Goal: Task Accomplishment & Management: Manage account settings

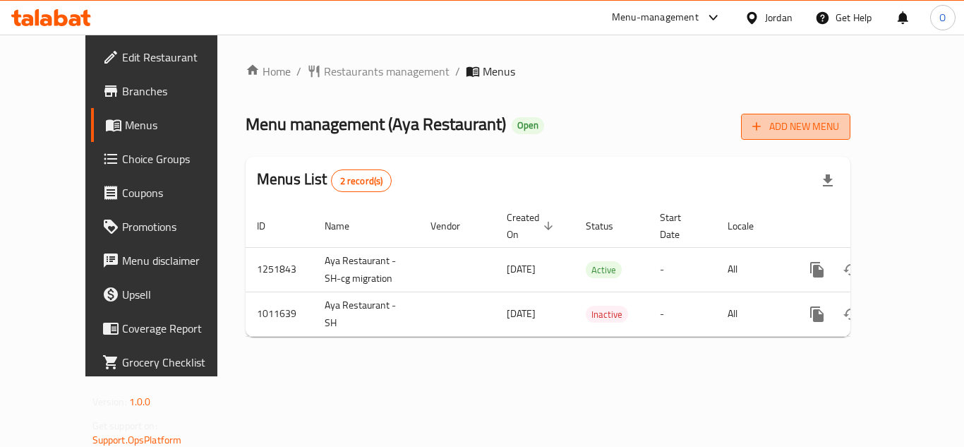
click at [839, 120] on span "Add New Menu" at bounding box center [795, 127] width 87 height 18
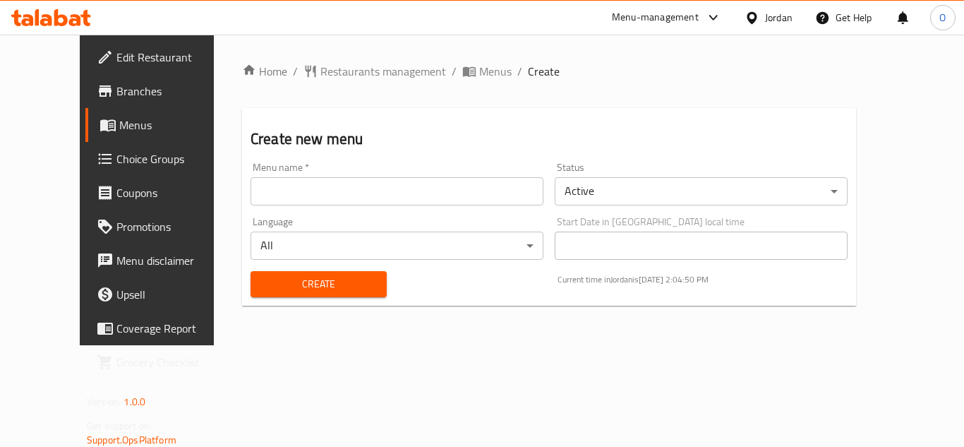
click at [718, 190] on body "​ Menu-management Jordan Get Help O Edit Restaurant Branches Menus Choice Group…" at bounding box center [482, 241] width 964 height 412
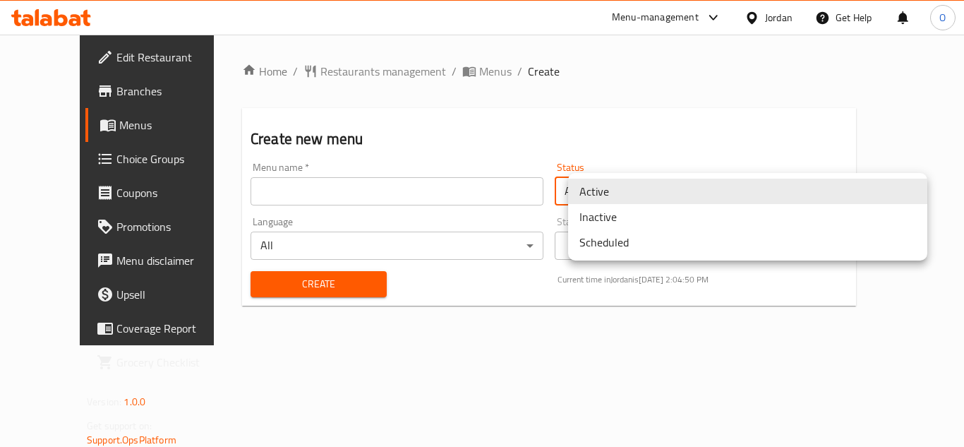
click at [626, 214] on li "Inactive" at bounding box center [747, 216] width 359 height 25
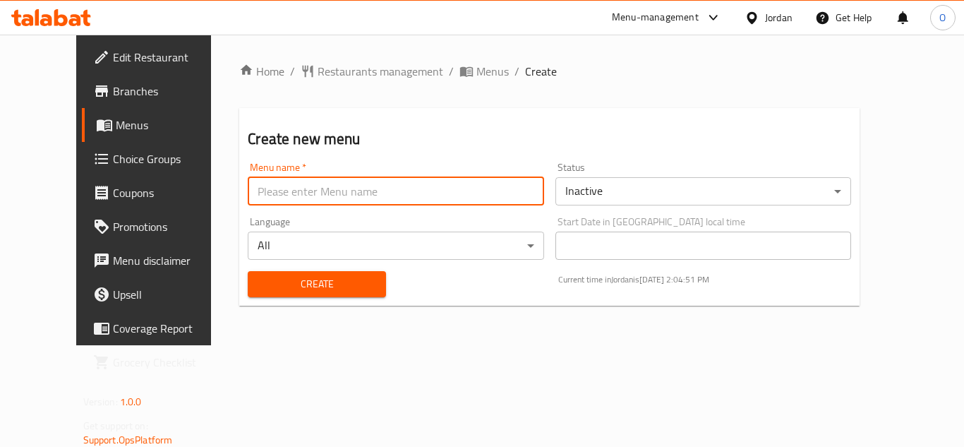
click at [437, 182] on input "text" at bounding box center [396, 191] width 296 height 28
click at [248, 188] on input "nc" at bounding box center [396, 191] width 296 height 28
paste input "342000476"
type input "nc 342000476"
click at [273, 275] on span "Create" at bounding box center [317, 284] width 116 height 18
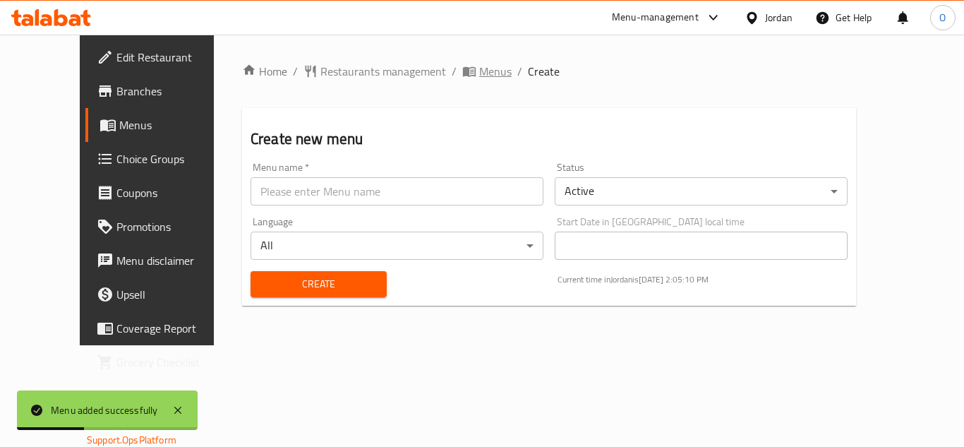
click at [479, 67] on span "Menus" at bounding box center [495, 71] width 32 height 17
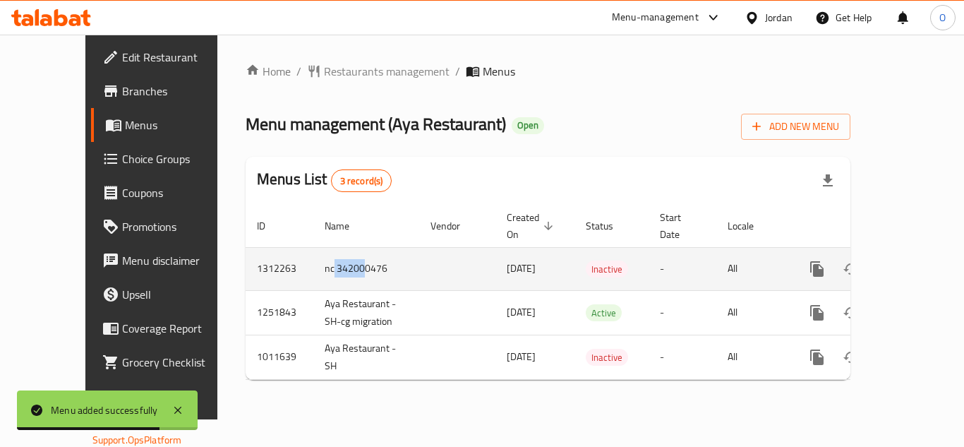
drag, startPoint x: 275, startPoint y: 252, endPoint x: 304, endPoint y: 252, distance: 28.9
click at [313, 252] on td "nc 342000476" at bounding box center [366, 268] width 106 height 43
click at [912, 262] on icon "enhanced table" at bounding box center [918, 268] width 13 height 13
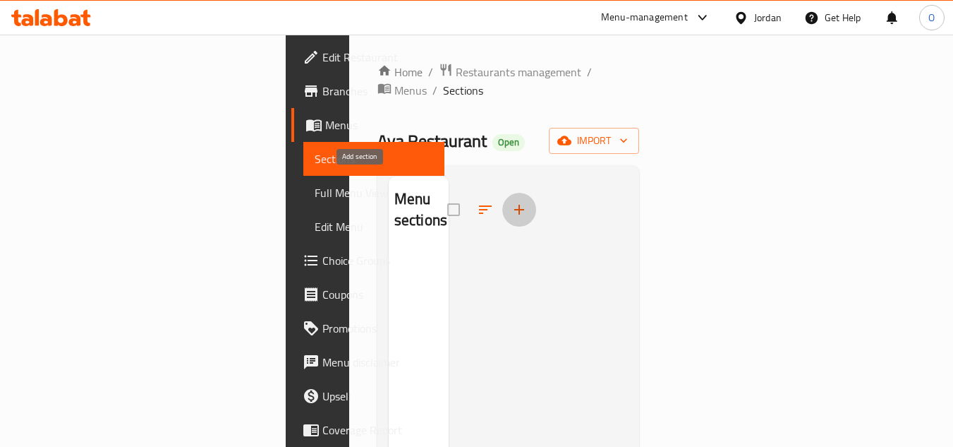
click at [511, 201] on icon "button" at bounding box center [519, 209] width 17 height 17
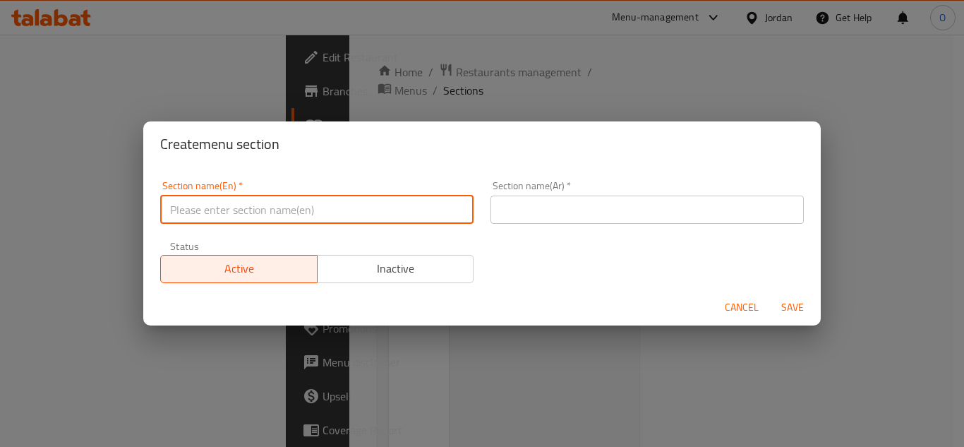
paste input "Sauces & Dipping"
drag, startPoint x: 254, startPoint y: 212, endPoint x: 406, endPoint y: 198, distance: 152.4
click at [406, 198] on input "Sauces & Dipping" at bounding box center [316, 209] width 313 height 28
click at [377, 207] on input "Sauces & Dipping" at bounding box center [316, 209] width 313 height 28
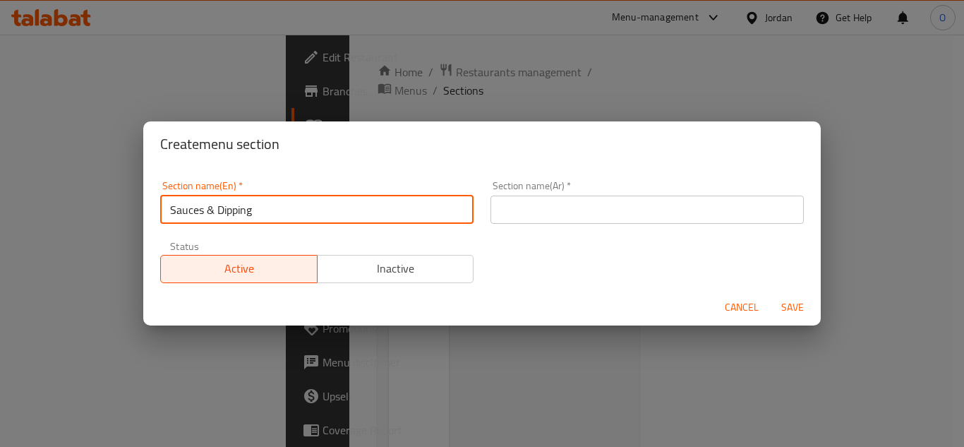
click at [377, 207] on input "Sauces & Dipping" at bounding box center [316, 209] width 313 height 28
drag, startPoint x: 377, startPoint y: 207, endPoint x: 246, endPoint y: 218, distance: 131.7
click at [246, 218] on input "Sauces & Dipping" at bounding box center [316, 209] width 313 height 28
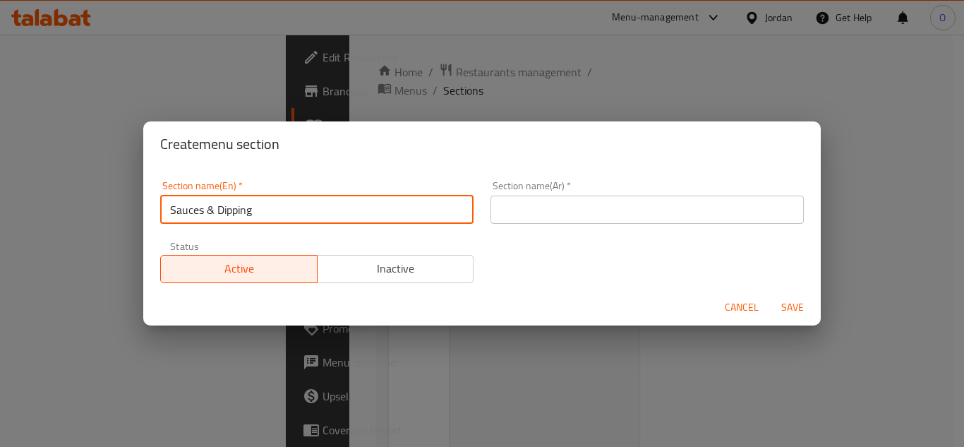
type input "Sauces & Dipping"
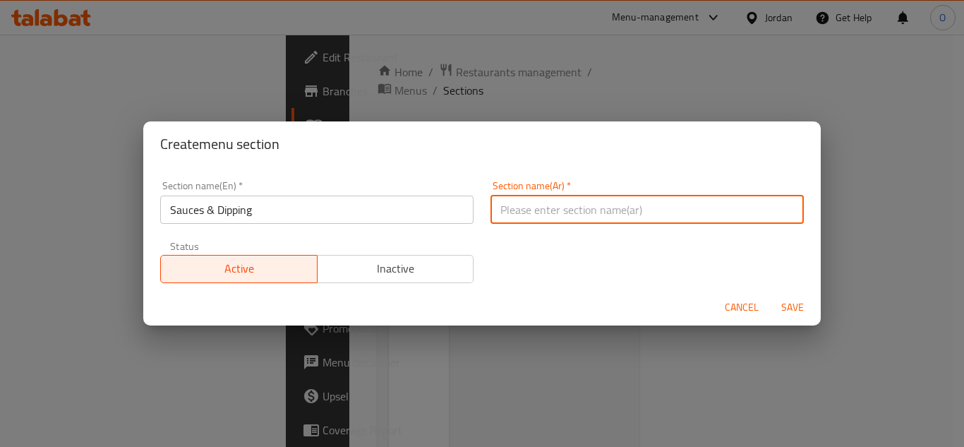
paste input "الصلصات والغمس"
type input "الصلصات والغمس"
click at [780, 308] on span "Save" at bounding box center [792, 307] width 34 height 18
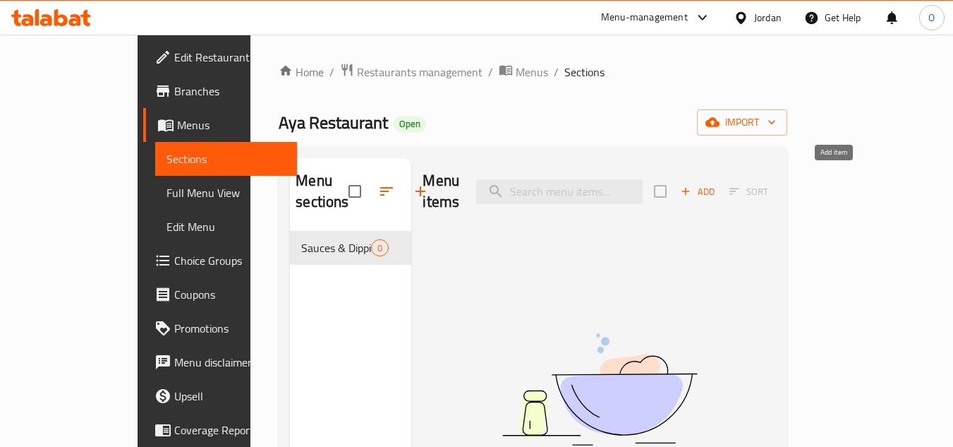
click at [720, 181] on button "Add" at bounding box center [697, 192] width 45 height 22
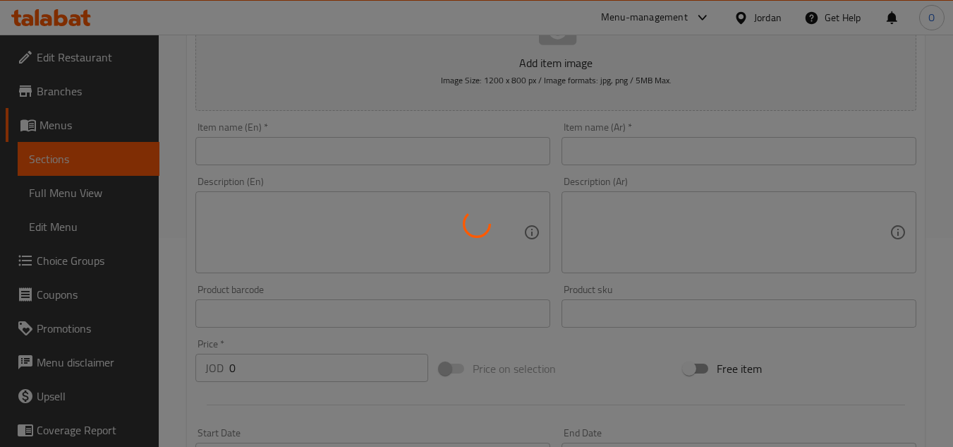
scroll to position [212, 0]
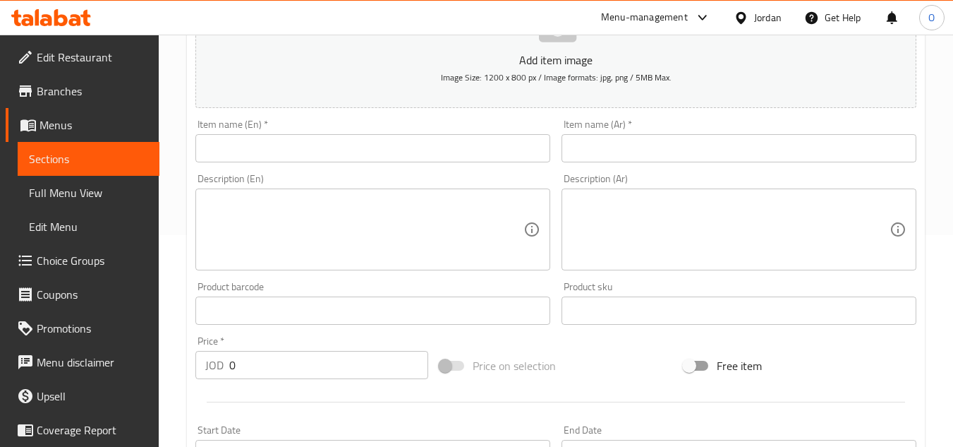
click at [279, 154] on input "text" at bounding box center [372, 148] width 355 height 28
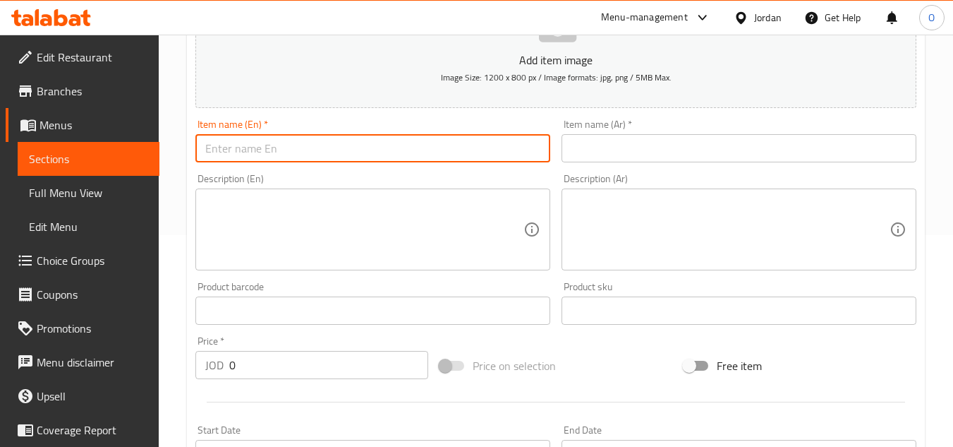
paste input "BBQ Sauce"
type input "BBQ Sauce"
click at [617, 143] on input "text" at bounding box center [739, 148] width 355 height 28
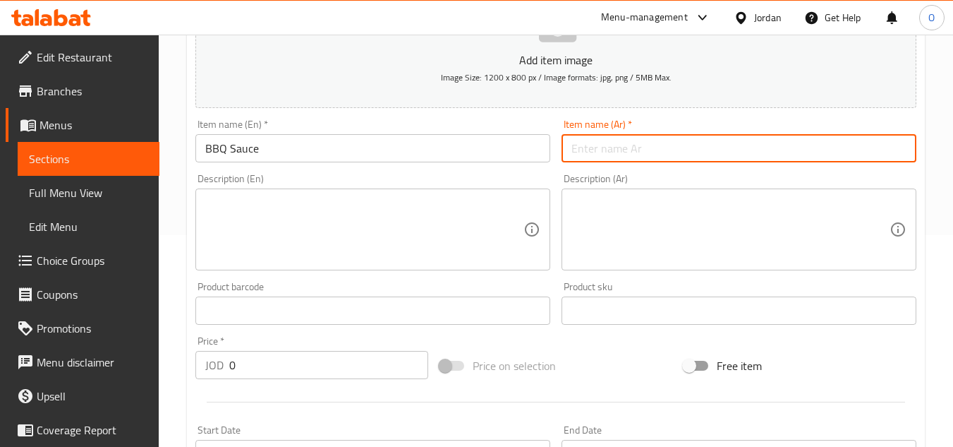
paste input "صوص الباربكيو"
type input "صوص الباربكيو"
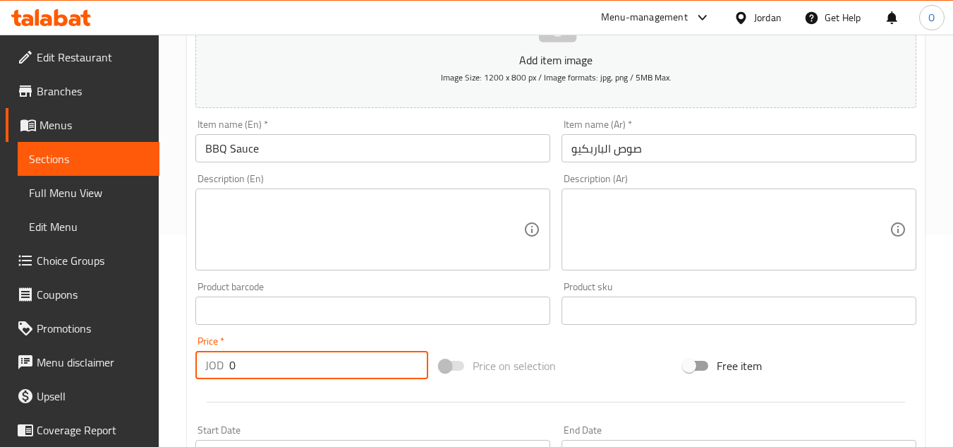
drag, startPoint x: 242, startPoint y: 369, endPoint x: 208, endPoint y: 369, distance: 33.9
click at [210, 370] on div "JOD 0 Price *" at bounding box center [311, 365] width 233 height 28
paste input ".75"
type input "0.75"
click at [246, 278] on div "Product barcode Product barcode" at bounding box center [373, 303] width 366 height 54
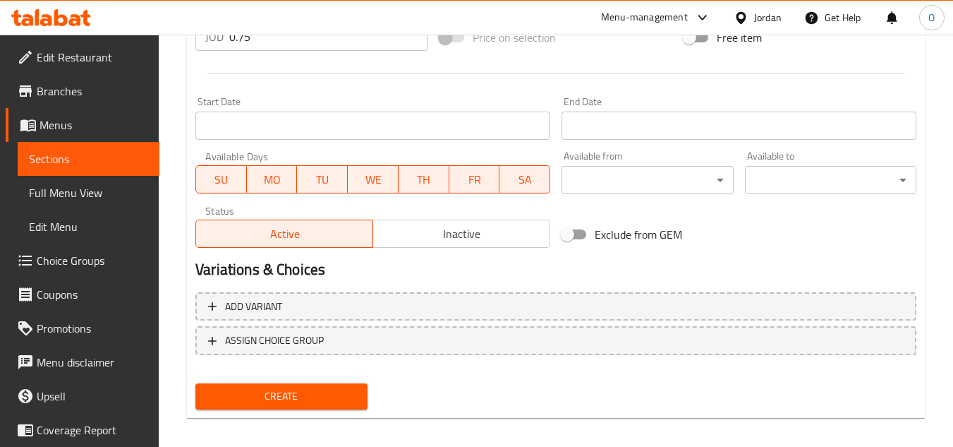
scroll to position [550, 0]
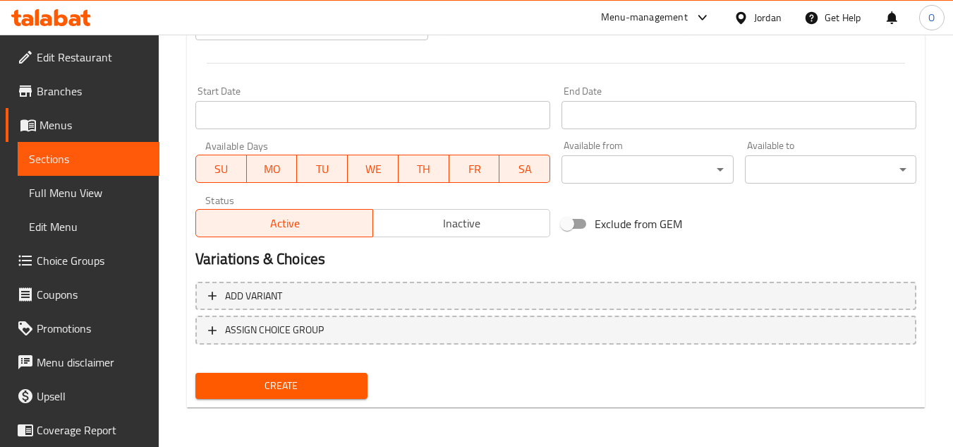
click at [255, 372] on div "Create" at bounding box center [281, 385] width 183 height 37
click at [250, 383] on span "Create" at bounding box center [281, 386] width 149 height 18
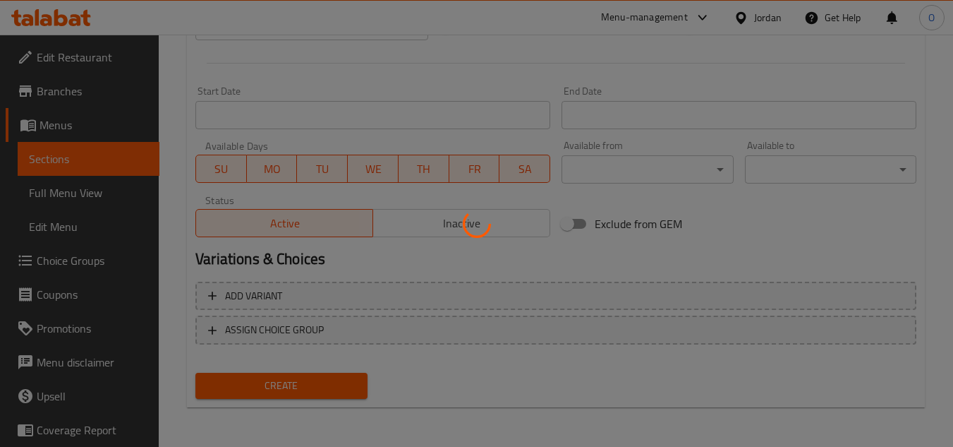
type input "0"
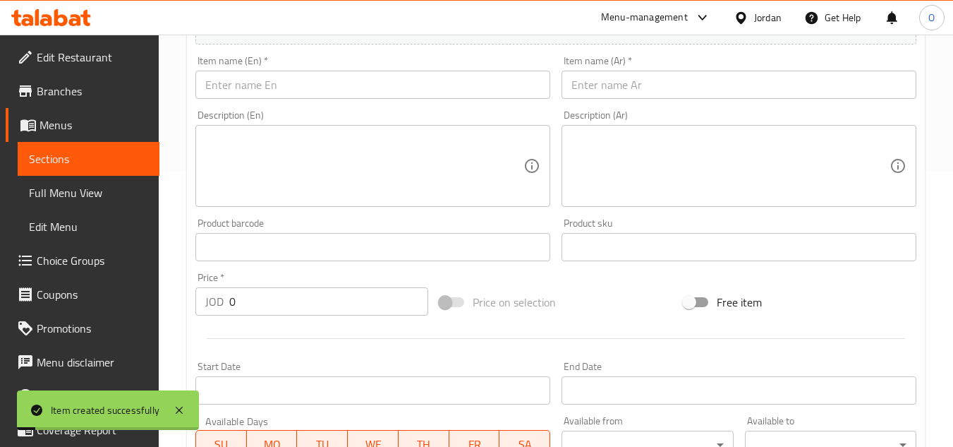
scroll to position [268, 0]
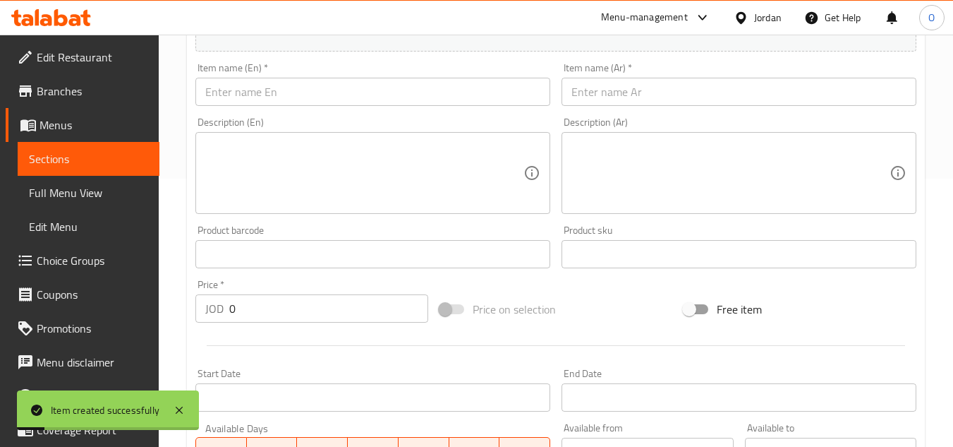
click at [238, 92] on input "text" at bounding box center [372, 92] width 355 height 28
paste input "Buffalo Sause"
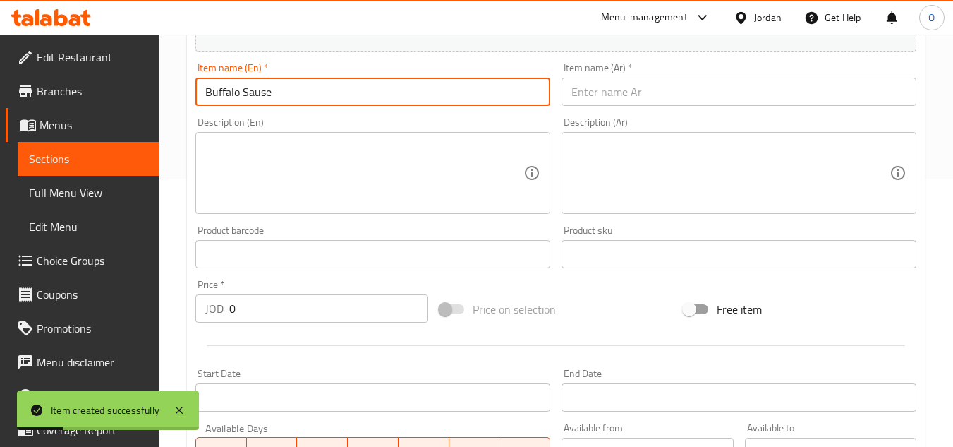
type input "Buffalo Sause"
click at [624, 108] on div "Item name (Ar)   * Item name (Ar) *" at bounding box center [739, 84] width 366 height 54
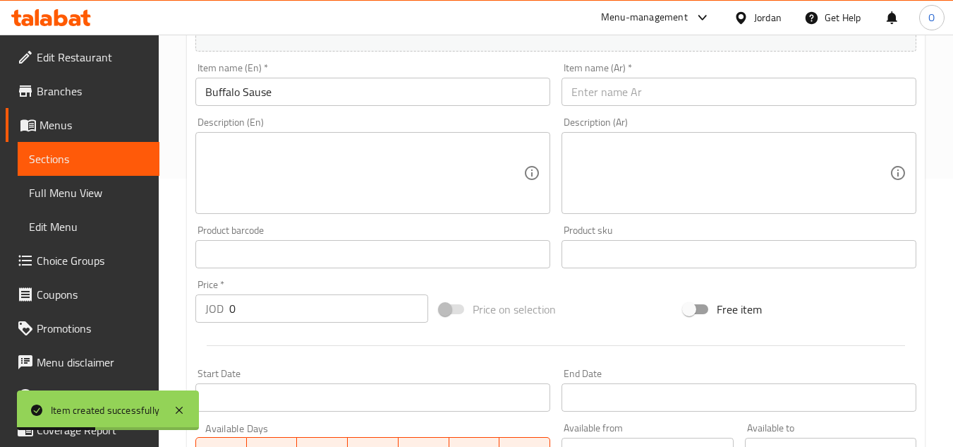
click at [628, 94] on input "text" at bounding box center [739, 92] width 355 height 28
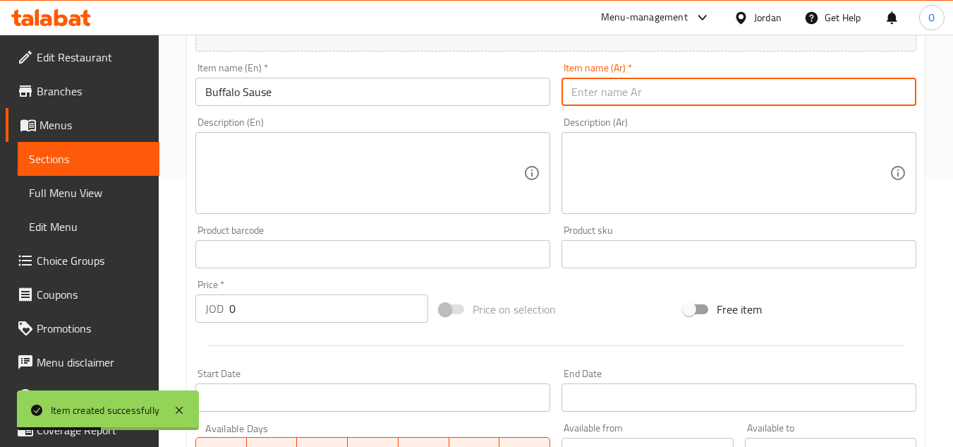
paste input "صوص البافلو الحار"
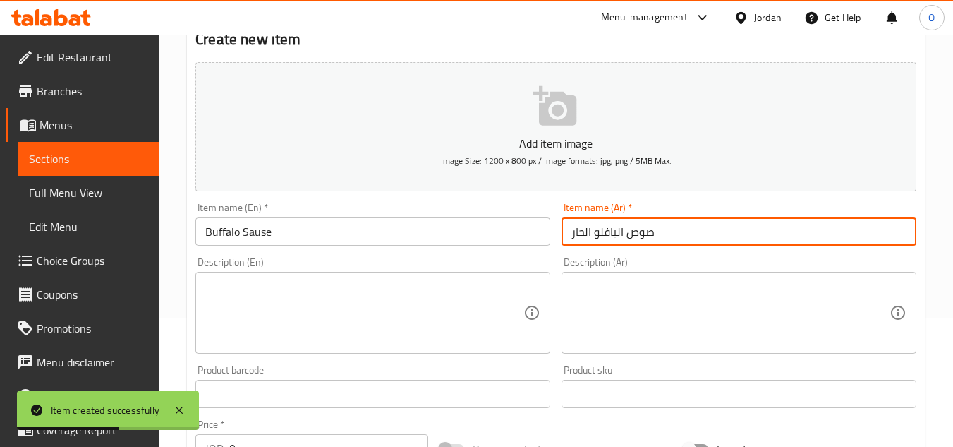
scroll to position [127, 0]
click at [580, 228] on input "صوص البافلو الحار" at bounding box center [739, 233] width 355 height 28
type input "صوص البافلو الحار"
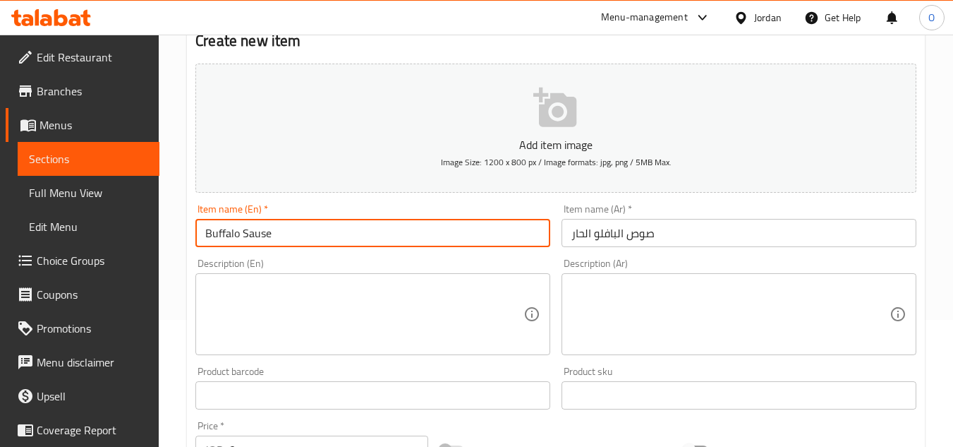
click at [204, 231] on input "Buffalo Sause" at bounding box center [372, 233] width 355 height 28
type input "Spicy Buffalo Sause"
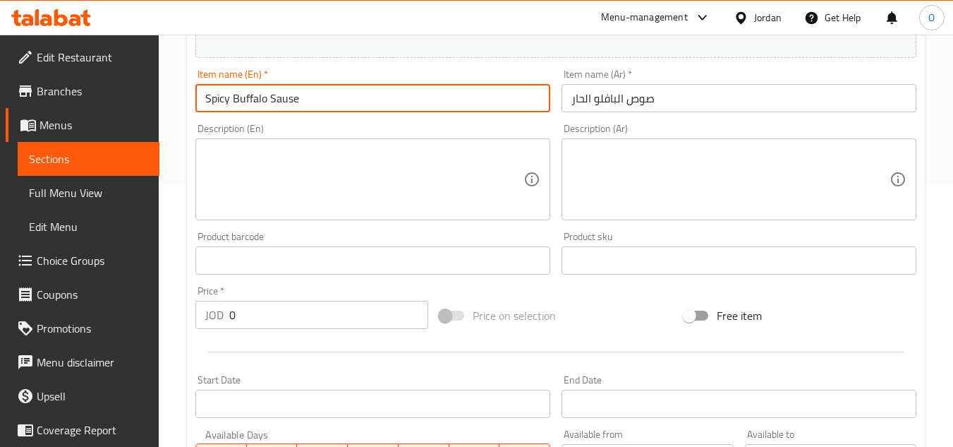
scroll to position [268, 0]
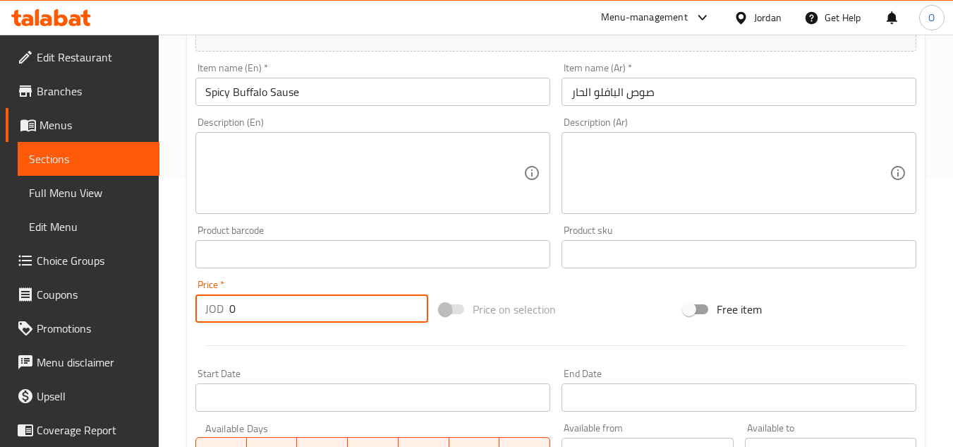
drag, startPoint x: 219, startPoint y: 315, endPoint x: 212, endPoint y: 319, distance: 7.9
click at [212, 319] on div "JOD 0 Price *" at bounding box center [311, 308] width 233 height 28
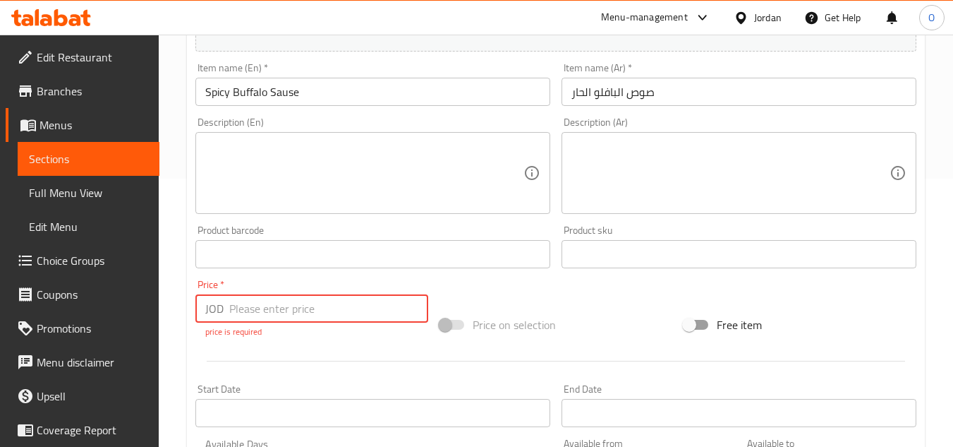
click at [243, 150] on textarea at bounding box center [364, 173] width 318 height 67
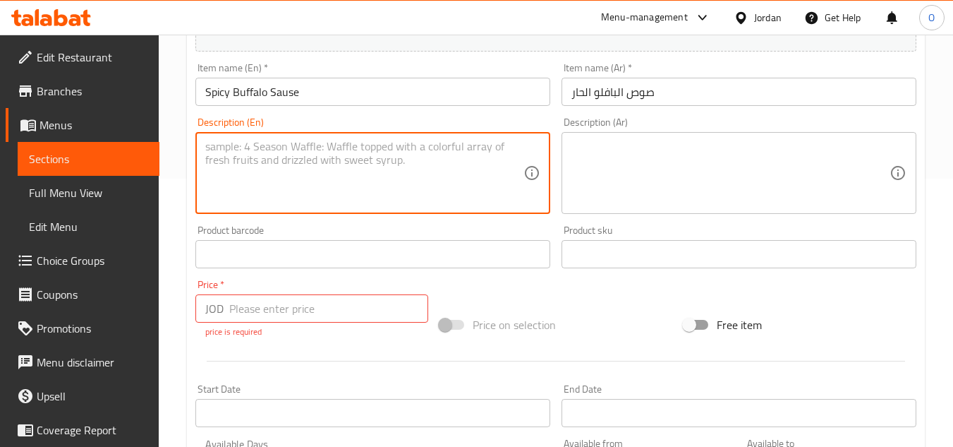
click at [238, 319] on input "number" at bounding box center [328, 308] width 199 height 28
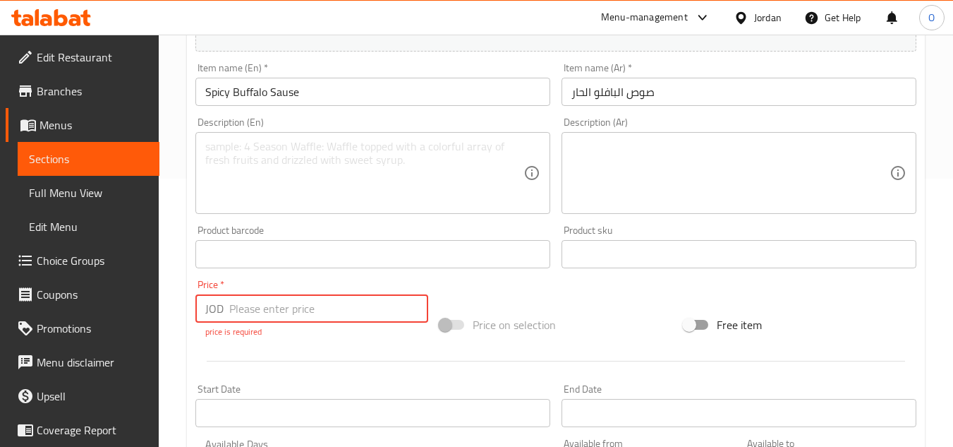
paste input "0.75"
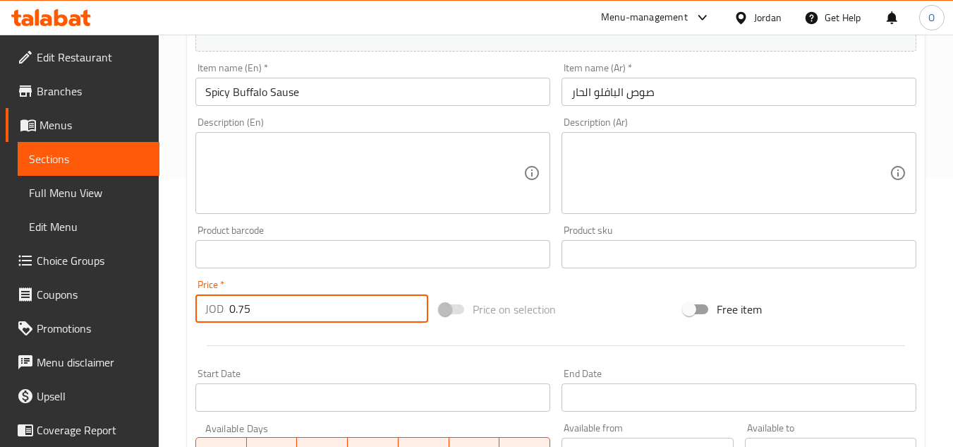
type input "0.75"
click at [226, 341] on div at bounding box center [556, 345] width 732 height 35
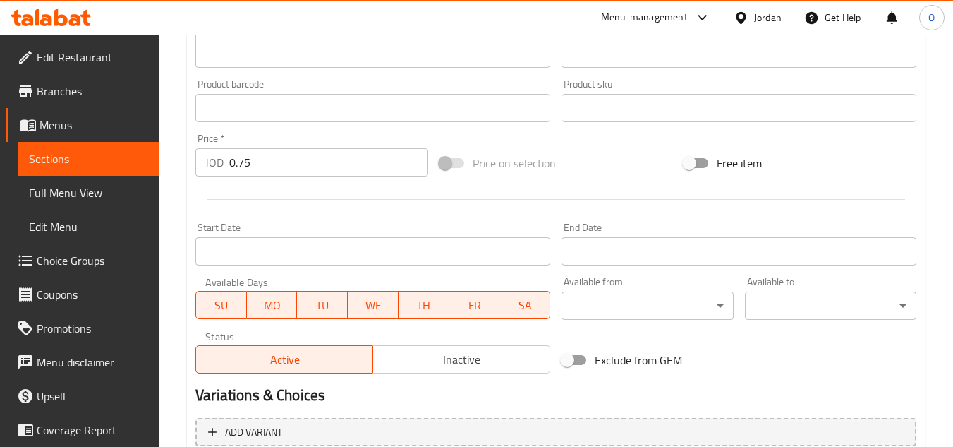
scroll to position [550, 0]
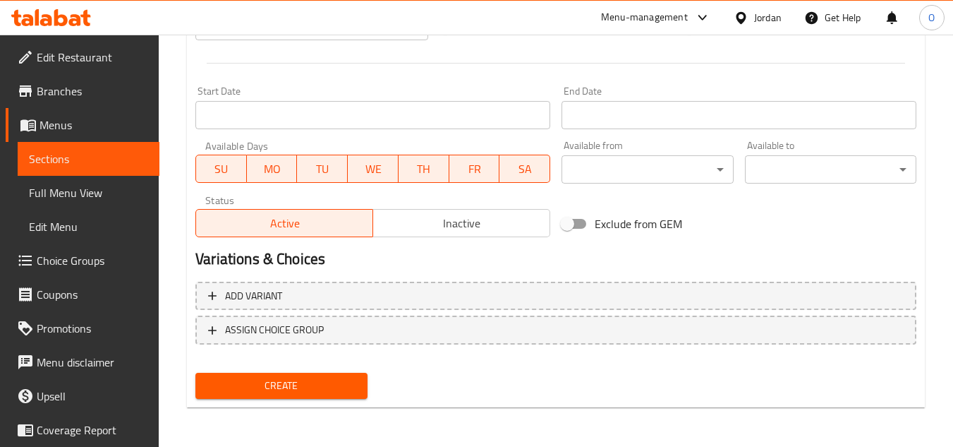
click at [259, 388] on span "Create" at bounding box center [281, 386] width 149 height 18
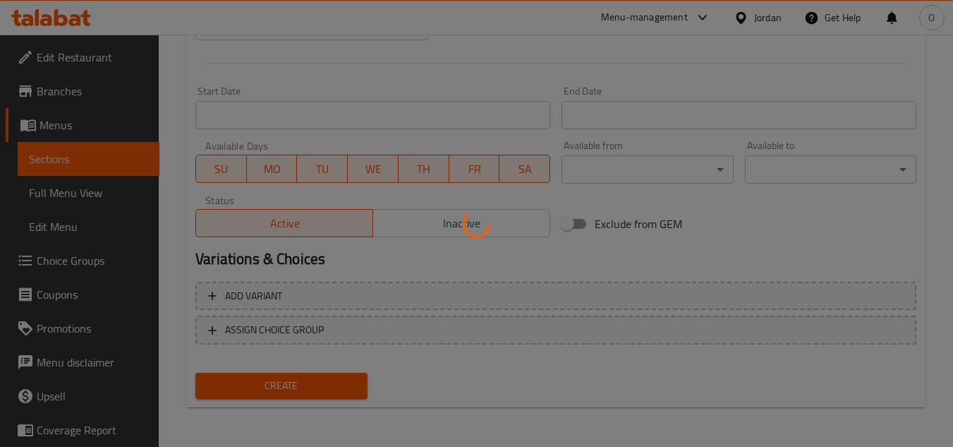
type input "0"
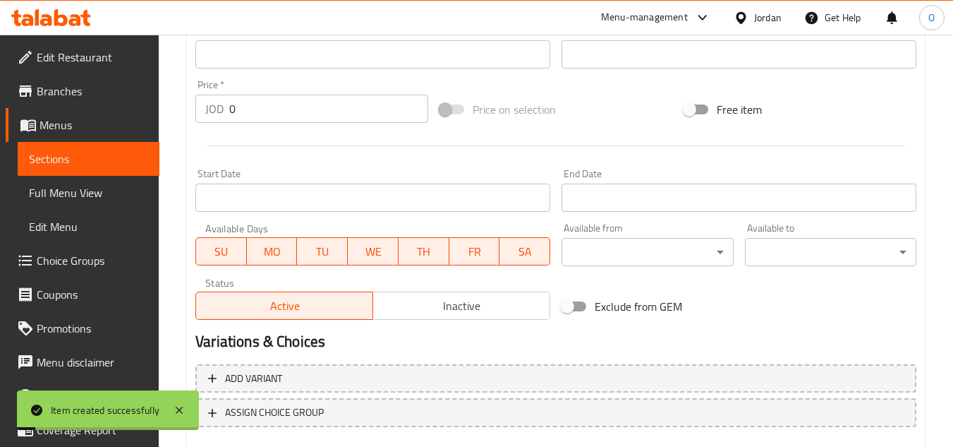
scroll to position [268, 0]
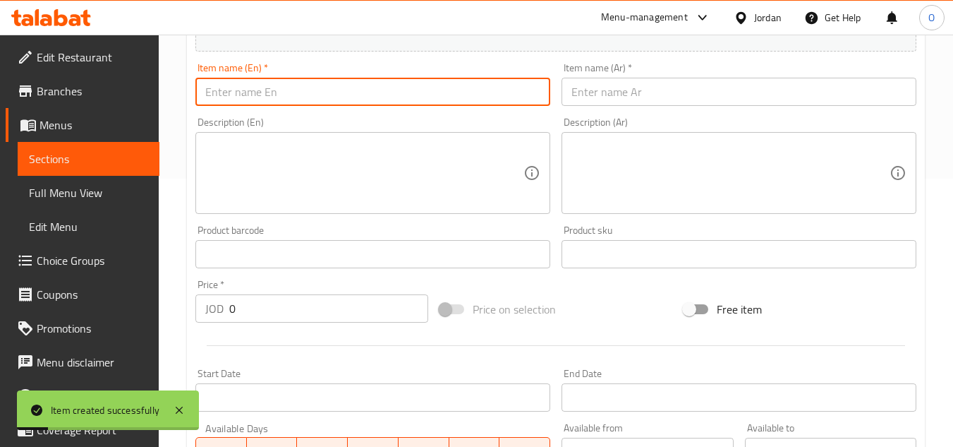
click at [270, 90] on input "text" at bounding box center [372, 92] width 355 height 28
paste input "Sugar Vanilla Sauce"
type input "Sugar Vanilla Sauce"
click at [740, 98] on input "text" at bounding box center [739, 92] width 355 height 28
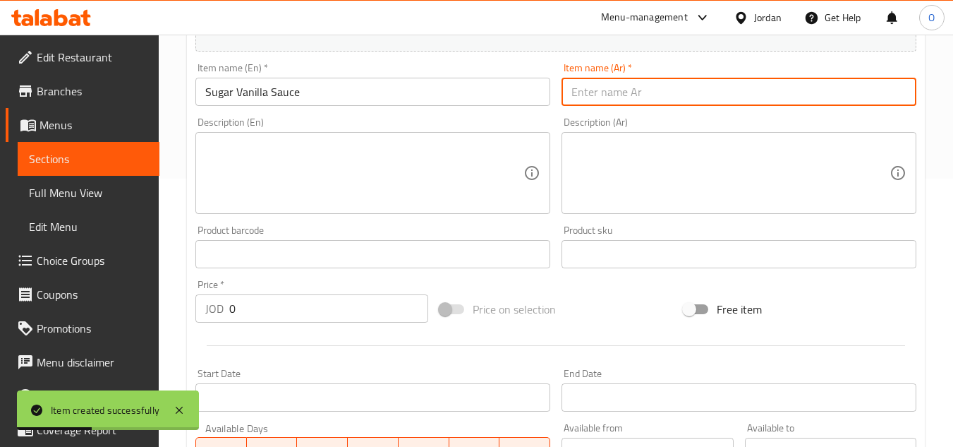
paste input "صوص سكر الفانيلا"
type input "صوص سكر الفانيلا"
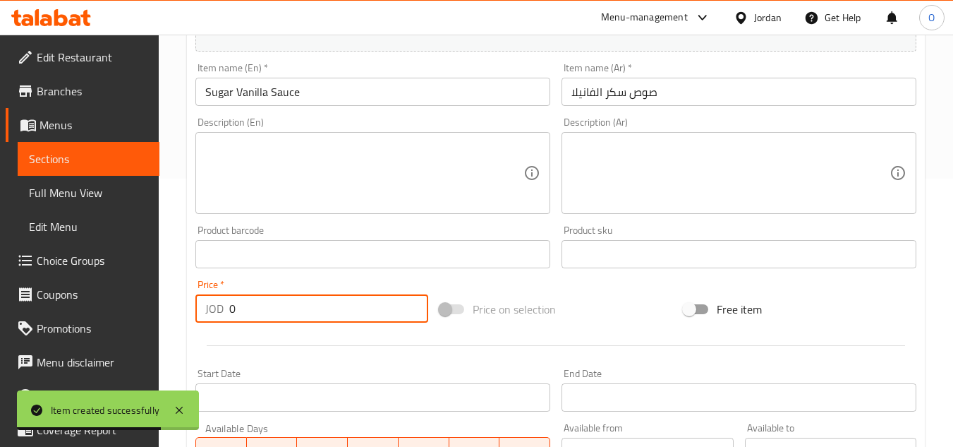
drag, startPoint x: 237, startPoint y: 310, endPoint x: 226, endPoint y: 247, distance: 64.5
click at [210, 321] on div "JOD 0 Price *" at bounding box center [311, 308] width 233 height 28
paste input ".75"
type input "0.75"
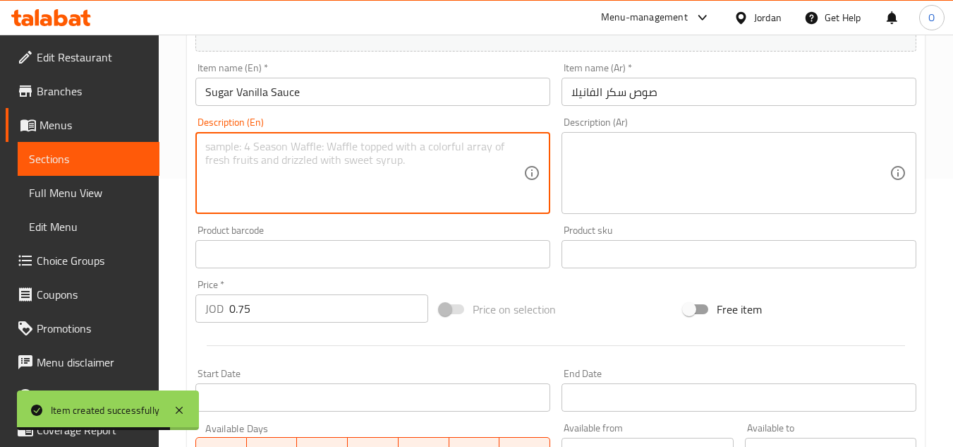
click at [252, 171] on textarea at bounding box center [364, 173] width 318 height 67
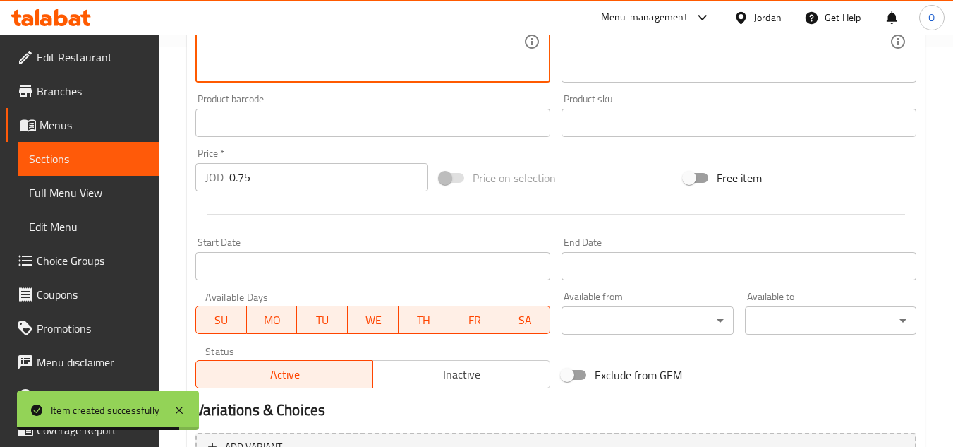
scroll to position [550, 0]
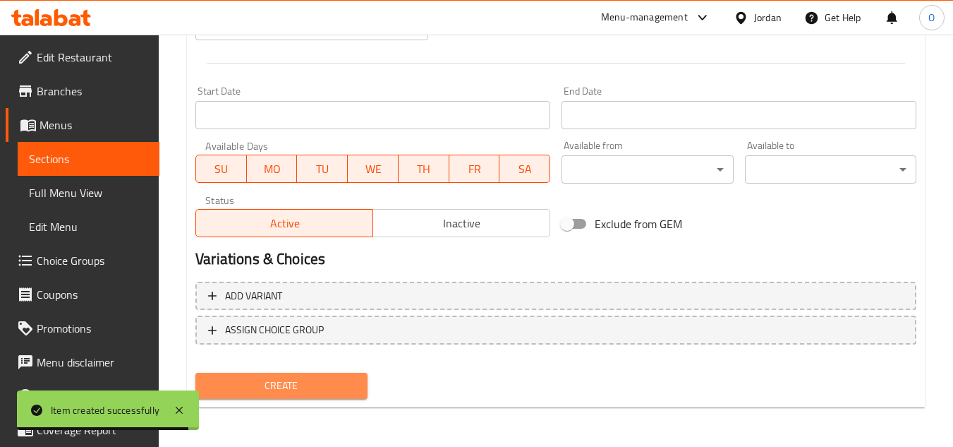
click at [272, 380] on span "Create" at bounding box center [281, 386] width 149 height 18
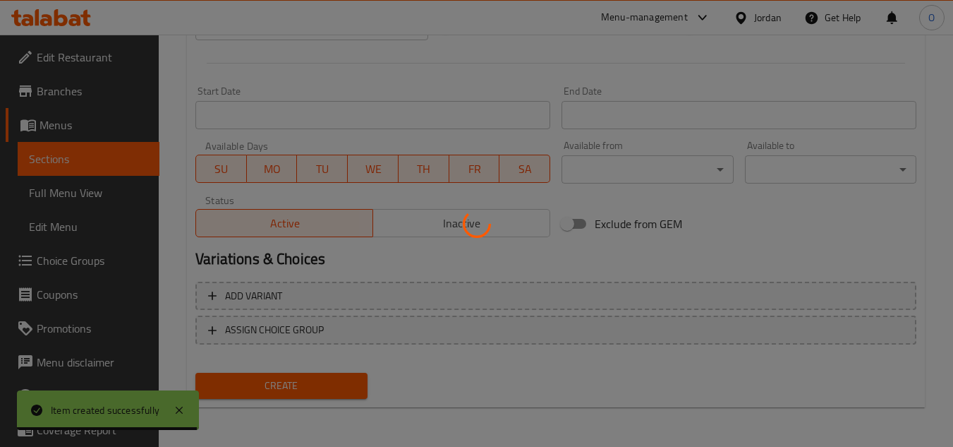
type input "0"
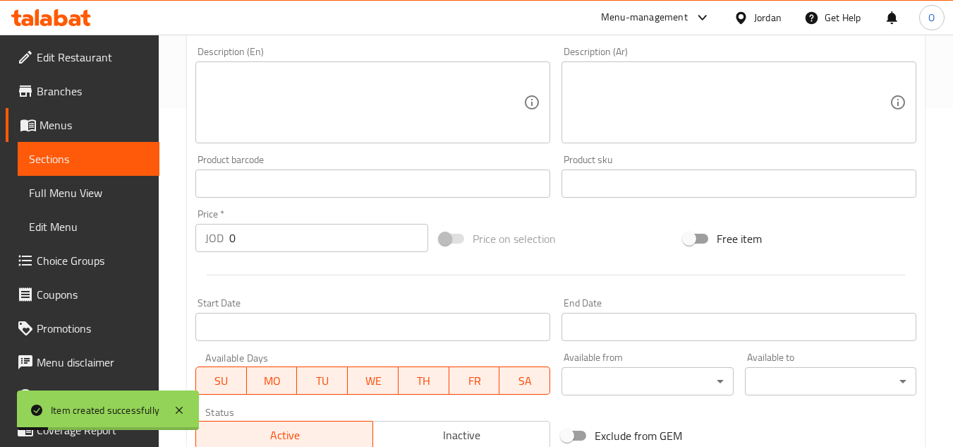
scroll to position [268, 0]
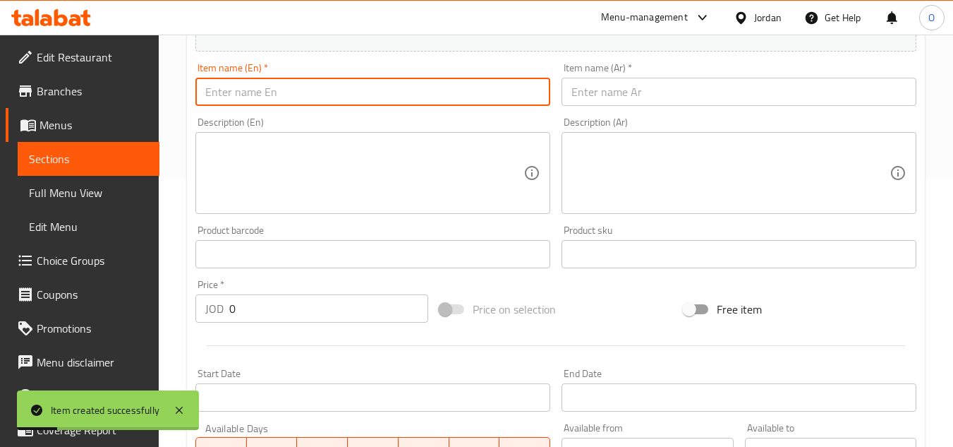
click at [287, 90] on input "text" at bounding box center [372, 92] width 355 height 28
paste input "Marinara Sause"
type input "Marinara Sause"
click at [705, 79] on input "text" at bounding box center [739, 92] width 355 height 28
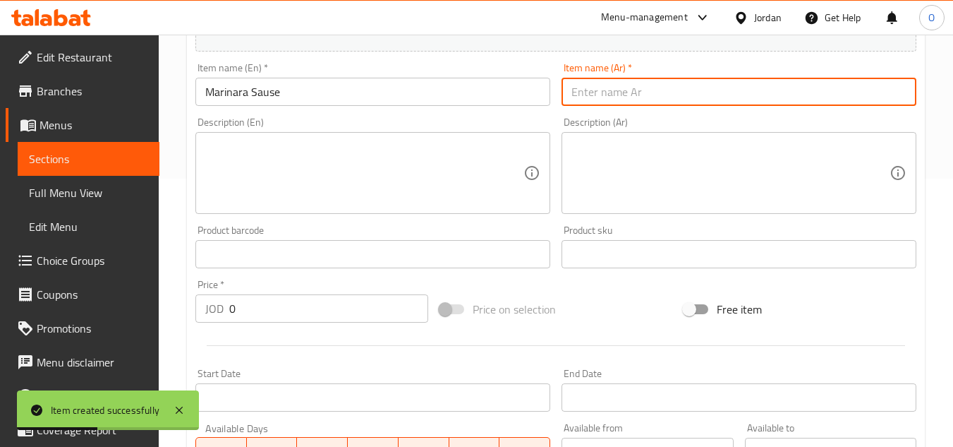
paste input "صوص المارينا را"
type input "صوص المارينا را"
drag, startPoint x: 234, startPoint y: 303, endPoint x: 208, endPoint y: 317, distance: 29.7
click at [208, 317] on div "JOD 0 Price *" at bounding box center [311, 308] width 233 height 28
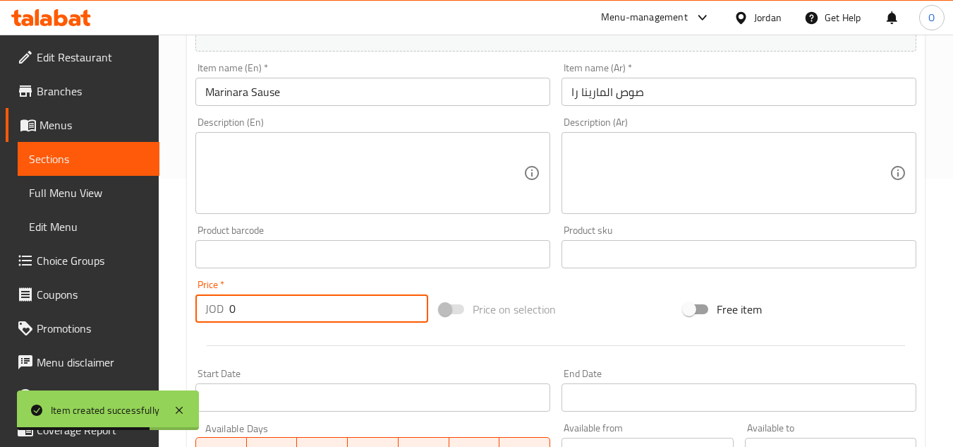
paste input ".75"
type input "0.75"
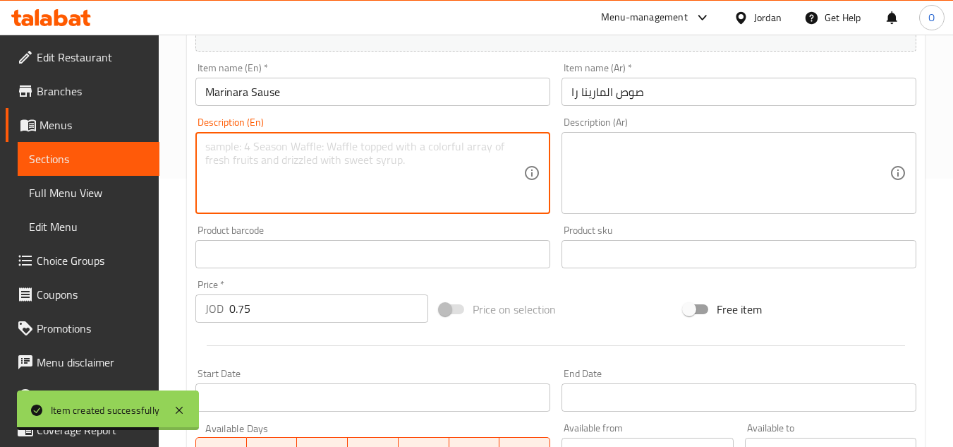
click at [251, 179] on textarea at bounding box center [364, 173] width 318 height 67
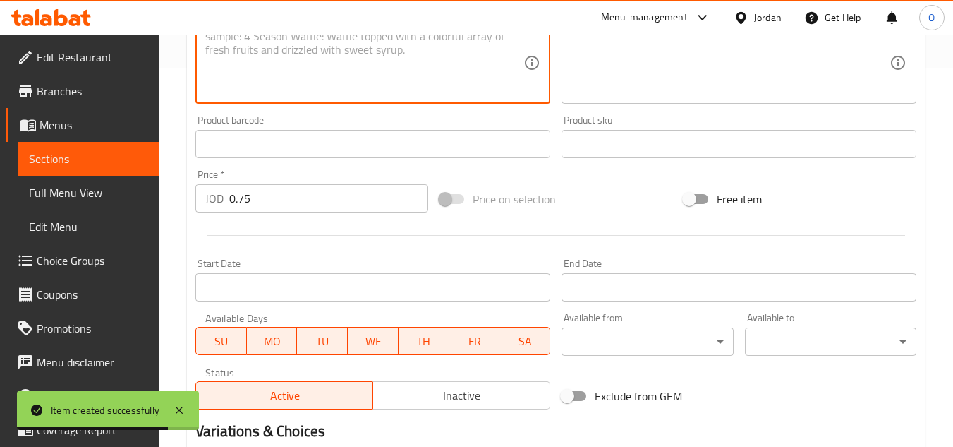
scroll to position [550, 0]
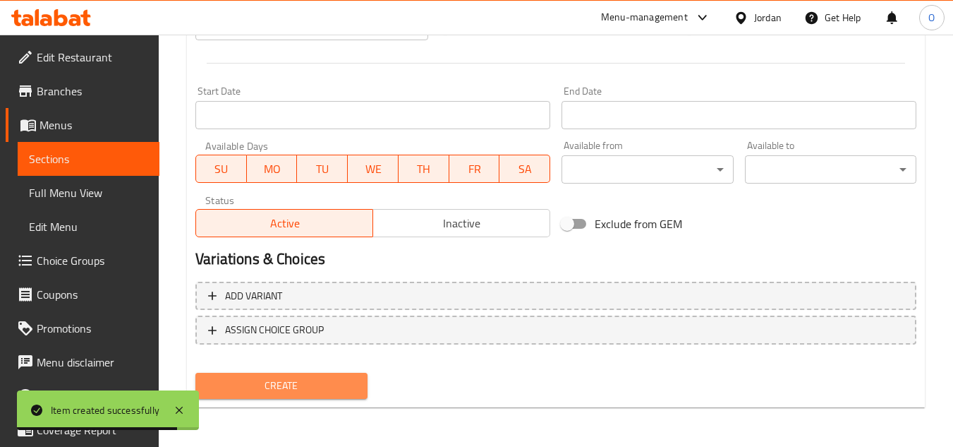
click at [291, 387] on span "Create" at bounding box center [281, 386] width 149 height 18
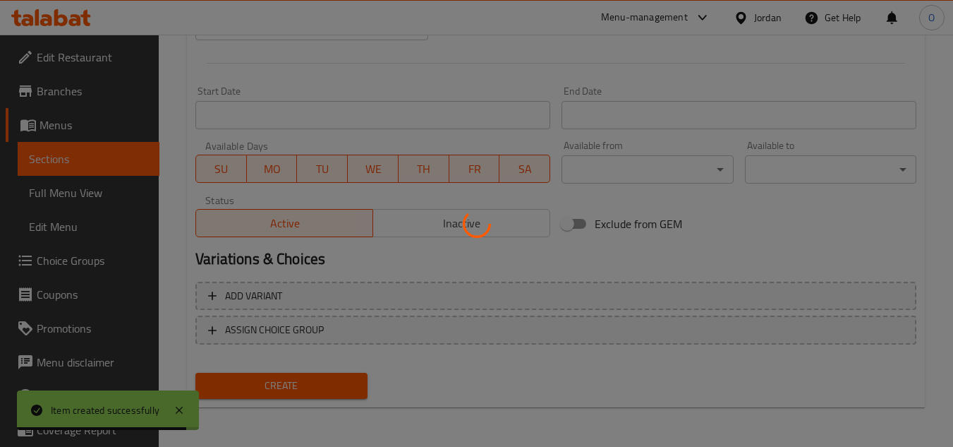
type input "0"
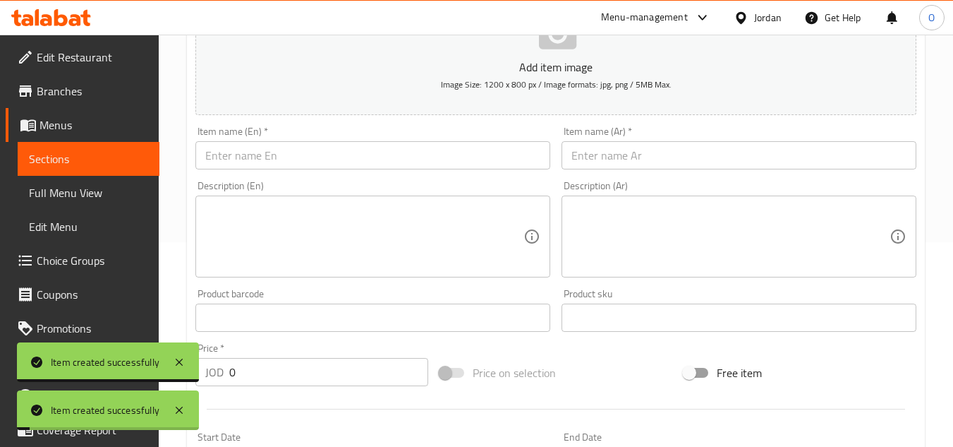
scroll to position [198, 0]
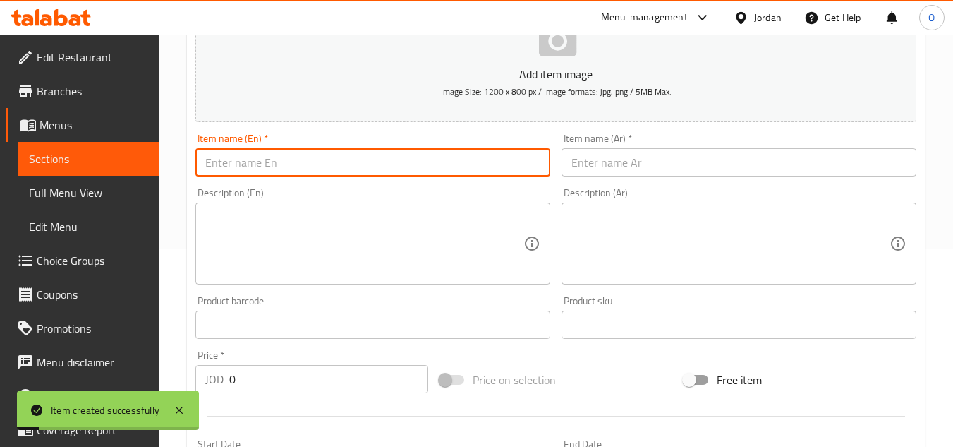
click at [267, 168] on input "text" at bounding box center [372, 162] width 355 height 28
paste input "Ranch Sauce"
type input "Ranch Sauce"
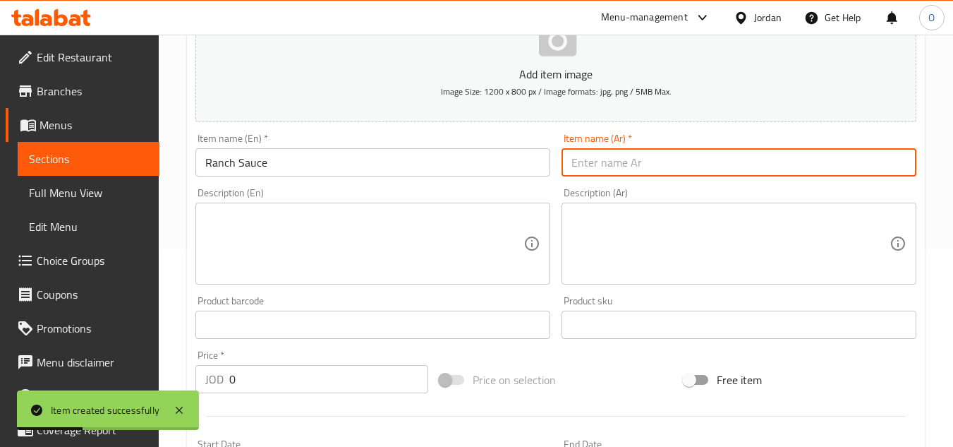
click at [708, 164] on input "text" at bounding box center [739, 162] width 355 height 28
paste input "صوص الرانش"
type input "صوص الرانش"
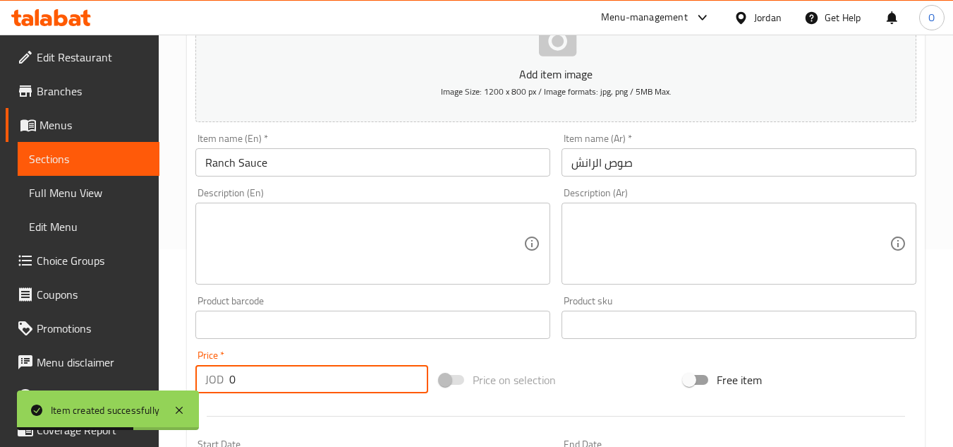
drag, startPoint x: 238, startPoint y: 380, endPoint x: 217, endPoint y: 381, distance: 21.9
click at [220, 383] on div "JOD 0 Price *" at bounding box center [311, 379] width 233 height 28
paste input ".75"
type input "0.75"
click at [239, 279] on div "Description (En)" at bounding box center [372, 243] width 355 height 82
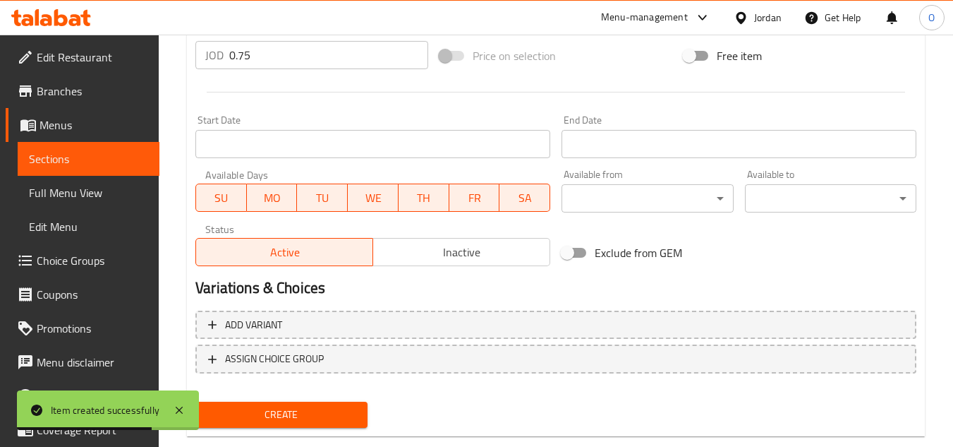
scroll to position [550, 0]
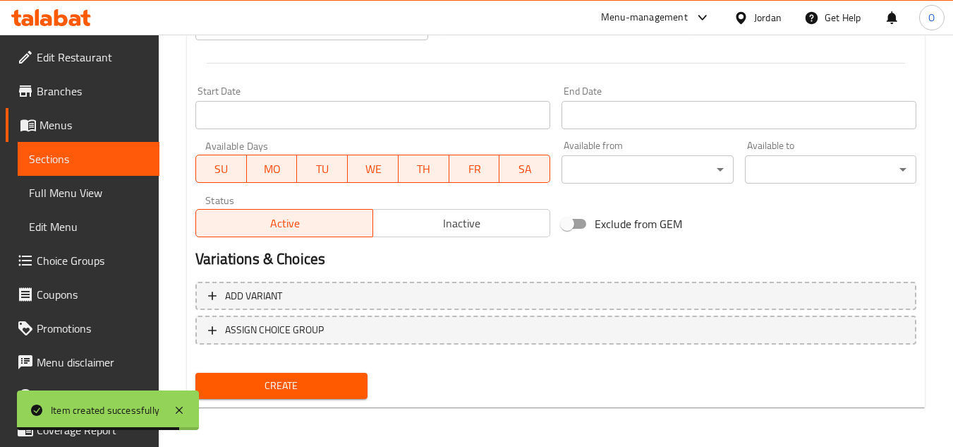
click at [260, 392] on span "Create" at bounding box center [281, 386] width 149 height 18
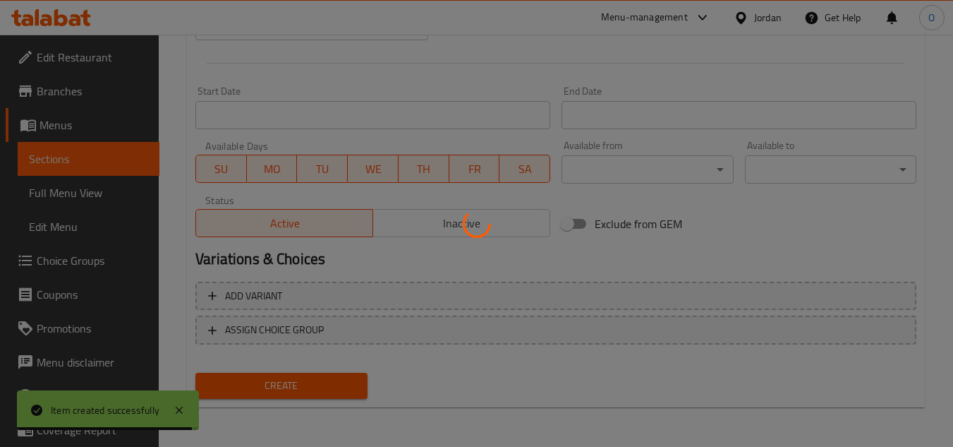
type input "0"
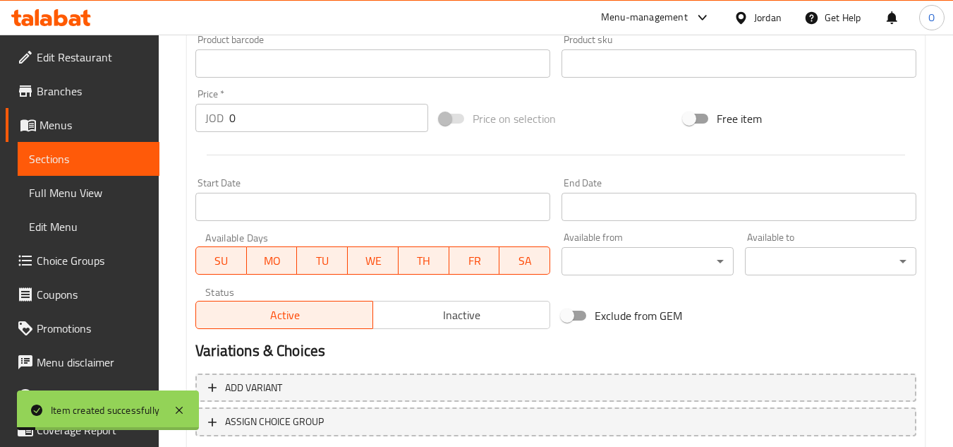
scroll to position [268, 0]
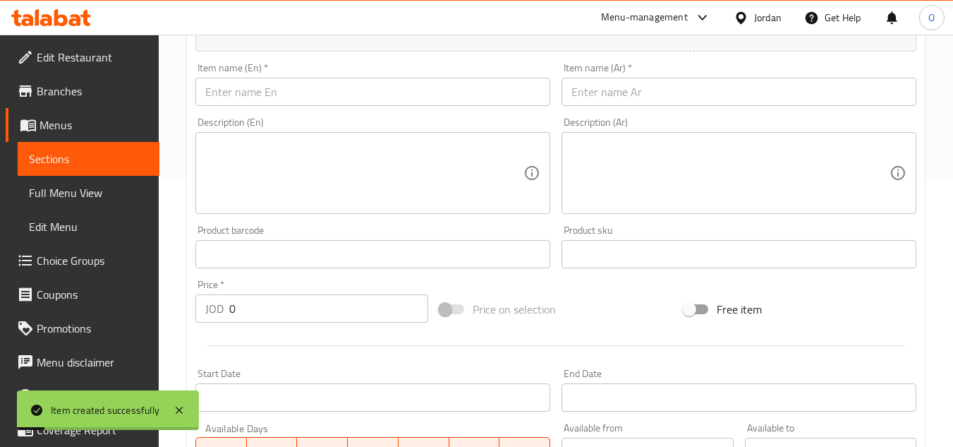
click at [267, 90] on input "text" at bounding box center [372, 92] width 355 height 28
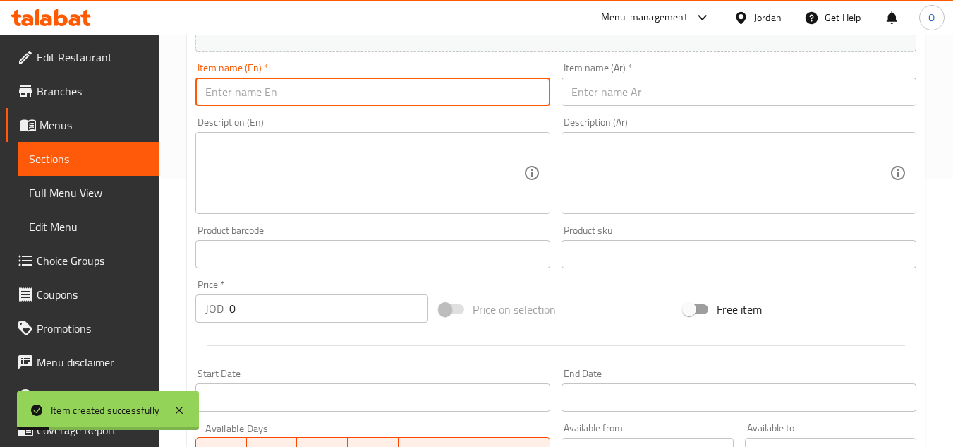
paste input "Bure Pesto"
type input "Bure Pesto"
click at [622, 81] on input "text" at bounding box center [739, 92] width 355 height 28
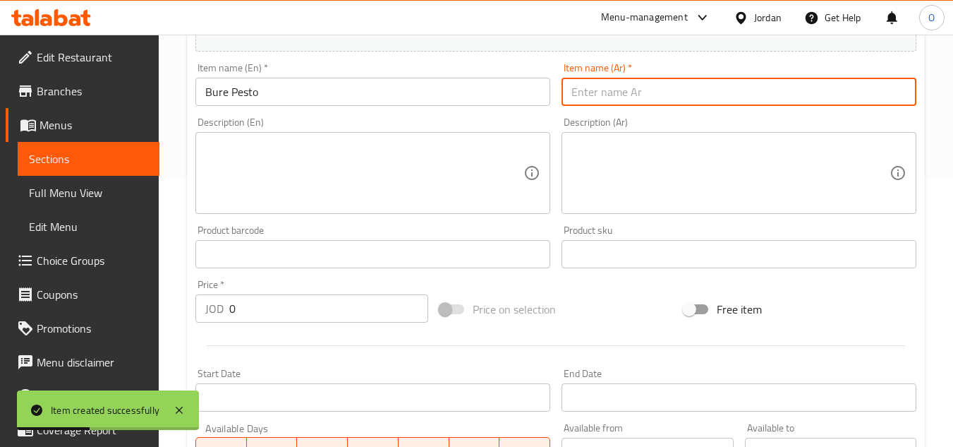
paste input "صوص البيستو"
type input "صوص البيستو"
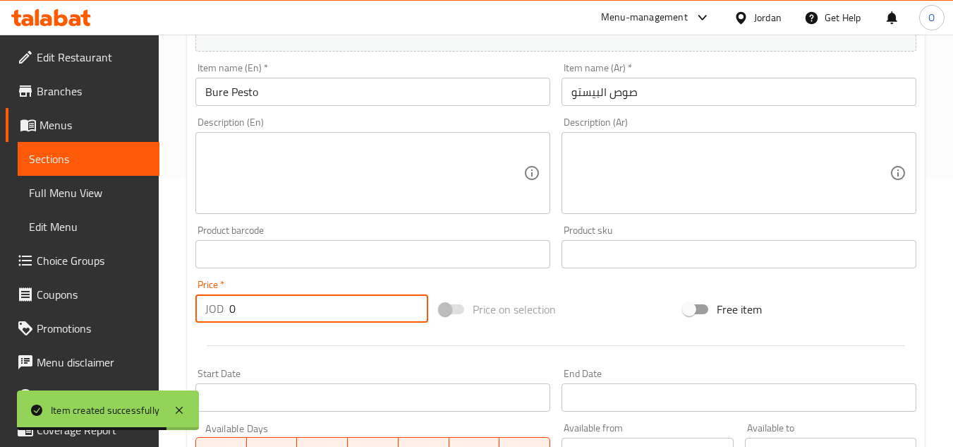
drag, startPoint x: 286, startPoint y: 315, endPoint x: 194, endPoint y: 315, distance: 92.4
click at [194, 315] on div "Price   * JOD 0 Price *" at bounding box center [312, 301] width 244 height 54
paste input ".75"
type input "0.75"
click at [276, 177] on textarea at bounding box center [364, 173] width 318 height 67
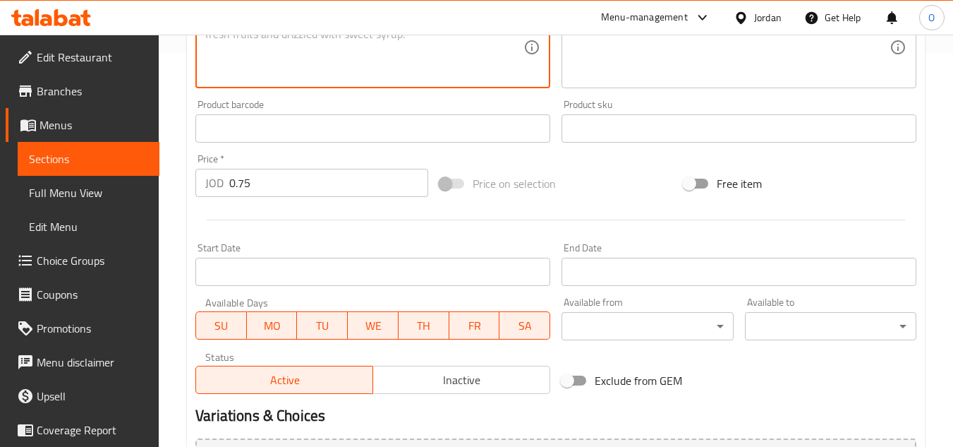
scroll to position [550, 0]
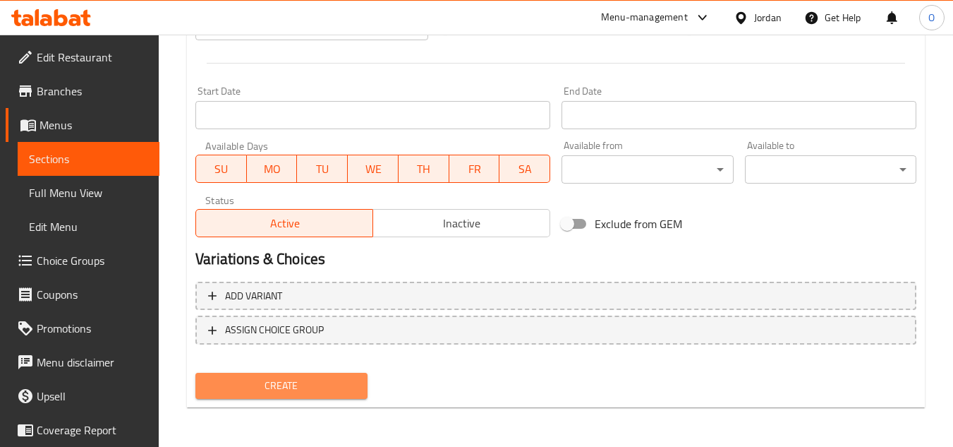
click at [260, 381] on span "Create" at bounding box center [281, 386] width 149 height 18
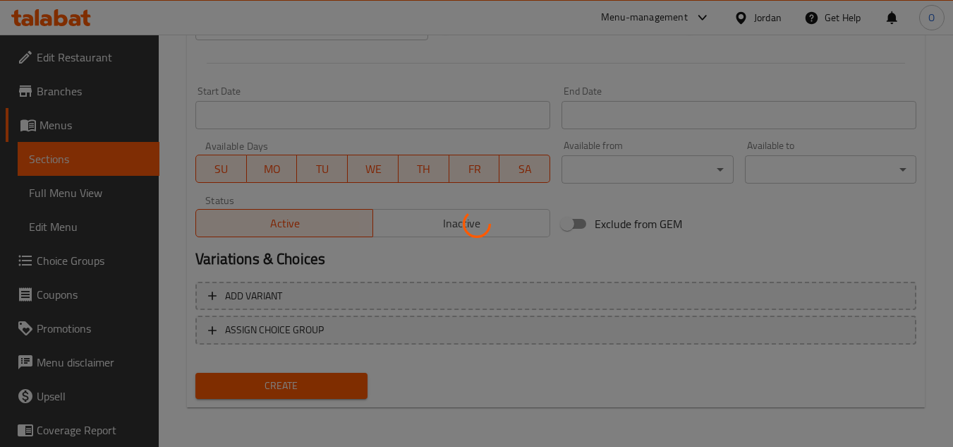
type input "0"
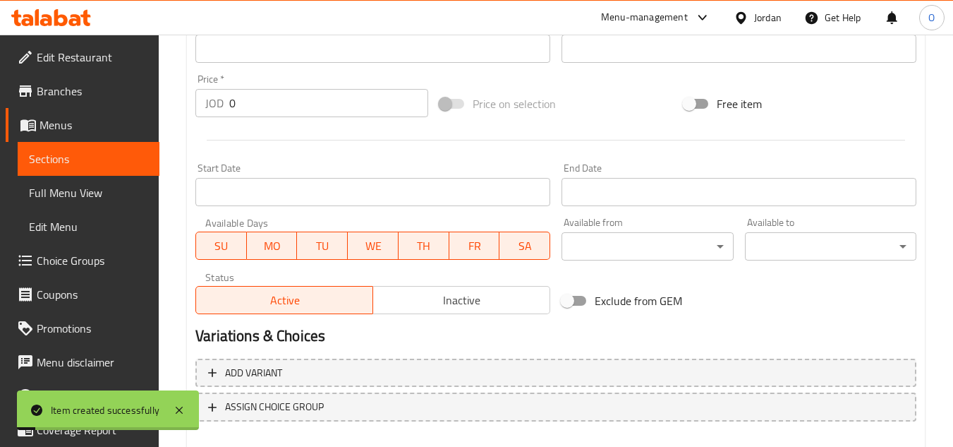
scroll to position [198, 0]
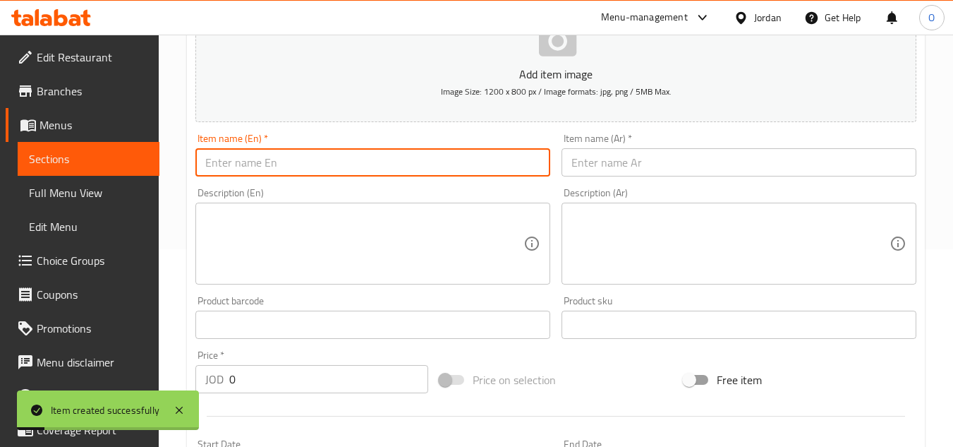
click at [268, 154] on input "text" at bounding box center [372, 162] width 355 height 28
paste input "White Cream"
type input "White Cream"
drag, startPoint x: 235, startPoint y: 375, endPoint x: 223, endPoint y: 381, distance: 13.3
click at [223, 381] on div "JOD 0 Price *" at bounding box center [311, 379] width 233 height 28
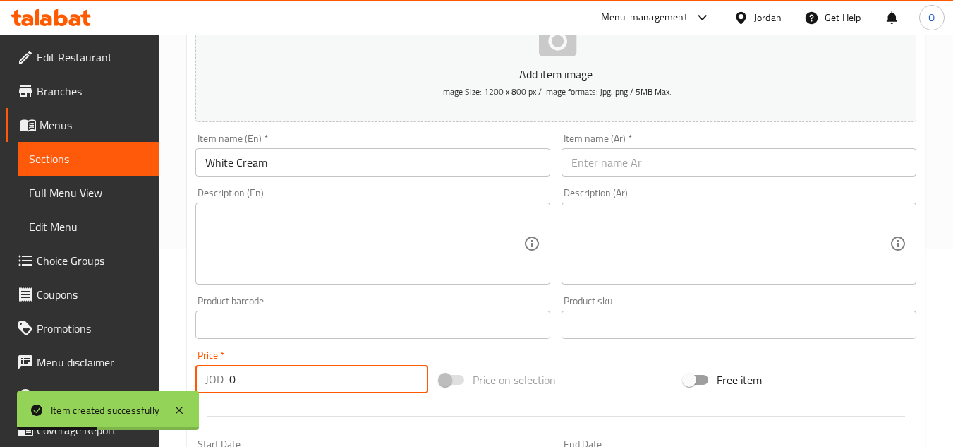
paste input ".75"
type input "0.75"
click at [250, 265] on textarea at bounding box center [364, 243] width 318 height 67
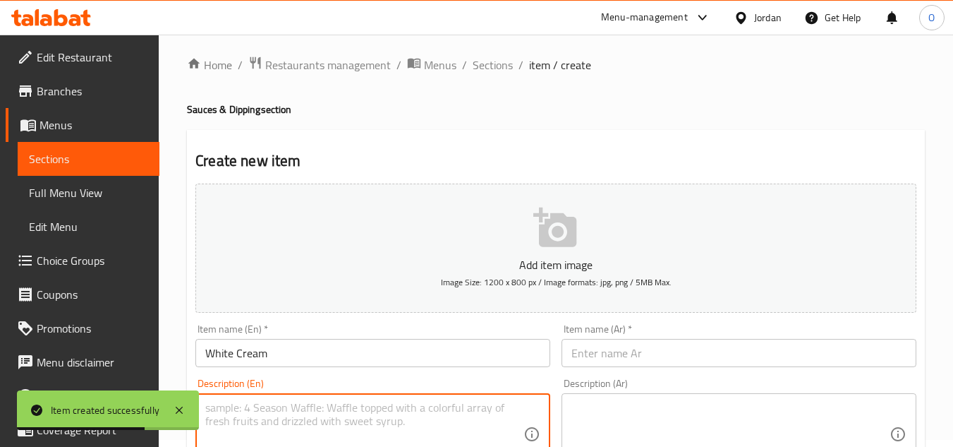
scroll to position [0, 0]
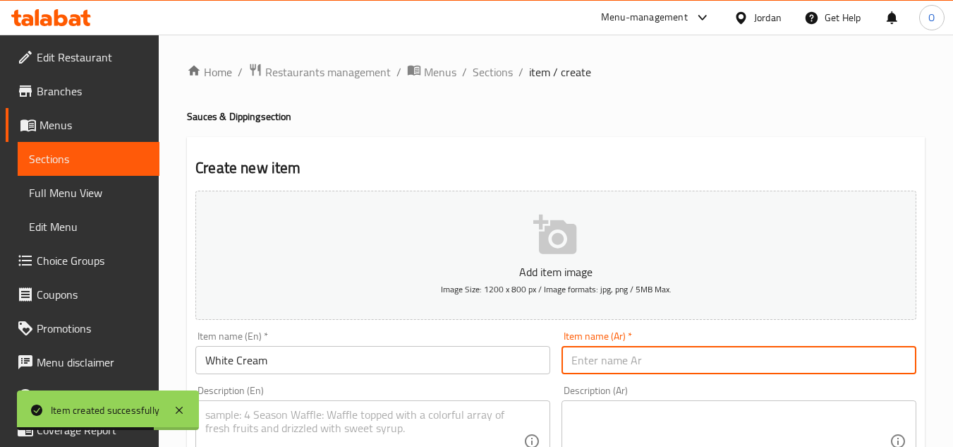
click at [600, 362] on input "text" at bounding box center [739, 360] width 355 height 28
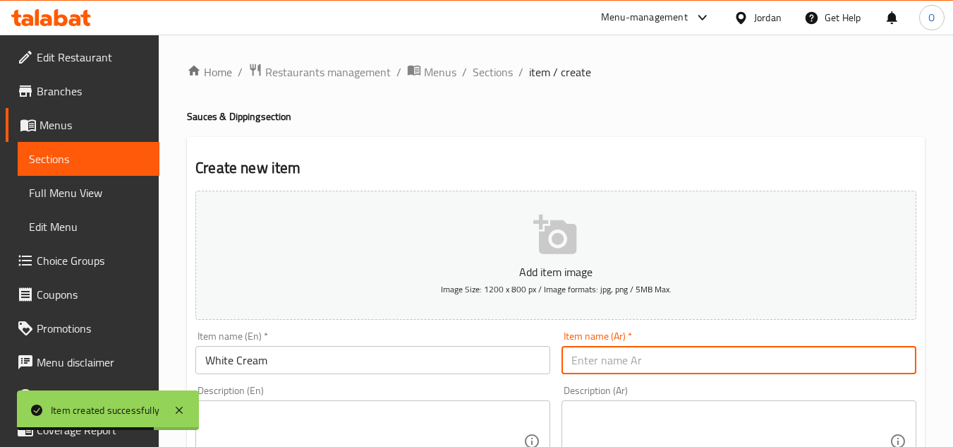
paste input "صوص الكريم"
type input "صوص الكريم"
click at [401, 364] on input "White Cream" at bounding box center [372, 360] width 355 height 28
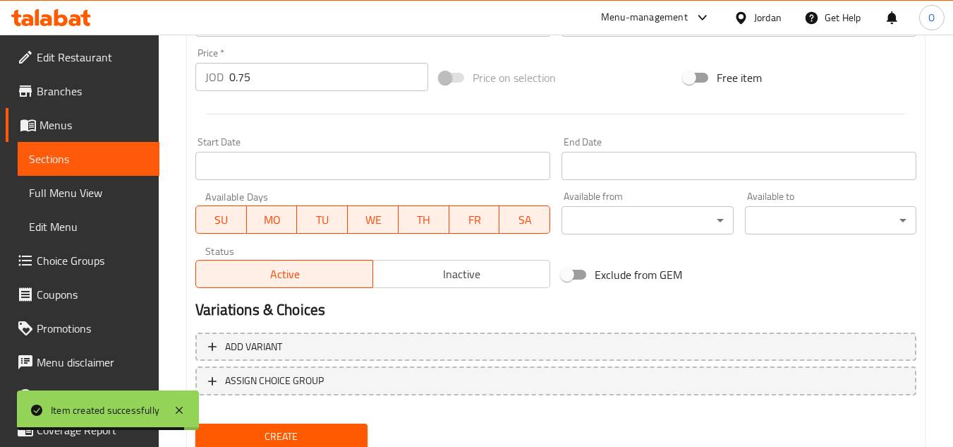
scroll to position [550, 0]
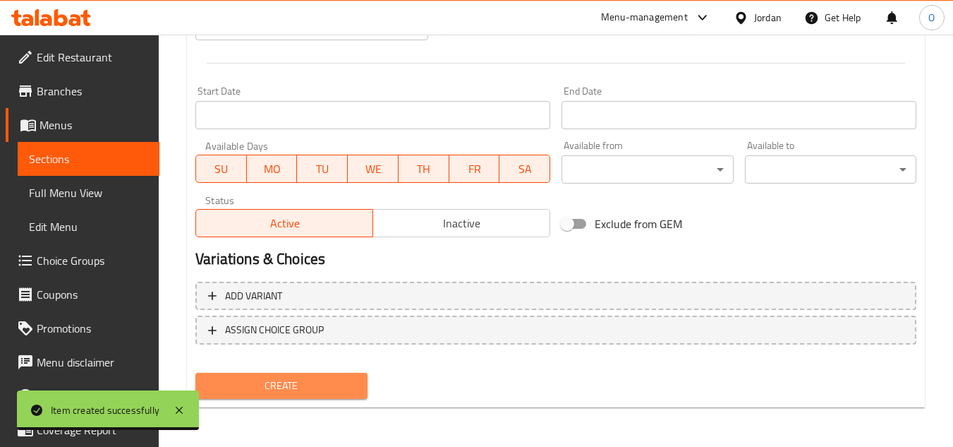
click at [318, 394] on span "Create" at bounding box center [281, 386] width 149 height 18
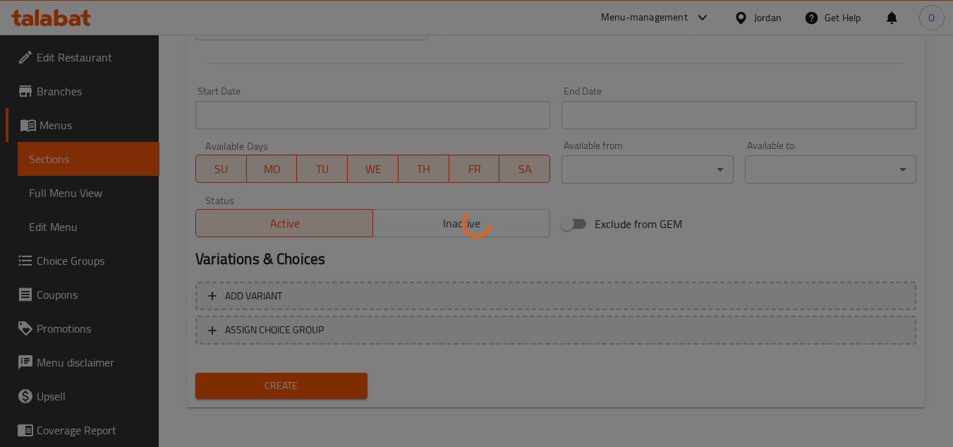
type input "0"
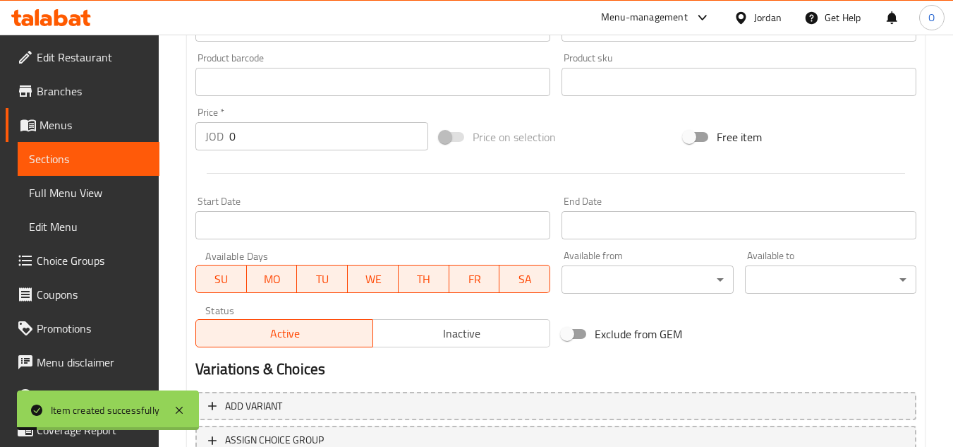
scroll to position [198, 0]
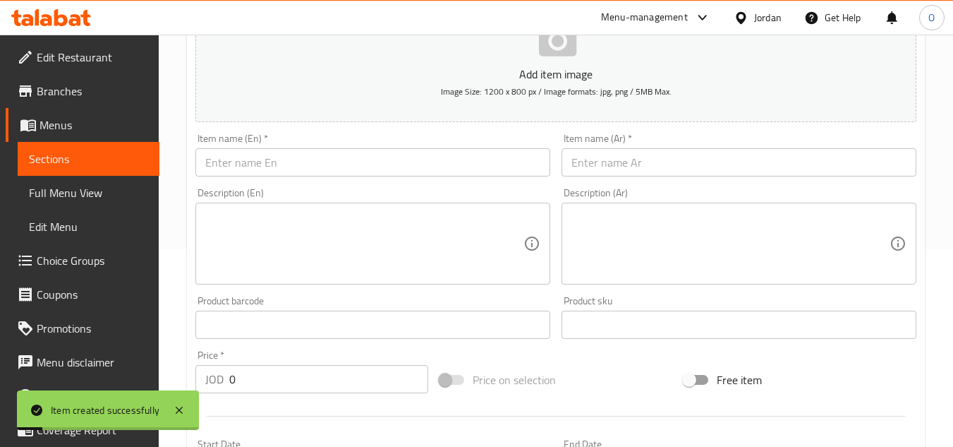
click at [284, 170] on input "text" at bounding box center [372, 162] width 355 height 28
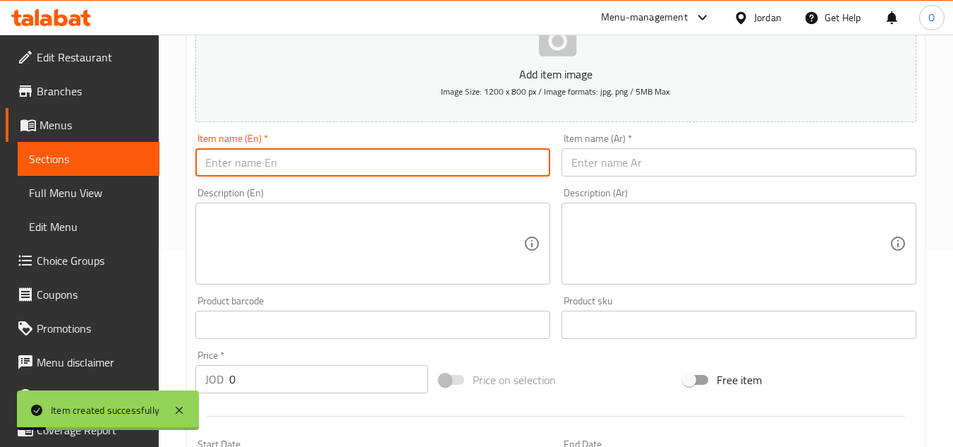
paste input "Yellow Cheese"
type input "Yellow Cheese"
click at [647, 169] on input "text" at bounding box center [739, 162] width 355 height 28
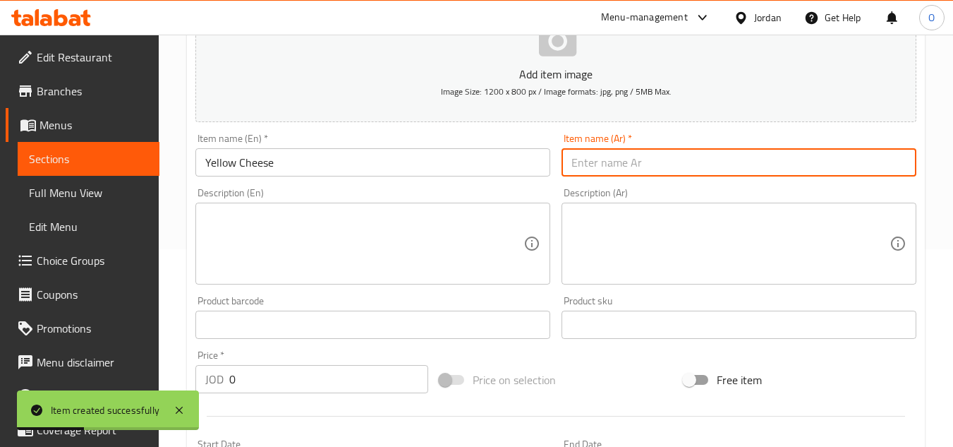
paste input "صوص الجبنة"
type input "صوص الجبنة"
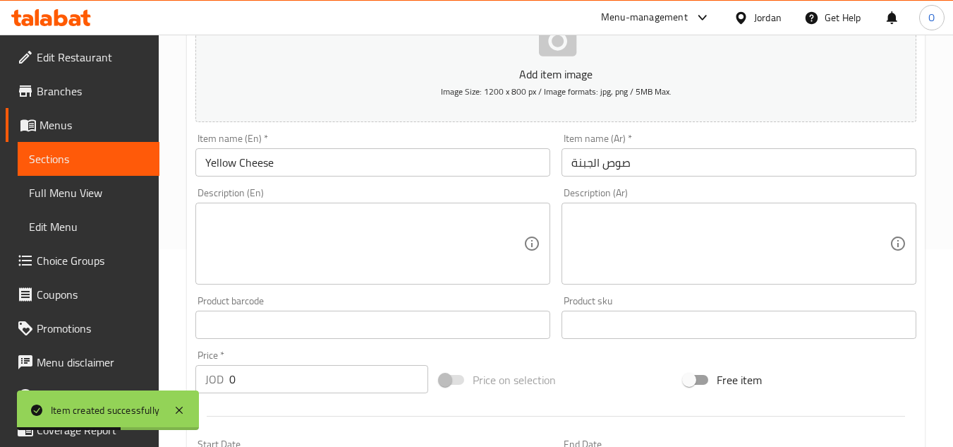
click at [226, 377] on div "JOD 0 Price *" at bounding box center [311, 379] width 233 height 28
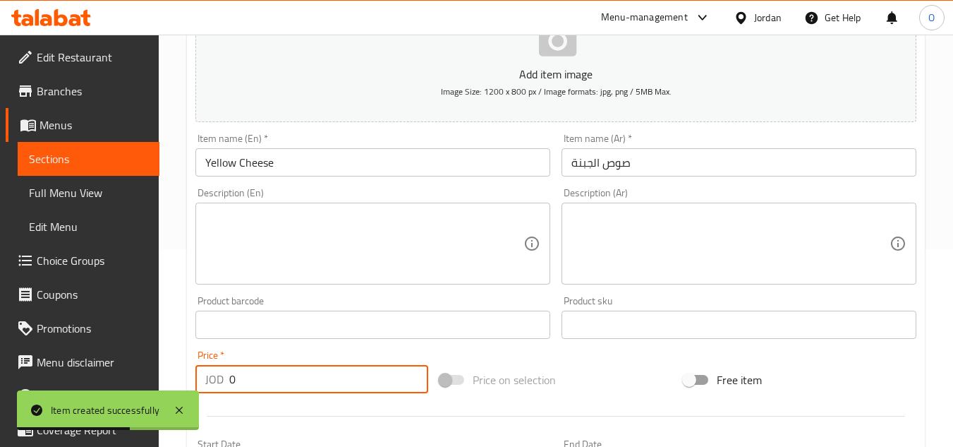
drag, startPoint x: 234, startPoint y: 377, endPoint x: 200, endPoint y: 374, distance: 34.8
click at [219, 378] on div "JOD 0 Price *" at bounding box center [311, 379] width 233 height 28
paste input ".75"
type input "0.75"
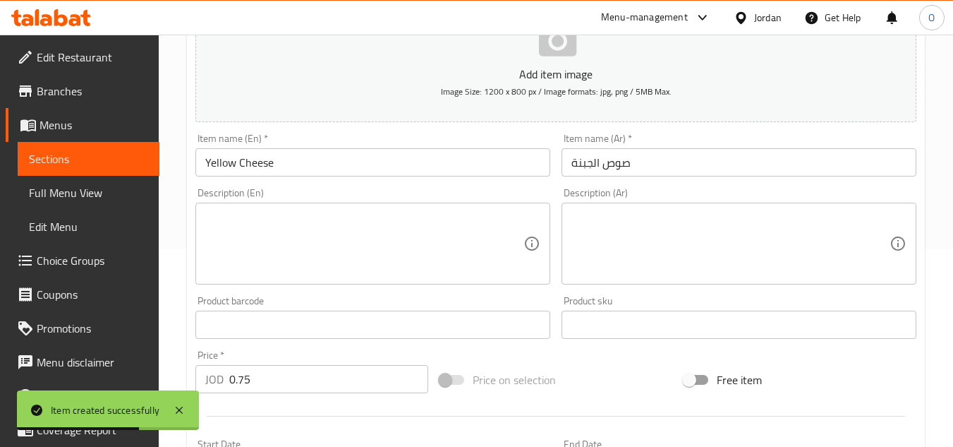
click at [284, 200] on div "Description (En) Description (En)" at bounding box center [372, 236] width 355 height 97
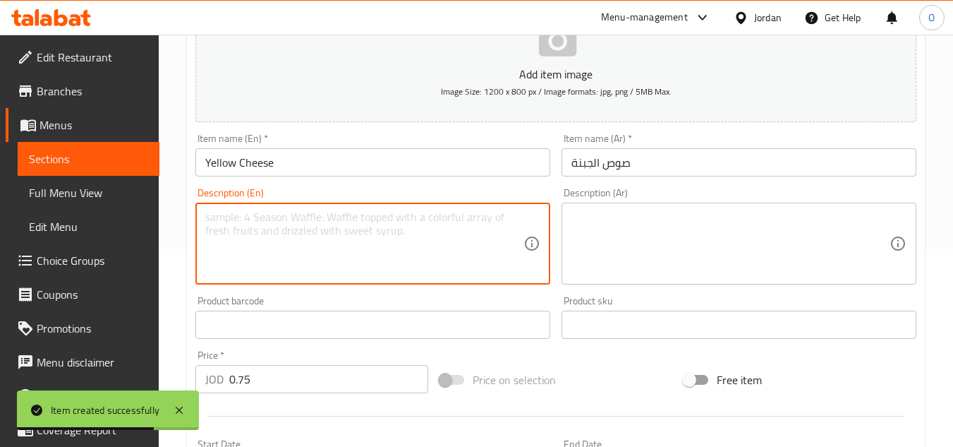
click at [272, 269] on textarea at bounding box center [364, 243] width 318 height 67
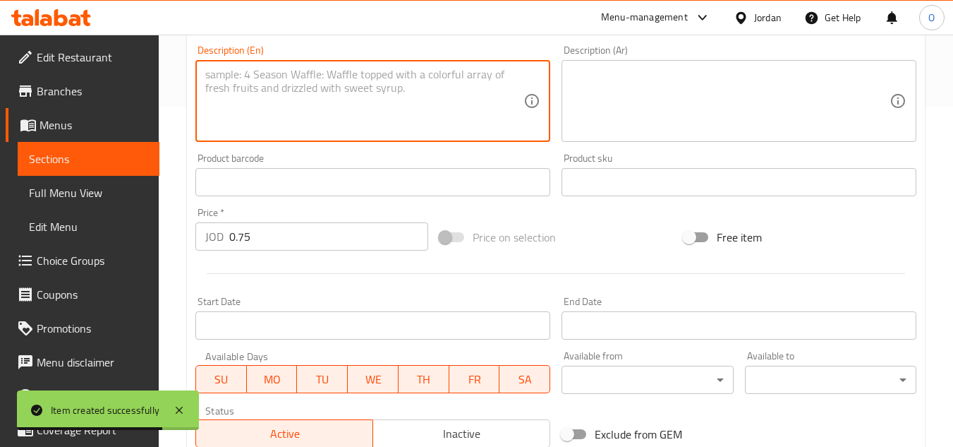
scroll to position [550, 0]
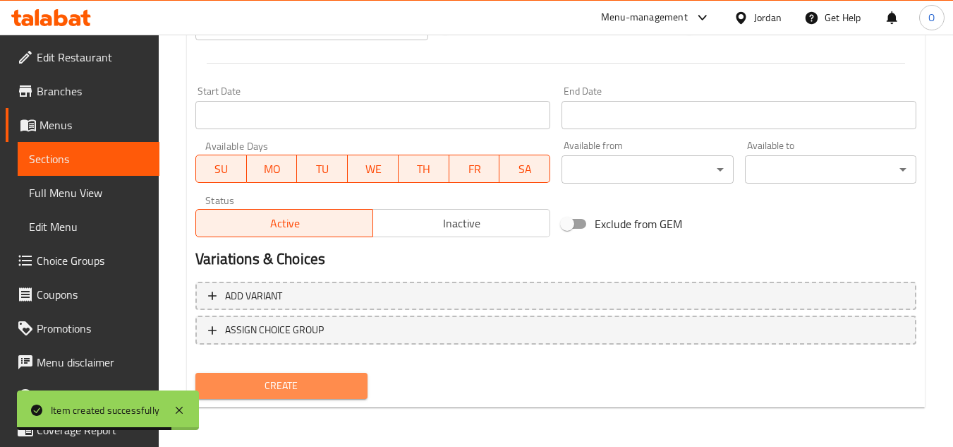
click at [285, 382] on span "Create" at bounding box center [281, 386] width 149 height 18
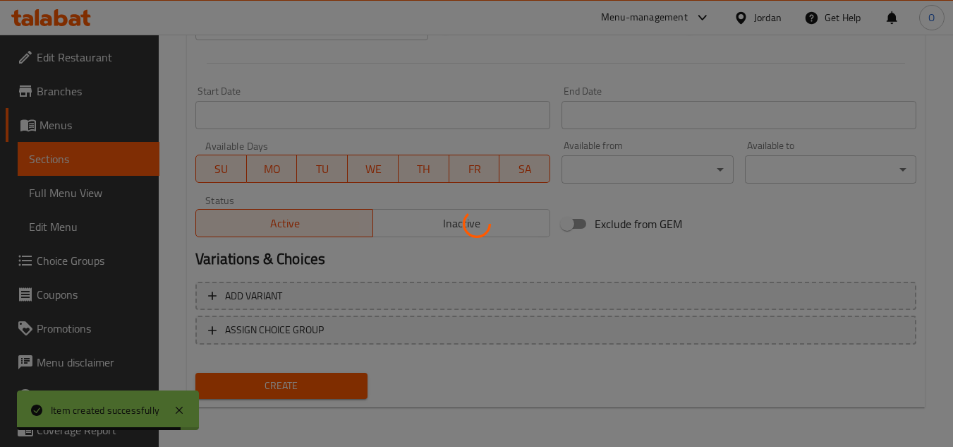
type input "0"
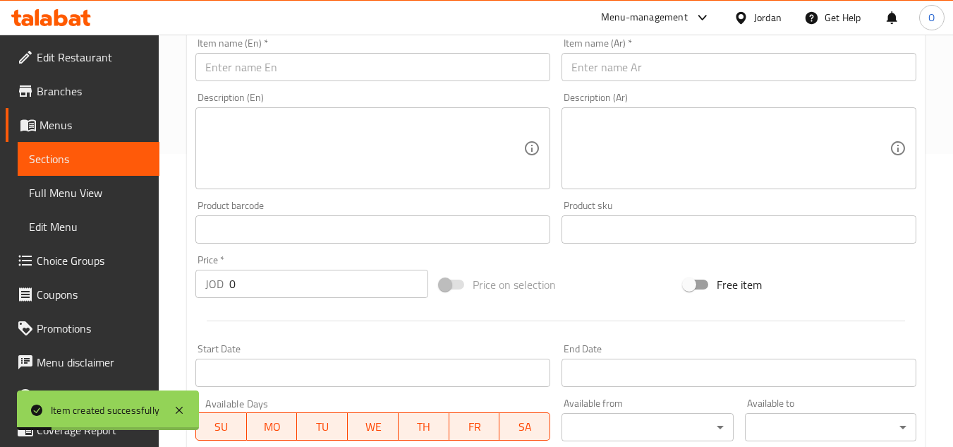
scroll to position [268, 0]
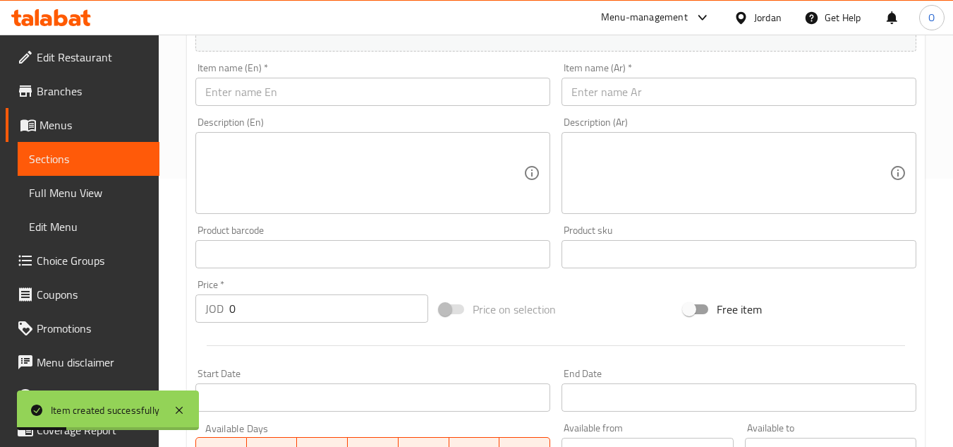
click at [291, 90] on input "text" at bounding box center [372, 92] width 355 height 28
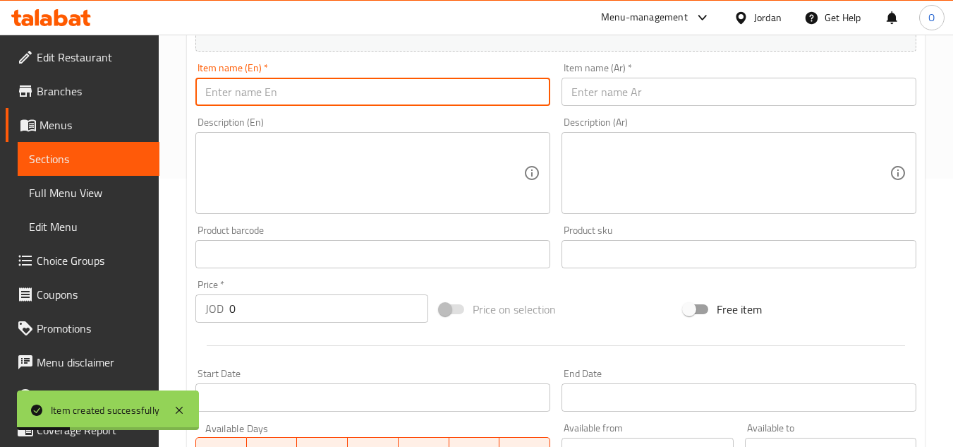
paste input "Garlic Parmesan Sauce"
type input "Garlic Parmesan Sauce"
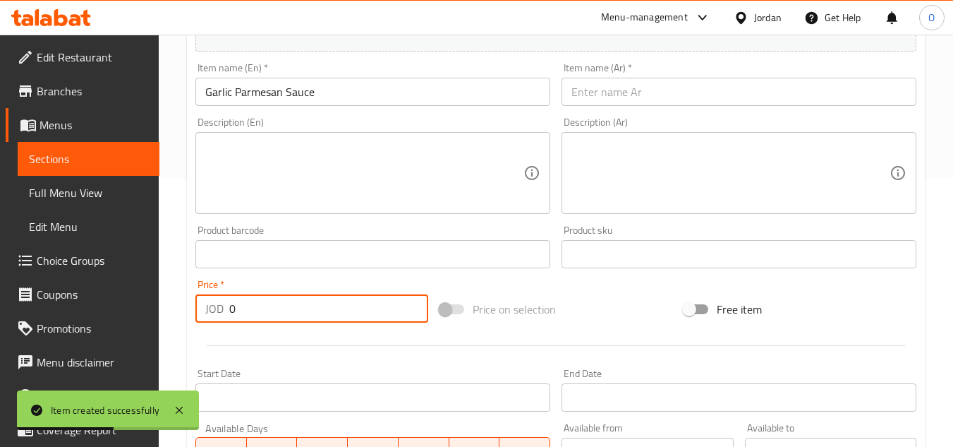
drag, startPoint x: 250, startPoint y: 313, endPoint x: 198, endPoint y: 313, distance: 52.2
click at [198, 313] on div "JOD 0 Price *" at bounding box center [311, 308] width 233 height 28
paste input ".75"
type input "0.75"
click at [246, 193] on textarea at bounding box center [364, 173] width 318 height 67
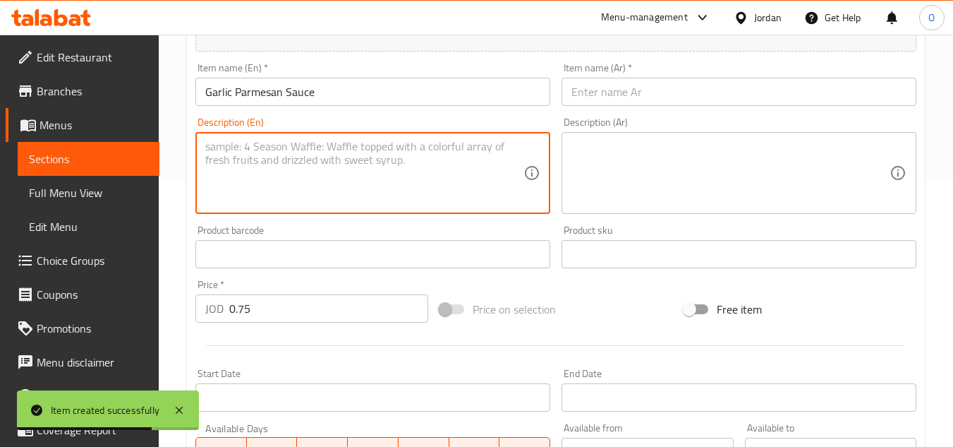
click at [658, 83] on input "text" at bounding box center [739, 92] width 355 height 28
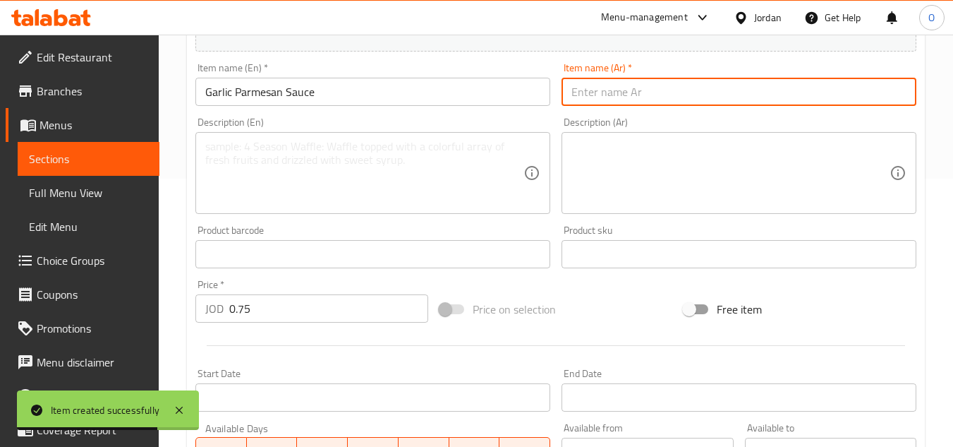
paste input "صلصة ثوم البارميزان"
type input "صلصة ثوم البارميزان"
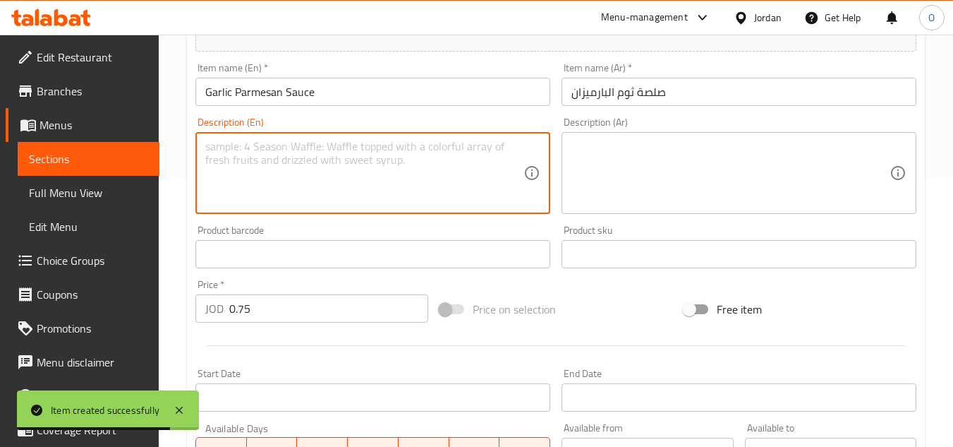
click at [509, 179] on textarea at bounding box center [364, 173] width 318 height 67
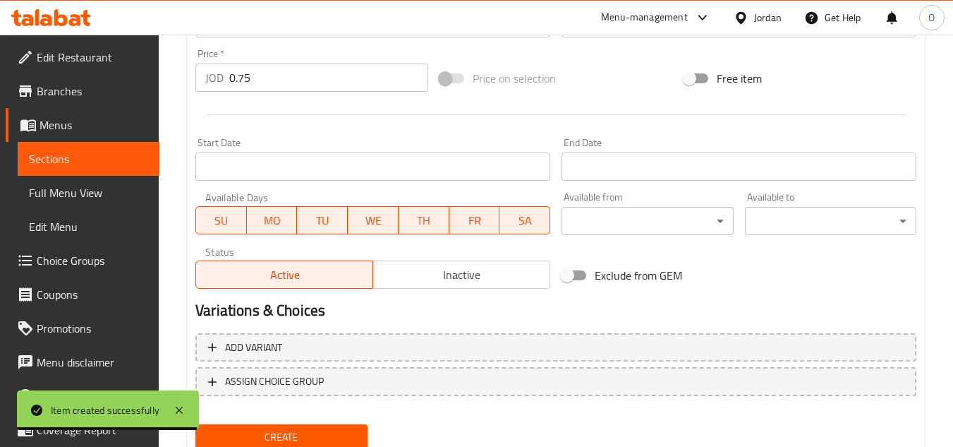
scroll to position [550, 0]
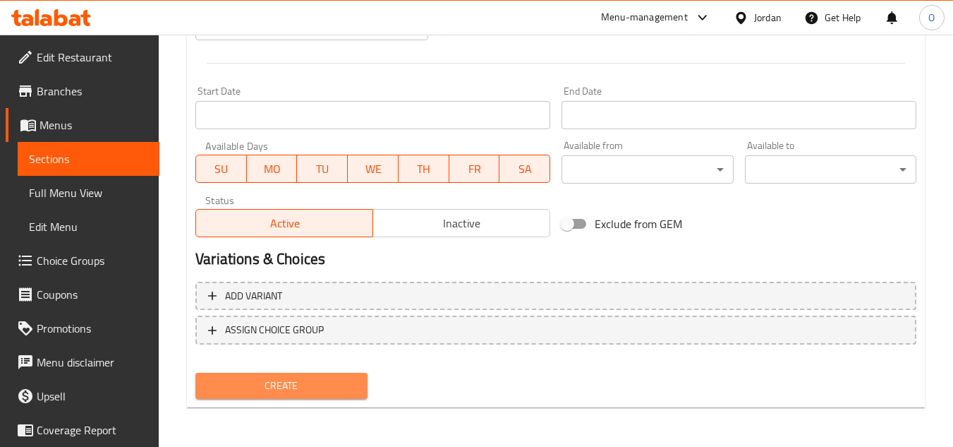
click at [278, 387] on span "Create" at bounding box center [281, 386] width 149 height 18
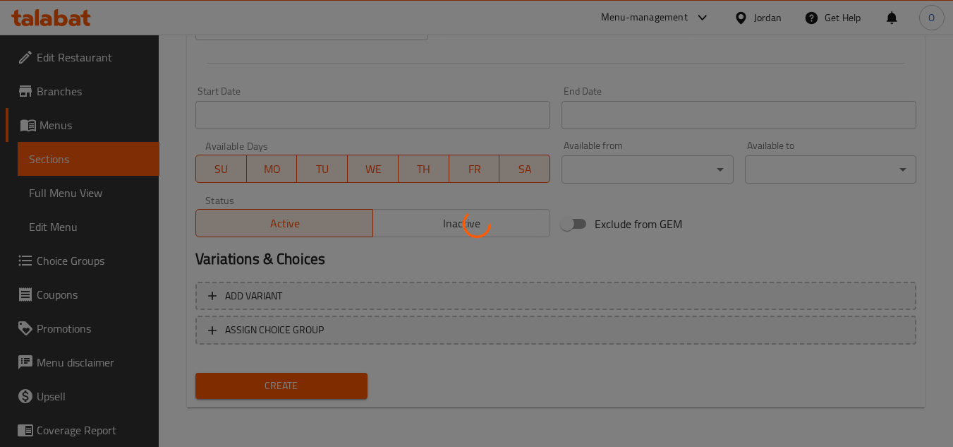
type input "0"
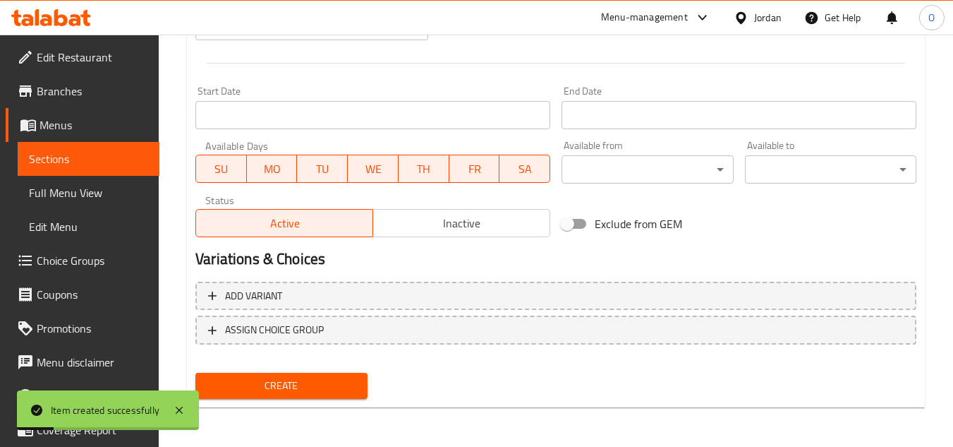
click at [680, 13] on div "Menu-management" at bounding box center [644, 17] width 87 height 17
click at [743, 217] on div "Exclude from GEM" at bounding box center [678, 224] width 244 height 38
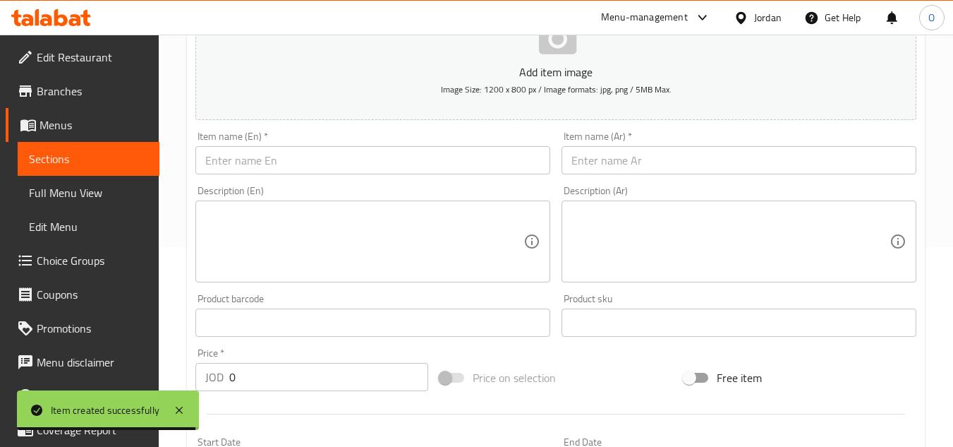
scroll to position [198, 0]
click at [282, 156] on input "text" at bounding box center [372, 162] width 355 height 28
paste input "Teriyaki Sauce"
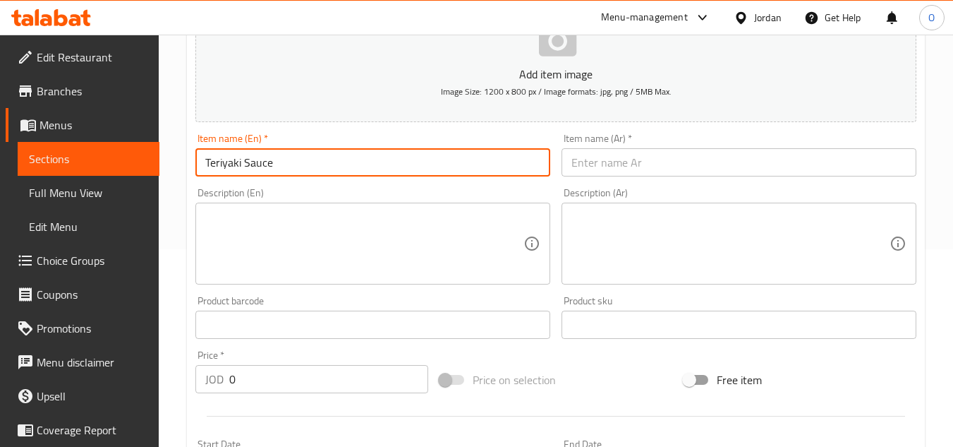
type input "Teriyaki Sauce"
click at [643, 167] on input "text" at bounding box center [739, 162] width 355 height 28
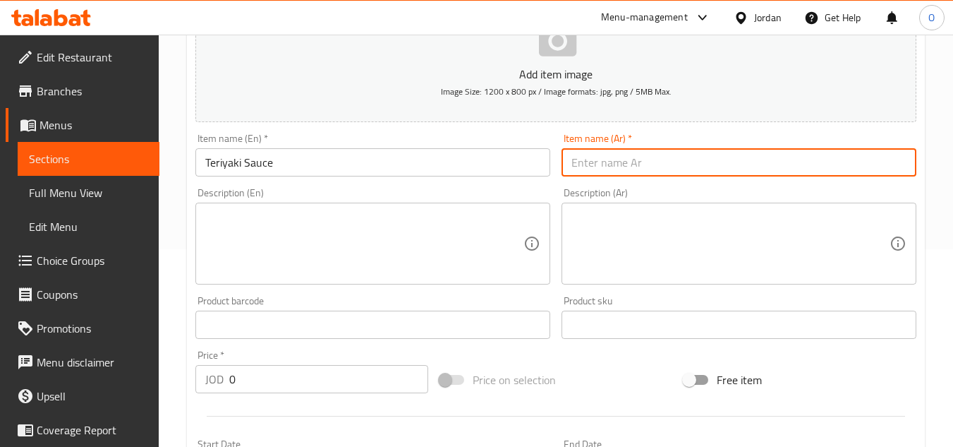
paste input "صلصة الترياكي"
type input "صلصة الترياكي"
drag, startPoint x: 251, startPoint y: 381, endPoint x: 174, endPoint y: 361, distance: 80.1
click at [176, 363] on div "Home / Restaurants management / Menus / Sections / item / create Sauces & Dippi…" at bounding box center [556, 318] width 794 height 962
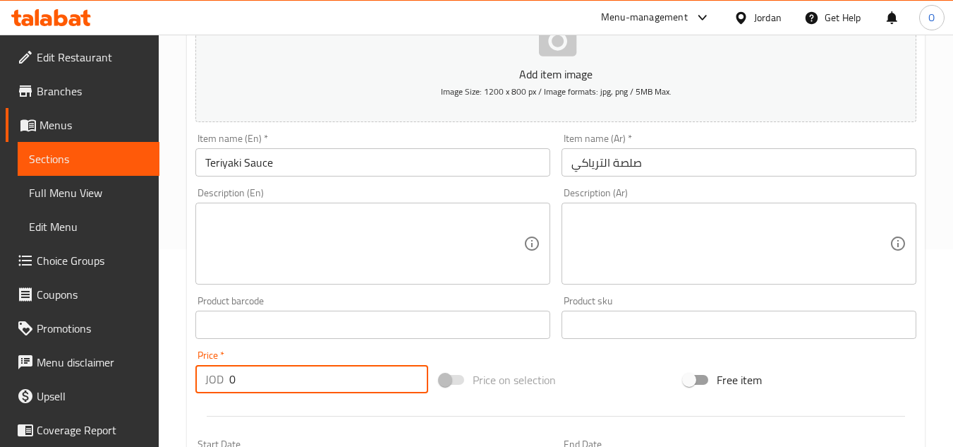
paste input ".75"
type input "0.75"
click at [253, 251] on textarea at bounding box center [364, 243] width 318 height 67
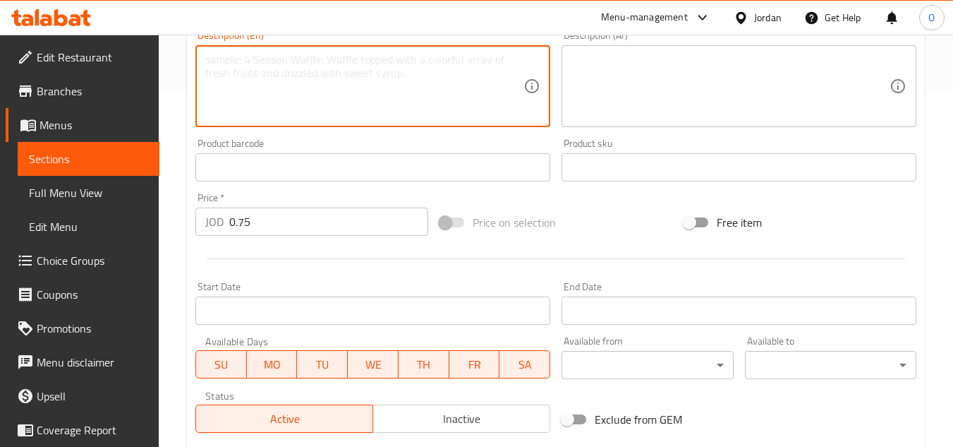
scroll to position [550, 0]
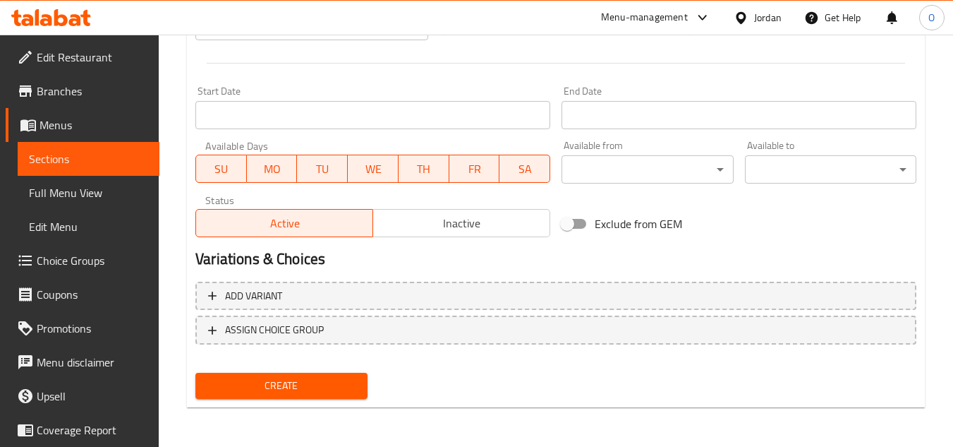
click at [271, 378] on span "Create" at bounding box center [281, 386] width 149 height 18
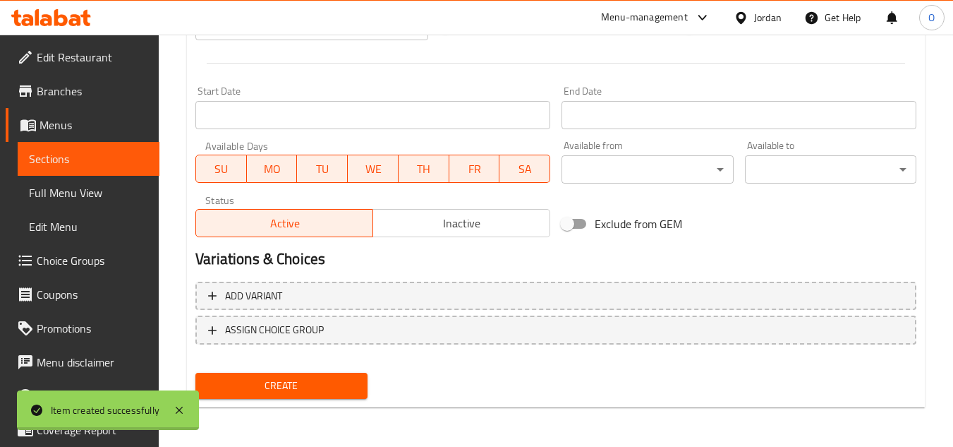
type input "0"
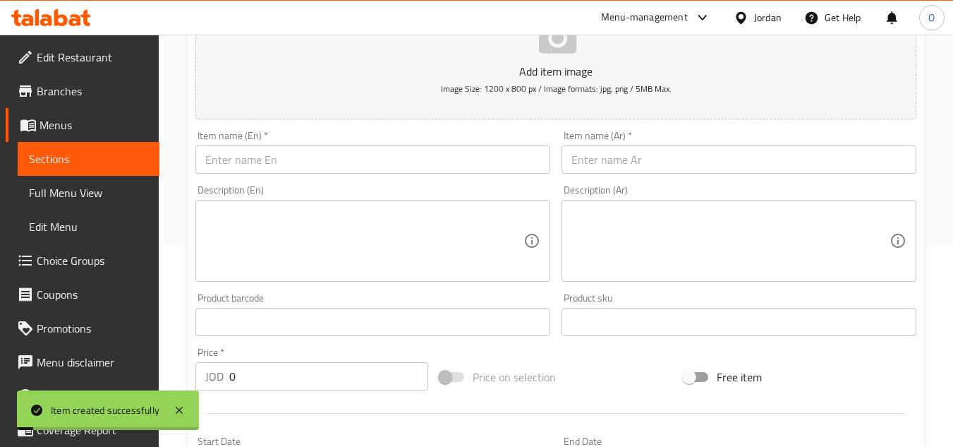
scroll to position [198, 0]
click at [284, 157] on input "text" at bounding box center [372, 162] width 355 height 28
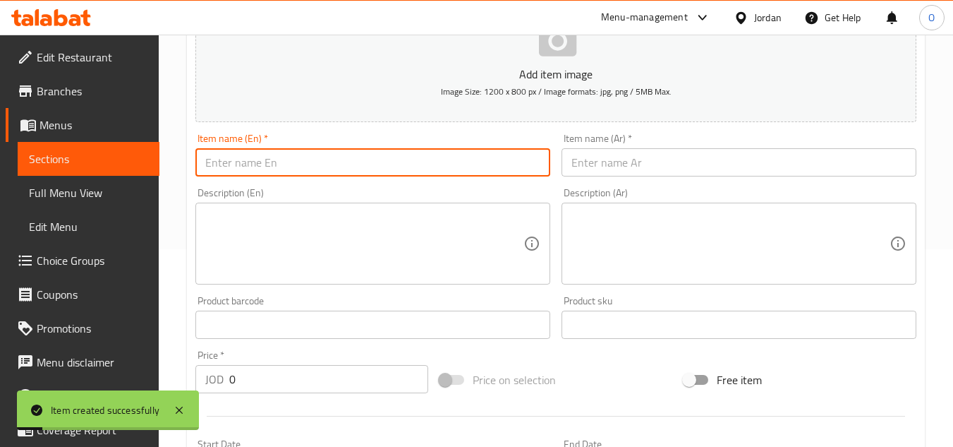
paste input "Sweet & Sour Sauce"
type input "Sweet & Sour Sauce"
click at [266, 162] on input "Sweet & Sour Sauce" at bounding box center [372, 162] width 355 height 28
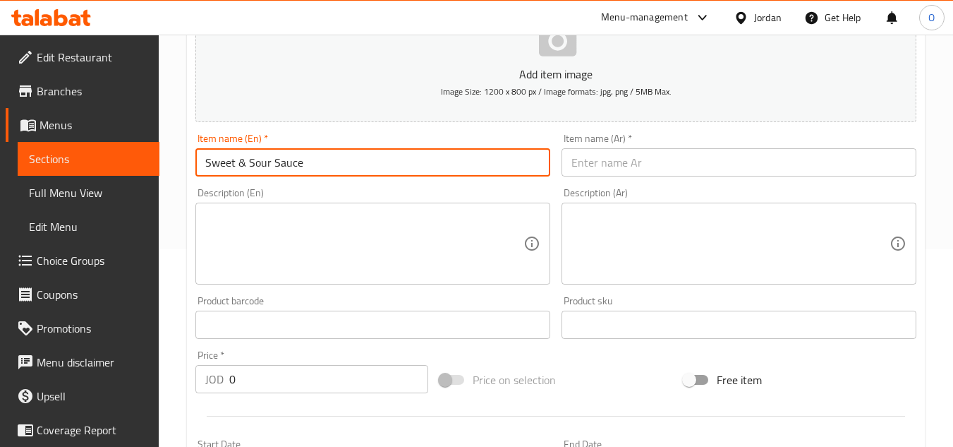
click at [639, 170] on input "text" at bounding box center [739, 162] width 355 height 28
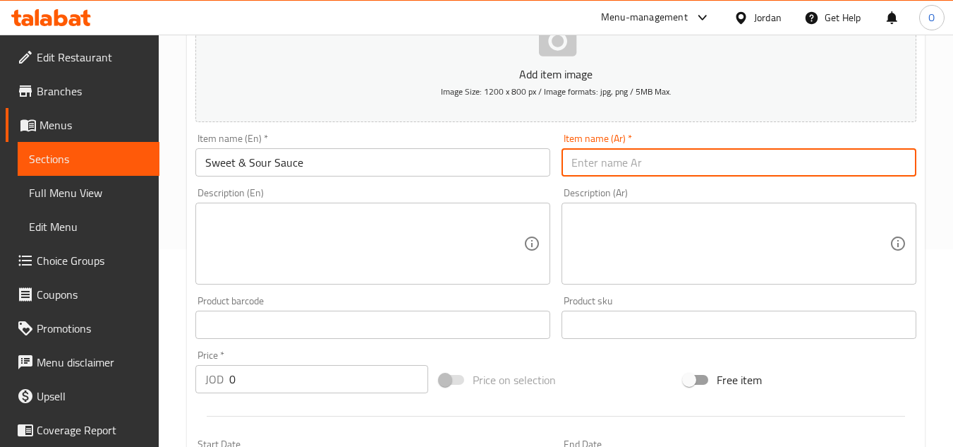
paste input "صلصة حلوة وحامضة"
type input "صلصة حلوة وحامضة"
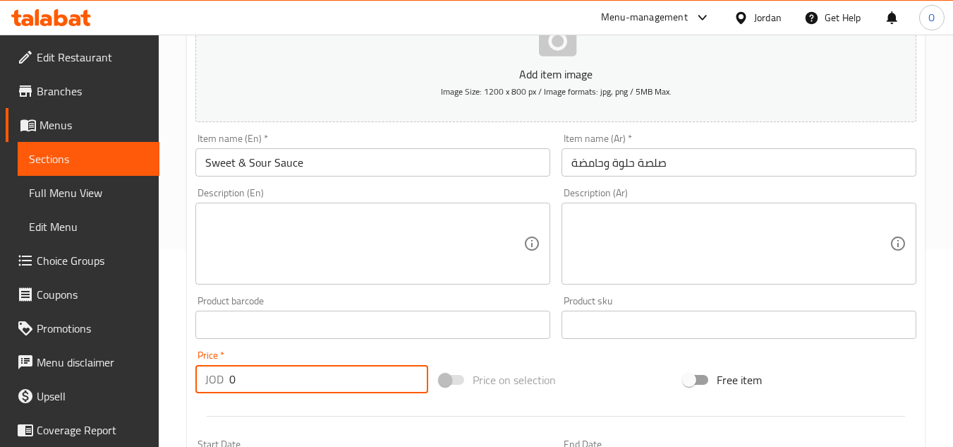
drag, startPoint x: 236, startPoint y: 375, endPoint x: 225, endPoint y: 374, distance: 10.7
click at [226, 375] on div "JOD 0 Price *" at bounding box center [311, 379] width 233 height 28
paste input ".75"
type input "0.75"
click at [248, 262] on textarea at bounding box center [364, 243] width 318 height 67
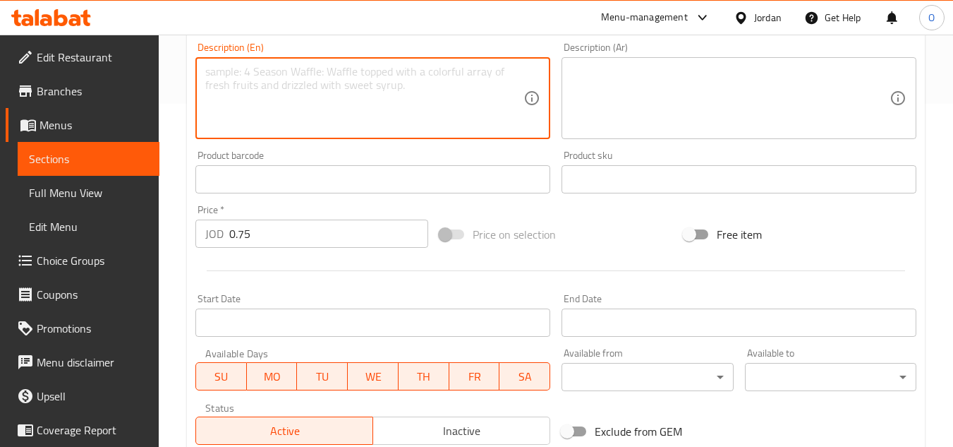
scroll to position [550, 0]
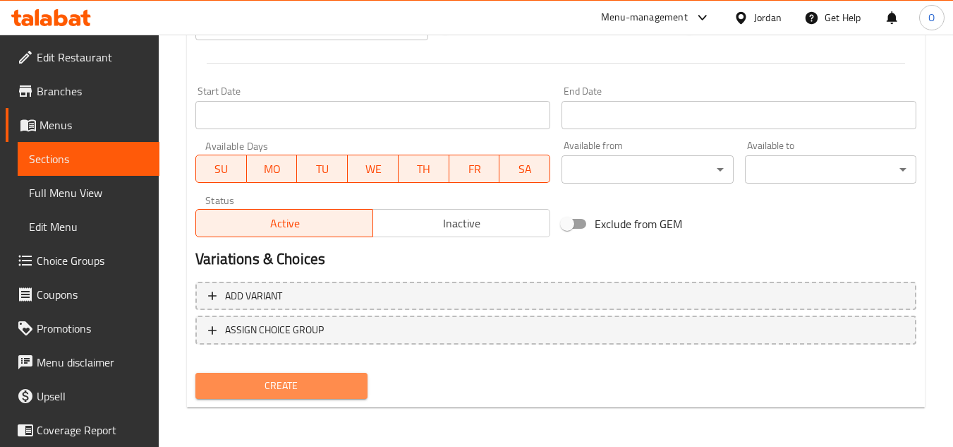
click at [262, 398] on button "Create" at bounding box center [280, 386] width 171 height 26
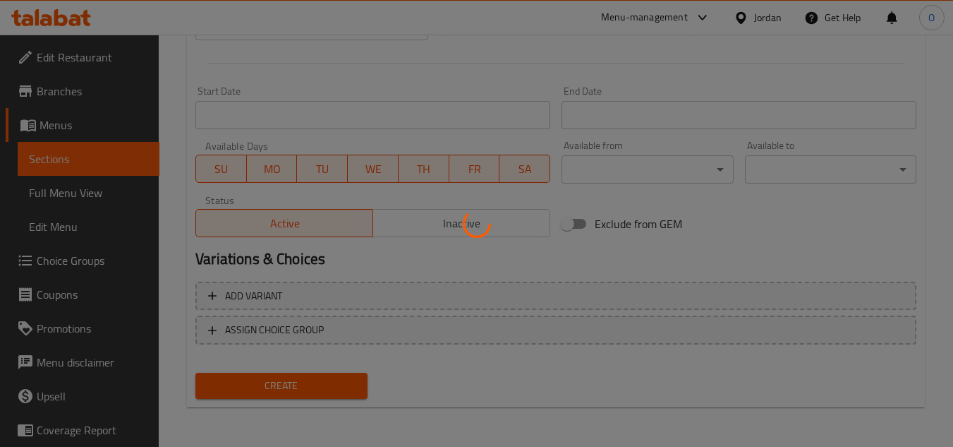
type input "0"
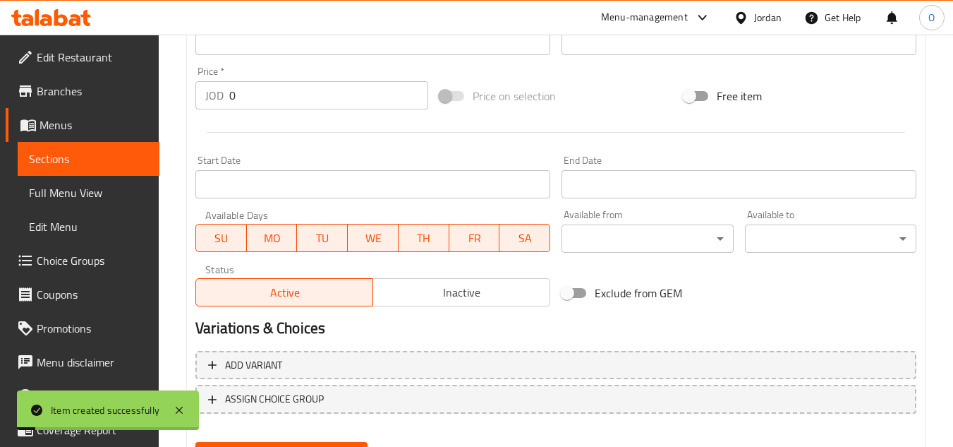
scroll to position [268, 0]
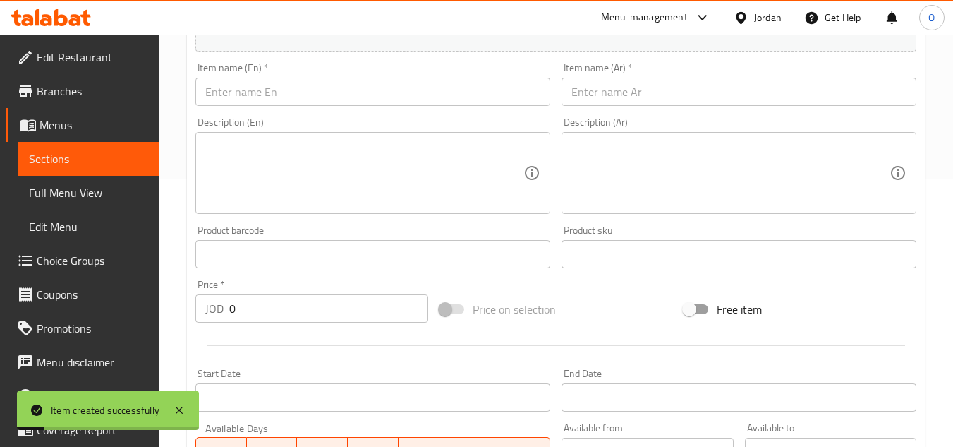
click at [276, 86] on input "text" at bounding box center [372, 92] width 355 height 28
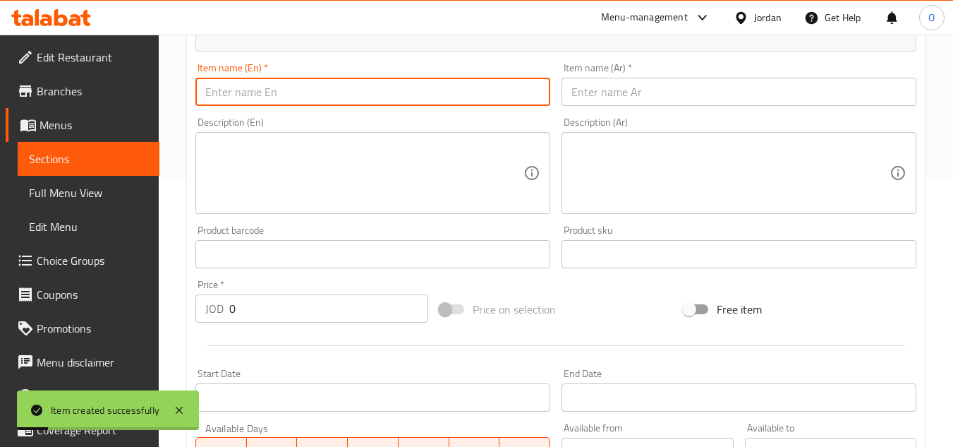
paste input "Honey Mustard Sauce"
type input "Honey Mustard Sauce"
drag, startPoint x: 238, startPoint y: 310, endPoint x: 219, endPoint y: 310, distance: 18.3
click at [221, 310] on div "JOD 0 Price *" at bounding box center [311, 308] width 233 height 28
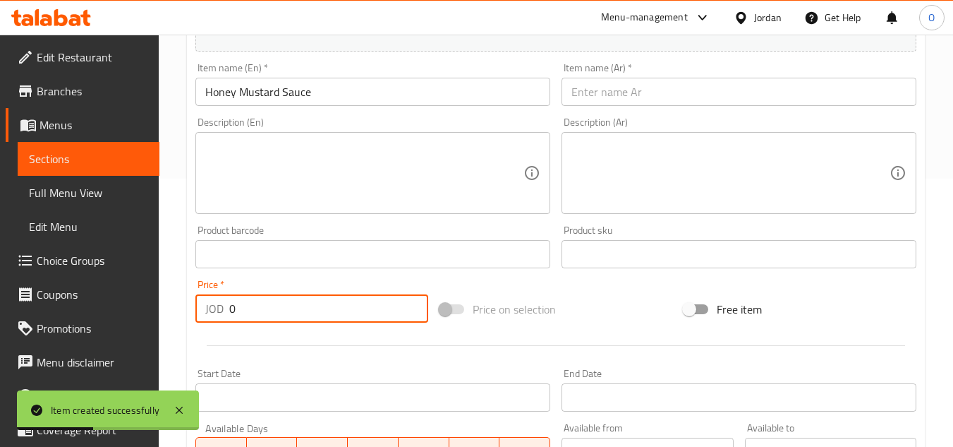
paste input ".75"
type input "0.75"
click at [264, 171] on textarea at bounding box center [364, 173] width 318 height 67
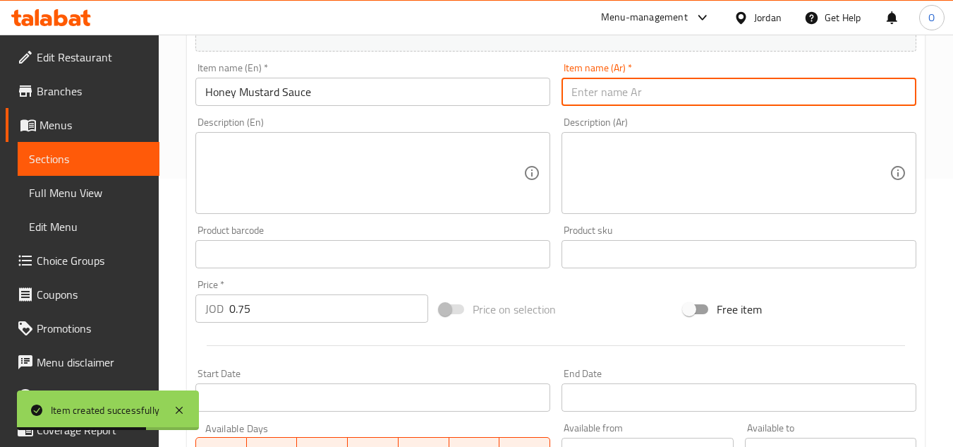
click at [718, 102] on input "text" at bounding box center [739, 92] width 355 height 28
paste input "صلصة الخردل بالعسل"
type input "صلصة الخردل بالعسل"
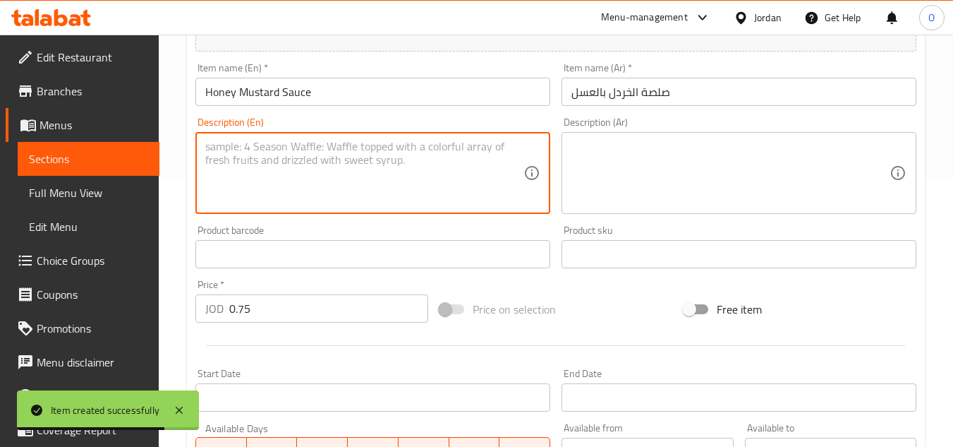
click at [385, 150] on textarea at bounding box center [364, 173] width 318 height 67
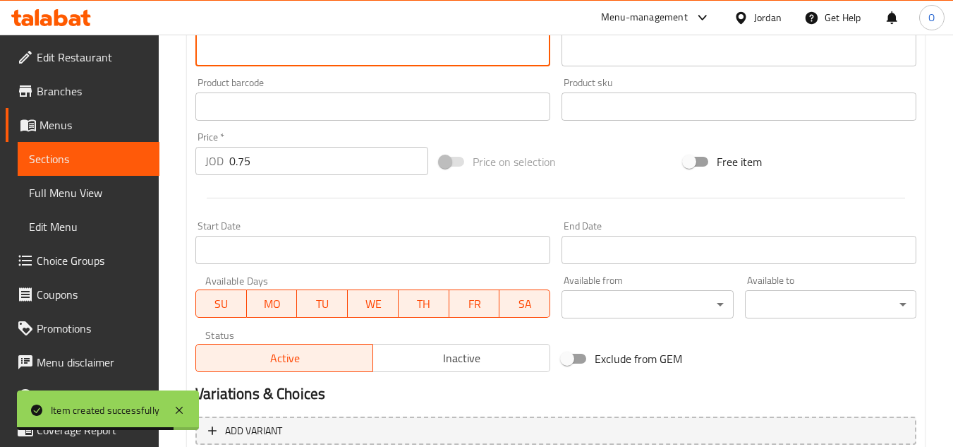
scroll to position [550, 0]
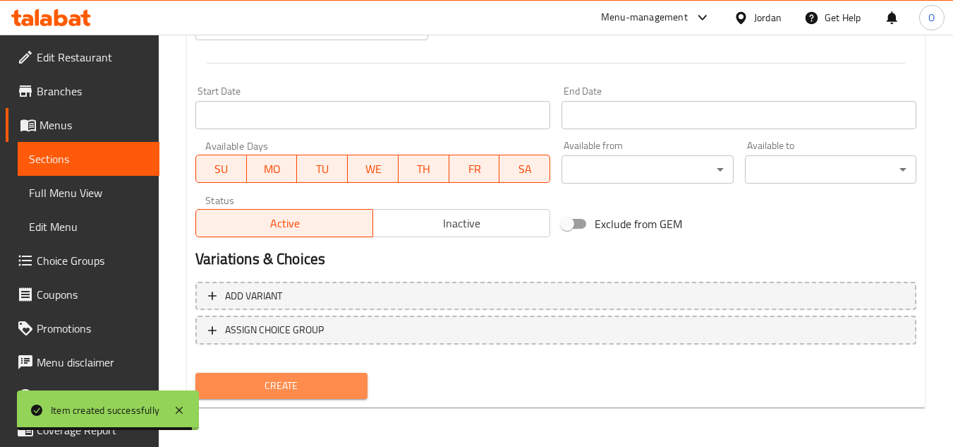
click at [250, 373] on button "Create" at bounding box center [280, 386] width 171 height 26
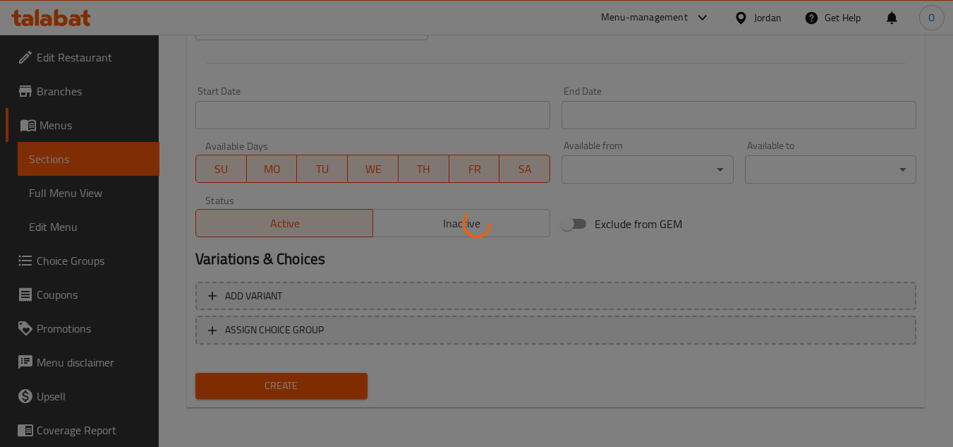
type input "0"
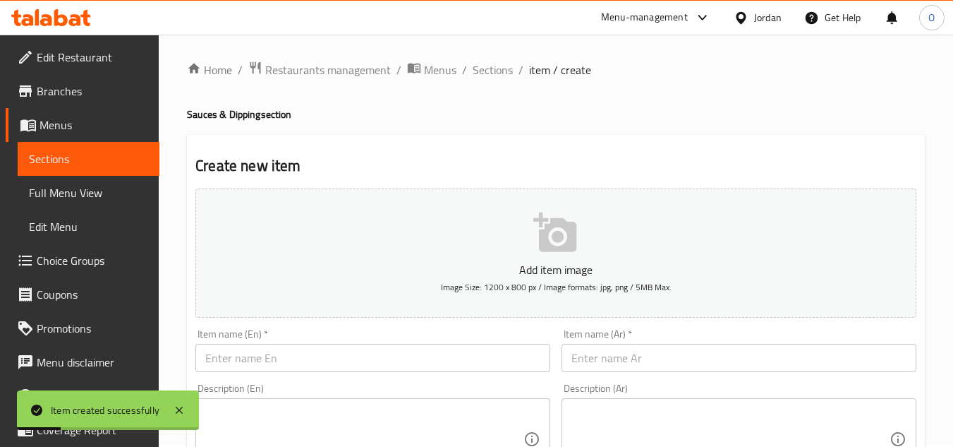
scroll to position [0, 0]
click at [505, 76] on span "Sections" at bounding box center [493, 72] width 40 height 17
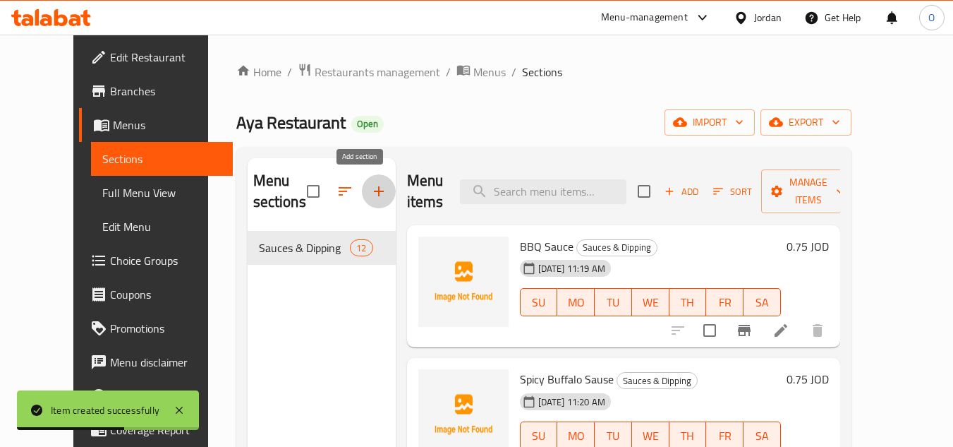
click at [370, 189] on icon "button" at bounding box center [378, 191] width 17 height 17
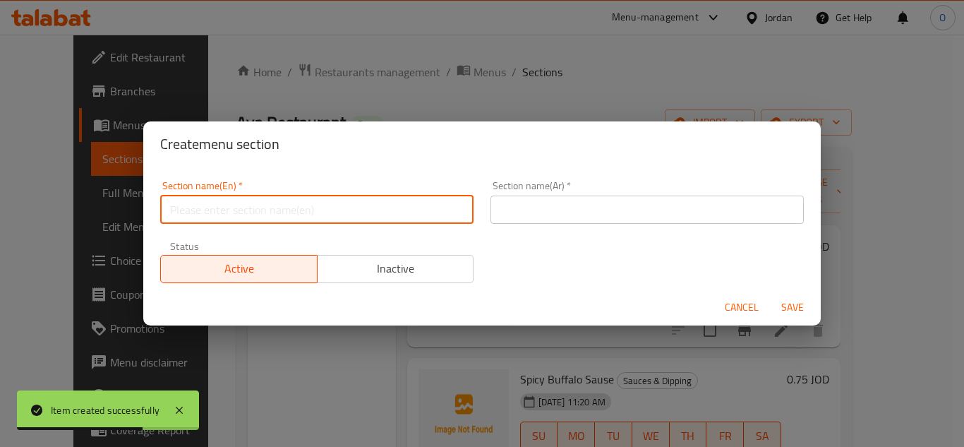
click at [327, 206] on input "text" at bounding box center [316, 209] width 313 height 28
paste input "Add-Ons"
type input "Add-Ons"
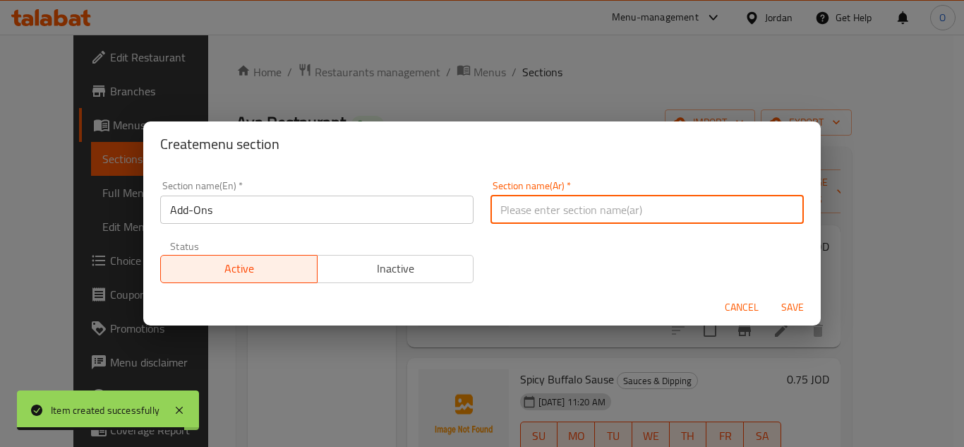
click at [583, 197] on input "text" at bounding box center [646, 209] width 313 height 28
paste input "إضافات"
type input "إضافات"
click at [773, 306] on button "Save" at bounding box center [792, 307] width 45 height 26
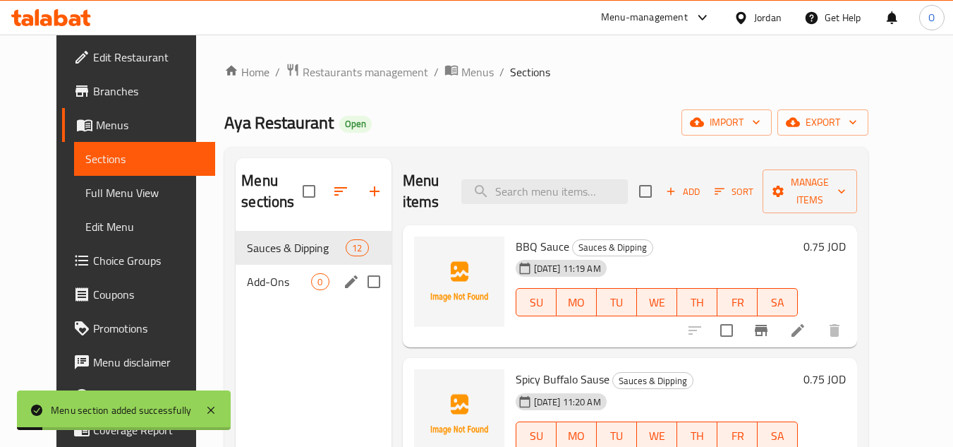
click at [293, 289] on span "Add-Ons" at bounding box center [279, 281] width 64 height 17
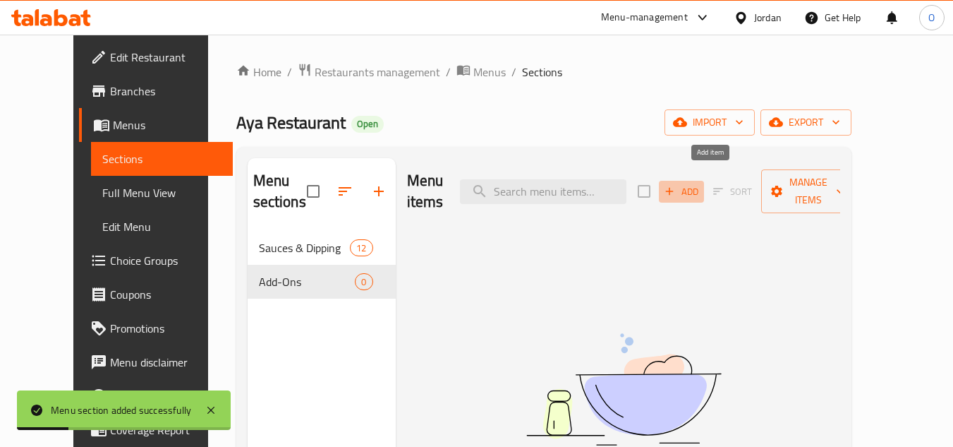
click at [701, 186] on span "Add" at bounding box center [682, 191] width 38 height 16
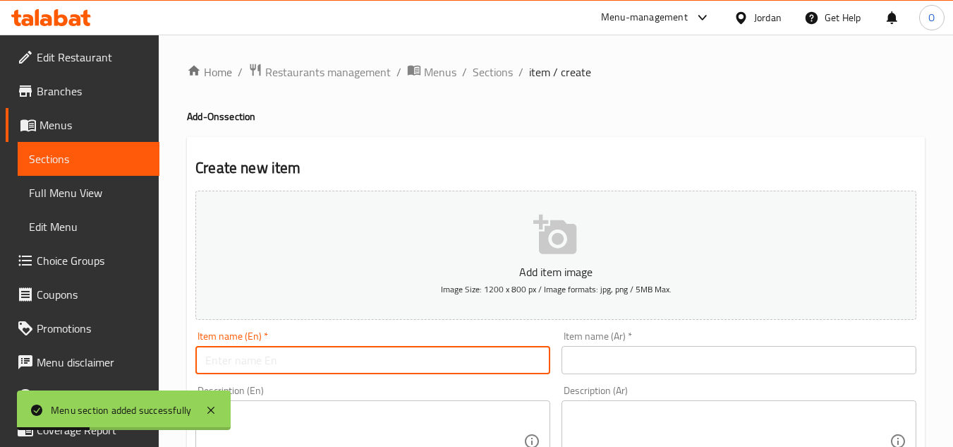
click at [262, 361] on input "text" at bounding box center [372, 360] width 355 height 28
paste input "Oregano"
type input "Oregano"
click at [663, 356] on input "text" at bounding box center [739, 360] width 355 height 28
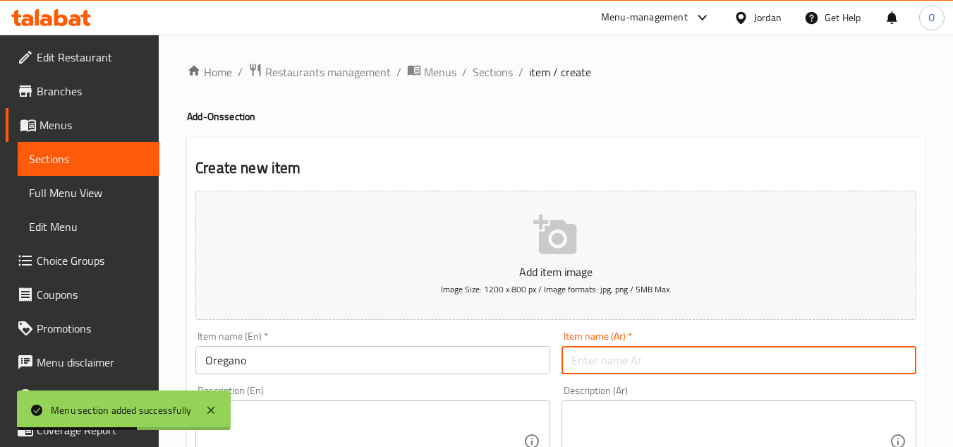
paste input "أوريجانو"
type input "أوريجانو"
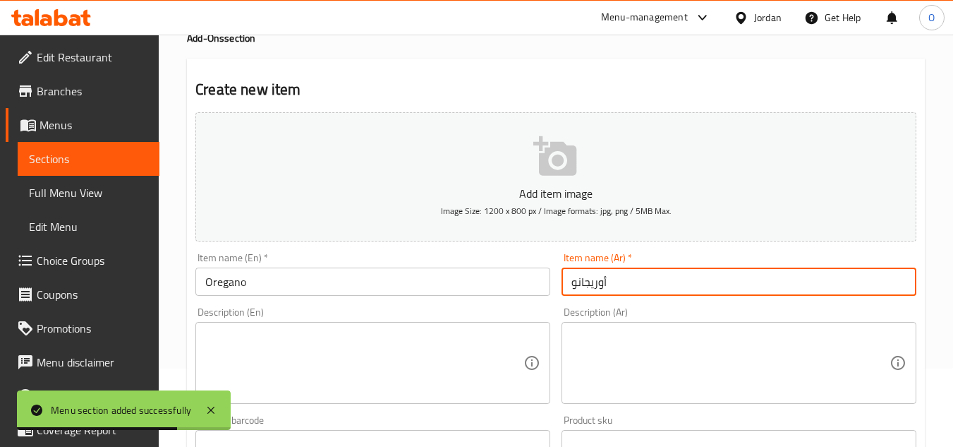
scroll to position [212, 0]
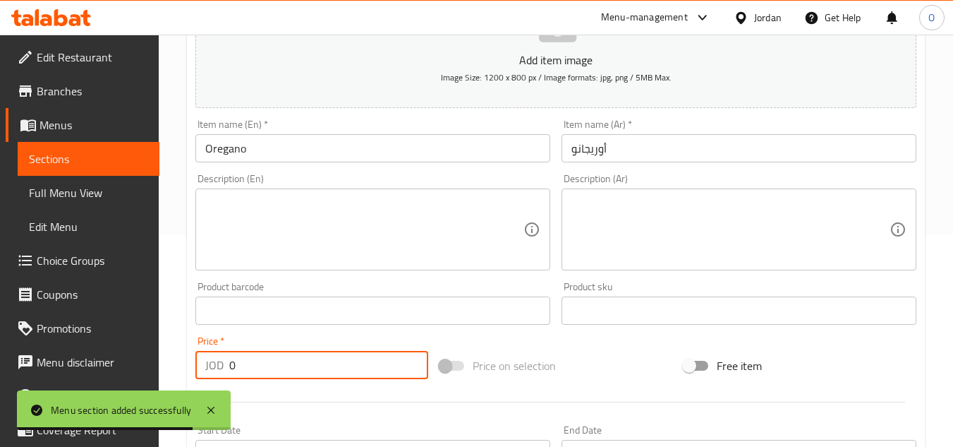
drag, startPoint x: 243, startPoint y: 369, endPoint x: 205, endPoint y: 365, distance: 38.3
click at [211, 368] on div "JOD 0 Price *" at bounding box center [311, 365] width 233 height 28
paste input ".50"
type input "0.50"
click at [253, 249] on textarea at bounding box center [364, 229] width 318 height 67
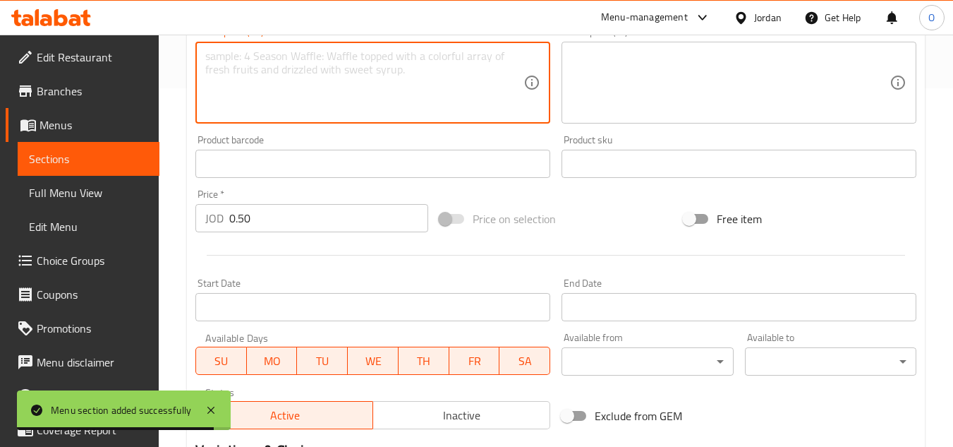
scroll to position [550, 0]
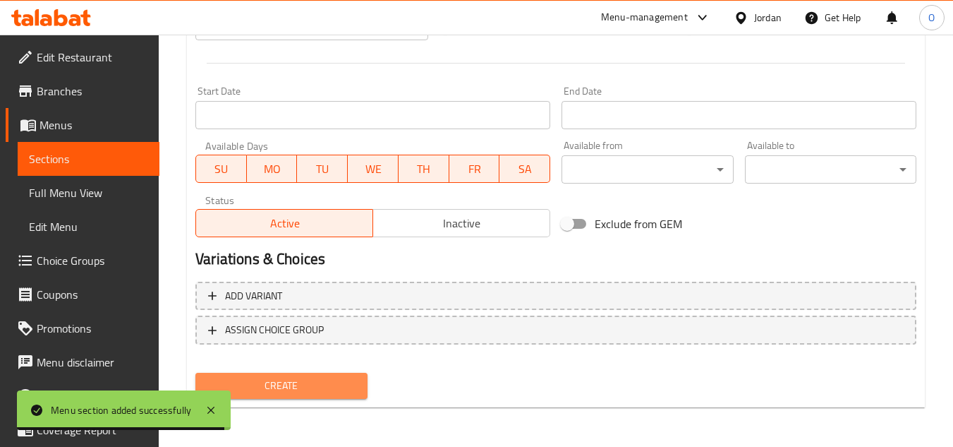
click at [279, 396] on button "Create" at bounding box center [280, 386] width 171 height 26
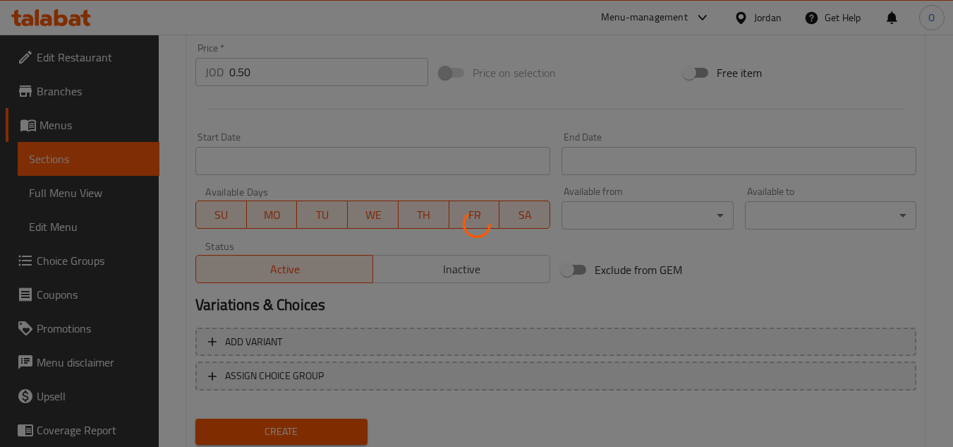
scroll to position [480, 0]
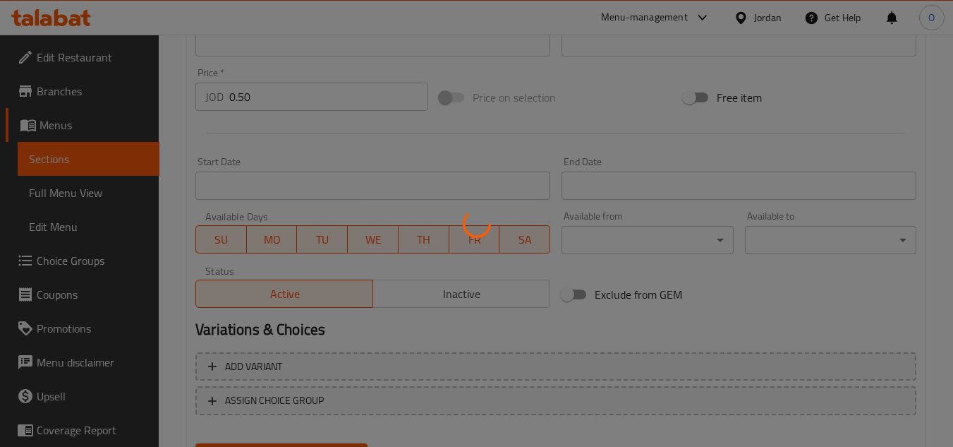
type input "0"
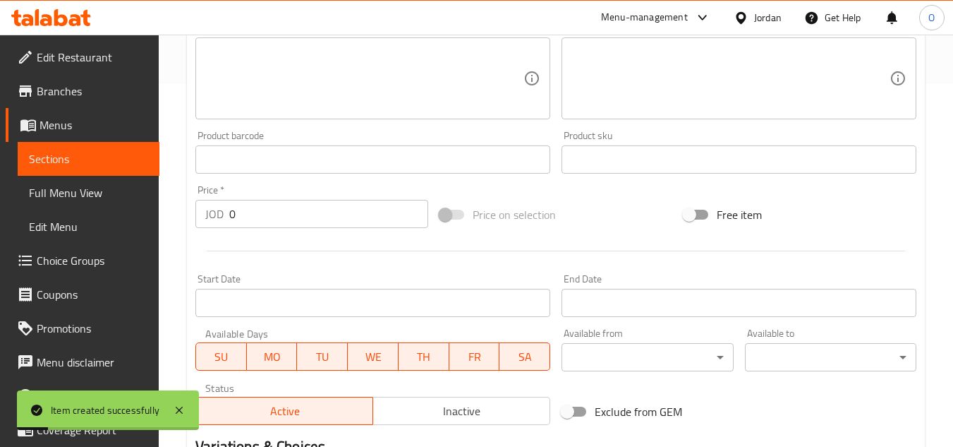
scroll to position [56, 0]
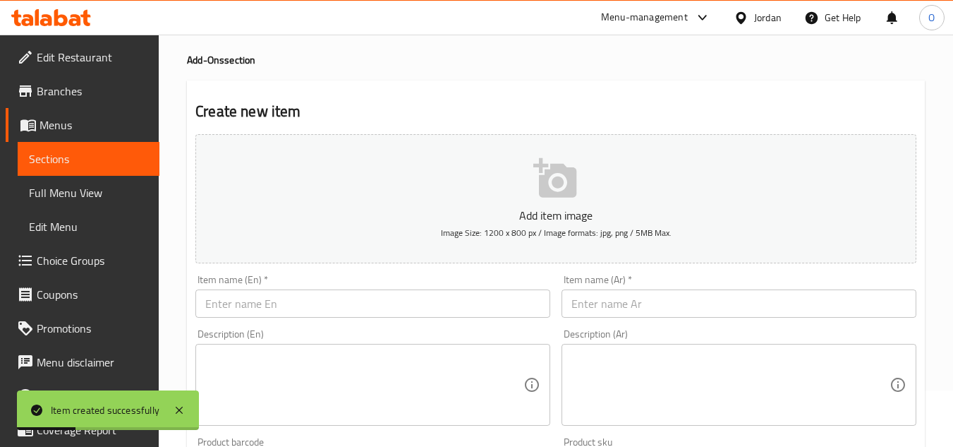
drag, startPoint x: 613, startPoint y: 322, endPoint x: 615, endPoint y: 306, distance: 15.6
click at [613, 322] on div "Item name (Ar)   * Item name (Ar) *" at bounding box center [739, 296] width 366 height 54
click at [615, 306] on input "text" at bounding box center [739, 303] width 355 height 28
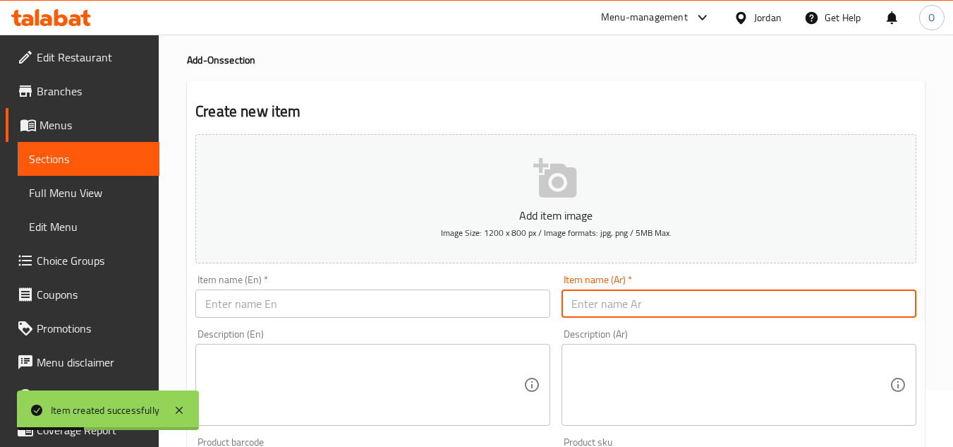
paste input "بصل"
type input "بصل"
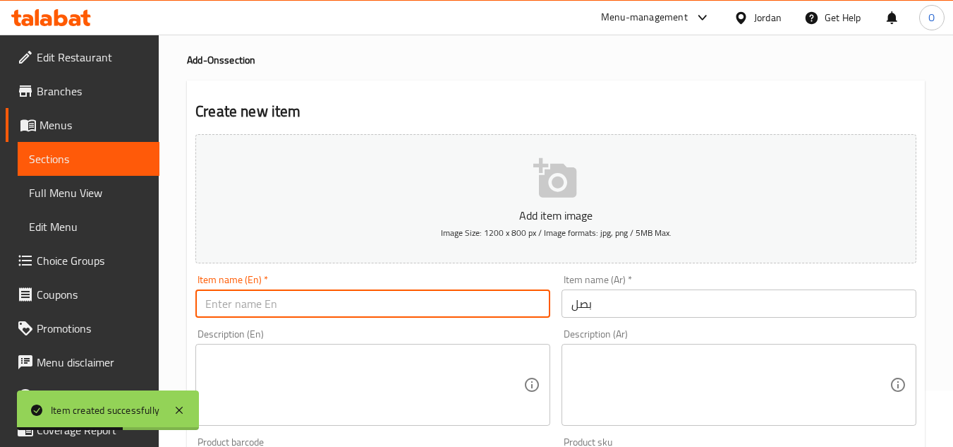
click at [339, 310] on input "text" at bounding box center [372, 303] width 355 height 28
paste input "Onions"
type input "Onions"
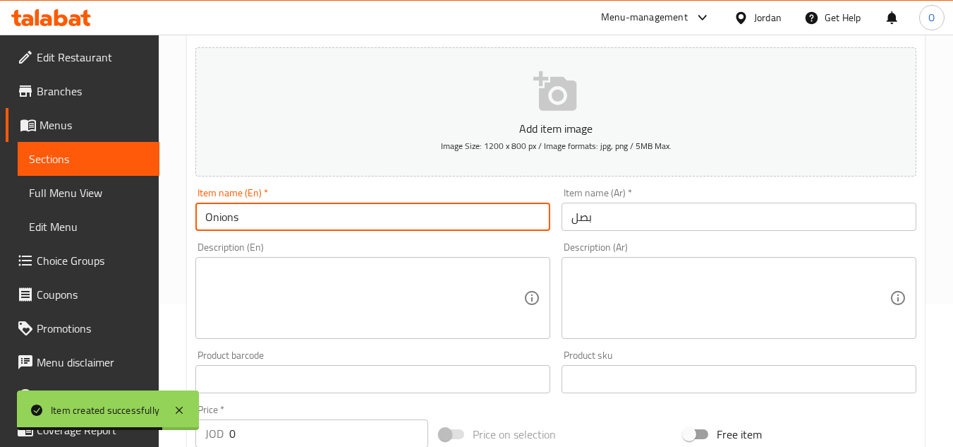
scroll to position [339, 0]
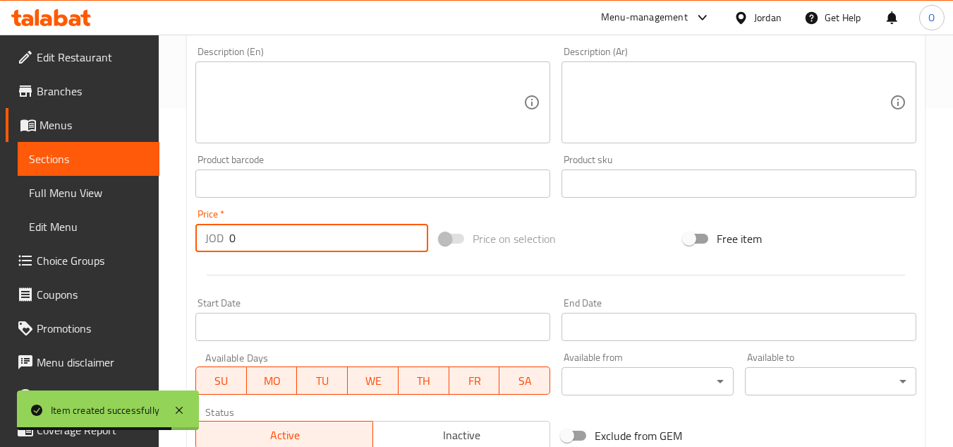
drag, startPoint x: 240, startPoint y: 243, endPoint x: 217, endPoint y: 241, distance: 22.8
click at [217, 241] on div "JOD 0 Price *" at bounding box center [311, 238] width 233 height 28
paste input ".50"
type input "0.50"
click at [217, 262] on div at bounding box center [556, 275] width 732 height 35
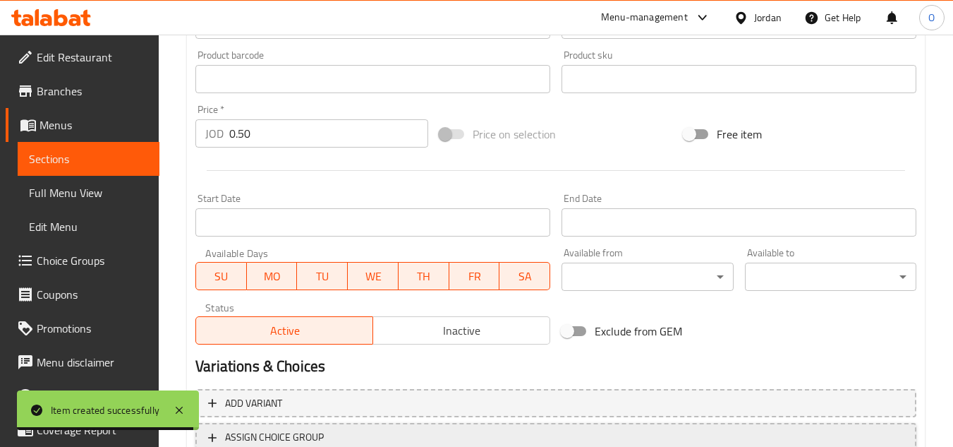
scroll to position [550, 0]
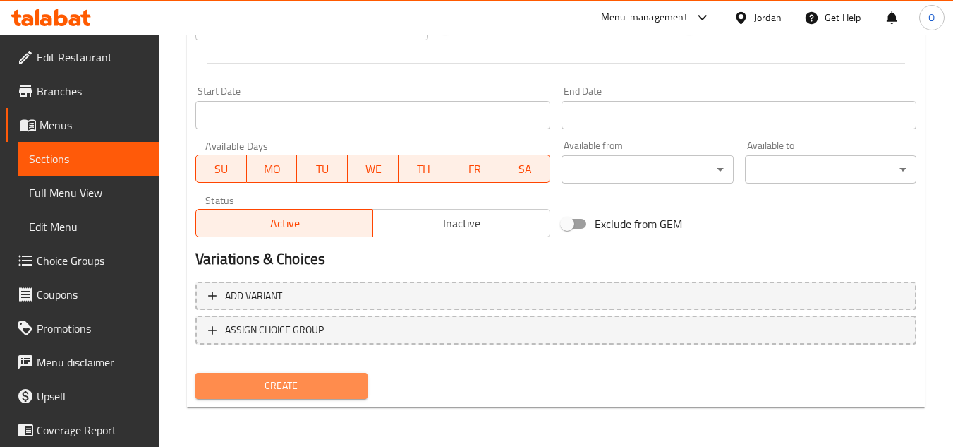
drag, startPoint x: 269, startPoint y: 384, endPoint x: 269, endPoint y: 402, distance: 18.3
click at [270, 384] on span "Create" at bounding box center [281, 386] width 149 height 18
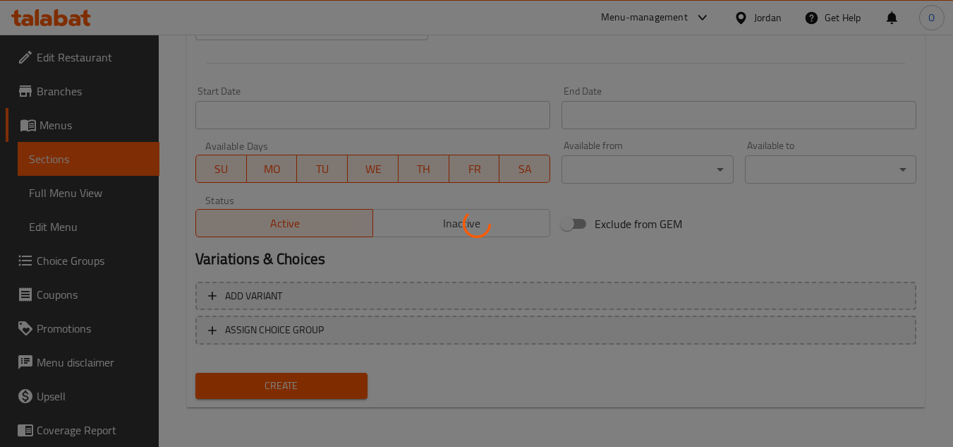
type input "0"
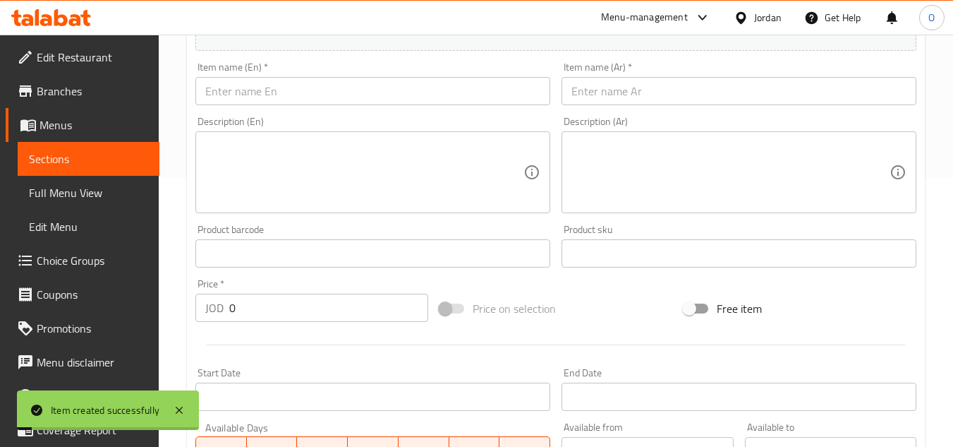
scroll to position [268, 0]
click at [238, 91] on input "text" at bounding box center [372, 92] width 355 height 28
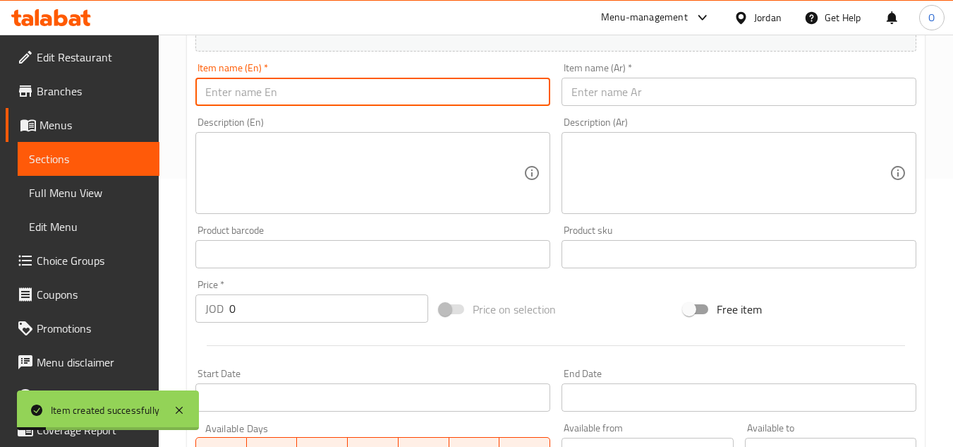
paste input "Green Peppers"
type input "Green Peppers"
click at [619, 95] on input "text" at bounding box center [739, 92] width 355 height 28
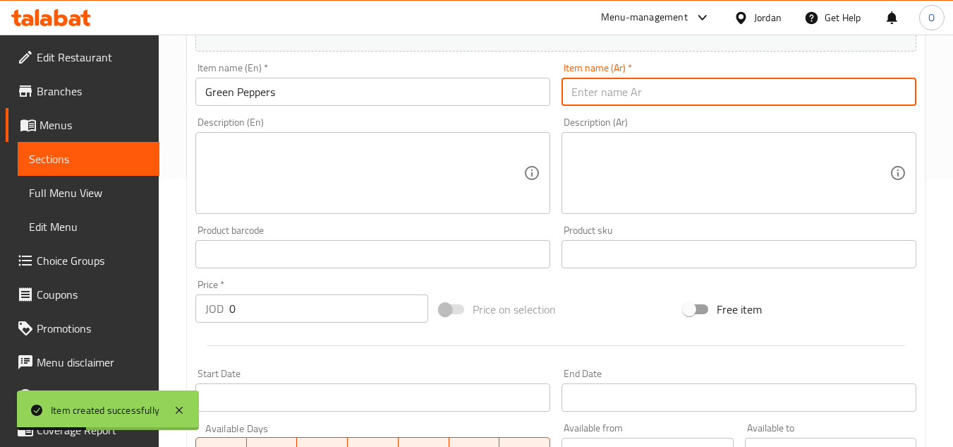
paste input "فلفل أخضر"
type input "فلفل أخضر"
drag, startPoint x: 192, startPoint y: 315, endPoint x: 184, endPoint y: 315, distance: 7.8
click at [184, 315] on div "Home / Restaurants management / Menus / Sections / item / create Add-Ons sectio…" at bounding box center [556, 247] width 794 height 962
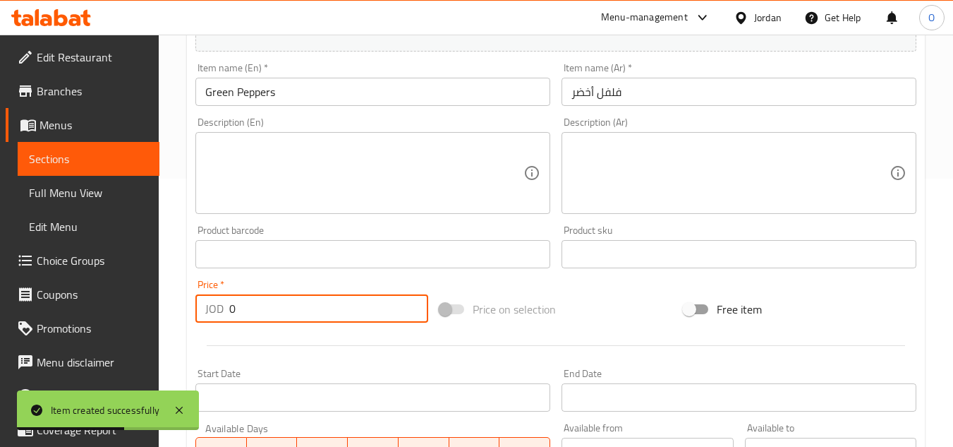
paste input ".60"
type input "0.60"
click at [270, 155] on textarea at bounding box center [364, 173] width 318 height 67
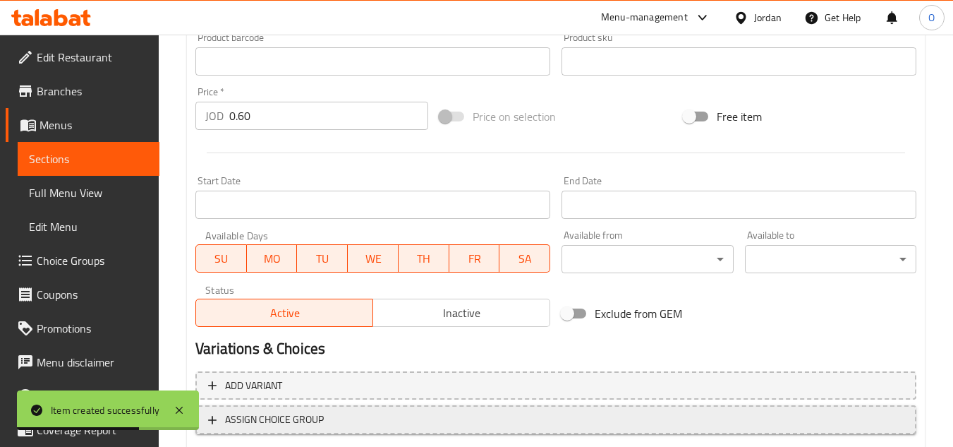
scroll to position [550, 0]
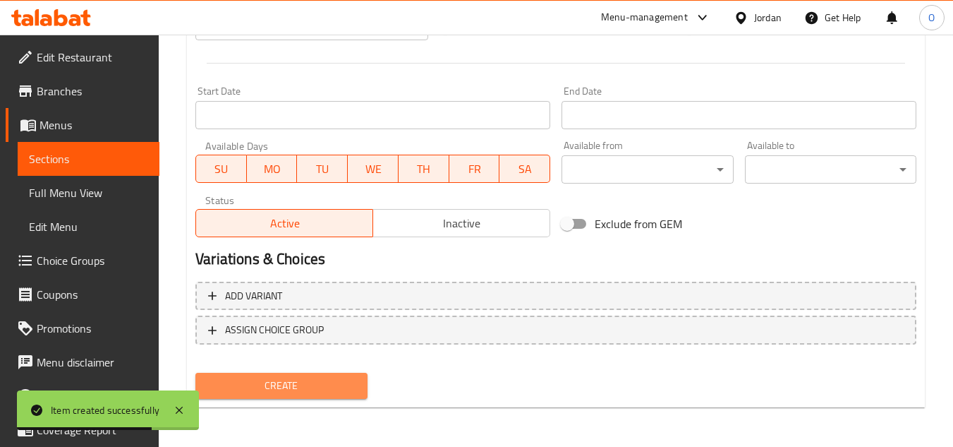
click at [263, 389] on span "Create" at bounding box center [281, 386] width 149 height 18
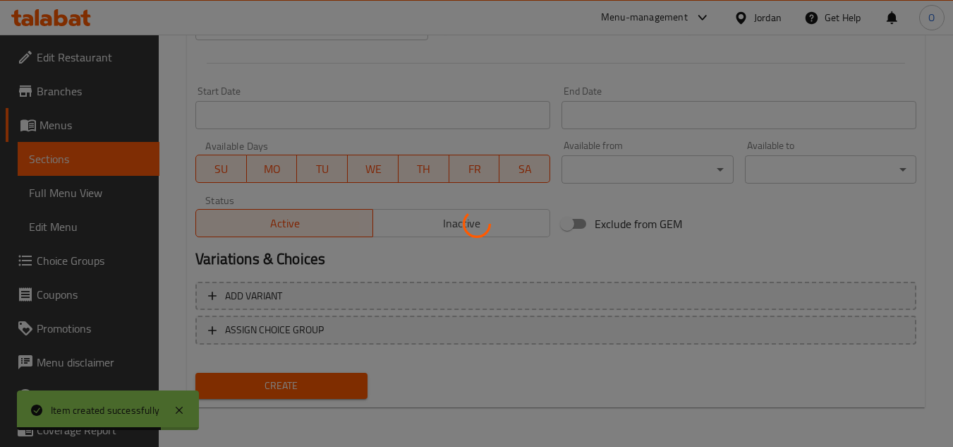
type input "0"
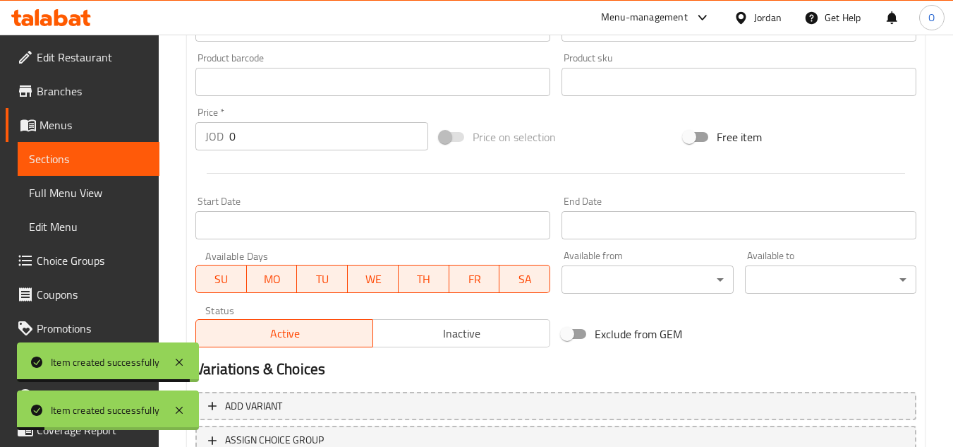
scroll to position [127, 0]
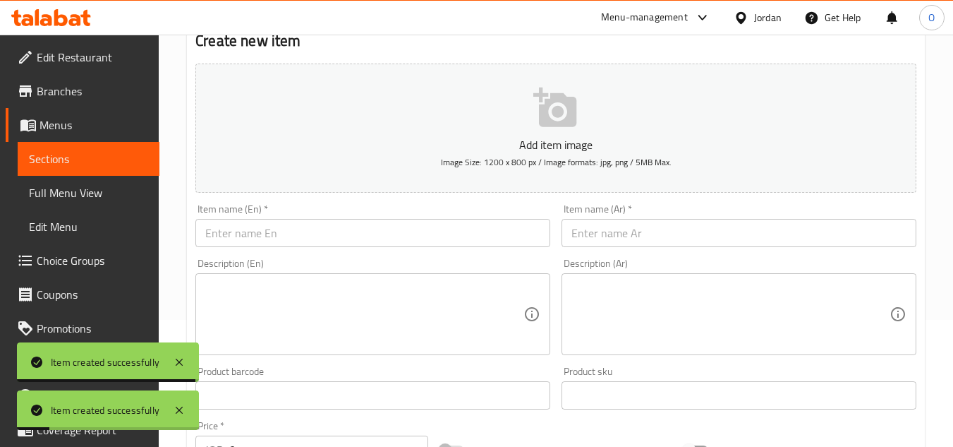
click at [603, 205] on div "Item name (Ar)   * Item name (Ar) *" at bounding box center [739, 225] width 355 height 43
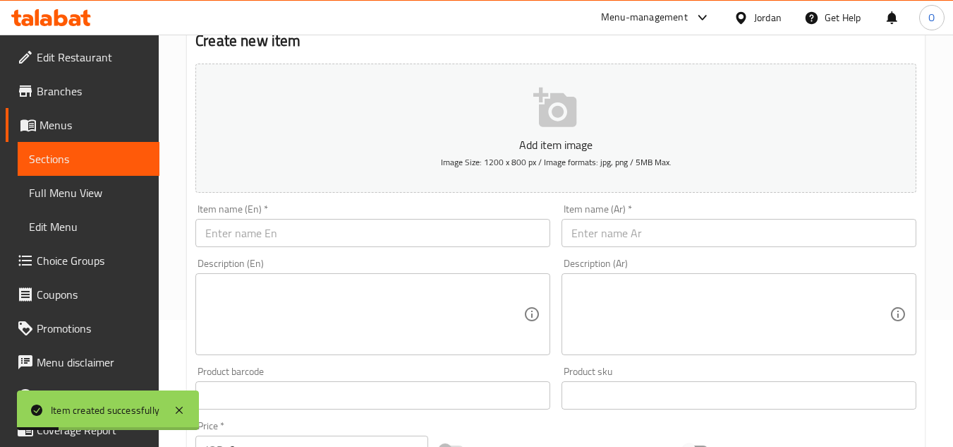
click at [597, 240] on input "text" at bounding box center [739, 233] width 355 height 28
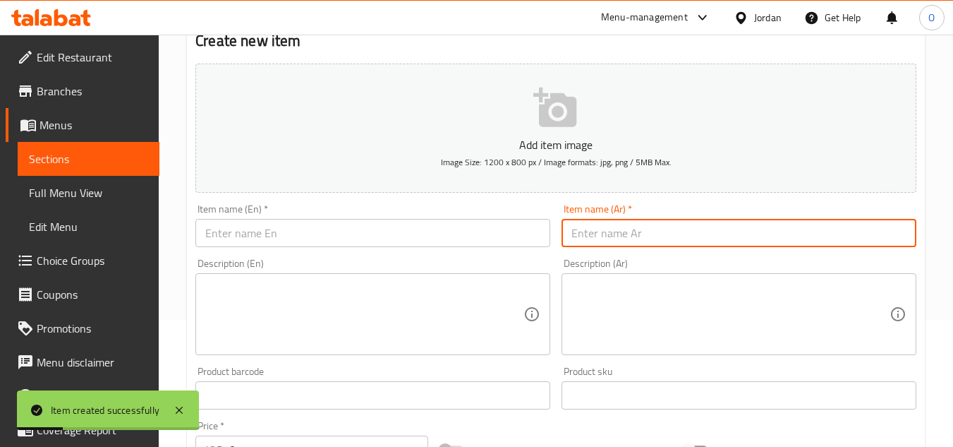
paste input "هلابينو"
type input "هلابينو"
click at [207, 219] on input "text" at bounding box center [372, 233] width 355 height 28
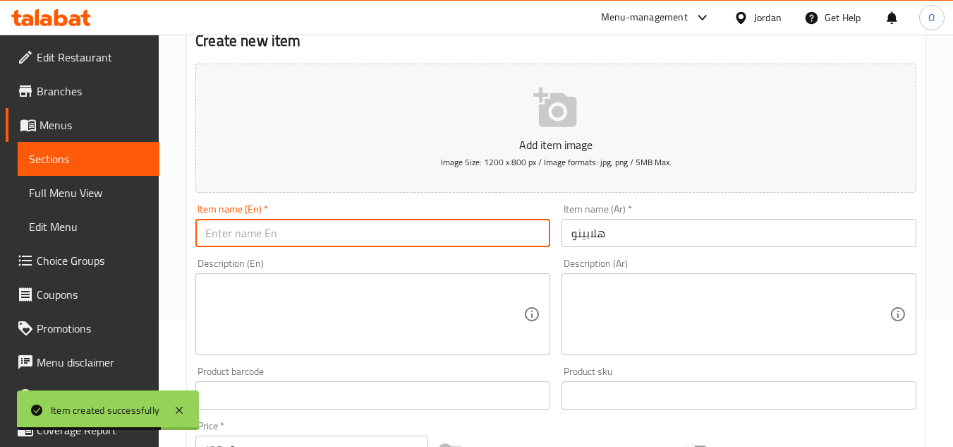
paste input "Jalapeno"
type input "Jalapeno"
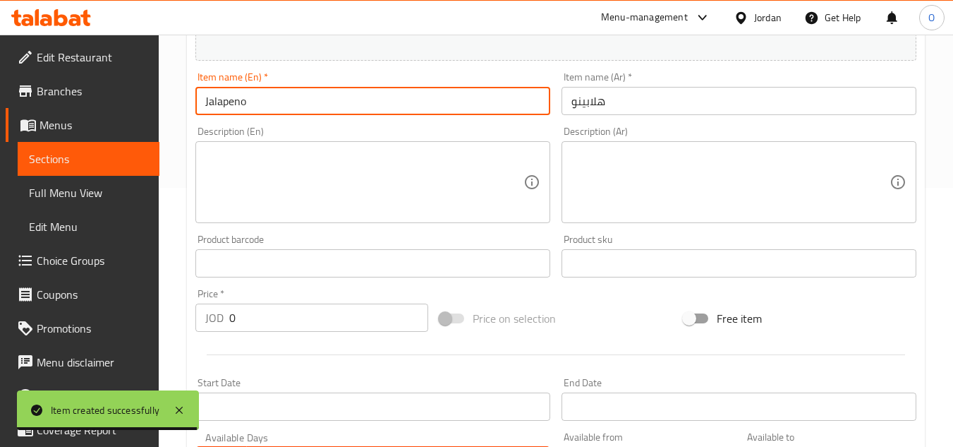
scroll to position [268, 0]
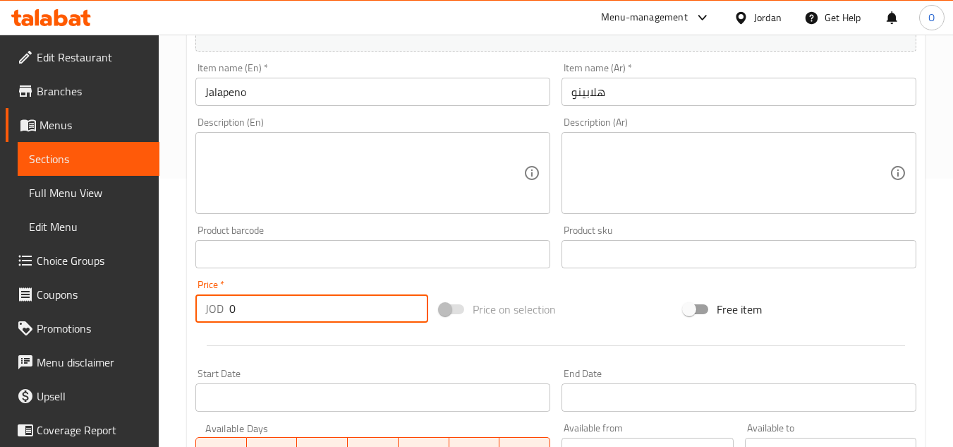
drag, startPoint x: 241, startPoint y: 306, endPoint x: 214, endPoint y: 310, distance: 27.1
click at [217, 310] on div "JOD 0 Price *" at bounding box center [311, 308] width 233 height 28
paste input ".60"
type input "0.60"
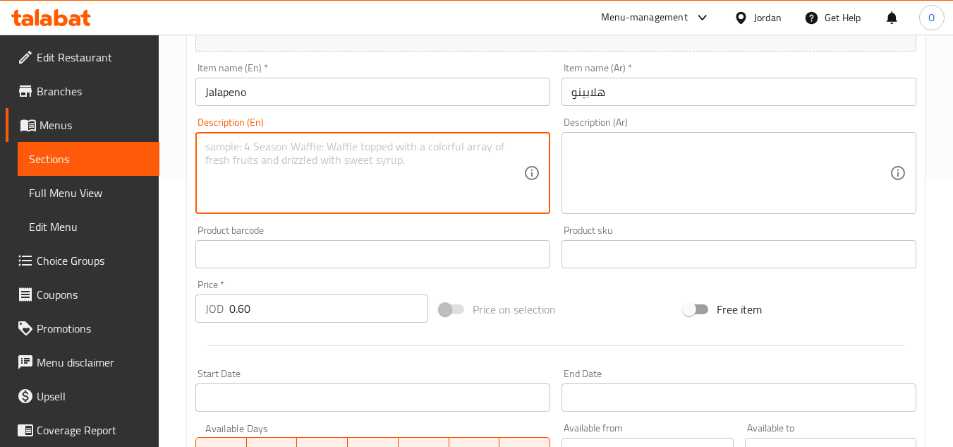
click at [282, 155] on textarea at bounding box center [364, 173] width 318 height 67
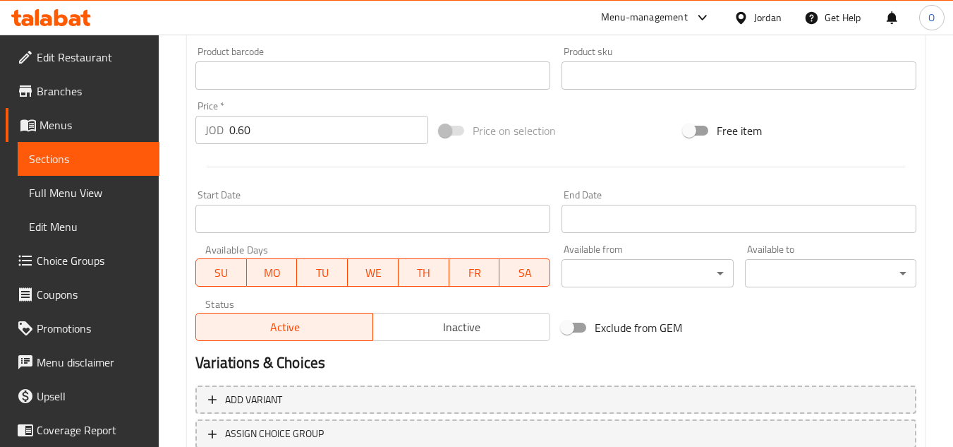
scroll to position [550, 0]
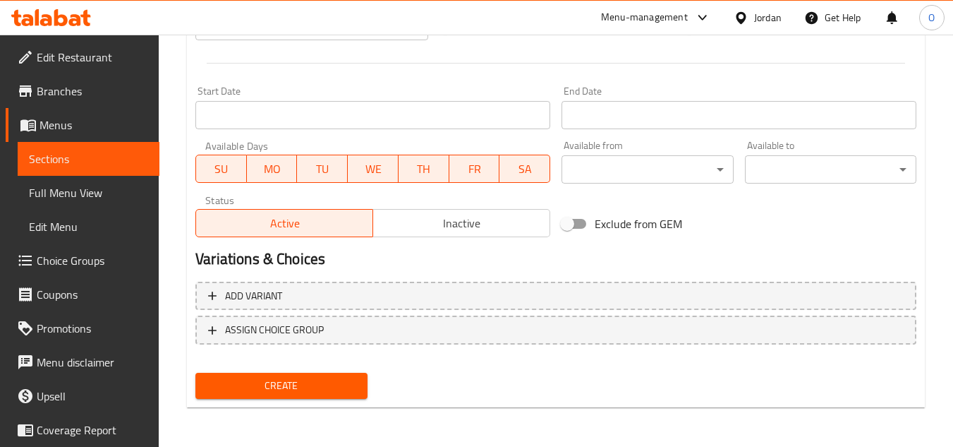
click at [254, 382] on span "Create" at bounding box center [281, 386] width 149 height 18
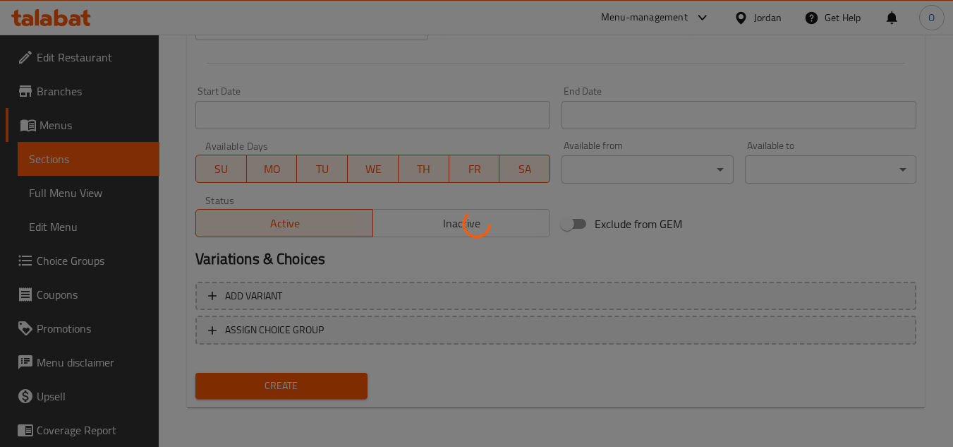
type input "0"
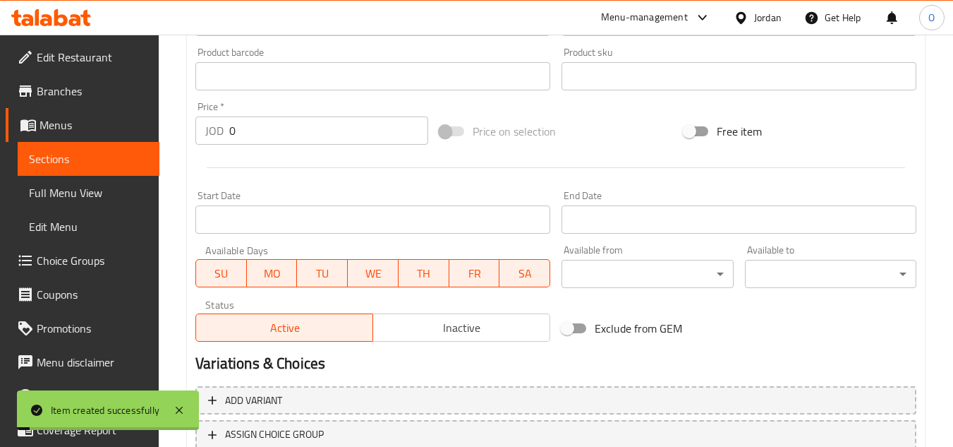
scroll to position [198, 0]
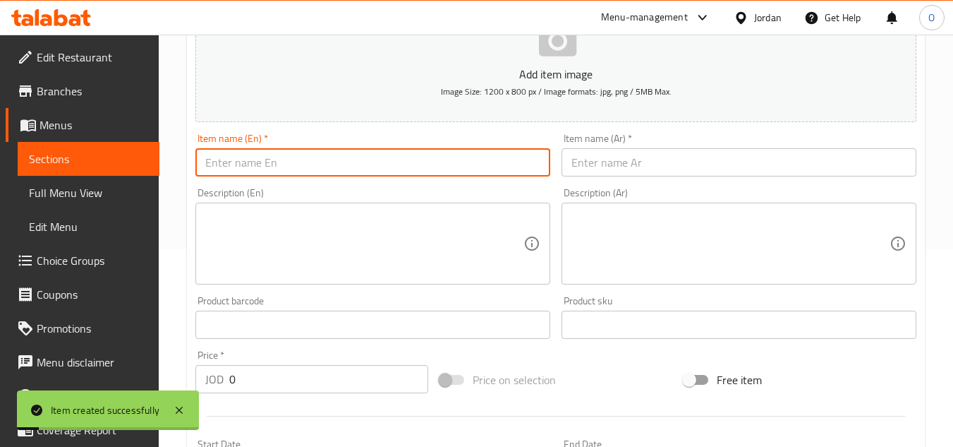
click at [267, 162] on input "text" at bounding box center [372, 162] width 355 height 28
paste input "Black Olives"
type input "Black Olives"
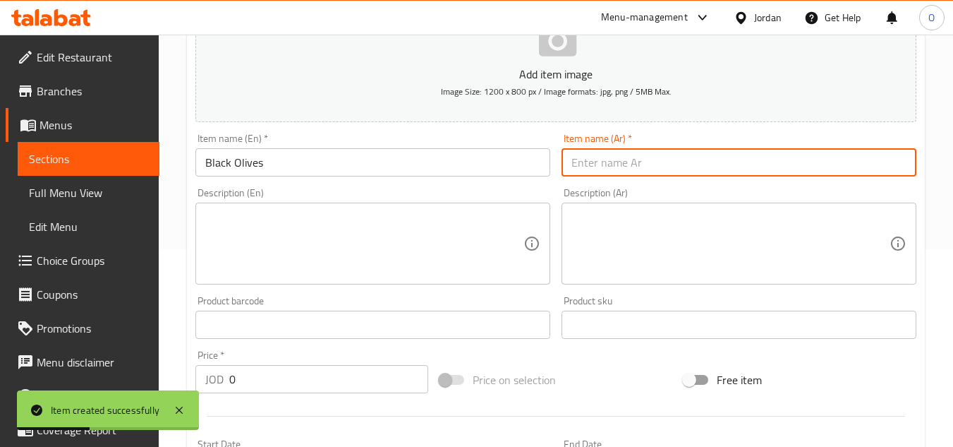
click at [616, 171] on input "text" at bounding box center [739, 162] width 355 height 28
paste input "زيتون أسود"
type input "زيتون أسود"
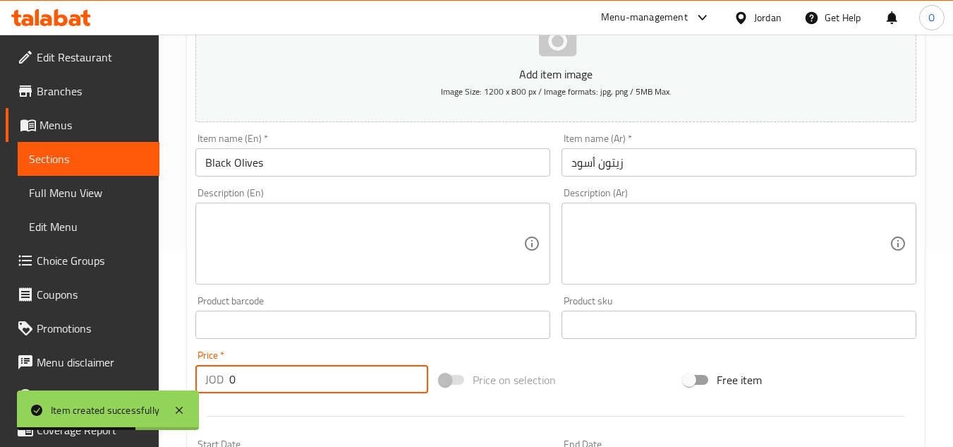
drag, startPoint x: 238, startPoint y: 384, endPoint x: 218, endPoint y: 385, distance: 19.8
click at [219, 386] on div "JOD 0 Price *" at bounding box center [311, 379] width 233 height 28
paste input ".60"
type input "0.60"
click at [254, 253] on textarea at bounding box center [364, 243] width 318 height 67
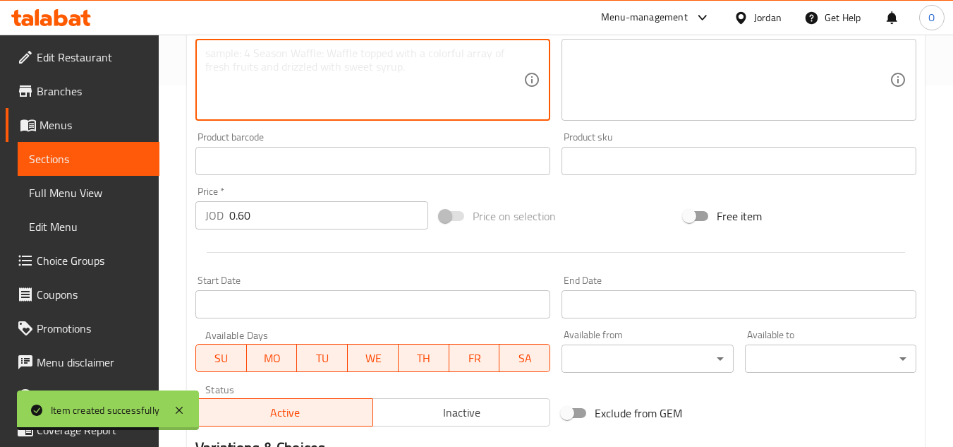
scroll to position [550, 0]
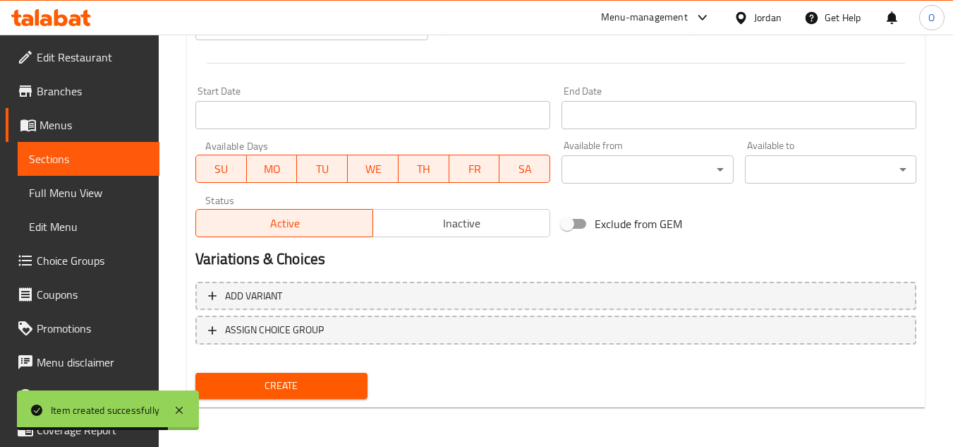
click at [265, 384] on span "Create" at bounding box center [281, 386] width 149 height 18
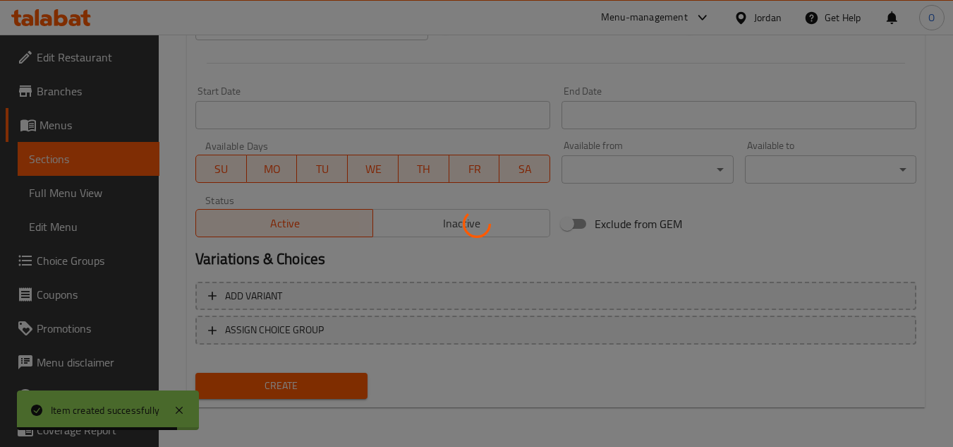
type input "0"
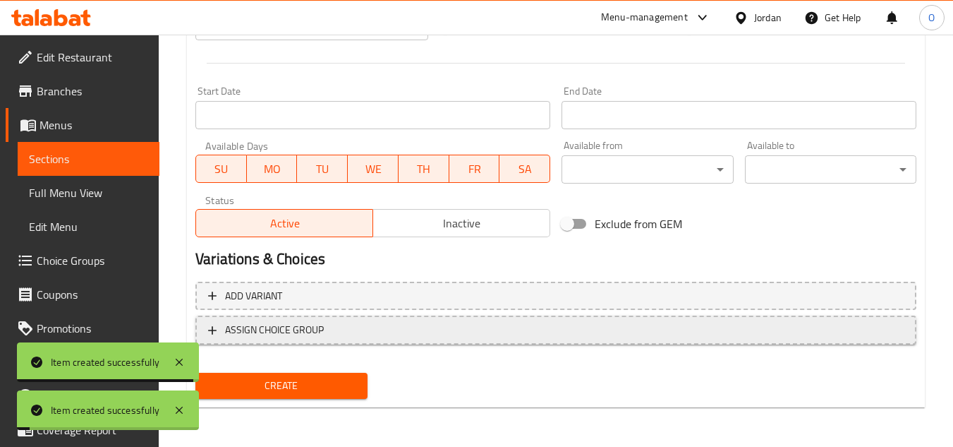
scroll to position [198, 0]
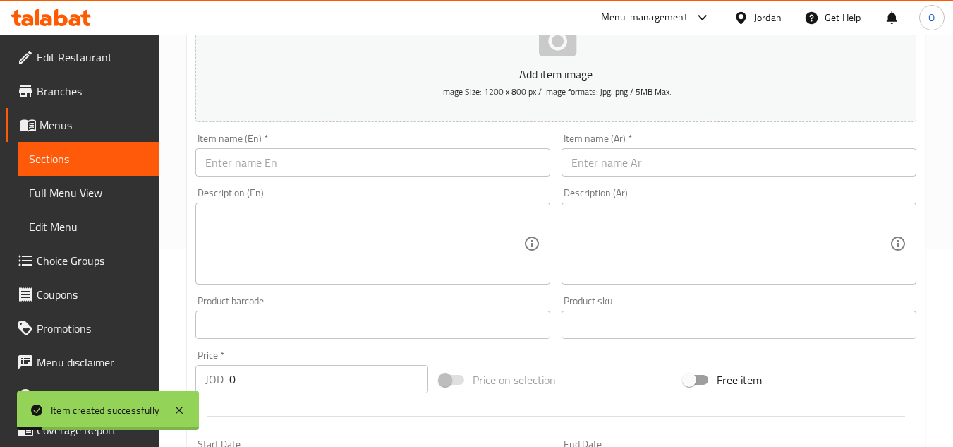
click at [252, 179] on div "Item name (En)   * Item name (En) *" at bounding box center [373, 155] width 366 height 54
click at [255, 168] on input "text" at bounding box center [372, 162] width 355 height 28
paste input "Mexican Peppers"
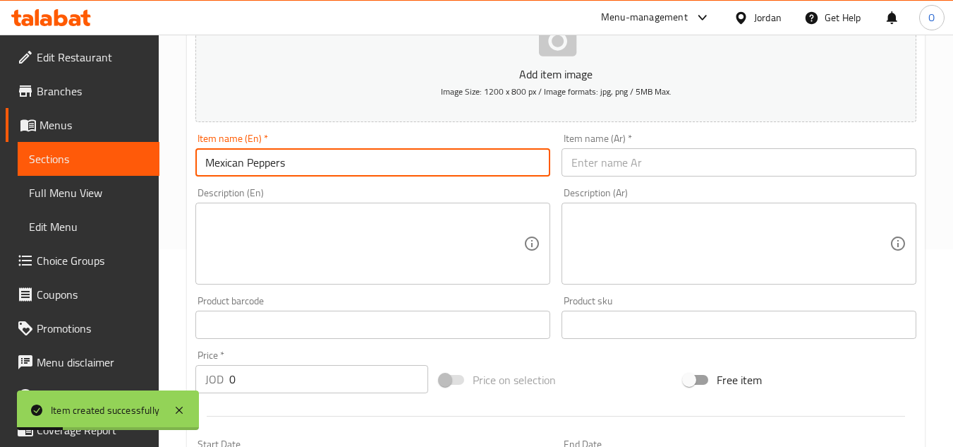
type input "Mexican Peppers"
click at [210, 381] on div "JOD 0 Price *" at bounding box center [311, 379] width 233 height 28
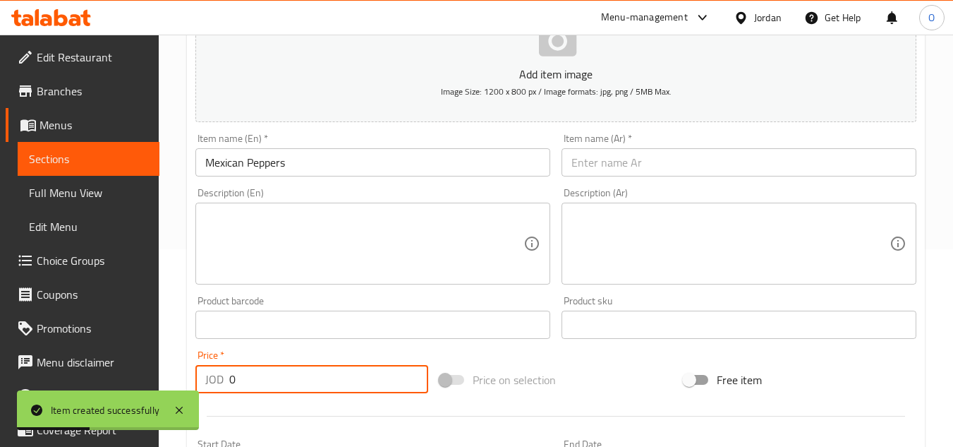
paste input ".60"
type input "0.60"
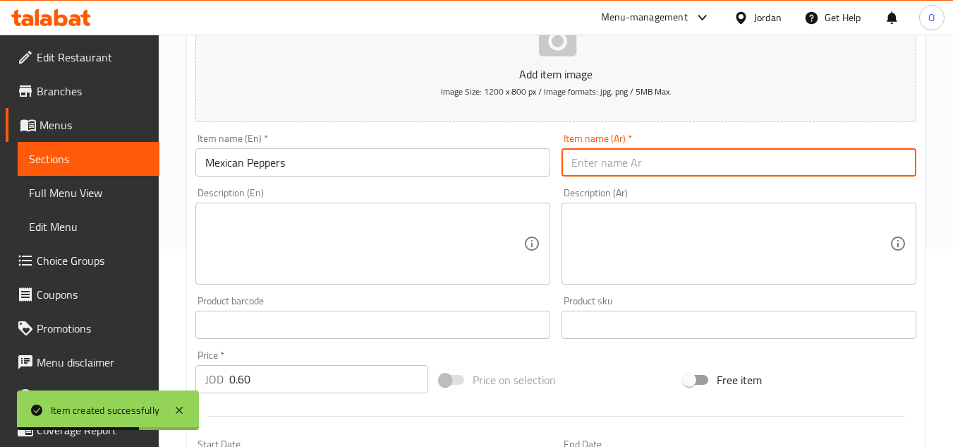
click at [617, 162] on input "text" at bounding box center [739, 162] width 355 height 28
paste input "فلفل مكسيكي"
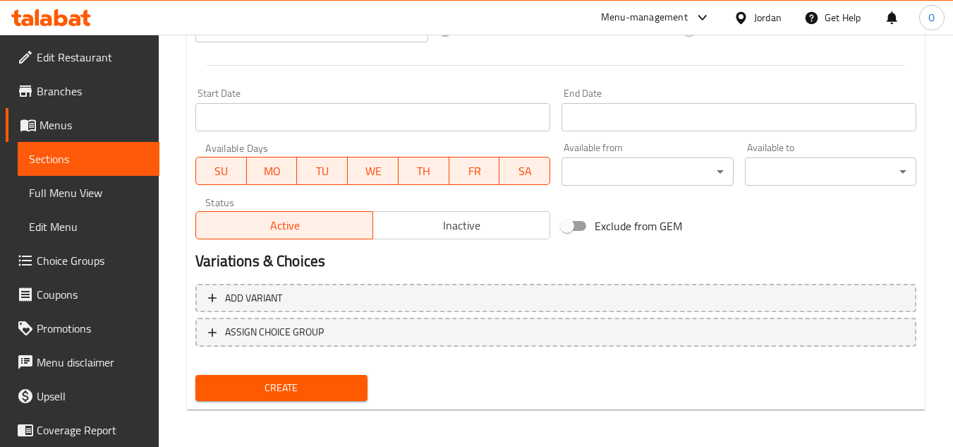
scroll to position [550, 0]
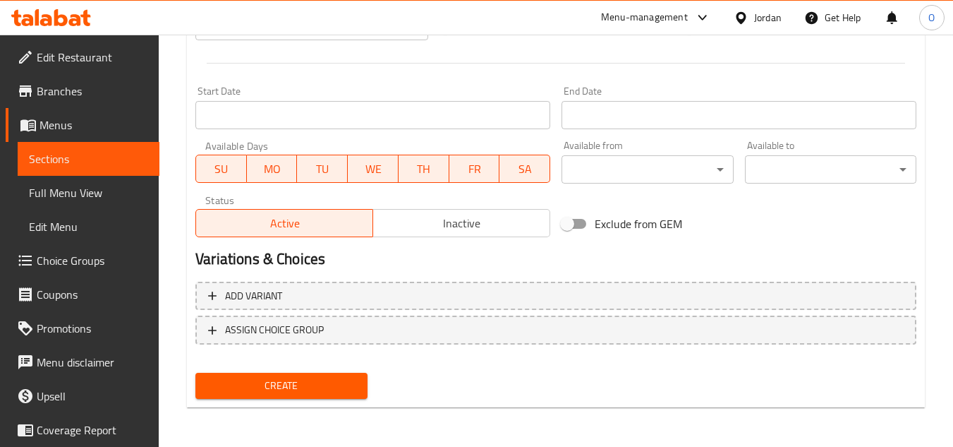
type input "فلفل مكسيكي"
click at [284, 392] on span "Create" at bounding box center [281, 386] width 149 height 18
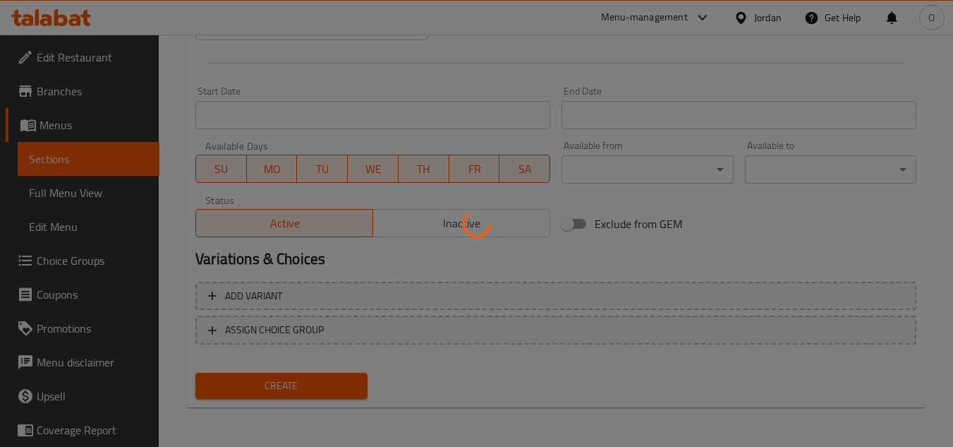
type input "0"
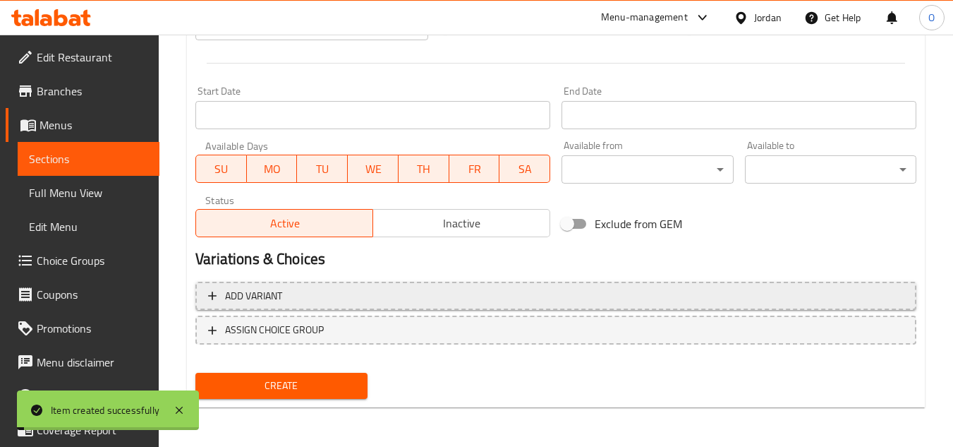
scroll to position [198, 0]
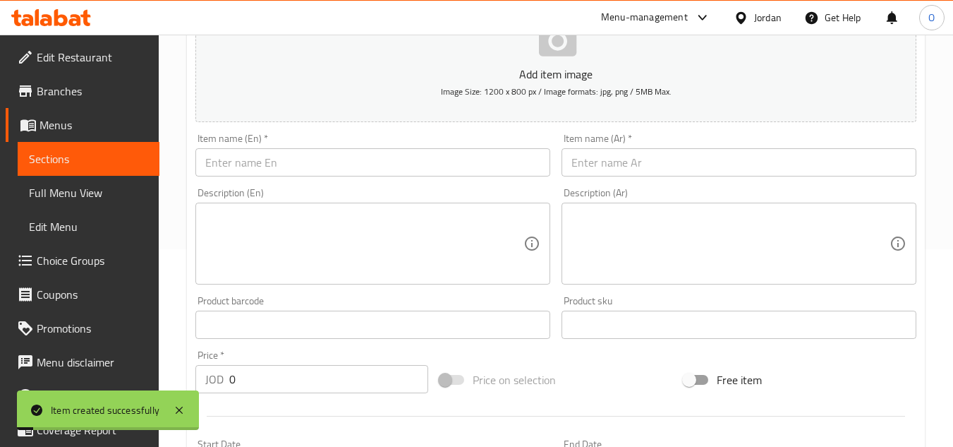
click at [294, 165] on input "text" at bounding box center [372, 162] width 355 height 28
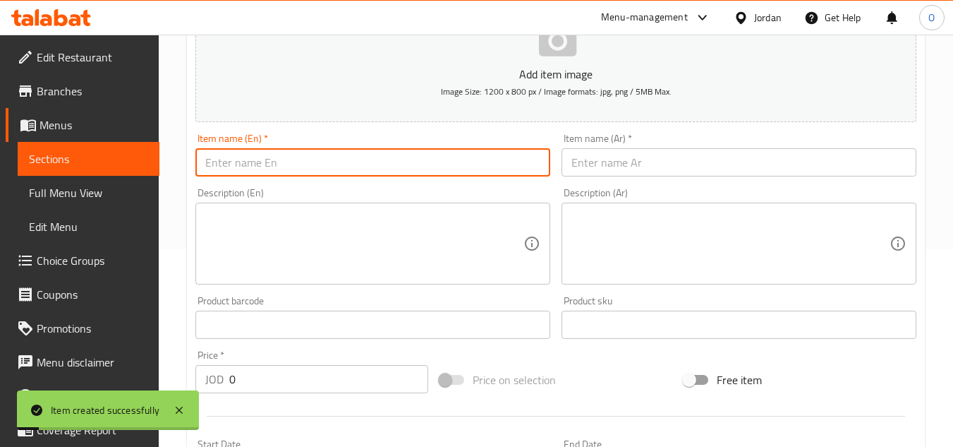
paste input "Mozzarella"
type input "Mozzarella"
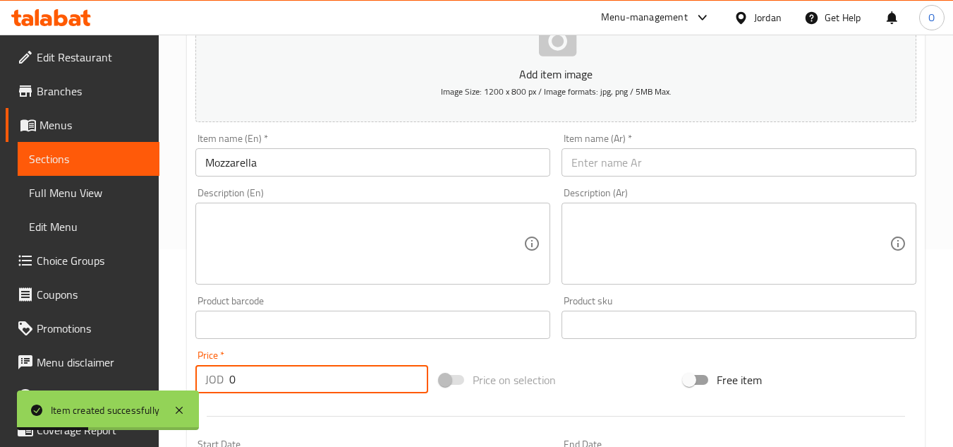
drag, startPoint x: 229, startPoint y: 376, endPoint x: 238, endPoint y: 366, distance: 13.5
click at [239, 377] on input "0" at bounding box center [328, 379] width 199 height 28
paste input ".75"
type input "0.75"
click at [617, 162] on input "text" at bounding box center [739, 162] width 355 height 28
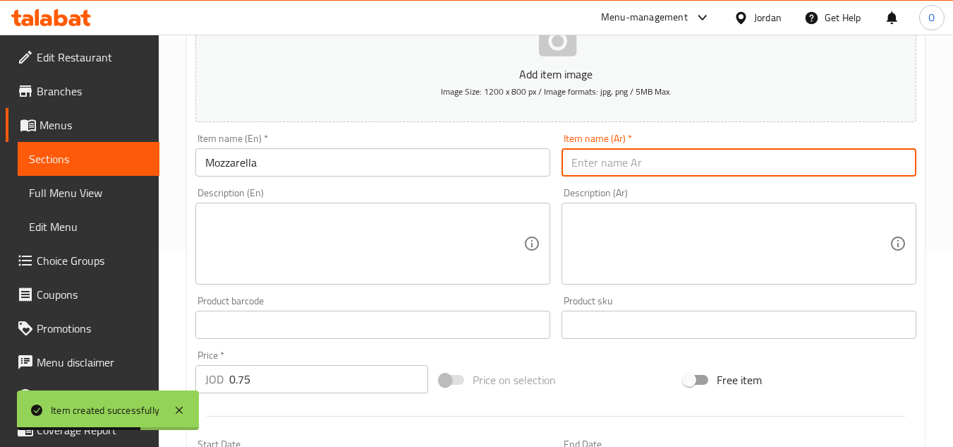
paste input "موزا ريلا"
type input "موزا ريلا"
click at [437, 257] on textarea at bounding box center [364, 243] width 318 height 67
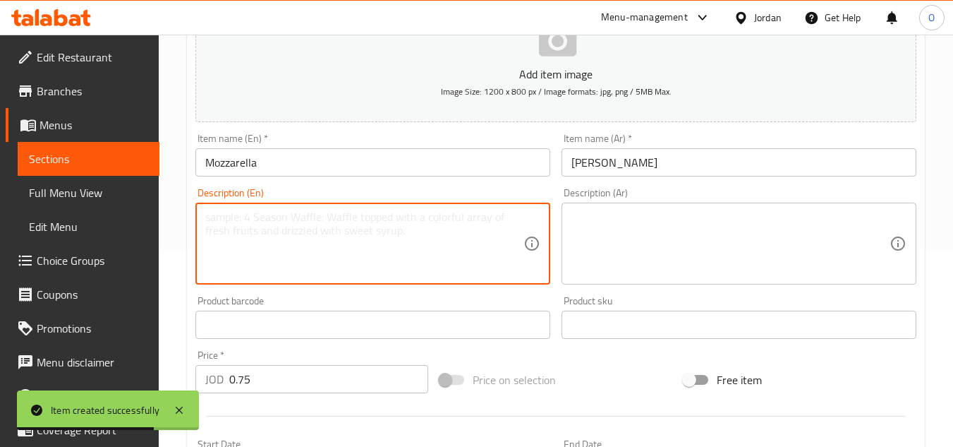
scroll to position [550, 0]
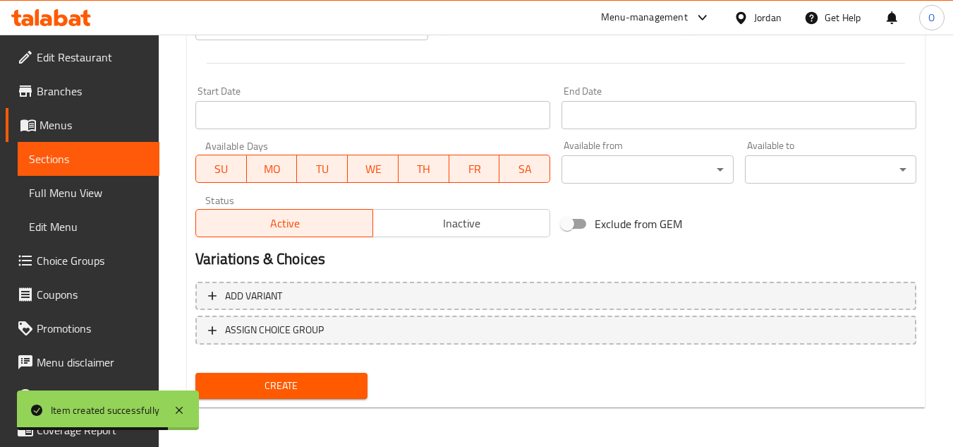
click at [304, 376] on button "Create" at bounding box center [280, 386] width 171 height 26
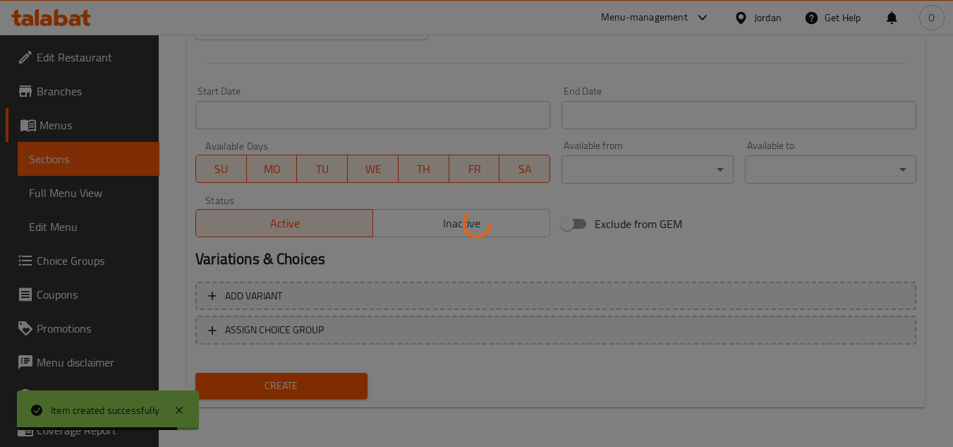
type input "0"
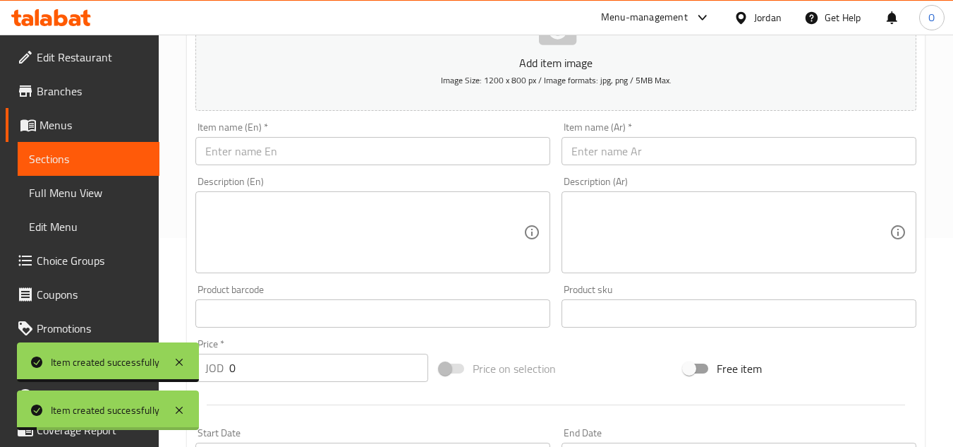
scroll to position [198, 0]
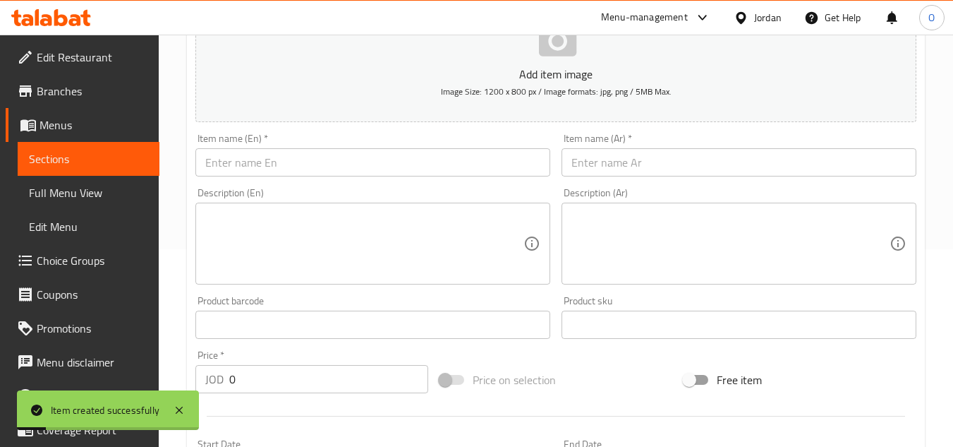
click at [274, 152] on input "text" at bounding box center [372, 162] width 355 height 28
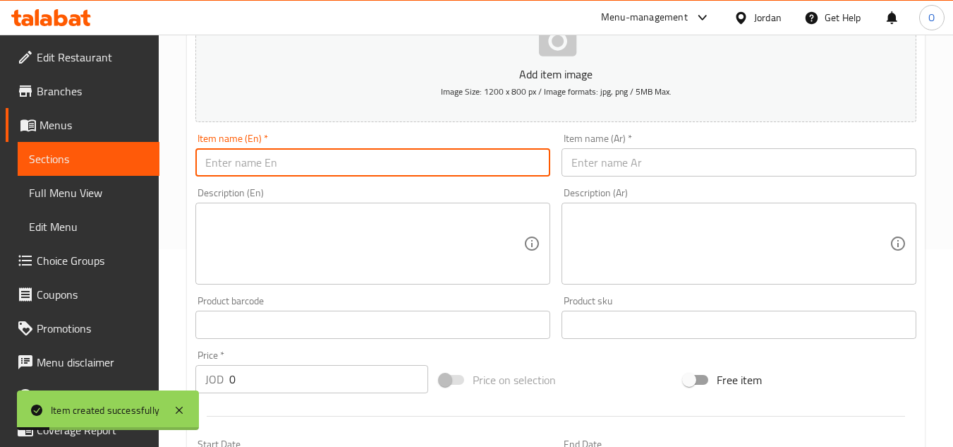
paste input "Mushrooms"
type input "Mushrooms"
click at [202, 375] on div "JOD 0 Price *" at bounding box center [311, 379] width 233 height 28
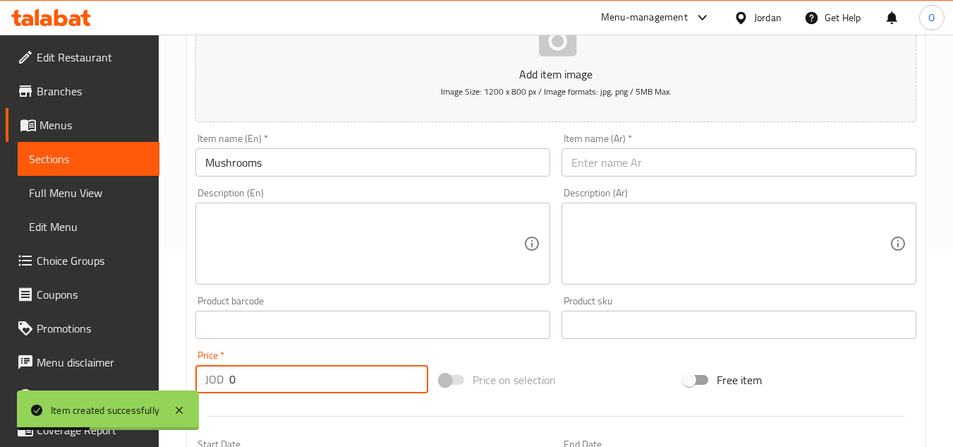
paste input ".75"
type input "0.75"
click at [243, 282] on div "Description (En)" at bounding box center [372, 243] width 355 height 82
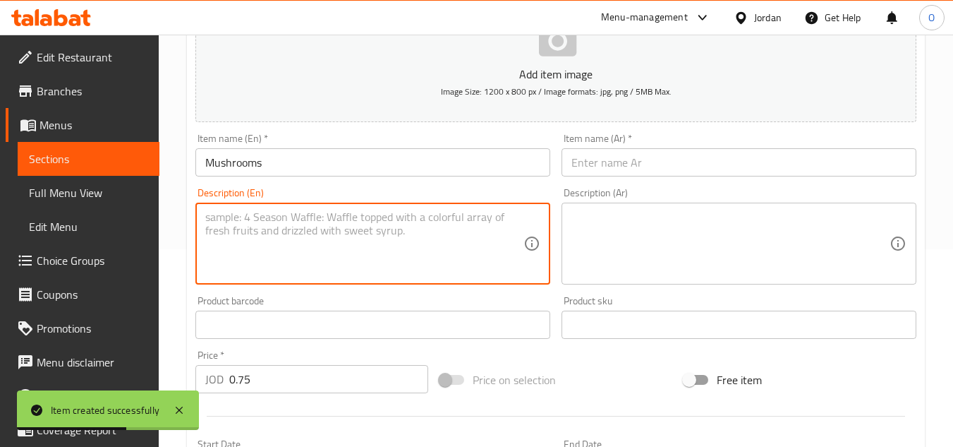
click at [586, 152] on input "text" at bounding box center [739, 162] width 355 height 28
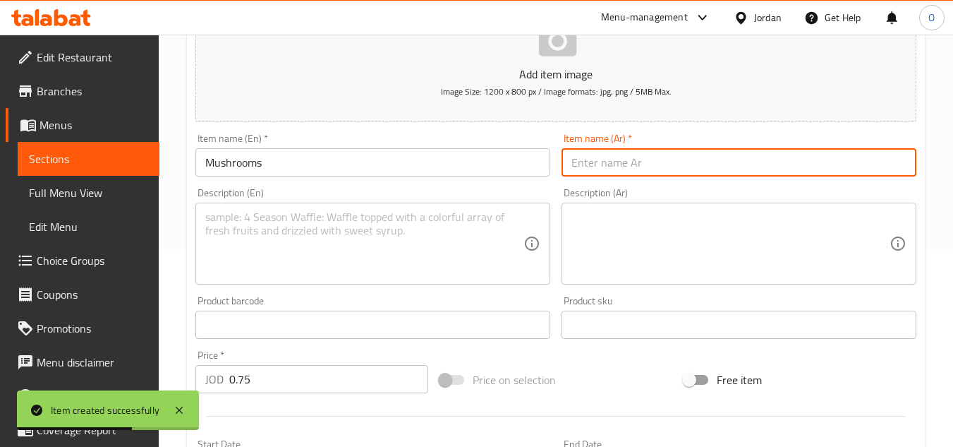
paste input "فطر"
type input "فطر"
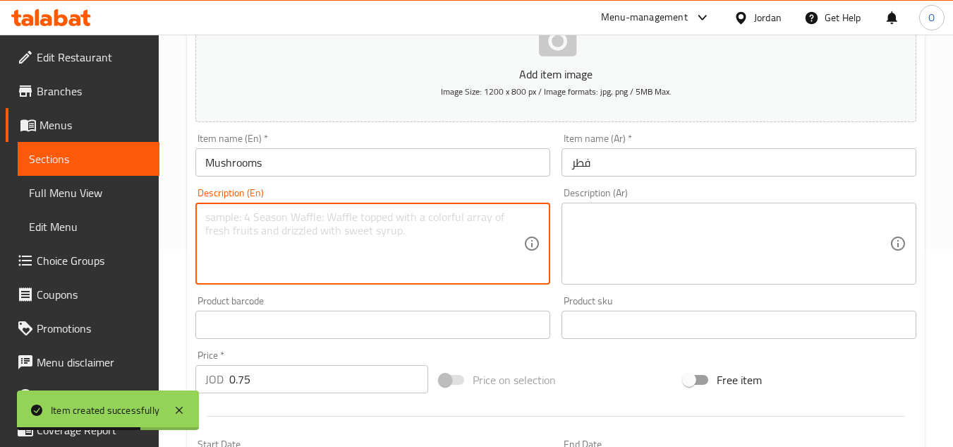
click at [361, 257] on textarea at bounding box center [364, 243] width 318 height 67
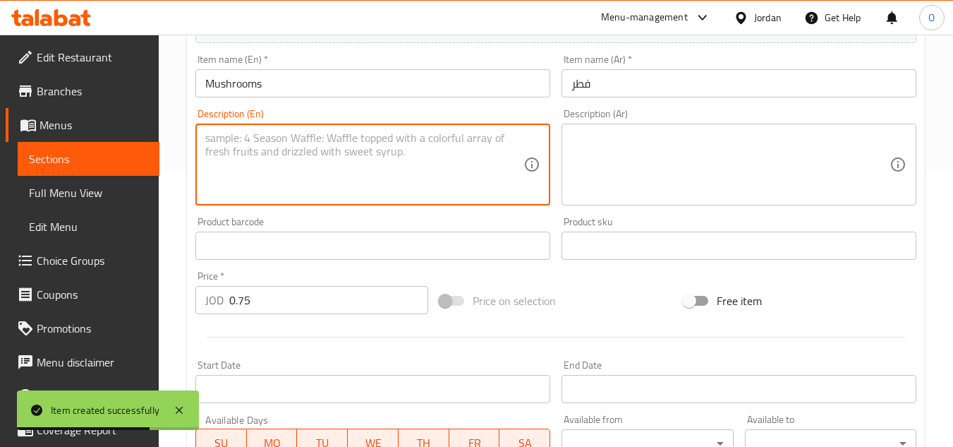
scroll to position [550, 0]
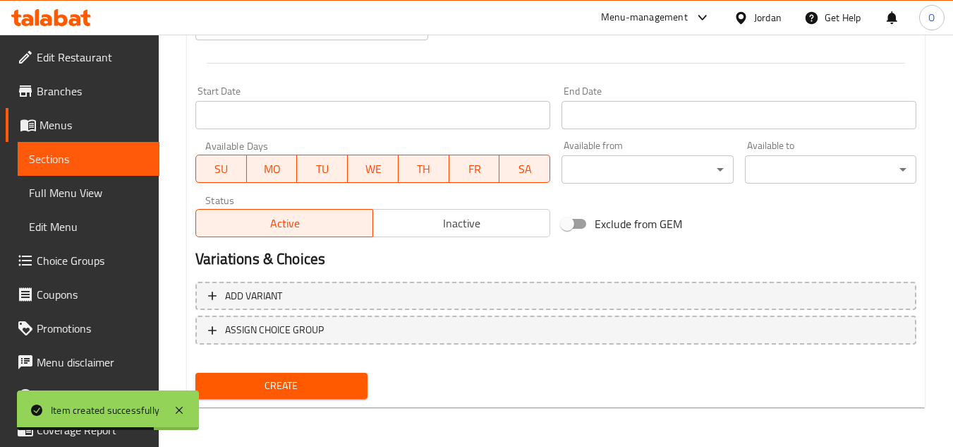
click at [227, 392] on span "Create" at bounding box center [281, 386] width 149 height 18
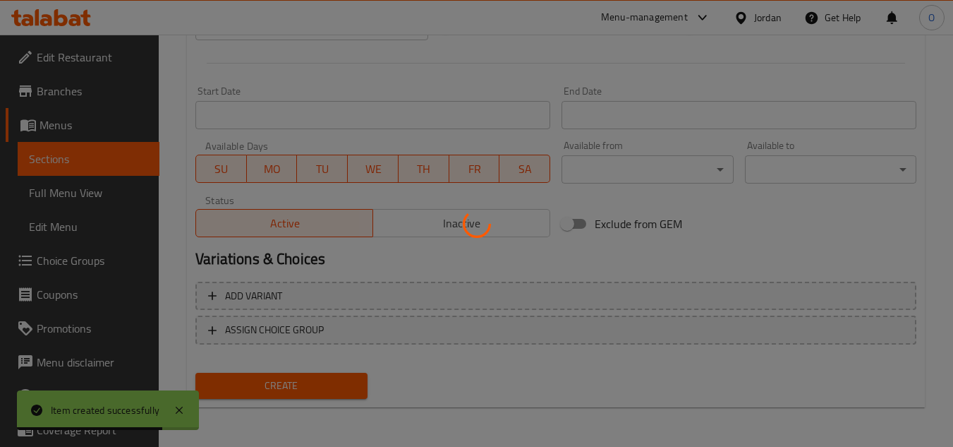
type input "0"
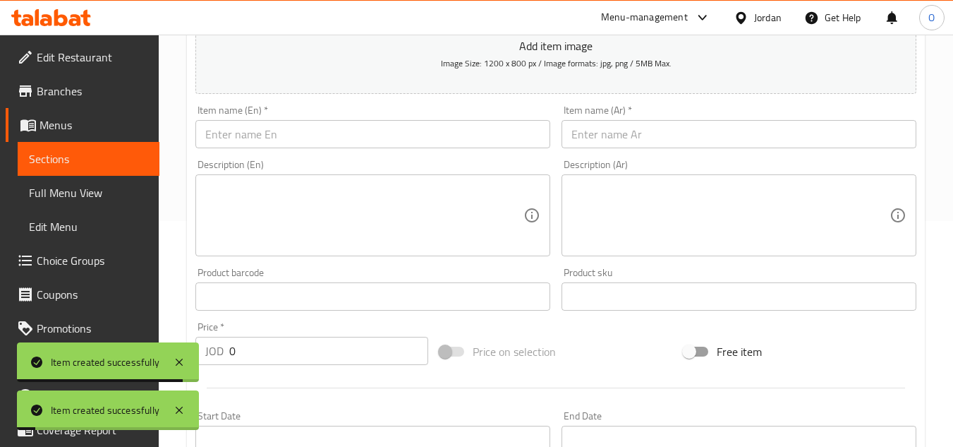
scroll to position [198, 0]
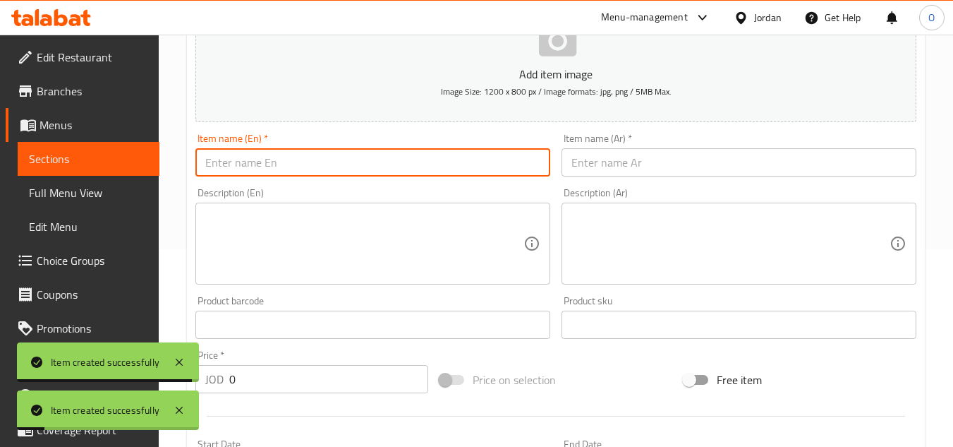
click at [276, 171] on input "text" at bounding box center [372, 162] width 355 height 28
paste input "Beef Ground"
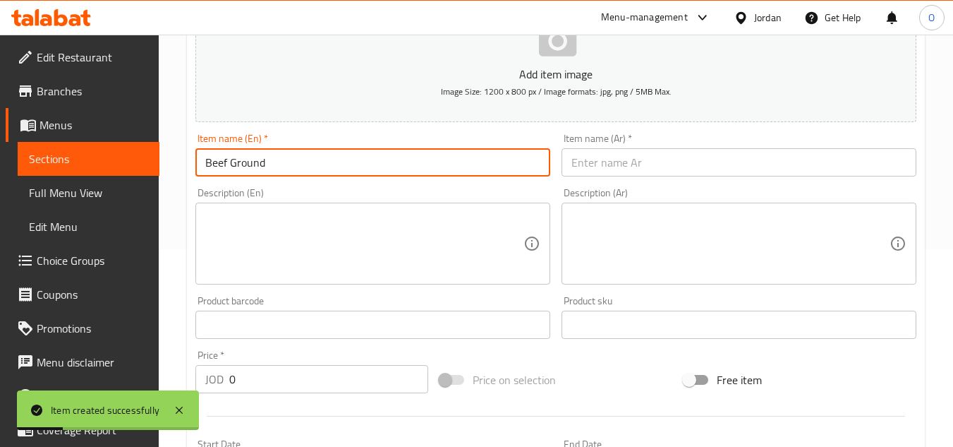
type input "Beef Ground"
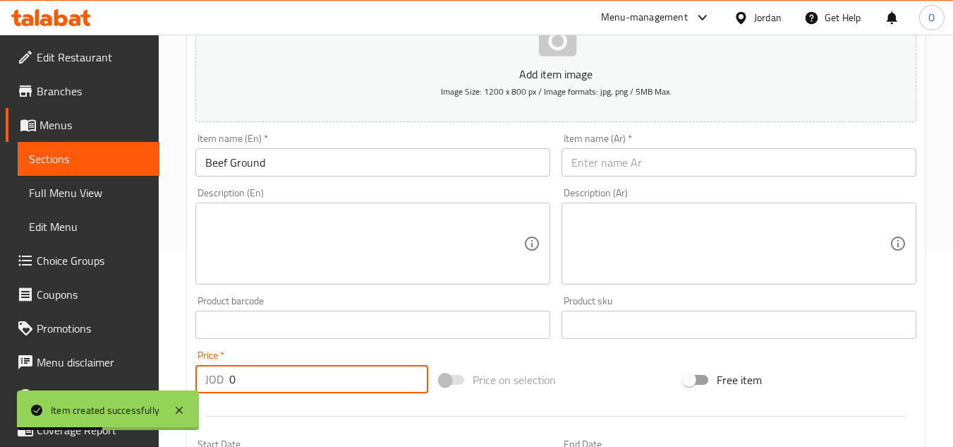
drag, startPoint x: 253, startPoint y: 385, endPoint x: 231, endPoint y: 385, distance: 22.6
click at [231, 385] on input "0" at bounding box center [328, 379] width 199 height 28
paste input "1.25"
type input "1.25"
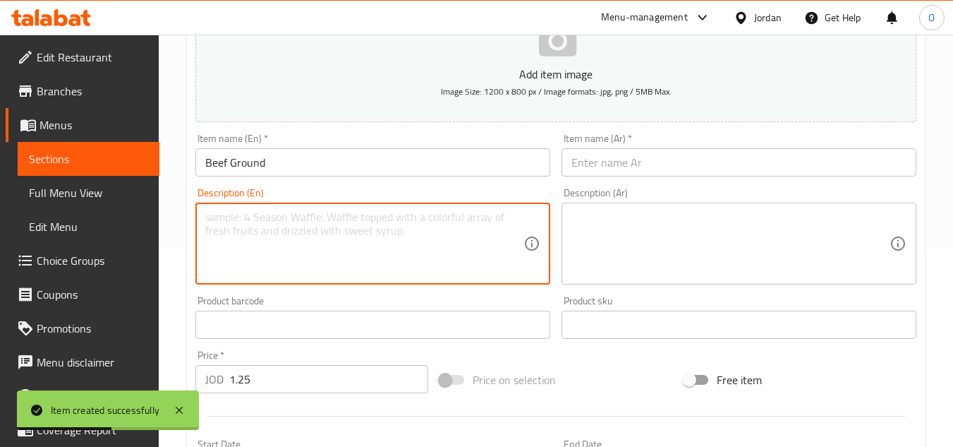
click at [232, 244] on textarea at bounding box center [364, 243] width 318 height 67
click at [588, 161] on input "text" at bounding box center [739, 162] width 355 height 28
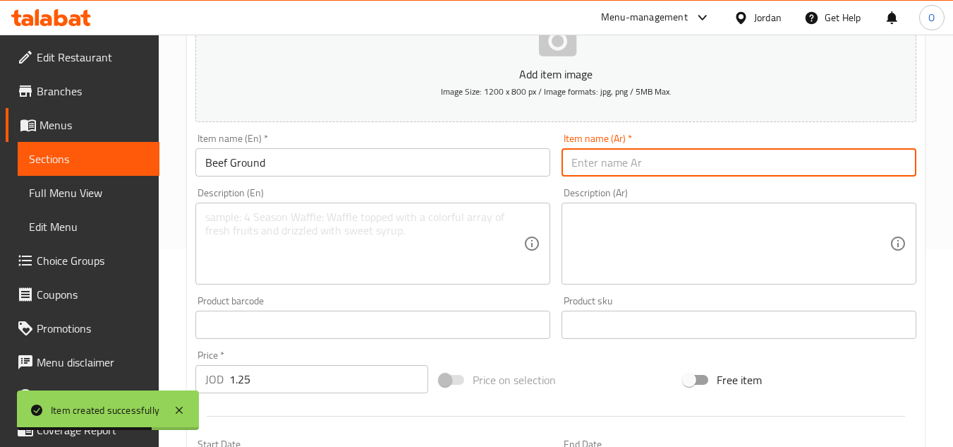
paste input "لحم بقري مفروم"
type input "لحم بقري مفروم"
click at [392, 277] on textarea at bounding box center [364, 243] width 318 height 67
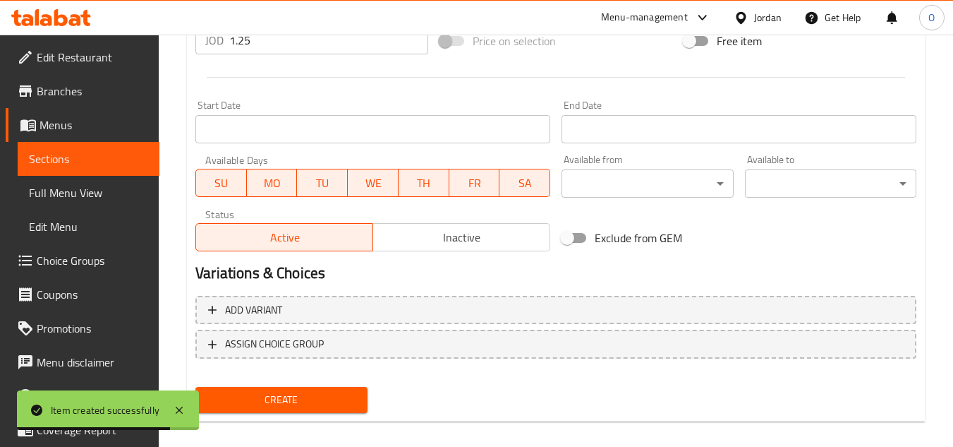
scroll to position [550, 0]
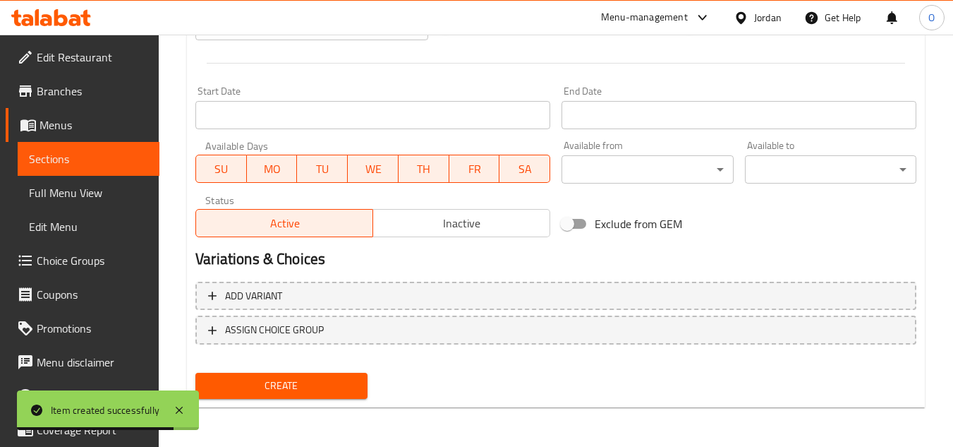
click at [246, 376] on button "Create" at bounding box center [280, 386] width 171 height 26
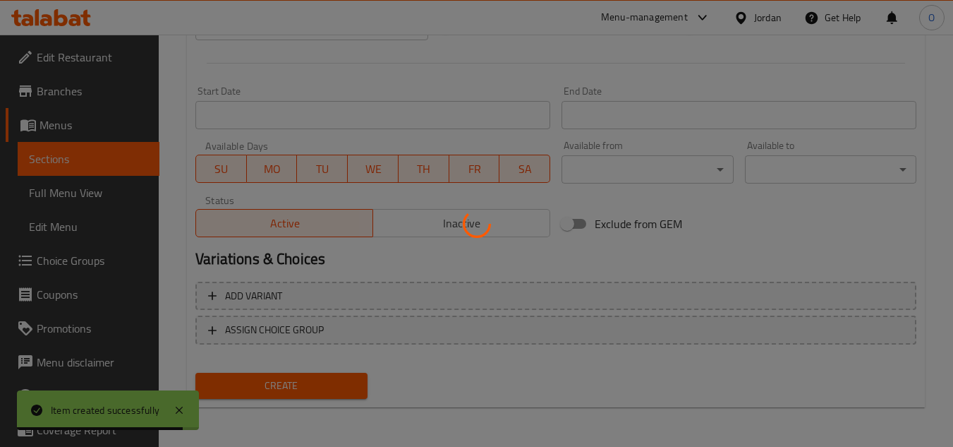
type input "0"
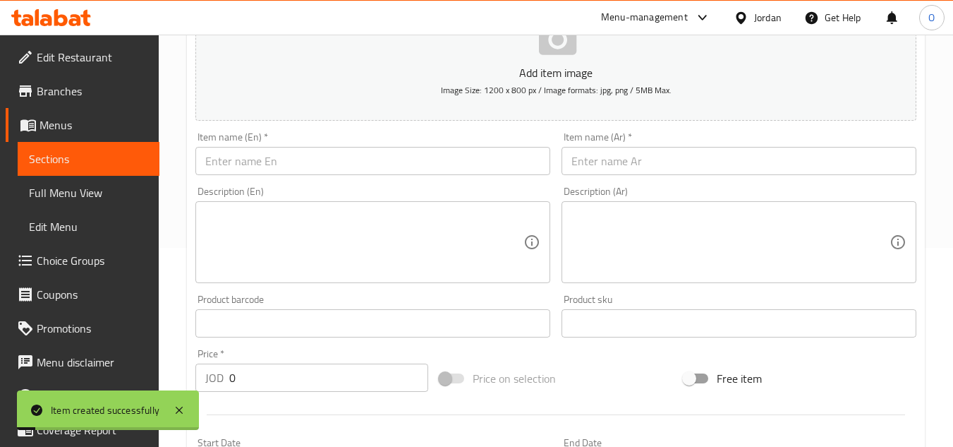
scroll to position [198, 0]
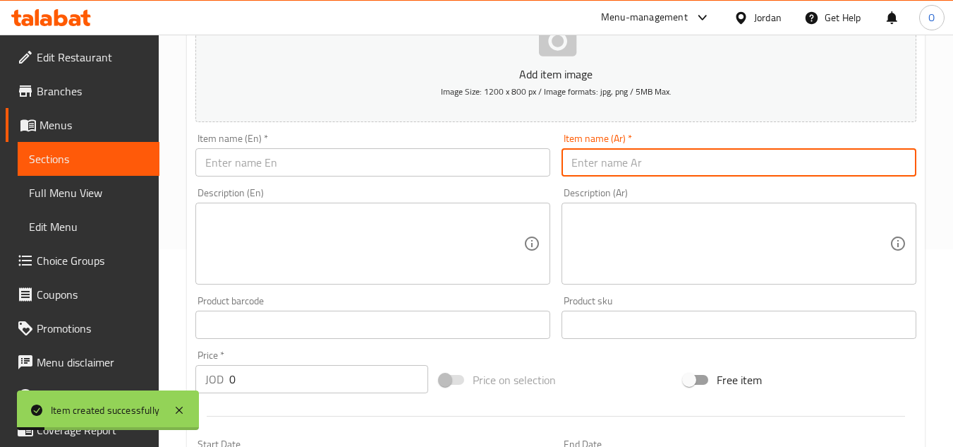
click at [607, 155] on input "text" at bounding box center [739, 162] width 355 height 28
paste input "بيبروني بقري"
type input "بيبروني بقري"
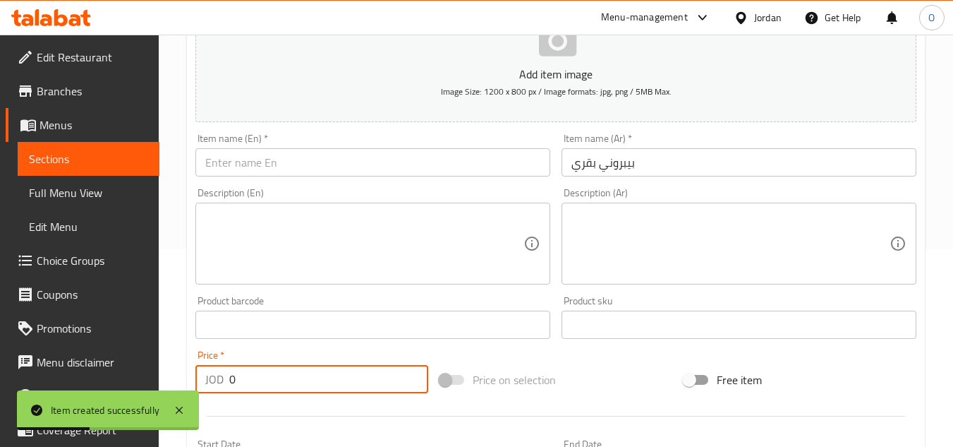
drag, startPoint x: 236, startPoint y: 379, endPoint x: 219, endPoint y: 386, distance: 18.3
click at [220, 386] on div "JOD 0 Price *" at bounding box center [311, 379] width 233 height 28
paste input "1.25"
type input "1.25"
click at [238, 282] on div "Description (En)" at bounding box center [372, 243] width 355 height 82
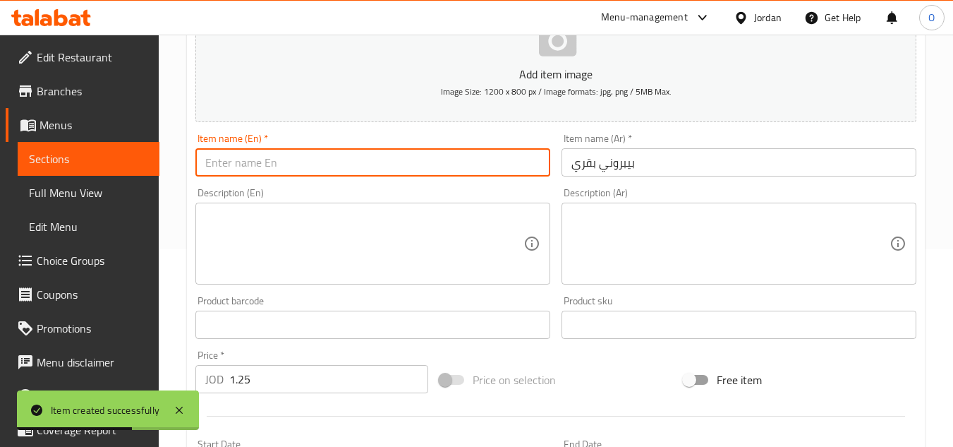
click at [269, 161] on input "text" at bounding box center [372, 162] width 355 height 28
paste input "Beef Pepperoni"
type input "Beef Pepperoni"
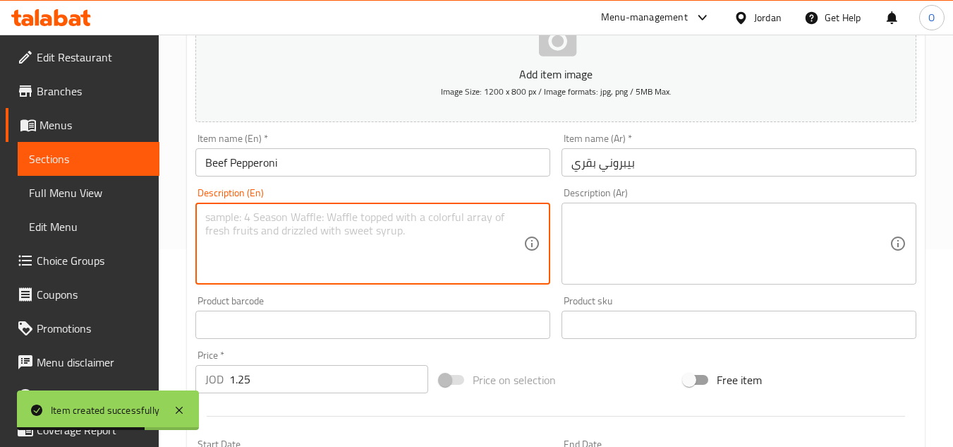
click at [224, 225] on textarea at bounding box center [364, 243] width 318 height 67
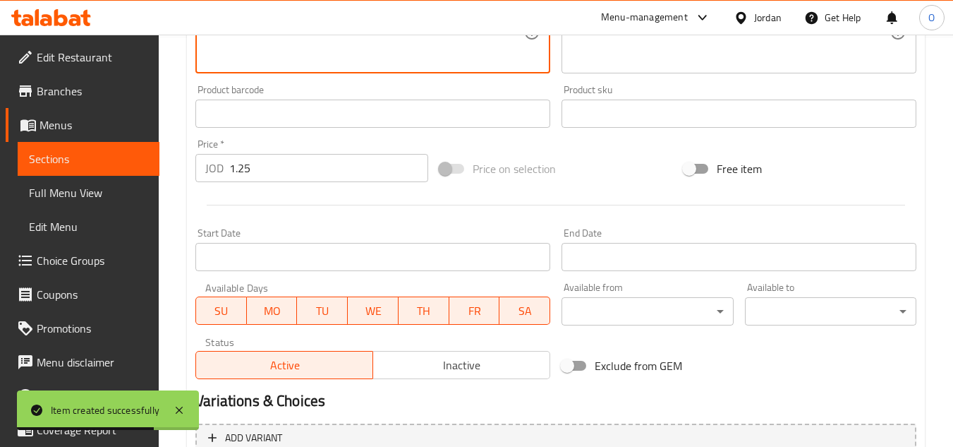
scroll to position [550, 0]
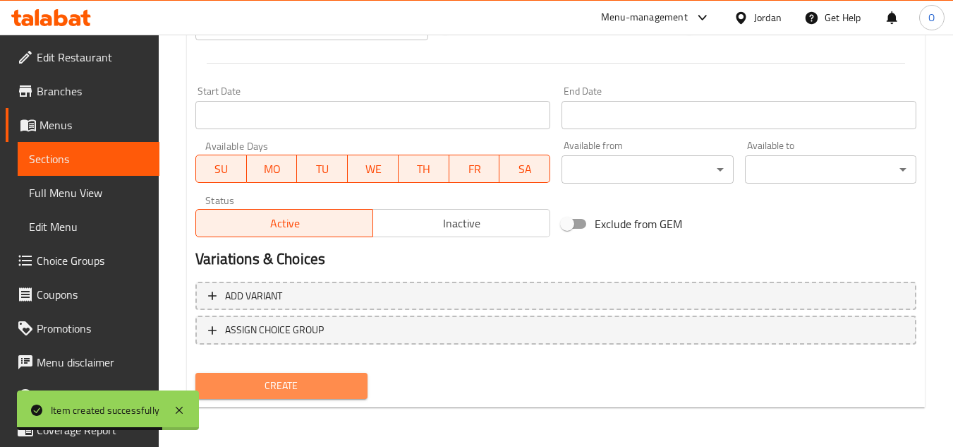
click at [243, 380] on span "Create" at bounding box center [281, 386] width 149 height 18
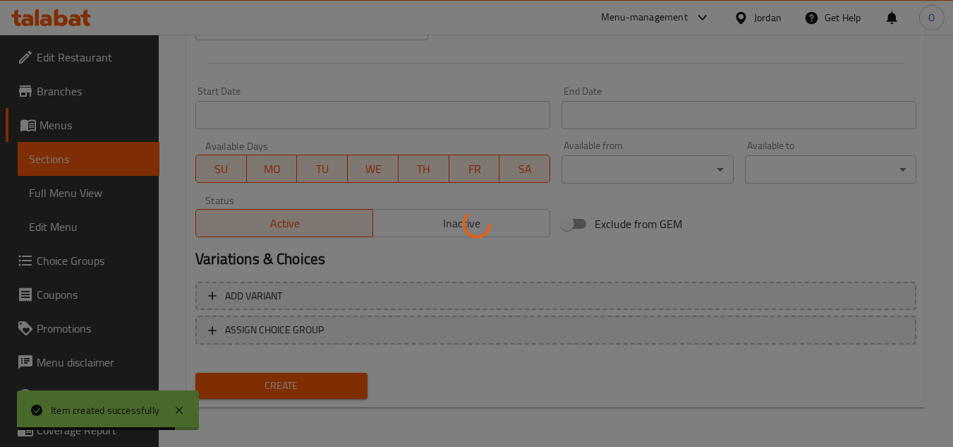
type input "0"
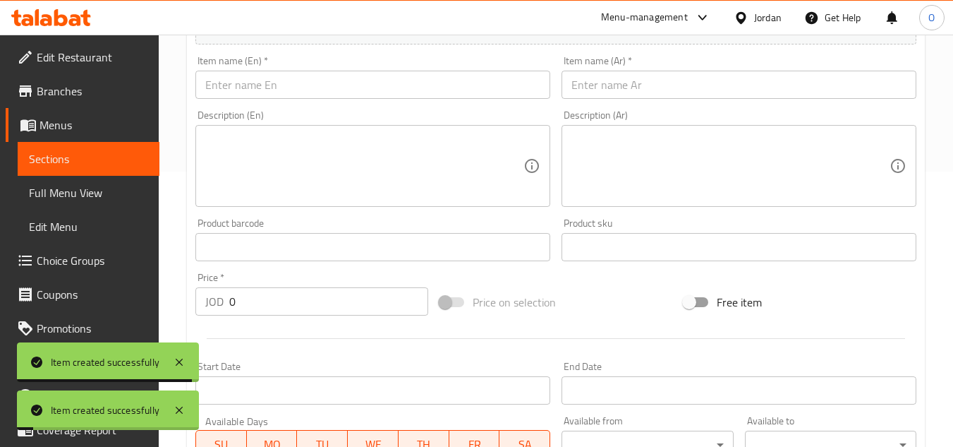
scroll to position [268, 0]
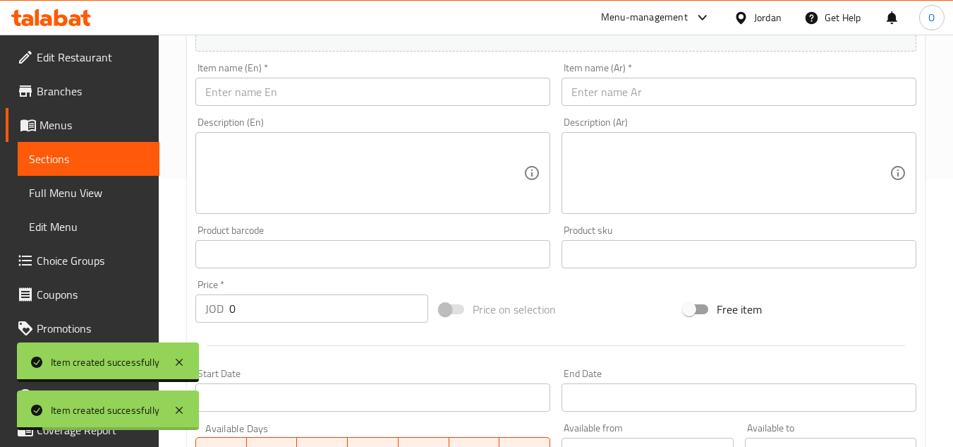
click at [267, 97] on input "text" at bounding box center [372, 92] width 355 height 28
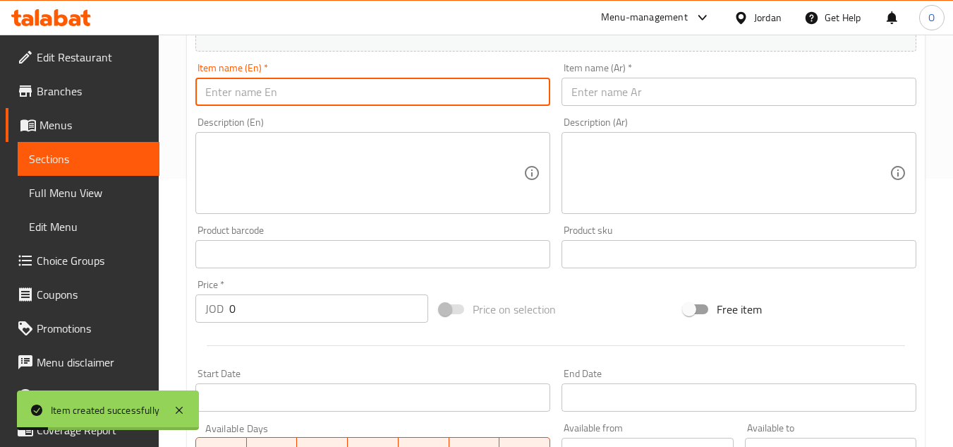
paste input "Italian Sausage"
type input "Italian Sausage"
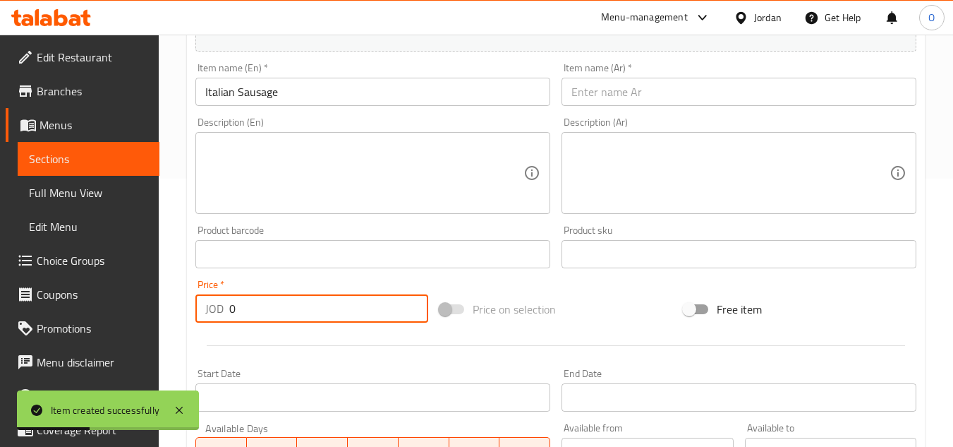
drag, startPoint x: 248, startPoint y: 297, endPoint x: 206, endPoint y: 303, distance: 42.0
click at [206, 303] on div "JOD 0 Price *" at bounding box center [311, 308] width 233 height 28
paste input "1.25"
type input "1.25"
click at [221, 185] on textarea at bounding box center [364, 173] width 318 height 67
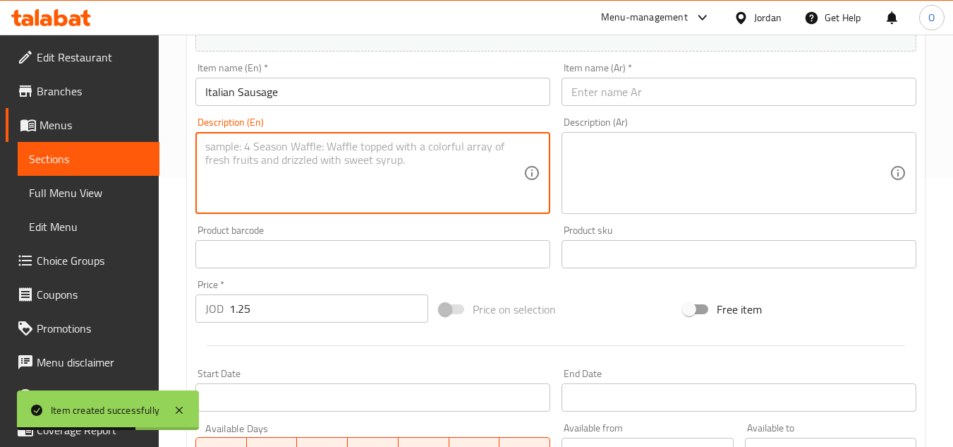
click at [675, 92] on input "text" at bounding box center [739, 92] width 355 height 28
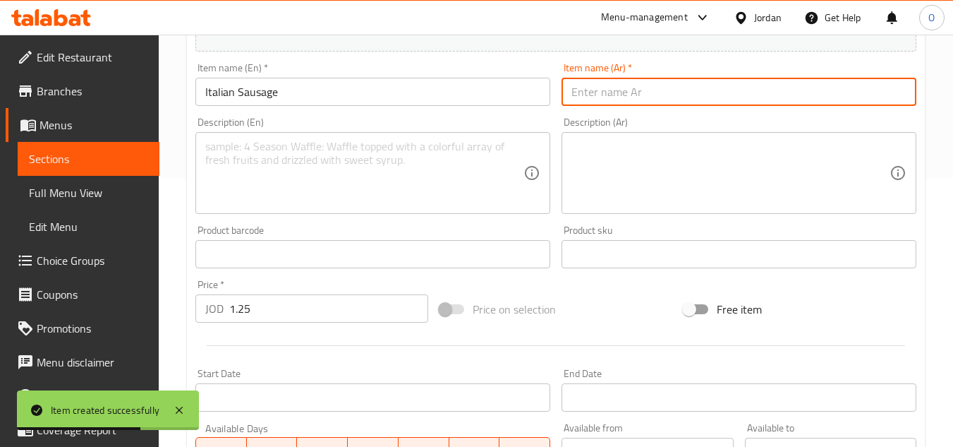
paste input "سجق إيطالي"
type input "سجق إيطالي"
click at [361, 186] on textarea at bounding box center [364, 173] width 318 height 67
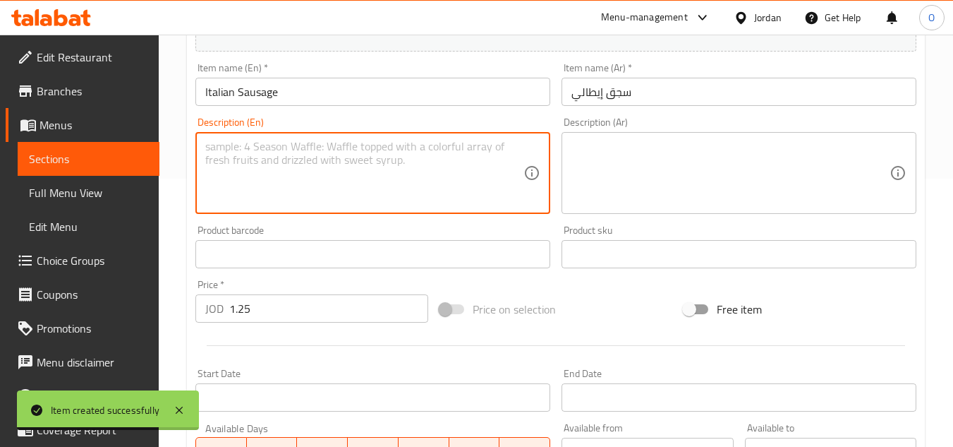
scroll to position [550, 0]
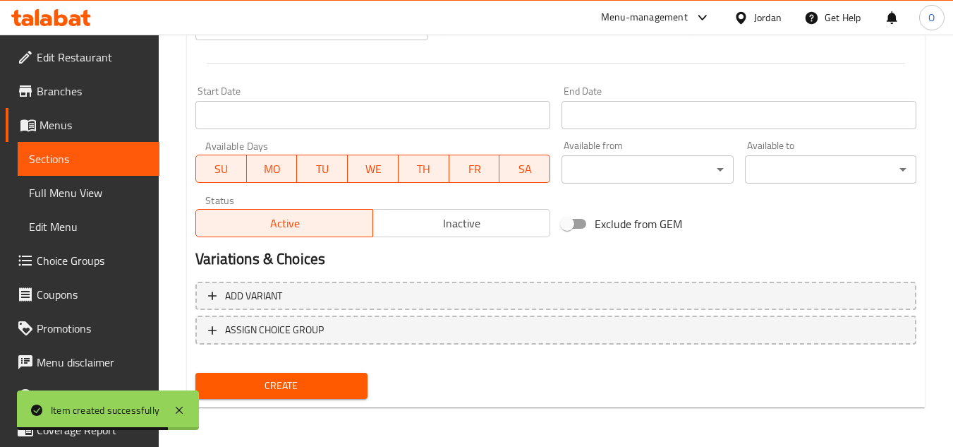
click at [262, 394] on span "Create" at bounding box center [281, 386] width 149 height 18
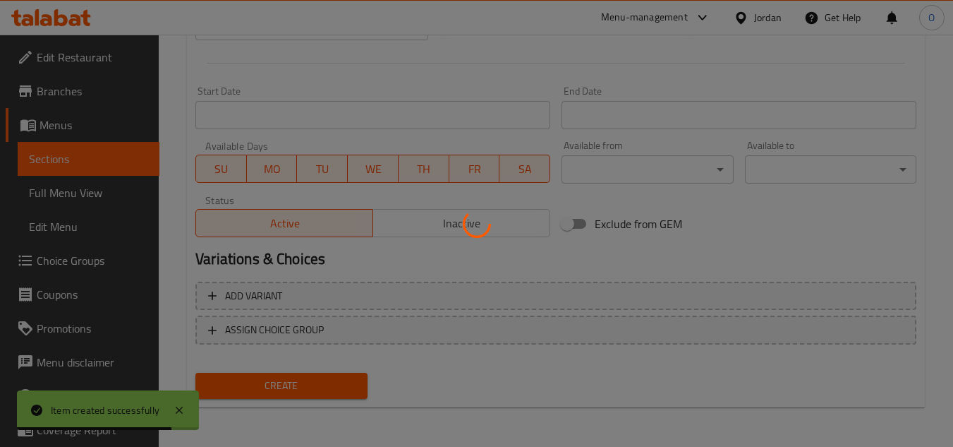
type input "0"
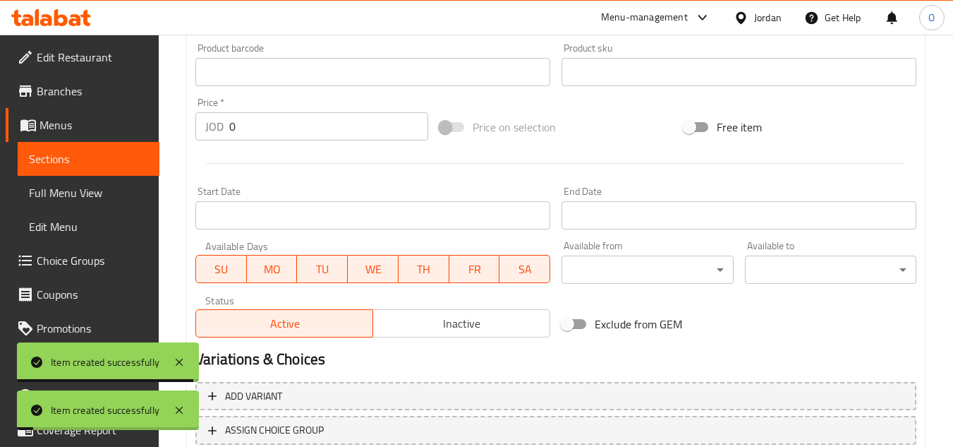
scroll to position [127, 0]
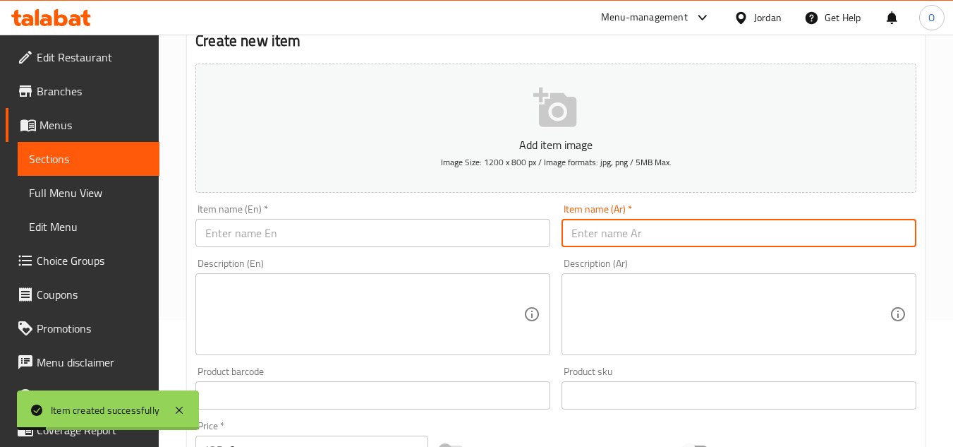
click at [610, 234] on input "text" at bounding box center [739, 233] width 355 height 28
paste input "أناناس"
type input "أناناس"
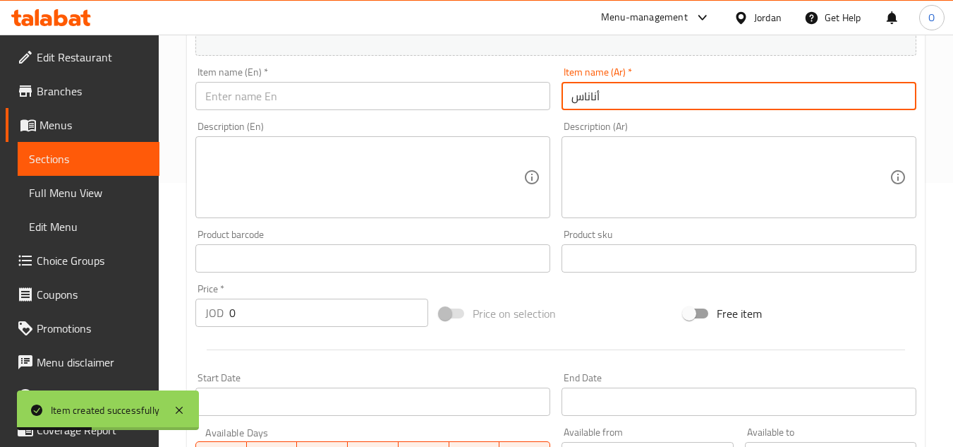
scroll to position [268, 0]
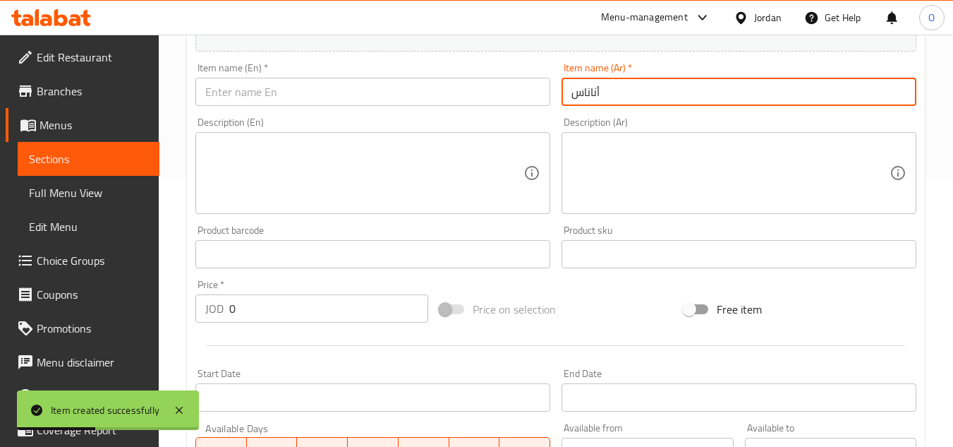
drag, startPoint x: 252, startPoint y: 303, endPoint x: 193, endPoint y: 312, distance: 59.9
click at [197, 313] on div "JOD 0 Price *" at bounding box center [311, 308] width 233 height 28
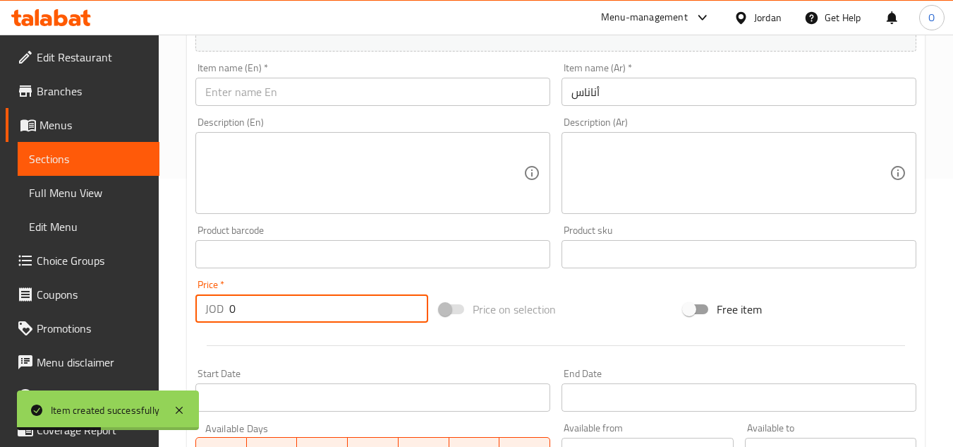
paste input "1.25"
type input "1.25"
click at [273, 169] on textarea at bounding box center [364, 173] width 318 height 67
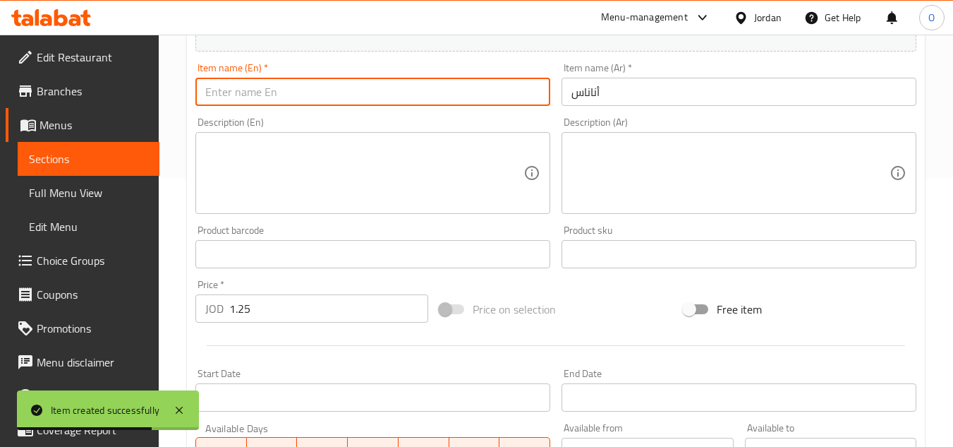
click at [262, 92] on input "text" at bounding box center [372, 92] width 355 height 28
paste input "Pineapple"
type input "Pineapple"
click at [236, 153] on textarea at bounding box center [364, 173] width 318 height 67
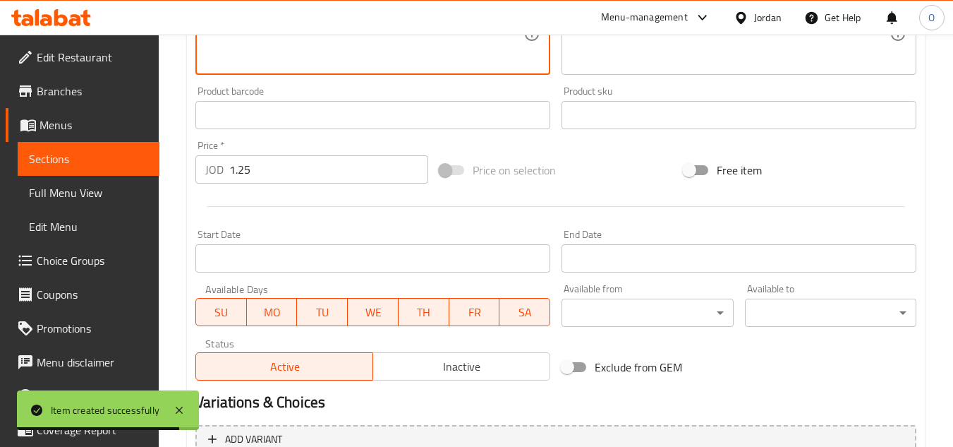
scroll to position [550, 0]
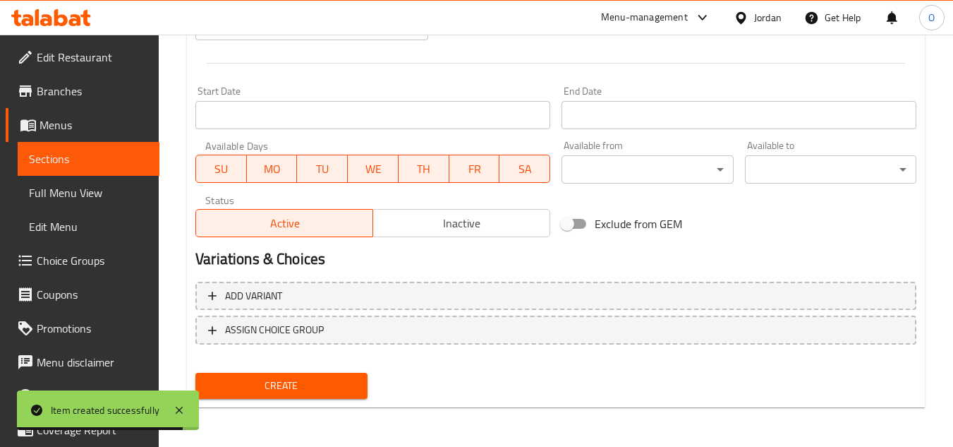
click at [262, 398] on button "Create" at bounding box center [280, 386] width 171 height 26
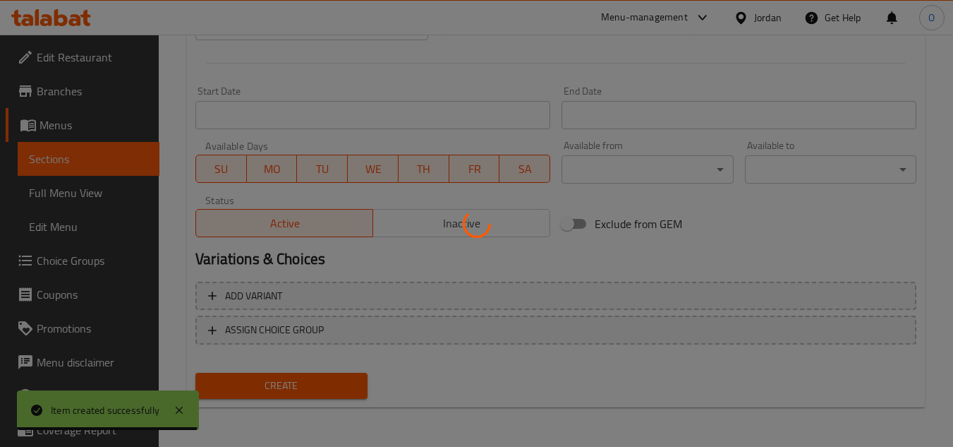
type input "0"
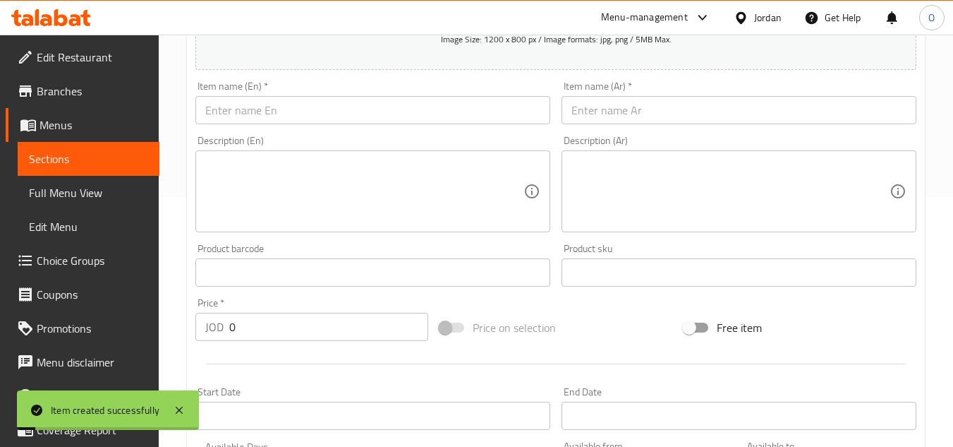
scroll to position [198, 0]
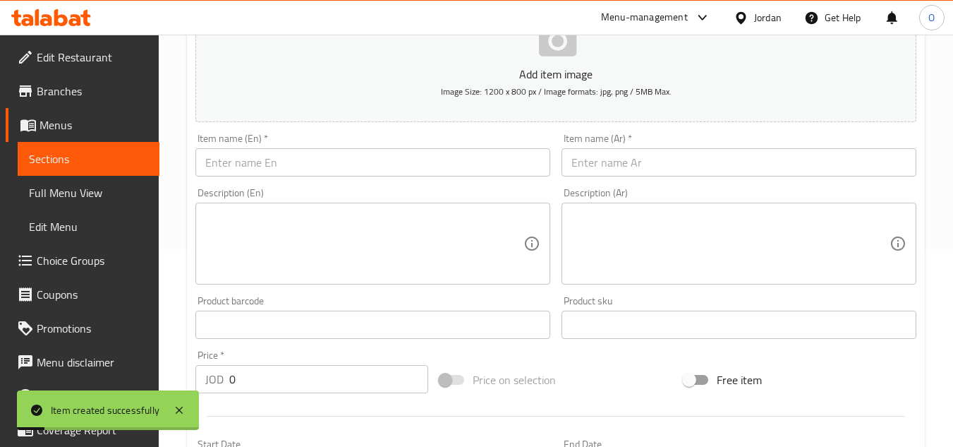
click at [253, 169] on input "text" at bounding box center [372, 162] width 355 height 28
paste input "Grilled Chicken Breast Slices"
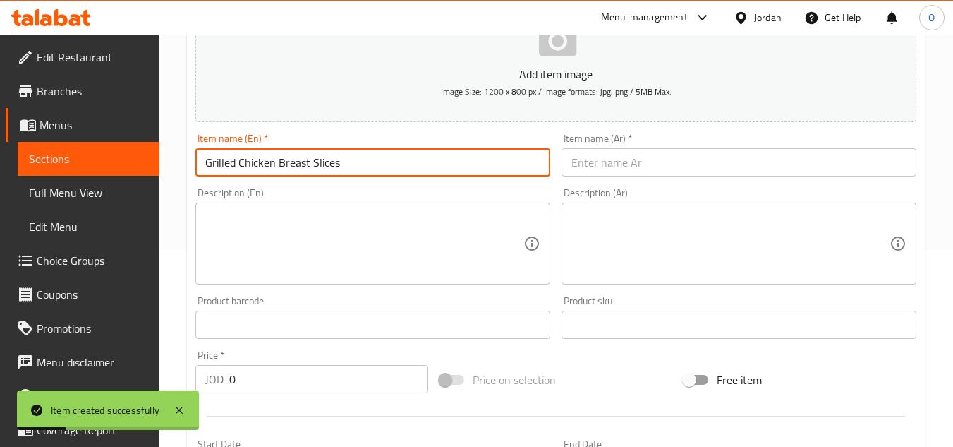
type input "Grilled Chicken Breast Slices"
click at [576, 150] on input "text" at bounding box center [739, 162] width 355 height 28
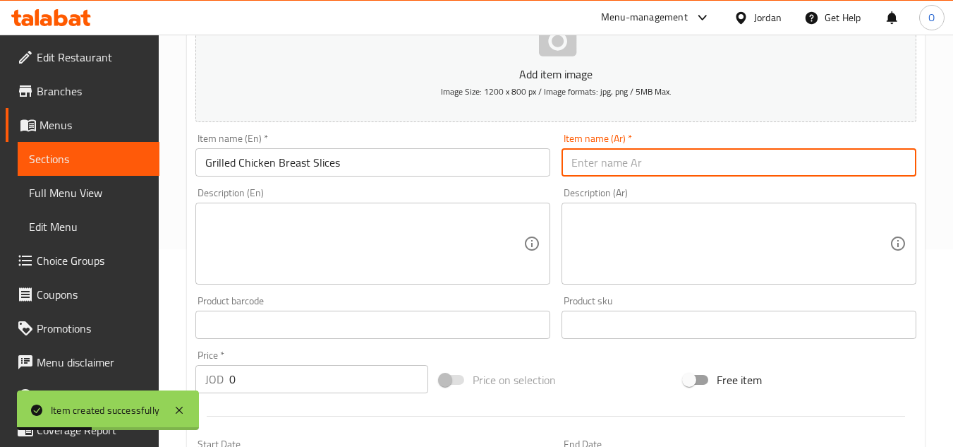
paste input "شرائح من صدر الدجاج مشوي"
type input "شرائح من صدر الدجاج مشوي"
drag, startPoint x: 237, startPoint y: 385, endPoint x: 212, endPoint y: 382, distance: 24.9
click at [212, 382] on div "JOD 0 Price *" at bounding box center [311, 379] width 233 height 28
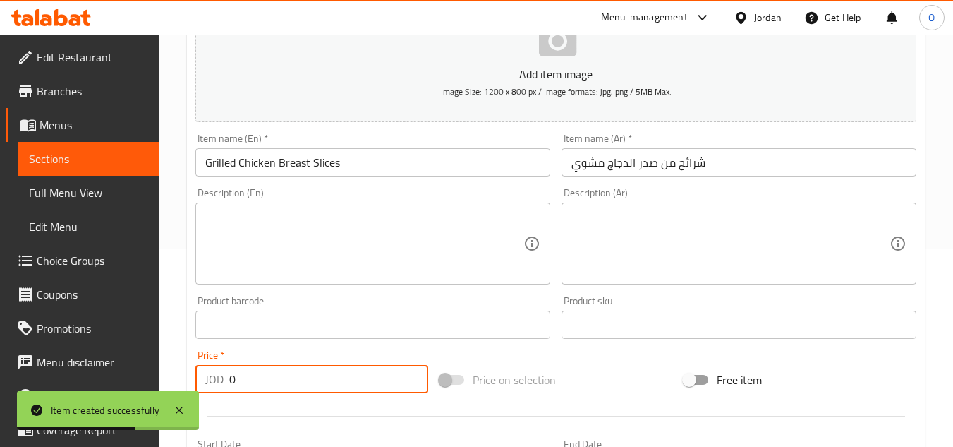
paste input "1.5"
type input "1.50"
click at [273, 277] on div "Description (En)" at bounding box center [372, 243] width 355 height 82
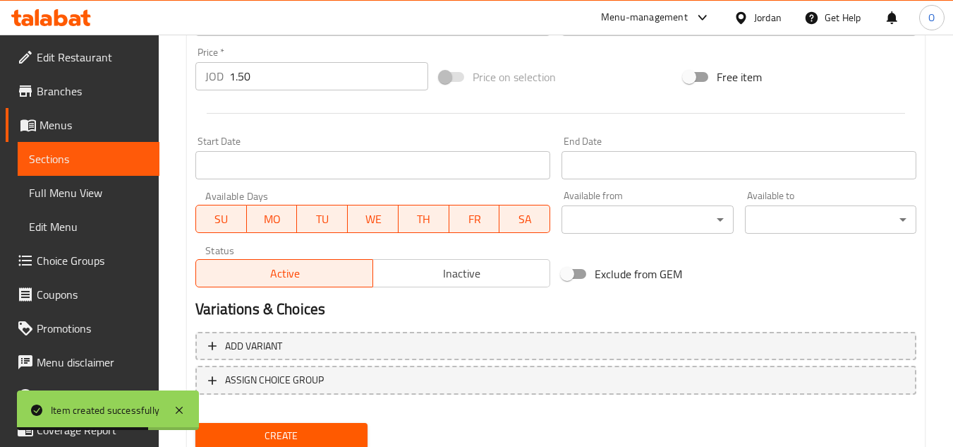
scroll to position [550, 0]
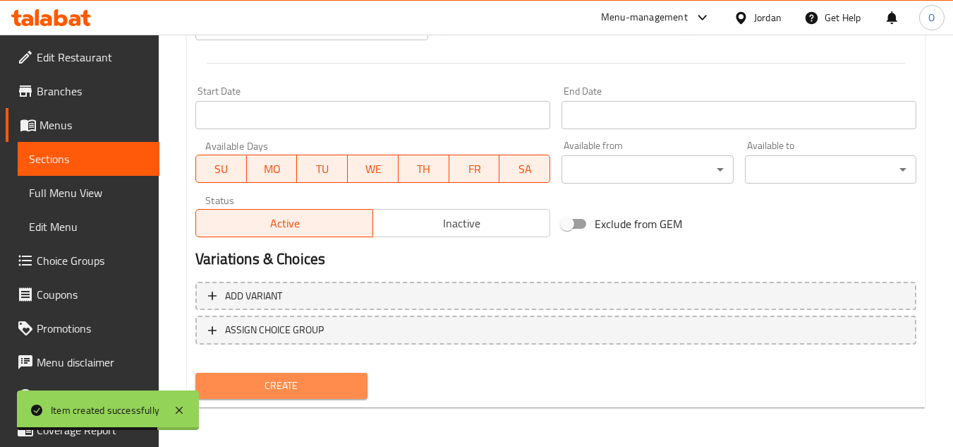
click at [297, 377] on span "Create" at bounding box center [281, 386] width 149 height 18
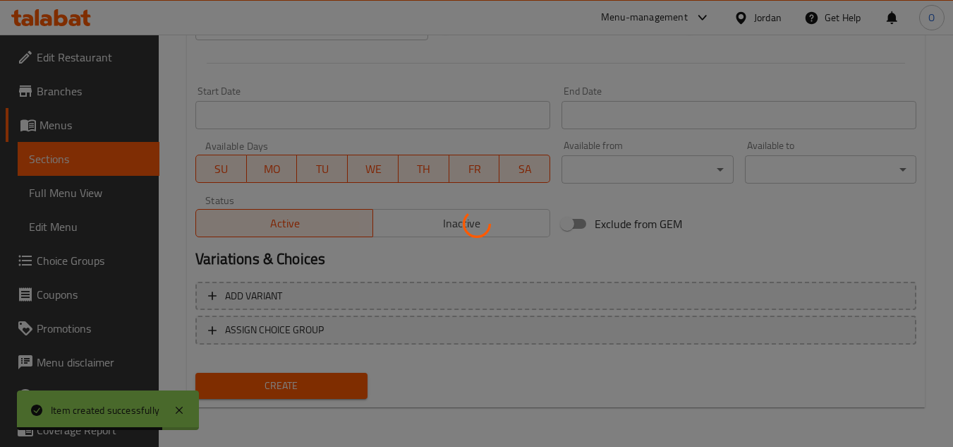
type input "0"
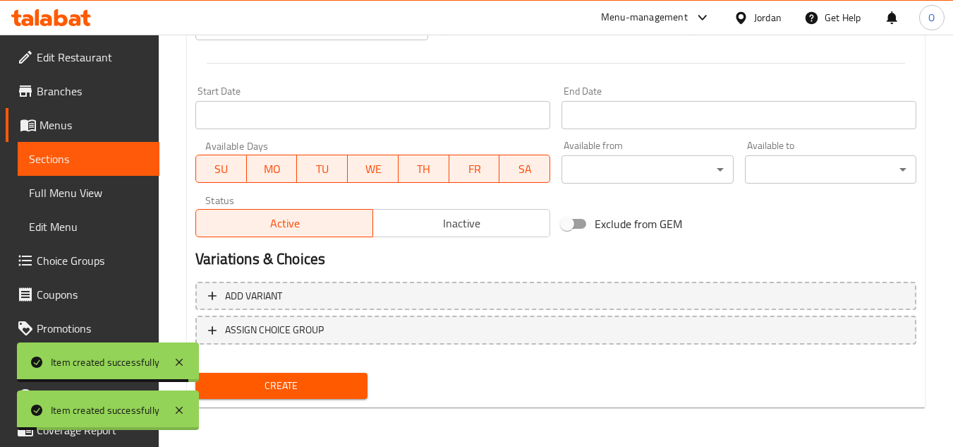
scroll to position [268, 0]
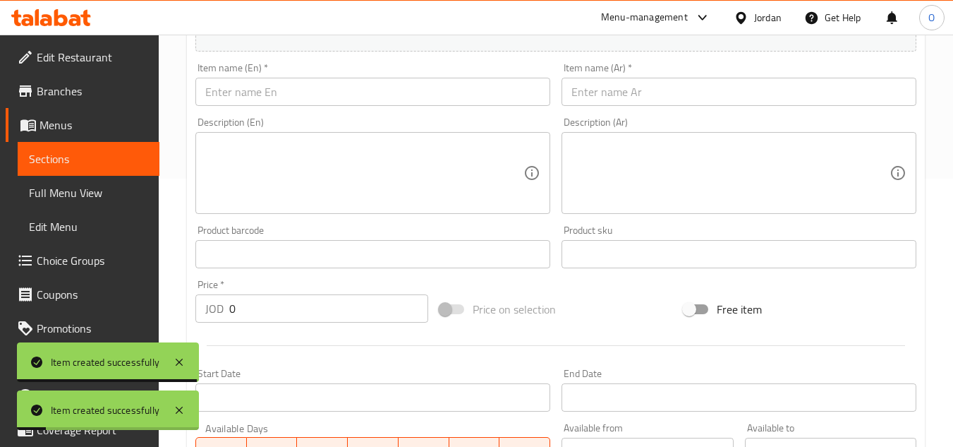
click at [268, 103] on input "text" at bounding box center [372, 92] width 355 height 28
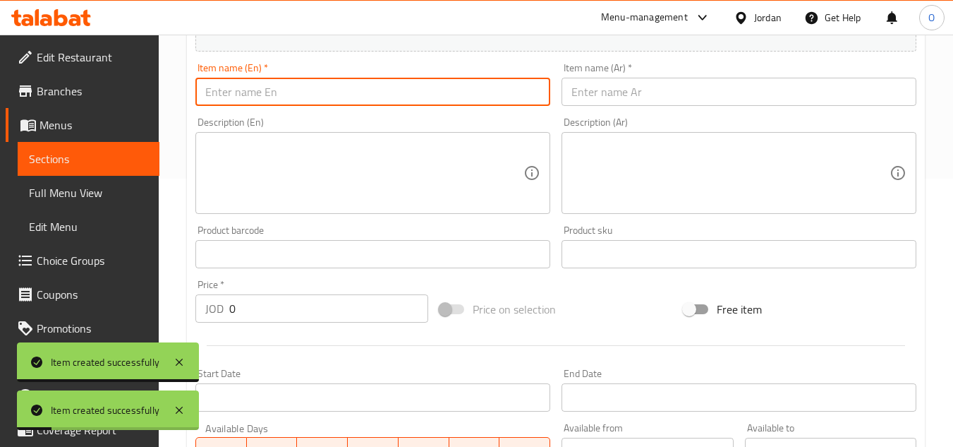
paste input "Crispy Chicken"
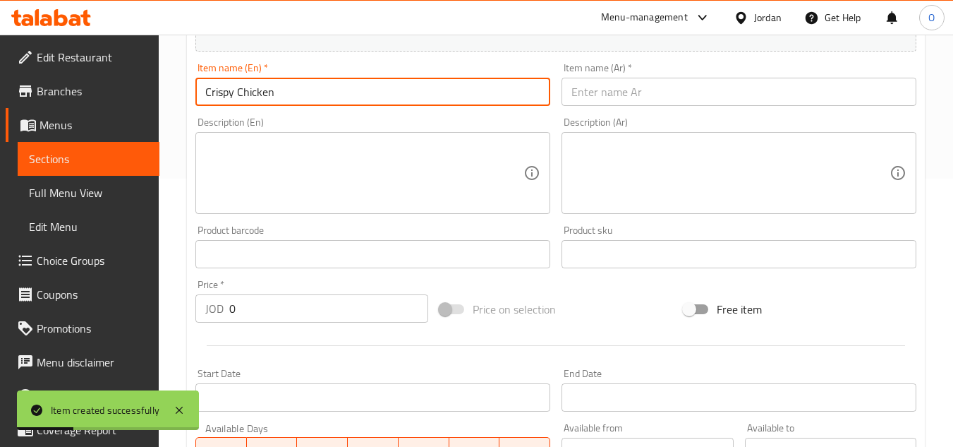
type input "Crispy Chicken"
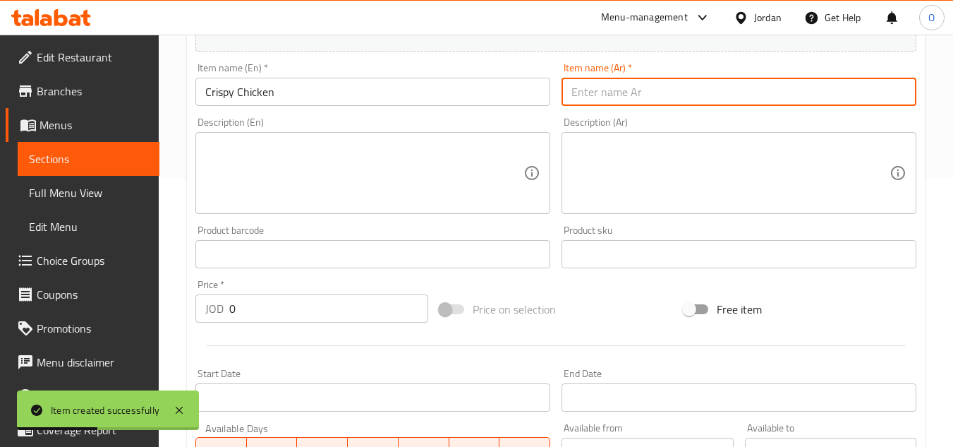
click at [576, 86] on input "text" at bounding box center [739, 92] width 355 height 28
paste input "دجاج مقرمش"
type input "دجاج مقرمش"
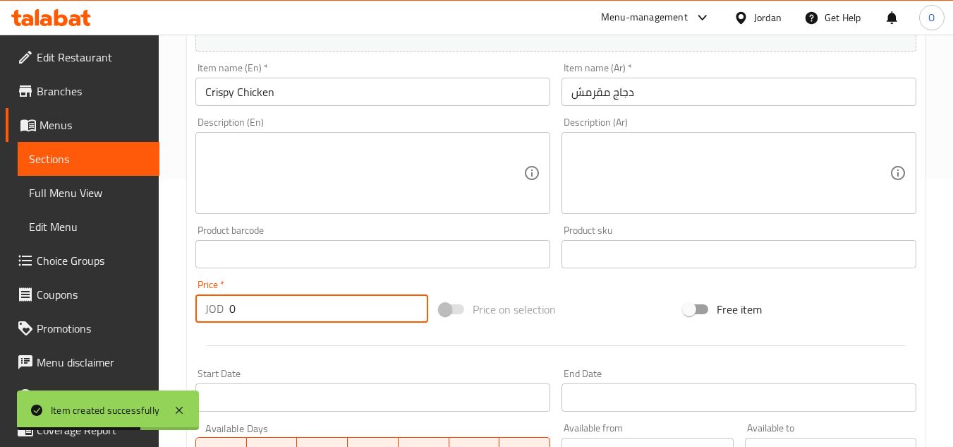
drag, startPoint x: 256, startPoint y: 316, endPoint x: 201, endPoint y: 306, distance: 56.0
click at [204, 307] on div "JOD 0 Price *" at bounding box center [311, 308] width 233 height 28
paste input "1.5"
type input "1.50"
click at [266, 186] on textarea at bounding box center [364, 173] width 318 height 67
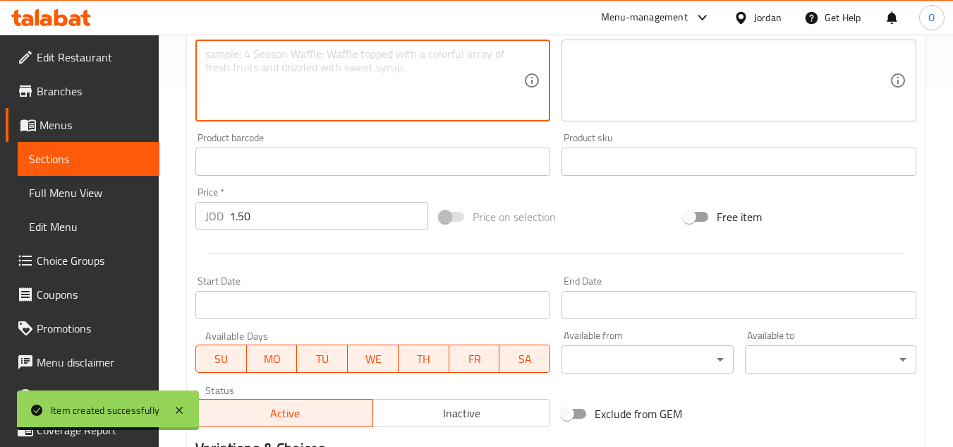
scroll to position [550, 0]
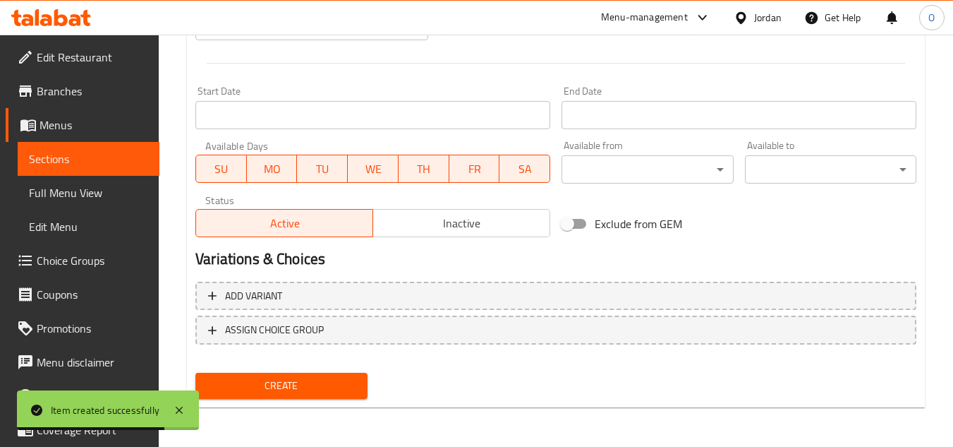
click at [291, 392] on span "Create" at bounding box center [281, 386] width 149 height 18
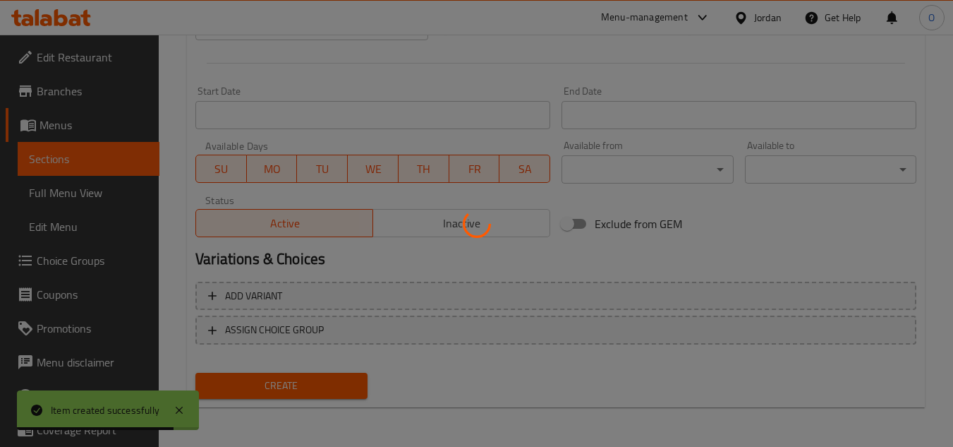
type input "0"
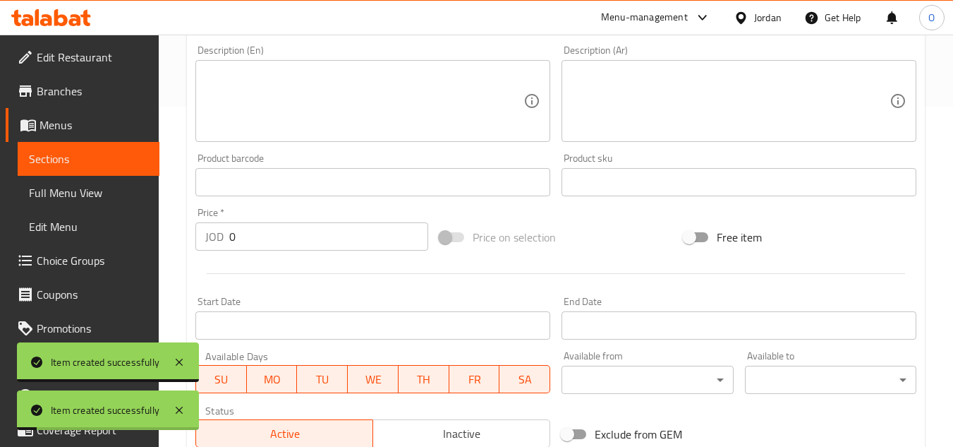
scroll to position [268, 0]
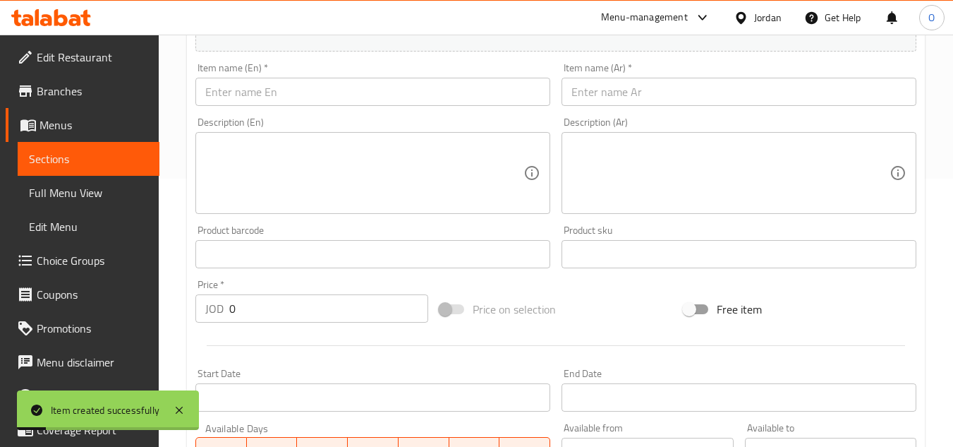
click at [258, 101] on input "text" at bounding box center [372, 92] width 355 height 28
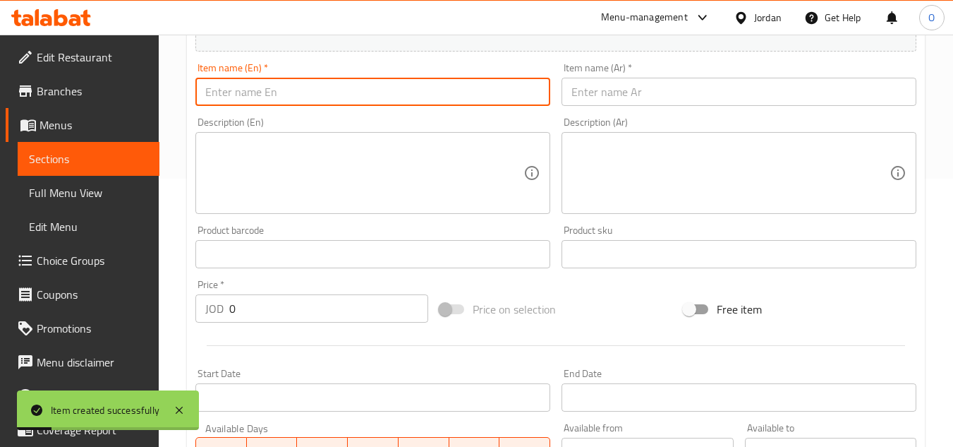
paste input "Meat Slices"
type input "Meat Slices"
click at [671, 95] on input "text" at bounding box center [739, 92] width 355 height 28
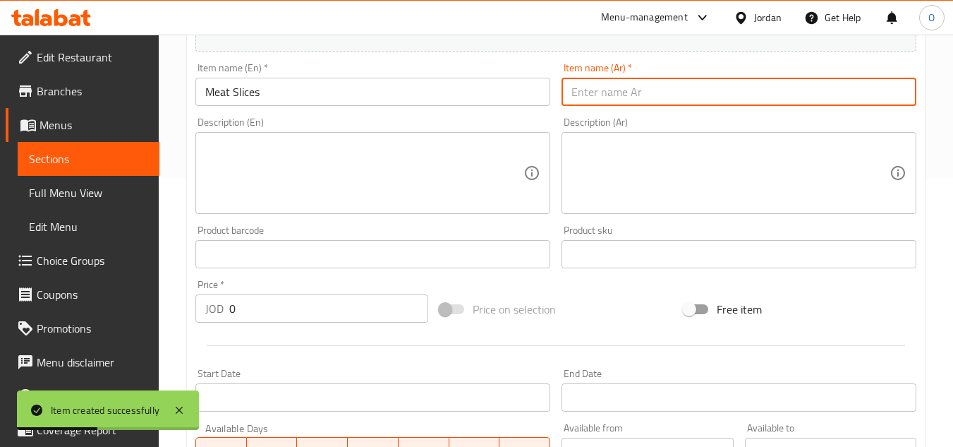
paste input "شرائح لحم"
type input "شرائح لحم"
click at [252, 283] on div "Price   * JOD 0 Price *" at bounding box center [311, 300] width 233 height 43
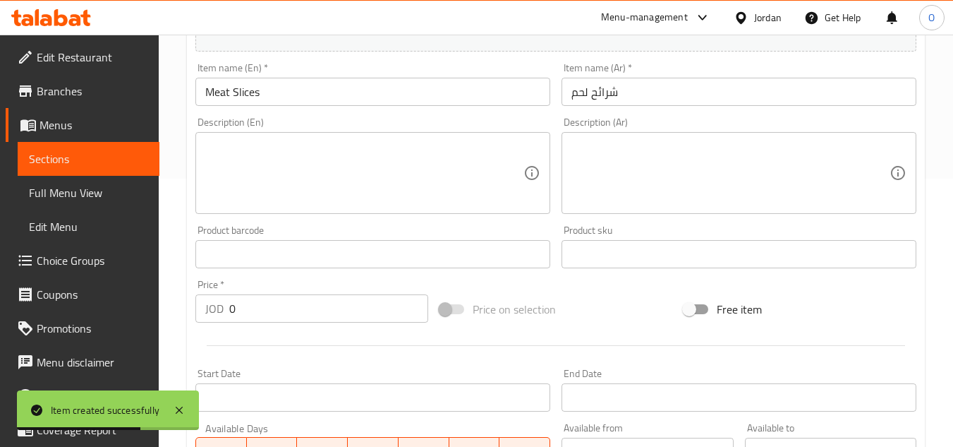
drag, startPoint x: 240, startPoint y: 310, endPoint x: 216, endPoint y: 310, distance: 24.0
click at [219, 310] on div "JOD 0 Price *" at bounding box center [311, 308] width 233 height 28
paste input "1.75"
type input "1.75"
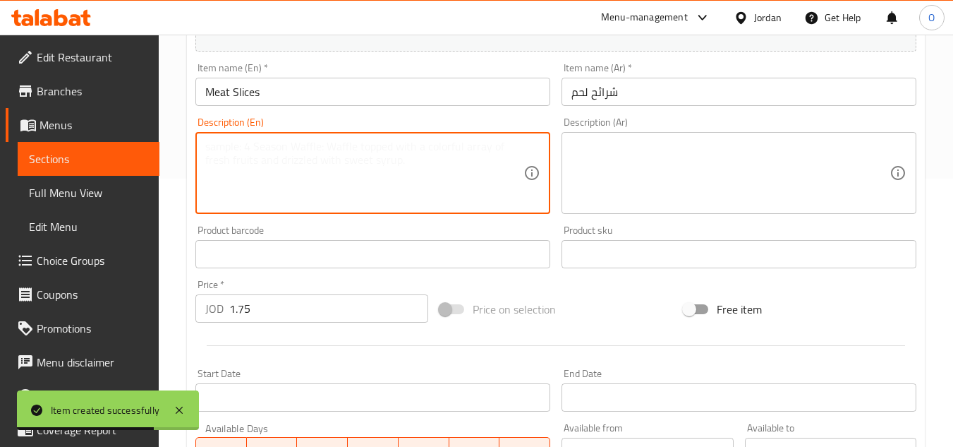
click at [252, 190] on textarea at bounding box center [364, 173] width 318 height 67
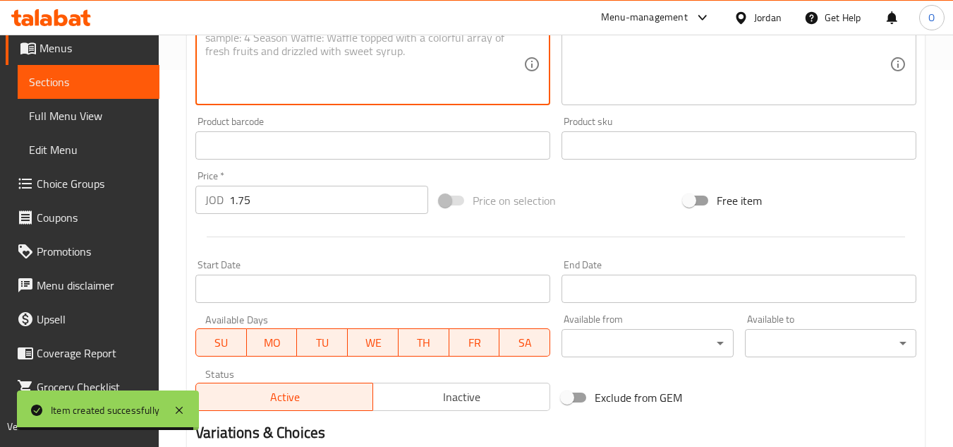
scroll to position [550, 0]
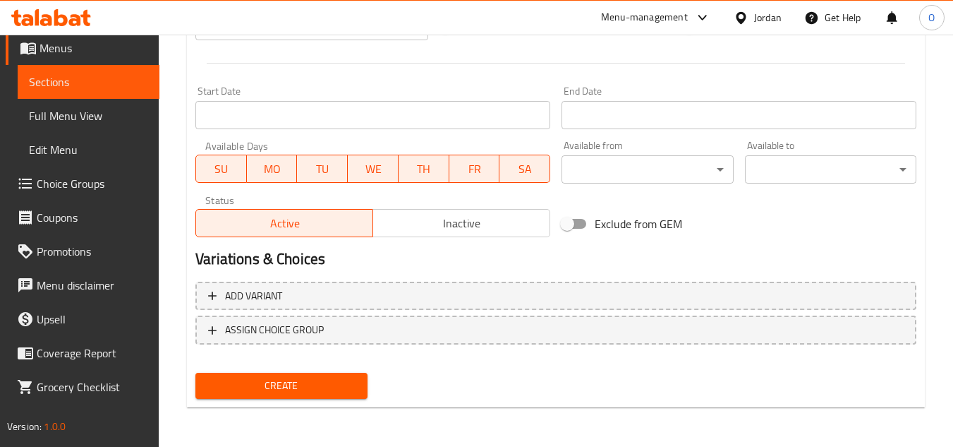
click at [242, 389] on span "Create" at bounding box center [281, 386] width 149 height 18
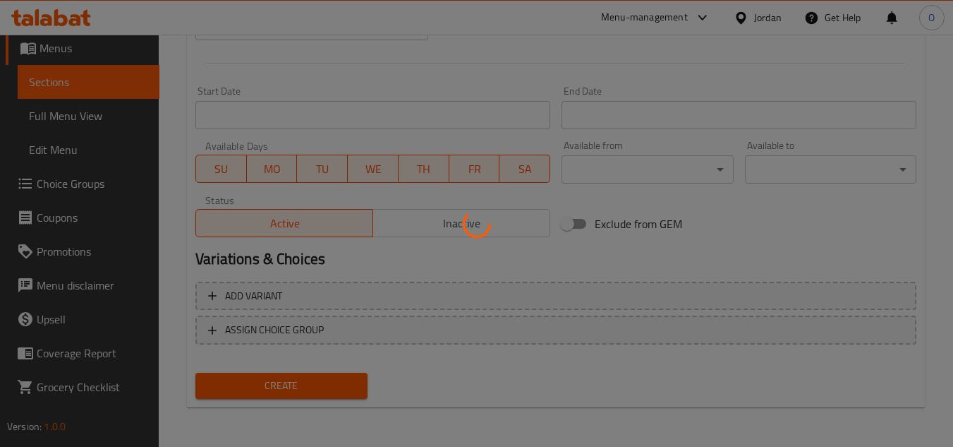
type input "0"
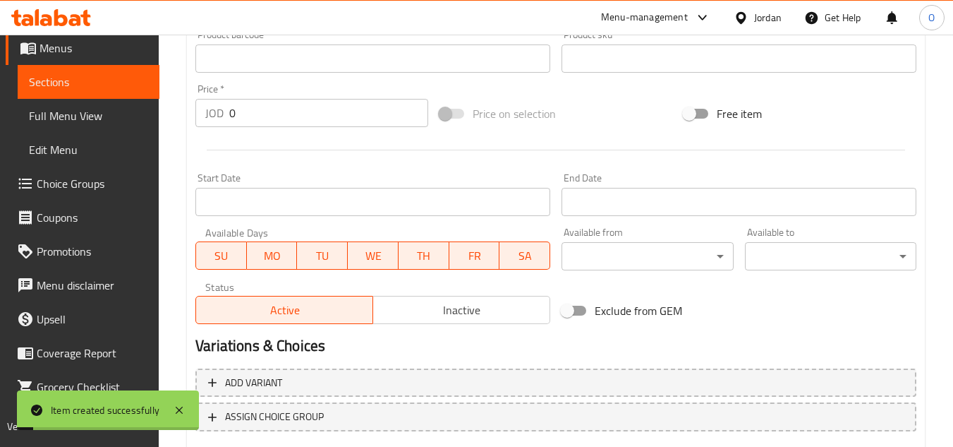
scroll to position [268, 0]
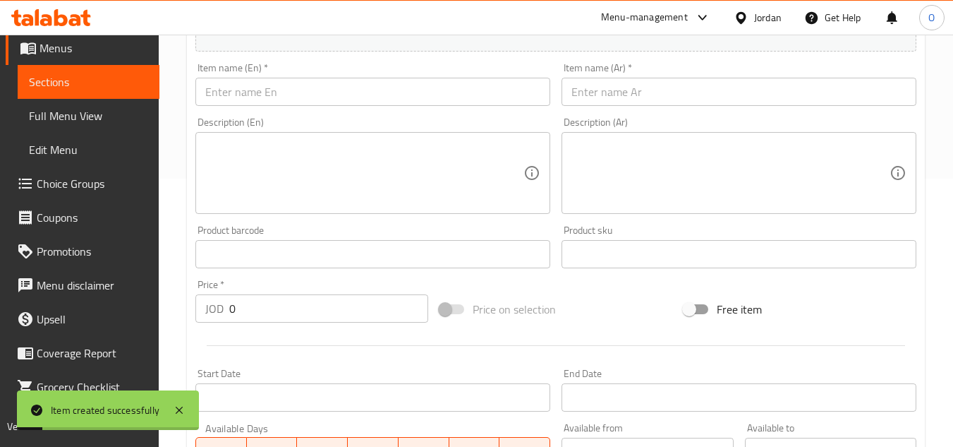
click at [293, 95] on input "text" at bounding box center [372, 92] width 355 height 28
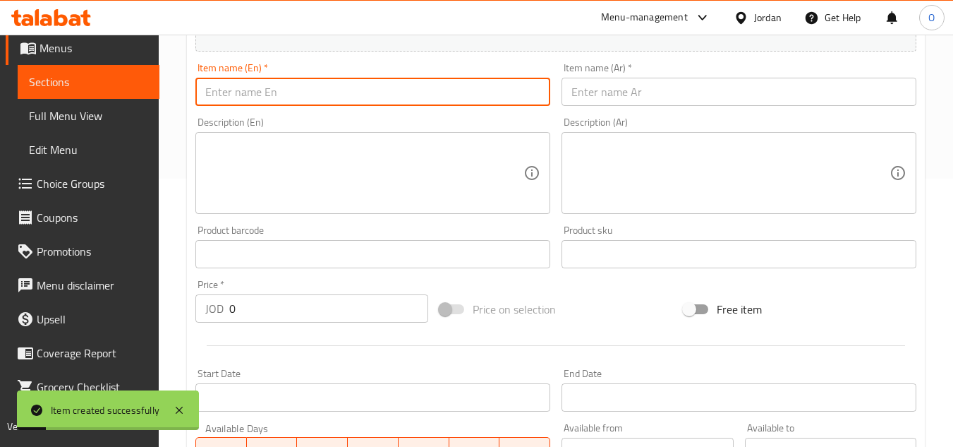
paste input "Meatballs"
type input "Meatballs"
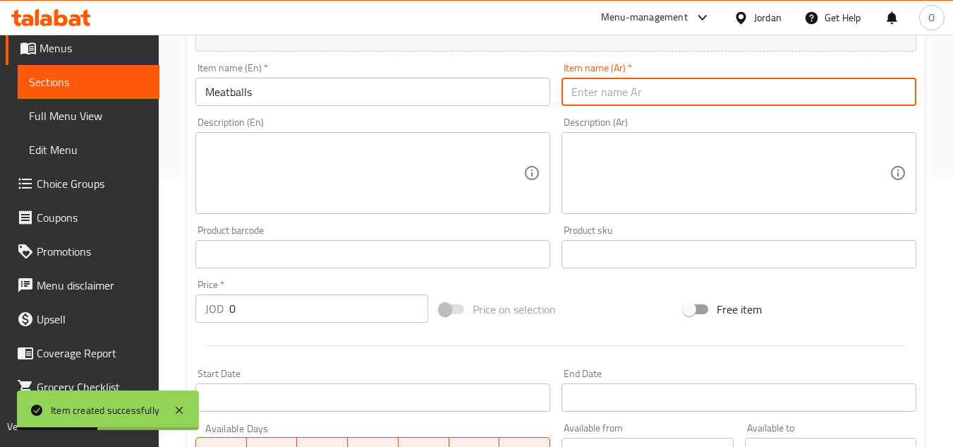
click at [723, 102] on input "text" at bounding box center [739, 92] width 355 height 28
paste input "كرات اللحم"
type input "كرات اللحم"
drag, startPoint x: 254, startPoint y: 298, endPoint x: 243, endPoint y: 305, distance: 13.3
click at [247, 302] on input "0" at bounding box center [328, 308] width 199 height 28
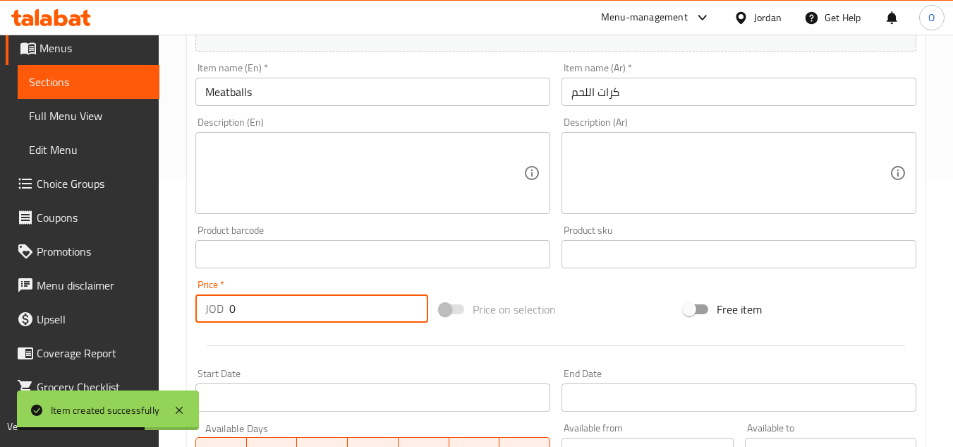
drag, startPoint x: 242, startPoint y: 305, endPoint x: 217, endPoint y: 318, distance: 28.4
click at [220, 316] on div "JOD 0 Price *" at bounding box center [311, 308] width 233 height 28
paste input "1.75"
type input "1.75"
click at [251, 215] on div "Description (En) Description (En)" at bounding box center [373, 165] width 366 height 108
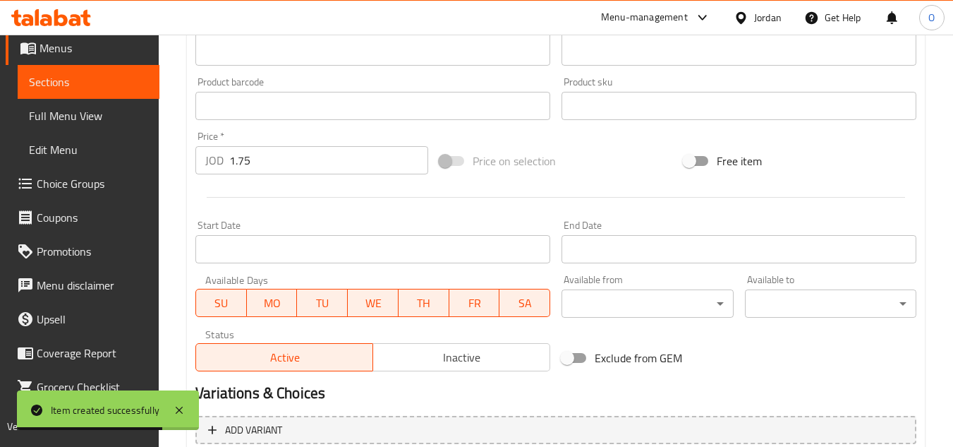
scroll to position [550, 0]
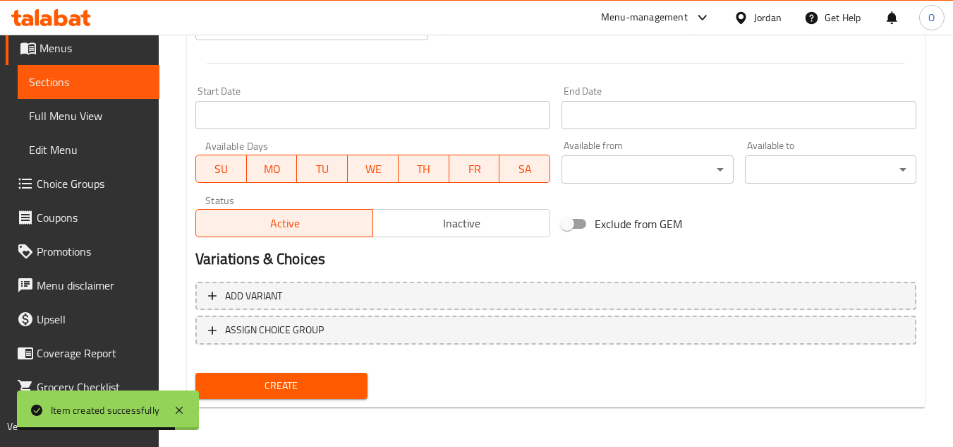
click at [250, 392] on span "Create" at bounding box center [281, 386] width 149 height 18
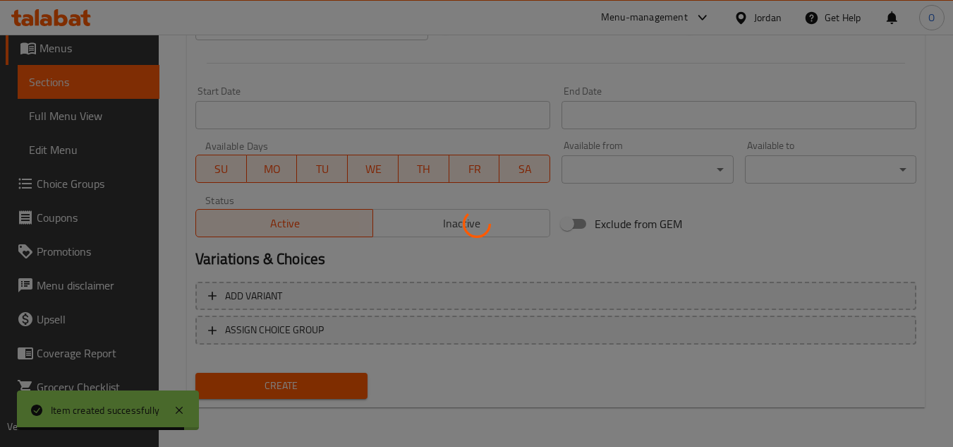
type input "0"
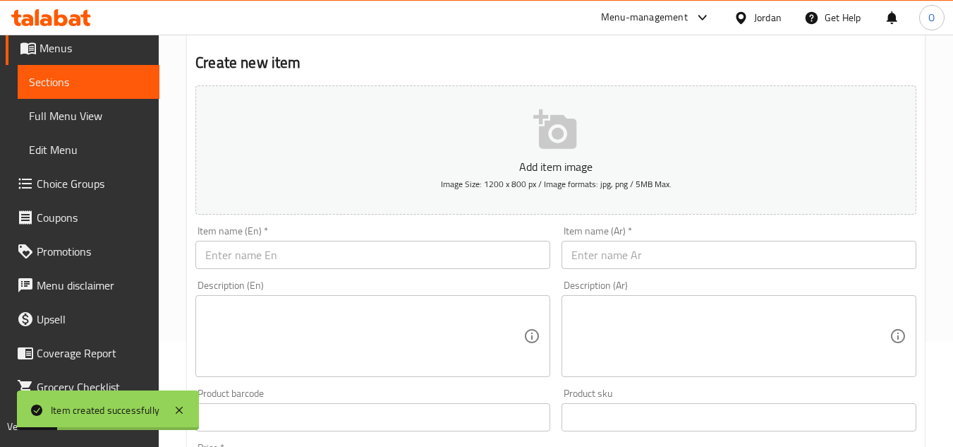
scroll to position [0, 0]
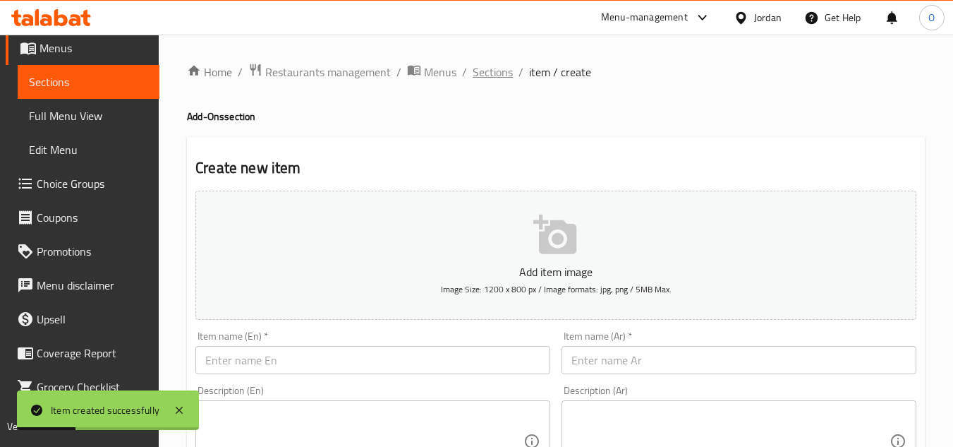
click at [503, 68] on span "Sections" at bounding box center [493, 72] width 40 height 17
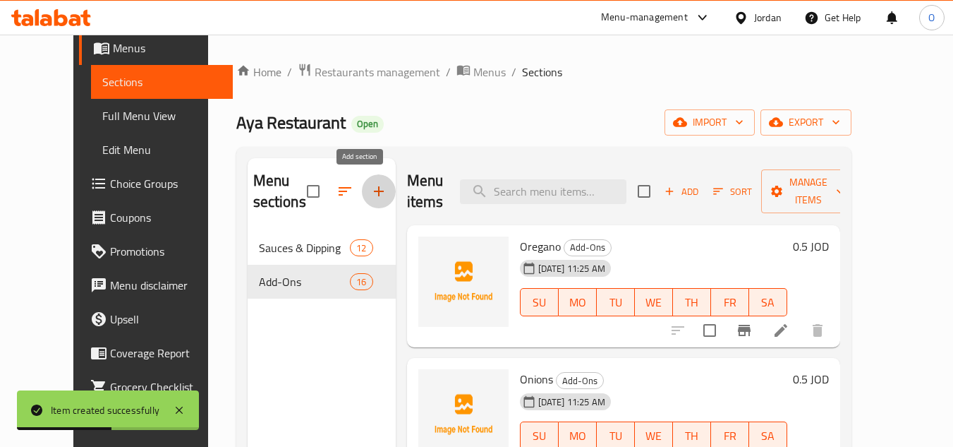
click at [363, 201] on button "button" at bounding box center [379, 191] width 34 height 34
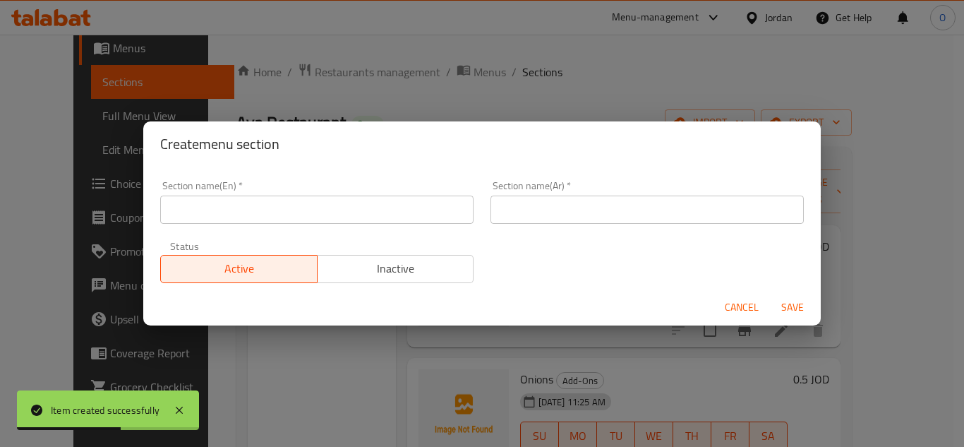
click at [286, 195] on input "text" at bounding box center [316, 209] width 313 height 28
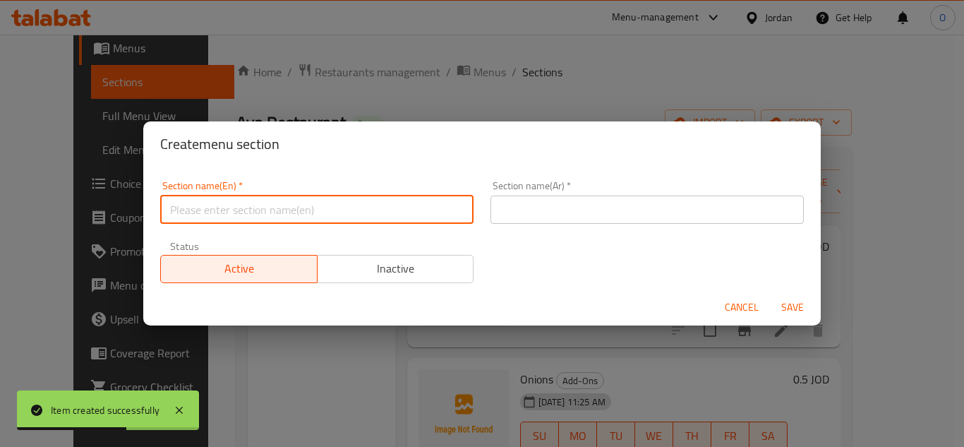
paste input "Appetizers"
type input "Appetizers"
click at [589, 196] on input "text" at bounding box center [646, 209] width 313 height 28
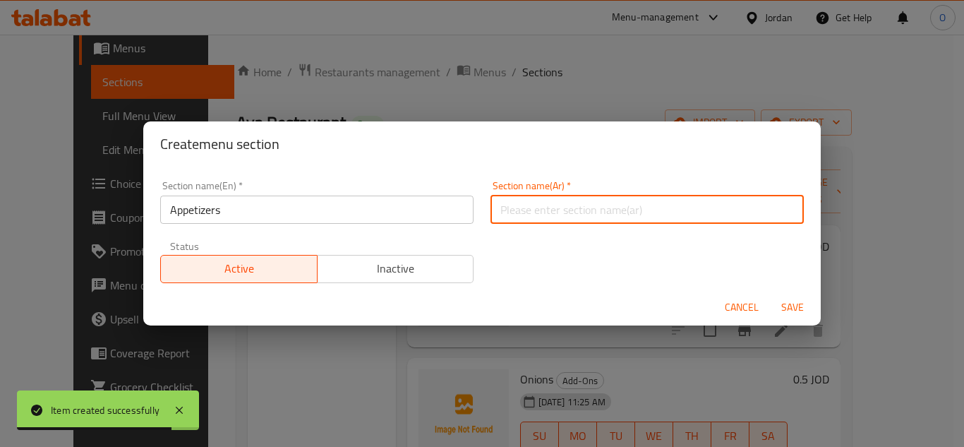
paste input "المـقــبــلات"
type input "المـقــبــلات"
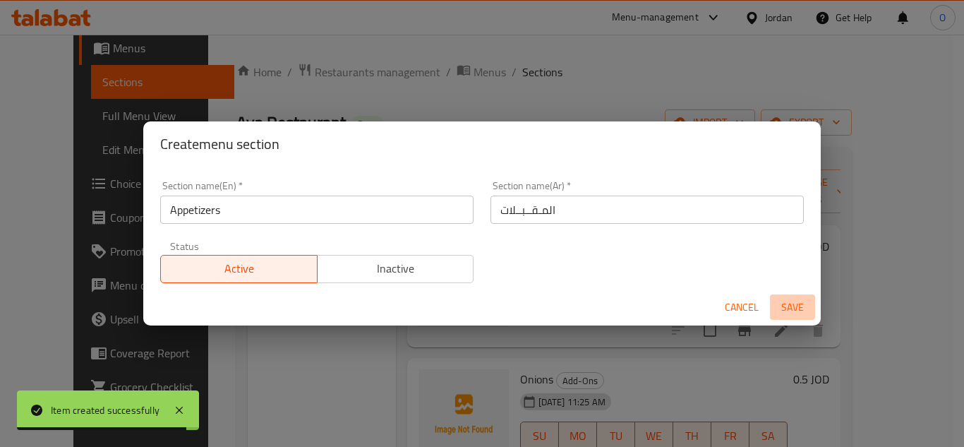
click at [780, 302] on span "Save" at bounding box center [792, 307] width 34 height 18
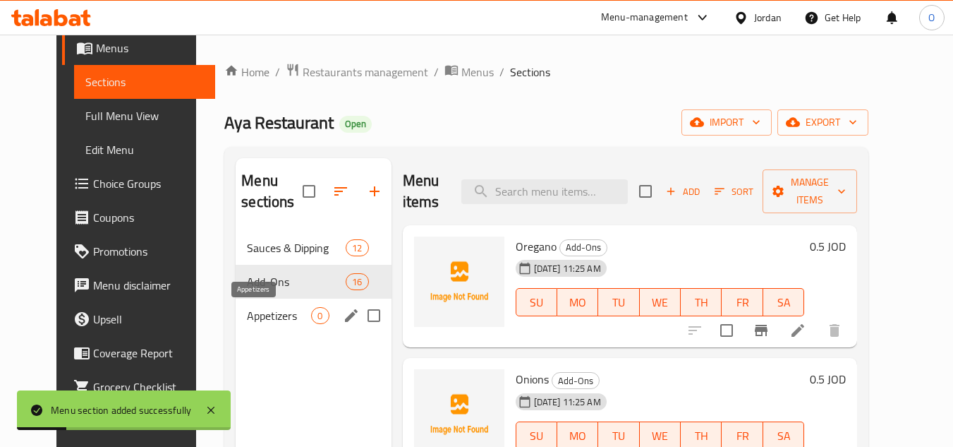
click at [286, 307] on span "Appetizers" at bounding box center [279, 315] width 64 height 17
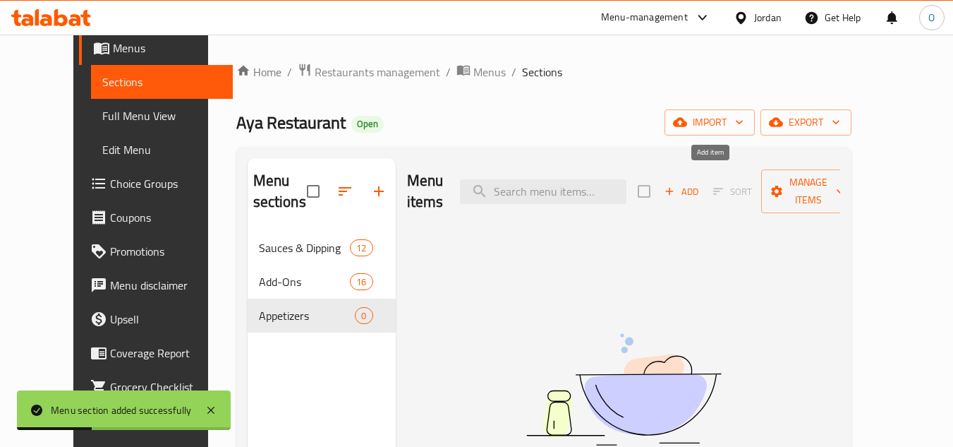
click at [676, 185] on icon "button" at bounding box center [669, 191] width 13 height 13
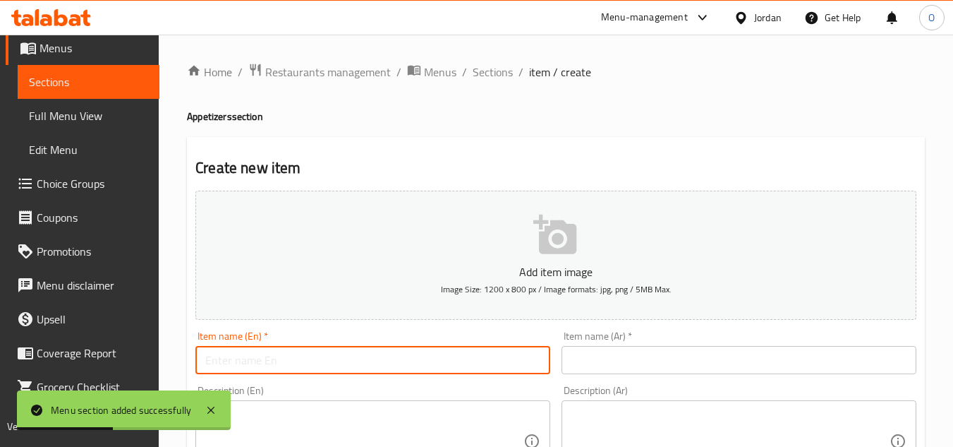
click at [232, 368] on input "text" at bounding box center [372, 360] width 355 height 28
paste input "Fries"
type input "Fries"
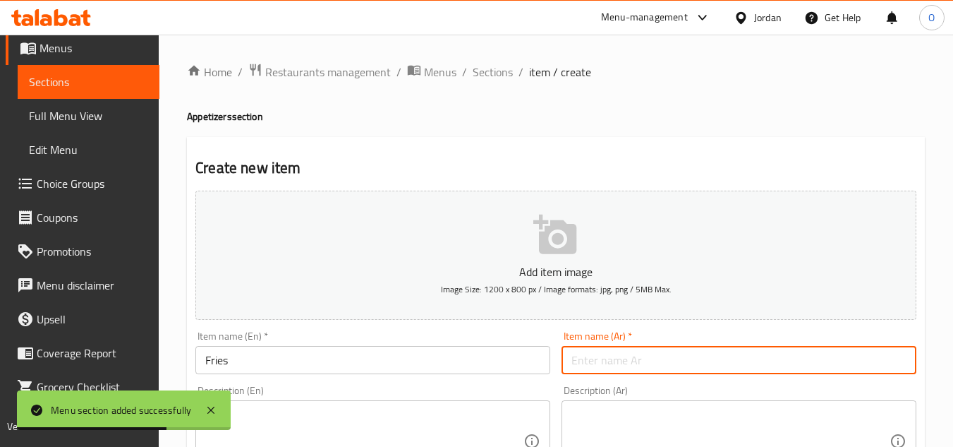
click at [586, 364] on input "text" at bounding box center [739, 360] width 355 height 28
paste input "بطاطس مقلية"
type input "بطاطس مقلية"
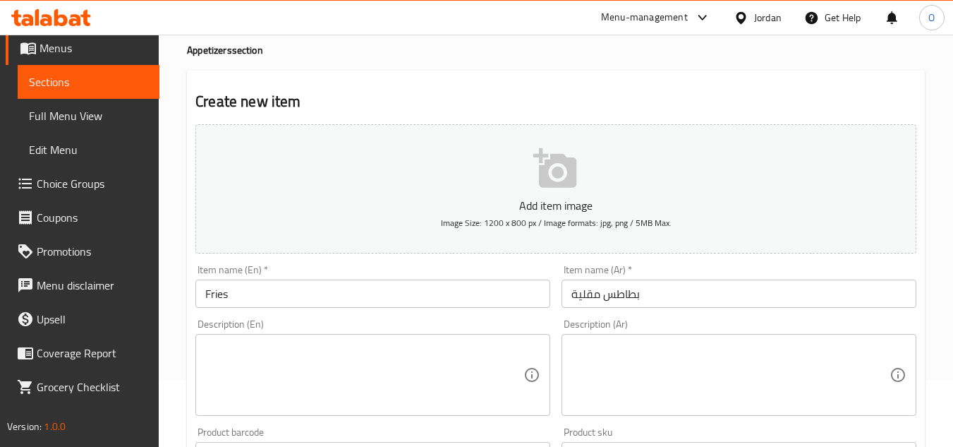
scroll to position [141, 0]
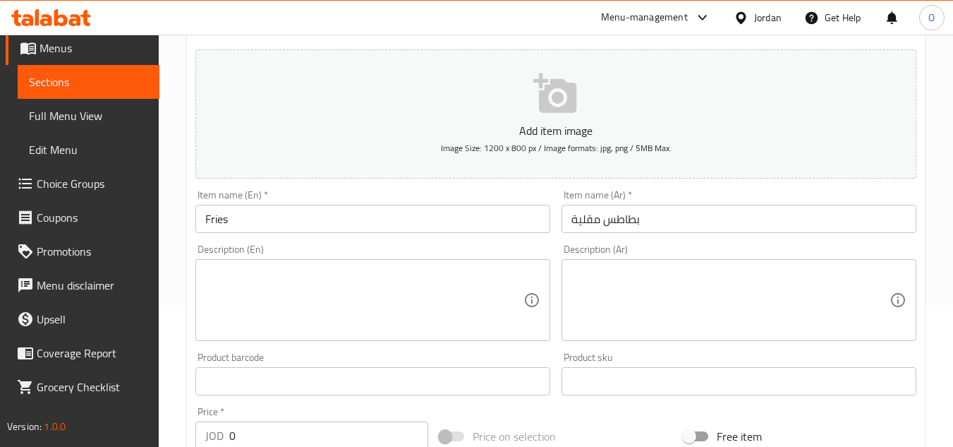
click at [316, 274] on textarea at bounding box center [364, 300] width 318 height 67
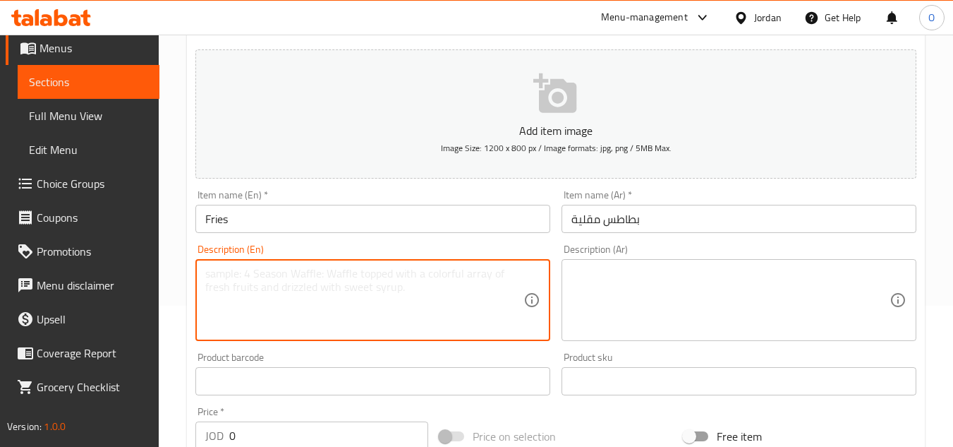
paste textarea "Try Our Spicy Dipping Sauce!"
click at [329, 250] on div "Description (En) Try Our Spicy Dipping Sauce! Description (En)" at bounding box center [372, 292] width 355 height 97
click at [323, 274] on textarea "Try Our Spicy Dipping Sauce!" at bounding box center [364, 300] width 318 height 67
paste textarea "our spicy dipping s"
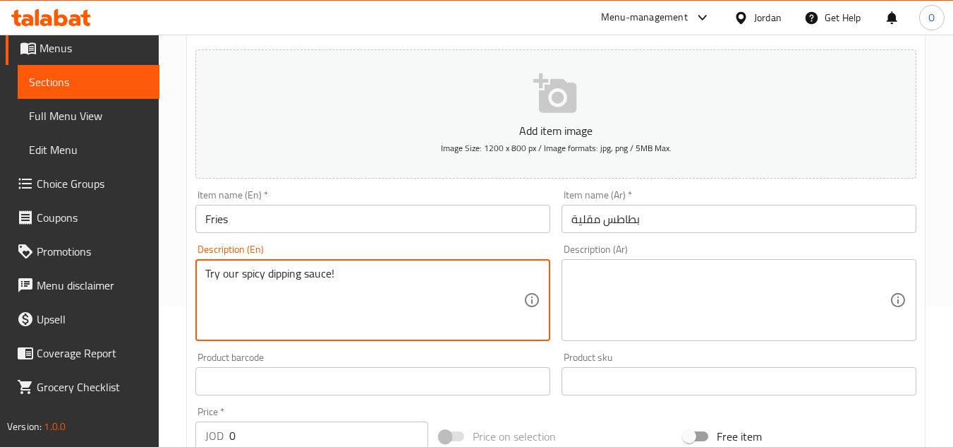
type textarea "Try our spicy dipping sauce!"
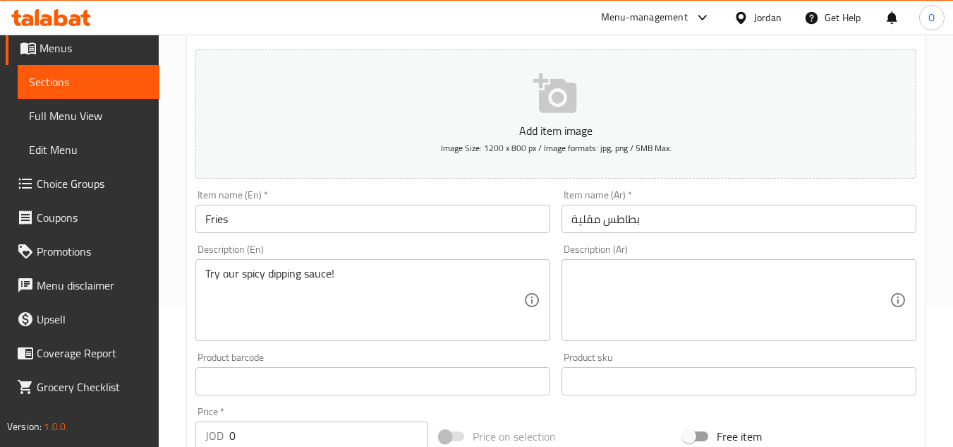
click at [659, 342] on div "Description (Ar) Description (Ar)" at bounding box center [739, 292] width 366 height 108
click at [639, 308] on textarea at bounding box center [731, 300] width 318 height 67
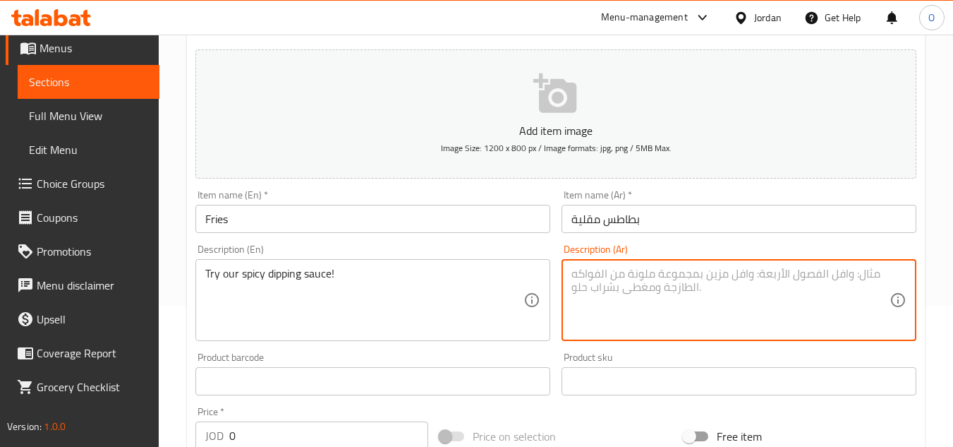
paste textarea "جرب إضافة صلصة التغميس الحارة!"
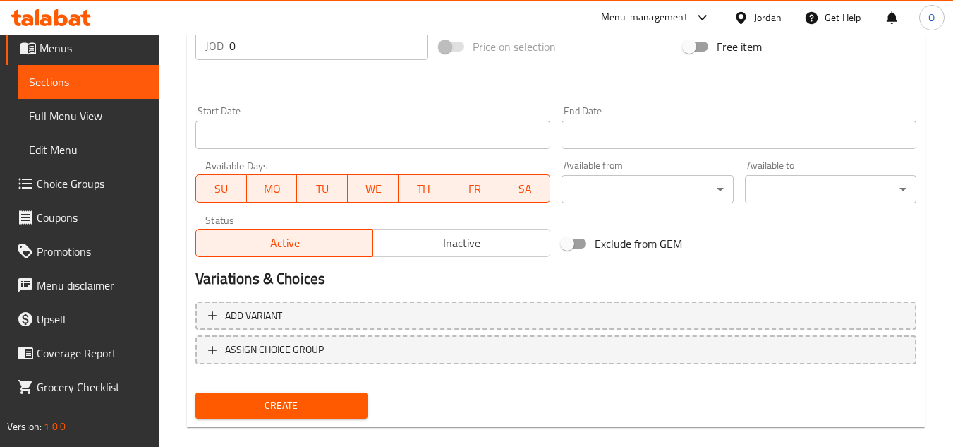
scroll to position [550, 0]
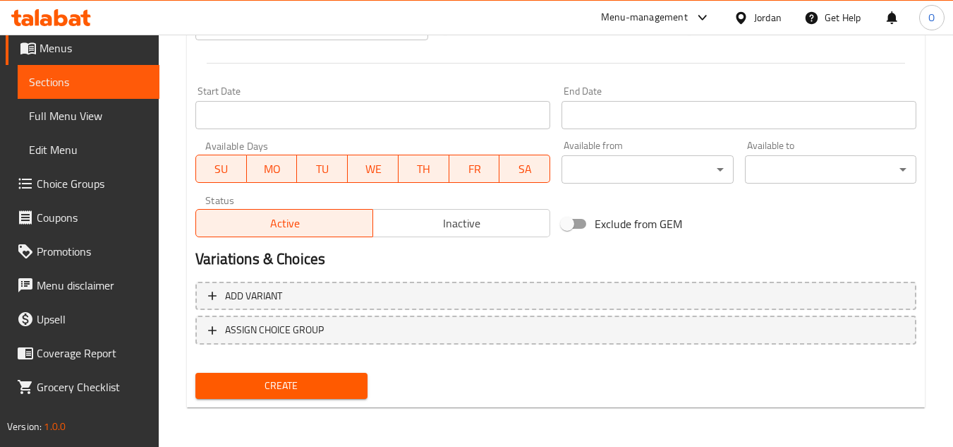
type textarea "جرب إضافة صلصة التغميس الحارة!"
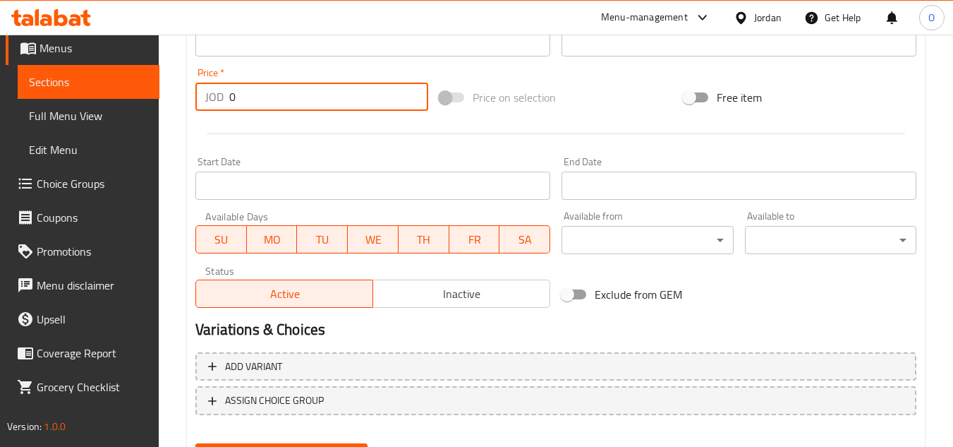
drag, startPoint x: 241, startPoint y: 84, endPoint x: 208, endPoint y: 102, distance: 37.9
click at [209, 102] on div "JOD 0 Price *" at bounding box center [311, 97] width 233 height 28
paste input "3.0"
type input "3.00"
click at [204, 131] on div at bounding box center [556, 133] width 732 height 35
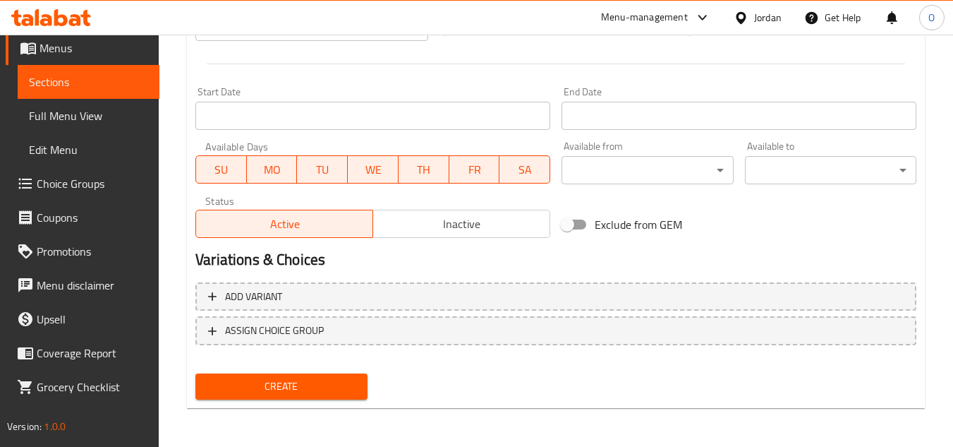
scroll to position [550, 0]
click at [259, 386] on span "Create" at bounding box center [281, 386] width 149 height 18
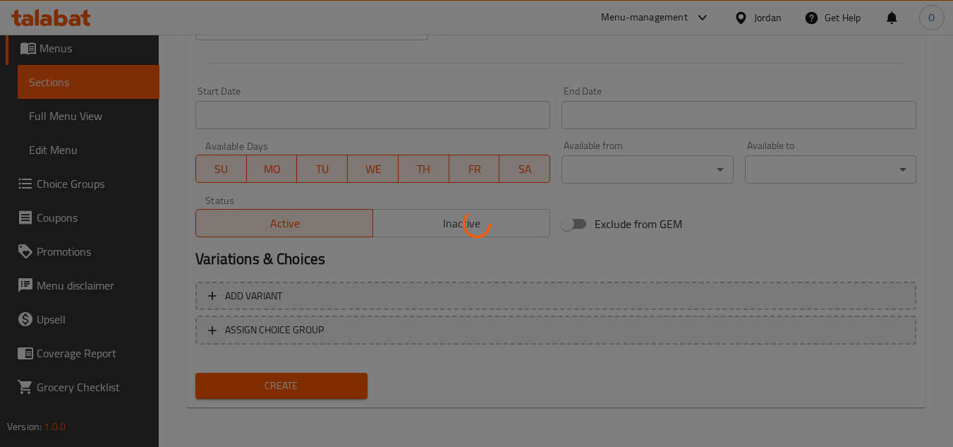
type input "0"
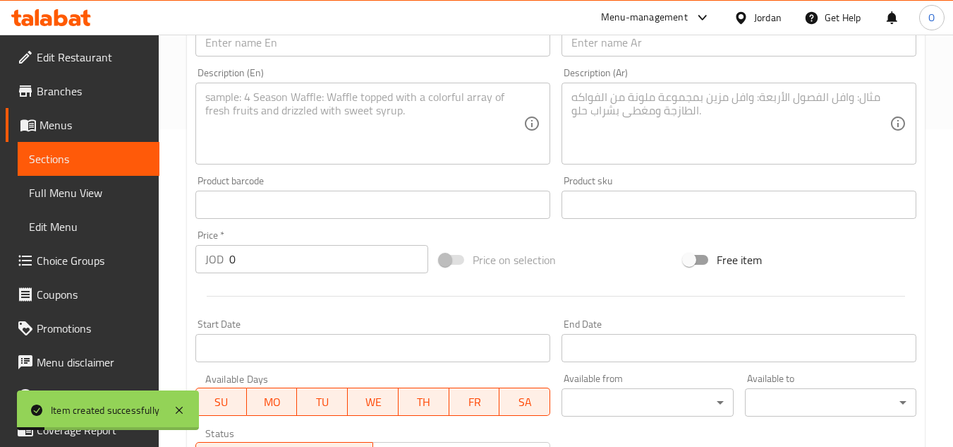
scroll to position [268, 0]
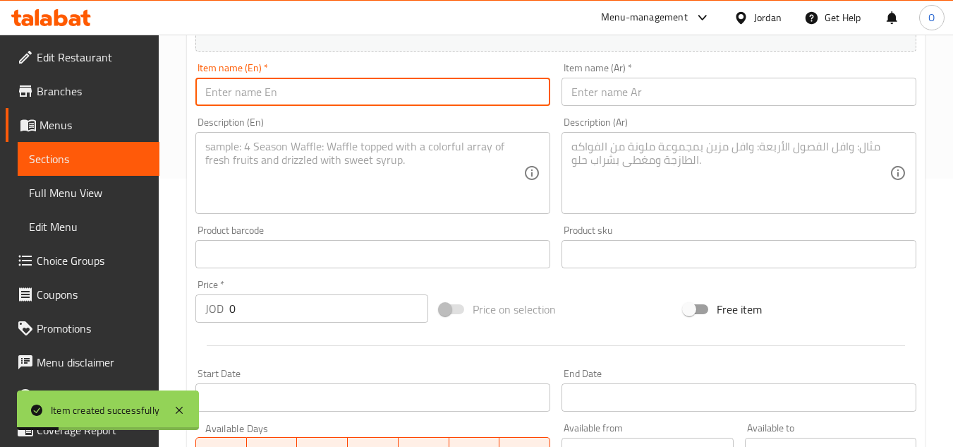
click at [249, 100] on input "text" at bounding box center [372, 92] width 355 height 28
paste input "Potato Wedges"
type input "Potato Wedges"
click at [618, 104] on input "text" at bounding box center [739, 92] width 355 height 28
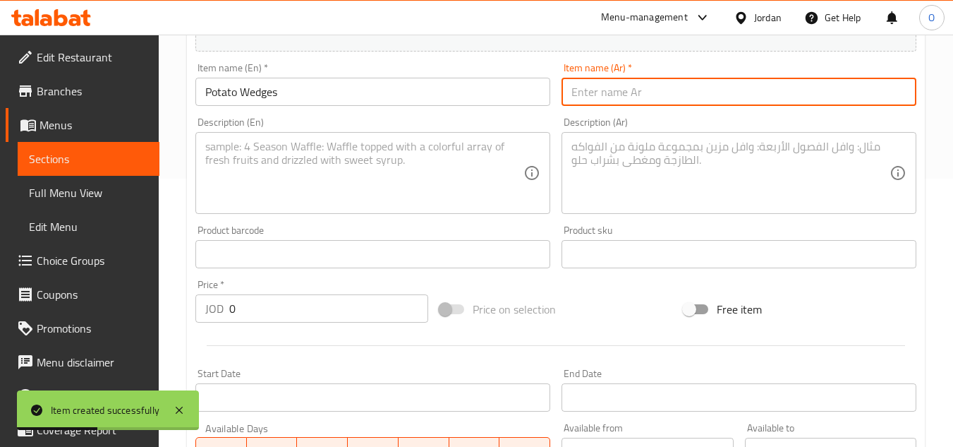
paste input "بطاطس ودجز"
type input "بطاطس ودجز"
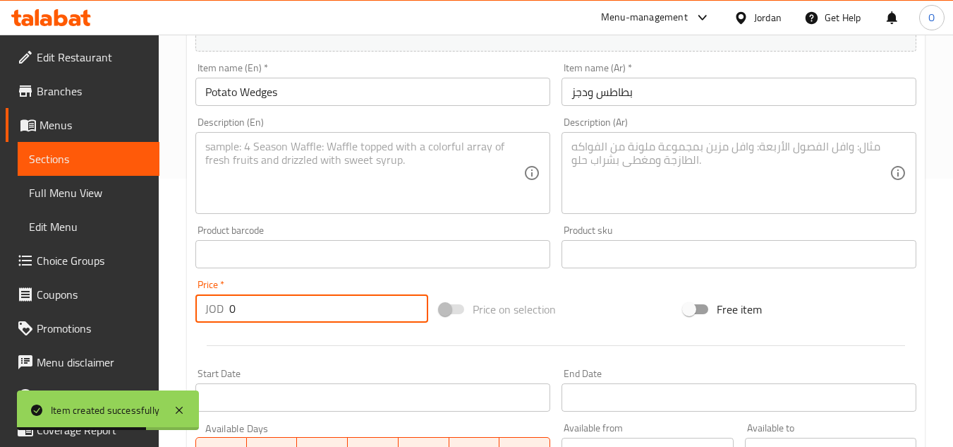
click at [237, 311] on input "0" at bounding box center [328, 308] width 199 height 28
paste input "3.25"
type input "3.25"
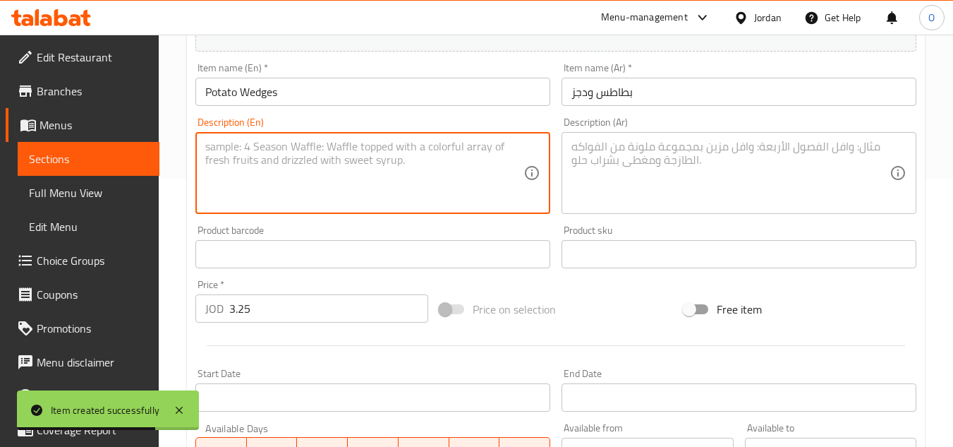
click at [244, 193] on textarea at bounding box center [364, 173] width 318 height 67
click at [224, 175] on textarea at bounding box center [364, 173] width 318 height 67
paste
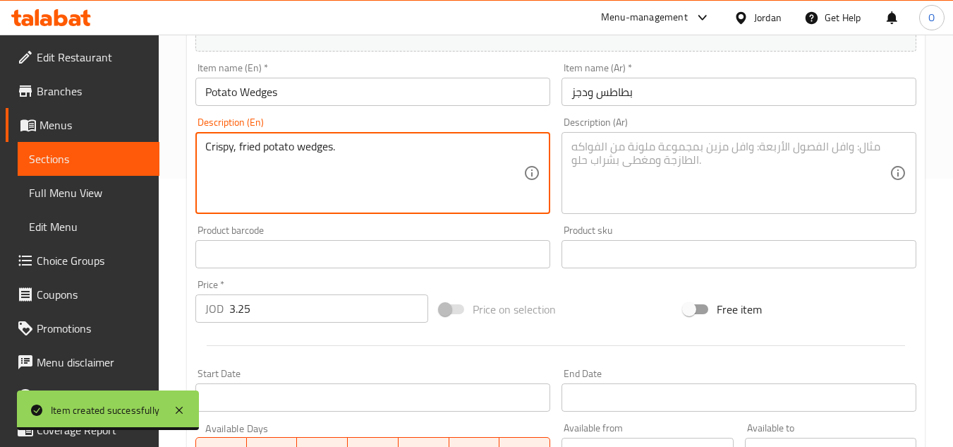
type textarea "Crispy, fried potato wedges."
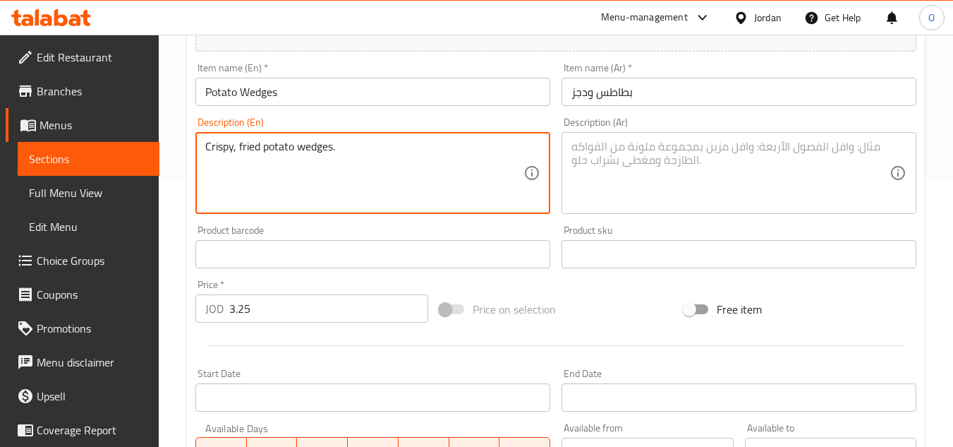
click at [675, 170] on textarea at bounding box center [731, 173] width 318 height 67
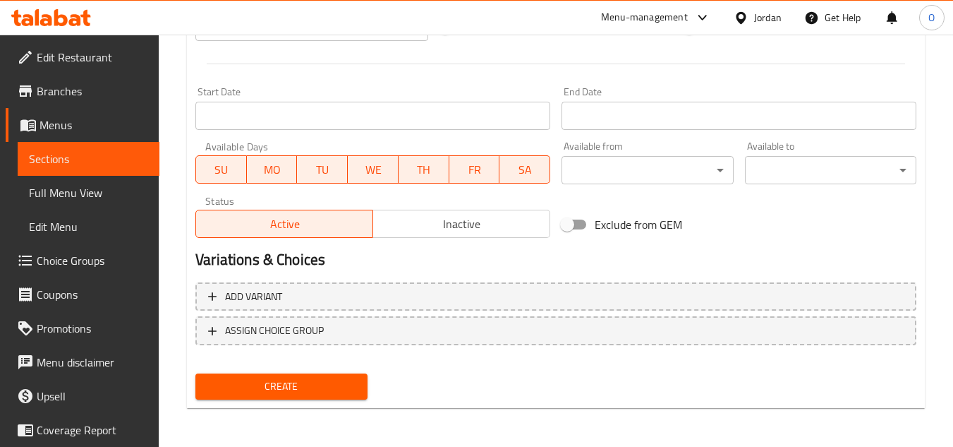
scroll to position [550, 0]
type textarea "بطاطس ودجز مقرمشة ومقلية."
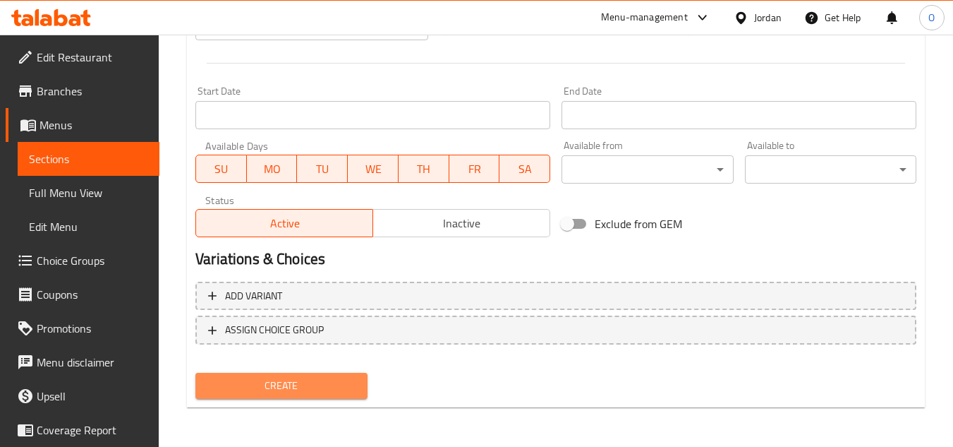
click at [289, 397] on button "Create" at bounding box center [280, 386] width 171 height 26
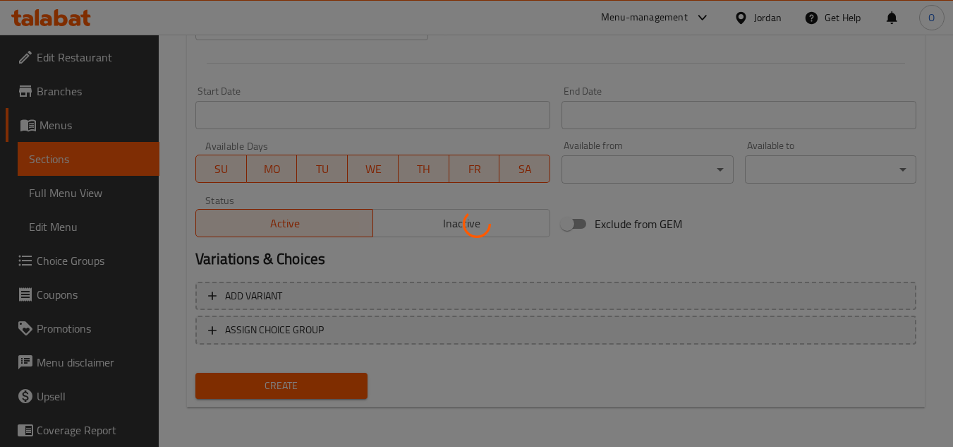
type input "0"
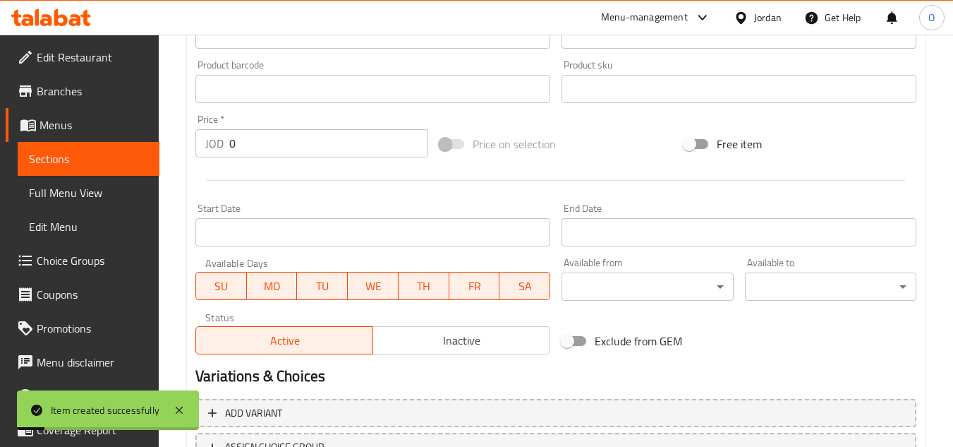
scroll to position [198, 0]
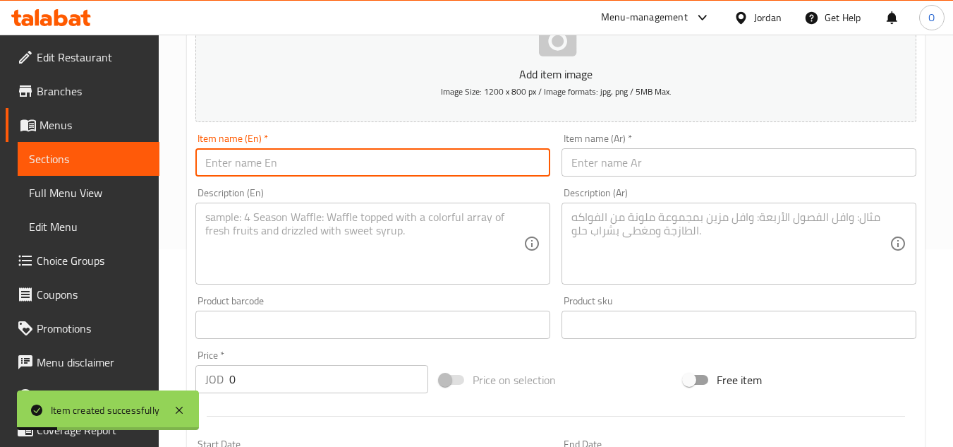
click at [273, 157] on input "text" at bounding box center [372, 162] width 355 height 28
type input "Garlic Bread"
click at [678, 169] on input "text" at bounding box center [739, 162] width 355 height 28
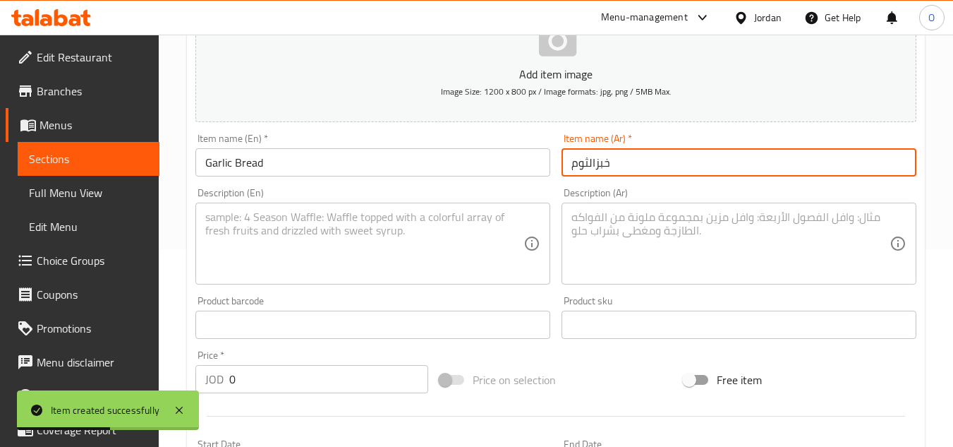
click at [590, 169] on input "خبزالثوم" at bounding box center [739, 162] width 355 height 28
click at [595, 164] on input "خبزالثوم" at bounding box center [739, 162] width 355 height 28
type input "خبز الثوم"
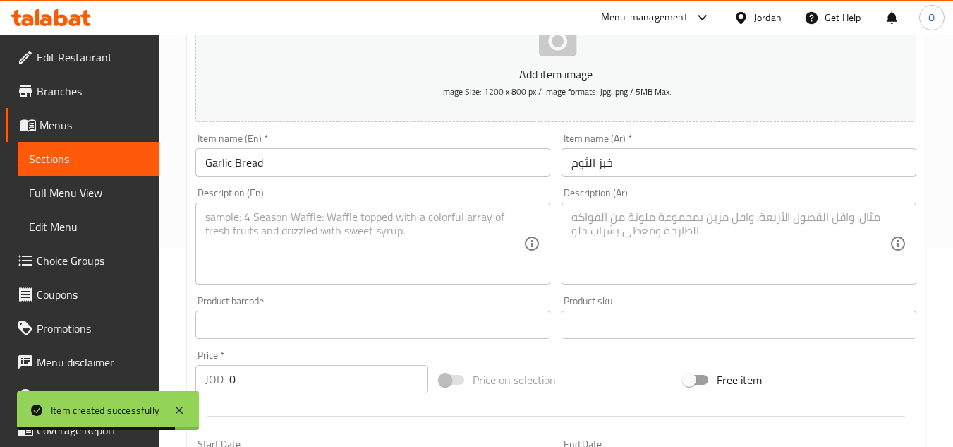
click at [202, 239] on div "Description (En)" at bounding box center [372, 243] width 355 height 82
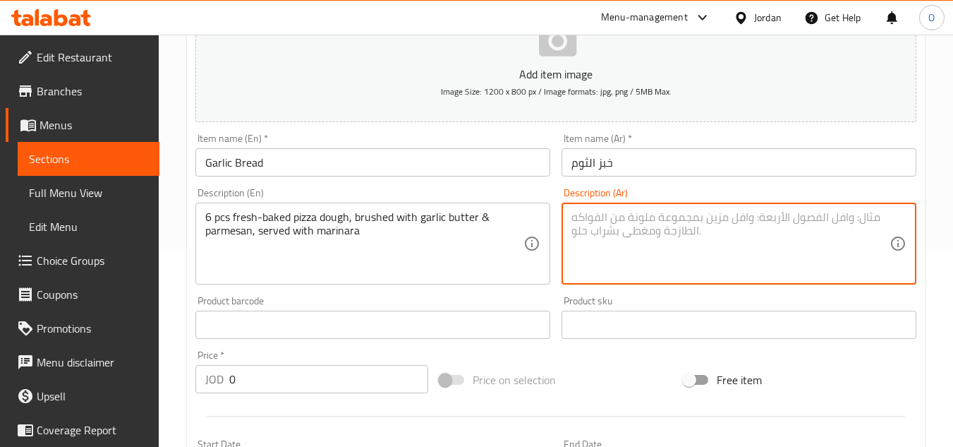
click at [617, 258] on textarea at bounding box center [731, 243] width 318 height 67
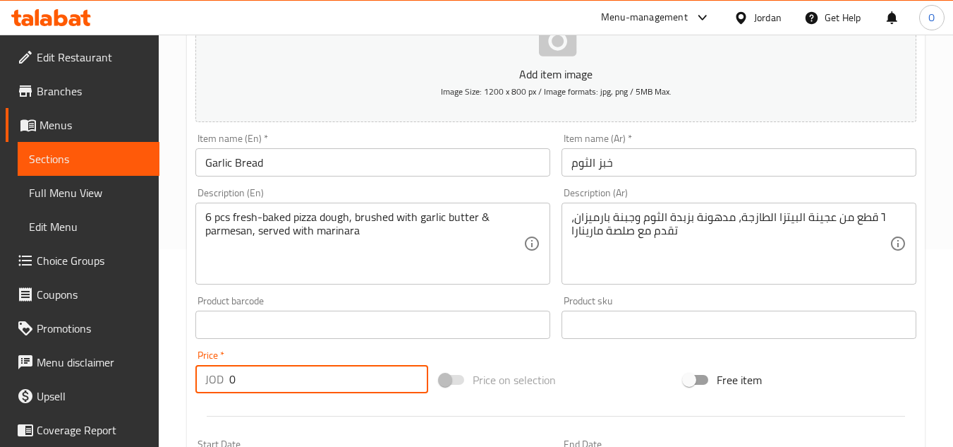
drag, startPoint x: 233, startPoint y: 382, endPoint x: 214, endPoint y: 382, distance: 18.4
click at [217, 383] on div "JOD 0 Price *" at bounding box center [311, 379] width 233 height 28
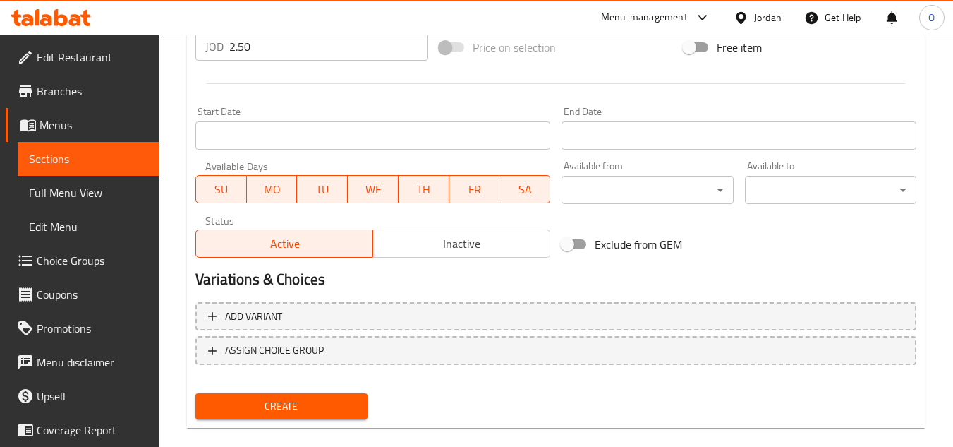
scroll to position [550, 0]
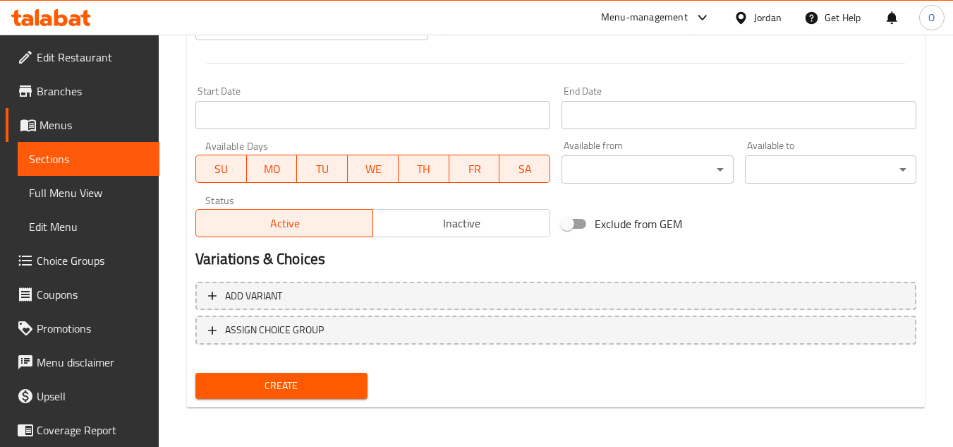
click at [261, 387] on span "Create" at bounding box center [281, 386] width 149 height 18
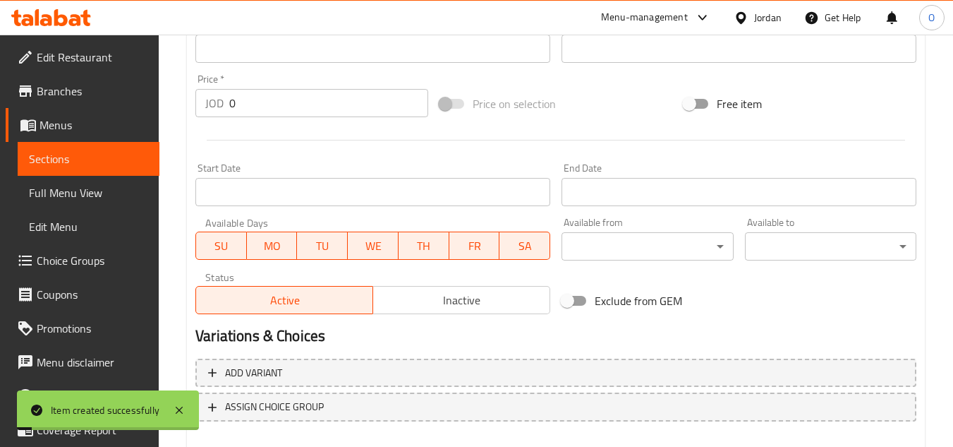
scroll to position [198, 0]
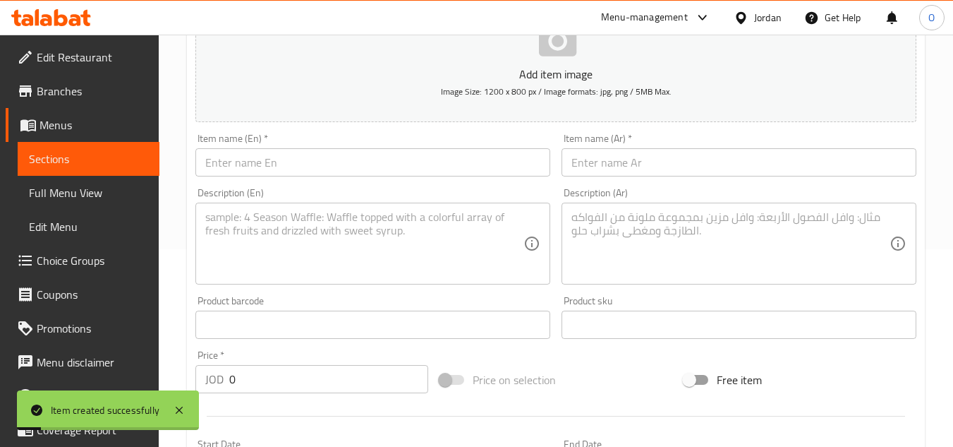
click at [253, 164] on input "text" at bounding box center [372, 162] width 355 height 28
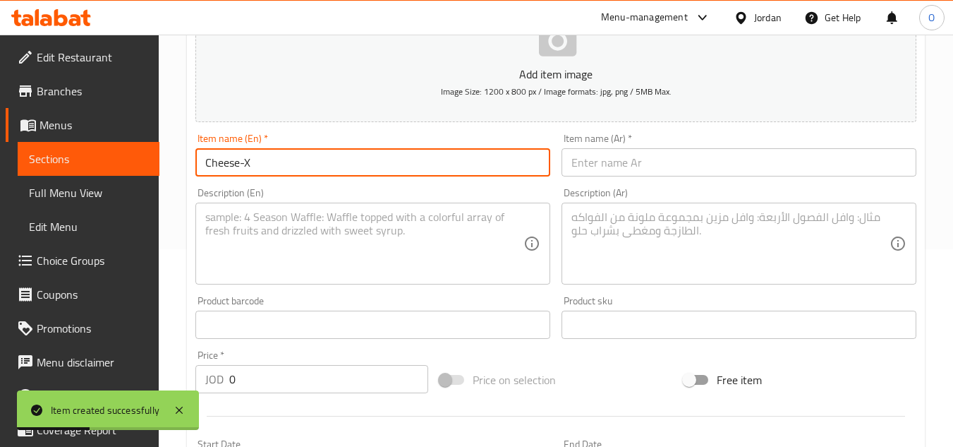
click at [601, 158] on input "text" at bounding box center [739, 162] width 355 height 28
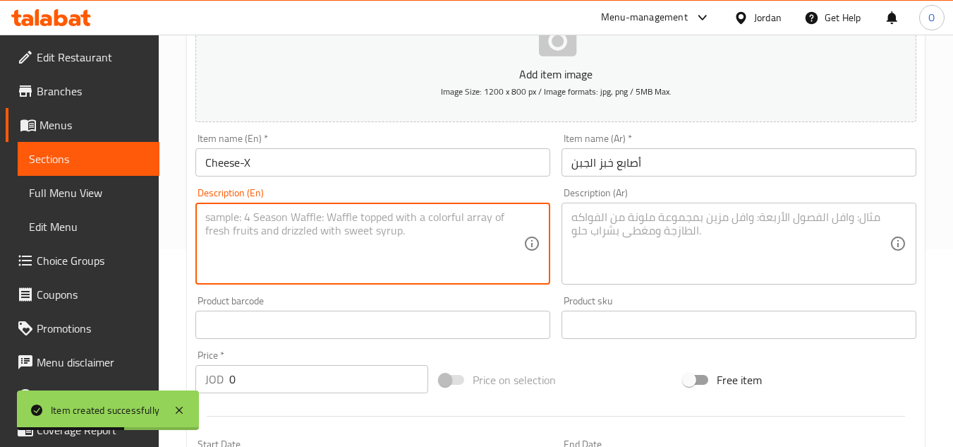
click at [264, 220] on textarea at bounding box center [364, 243] width 318 height 67
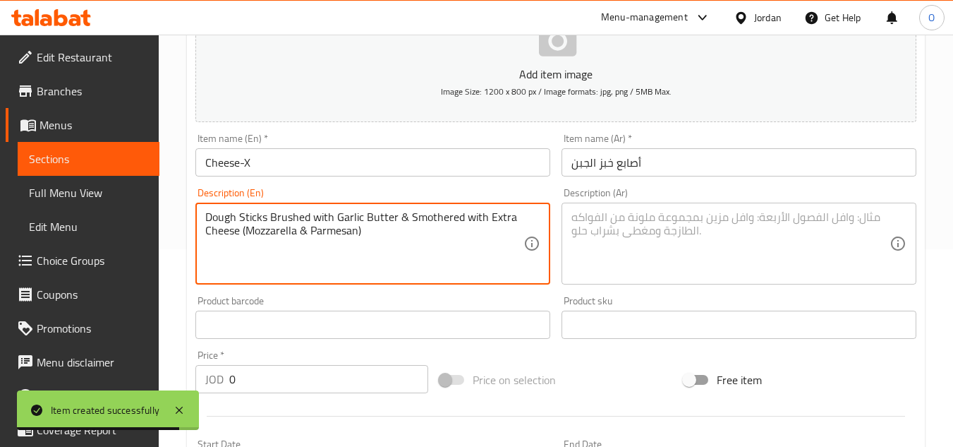
click at [304, 258] on textarea "Dough Sticks Brushed with Garlic Butter & Smothered with Extra Cheese (Mozzarel…" at bounding box center [364, 243] width 318 height 67
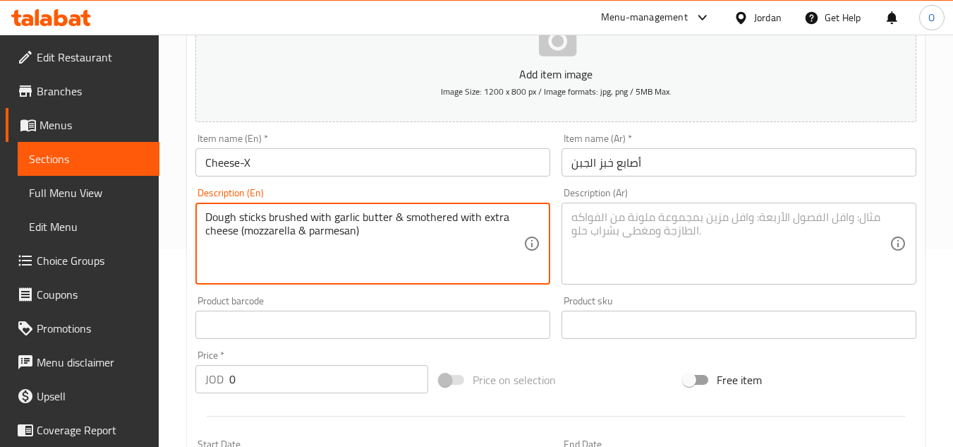
click at [632, 216] on textarea at bounding box center [731, 243] width 318 height 67
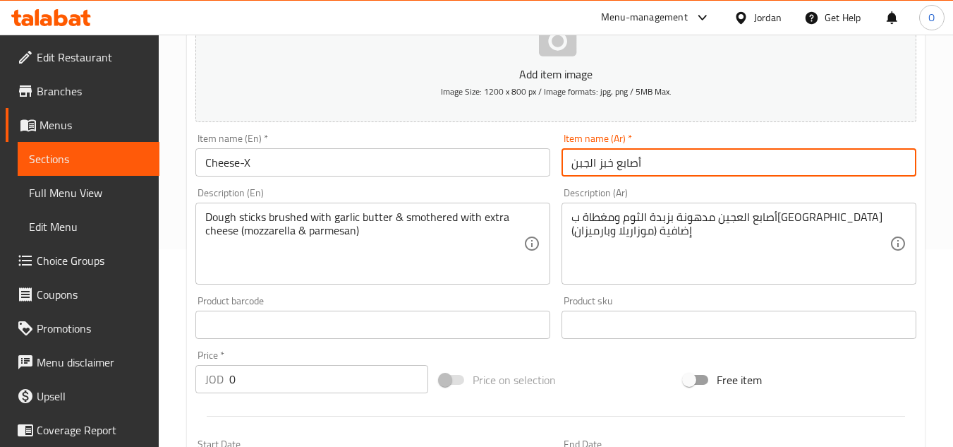
drag, startPoint x: 596, startPoint y: 168, endPoint x: 641, endPoint y: 167, distance: 45.2
click at [641, 167] on input "أصابع خبز الجبن" at bounding box center [739, 162] width 355 height 28
drag, startPoint x: 590, startPoint y: 167, endPoint x: 619, endPoint y: 164, distance: 29.0
click at [619, 164] on input "الجبن" at bounding box center [739, 162] width 355 height 28
click at [619, 164] on input "جبن" at bounding box center [739, 162] width 355 height 28
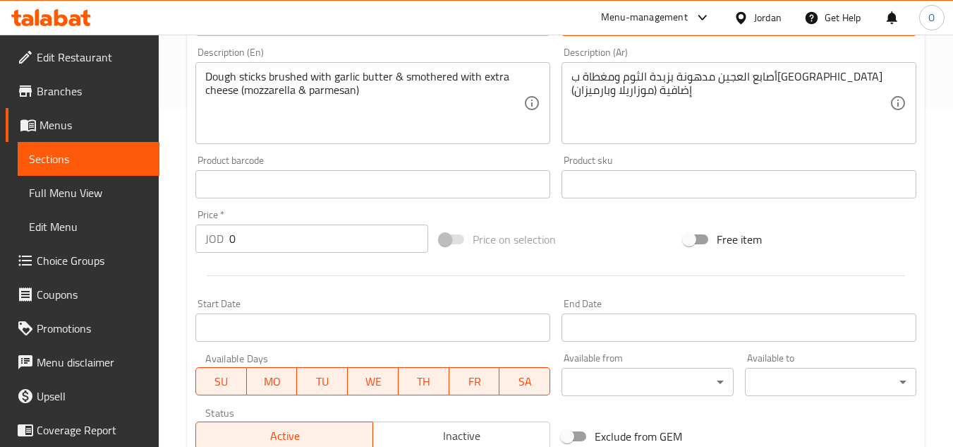
scroll to position [339, 0]
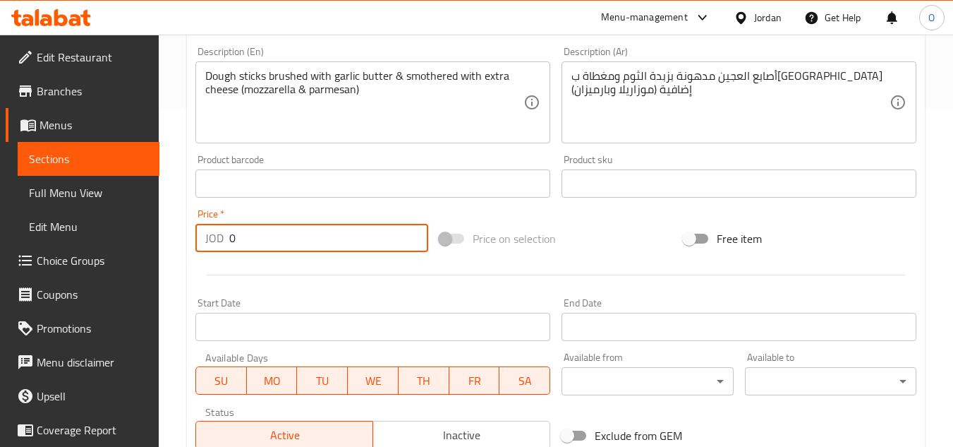
drag, startPoint x: 251, startPoint y: 245, endPoint x: 212, endPoint y: 225, distance: 44.2
click at [212, 226] on div "JOD 0 Price *" at bounding box center [311, 238] width 233 height 28
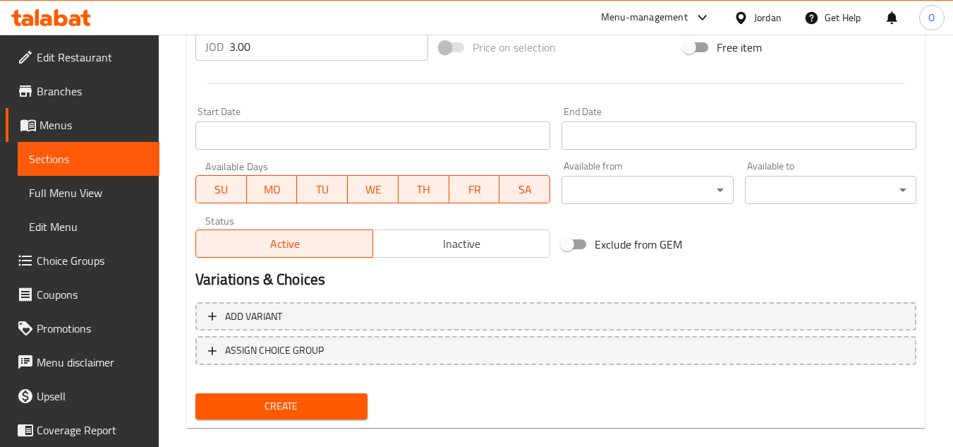
scroll to position [550, 0]
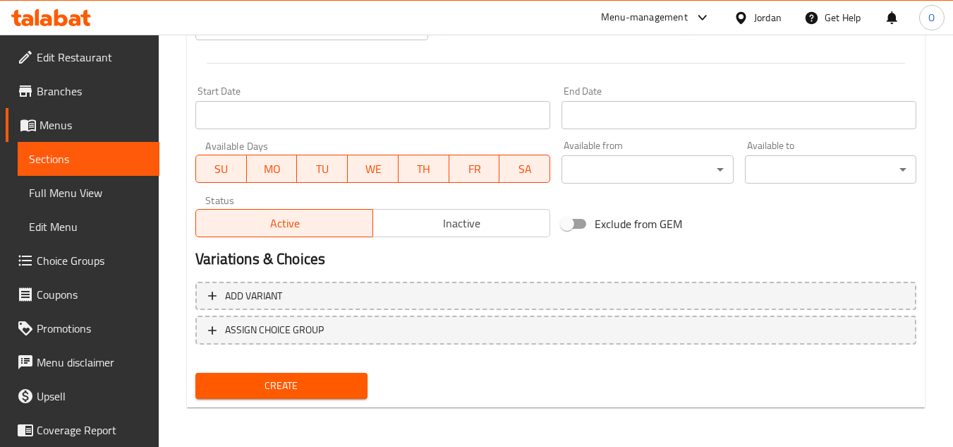
click at [316, 379] on span "Create" at bounding box center [281, 386] width 149 height 18
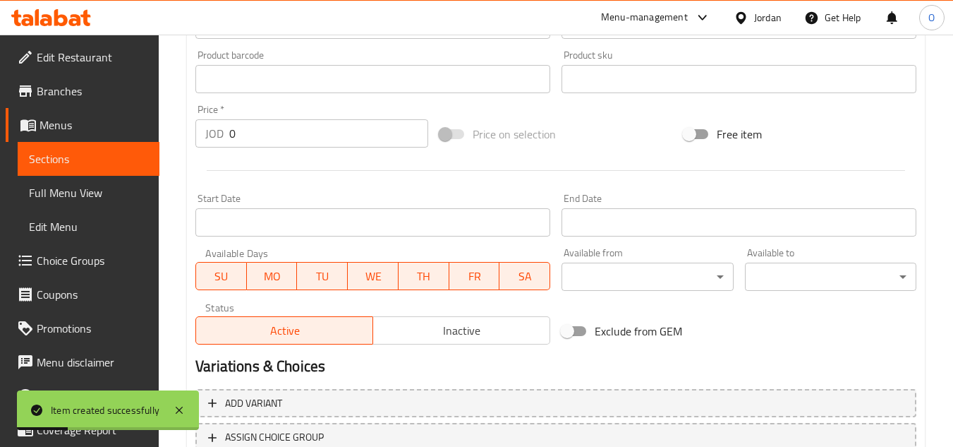
scroll to position [198, 0]
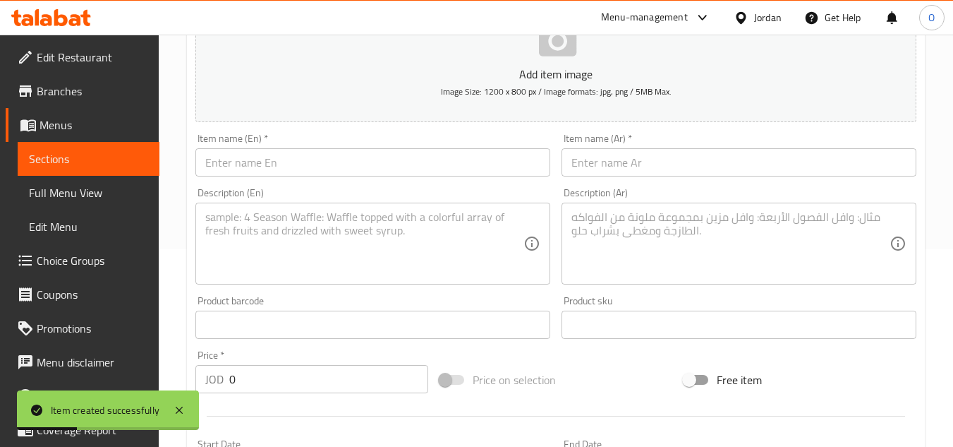
click at [305, 167] on input "text" at bounding box center [372, 162] width 355 height 28
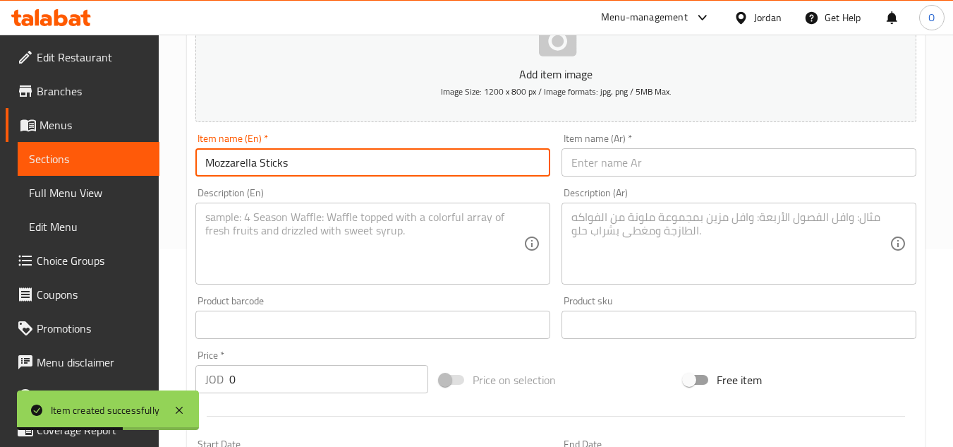
click at [646, 176] on input "text" at bounding box center [739, 162] width 355 height 28
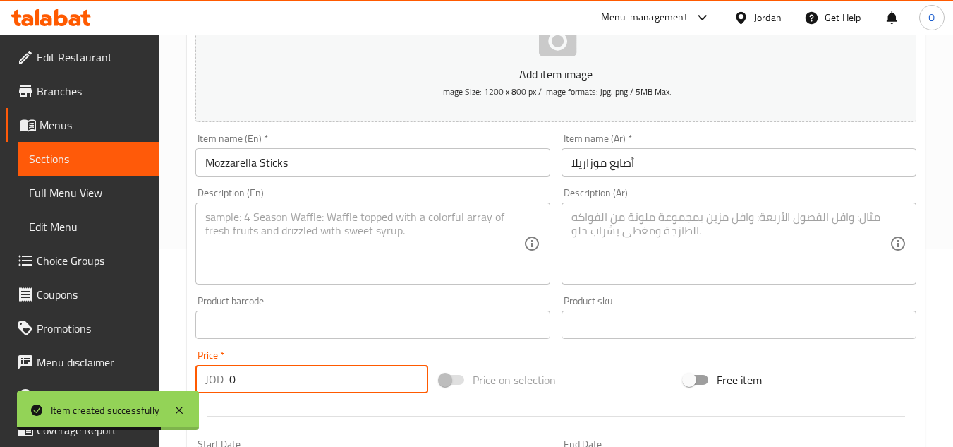
drag, startPoint x: 259, startPoint y: 380, endPoint x: 186, endPoint y: 360, distance: 76.2
click at [186, 361] on div "Home / Restaurants management / Menus / Sections / item / create Appetizers sec…" at bounding box center [556, 318] width 794 height 962
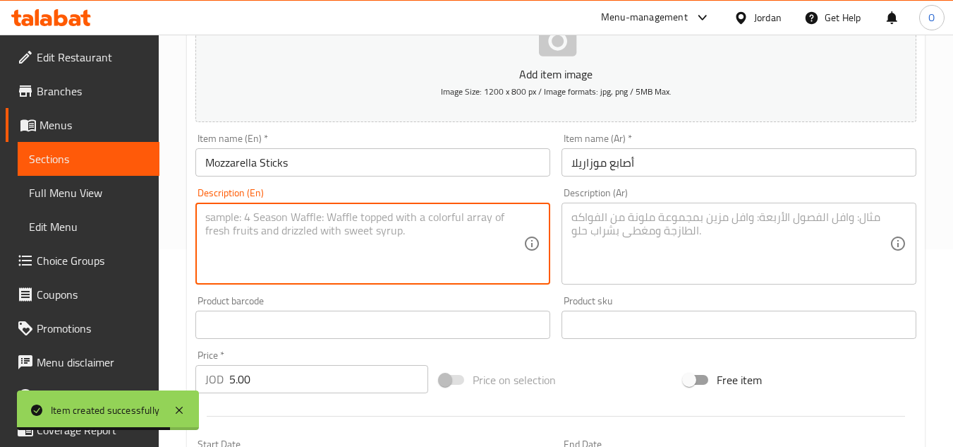
click at [270, 251] on textarea at bounding box center [364, 243] width 318 height 67
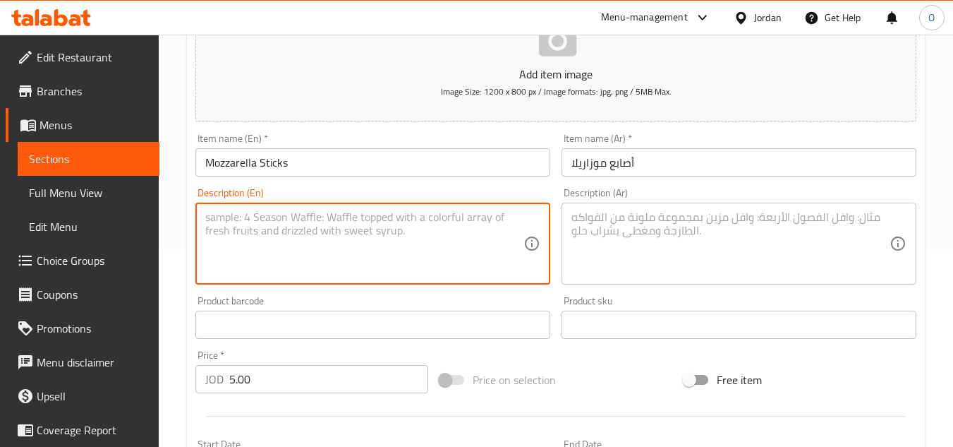
click at [307, 234] on textarea at bounding box center [364, 243] width 318 height 67
click at [710, 267] on textarea at bounding box center [731, 243] width 318 height 67
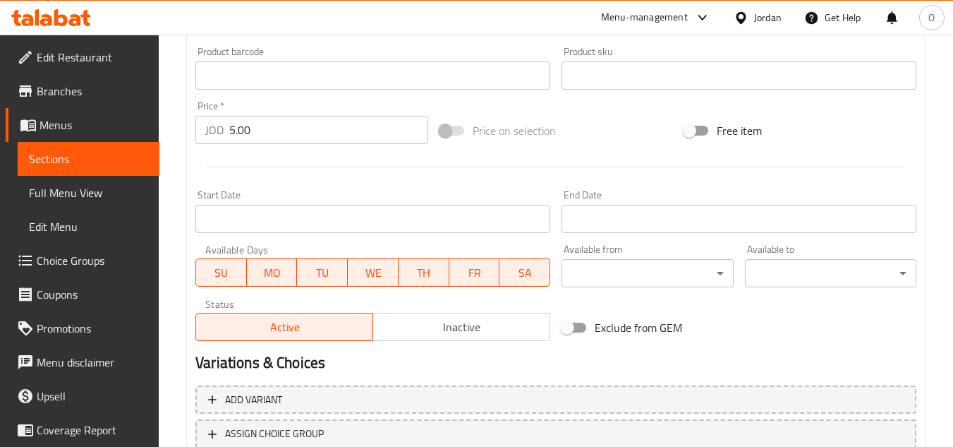
scroll to position [550, 0]
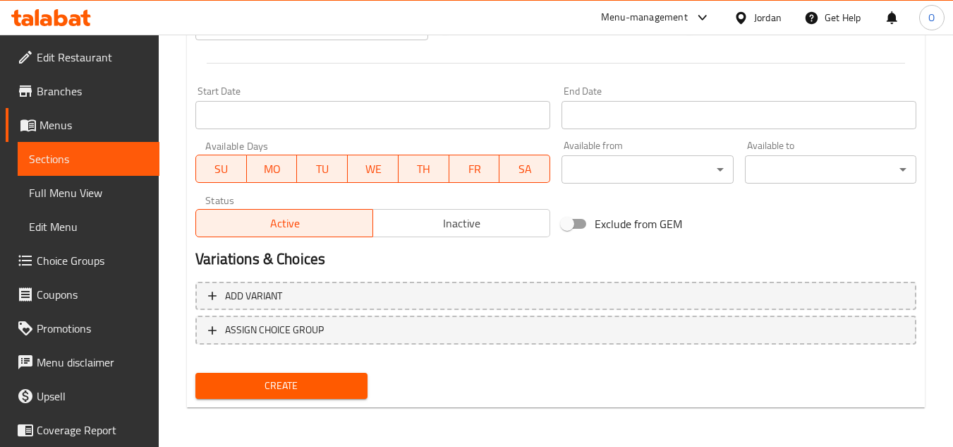
click at [284, 389] on span "Create" at bounding box center [281, 386] width 149 height 18
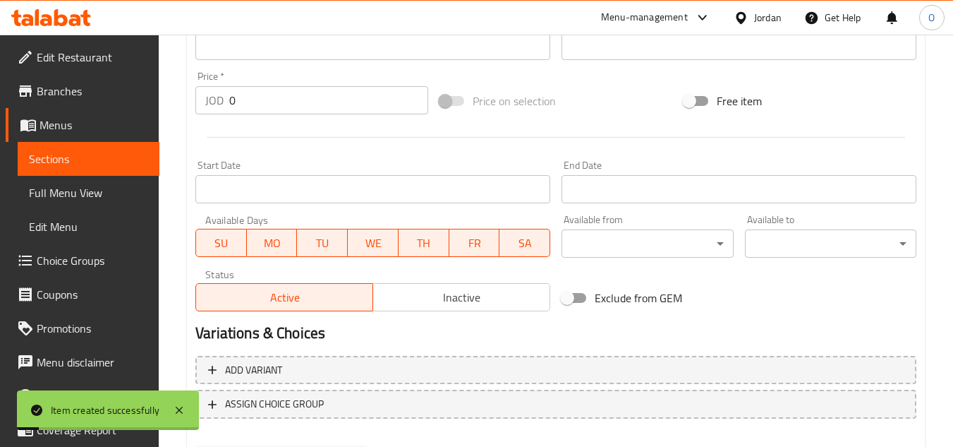
scroll to position [268, 0]
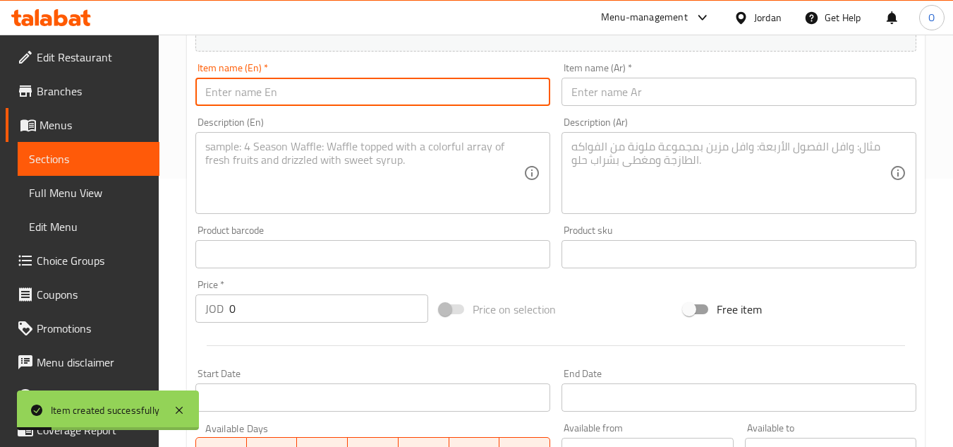
click at [250, 97] on input "text" at bounding box center [372, 92] width 355 height 28
click at [732, 78] on input "text" at bounding box center [739, 92] width 355 height 28
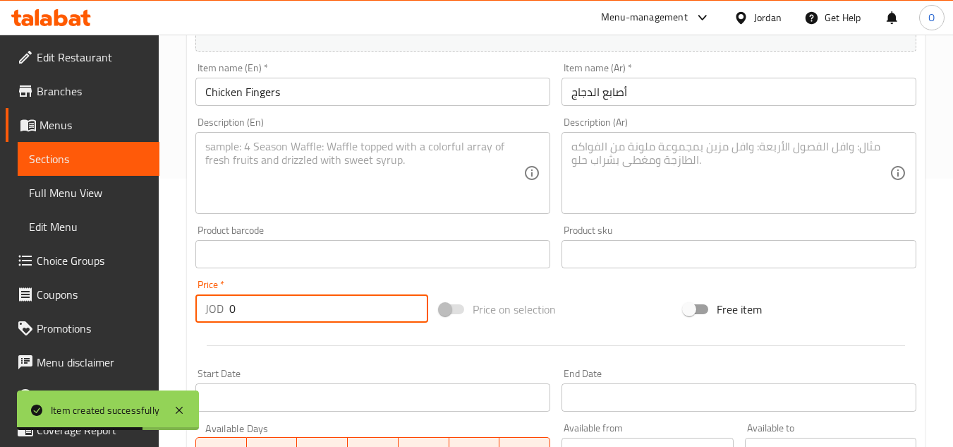
drag, startPoint x: 250, startPoint y: 316, endPoint x: 195, endPoint y: 295, distance: 59.0
click at [197, 296] on div "JOD 0 Price *" at bounding box center [311, 308] width 233 height 28
click at [267, 167] on textarea at bounding box center [364, 173] width 318 height 67
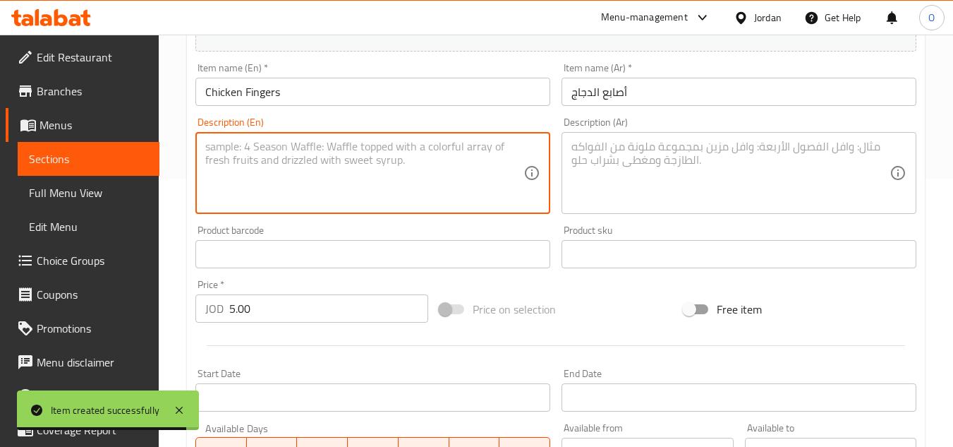
click at [228, 161] on textarea at bounding box center [364, 173] width 318 height 67
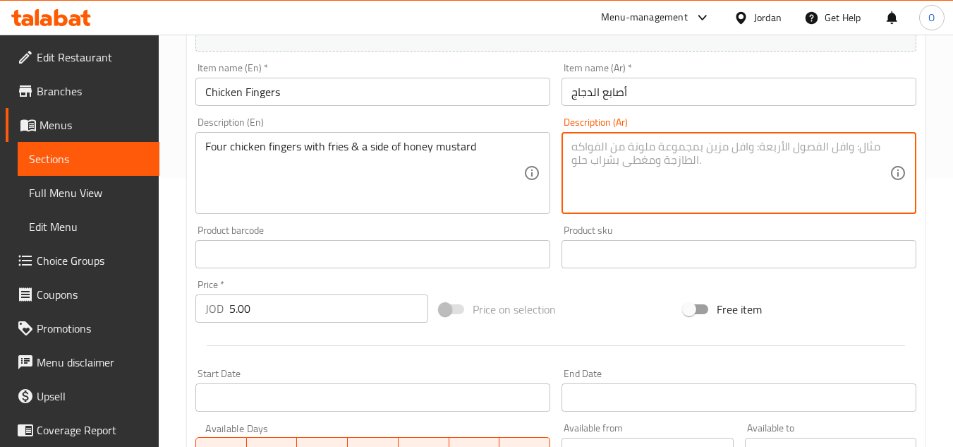
click at [646, 191] on textarea at bounding box center [731, 173] width 318 height 67
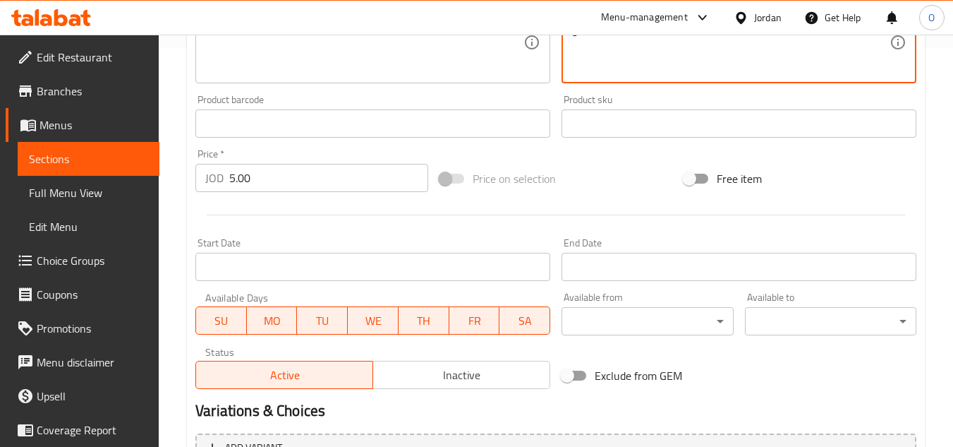
scroll to position [550, 0]
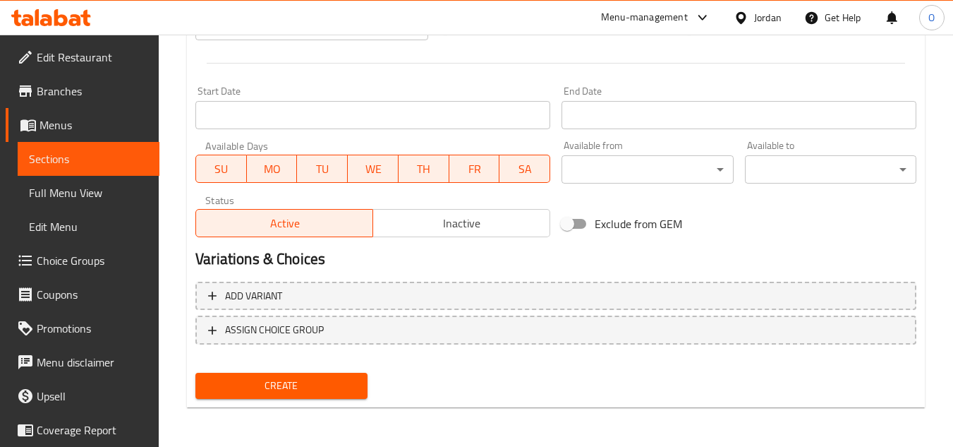
click at [276, 389] on span "Create" at bounding box center [281, 386] width 149 height 18
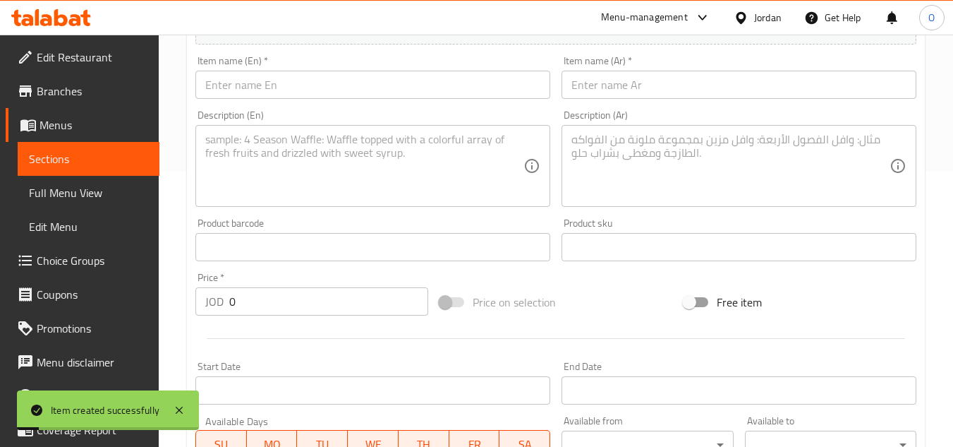
scroll to position [268, 0]
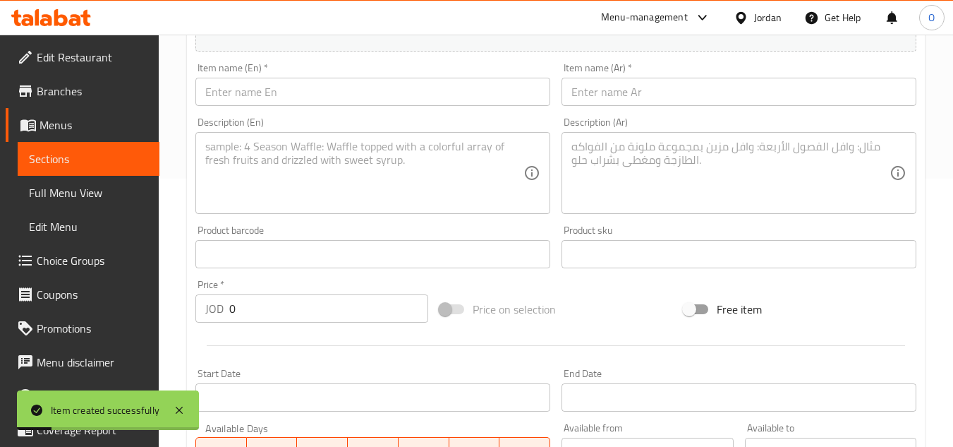
click at [306, 104] on input "text" at bounding box center [372, 92] width 355 height 28
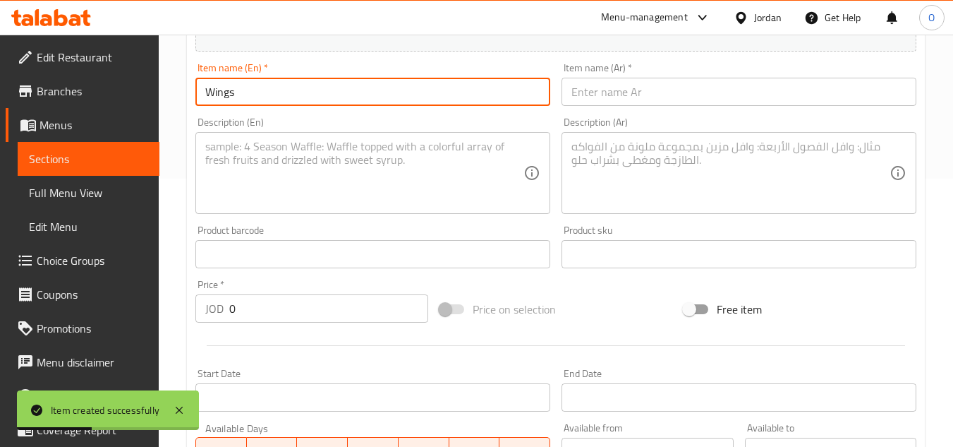
click at [610, 79] on input "text" at bounding box center [739, 92] width 355 height 28
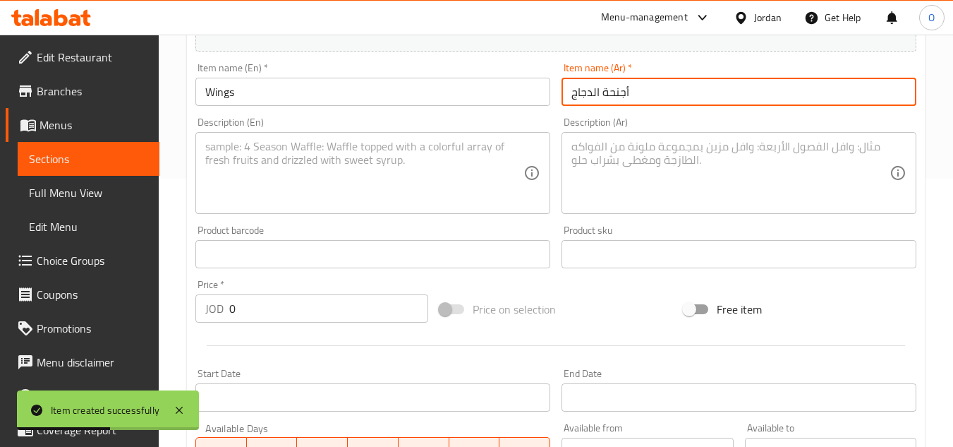
click at [590, 95] on input "أجنحة الدجاج" at bounding box center [739, 92] width 355 height 28
click at [614, 89] on input "أجنحة الدجاج" at bounding box center [739, 92] width 355 height 28
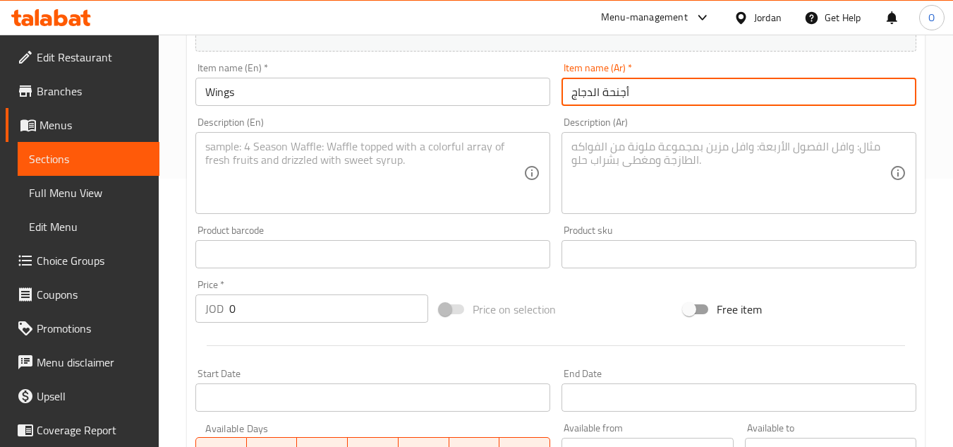
click at [289, 104] on input "Wings" at bounding box center [372, 92] width 355 height 28
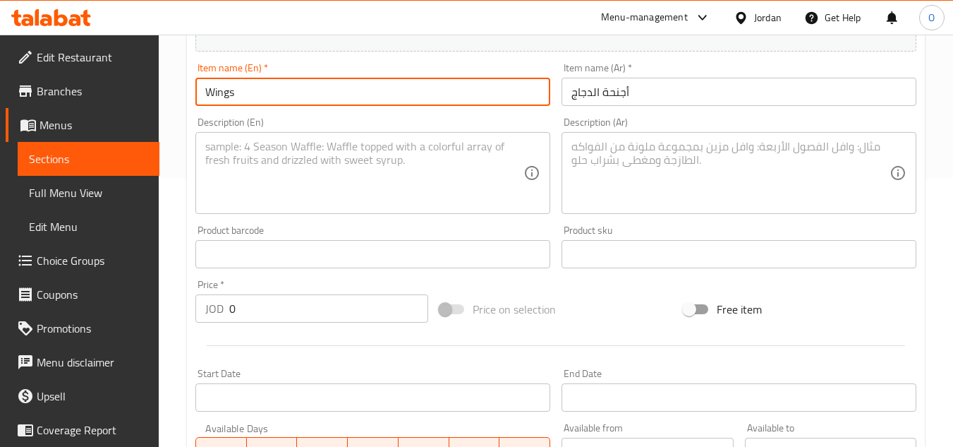
click at [289, 104] on input "Wings" at bounding box center [372, 92] width 355 height 28
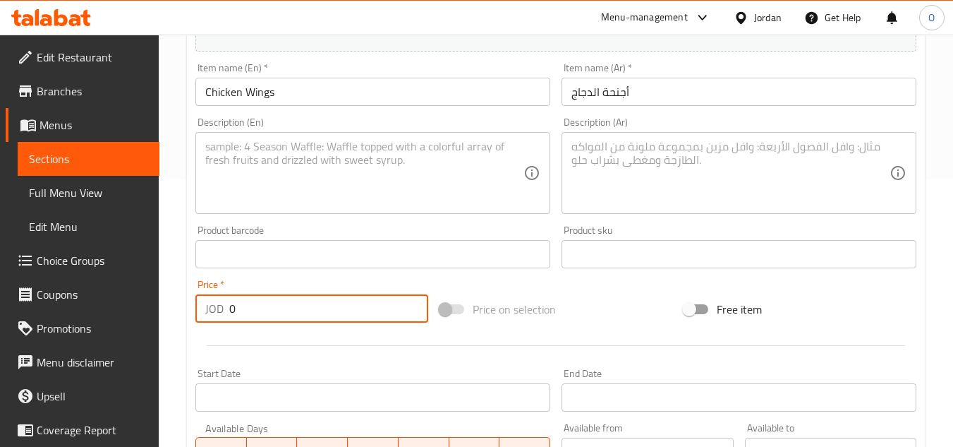
drag, startPoint x: 236, startPoint y: 319, endPoint x: 208, endPoint y: 308, distance: 30.1
click at [211, 309] on div "JOD 0 Price *" at bounding box center [311, 308] width 233 height 28
click at [238, 213] on div "Description (En)" at bounding box center [372, 173] width 355 height 82
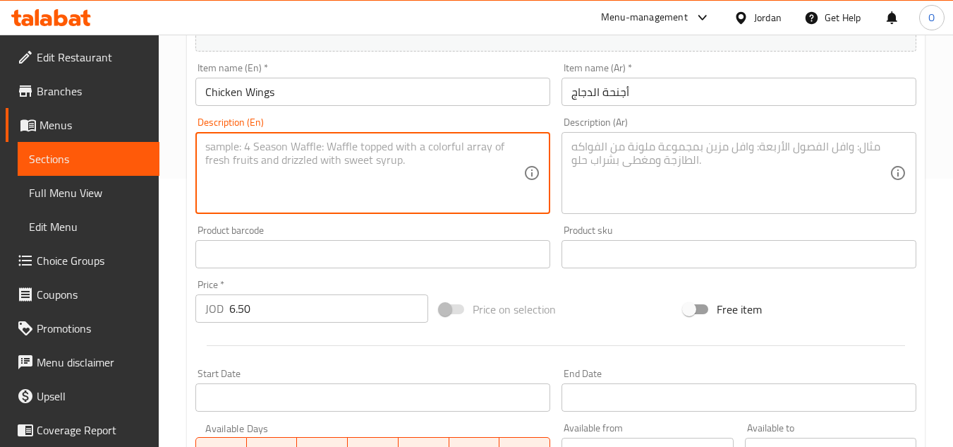
click at [251, 164] on textarea at bounding box center [364, 173] width 318 height 67
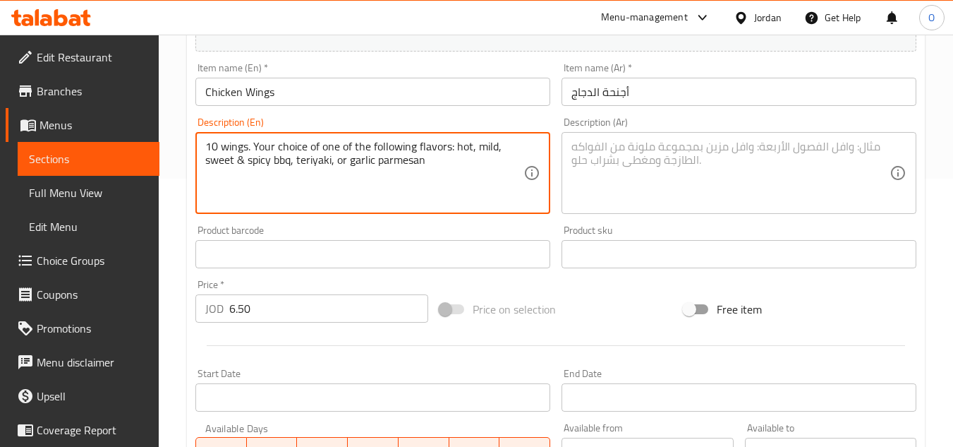
drag, startPoint x: 318, startPoint y: 148, endPoint x: 473, endPoint y: 185, distance: 160.2
click at [473, 185] on textarea "10 wings. Your choice of one of the following flavors: hot, mild, sweet & spicy…" at bounding box center [364, 173] width 318 height 67
click at [631, 160] on textarea at bounding box center [731, 173] width 318 height 67
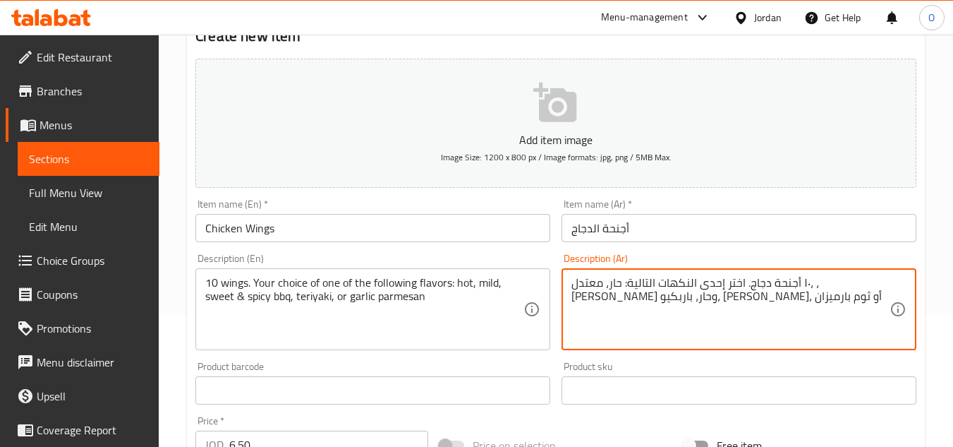
scroll to position [127, 0]
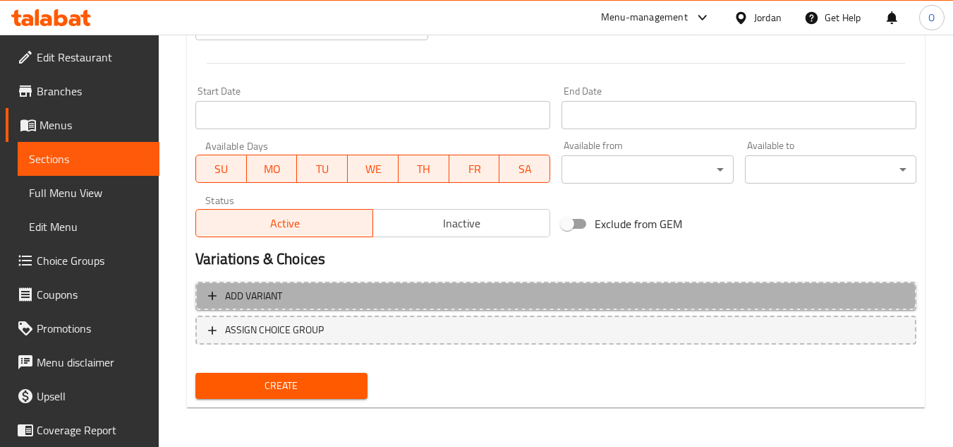
click at [776, 305] on button "Add variant" at bounding box center [555, 296] width 721 height 29
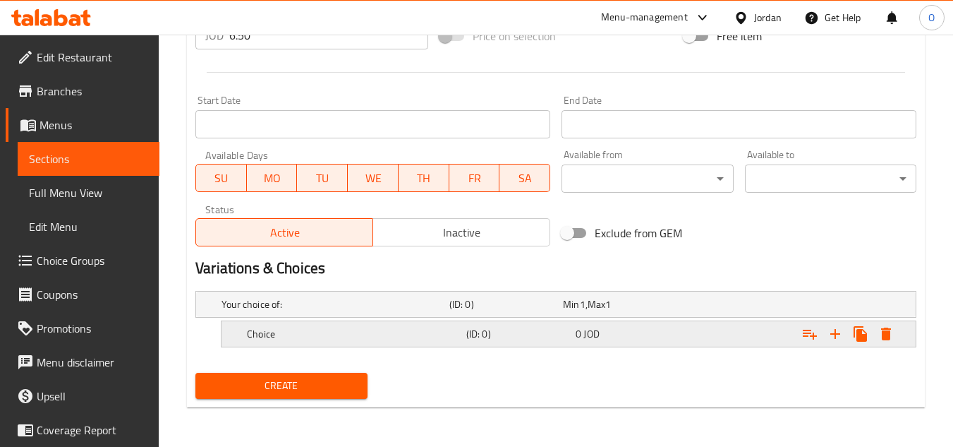
click at [830, 346] on div "Expand" at bounding box center [791, 333] width 219 height 31
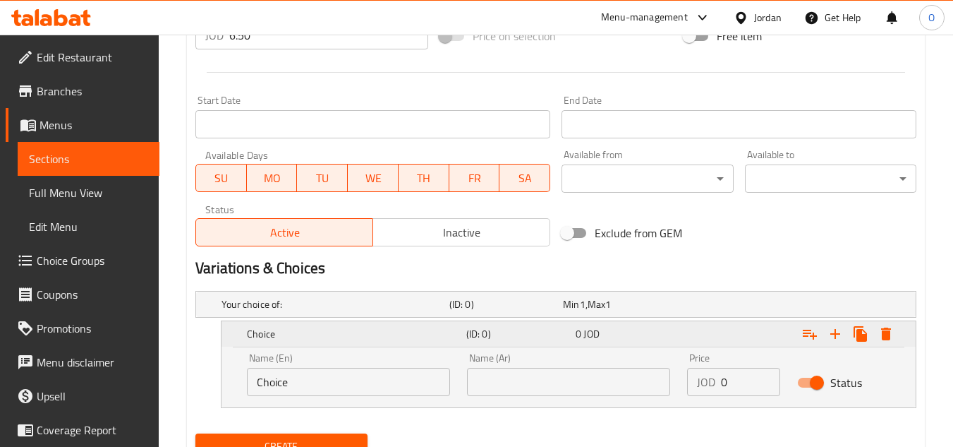
click at [830, 346] on div "Expand" at bounding box center [791, 333] width 219 height 31
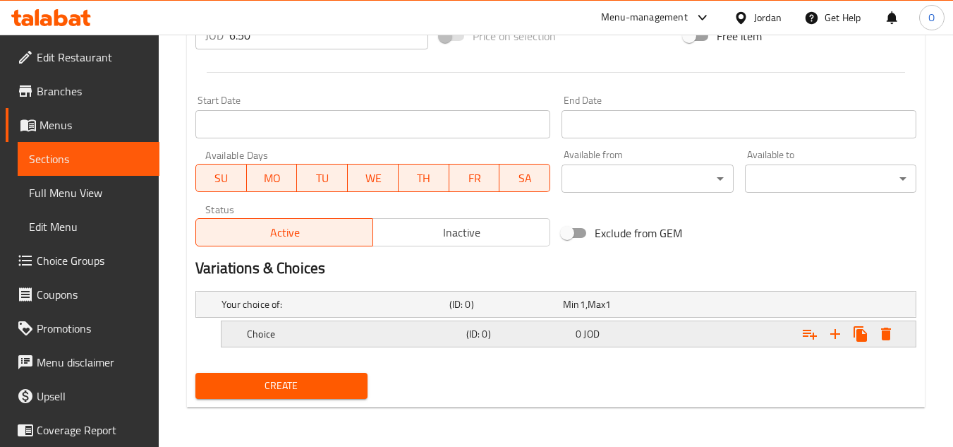
click at [830, 346] on div "Expand" at bounding box center [791, 333] width 219 height 31
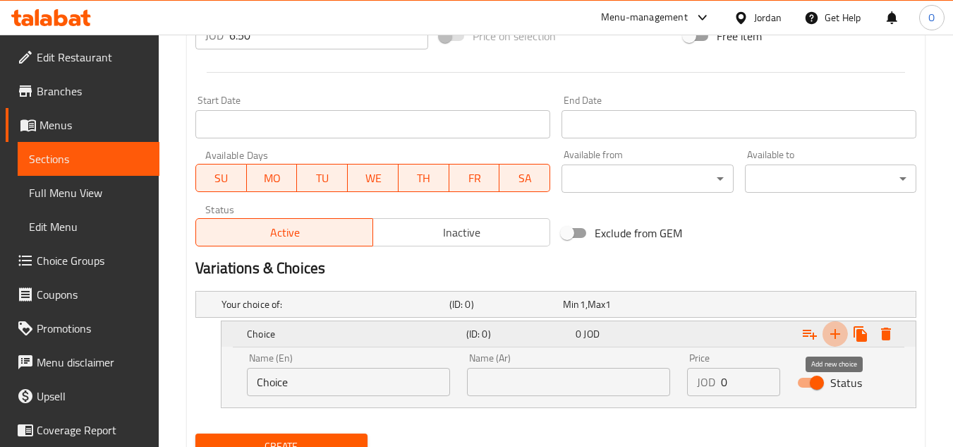
click at [841, 342] on button "Expand" at bounding box center [835, 333] width 25 height 25
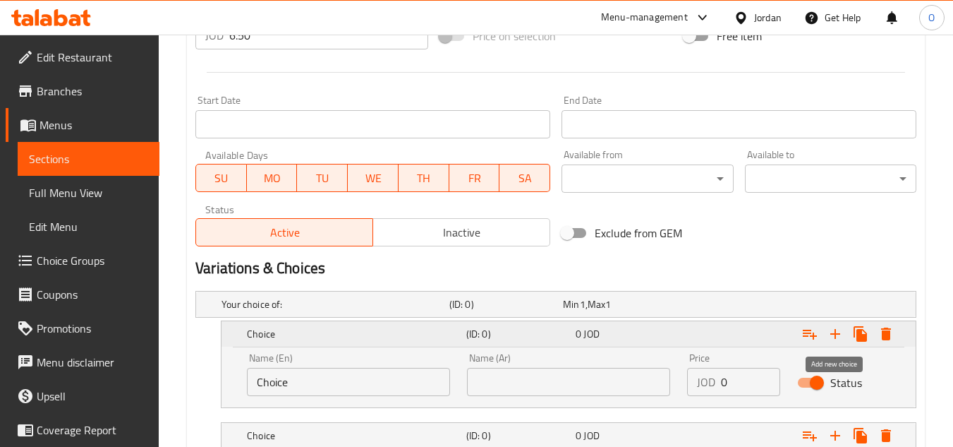
click at [841, 342] on button "Expand" at bounding box center [835, 333] width 25 height 25
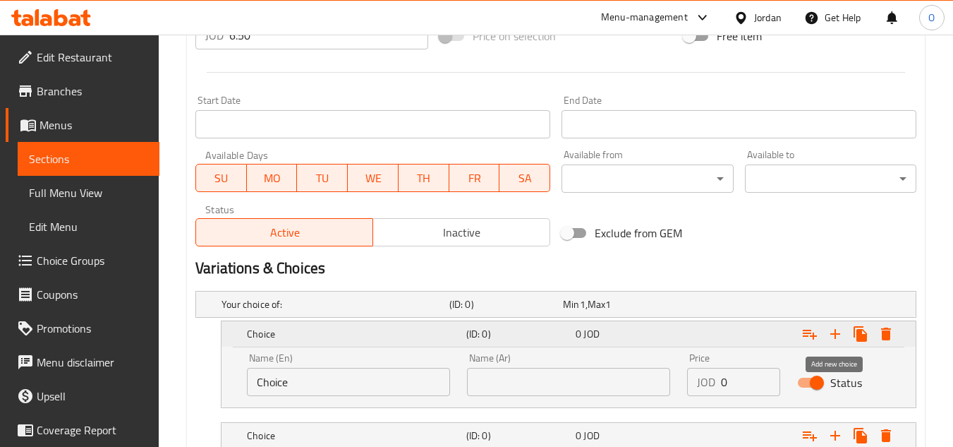
click at [841, 342] on button "Expand" at bounding box center [835, 333] width 25 height 25
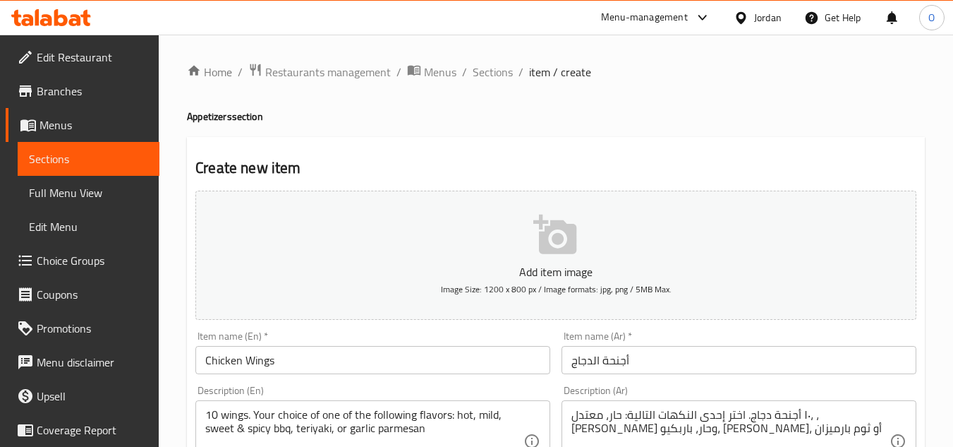
scroll to position [212, 0]
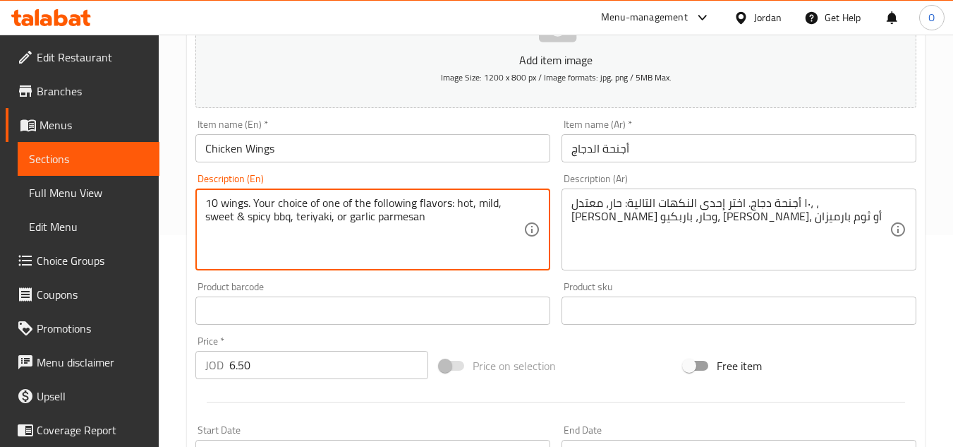
click at [466, 205] on textarea "10 wings. Your choice of one of the following flavors: hot, mild, sweet & spicy…" at bounding box center [364, 229] width 318 height 67
click at [449, 212] on textarea "10 wings. Your choice of one of the following flavors: hot, mild, sweet & spicy…" at bounding box center [364, 229] width 318 height 67
drag, startPoint x: 453, startPoint y: 202, endPoint x: 457, endPoint y: 233, distance: 31.3
click at [457, 233] on textarea "10 wings. Your choice of one of the following flavors: hot, mild, sweet & spicy…" at bounding box center [364, 229] width 318 height 67
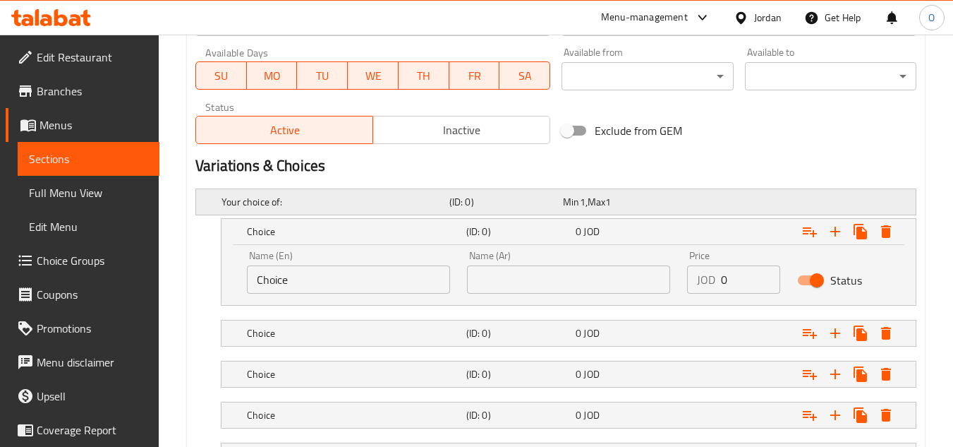
scroll to position [776, 0]
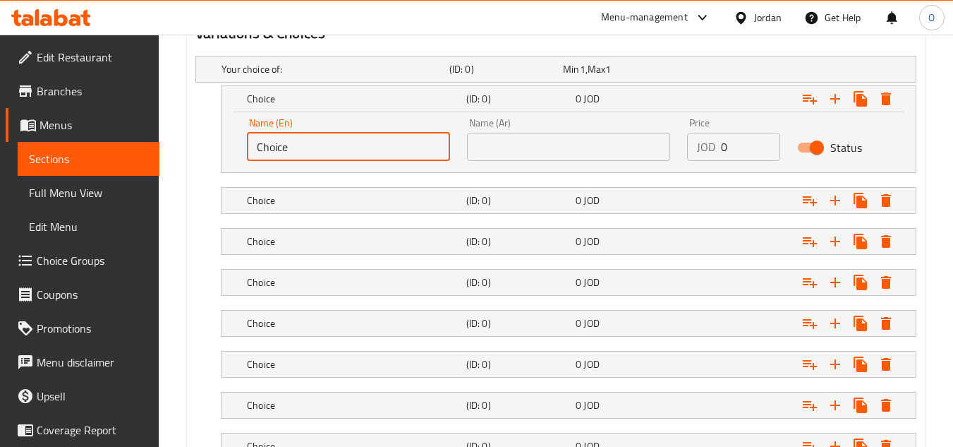
click at [326, 138] on input "Choice" at bounding box center [348, 147] width 203 height 28
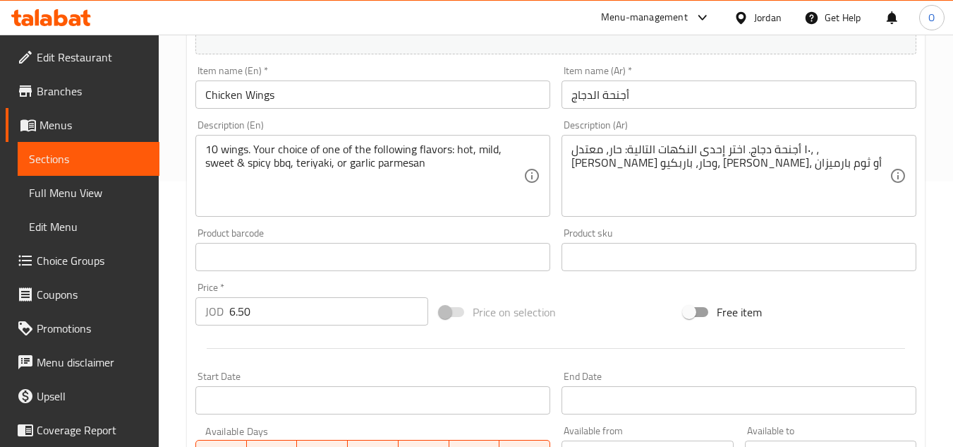
scroll to position [212, 0]
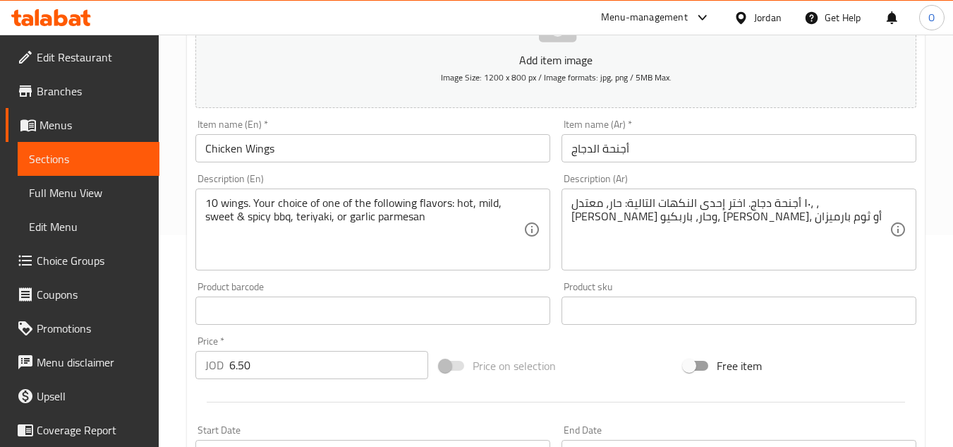
click at [664, 194] on div "١٠ أجنحة دجاج. اختر إحدى النكهات التالية: حار، معتدل، ، حلو وحار، باربكيو، تريا…" at bounding box center [739, 229] width 355 height 82
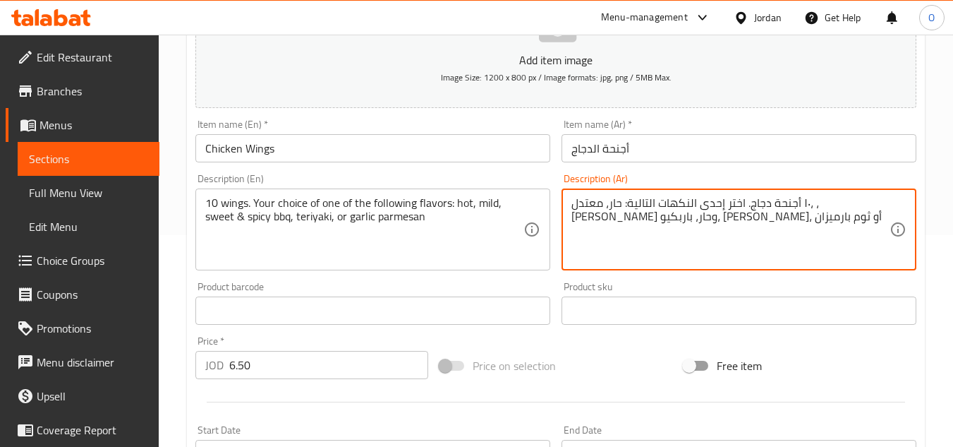
click at [661, 204] on textarea "١٠ أجنحة دجاج. اختر إحدى النكهات التالية: حار، معتدل، ، حلو وحار، باربكيو، تريا…" at bounding box center [731, 229] width 318 height 67
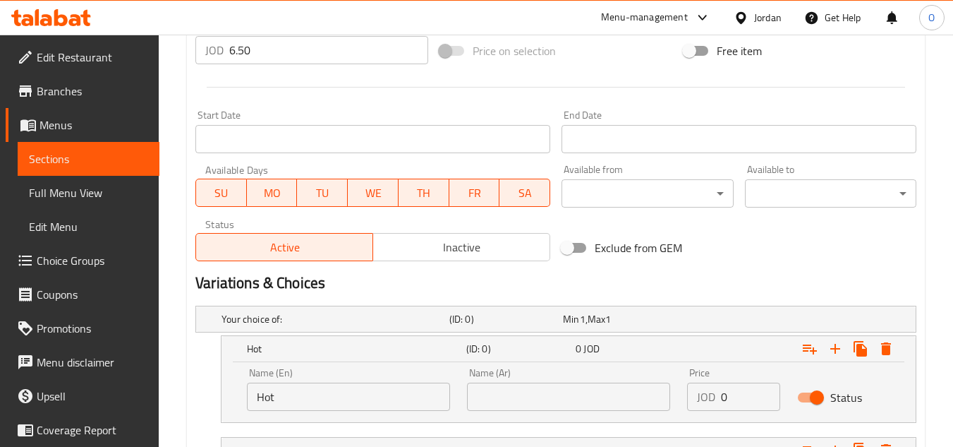
scroll to position [564, 0]
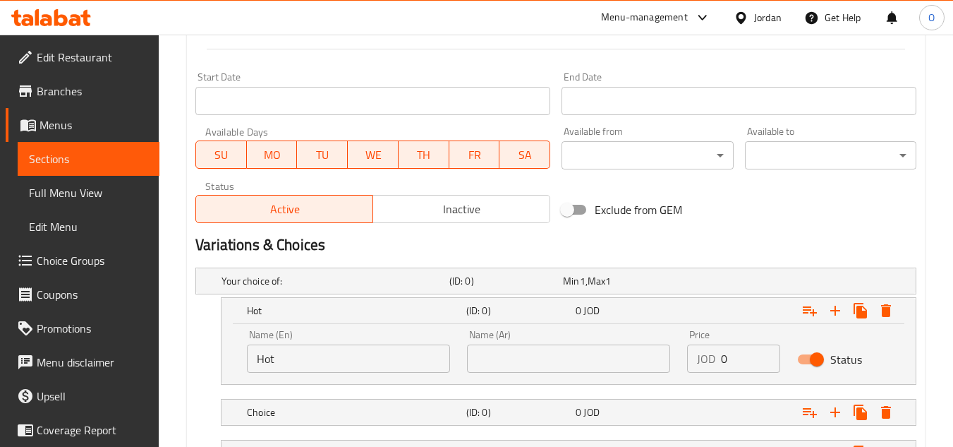
click at [529, 365] on input "text" at bounding box center [568, 358] width 203 height 28
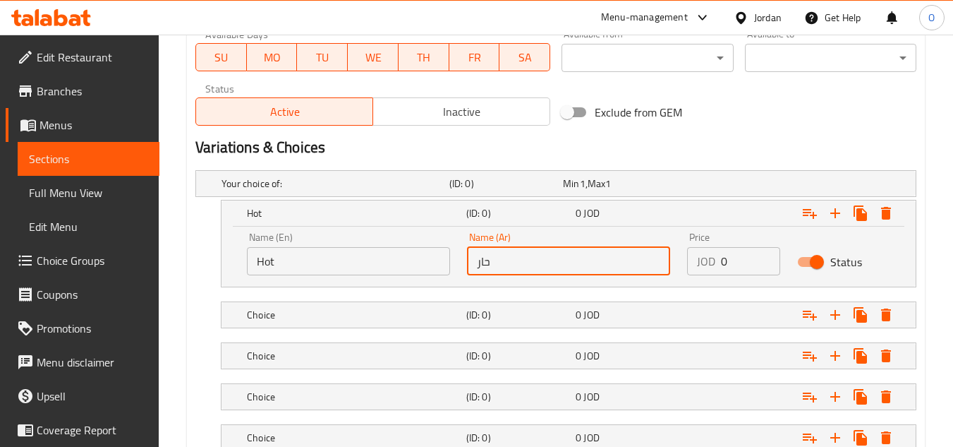
scroll to position [776, 0]
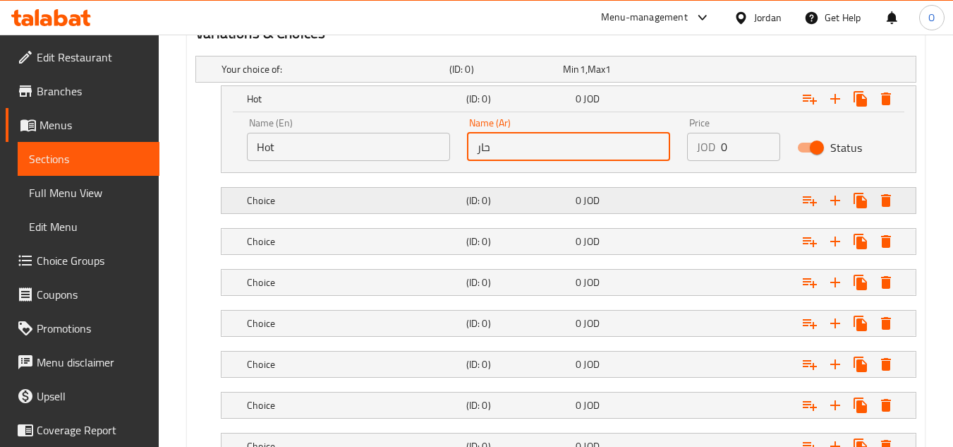
click at [356, 208] on div "Choice" at bounding box center [353, 201] width 219 height 20
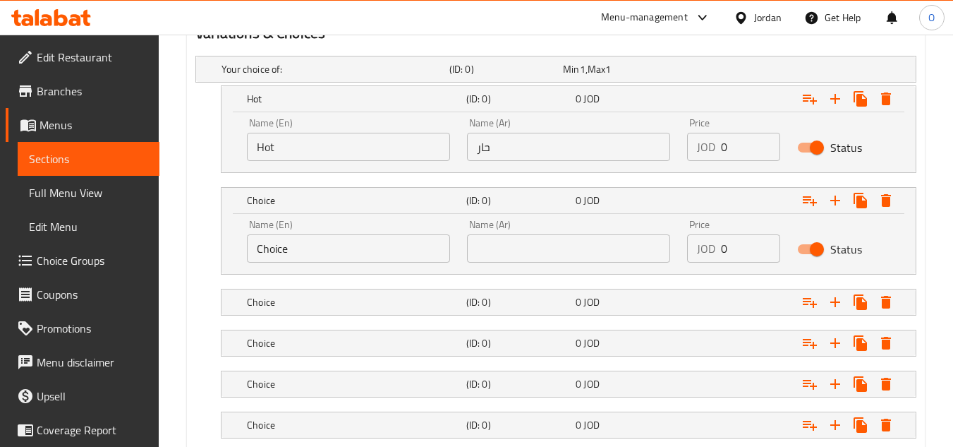
click at [310, 244] on input "Choice" at bounding box center [348, 248] width 203 height 28
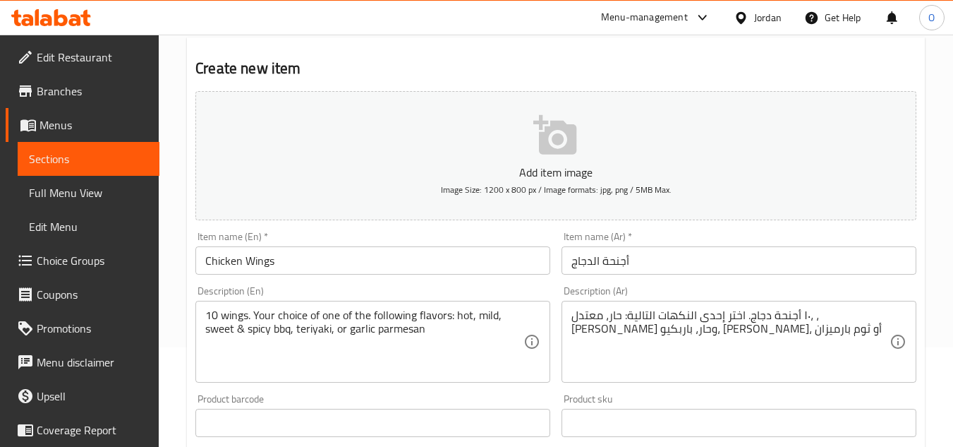
scroll to position [71, 0]
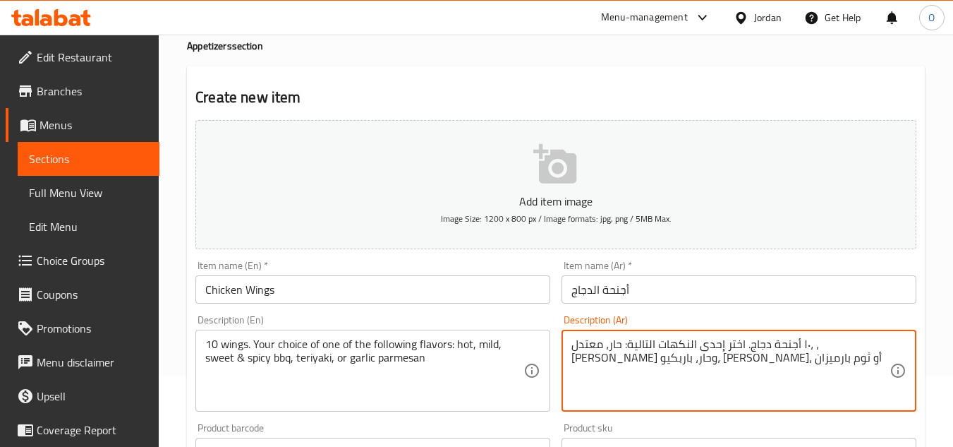
click at [640, 346] on textarea "١٠ أجنحة دجاج. اختر إحدى النكهات التالية: حار، معتدل، ، حلو وحار، باربكيو، تريا…" at bounding box center [731, 370] width 318 height 67
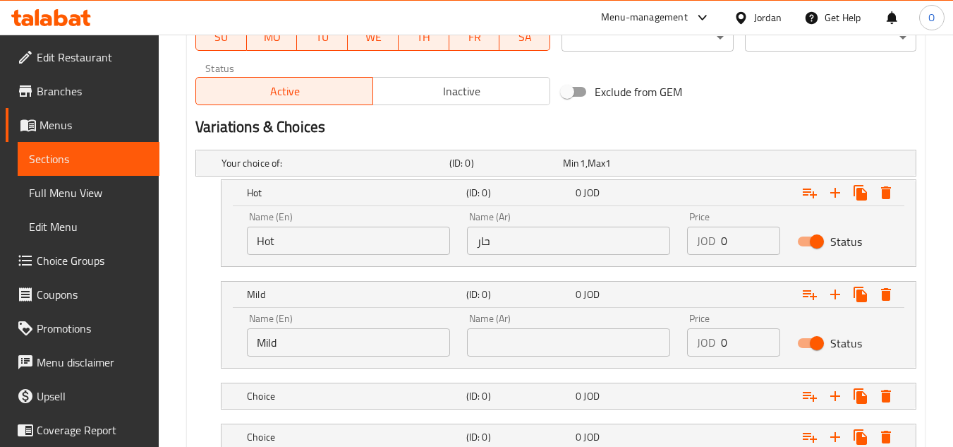
scroll to position [635, 0]
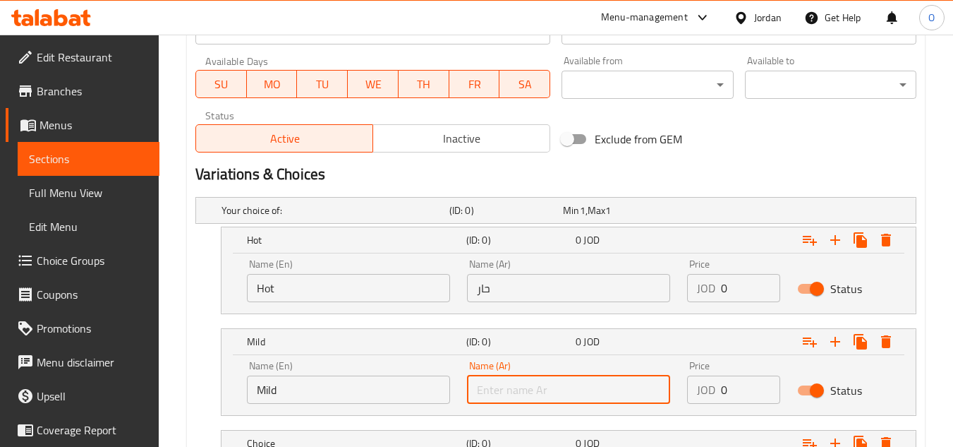
click at [572, 377] on input "text" at bounding box center [568, 389] width 203 height 28
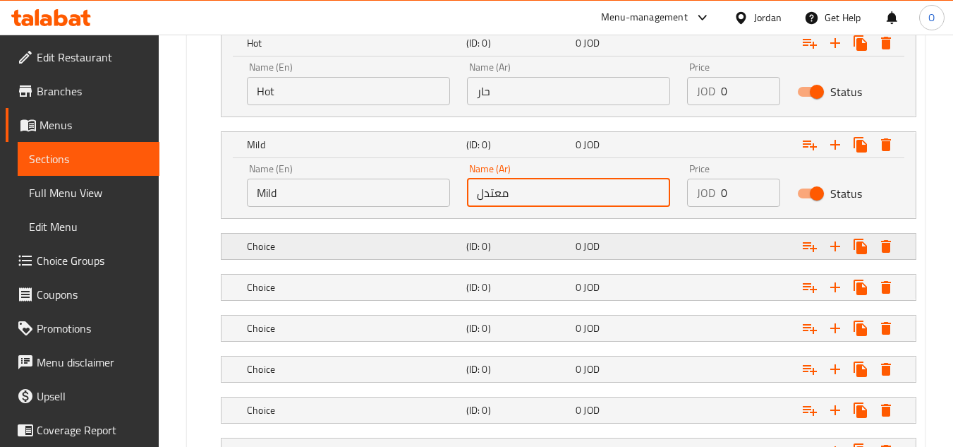
scroll to position [847, 0]
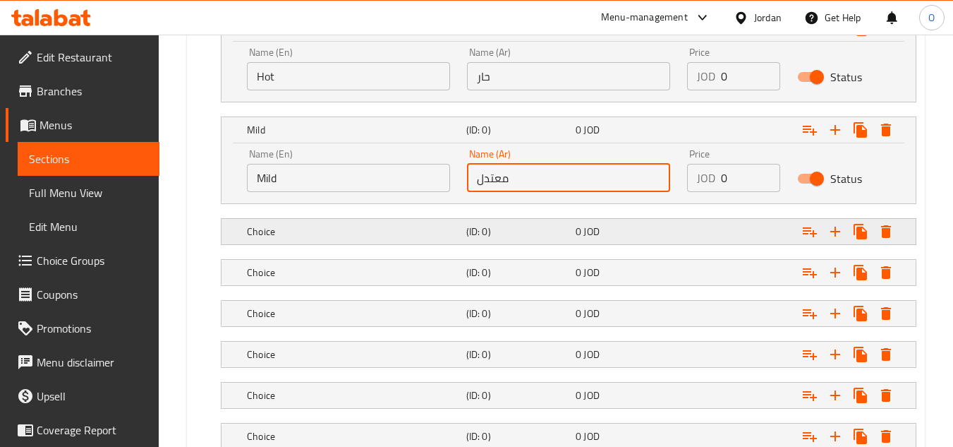
click at [372, 234] on h5 "Choice" at bounding box center [354, 231] width 214 height 14
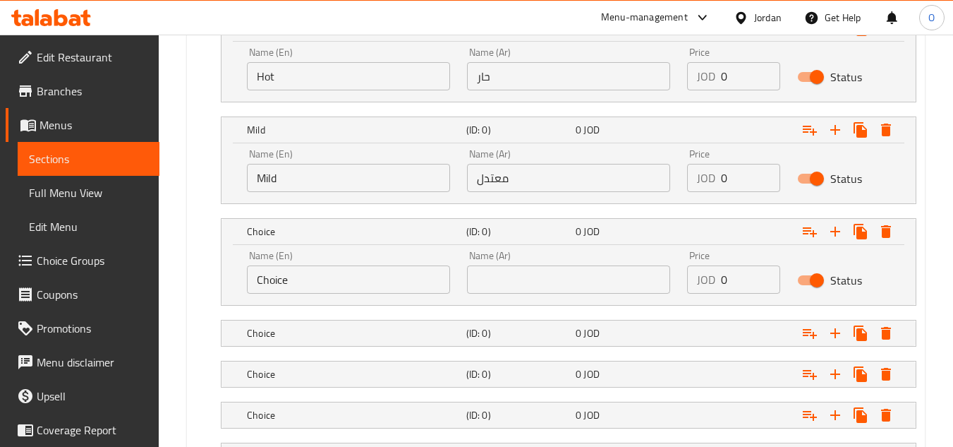
click at [318, 285] on input "Choice" at bounding box center [348, 279] width 203 height 28
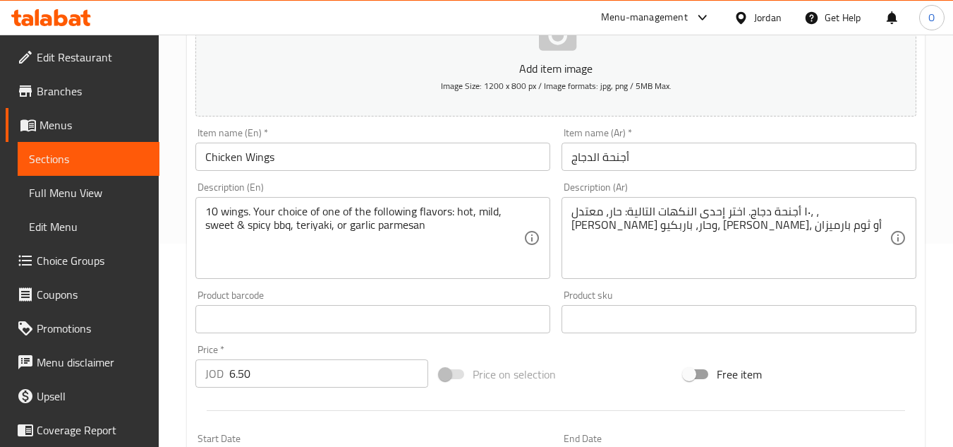
scroll to position [212, 0]
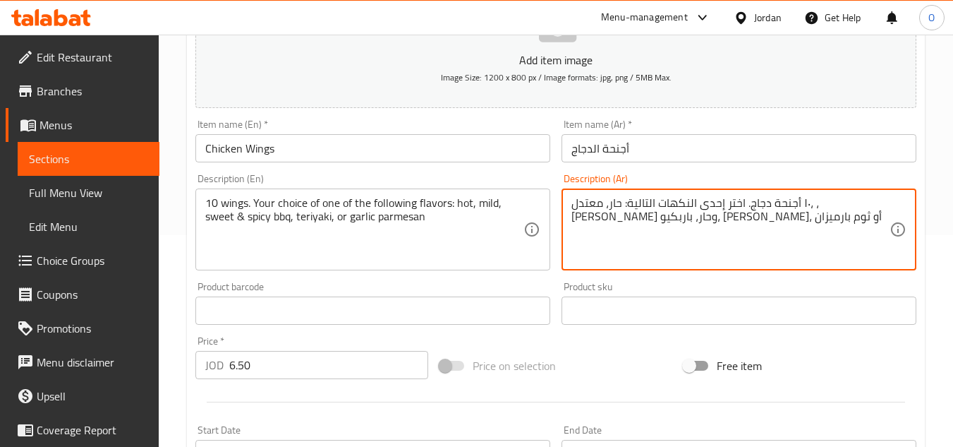
drag, startPoint x: 611, startPoint y: 203, endPoint x: 574, endPoint y: 201, distance: 36.8
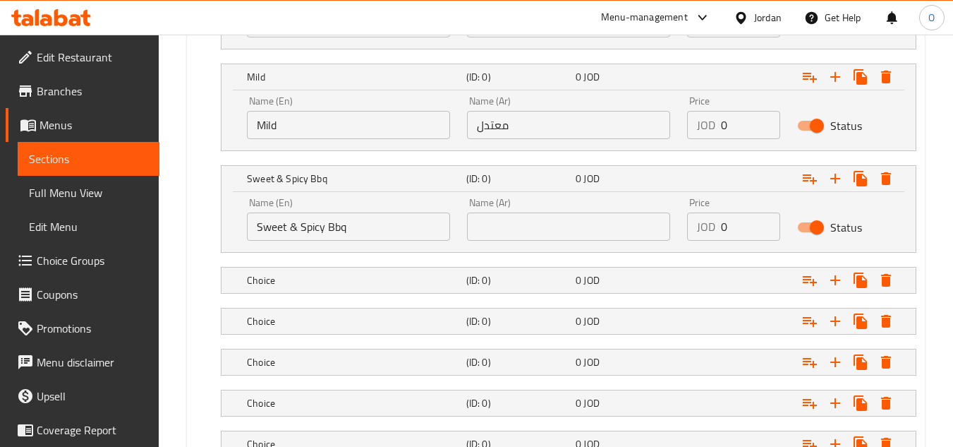
scroll to position [917, 0]
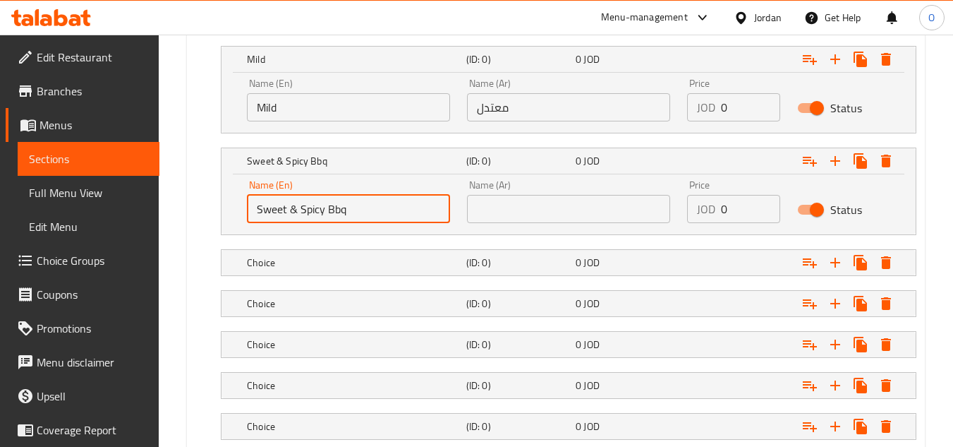
drag, startPoint x: 326, startPoint y: 210, endPoint x: 353, endPoint y: 212, distance: 27.7
click at [353, 212] on input "Sweet & Spicy Bbq" at bounding box center [348, 209] width 203 height 28
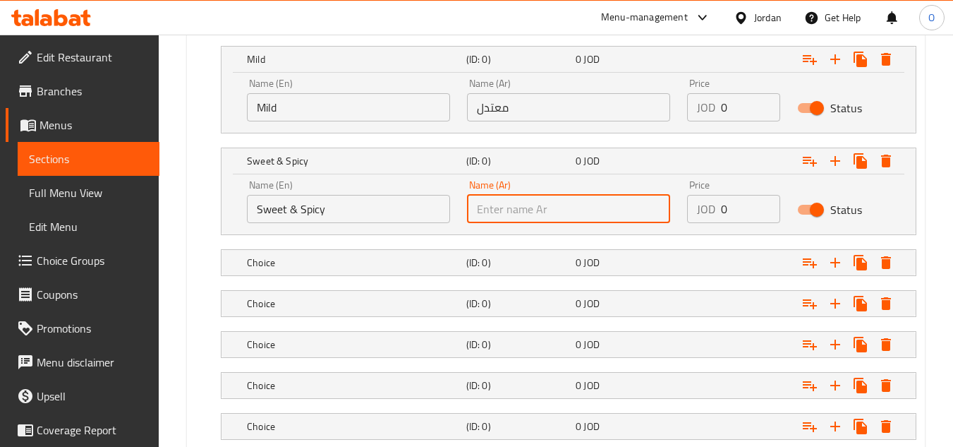
click at [600, 214] on input "text" at bounding box center [568, 209] width 203 height 28
click at [262, 258] on h5 "Choice" at bounding box center [354, 262] width 214 height 14
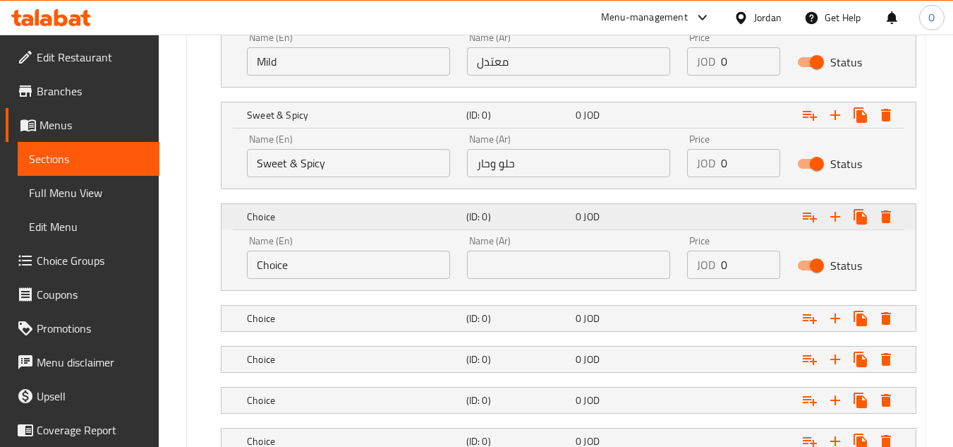
scroll to position [988, 0]
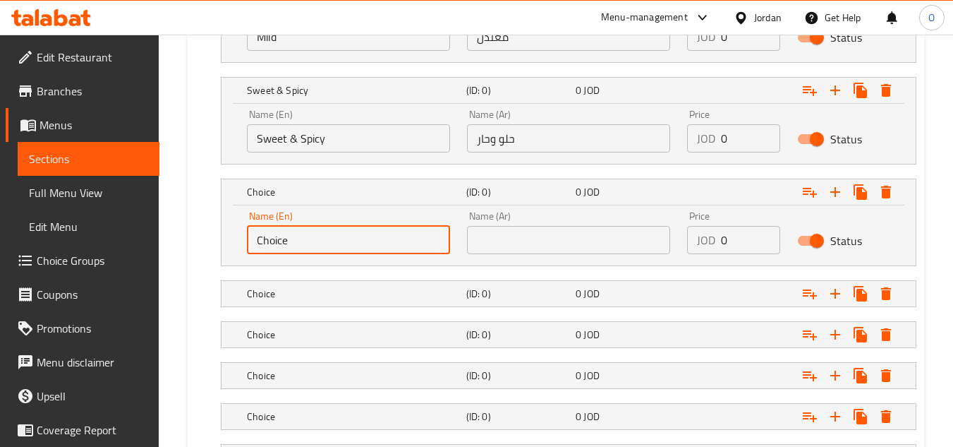
click at [303, 234] on input "Choice" at bounding box center [348, 240] width 203 height 28
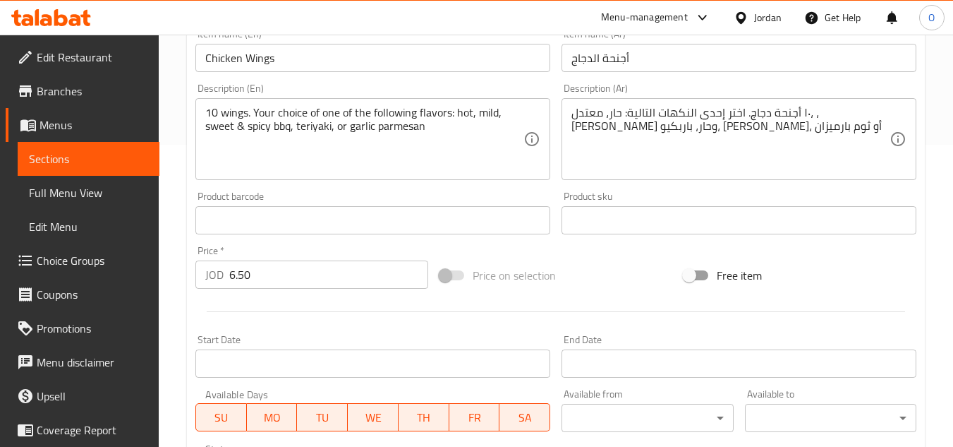
scroll to position [282, 0]
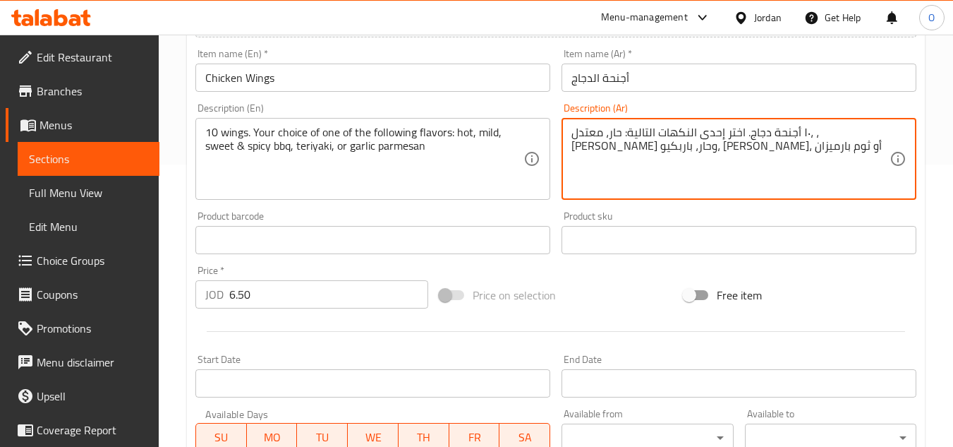
click at [701, 144] on textarea "١٠ أجنحة دجاج. اختر إحدى النكهات التالية: حار، معتدل، ، حلو وحار، باربكيو، تريا…" at bounding box center [731, 159] width 318 height 67
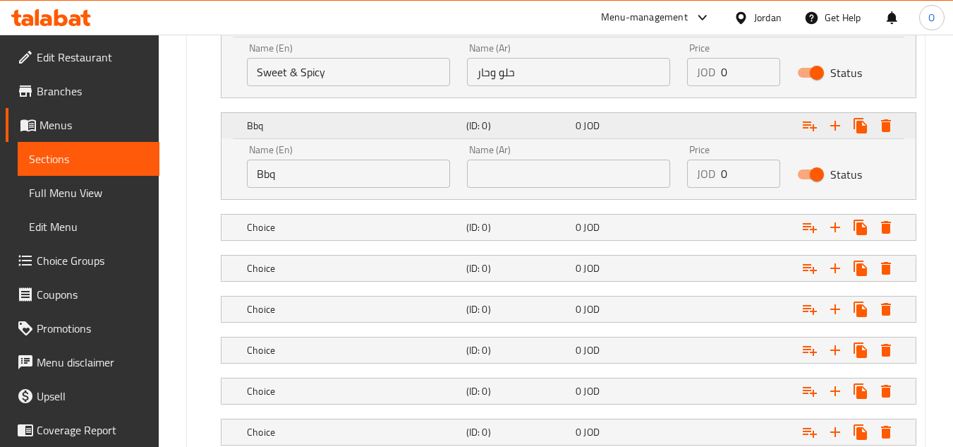
scroll to position [1058, 0]
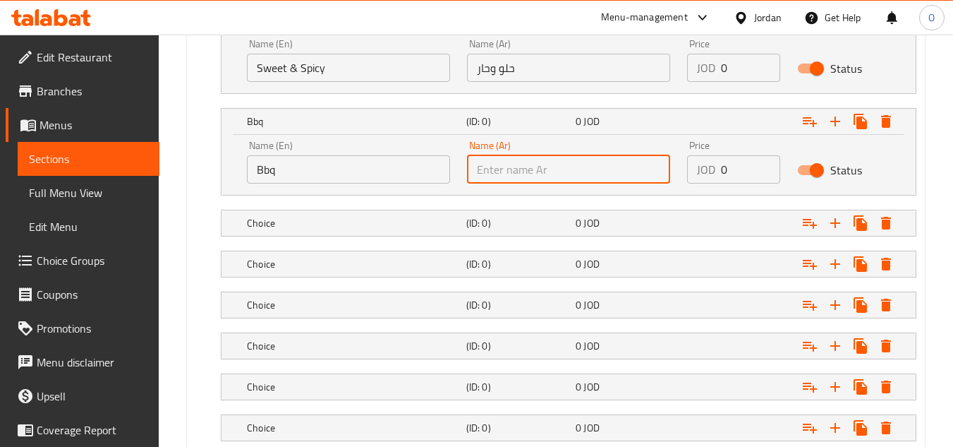
click at [526, 156] on input "text" at bounding box center [568, 169] width 203 height 28
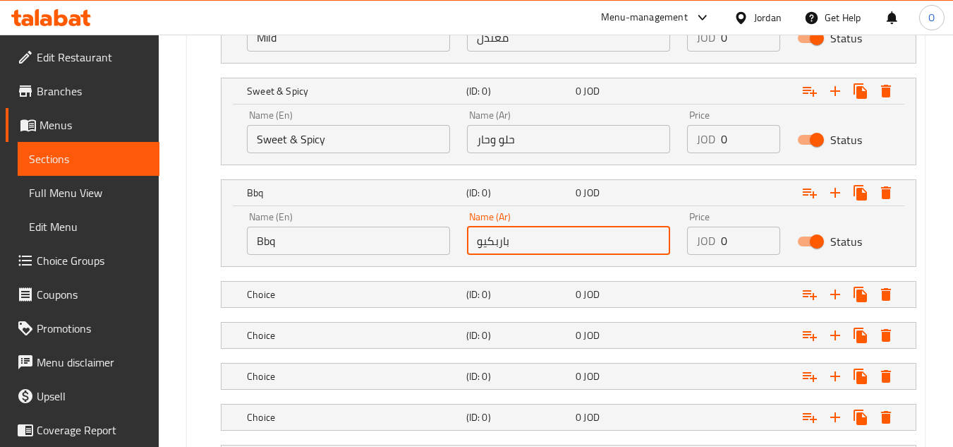
scroll to position [988, 0]
click at [344, 285] on div "Choice" at bounding box center [353, 294] width 219 height 20
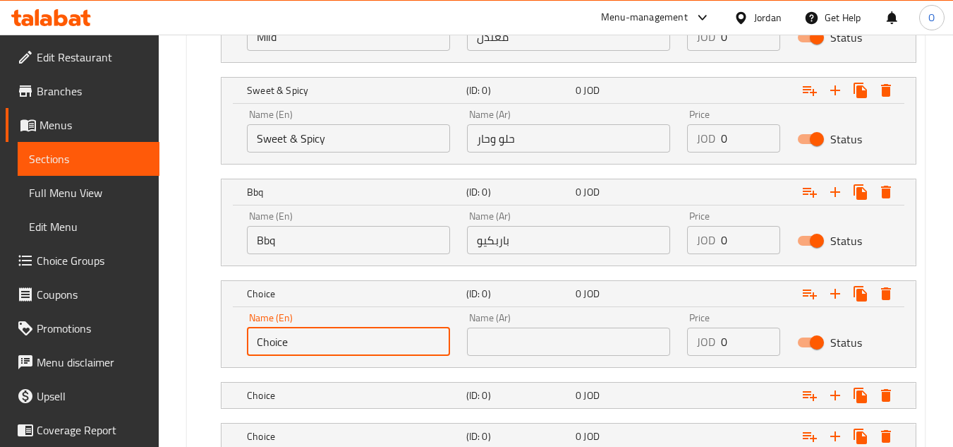
click at [315, 333] on input "Choice" at bounding box center [348, 341] width 203 height 28
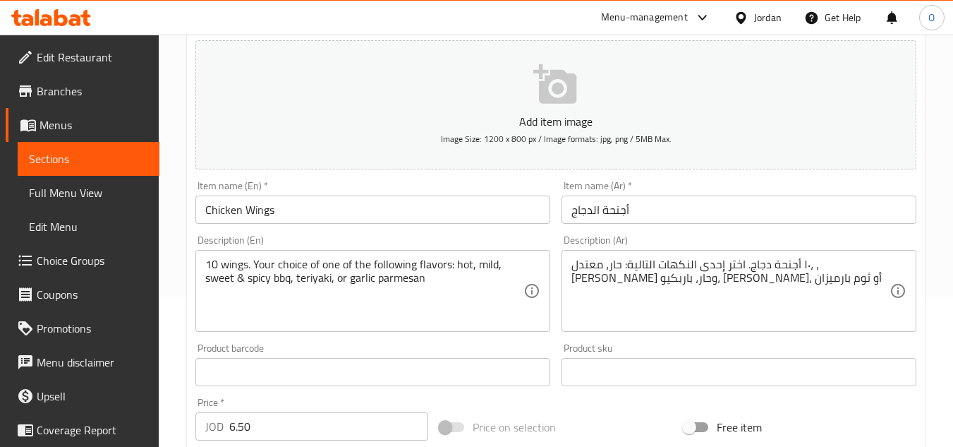
scroll to position [141, 0]
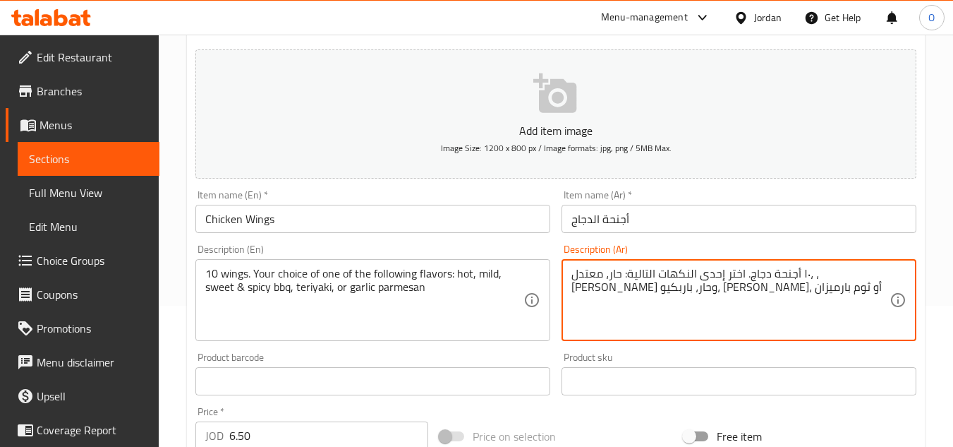
click at [658, 286] on textarea "١٠ أجنحة دجاج. اختر إحدى النكهات التالية: حار، معتدل، ، حلو وحار، باربكيو، تريا…" at bounding box center [731, 300] width 318 height 67
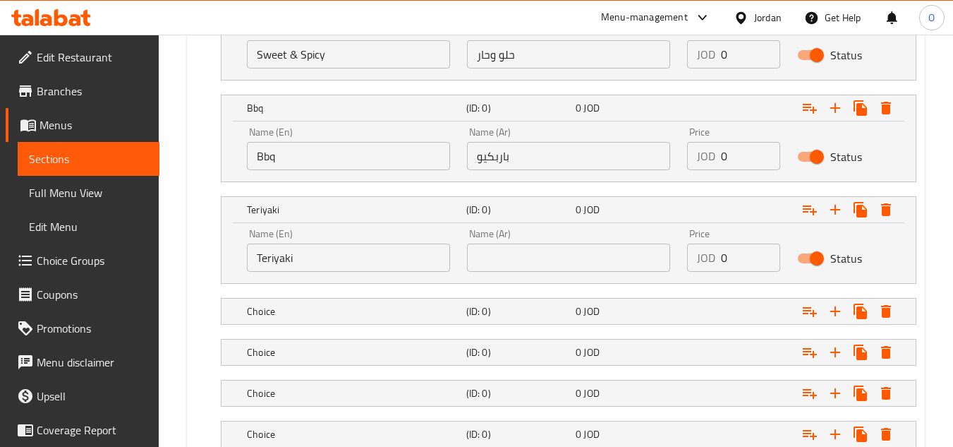
scroll to position [1199, 0]
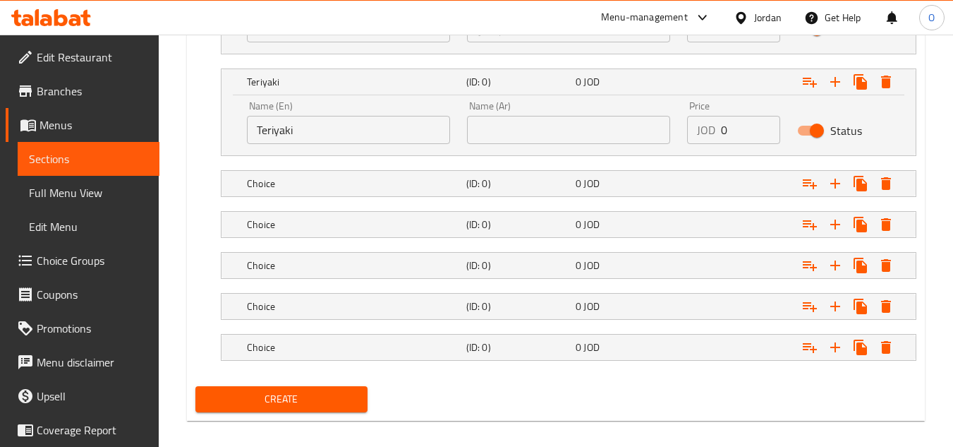
click at [581, 134] on input "text" at bounding box center [568, 130] width 203 height 28
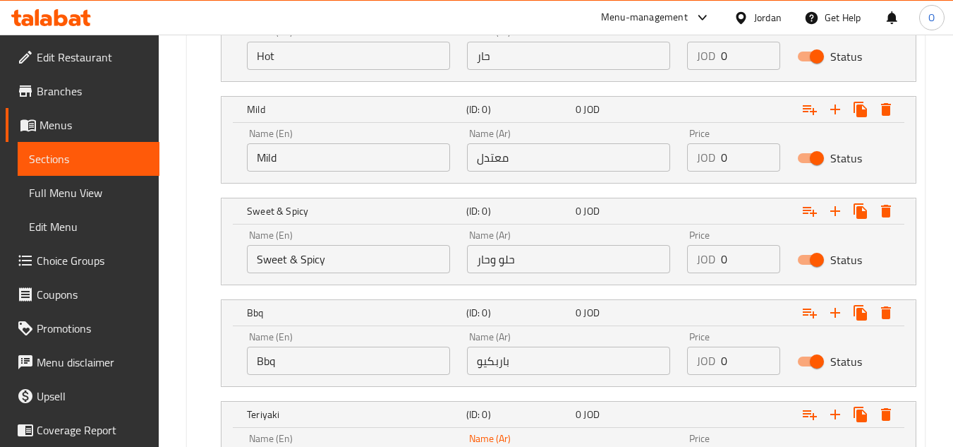
scroll to position [1058, 0]
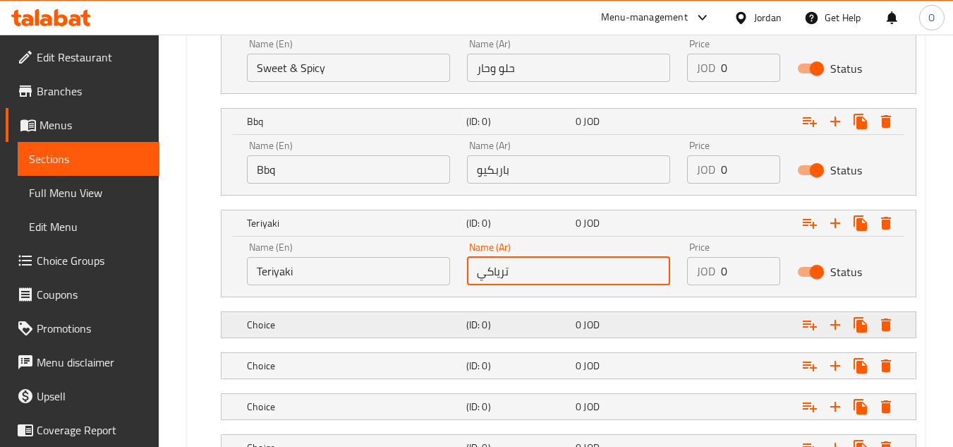
click at [324, 325] on h5 "Choice" at bounding box center [354, 325] width 214 height 14
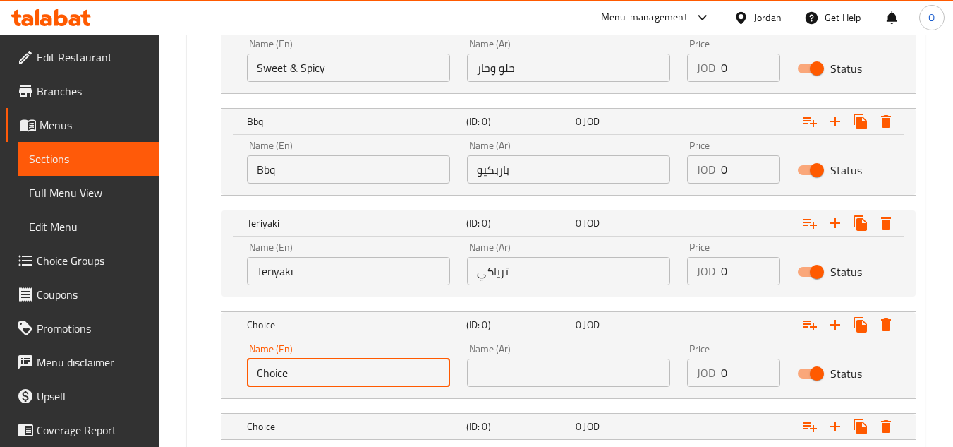
click at [324, 368] on input "Choice" at bounding box center [348, 372] width 203 height 28
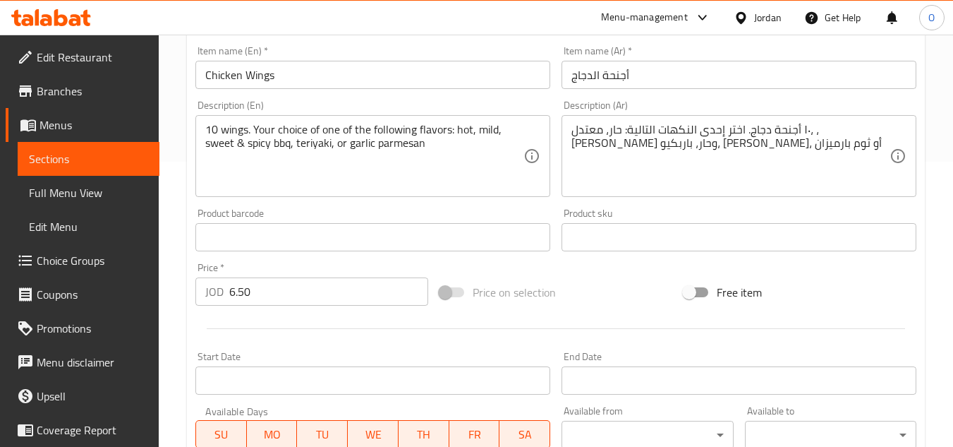
scroll to position [282, 0]
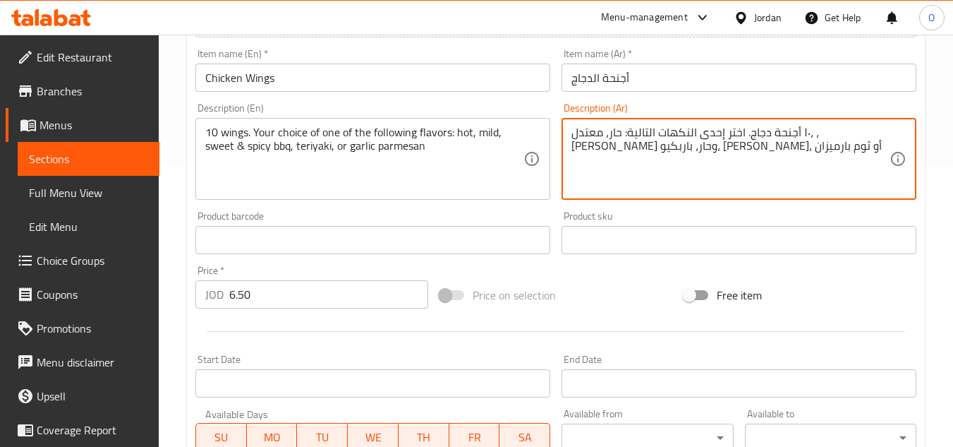
drag, startPoint x: 628, startPoint y: 145, endPoint x: 569, endPoint y: 148, distance: 58.6
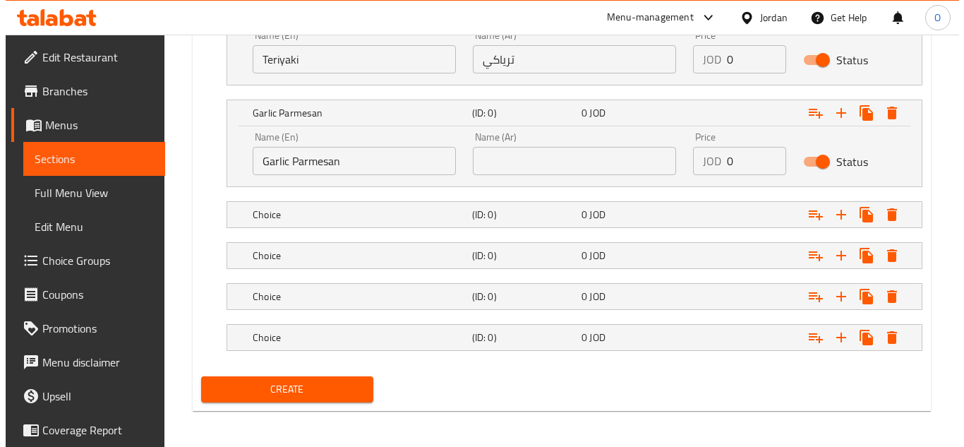
scroll to position [1274, 0]
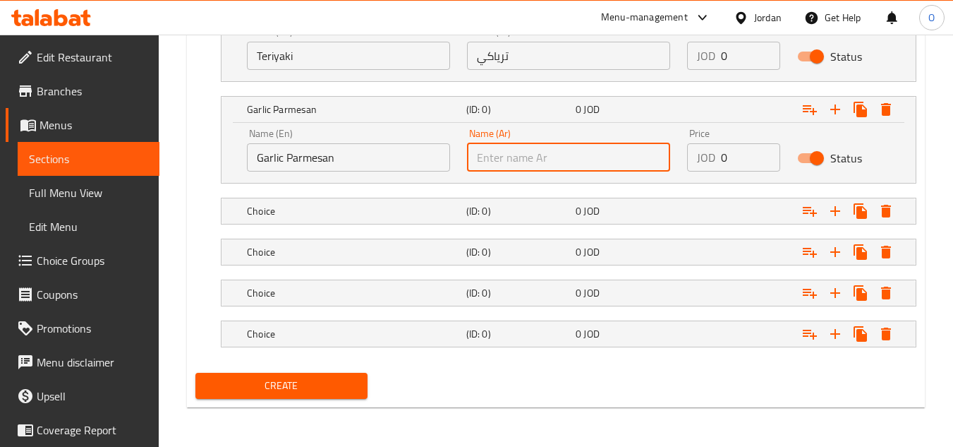
click at [531, 157] on input "text" at bounding box center [568, 157] width 203 height 28
click at [878, 205] on icon "Expand" at bounding box center [886, 210] width 17 height 17
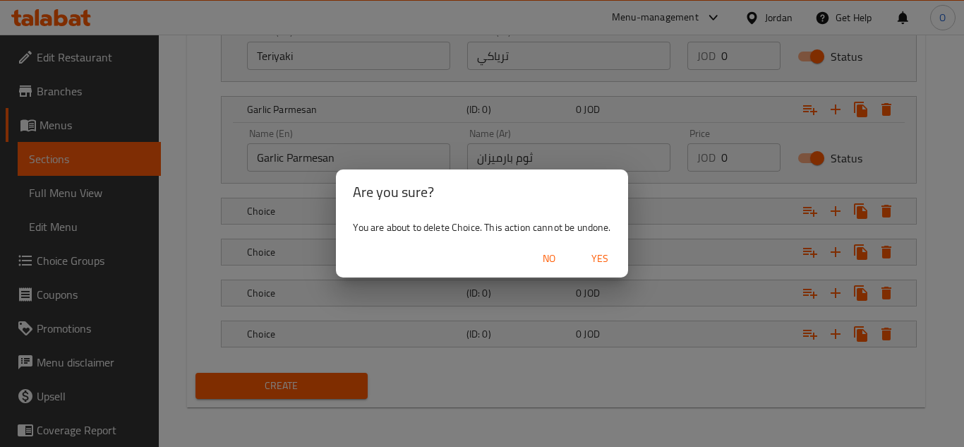
click at [609, 259] on span "Yes" at bounding box center [600, 259] width 34 height 18
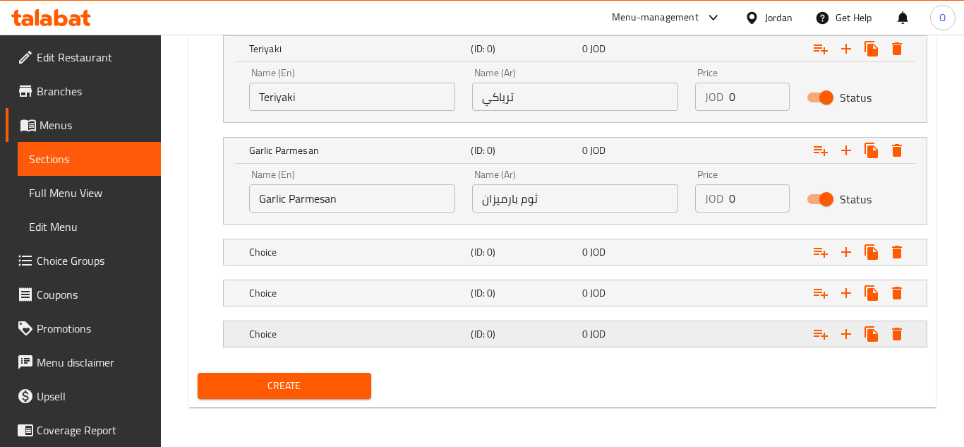
scroll to position [1233, 0]
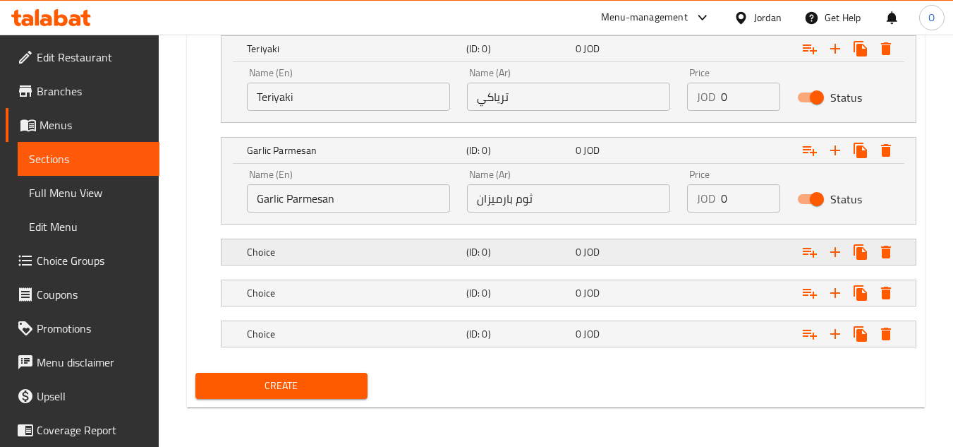
click at [882, 250] on icon "Expand" at bounding box center [886, 252] width 10 height 13
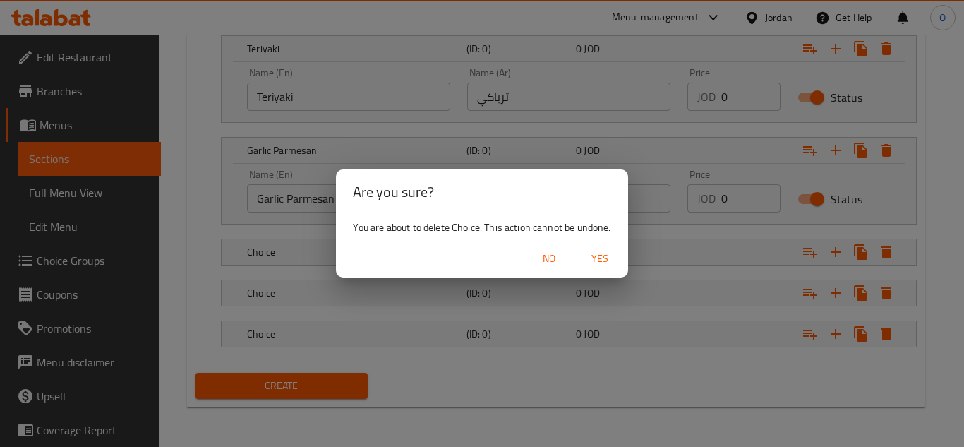
click at [601, 257] on span "Yes" at bounding box center [600, 259] width 34 height 18
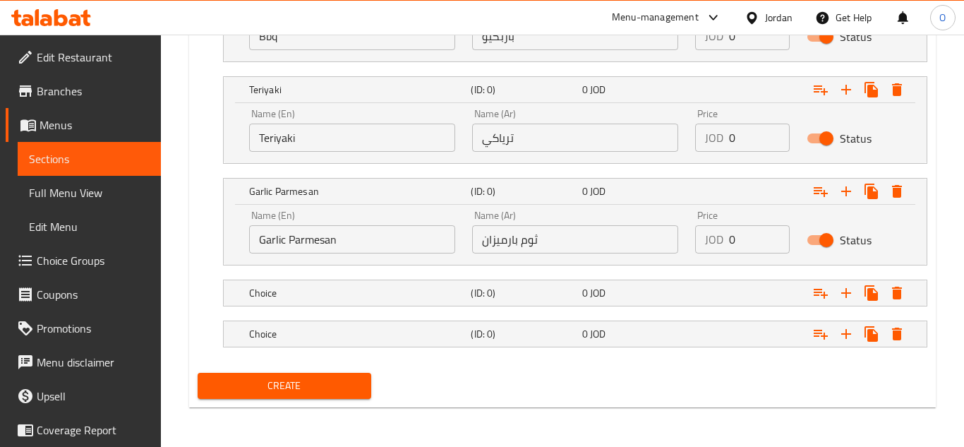
scroll to position [1192, 0]
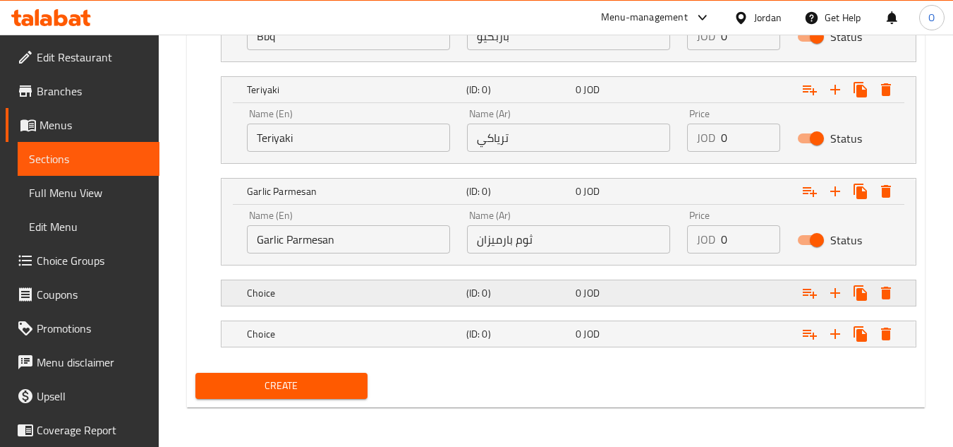
click at [892, 296] on icon "Expand" at bounding box center [886, 292] width 17 height 17
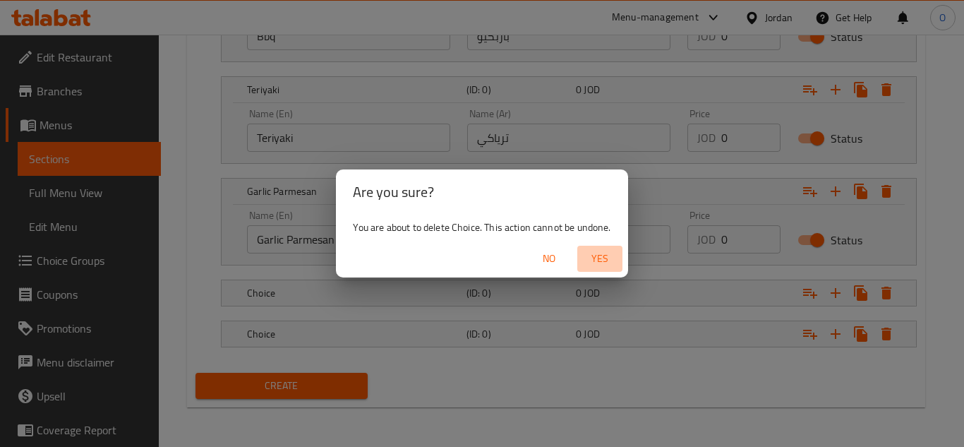
click at [605, 261] on span "Yes" at bounding box center [600, 259] width 34 height 18
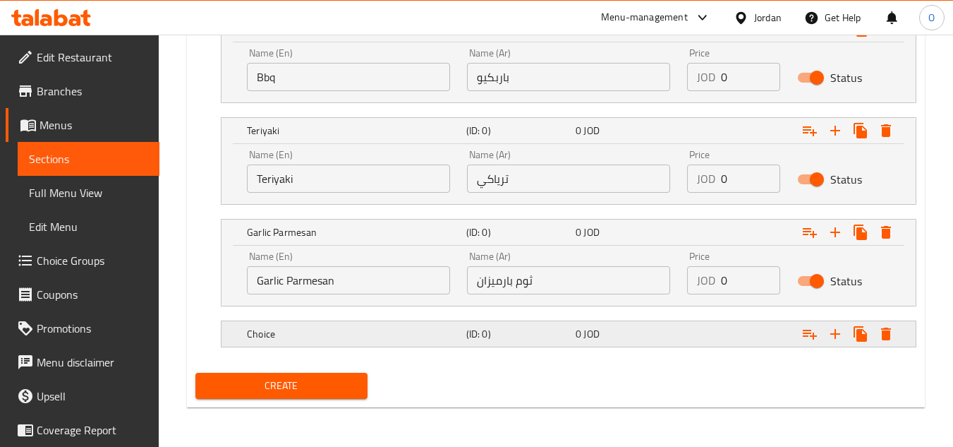
click at [897, 331] on button "Expand" at bounding box center [885, 333] width 25 height 25
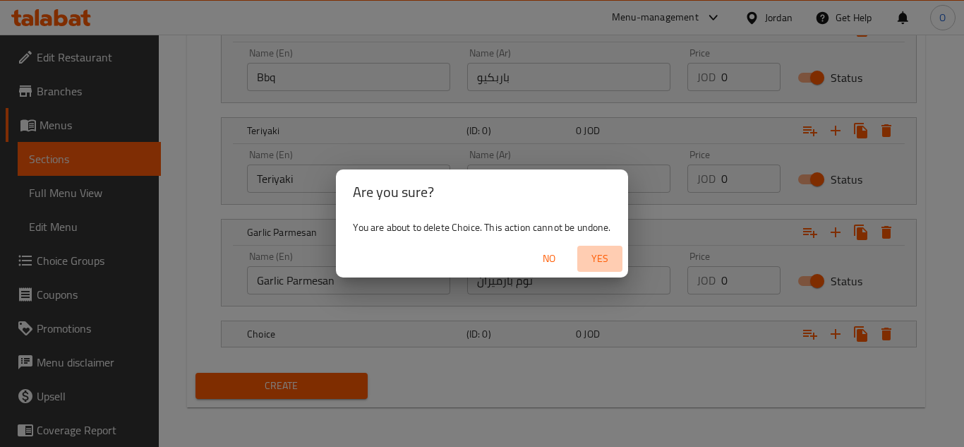
click at [615, 257] on span "Yes" at bounding box center [600, 259] width 34 height 18
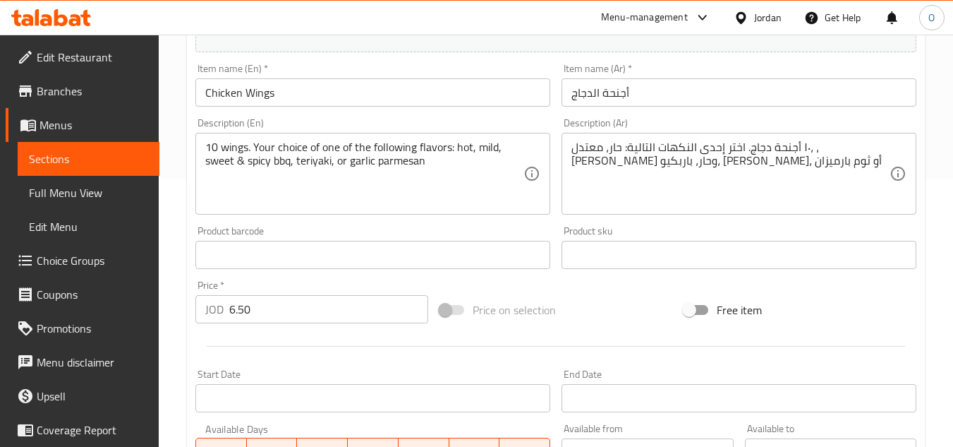
scroll to position [263, 0]
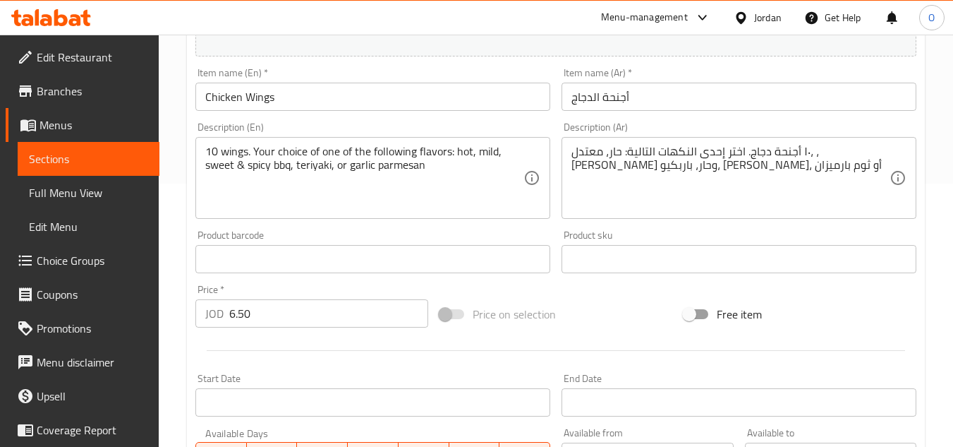
click at [297, 320] on input "6.50" at bounding box center [328, 313] width 199 height 28
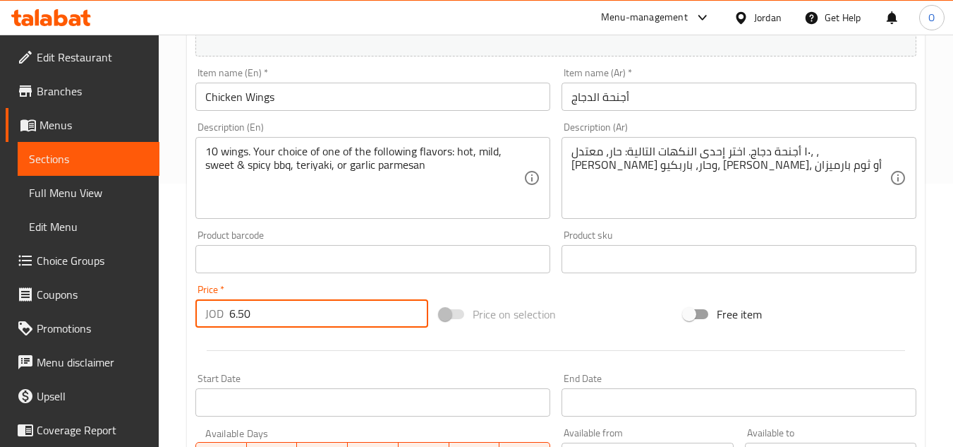
click at [297, 320] on input "6.50" at bounding box center [328, 313] width 199 height 28
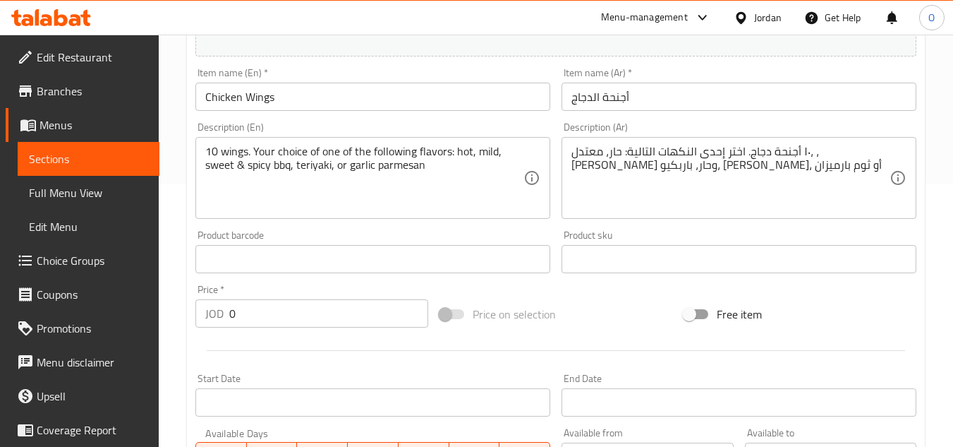
click at [298, 332] on div "Price   * JOD 0 Price *" at bounding box center [312, 306] width 244 height 54
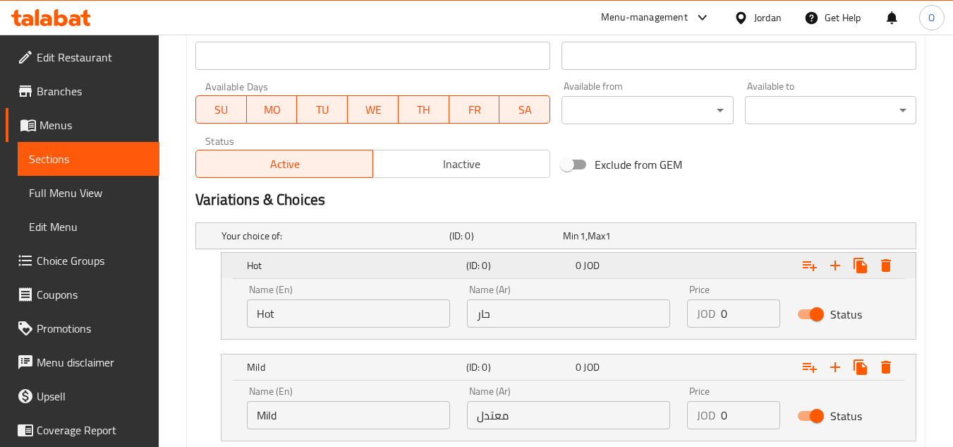
scroll to position [616, 0]
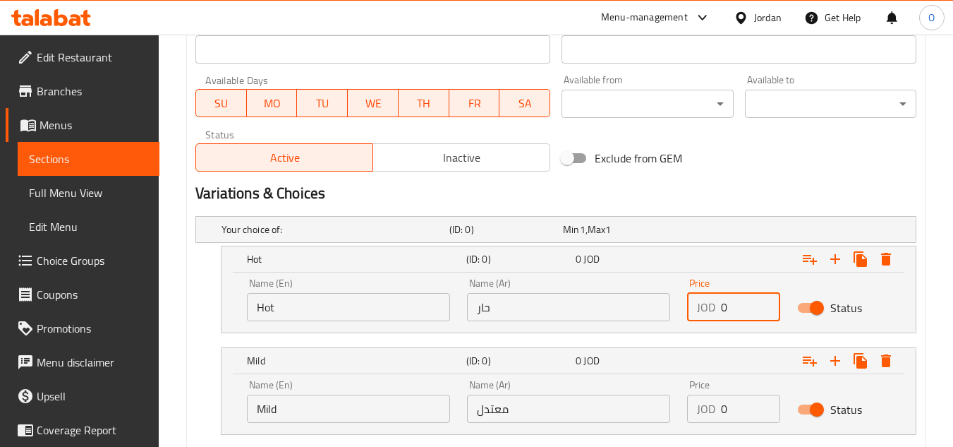
drag, startPoint x: 730, startPoint y: 300, endPoint x: 711, endPoint y: 310, distance: 20.8
click at [712, 310] on div "JOD 0 Price" at bounding box center [733, 307] width 93 height 28
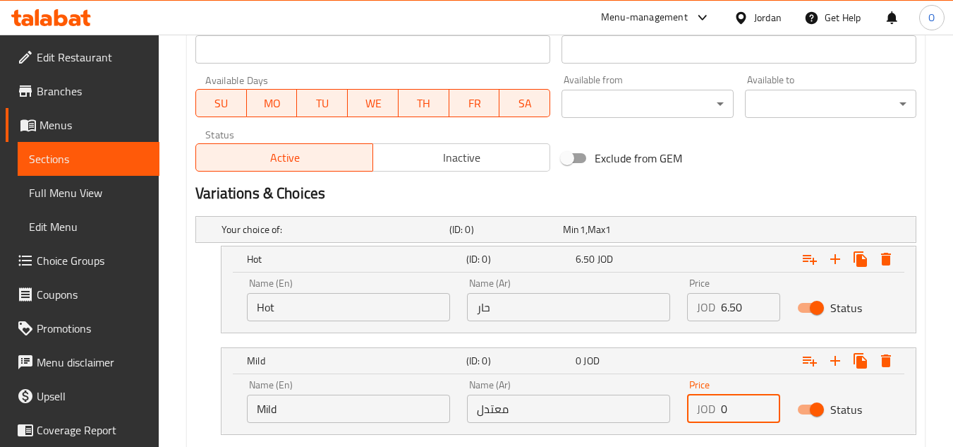
drag, startPoint x: 732, startPoint y: 414, endPoint x: 708, endPoint y: 416, distance: 24.8
click at [708, 416] on div "JOD 0 Price" at bounding box center [733, 408] width 93 height 28
click at [726, 205] on div "Variations & Choices" at bounding box center [556, 193] width 732 height 32
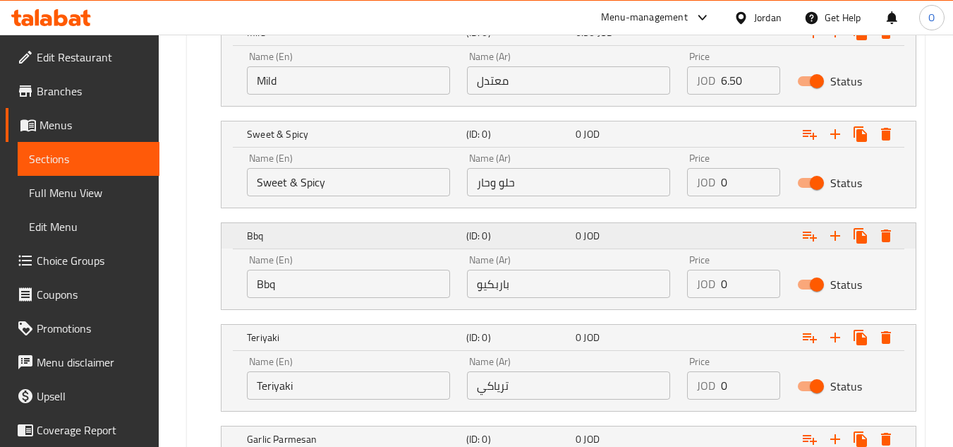
scroll to position [969, 0]
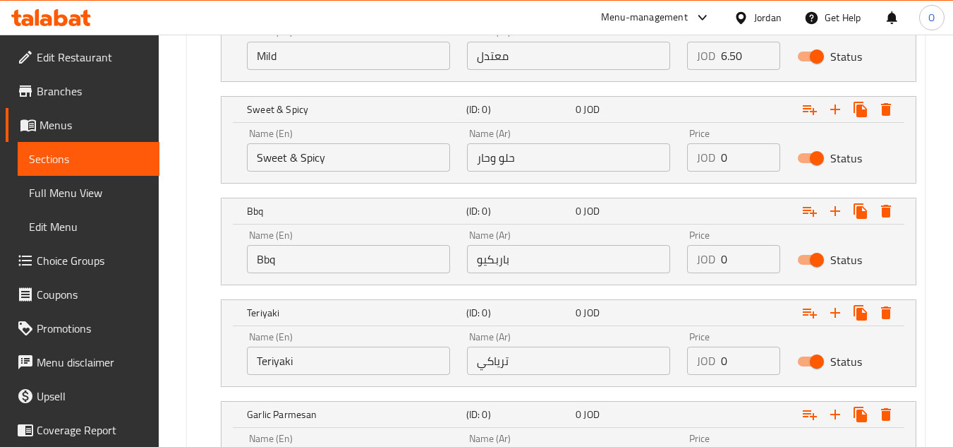
drag, startPoint x: 737, startPoint y: 147, endPoint x: 711, endPoint y: 159, distance: 28.7
click at [714, 157] on div "JOD 0 Price" at bounding box center [733, 157] width 93 height 28
drag, startPoint x: 718, startPoint y: 272, endPoint x: 700, endPoint y: 267, distance: 18.5
click at [700, 267] on div "JOD 0 Price" at bounding box center [733, 259] width 93 height 28
drag, startPoint x: 727, startPoint y: 358, endPoint x: 712, endPoint y: 367, distance: 17.7
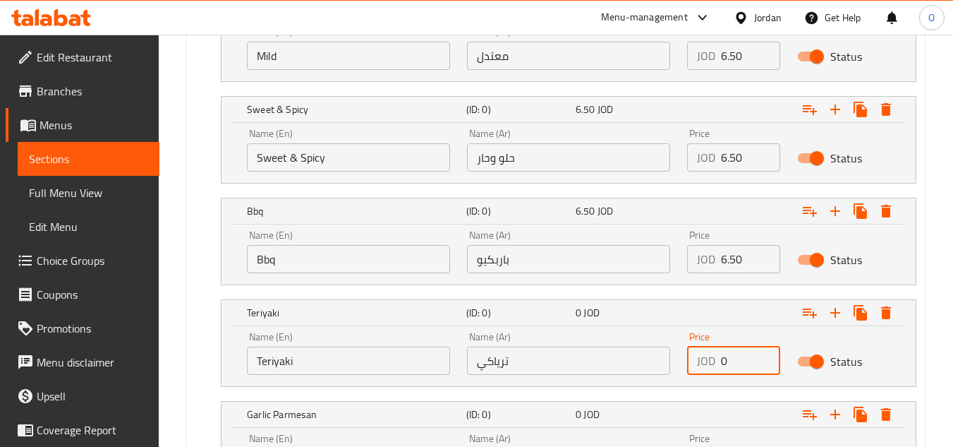
click at [712, 367] on div "JOD 0 Price" at bounding box center [733, 360] width 93 height 28
click at [202, 311] on div "Teriyaki (ID: 0) 6.50 JOD Name (En) Teriyaki Name (En) Name (Ar) ترياكي Name (A…" at bounding box center [555, 342] width 721 height 87
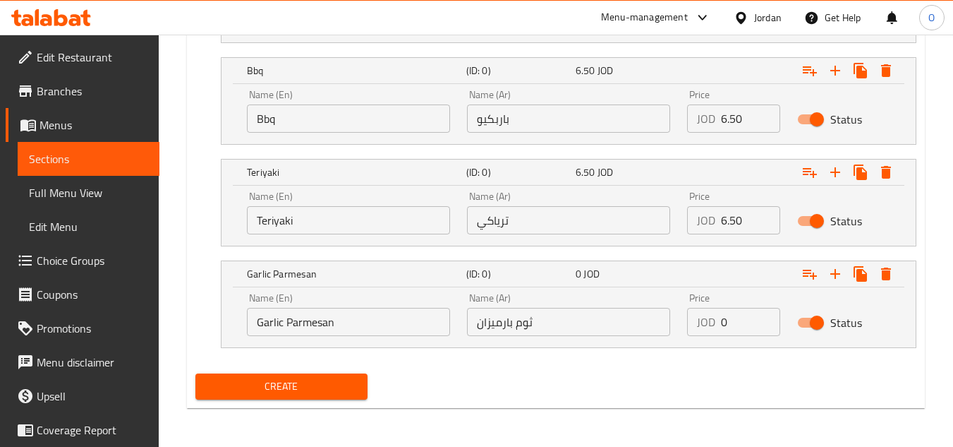
scroll to position [1110, 0]
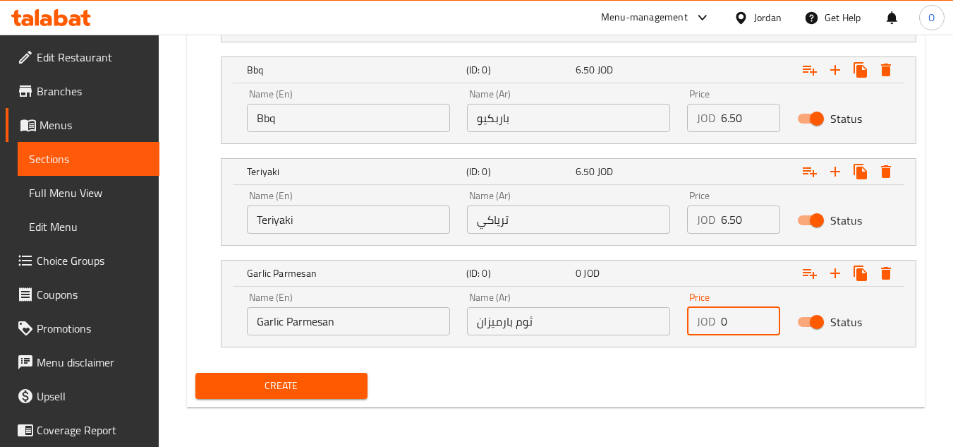
drag, startPoint x: 744, startPoint y: 316, endPoint x: 696, endPoint y: 324, distance: 47.9
click at [698, 324] on div "JOD 0 Price" at bounding box center [733, 321] width 93 height 28
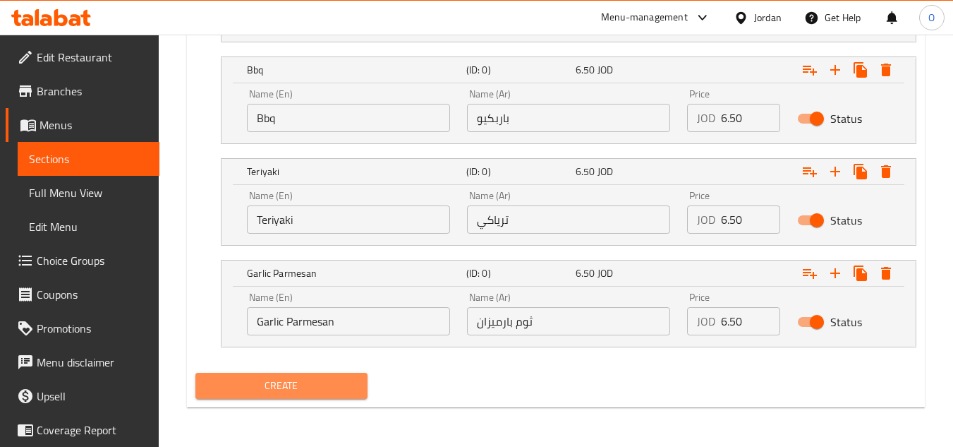
click at [229, 387] on span "Create" at bounding box center [281, 386] width 149 height 18
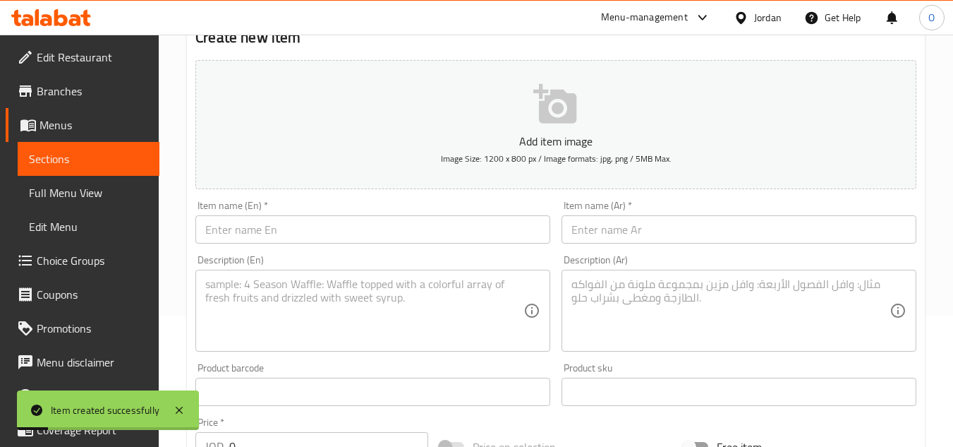
scroll to position [0, 0]
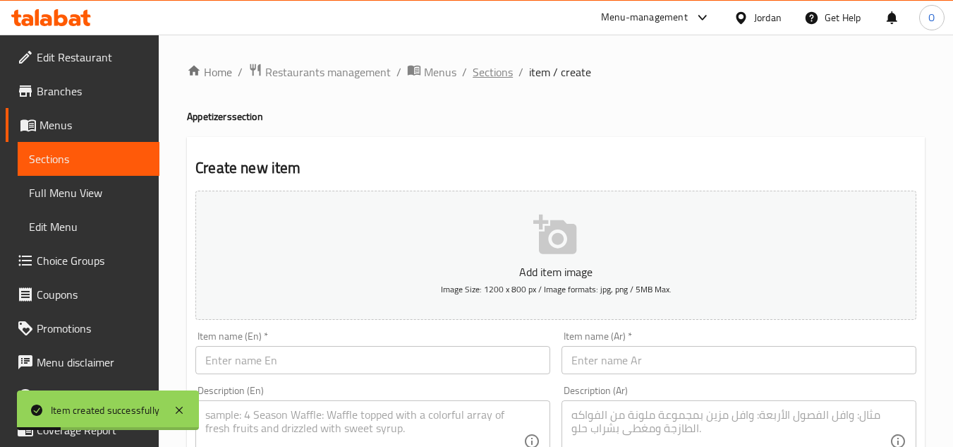
click at [497, 72] on span "Sections" at bounding box center [493, 72] width 40 height 17
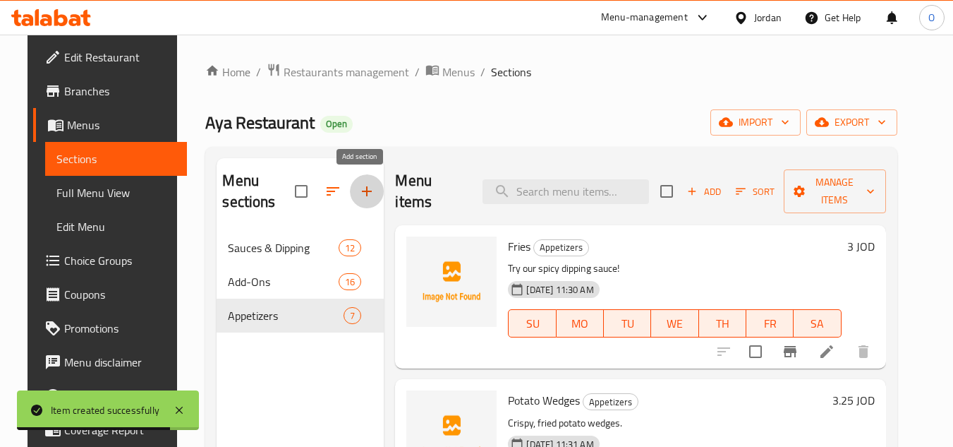
click at [364, 188] on icon "button" at bounding box center [366, 191] width 17 height 17
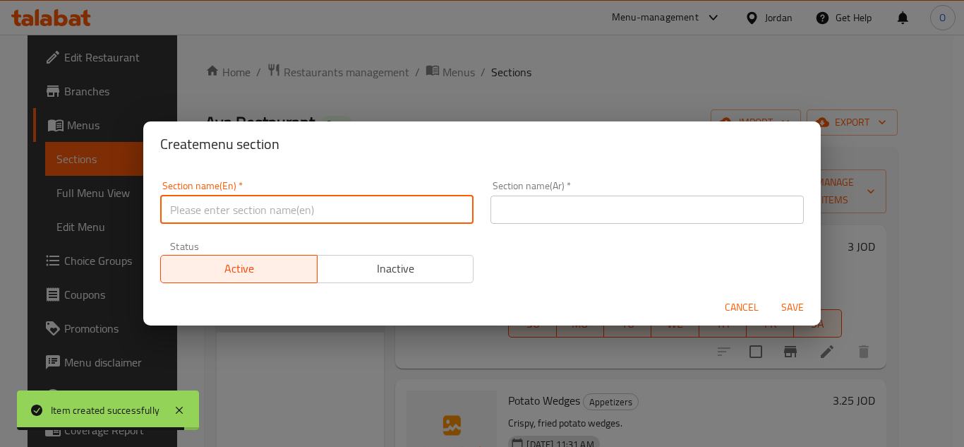
click at [286, 221] on input "text" at bounding box center [316, 209] width 313 height 28
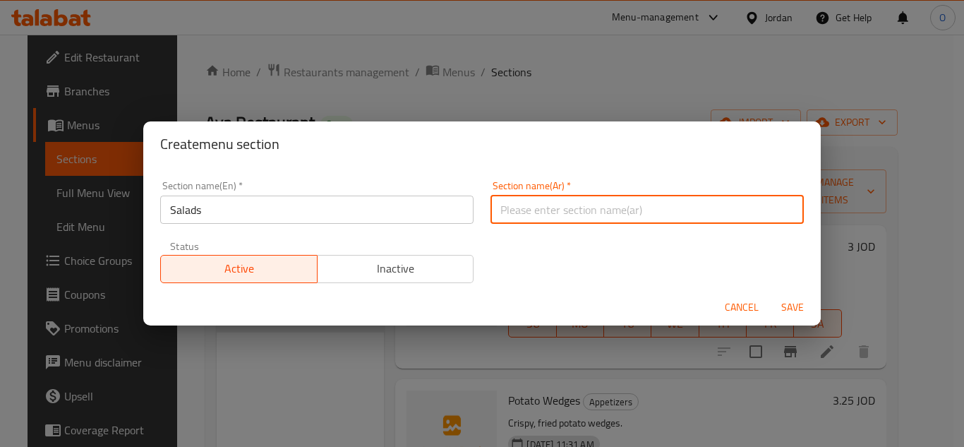
click at [727, 217] on input "text" at bounding box center [646, 209] width 313 height 28
click at [776, 307] on span "Save" at bounding box center [792, 307] width 34 height 18
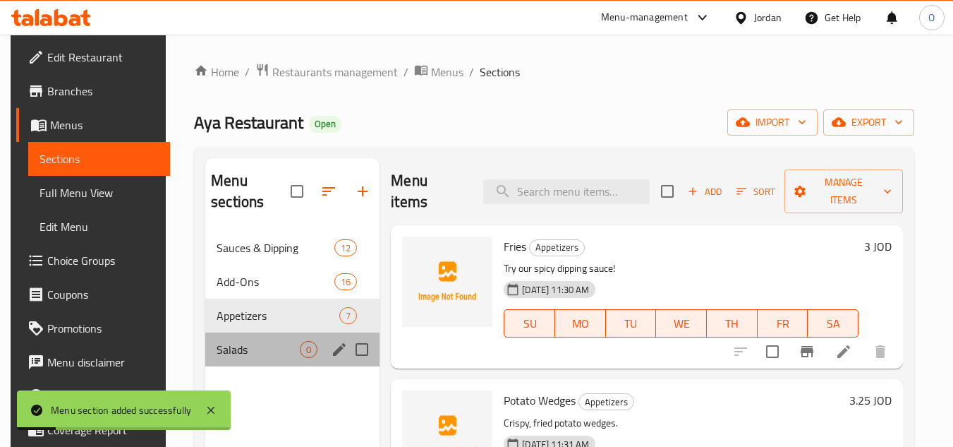
click at [264, 361] on div "Salads 0" at bounding box center [292, 349] width 174 height 34
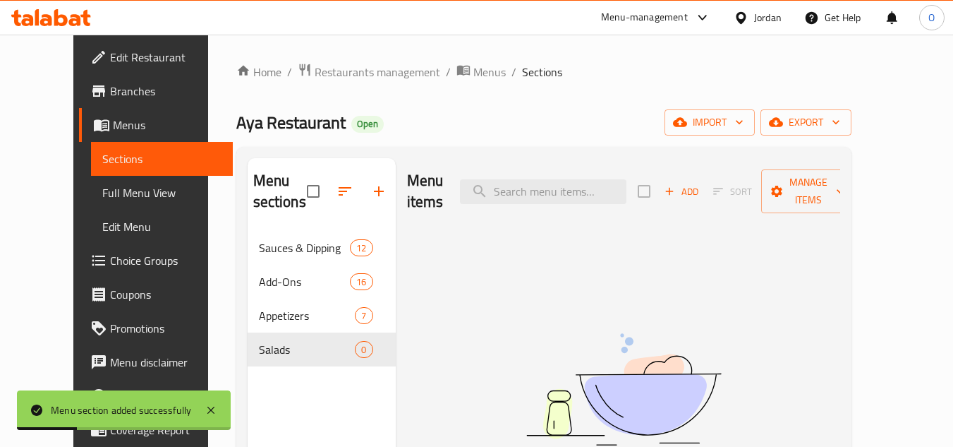
click at [701, 184] on span "Add" at bounding box center [682, 191] width 38 height 16
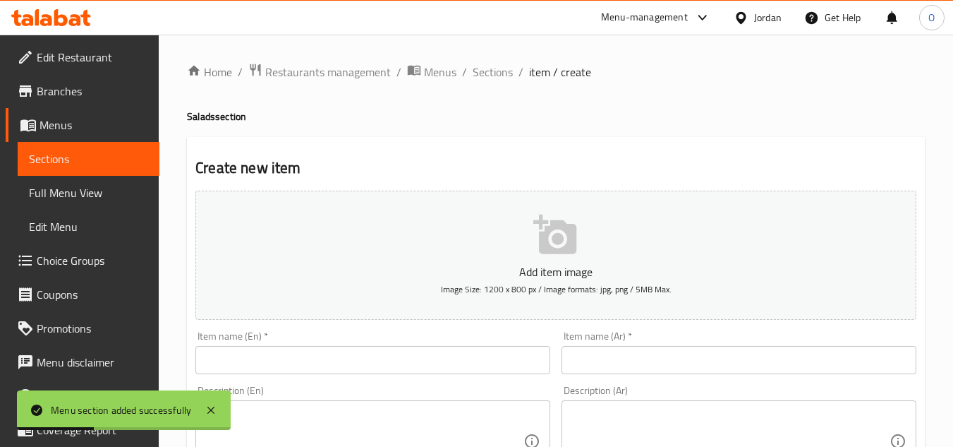
click at [315, 361] on input "text" at bounding box center [372, 360] width 355 height 28
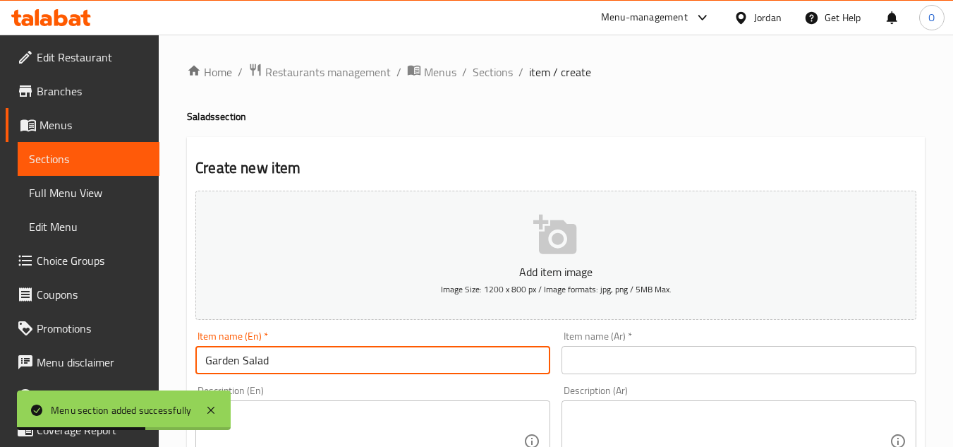
click at [697, 370] on input "text" at bounding box center [739, 360] width 355 height 28
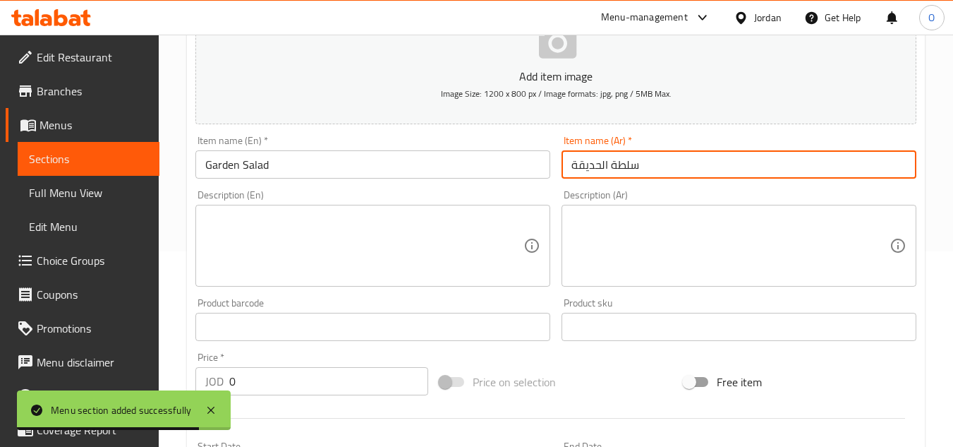
scroll to position [212, 0]
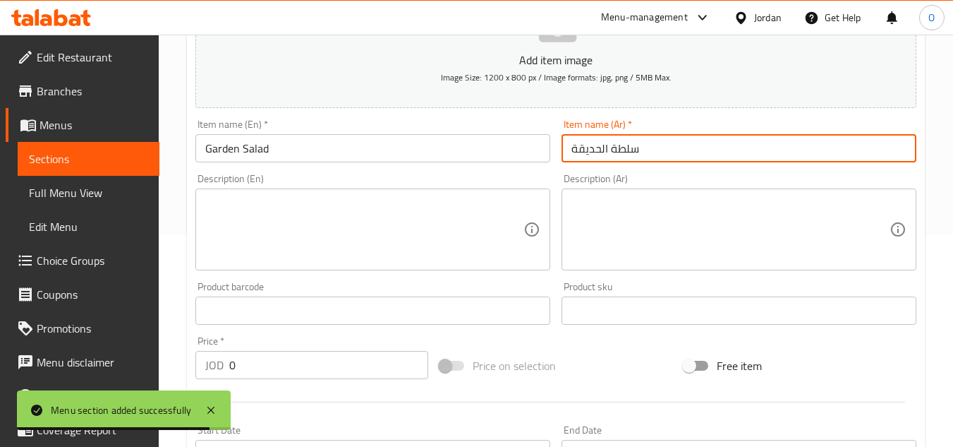
drag, startPoint x: 236, startPoint y: 365, endPoint x: 212, endPoint y: 360, distance: 24.5
click at [212, 361] on div "JOD 0 Price *" at bounding box center [311, 365] width 233 height 28
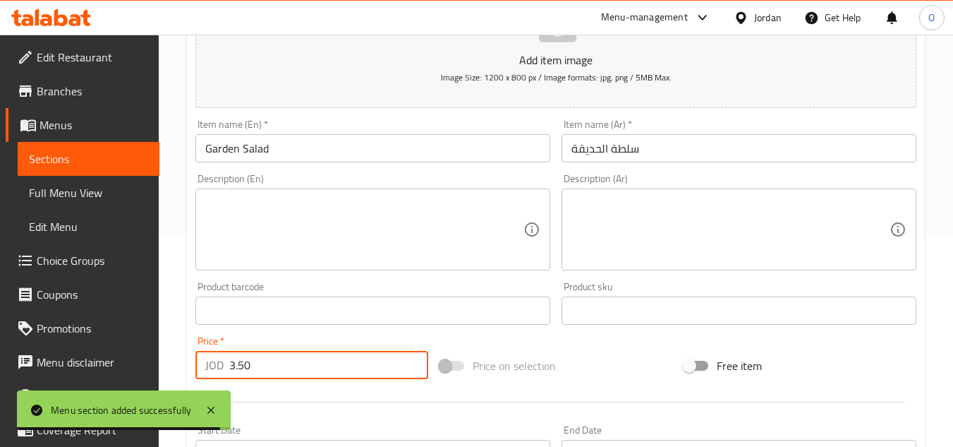
click at [257, 265] on div "Description (En)" at bounding box center [372, 229] width 355 height 82
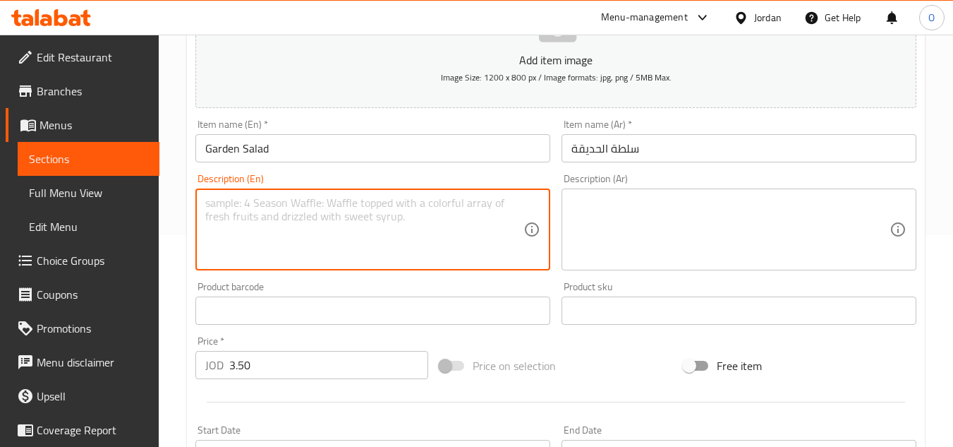
click at [262, 241] on textarea at bounding box center [364, 229] width 318 height 67
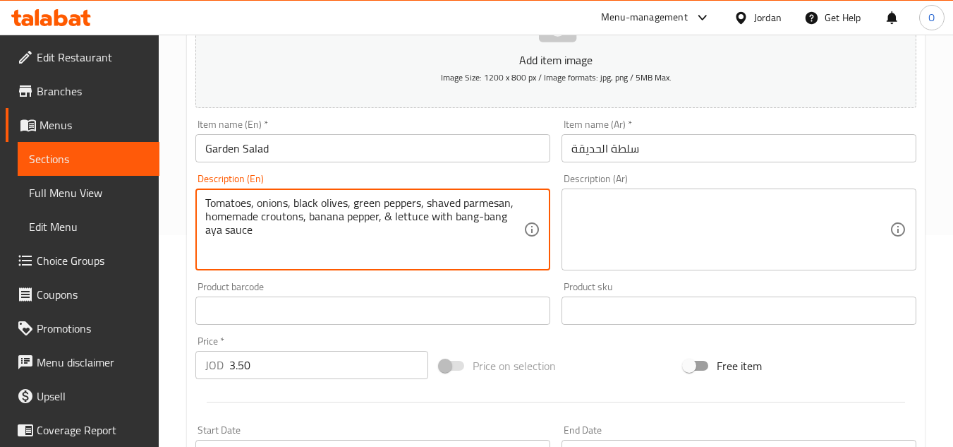
click at [629, 188] on div "Description (Ar)" at bounding box center [739, 229] width 355 height 82
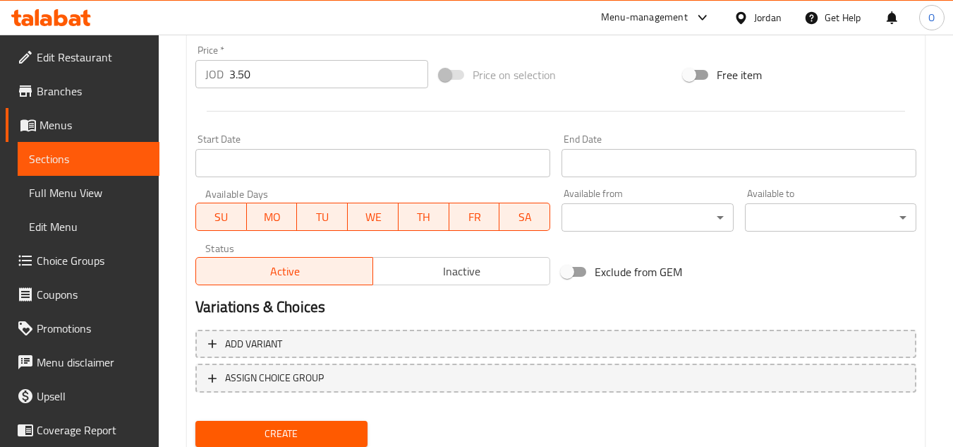
scroll to position [550, 0]
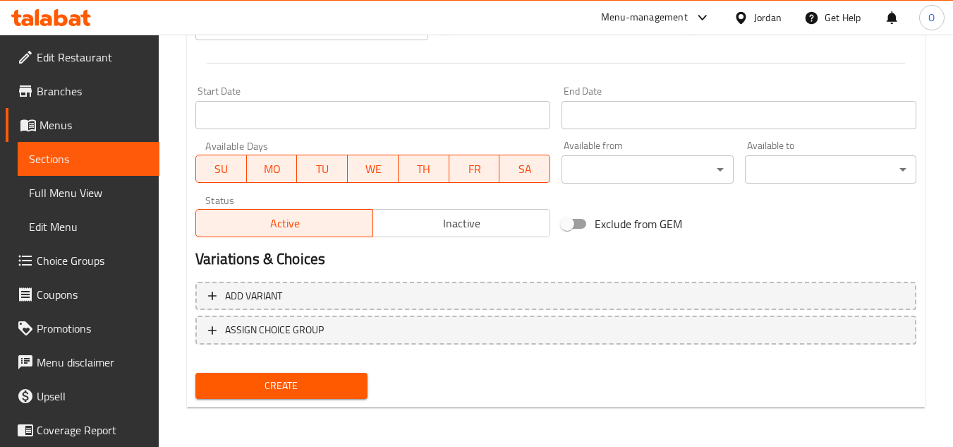
click at [314, 382] on span "Create" at bounding box center [281, 386] width 149 height 18
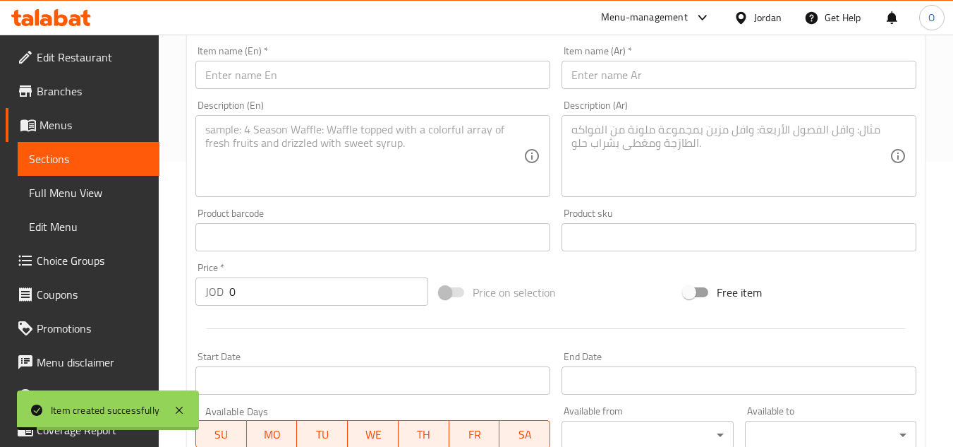
scroll to position [198, 0]
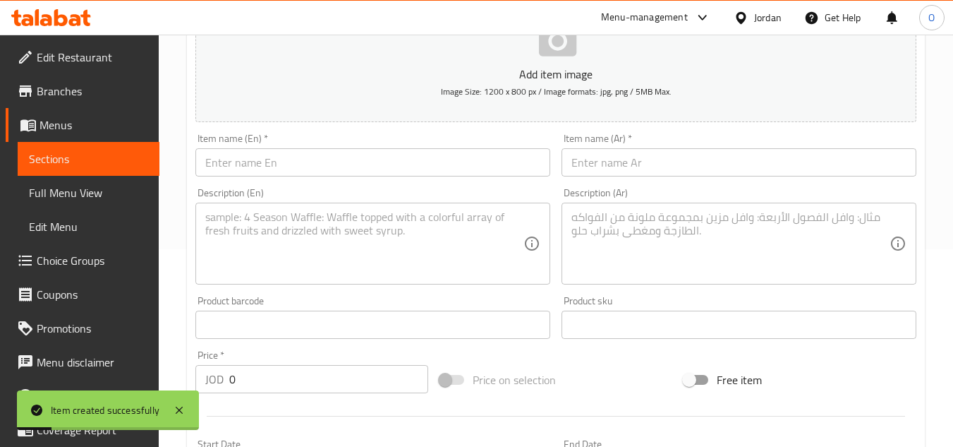
click at [284, 165] on input "text" at bounding box center [372, 162] width 355 height 28
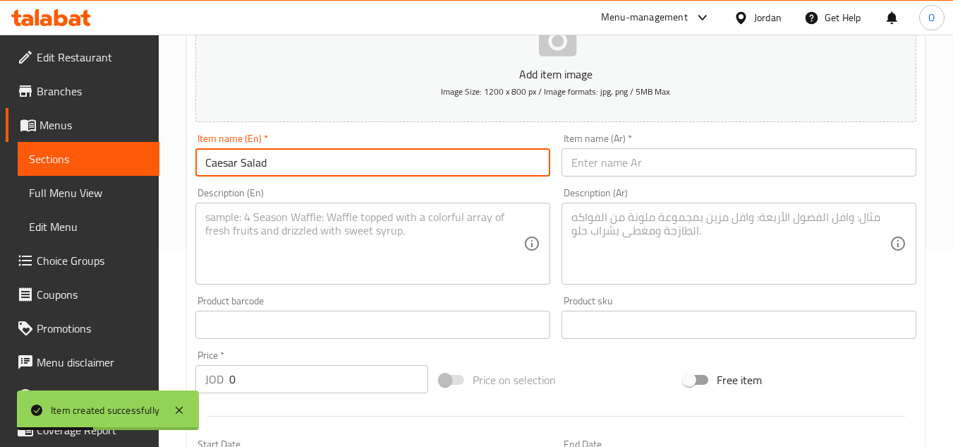
click at [619, 146] on div "Item name (Ar)   * Item name (Ar) *" at bounding box center [739, 154] width 355 height 43
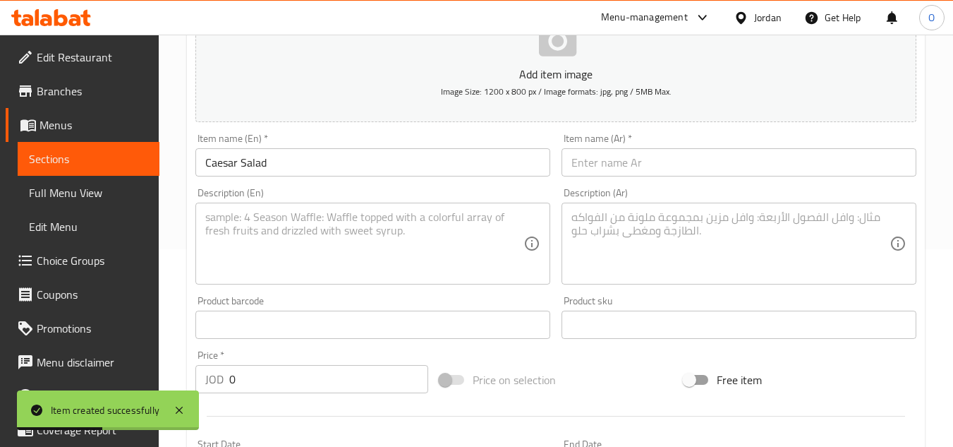
click at [620, 167] on input "text" at bounding box center [739, 162] width 355 height 28
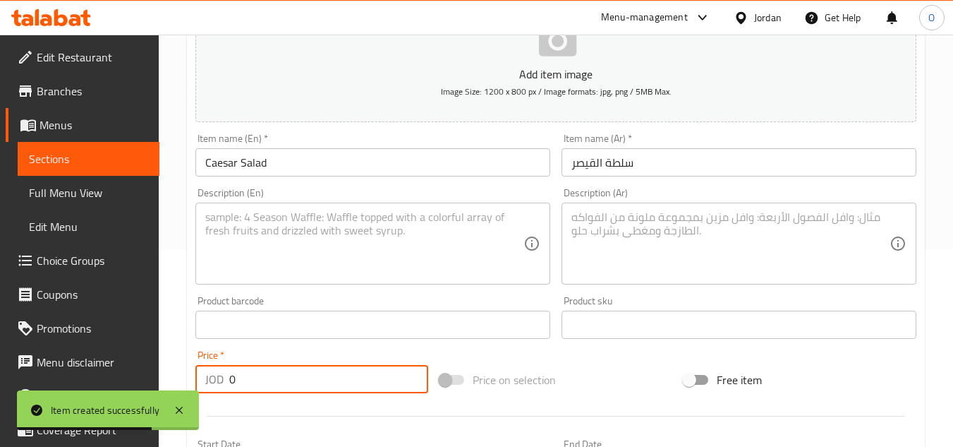
drag, startPoint x: 227, startPoint y: 383, endPoint x: 205, endPoint y: 367, distance: 27.2
click at [216, 378] on div "JOD 0 Price *" at bounding box center [311, 379] width 233 height 28
click at [272, 262] on textarea at bounding box center [364, 243] width 318 height 67
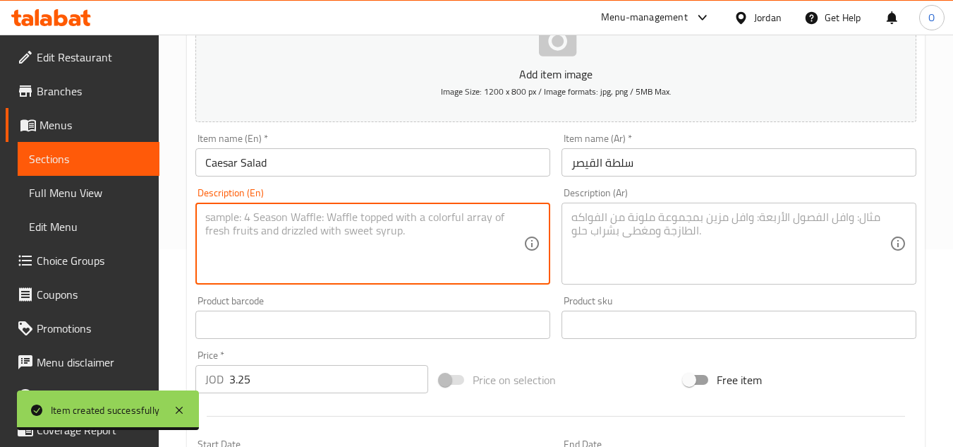
click at [231, 226] on textarea at bounding box center [364, 243] width 318 height 67
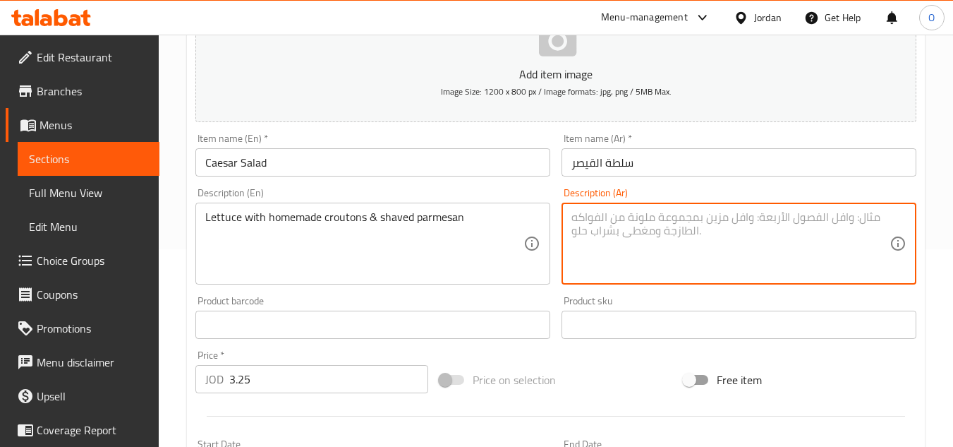
click at [713, 251] on textarea at bounding box center [731, 243] width 318 height 67
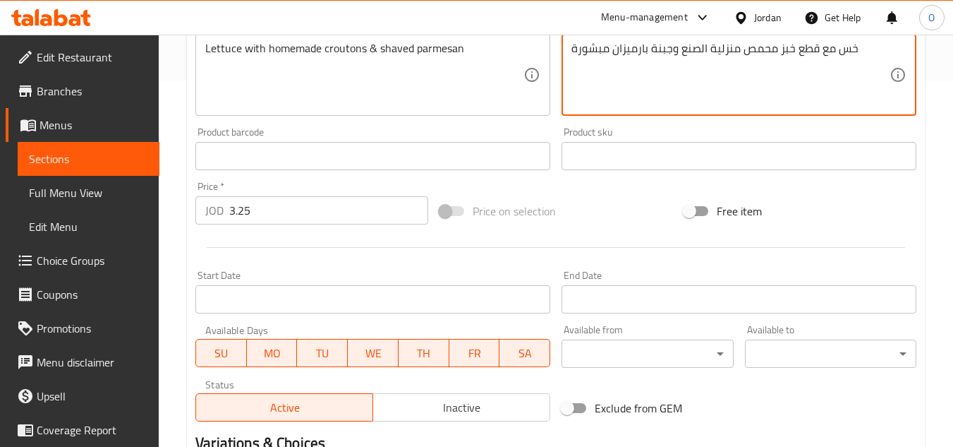
scroll to position [550, 0]
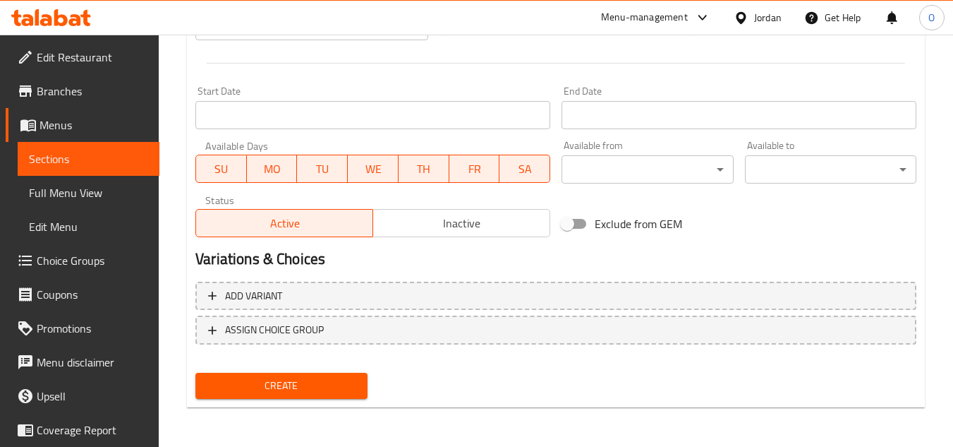
click at [270, 390] on span "Create" at bounding box center [281, 386] width 149 height 18
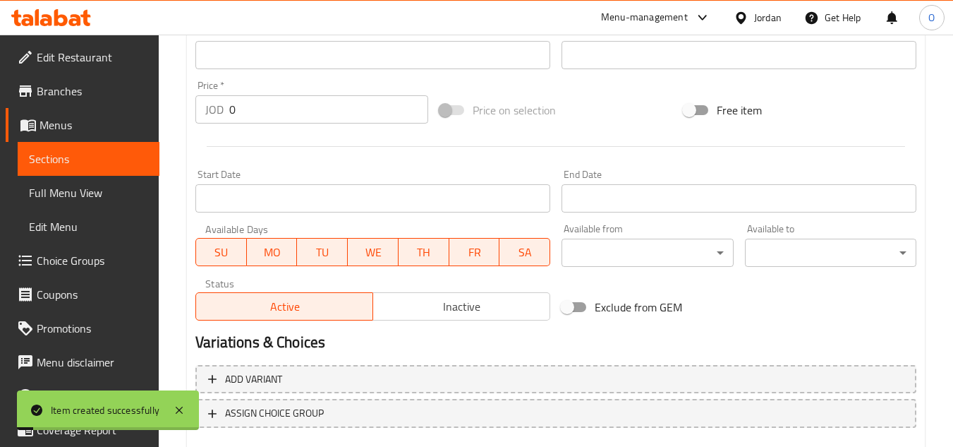
scroll to position [198, 0]
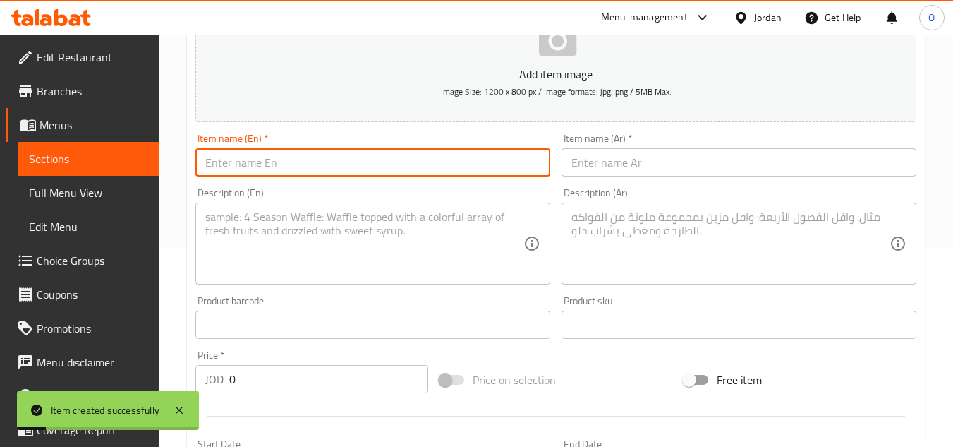
click at [261, 163] on input "text" at bounding box center [372, 162] width 355 height 28
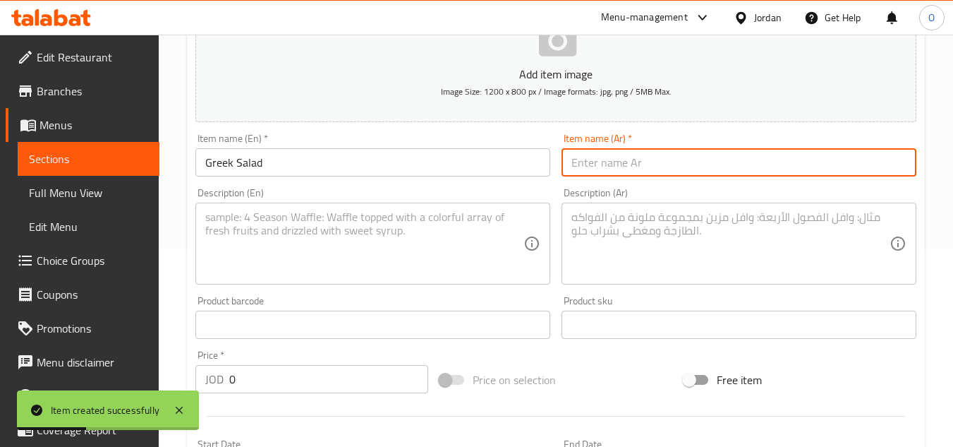
click at [642, 148] on input "text" at bounding box center [739, 162] width 355 height 28
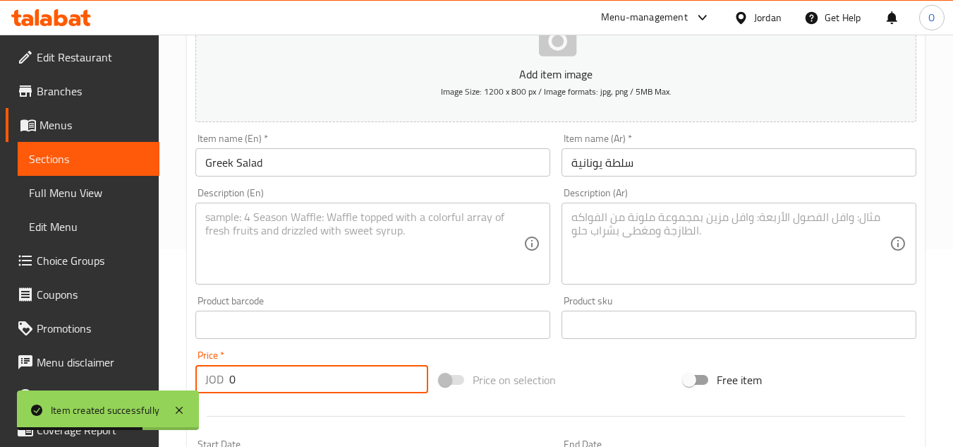
drag, startPoint x: 231, startPoint y: 376, endPoint x: 207, endPoint y: 371, distance: 23.8
click at [220, 380] on div "JOD 0 Price *" at bounding box center [311, 379] width 233 height 28
click at [224, 287] on div "Description (En) Description (En)" at bounding box center [373, 236] width 366 height 108
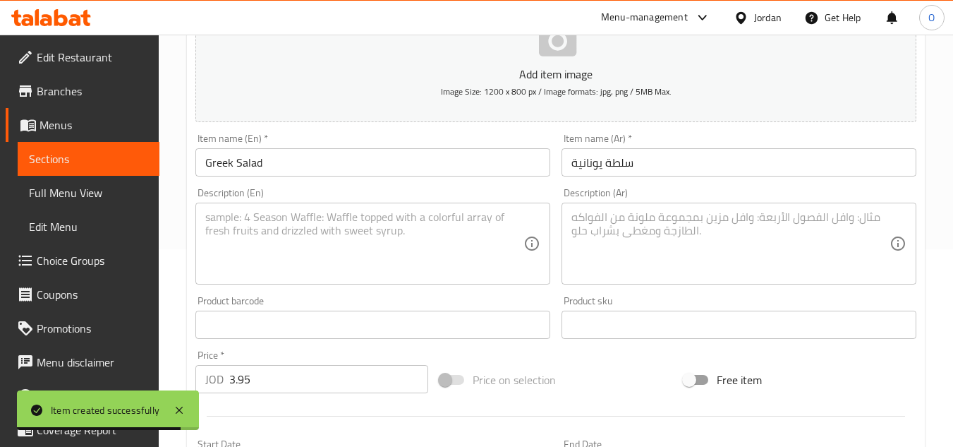
click at [237, 243] on textarea at bounding box center [364, 243] width 318 height 67
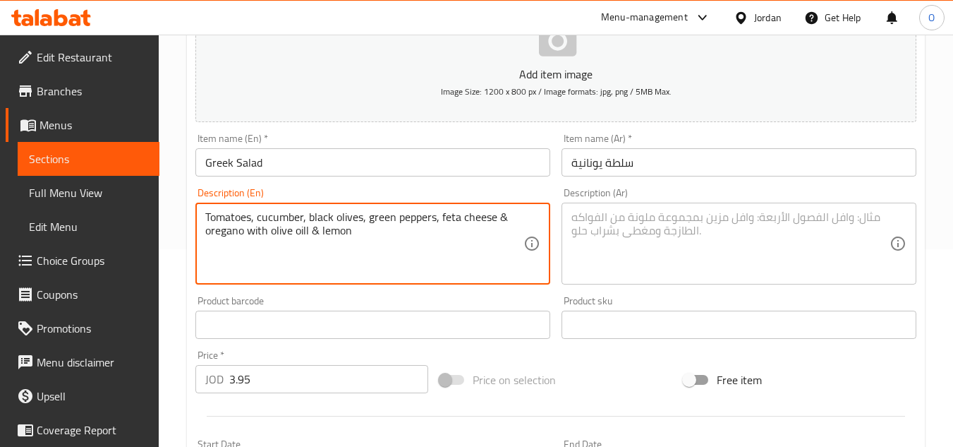
click at [658, 246] on textarea at bounding box center [731, 243] width 318 height 67
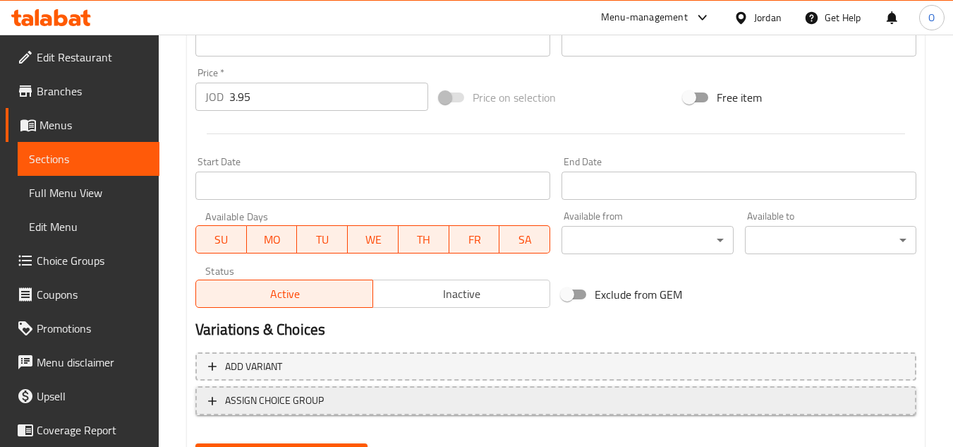
scroll to position [550, 0]
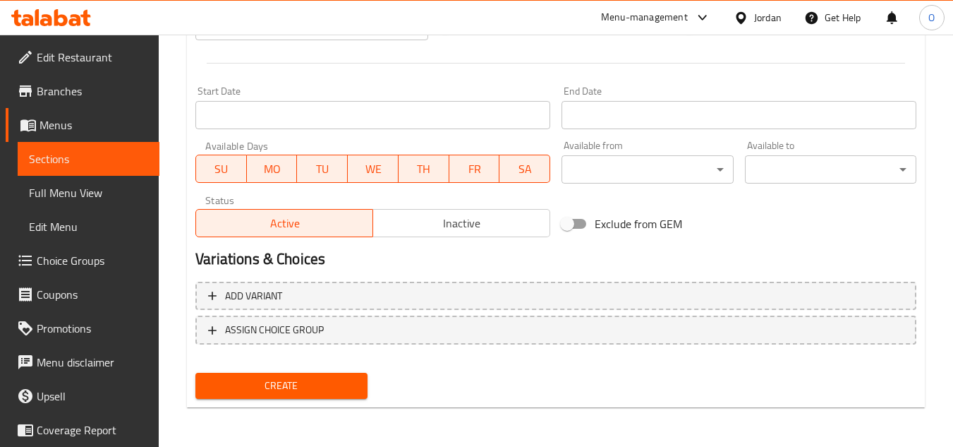
click at [280, 392] on span "Create" at bounding box center [281, 386] width 149 height 18
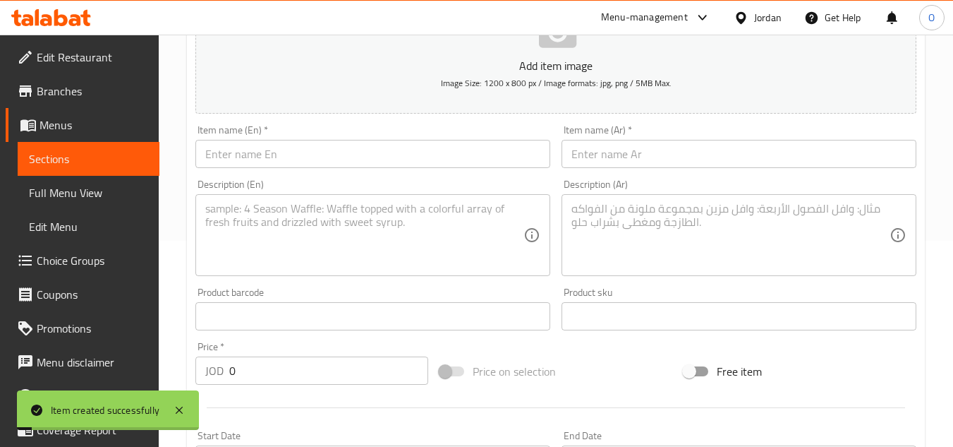
scroll to position [127, 0]
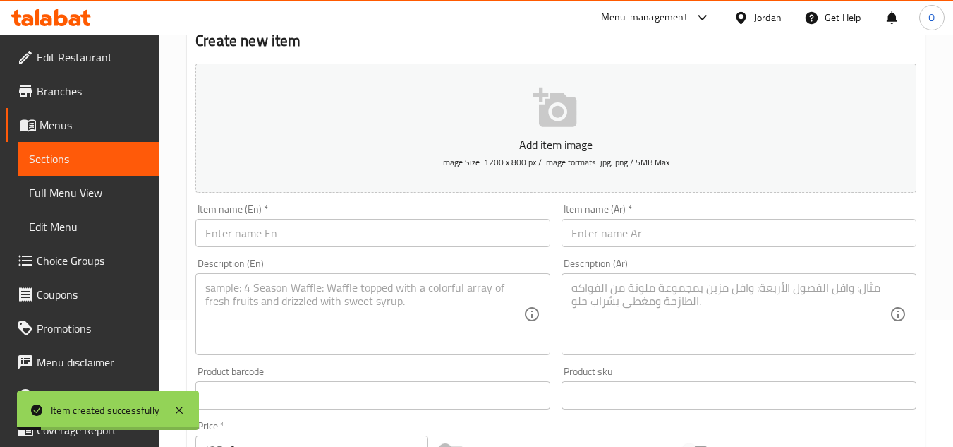
click at [275, 219] on input "text" at bounding box center [372, 233] width 355 height 28
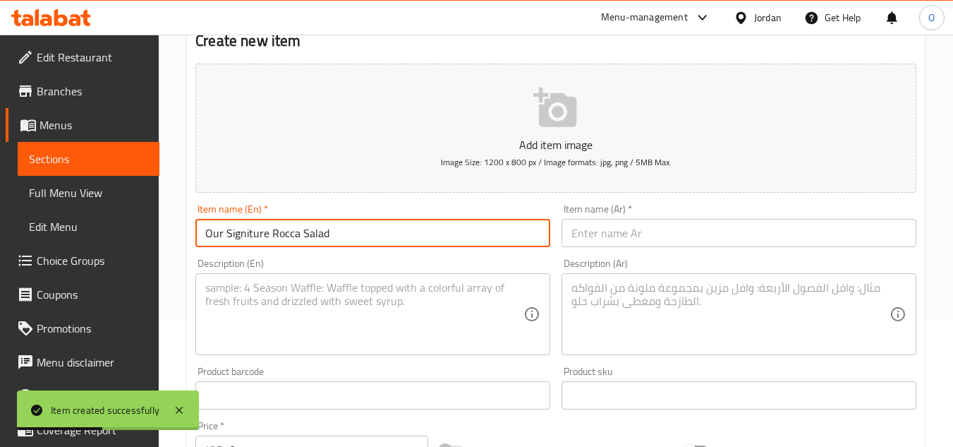
click at [622, 234] on input "text" at bounding box center [739, 233] width 355 height 28
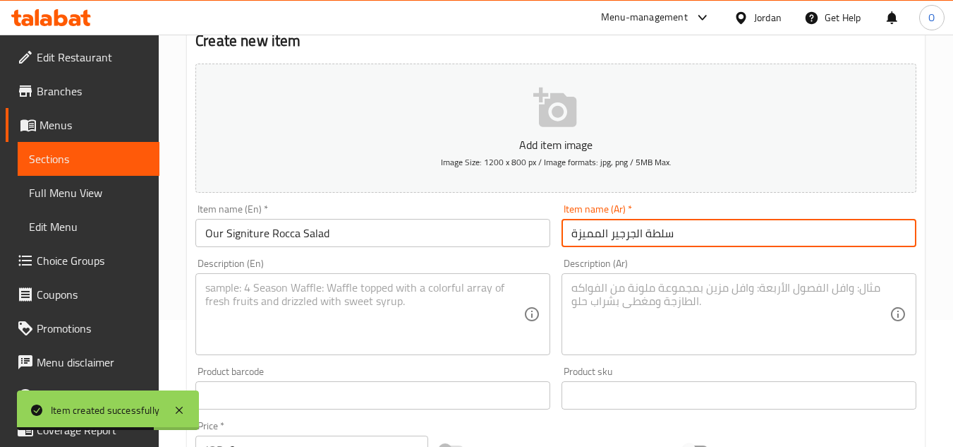
scroll to position [198, 0]
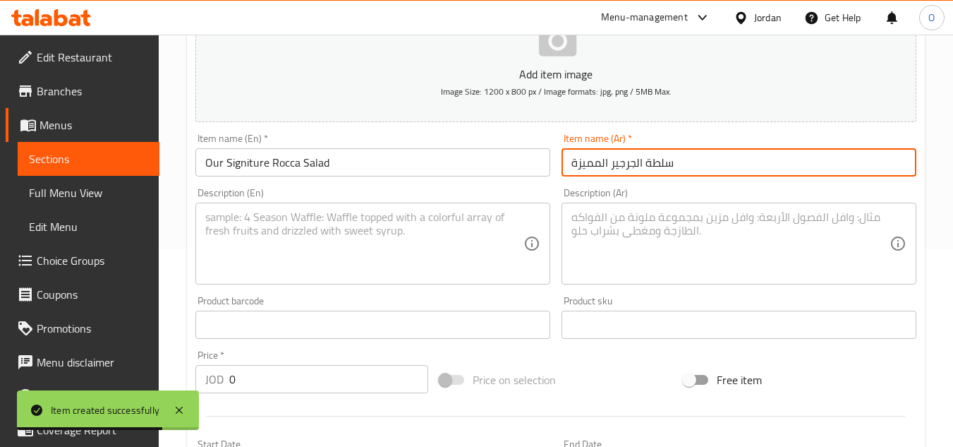
drag, startPoint x: 248, startPoint y: 368, endPoint x: 181, endPoint y: 363, distance: 67.2
click at [193, 373] on div "Price   * JOD 0 Price *" at bounding box center [312, 371] width 244 height 54
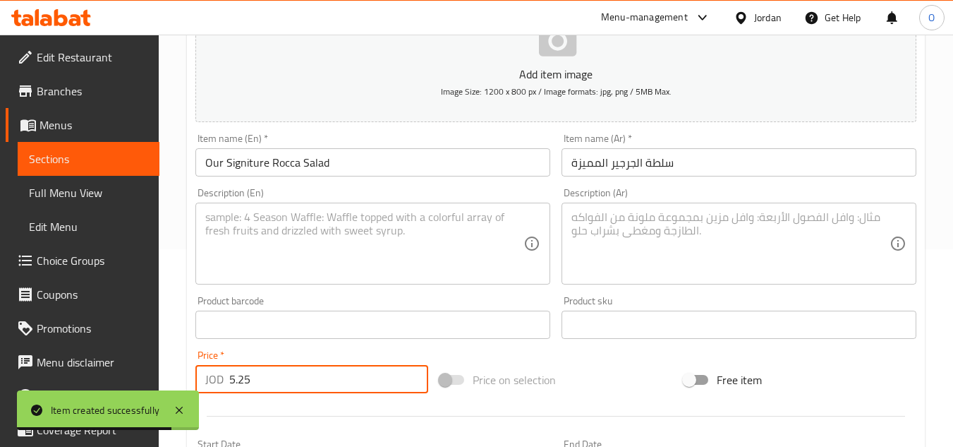
click at [222, 267] on textarea at bounding box center [364, 243] width 318 height 67
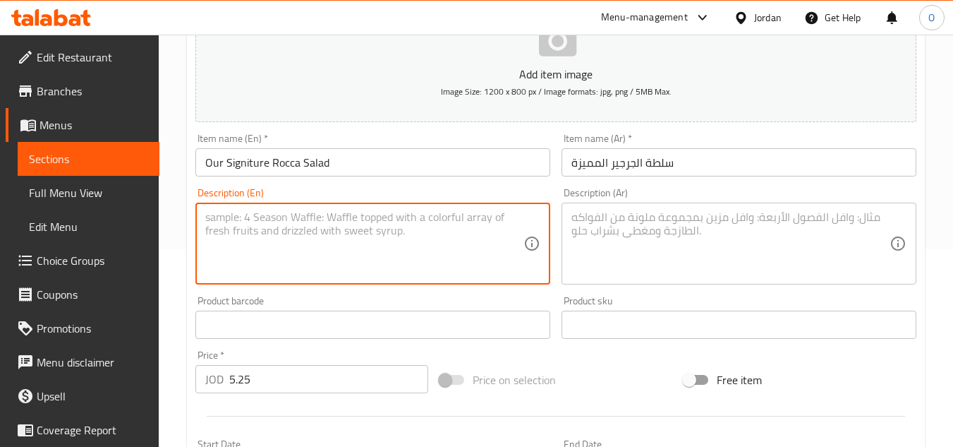
click at [214, 240] on textarea at bounding box center [364, 243] width 318 height 67
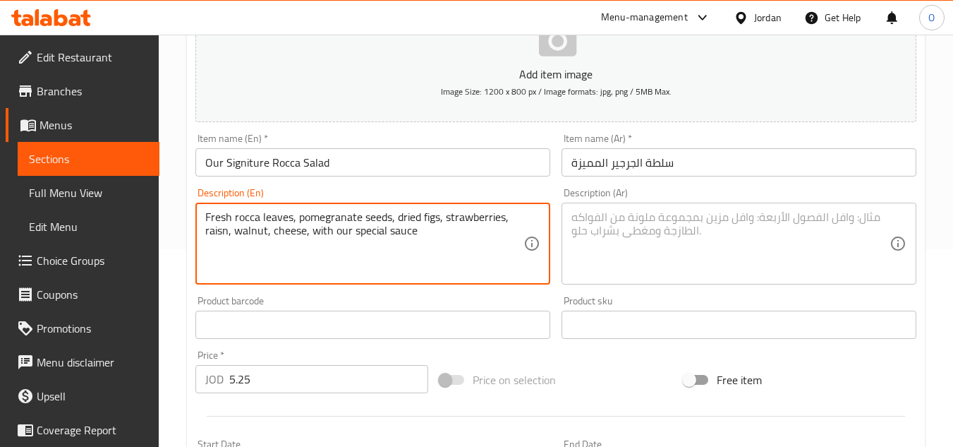
click at [636, 246] on textarea at bounding box center [731, 243] width 318 height 67
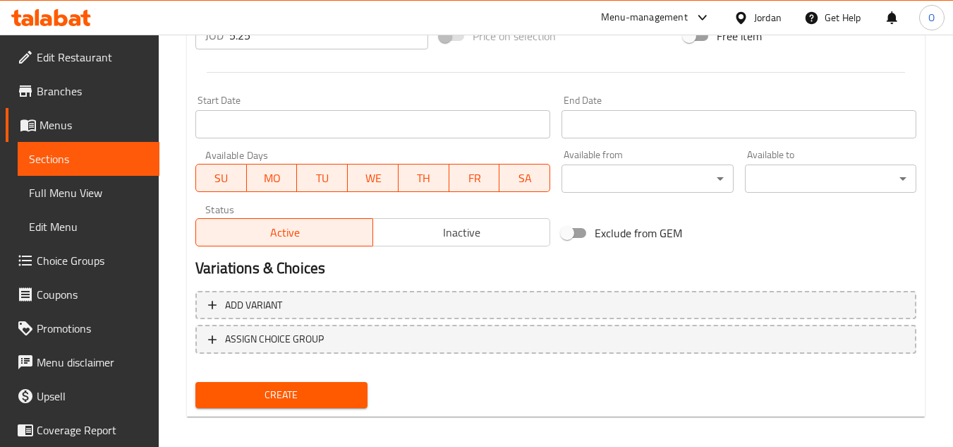
scroll to position [550, 0]
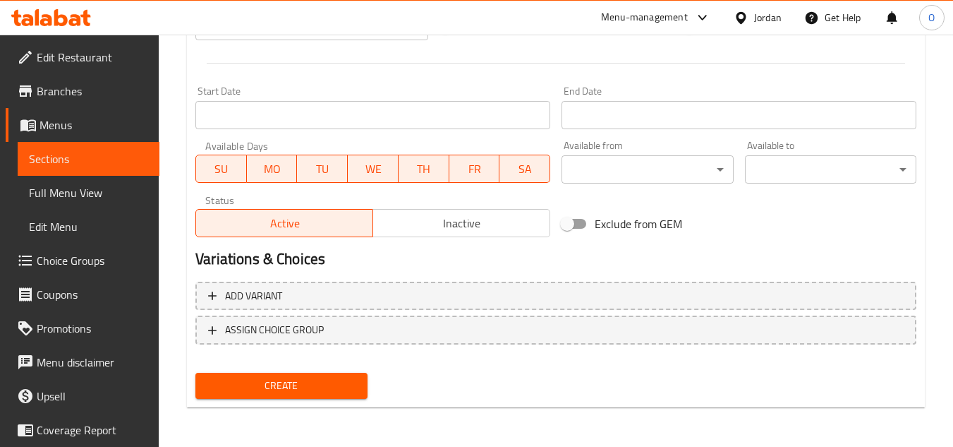
click at [320, 358] on nav at bounding box center [555, 355] width 721 height 11
click at [319, 394] on span "Create" at bounding box center [281, 386] width 149 height 18
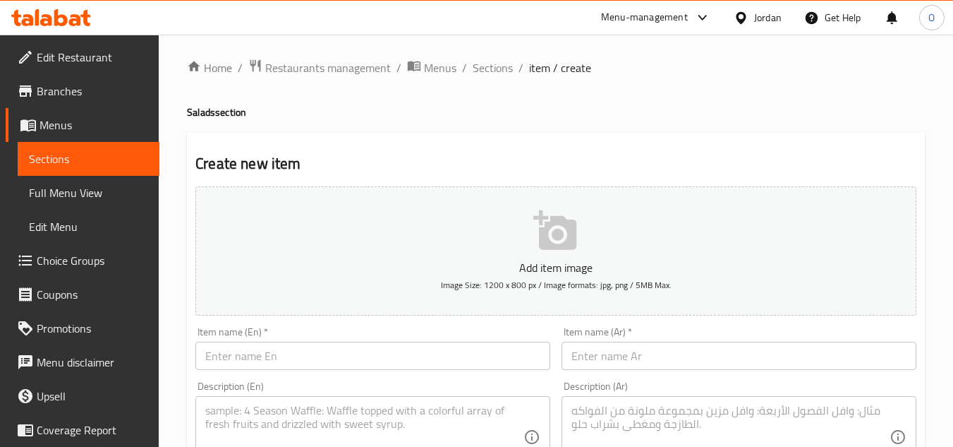
scroll to position [0, 0]
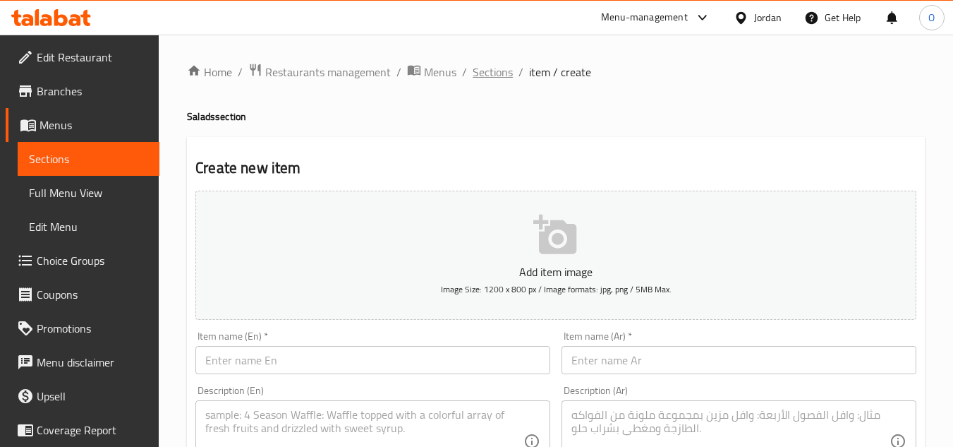
click at [495, 71] on span "Sections" at bounding box center [493, 72] width 40 height 17
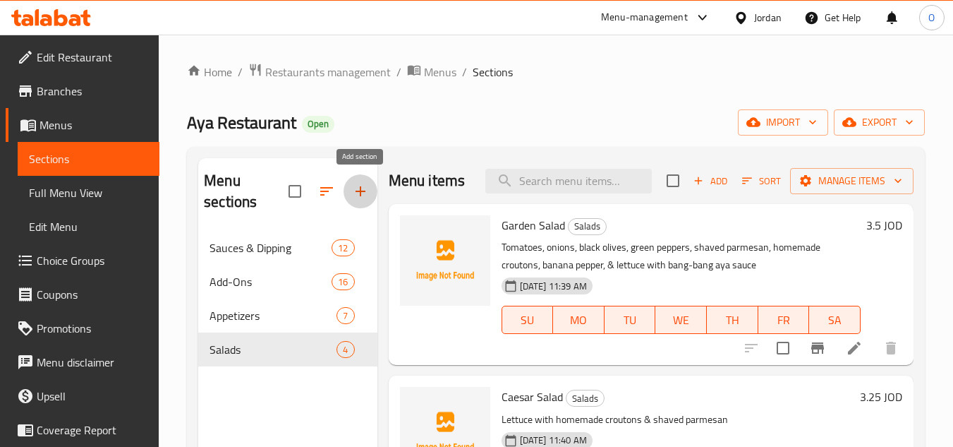
click at [357, 183] on icon "button" at bounding box center [360, 191] width 17 height 17
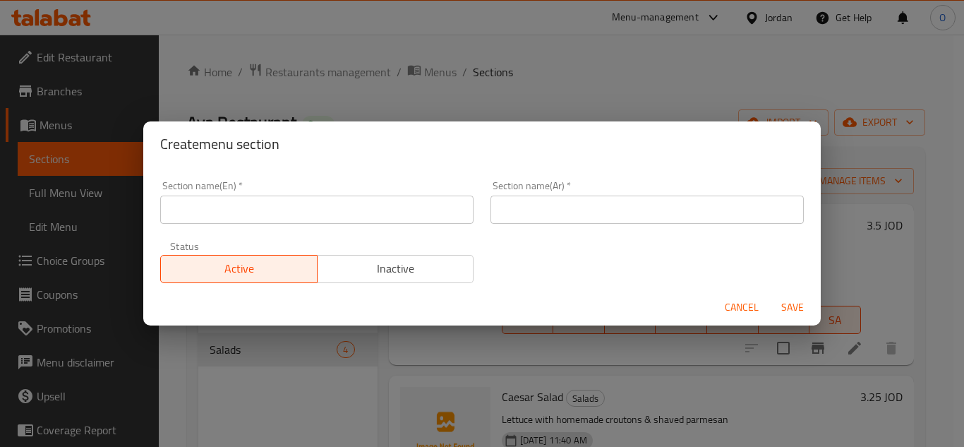
click at [287, 214] on input "text" at bounding box center [316, 209] width 313 height 28
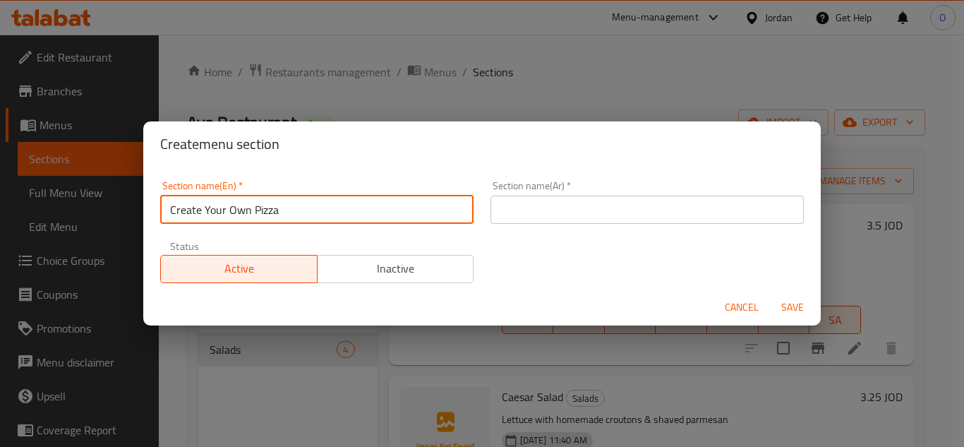
click at [253, 212] on input "Create Your Own Pizza" at bounding box center [316, 209] width 313 height 28
drag, startPoint x: 253, startPoint y: 212, endPoint x: 168, endPoint y: 211, distance: 85.4
click at [168, 211] on input "Create Your Own Pizza" at bounding box center [316, 209] width 313 height 28
click at [188, 207] on input "Pizza" at bounding box center [316, 209] width 313 height 28
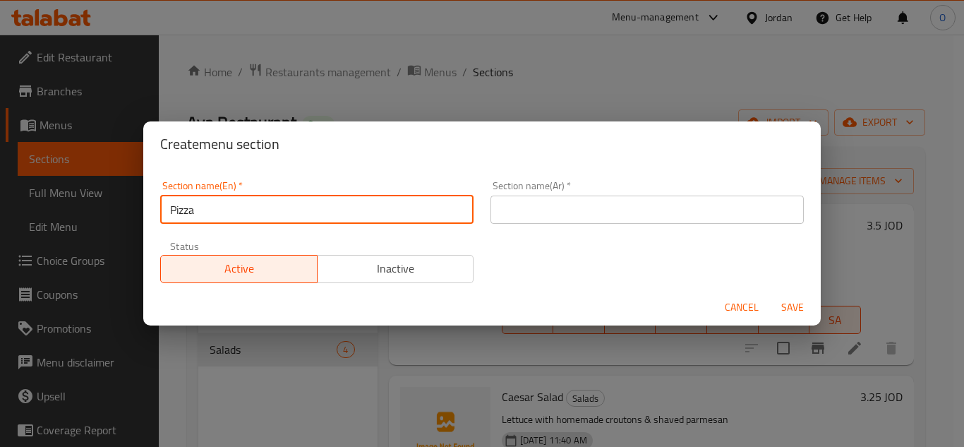
click at [194, 208] on input "Pizza" at bounding box center [316, 209] width 313 height 28
drag, startPoint x: 195, startPoint y: 208, endPoint x: 435, endPoint y: 240, distance: 242.7
click at [435, 240] on div "Section name(En)   * Pizza Section name(En) * Section name(Ar)   * Section name…" at bounding box center [482, 231] width 660 height 119
click at [186, 214] on input "Pizza" at bounding box center [316, 209] width 313 height 28
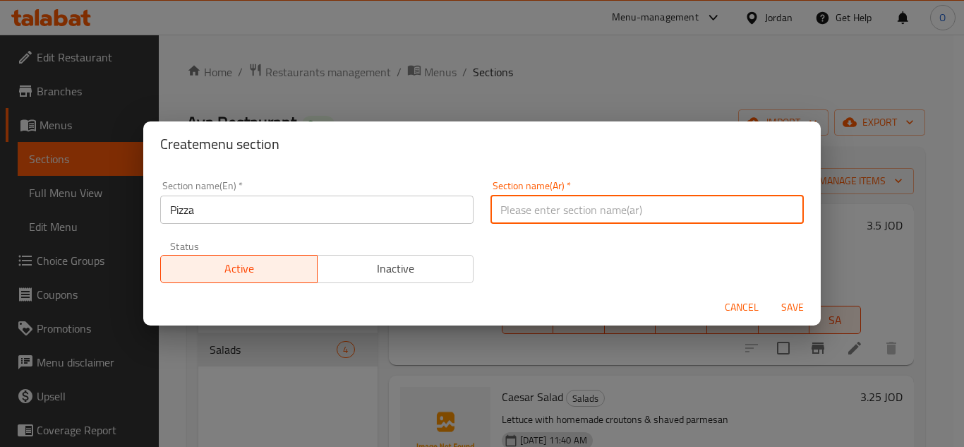
click at [575, 197] on input "text" at bounding box center [646, 209] width 313 height 28
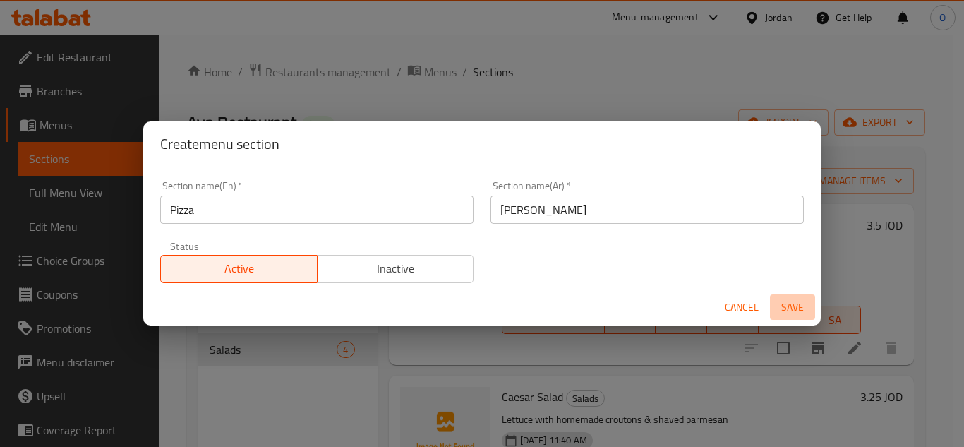
click at [780, 301] on span "Save" at bounding box center [792, 307] width 34 height 18
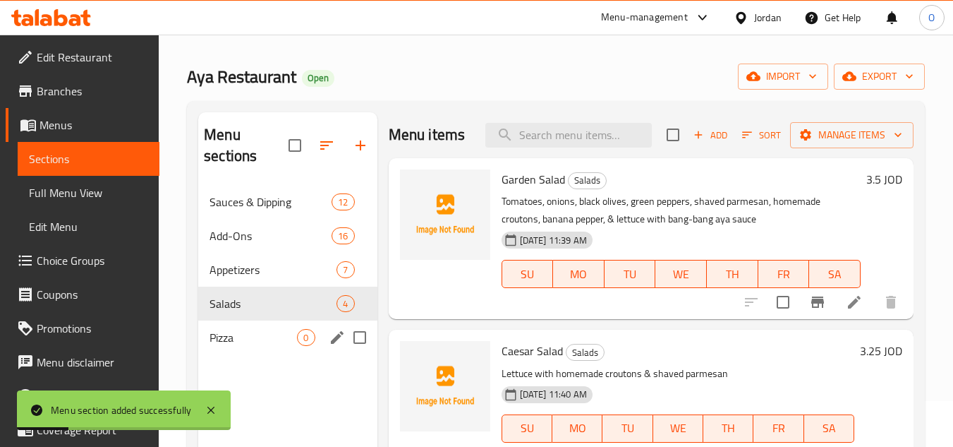
scroll to position [71, 0]
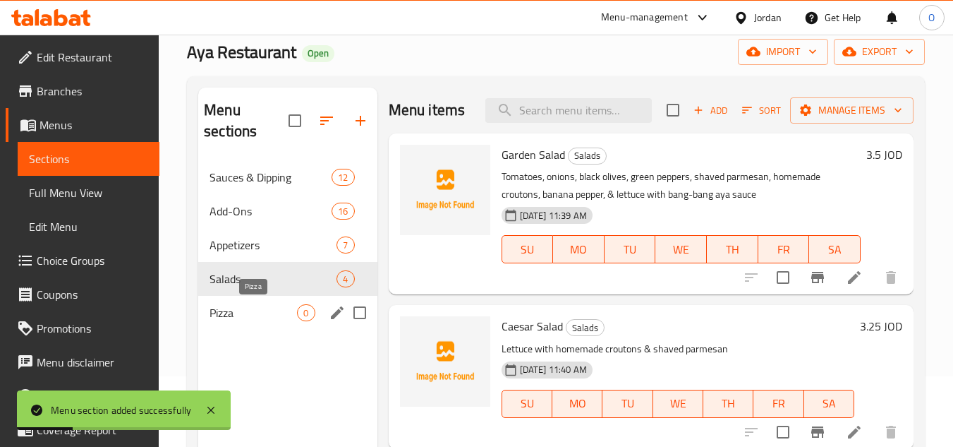
click at [291, 306] on span "Pizza" at bounding box center [253, 312] width 87 height 17
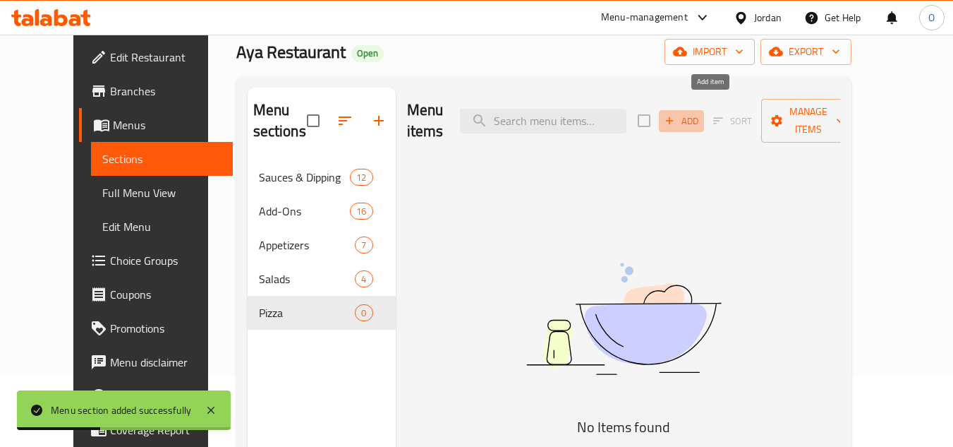
click at [701, 113] on span "Add" at bounding box center [682, 121] width 38 height 16
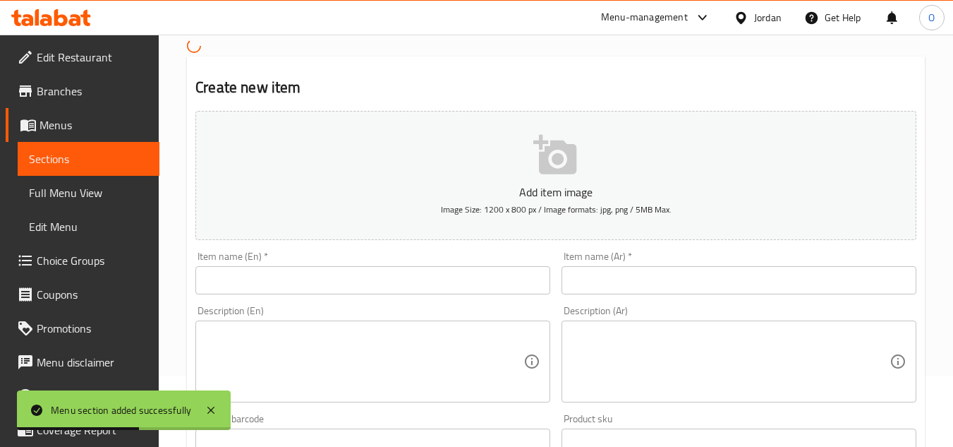
click at [296, 278] on input "text" at bounding box center [372, 280] width 355 height 28
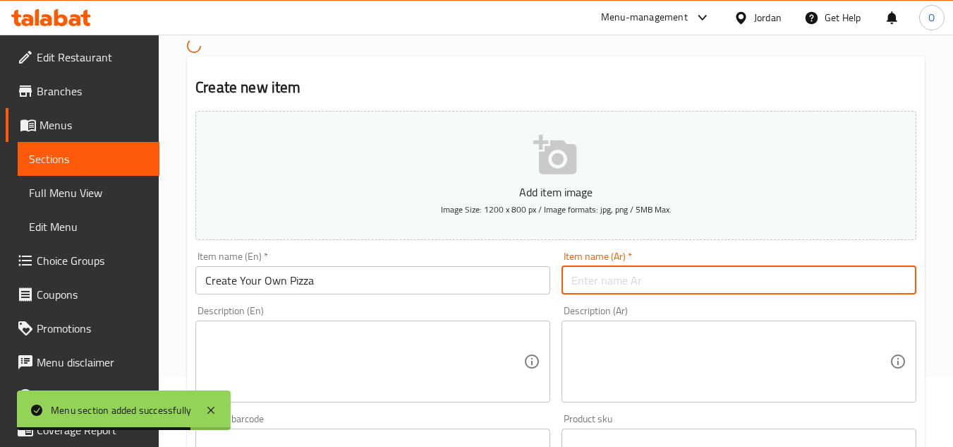
click at [611, 290] on input "text" at bounding box center [739, 280] width 355 height 28
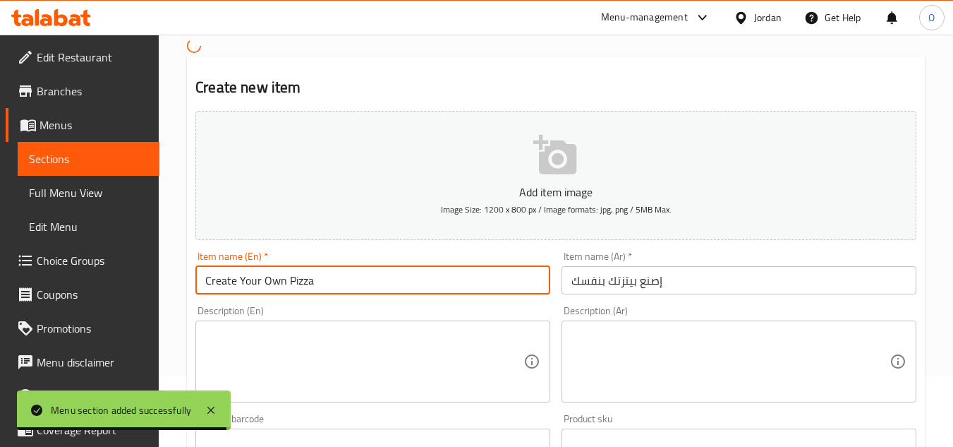
drag, startPoint x: 310, startPoint y: 279, endPoint x: 491, endPoint y: 283, distance: 180.7
click at [491, 283] on input "Create Your Own Pizza" at bounding box center [372, 280] width 355 height 28
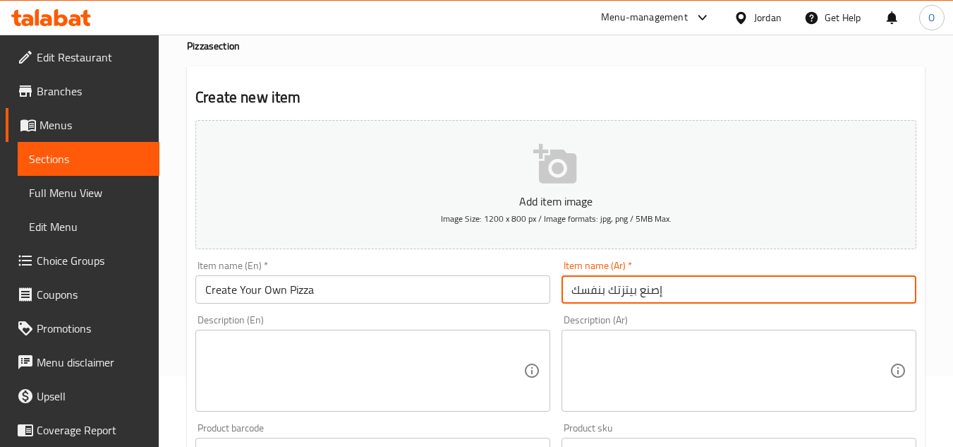
drag, startPoint x: 663, startPoint y: 284, endPoint x: 862, endPoint y: 314, distance: 201.3
click at [862, 314] on div "Add item image Image Size: 1200 x 800 px / Image formats: jpg, png / 5MB Max. I…" at bounding box center [556, 418] width 732 height 608
click at [267, 364] on textarea at bounding box center [364, 370] width 318 height 67
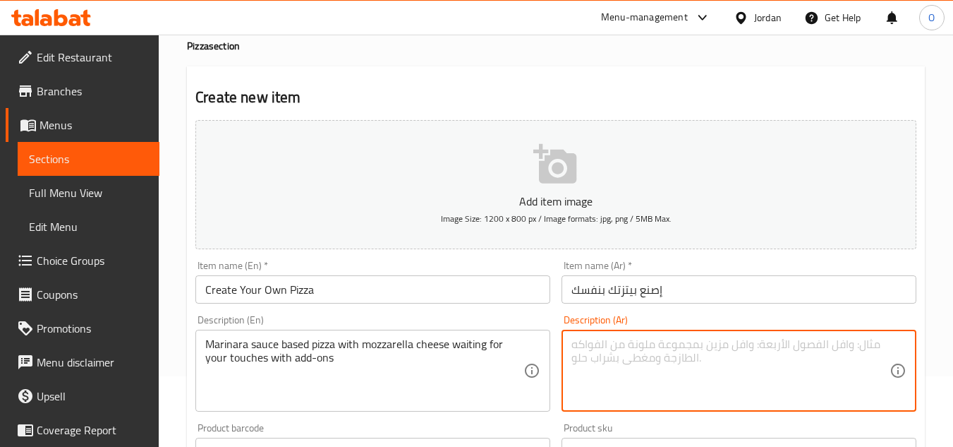
click at [720, 349] on textarea at bounding box center [731, 370] width 318 height 67
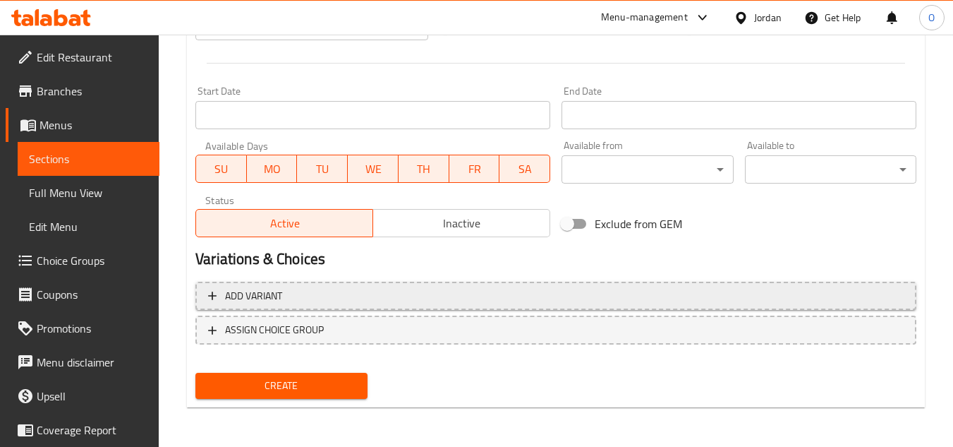
click at [550, 284] on button "Add variant" at bounding box center [555, 296] width 721 height 29
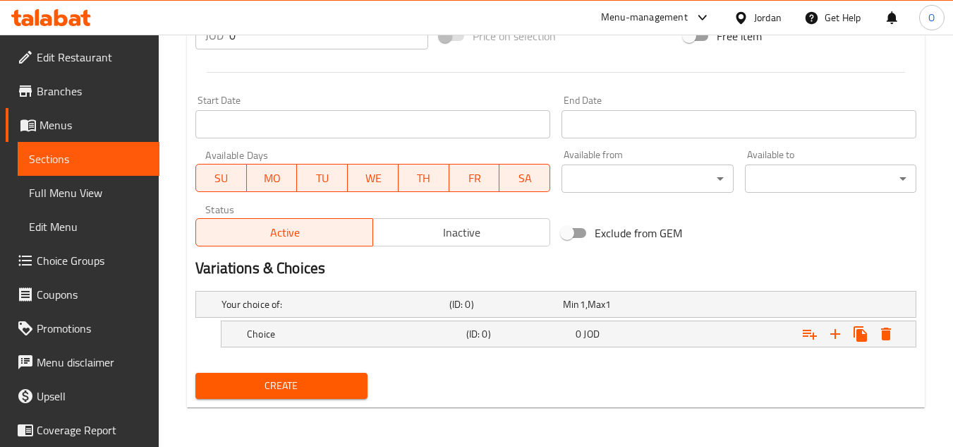
scroll to position [541, 0]
click at [832, 339] on icon "Expand" at bounding box center [835, 333] width 17 height 17
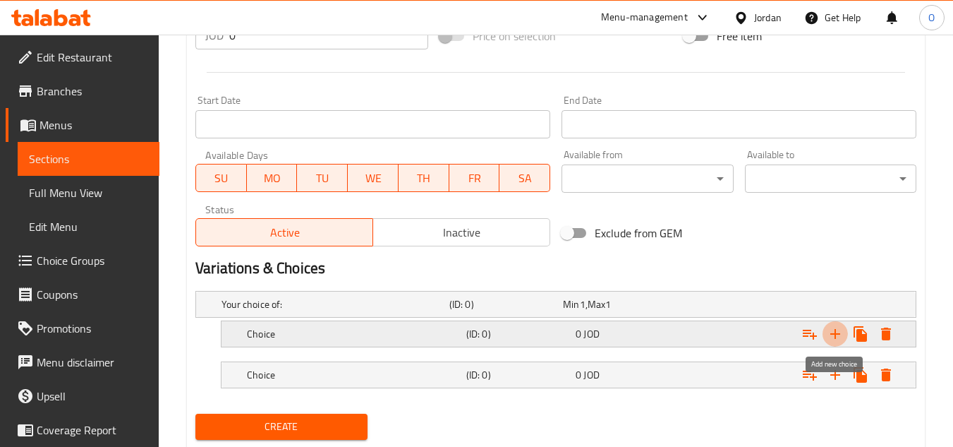
click at [832, 339] on icon "Expand" at bounding box center [835, 333] width 17 height 17
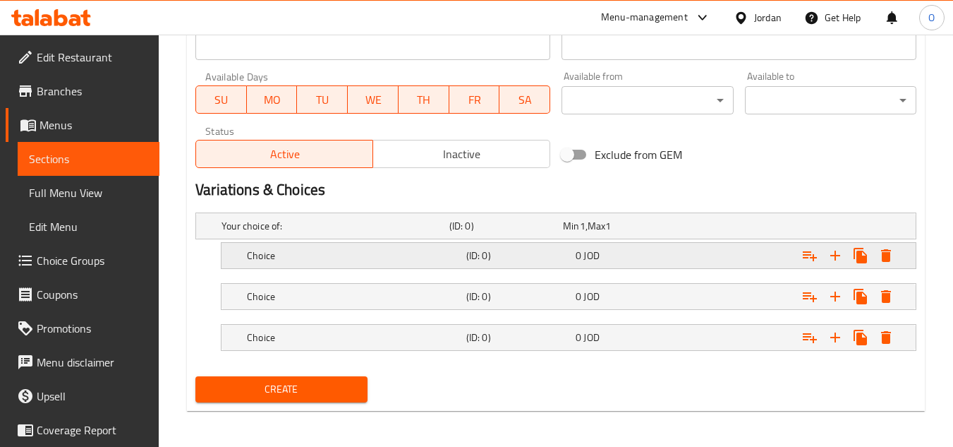
scroll to position [623, 0]
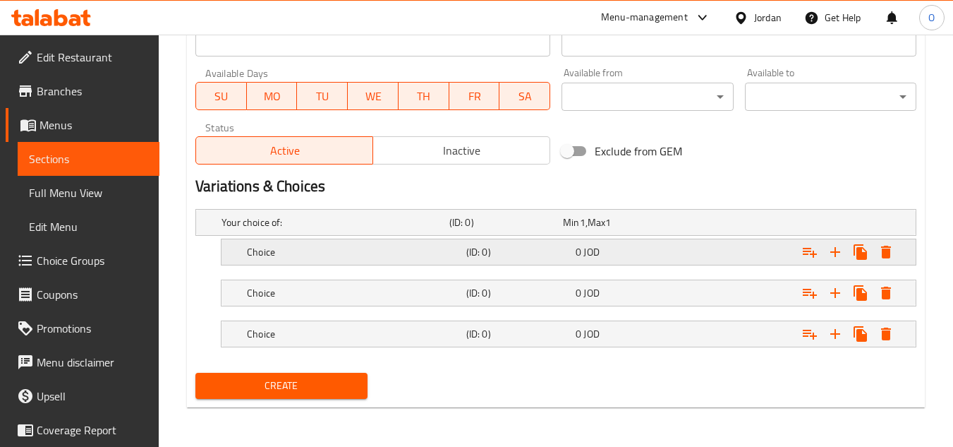
click at [332, 258] on h5 "Choice" at bounding box center [354, 252] width 214 height 14
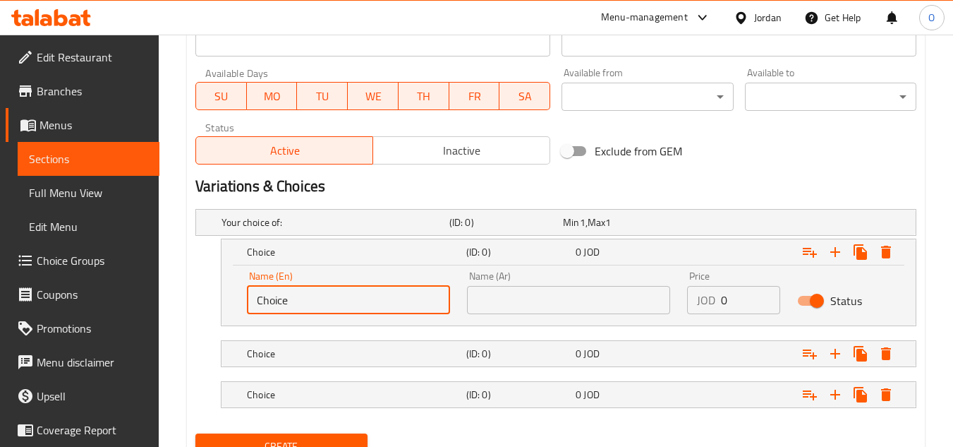
click at [315, 301] on input "Choice" at bounding box center [348, 300] width 203 height 28
click at [319, 284] on div "Name (En) Small 10 Name (En)" at bounding box center [348, 292] width 203 height 43
click at [315, 296] on input "Small 10" at bounding box center [348, 300] width 203 height 28
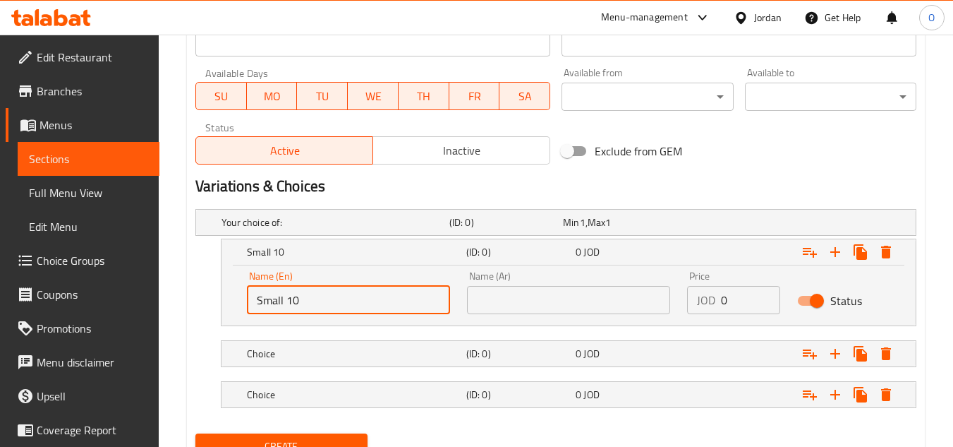
click at [315, 296] on input "Small 10" at bounding box center [348, 300] width 203 height 28
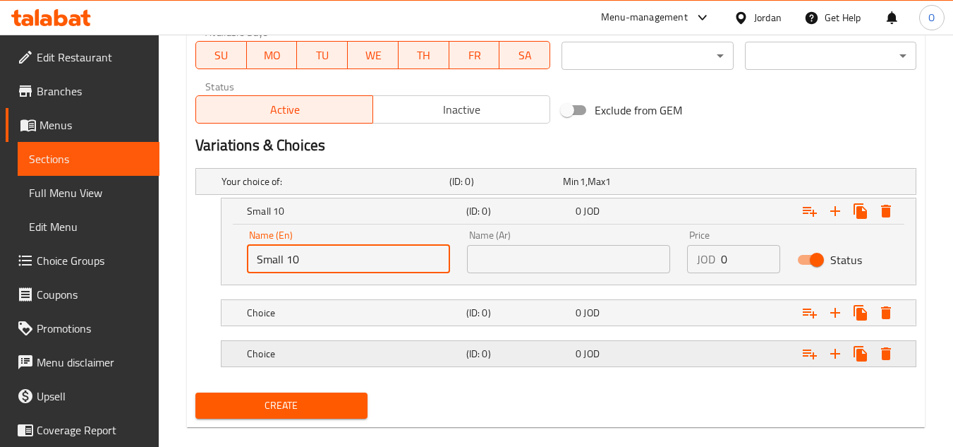
scroll to position [684, 0]
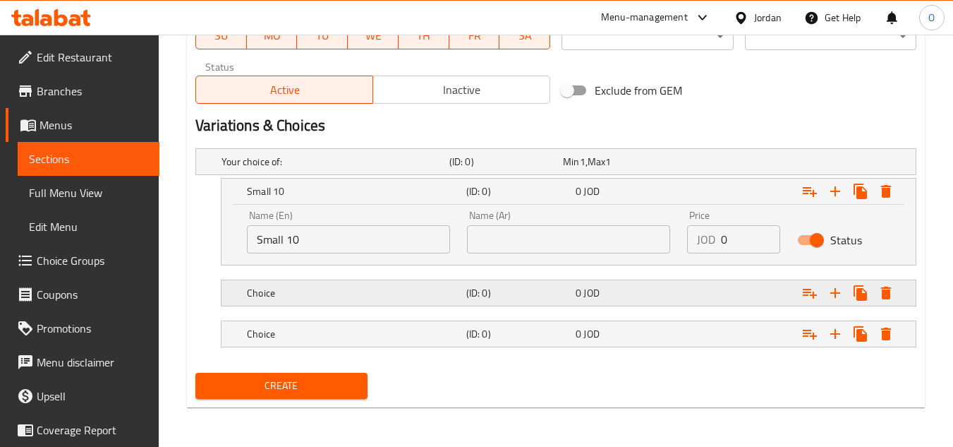
click at [376, 282] on div "Choice (ID: 0) 0 JOD" at bounding box center [573, 292] width 658 height 31
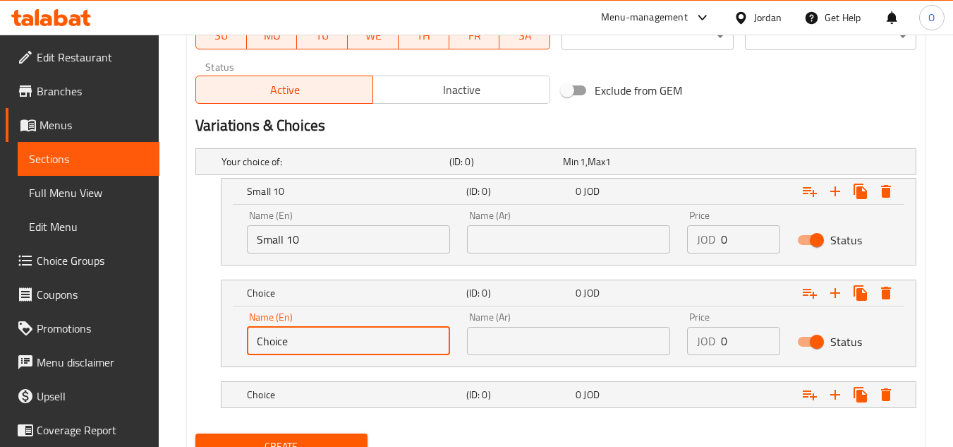
click at [343, 339] on input "Choice" at bounding box center [348, 341] width 203 height 28
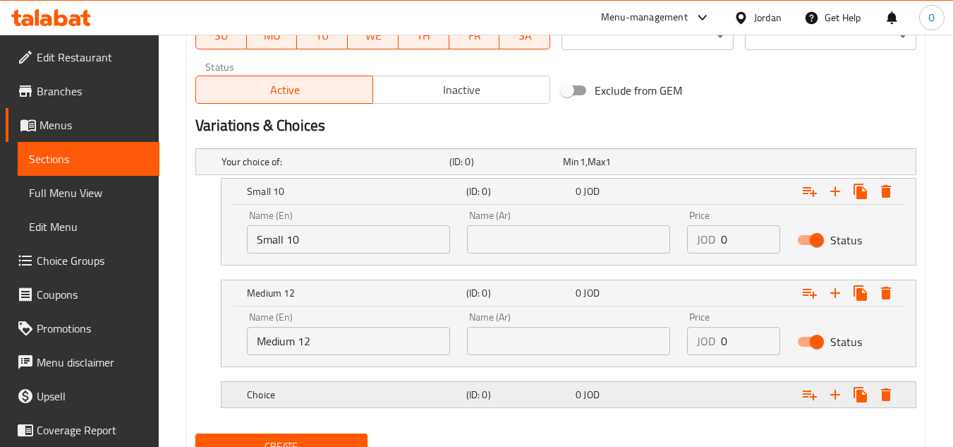
click at [296, 381] on div "Choice (ID: 0) 0 JOD" at bounding box center [573, 394] width 658 height 31
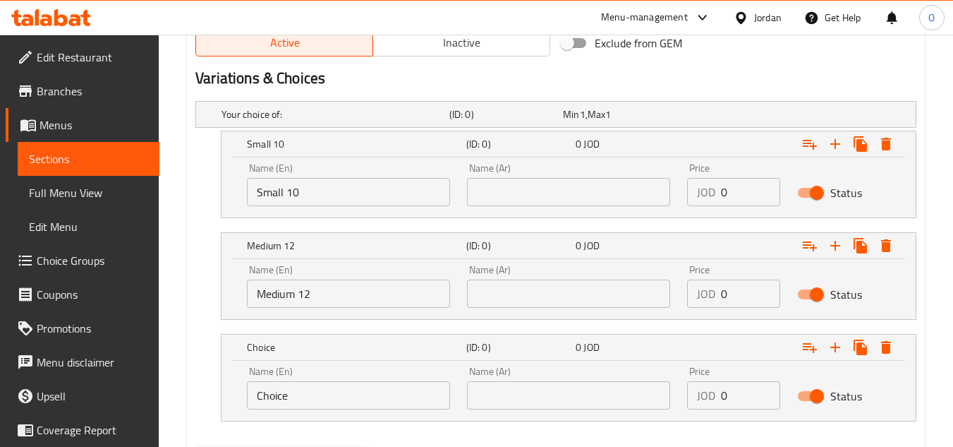
scroll to position [754, 0]
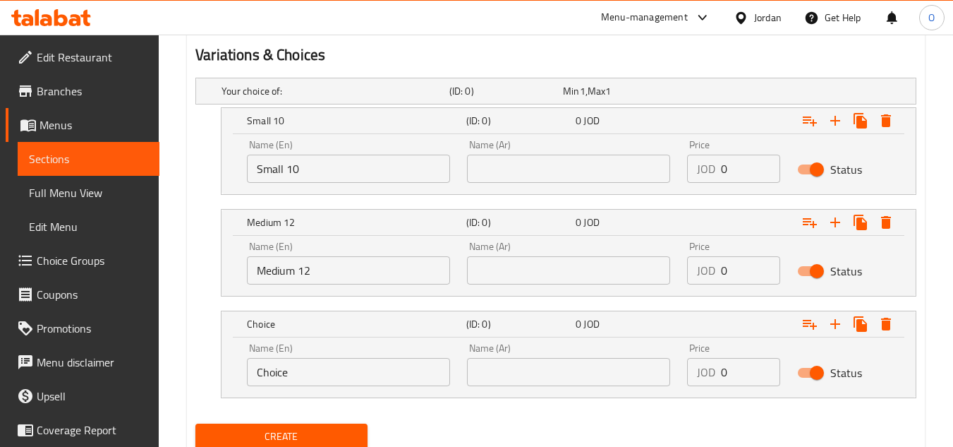
click at [319, 380] on input "Choice" at bounding box center [348, 372] width 203 height 28
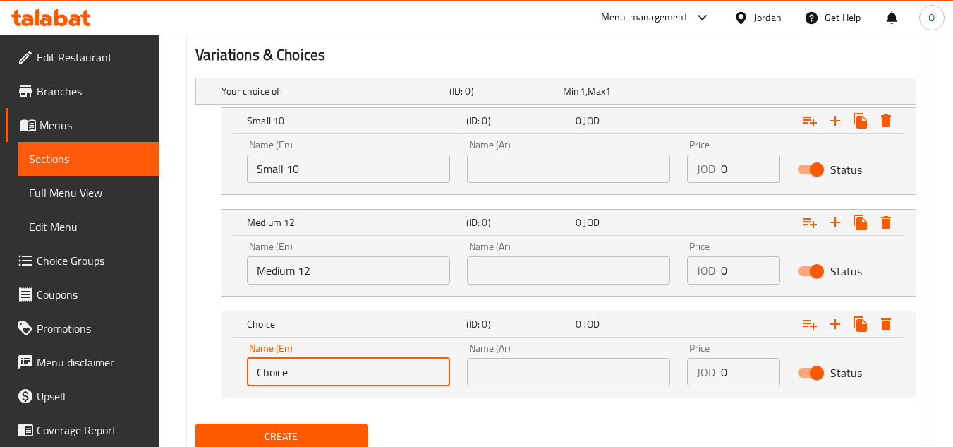
click at [319, 380] on input "Choice" at bounding box center [348, 372] width 203 height 28
click at [304, 171] on input "Small 10" at bounding box center [348, 169] width 203 height 28
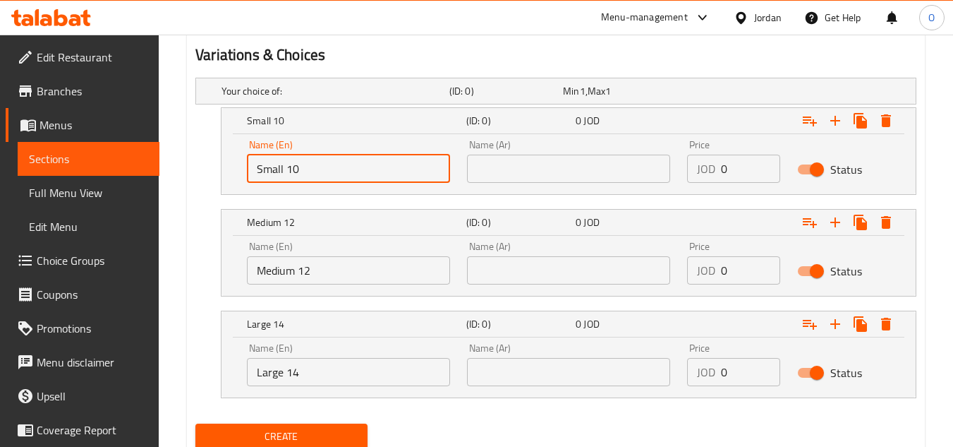
click at [304, 171] on input "Small 10" at bounding box center [348, 169] width 203 height 28
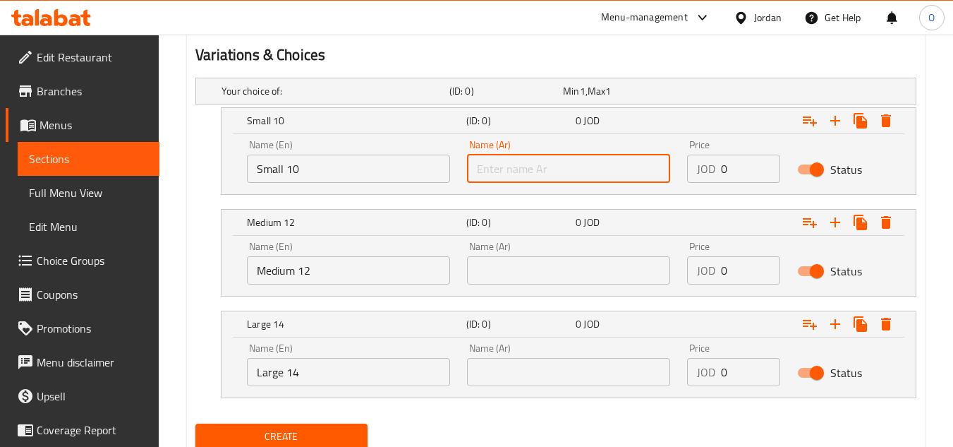
click at [542, 156] on input "text" at bounding box center [568, 169] width 203 height 28
click at [365, 265] on input "Medium 12" at bounding box center [348, 270] width 203 height 28
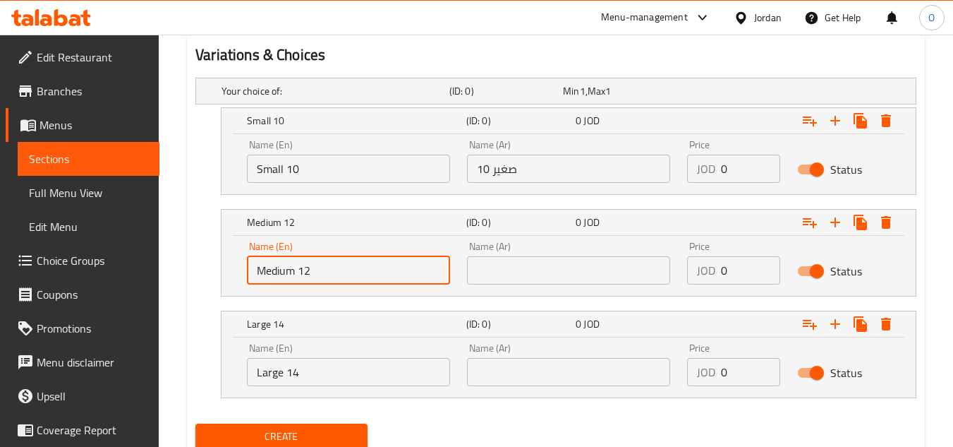
click at [365, 265] on input "Medium 12" at bounding box center [348, 270] width 203 height 28
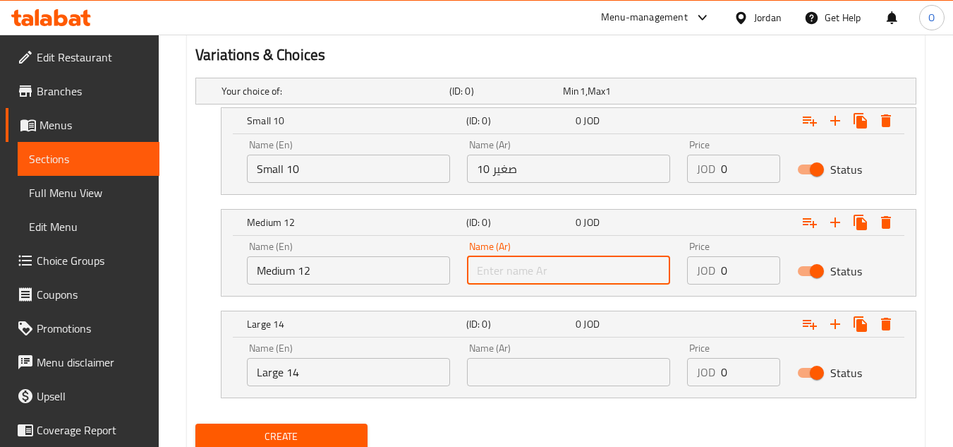
click at [543, 277] on input "text" at bounding box center [568, 270] width 203 height 28
drag, startPoint x: 516, startPoint y: 272, endPoint x: 562, endPoint y: 269, distance: 46.0
click at [562, 269] on input "متوسط ​​12" at bounding box center [568, 270] width 203 height 28
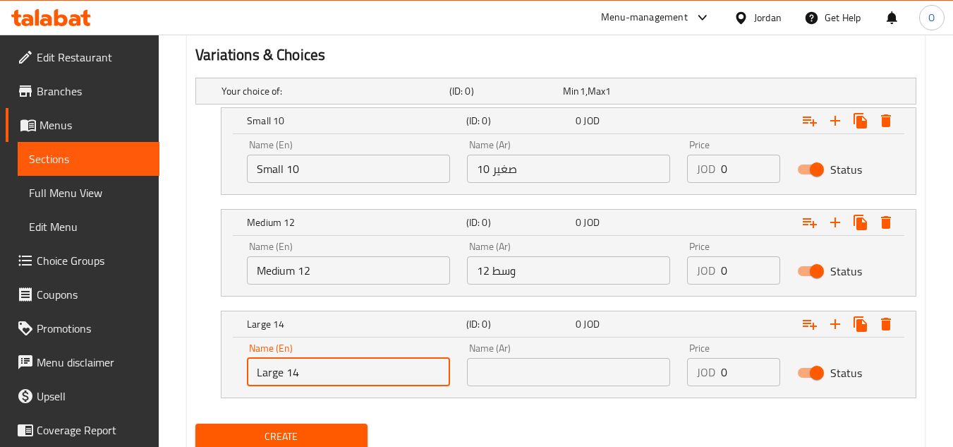
click at [330, 370] on input "Large 14" at bounding box center [348, 372] width 203 height 28
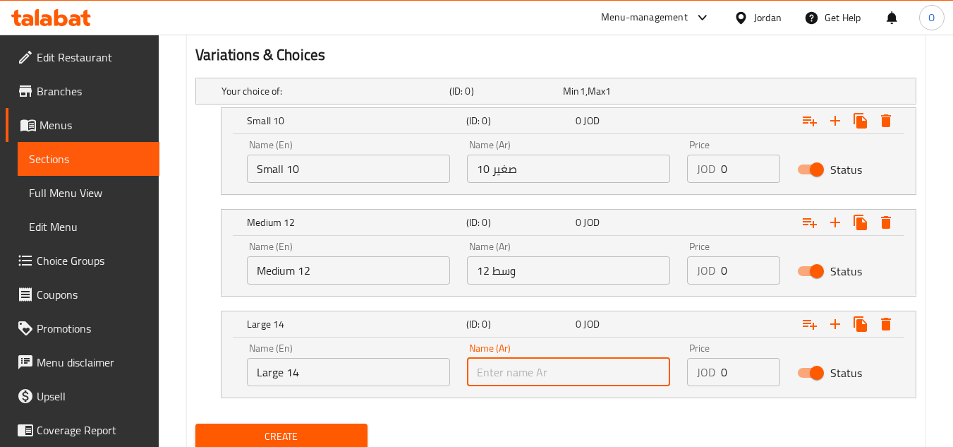
click at [535, 377] on input "text" at bounding box center [568, 372] width 203 height 28
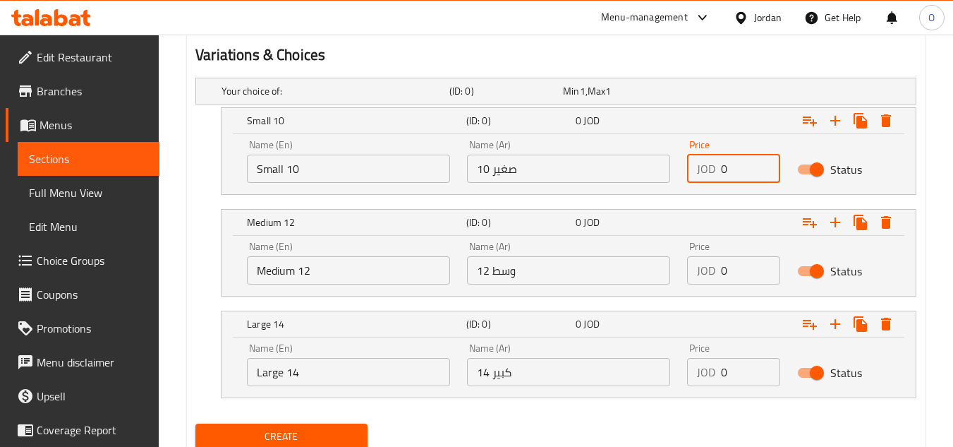
drag, startPoint x: 727, startPoint y: 167, endPoint x: 659, endPoint y: 201, distance: 75.7
click at [666, 200] on div "Your choice of: (ID: 0) Min 1 , Max 1 Name (En) Your choice of: Name (En) Name …" at bounding box center [556, 245] width 732 height 346
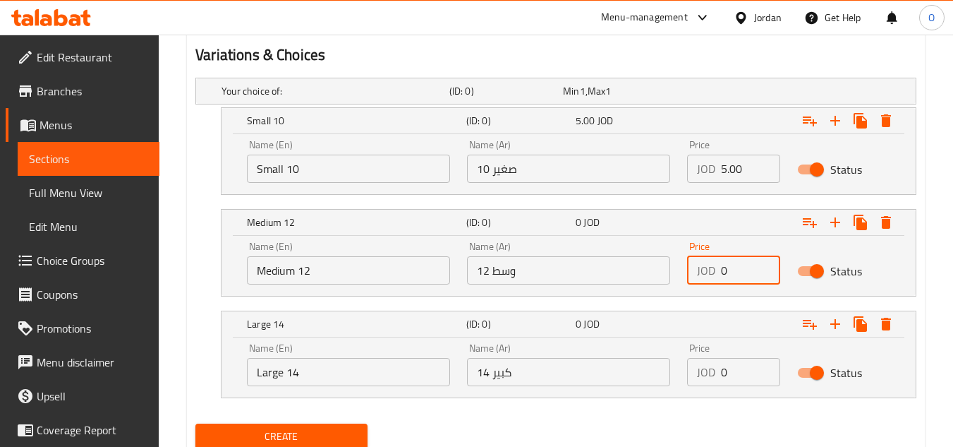
drag, startPoint x: 727, startPoint y: 265, endPoint x: 695, endPoint y: 282, distance: 36.0
click at [695, 282] on div "JOD 0 Price" at bounding box center [733, 270] width 93 height 28
drag, startPoint x: 727, startPoint y: 374, endPoint x: 675, endPoint y: 389, distance: 54.3
click at [675, 389] on div "Name (En) Large 14 Name (En) Name (Ar) كبير 14 Name (Ar) Price JOD 0 Price Stat…" at bounding box center [568, 364] width 660 height 60
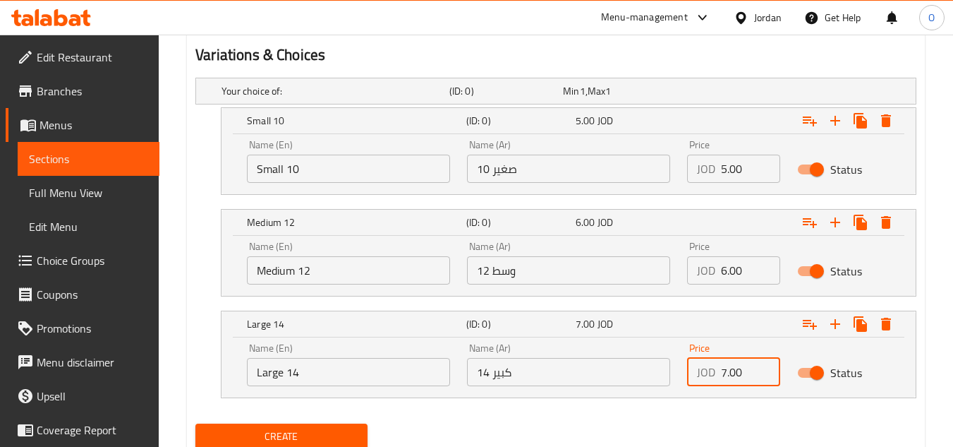
click at [303, 423] on button "Create" at bounding box center [280, 436] width 171 height 26
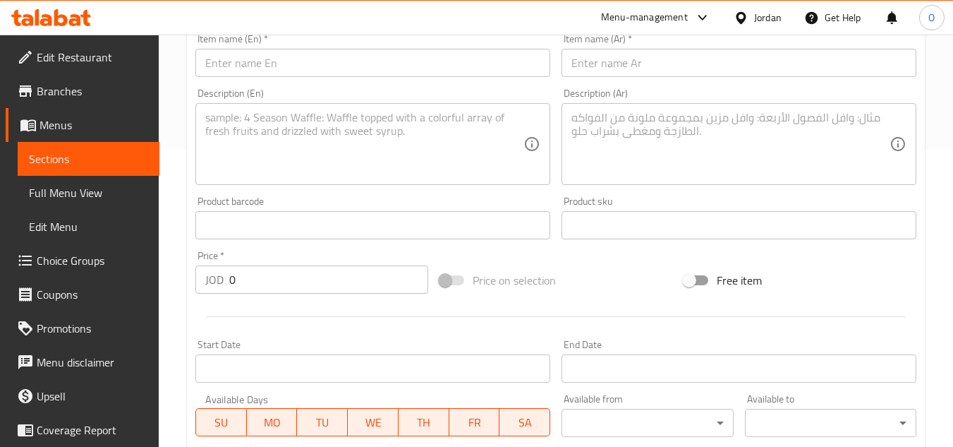
scroll to position [0, 0]
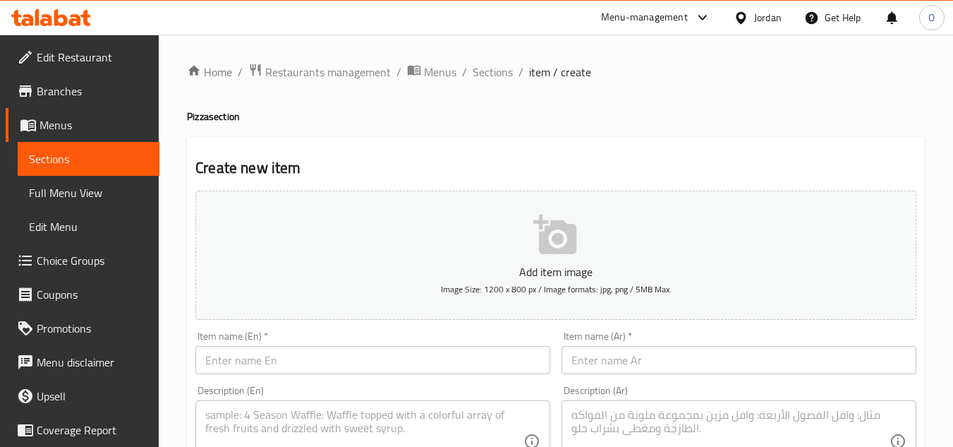
click at [470, 73] on ol "Home / Restaurants management / Menus / Sections / item / create" at bounding box center [556, 72] width 738 height 18
click at [497, 74] on span "Sections" at bounding box center [493, 72] width 40 height 17
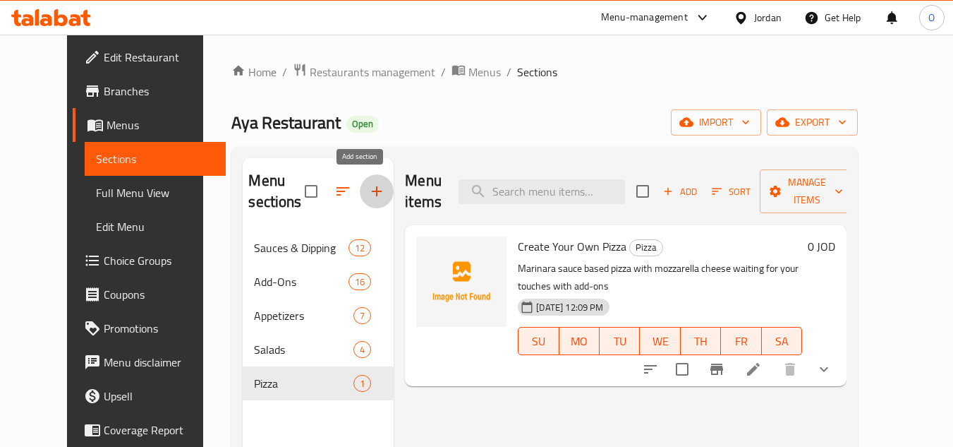
click at [368, 185] on icon "button" at bounding box center [376, 191] width 17 height 17
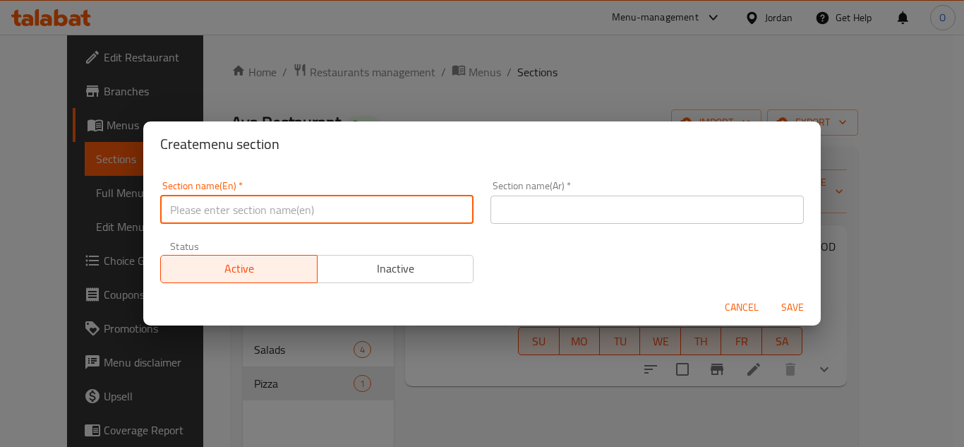
click at [300, 210] on input "text" at bounding box center [316, 209] width 313 height 28
click at [522, 217] on input "text" at bounding box center [646, 209] width 313 height 28
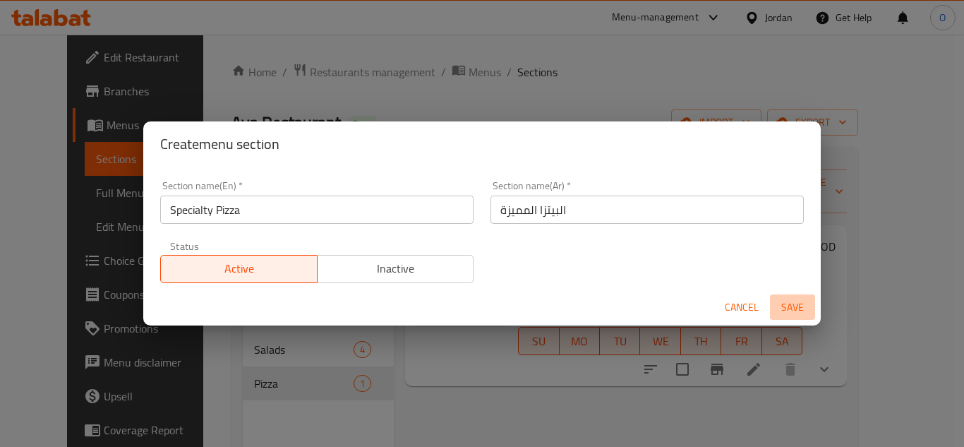
click at [800, 308] on span "Save" at bounding box center [792, 307] width 34 height 18
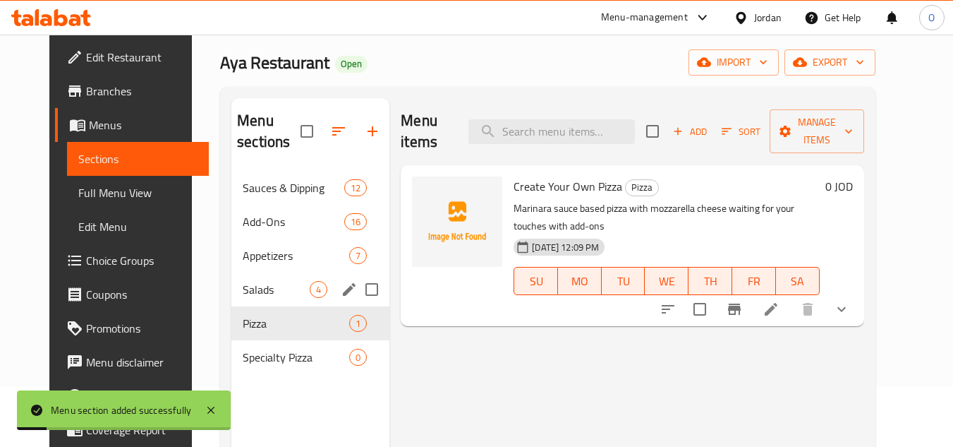
scroll to position [198, 0]
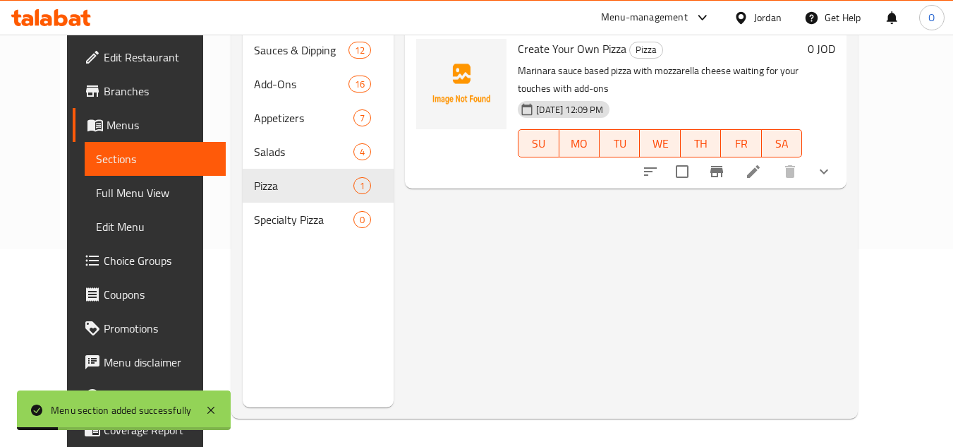
click at [281, 234] on div "Specialty Pizza 0" at bounding box center [318, 219] width 151 height 34
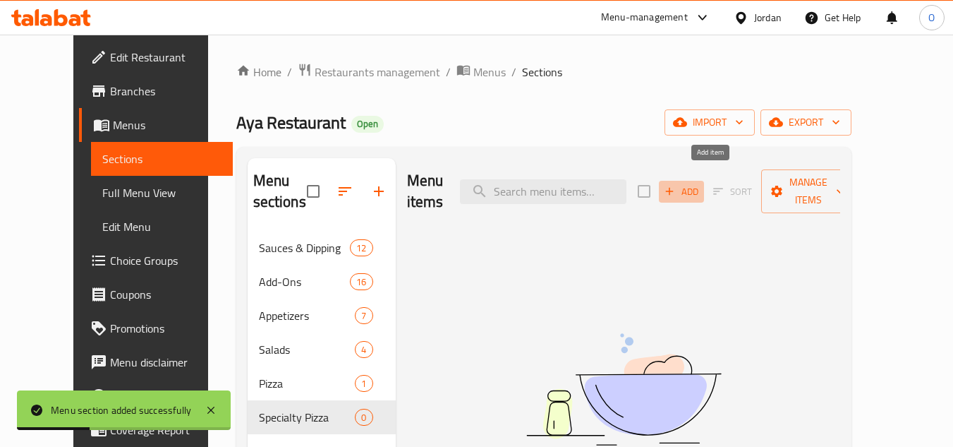
click at [676, 185] on icon "button" at bounding box center [669, 191] width 13 height 13
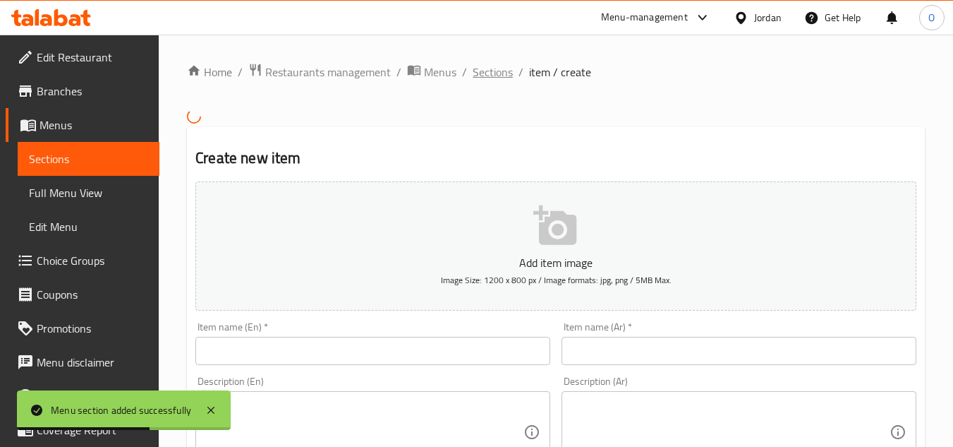
click at [486, 73] on span "Sections" at bounding box center [493, 72] width 40 height 17
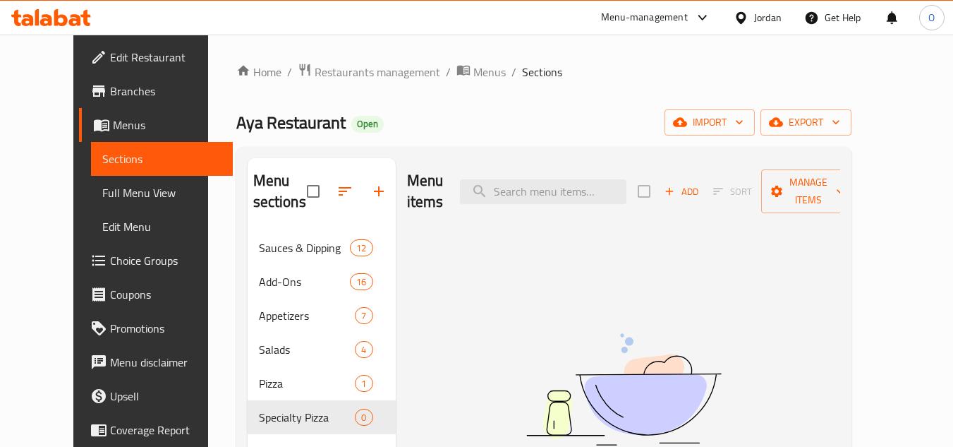
click at [701, 183] on span "Add" at bounding box center [682, 191] width 38 height 16
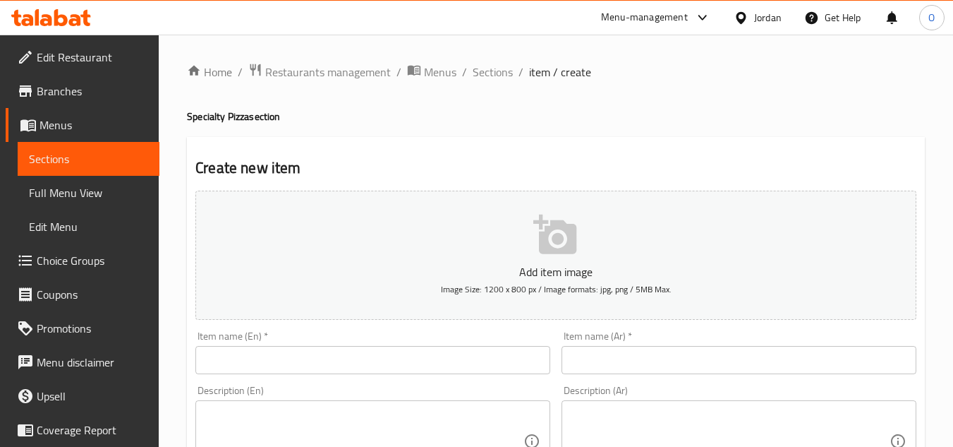
click at [375, 367] on input "text" at bounding box center [372, 360] width 355 height 28
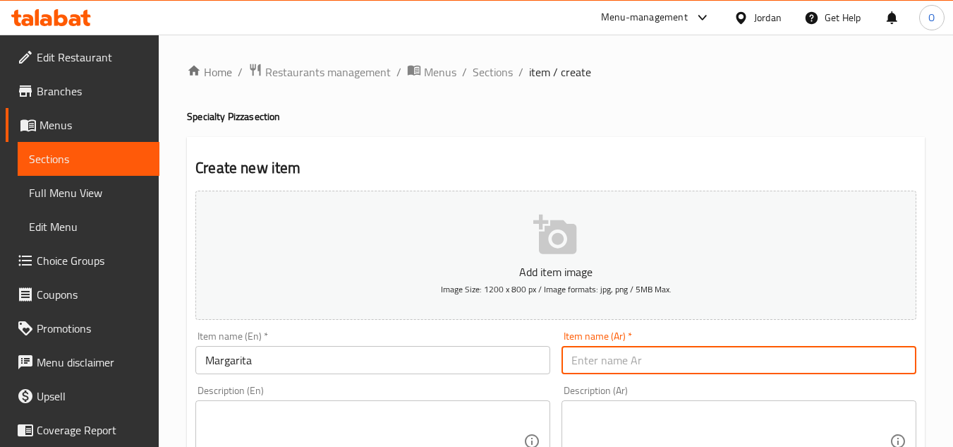
click at [657, 357] on input "text" at bounding box center [739, 360] width 355 height 28
click at [268, 414] on textarea at bounding box center [364, 441] width 318 height 67
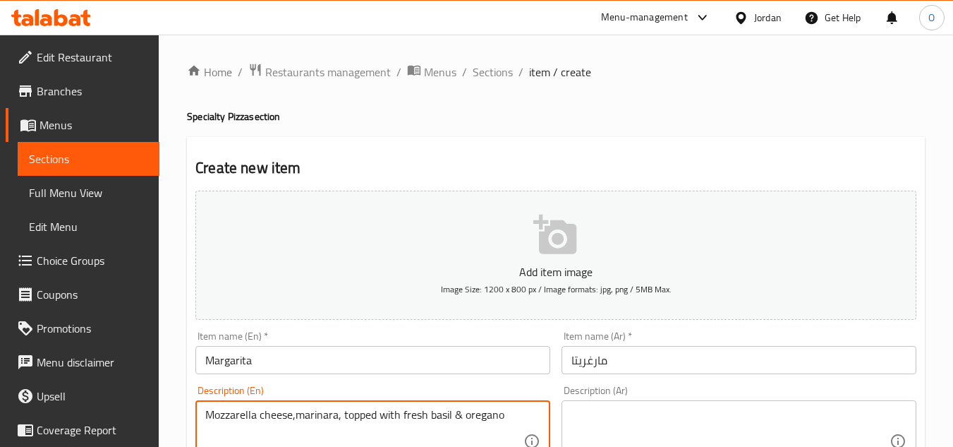
click at [646, 435] on textarea at bounding box center [731, 441] width 318 height 67
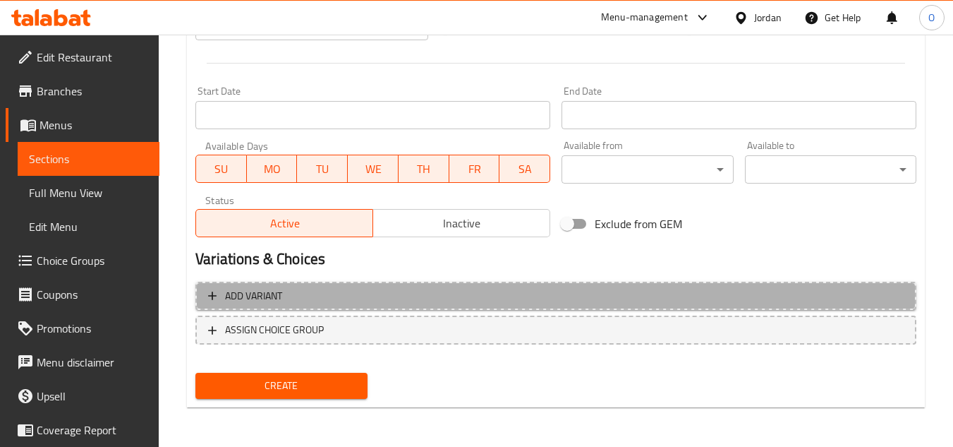
click at [738, 291] on span "Add variant" at bounding box center [556, 296] width 696 height 18
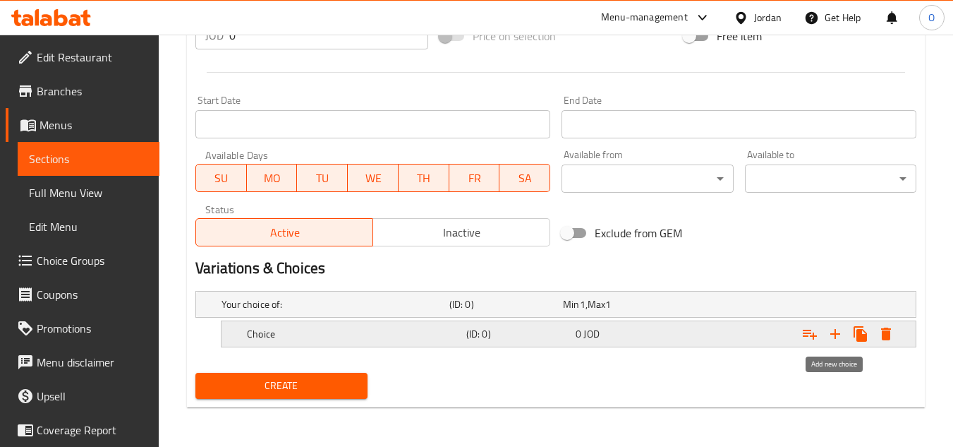
click at [839, 331] on icon "Expand" at bounding box center [835, 333] width 17 height 17
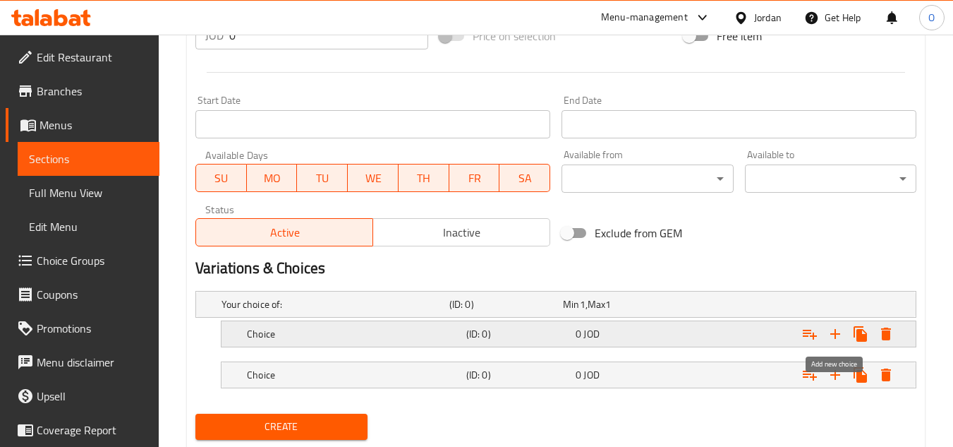
click at [839, 331] on icon "Expand" at bounding box center [835, 333] width 17 height 17
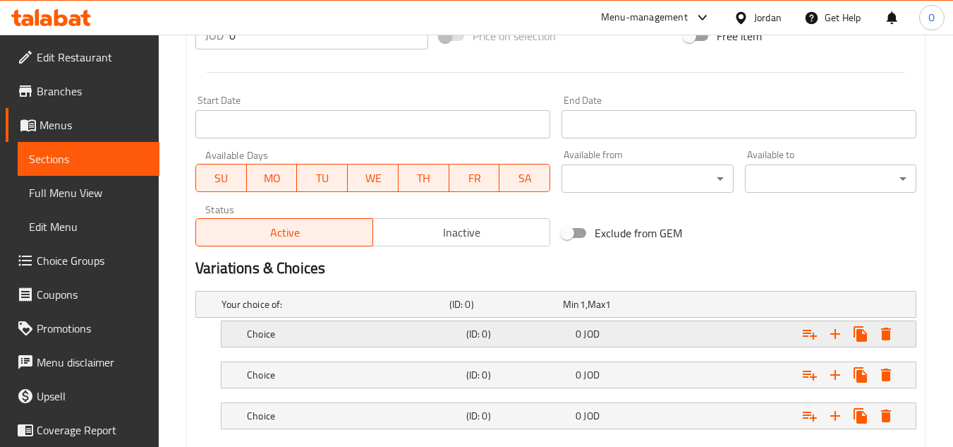
click at [390, 341] on div "Choice" at bounding box center [353, 334] width 219 height 20
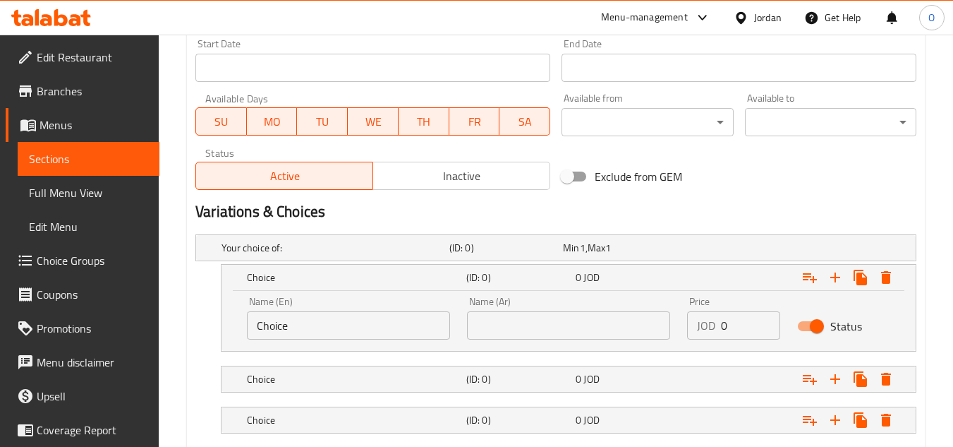
scroll to position [682, 0]
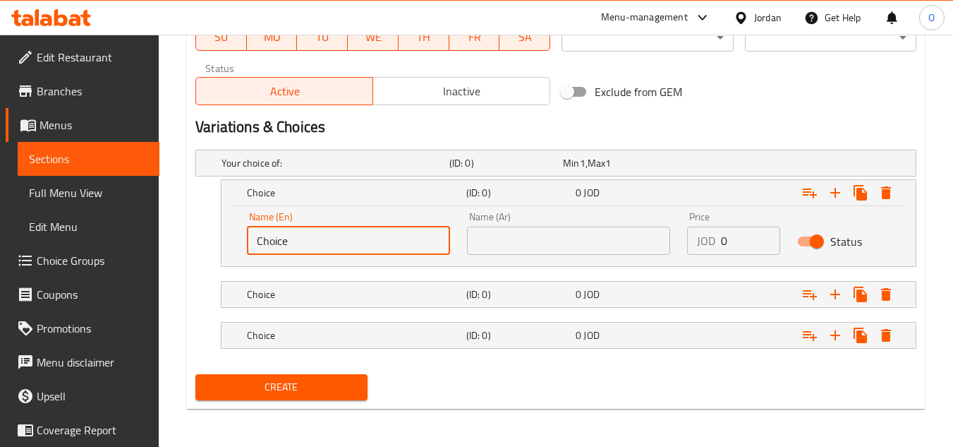
click at [374, 248] on input "Choice" at bounding box center [348, 240] width 203 height 28
click at [368, 250] on input "text" at bounding box center [348, 240] width 203 height 28
click at [364, 285] on div "Choice" at bounding box center [353, 294] width 219 height 20
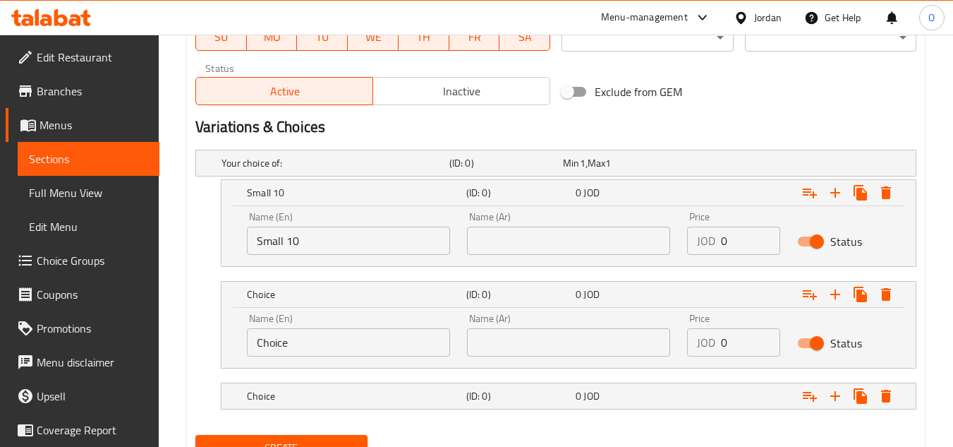
click at [358, 349] on input "Choice" at bounding box center [348, 342] width 203 height 28
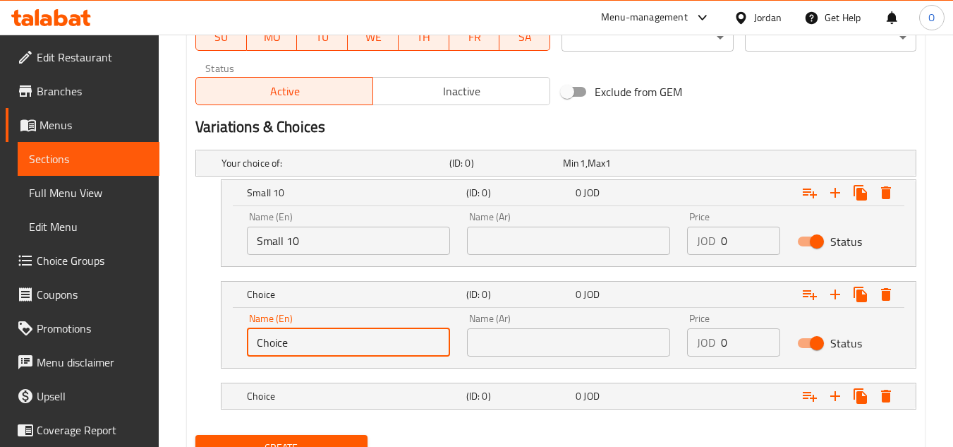
click at [358, 349] on input "Choice" at bounding box center [348, 342] width 203 height 28
click at [358, 349] on input "text" at bounding box center [348, 342] width 203 height 28
click at [355, 397] on h5 "Choice" at bounding box center [354, 396] width 214 height 14
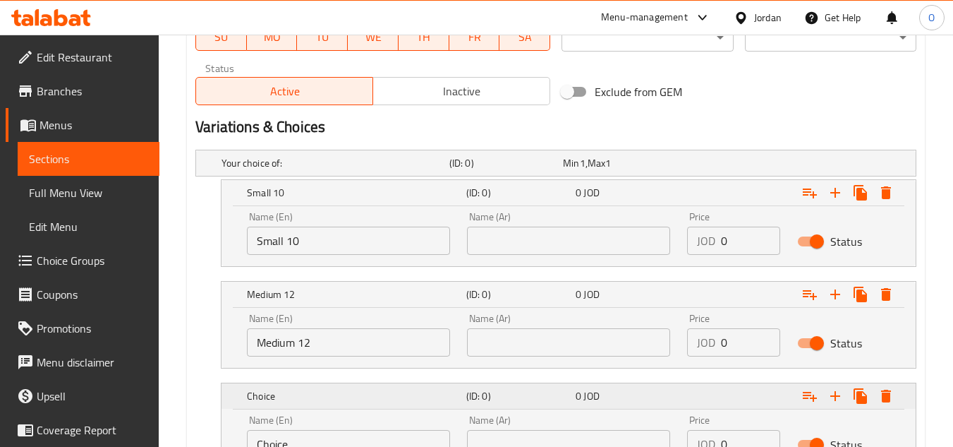
click at [355, 397] on h5 "Choice" at bounding box center [354, 396] width 214 height 14
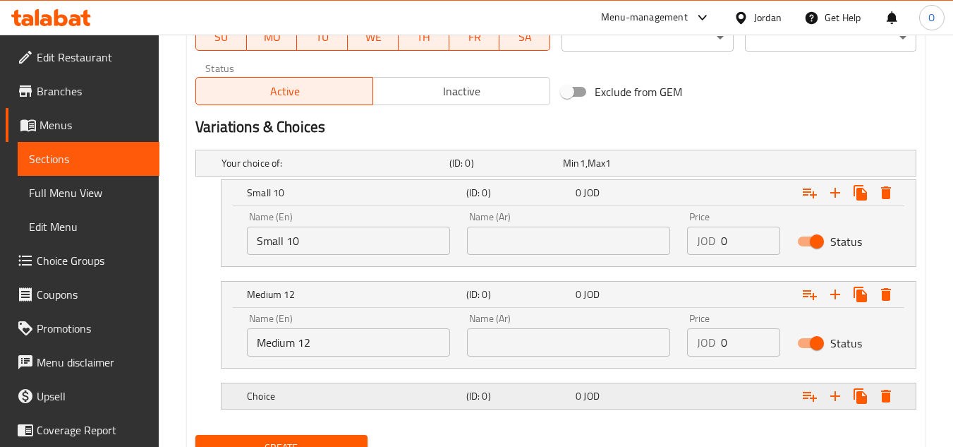
scroll to position [744, 0]
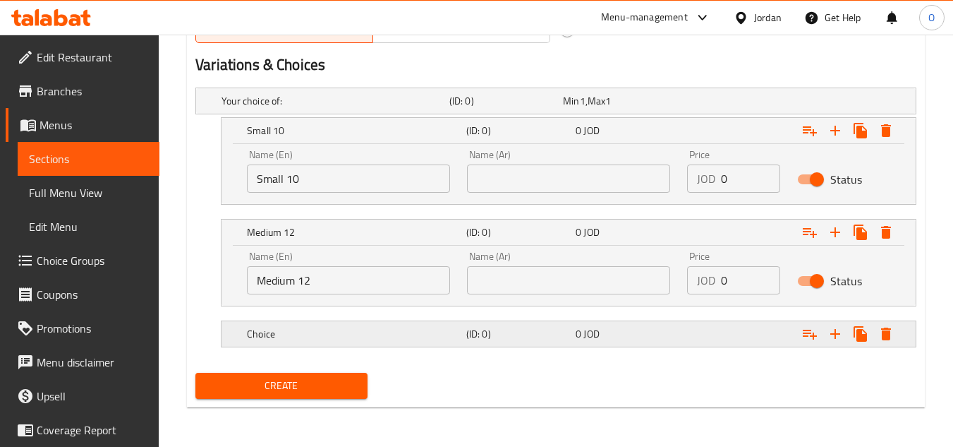
click at [377, 334] on h5 "Choice" at bounding box center [354, 334] width 214 height 14
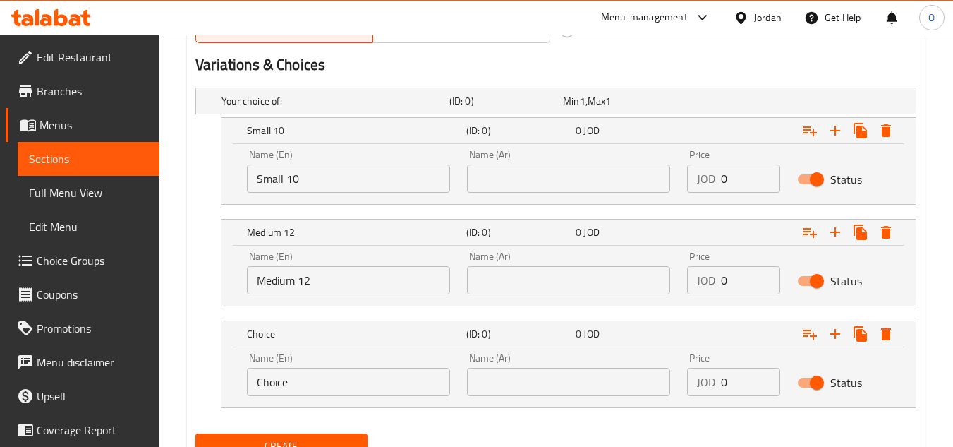
click at [353, 394] on input "Choice" at bounding box center [348, 382] width 203 height 28
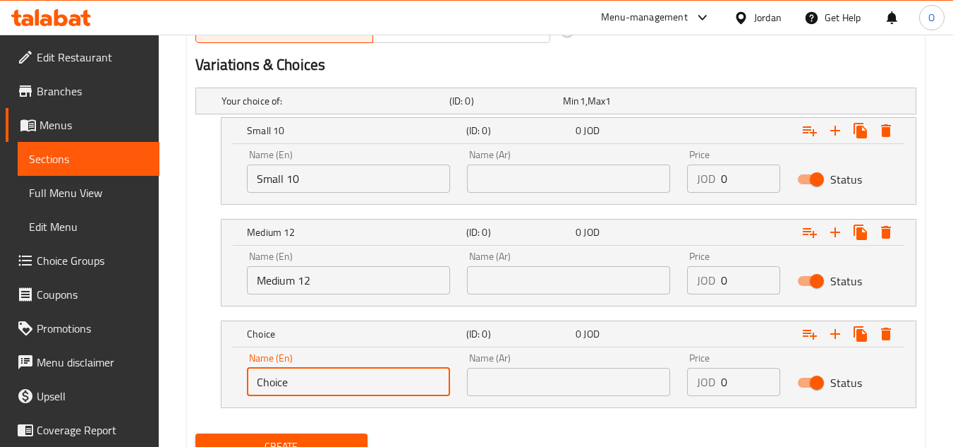
click at [353, 394] on input "Choice" at bounding box center [348, 382] width 203 height 28
click at [353, 394] on input "text" at bounding box center [348, 382] width 203 height 28
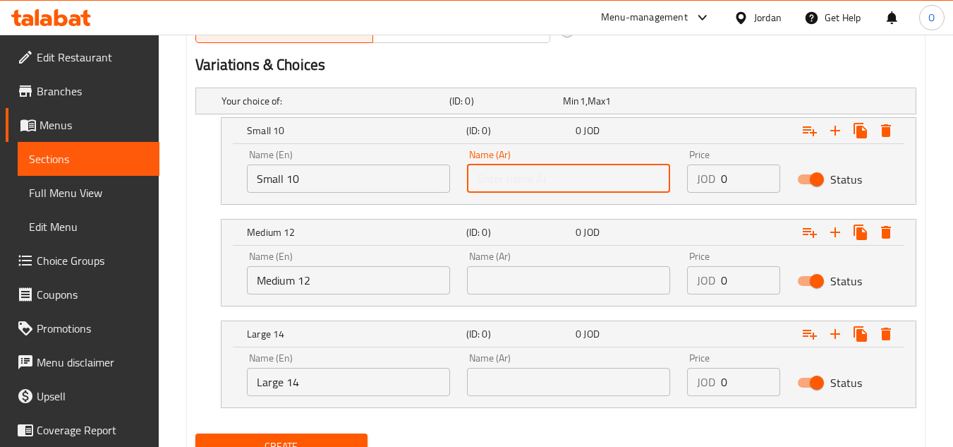
click at [546, 184] on input "text" at bounding box center [568, 178] width 203 height 28
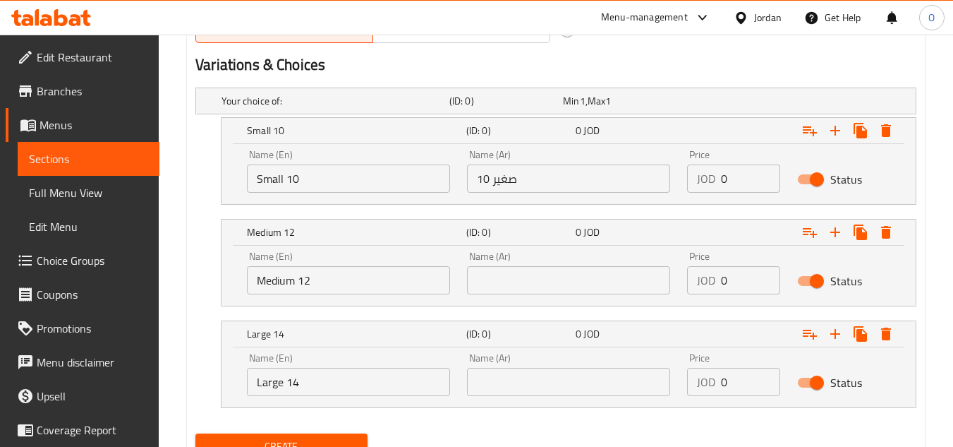
click at [526, 295] on div "Name (Ar) Name (Ar)" at bounding box center [569, 273] width 220 height 60
click at [526, 289] on input "text" at bounding box center [568, 280] width 203 height 28
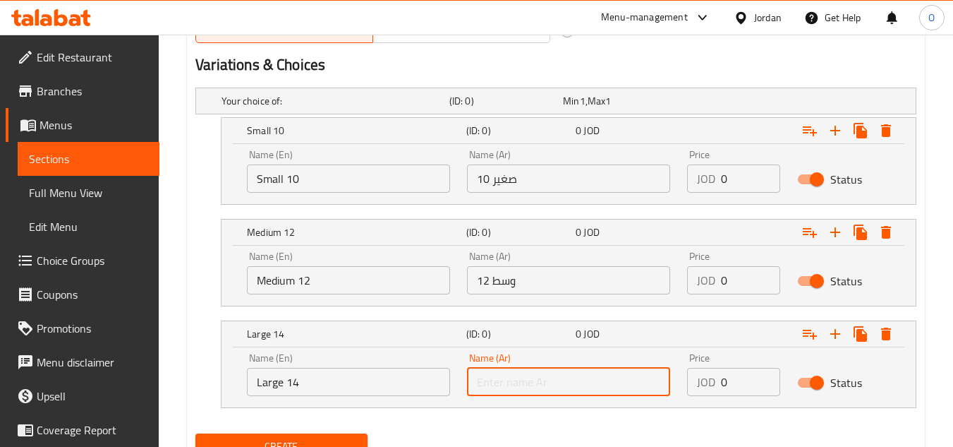
click at [534, 387] on input "text" at bounding box center [568, 382] width 203 height 28
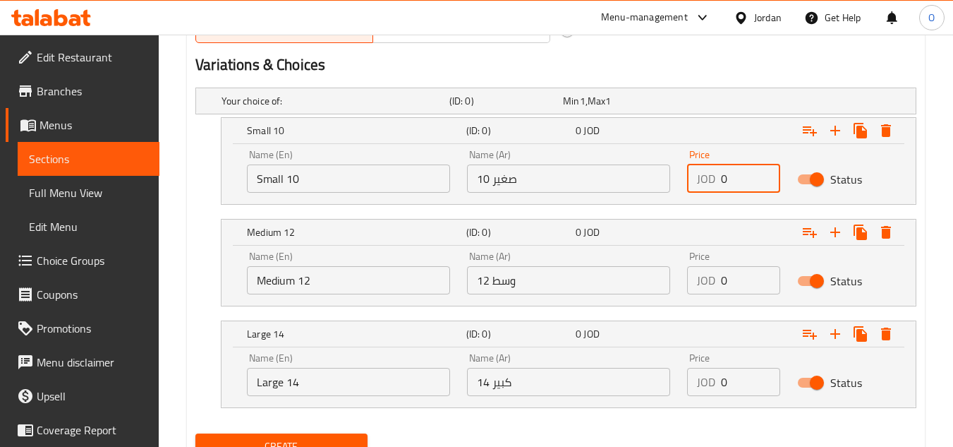
drag, startPoint x: 734, startPoint y: 175, endPoint x: 675, endPoint y: 207, distance: 68.2
click at [677, 206] on div "Your choice of: (ID: 0) Min 1 , Max 1 Name (En) Your choice of: Name (En) Name …" at bounding box center [556, 255] width 732 height 346
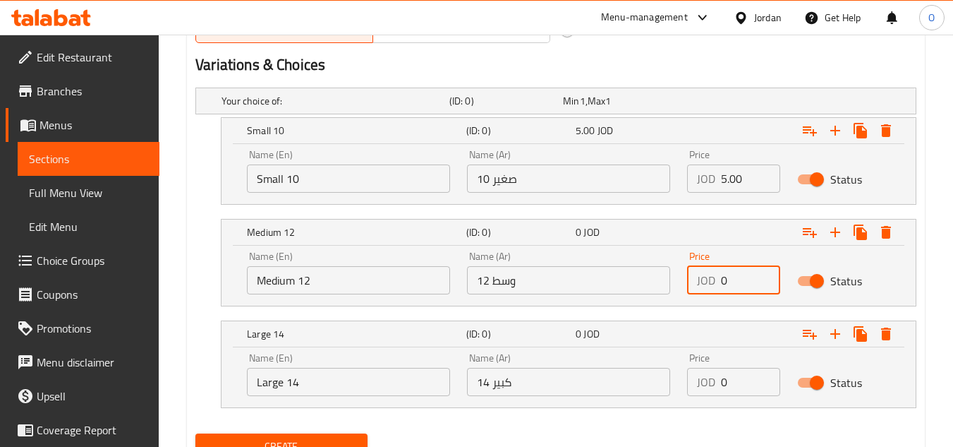
drag, startPoint x: 731, startPoint y: 287, endPoint x: 675, endPoint y: 293, distance: 56.0
click at [677, 293] on div "Name (En) Medium 12 Name (En) Name (Ar) وسط ​​12 Name (Ar) Price JOD 0 Price St…" at bounding box center [568, 273] width 660 height 60
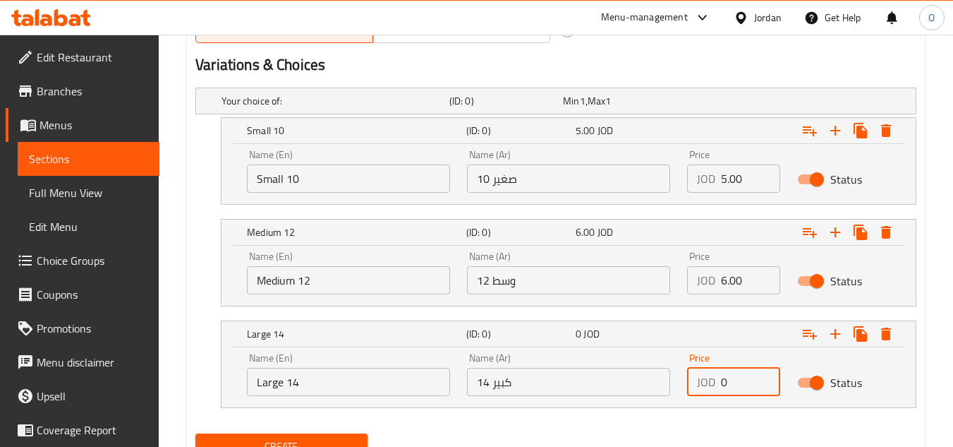
drag, startPoint x: 730, startPoint y: 387, endPoint x: 648, endPoint y: 399, distance: 82.8
click at [654, 398] on div "Name (En) Large 14 Name (En) Name (Ar) كبير 14 Name (Ar) Price JOD 0 Price Stat…" at bounding box center [568, 374] width 660 height 60
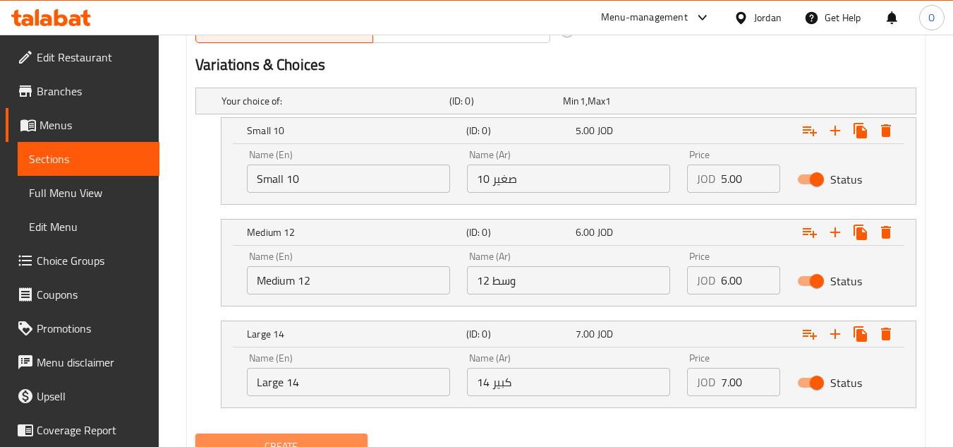
click at [346, 439] on span "Create" at bounding box center [281, 446] width 149 height 18
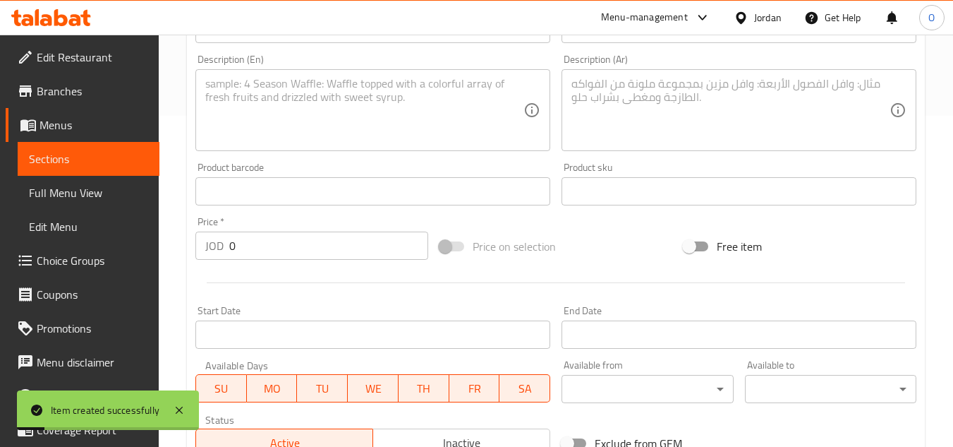
scroll to position [250, 0]
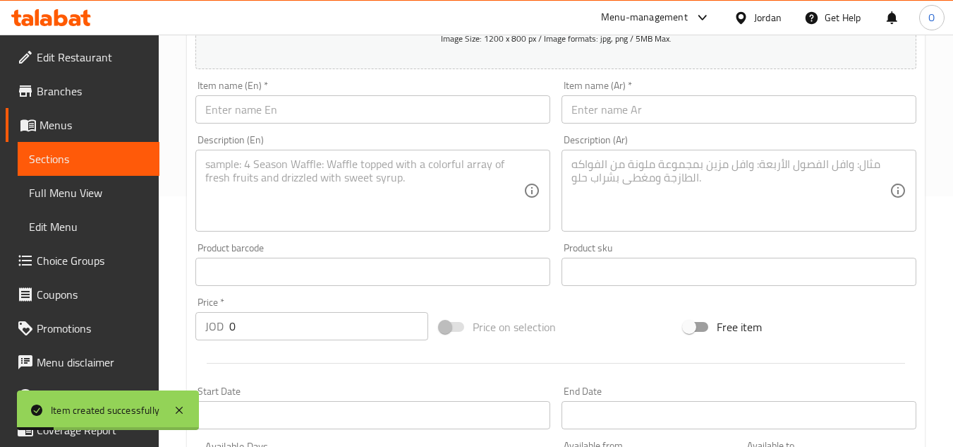
click at [265, 106] on input "text" at bounding box center [372, 109] width 355 height 28
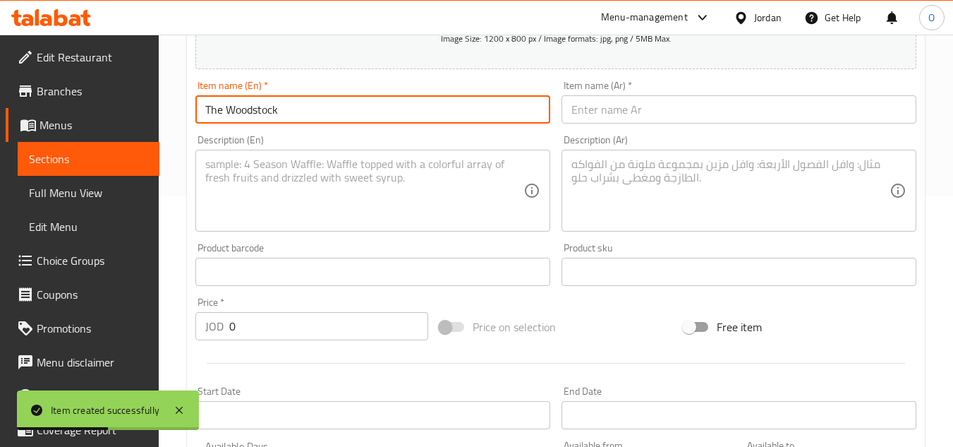
click at [629, 114] on input "text" at bounding box center [739, 109] width 355 height 28
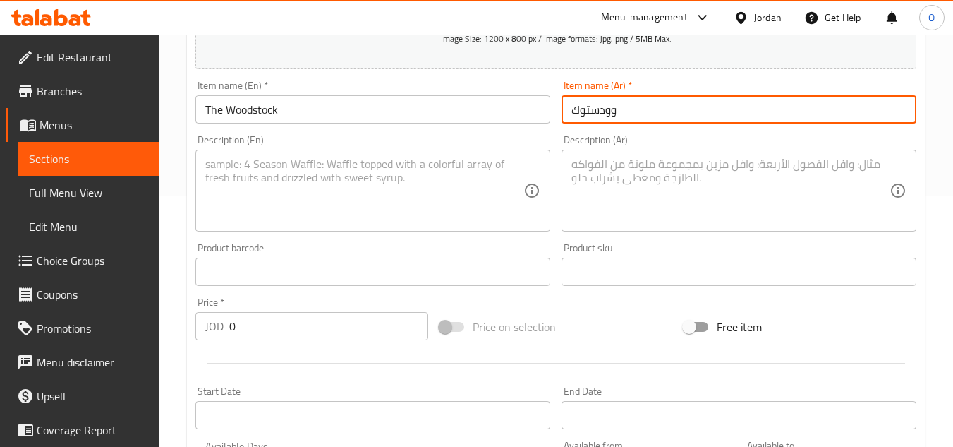
click at [573, 106] on input "وودستوك" at bounding box center [739, 109] width 355 height 28
click at [224, 187] on textarea at bounding box center [364, 190] width 318 height 67
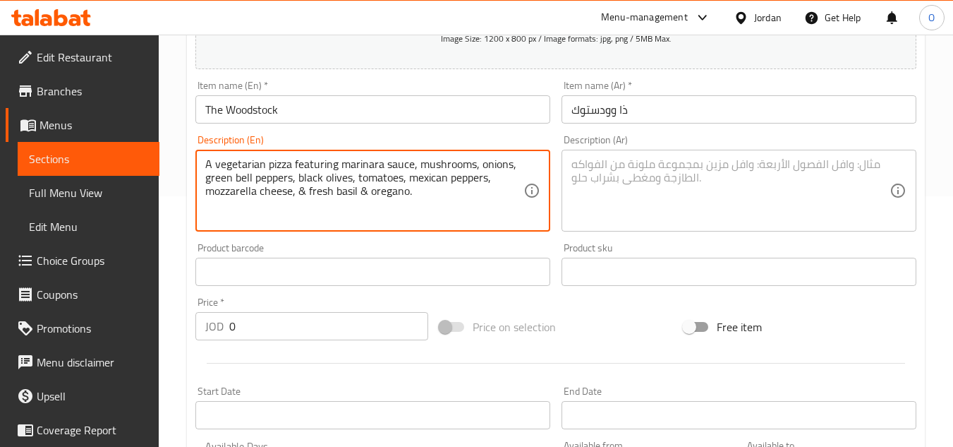
click at [733, 184] on textarea at bounding box center [731, 190] width 318 height 67
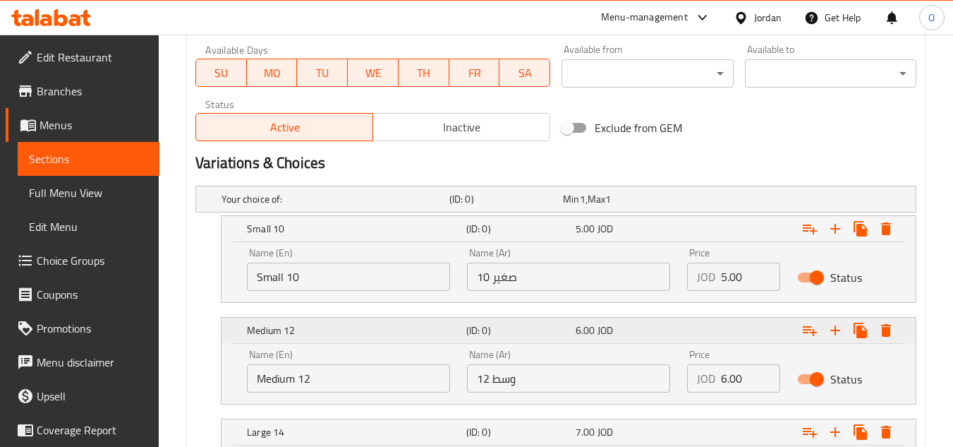
scroll to position [674, 0]
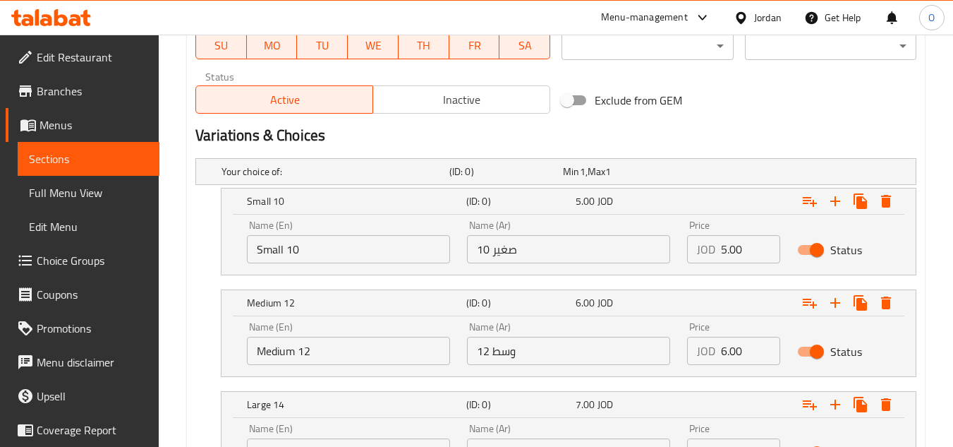
click at [318, 246] on input "Small 10" at bounding box center [348, 249] width 203 height 28
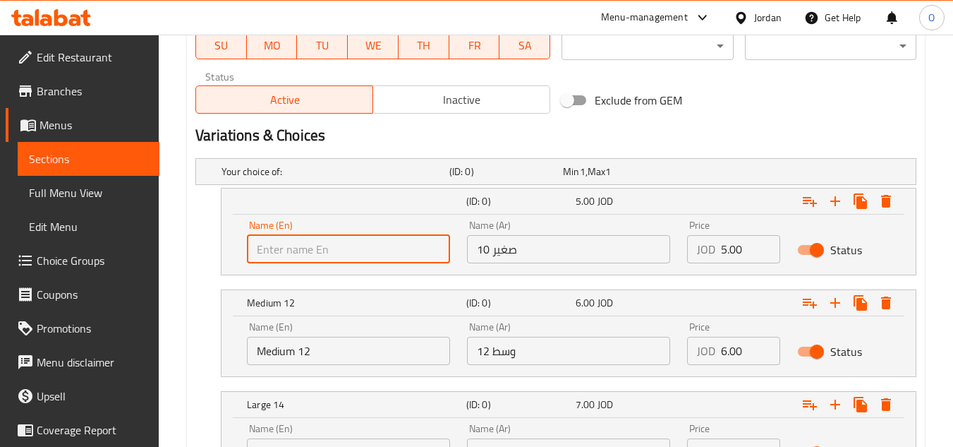
click at [303, 351] on input "Medium 12" at bounding box center [348, 351] width 203 height 28
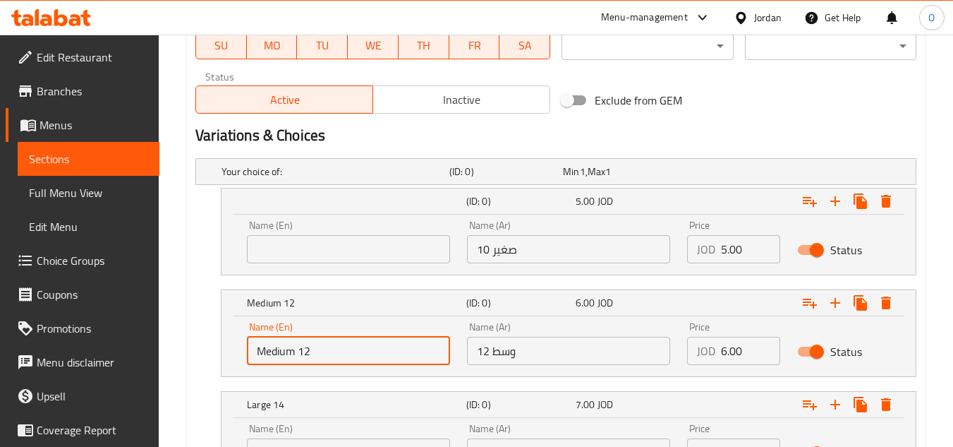
click at [303, 351] on input "Medium 12" at bounding box center [348, 351] width 203 height 28
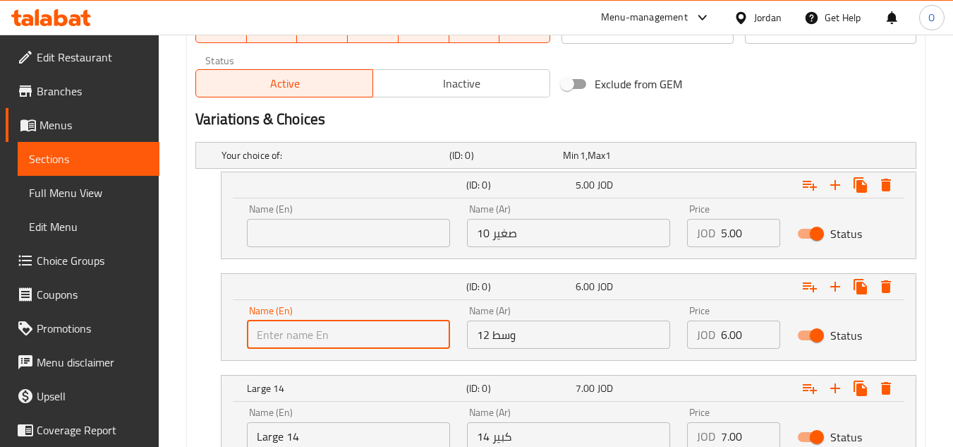
scroll to position [744, 0]
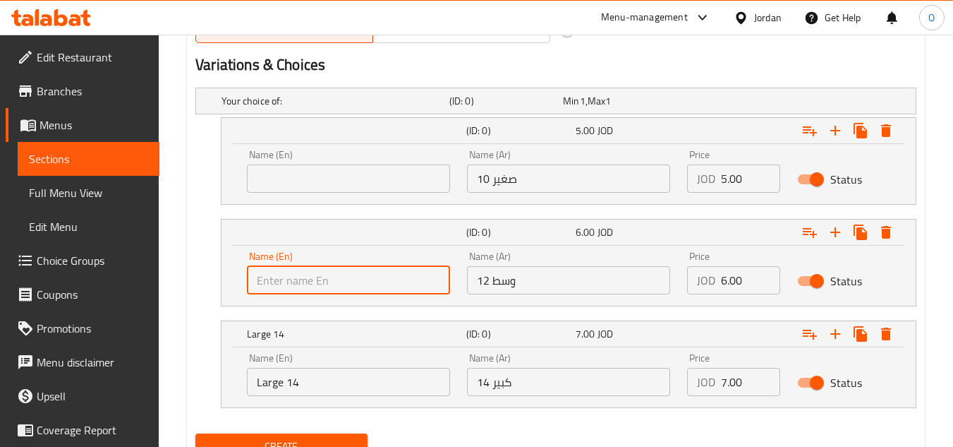
click at [317, 386] on input "Large 14" at bounding box center [348, 382] width 203 height 28
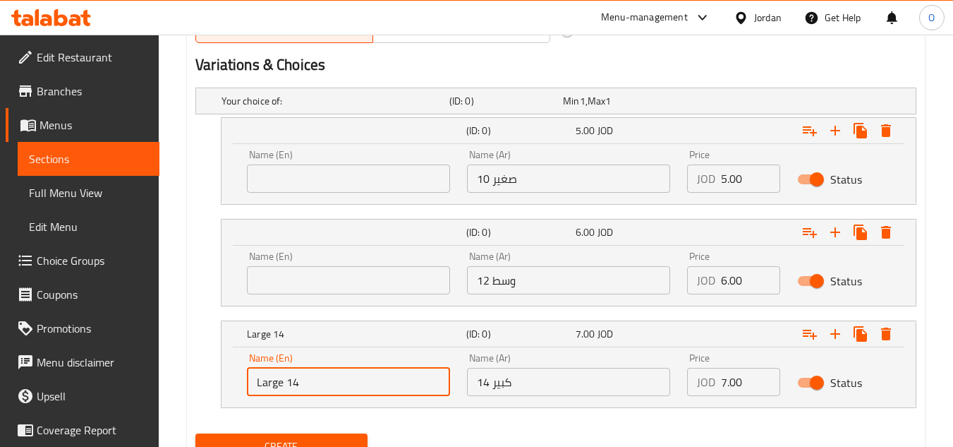
click at [317, 386] on input "Large 14" at bounding box center [348, 382] width 203 height 28
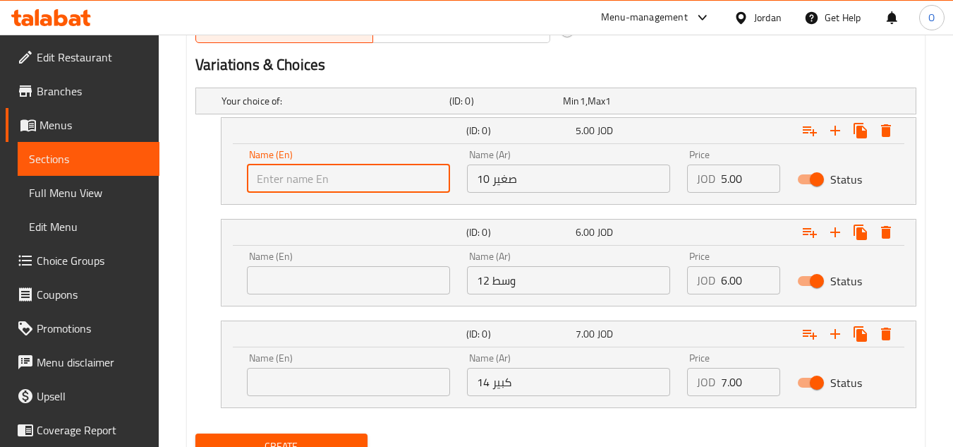
click at [340, 180] on input "text" at bounding box center [348, 178] width 203 height 28
click at [299, 282] on input "text" at bounding box center [348, 280] width 203 height 28
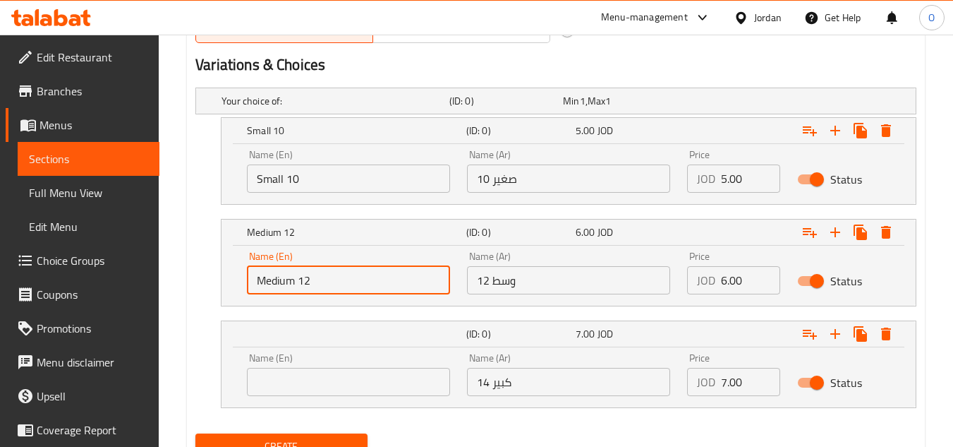
click at [325, 387] on input "text" at bounding box center [348, 382] width 203 height 28
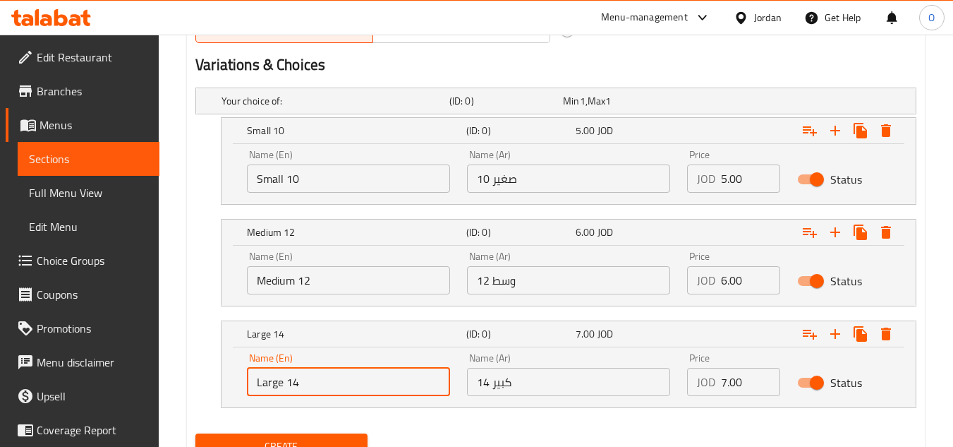
click at [542, 179] on input "صغير 10" at bounding box center [568, 178] width 203 height 28
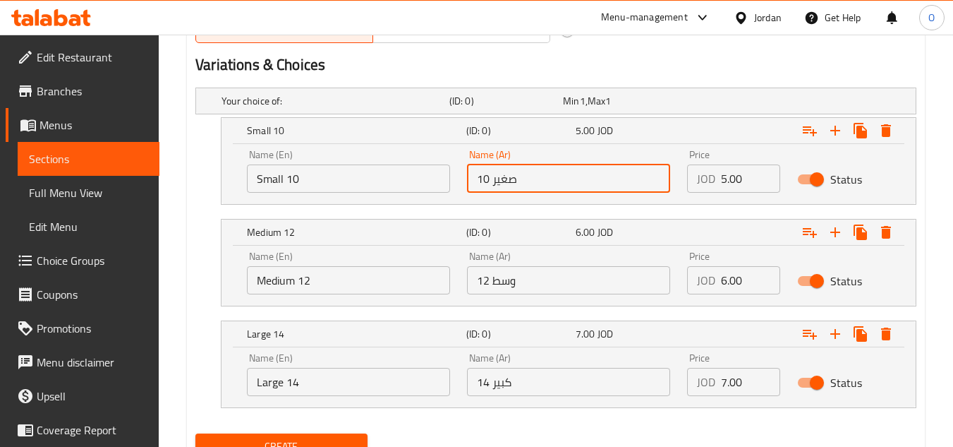
click at [564, 286] on input "وسط ​​12" at bounding box center [568, 280] width 203 height 28
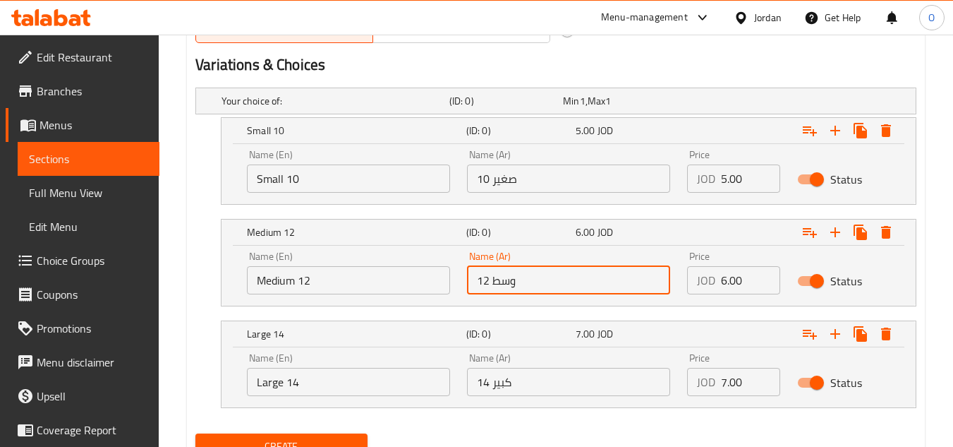
click at [588, 380] on input "كبير 14" at bounding box center [568, 382] width 203 height 28
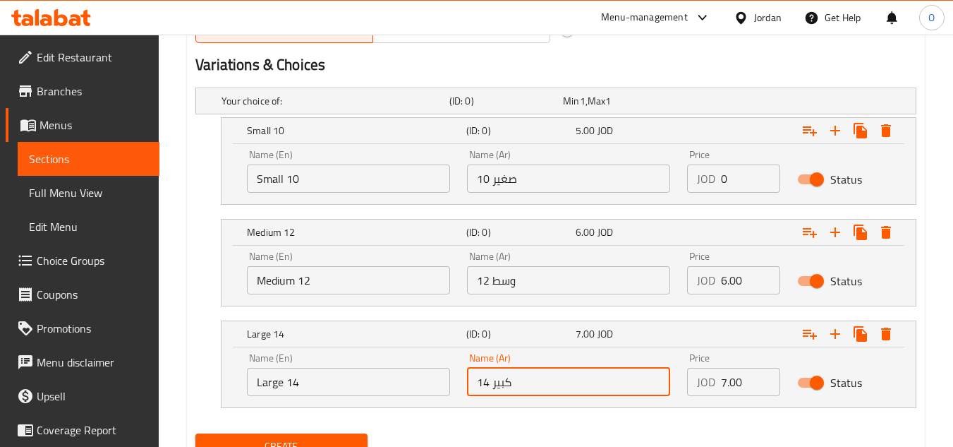
drag, startPoint x: 739, startPoint y: 179, endPoint x: 712, endPoint y: 191, distance: 30.0
click at [712, 191] on div "JOD 0 Price" at bounding box center [733, 178] width 93 height 28
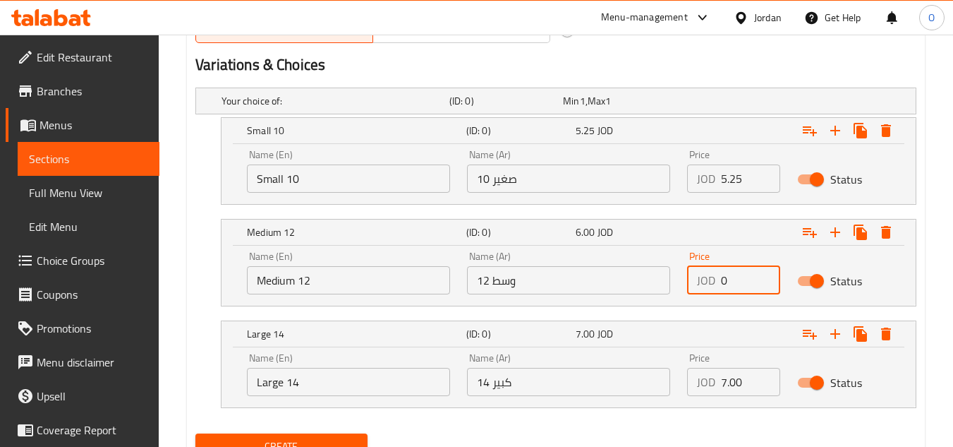
drag, startPoint x: 749, startPoint y: 281, endPoint x: 684, endPoint y: 300, distance: 68.3
click at [686, 300] on div "Price JOD 0 Price" at bounding box center [734, 273] width 110 height 60
drag, startPoint x: 732, startPoint y: 388, endPoint x: 634, endPoint y: 397, distance: 98.4
click at [634, 397] on div "Name (En) Large 14 Name (En) Name (Ar) كبير 14 Name (Ar) Price JOD 7.00 Price S…" at bounding box center [568, 374] width 660 height 60
click at [298, 436] on button "Create" at bounding box center [280, 446] width 171 height 26
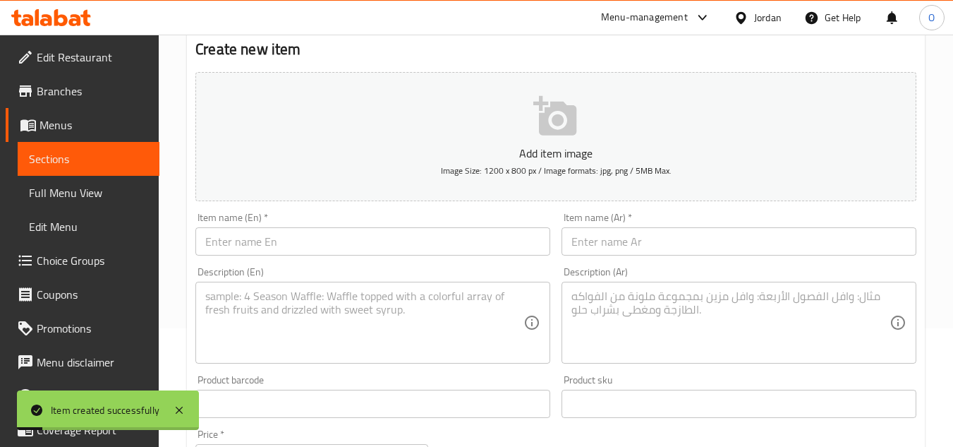
scroll to position [109, 0]
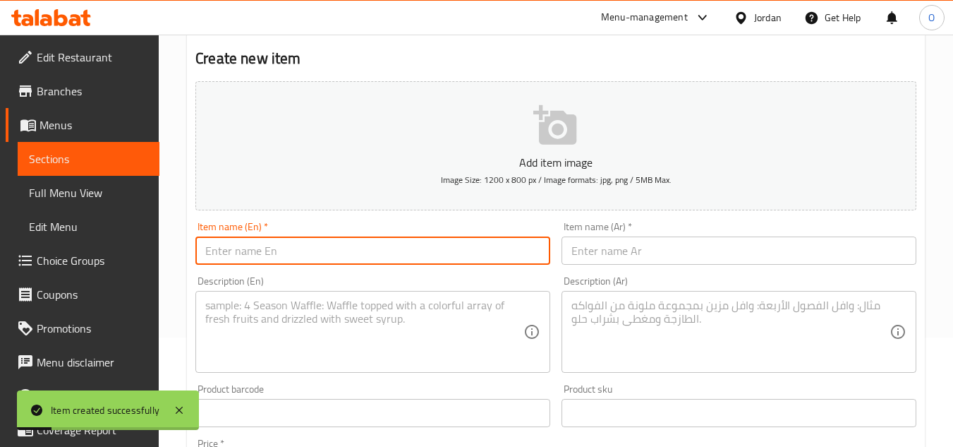
click at [246, 248] on input "text" at bounding box center [372, 250] width 355 height 28
click at [679, 243] on input "text" at bounding box center [739, 250] width 355 height 28
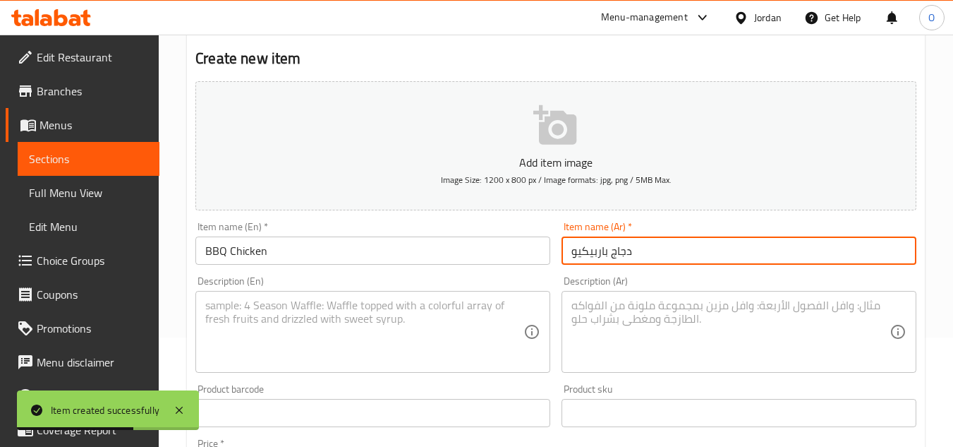
click at [298, 331] on textarea at bounding box center [364, 331] width 318 height 67
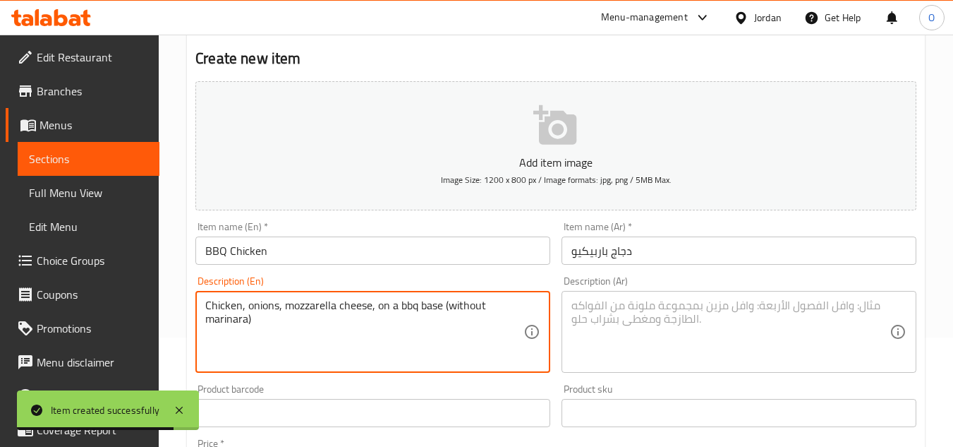
click at [701, 320] on textarea at bounding box center [731, 331] width 318 height 67
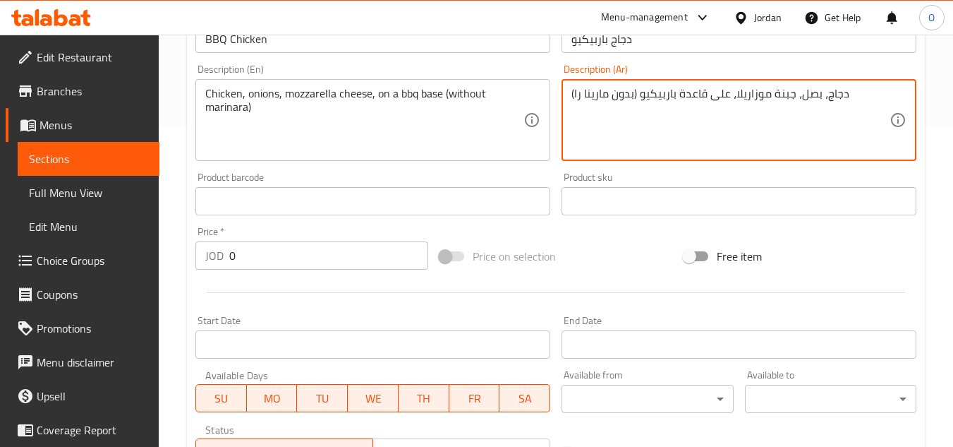
scroll to position [180, 0]
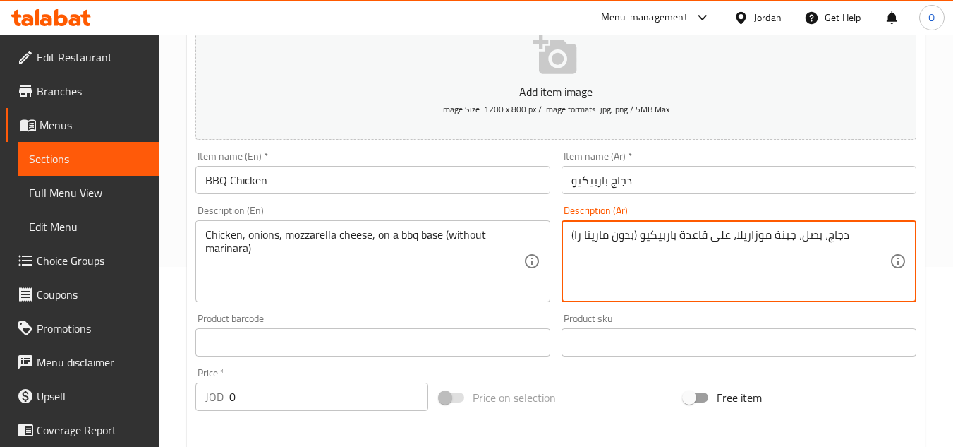
click at [574, 236] on textarea "دجاج، بصل، جبنة موزاريلا، على قاعدة باربيكيو (بدون مارينا را)" at bounding box center [731, 261] width 318 height 67
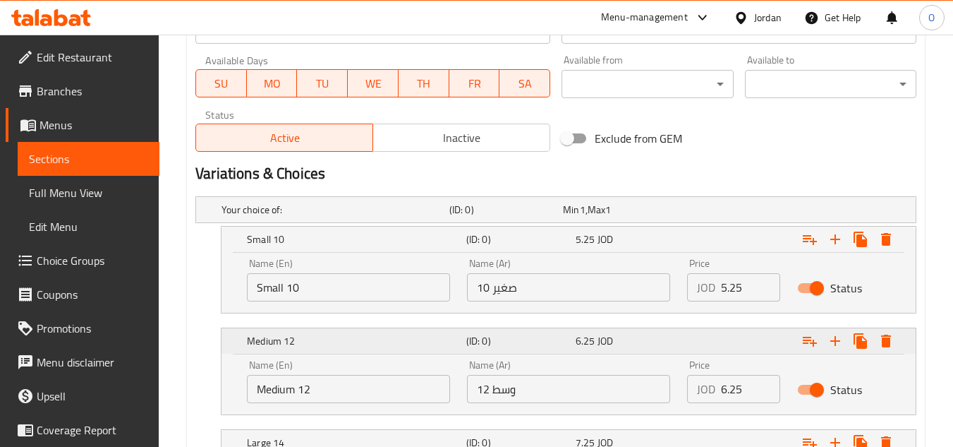
scroll to position [805, 0]
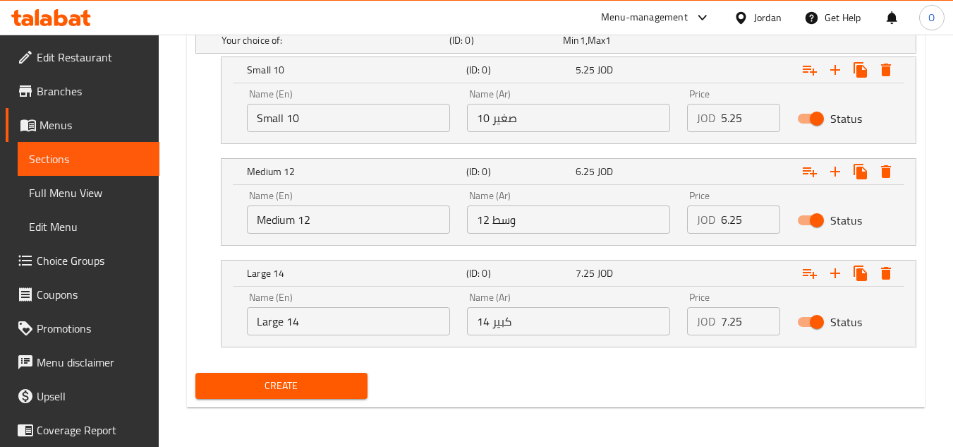
click at [375, 102] on div "Name (En) Small 10 Name (En)" at bounding box center [348, 110] width 203 height 43
click at [365, 112] on input "Small 10" at bounding box center [348, 118] width 203 height 28
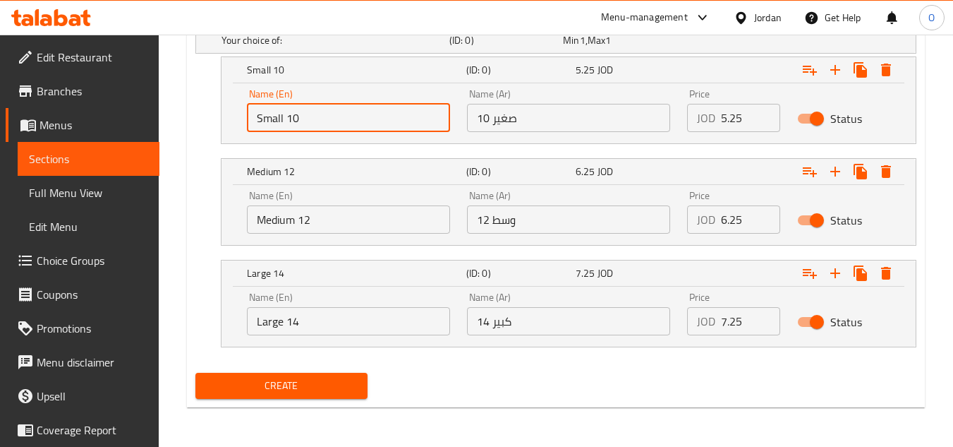
click at [365, 112] on input "Small 10" at bounding box center [348, 118] width 203 height 28
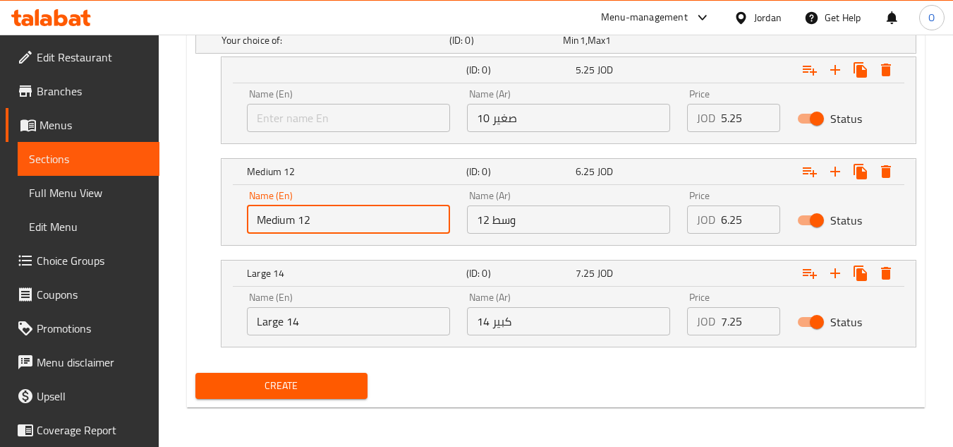
click at [312, 213] on input "Medium 12" at bounding box center [348, 219] width 203 height 28
click at [310, 308] on input "Large 14" at bounding box center [348, 321] width 203 height 28
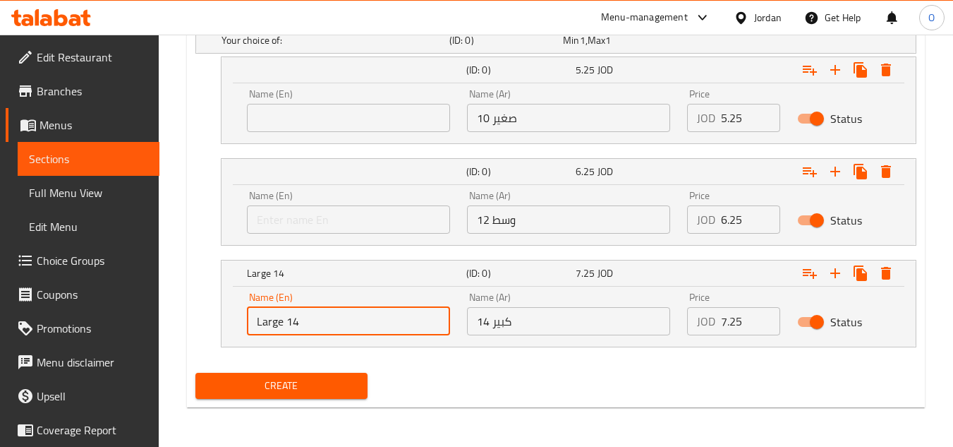
click at [310, 308] on input "Large 14" at bounding box center [348, 321] width 203 height 28
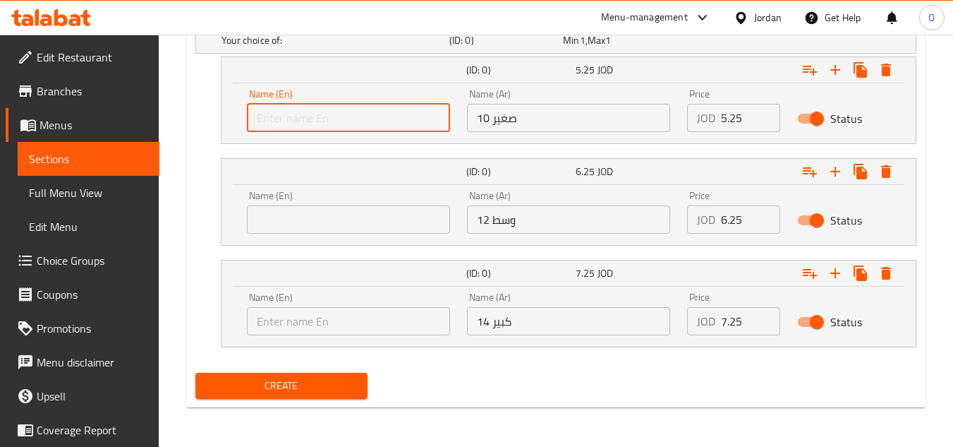
click at [411, 126] on input "text" at bounding box center [348, 118] width 203 height 28
click at [356, 205] on input "text" at bounding box center [348, 219] width 203 height 28
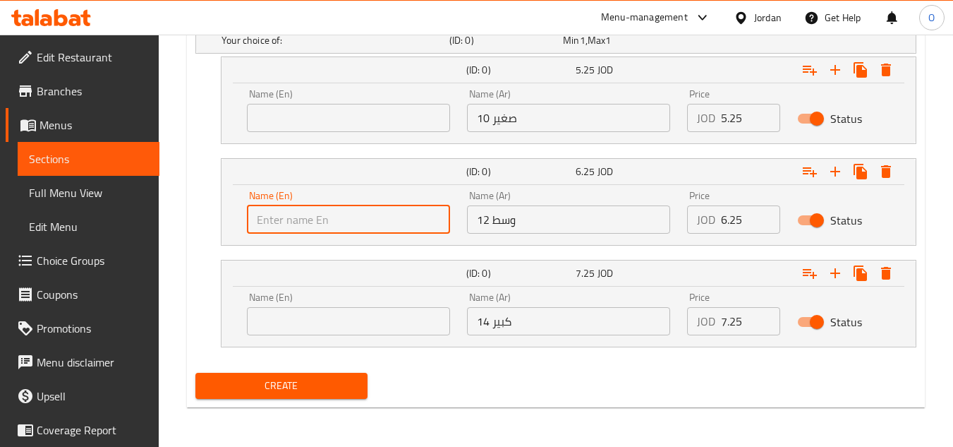
click at [356, 312] on input "text" at bounding box center [348, 321] width 203 height 28
click at [366, 219] on input "text" at bounding box center [348, 219] width 203 height 28
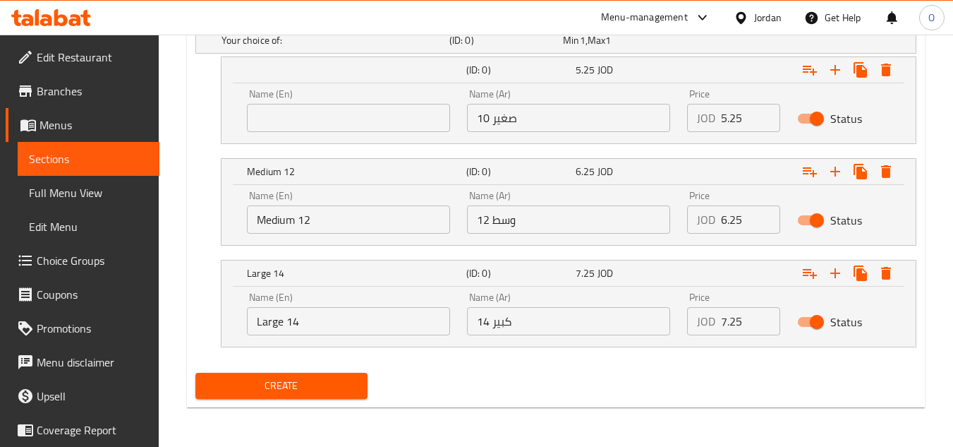
click at [368, 99] on div "Name (En) Name (En)" at bounding box center [348, 110] width 203 height 43
click at [364, 113] on input "text" at bounding box center [348, 118] width 203 height 28
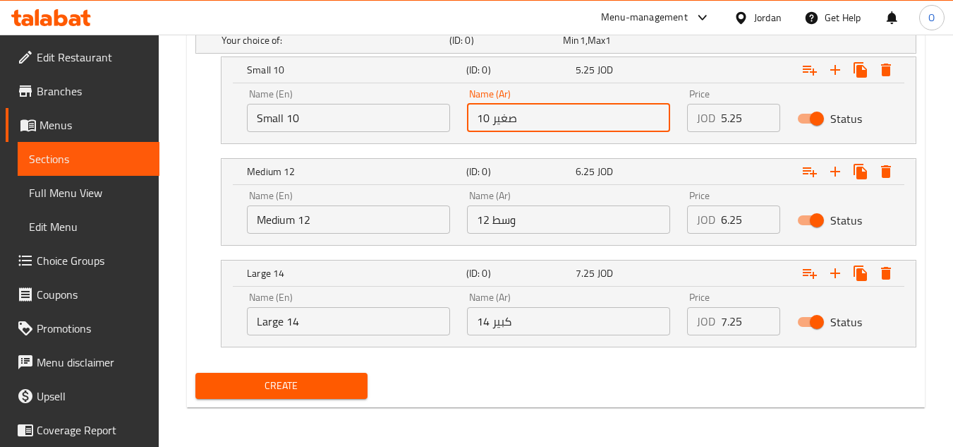
click at [567, 111] on input "صغير 10" at bounding box center [568, 118] width 203 height 28
click at [538, 222] on input "وسط ​​12" at bounding box center [568, 219] width 203 height 28
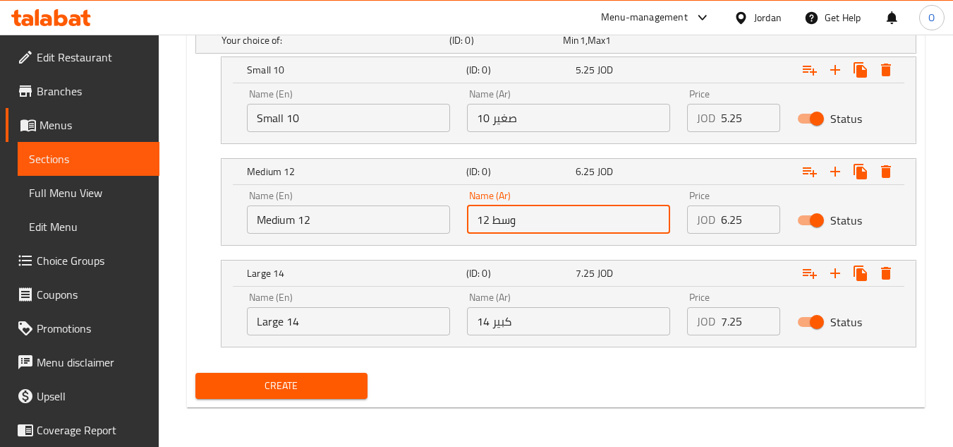
click at [540, 322] on input "كبير 14" at bounding box center [568, 321] width 203 height 28
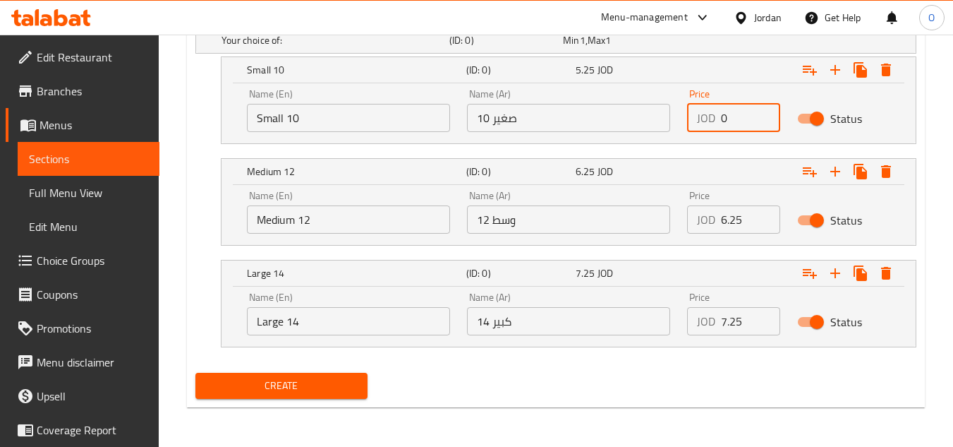
drag, startPoint x: 737, startPoint y: 128, endPoint x: 672, endPoint y: 131, distance: 64.3
click at [682, 133] on div "Price JOD 0 Price" at bounding box center [734, 110] width 110 height 60
click at [730, 218] on input "6.25" at bounding box center [750, 219] width 59 height 28
drag, startPoint x: 740, startPoint y: 322, endPoint x: 655, endPoint y: 364, distance: 94.3
click at [657, 364] on div "Your choice of: (ID: 0) Min 1 , Max 1 Name (En) Your choice of: Name (En) Name …" at bounding box center [556, 194] width 732 height 346
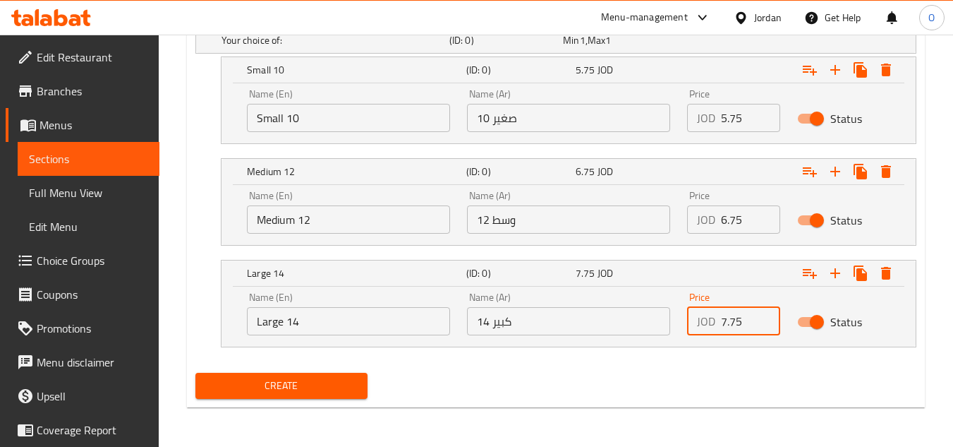
click at [335, 381] on span "Create" at bounding box center [281, 386] width 149 height 18
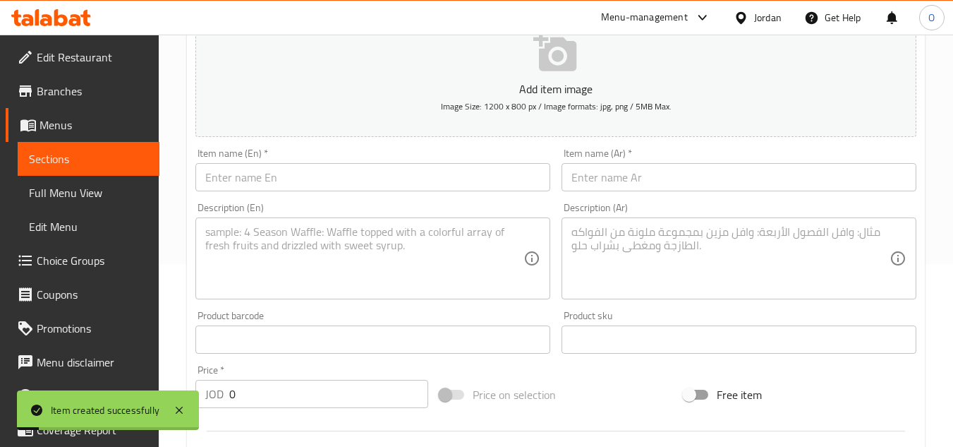
scroll to position [170, 0]
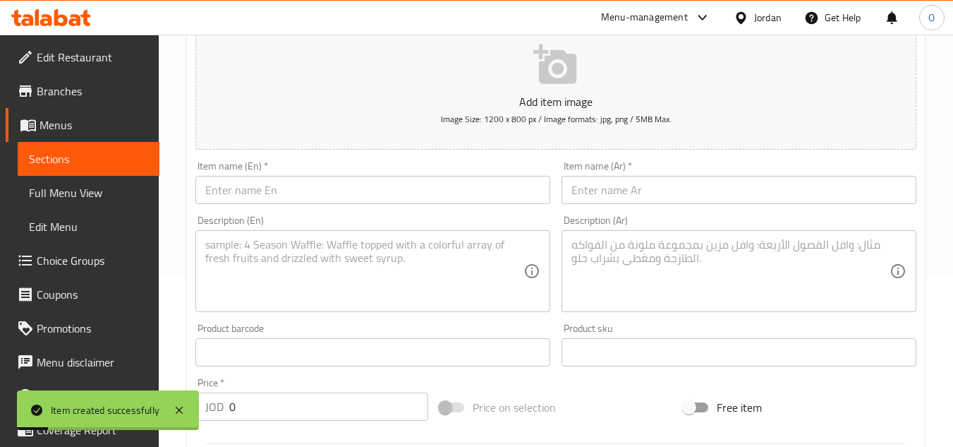
click at [248, 191] on input "text" at bounding box center [372, 190] width 355 height 28
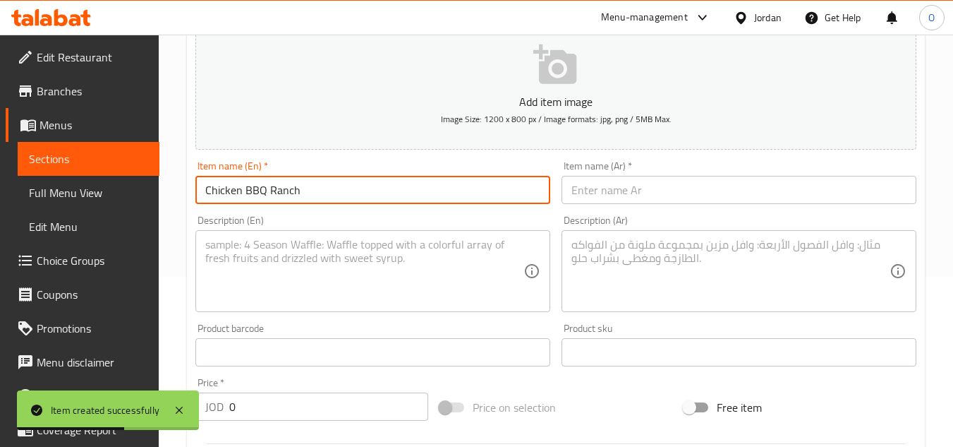
click at [675, 194] on input "text" at bounding box center [739, 190] width 355 height 28
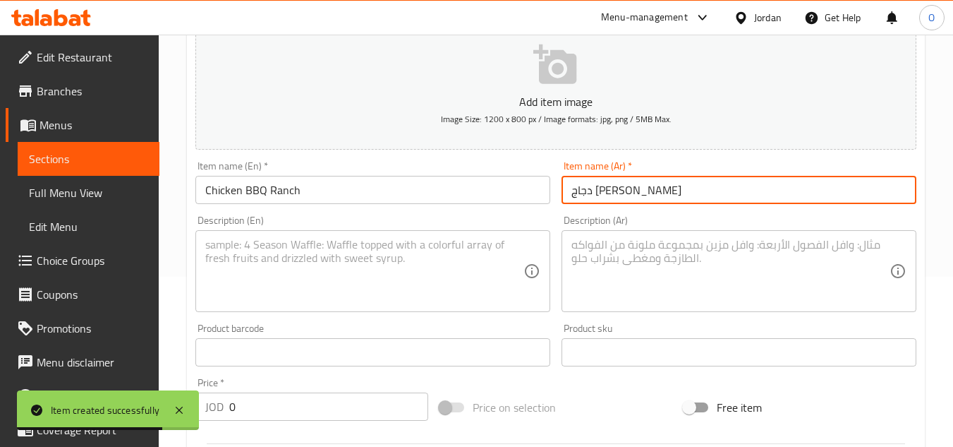
click at [322, 281] on textarea at bounding box center [364, 271] width 318 height 67
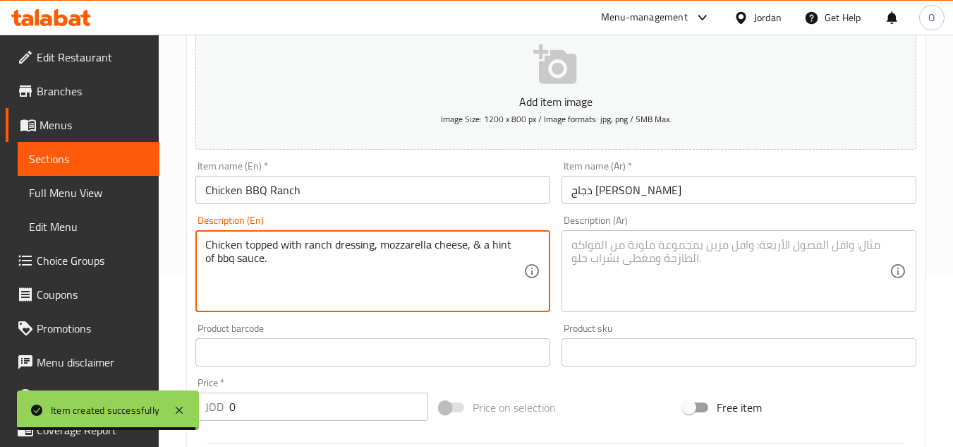
click at [678, 252] on textarea at bounding box center [731, 271] width 318 height 67
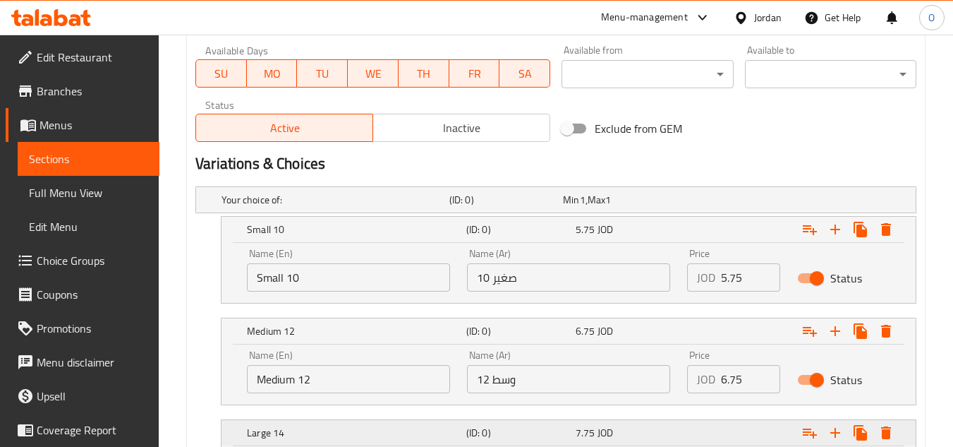
scroll to position [664, 0]
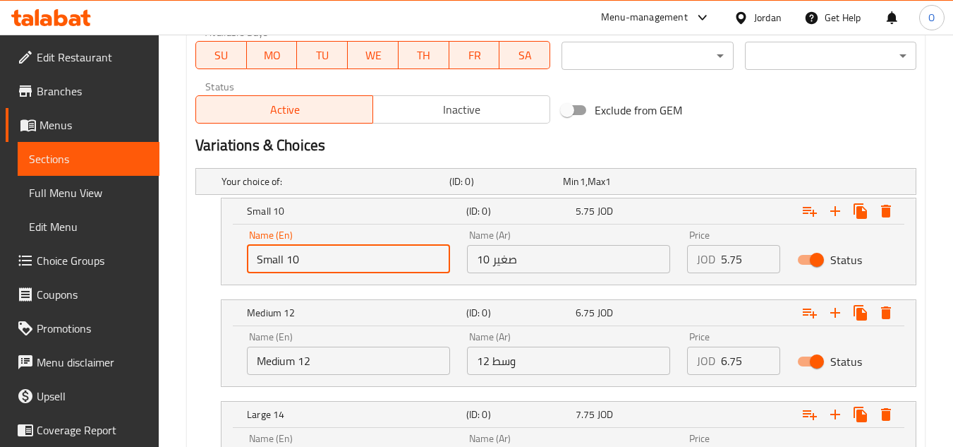
click at [353, 260] on input "Small 10" at bounding box center [348, 259] width 203 height 28
click at [351, 261] on input "text" at bounding box center [348, 259] width 203 height 28
click at [352, 353] on input "Medium 12" at bounding box center [348, 360] width 203 height 28
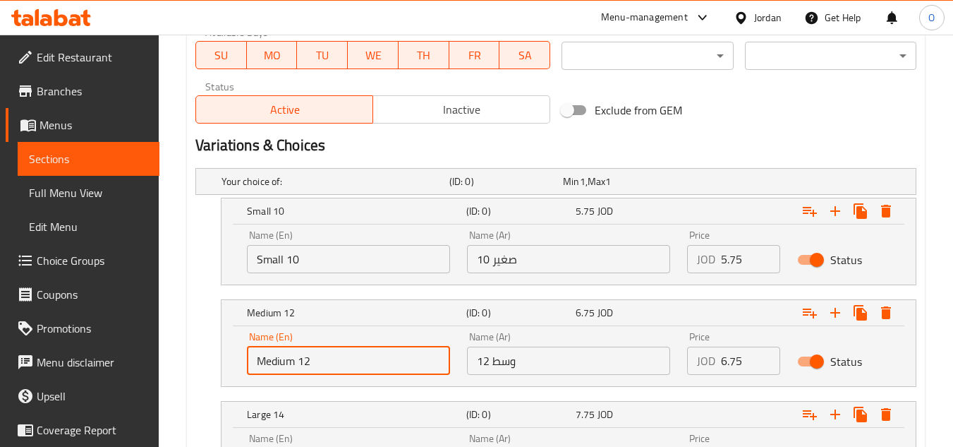
click at [352, 353] on input "Medium 12" at bounding box center [348, 360] width 203 height 28
click at [352, 353] on input "text" at bounding box center [348, 360] width 203 height 28
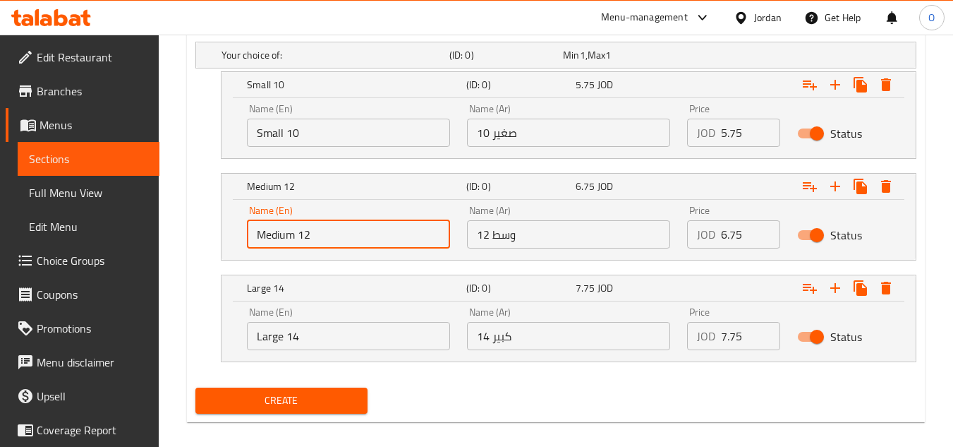
scroll to position [805, 0]
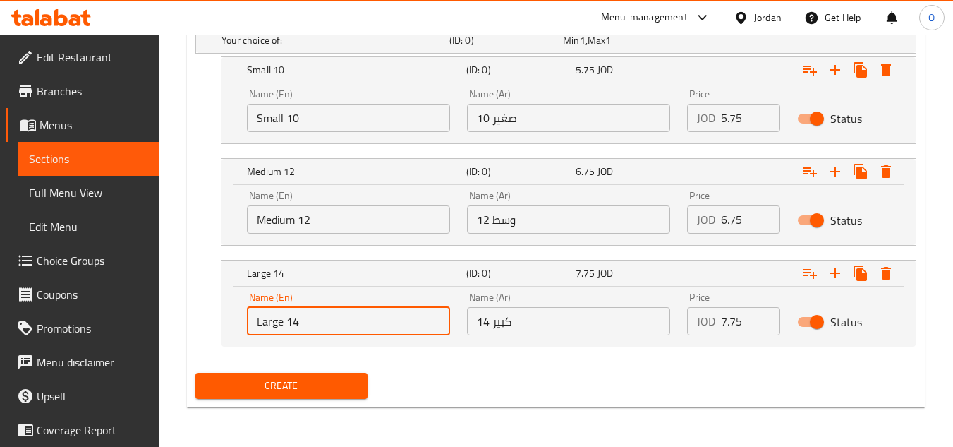
click at [340, 321] on input "Large 14" at bounding box center [348, 321] width 203 height 28
click at [339, 321] on input "text" at bounding box center [348, 321] width 203 height 28
click at [527, 124] on input "صغير 10" at bounding box center [568, 118] width 203 height 28
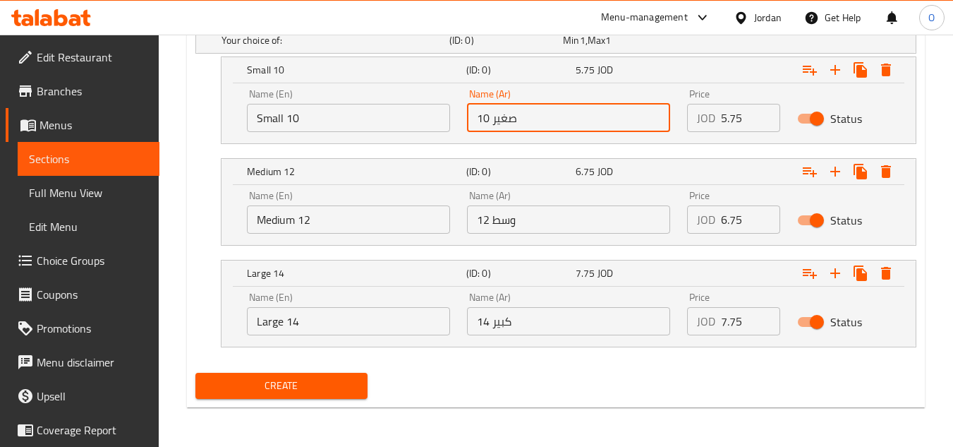
drag, startPoint x: 536, startPoint y: 217, endPoint x: 540, endPoint y: 231, distance: 14.1
click at [536, 218] on input "وسط ​​12" at bounding box center [568, 219] width 203 height 28
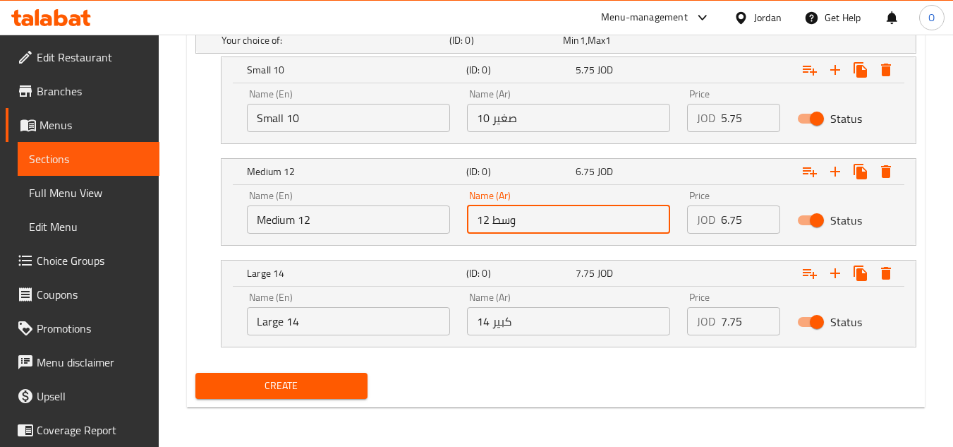
click at [564, 314] on input "كبير 14" at bounding box center [568, 321] width 203 height 28
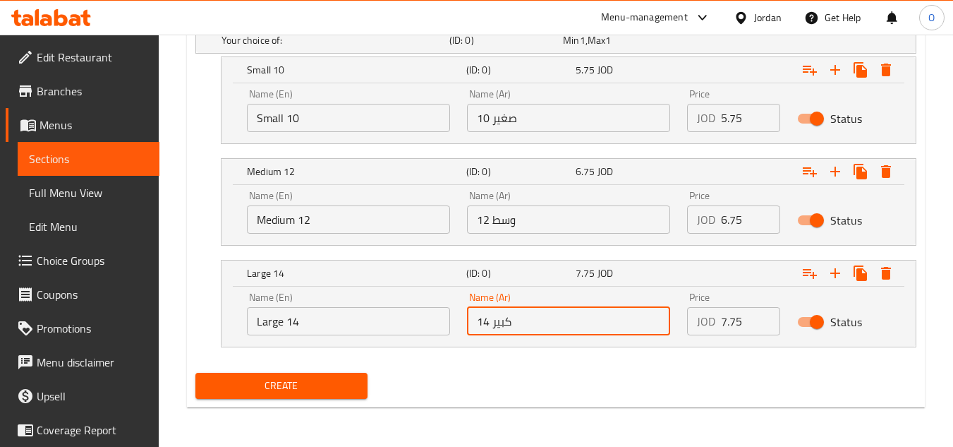
drag, startPoint x: 734, startPoint y: 116, endPoint x: 680, endPoint y: 123, distance: 54.1
click at [689, 123] on div "JOD 5.75 Price" at bounding box center [733, 118] width 93 height 28
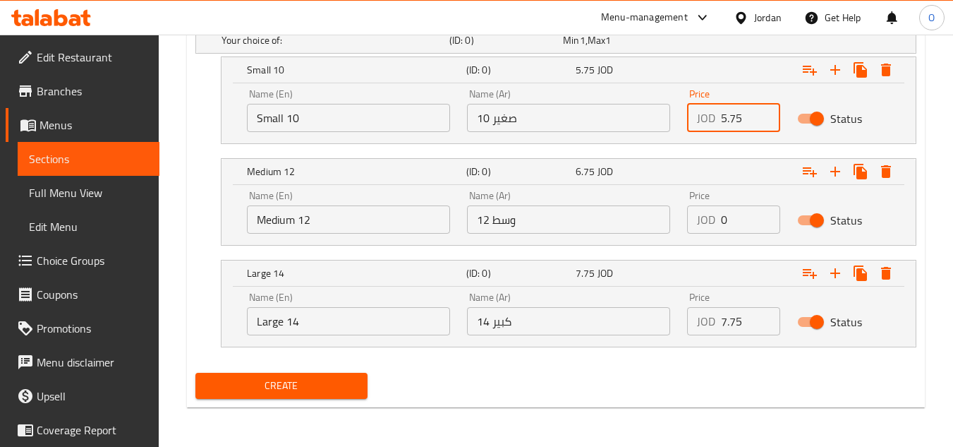
drag, startPoint x: 751, startPoint y: 217, endPoint x: 661, endPoint y: 248, distance: 95.1
click at [663, 248] on div "Your choice of: (ID: 0) Min 1 , Max 1 Name (En) Your choice of: Name (En) Name …" at bounding box center [556, 194] width 732 height 346
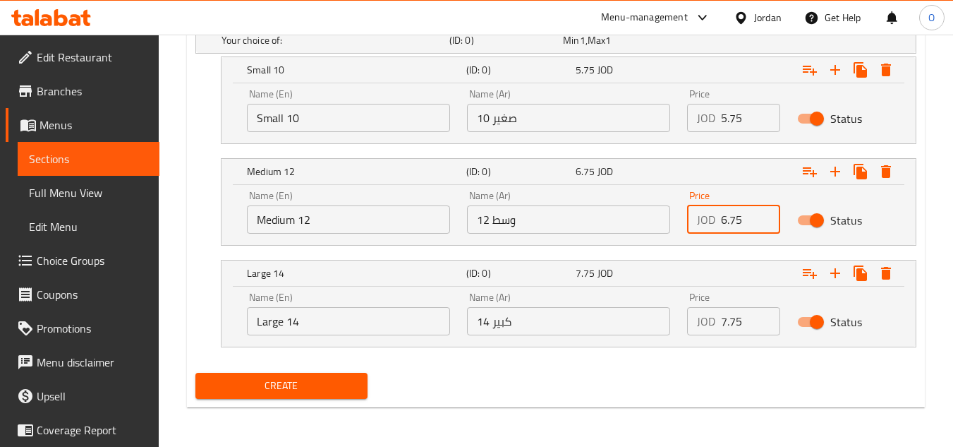
drag, startPoint x: 735, startPoint y: 318, endPoint x: 643, endPoint y: 353, distance: 98.9
click at [651, 351] on div "Your choice of: (ID: 0) Min 1 , Max 1 Name (En) Your choice of: Name (En) Name …" at bounding box center [556, 194] width 732 height 346
click at [256, 385] on span "Create" at bounding box center [281, 386] width 149 height 18
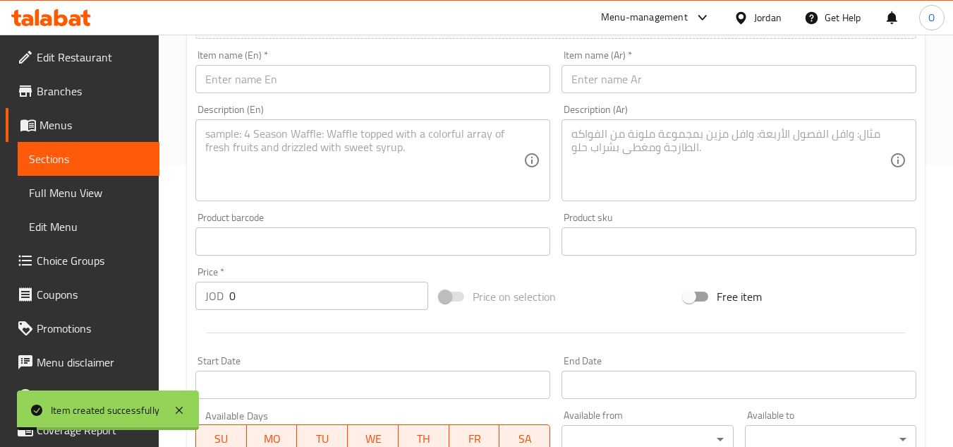
scroll to position [241, 0]
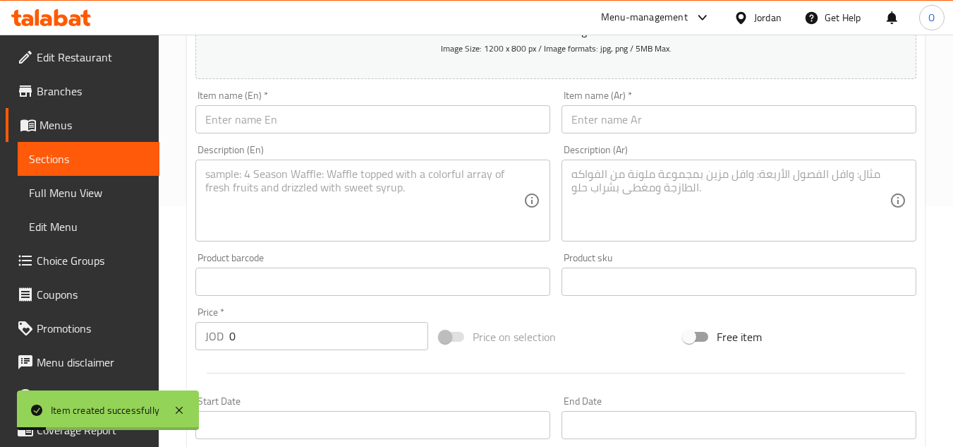
click at [365, 119] on input "text" at bounding box center [372, 119] width 355 height 28
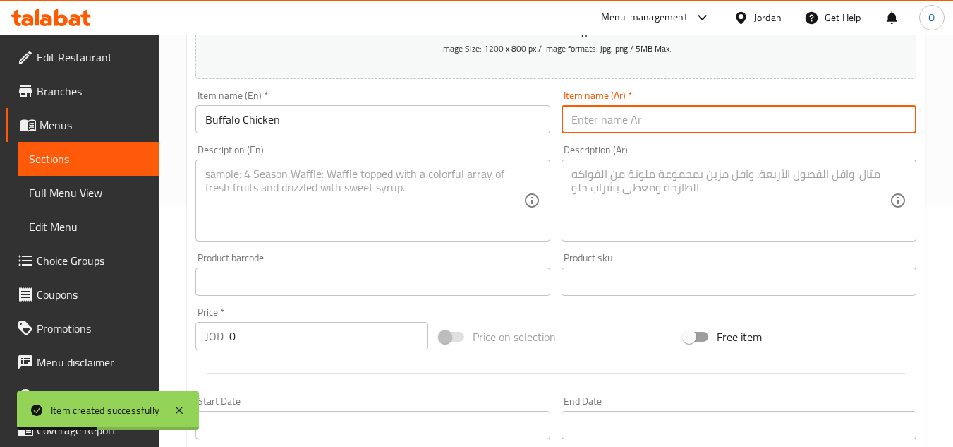
click at [681, 119] on input "text" at bounding box center [739, 119] width 355 height 28
click at [305, 238] on div "Description (En)" at bounding box center [372, 200] width 355 height 82
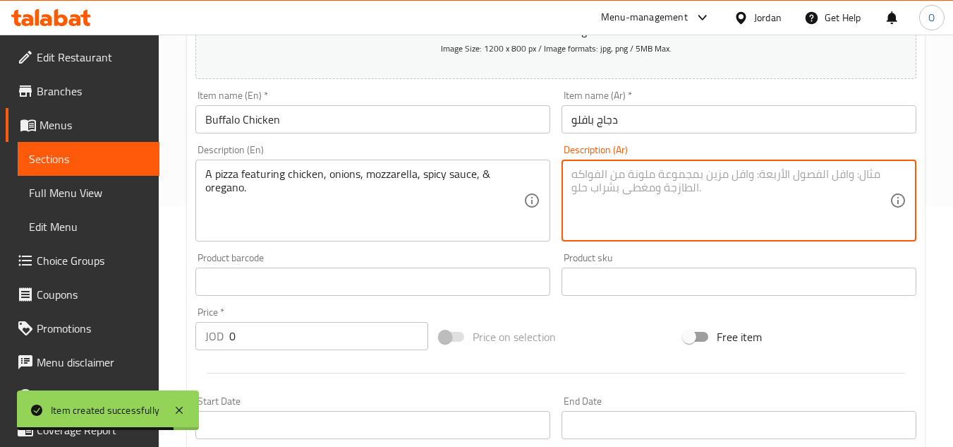
click at [662, 207] on textarea at bounding box center [731, 200] width 318 height 67
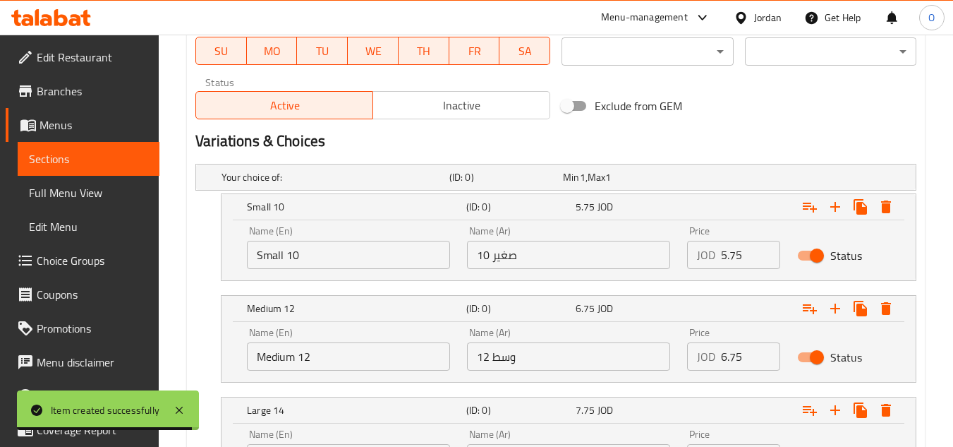
scroll to position [734, 0]
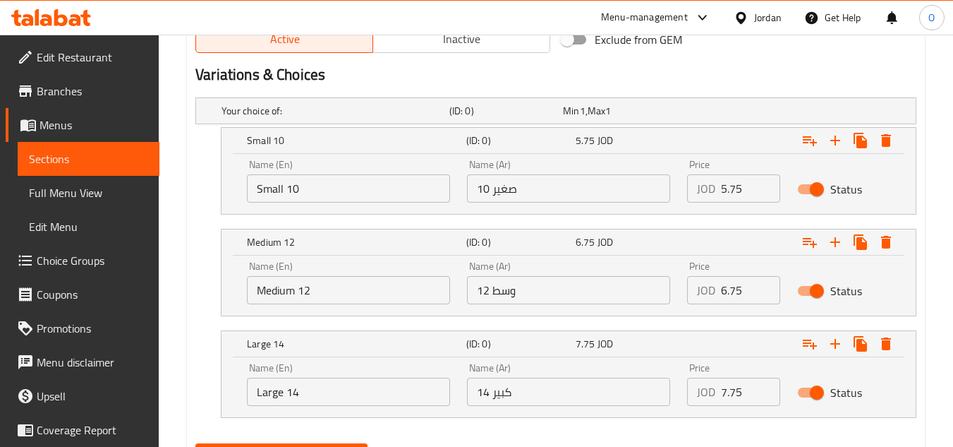
click at [368, 200] on input "Small 10" at bounding box center [348, 188] width 203 height 28
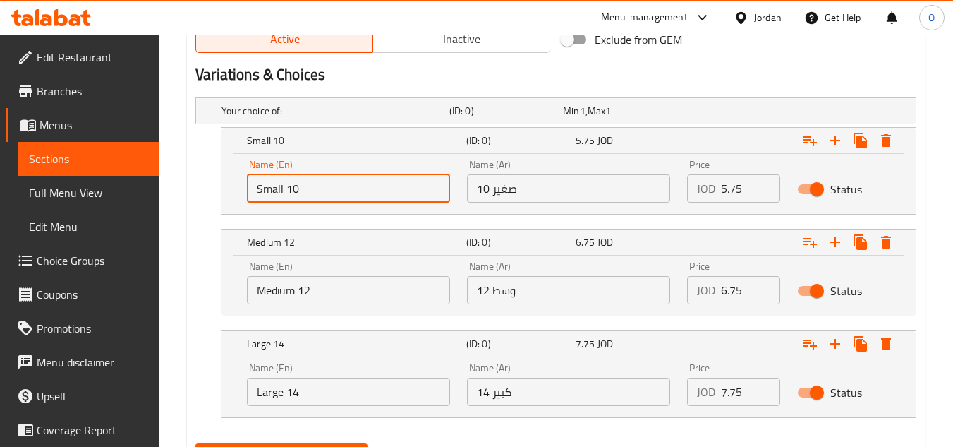
click at [368, 200] on input "Small 10" at bounding box center [348, 188] width 203 height 28
click at [368, 200] on input "text" at bounding box center [348, 188] width 203 height 28
click at [353, 287] on input "Medium 12" at bounding box center [348, 290] width 203 height 28
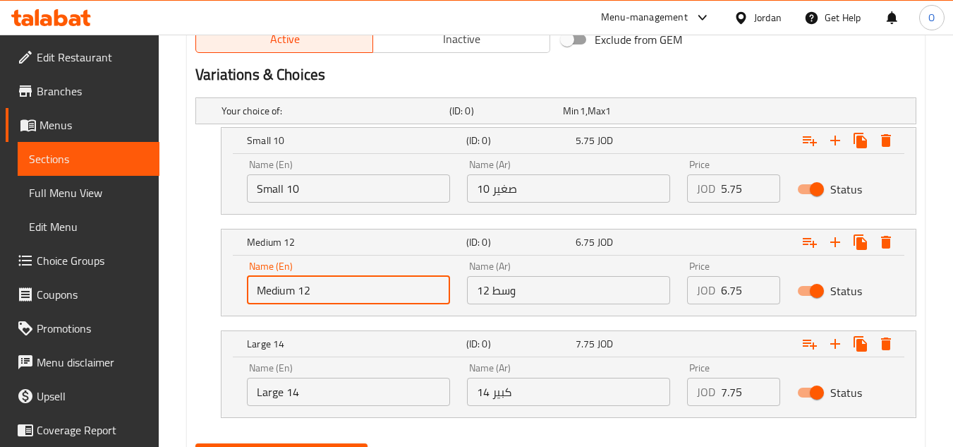
click at [353, 287] on input "Medium 12" at bounding box center [348, 290] width 203 height 28
click at [352, 287] on input "text" at bounding box center [348, 290] width 203 height 28
click at [334, 400] on input "Large 14" at bounding box center [348, 391] width 203 height 28
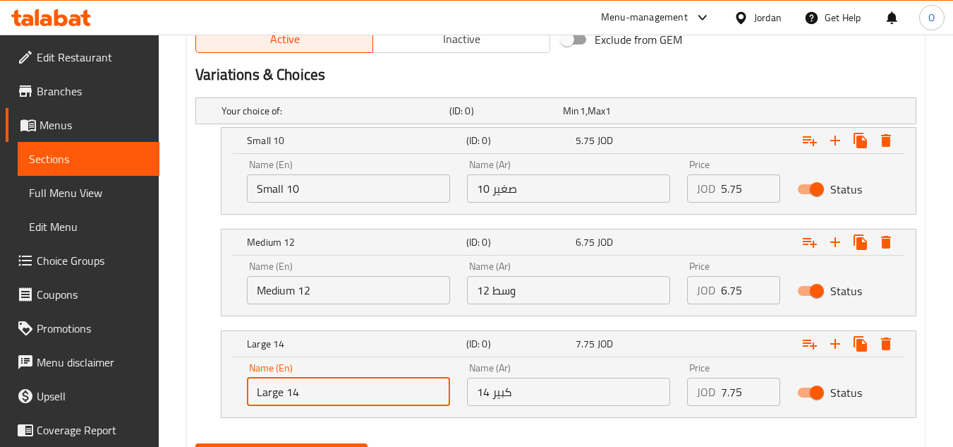
click at [334, 400] on input "Large 14" at bounding box center [348, 391] width 203 height 28
click at [334, 400] on input "text" at bounding box center [348, 391] width 203 height 28
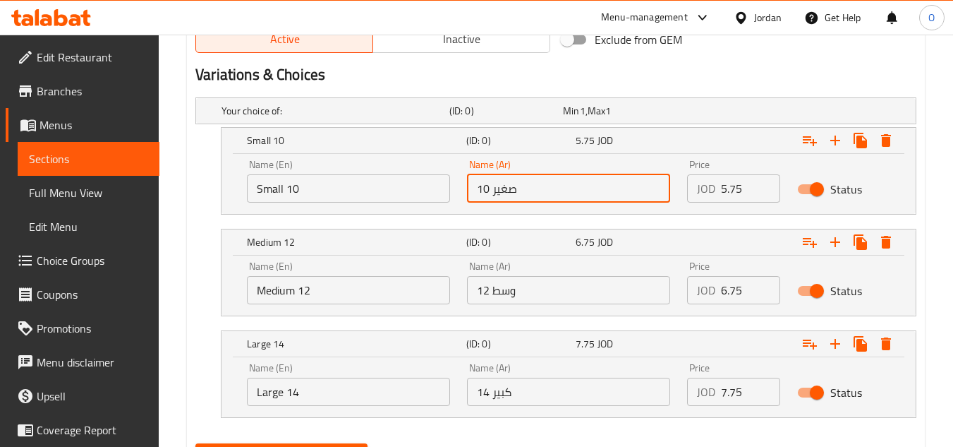
click at [547, 199] on input "صغير 10" at bounding box center [568, 188] width 203 height 28
click at [535, 286] on input "وسط ​​12" at bounding box center [568, 290] width 203 height 28
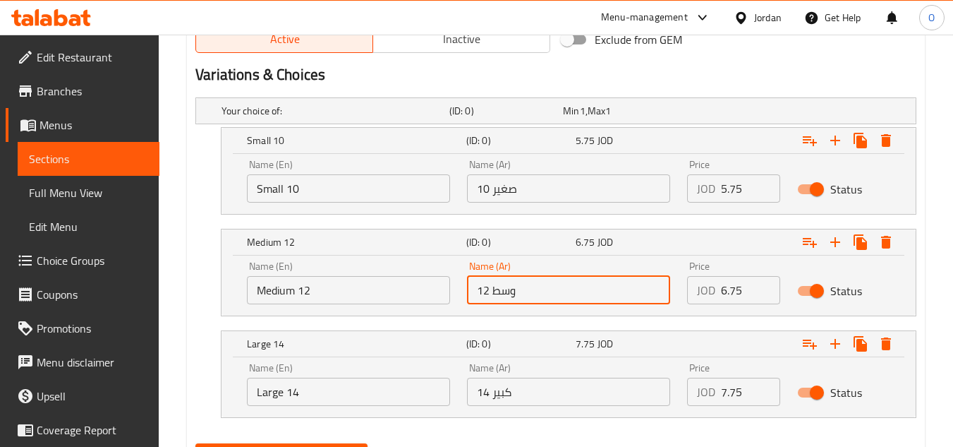
click at [549, 386] on input "كبير 14" at bounding box center [568, 391] width 203 height 28
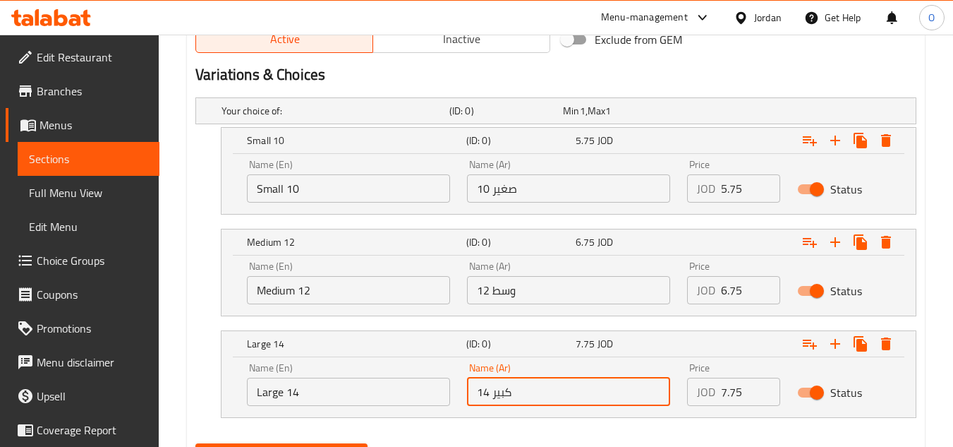
drag, startPoint x: 739, startPoint y: 195, endPoint x: 667, endPoint y: 207, distance: 72.4
click at [689, 205] on div "Price JOD 5.75 Price" at bounding box center [734, 181] width 110 height 60
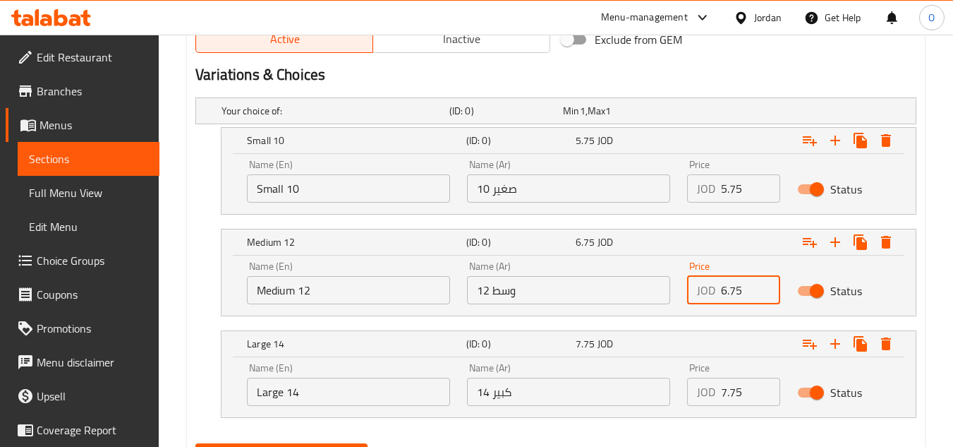
drag, startPoint x: 734, startPoint y: 286, endPoint x: 692, endPoint y: 299, distance: 43.5
click at [714, 297] on div "JOD 6.75 Price" at bounding box center [733, 290] width 93 height 28
drag, startPoint x: 734, startPoint y: 392, endPoint x: 693, endPoint y: 405, distance: 43.7
click at [694, 405] on div "JOD 7.75 Price" at bounding box center [733, 391] width 93 height 28
click at [659, 425] on nav at bounding box center [555, 426] width 721 height 11
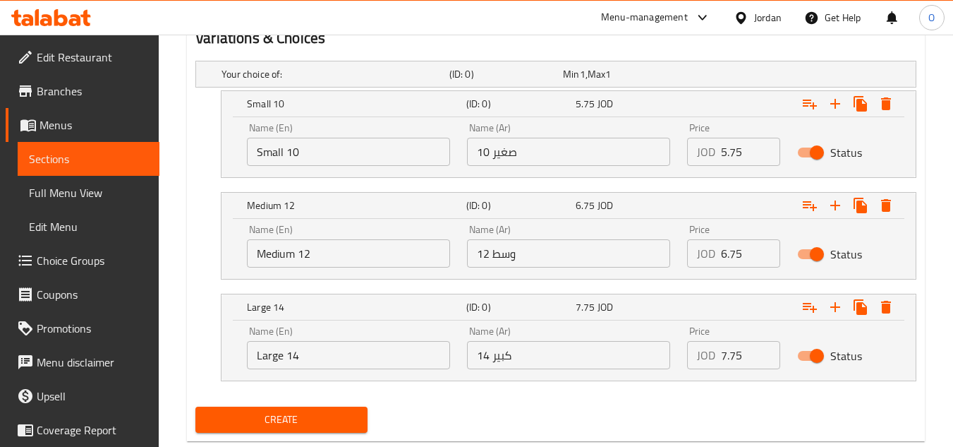
scroll to position [805, 0]
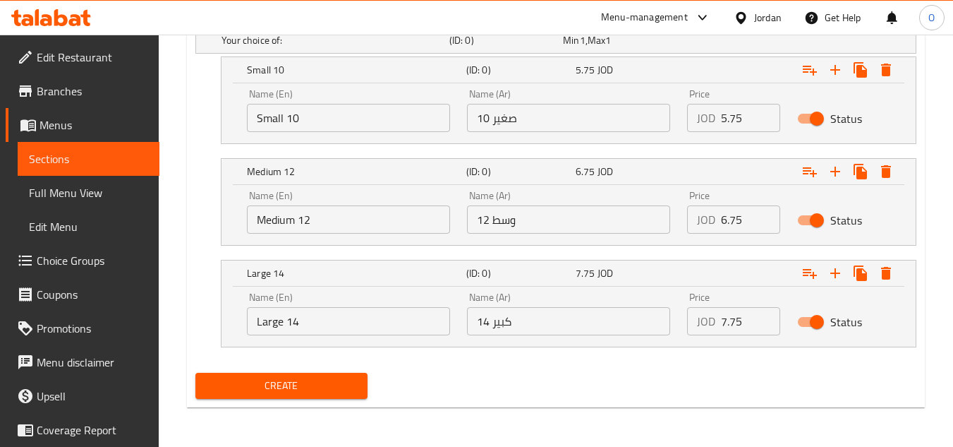
click at [351, 389] on span "Create" at bounding box center [281, 386] width 149 height 18
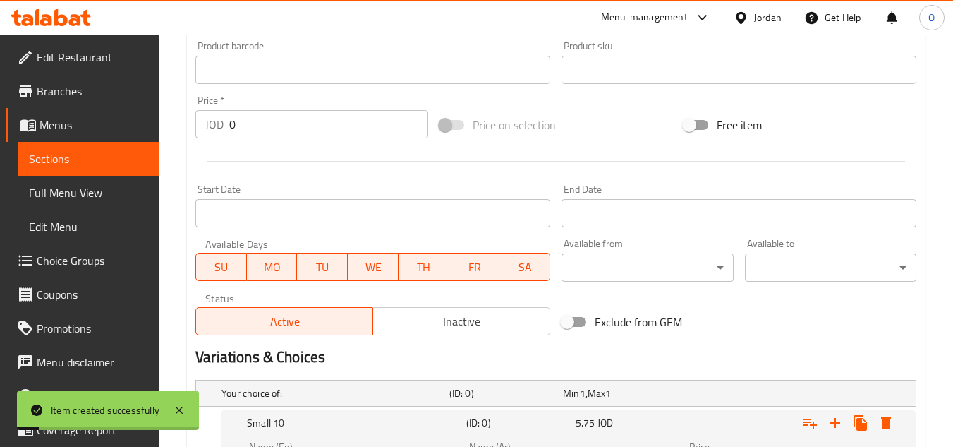
scroll to position [311, 0]
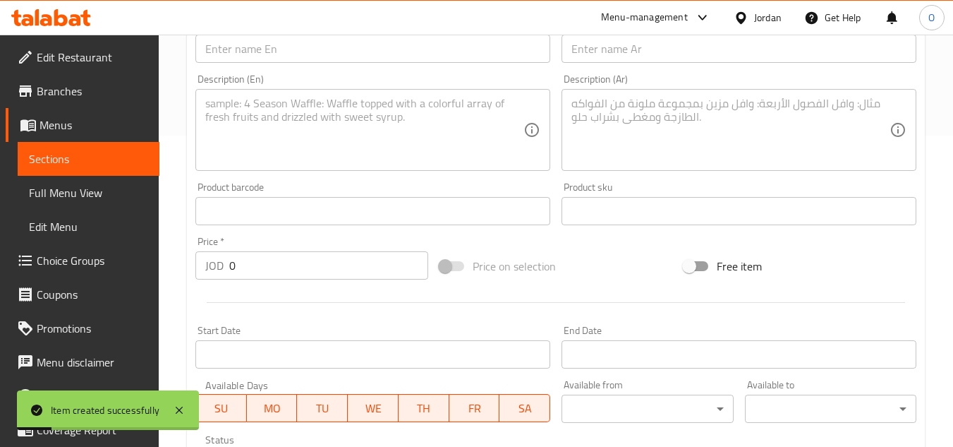
click at [251, 49] on input "text" at bounding box center [372, 49] width 355 height 28
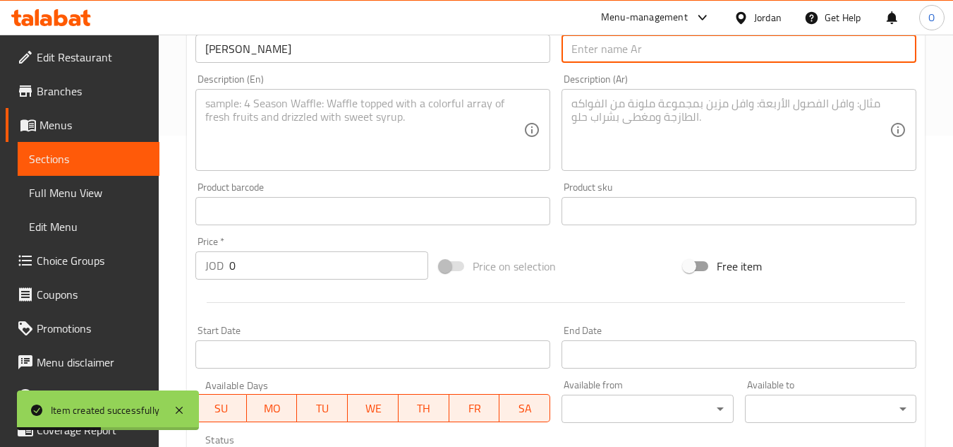
click at [699, 62] on input "text" at bounding box center [739, 49] width 355 height 28
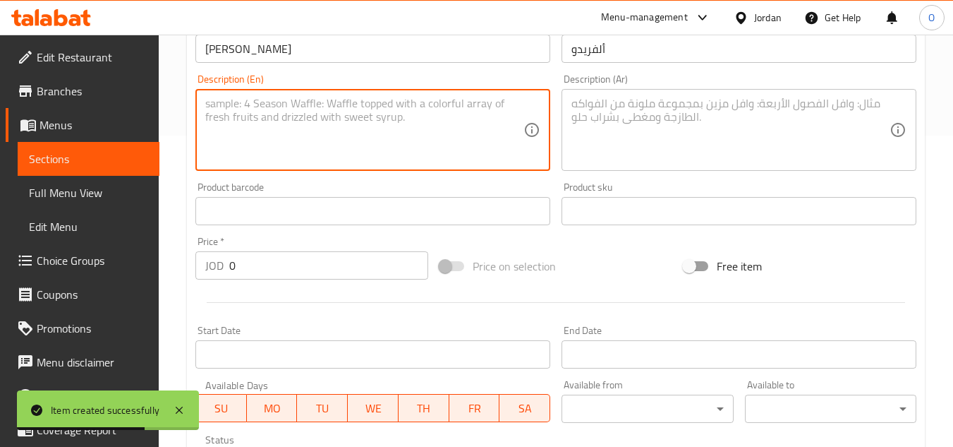
click at [278, 156] on textarea at bounding box center [364, 130] width 318 height 67
click at [595, 121] on textarea at bounding box center [731, 130] width 318 height 67
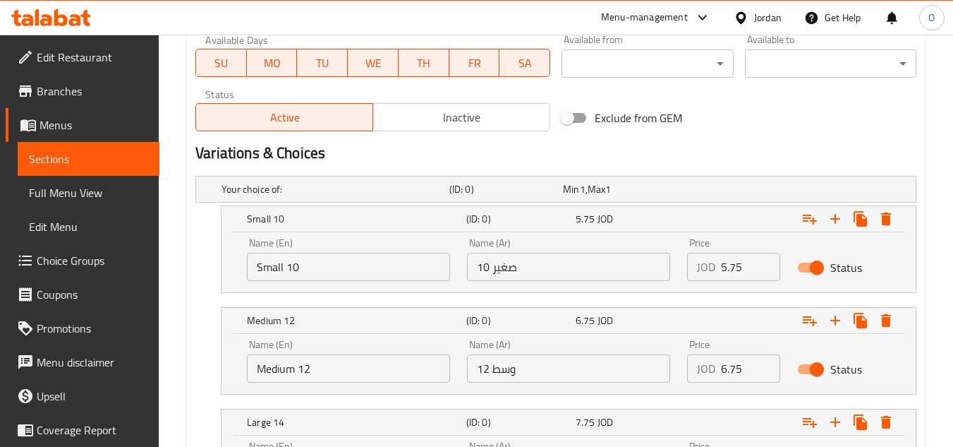
scroll to position [805, 0]
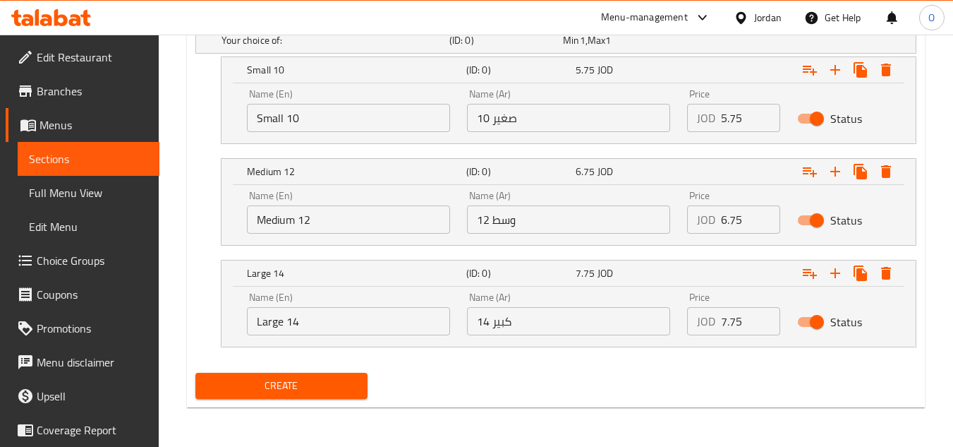
click at [388, 116] on input "Small 10" at bounding box center [348, 118] width 203 height 28
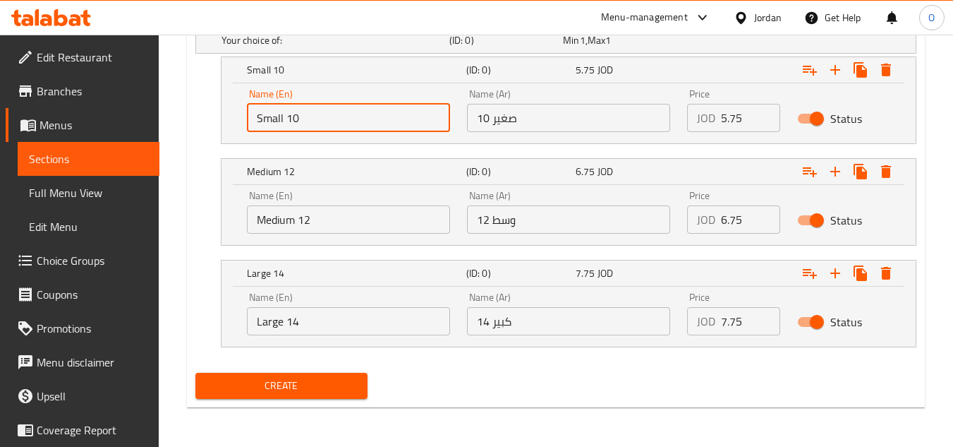
click at [388, 116] on input "Small 10" at bounding box center [348, 118] width 203 height 28
click at [388, 116] on input "text" at bounding box center [348, 118] width 203 height 28
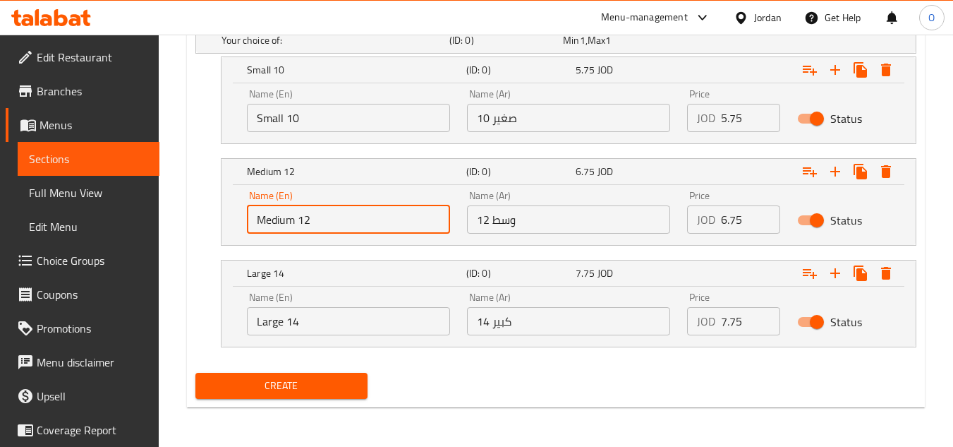
click at [349, 219] on input "Medium 12" at bounding box center [348, 219] width 203 height 28
click at [349, 219] on input "text" at bounding box center [348, 219] width 203 height 28
click at [325, 320] on input "Large 14" at bounding box center [348, 321] width 203 height 28
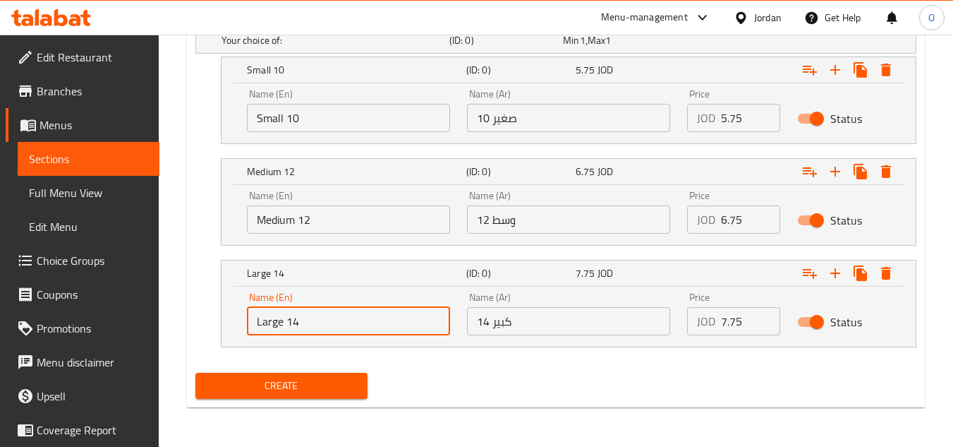
click at [325, 320] on input "Large 14" at bounding box center [348, 321] width 203 height 28
click at [325, 320] on input "text" at bounding box center [348, 321] width 203 height 28
click at [557, 125] on input "صغير 10" at bounding box center [568, 118] width 203 height 28
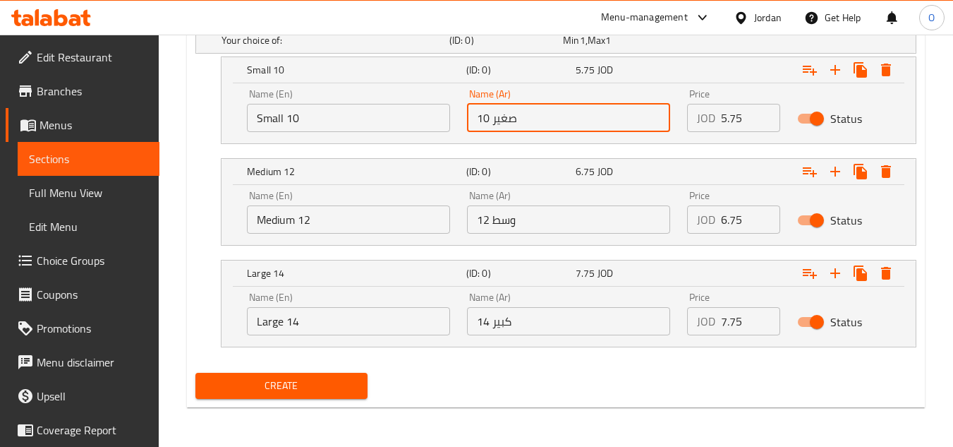
click at [538, 226] on input "وسط ​​12" at bounding box center [568, 219] width 203 height 28
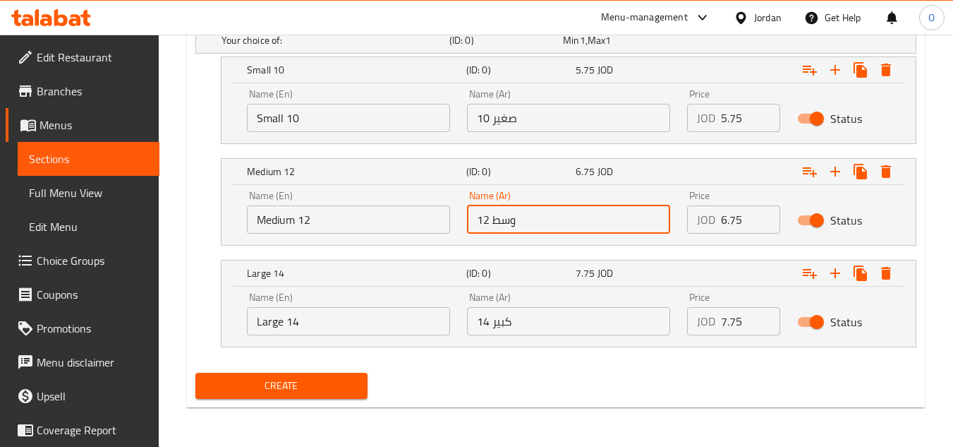
click at [562, 325] on input "كبير 14" at bounding box center [568, 321] width 203 height 28
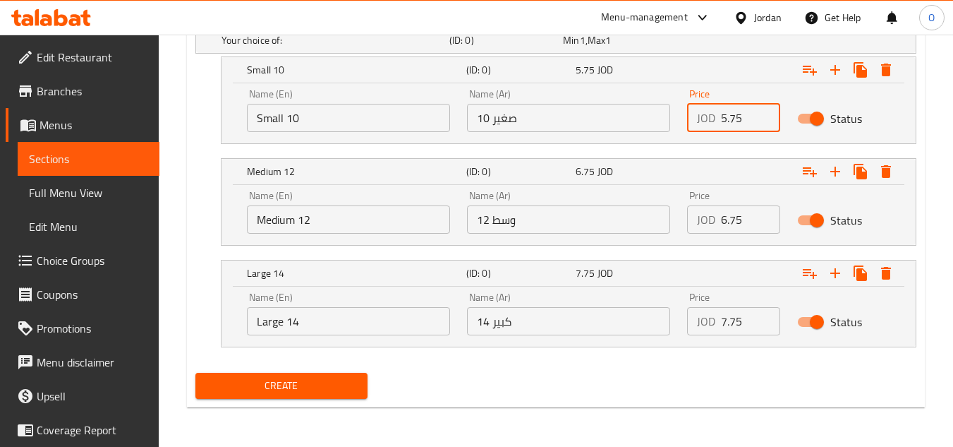
drag, startPoint x: 737, startPoint y: 109, endPoint x: 677, endPoint y: 140, distance: 67.5
click at [689, 135] on div "Price JOD 5.75 Price" at bounding box center [734, 110] width 110 height 60
drag, startPoint x: 746, startPoint y: 226, endPoint x: 698, endPoint y: 231, distance: 48.3
click at [698, 231] on div "JOD 6.75 Price" at bounding box center [733, 219] width 93 height 28
drag, startPoint x: 743, startPoint y: 334, endPoint x: 693, endPoint y: 326, distance: 50.7
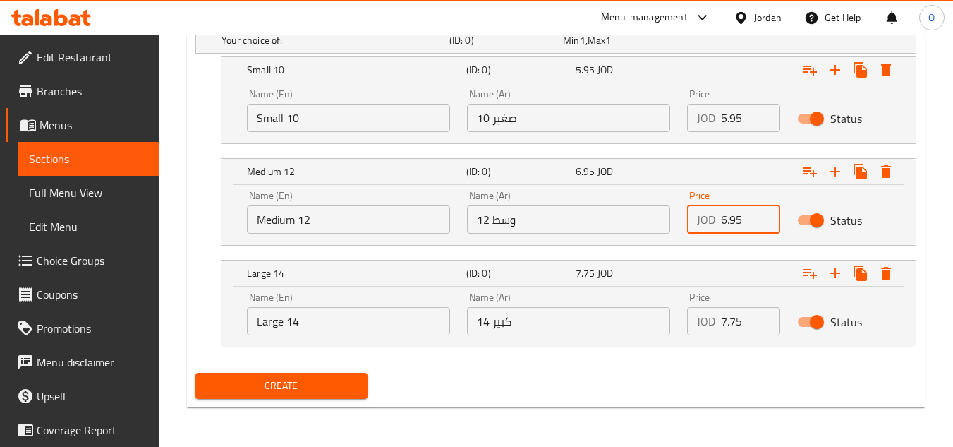
click at [699, 328] on div "JOD 7.75 Price" at bounding box center [733, 321] width 93 height 28
click at [298, 385] on span "Create" at bounding box center [281, 386] width 149 height 18
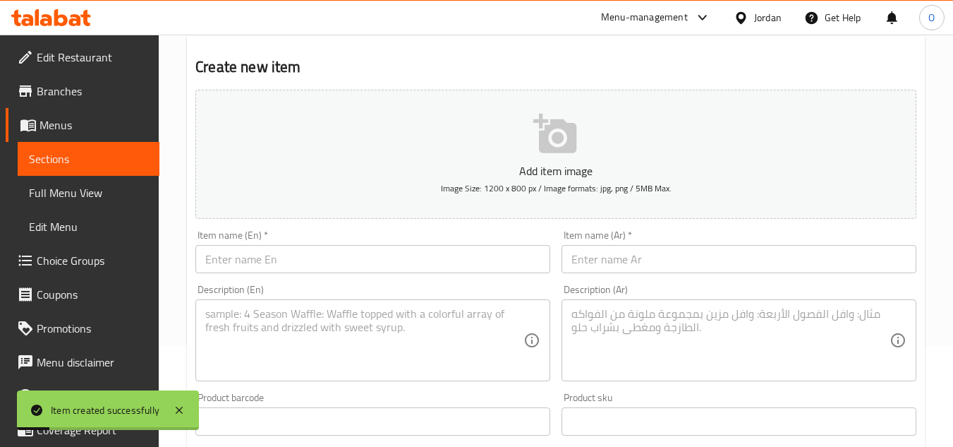
scroll to position [99, 0]
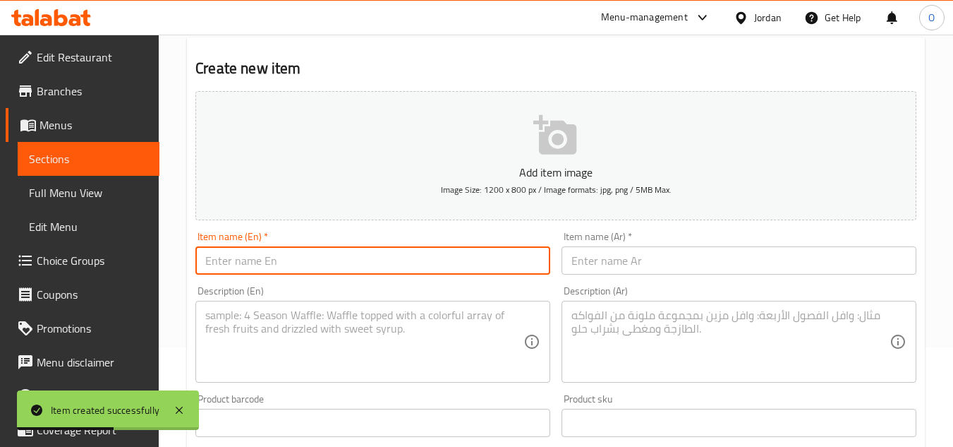
click at [262, 262] on input "text" at bounding box center [372, 260] width 355 height 28
click at [629, 259] on input "text" at bounding box center [739, 260] width 355 height 28
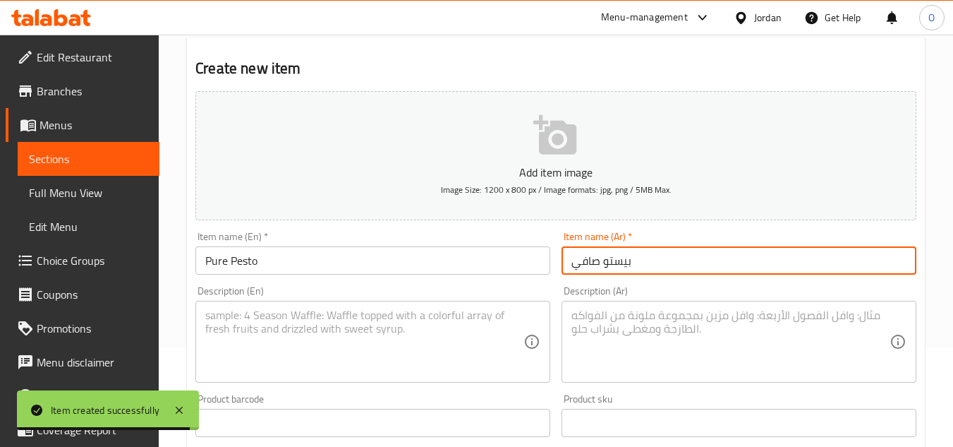
click at [236, 337] on textarea at bounding box center [364, 341] width 318 height 67
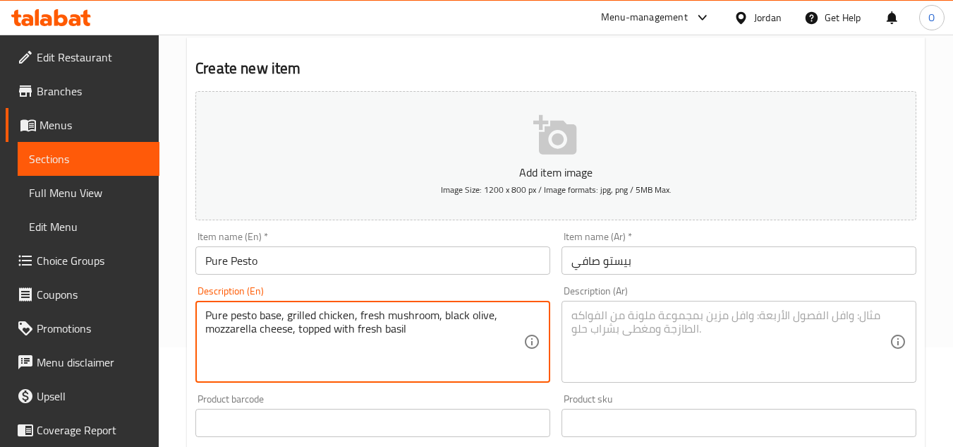
click at [643, 315] on textarea at bounding box center [731, 341] width 318 height 67
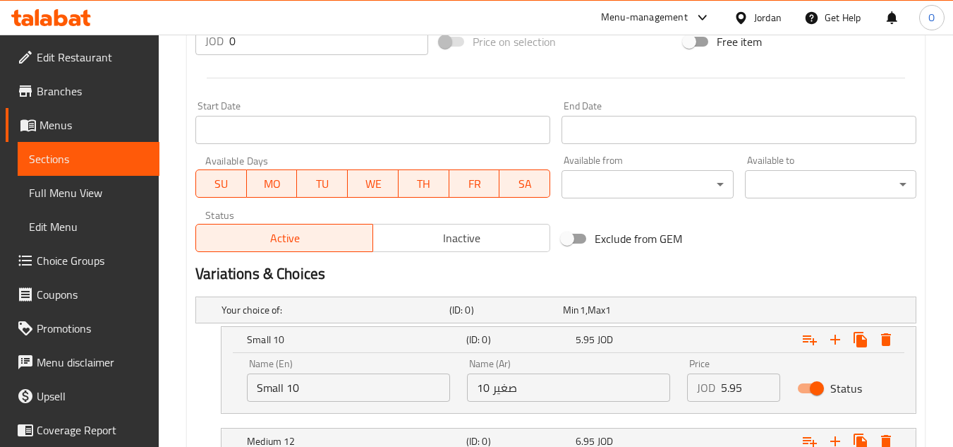
scroll to position [664, 0]
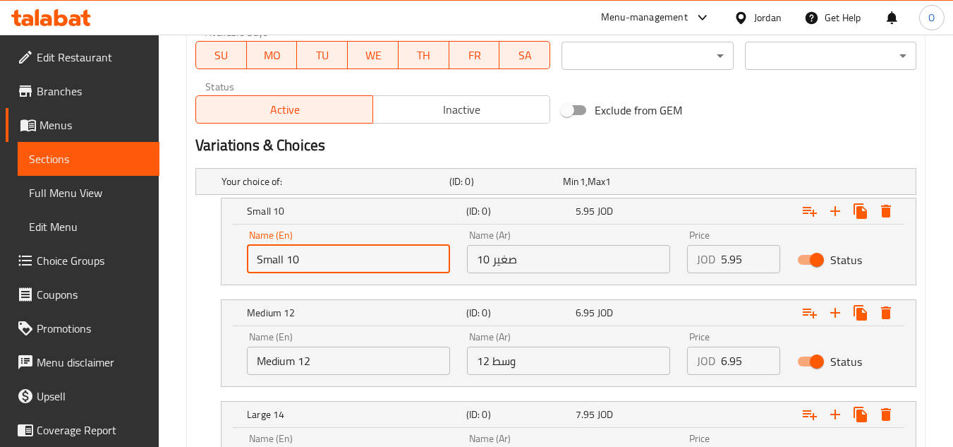
click at [358, 260] on input "Small 10" at bounding box center [348, 259] width 203 height 28
click at [358, 260] on input "text" at bounding box center [348, 259] width 203 height 28
click at [321, 367] on input "Medium 12" at bounding box center [348, 360] width 203 height 28
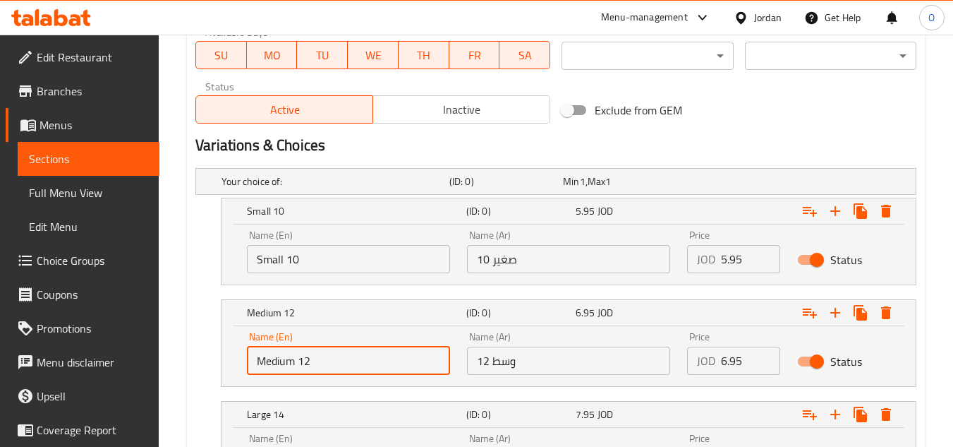
click at [321, 367] on input "Medium 12" at bounding box center [348, 360] width 203 height 28
click at [321, 367] on input "Choice" at bounding box center [348, 360] width 203 height 28
click at [321, 367] on input "text" at bounding box center [348, 360] width 203 height 28
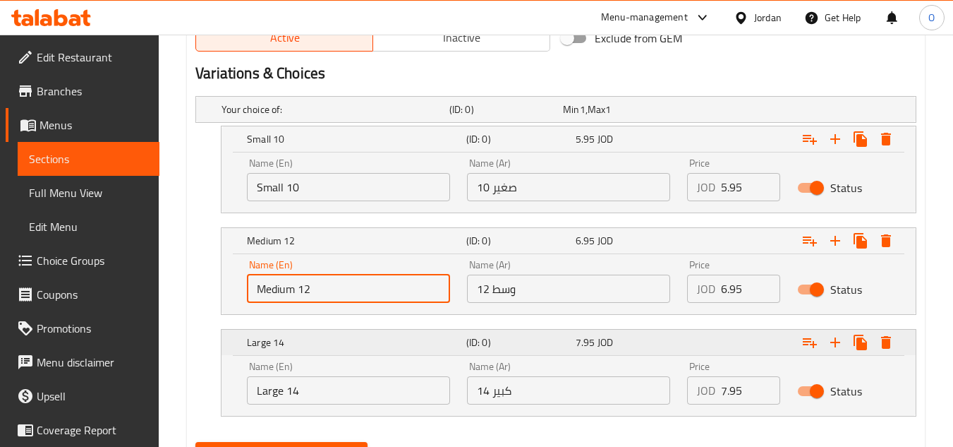
scroll to position [805, 0]
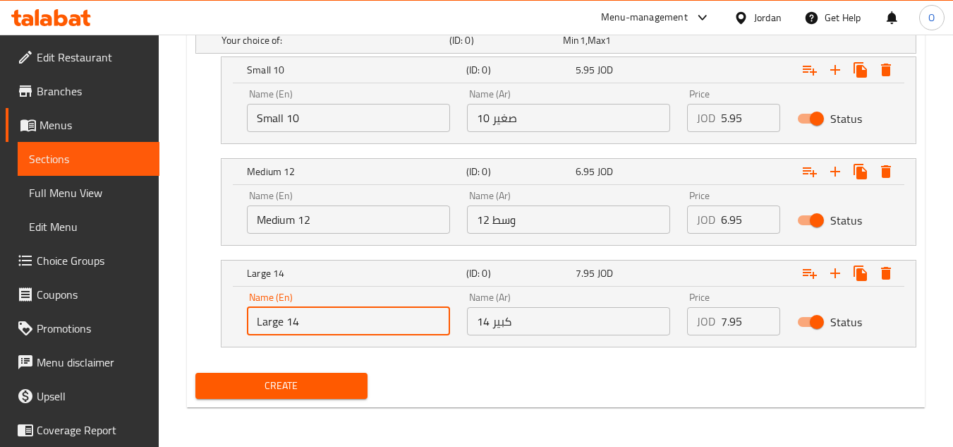
click at [332, 324] on input "Large 14" at bounding box center [348, 321] width 203 height 28
click at [332, 324] on input "text" at bounding box center [348, 321] width 203 height 28
click at [566, 135] on div "Name (Ar) صغير 10 Name (Ar)" at bounding box center [569, 110] width 220 height 60
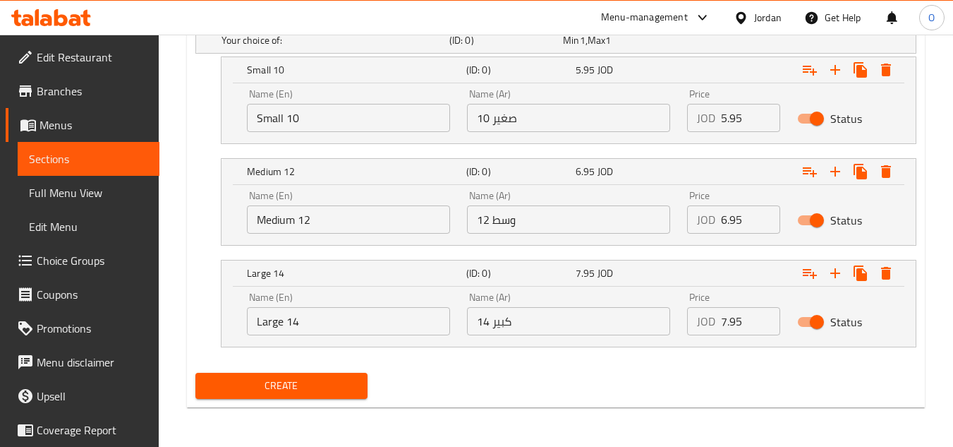
click at [566, 121] on input "صغير 10" at bounding box center [568, 118] width 203 height 28
click at [534, 221] on input "وسط ​​12" at bounding box center [568, 219] width 203 height 28
click at [553, 310] on input "كبير 14" at bounding box center [568, 321] width 203 height 28
drag, startPoint x: 736, startPoint y: 119, endPoint x: 688, endPoint y: 118, distance: 48.0
click at [698, 120] on div "JOD 5.95 Price" at bounding box center [733, 118] width 93 height 28
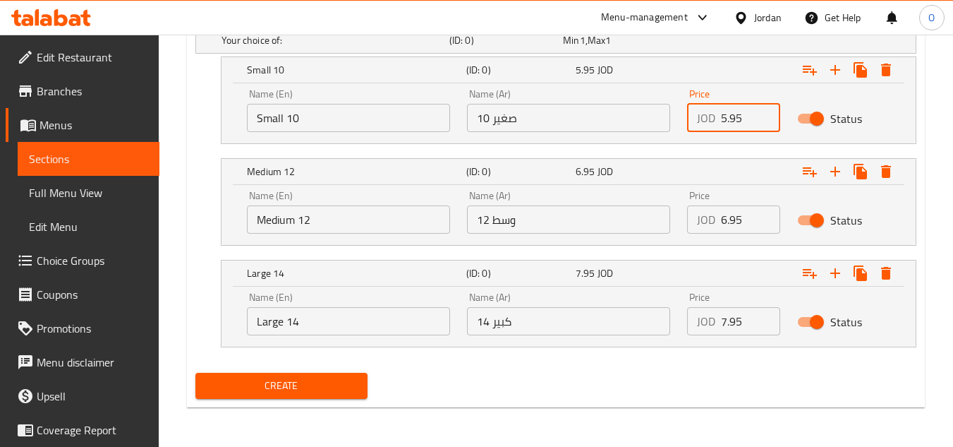
drag, startPoint x: 725, startPoint y: 231, endPoint x: 689, endPoint y: 233, distance: 36.0
click at [706, 234] on div "Price JOD 6.95 Price" at bounding box center [734, 212] width 110 height 60
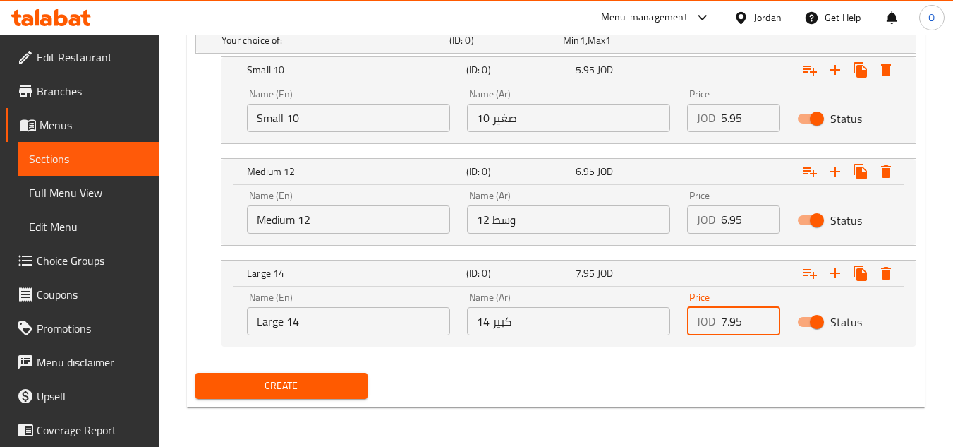
drag, startPoint x: 727, startPoint y: 317, endPoint x: 667, endPoint y: 345, distance: 66.3
click at [675, 344] on div "Name (En) Large 14 Name (En) Name (Ar) كبير 14 Name (Ar) Price JOD 7.95 Price S…" at bounding box center [569, 316] width 694 height 60
click at [275, 375] on button "Create" at bounding box center [280, 386] width 171 height 26
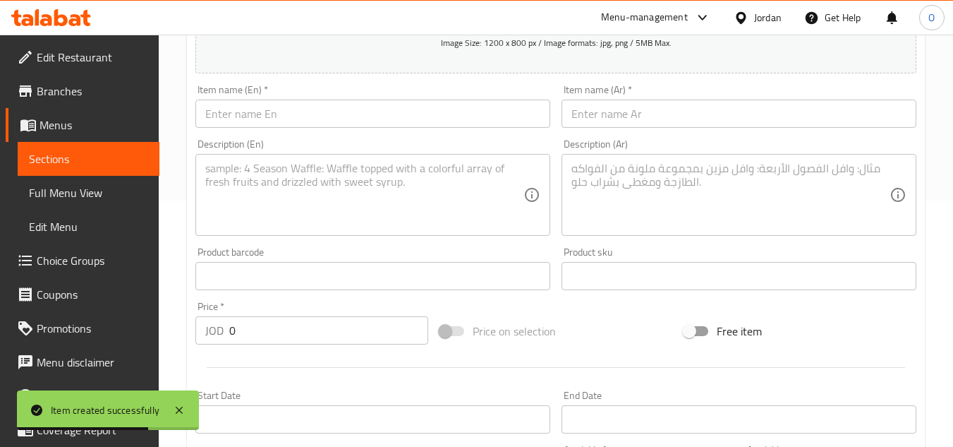
scroll to position [241, 0]
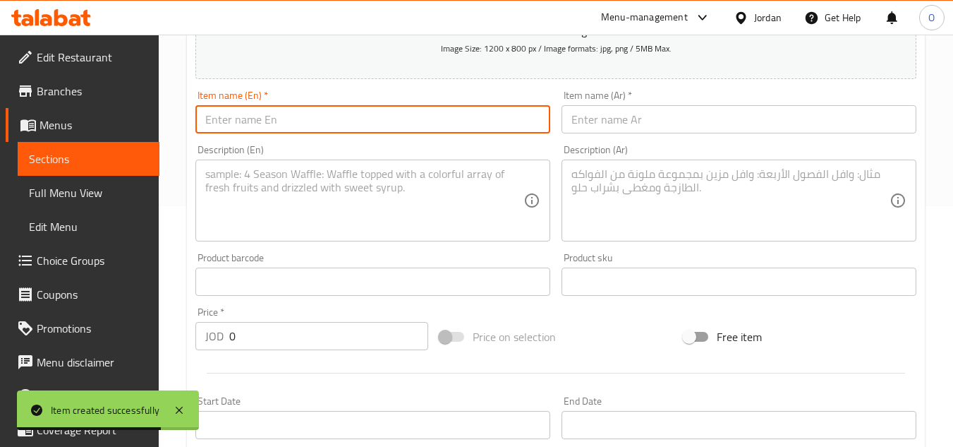
click at [322, 119] on input "text" at bounding box center [372, 119] width 355 height 28
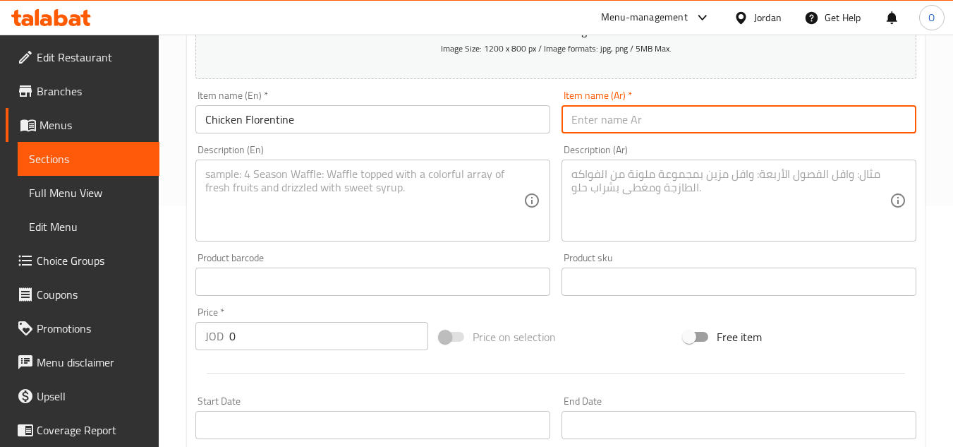
click at [669, 111] on input "text" at bounding box center [739, 119] width 355 height 28
click at [248, 214] on textarea at bounding box center [364, 200] width 318 height 67
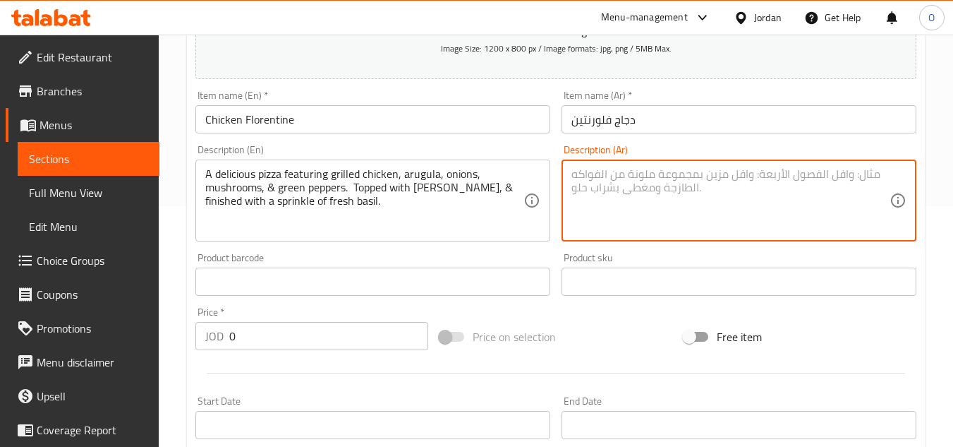
click at [660, 209] on textarea at bounding box center [731, 200] width 318 height 67
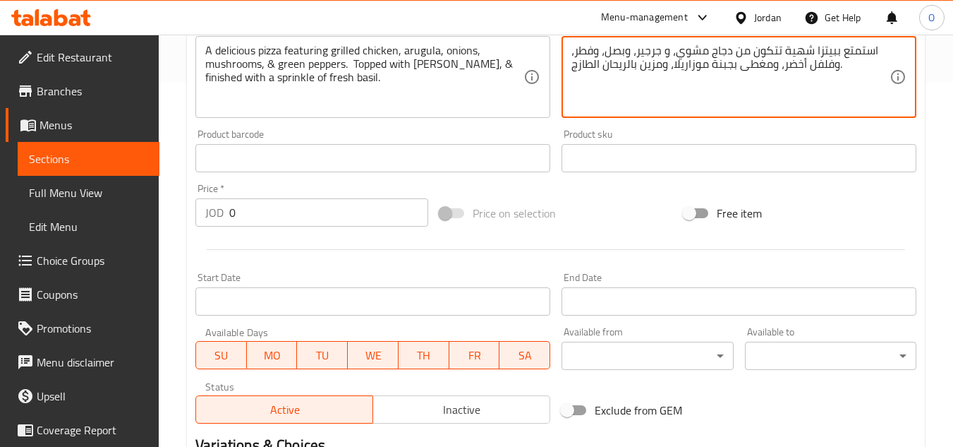
scroll to position [593, 0]
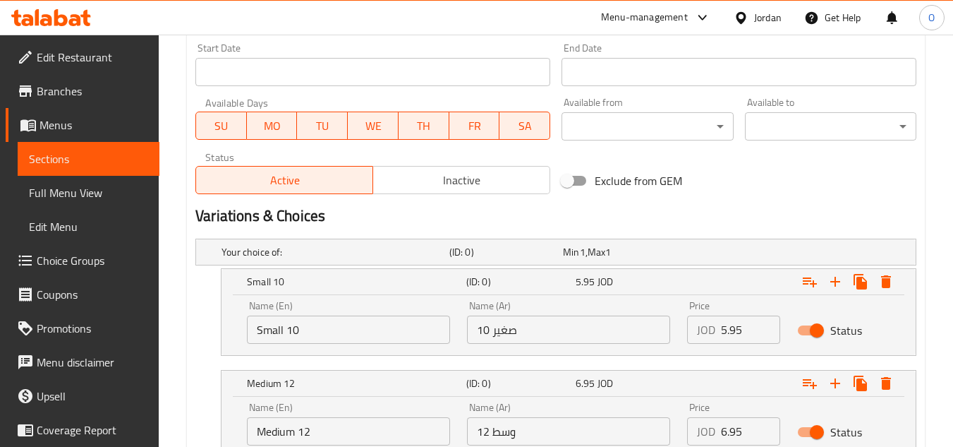
click at [370, 324] on input "Small 10" at bounding box center [348, 329] width 203 height 28
click at [370, 324] on input "text" at bounding box center [348, 329] width 203 height 28
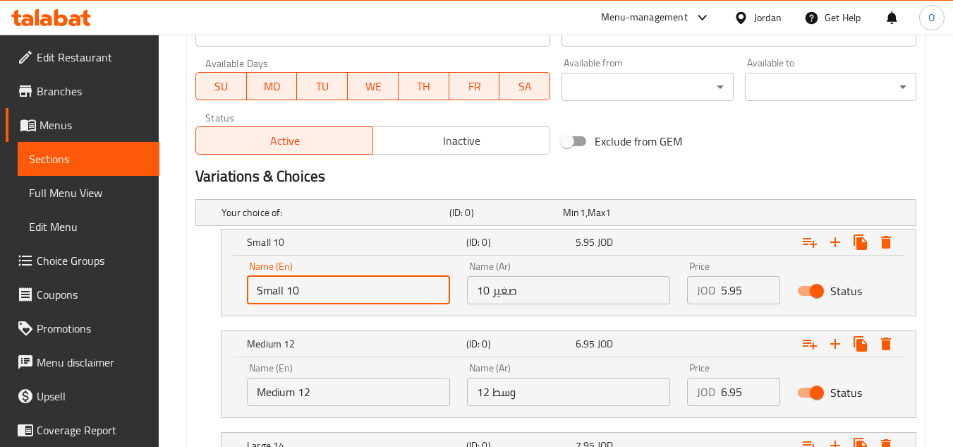
scroll to position [664, 0]
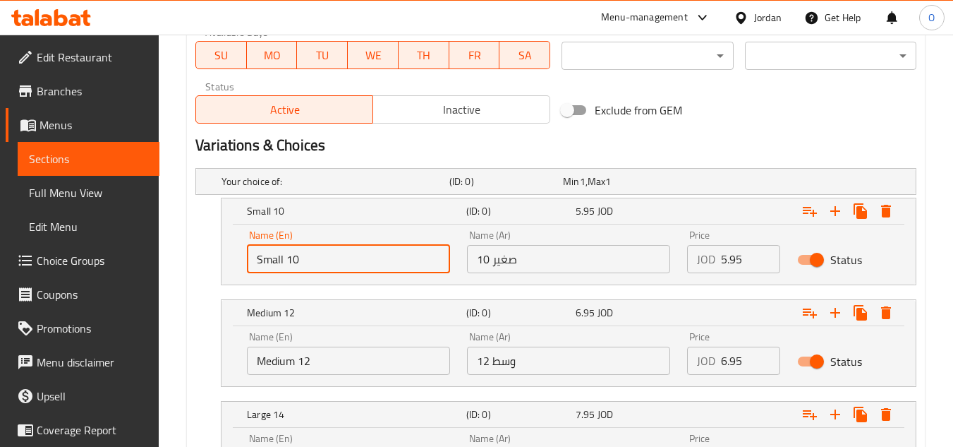
click at [334, 354] on input "Medium 12" at bounding box center [348, 360] width 203 height 28
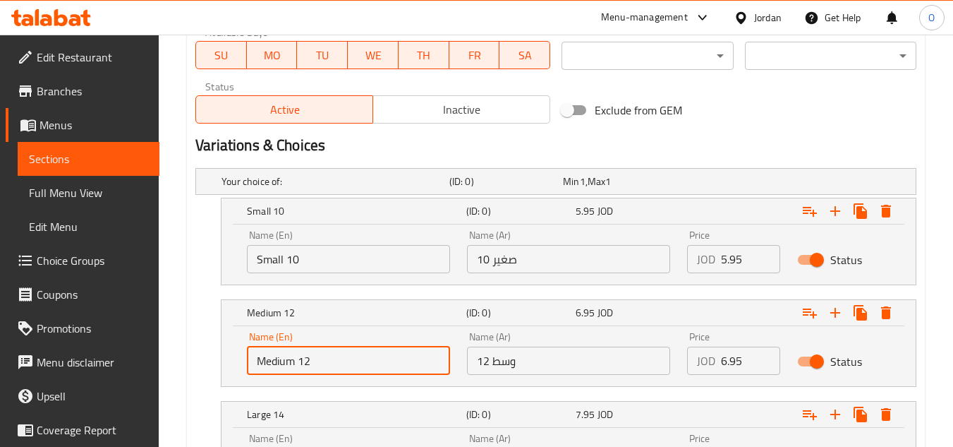
click at [334, 354] on input "Medium 12" at bounding box center [348, 360] width 203 height 28
click at [334, 354] on input "text" at bounding box center [348, 360] width 203 height 28
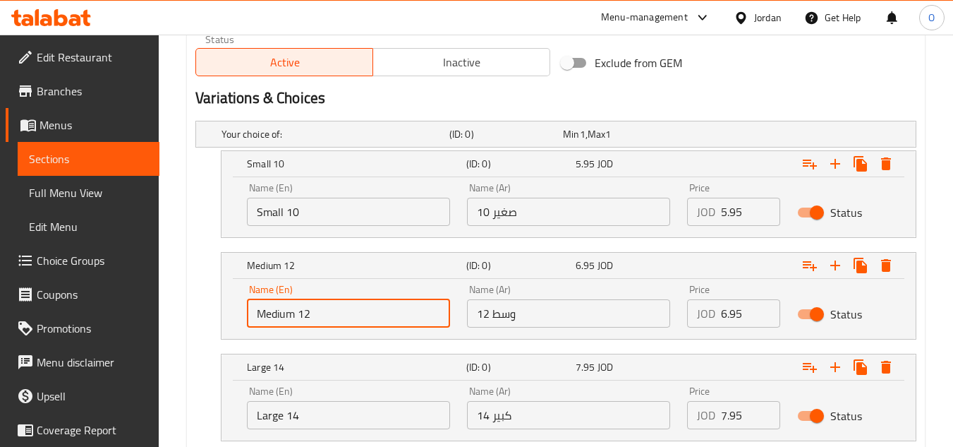
scroll to position [805, 0]
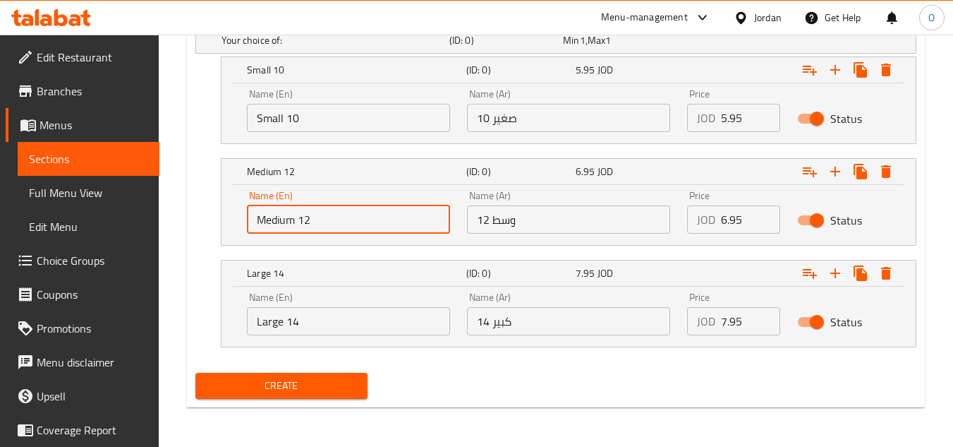
click at [355, 329] on input "Large 14" at bounding box center [348, 321] width 203 height 28
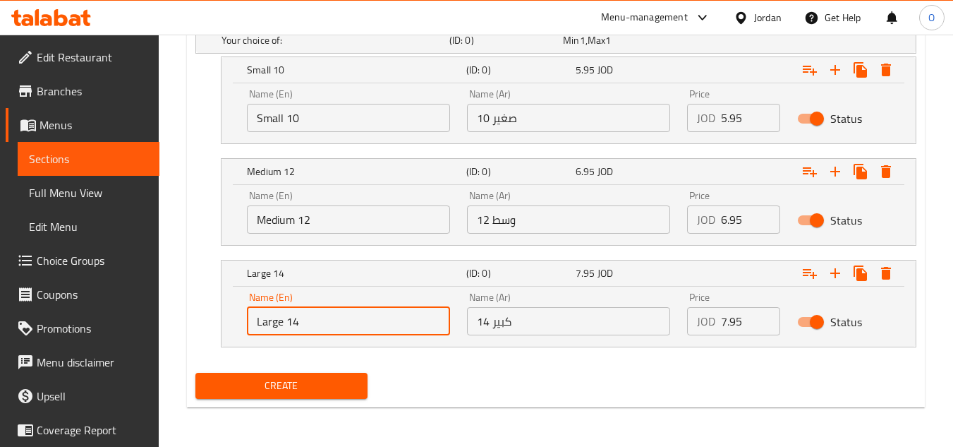
click at [355, 329] on input "Large 14" at bounding box center [348, 321] width 203 height 28
click at [355, 329] on input "text" at bounding box center [348, 321] width 203 height 28
click at [536, 118] on input "صغير 10" at bounding box center [568, 118] width 203 height 28
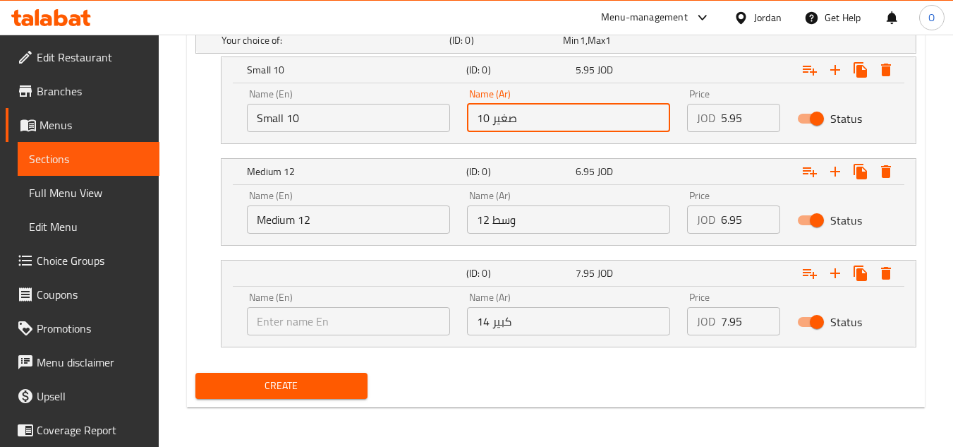
click at [529, 207] on input "وسط ​​12" at bounding box center [568, 219] width 203 height 28
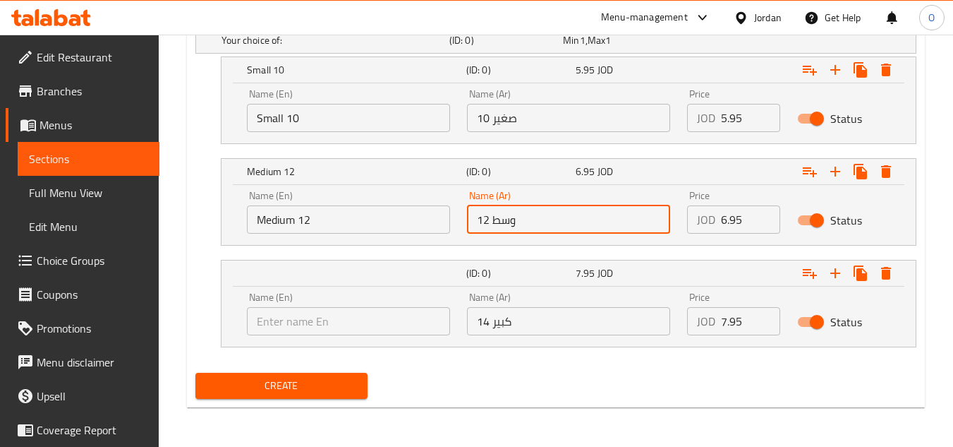
click at [533, 346] on div "(ID: 0) 7.95 JOD Name (En) Name (En) Name (Ar) كبير 14 Name (Ar) Price JOD 7.95…" at bounding box center [569, 303] width 696 height 87
click at [548, 329] on input "كبير 14" at bounding box center [568, 321] width 203 height 28
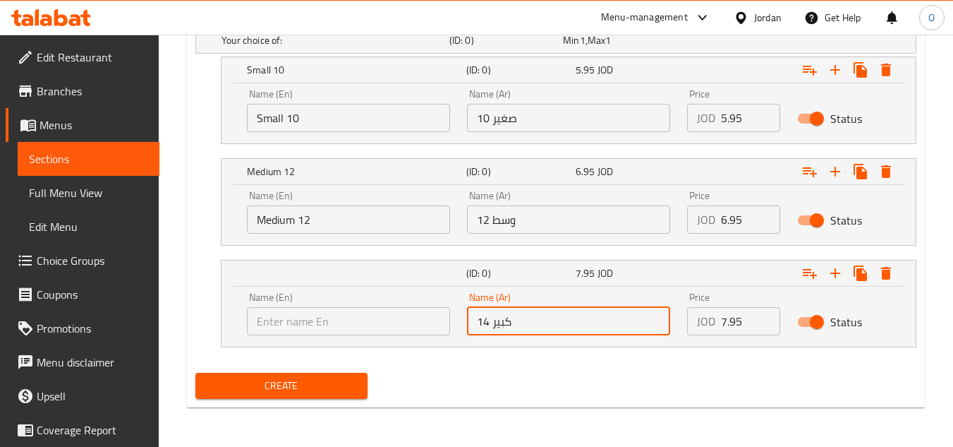
click at [401, 318] on input "text" at bounding box center [348, 321] width 203 height 28
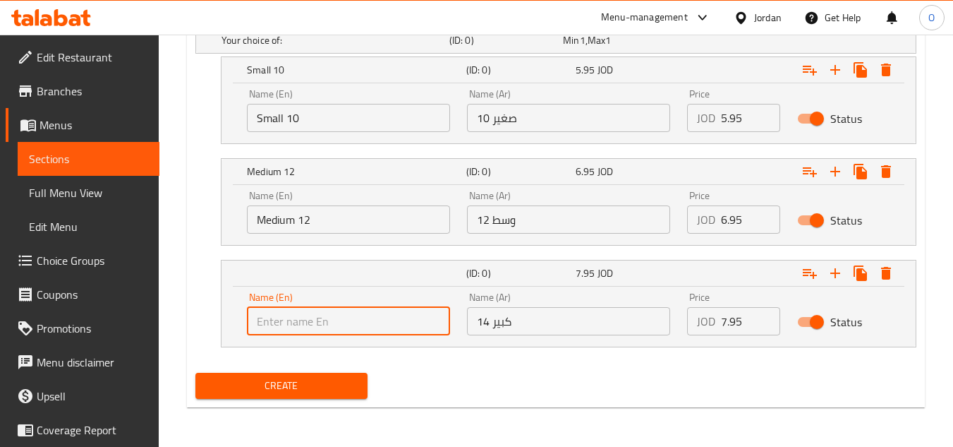
click at [592, 320] on input "كبير 14" at bounding box center [568, 321] width 203 height 28
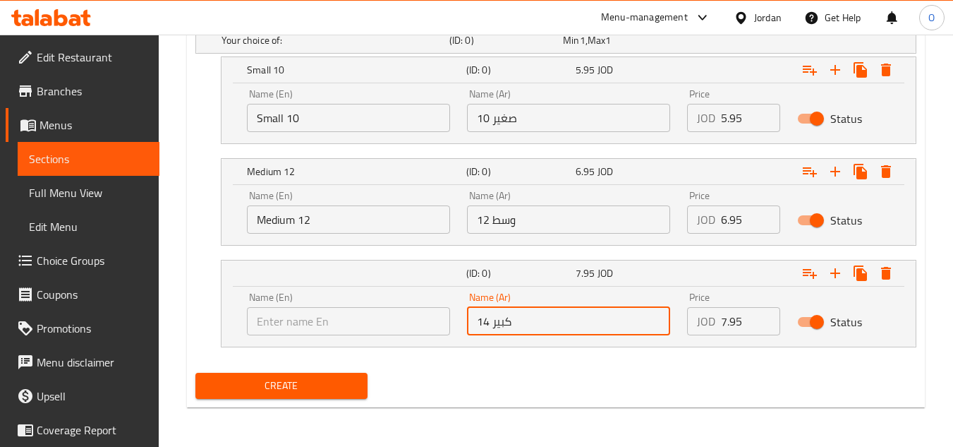
click at [353, 311] on input "text" at bounding box center [348, 321] width 203 height 28
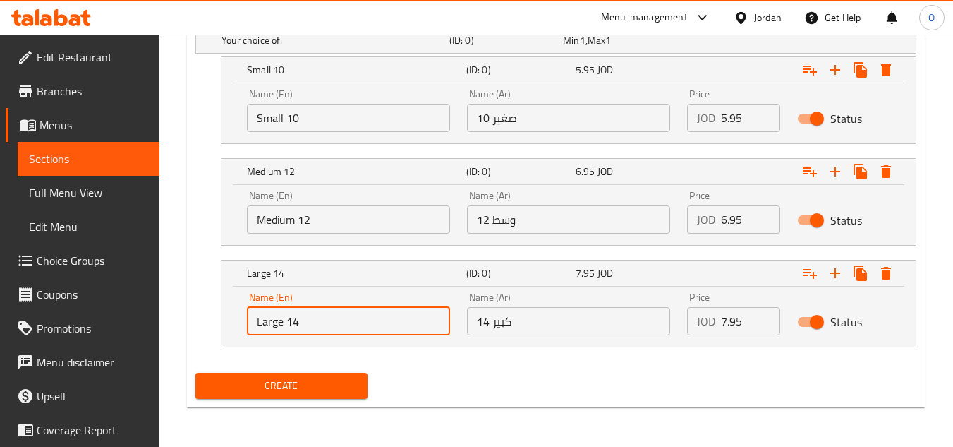
drag, startPoint x: 732, startPoint y: 114, endPoint x: 688, endPoint y: 137, distance: 49.6
click at [691, 135] on div "Price JOD 5.95 Price" at bounding box center [734, 110] width 110 height 60
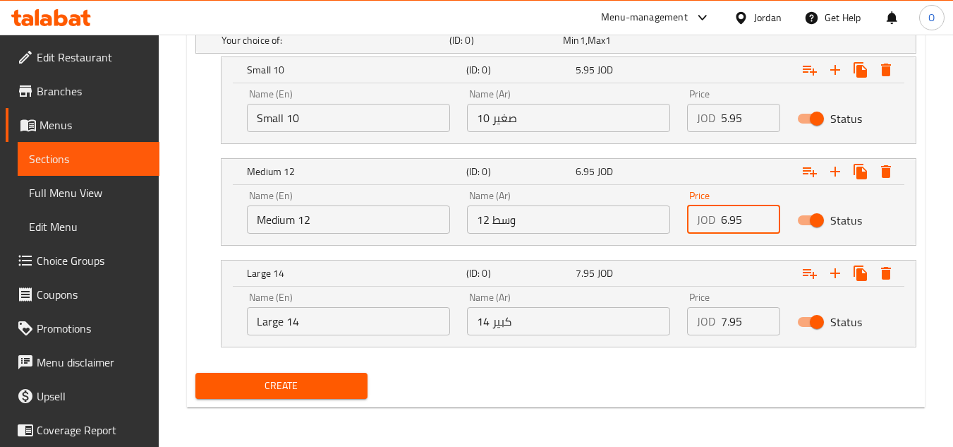
drag, startPoint x: 729, startPoint y: 214, endPoint x: 712, endPoint y: 224, distance: 19.6
click at [715, 222] on div "JOD 6.95 Price" at bounding box center [733, 219] width 93 height 28
drag, startPoint x: 740, startPoint y: 329, endPoint x: 653, endPoint y: 350, distance: 90.0
click at [659, 349] on div "Your choice of: (ID: 0) Min 1 , Max 1 Name (En) Your choice of: Name (En) Name …" at bounding box center [556, 194] width 732 height 346
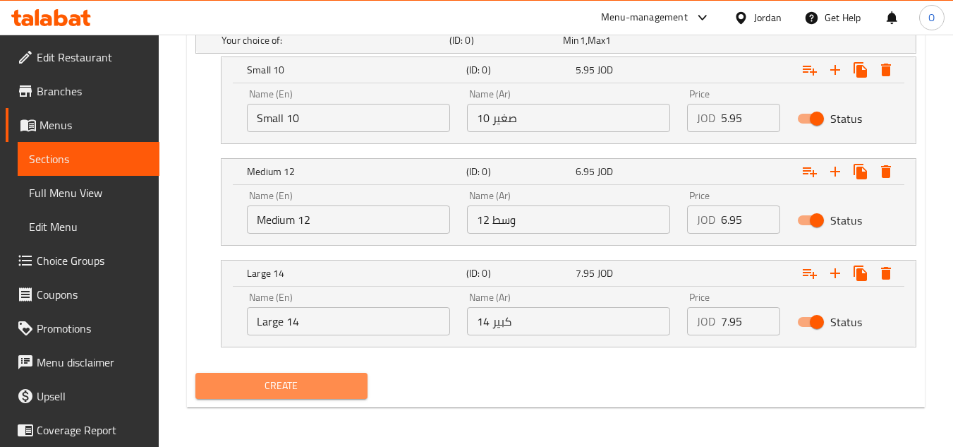
click at [283, 391] on span "Create" at bounding box center [281, 386] width 149 height 18
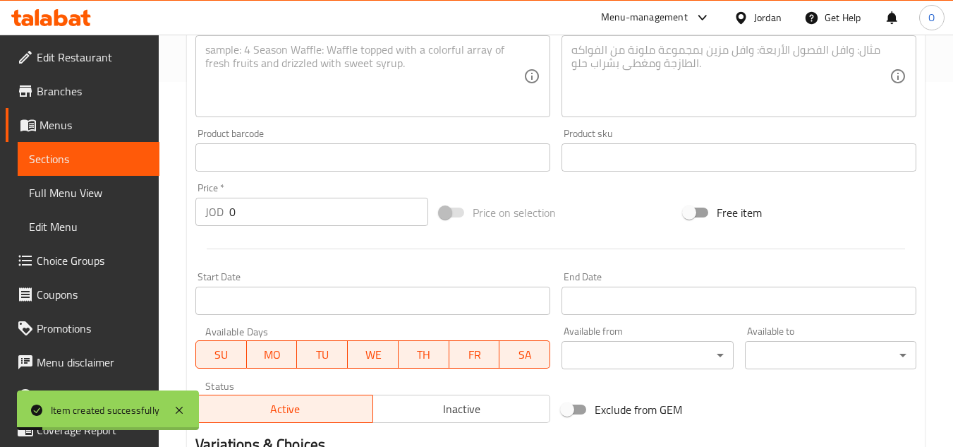
scroll to position [241, 0]
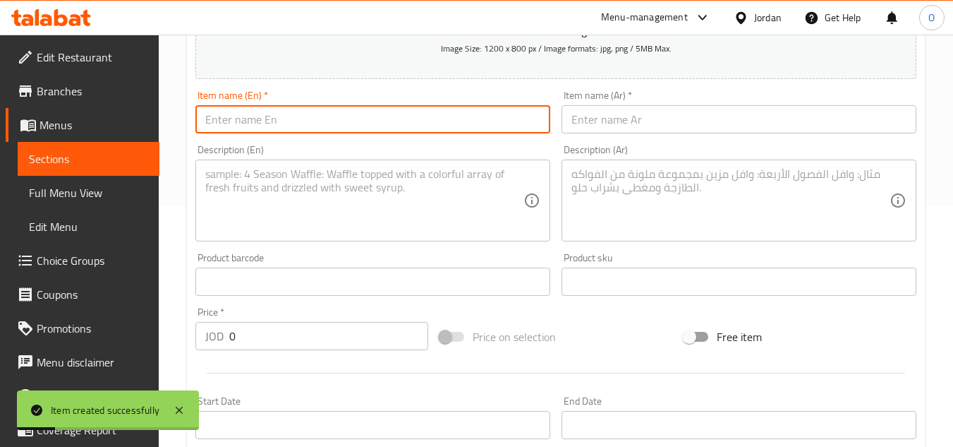
click at [284, 111] on input "text" at bounding box center [372, 119] width 355 height 28
drag, startPoint x: 594, startPoint y: 111, endPoint x: 579, endPoint y: 123, distance: 19.1
click at [594, 111] on input "text" at bounding box center [739, 119] width 355 height 28
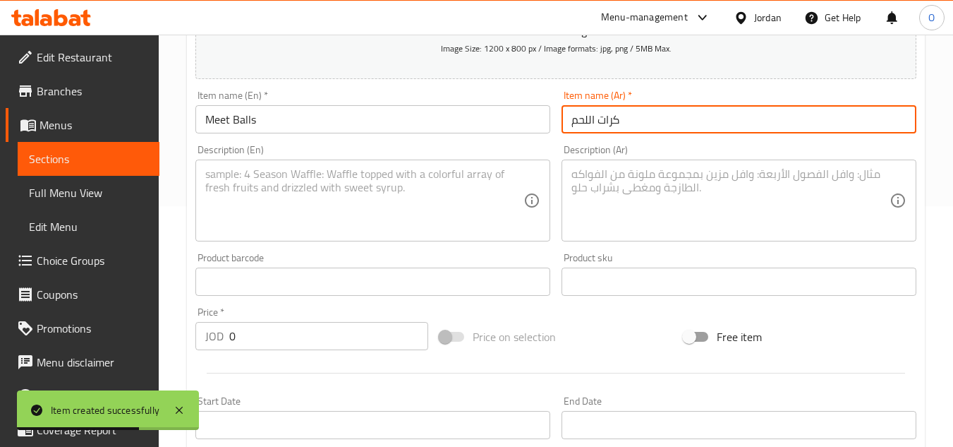
click at [227, 202] on textarea at bounding box center [364, 200] width 318 height 67
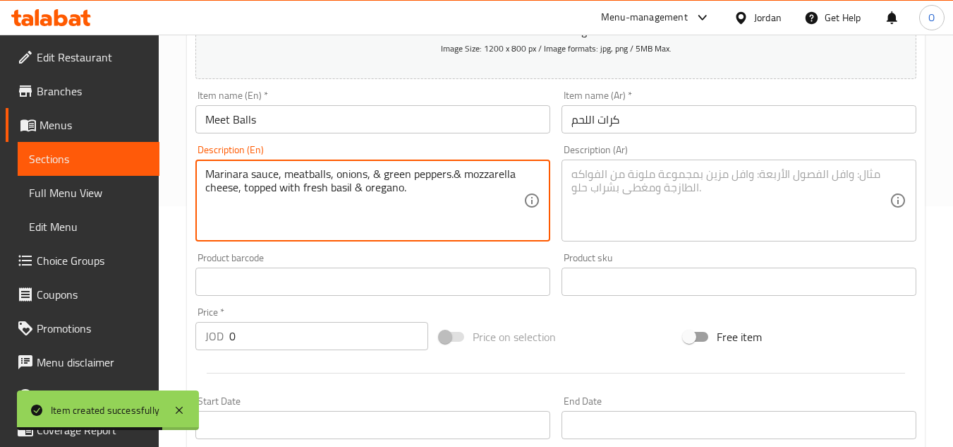
click at [607, 184] on textarea at bounding box center [731, 200] width 318 height 67
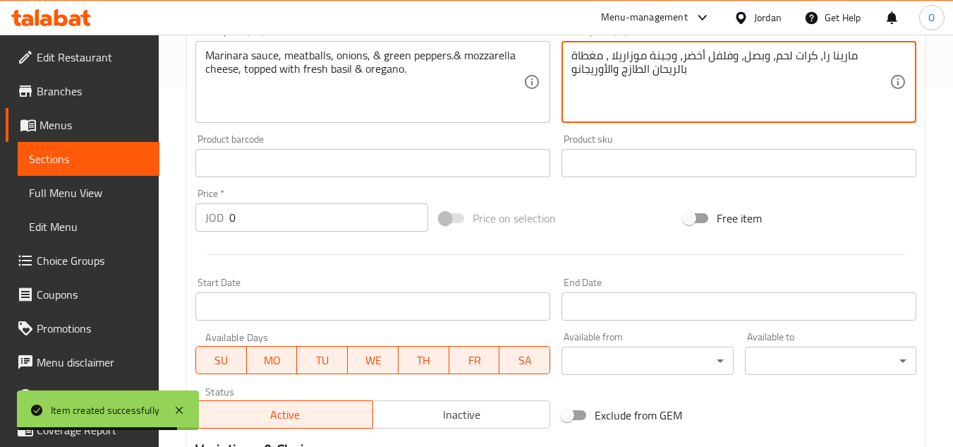
scroll to position [664, 0]
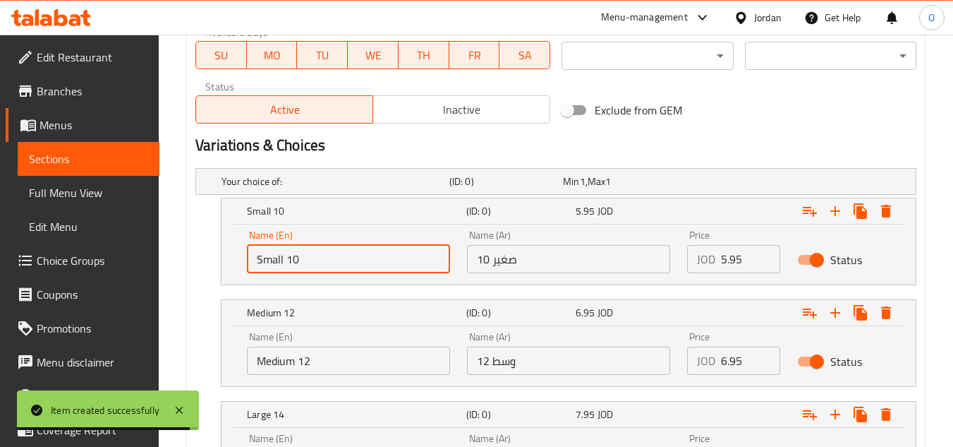
click at [348, 260] on input "Small 10" at bounding box center [348, 259] width 203 height 28
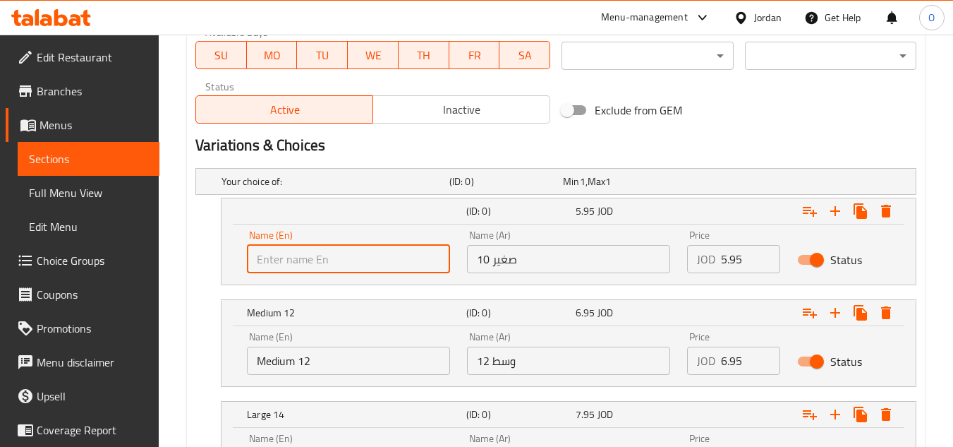
click at [348, 260] on input "text" at bounding box center [348, 259] width 203 height 28
click at [325, 361] on input "Medium 12" at bounding box center [348, 360] width 203 height 28
click at [328, 239] on div "Name (En) Name (En)" at bounding box center [348, 251] width 203 height 43
click at [327, 264] on input "text" at bounding box center [348, 259] width 203 height 28
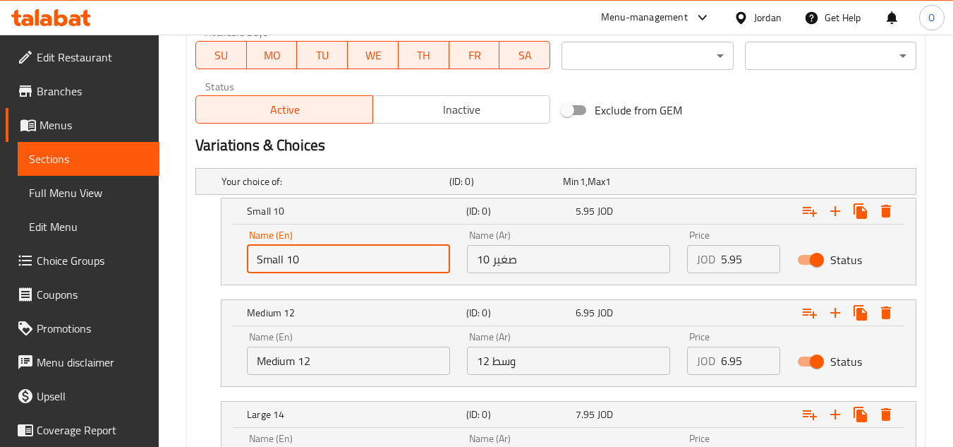
click at [323, 365] on input "Medium 12" at bounding box center [348, 360] width 203 height 28
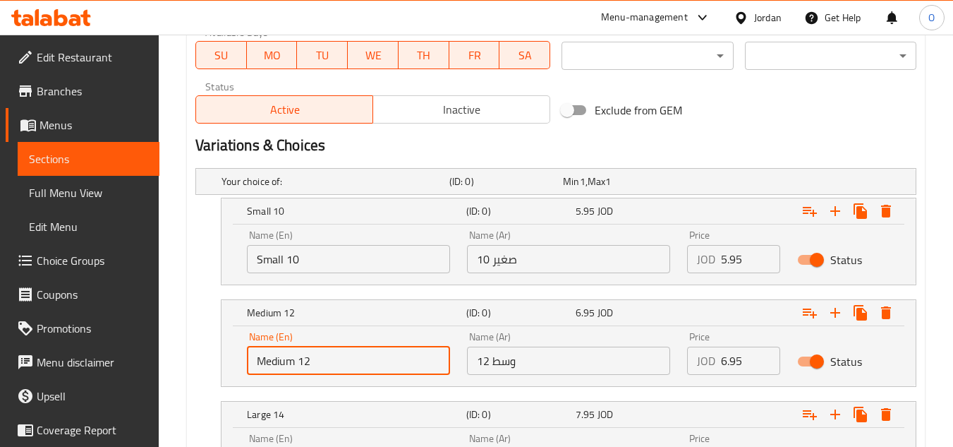
click at [323, 365] on input "Medium 12" at bounding box center [348, 360] width 203 height 28
click at [323, 365] on input "text" at bounding box center [348, 360] width 203 height 28
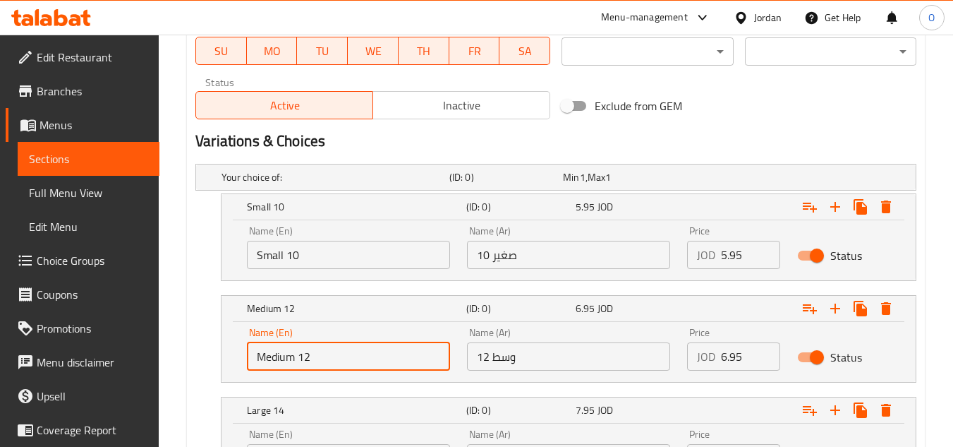
scroll to position [805, 0]
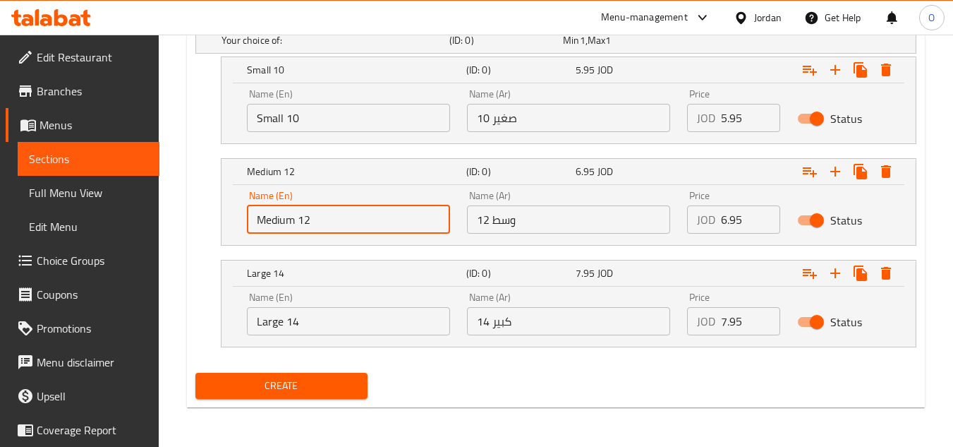
click at [330, 320] on input "Large 14" at bounding box center [348, 321] width 203 height 28
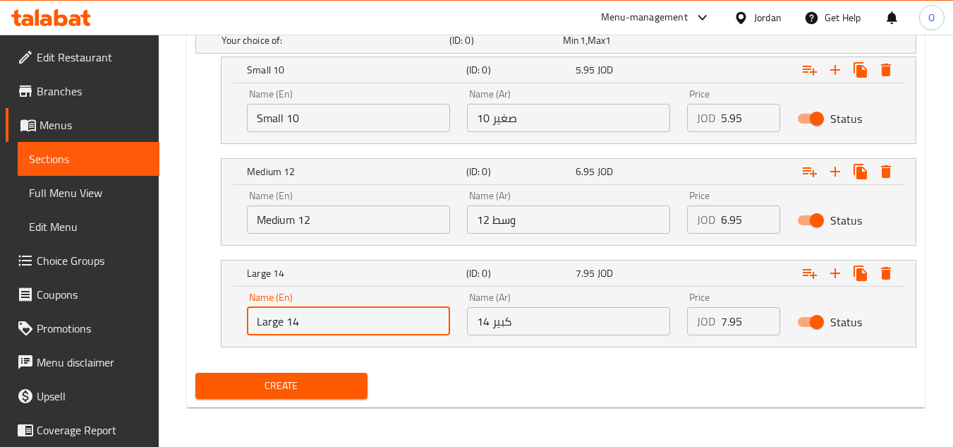
click at [330, 320] on input "Large 14" at bounding box center [348, 321] width 203 height 28
click at [321, 322] on input "text" at bounding box center [348, 321] width 203 height 28
drag, startPoint x: 539, startPoint y: 116, endPoint x: 538, endPoint y: 126, distance: 10.0
click at [539, 116] on input "صغير 10" at bounding box center [568, 118] width 203 height 28
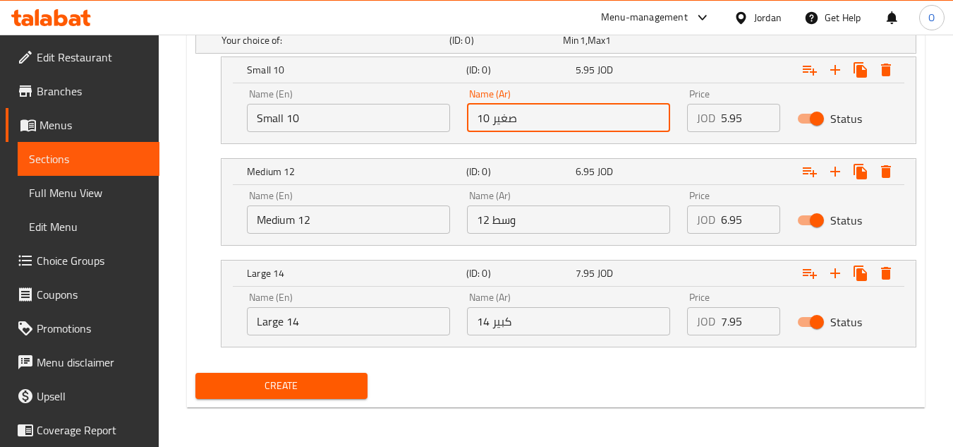
click at [533, 225] on input "وسط ​​12" at bounding box center [568, 219] width 203 height 28
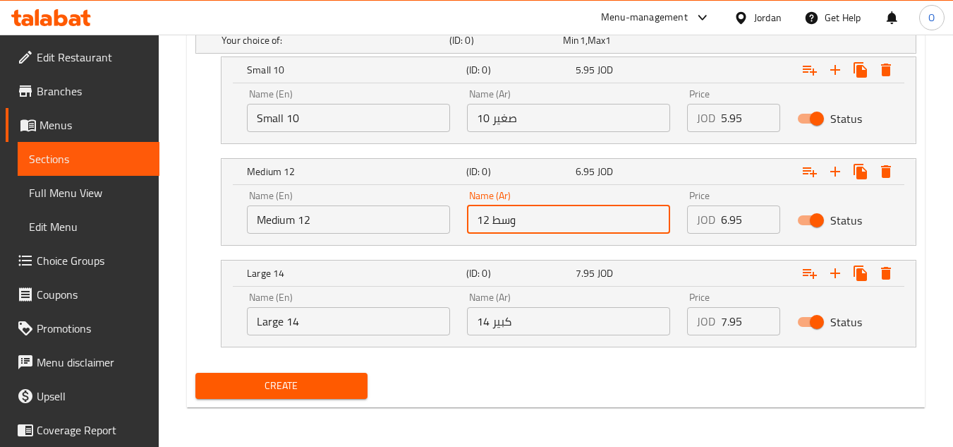
click at [579, 310] on input "كبير 14" at bounding box center [568, 321] width 203 height 28
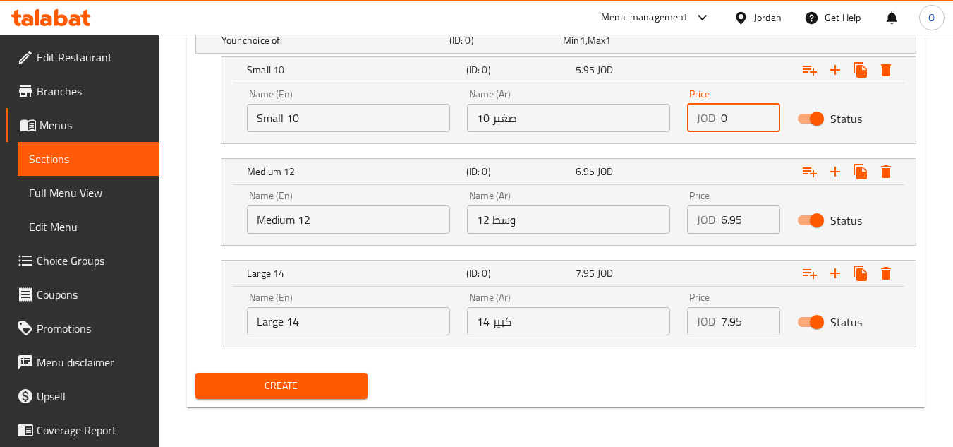
drag, startPoint x: 742, startPoint y: 118, endPoint x: 702, endPoint y: 138, distance: 45.1
click at [704, 138] on div "Price JOD 0 Price" at bounding box center [734, 110] width 110 height 60
drag, startPoint x: 727, startPoint y: 226, endPoint x: 675, endPoint y: 253, distance: 59.0
click at [678, 253] on div "Your choice of: (ID: 0) Min 1 , Max 1 Name (En) Your choice of: Name (En) Name …" at bounding box center [556, 194] width 732 height 346
drag, startPoint x: 747, startPoint y: 320, endPoint x: 660, endPoint y: 341, distance: 90.2
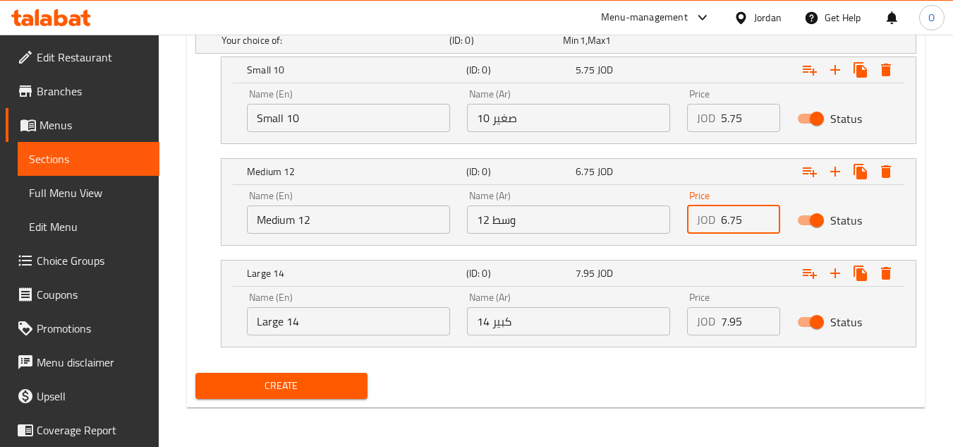
click at [685, 336] on div "Price JOD 7.95 Price" at bounding box center [734, 314] width 110 height 60
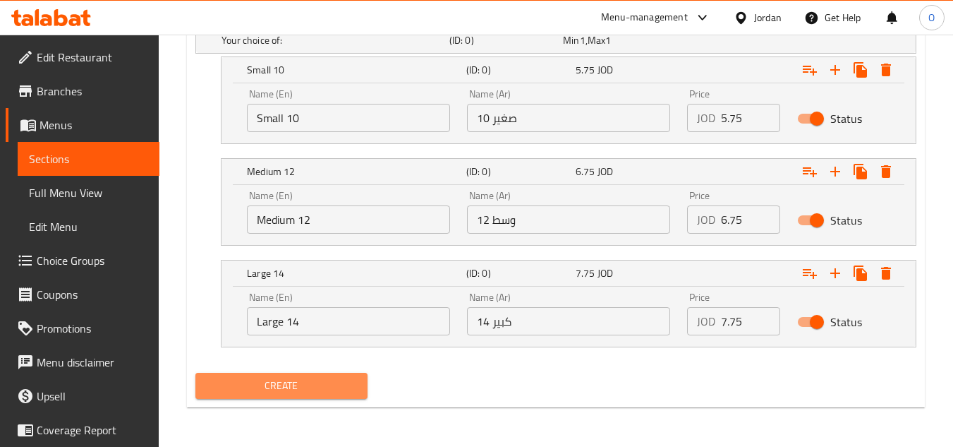
click at [274, 386] on span "Create" at bounding box center [281, 386] width 149 height 18
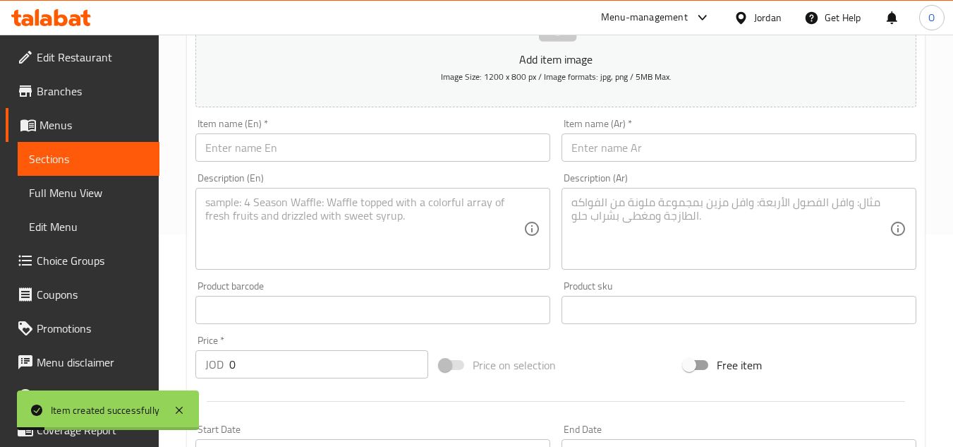
scroll to position [170, 0]
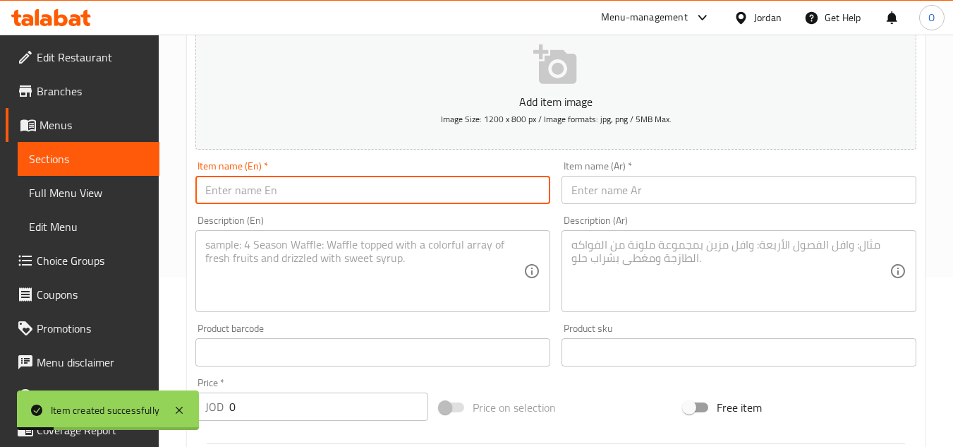
click at [292, 181] on input "text" at bounding box center [372, 190] width 355 height 28
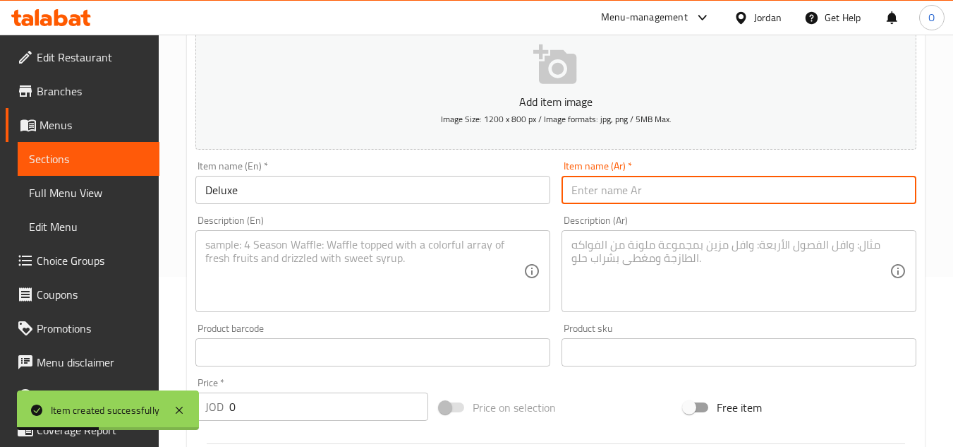
click at [725, 197] on input "text" at bounding box center [739, 190] width 355 height 28
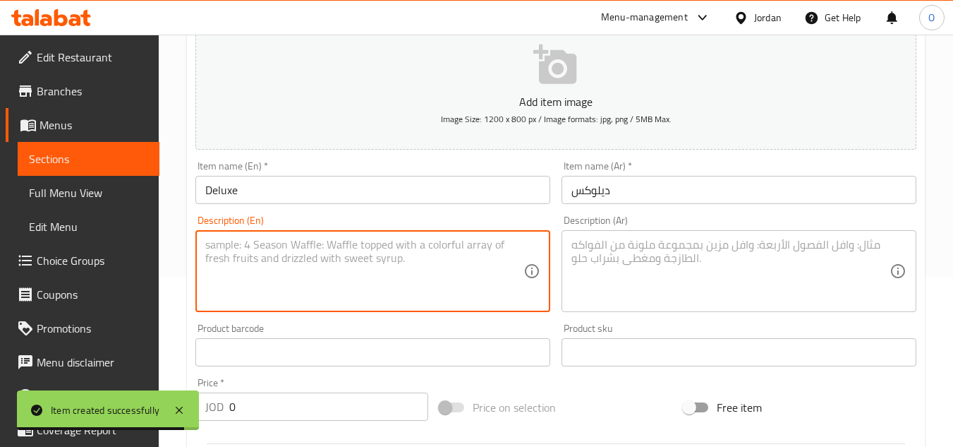
click at [346, 294] on textarea at bounding box center [364, 271] width 318 height 67
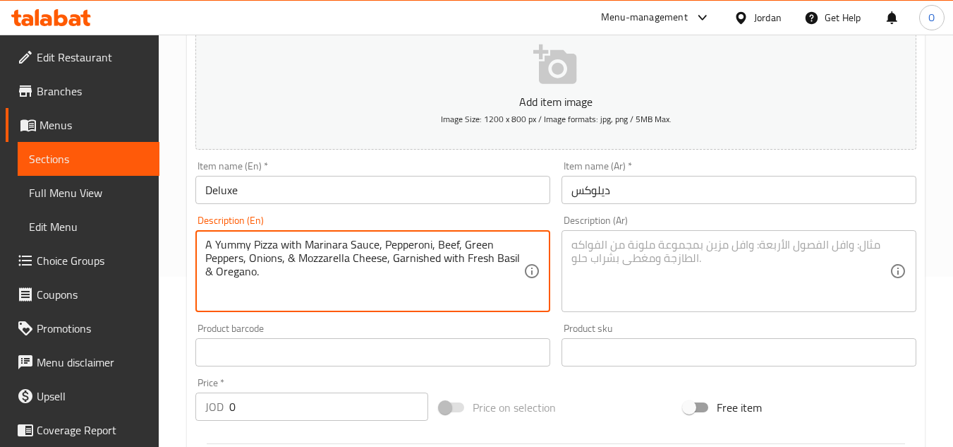
click at [299, 269] on textarea "A Yummy Pizza with Marinara Sauce, Pepperoni, Beef, Green Peppers, Onions, & Mo…" at bounding box center [364, 271] width 318 height 67
click at [631, 251] on textarea at bounding box center [731, 271] width 318 height 67
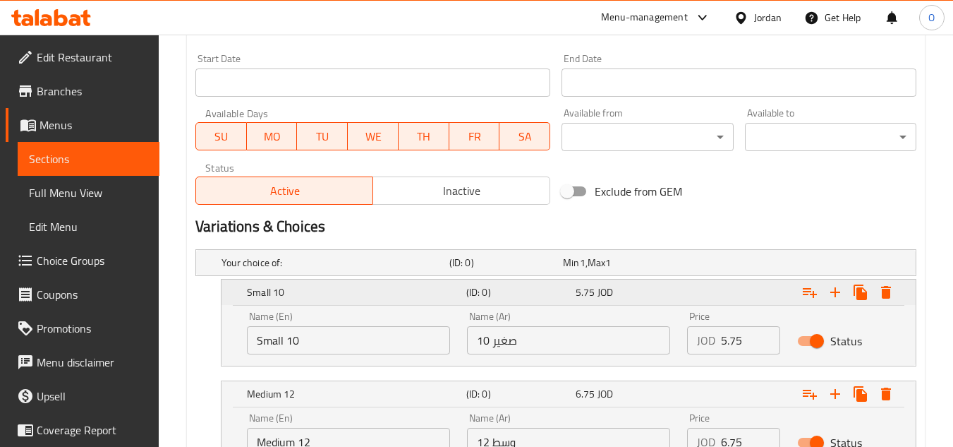
scroll to position [664, 0]
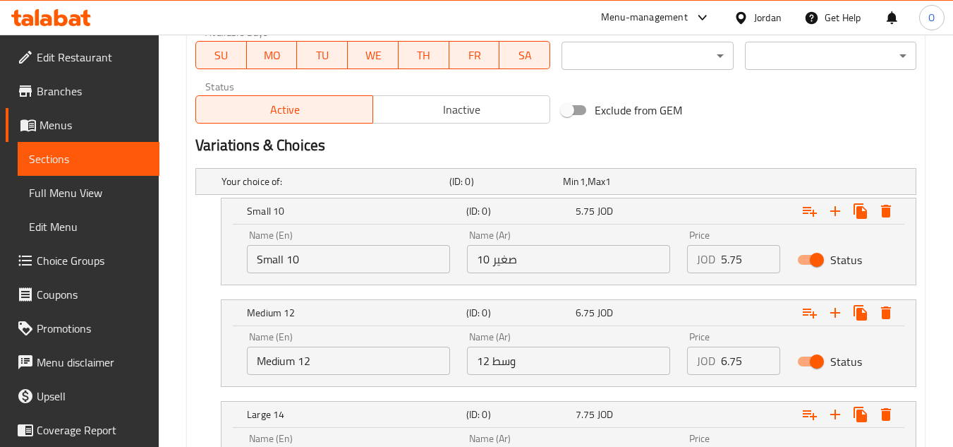
click at [389, 259] on input "Small 10" at bounding box center [348, 259] width 203 height 28
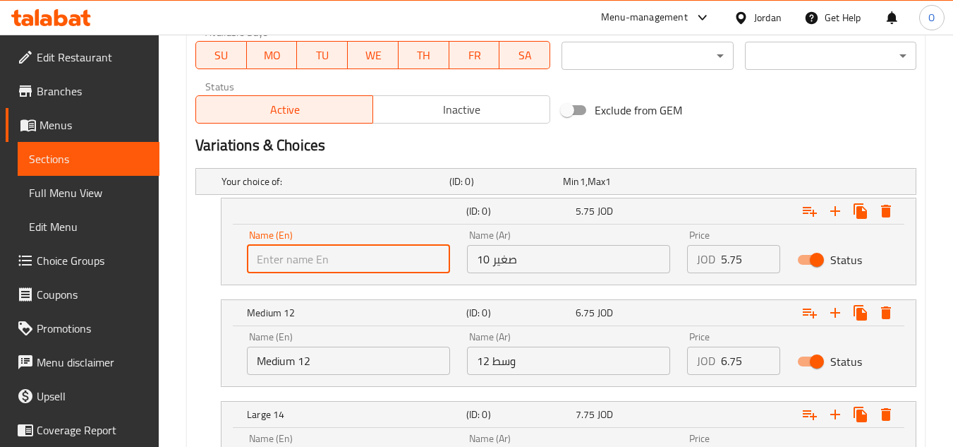
click at [389, 259] on input "text" at bounding box center [348, 259] width 203 height 28
click at [339, 361] on input "Medium 12" at bounding box center [348, 360] width 203 height 28
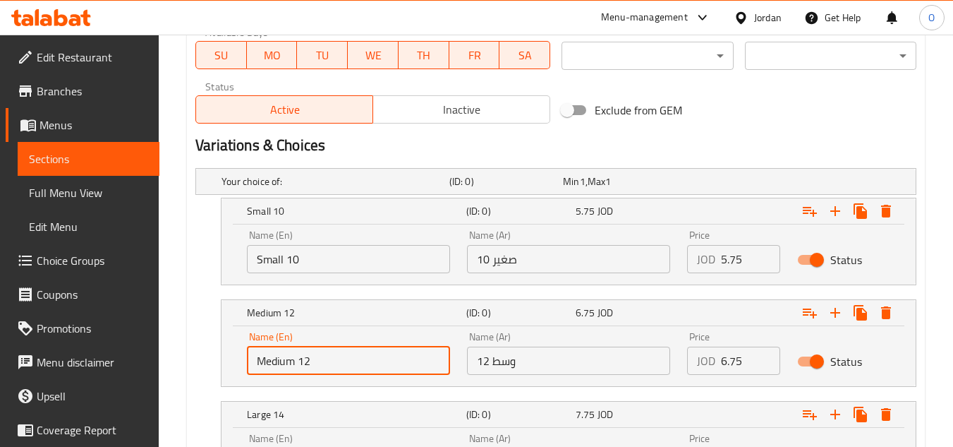
click at [339, 361] on input "Medium 12" at bounding box center [348, 360] width 203 height 28
click at [339, 361] on input "text" at bounding box center [348, 360] width 203 height 28
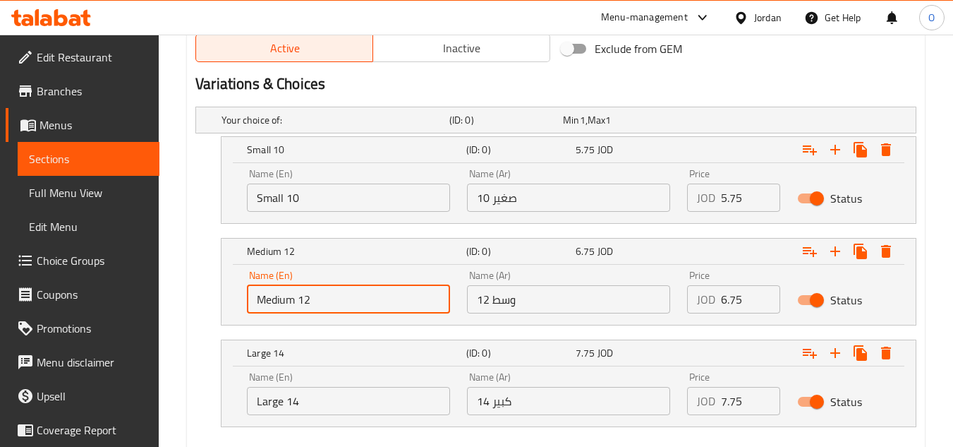
scroll to position [805, 0]
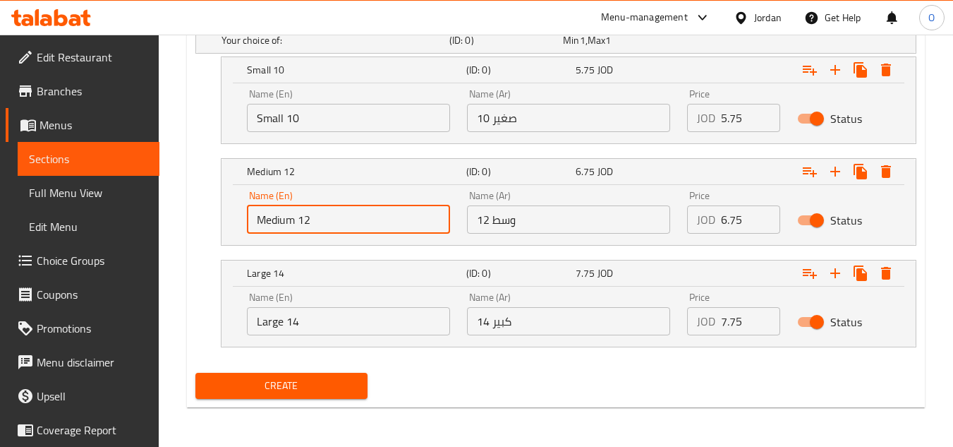
click at [323, 322] on input "Large 14" at bounding box center [348, 321] width 203 height 28
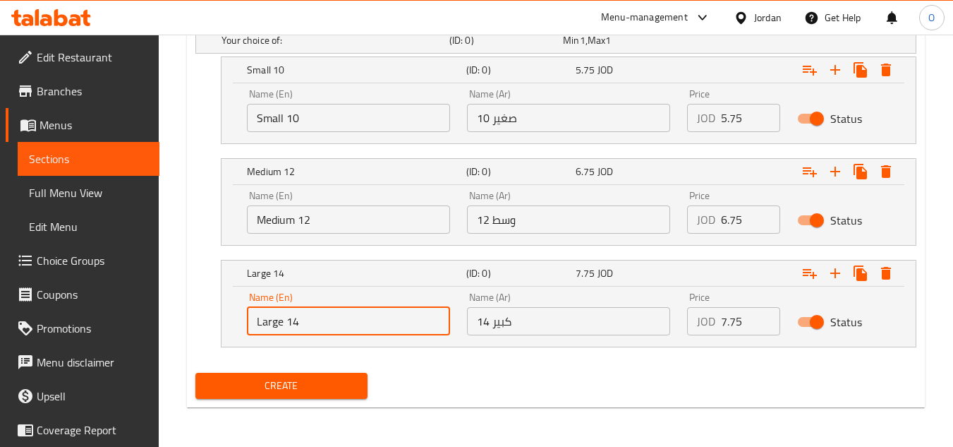
click at [323, 322] on input "Large 14" at bounding box center [348, 321] width 203 height 28
click at [318, 324] on input "text" at bounding box center [348, 321] width 203 height 28
click at [533, 135] on div "Name (Ar) صغير 10 Name (Ar)" at bounding box center [569, 110] width 220 height 60
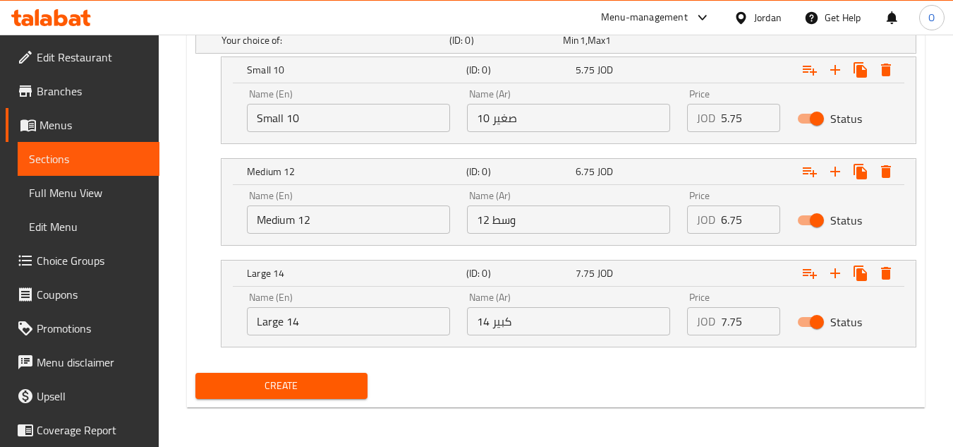
drag, startPoint x: 545, startPoint y: 121, endPoint x: 545, endPoint y: 131, distance: 9.2
click at [545, 121] on input "صغير 10" at bounding box center [568, 118] width 203 height 28
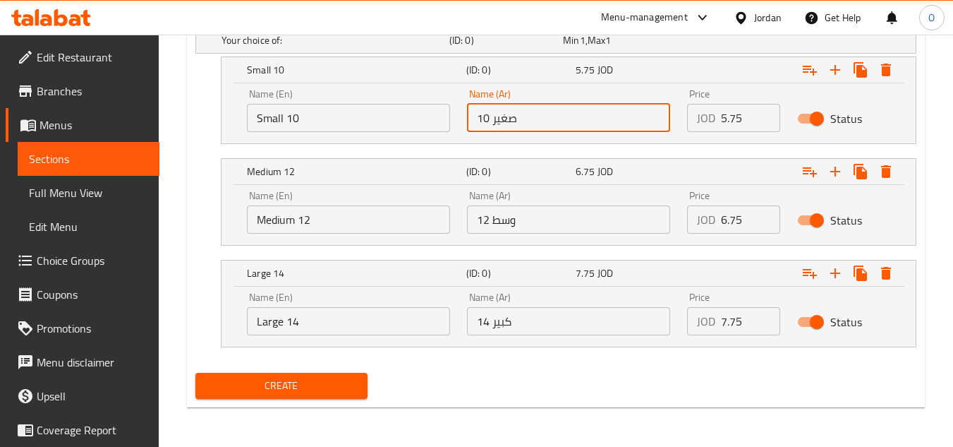
click at [543, 219] on input "وسط ​​12" at bounding box center [568, 219] width 203 height 28
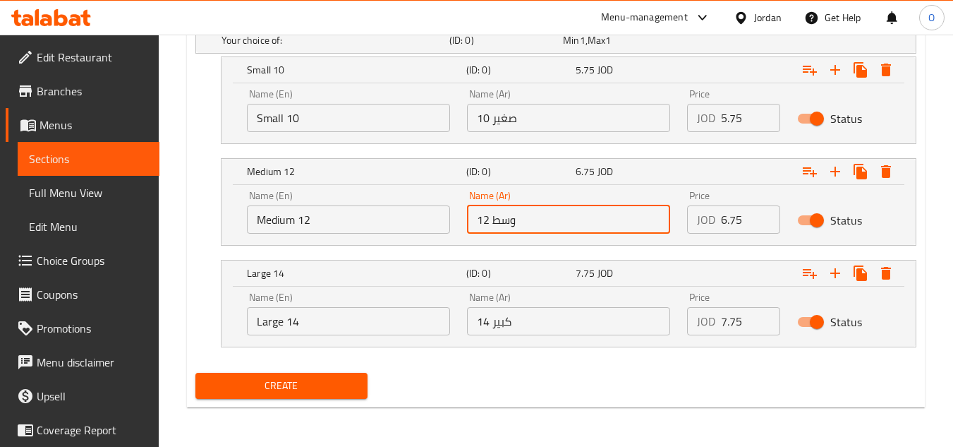
click at [563, 107] on input "صغير 10" at bounding box center [568, 118] width 203 height 28
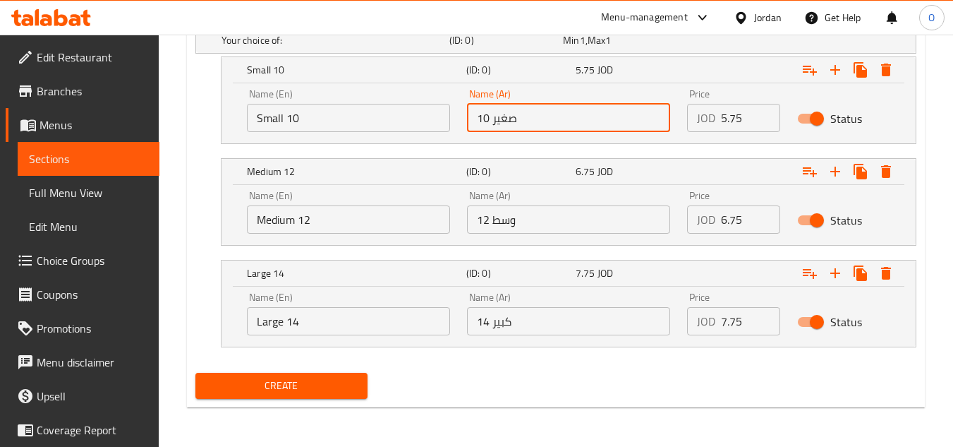
click at [548, 226] on input "وسط ​​12" at bounding box center [568, 219] width 203 height 28
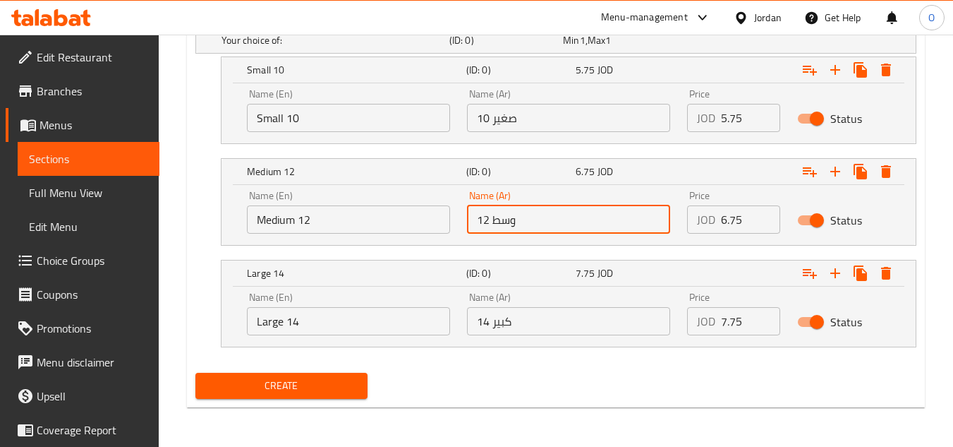
click at [539, 329] on input "كبير 14" at bounding box center [568, 321] width 203 height 28
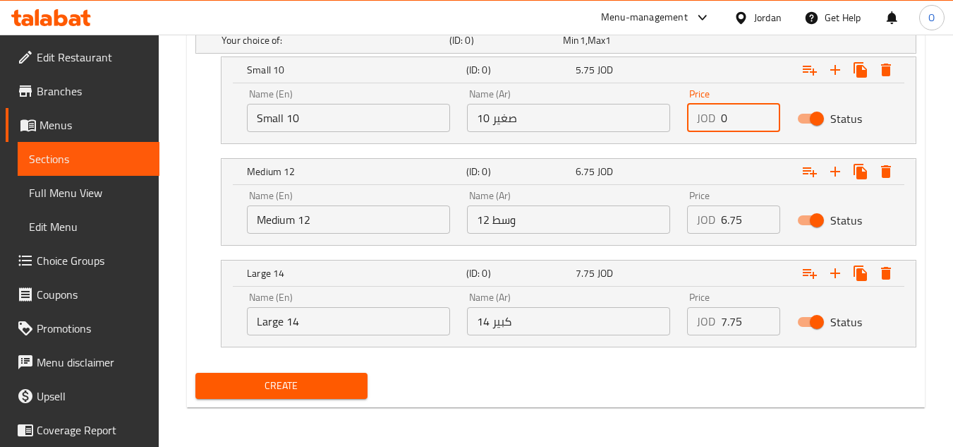
drag, startPoint x: 732, startPoint y: 106, endPoint x: 672, endPoint y: 138, distance: 67.2
click at [675, 136] on div "Name (En) Small 10 Name (En) Name (Ar) صغير 10 Name (Ar) Price JOD 0 Price Stat…" at bounding box center [568, 110] width 660 height 60
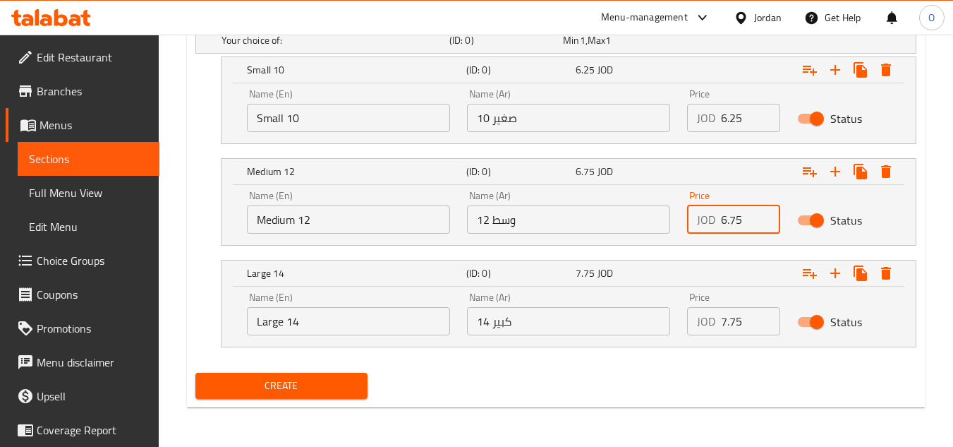
drag, startPoint x: 733, startPoint y: 224, endPoint x: 675, endPoint y: 231, distance: 59.1
click at [677, 231] on div "Name (En) Medium 12 Name (En) Name (Ar) وسط ​​12 Name (Ar) Price JOD 6.75 Price…" at bounding box center [568, 212] width 660 height 60
drag, startPoint x: 734, startPoint y: 326, endPoint x: 685, endPoint y: 341, distance: 51.8
click at [691, 341] on div "Price JOD 7.75 Price" at bounding box center [734, 314] width 110 height 60
click at [292, 380] on span "Create" at bounding box center [281, 386] width 149 height 18
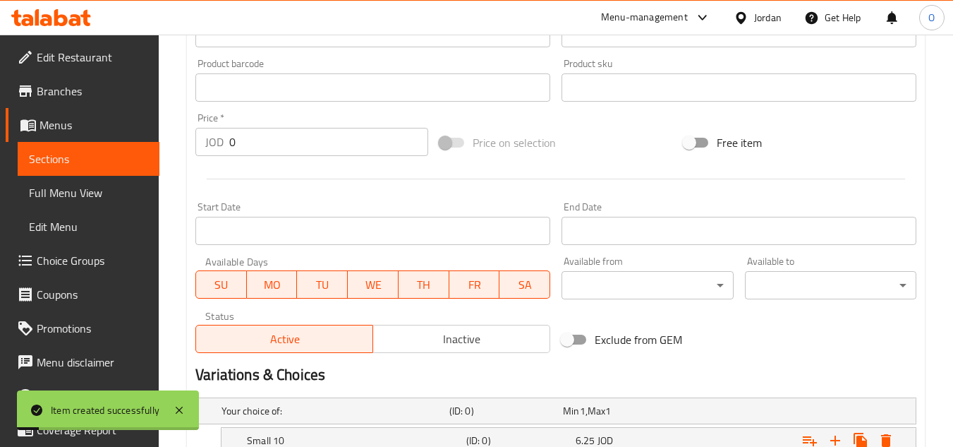
scroll to position [241, 0]
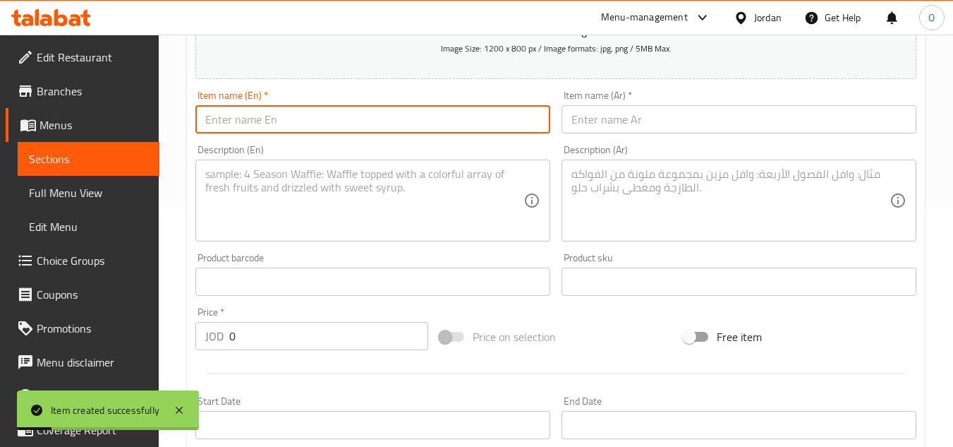
click at [281, 109] on input "text" at bounding box center [372, 119] width 355 height 28
click at [645, 116] on input "text" at bounding box center [739, 119] width 355 height 28
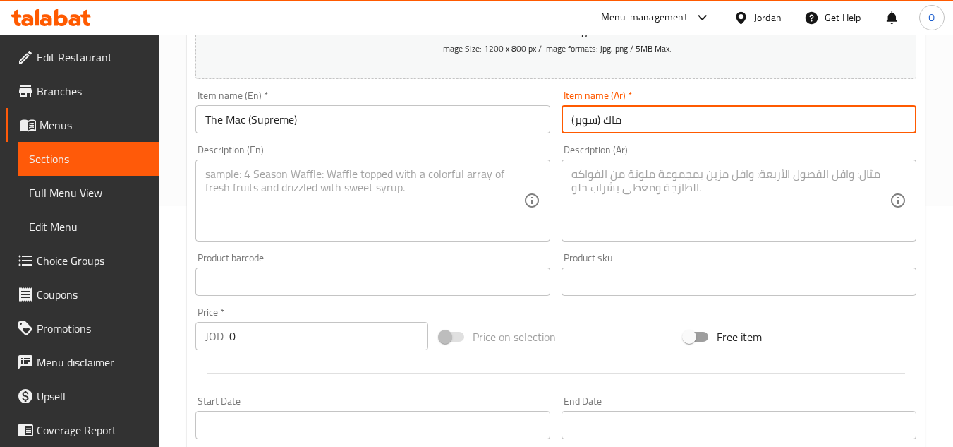
click at [569, 126] on input "ماك (سوبر)" at bounding box center [739, 119] width 355 height 28
click at [575, 120] on input "ذا ماك (سوبر)" at bounding box center [739, 119] width 355 height 28
click at [241, 222] on textarea at bounding box center [364, 200] width 318 height 67
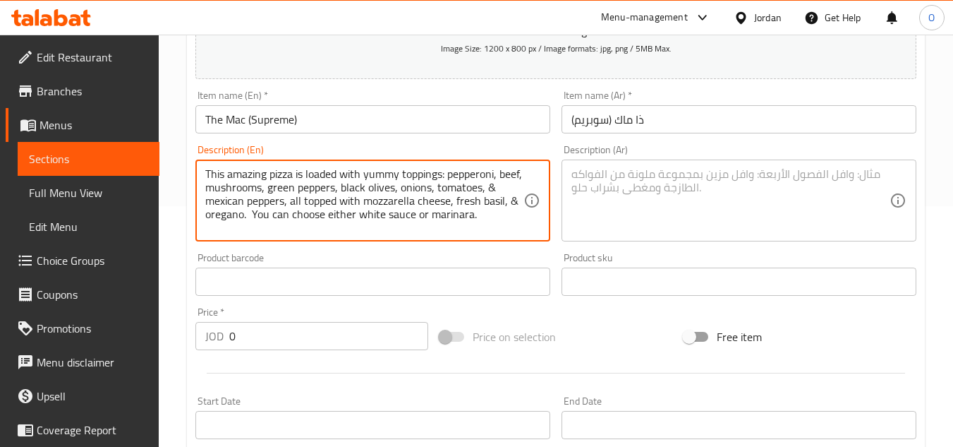
click at [662, 199] on textarea at bounding box center [731, 200] width 318 height 67
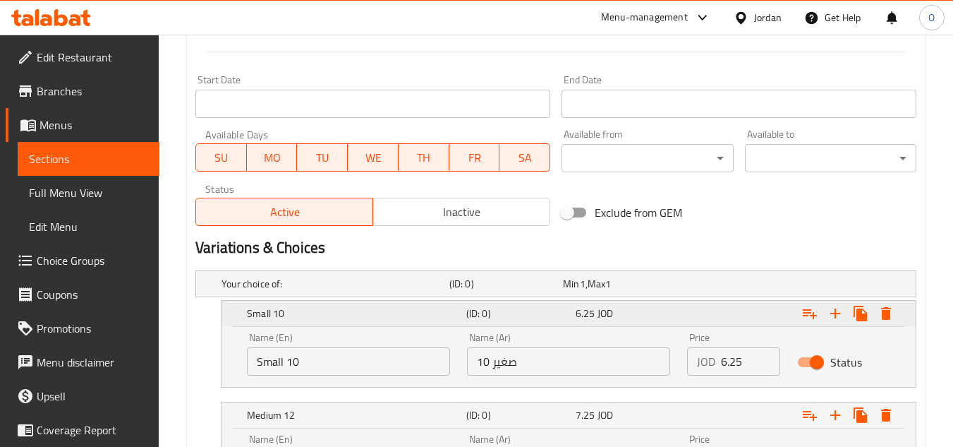
scroll to position [664, 0]
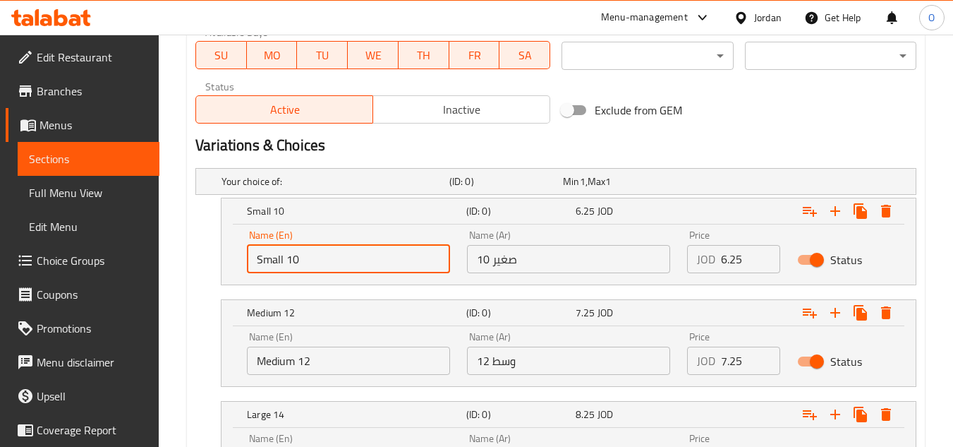
click at [340, 265] on input "Small 10" at bounding box center [348, 259] width 203 height 28
click at [340, 265] on input "text" at bounding box center [348, 259] width 203 height 28
click at [302, 361] on input "Medium 12" at bounding box center [348, 360] width 203 height 28
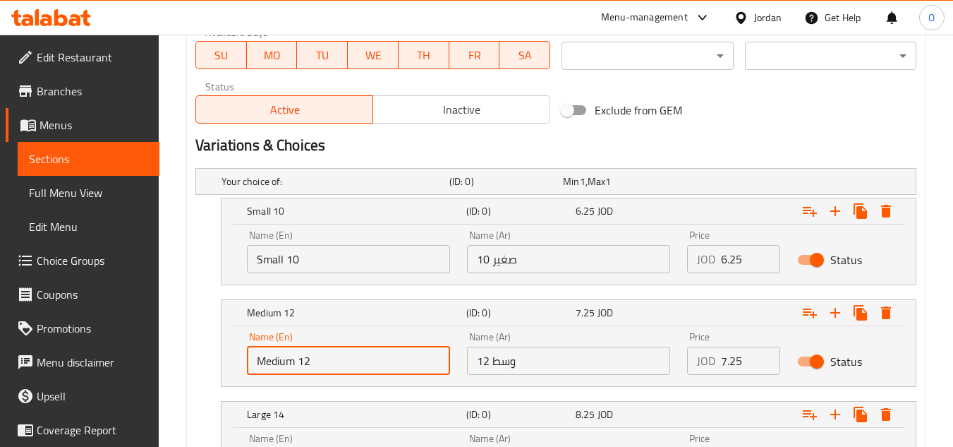
click at [302, 361] on input "Medium 12" at bounding box center [348, 360] width 203 height 28
click at [301, 361] on input "text" at bounding box center [348, 360] width 203 height 28
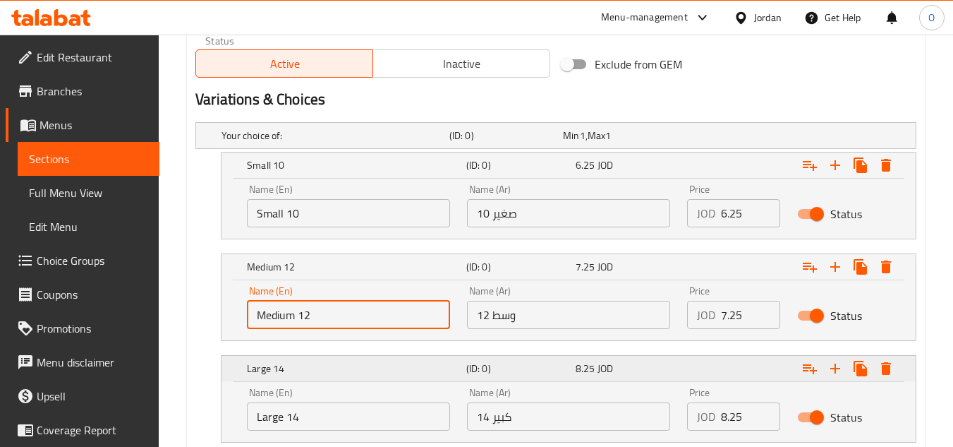
scroll to position [734, 0]
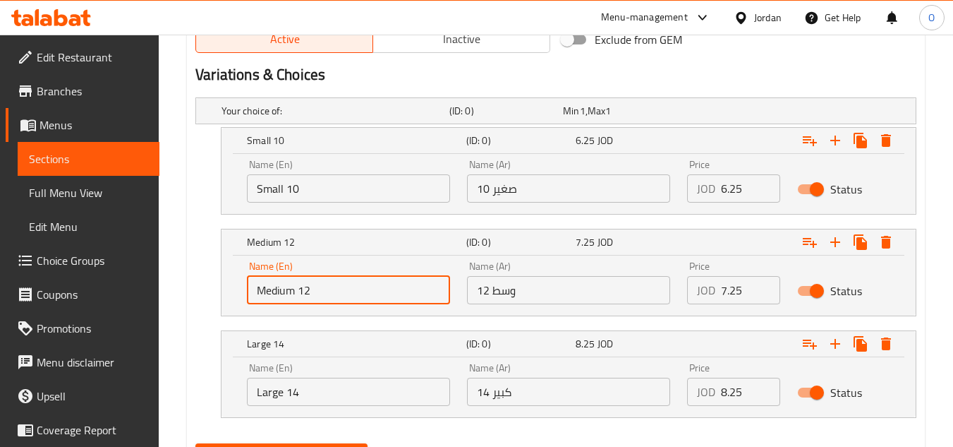
click at [310, 383] on input "Large 14" at bounding box center [348, 391] width 203 height 28
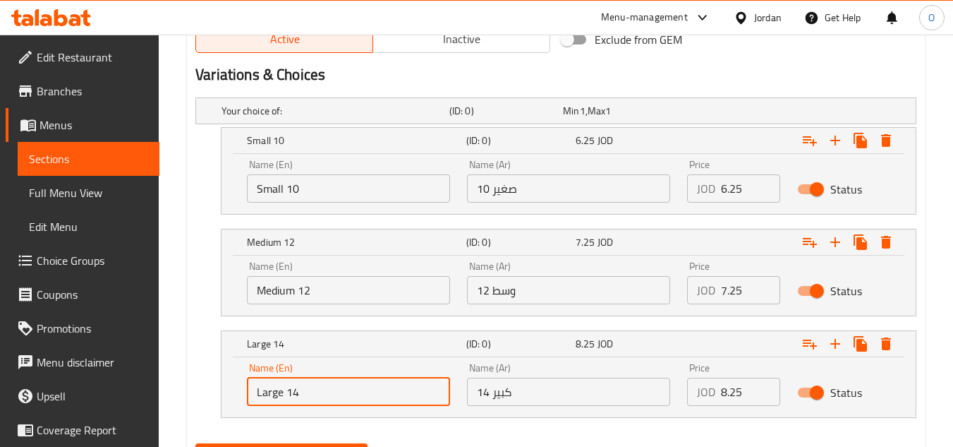
click at [310, 383] on input "Large 14" at bounding box center [348, 391] width 203 height 28
click at [310, 383] on input "text" at bounding box center [348, 391] width 203 height 28
click at [527, 194] on input "صغير 10" at bounding box center [568, 188] width 203 height 28
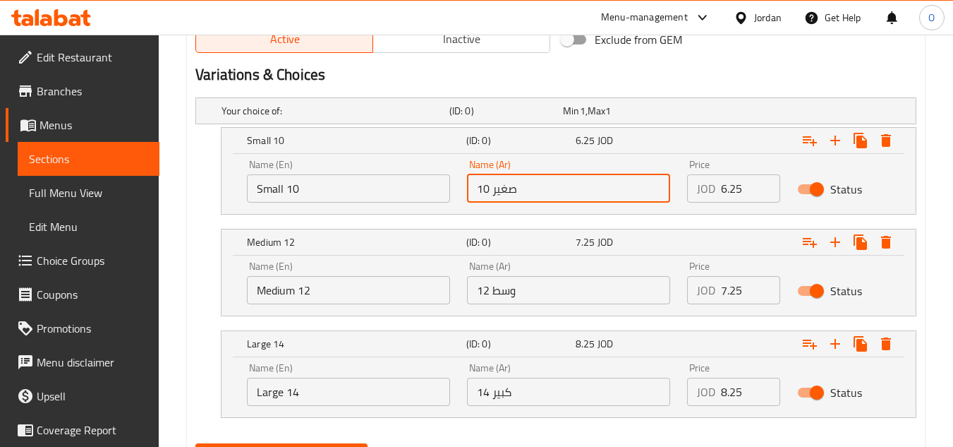
click at [539, 282] on input "وسط ​​12" at bounding box center [568, 290] width 203 height 28
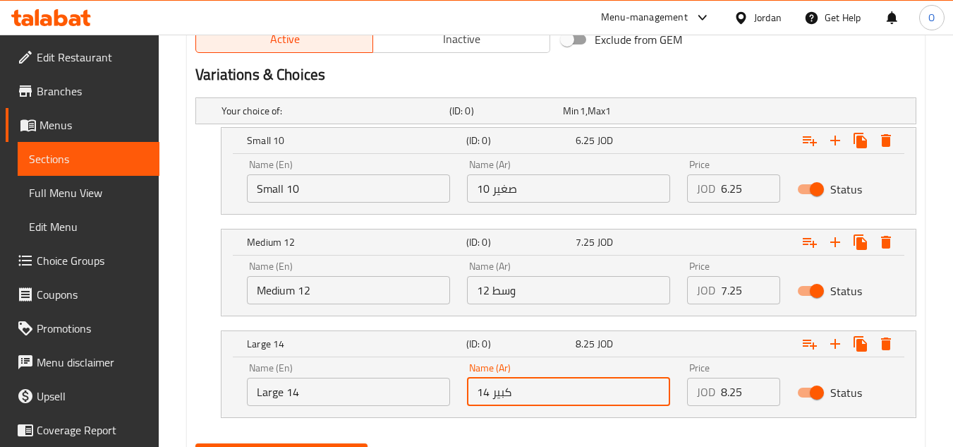
click at [555, 397] on input "كبير 14" at bounding box center [568, 391] width 203 height 28
click at [578, 301] on input "وسط ​​12" at bounding box center [568, 290] width 203 height 28
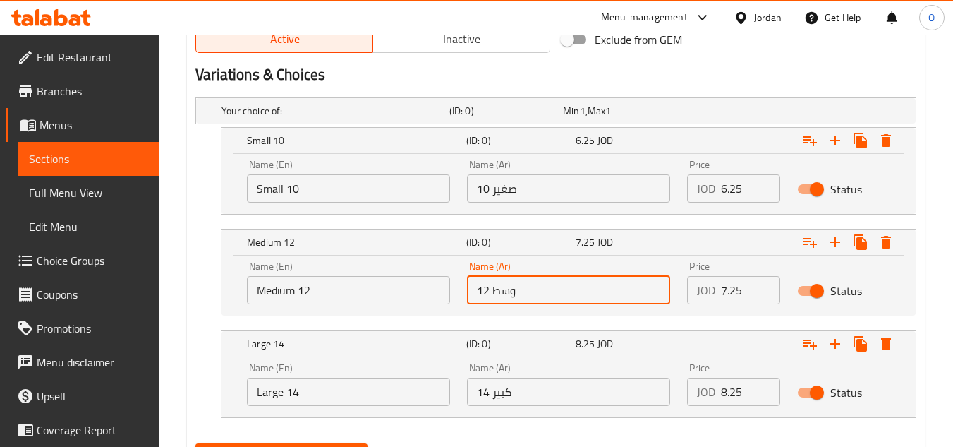
click at [706, 196] on div "JOD 6.25 Price" at bounding box center [733, 188] width 93 height 28
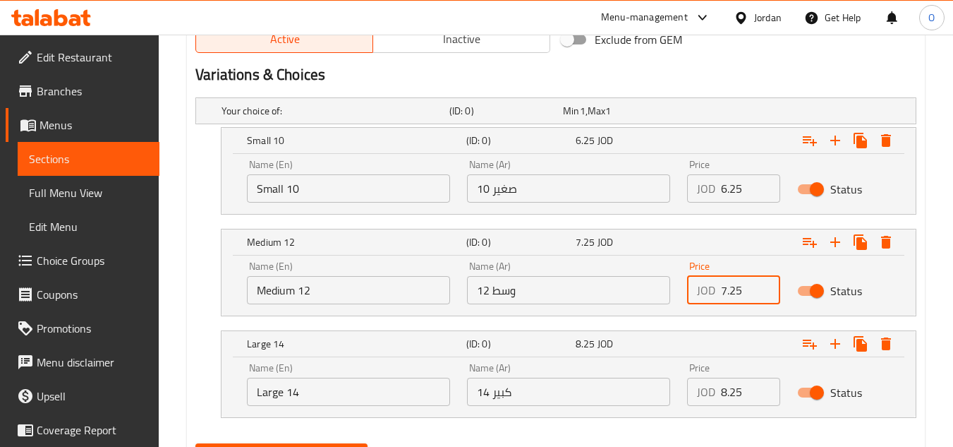
drag, startPoint x: 733, startPoint y: 286, endPoint x: 660, endPoint y: 321, distance: 81.4
click at [667, 319] on div "Your choice of: (ID: 0) Min 1 , Max 1 Name (En) Your choice of: Name (En) Name …" at bounding box center [556, 265] width 732 height 346
drag, startPoint x: 721, startPoint y: 401, endPoint x: 713, endPoint y: 401, distance: 7.8
click at [713, 401] on div "JOD 8.25 Price" at bounding box center [733, 391] width 93 height 28
click at [658, 421] on nav at bounding box center [555, 426] width 721 height 11
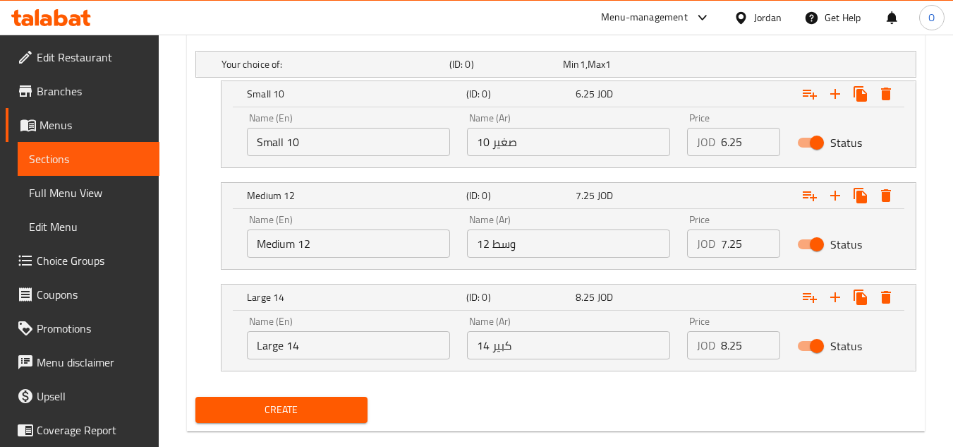
scroll to position [805, 0]
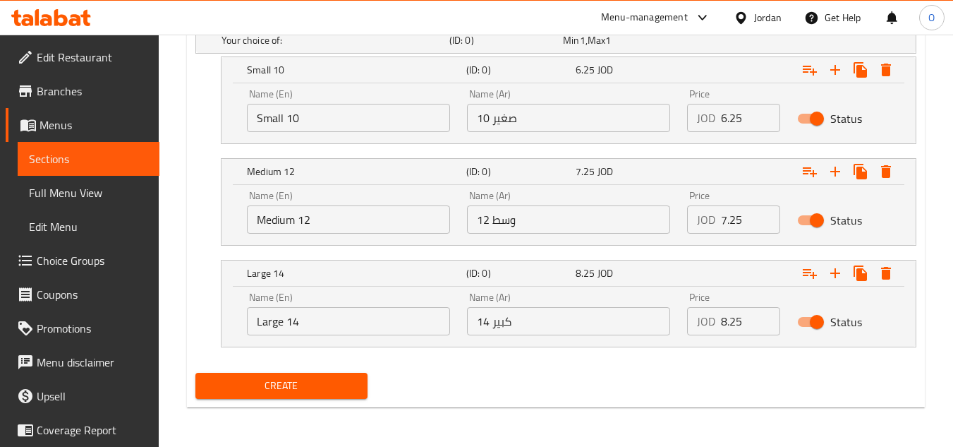
click at [344, 377] on span "Create" at bounding box center [281, 386] width 149 height 18
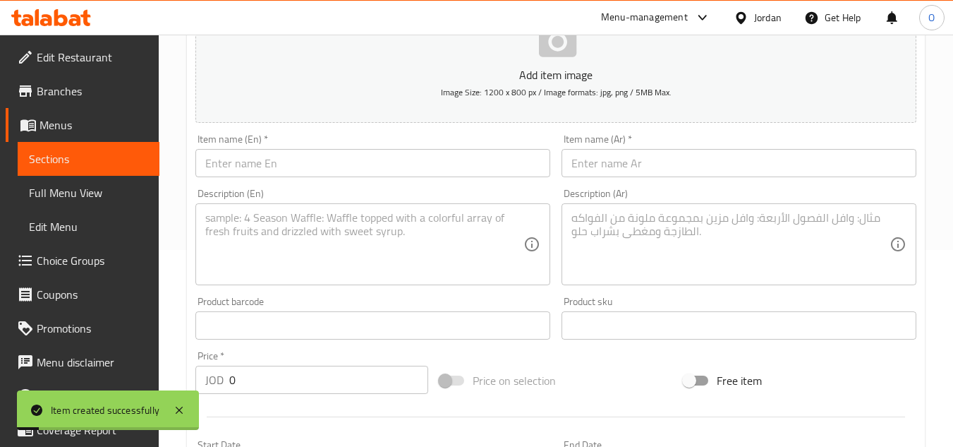
scroll to position [170, 0]
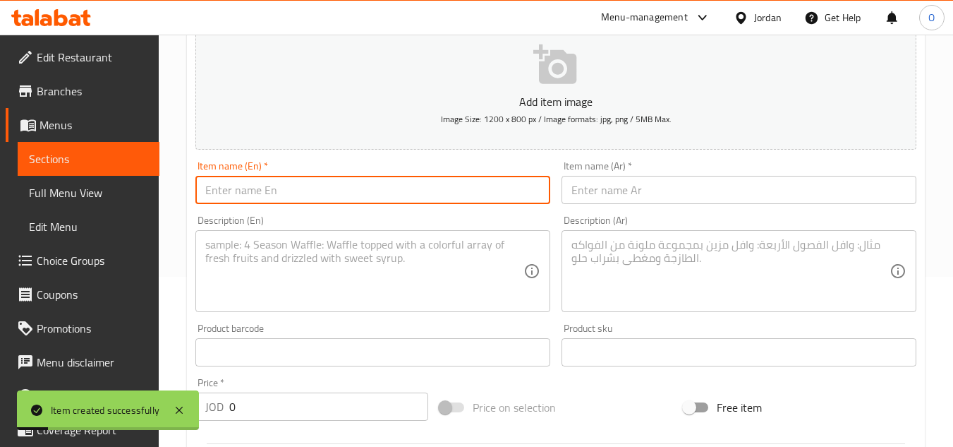
click at [253, 181] on input "text" at bounding box center [372, 190] width 355 height 28
click at [638, 189] on input "text" at bounding box center [739, 190] width 355 height 28
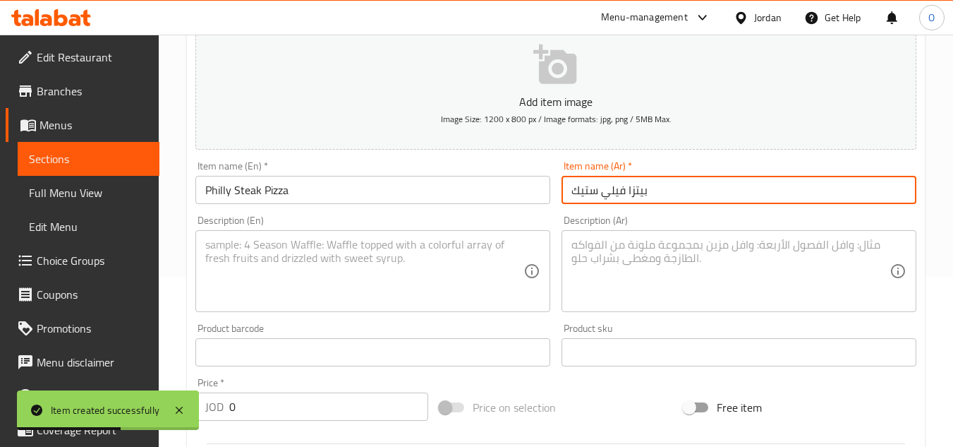
click at [248, 288] on textarea at bounding box center [364, 271] width 318 height 67
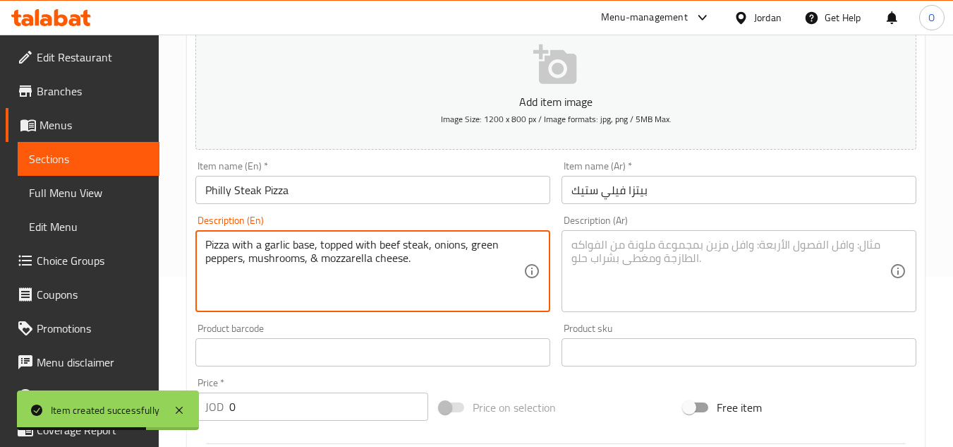
click at [653, 253] on textarea at bounding box center [731, 271] width 318 height 67
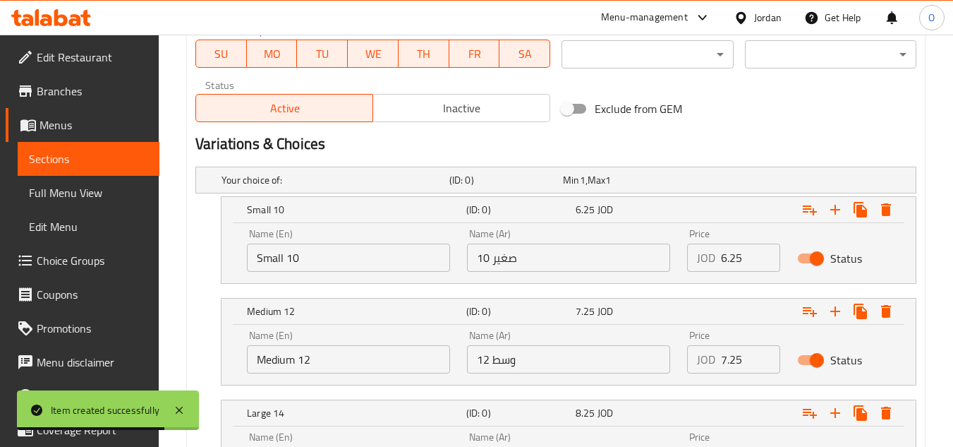
scroll to position [734, 0]
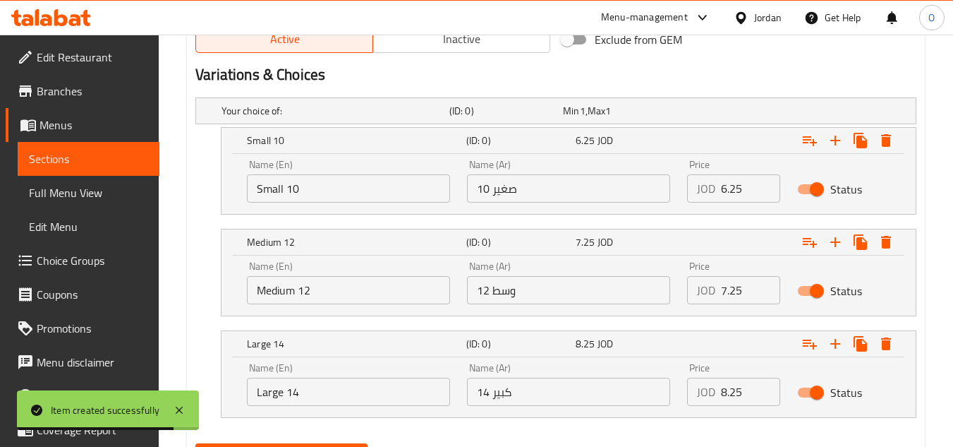
click at [369, 195] on input "Small 10" at bounding box center [348, 188] width 203 height 28
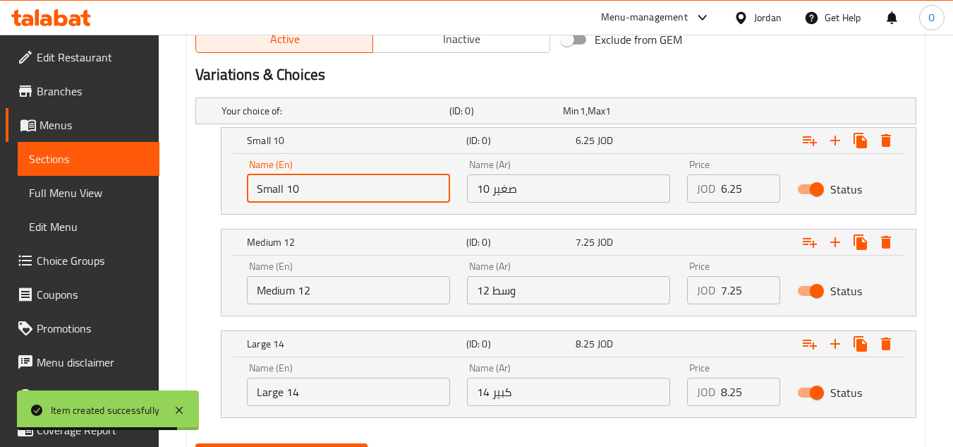
click at [369, 195] on input "Small 10" at bounding box center [348, 188] width 203 height 28
click at [369, 195] on input "text" at bounding box center [348, 188] width 203 height 28
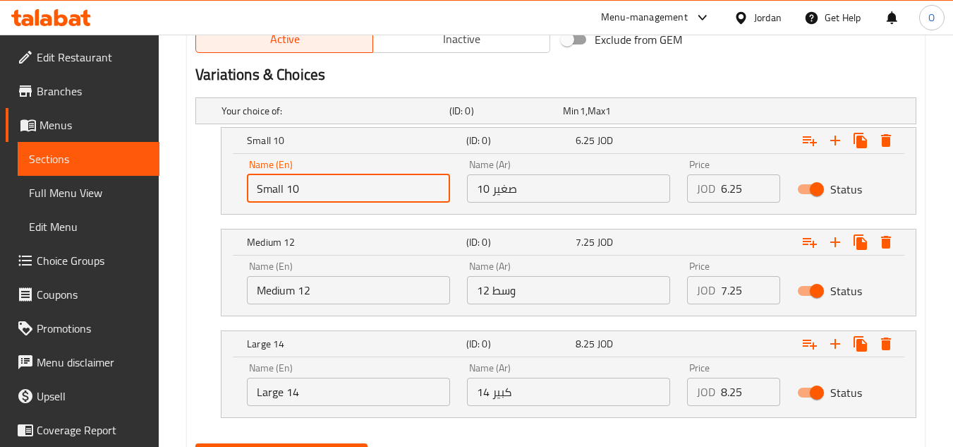
click at [346, 284] on input "Medium 12" at bounding box center [348, 290] width 203 height 28
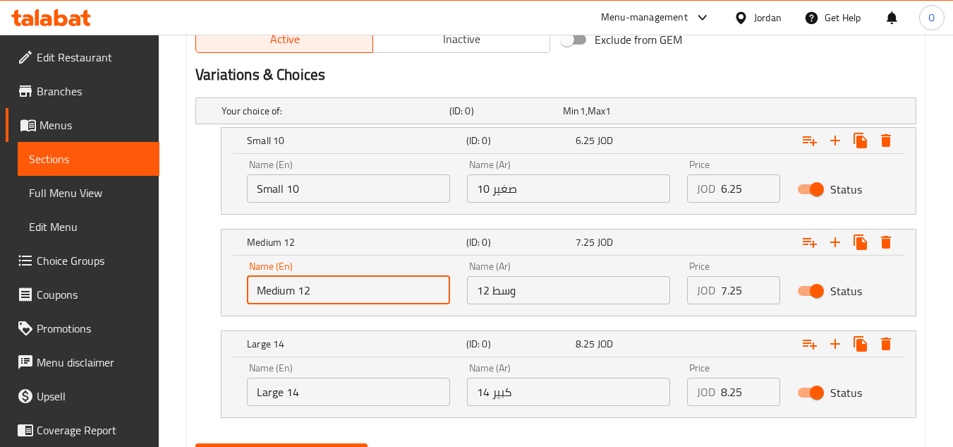
click at [346, 284] on input "Medium 12" at bounding box center [348, 290] width 203 height 28
click at [346, 284] on input "text" at bounding box center [348, 290] width 203 height 28
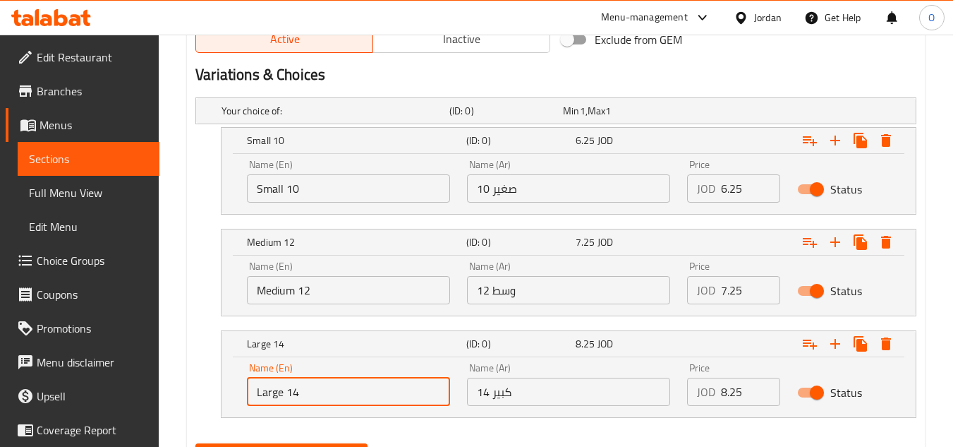
click at [315, 393] on input "Large 14" at bounding box center [348, 391] width 203 height 28
click at [313, 392] on input "text" at bounding box center [348, 391] width 203 height 28
click at [547, 192] on input "صغير 10" at bounding box center [568, 188] width 203 height 28
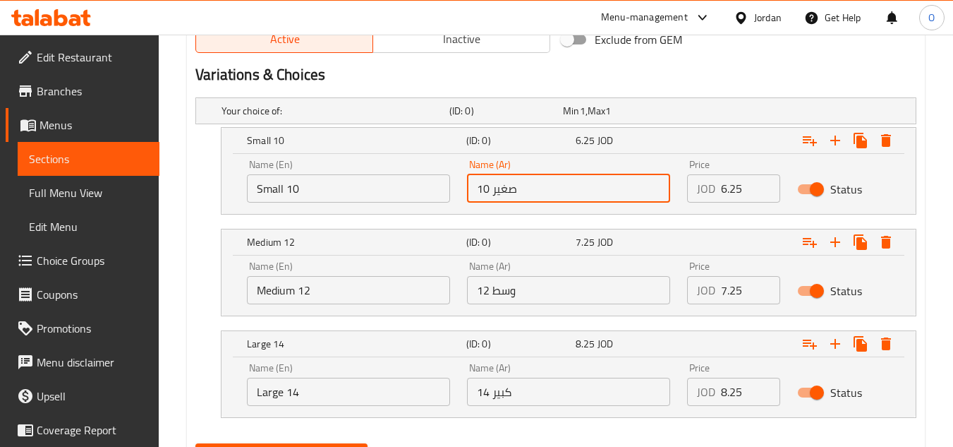
click at [563, 281] on input "وسط ​​12" at bounding box center [568, 290] width 203 height 28
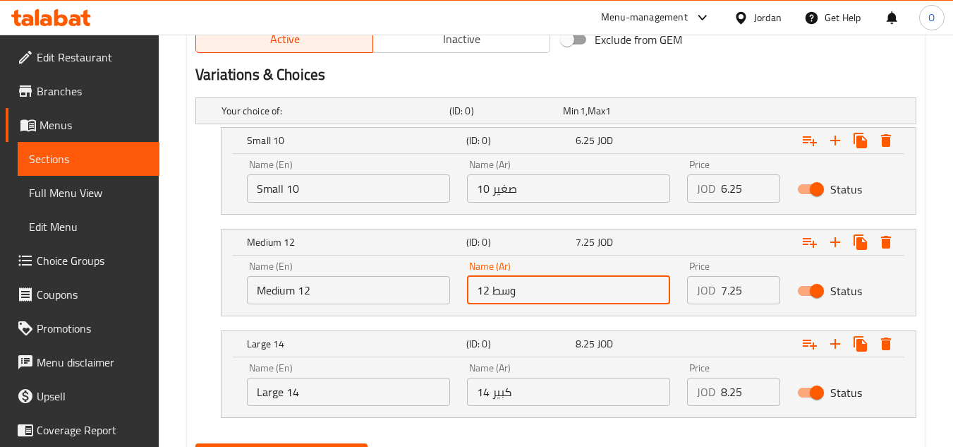
click at [536, 396] on input "كبير 14" at bounding box center [568, 391] width 203 height 28
click at [553, 299] on input "وسط ​​12" at bounding box center [568, 290] width 203 height 28
drag, startPoint x: 724, startPoint y: 190, endPoint x: 689, endPoint y: 200, distance: 36.2
click at [697, 200] on div "JOD 6.25 Price" at bounding box center [733, 188] width 93 height 28
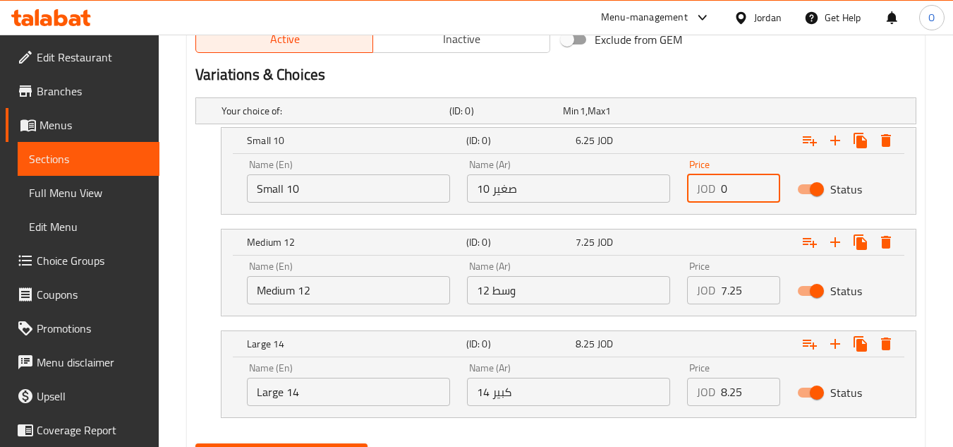
drag, startPoint x: 737, startPoint y: 192, endPoint x: 679, endPoint y: 205, distance: 59.2
click at [691, 205] on div "Price JOD 0 Price" at bounding box center [734, 181] width 110 height 60
drag, startPoint x: 727, startPoint y: 294, endPoint x: 670, endPoint y: 295, distance: 57.2
click at [672, 295] on div "Name (En) Medium 12 Name (En) Name (Ar) وسط ​​12 Name (Ar) Price JOD 7.25 Price…" at bounding box center [568, 283] width 660 height 60
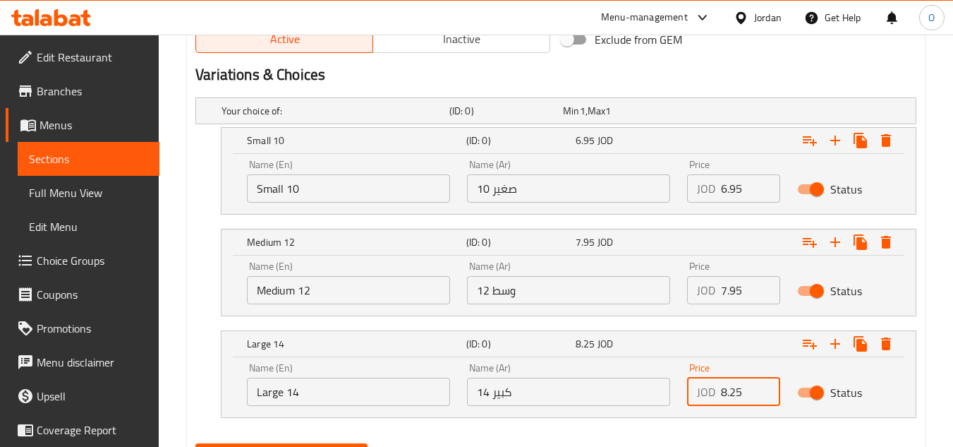
drag, startPoint x: 725, startPoint y: 380, endPoint x: 691, endPoint y: 392, distance: 36.4
click at [699, 392] on div "JOD 8.25 Price" at bounding box center [733, 391] width 93 height 28
click at [528, 418] on div "Your choice of: (ID: 0) Min 1 , Max 1 Name (En) Your choice of: Name (En) Name …" at bounding box center [556, 265] width 732 height 346
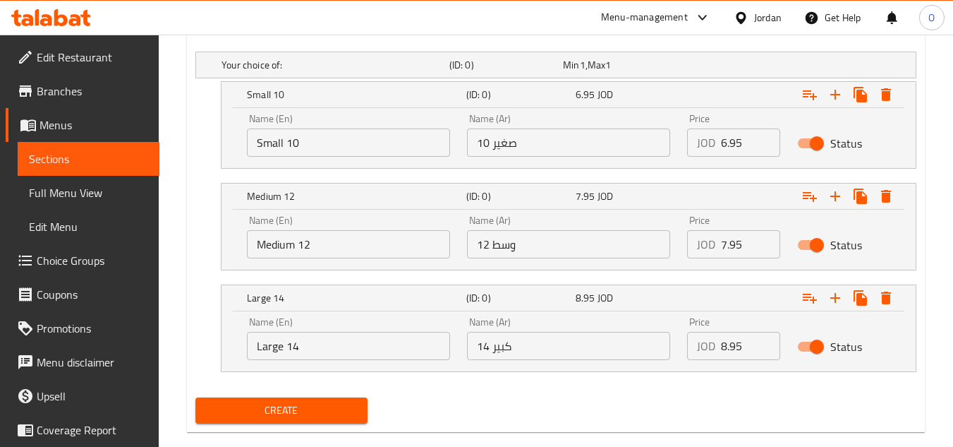
scroll to position [805, 0]
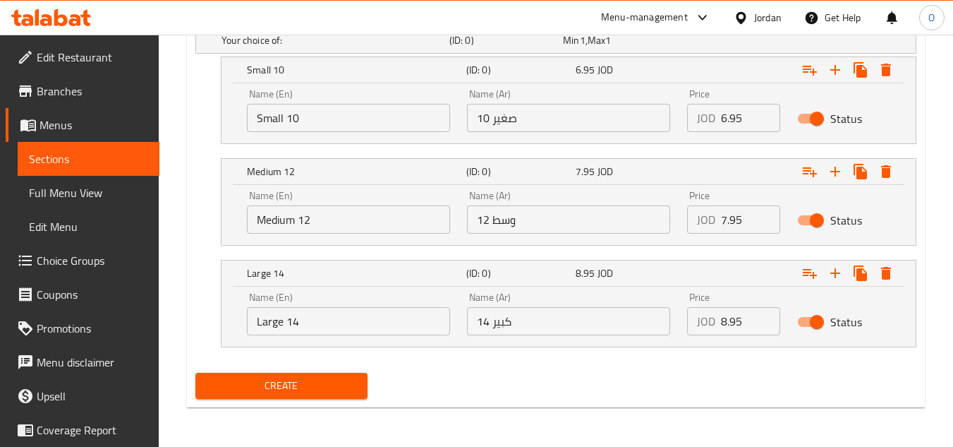
click at [272, 375] on button "Create" at bounding box center [280, 386] width 171 height 26
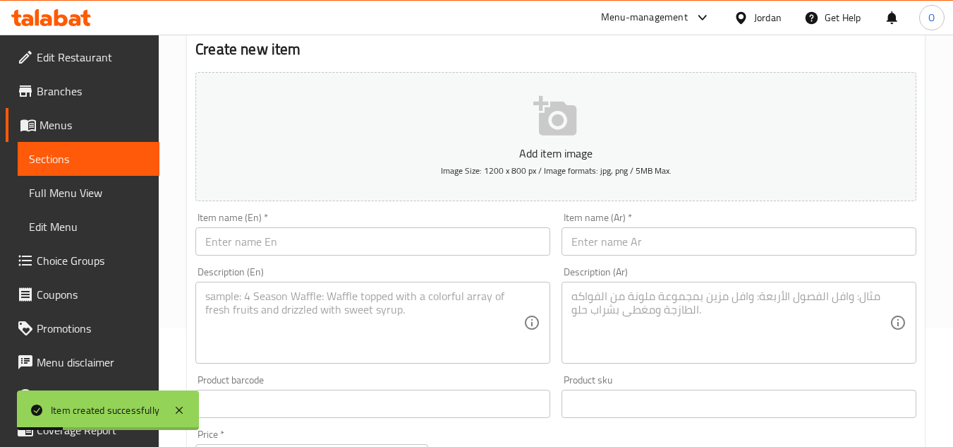
scroll to position [0, 0]
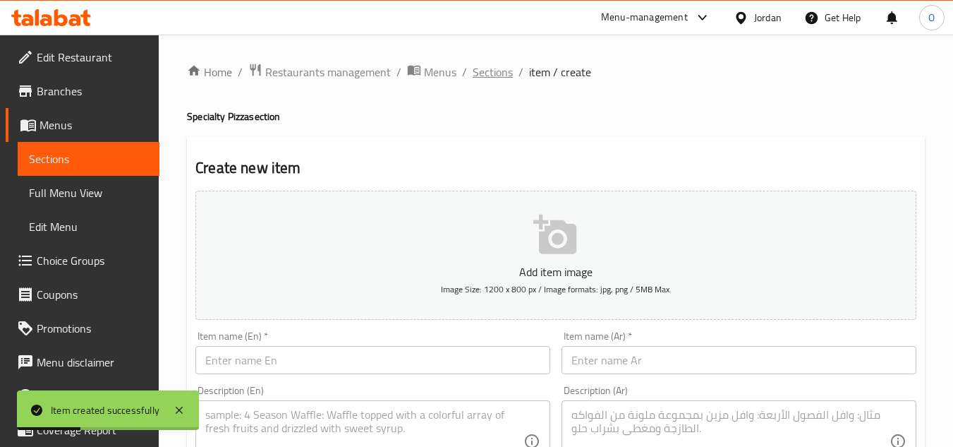
click at [482, 77] on span "Sections" at bounding box center [493, 72] width 40 height 17
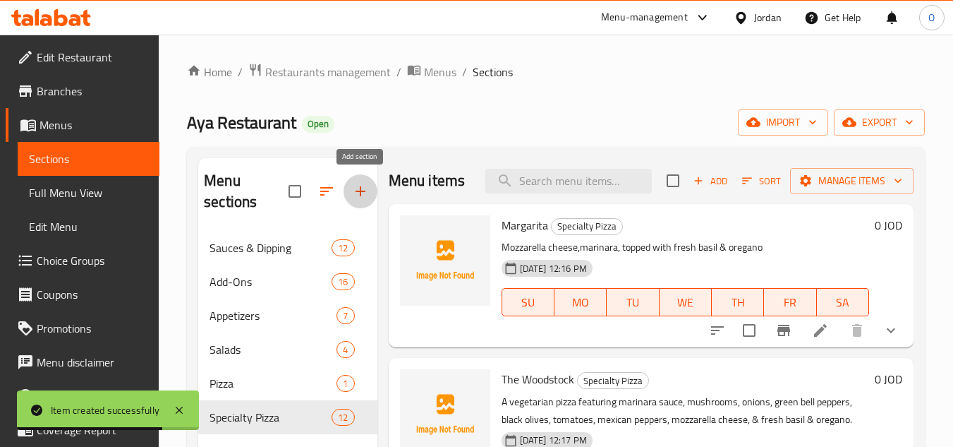
click at [357, 182] on button "button" at bounding box center [361, 191] width 34 height 34
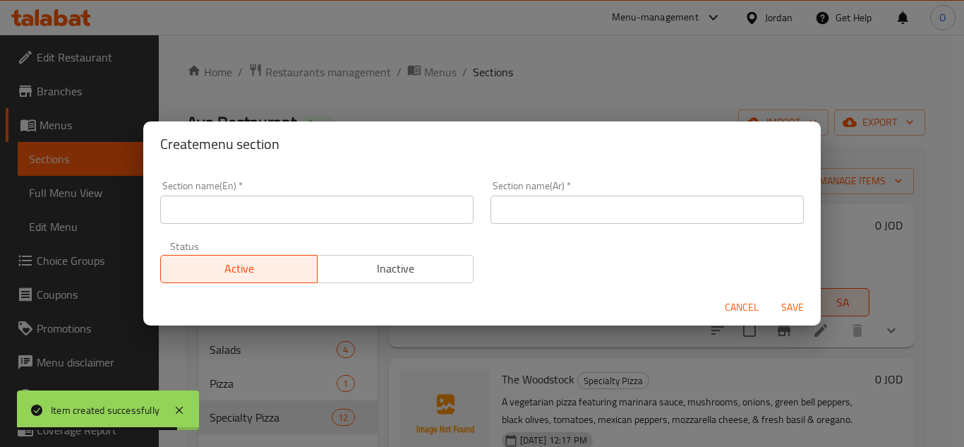
click at [258, 214] on input "text" at bounding box center [316, 209] width 313 height 28
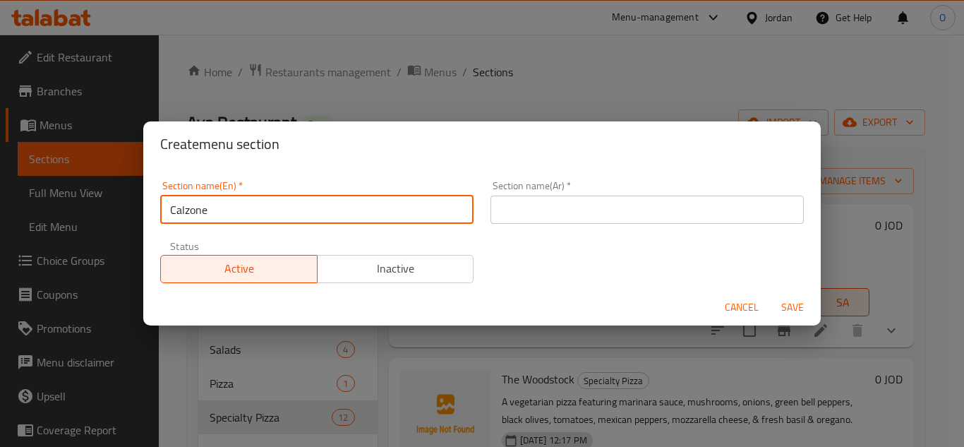
click at [537, 205] on input "text" at bounding box center [646, 209] width 313 height 28
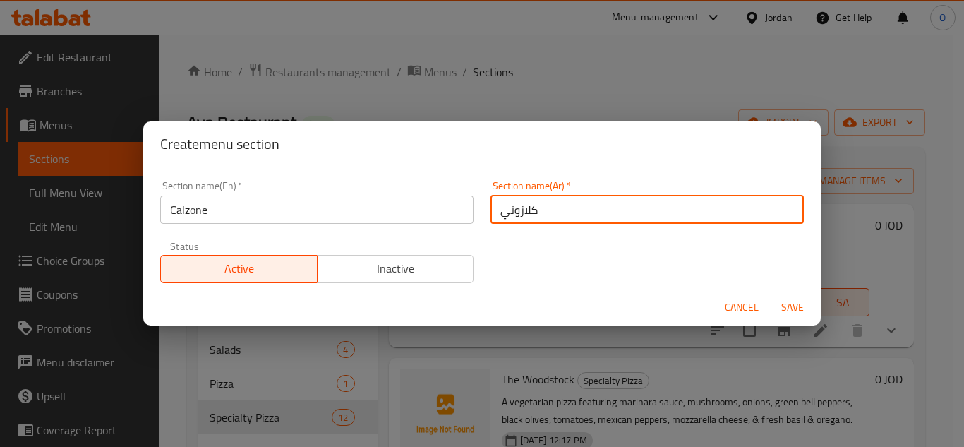
click at [787, 303] on span "Save" at bounding box center [792, 307] width 34 height 18
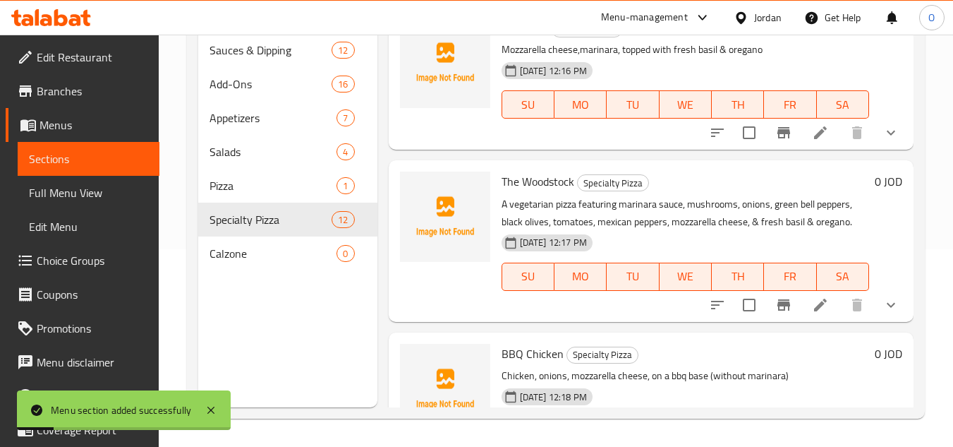
click at [249, 260] on span "Calzone" at bounding box center [273, 253] width 127 height 17
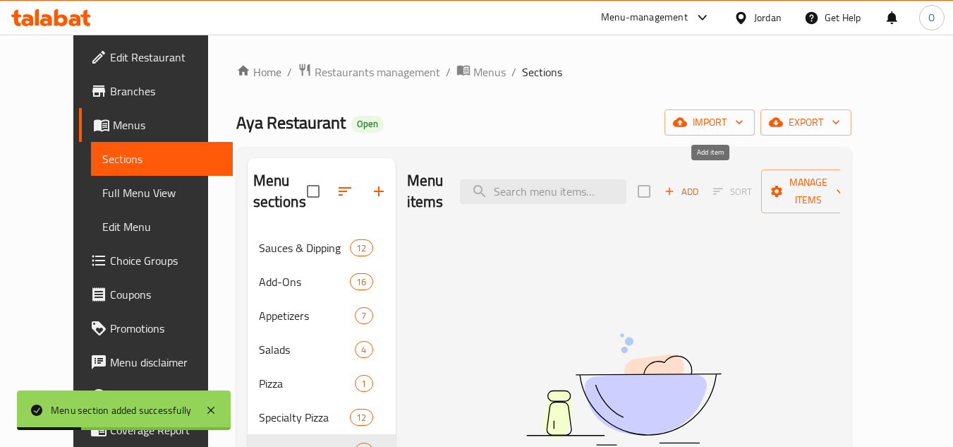
click at [696, 181] on button "Add" at bounding box center [681, 192] width 45 height 22
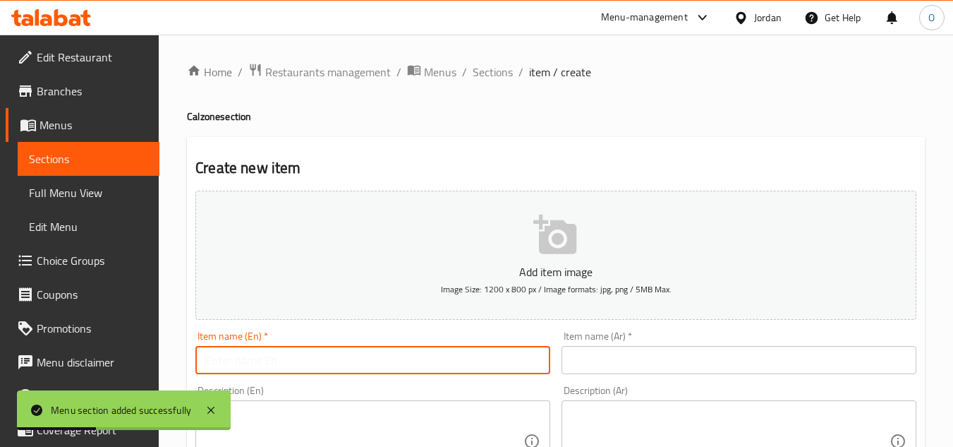
click at [266, 347] on input "text" at bounding box center [372, 360] width 355 height 28
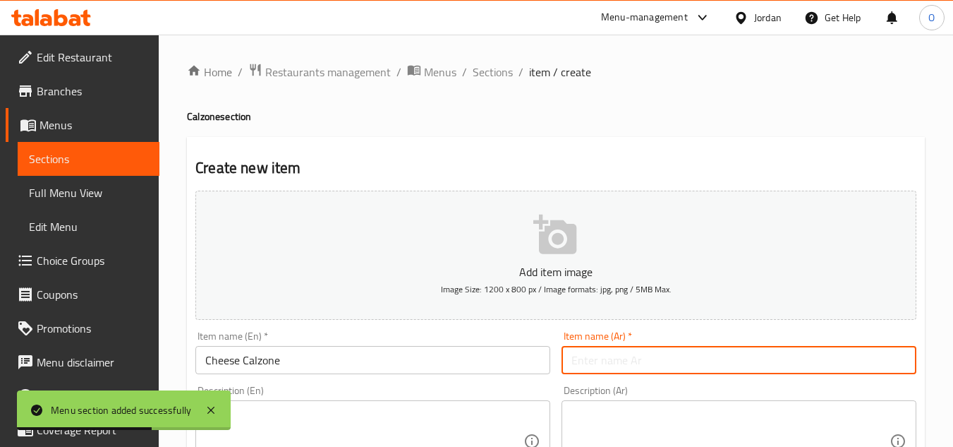
click at [586, 351] on input "text" at bounding box center [739, 360] width 355 height 28
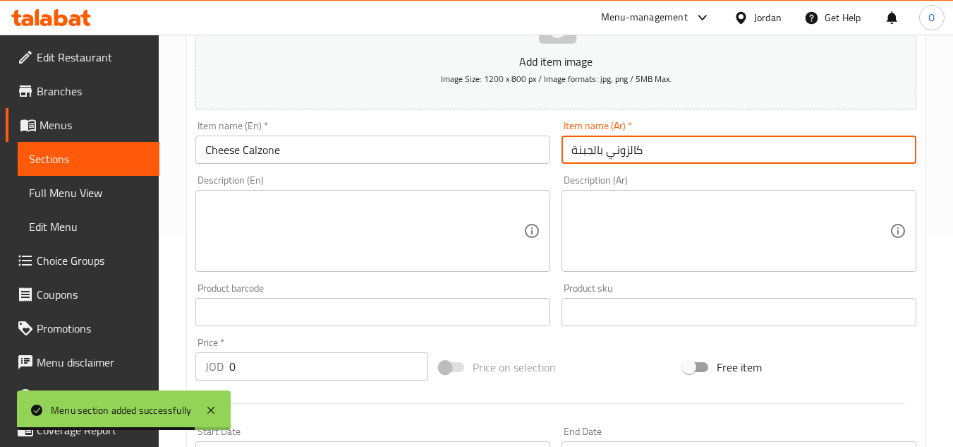
scroll to position [212, 0]
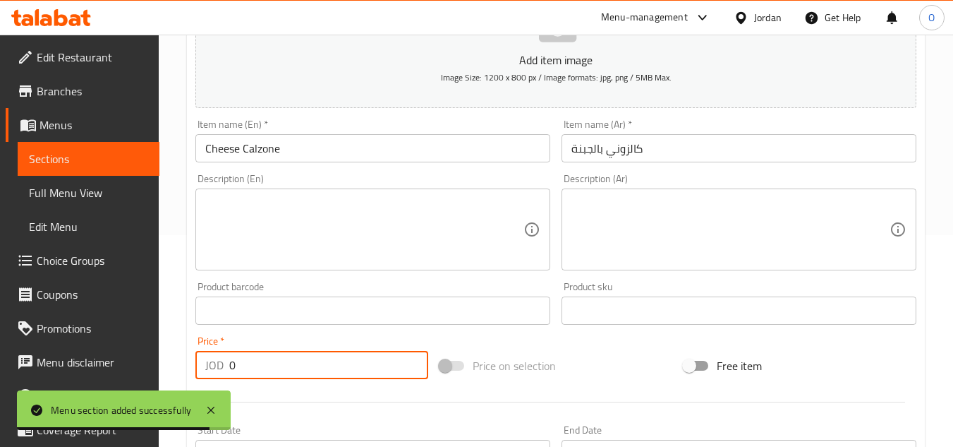
drag, startPoint x: 250, startPoint y: 370, endPoint x: 180, endPoint y: 363, distance: 70.2
click at [180, 363] on div "Home / Restaurants management / Menus / Sections / item / create Calzone sectio…" at bounding box center [556, 304] width 794 height 962
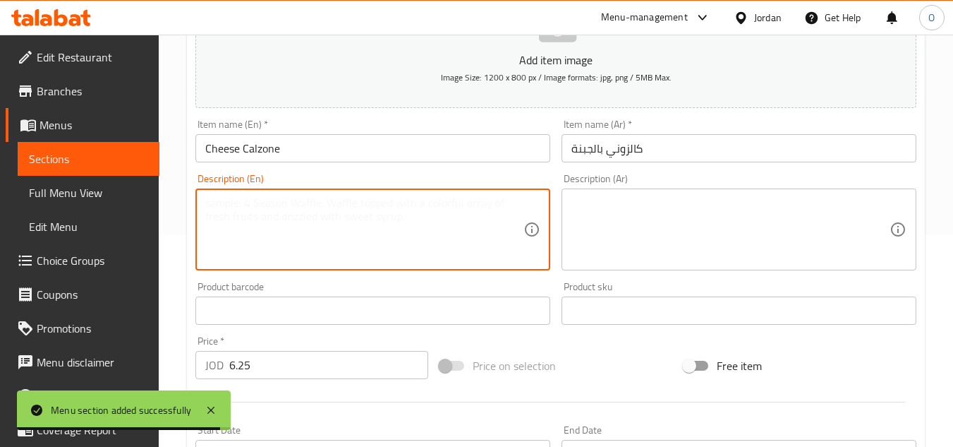
click at [259, 235] on textarea at bounding box center [364, 229] width 318 height 67
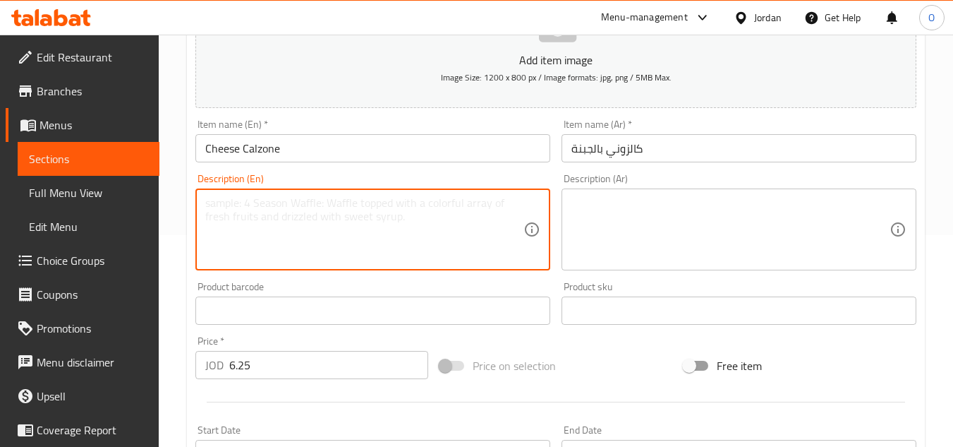
click at [242, 246] on textarea at bounding box center [364, 229] width 318 height 67
click at [711, 210] on textarea at bounding box center [731, 229] width 318 height 67
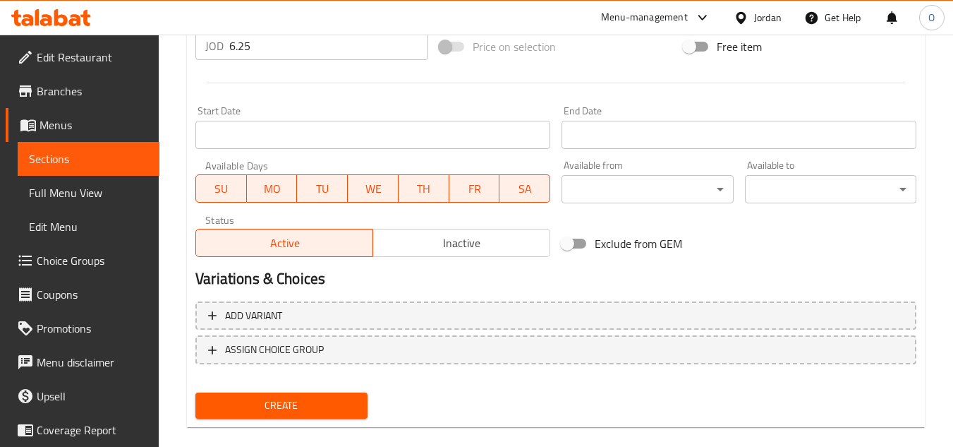
scroll to position [550, 0]
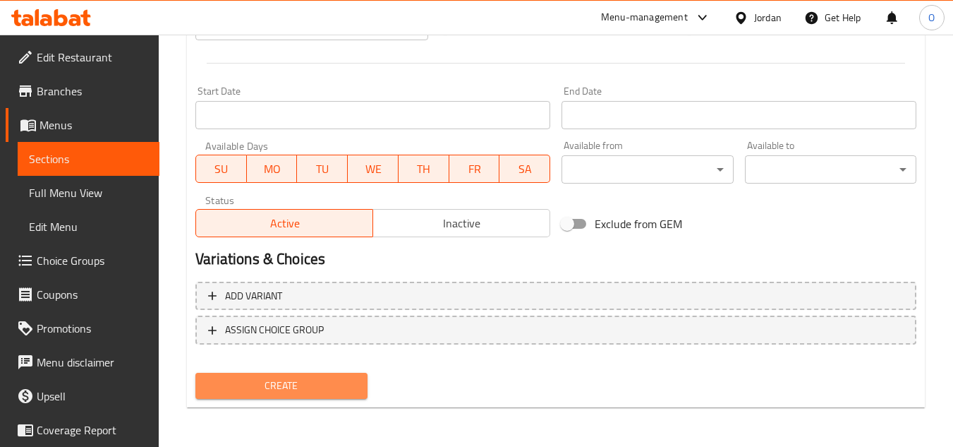
click at [299, 391] on span "Create" at bounding box center [281, 386] width 149 height 18
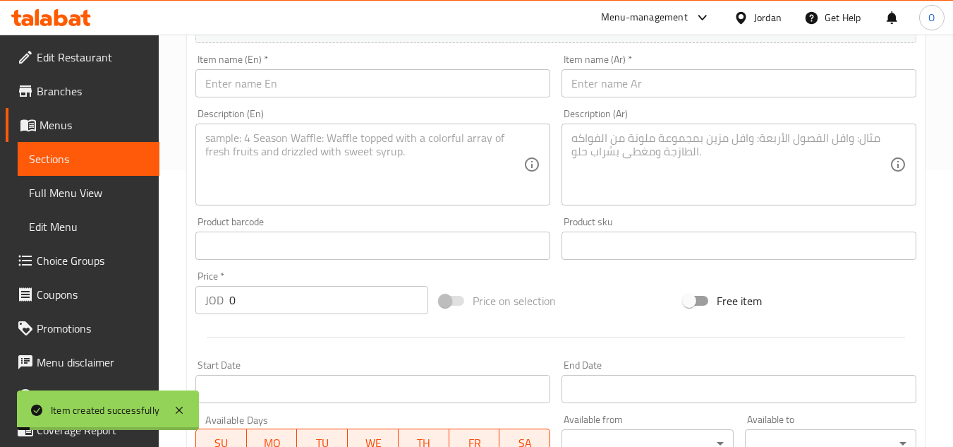
scroll to position [268, 0]
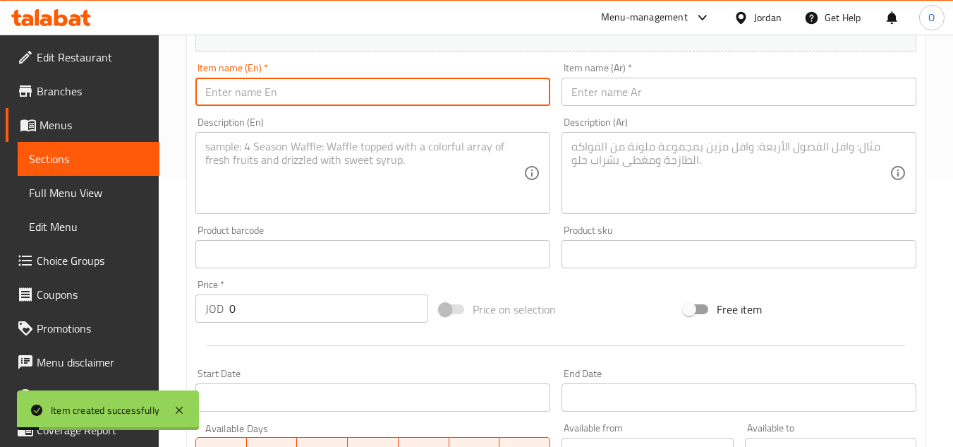
click at [231, 90] on input "text" at bounding box center [372, 92] width 355 height 28
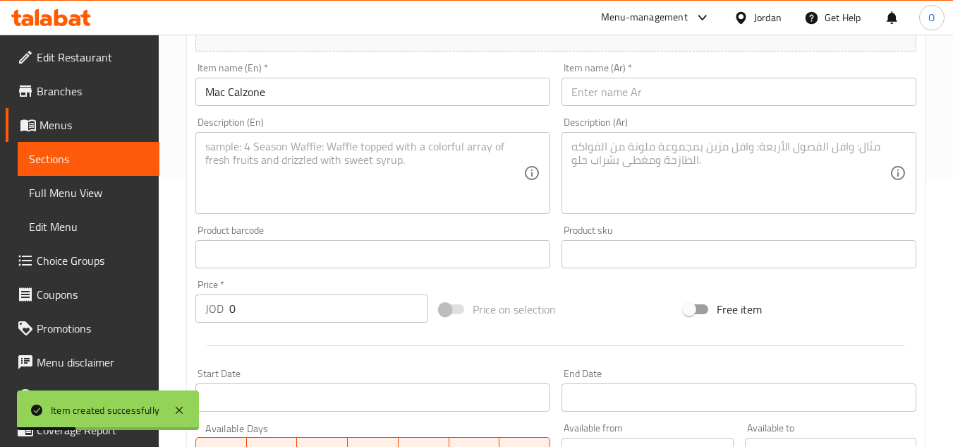
click at [624, 107] on div "Item name (Ar)   * Item name (Ar) *" at bounding box center [739, 84] width 366 height 54
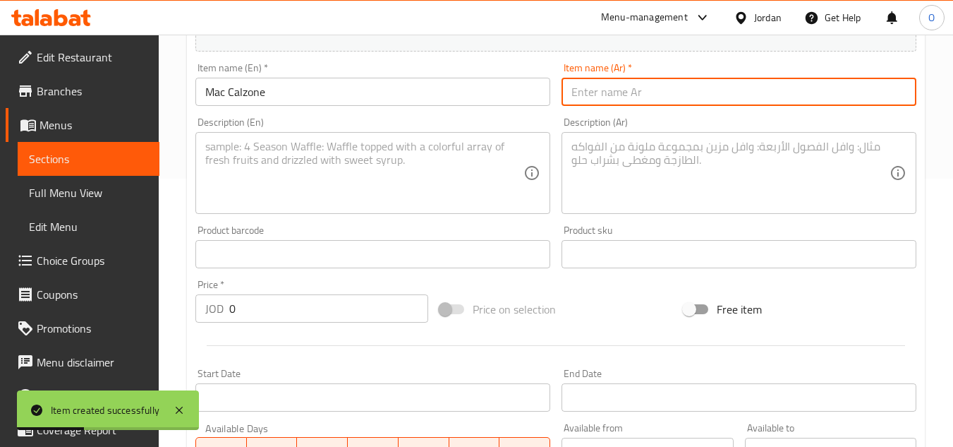
click at [624, 102] on input "text" at bounding box center [739, 92] width 355 height 28
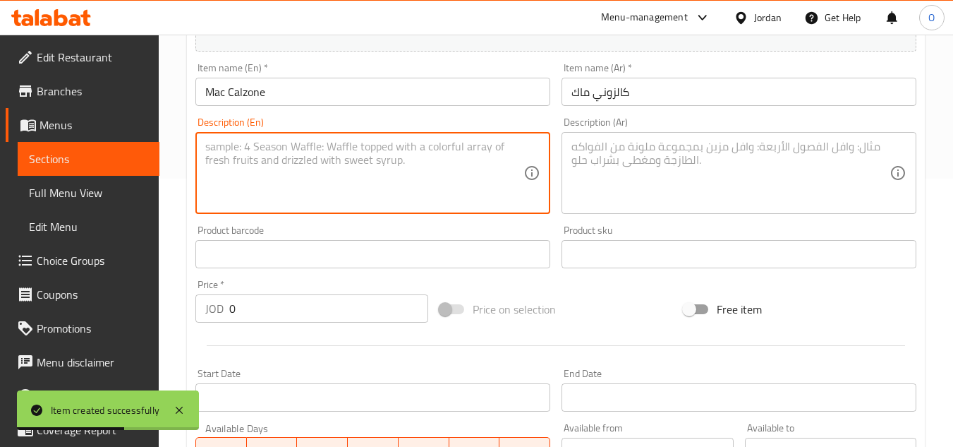
click at [257, 143] on textarea at bounding box center [364, 173] width 318 height 67
click at [583, 165] on textarea at bounding box center [731, 173] width 318 height 67
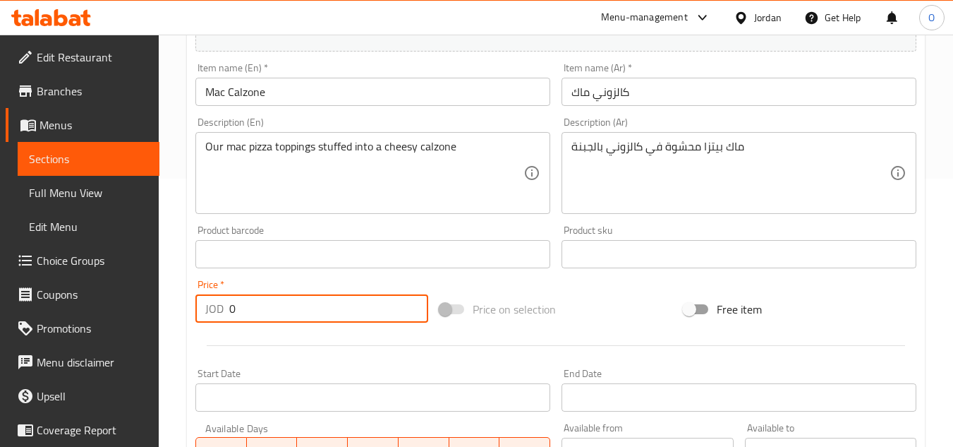
drag, startPoint x: 238, startPoint y: 313, endPoint x: 210, endPoint y: 304, distance: 29.7
click at [212, 306] on div "JOD 0 Price *" at bounding box center [311, 308] width 233 height 28
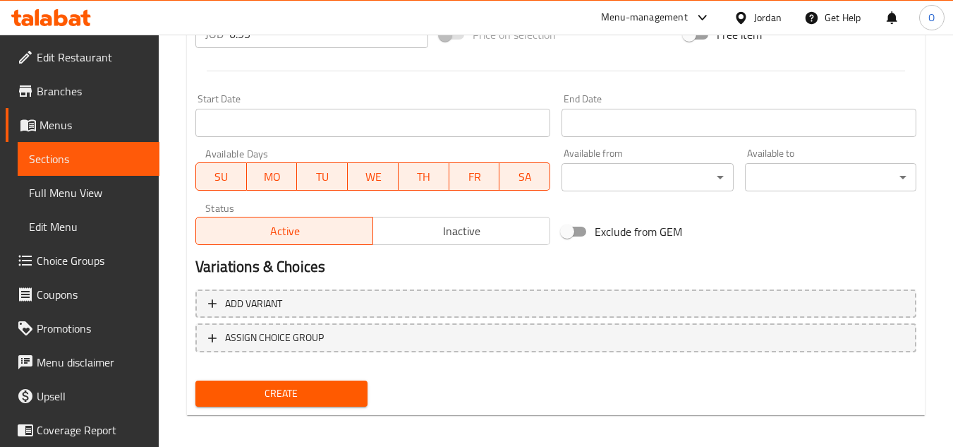
scroll to position [550, 0]
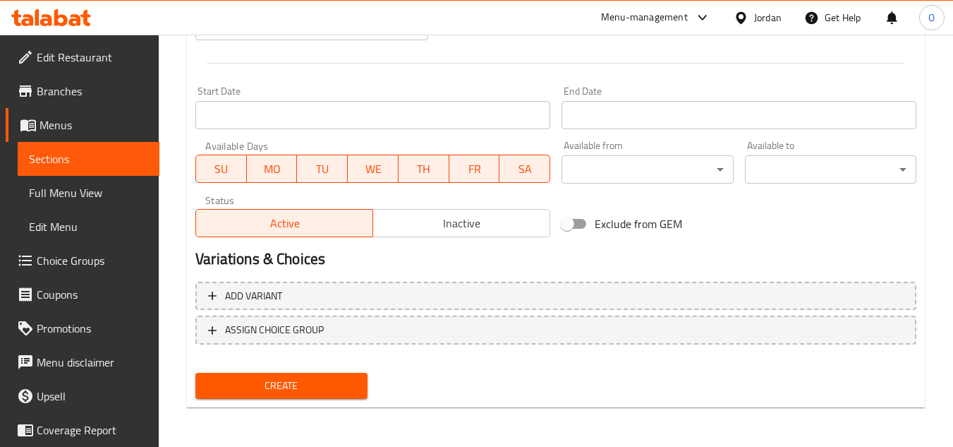
click at [304, 399] on div "Create" at bounding box center [281, 385] width 183 height 37
click at [265, 397] on button "Create" at bounding box center [280, 386] width 171 height 26
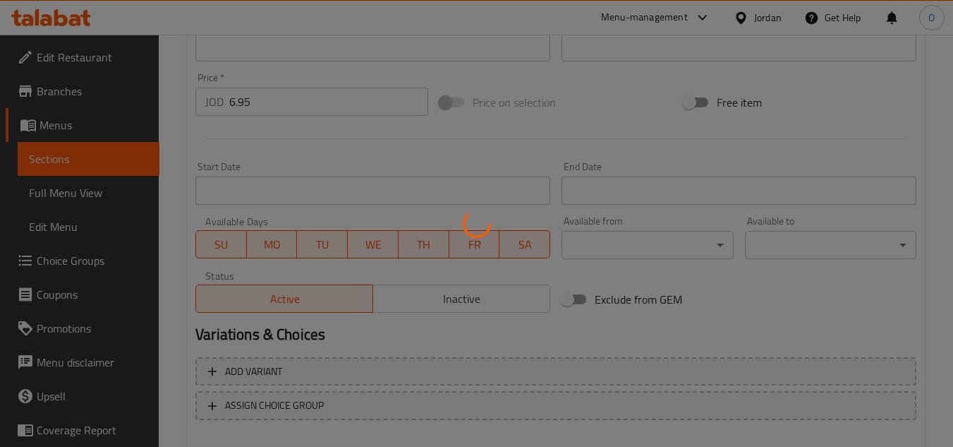
scroll to position [268, 0]
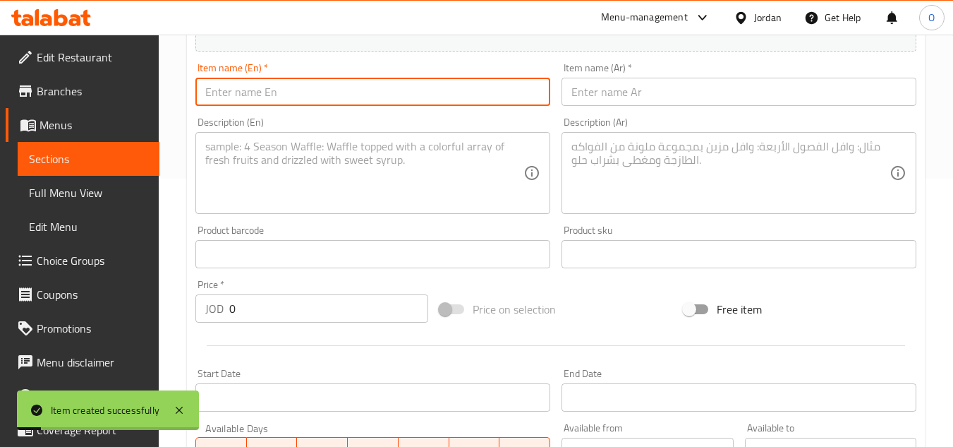
click at [260, 84] on input "text" at bounding box center [372, 92] width 355 height 28
click at [622, 92] on input "text" at bounding box center [739, 92] width 355 height 28
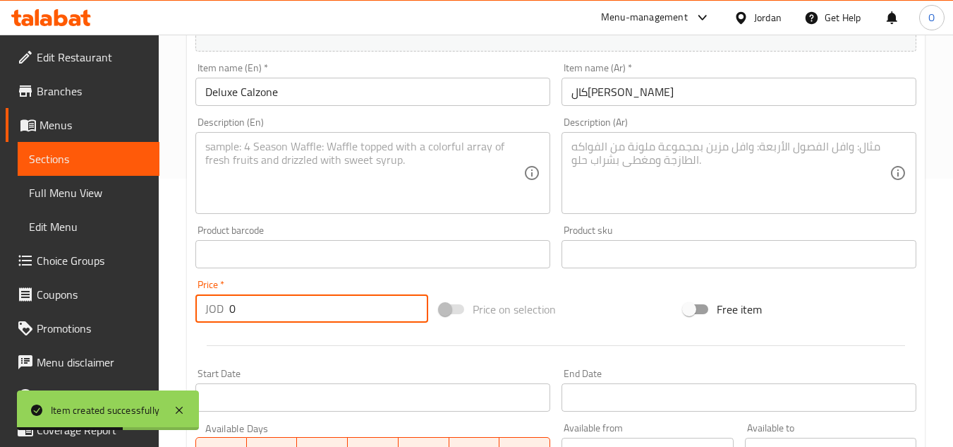
drag, startPoint x: 241, startPoint y: 311, endPoint x: 213, endPoint y: 309, distance: 27.6
click at [215, 310] on div "JOD 0 Price *" at bounding box center [311, 308] width 233 height 28
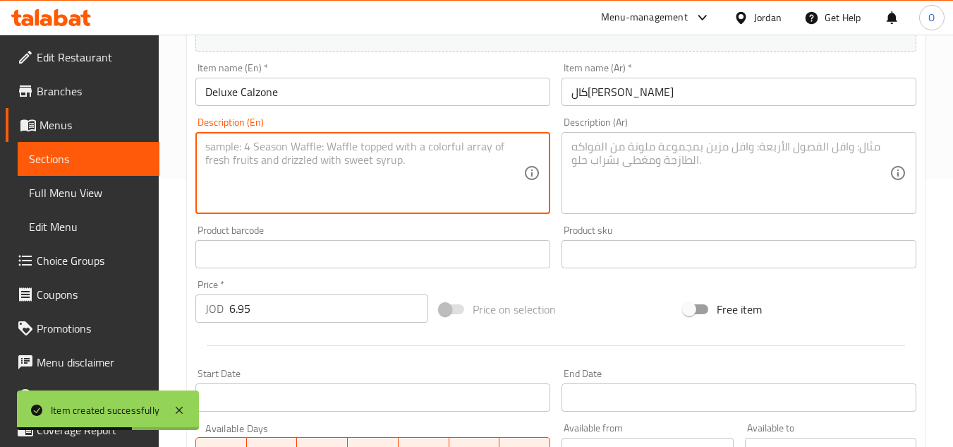
click at [271, 193] on textarea at bounding box center [364, 173] width 318 height 67
click at [246, 171] on textarea at bounding box center [364, 173] width 318 height 67
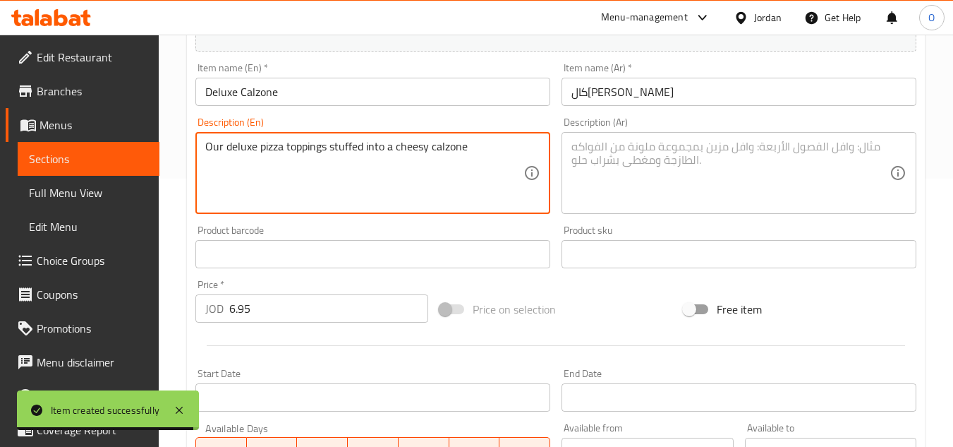
click at [604, 180] on textarea at bounding box center [731, 173] width 318 height 67
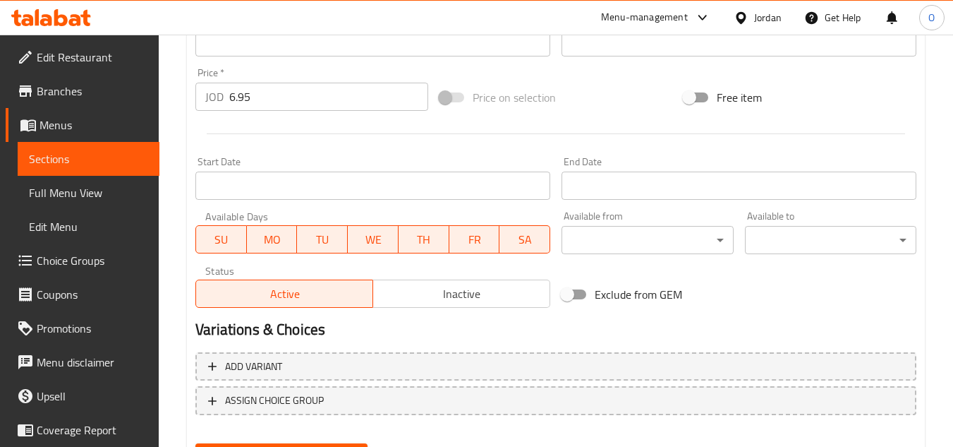
scroll to position [550, 0]
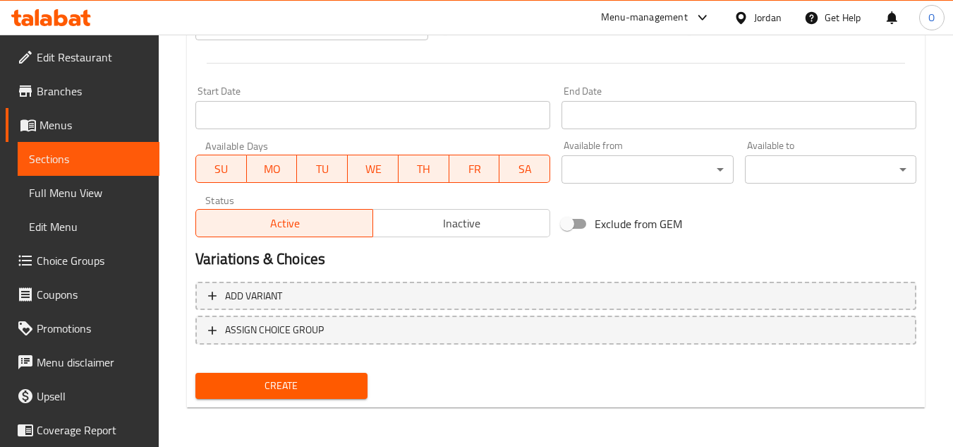
click at [299, 397] on button "Create" at bounding box center [280, 386] width 171 height 26
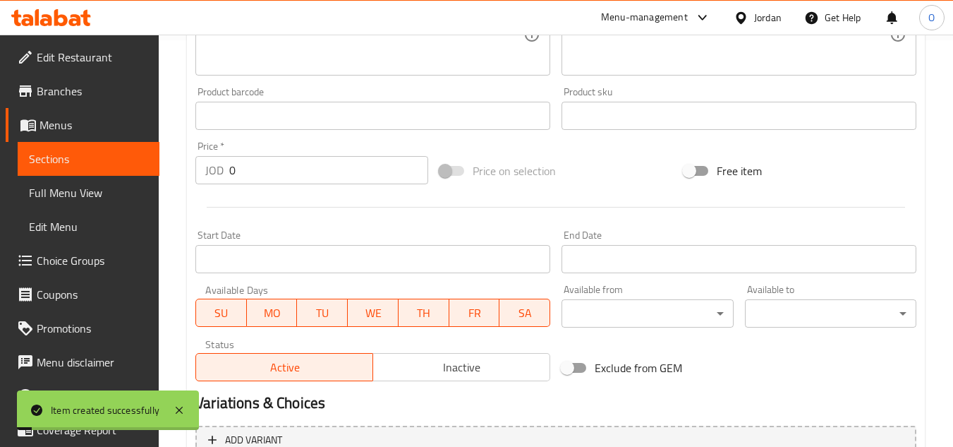
scroll to position [198, 0]
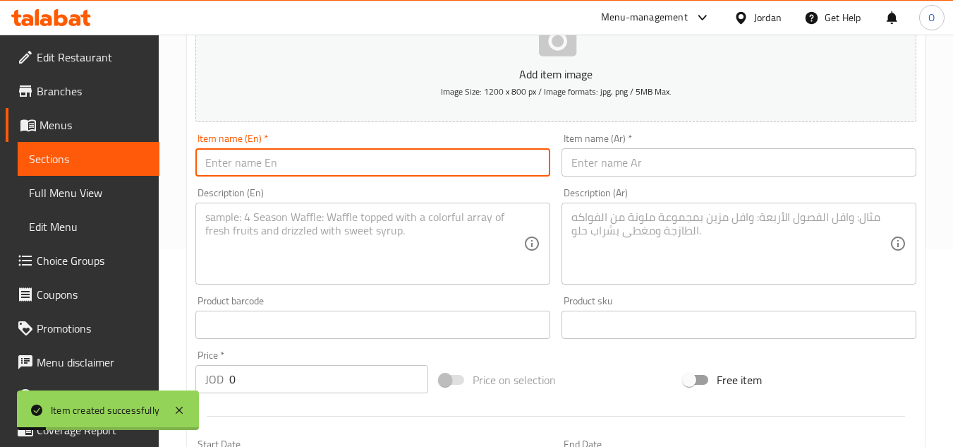
click at [240, 155] on input "text" at bounding box center [372, 162] width 355 height 28
click at [634, 169] on input "text" at bounding box center [739, 162] width 355 height 28
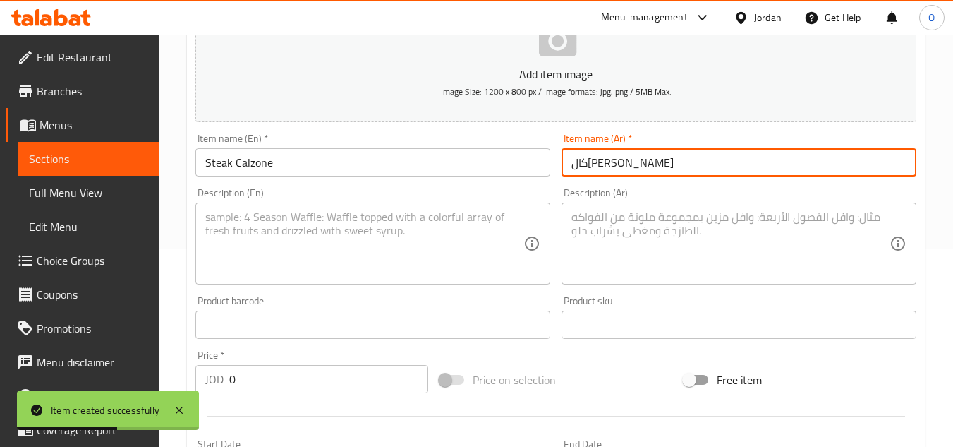
click at [670, 235] on textarea at bounding box center [731, 243] width 318 height 67
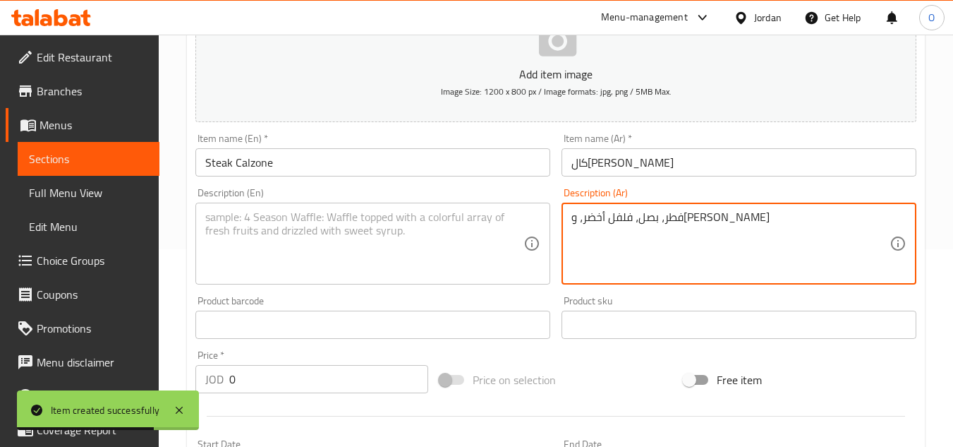
click at [240, 224] on textarea at bounding box center [364, 243] width 318 height 67
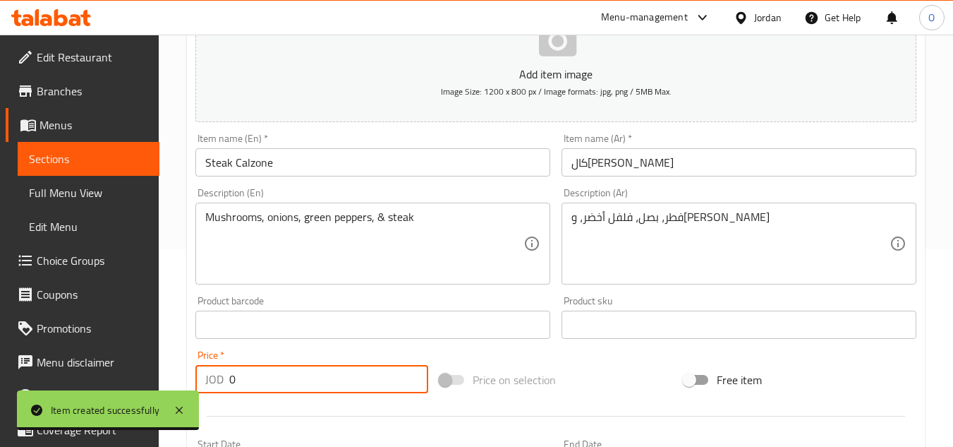
drag, startPoint x: 238, startPoint y: 380, endPoint x: 212, endPoint y: 380, distance: 26.1
click at [212, 380] on div "JOD 0 Price *" at bounding box center [311, 379] width 233 height 28
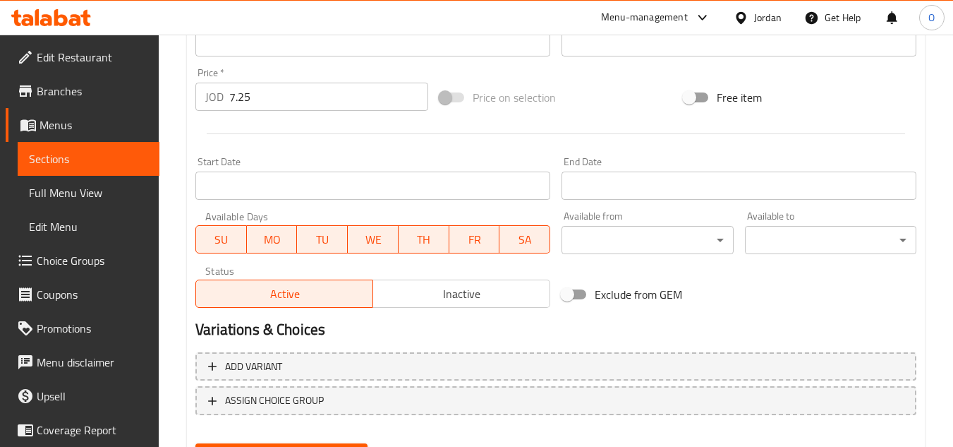
scroll to position [550, 0]
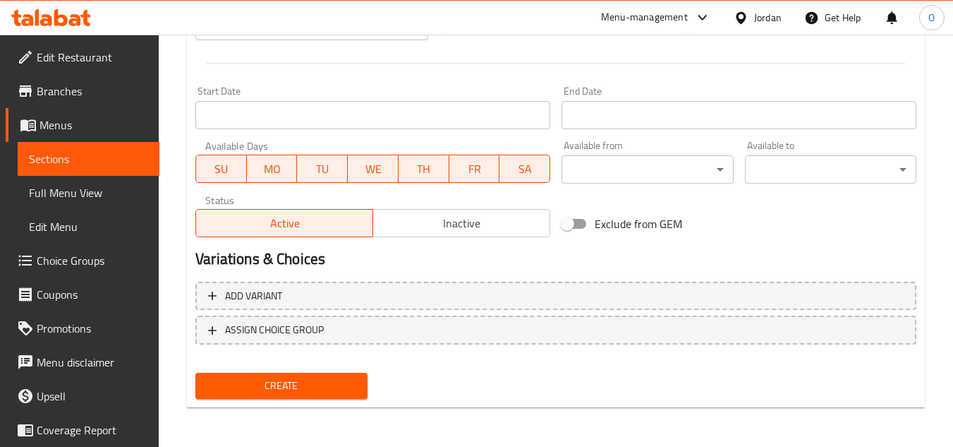
click at [306, 394] on span "Create" at bounding box center [281, 386] width 149 height 18
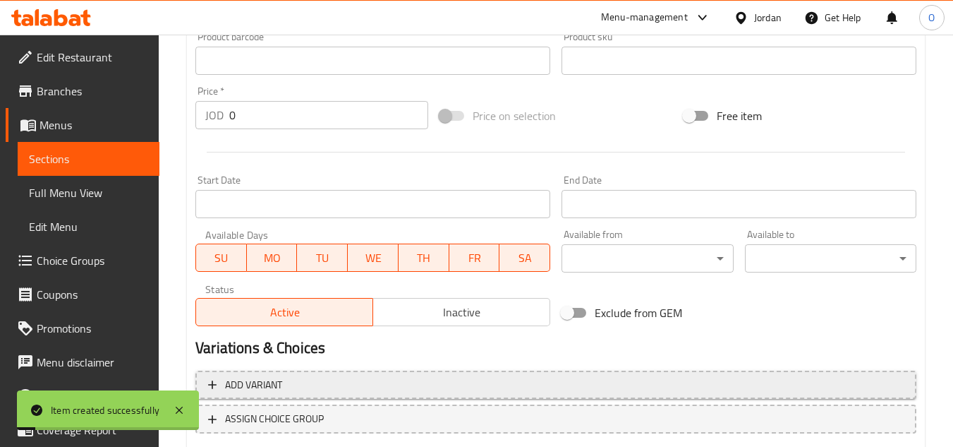
scroll to position [198, 0]
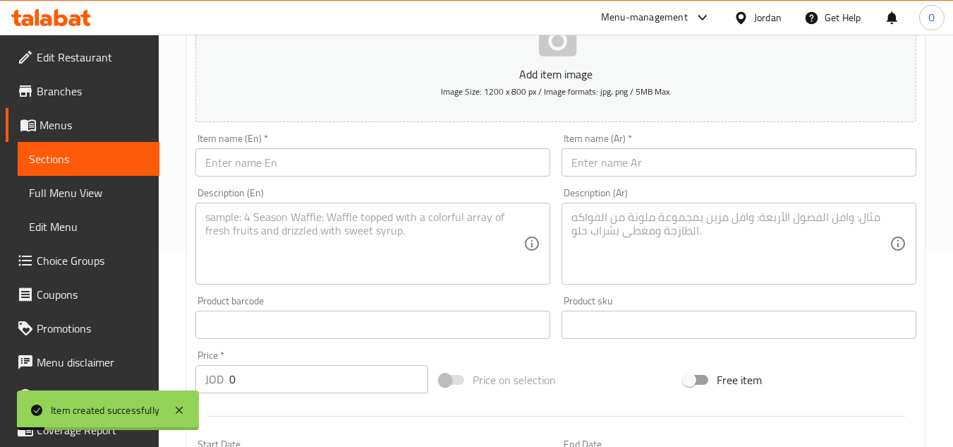
click at [313, 144] on div "Item name (En)   * Item name (En) *" at bounding box center [372, 154] width 355 height 43
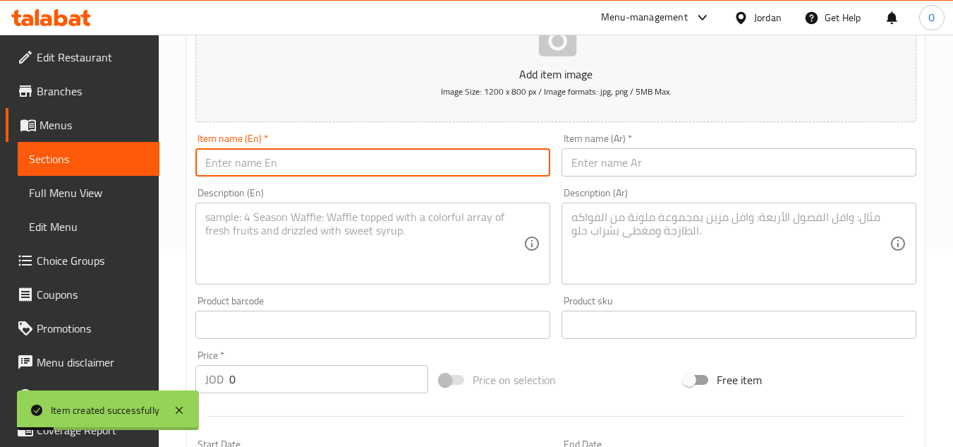
click at [302, 171] on input "text" at bounding box center [372, 162] width 355 height 28
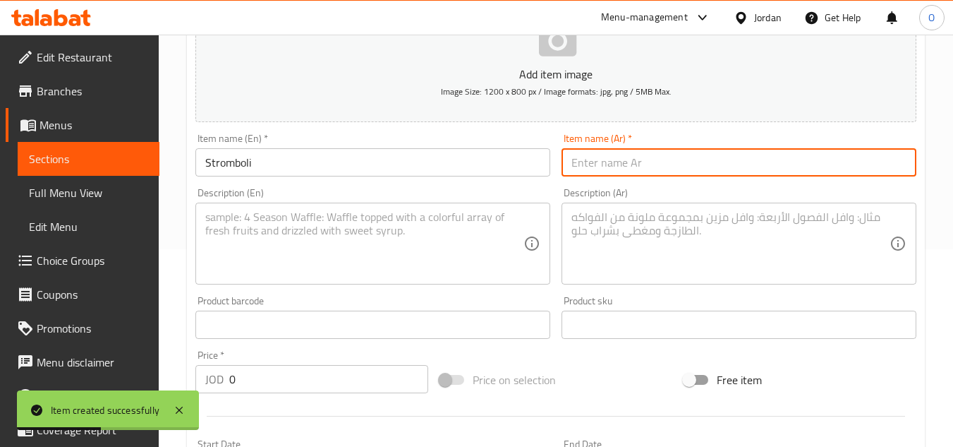
click at [676, 151] on input "text" at bounding box center [739, 162] width 355 height 28
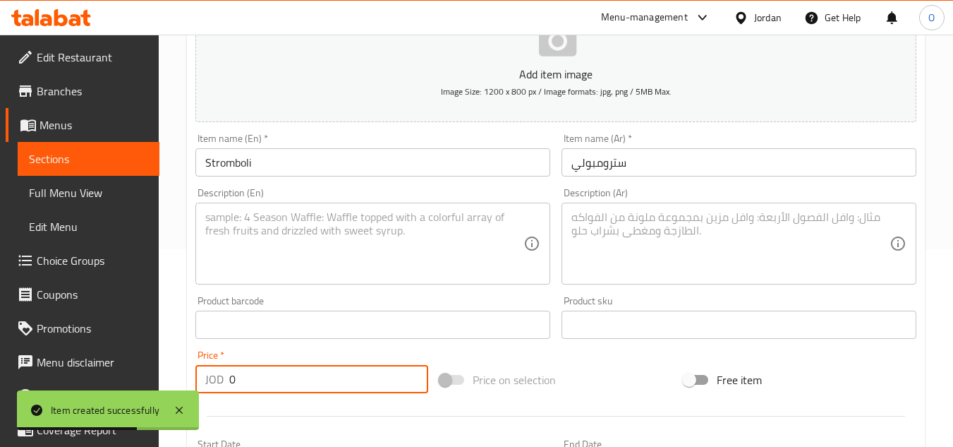
drag, startPoint x: 243, startPoint y: 392, endPoint x: 202, endPoint y: 382, distance: 42.8
click at [207, 385] on div "JOD 0 Price *" at bounding box center [311, 379] width 233 height 28
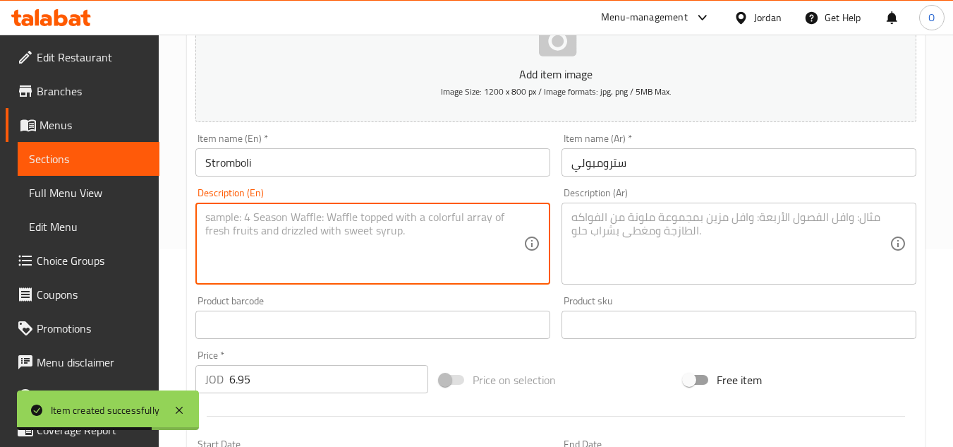
click at [270, 253] on textarea at bounding box center [364, 243] width 318 height 67
click at [242, 229] on textarea at bounding box center [364, 243] width 318 height 67
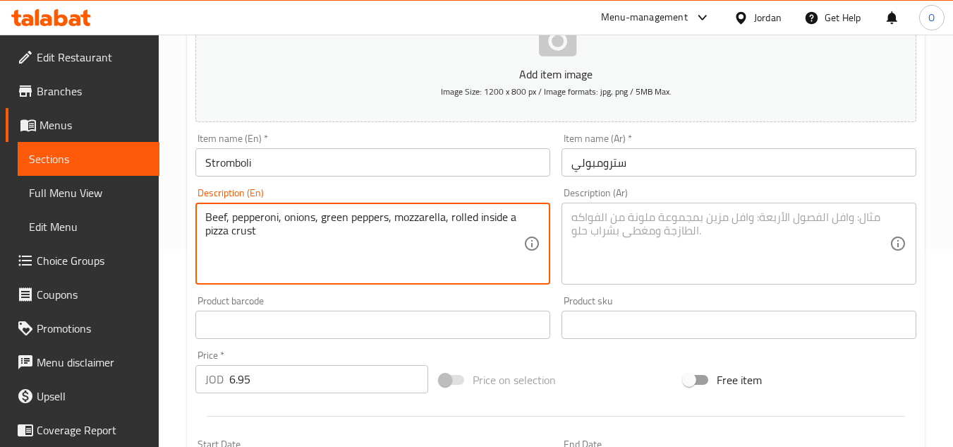
click at [616, 242] on textarea at bounding box center [731, 243] width 318 height 67
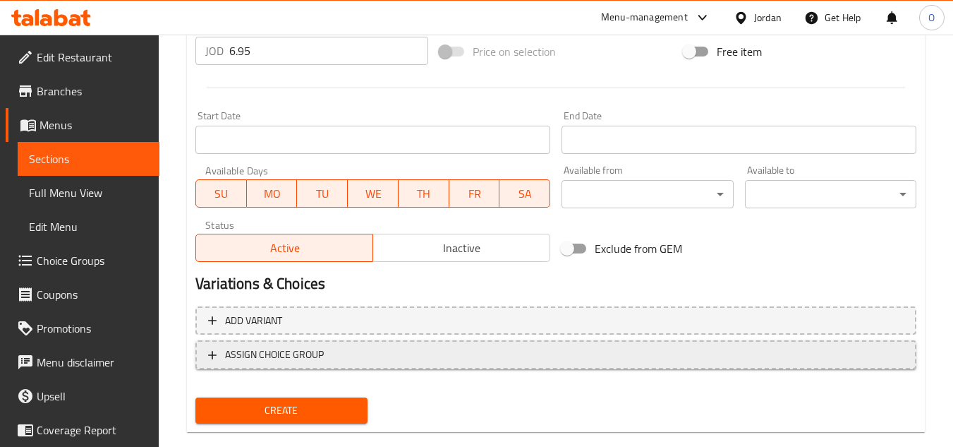
scroll to position [550, 0]
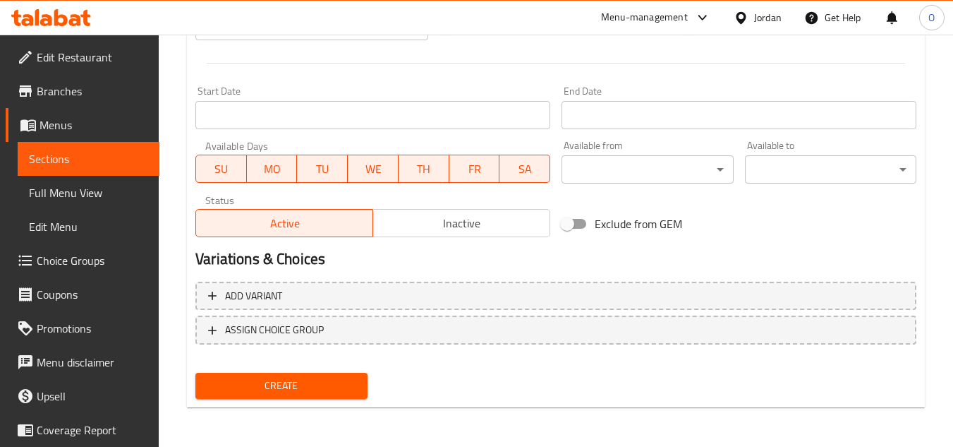
click at [291, 402] on div "Create" at bounding box center [281, 385] width 183 height 37
click at [295, 391] on span "Create" at bounding box center [281, 386] width 149 height 18
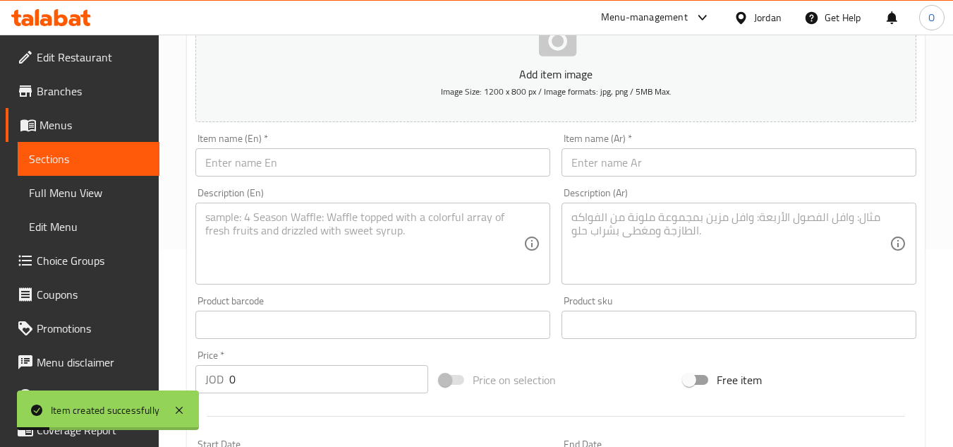
scroll to position [0, 0]
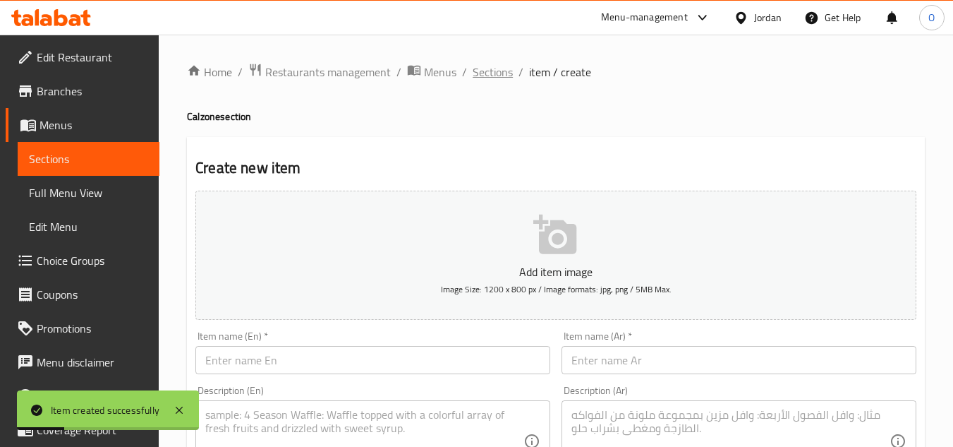
click at [481, 73] on span "Sections" at bounding box center [493, 72] width 40 height 17
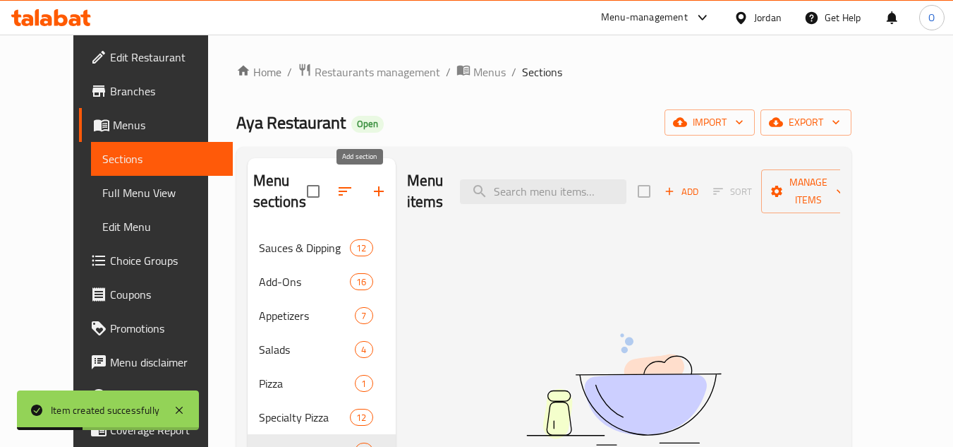
click at [370, 188] on icon "button" at bounding box center [378, 191] width 17 height 17
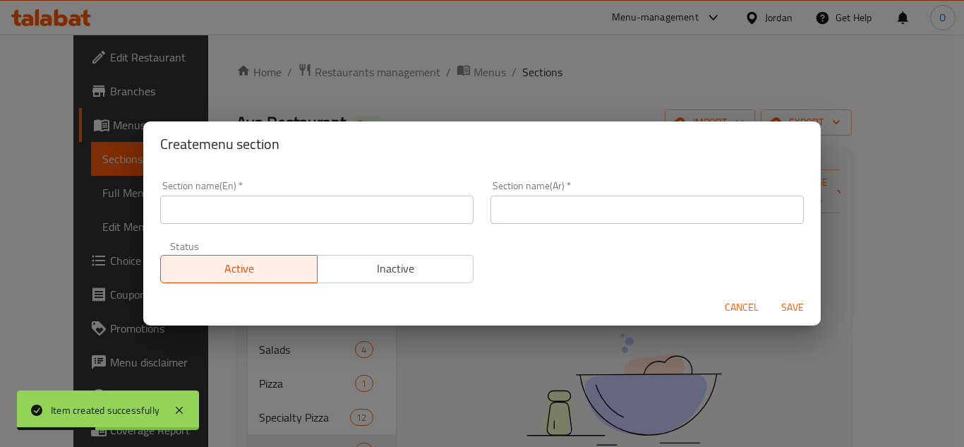
click at [242, 220] on input "text" at bounding box center [316, 209] width 313 height 28
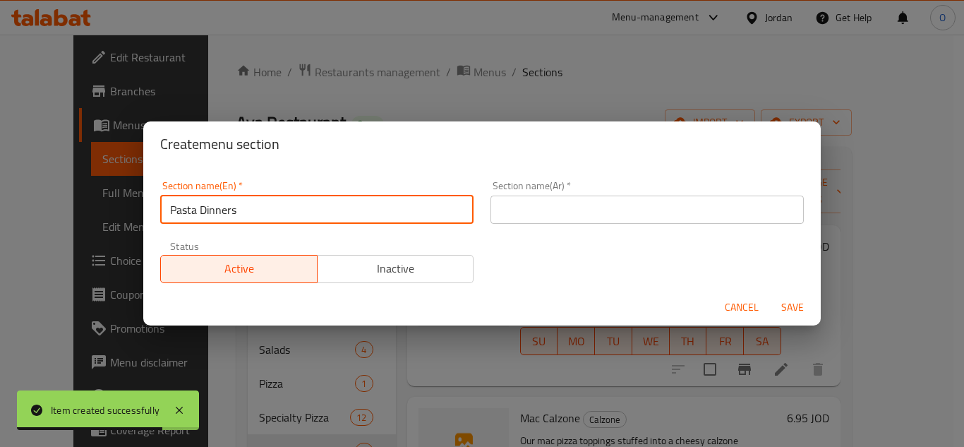
click at [303, 212] on input "Pasta Dinners" at bounding box center [316, 209] width 313 height 28
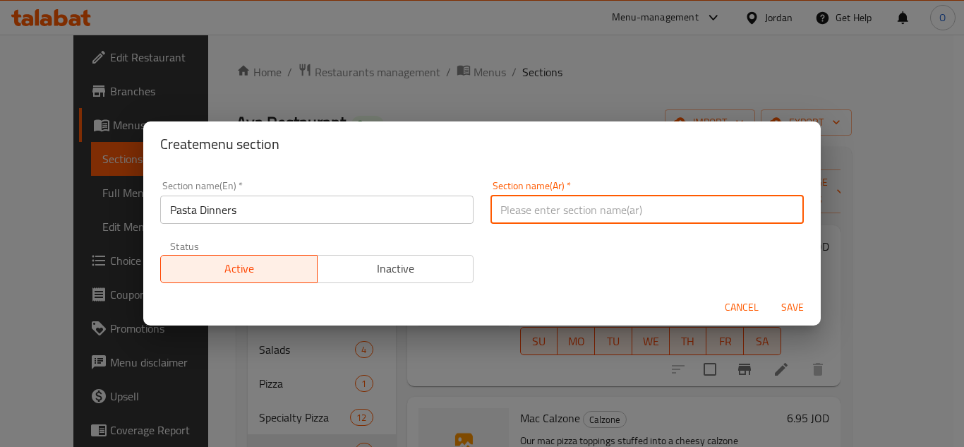
click at [620, 214] on input "text" at bounding box center [646, 209] width 313 height 28
click at [523, 211] on input "وجبات عشاء المعكرونة" at bounding box center [646, 209] width 313 height 28
click at [531, 214] on input "وجبات عشاء المكرونة" at bounding box center [646, 209] width 313 height 28
click at [577, 218] on input "وجبات عشاء مكرونة" at bounding box center [646, 209] width 313 height 28
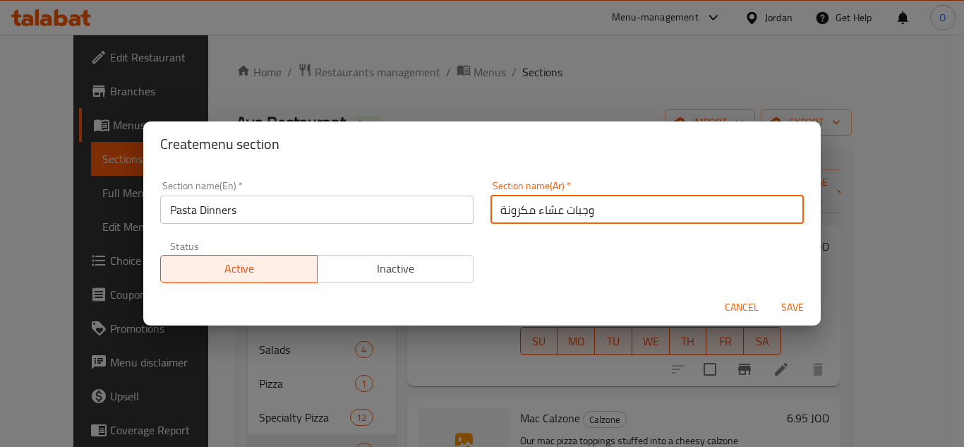
click at [638, 212] on input "وجبات عشاء مكرونة" at bounding box center [646, 209] width 313 height 28
drag, startPoint x: 535, startPoint y: 210, endPoint x: 605, endPoint y: 210, distance: 69.9
click at [605, 210] on input "وجبات عشاء مكرونة" at bounding box center [646, 209] width 313 height 28
click at [803, 299] on span "Save" at bounding box center [792, 307] width 34 height 18
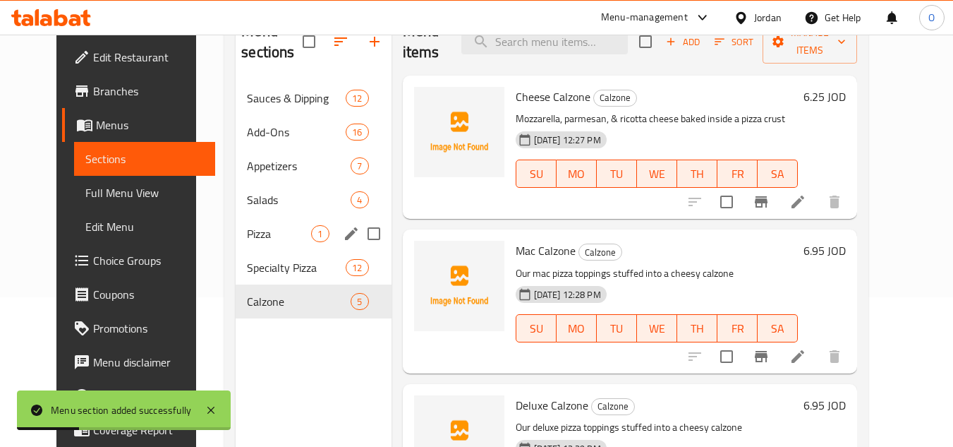
scroll to position [198, 0]
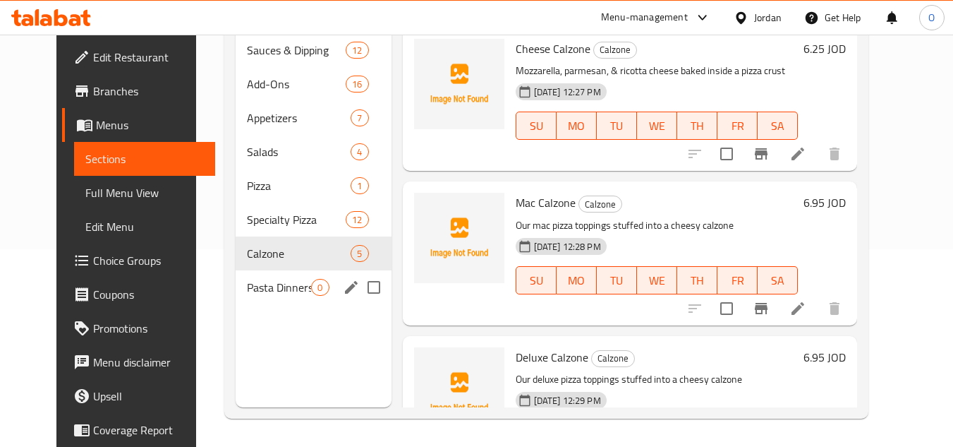
click at [272, 285] on span "Pasta Dinners" at bounding box center [279, 287] width 64 height 17
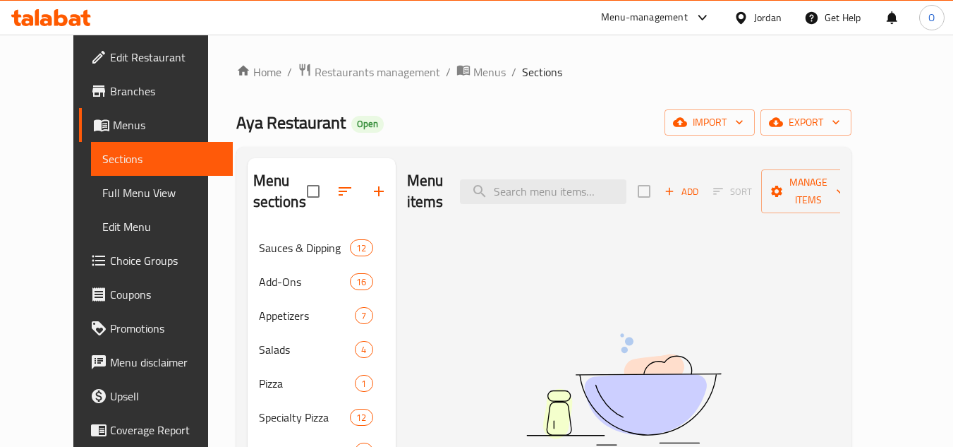
click at [710, 192] on div "Add Sort Manage items" at bounding box center [747, 191] width 218 height 44
click at [701, 183] on span "Add" at bounding box center [682, 191] width 38 height 16
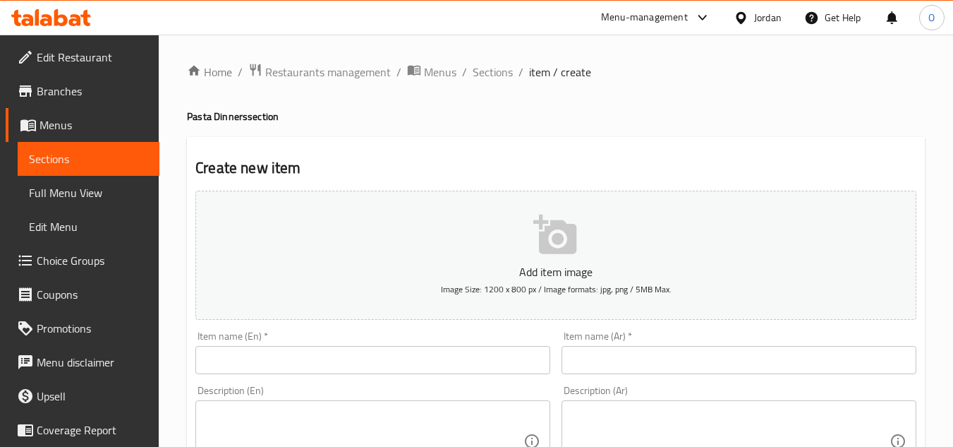
click at [287, 367] on input "text" at bounding box center [372, 360] width 355 height 28
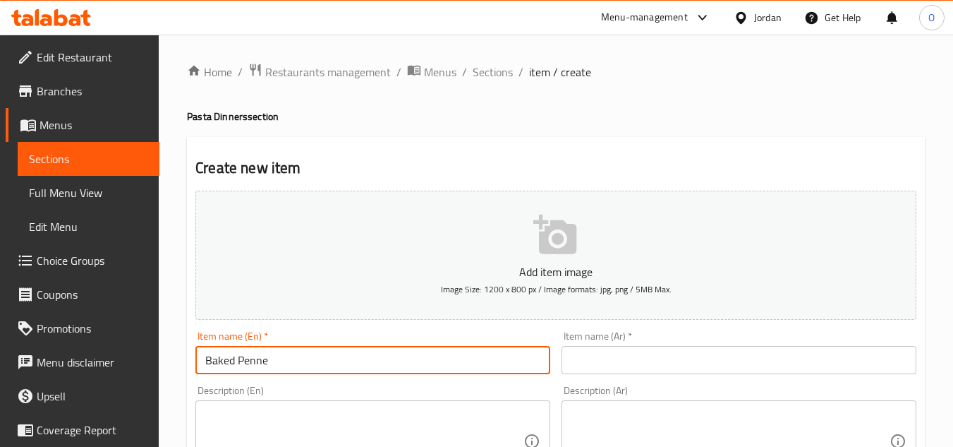
click at [619, 370] on input "text" at bounding box center [739, 360] width 355 height 28
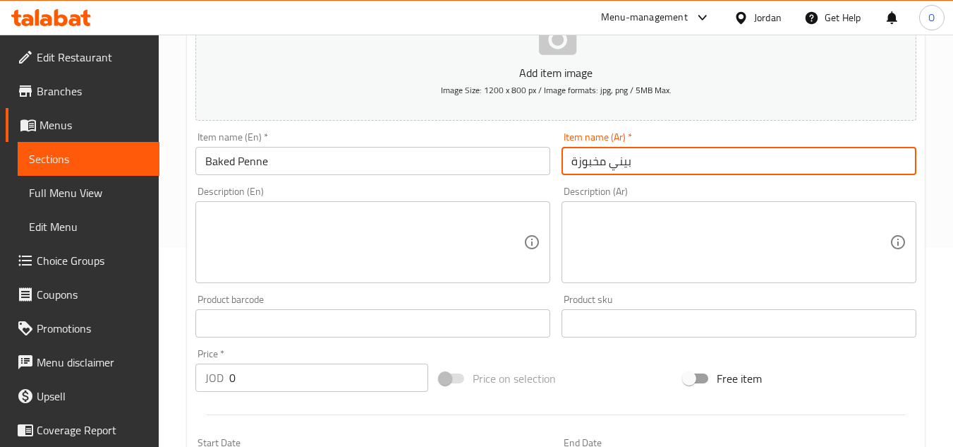
scroll to position [212, 0]
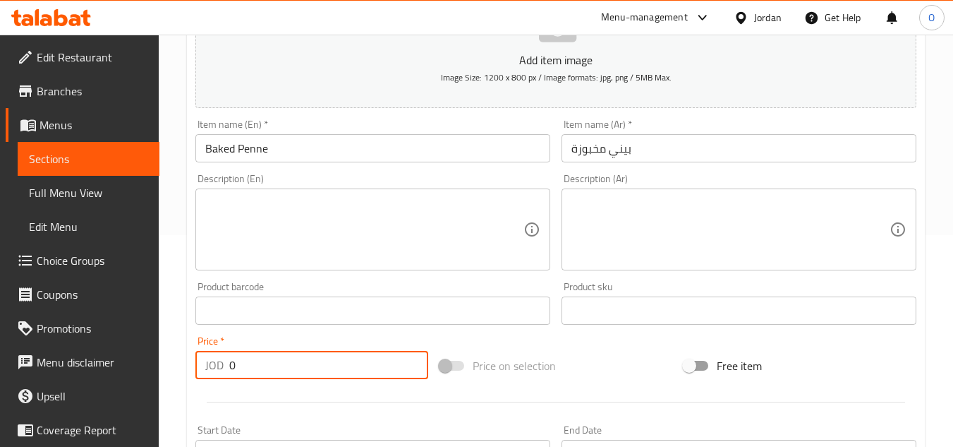
drag, startPoint x: 234, startPoint y: 370, endPoint x: 207, endPoint y: 368, distance: 26.8
click at [208, 368] on div "JOD 0 Price *" at bounding box center [311, 365] width 233 height 28
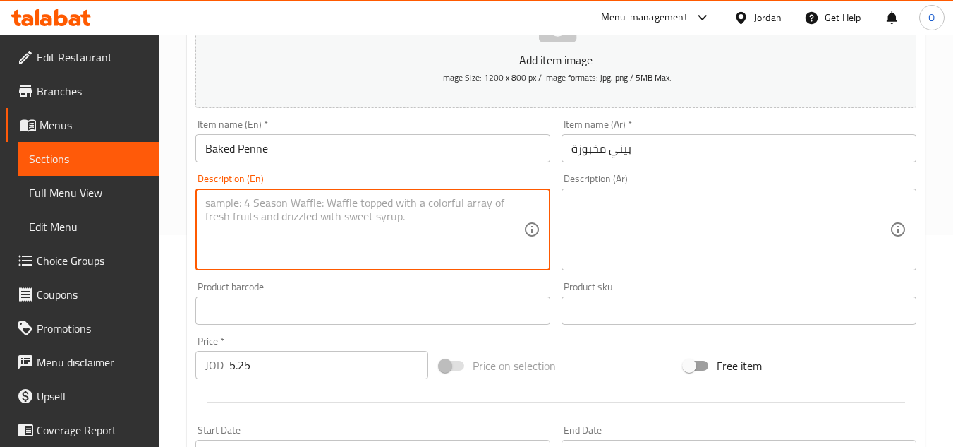
click at [248, 223] on textarea at bounding box center [364, 229] width 318 height 67
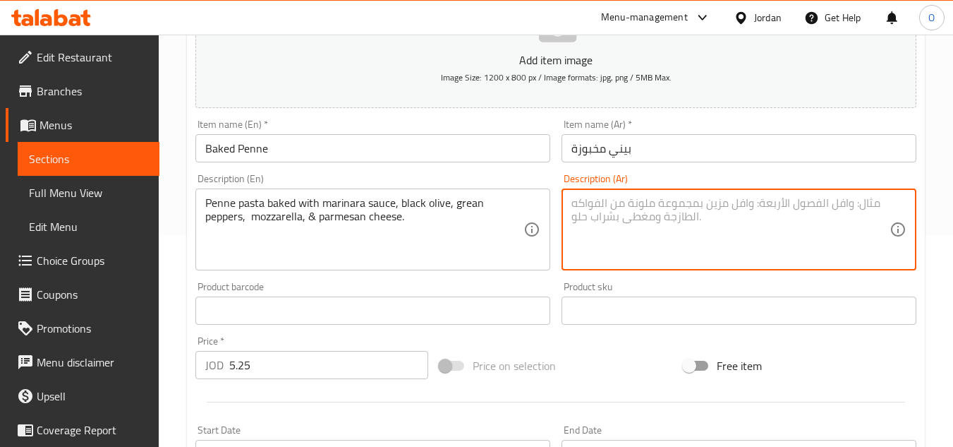
click at [643, 207] on textarea at bounding box center [731, 229] width 318 height 67
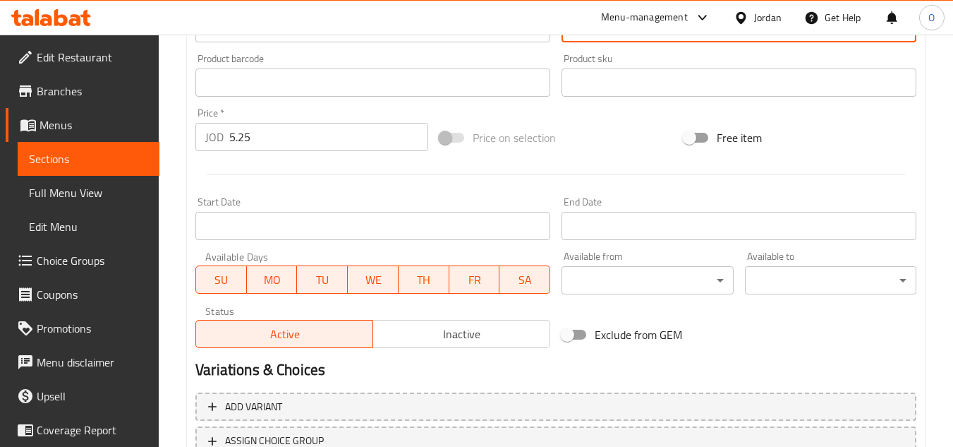
scroll to position [550, 0]
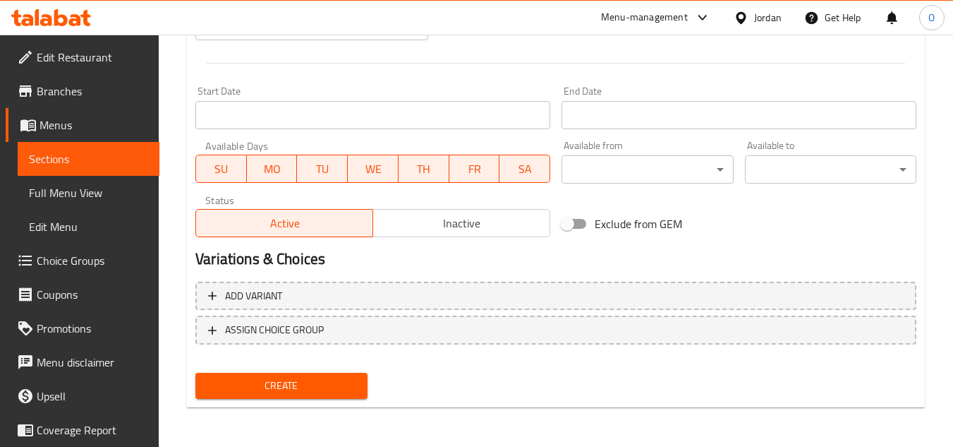
click at [321, 387] on span "Create" at bounding box center [281, 386] width 149 height 18
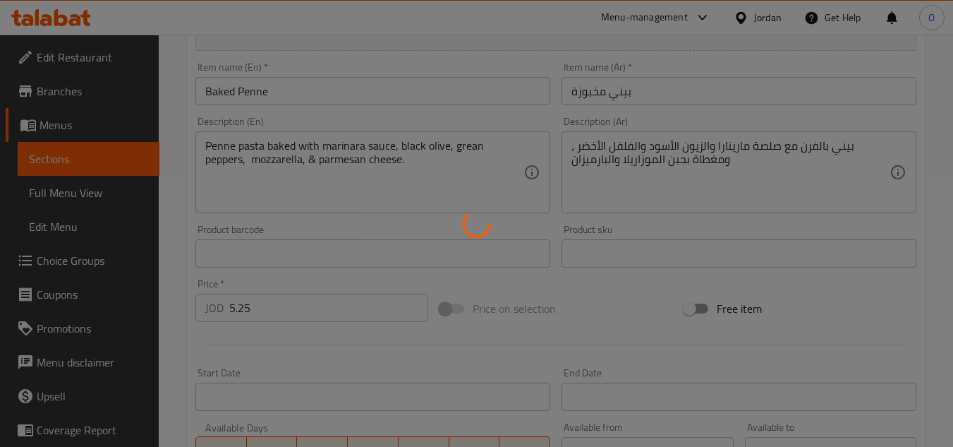
scroll to position [268, 0]
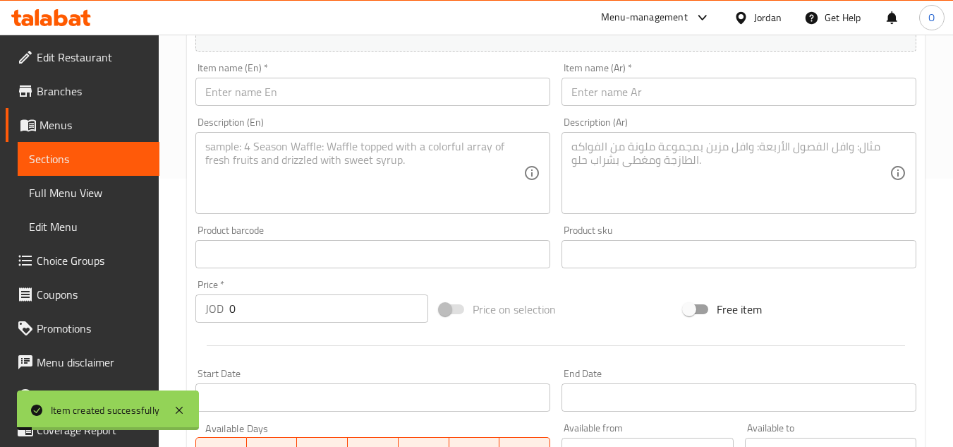
click at [306, 85] on input "text" at bounding box center [372, 92] width 355 height 28
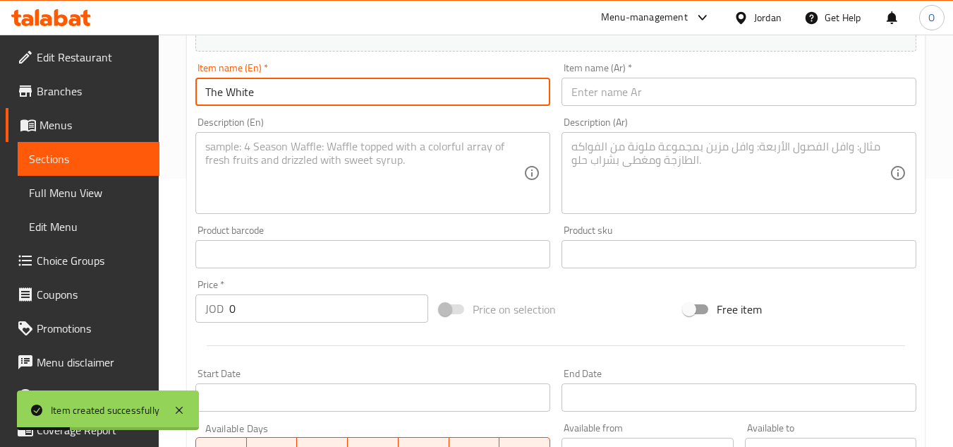
click at [612, 95] on input "text" at bounding box center [739, 92] width 355 height 28
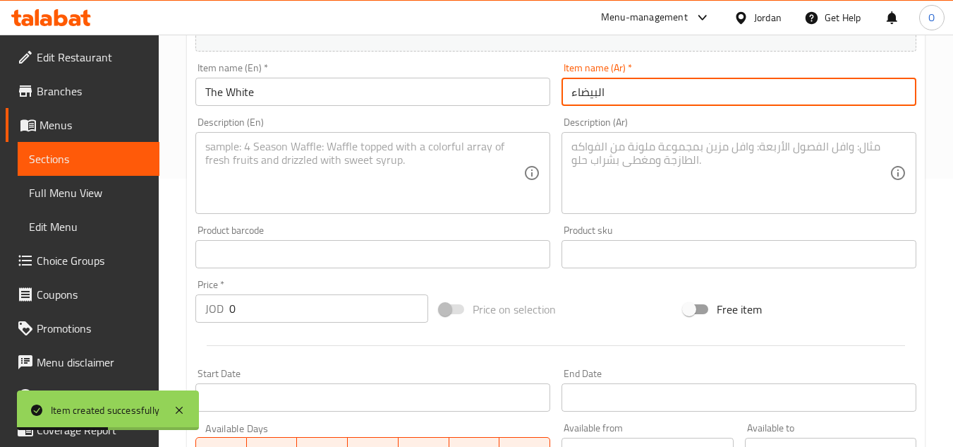
click at [268, 207] on div "Description (En)" at bounding box center [372, 173] width 355 height 82
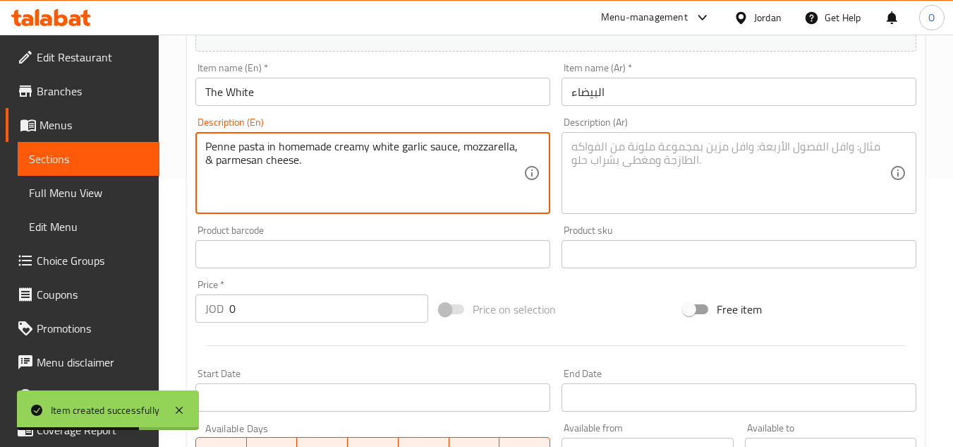
click at [694, 171] on textarea at bounding box center [731, 173] width 318 height 67
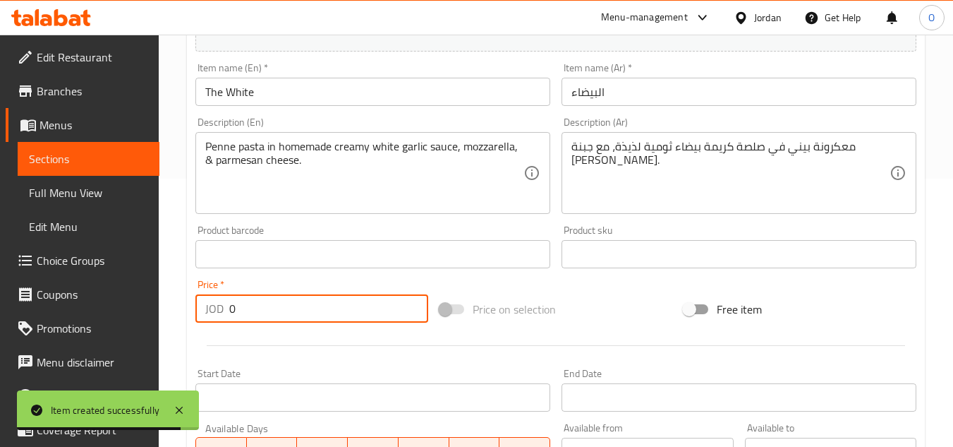
drag, startPoint x: 254, startPoint y: 307, endPoint x: 219, endPoint y: 299, distance: 36.1
click at [219, 299] on div "JOD 0 Price *" at bounding box center [311, 308] width 233 height 28
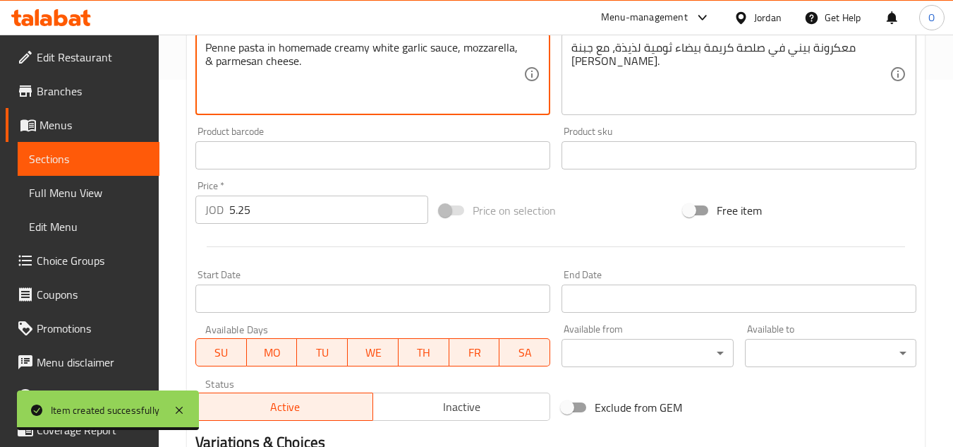
scroll to position [550, 0]
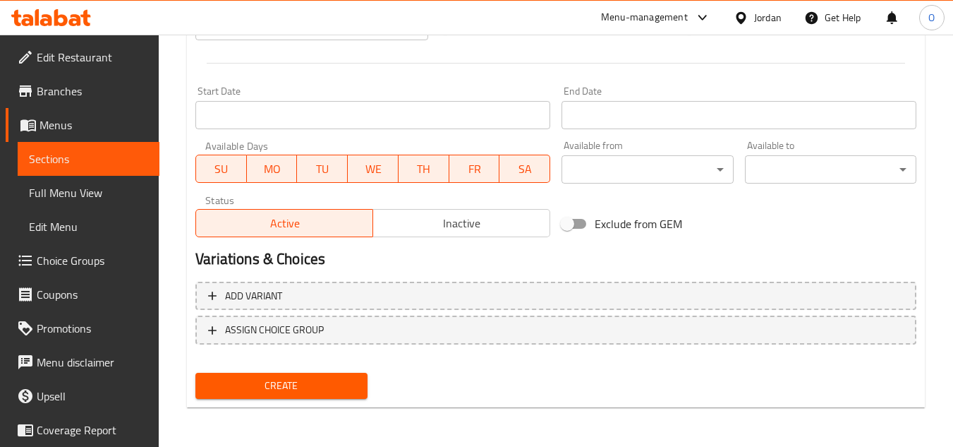
click at [248, 384] on span "Create" at bounding box center [281, 386] width 149 height 18
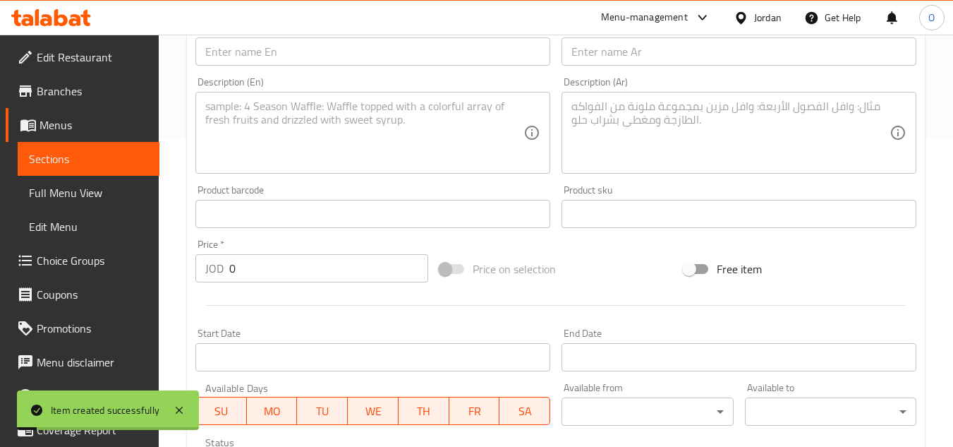
scroll to position [198, 0]
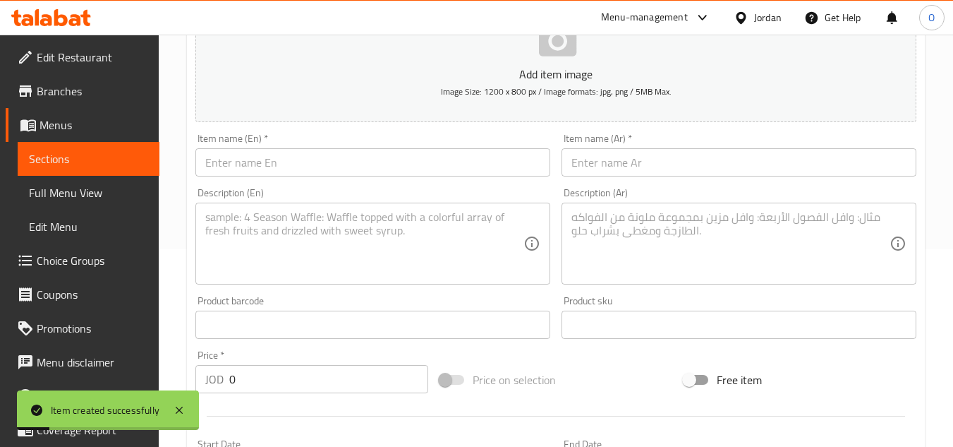
click at [243, 182] on div "Description (En) Description (En)" at bounding box center [373, 236] width 366 height 108
click at [243, 168] on input "text" at bounding box center [372, 162] width 355 height 28
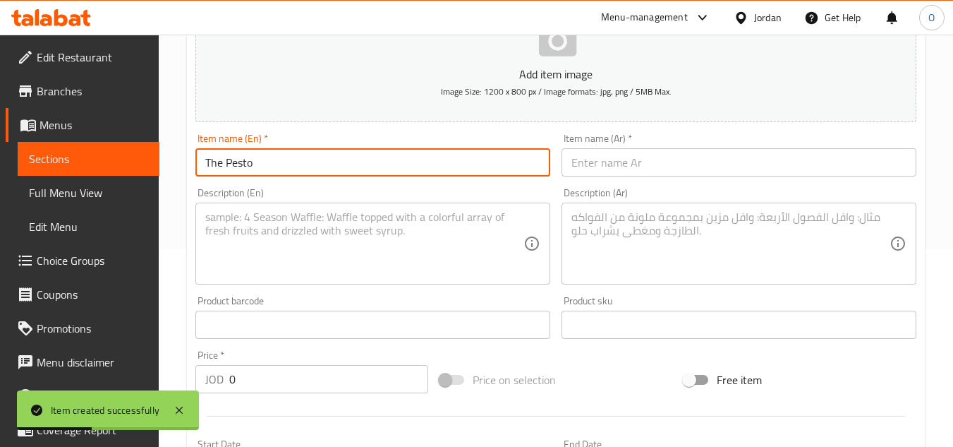
click at [622, 155] on input "text" at bounding box center [739, 162] width 355 height 28
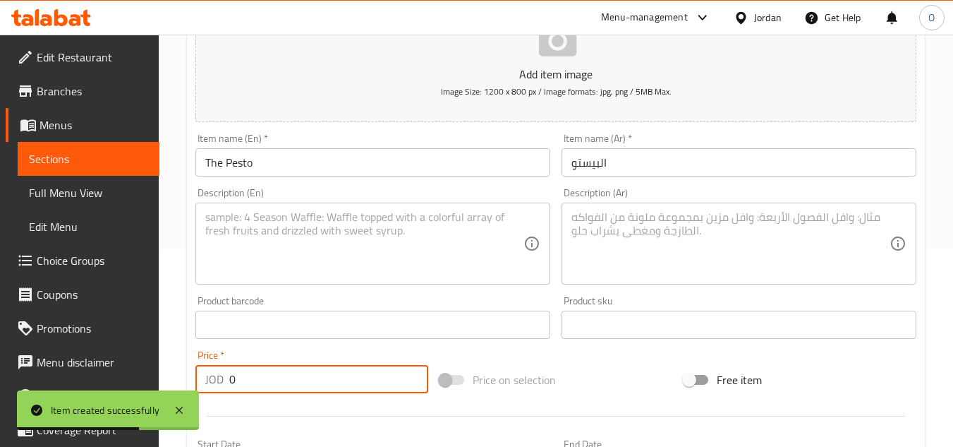
drag, startPoint x: 200, startPoint y: 394, endPoint x: 191, endPoint y: 370, distance: 26.3
click at [192, 249] on body "Item created successfully ​ Menu-management Jordan Get Help O Edit Restaurant B…" at bounding box center [476, 43] width 953 height 412
click at [242, 245] on textarea at bounding box center [364, 243] width 318 height 67
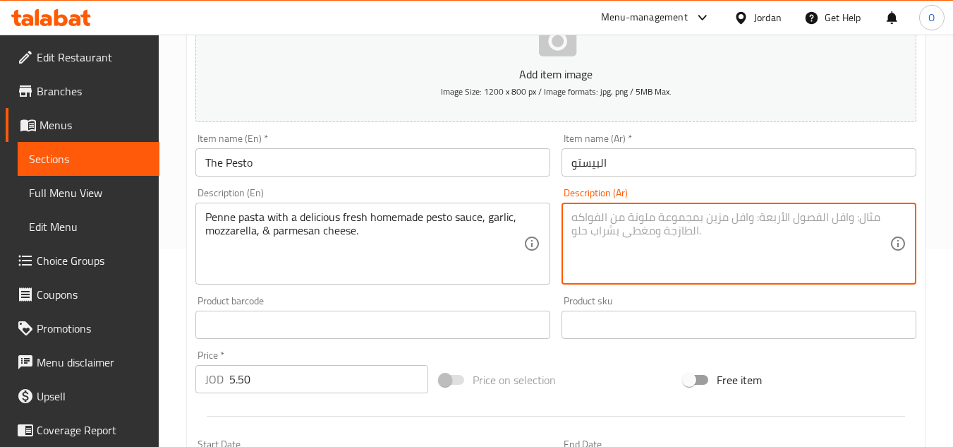
click at [691, 259] on textarea at bounding box center [731, 243] width 318 height 67
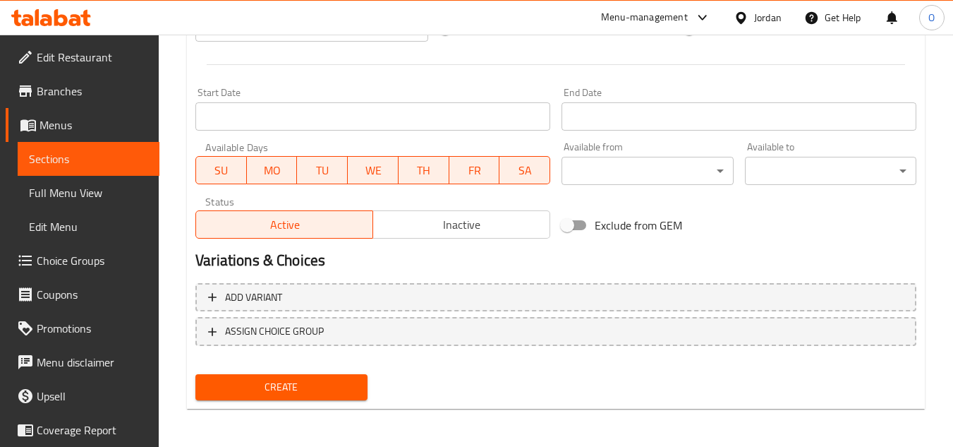
scroll to position [550, 0]
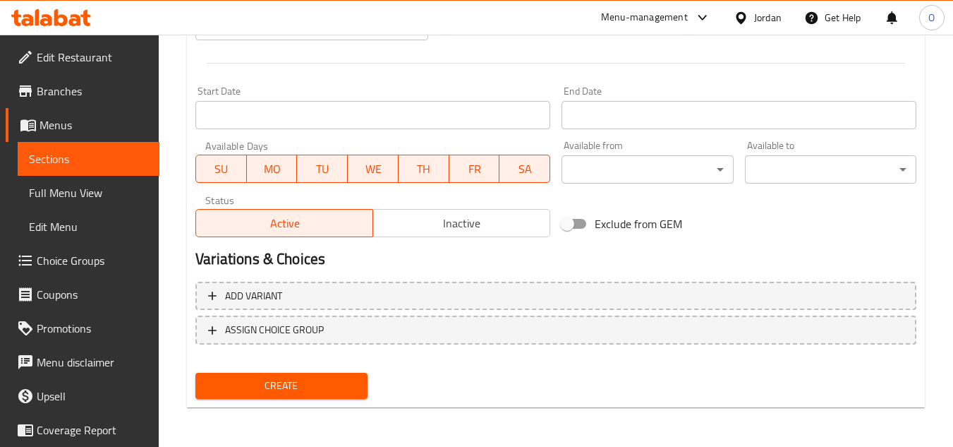
click at [300, 390] on span "Create" at bounding box center [281, 386] width 149 height 18
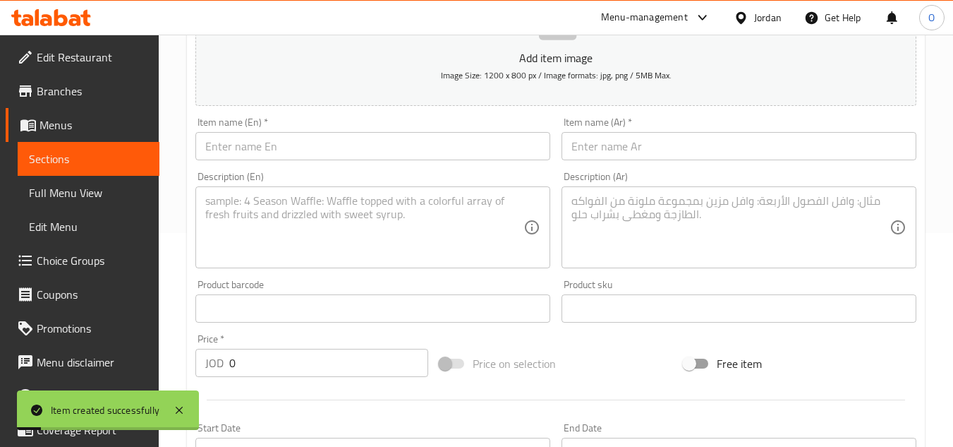
scroll to position [198, 0]
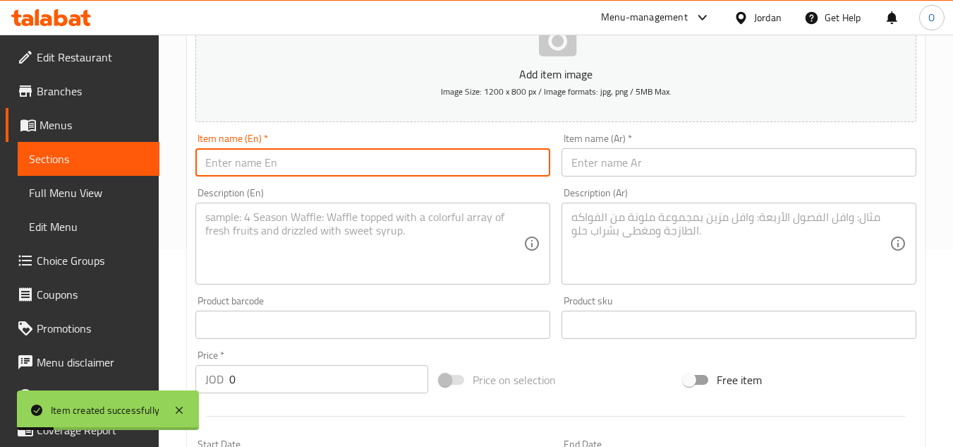
click at [313, 162] on input "text" at bounding box center [372, 162] width 355 height 28
click at [607, 147] on div "Item name (Ar)   * Item name (Ar) *" at bounding box center [739, 154] width 355 height 43
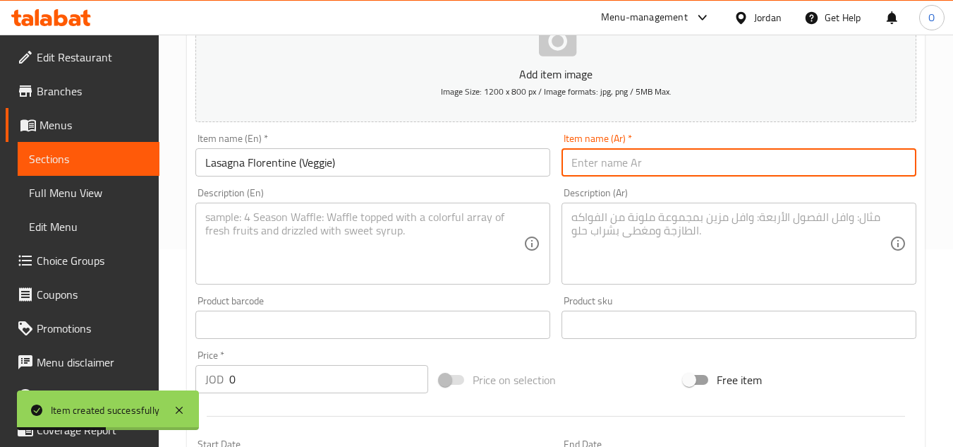
click at [604, 163] on input "text" at bounding box center [739, 162] width 355 height 28
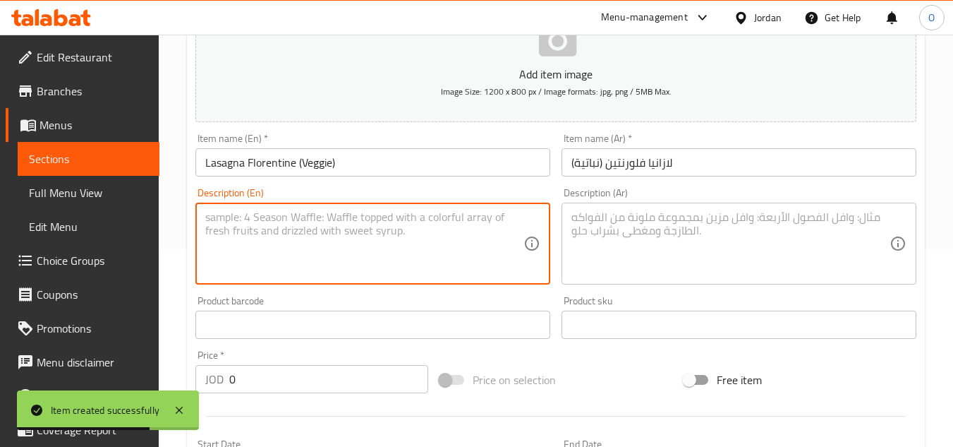
click at [265, 262] on textarea at bounding box center [364, 243] width 318 height 67
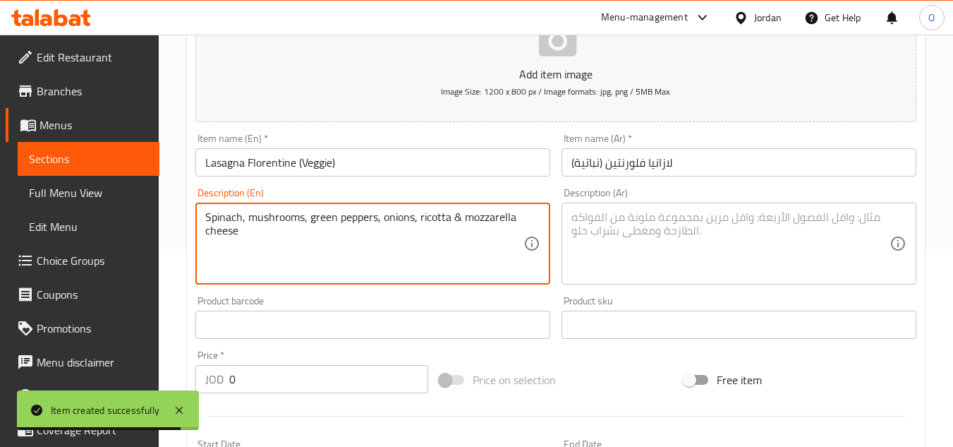
click at [704, 214] on textarea at bounding box center [731, 243] width 318 height 67
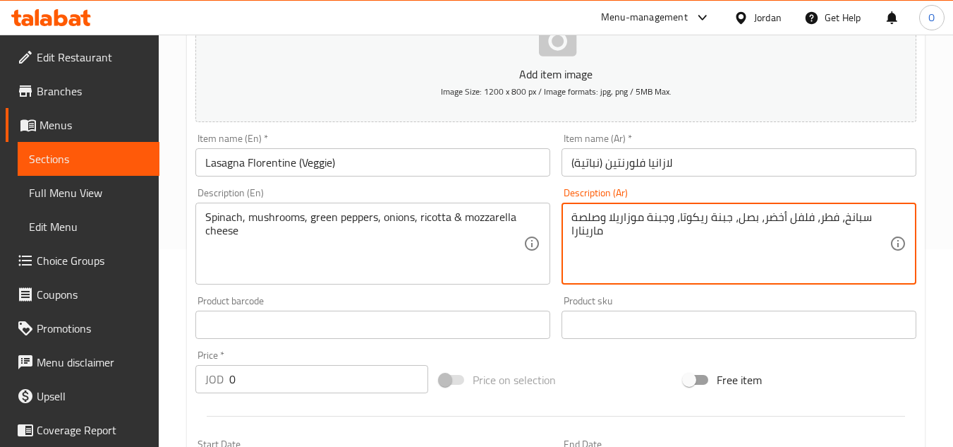
drag, startPoint x: 236, startPoint y: 379, endPoint x: 202, endPoint y: 376, distance: 34.0
click at [206, 377] on div "JOD 0 Price *" at bounding box center [311, 379] width 233 height 28
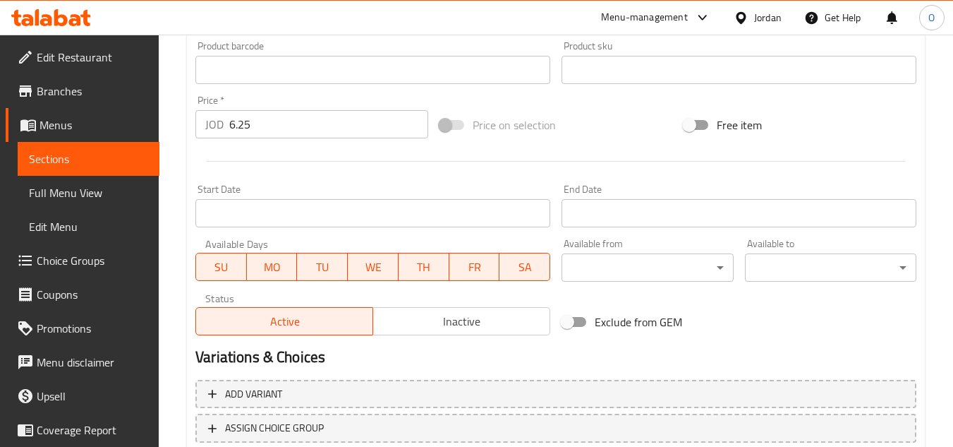
scroll to position [550, 0]
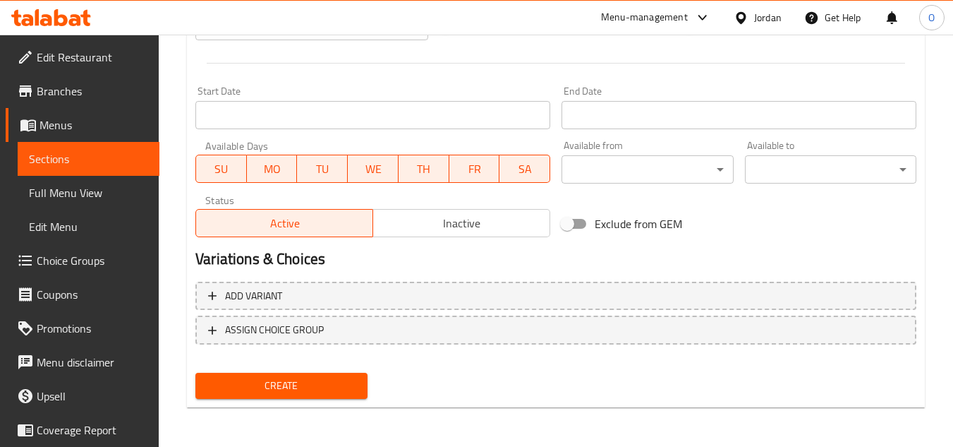
click at [246, 380] on span "Create" at bounding box center [281, 386] width 149 height 18
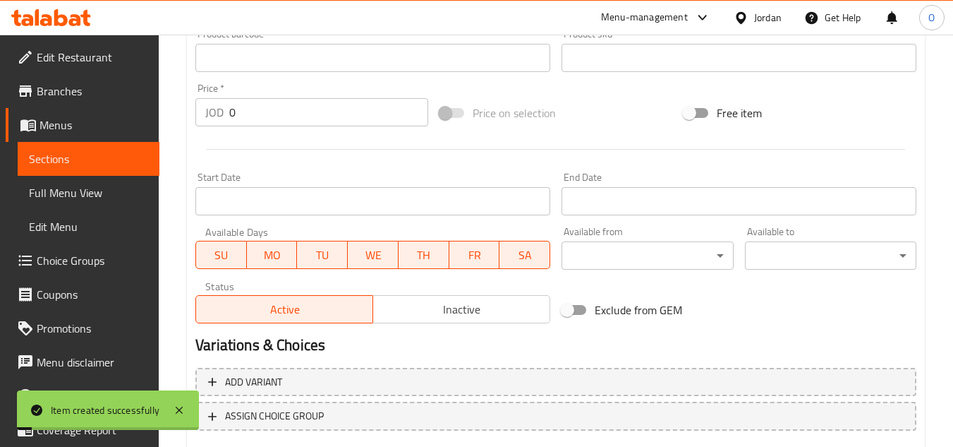
scroll to position [198, 0]
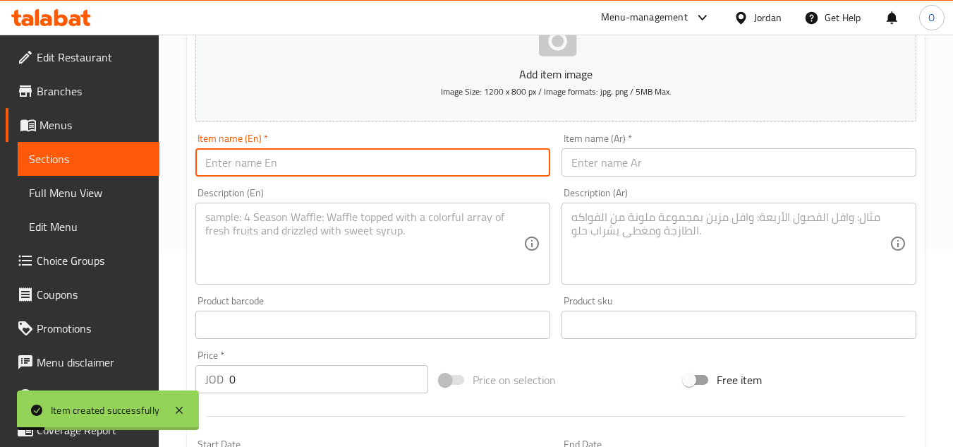
click at [282, 171] on input "text" at bounding box center [372, 162] width 355 height 28
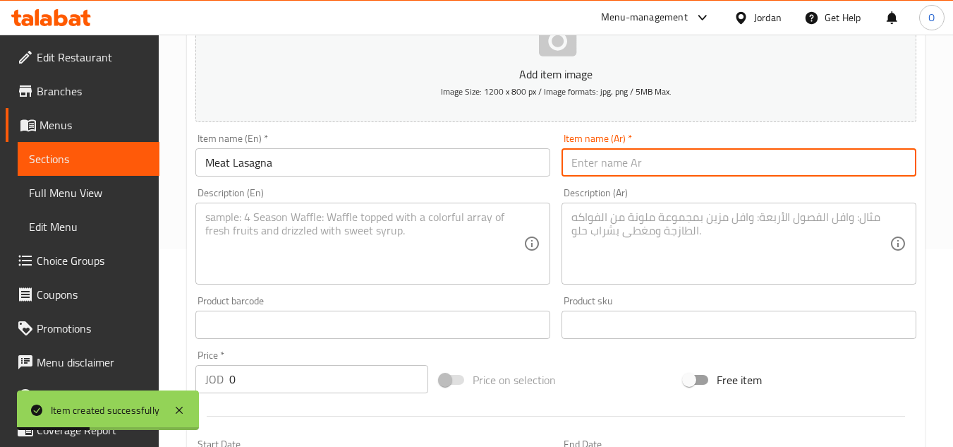
click at [713, 154] on input "text" at bounding box center [739, 162] width 355 height 28
click at [355, 217] on textarea at bounding box center [364, 243] width 318 height 67
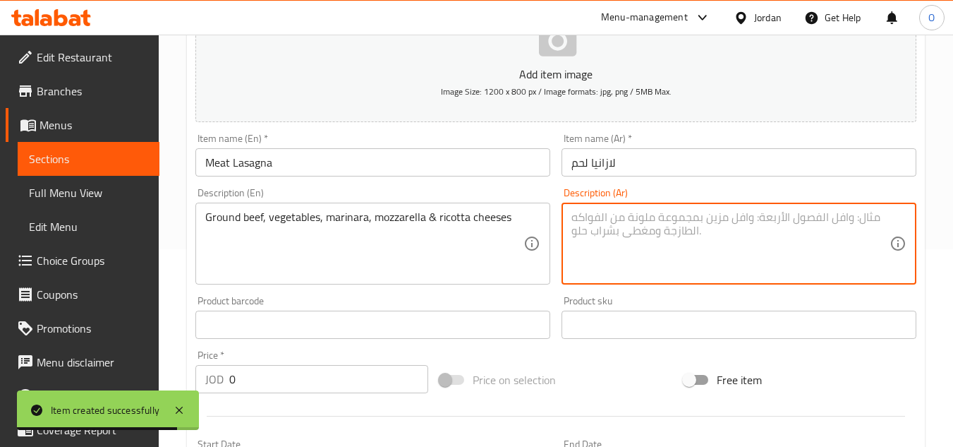
click at [670, 238] on textarea at bounding box center [731, 243] width 318 height 67
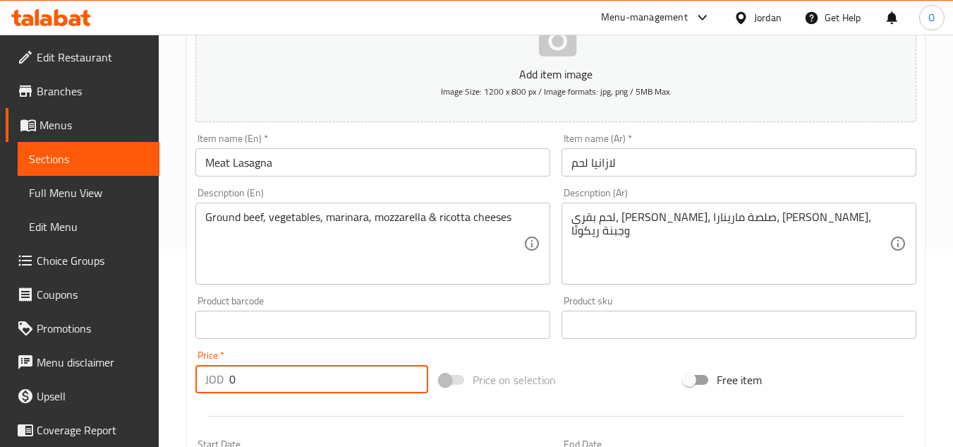
drag, startPoint x: 259, startPoint y: 383, endPoint x: 202, endPoint y: 373, distance: 58.1
click at [203, 387] on div "JOD 0 Price *" at bounding box center [311, 379] width 233 height 28
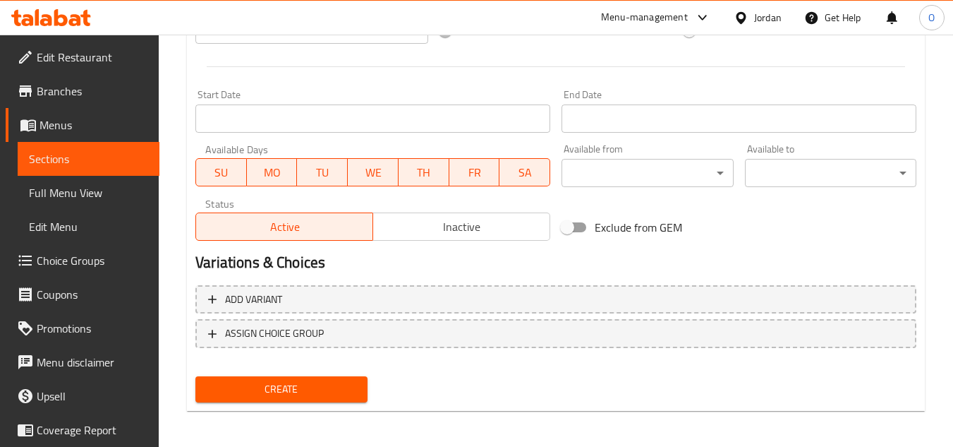
scroll to position [550, 0]
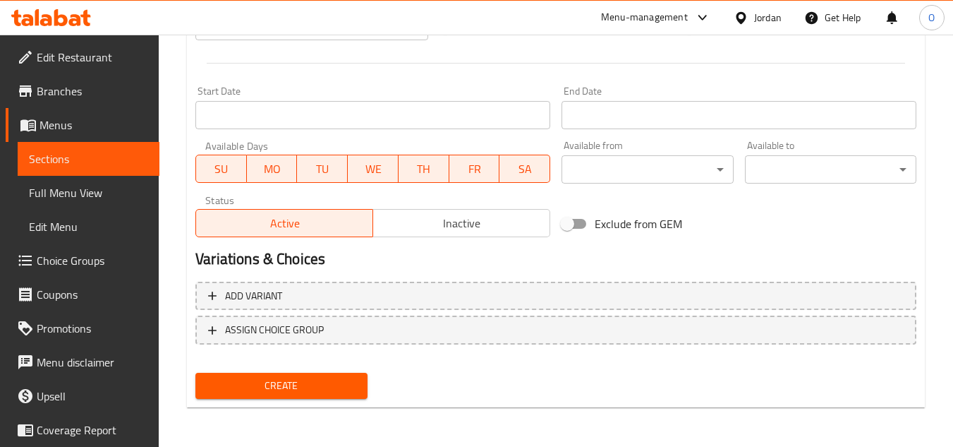
click at [275, 390] on span "Create" at bounding box center [281, 386] width 149 height 18
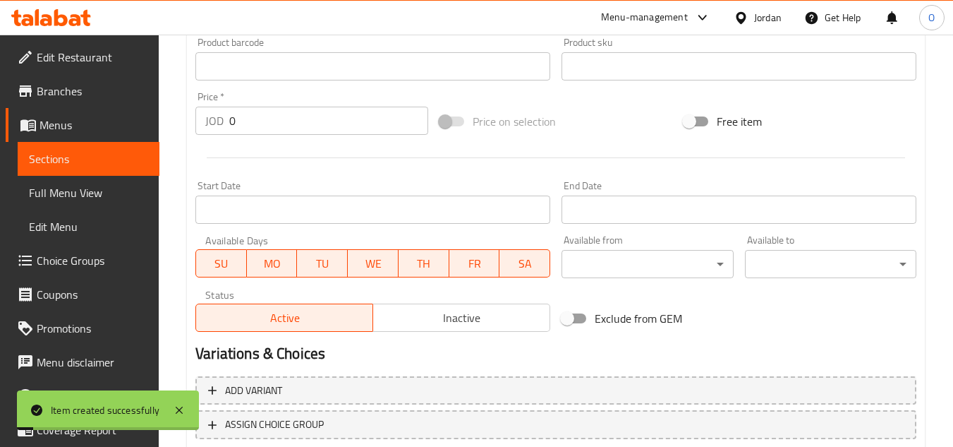
scroll to position [198, 0]
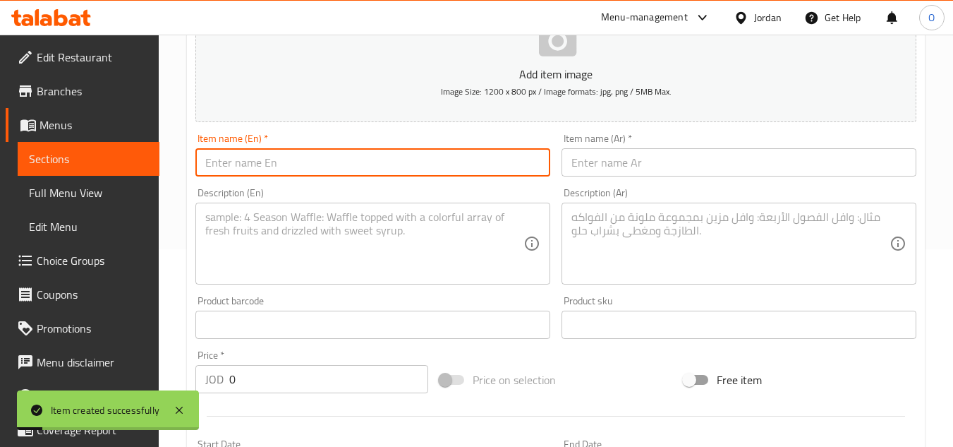
click at [271, 164] on input "text" at bounding box center [372, 162] width 355 height 28
click at [607, 171] on input "text" at bounding box center [739, 162] width 355 height 28
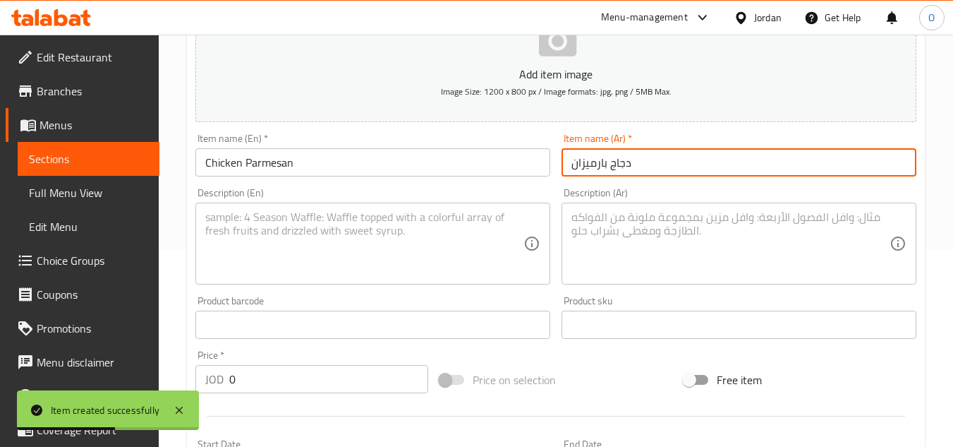
click at [281, 250] on textarea at bounding box center [364, 243] width 318 height 67
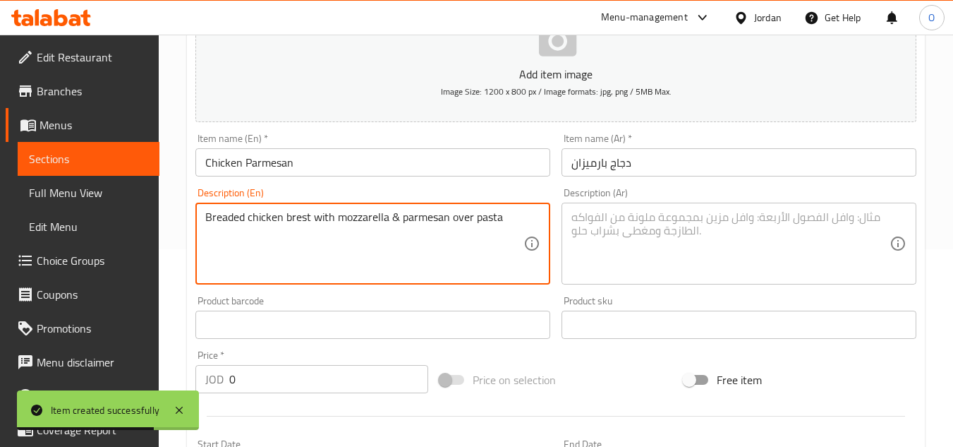
click at [666, 248] on textarea at bounding box center [731, 243] width 318 height 67
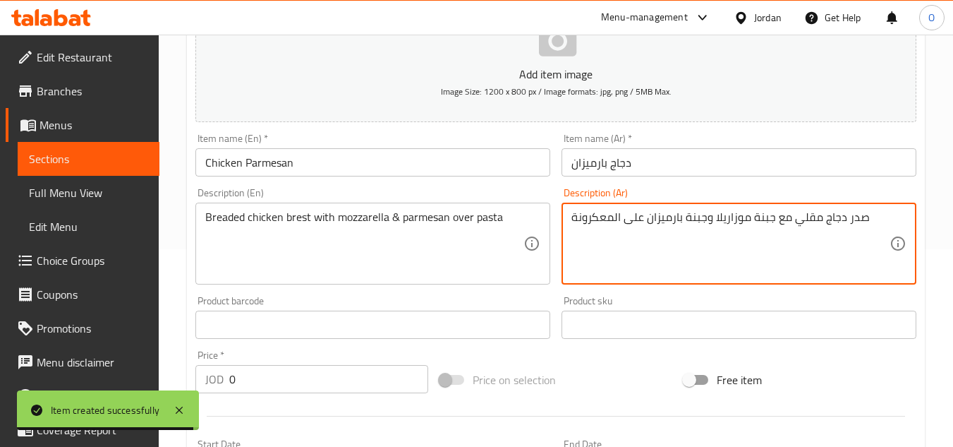
drag, startPoint x: 248, startPoint y: 389, endPoint x: 210, endPoint y: 373, distance: 41.1
click at [218, 378] on div "JOD 0 Price *" at bounding box center [311, 379] width 233 height 28
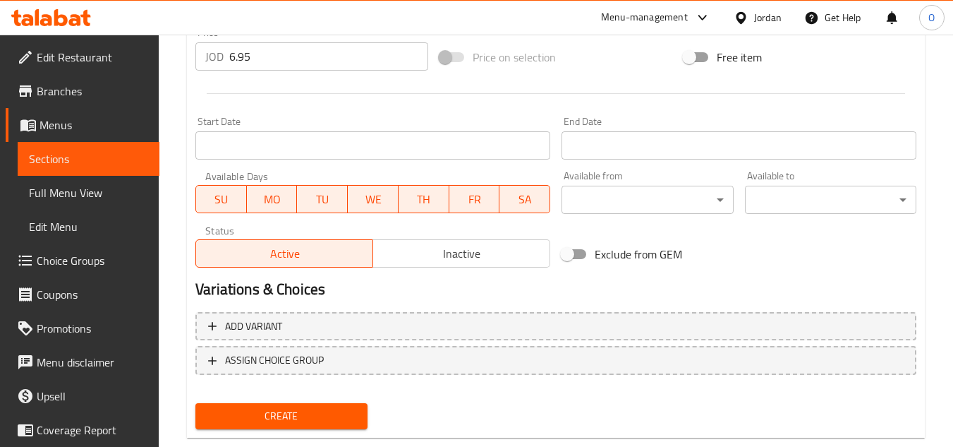
scroll to position [550, 0]
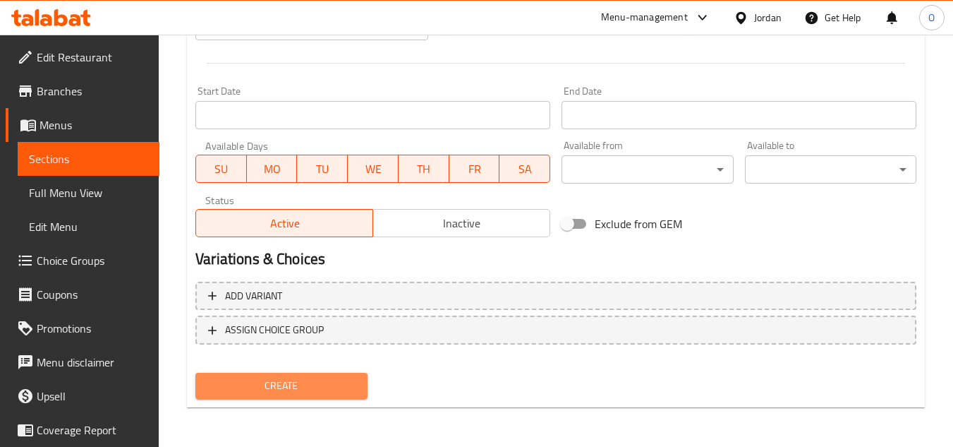
click at [269, 381] on span "Create" at bounding box center [281, 386] width 149 height 18
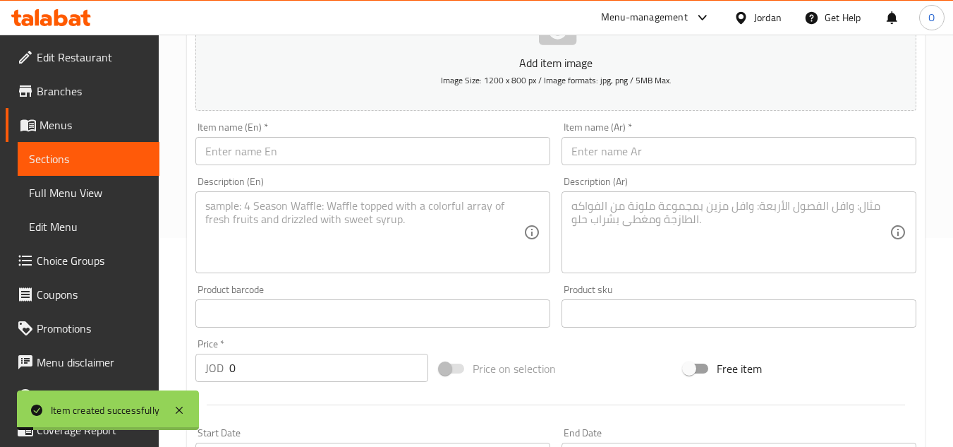
scroll to position [198, 0]
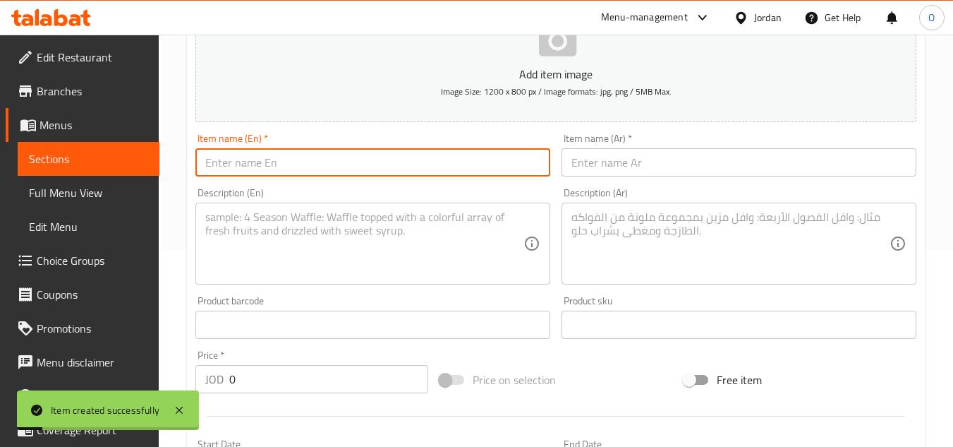
click at [260, 160] on input "text" at bounding box center [372, 162] width 355 height 28
click at [627, 162] on input "text" at bounding box center [739, 162] width 355 height 28
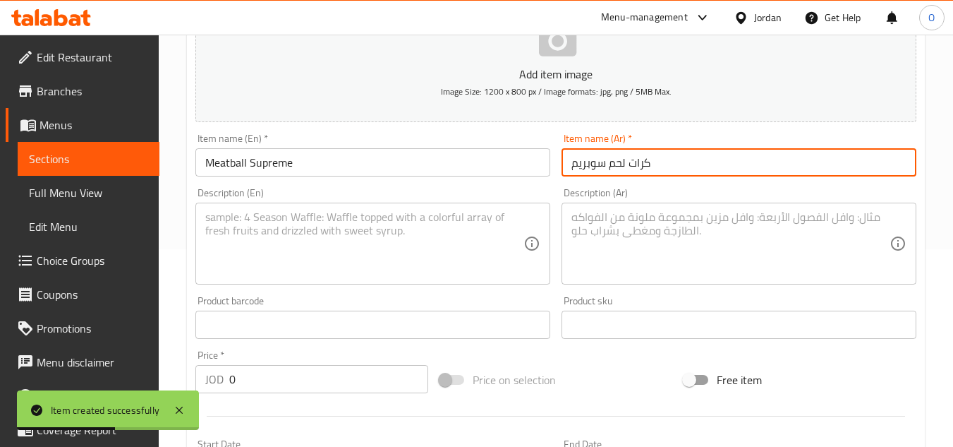
drag, startPoint x: 241, startPoint y: 380, endPoint x: 202, endPoint y: 375, distance: 39.2
click at [217, 382] on div "JOD 0 Price *" at bounding box center [311, 379] width 233 height 28
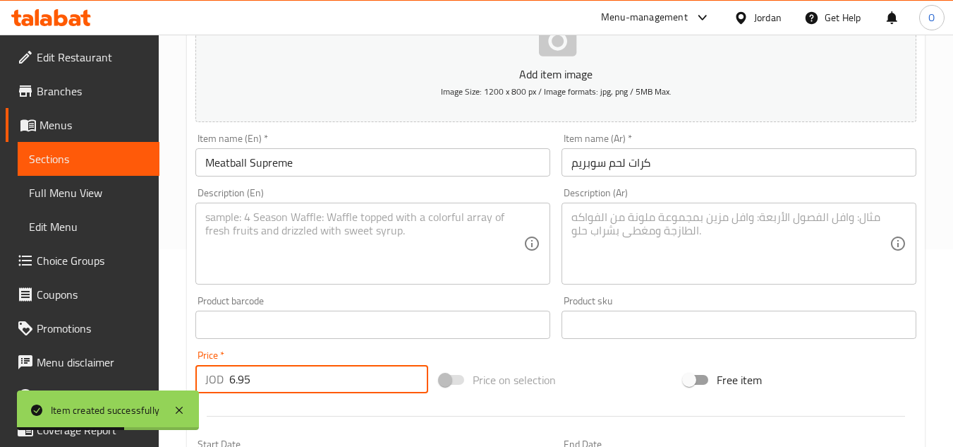
drag, startPoint x: 249, startPoint y: 260, endPoint x: 224, endPoint y: 157, distance: 105.4
click at [249, 260] on textarea at bounding box center [364, 243] width 318 height 67
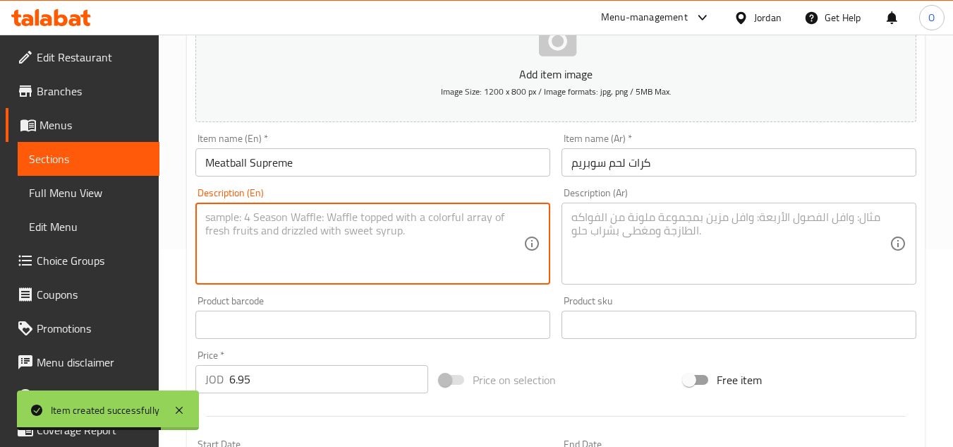
click at [242, 241] on textarea at bounding box center [364, 243] width 318 height 67
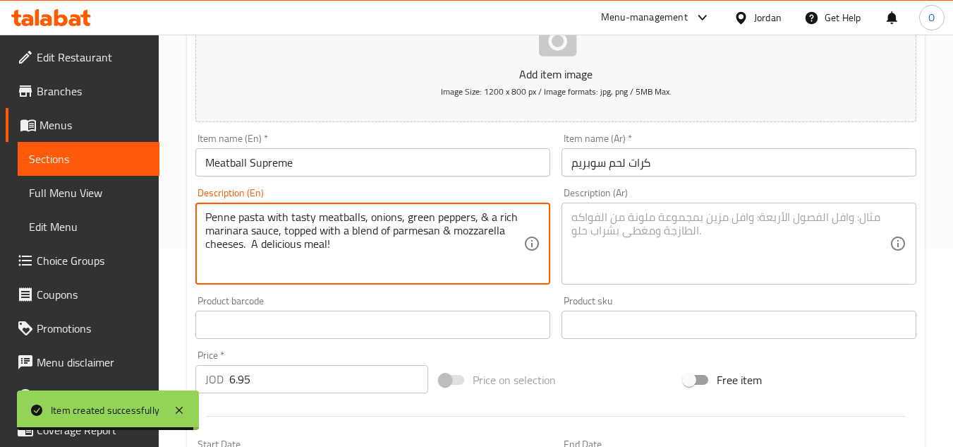
click at [682, 258] on textarea at bounding box center [731, 243] width 318 height 67
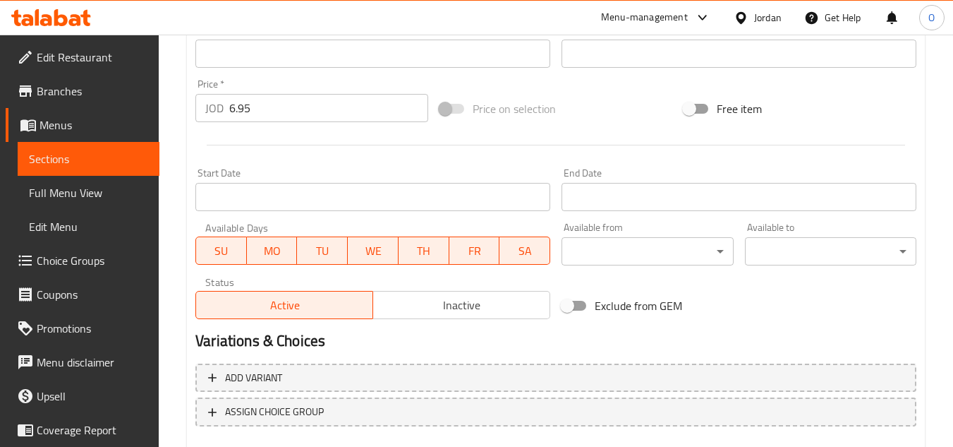
scroll to position [550, 0]
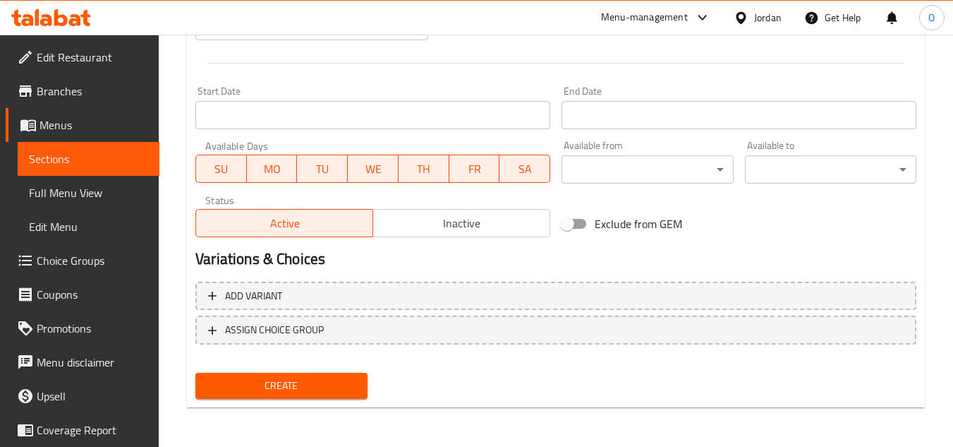
click at [307, 394] on span "Create" at bounding box center [281, 386] width 149 height 18
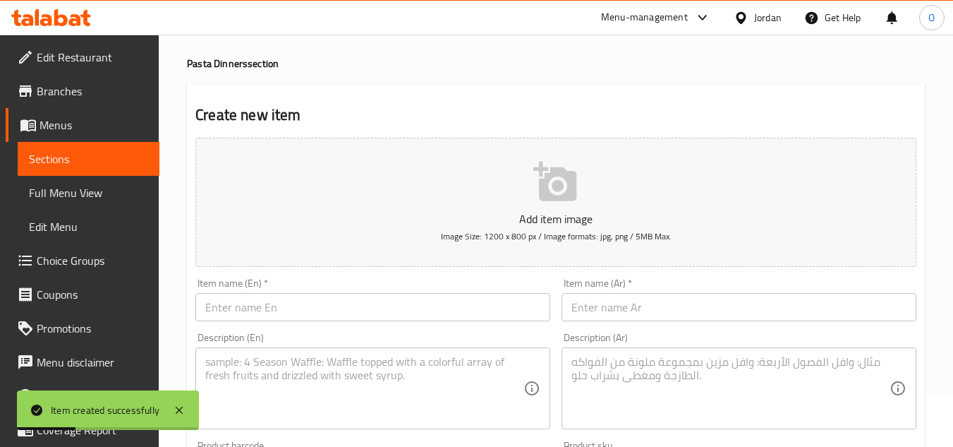
scroll to position [0, 0]
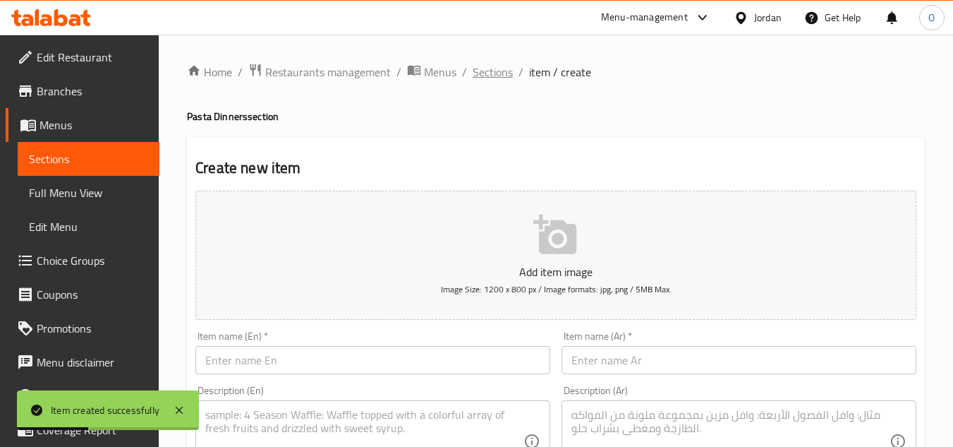
click at [476, 71] on span "Sections" at bounding box center [493, 72] width 40 height 17
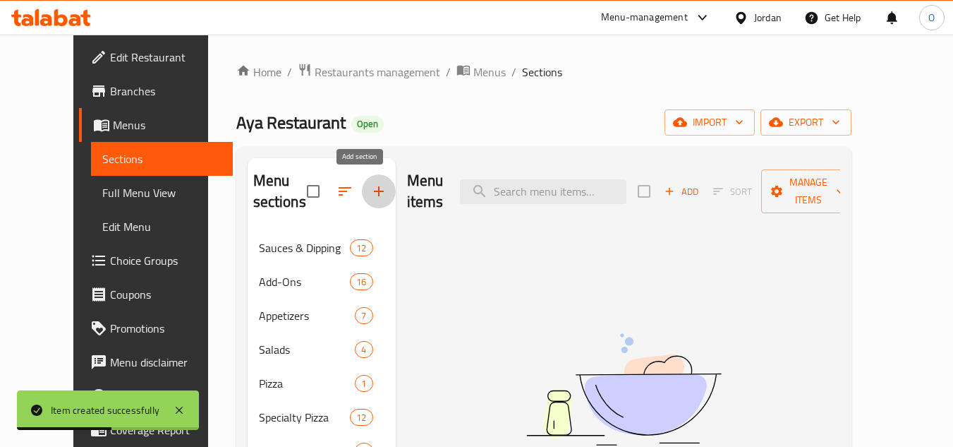
click at [366, 181] on button "button" at bounding box center [379, 191] width 34 height 34
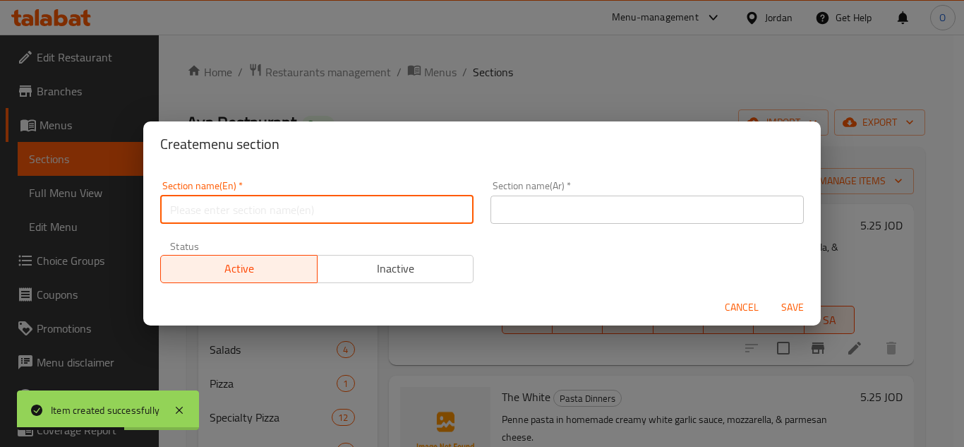
click at [346, 202] on input "text" at bounding box center [316, 209] width 313 height 28
click at [560, 219] on input "text" at bounding box center [646, 209] width 313 height 28
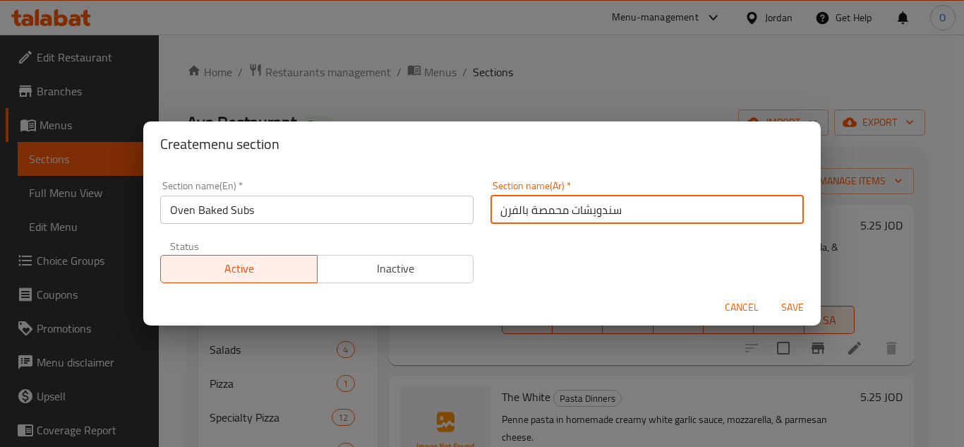
click at [790, 301] on span "Save" at bounding box center [792, 307] width 34 height 18
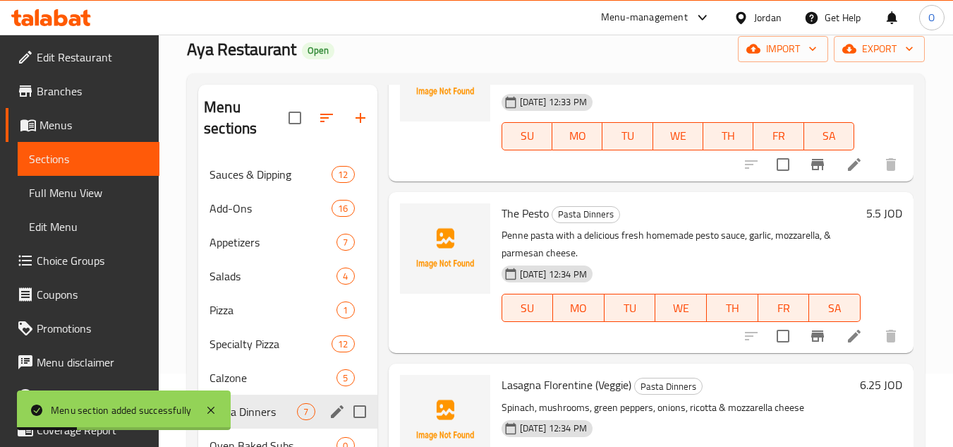
scroll to position [198, 0]
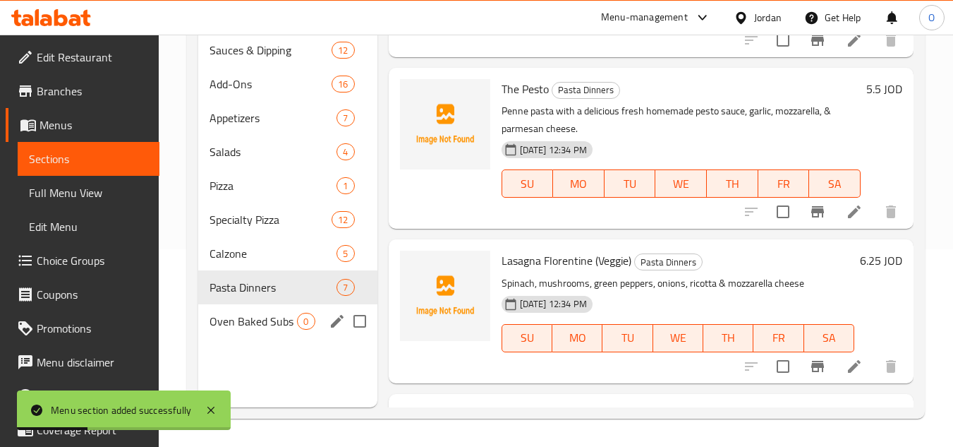
click at [277, 332] on div "Oven Baked Subs 0" at bounding box center [287, 321] width 179 height 34
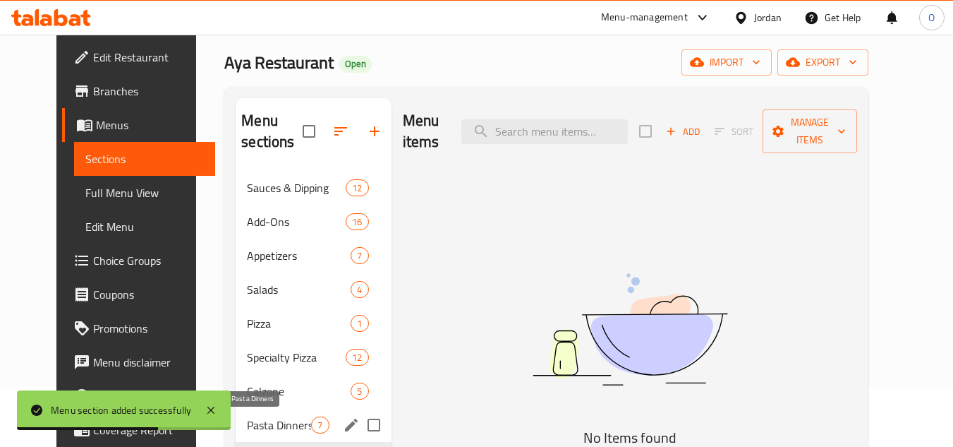
scroll to position [198, 0]
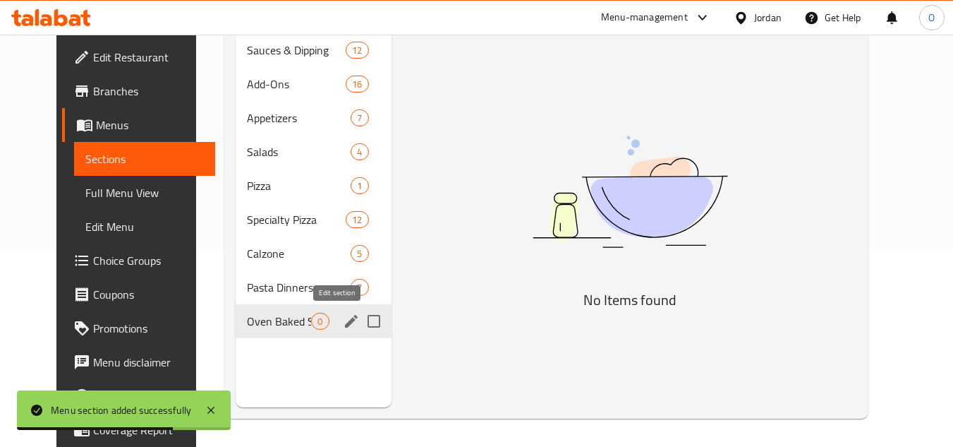
click at [343, 318] on icon "edit" at bounding box center [351, 321] width 17 height 17
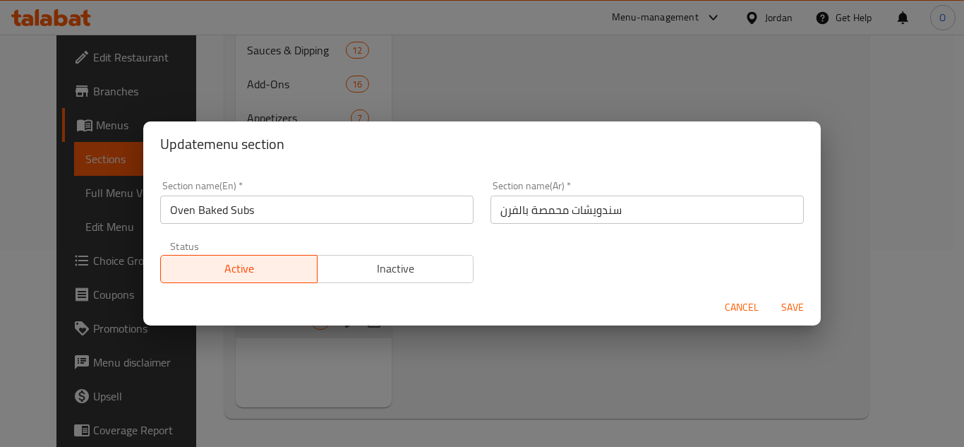
click at [312, 216] on input "Oven Baked Subs" at bounding box center [316, 209] width 313 height 28
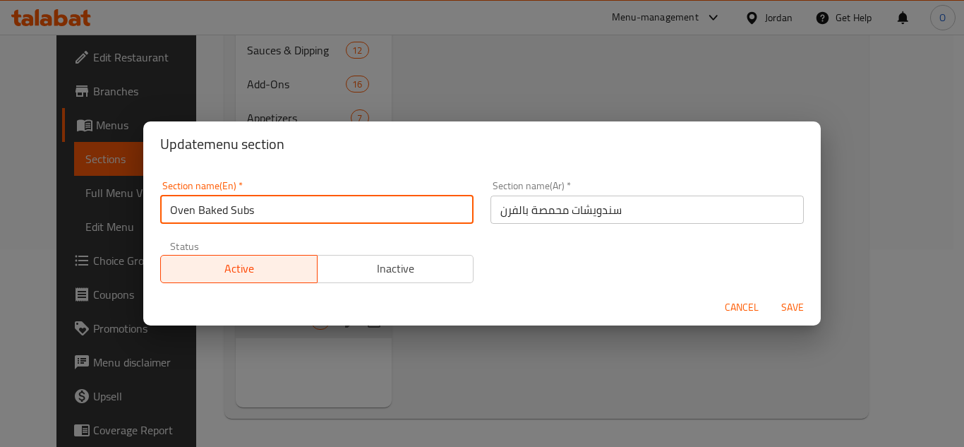
click at [312, 216] on input "Oven Baked Subs" at bounding box center [316, 209] width 313 height 28
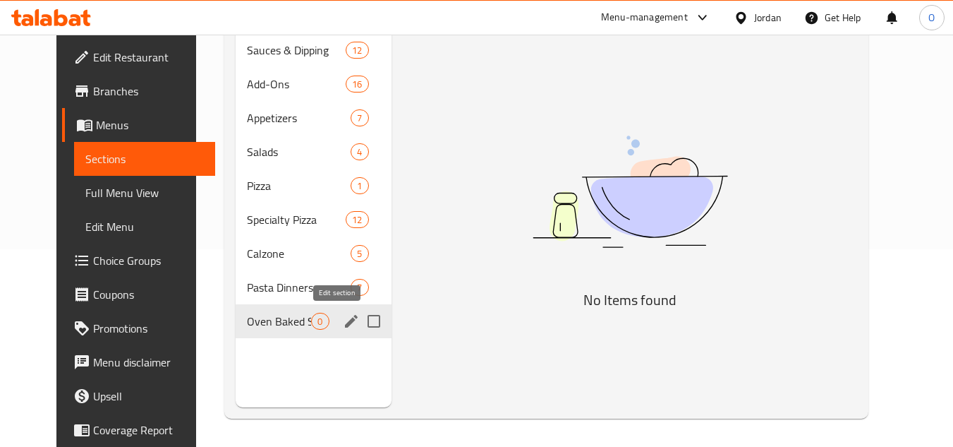
click at [345, 320] on icon "edit" at bounding box center [351, 321] width 13 height 13
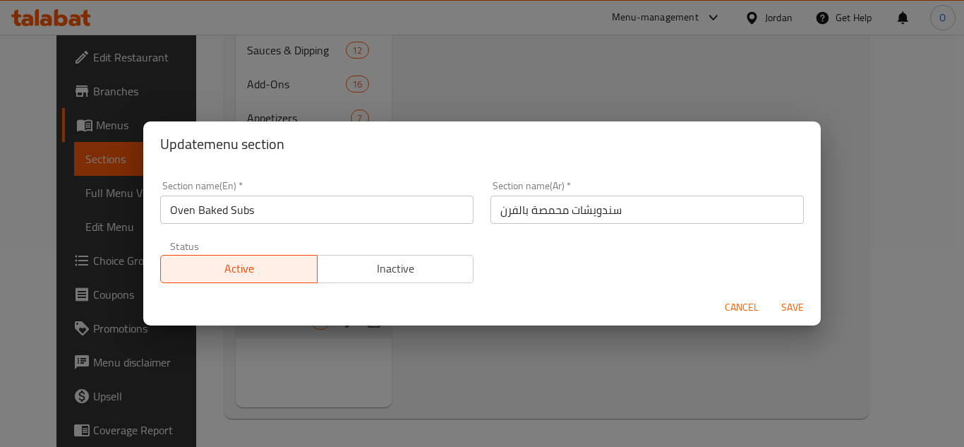
click at [627, 211] on input "سندويشات محمصة بالفرن" at bounding box center [646, 209] width 313 height 28
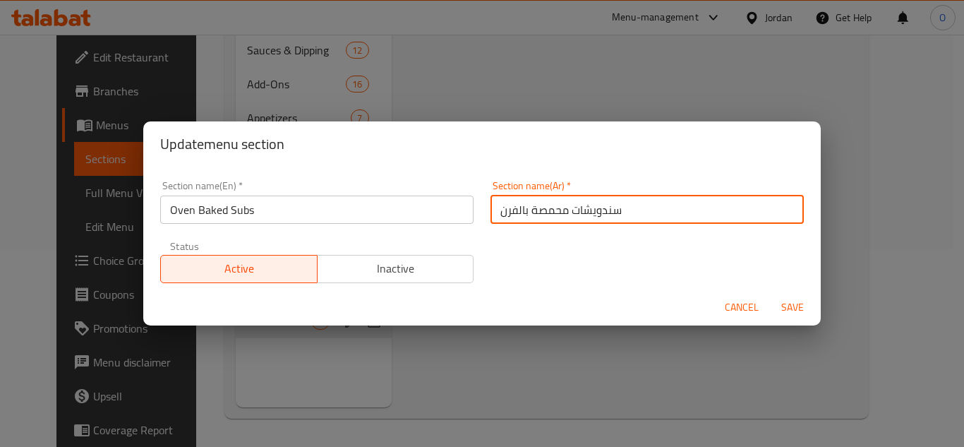
click at [627, 211] on input "سندويشات محمصة بالفرن" at bounding box center [646, 209] width 313 height 28
click at [792, 315] on span "Save" at bounding box center [792, 307] width 34 height 18
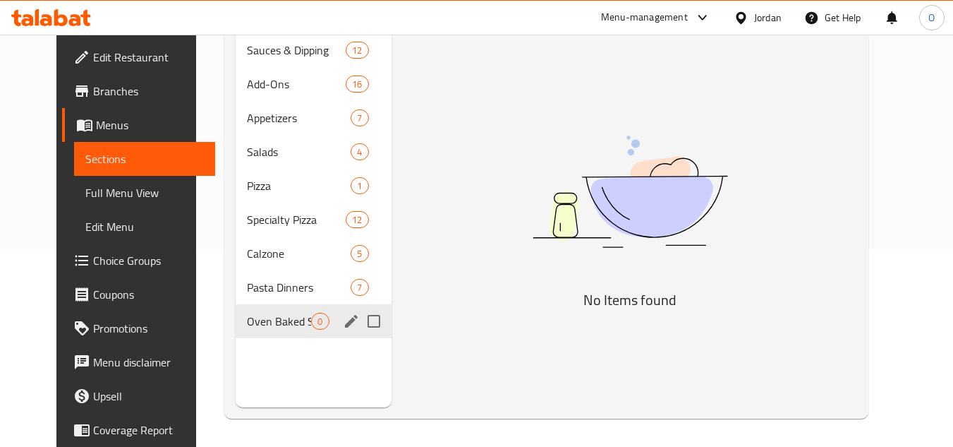
drag, startPoint x: 267, startPoint y: 330, endPoint x: 304, endPoint y: 345, distance: 39.6
click at [267, 330] on div "Oven Baked Subs 0" at bounding box center [313, 321] width 155 height 34
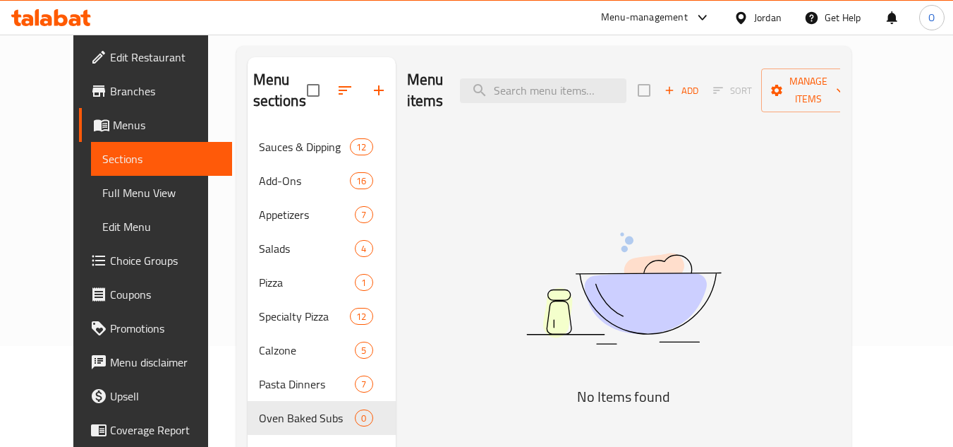
scroll to position [0, 0]
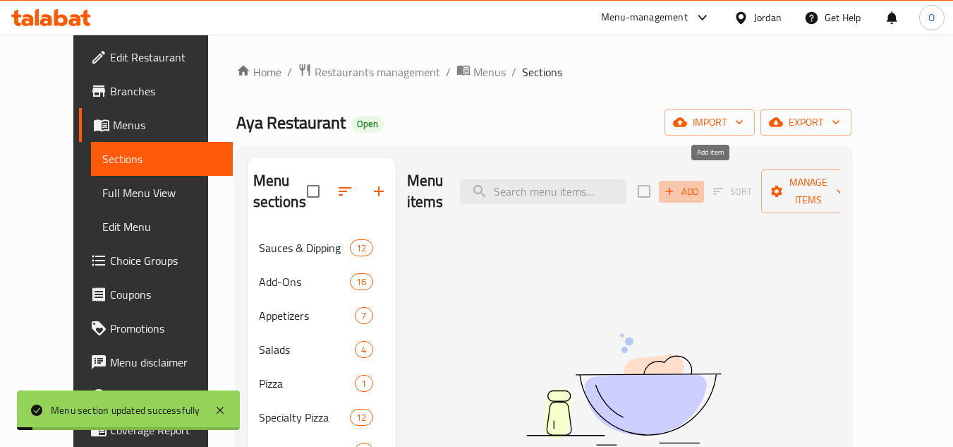
click at [676, 185] on icon "button" at bounding box center [669, 191] width 13 height 13
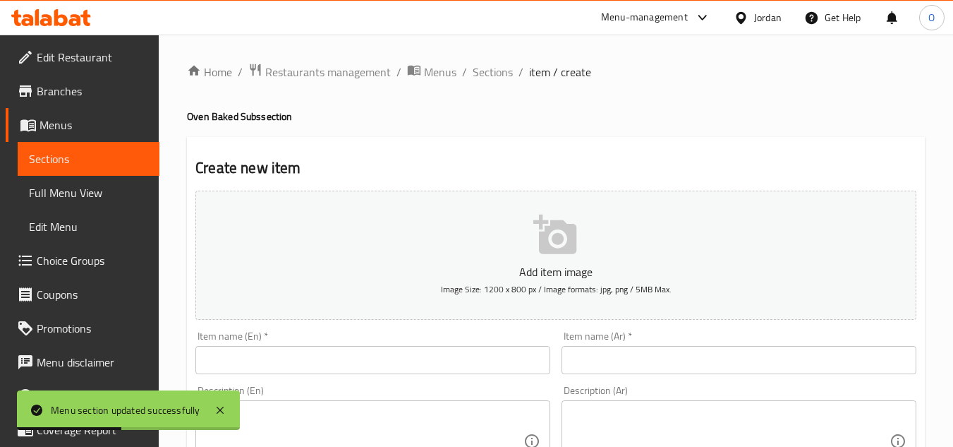
click at [310, 370] on input "text" at bounding box center [372, 360] width 355 height 28
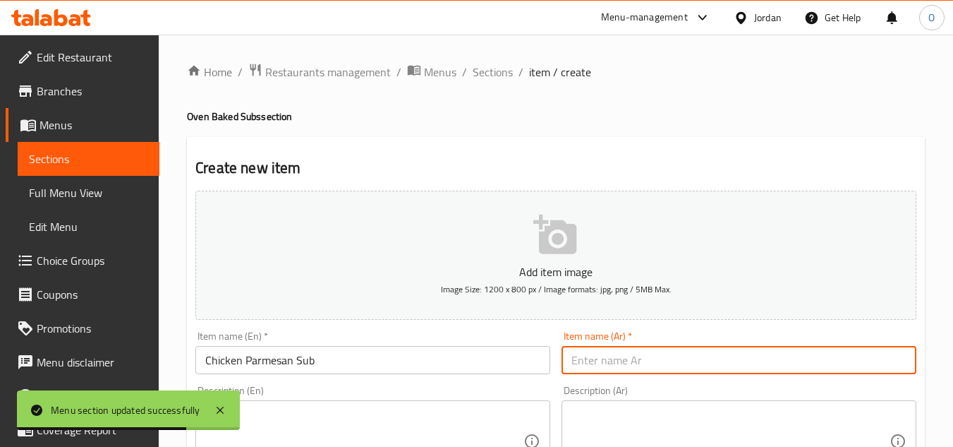
click at [606, 350] on input "text" at bounding box center [739, 360] width 355 height 28
click at [281, 413] on textarea at bounding box center [364, 441] width 318 height 67
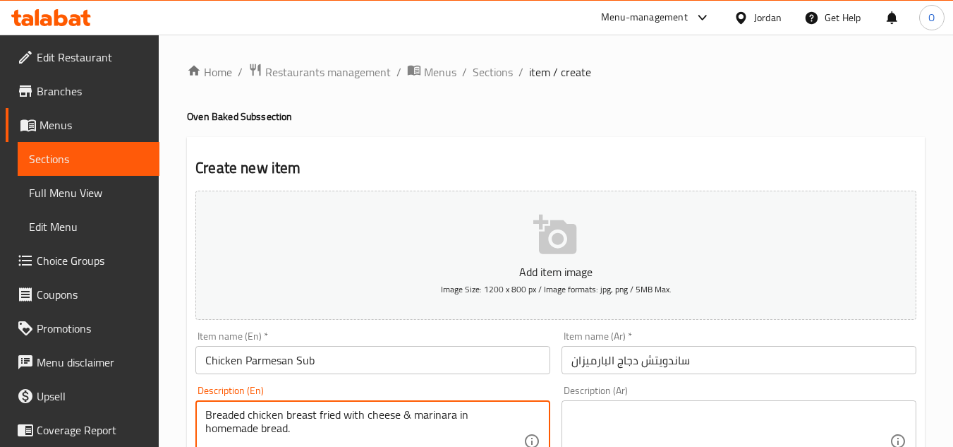
click at [627, 416] on textarea at bounding box center [731, 441] width 318 height 67
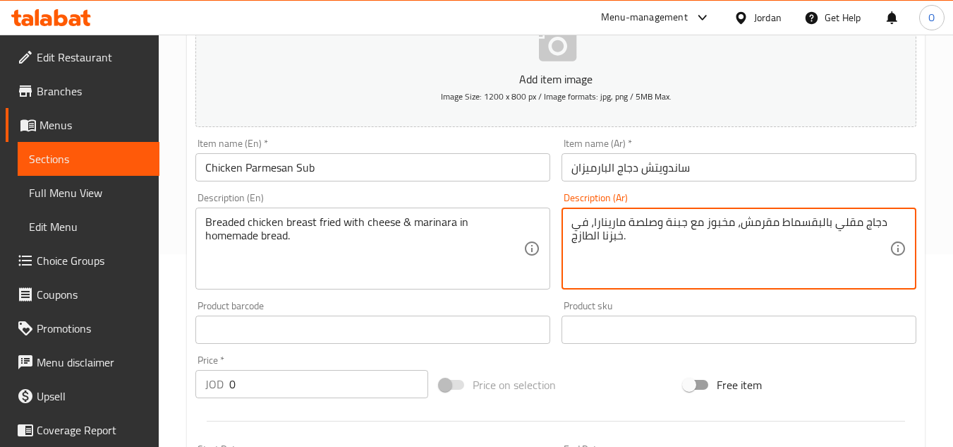
scroll to position [212, 0]
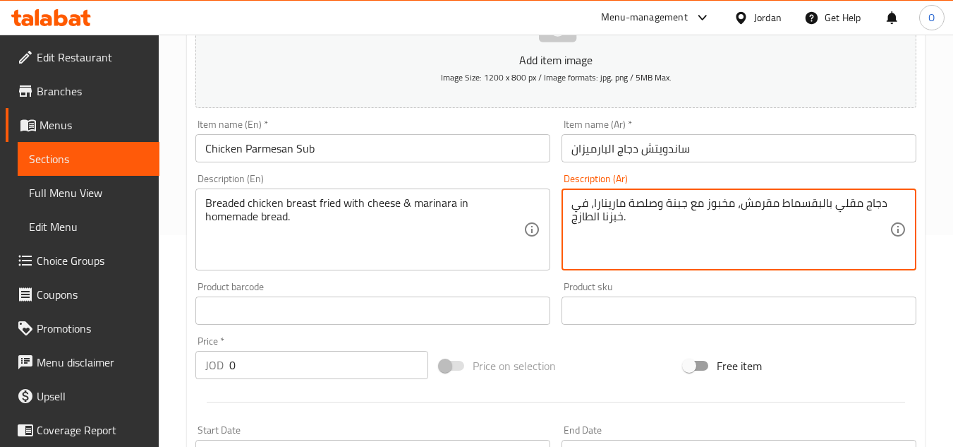
drag, startPoint x: 242, startPoint y: 363, endPoint x: 207, endPoint y: 367, distance: 34.8
click at [208, 367] on div "JOD 0 Price *" at bounding box center [311, 365] width 233 height 28
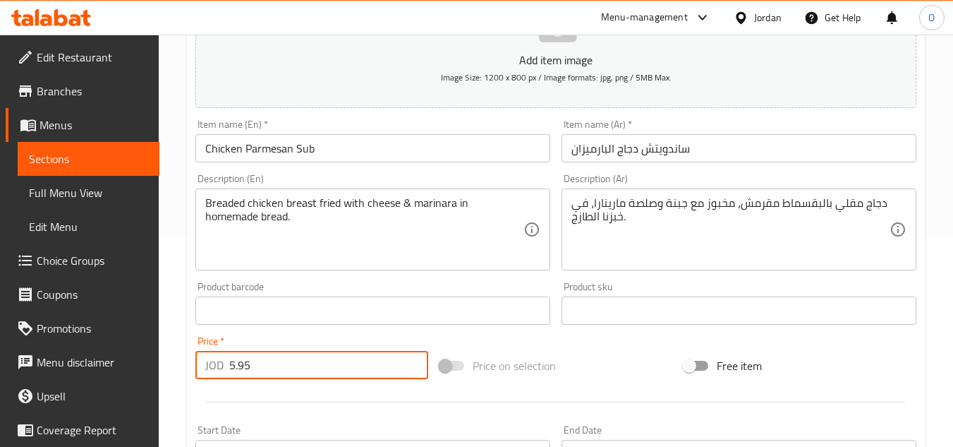
click at [231, 269] on div "Breaded chicken breast fried with cheese & marinara in homemade bread. Descript…" at bounding box center [372, 229] width 355 height 82
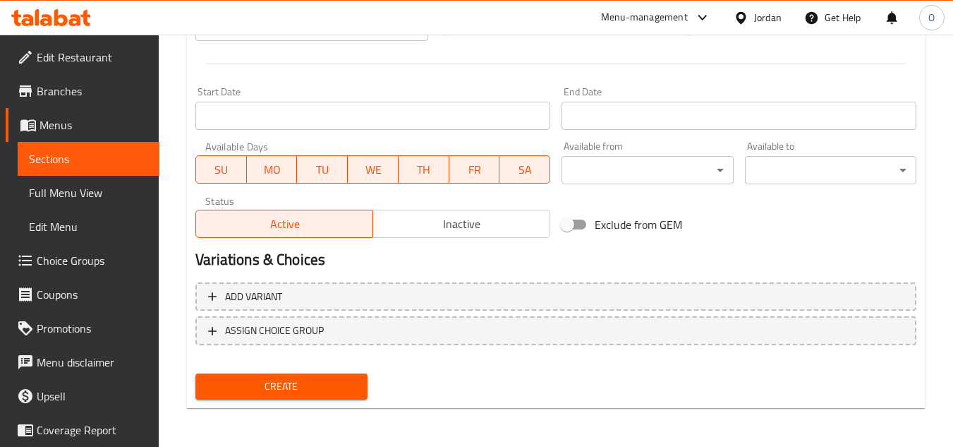
scroll to position [550, 0]
click at [288, 383] on span "Create" at bounding box center [281, 386] width 149 height 18
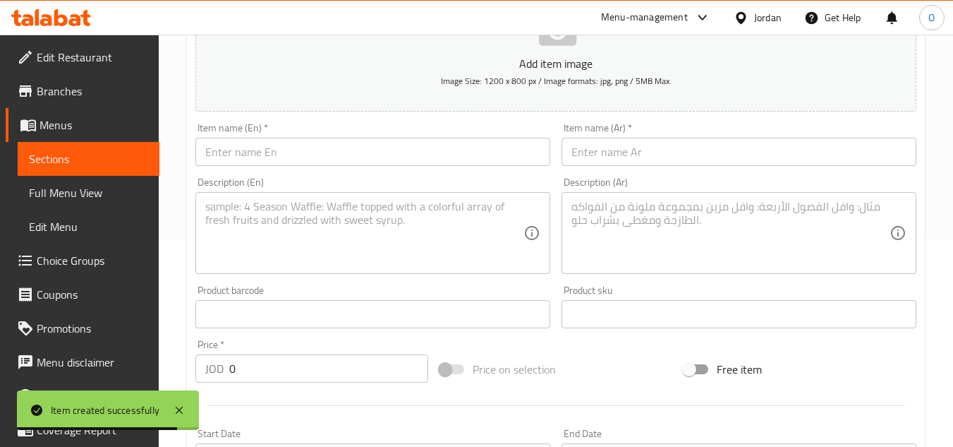
scroll to position [198, 0]
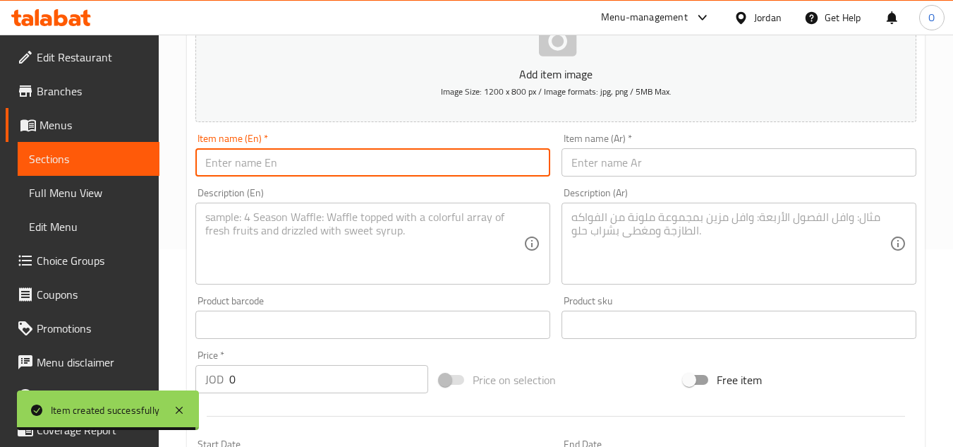
click at [260, 151] on input "text" at bounding box center [372, 162] width 355 height 28
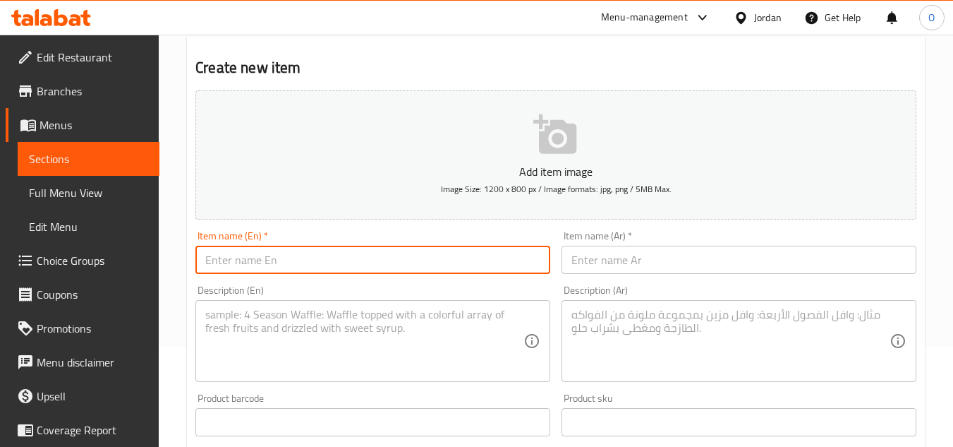
scroll to position [0, 0]
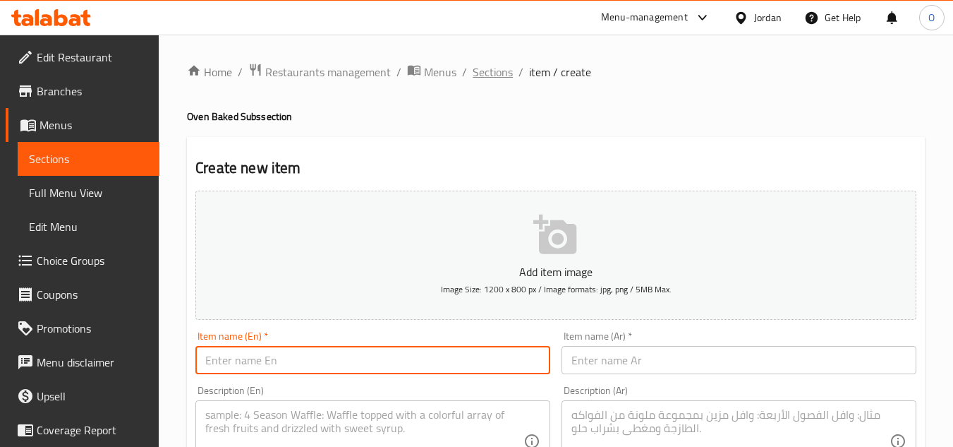
click at [499, 64] on span "Sections" at bounding box center [493, 72] width 40 height 17
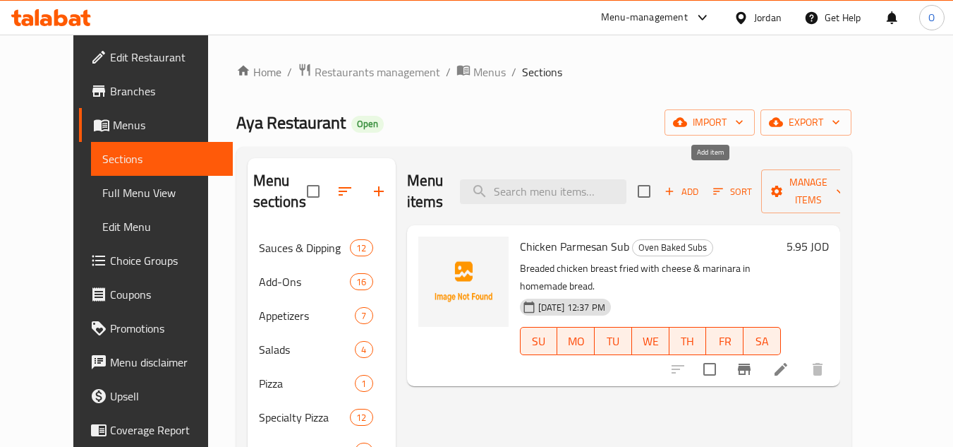
click at [701, 185] on span "Add" at bounding box center [682, 191] width 38 height 16
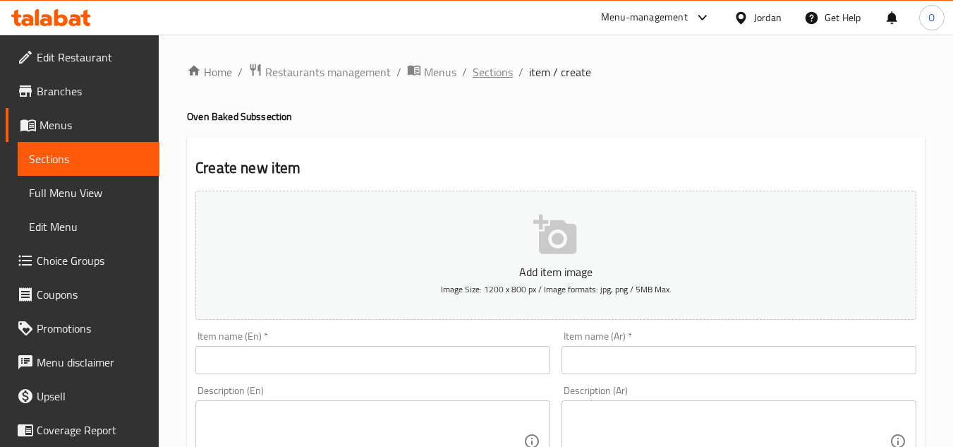
click at [502, 66] on span "Sections" at bounding box center [493, 72] width 40 height 17
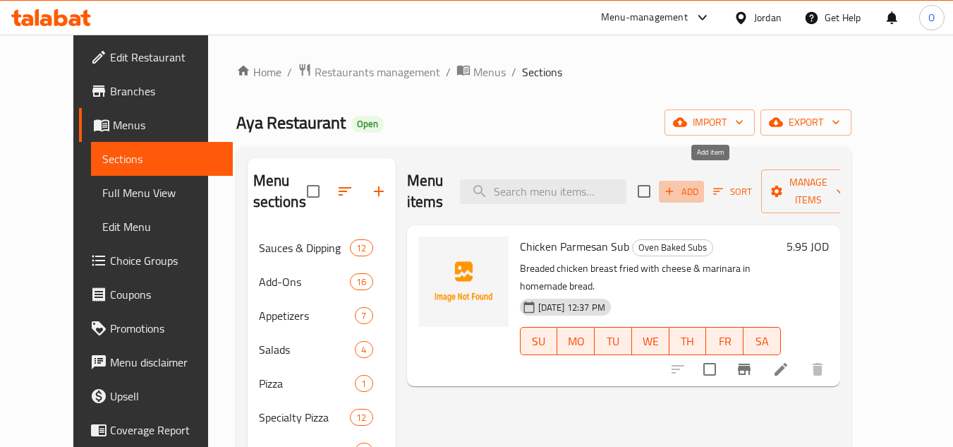
click at [701, 183] on span "Add" at bounding box center [682, 191] width 38 height 16
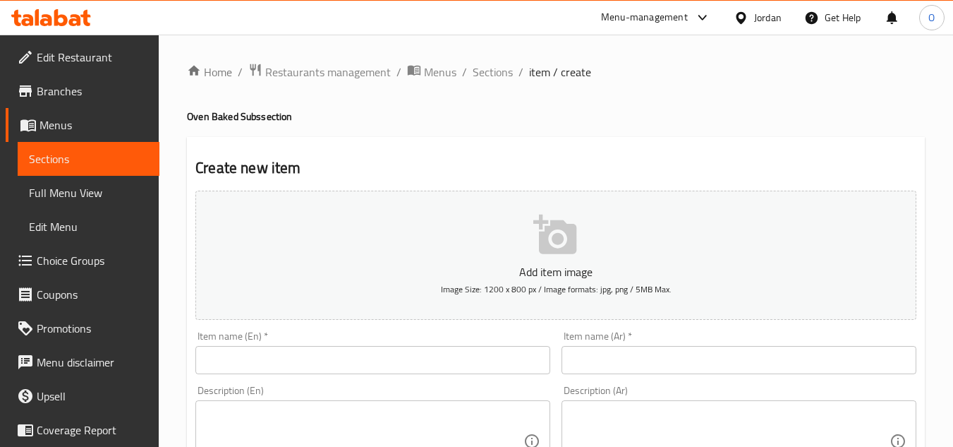
click at [361, 356] on input "text" at bounding box center [372, 360] width 355 height 28
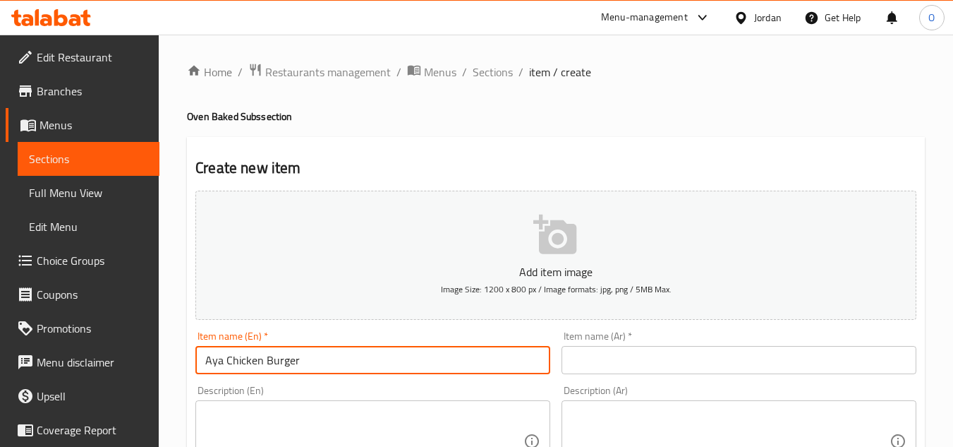
click at [651, 365] on input "text" at bounding box center [739, 360] width 355 height 28
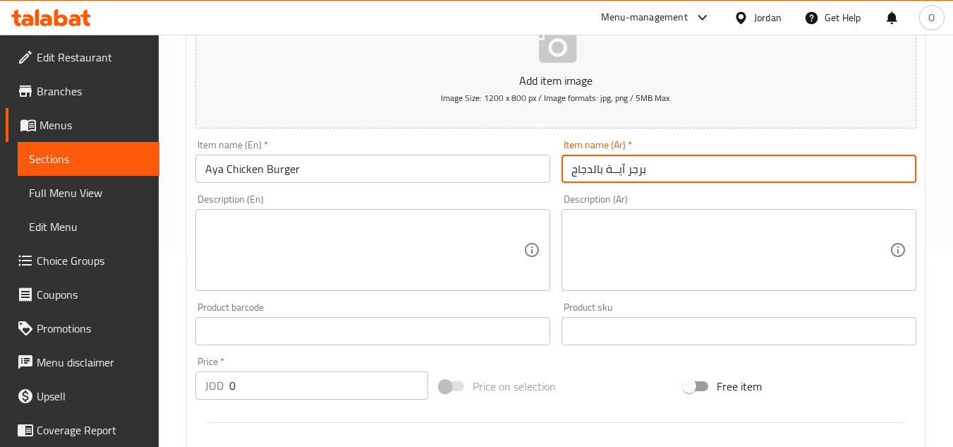
scroll to position [212, 0]
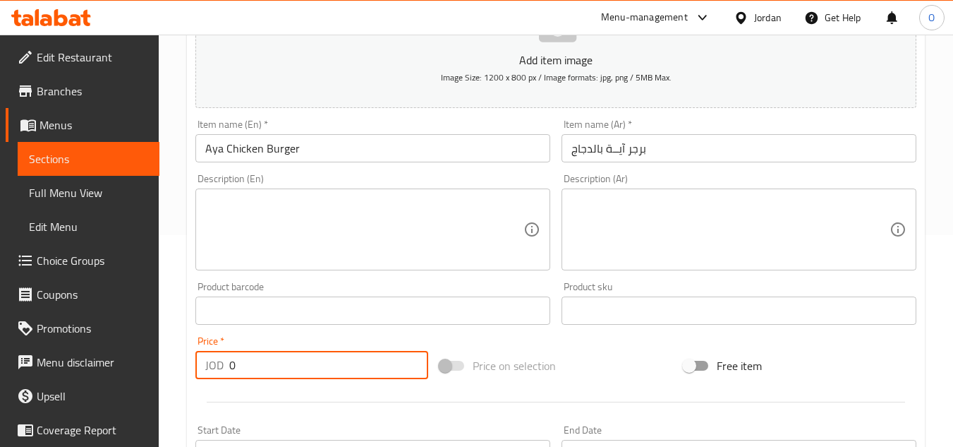
drag, startPoint x: 254, startPoint y: 359, endPoint x: 190, endPoint y: 357, distance: 64.2
click at [190, 373] on div "Price   * JOD 0 Price *" at bounding box center [312, 357] width 244 height 54
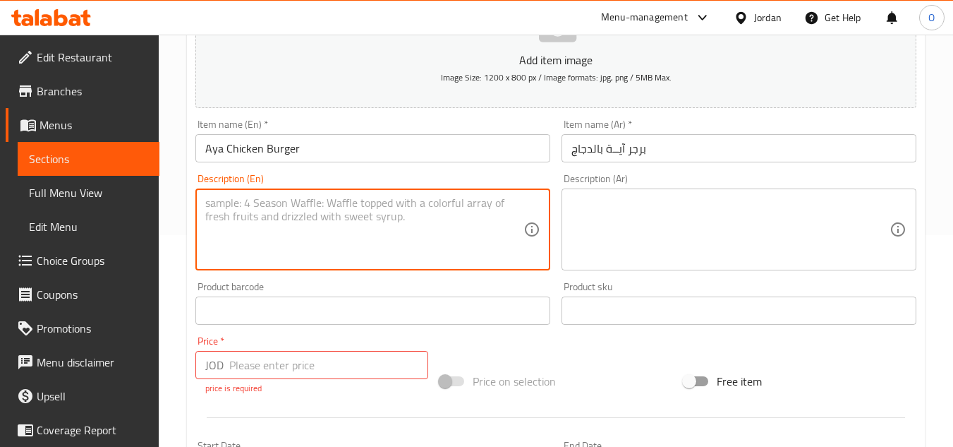
click at [261, 236] on textarea at bounding box center [364, 229] width 318 height 67
click at [263, 370] on input "number" at bounding box center [328, 365] width 199 height 28
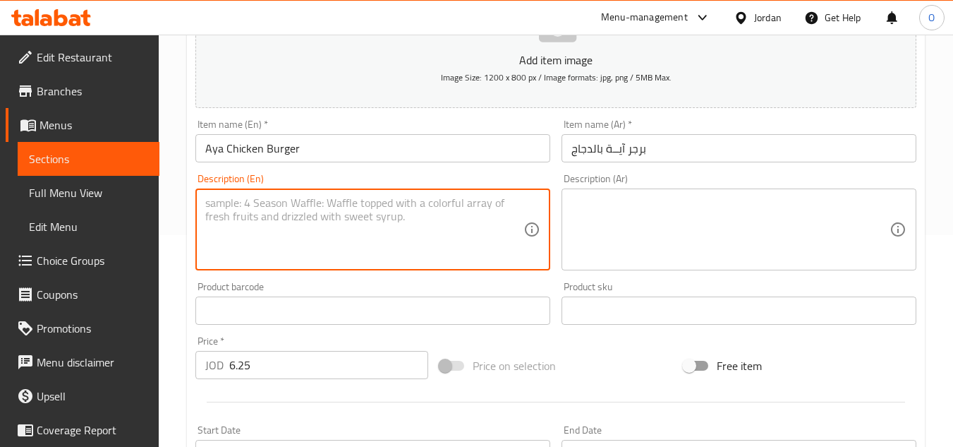
click at [246, 210] on textarea at bounding box center [364, 229] width 318 height 67
click at [270, 238] on textarea at bounding box center [364, 229] width 318 height 67
click at [614, 209] on textarea at bounding box center [731, 229] width 318 height 67
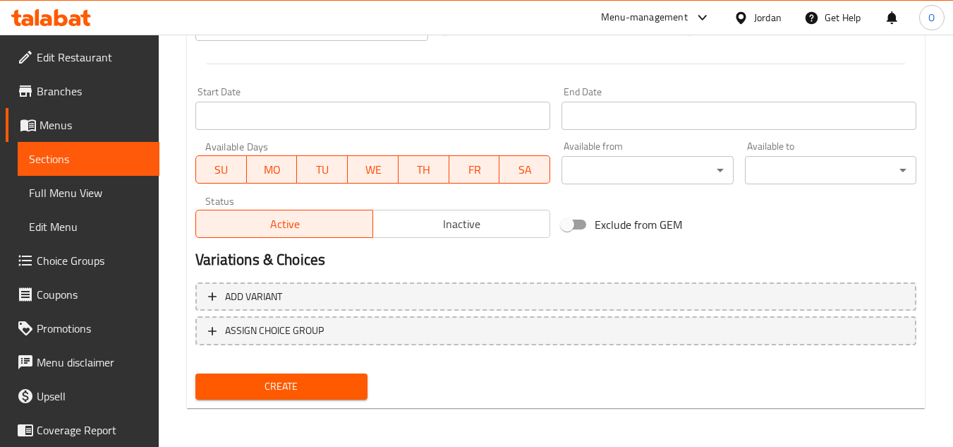
scroll to position [550, 0]
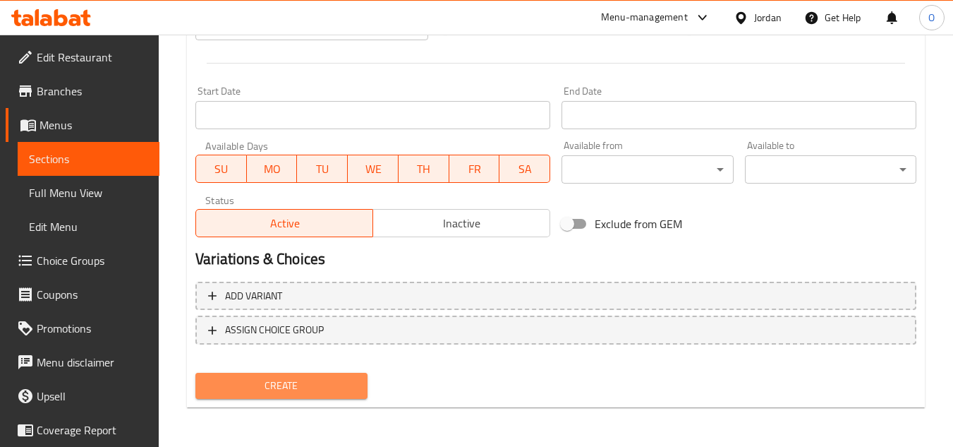
click at [313, 389] on span "Create" at bounding box center [281, 386] width 149 height 18
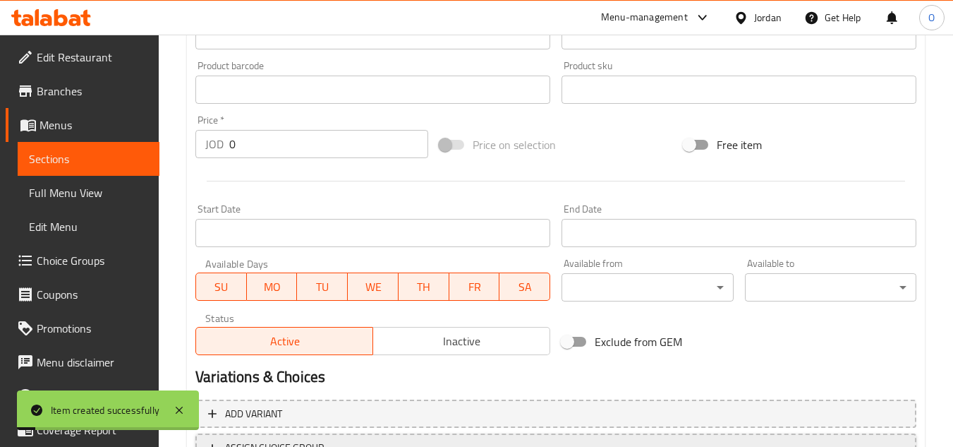
scroll to position [198, 0]
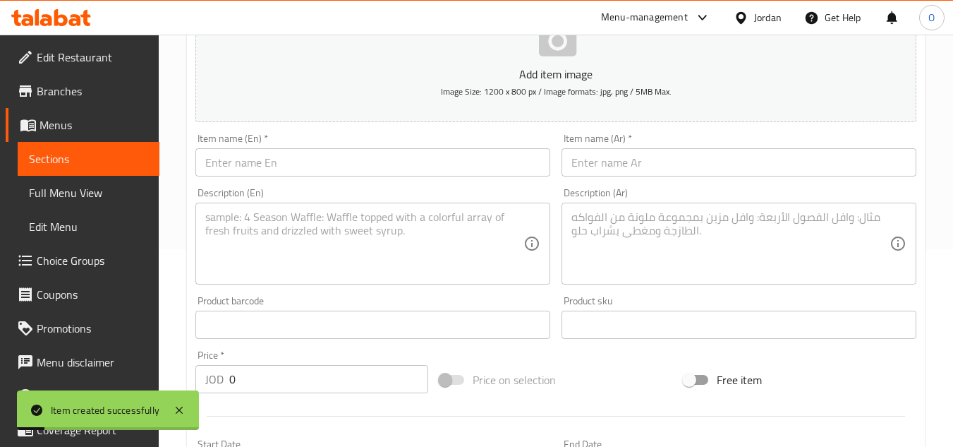
click at [270, 174] on input "text" at bounding box center [372, 162] width 355 height 28
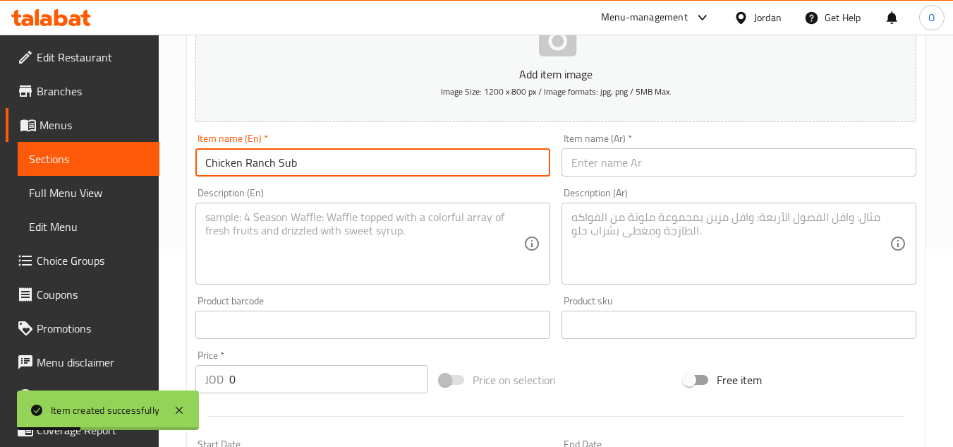
click at [670, 164] on input "text" at bounding box center [739, 162] width 355 height 28
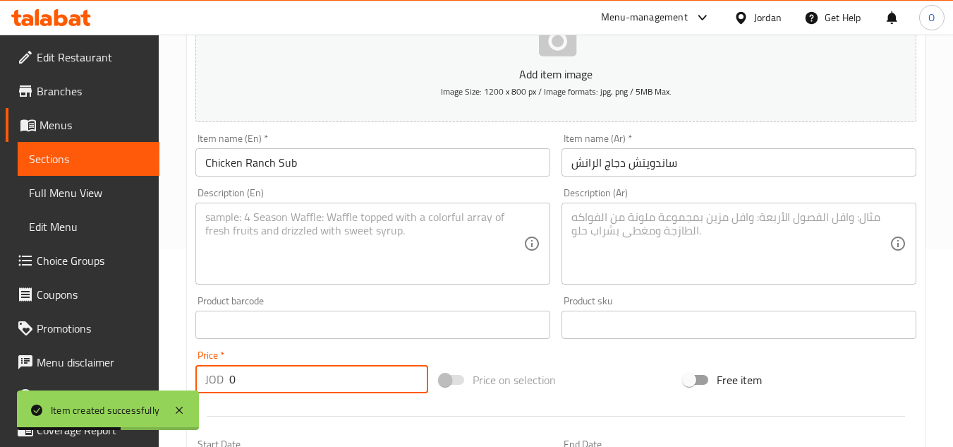
drag, startPoint x: 255, startPoint y: 389, endPoint x: 213, endPoint y: 391, distance: 42.4
click at [213, 391] on div "JOD 0 Price *" at bounding box center [311, 379] width 233 height 28
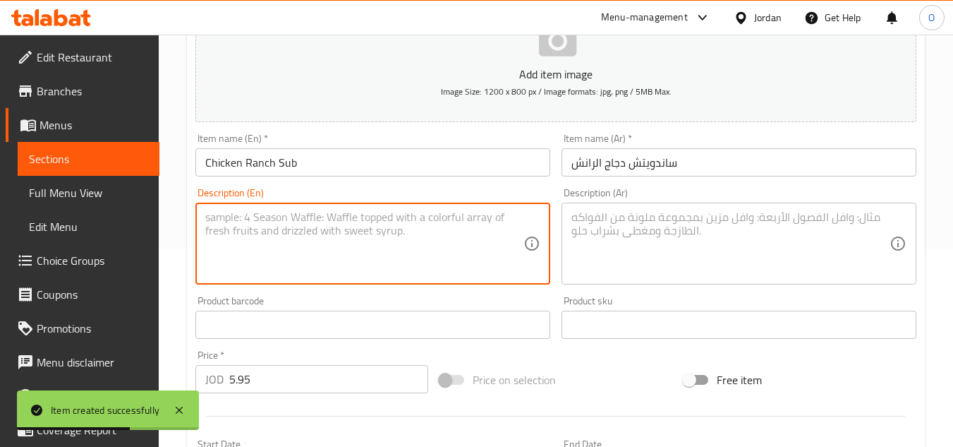
click at [252, 256] on textarea at bounding box center [364, 243] width 318 height 67
click at [260, 239] on textarea at bounding box center [364, 243] width 318 height 67
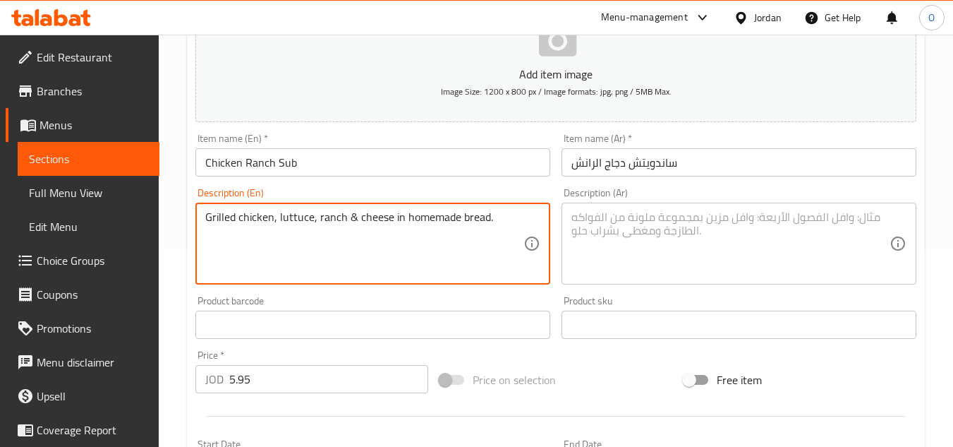
click at [595, 222] on textarea at bounding box center [731, 243] width 318 height 67
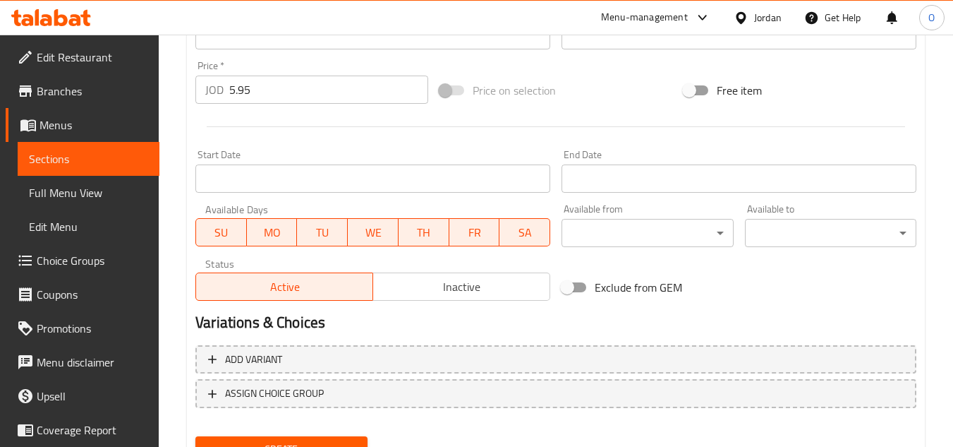
scroll to position [550, 0]
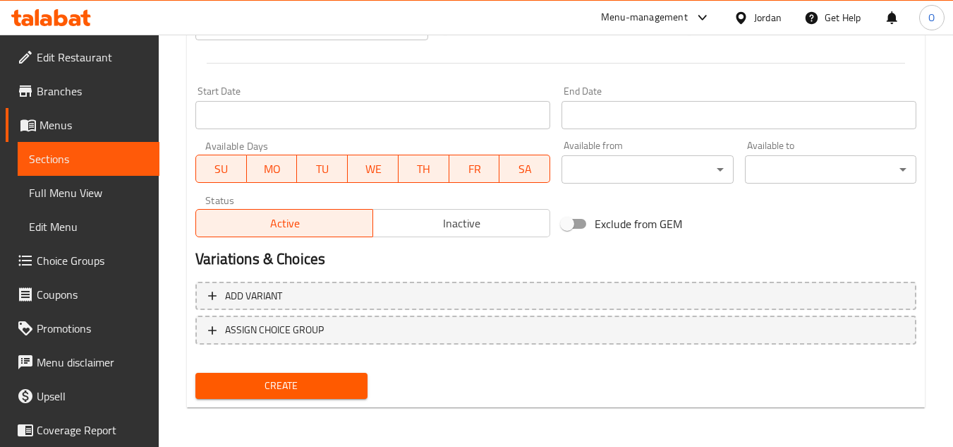
click at [250, 385] on span "Create" at bounding box center [281, 386] width 149 height 18
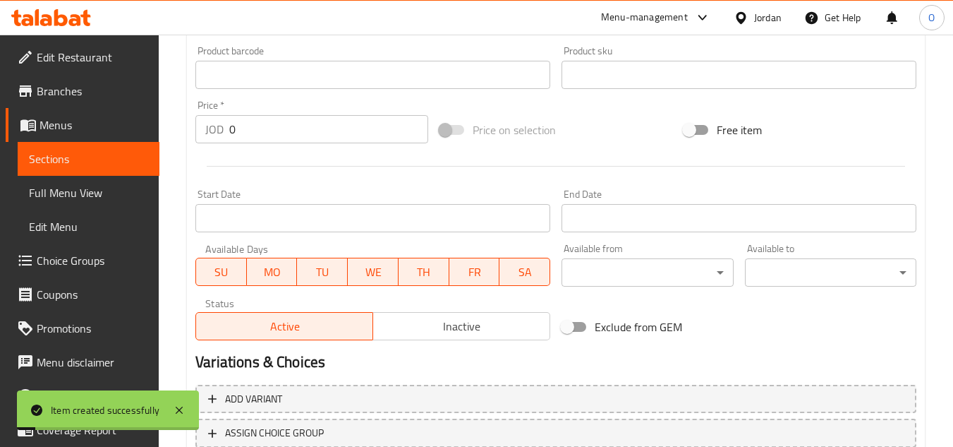
scroll to position [198, 0]
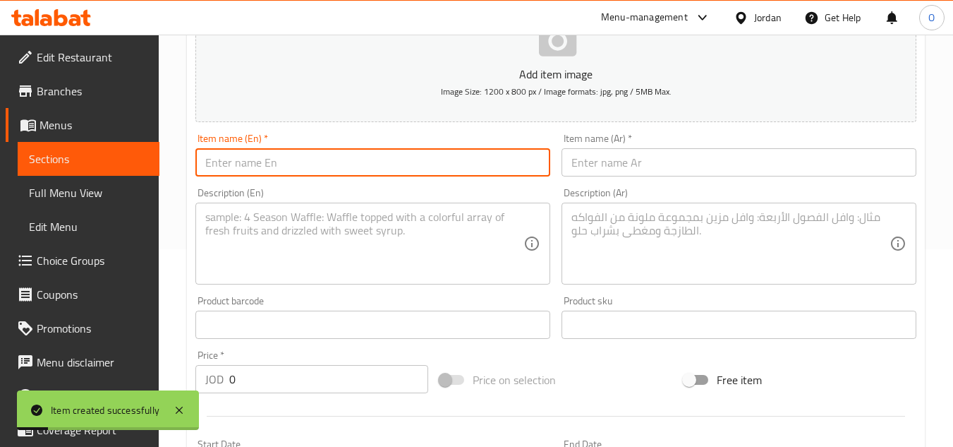
click at [259, 159] on input "text" at bounding box center [372, 162] width 355 height 28
click at [708, 156] on input "text" at bounding box center [739, 162] width 355 height 28
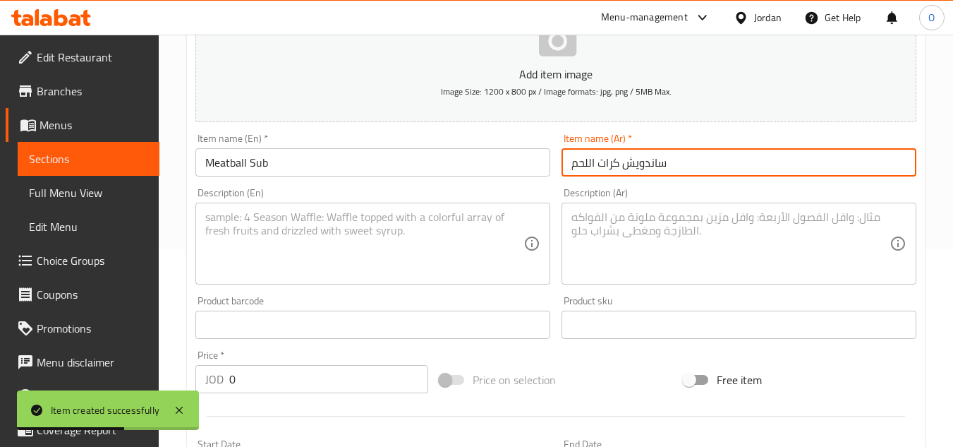
click at [307, 245] on textarea at bounding box center [364, 243] width 318 height 67
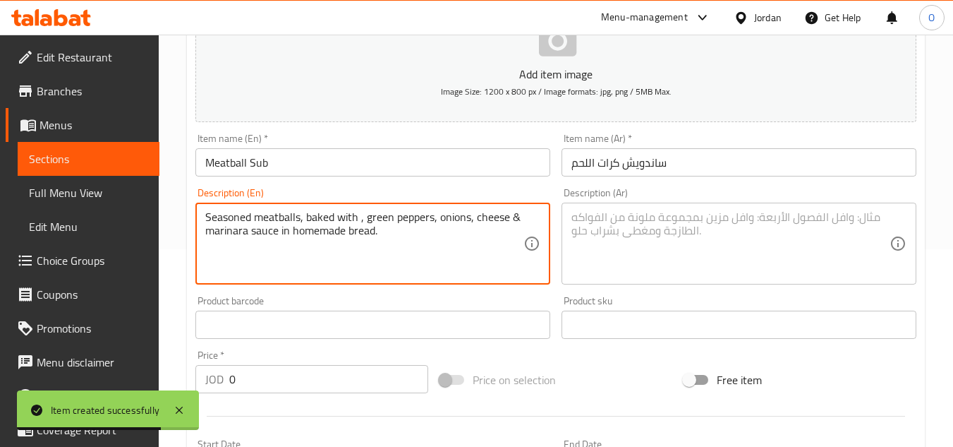
click at [711, 246] on textarea at bounding box center [731, 243] width 318 height 67
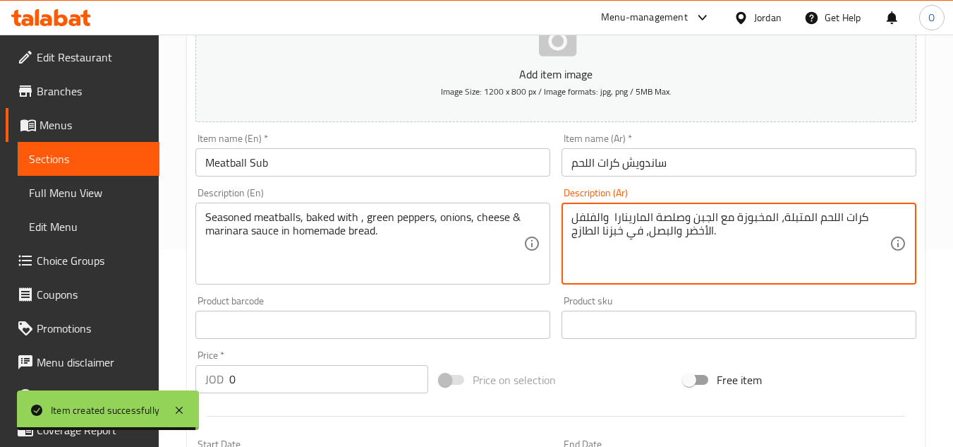
drag, startPoint x: 255, startPoint y: 373, endPoint x: 188, endPoint y: 390, distance: 68.6
click at [188, 249] on body "Item created successfully ​ Menu-management Jordan Get Help O Edit Restaurant B…" at bounding box center [476, 43] width 953 height 412
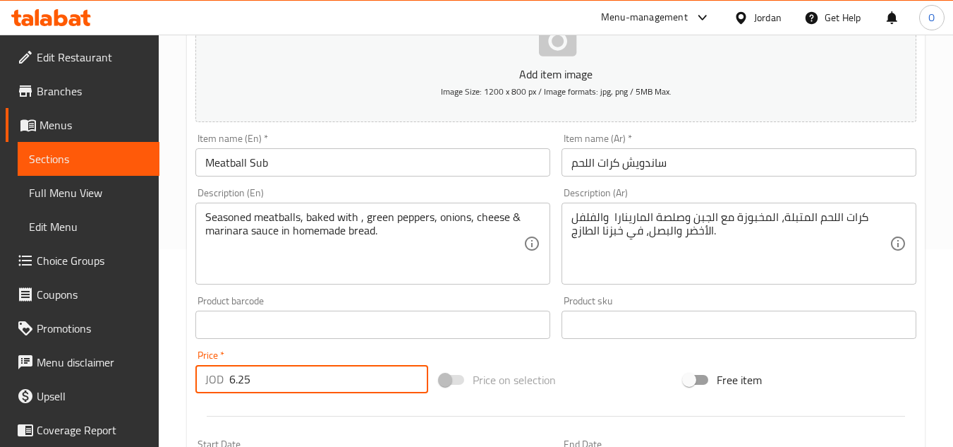
click at [248, 278] on div "Seasoned meatballs, baked with , green peppers, onions, cheese & marinara sauce…" at bounding box center [372, 243] width 355 height 82
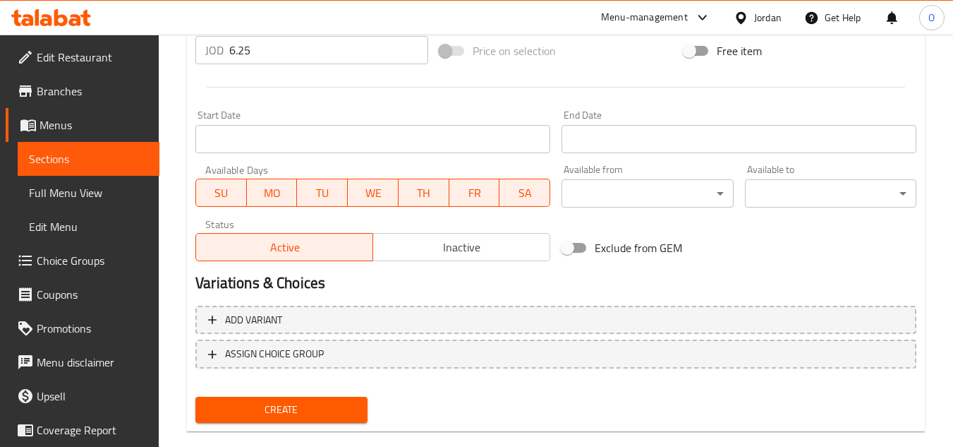
scroll to position [550, 0]
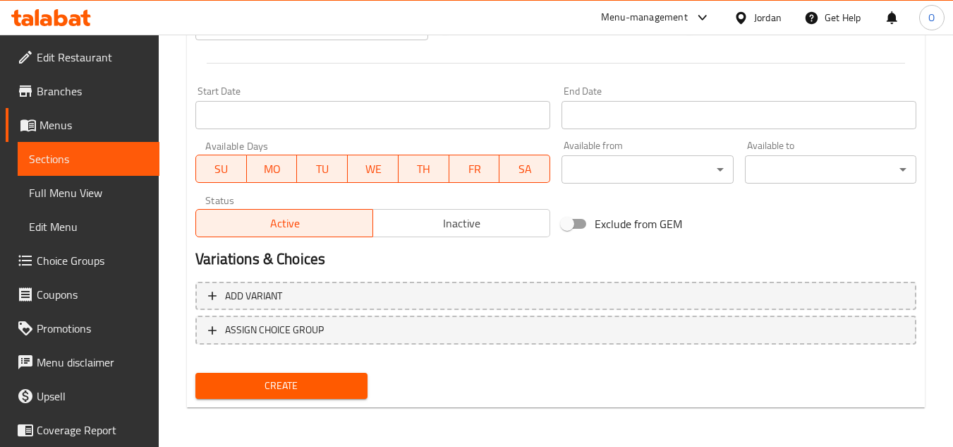
click at [312, 388] on span "Create" at bounding box center [281, 386] width 149 height 18
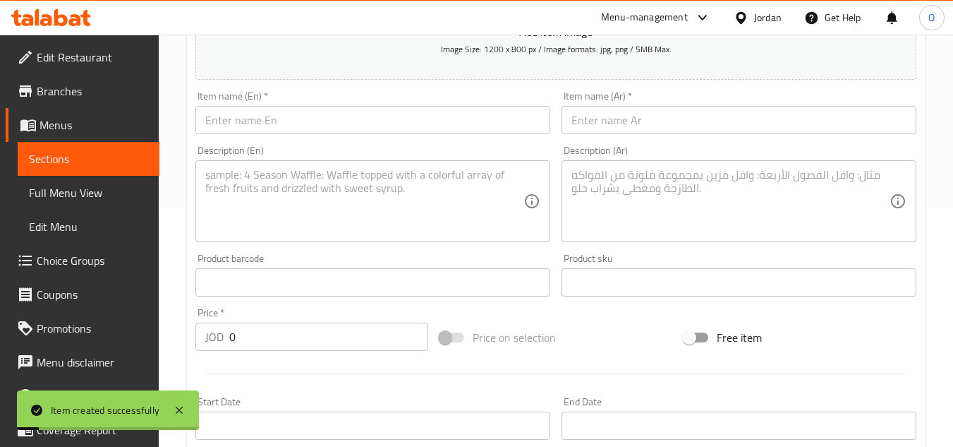
scroll to position [198, 0]
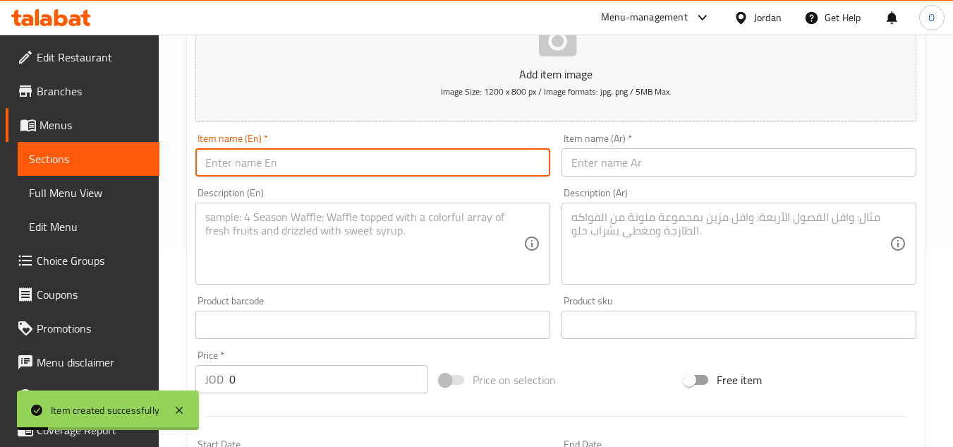
click at [291, 167] on input "text" at bounding box center [372, 162] width 355 height 28
click at [651, 160] on input "text" at bounding box center [739, 162] width 355 height 28
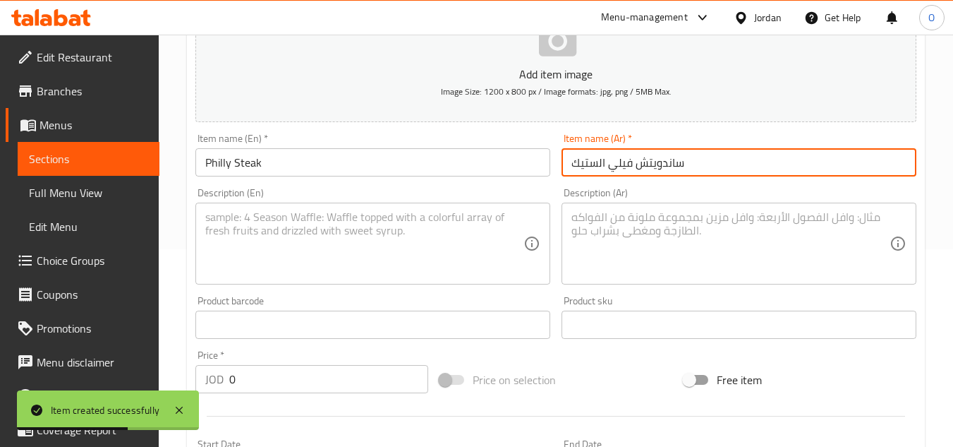
drag, startPoint x: 252, startPoint y: 387, endPoint x: 200, endPoint y: 390, distance: 52.3
click at [207, 394] on div "Price   * JOD 0 Price *" at bounding box center [312, 371] width 244 height 54
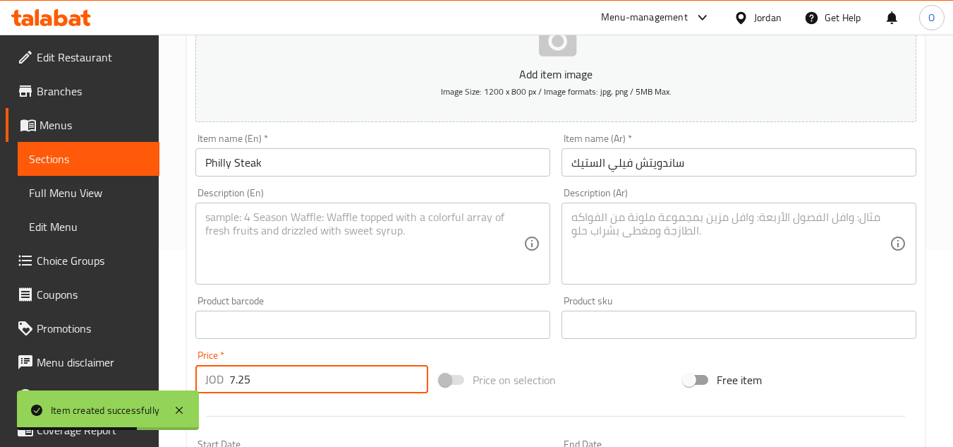
click at [294, 259] on textarea at bounding box center [364, 243] width 318 height 67
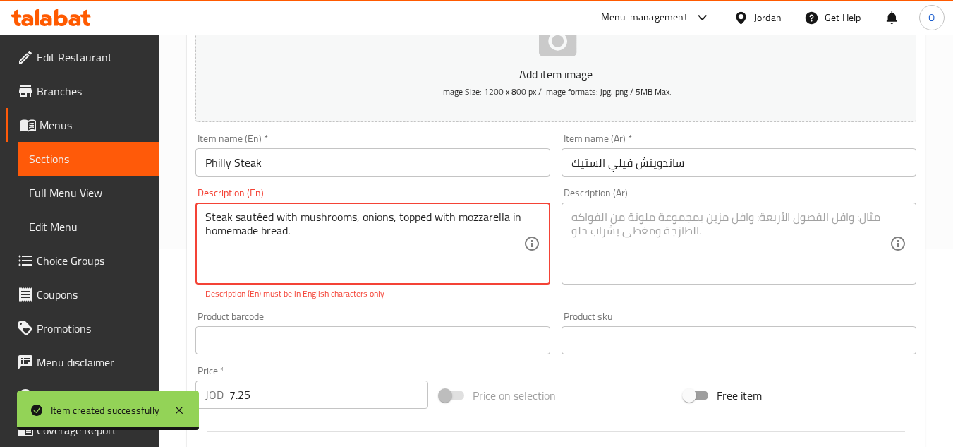
click at [258, 219] on textarea "Steak sautéed with mushrooms, onions, topped with mozzarella in homemade bread." at bounding box center [364, 243] width 318 height 67
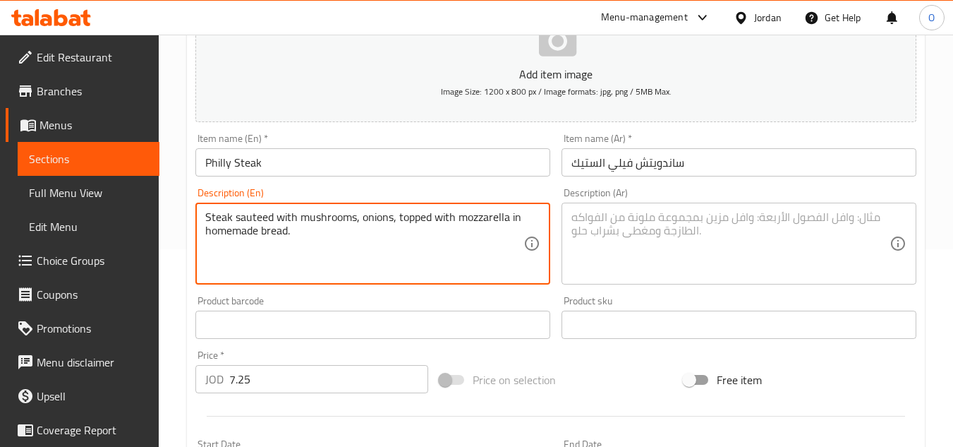
click at [593, 265] on textarea at bounding box center [731, 243] width 318 height 67
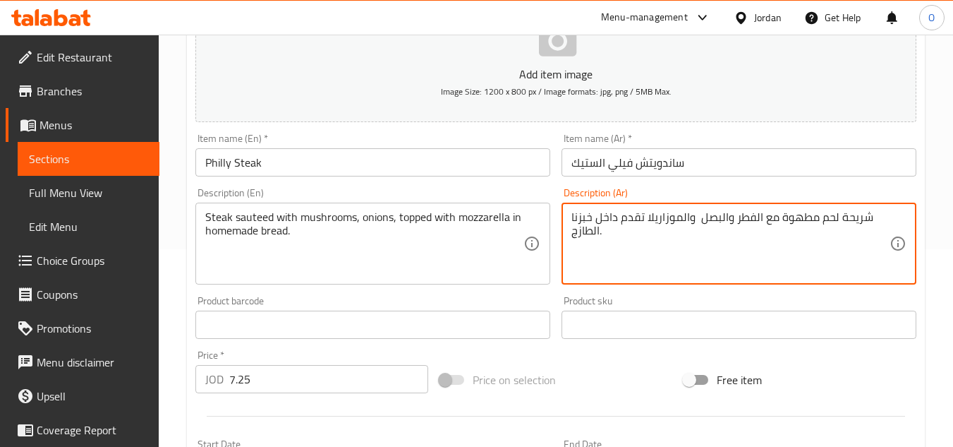
click at [260, 407] on div at bounding box center [556, 416] width 732 height 35
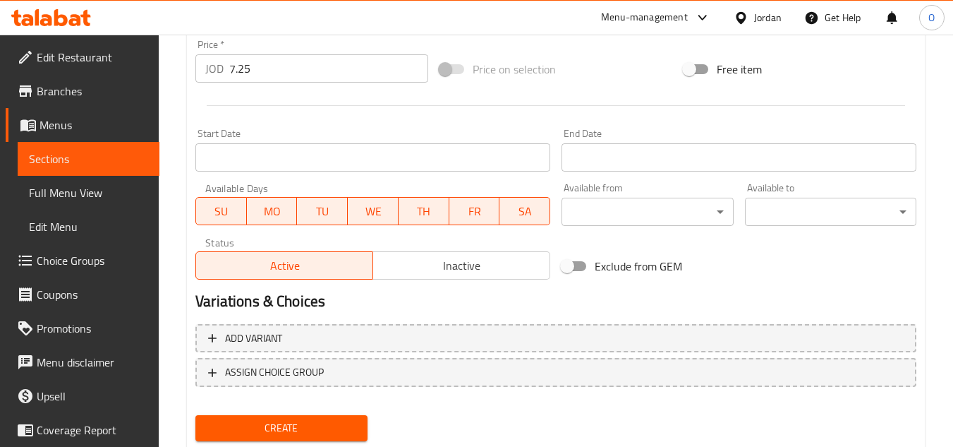
scroll to position [550, 0]
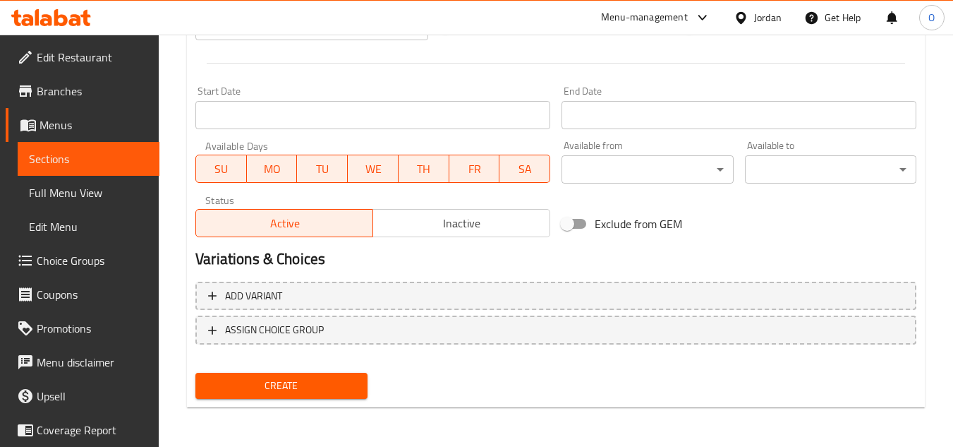
click at [301, 386] on span "Create" at bounding box center [281, 386] width 149 height 18
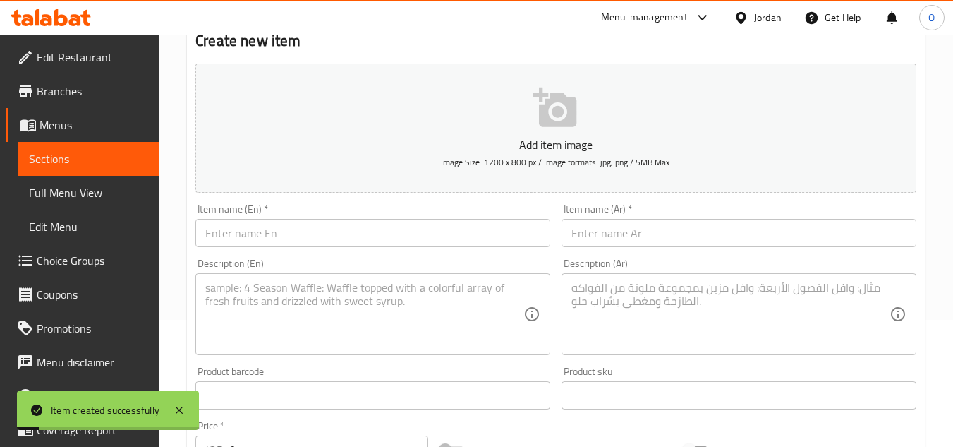
scroll to position [0, 0]
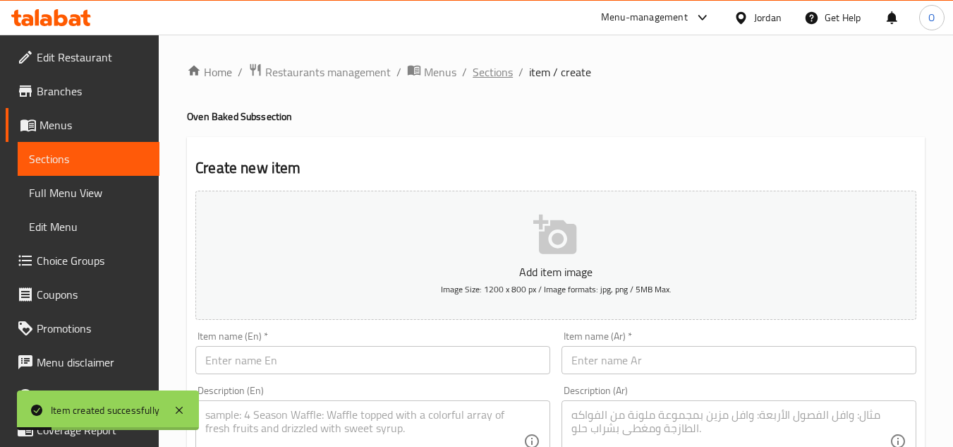
click at [492, 66] on span "Sections" at bounding box center [493, 72] width 40 height 17
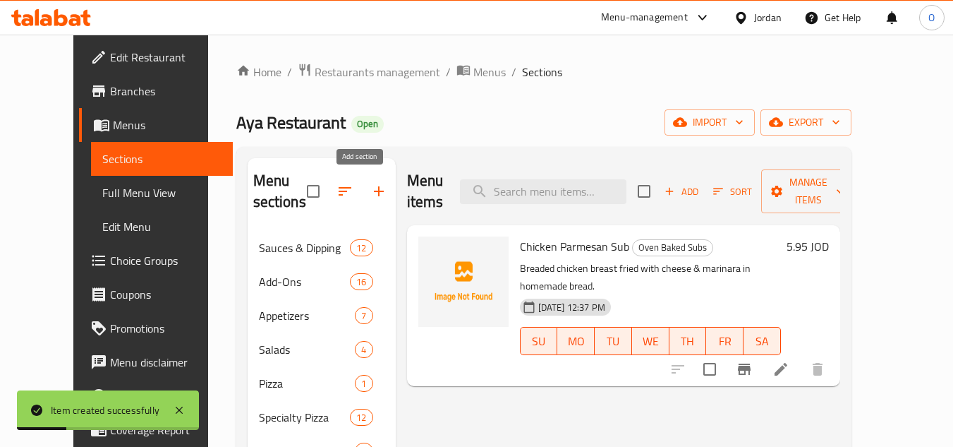
click at [370, 195] on icon "button" at bounding box center [378, 191] width 17 height 17
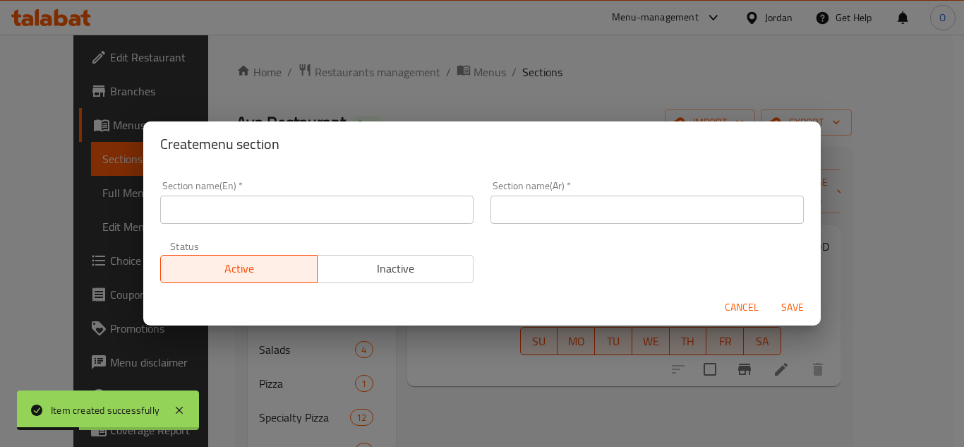
click at [220, 210] on input "text" at bounding box center [316, 209] width 313 height 28
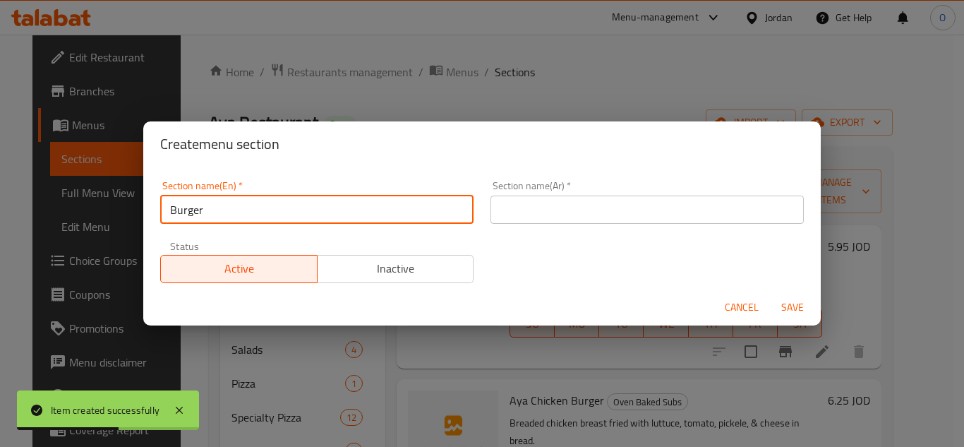
click at [631, 206] on input "text" at bounding box center [646, 209] width 313 height 28
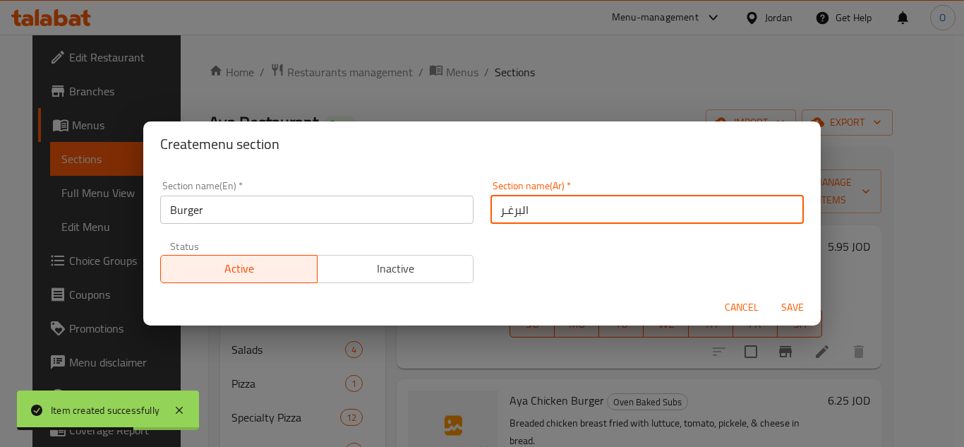
click at [788, 302] on span "Save" at bounding box center [792, 307] width 34 height 18
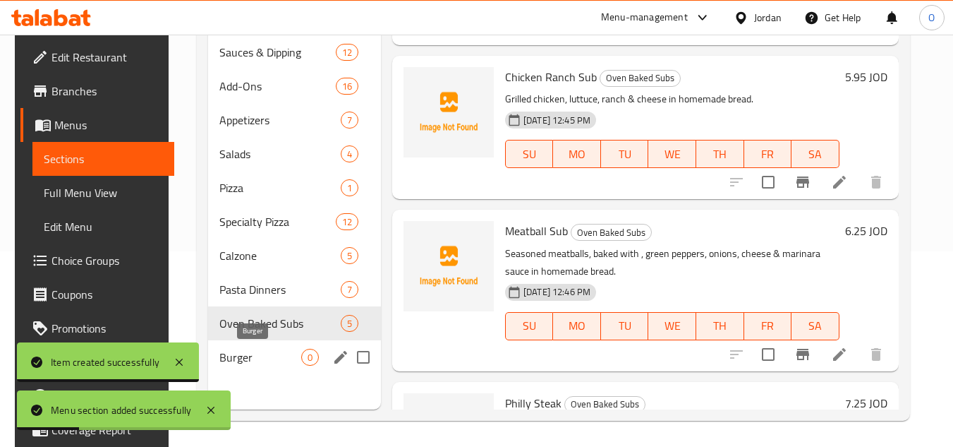
scroll to position [198, 0]
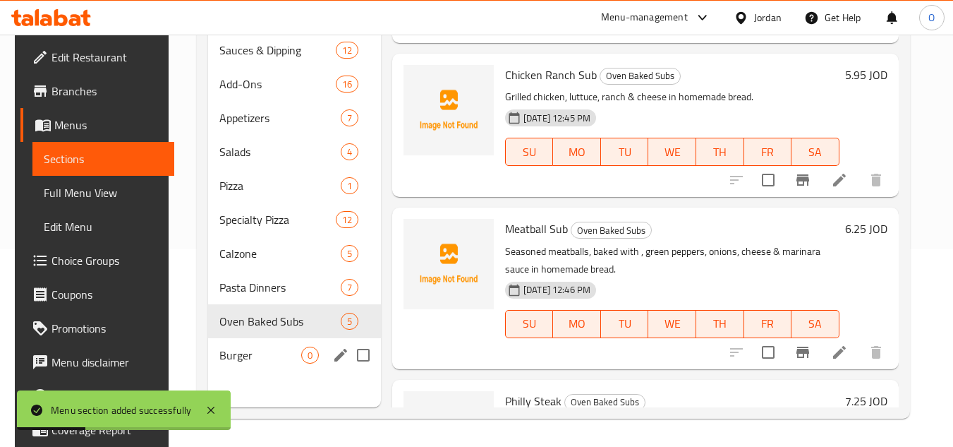
click at [257, 365] on div "Burger 0" at bounding box center [294, 355] width 173 height 34
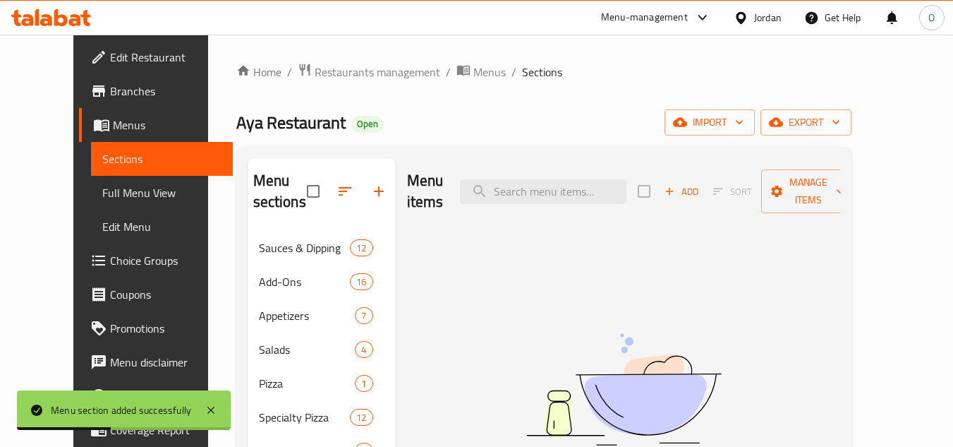
click at [676, 185] on icon "button" at bounding box center [669, 191] width 13 height 13
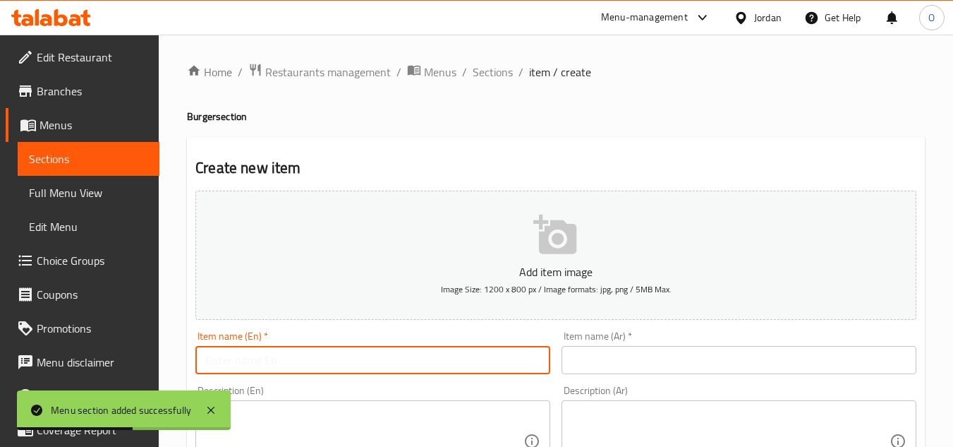
click at [329, 363] on input "text" at bounding box center [372, 360] width 355 height 28
click at [698, 353] on input "text" at bounding box center [739, 360] width 355 height 28
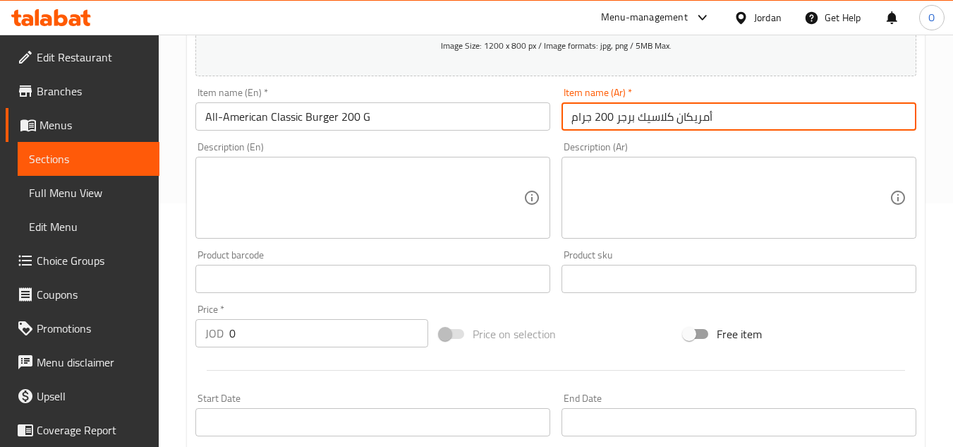
scroll to position [282, 0]
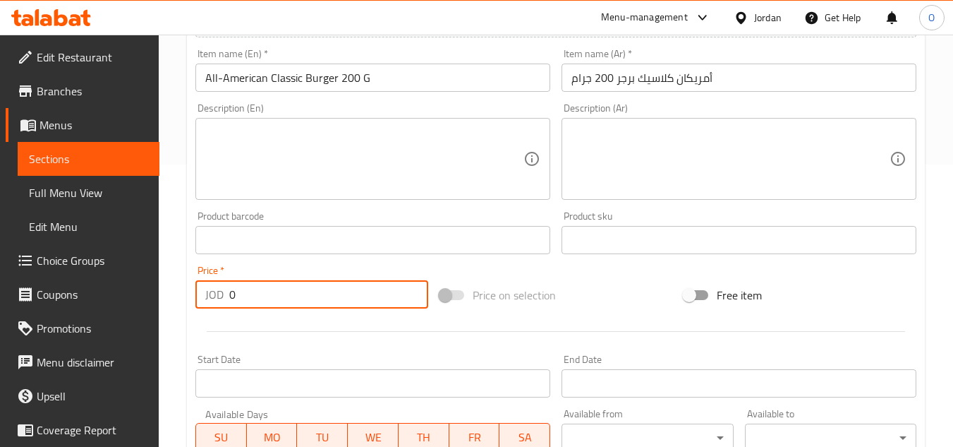
drag, startPoint x: 240, startPoint y: 301, endPoint x: 188, endPoint y: 270, distance: 60.4
click at [192, 284] on div "Price   * JOD 0 Price *" at bounding box center [312, 287] width 244 height 54
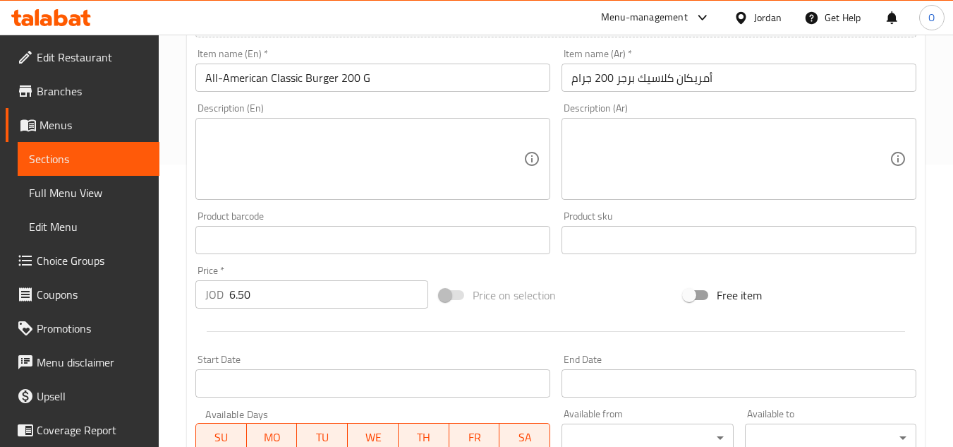
click at [241, 202] on div "Description (En) Description (En)" at bounding box center [373, 151] width 366 height 108
click at [270, 115] on div "Description (En) Description (En)" at bounding box center [372, 151] width 355 height 97
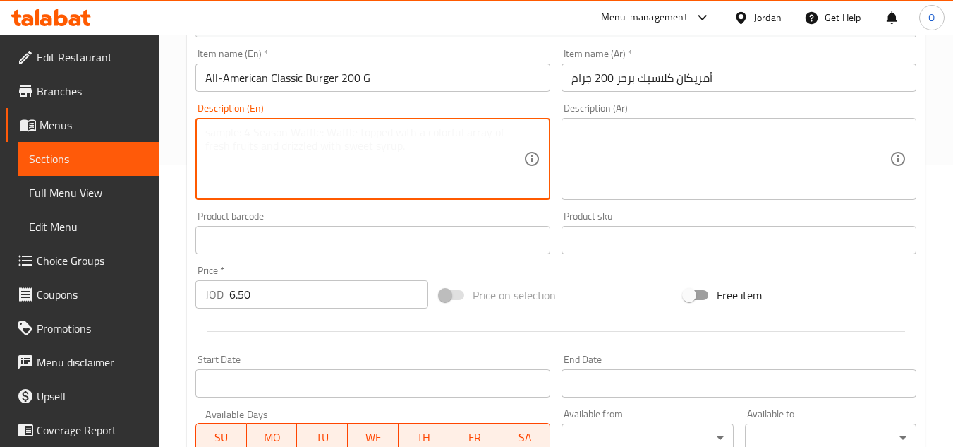
click at [256, 151] on textarea at bounding box center [364, 159] width 318 height 67
drag, startPoint x: 252, startPoint y: 131, endPoint x: 189, endPoint y: 128, distance: 62.8
click at [189, 128] on div "Create new item Add item image Image Size: 1200 x 800 px / Image formats: jpg, …" at bounding box center [556, 265] width 738 height 821
click at [276, 148] on textarea "Burgers are served with French Fries" at bounding box center [364, 159] width 318 height 67
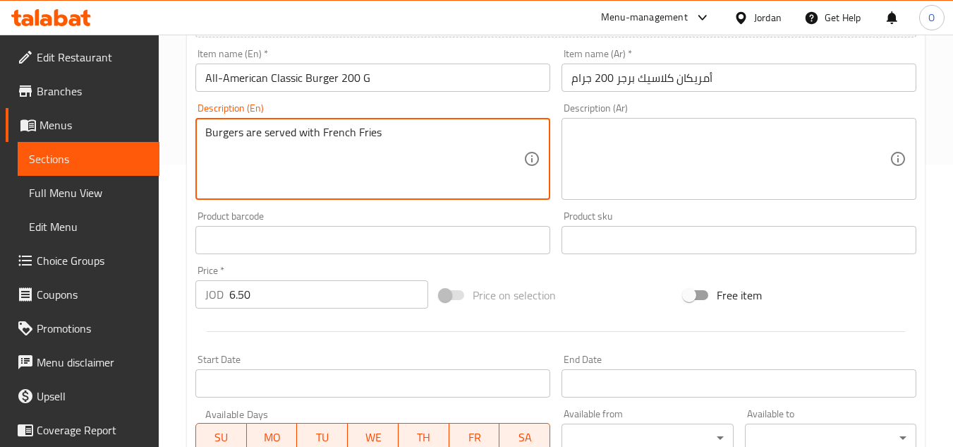
click at [276, 148] on textarea "Burgers are served with French Fries" at bounding box center [364, 159] width 318 height 67
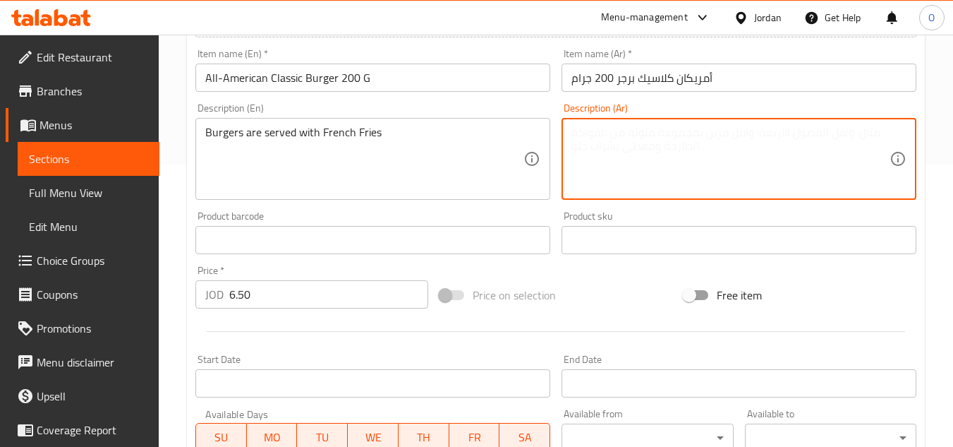
click at [639, 179] on textarea at bounding box center [731, 159] width 318 height 67
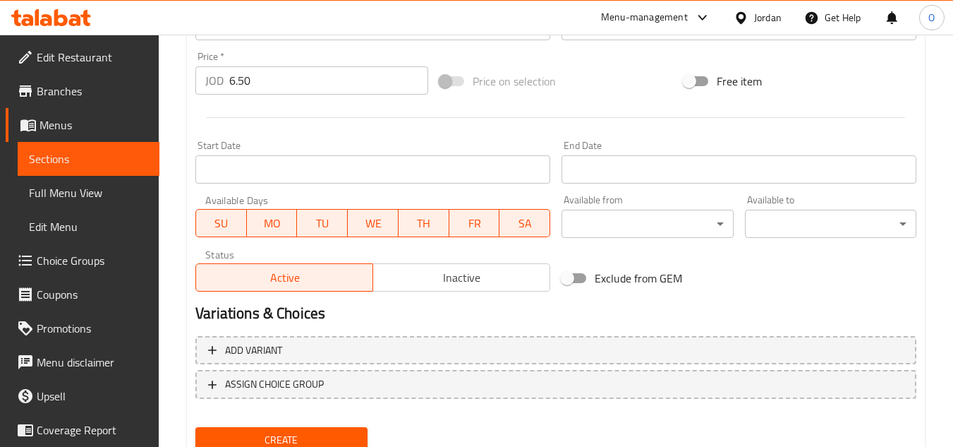
scroll to position [550, 0]
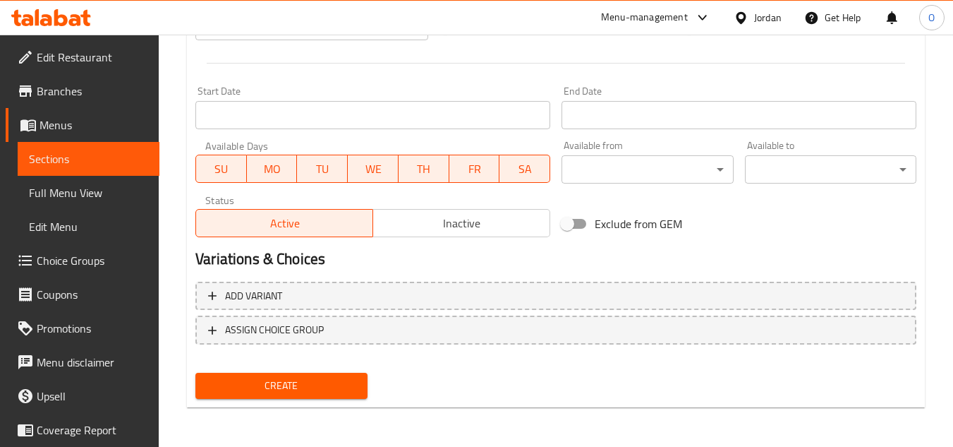
click at [291, 393] on span "Create" at bounding box center [281, 386] width 149 height 18
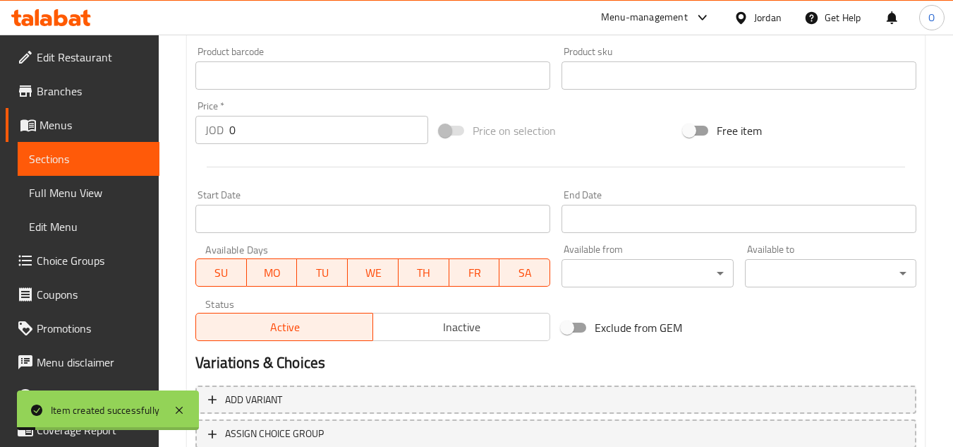
scroll to position [268, 0]
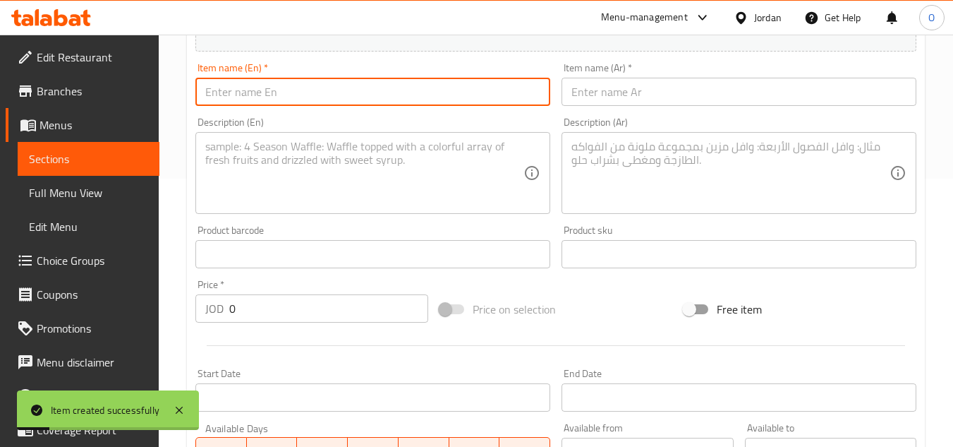
click at [293, 85] on input "text" at bounding box center [372, 92] width 355 height 28
click at [617, 93] on input "text" at bounding box center [739, 92] width 355 height 28
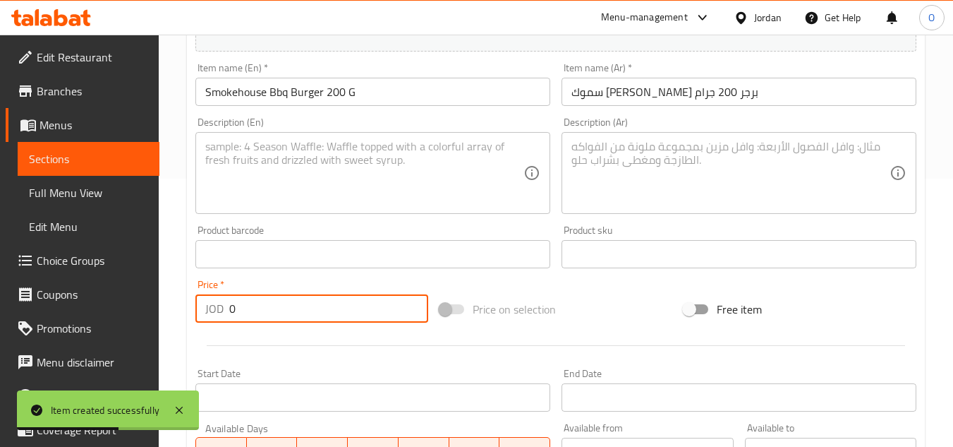
drag, startPoint x: 240, startPoint y: 317, endPoint x: 212, endPoint y: 307, distance: 29.9
click at [214, 313] on div "JOD 0 Price *" at bounding box center [311, 308] width 233 height 28
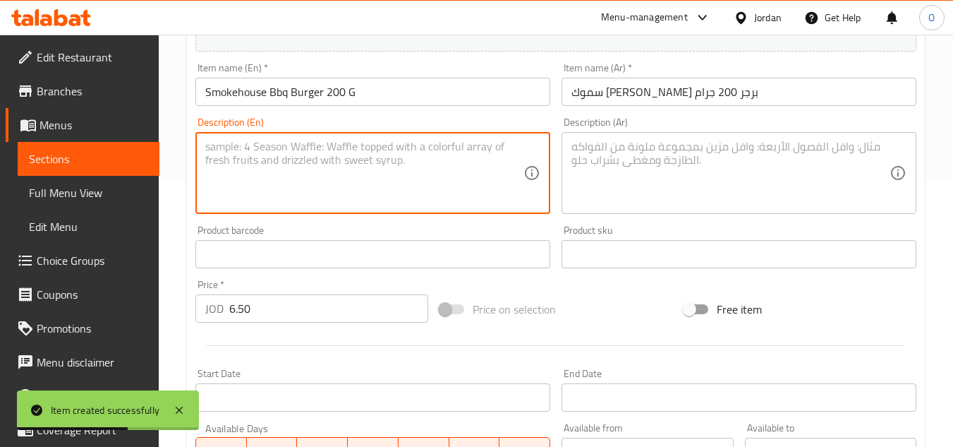
click at [265, 202] on textarea at bounding box center [364, 173] width 318 height 67
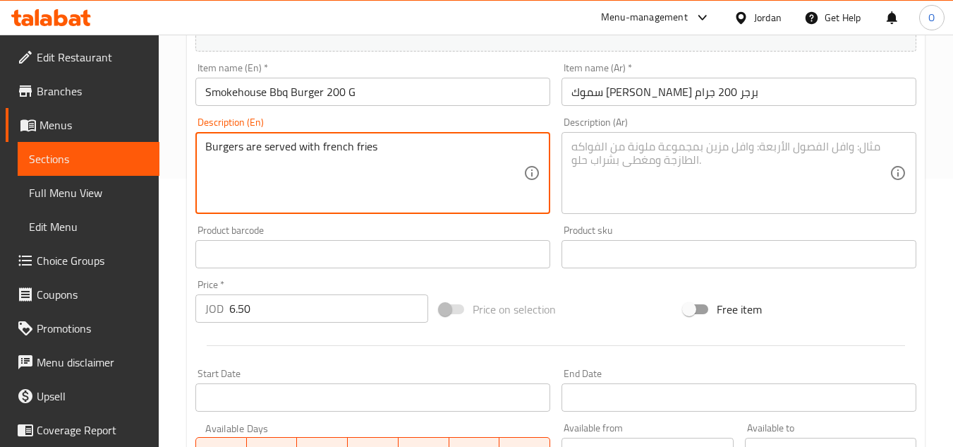
click at [713, 196] on textarea at bounding box center [731, 173] width 318 height 67
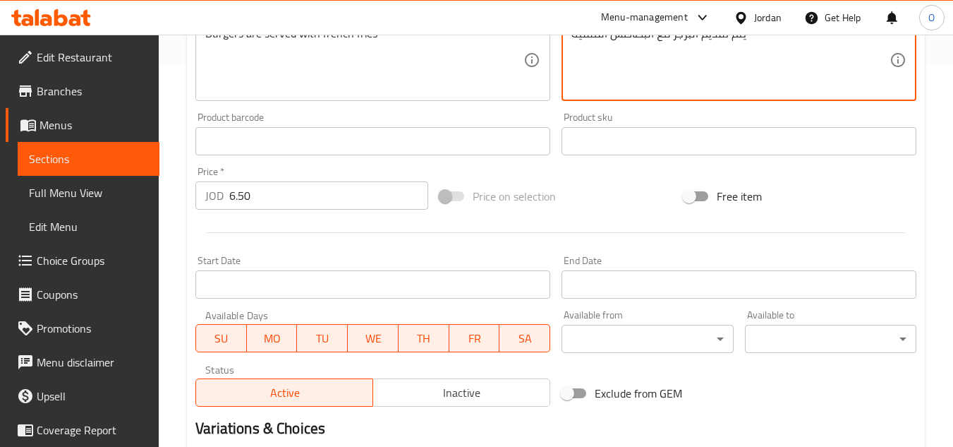
scroll to position [550, 0]
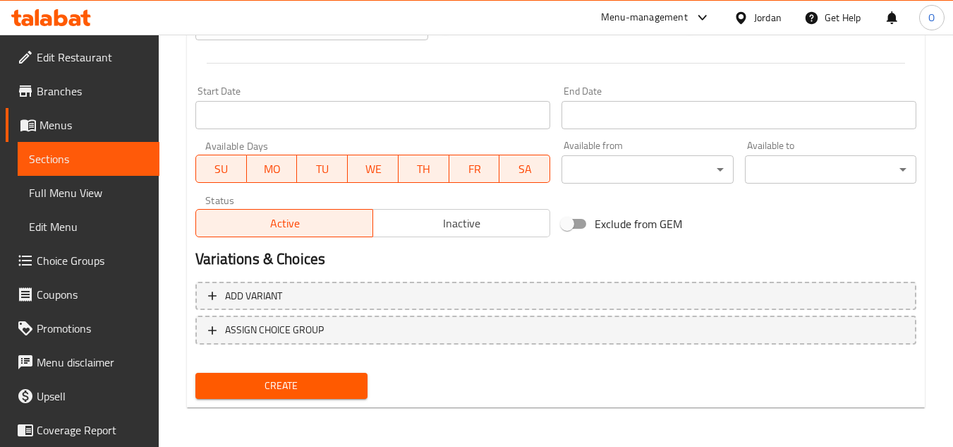
click at [318, 390] on span "Create" at bounding box center [281, 386] width 149 height 18
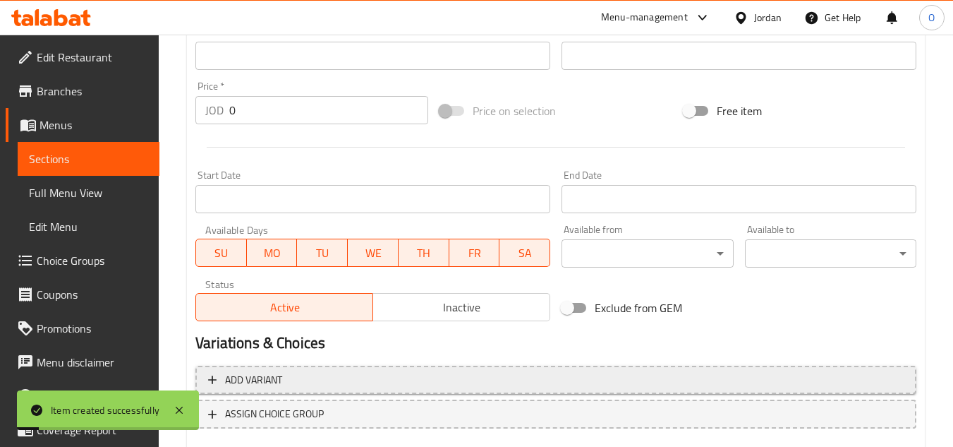
scroll to position [268, 0]
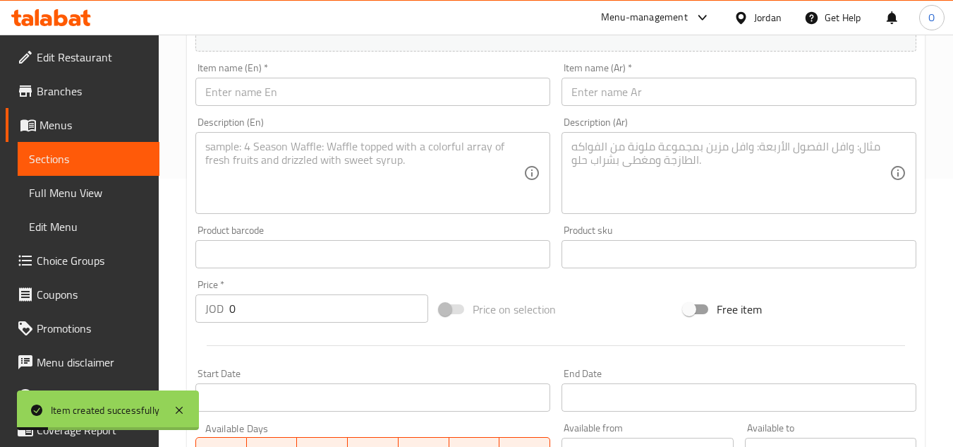
click at [300, 98] on input "text" at bounding box center [372, 92] width 355 height 28
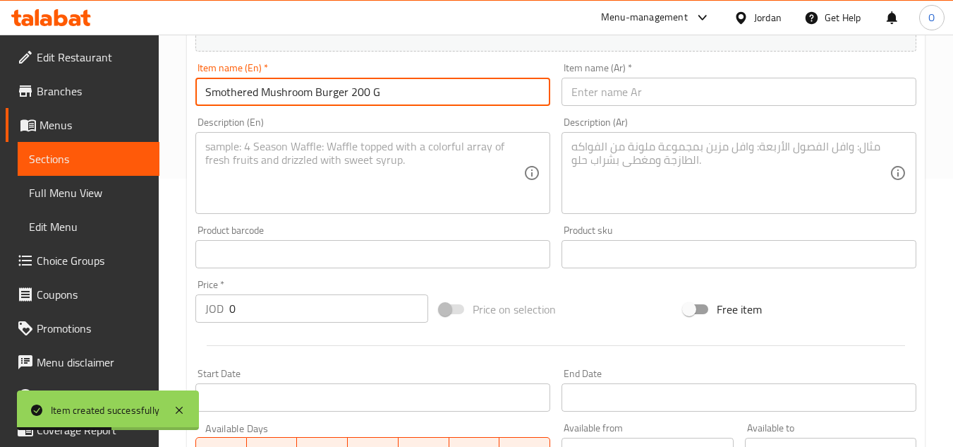
click at [721, 93] on input "text" at bounding box center [739, 92] width 355 height 28
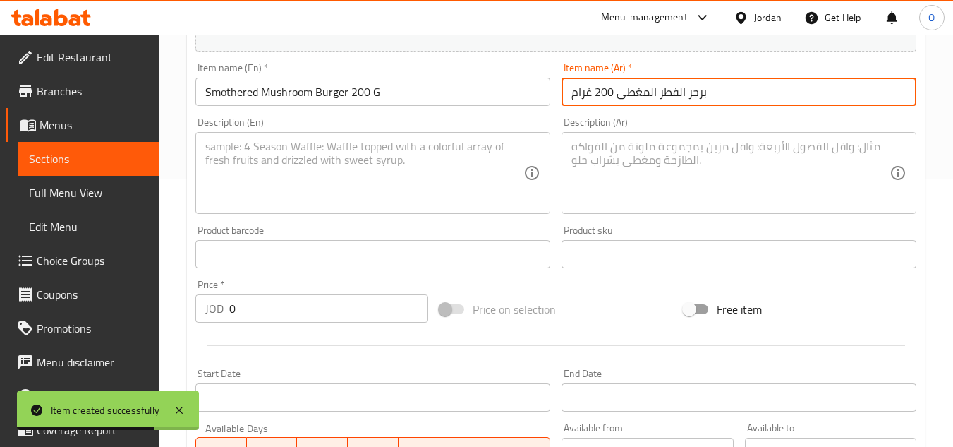
drag, startPoint x: 259, startPoint y: 314, endPoint x: 211, endPoint y: 305, distance: 48.8
click at [212, 306] on div "JOD 0 Price *" at bounding box center [311, 308] width 233 height 28
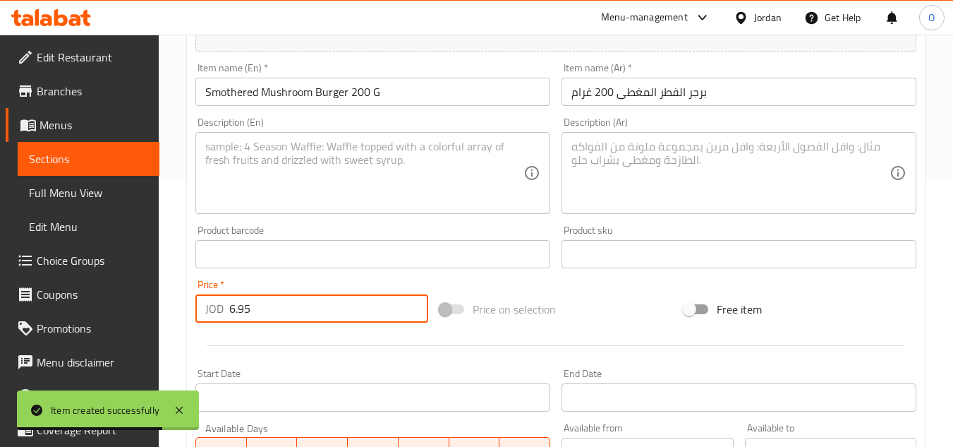
click at [265, 189] on textarea at bounding box center [364, 173] width 318 height 67
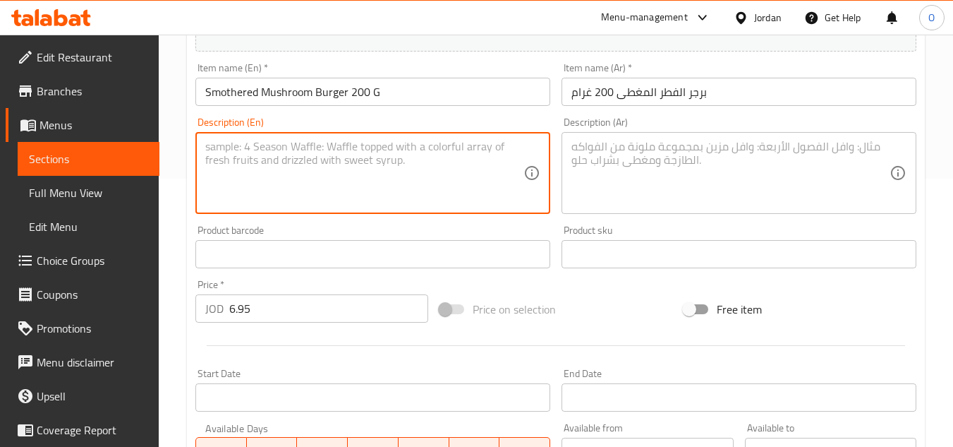
click at [228, 87] on input "Smothered Mushroom Burger 200 G" at bounding box center [372, 92] width 355 height 28
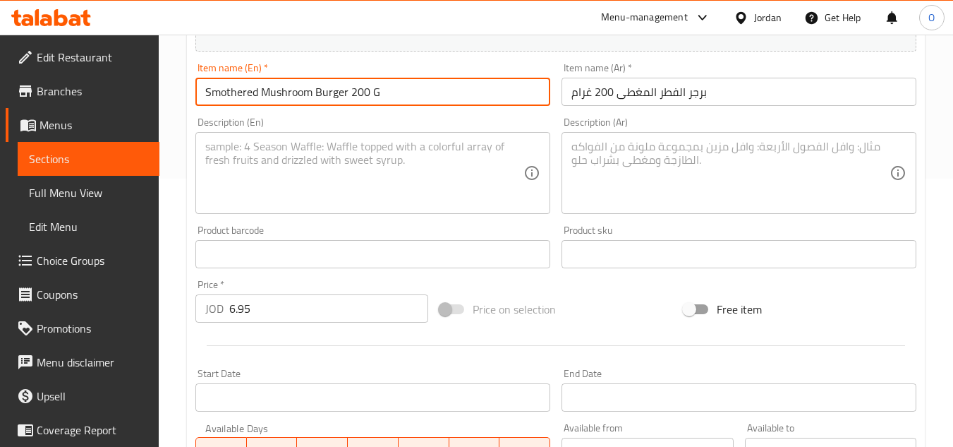
click at [228, 87] on input "Smothered Mushroom Burger 200 G" at bounding box center [372, 92] width 355 height 28
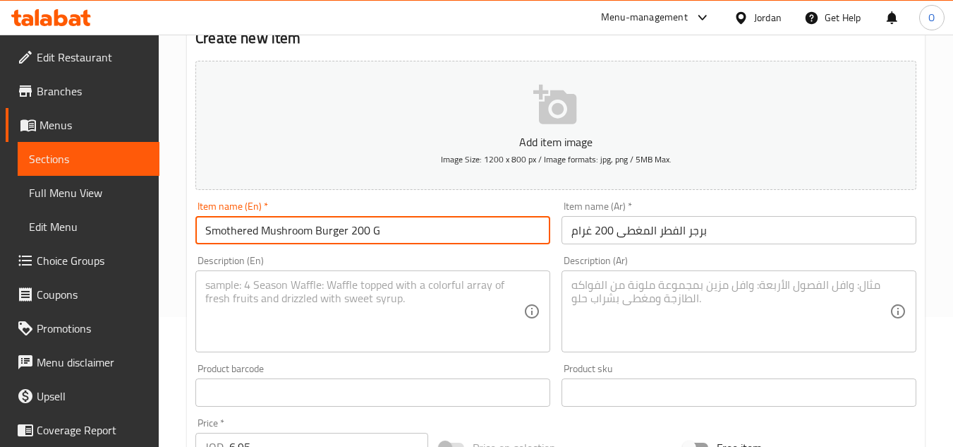
scroll to position [127, 0]
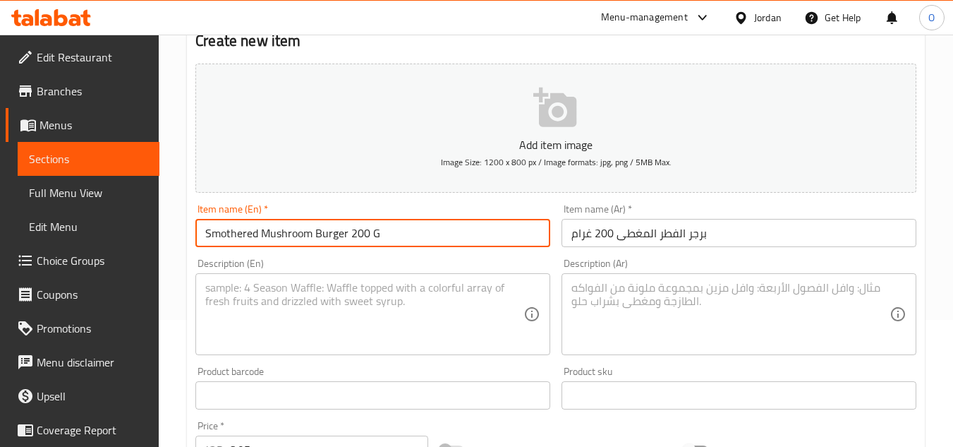
click at [327, 304] on textarea at bounding box center [364, 314] width 318 height 67
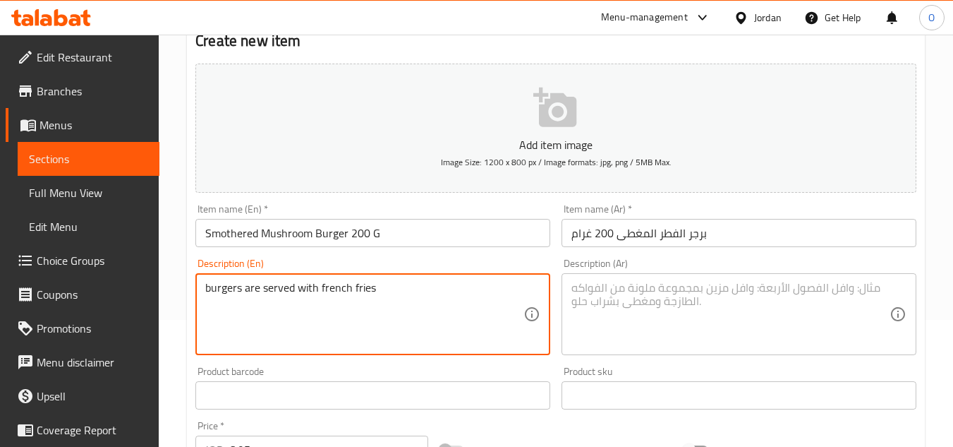
click at [695, 294] on textarea at bounding box center [731, 314] width 318 height 67
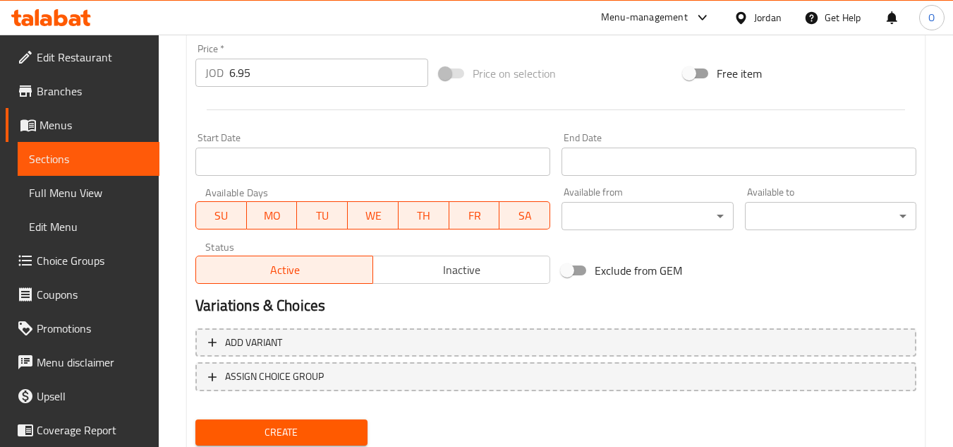
scroll to position [550, 0]
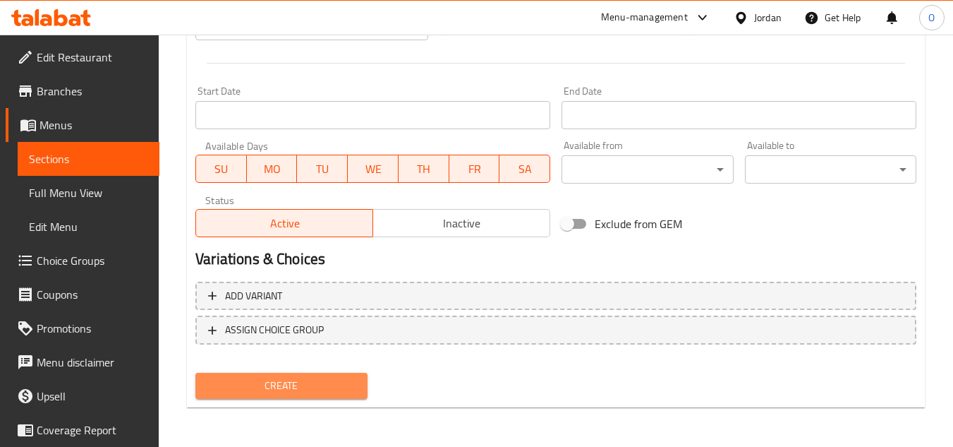
click at [254, 387] on span "Create" at bounding box center [281, 386] width 149 height 18
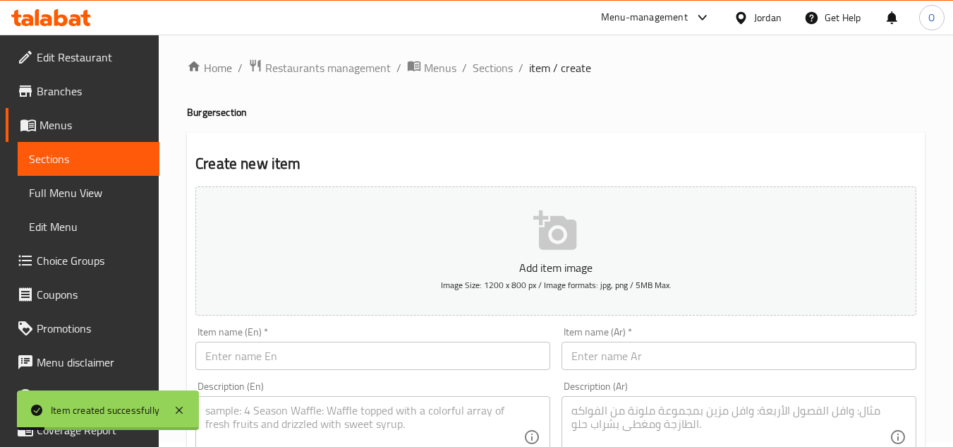
scroll to position [0, 0]
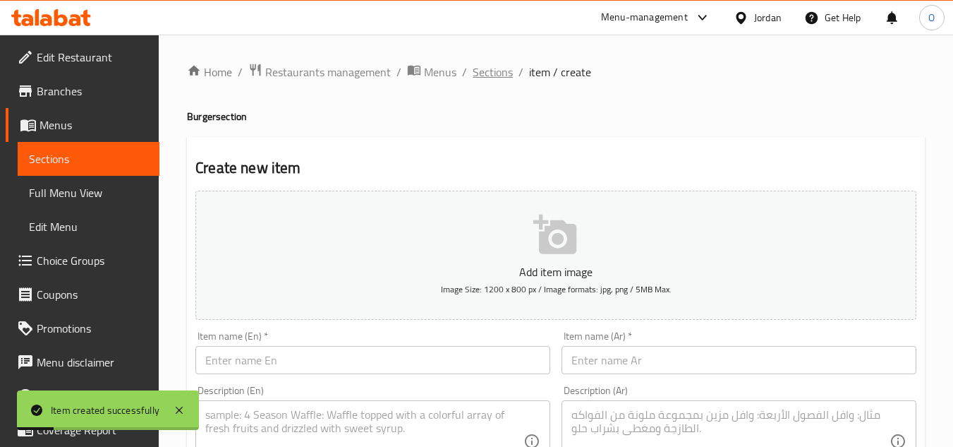
click at [476, 68] on span "Sections" at bounding box center [493, 72] width 40 height 17
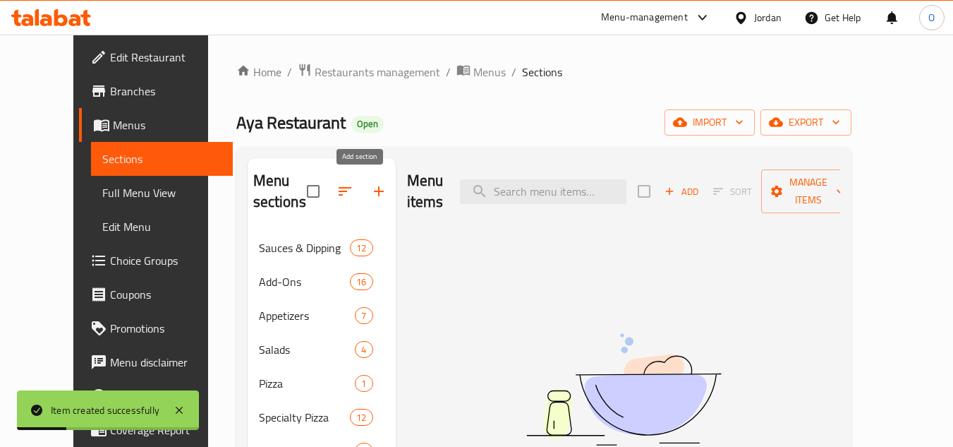
click at [362, 177] on button "button" at bounding box center [379, 191] width 34 height 34
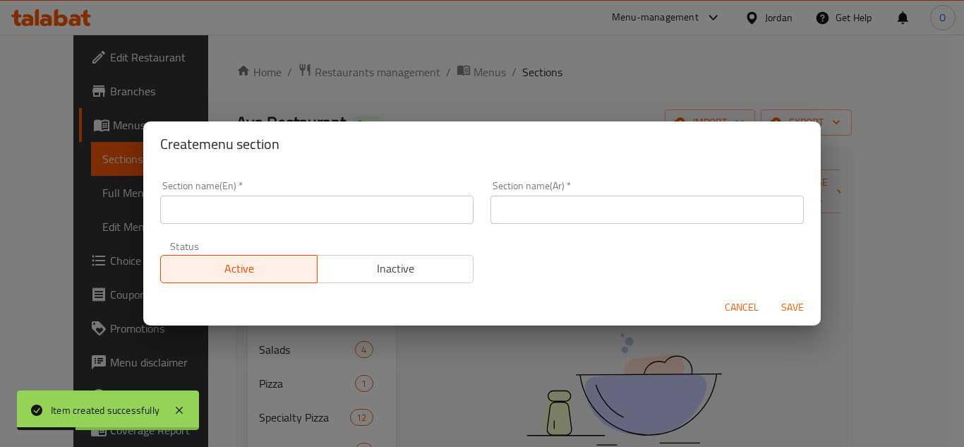
click at [324, 216] on input "text" at bounding box center [316, 209] width 313 height 28
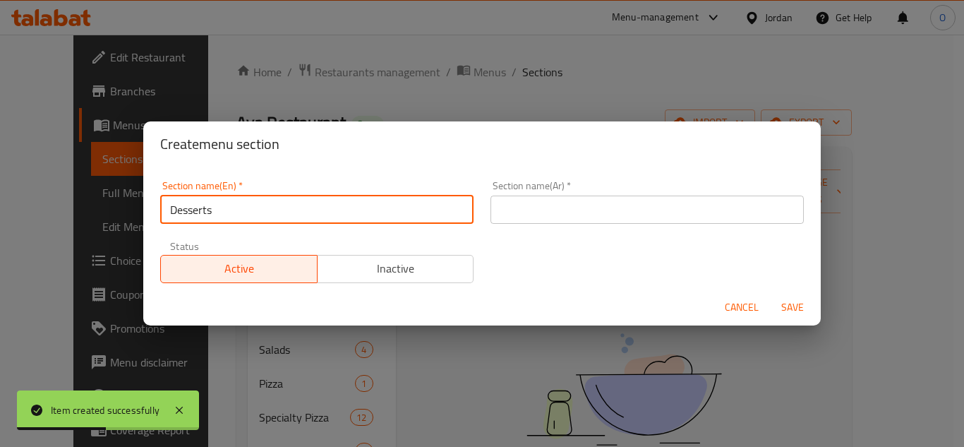
click at [660, 205] on input "text" at bounding box center [646, 209] width 313 height 28
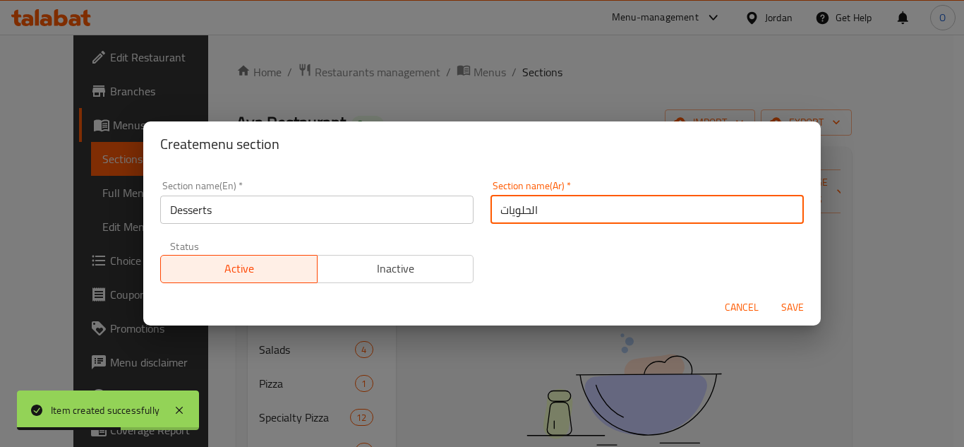
click at [790, 296] on button "Save" at bounding box center [792, 307] width 45 height 26
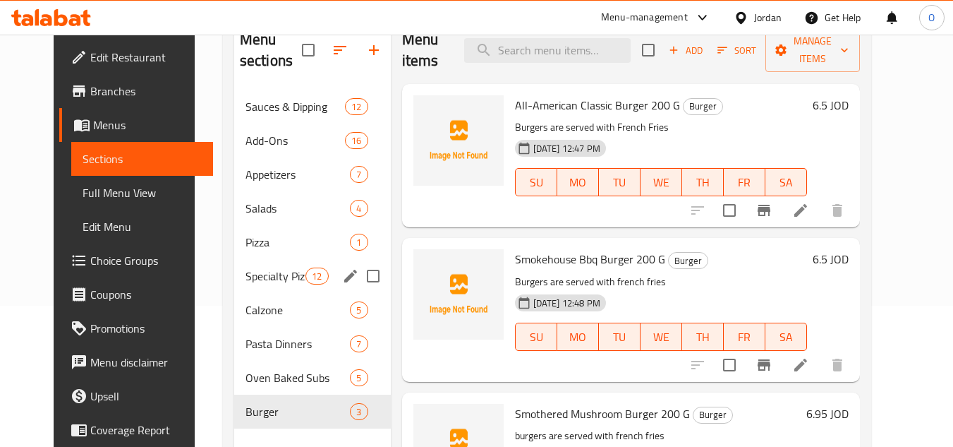
scroll to position [198, 0]
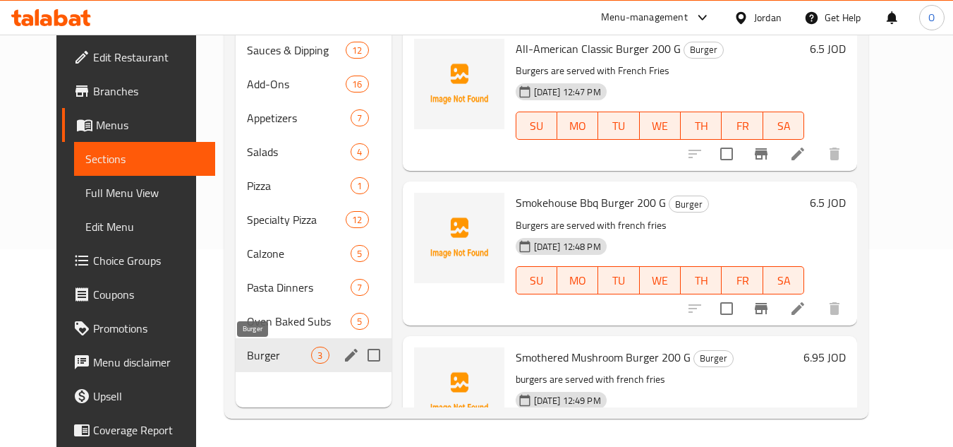
click at [274, 360] on span "Burger" at bounding box center [279, 354] width 64 height 17
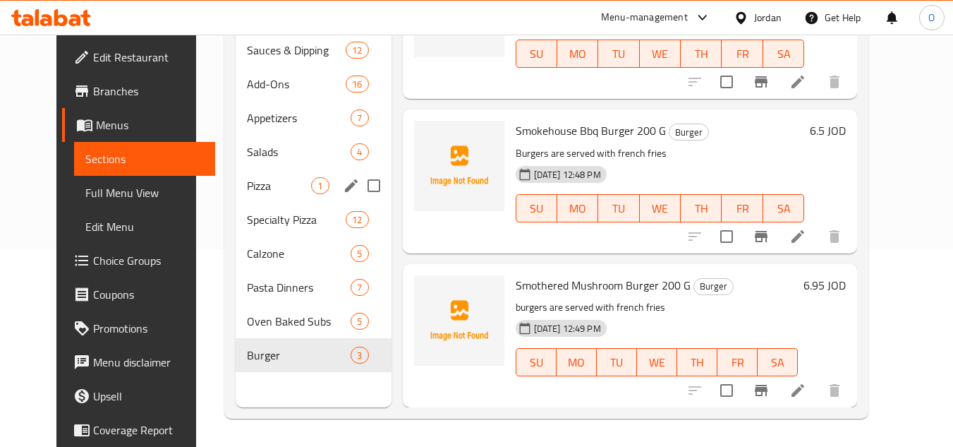
scroll to position [127, 0]
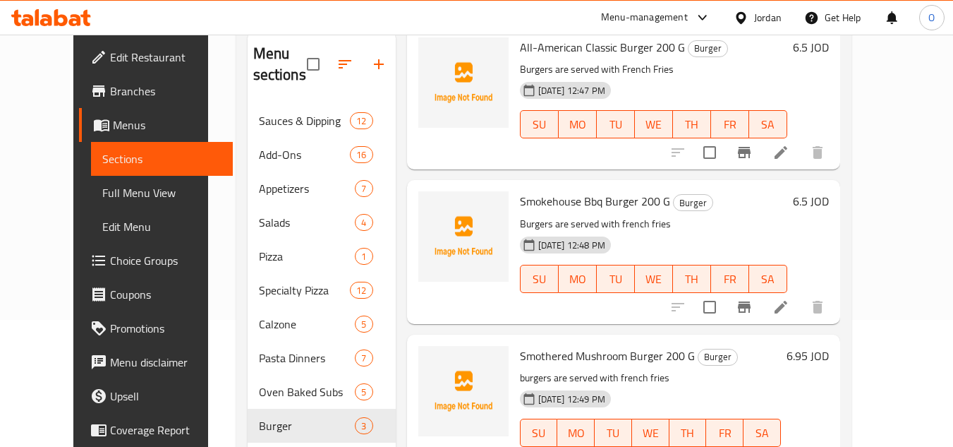
click at [370, 61] on icon "button" at bounding box center [378, 64] width 17 height 17
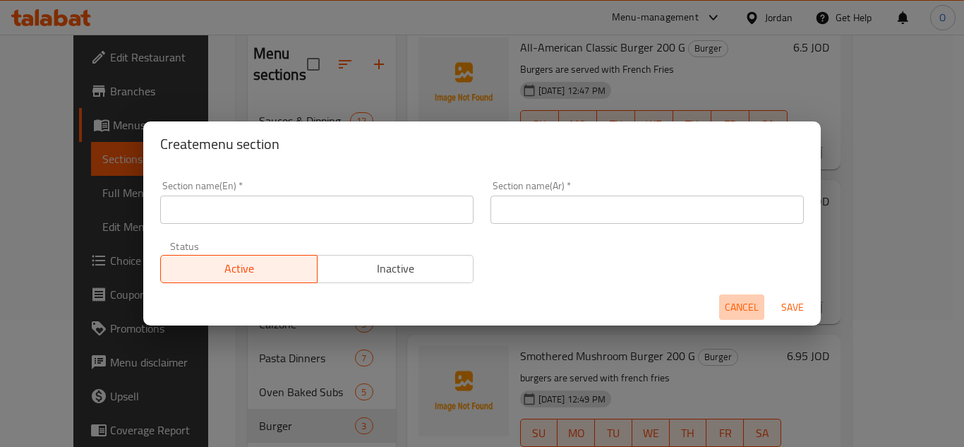
click at [728, 294] on button "Cancel" at bounding box center [741, 307] width 45 height 26
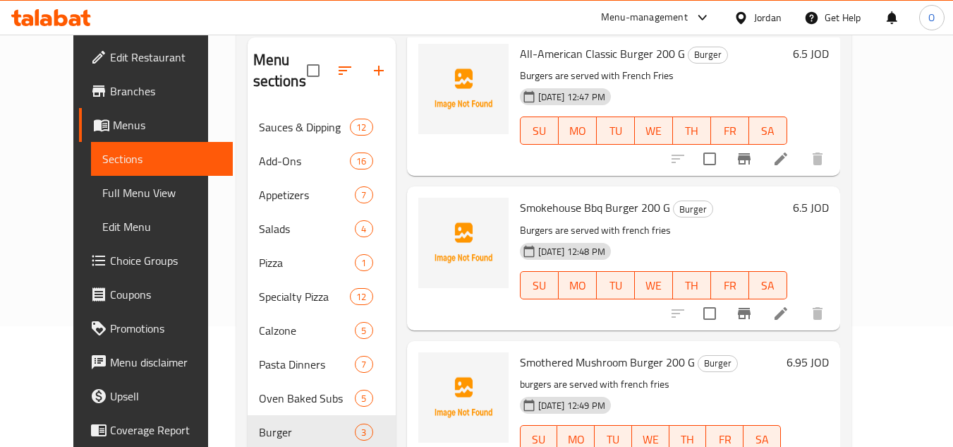
scroll to position [0, 0]
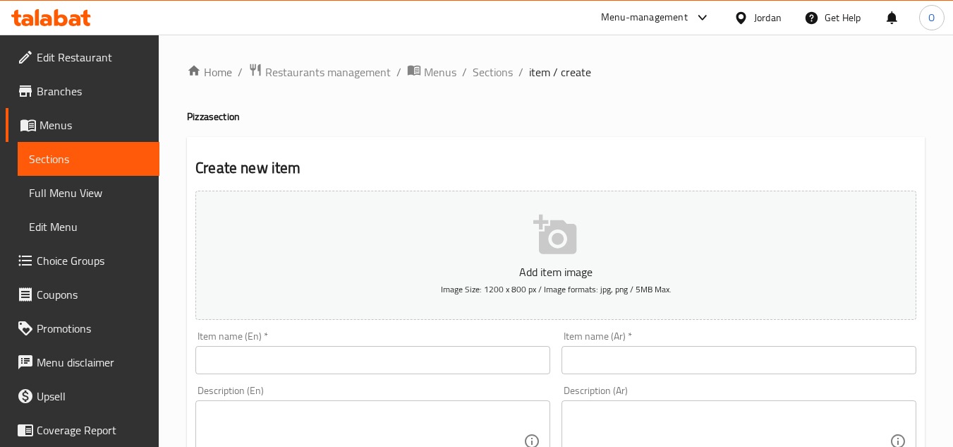
click at [66, 262] on span "Choice Groups" at bounding box center [92, 260] width 111 height 17
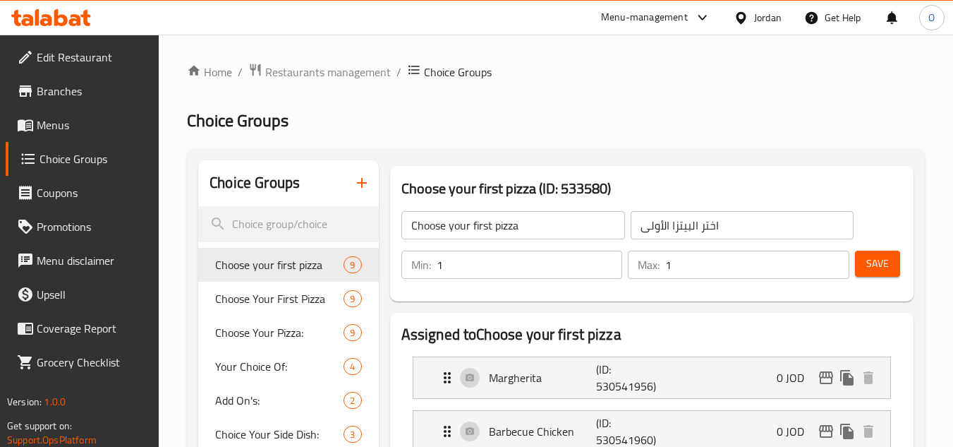
click at [365, 188] on icon "button" at bounding box center [361, 182] width 17 height 17
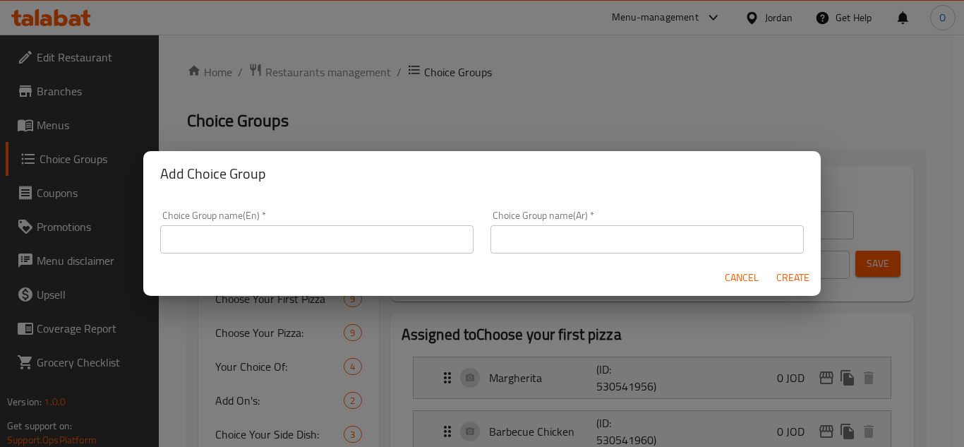
click at [257, 220] on div "Choice Group name(En)   * Choice Group name(En) *" at bounding box center [316, 231] width 313 height 43
click at [254, 231] on input "text" at bounding box center [316, 239] width 313 height 28
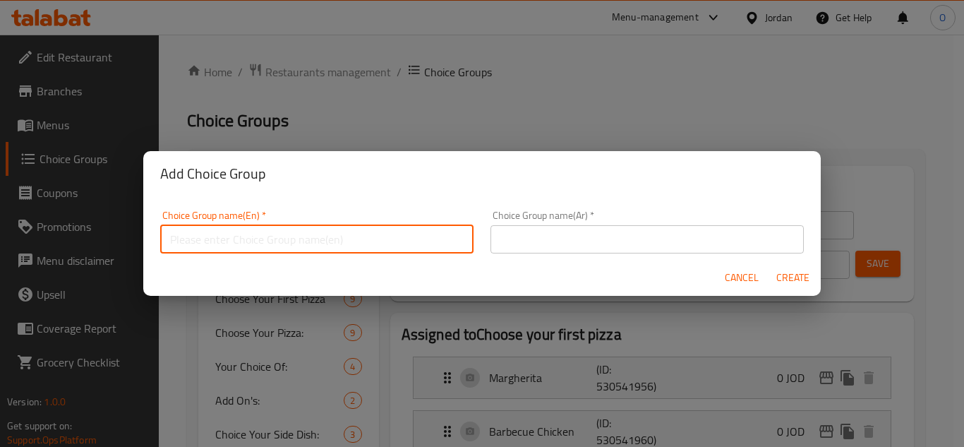
paste input "Add-Ons"
drag, startPoint x: 220, startPoint y: 243, endPoint x: 341, endPoint y: 241, distance: 120.7
click at [341, 241] on input "Add-Ons" at bounding box center [316, 239] width 313 height 28
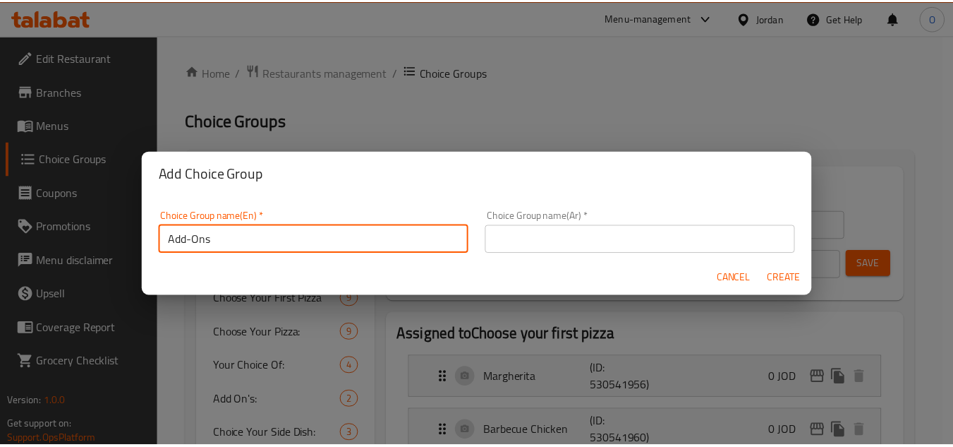
scroll to position [4, 0]
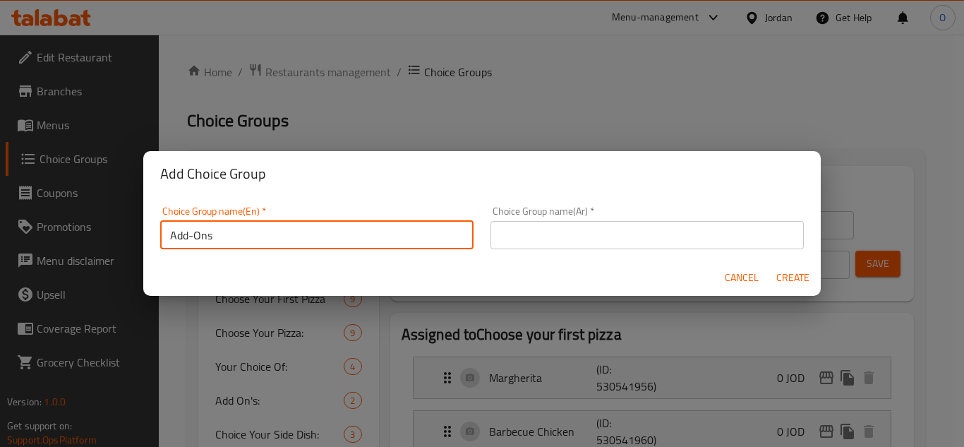
drag, startPoint x: 213, startPoint y: 241, endPoint x: 349, endPoint y: 252, distance: 136.6
click at [349, 252] on div "Choice Group name(En)   * Add-Ons Choice Group name(En) *" at bounding box center [317, 228] width 330 height 60
type input "Add-Ons"
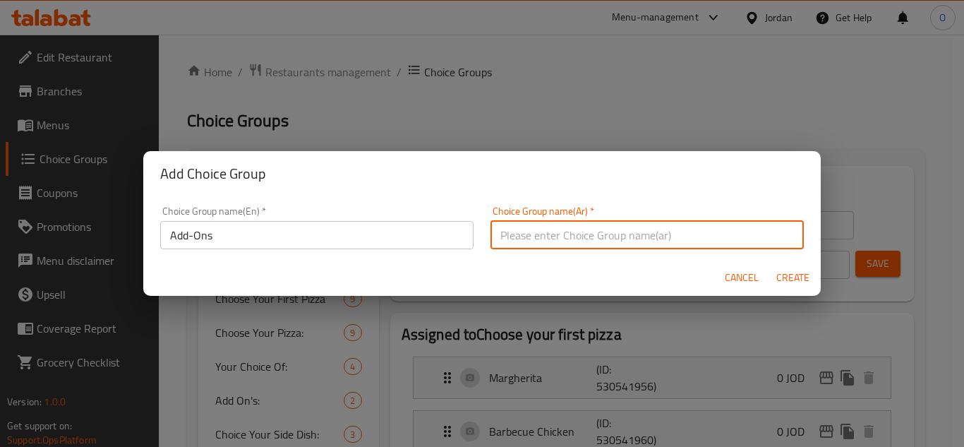
click at [523, 235] on input "text" at bounding box center [646, 235] width 313 height 28
paste input "إضافات"
type input "إضافات"
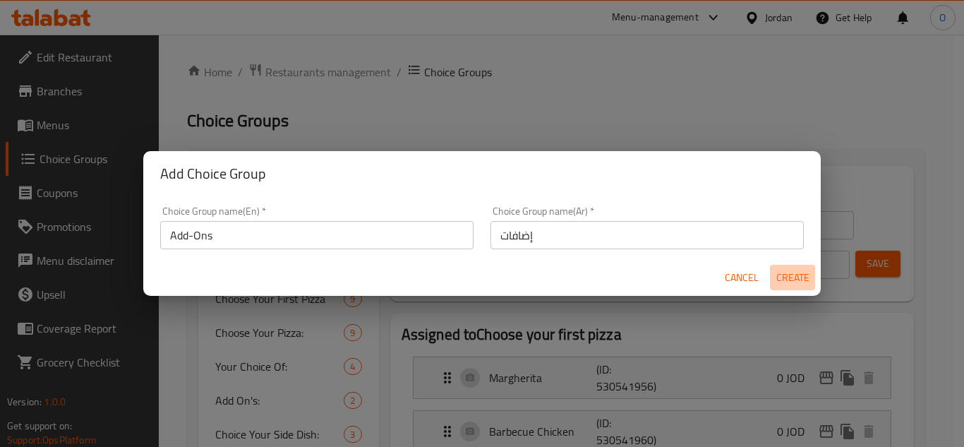
click at [796, 272] on span "Create" at bounding box center [792, 278] width 34 height 18
type input "Add-Ons"
type input "إضافات"
type input "0"
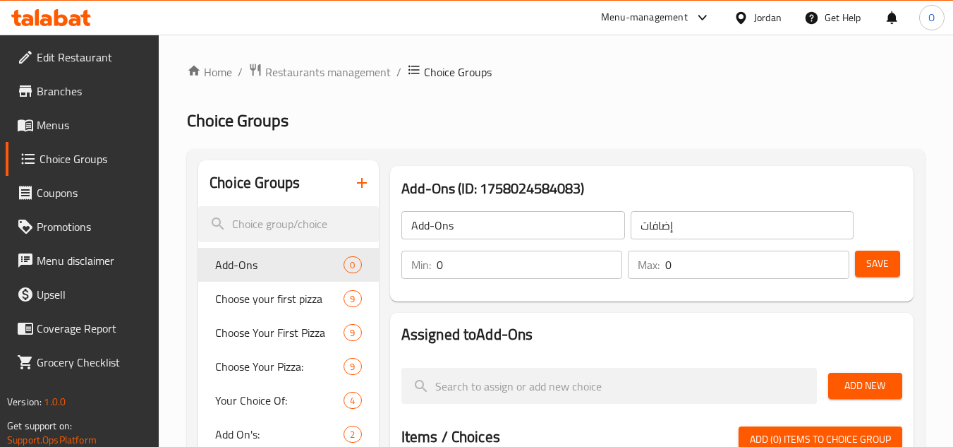
click at [840, 387] on span "Add New" at bounding box center [866, 386] width 52 height 18
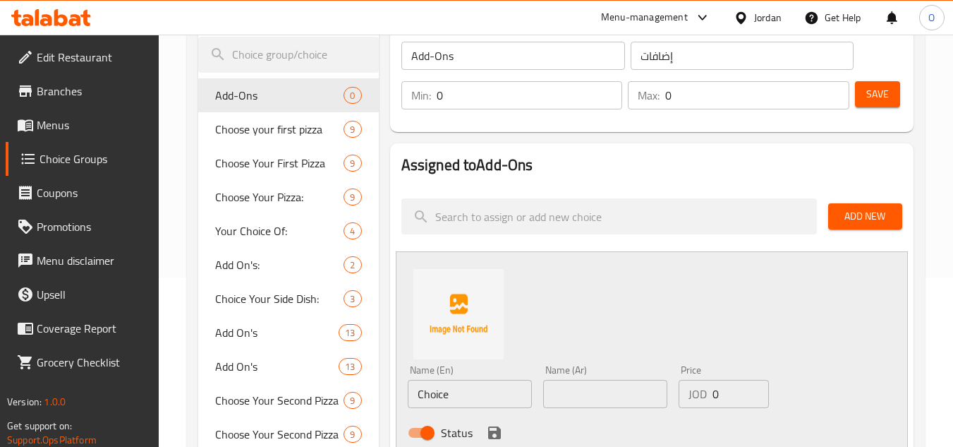
scroll to position [212, 0]
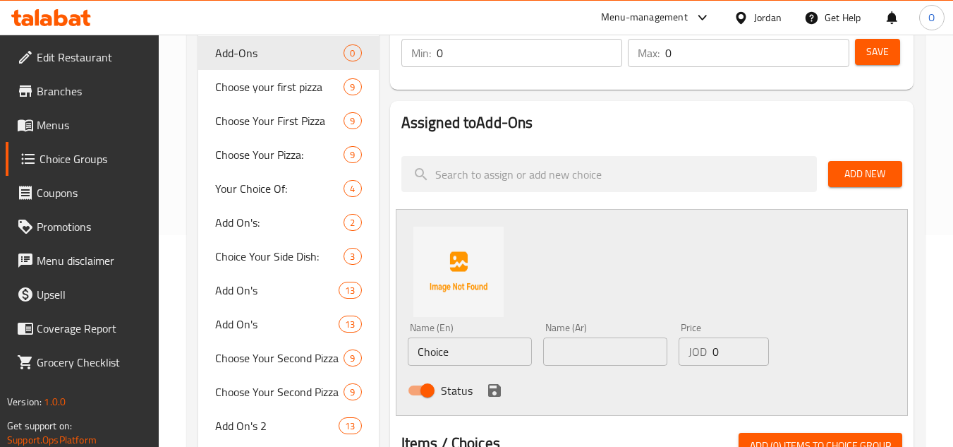
click at [490, 337] on div "Name (En) Choice Name (En)" at bounding box center [470, 343] width 124 height 43
click at [448, 355] on input "Choice" at bounding box center [470, 351] width 124 height 28
paste input "Pizza Sau"
type input "Pizza Sauce"
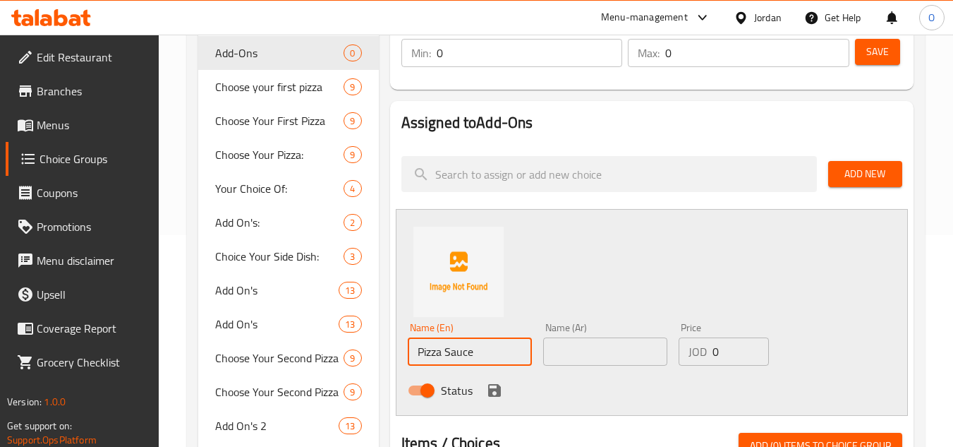
click at [589, 368] on div "Name (Ar) Name (Ar)" at bounding box center [605, 344] width 135 height 54
click at [591, 355] on input "text" at bounding box center [605, 351] width 124 height 28
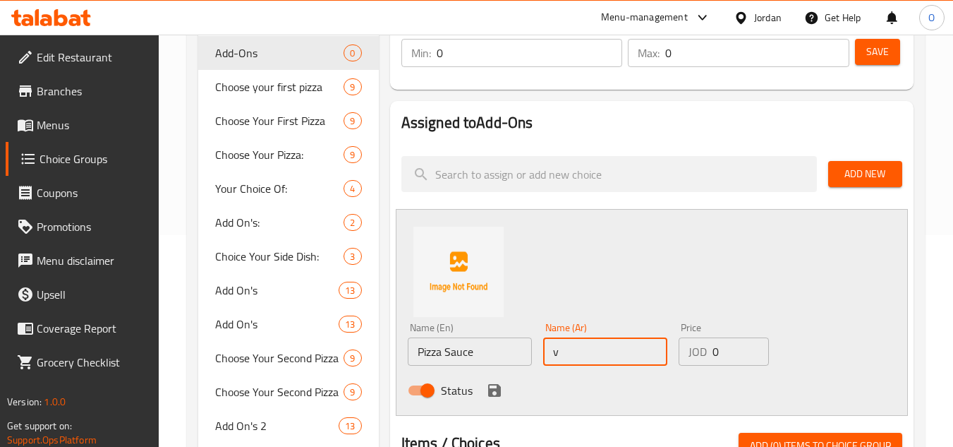
click at [591, 355] on input "v" at bounding box center [605, 351] width 124 height 28
paste input "صلصة البيتزا"
type input "صلصة البيتزا"
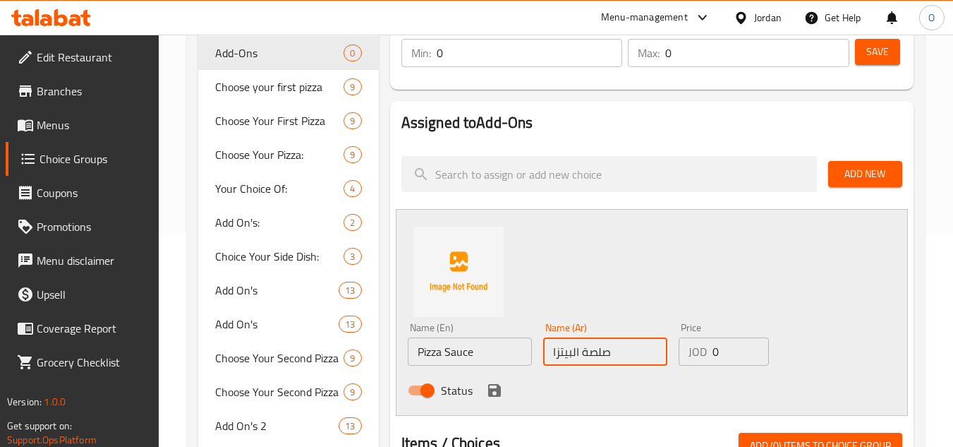
drag, startPoint x: 739, startPoint y: 357, endPoint x: 660, endPoint y: 354, distance: 78.4
click at [661, 354] on div "Name (En) Pizza Sauce Name (En) Name (Ar) صلصة البيتزا Name (Ar) Price JOD 0 Pr…" at bounding box center [605, 363] width 407 height 92
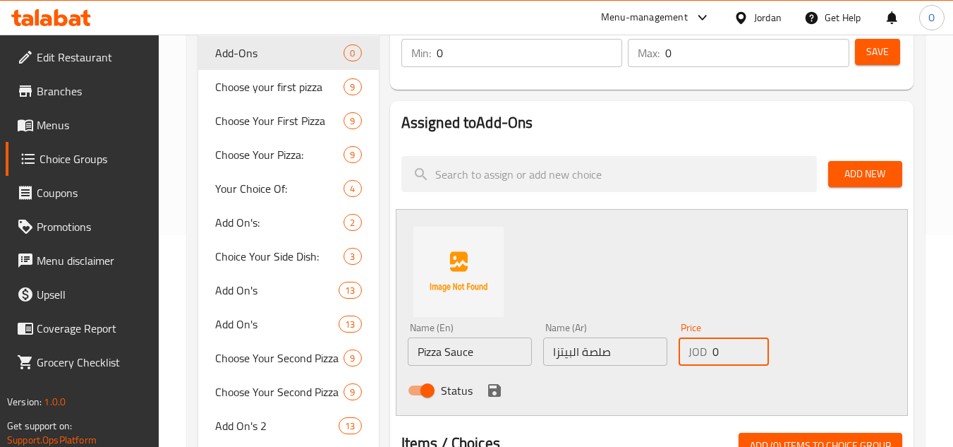
paste input ".75"
type input "0.75"
click at [488, 384] on icon "save" at bounding box center [494, 390] width 17 height 17
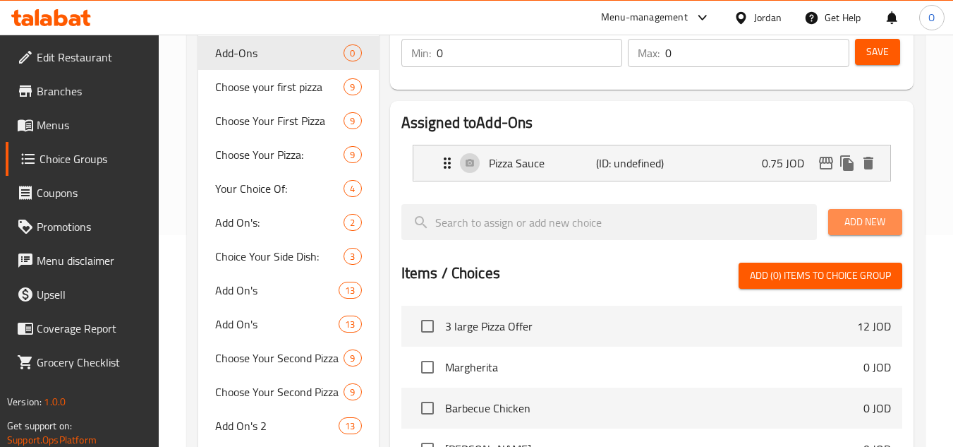
click at [873, 221] on span "Add New" at bounding box center [866, 222] width 52 height 18
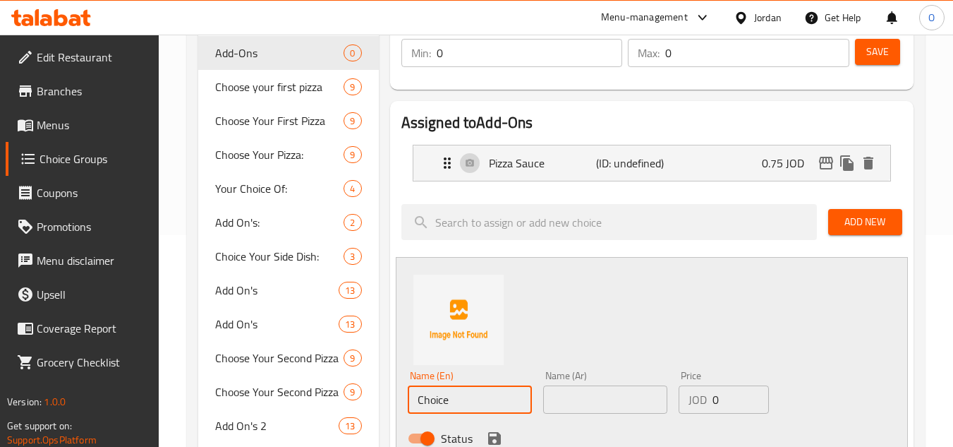
click at [454, 411] on input "Choice" at bounding box center [470, 399] width 124 height 28
paste input "Oregano"
type input "Oregano"
click at [640, 413] on input "text" at bounding box center [605, 399] width 124 height 28
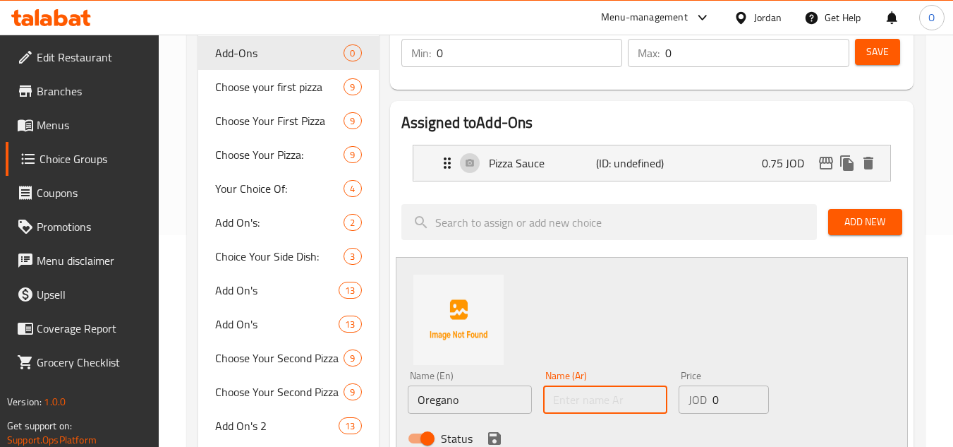
paste input "أوريجانو"
type input "أوريجانو"
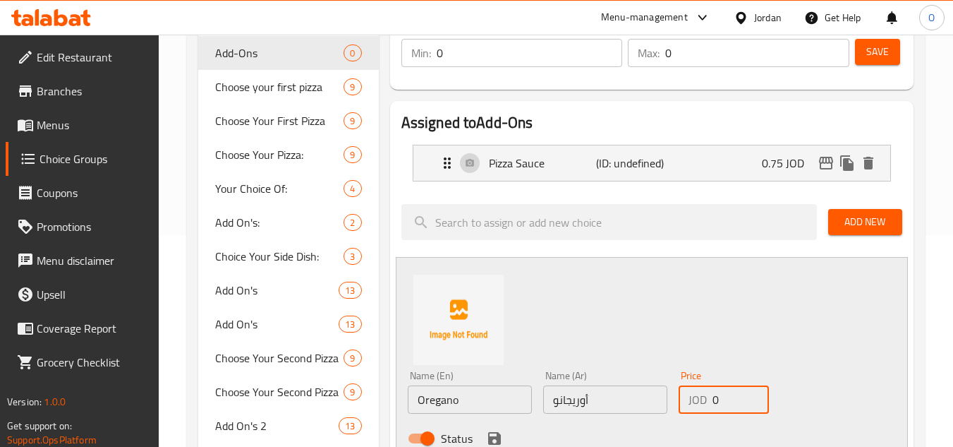
drag, startPoint x: 743, startPoint y: 399, endPoint x: 680, endPoint y: 409, distance: 63.5
click at [680, 409] on div "JOD 0 Price" at bounding box center [724, 399] width 90 height 28
paste input ".50"
type input "0.50"
click at [629, 315] on div "Name (En) Oregano Name (En) Name (Ar) أوريجانو Name (Ar) Price JOD 0.50 Price S…" at bounding box center [652, 360] width 512 height 207
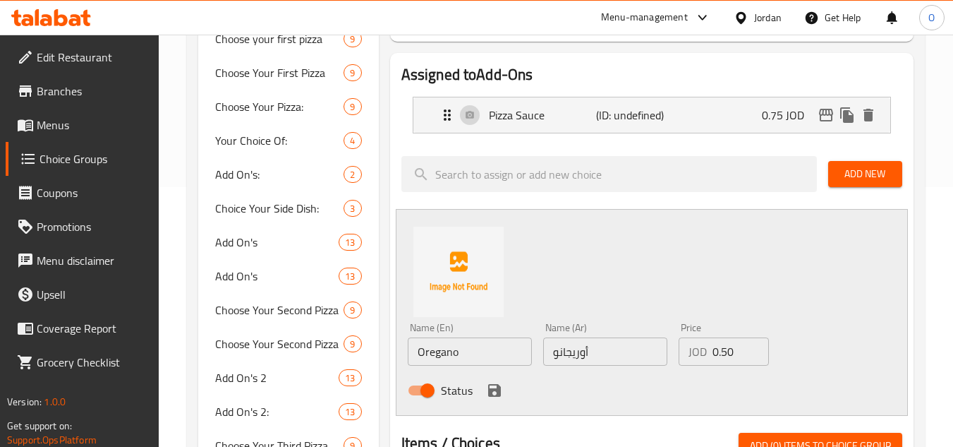
scroll to position [282, 0]
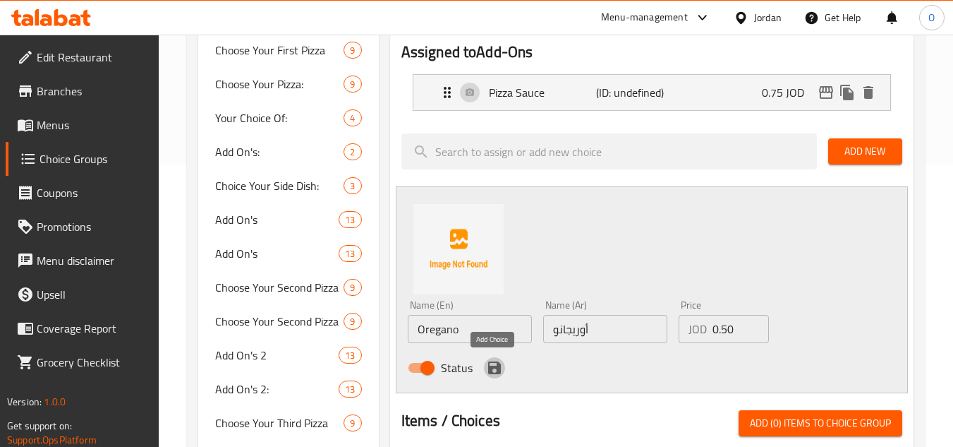
click at [492, 363] on icon "save" at bounding box center [494, 367] width 13 height 13
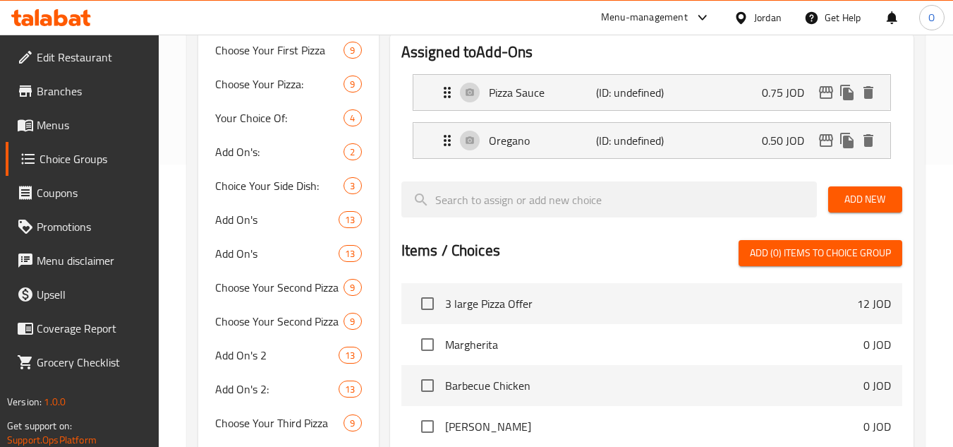
click at [841, 209] on button "Add New" at bounding box center [865, 199] width 74 height 26
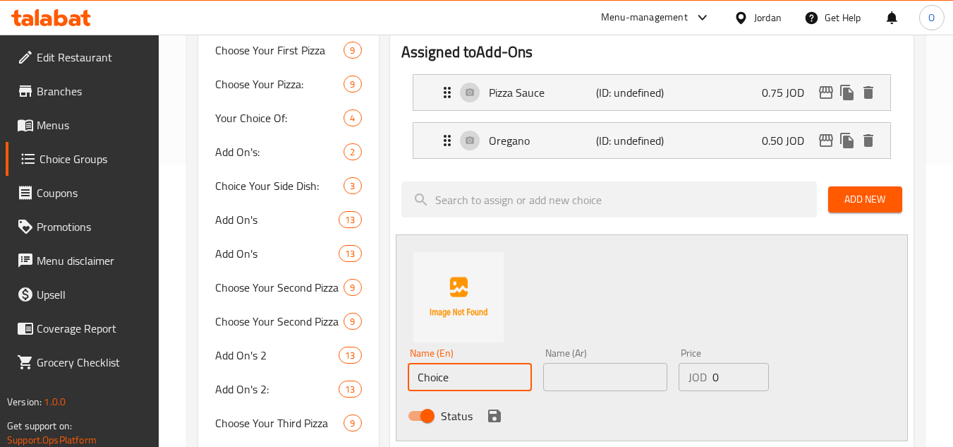
click at [490, 367] on input "Choice" at bounding box center [470, 377] width 124 height 28
paste input "Onions"
type input "Onions"
click at [634, 381] on input "text" at bounding box center [605, 377] width 124 height 28
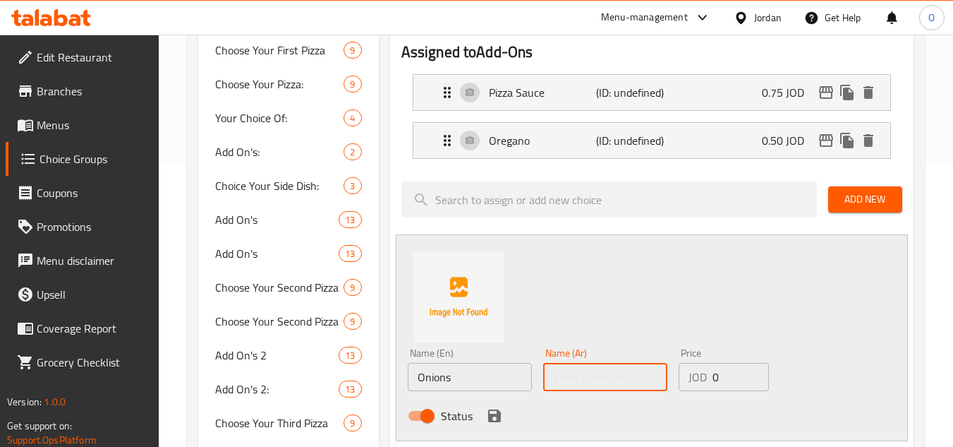
paste input "بصل"
type input "بصل"
click at [713, 390] on input "0" at bounding box center [741, 377] width 56 height 28
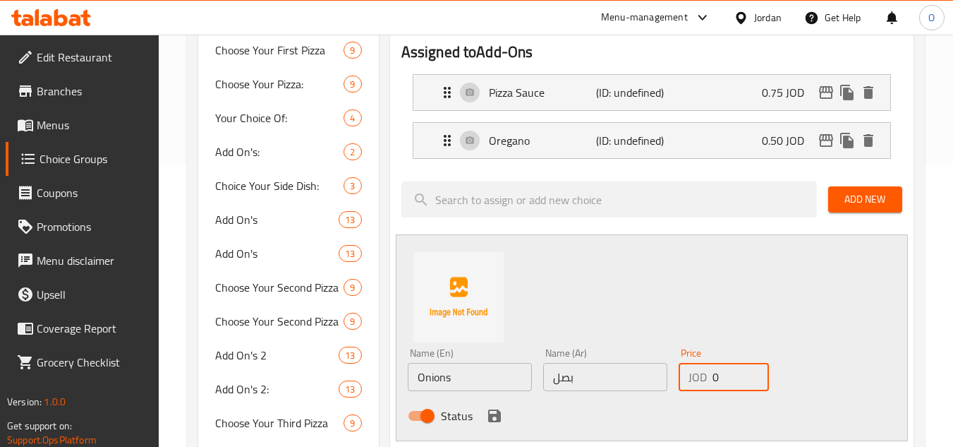
drag, startPoint x: 724, startPoint y: 382, endPoint x: 654, endPoint y: 397, distance: 71.4
click at [658, 397] on div "Name (En) Onions Name (En) Name (Ar) بصل Name (Ar) Price JOD 0 Price Status" at bounding box center [605, 388] width 407 height 92
paste input ".50"
type input "0.50"
click at [494, 414] on icon "save" at bounding box center [494, 415] width 13 height 13
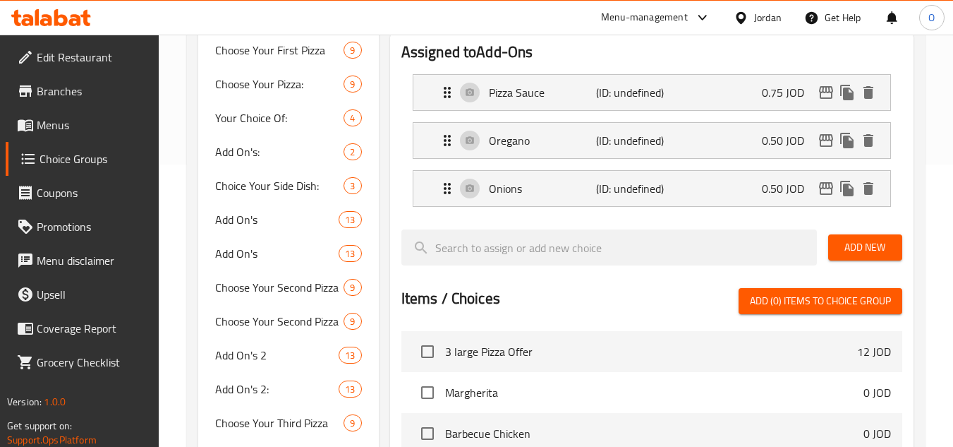
click at [895, 236] on button "Add New" at bounding box center [865, 247] width 74 height 26
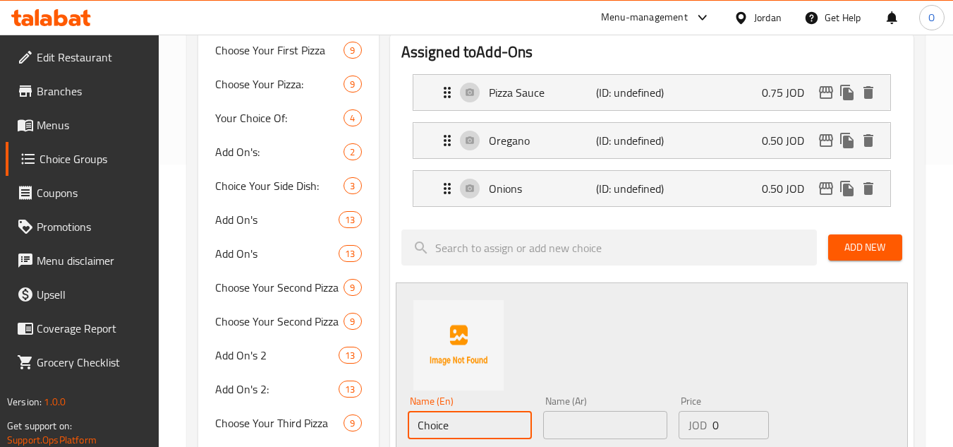
click at [470, 425] on input "Choice" at bounding box center [470, 425] width 124 height 28
paste input "Green Peppers"
type input "Green Peppers"
click at [593, 426] on input "text" at bounding box center [605, 425] width 124 height 28
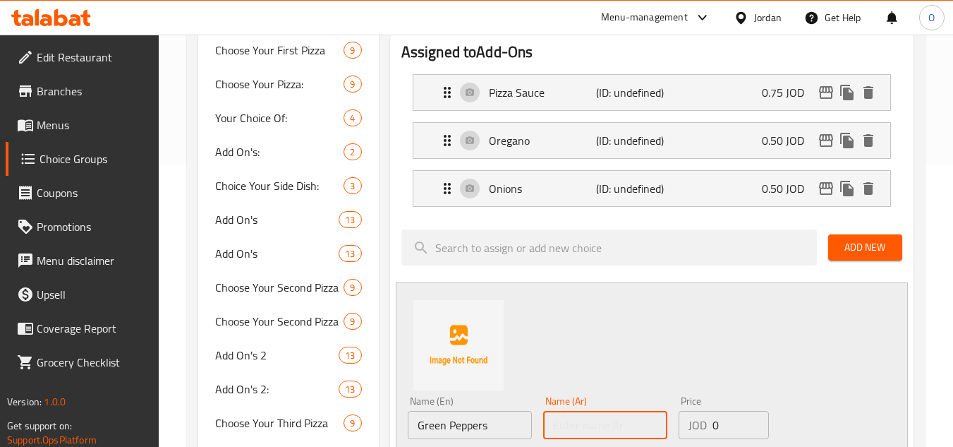
paste input "فلفل أخضر"
type input "فلفل أخضر"
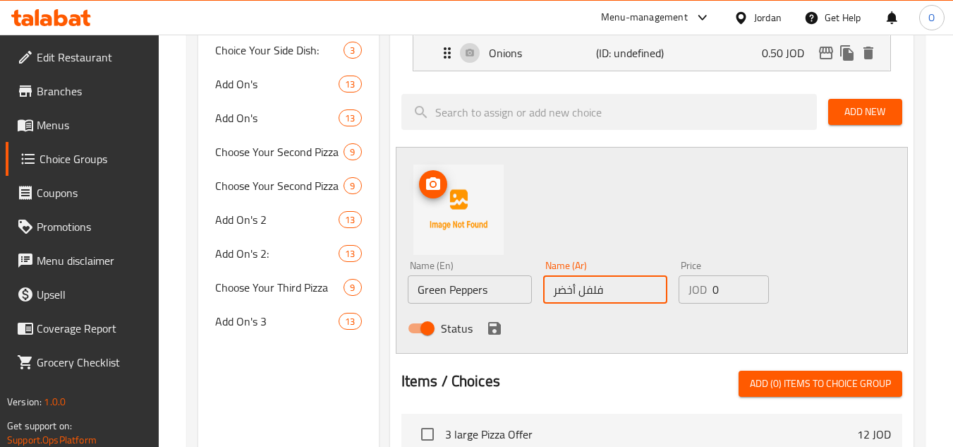
scroll to position [423, 0]
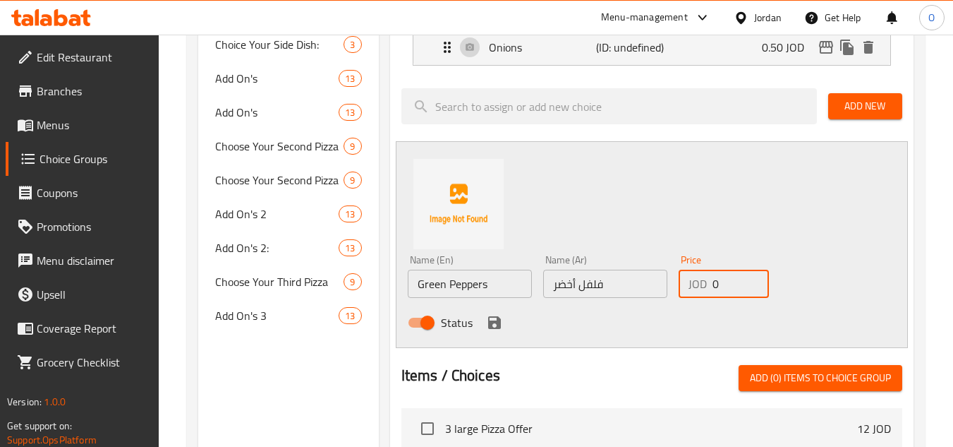
drag, startPoint x: 734, startPoint y: 289, endPoint x: 651, endPoint y: 294, distance: 83.4
click at [662, 292] on div "Name (En) Green Peppers Name (En) Name (Ar) فلفل أخضر Name (Ar) Price JOD 0 Pri…" at bounding box center [605, 295] width 407 height 92
paste input ".60"
type input "0.60"
click at [498, 321] on icon "save" at bounding box center [494, 322] width 13 height 13
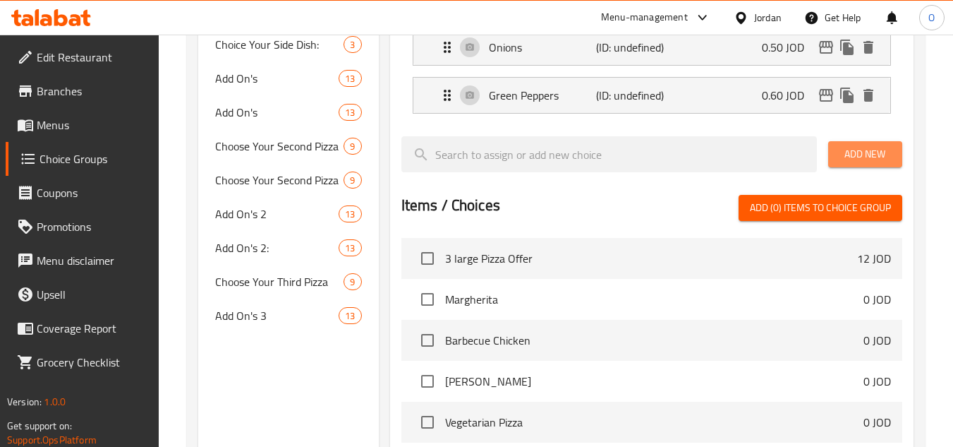
click at [834, 151] on button "Add New" at bounding box center [865, 154] width 74 height 26
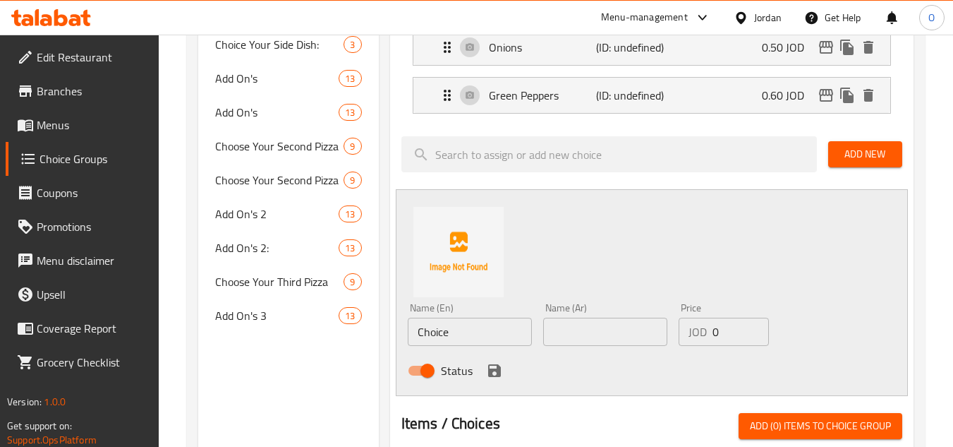
click at [464, 334] on input "Choice" at bounding box center [470, 332] width 124 height 28
paste input "Jalapenos"
type input "Jalapenos"
click at [571, 334] on input "text" at bounding box center [605, 332] width 124 height 28
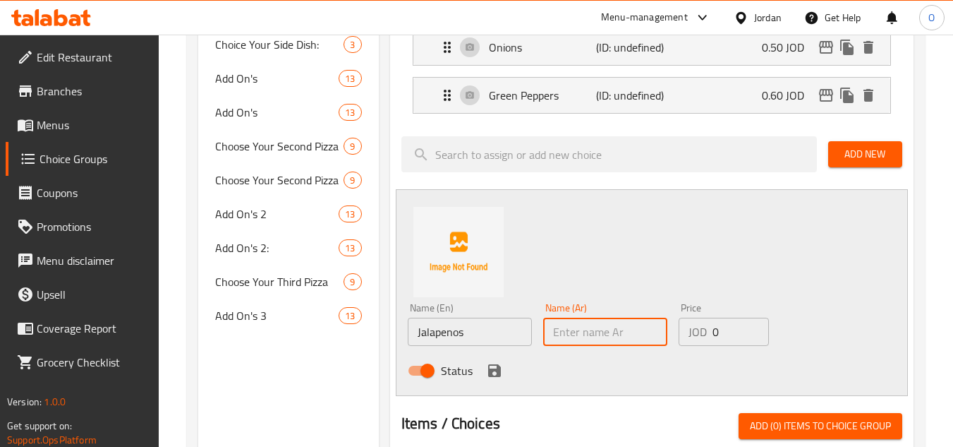
paste input "هلابينو"
type input "هلابينو"
drag, startPoint x: 721, startPoint y: 337, endPoint x: 689, endPoint y: 342, distance: 32.9
click at [690, 342] on div "JOD 0 Price" at bounding box center [724, 332] width 90 height 28
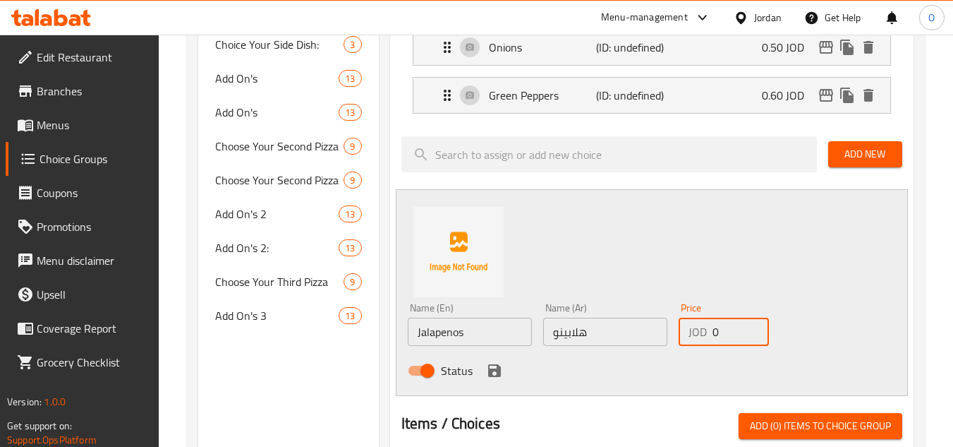
paste input ".60"
type input "0.60"
click at [492, 368] on icon "save" at bounding box center [494, 370] width 17 height 17
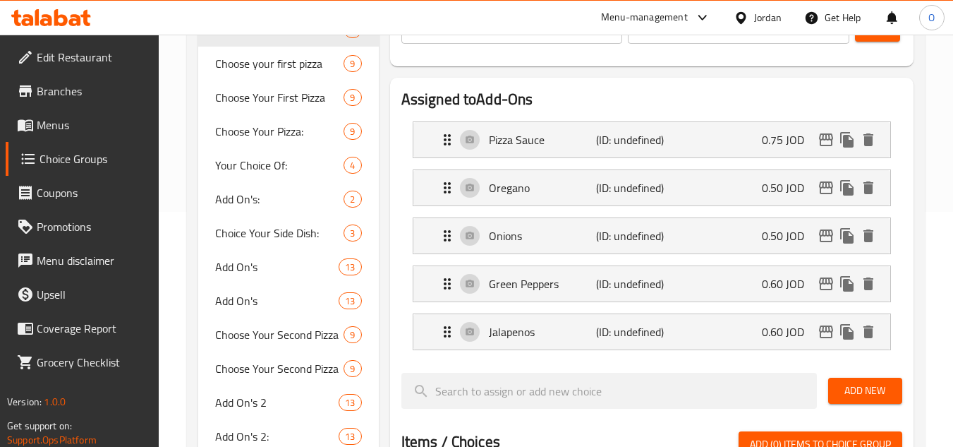
scroll to position [353, 0]
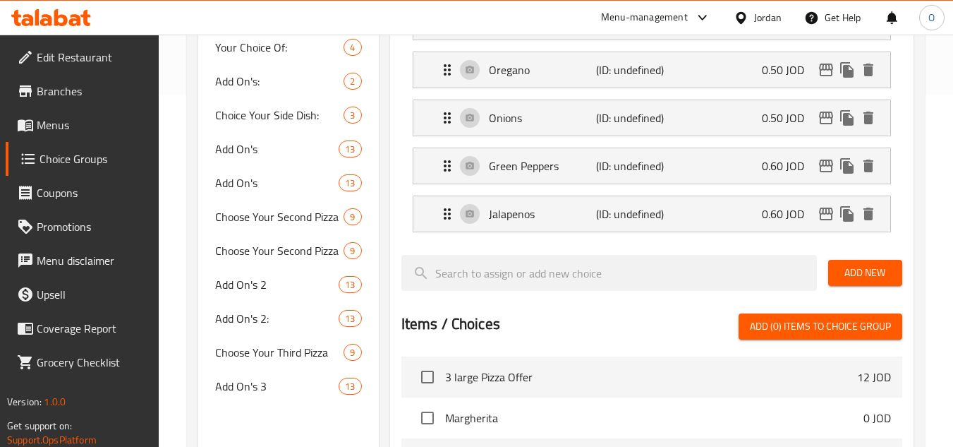
click at [867, 272] on span "Add New" at bounding box center [866, 273] width 52 height 18
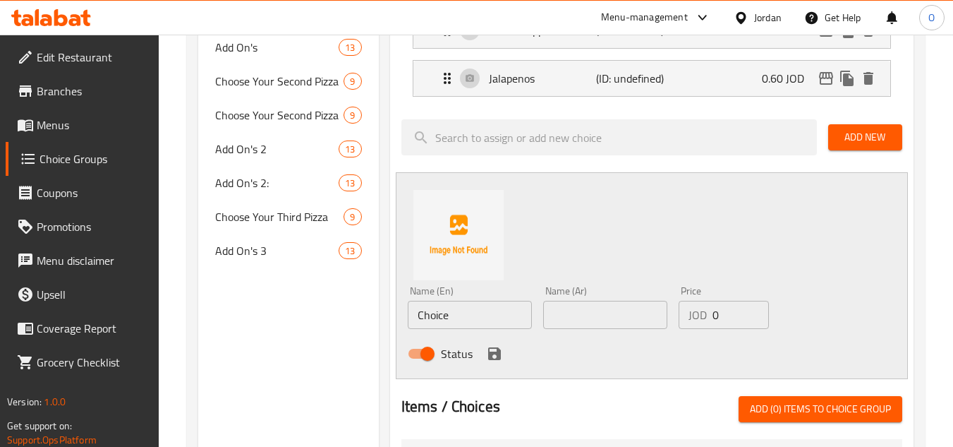
scroll to position [494, 0]
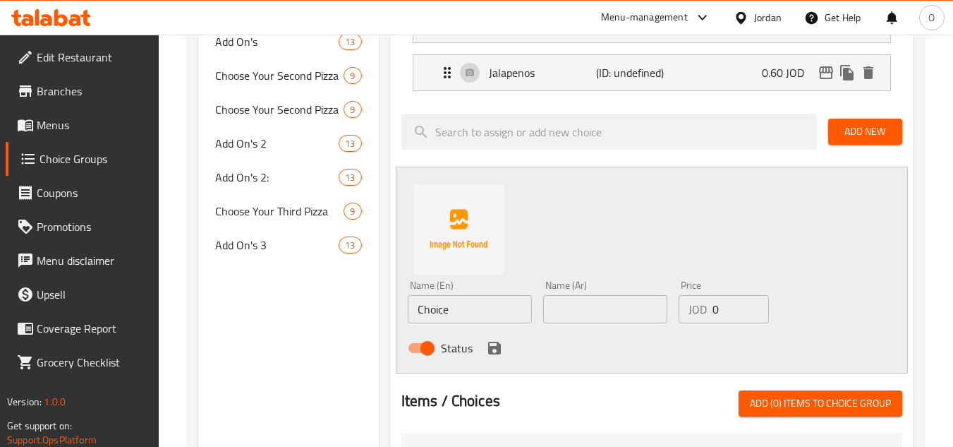
click at [485, 308] on input "Choice" at bounding box center [470, 309] width 124 height 28
paste input "Black Olives"
type input "Black Olives"
click at [623, 312] on input "text" at bounding box center [605, 309] width 124 height 28
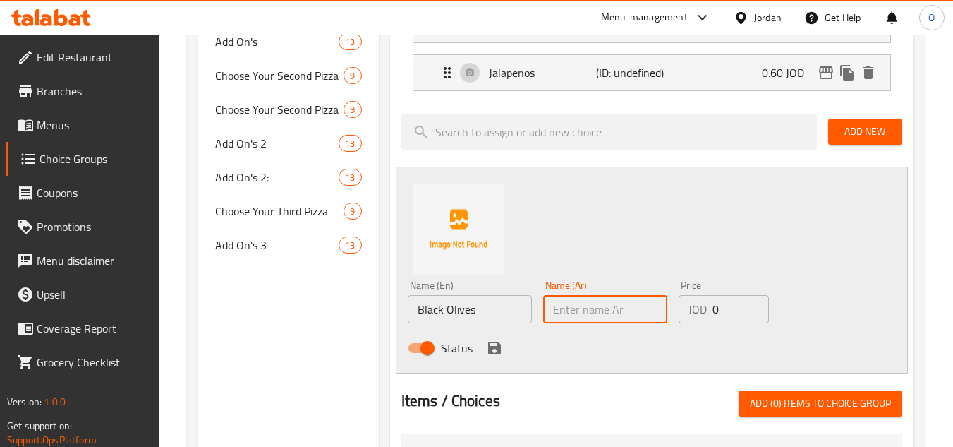
paste input "زيتون أسود"
type input "زيتون أسود"
drag, startPoint x: 730, startPoint y: 308, endPoint x: 670, endPoint y: 322, distance: 61.8
click at [680, 322] on div "JOD 0 Price" at bounding box center [724, 309] width 90 height 28
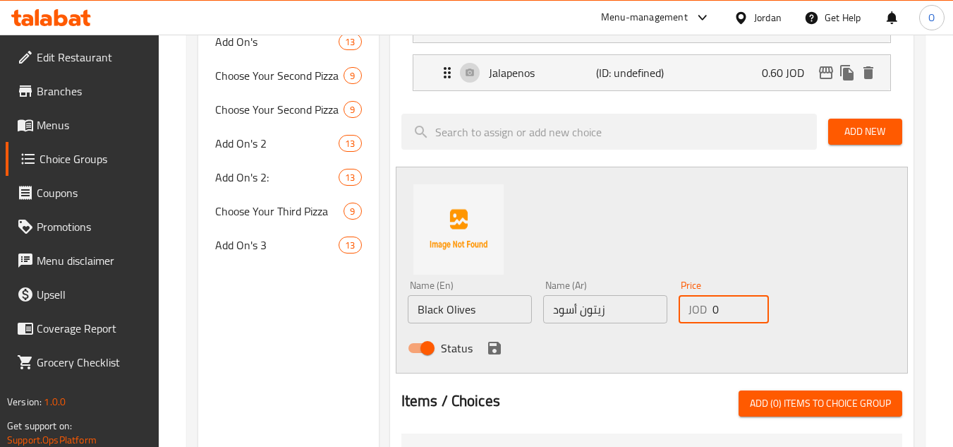
paste input ".60"
type input "0.60"
click at [492, 346] on icon "save" at bounding box center [494, 347] width 13 height 13
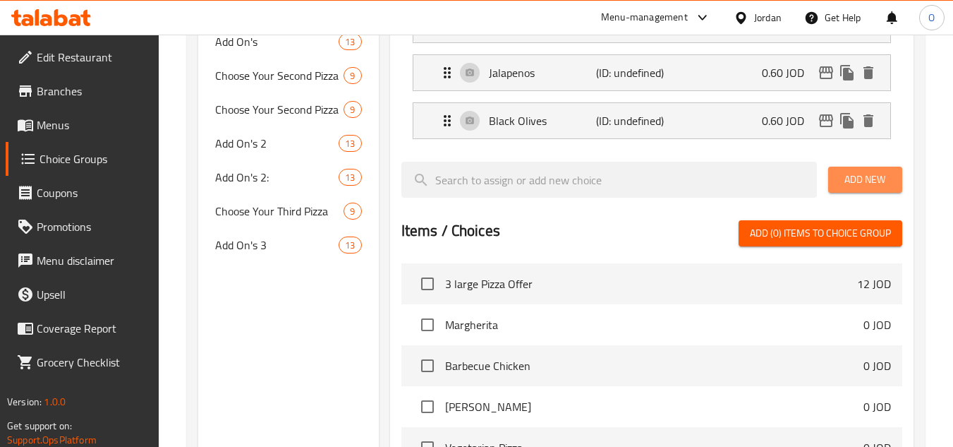
click at [876, 185] on span "Add New" at bounding box center [866, 180] width 52 height 18
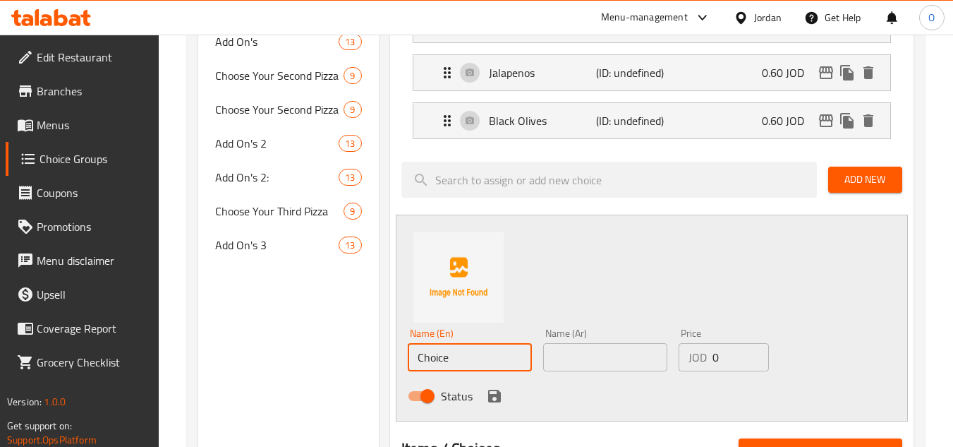
click at [480, 352] on input "Choice" at bounding box center [470, 357] width 124 height 28
paste input "Mexican Peppers"
type input "Mexican Peppers"
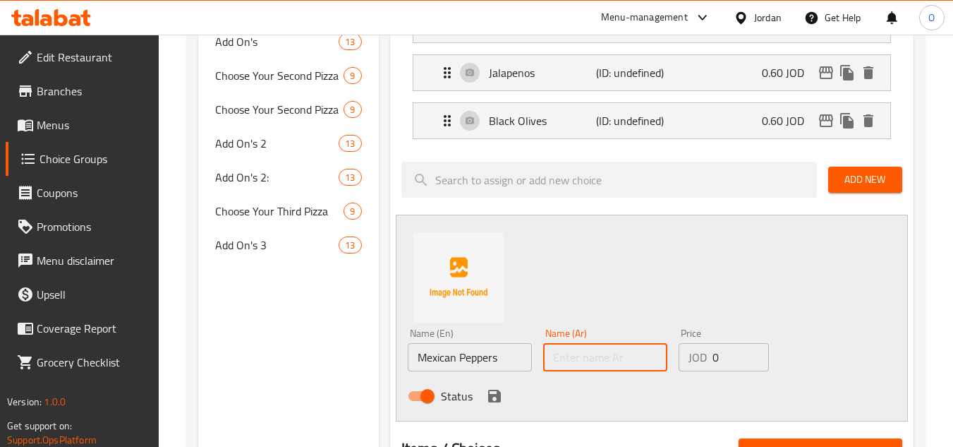
drag, startPoint x: 622, startPoint y: 353, endPoint x: 590, endPoint y: 353, distance: 31.8
click at [622, 353] on input "text" at bounding box center [605, 357] width 124 height 28
paste input "فلفل مكسيكي"
type input "فلفل مكسيكي"
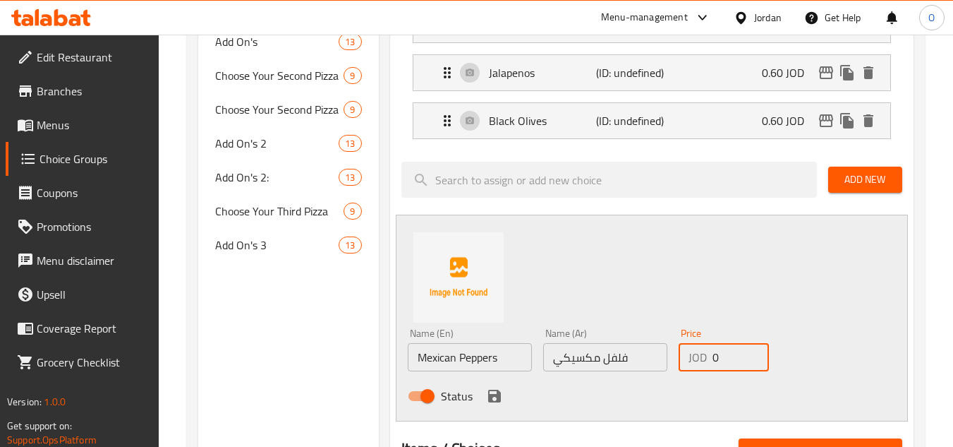
drag, startPoint x: 722, startPoint y: 358, endPoint x: 686, endPoint y: 365, distance: 36.7
click at [686, 365] on div "JOD 0 Price" at bounding box center [724, 357] width 90 height 28
paste input ".60"
type input "0.60"
click at [501, 392] on icon "save" at bounding box center [494, 395] width 17 height 17
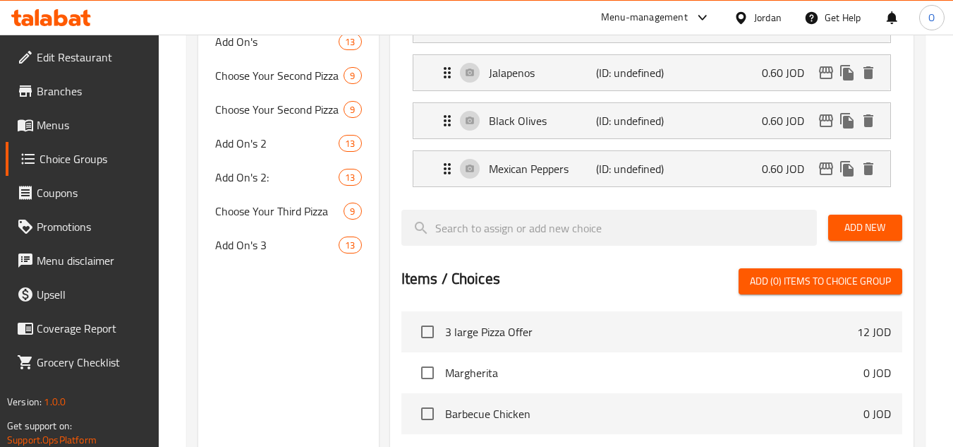
click at [859, 231] on span "Add New" at bounding box center [866, 228] width 52 height 18
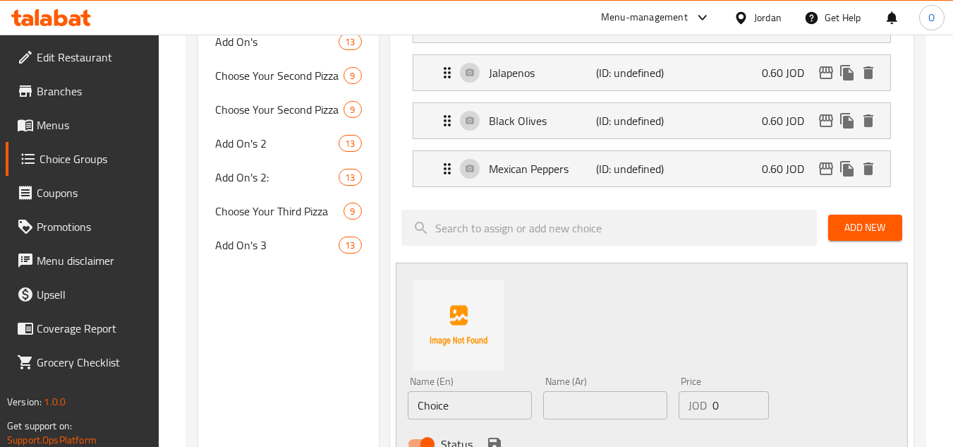
click at [477, 408] on input "Choice" at bounding box center [470, 405] width 124 height 28
paste input "Mozzarella"
type input "Mozzarella"
click at [610, 409] on input "text" at bounding box center [605, 405] width 124 height 28
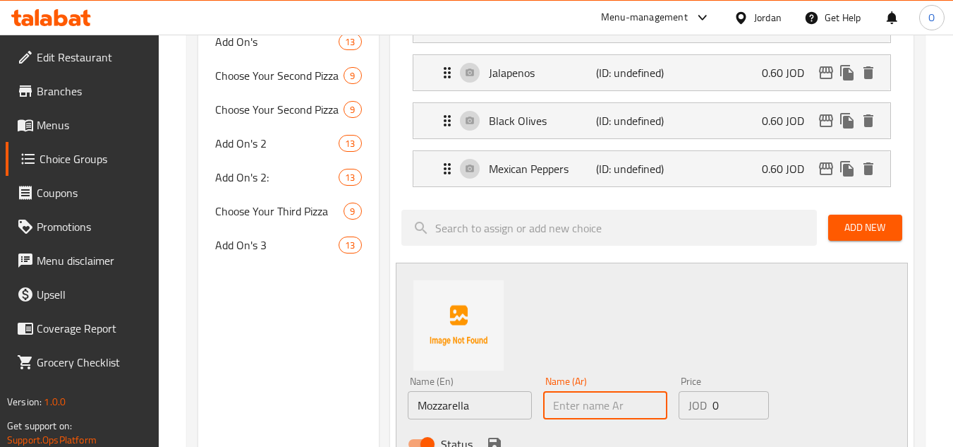
paste input "[PERSON_NAME]"
type input "[PERSON_NAME]"
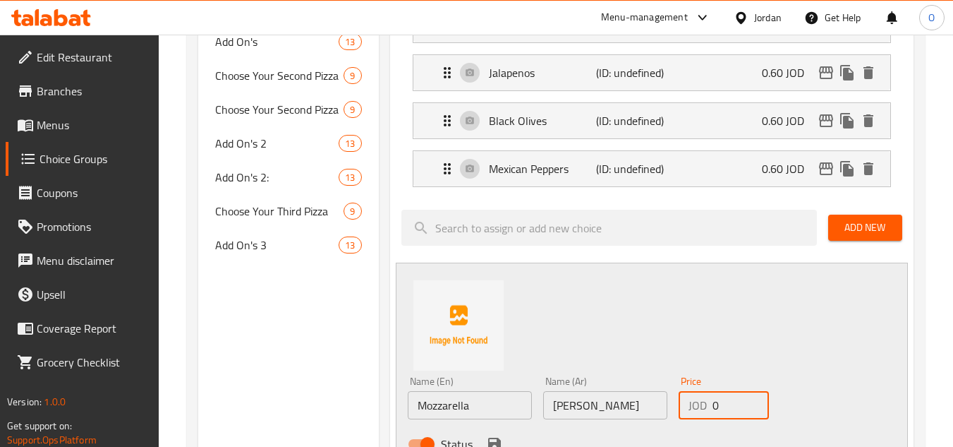
drag, startPoint x: 727, startPoint y: 409, endPoint x: 667, endPoint y: 421, distance: 61.0
click at [668, 421] on div "Name (En) Mozzarella Name (En) Name (Ar) موزا ريلا Name (Ar) Price JOD 0 Price …" at bounding box center [605, 416] width 407 height 92
paste input ".75"
type input "0.75"
click at [684, 320] on div "Name (En) Mozzarella Name (En) Name (Ar) موزا ريلا Name (Ar) Price JOD 0.75 Pri…" at bounding box center [652, 365] width 512 height 207
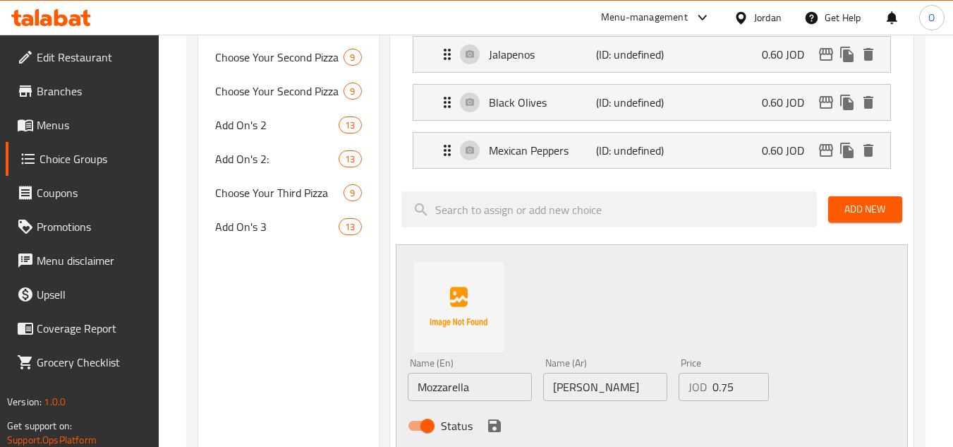
scroll to position [564, 0]
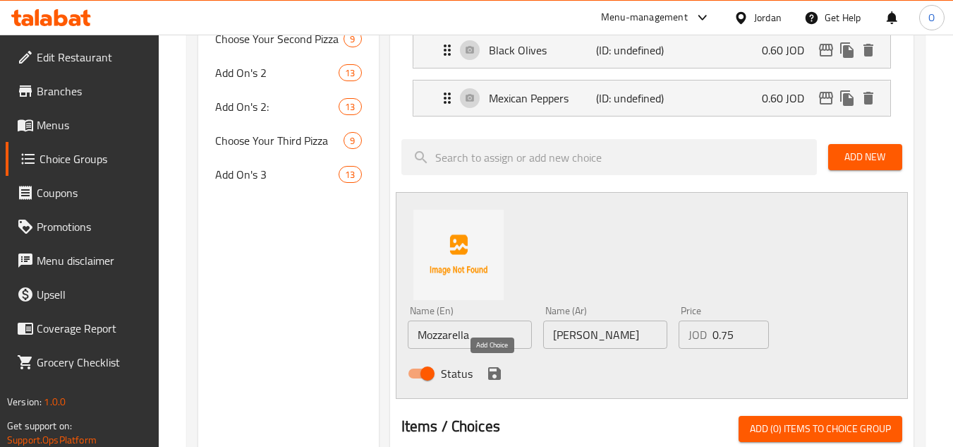
click at [490, 372] on icon "save" at bounding box center [494, 373] width 13 height 13
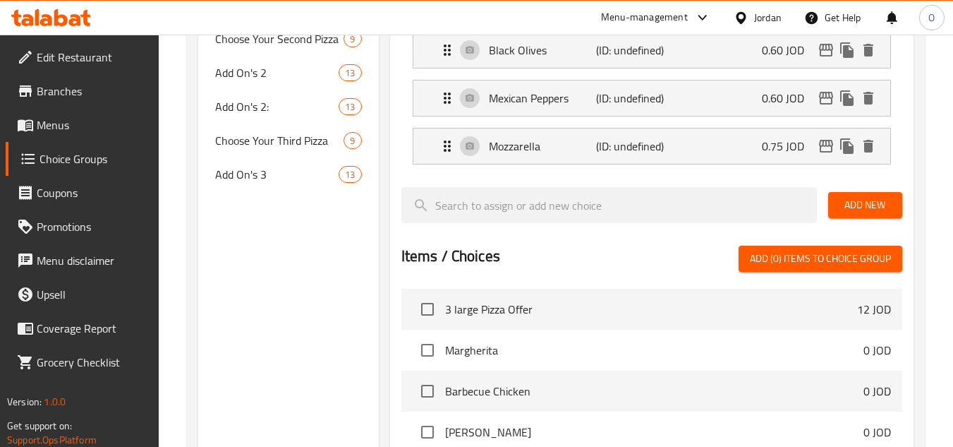
click at [878, 196] on span "Add New" at bounding box center [866, 205] width 52 height 18
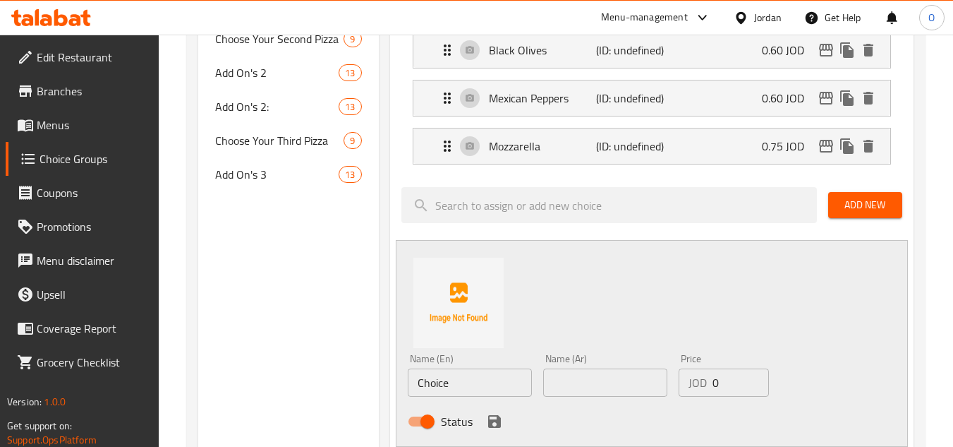
click at [466, 382] on input "Choice" at bounding box center [470, 382] width 124 height 28
paste input "Mushrooms"
type input "Mushrooms"
click at [649, 394] on input "text" at bounding box center [605, 382] width 124 height 28
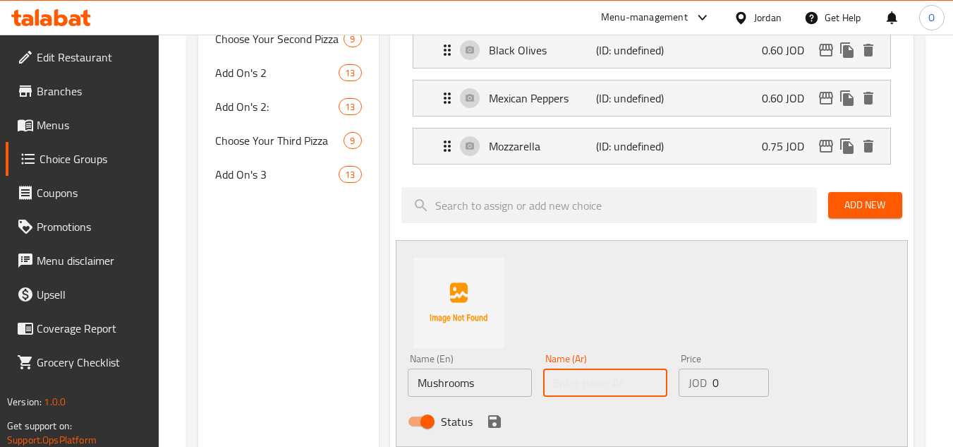
paste input "فطر"
type input "فطر"
drag, startPoint x: 675, startPoint y: 406, endPoint x: 664, endPoint y: 407, distance: 10.6
click at [666, 407] on div "Name (En) Mushrooms Name (En) Name (Ar) فطر Name (Ar) Price JOD 0 Price Status" at bounding box center [605, 394] width 407 height 92
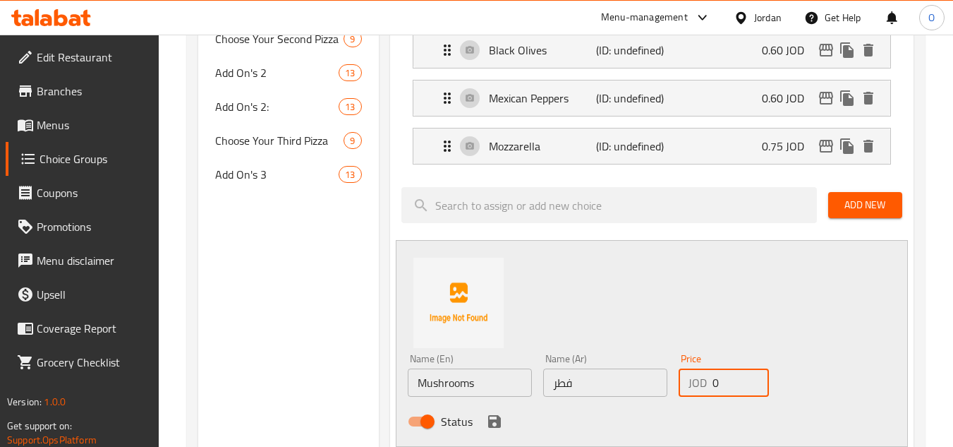
paste input ".75"
type input "0.75"
click at [491, 421] on icon "save" at bounding box center [494, 421] width 13 height 13
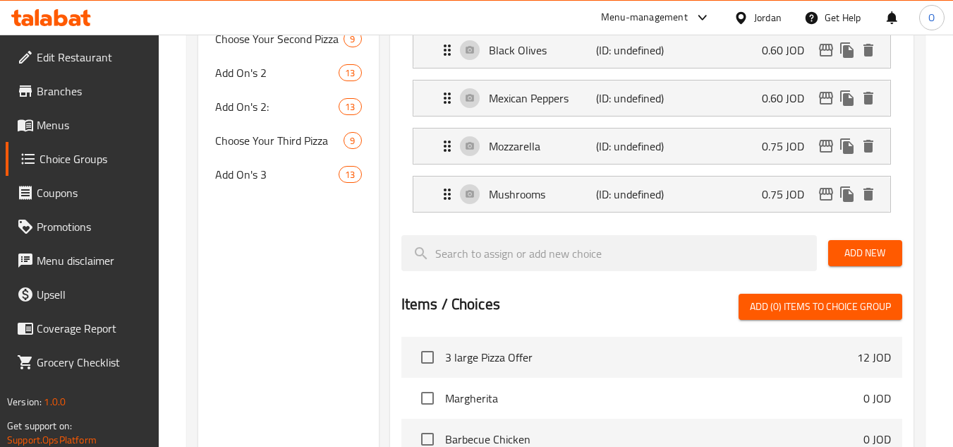
click at [847, 254] on span "Add New" at bounding box center [866, 253] width 52 height 18
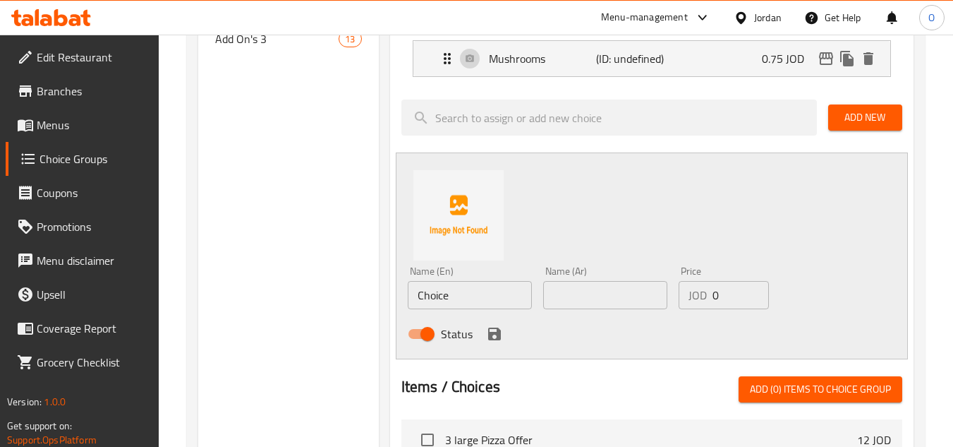
scroll to position [706, 0]
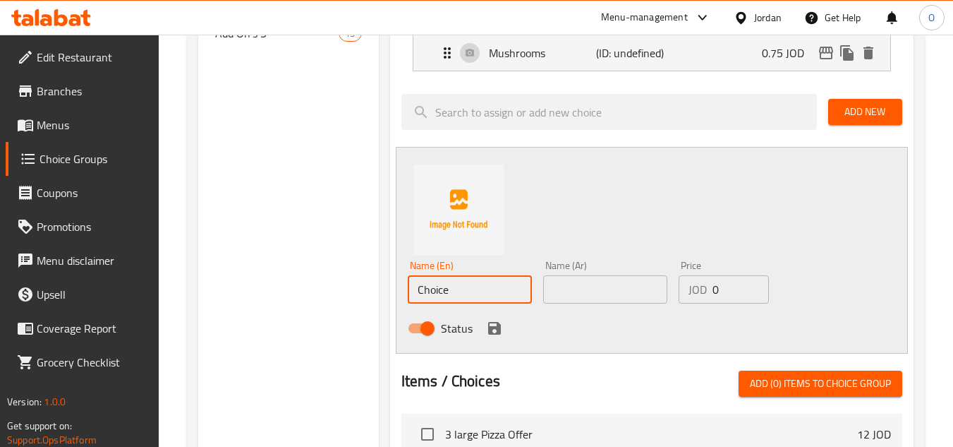
click at [482, 289] on input "Choice" at bounding box center [470, 289] width 124 height 28
paste input "Beef"
type input "Beef"
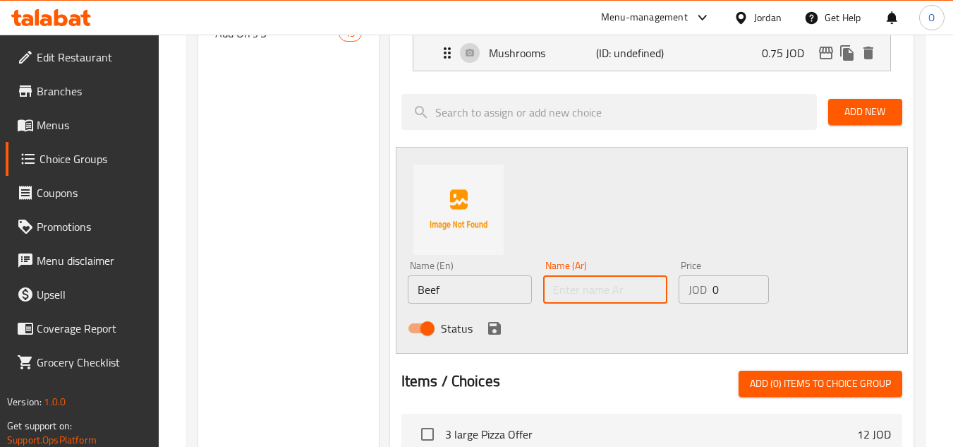
click at [641, 294] on input "text" at bounding box center [605, 289] width 124 height 28
paste input "لحم بقري"
type input "لحم بقري"
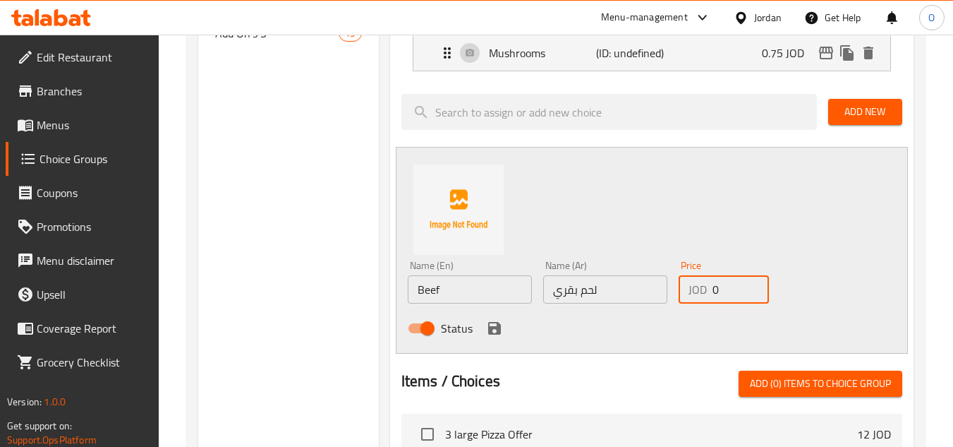
drag, startPoint x: 706, startPoint y: 306, endPoint x: 638, endPoint y: 314, distance: 68.3
click at [678, 308] on div "Price JOD 0 Price" at bounding box center [724, 282] width 102 height 54
paste input "1.25"
type input "1.25"
click at [497, 325] on icon "save" at bounding box center [494, 328] width 13 height 13
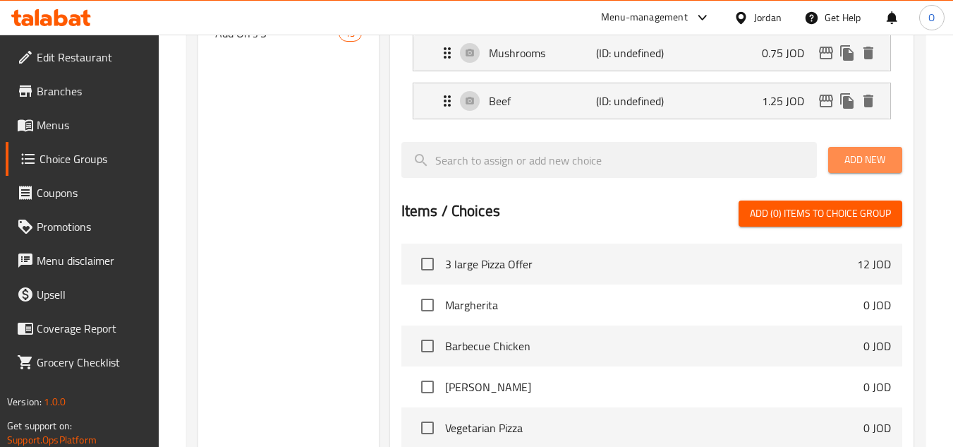
click at [836, 167] on button "Add New" at bounding box center [865, 160] width 74 height 26
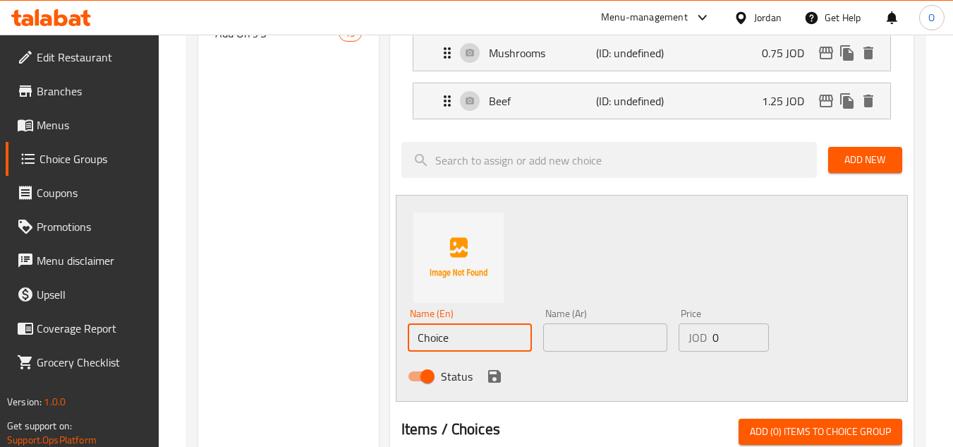
click at [466, 341] on input "Choice" at bounding box center [470, 337] width 124 height 28
paste input "Beef Pepperoni"
type input "Beef Pepperoni"
click at [606, 337] on input "text" at bounding box center [605, 337] width 124 height 28
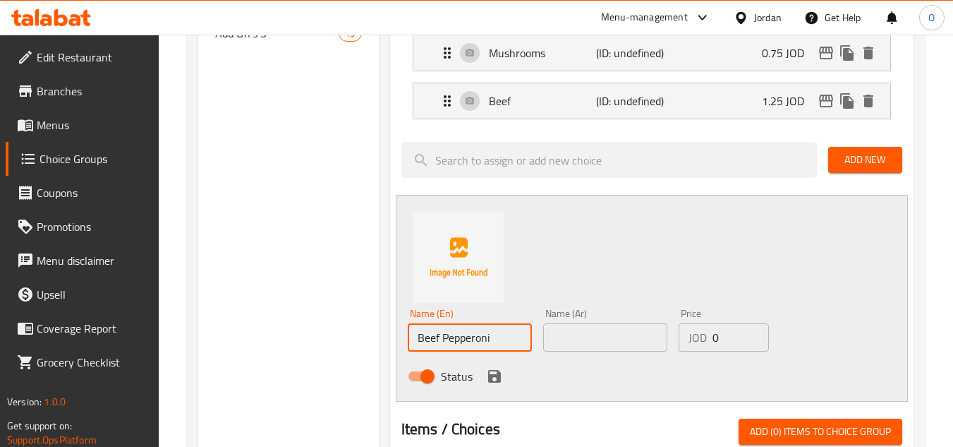
paste input "بيبروني بقري"
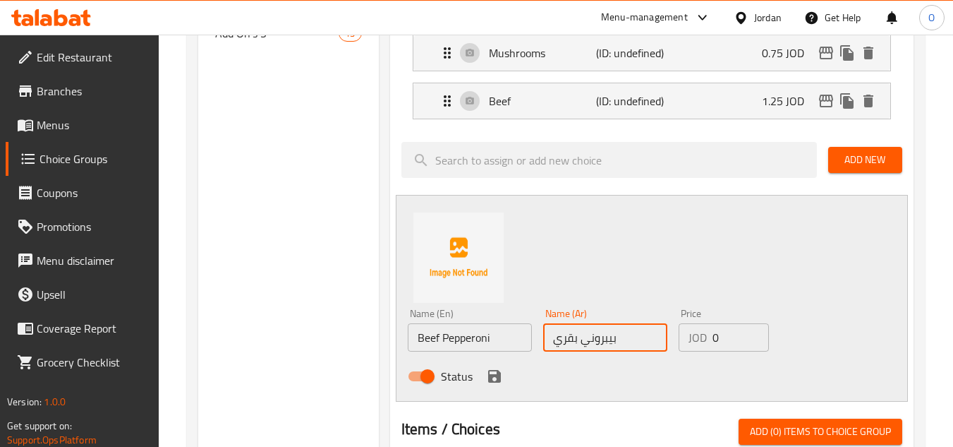
type input "بيبروني بقري"
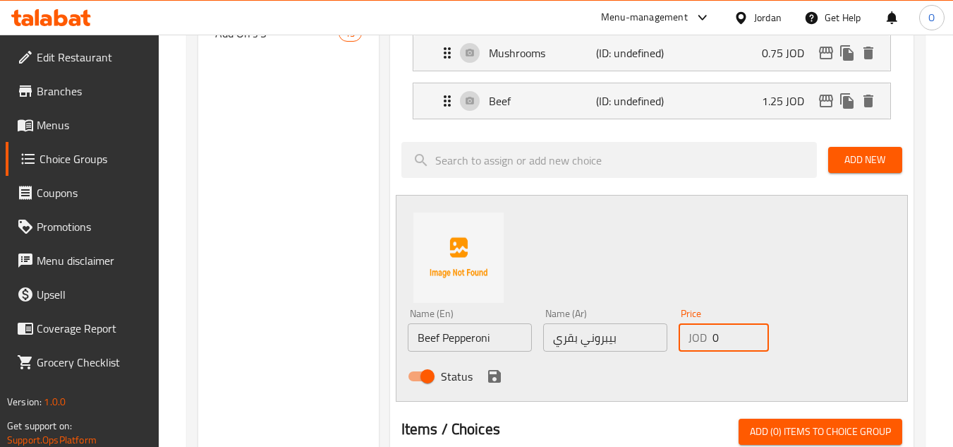
drag, startPoint x: 731, startPoint y: 341, endPoint x: 645, endPoint y: 360, distance: 88.2
click at [663, 352] on div "Name (En) Beef Pepperoni Name (En) Name (Ar) بيبروني بقري Name (Ar) Price JOD 0…" at bounding box center [605, 349] width 407 height 92
paste input "1.25"
type input "1.25"
click at [490, 375] on icon "save" at bounding box center [494, 376] width 13 height 13
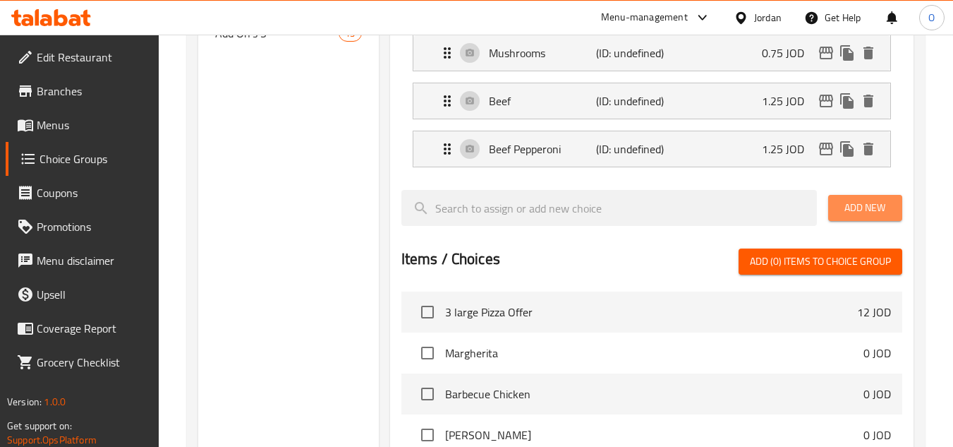
click at [857, 207] on span "Add New" at bounding box center [866, 208] width 52 height 18
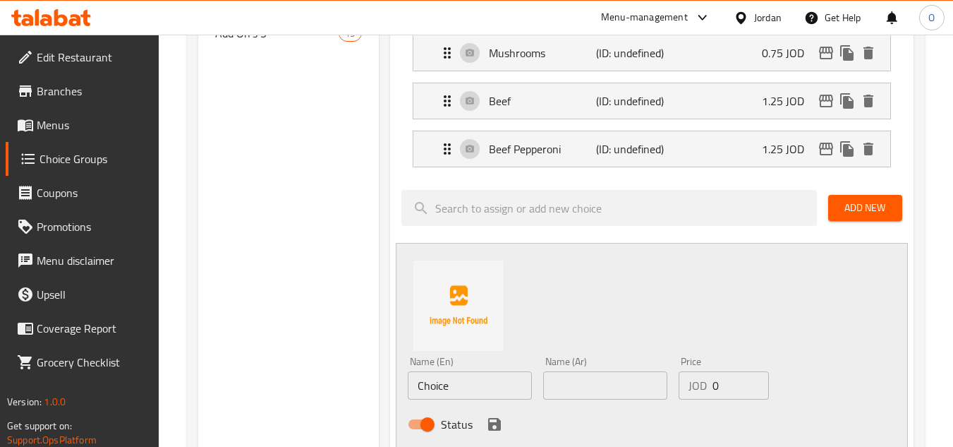
click at [479, 386] on input "Choice" at bounding box center [470, 385] width 124 height 28
paste input "Pineappl"
type input "Pineapple"
click at [552, 391] on input "text" at bounding box center [605, 385] width 124 height 28
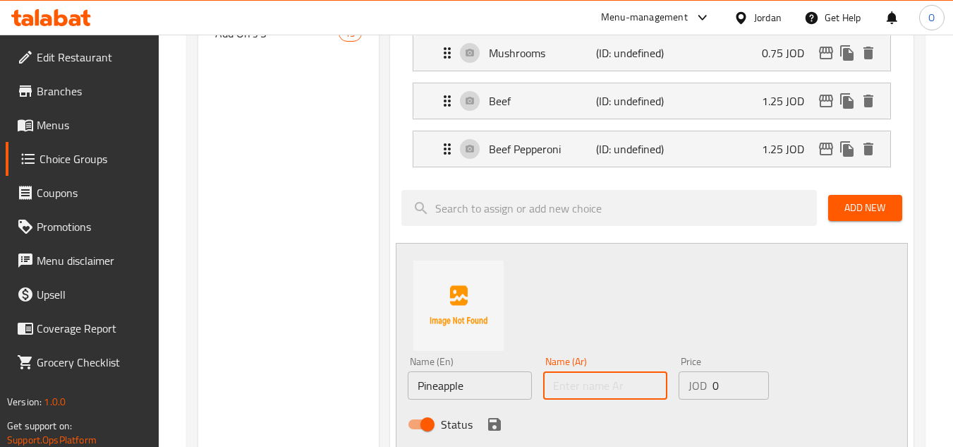
paste input "أناناس"
type input "أناناس"
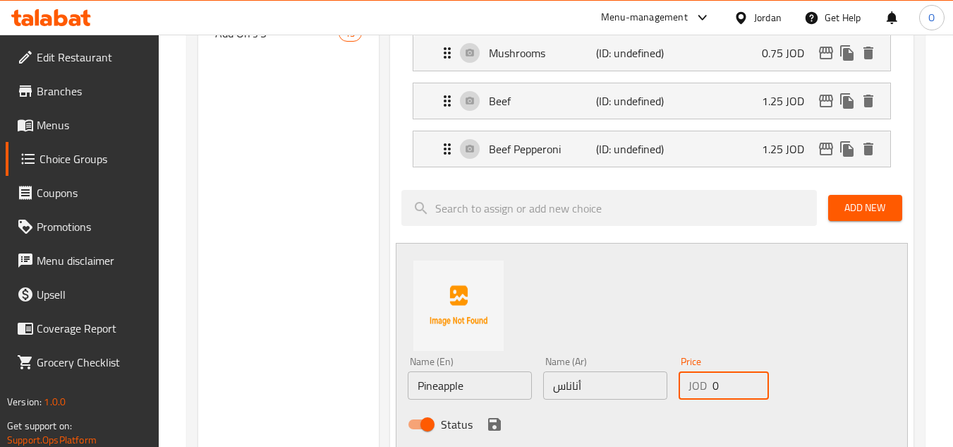
drag, startPoint x: 720, startPoint y: 386, endPoint x: 636, endPoint y: 409, distance: 86.9
click at [636, 409] on div "Name (En) Pineapple Name (En) Name (Ar) أناناس Name (Ar) Price JOD 0 Price Stat…" at bounding box center [605, 397] width 407 height 92
paste input "1.25"
type input "1.25"
click at [605, 286] on div "Name (En) Pineapple Name (En) Name (Ar) أناناس Name (Ar) Price JOD 1.25 Price S…" at bounding box center [652, 346] width 512 height 207
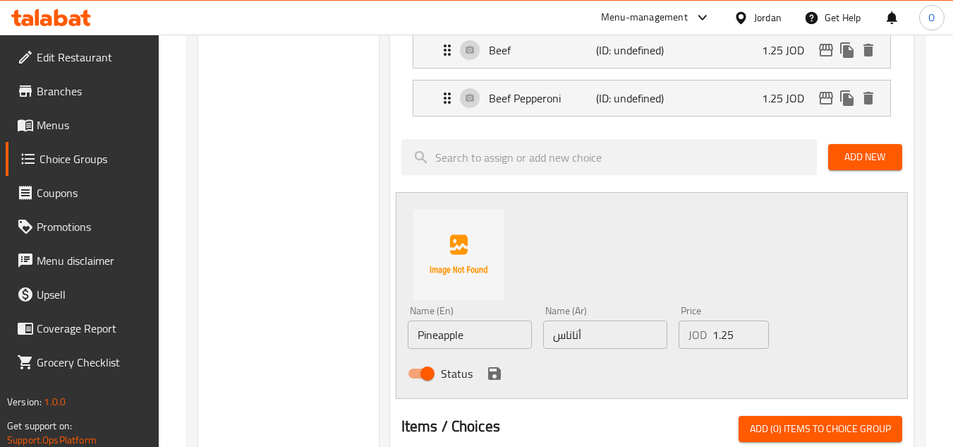
scroll to position [847, 0]
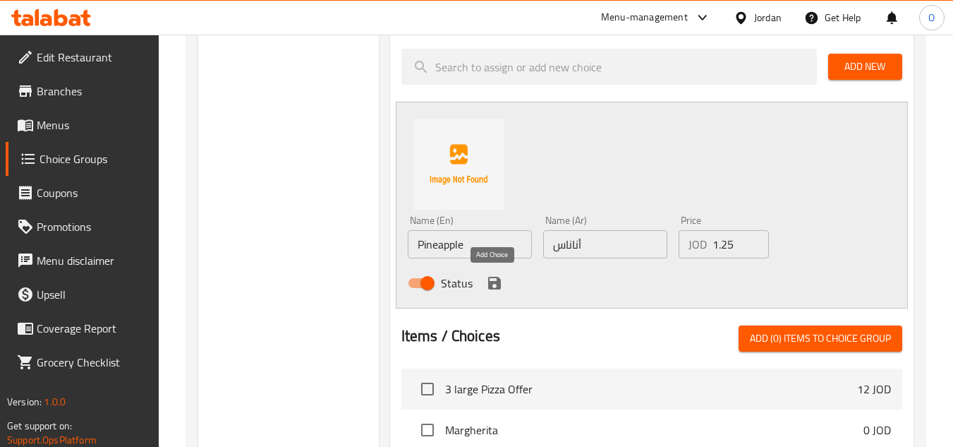
click at [493, 280] on icon "save" at bounding box center [494, 282] width 17 height 17
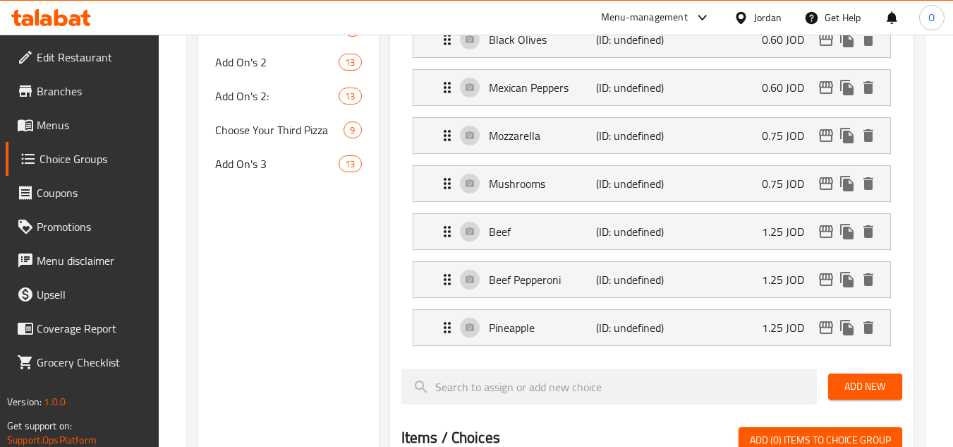
scroll to position [564, 0]
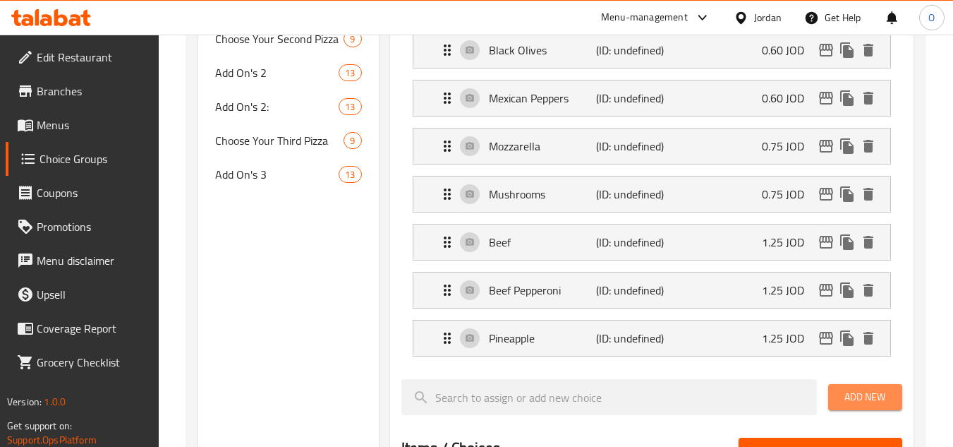
click at [830, 395] on button "Add New" at bounding box center [865, 397] width 74 height 26
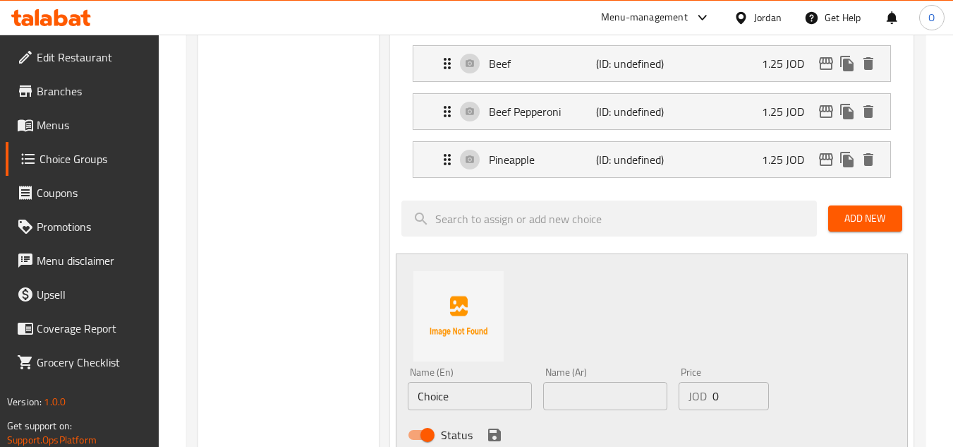
scroll to position [776, 0]
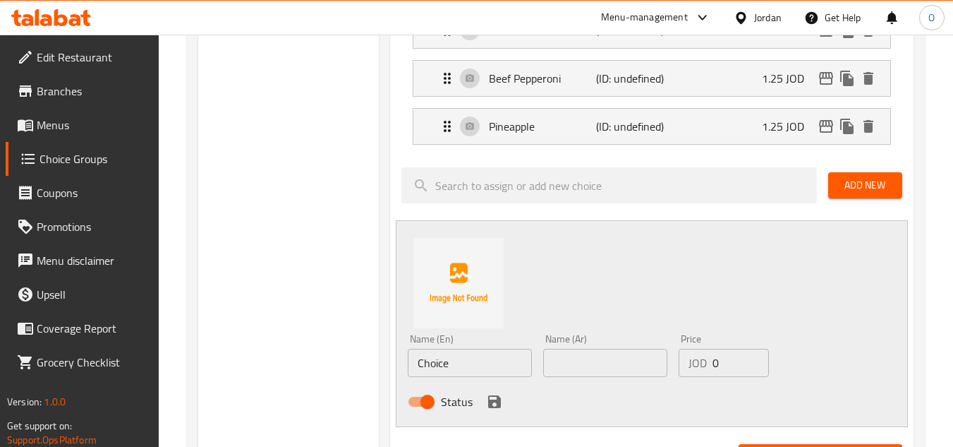
click at [472, 369] on input "Choice" at bounding box center [470, 363] width 124 height 28
paste input "Grilled Chicken Breast Slices"
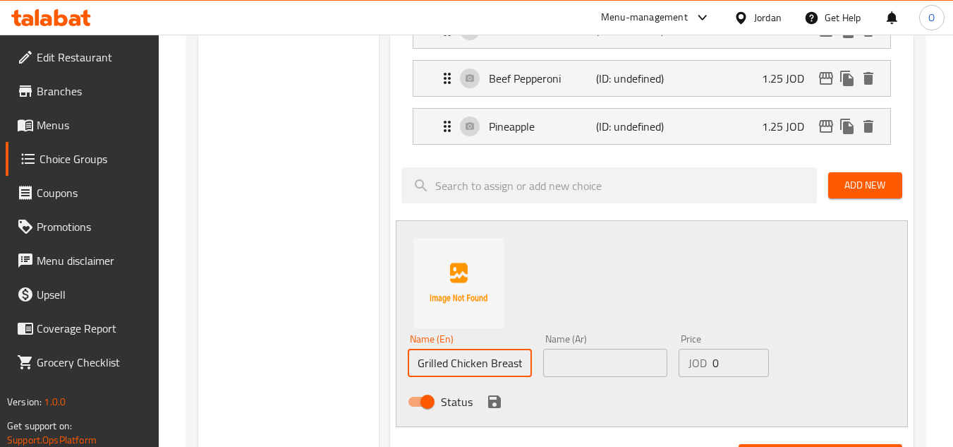
scroll to position [0, 28]
type input "Grilled Chicken Breast Slices"
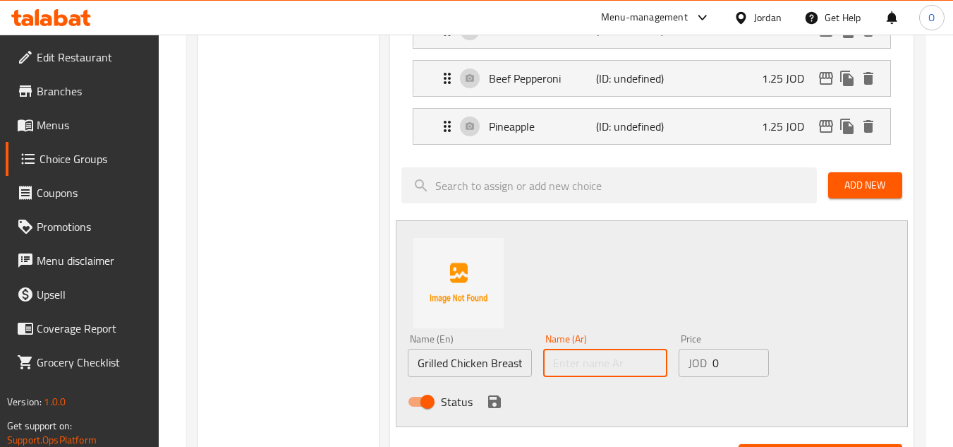
click at [588, 363] on input "text" at bounding box center [605, 363] width 124 height 28
paste input "شرائح من صدر الدجاج مشوي"
type input "شرائح من صدر الدجاج مشوي"
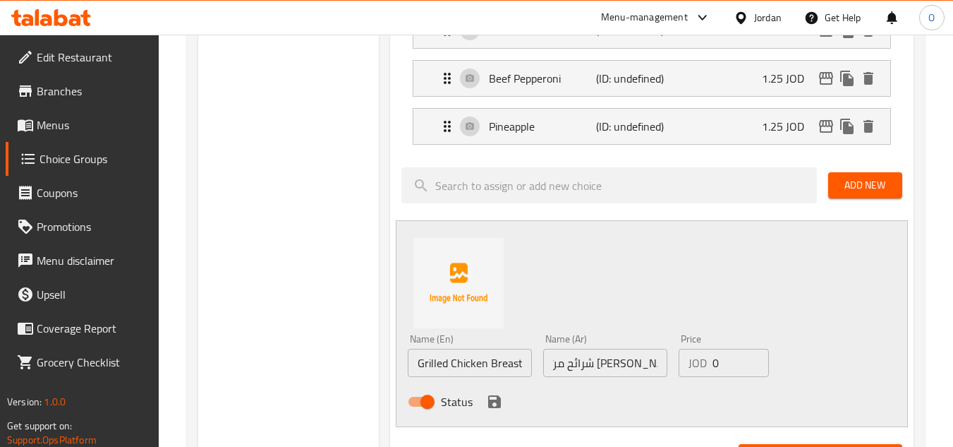
scroll to position [0, 0]
drag, startPoint x: 720, startPoint y: 370, endPoint x: 689, endPoint y: 379, distance: 32.9
click at [694, 378] on div "Price JOD 0 Price" at bounding box center [724, 355] width 102 height 54
paste input "1.5"
type input "1.50"
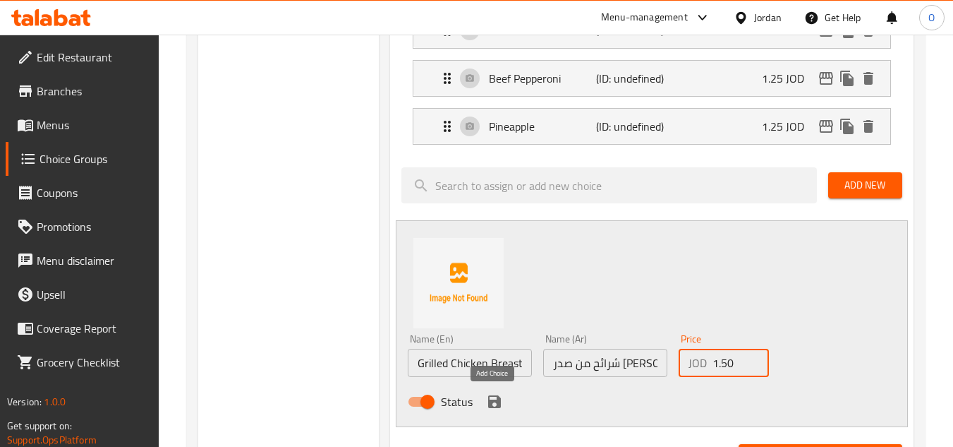
click at [497, 401] on icon "save" at bounding box center [494, 401] width 13 height 13
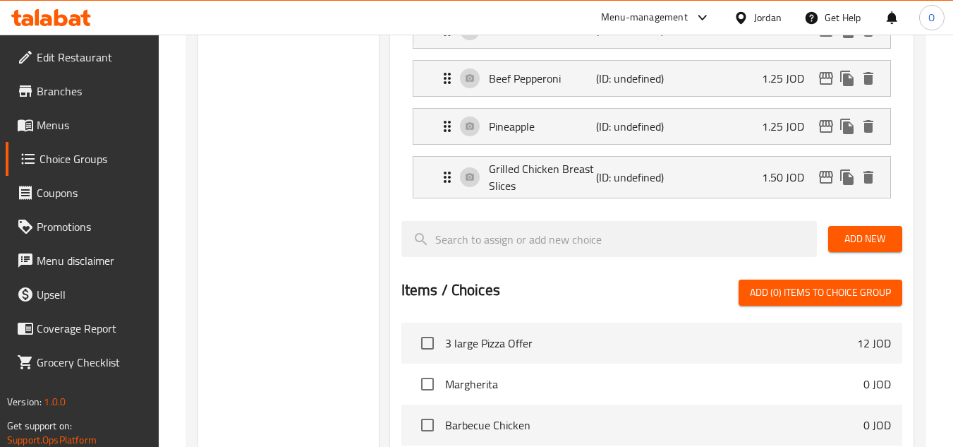
click at [851, 226] on button "Add New" at bounding box center [865, 239] width 74 height 26
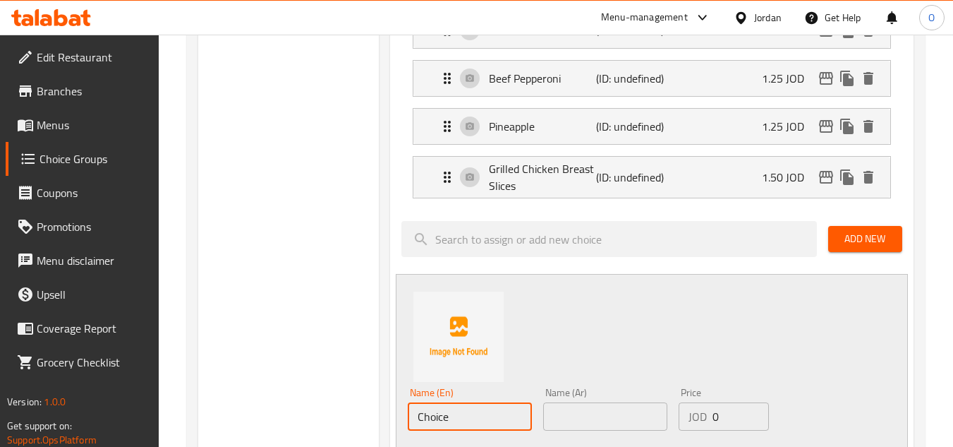
click at [495, 426] on input "Choice" at bounding box center [470, 416] width 124 height 28
paste input "rispy Chicken"
type input "Crispy Chicken"
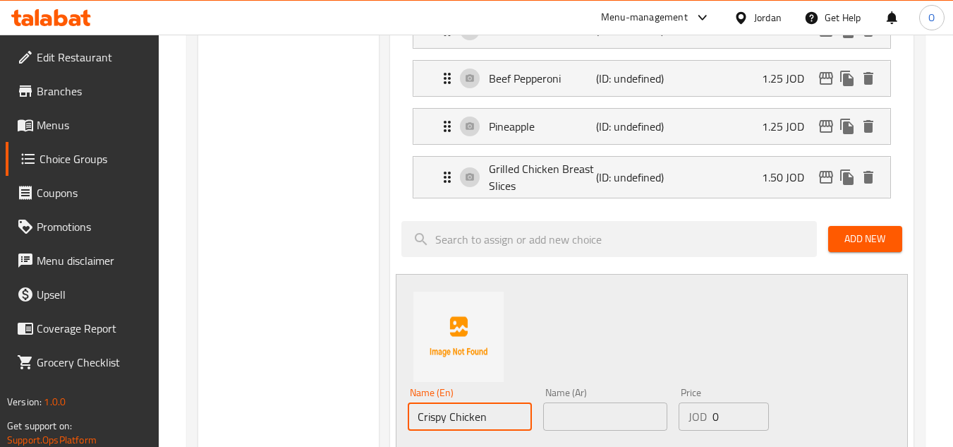
click at [593, 418] on input "text" at bounding box center [605, 416] width 124 height 28
paste input "دجاج مقرمش"
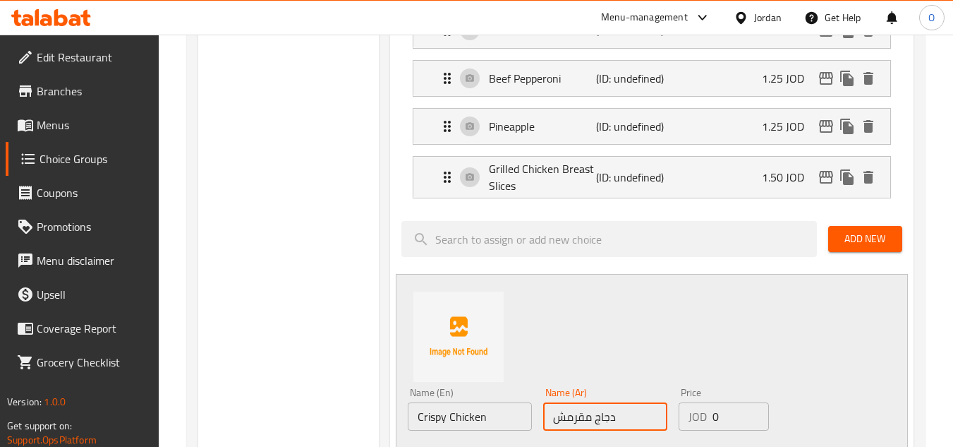
type input "دجاج مقرمش"
drag, startPoint x: 732, startPoint y: 416, endPoint x: 652, endPoint y: 422, distance: 80.6
click at [652, 422] on div "Name (En) Crispy Chicken Name (En) Name (Ar) دجاج مقرمش Name (Ar) Price JOD 0 P…" at bounding box center [605, 428] width 407 height 92
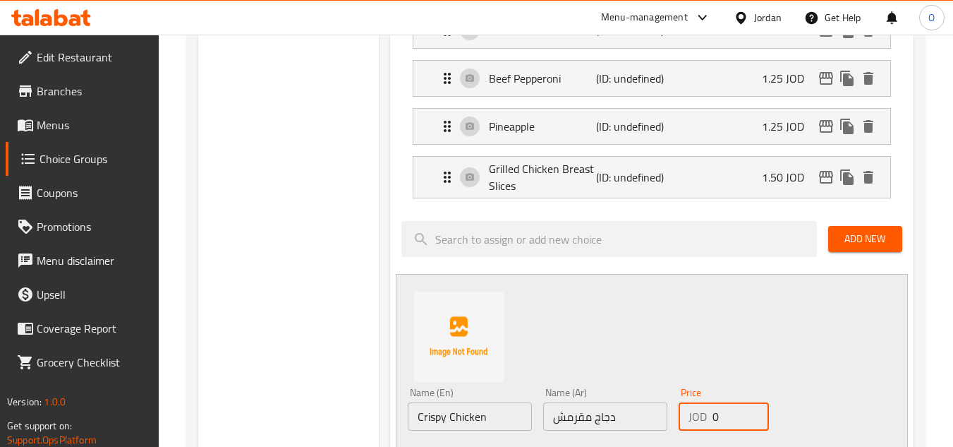
paste input "1.5"
type input "1.50"
click at [641, 301] on div "Name (En) Crispy Chicken Name (En) Name (Ar) دجاج مقرمش Name (Ar) Price JOD 1.5…" at bounding box center [652, 377] width 512 height 207
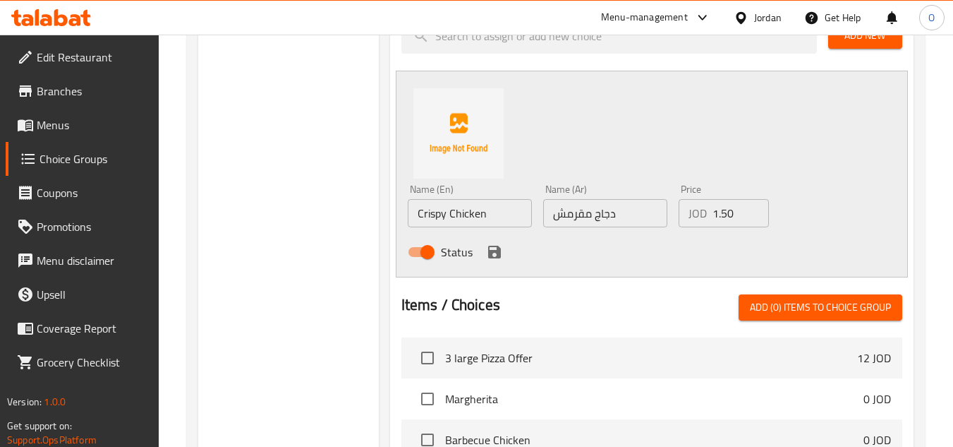
scroll to position [988, 0]
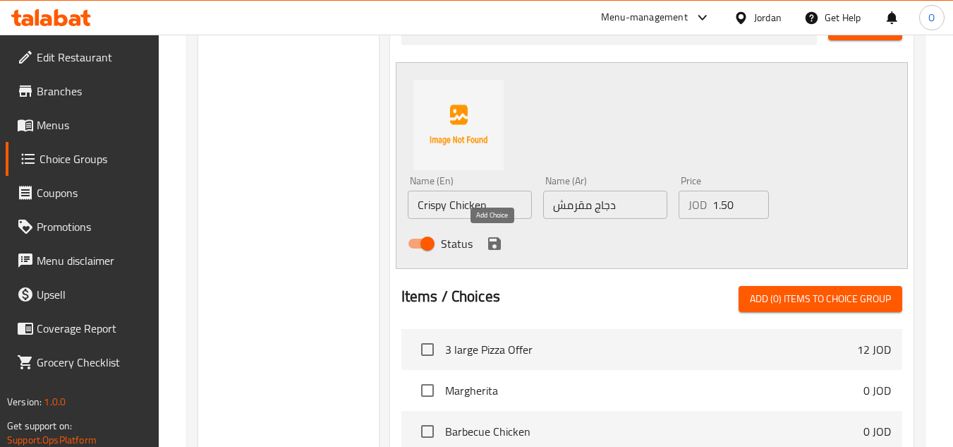
click at [491, 242] on icon "save" at bounding box center [494, 243] width 13 height 13
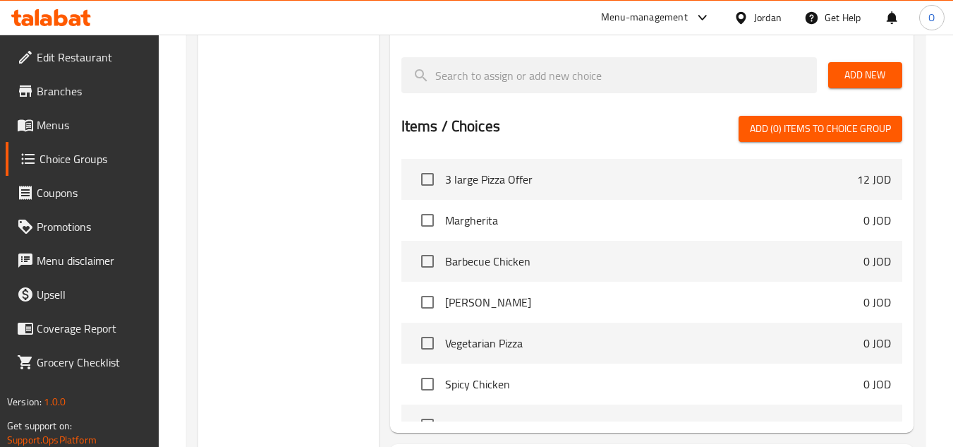
scroll to position [847, 0]
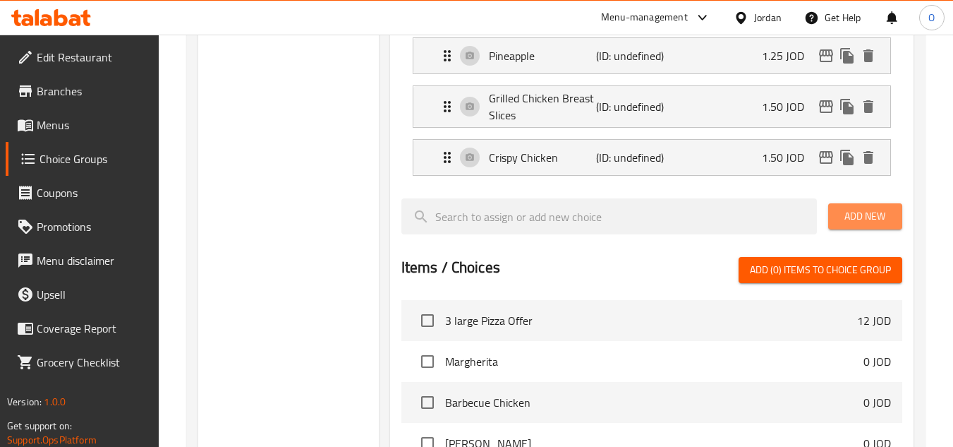
click at [835, 219] on button "Add New" at bounding box center [865, 216] width 74 height 26
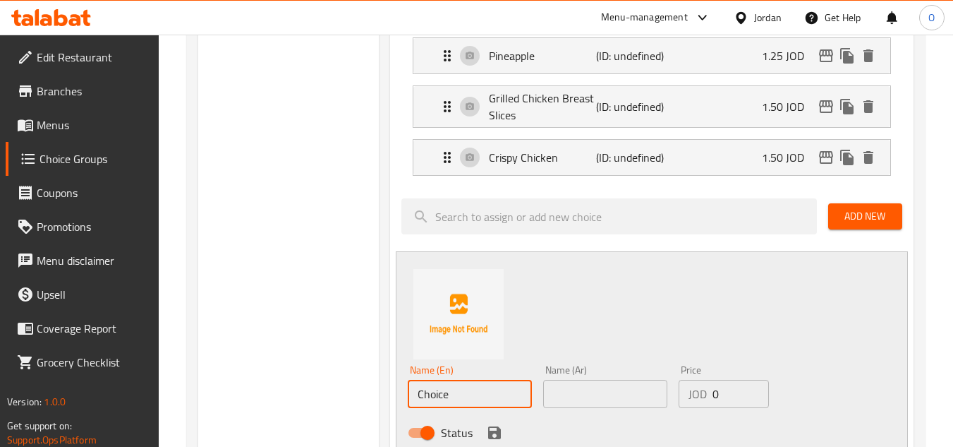
click at [482, 388] on input "Choice" at bounding box center [470, 394] width 124 height 28
paste input "Meat Slices"
type input "Meat Slices"
click at [555, 401] on input "text" at bounding box center [605, 394] width 124 height 28
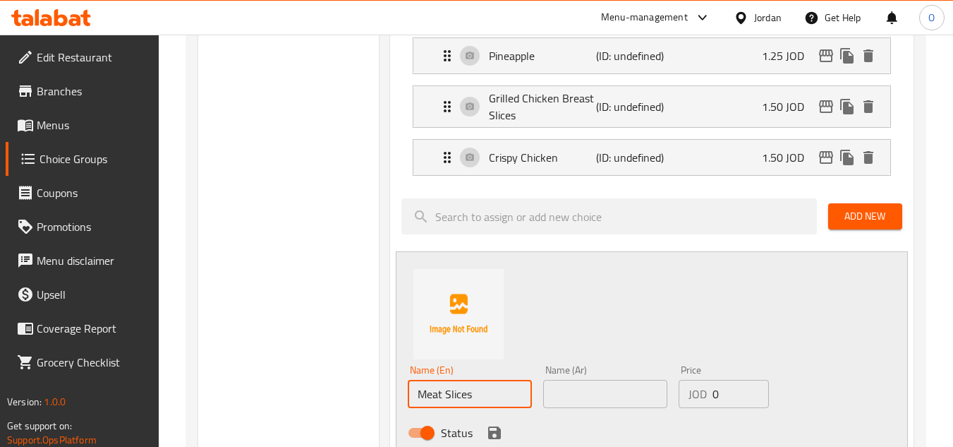
paste input "شرائح لحم"
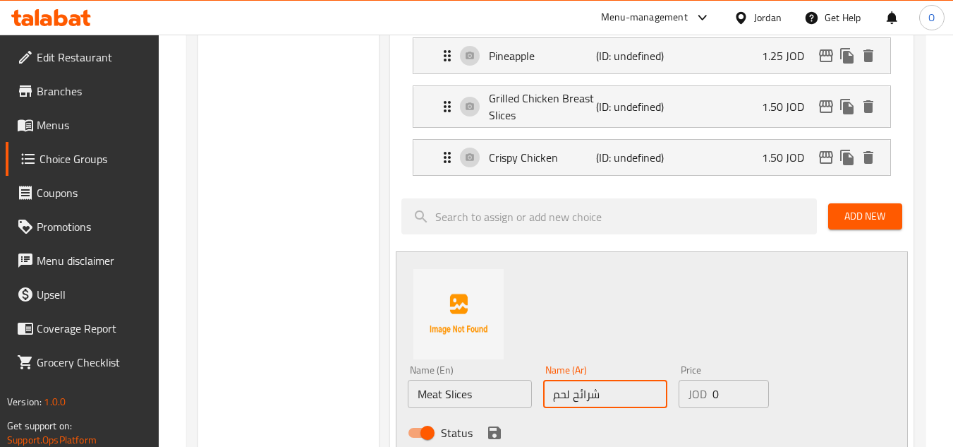
type input "شرائح لحم"
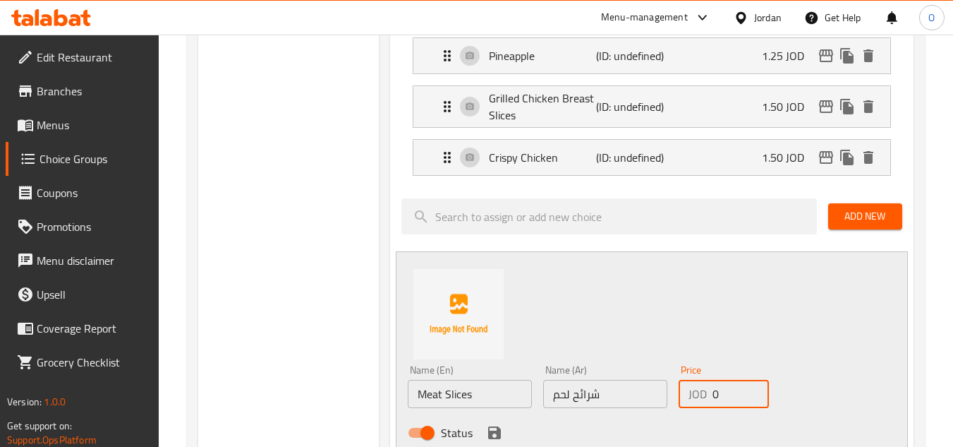
drag, startPoint x: 722, startPoint y: 395, endPoint x: 661, endPoint y: 409, distance: 62.8
click at [675, 409] on div "Price JOD 0 Price" at bounding box center [724, 386] width 102 height 54
paste input "1.75"
type input "1.75"
drag, startPoint x: 492, startPoint y: 433, endPoint x: 493, endPoint y: 440, distance: 7.1
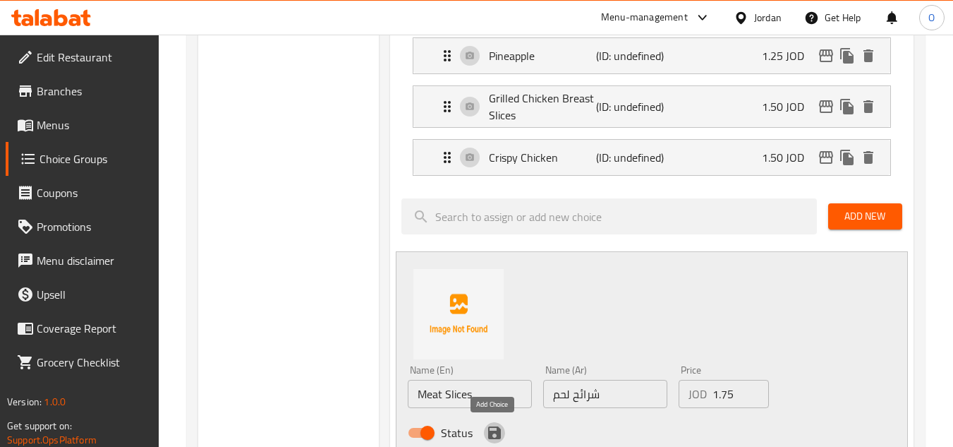
click at [492, 433] on icon "save" at bounding box center [494, 432] width 13 height 13
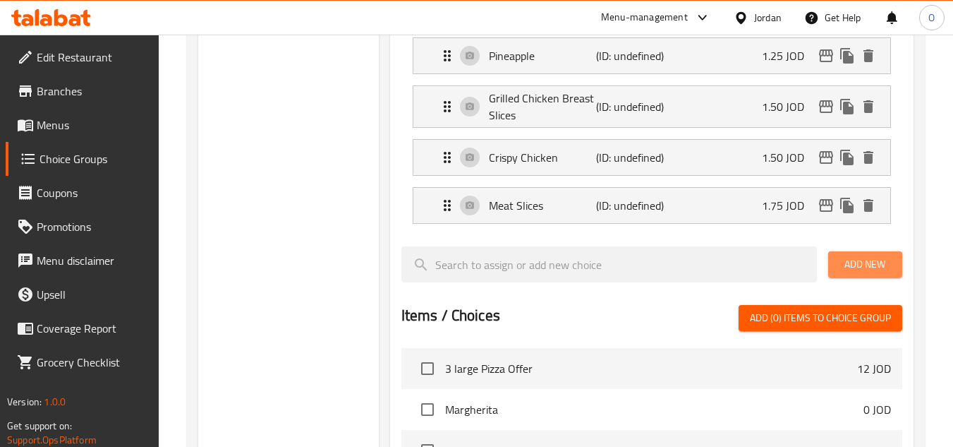
click at [836, 260] on button "Add New" at bounding box center [865, 264] width 74 height 26
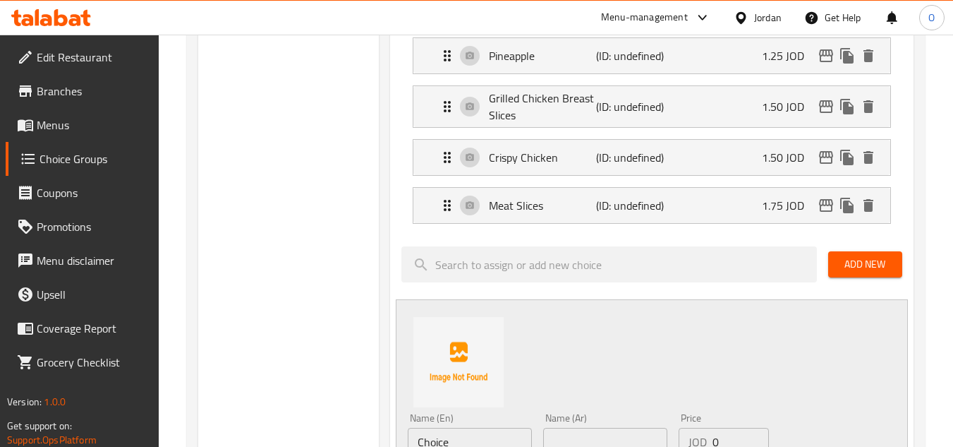
click at [473, 444] on input "Choice" at bounding box center [470, 442] width 124 height 28
paste input "Meatballs"
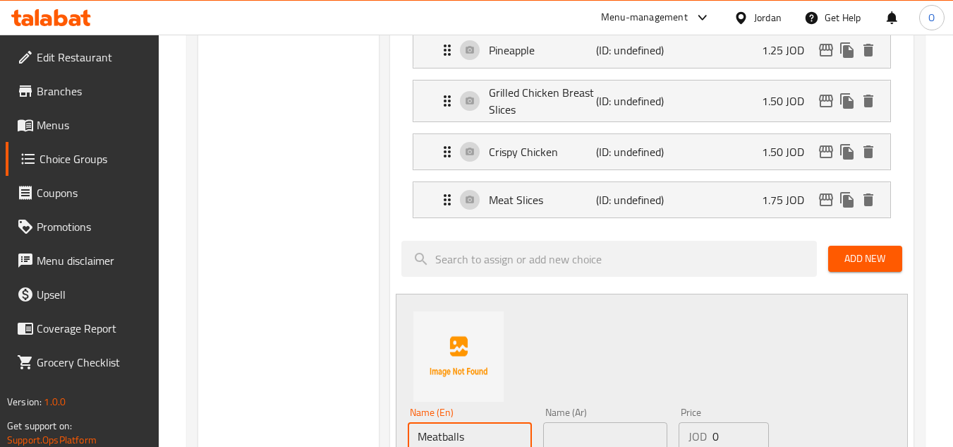
type input "Meatballs"
click at [620, 442] on input "text" at bounding box center [605, 436] width 124 height 28
paste input "كرات اللحم"
type input "كرات اللحم"
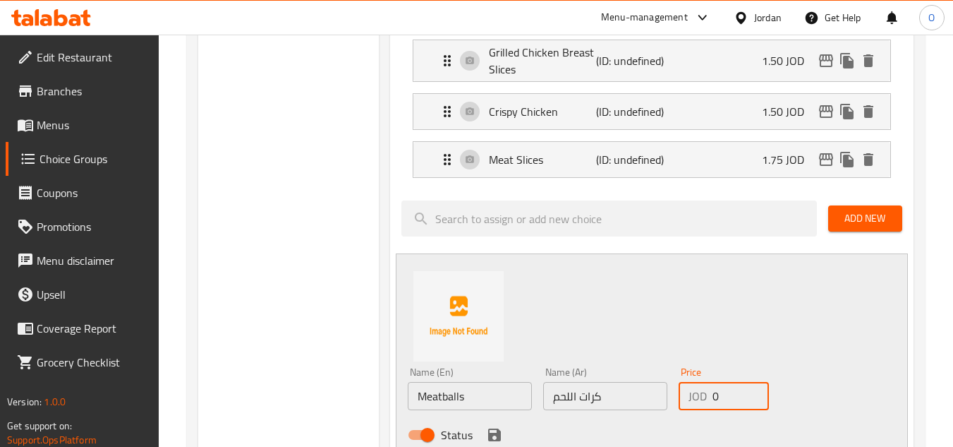
drag, startPoint x: 724, startPoint y: 437, endPoint x: 690, endPoint y: 442, distance: 34.1
click at [694, 442] on div "Name (En) Meatballs Name (En) Name (Ar) كرات اللحم Name (Ar) Price JOD 0 Price …" at bounding box center [605, 407] width 407 height 92
paste input "number"
click at [654, 324] on div "Name (En) Meatballs Name (En) Name (Ar) كرات اللحم Name (Ar) Price JOD Price St…" at bounding box center [652, 356] width 512 height 207
click at [722, 384] on input "number" at bounding box center [741, 396] width 56 height 28
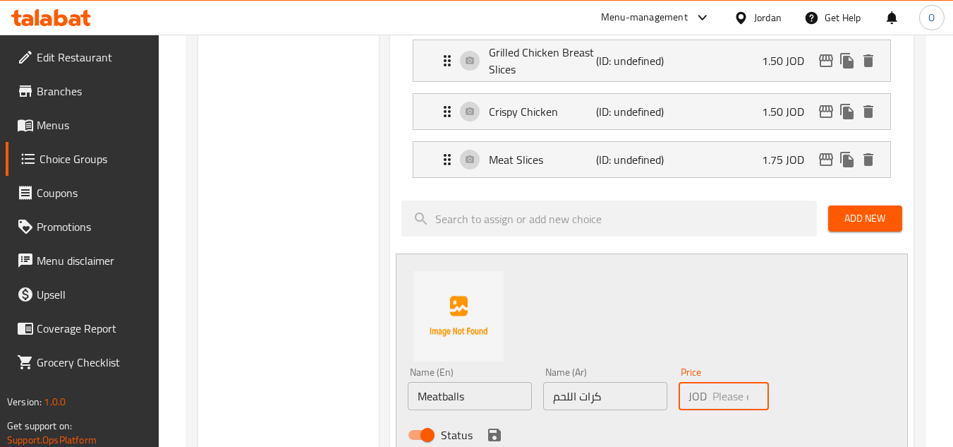
paste input "1.75"
type input "1.75"
click at [579, 339] on div "Name (En) Meatballs Name (En) Name (Ar) كرات اللحم Name (Ar) Price JOD 1.75 Pri…" at bounding box center [652, 356] width 512 height 207
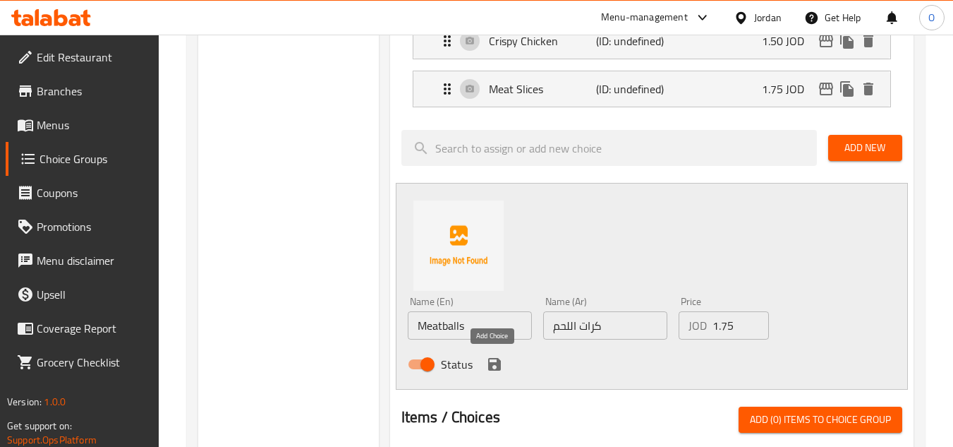
click at [490, 361] on icon "save" at bounding box center [494, 364] width 17 height 17
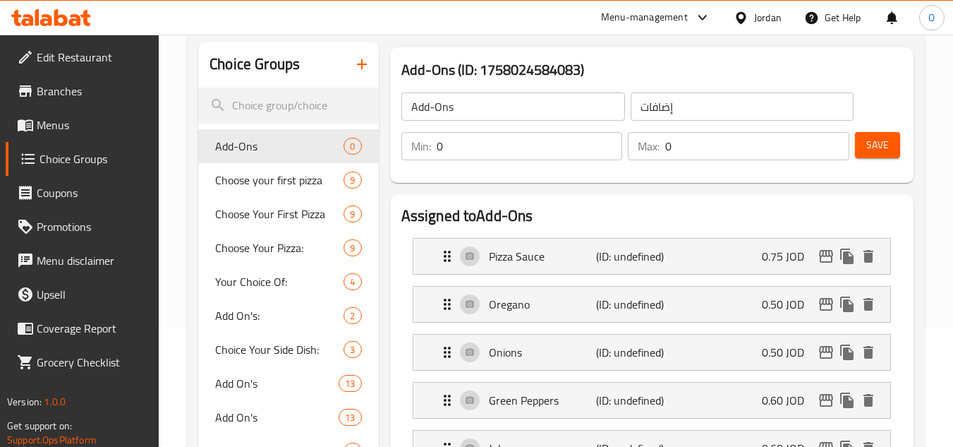
scroll to position [0, 0]
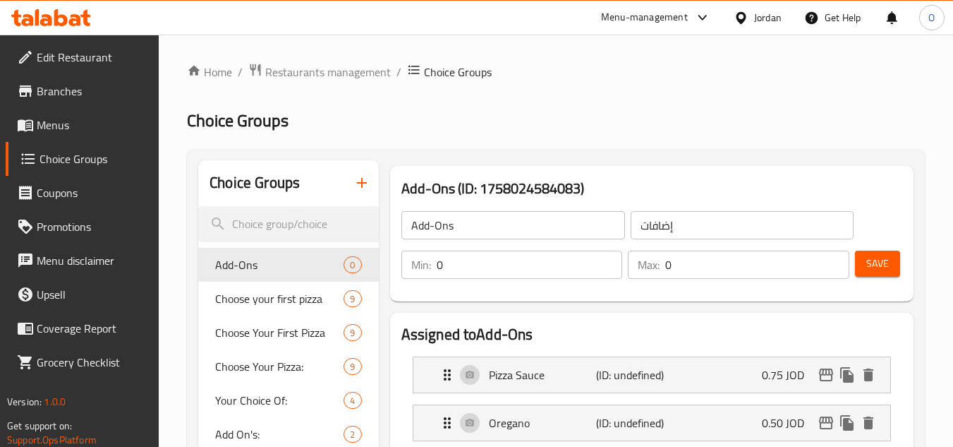
click at [892, 267] on button "Save" at bounding box center [877, 263] width 45 height 26
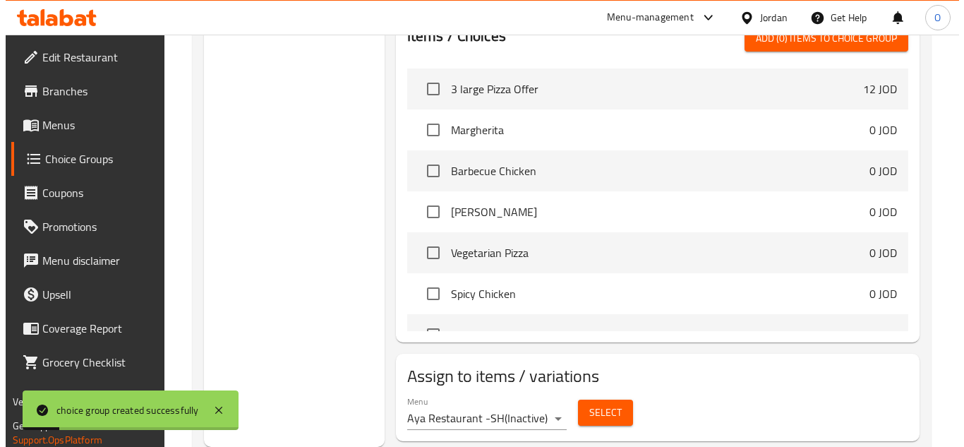
scroll to position [1298, 0]
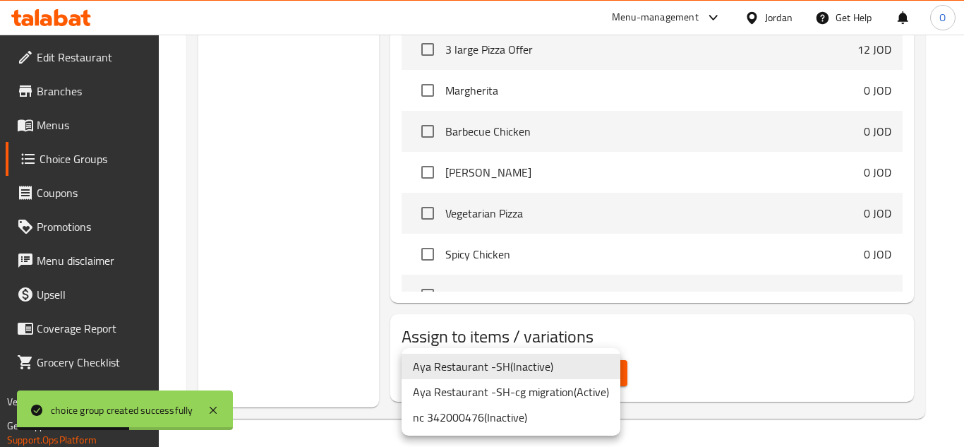
click at [490, 416] on li "nc 342000476 ( Inactive )" at bounding box center [510, 416] width 219 height 25
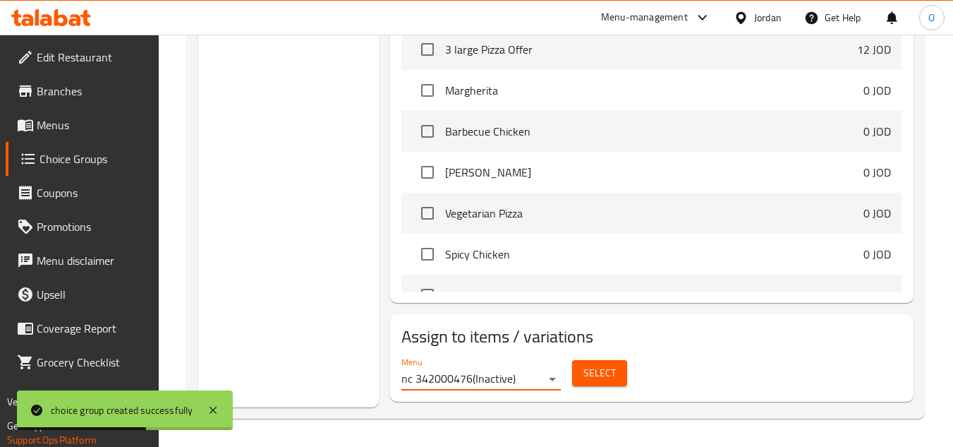
click at [597, 387] on div "Select" at bounding box center [600, 372] width 66 height 37
click at [611, 376] on span "Select" at bounding box center [599, 373] width 32 height 18
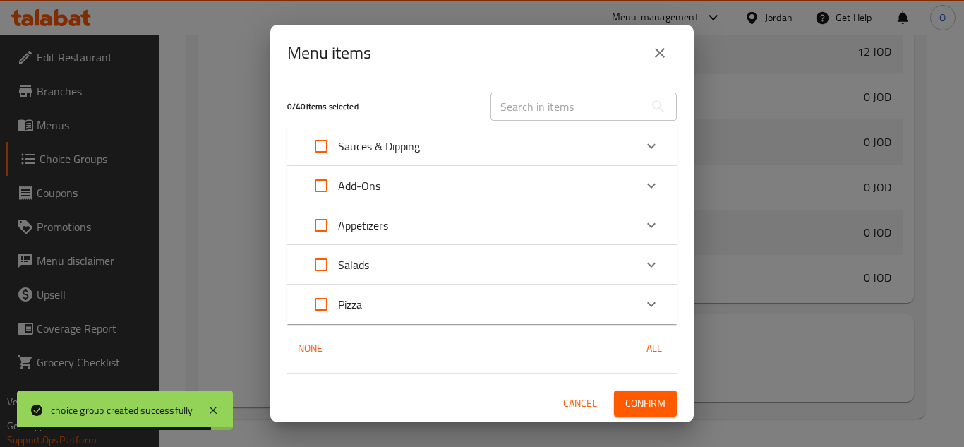
click at [432, 309] on div "Pizza" at bounding box center [469, 304] width 330 height 34
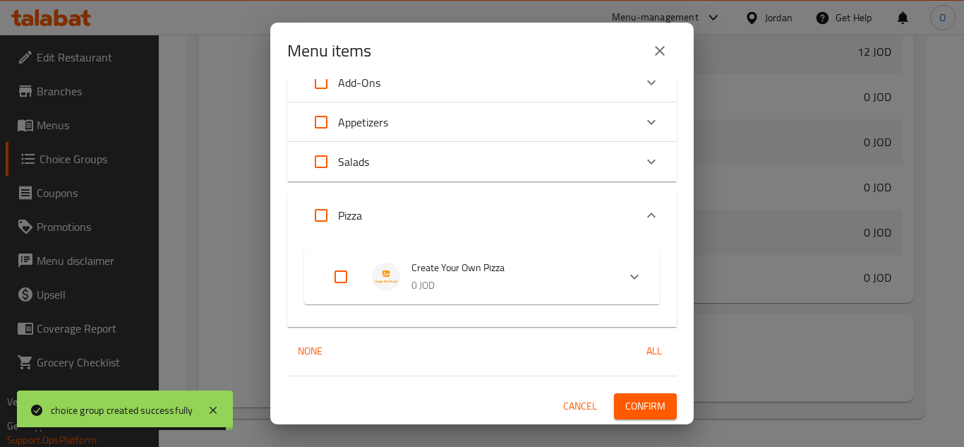
scroll to position [101, 0]
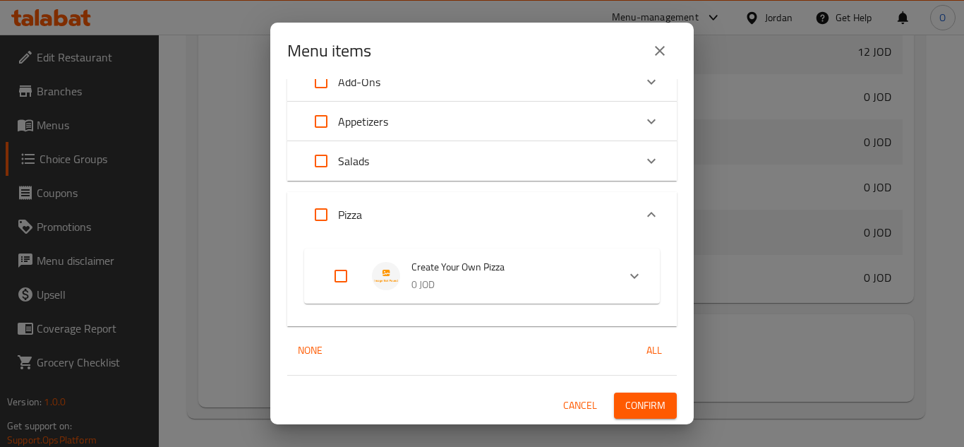
click at [351, 282] on input "Expand" at bounding box center [341, 276] width 34 height 34
checkbox input "true"
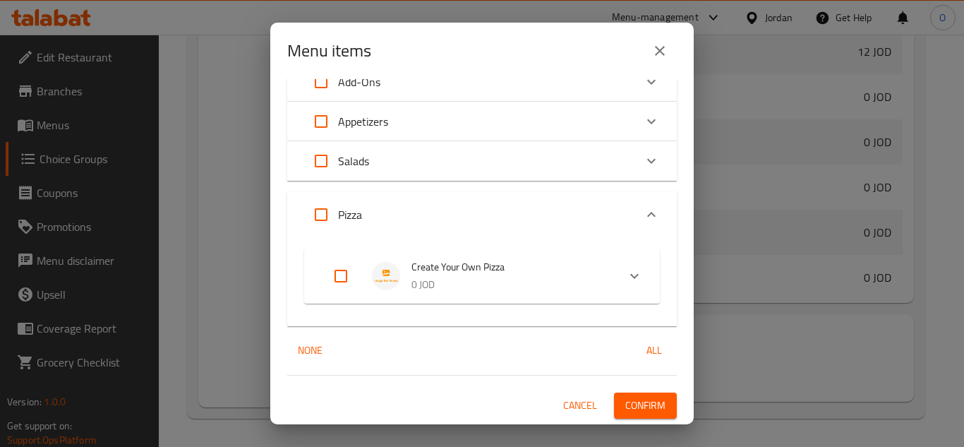
checkbox input "true"
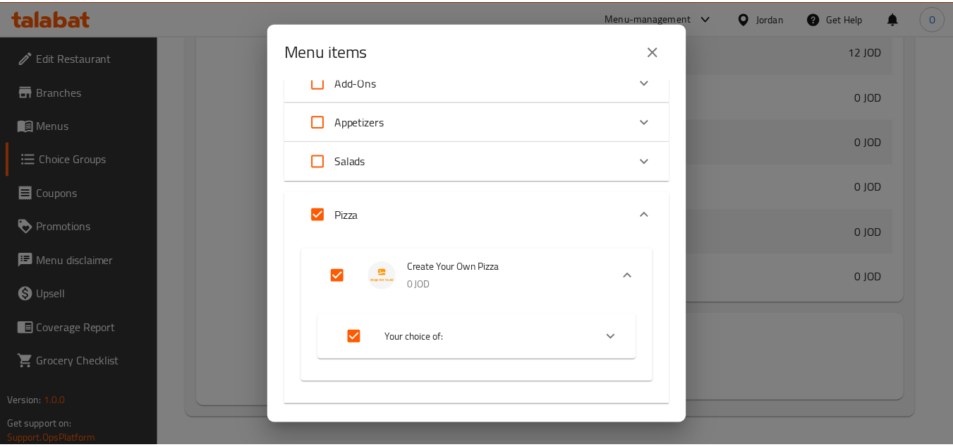
scroll to position [180, 0]
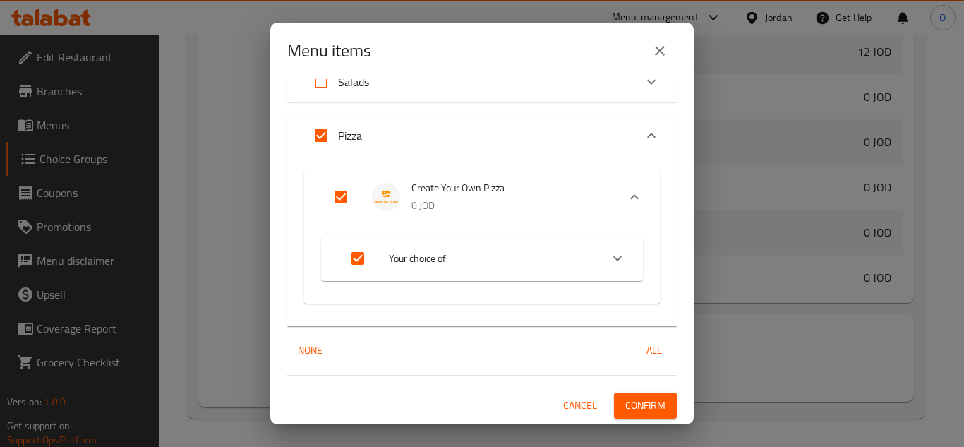
click at [628, 404] on span "Confirm" at bounding box center [645, 406] width 40 height 18
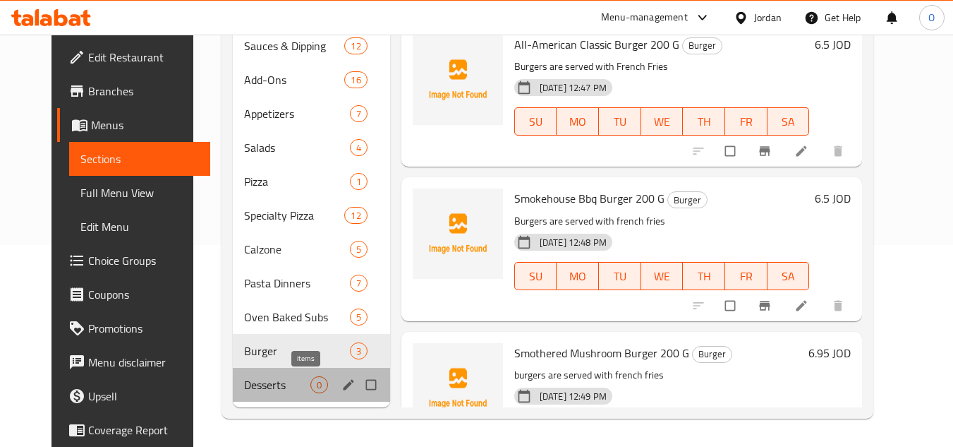
click at [311, 382] on span "0" at bounding box center [319, 384] width 16 height 13
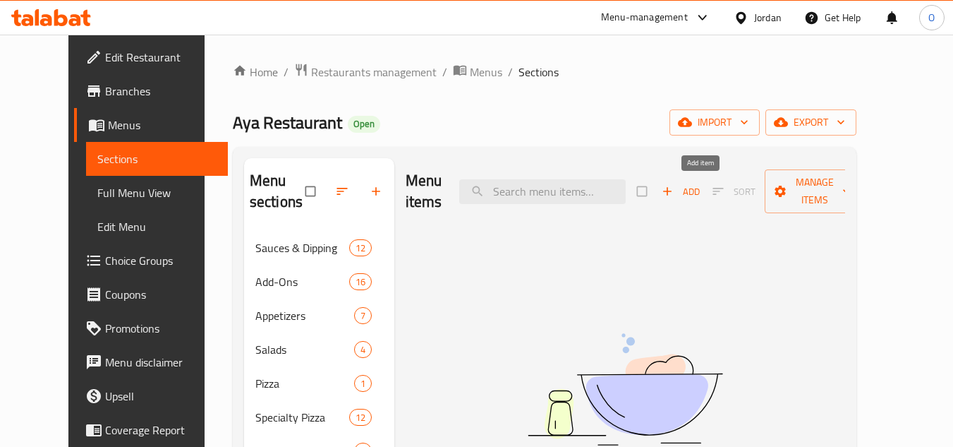
click at [700, 191] on span "Add" at bounding box center [681, 191] width 38 height 16
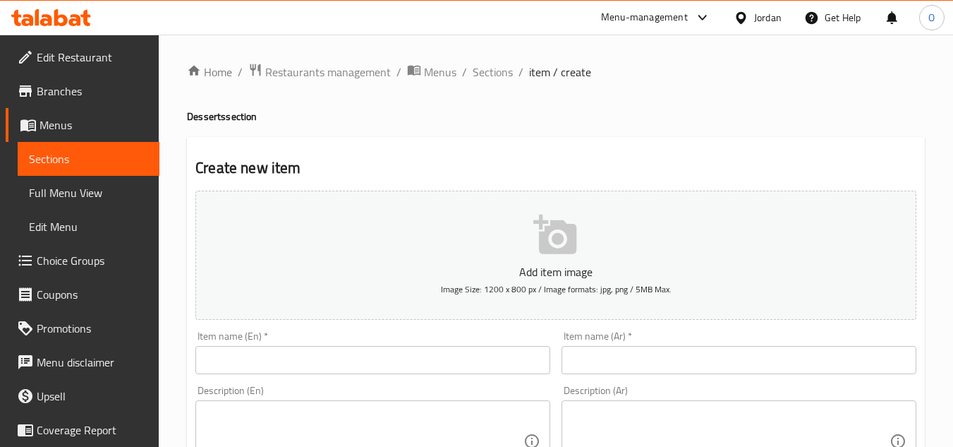
click at [379, 370] on input "text" at bounding box center [372, 360] width 355 height 28
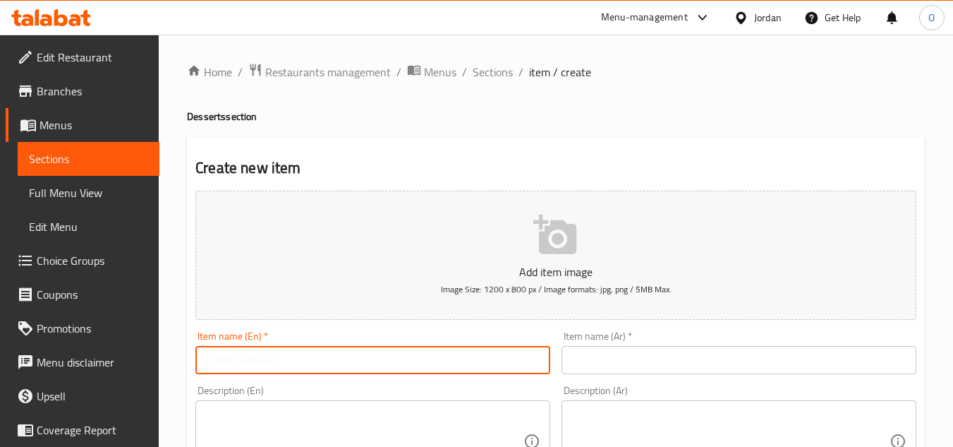
paste input "Cinnamon Sticks"
type input "Cinnamon Sticks"
click at [695, 340] on div "Item name (Ar)   * Item name (Ar) *" at bounding box center [739, 352] width 355 height 43
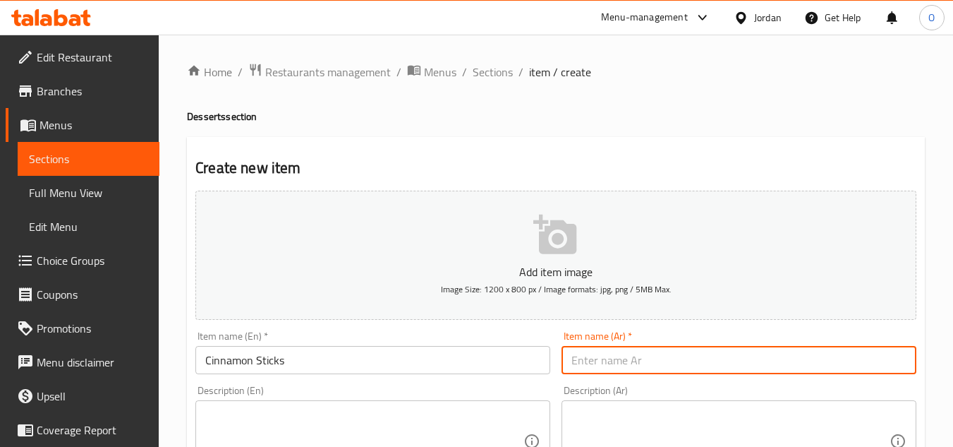
click at [689, 358] on input "text" at bounding box center [739, 360] width 355 height 28
paste input "عيدان القرفة"
type input "عيدان القرفة"
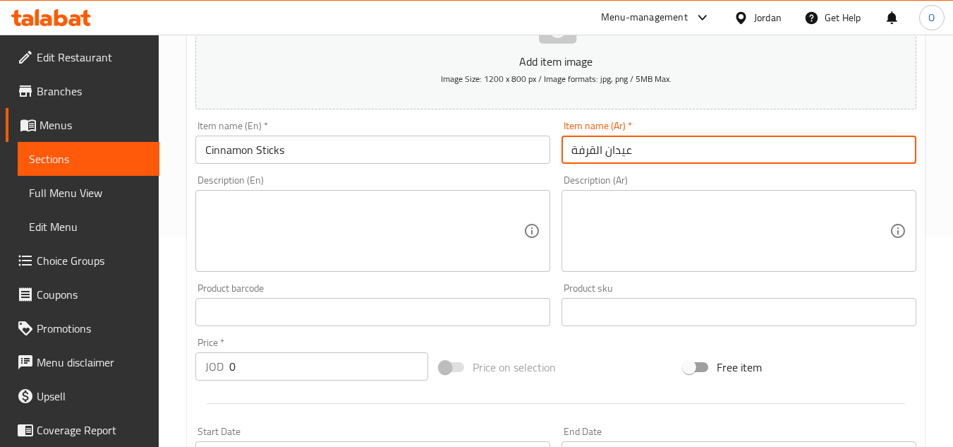
scroll to position [212, 0]
click at [208, 367] on div "JOD 0 Price *" at bounding box center [311, 365] width 233 height 28
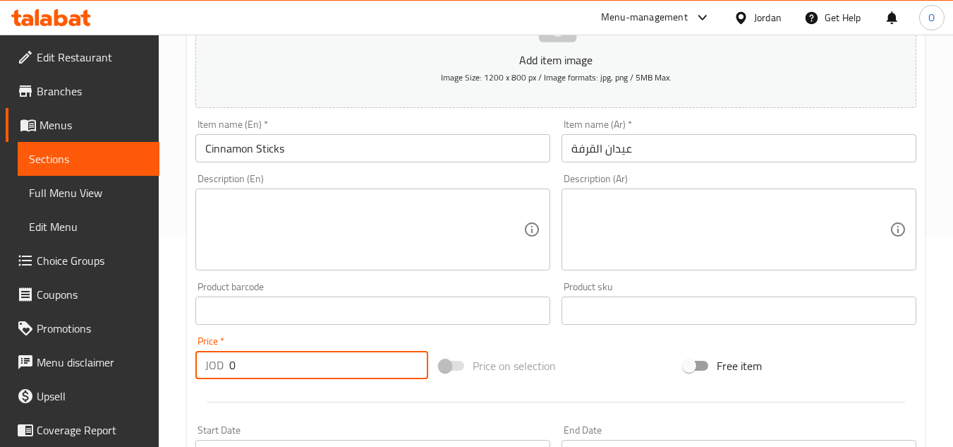
paste input "4.5"
type input "4.50"
click at [231, 272] on div "Description (En) Description (En)" at bounding box center [373, 222] width 366 height 108
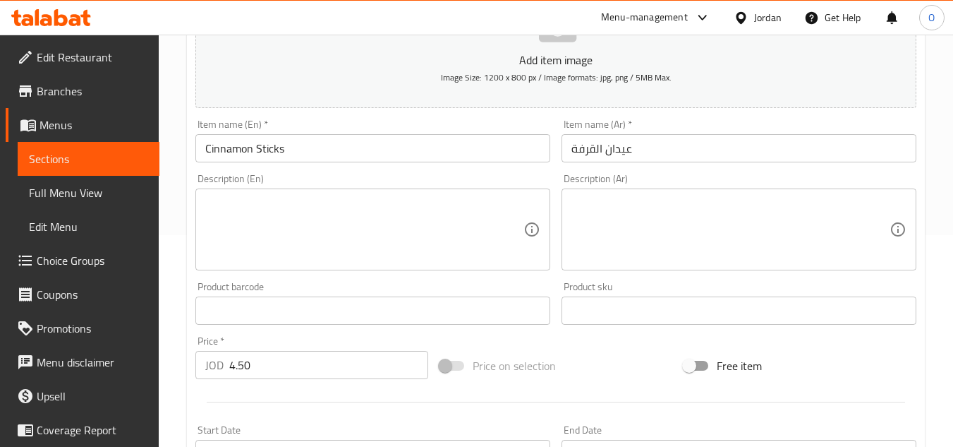
click at [279, 204] on textarea at bounding box center [364, 229] width 318 height 67
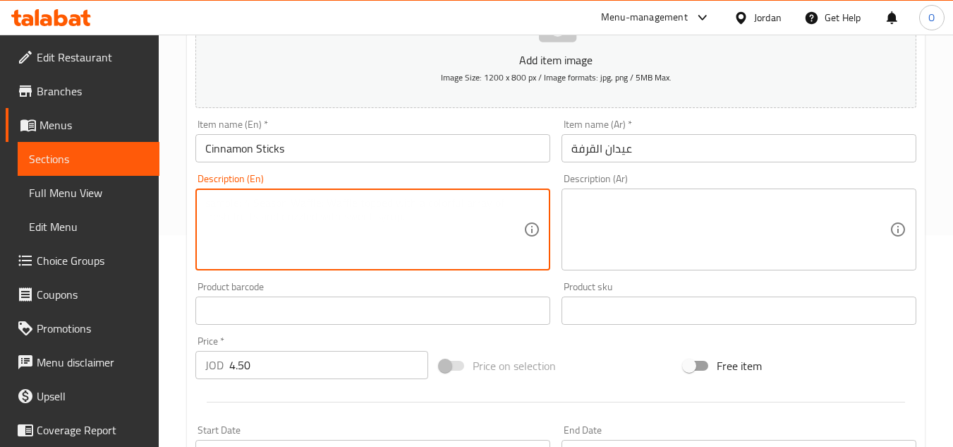
paste textarea "A sticks of freshly baked pizza dough, shaped like a knot, topped with a sugar …"
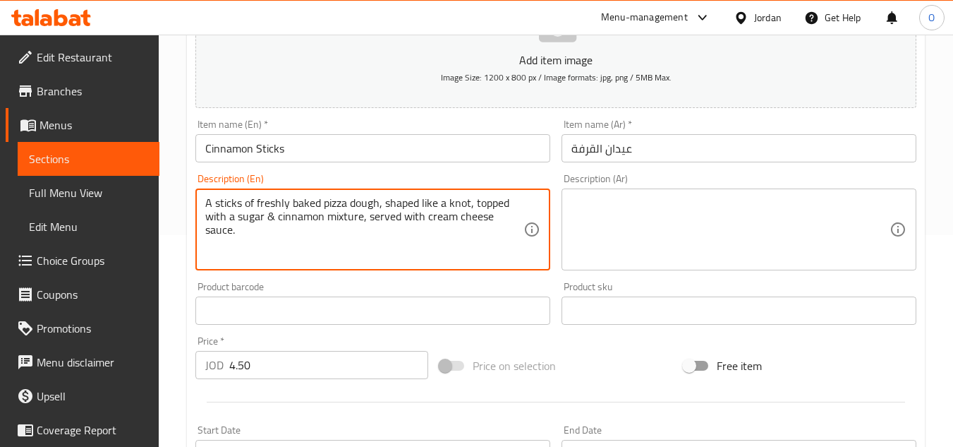
type textarea "A sticks of freshly baked pizza dough, shaped like a knot, topped with a sugar …"
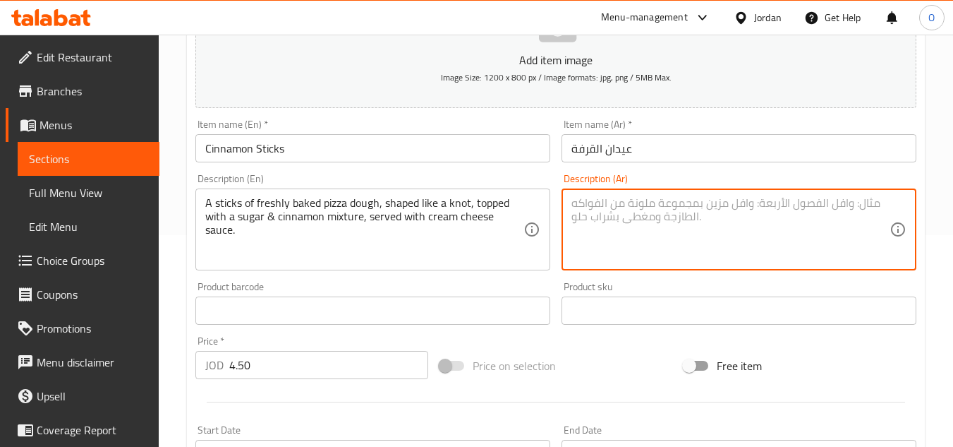
click at [623, 236] on textarea at bounding box center [731, 229] width 318 height 67
paste textarea "عيدان من عجينة البيتزا الطازجة المخبوزة، على شكل عقدة، مغطاة بخليط السكر والقرف…"
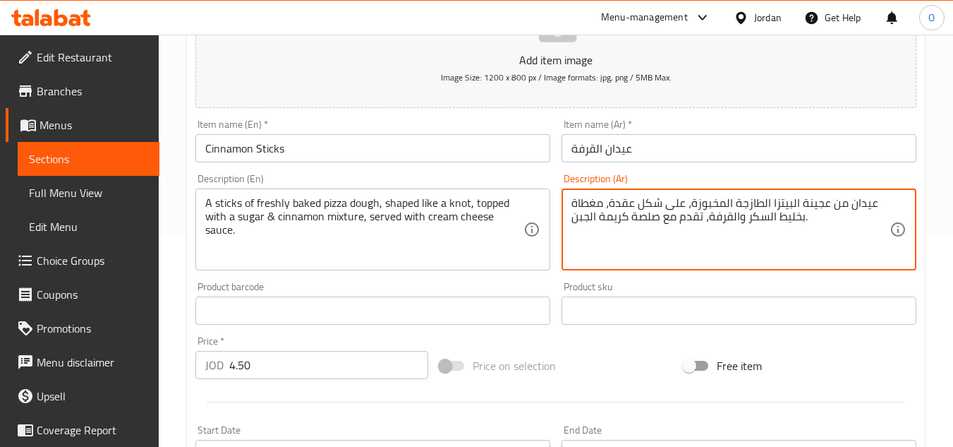
scroll to position [550, 0]
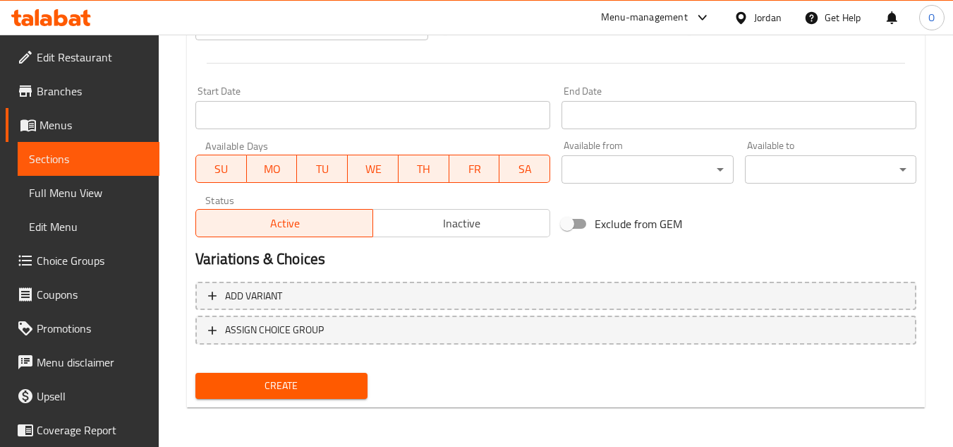
type textarea "عيدان من عجينة البيتزا الطازجة المخبوزة، على شكل عقدة، مغطاة بخليط السكر والقرف…"
click at [308, 389] on span "Create" at bounding box center [281, 386] width 149 height 18
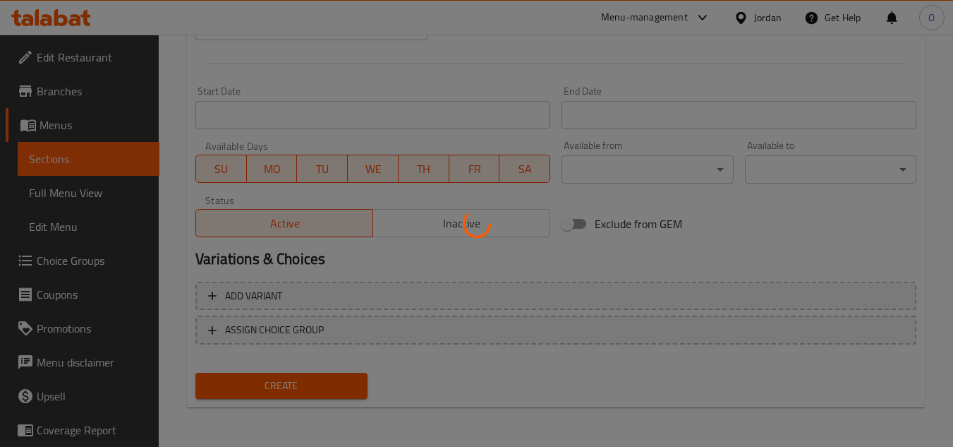
type input "0"
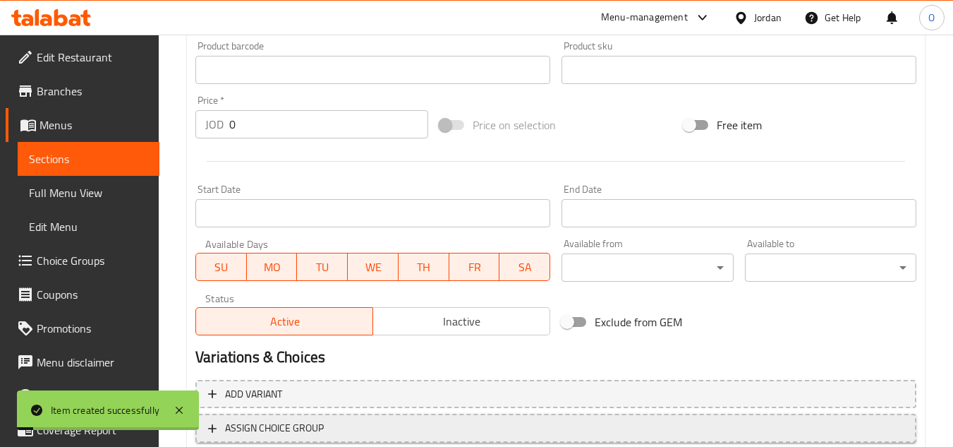
scroll to position [198, 0]
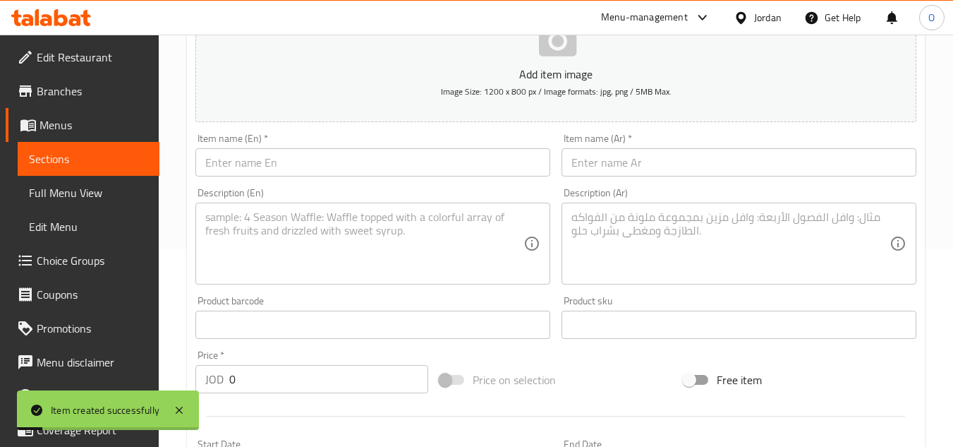
click at [307, 179] on div "Item name (En)   * Item name (En) *" at bounding box center [373, 155] width 366 height 54
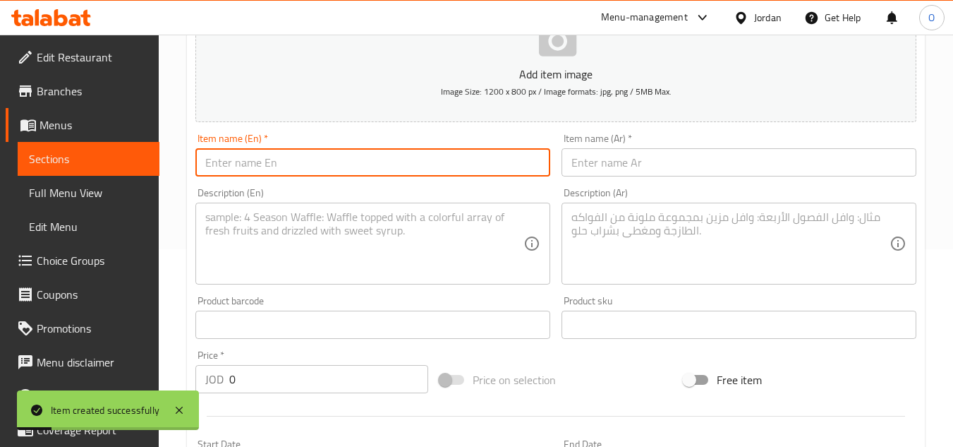
click at [309, 162] on input "text" at bounding box center [372, 162] width 355 height 28
paste input "Pineapple & Cinnamon Pizza"
type input "Pineapple & Cinnamon Pizza"
click at [670, 160] on input "text" at bounding box center [739, 162] width 355 height 28
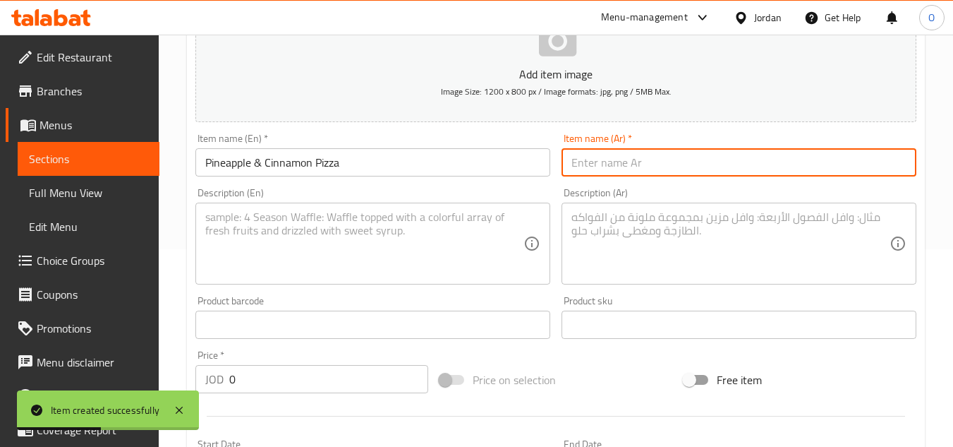
paste input "بيتزا الأناناس والقرفة"
type input "بيتزا الأناناس والقرفة"
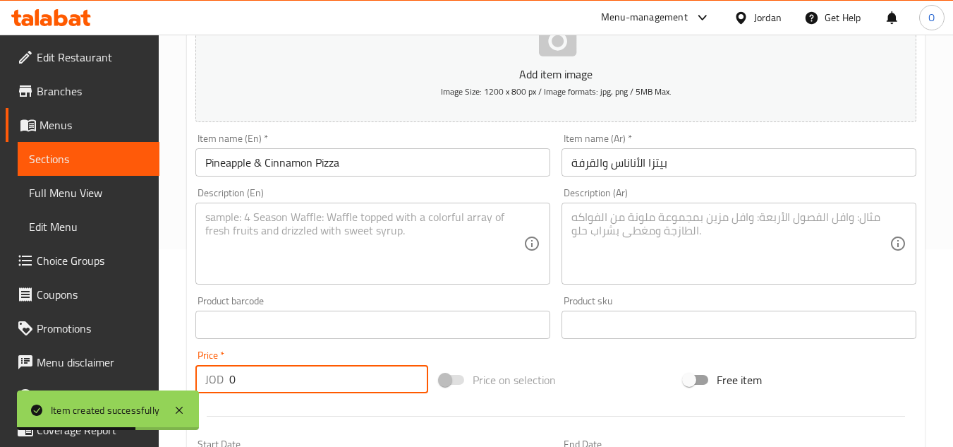
drag, startPoint x: 240, startPoint y: 380, endPoint x: 256, endPoint y: 296, distance: 85.5
click at [214, 384] on div "JOD 0 Price *" at bounding box center [311, 379] width 233 height 28
paste input "5.95"
type input "5.95"
click at [298, 238] on textarea at bounding box center [364, 243] width 318 height 67
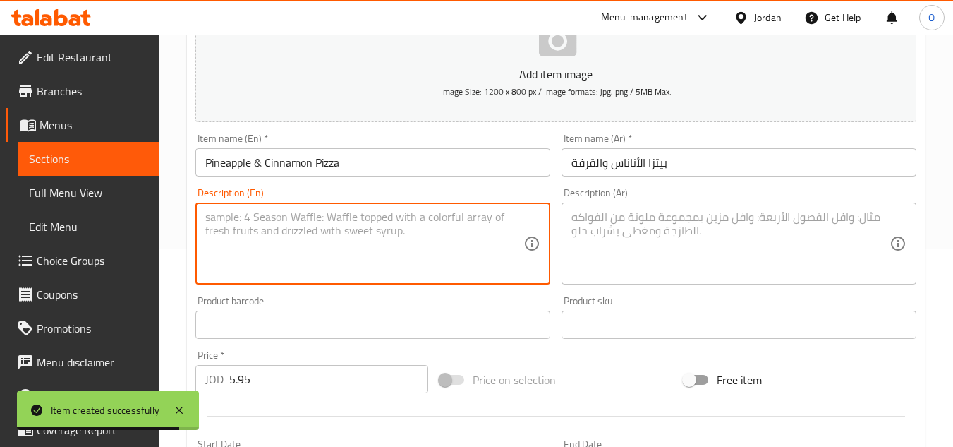
paste textarea "A pizza made from fresh dough, featuring pineapple & a sprinkle of cinnamon sug…"
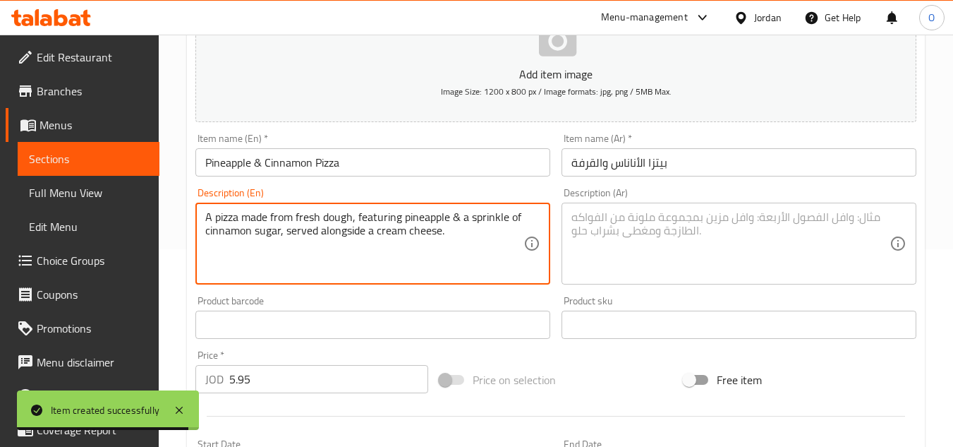
type textarea "A pizza made from fresh dough, featuring pineapple & a sprinkle of cinnamon sug…"
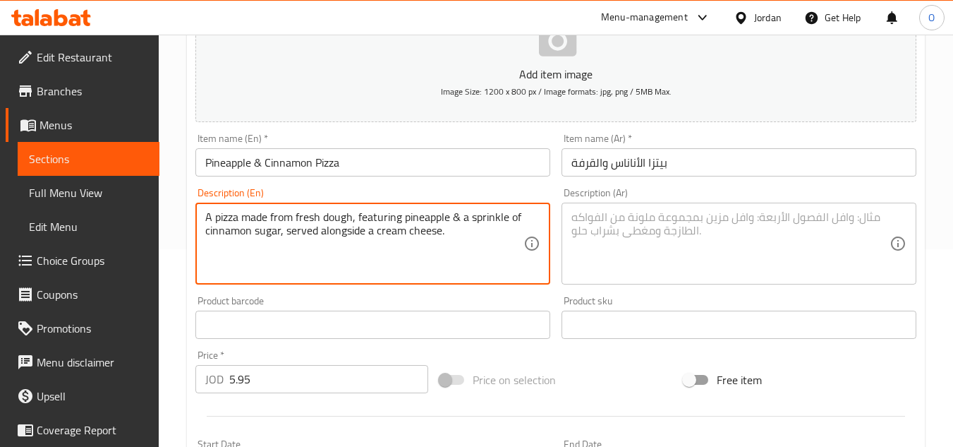
click at [593, 238] on textarea at bounding box center [731, 243] width 318 height 67
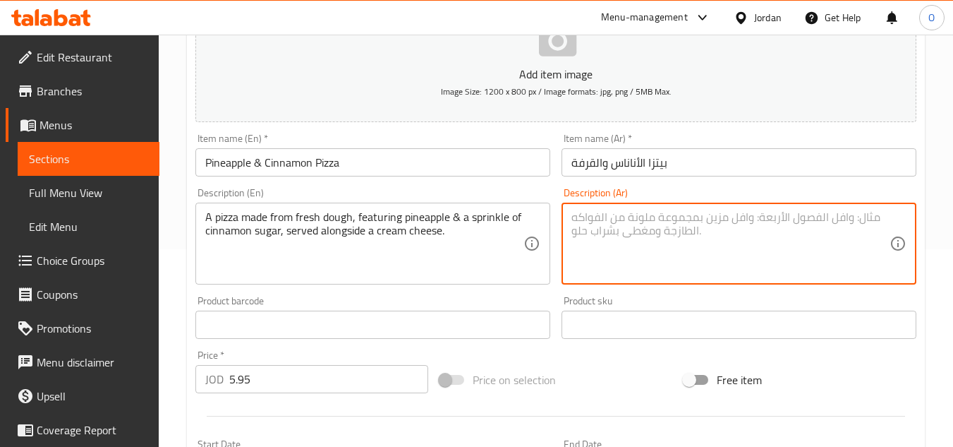
paste textarea "بيتزا محضرة من عجينة طازجة، مغطاة بالأنناس، ومرشوشة بخليط السكر القرفة، وتقدم م…"
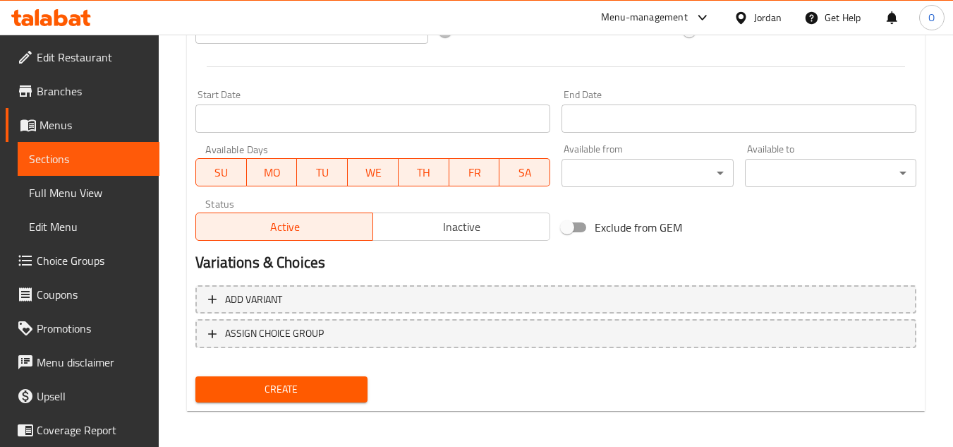
scroll to position [550, 0]
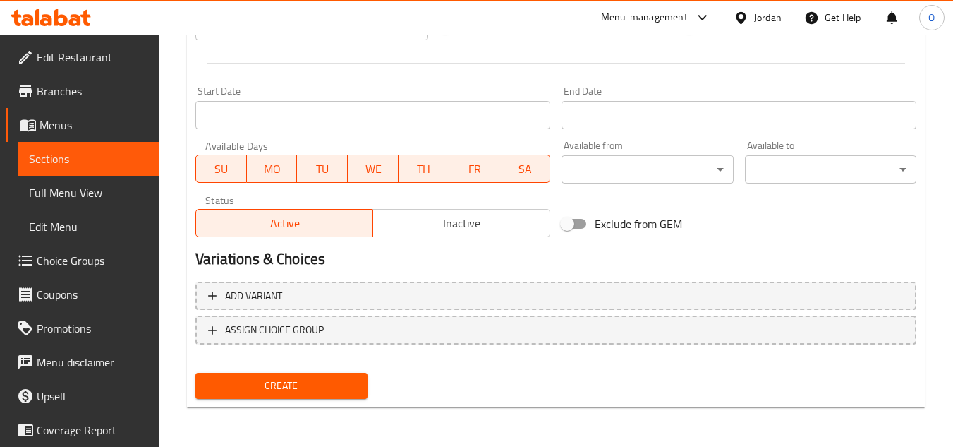
type textarea "بيتزا محضرة من عجينة طازجة، مغطاة بالأنناس، ومرشوشة بخليط السكر القرفة، وتقدم م…"
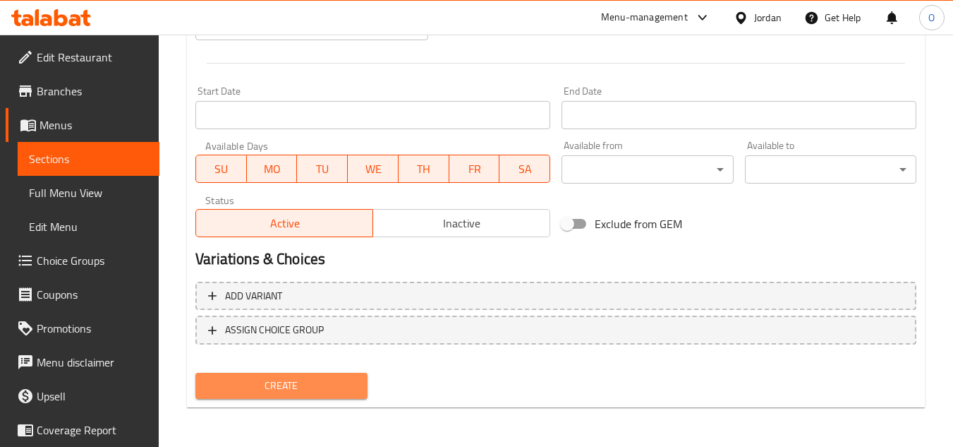
click at [295, 381] on span "Create" at bounding box center [281, 386] width 149 height 18
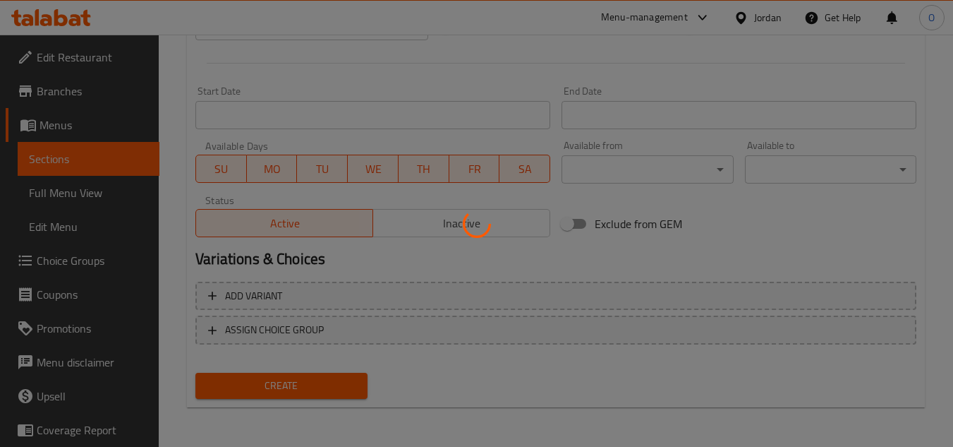
type input "0"
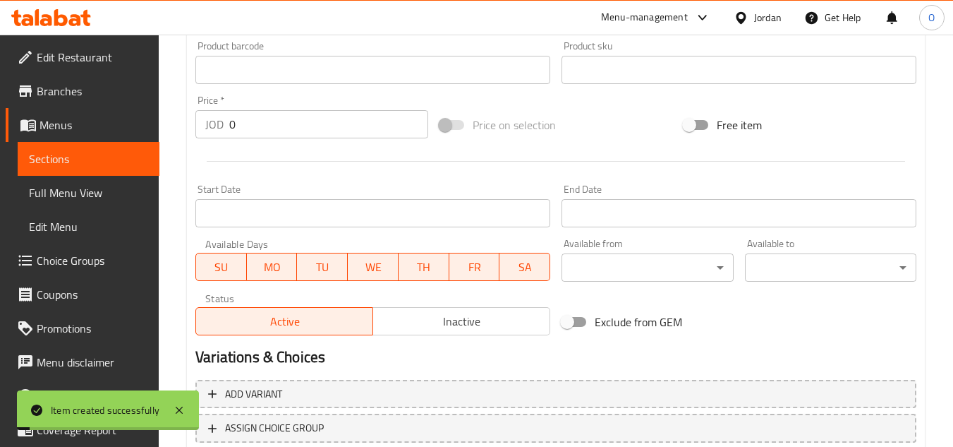
scroll to position [198, 0]
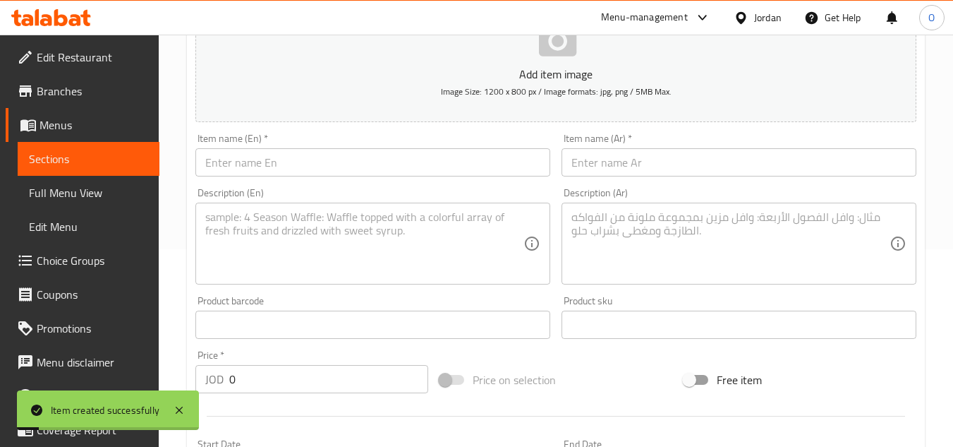
click at [258, 166] on input "text" at bounding box center [372, 162] width 355 height 28
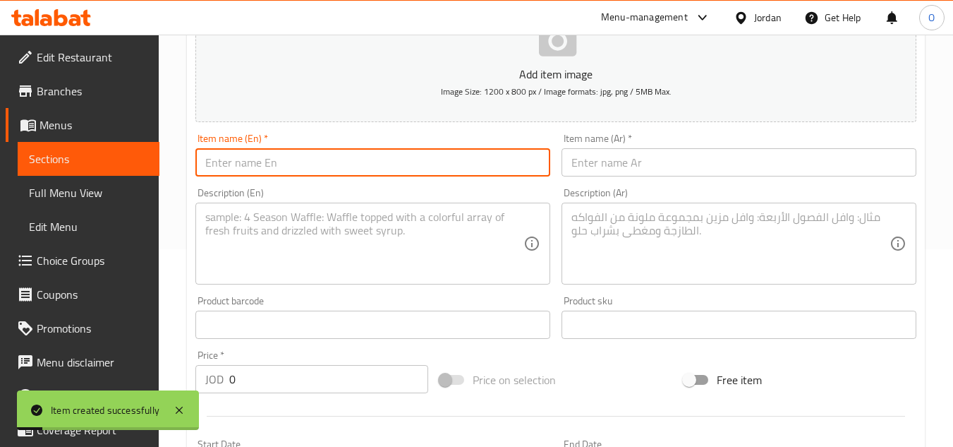
paste input "Cheesecake"
type input "Cheesecake"
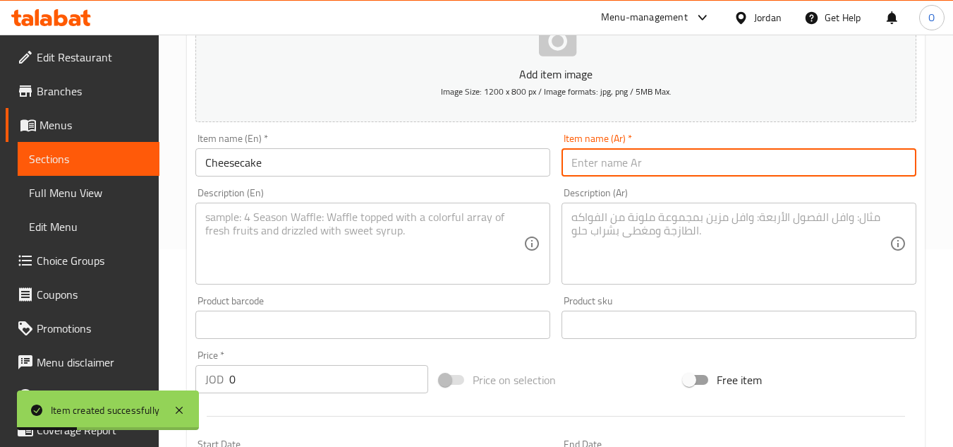
click at [634, 162] on input "text" at bounding box center [739, 162] width 355 height 28
paste input "تشيز كيك"
type input "تشيز كيك"
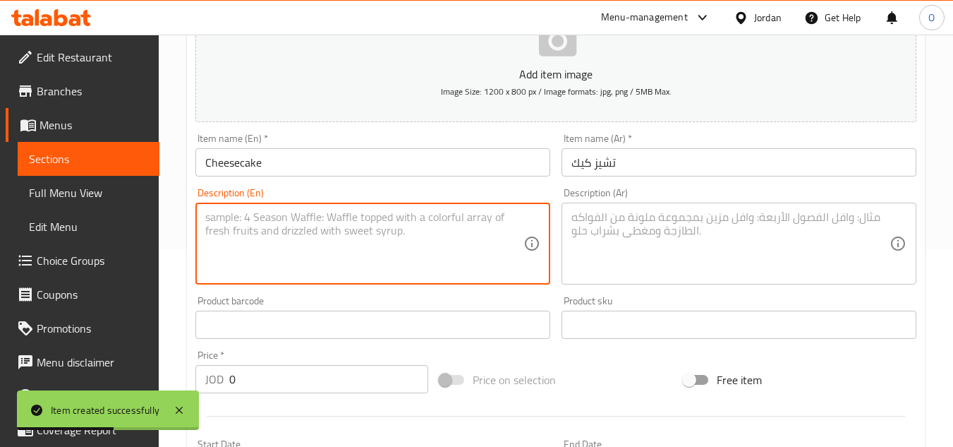
click at [279, 234] on textarea at bounding box center [364, 243] width 318 height 67
paste textarea "Choose between strawberry cheesecake or classic ny style cheesecake."
type textarea "Choose between strawberry cheesecake or classic ny style cheesecake."
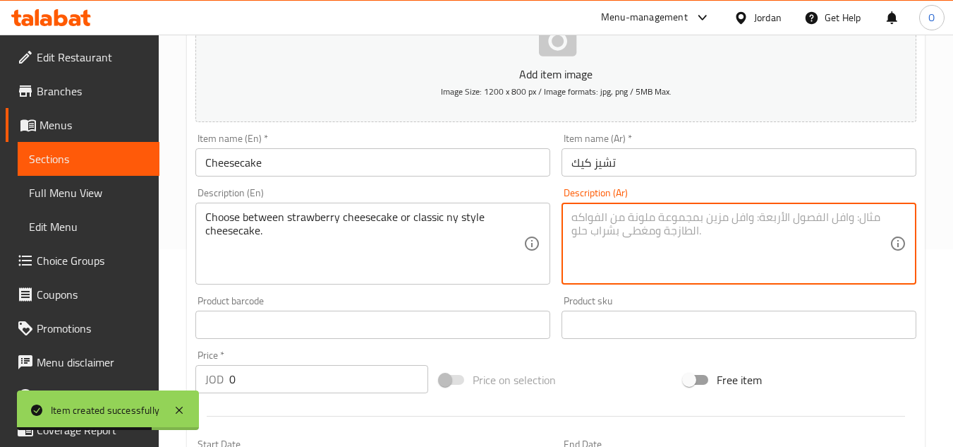
click at [703, 247] on textarea at bounding box center [731, 243] width 318 height 67
paste textarea "اختَر بين تشيز كيك الفراولة، أو تشيز كيك نيويورك الكلاسيكي."
type textarea "اختَر بين تشيز كيك الفراولة، أو تشيز كيك نيويورك الكلاسيكي."
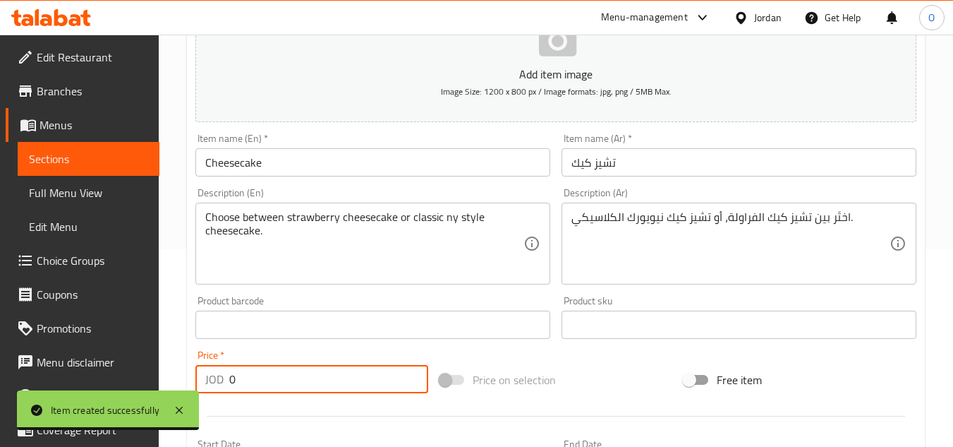
drag, startPoint x: 257, startPoint y: 393, endPoint x: 215, endPoint y: 387, distance: 42.1
click at [215, 387] on div "JOD 0 Price *" at bounding box center [311, 379] width 233 height 28
paste input "5.95"
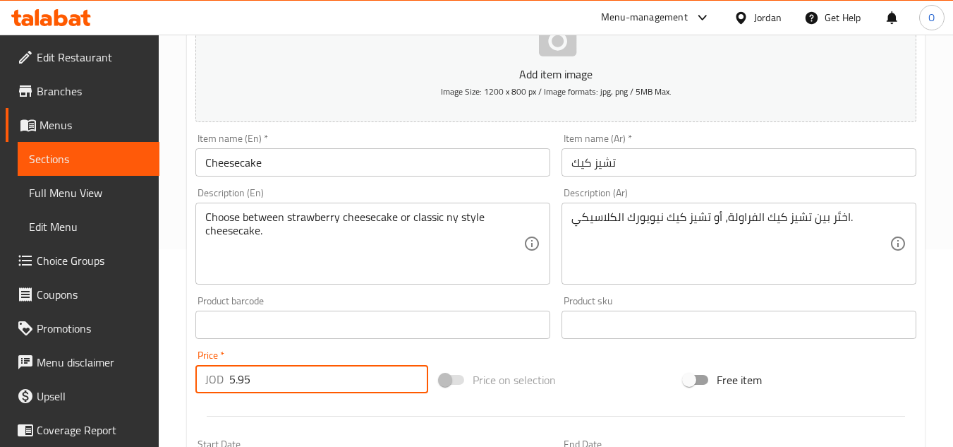
type input "5.95"
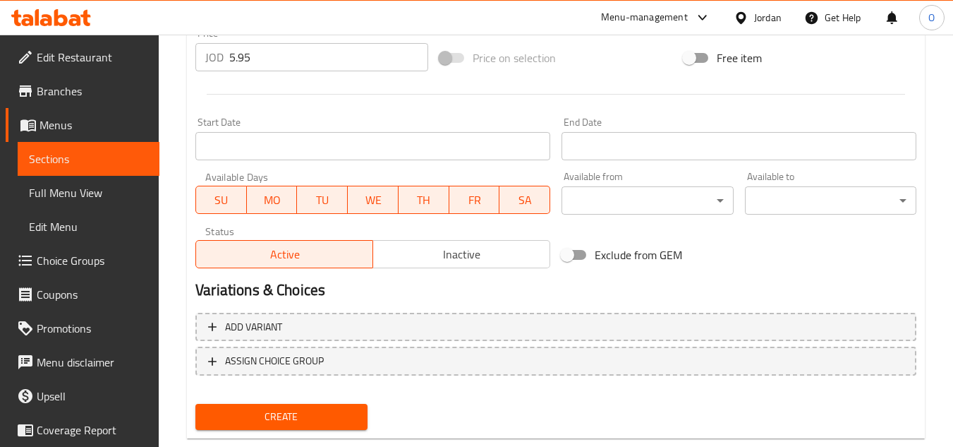
scroll to position [550, 0]
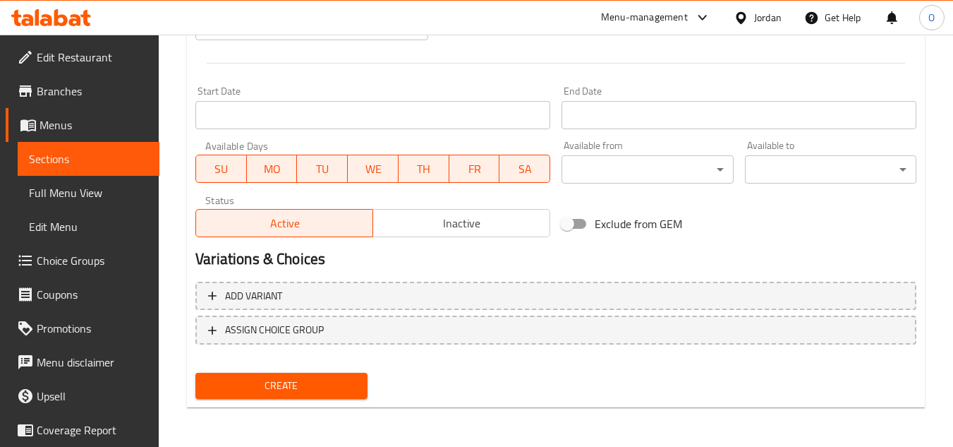
click at [277, 384] on span "Create" at bounding box center [281, 386] width 149 height 18
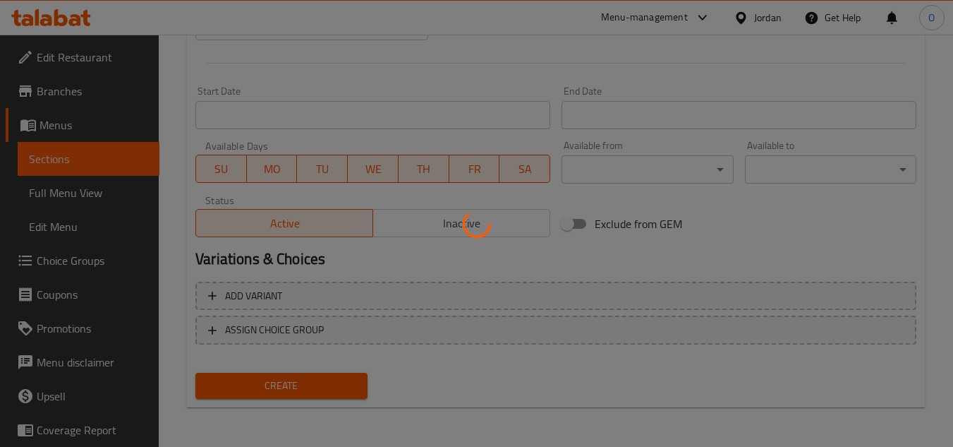
type input "0"
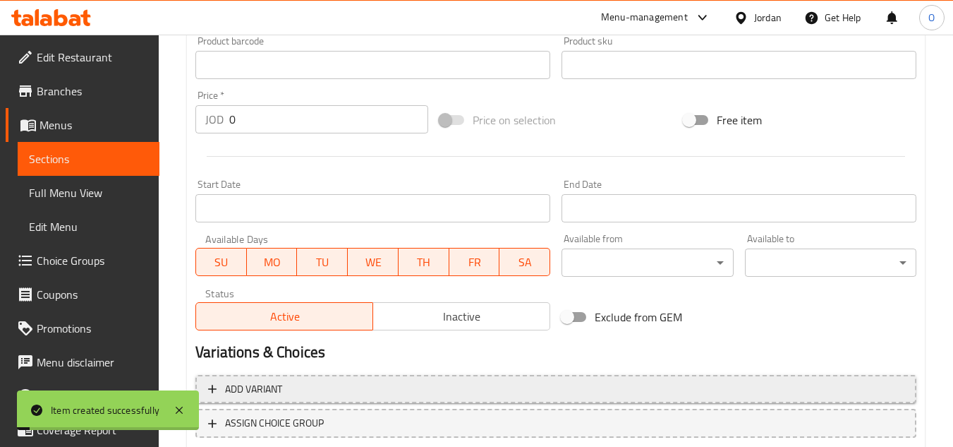
scroll to position [198, 0]
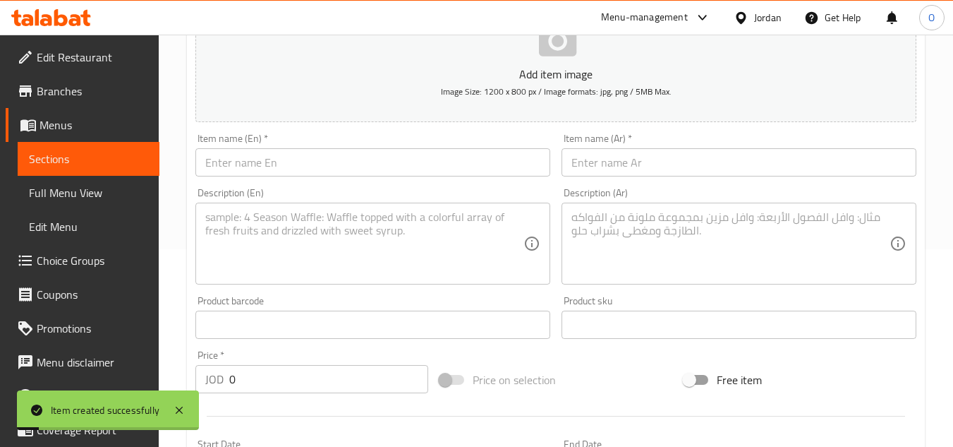
click at [277, 156] on input "text" at bounding box center [372, 162] width 355 height 28
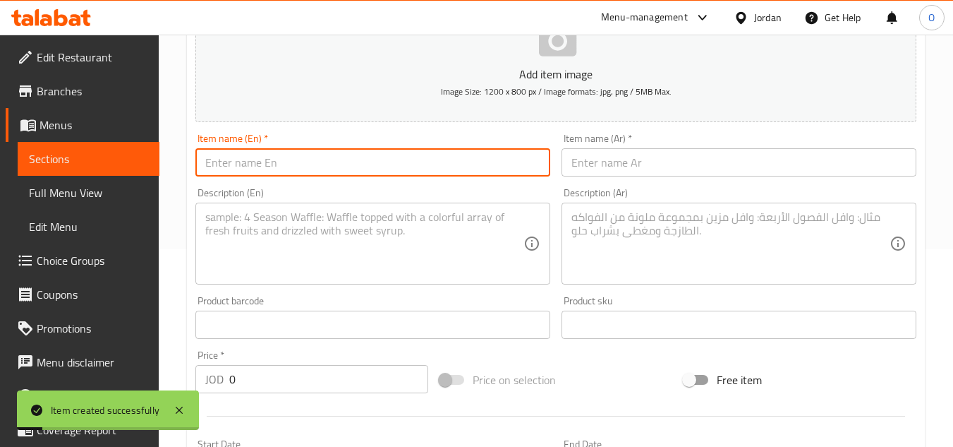
paste input "Outrageous Chocolate Cake"
type input "Outrageous Chocolate Cake"
click at [614, 166] on input "text" at bounding box center [739, 162] width 355 height 28
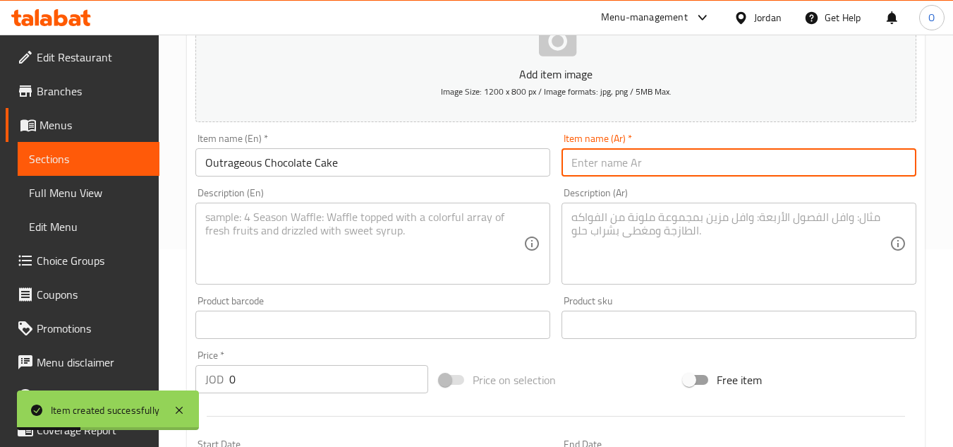
paste input "كعكة شوكولاتة رائعة"
type input "كعكة شوكولاتة رائعة"
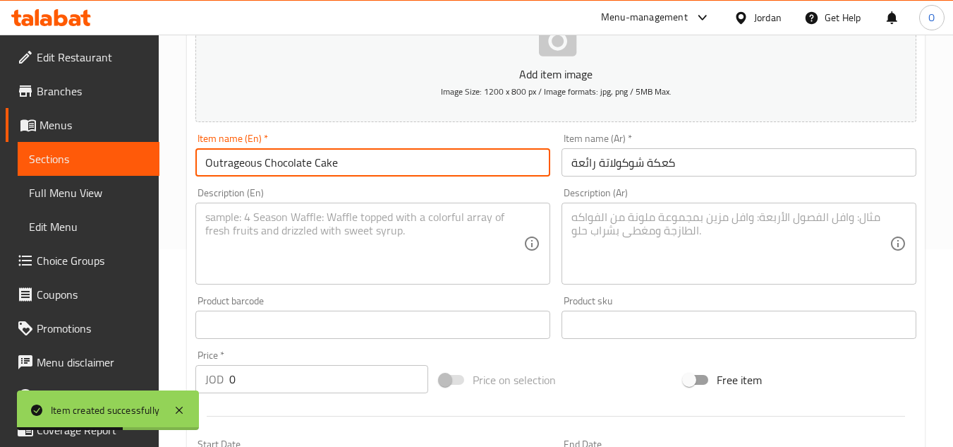
drag, startPoint x: 250, startPoint y: 162, endPoint x: 480, endPoint y: 183, distance: 231.6
click at [480, 183] on div "Add item image Image Size: 1200 x 800 px / Image formats: jpg, png / 5MB Max. I…" at bounding box center [556, 291] width 732 height 608
click at [202, 216] on div "Description (En)" at bounding box center [372, 243] width 355 height 82
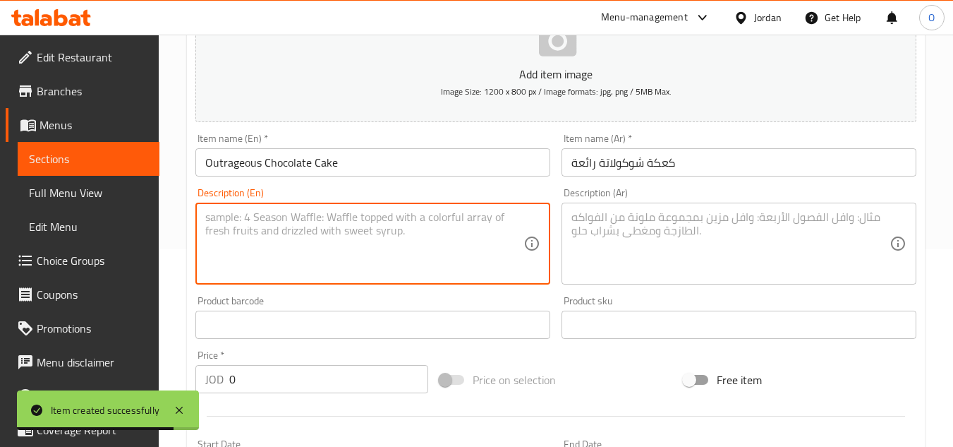
paste textarea "Indulge in a luxurious, rich chocolate cake—the ultimate treat for your satisfy…"
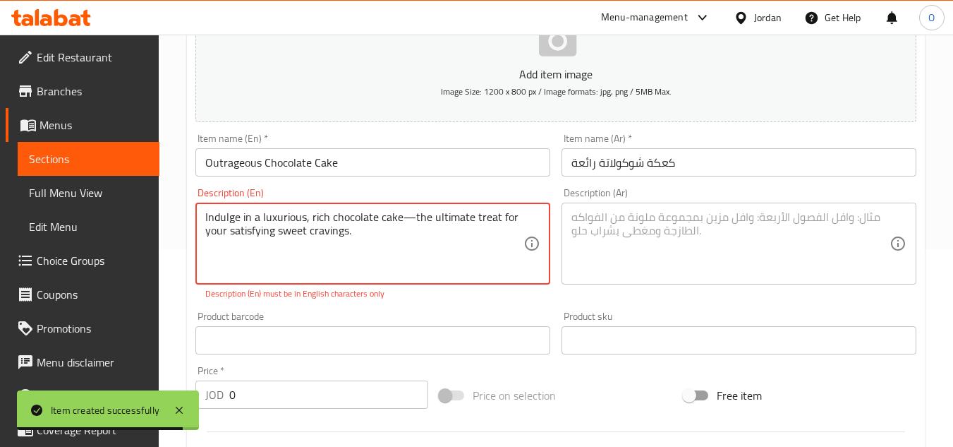
type textarea "Indulge in a luxurious, rich chocolate cake—the ultimate treat for your satisfy…"
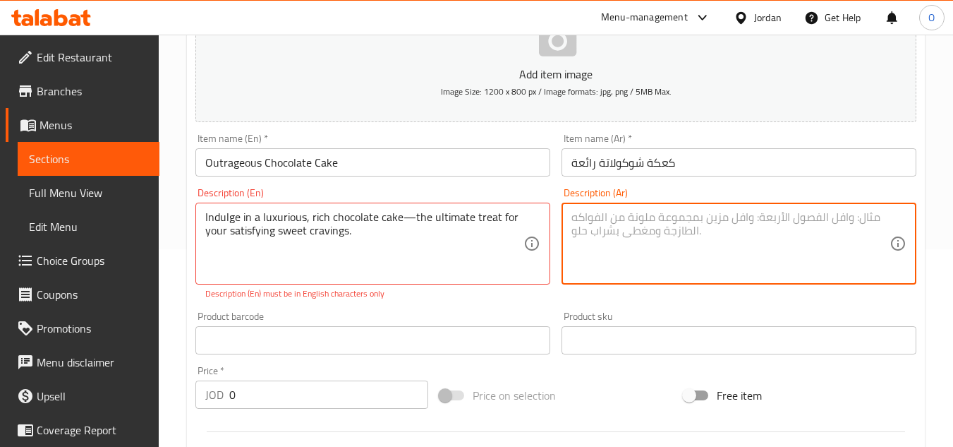
click at [732, 246] on textarea at bounding box center [731, 243] width 318 height 67
paste textarea "دلّل نفسك بكعكة الشوكولاتة الغنية الفاخرة، مثالية لإرضاء شهيتك للحلويات."
type textarea "دلّل نفسك بكعكة الشوكولاتة الغنية الفاخرة، مثالية لإرضاء شهيتك للحلويات."
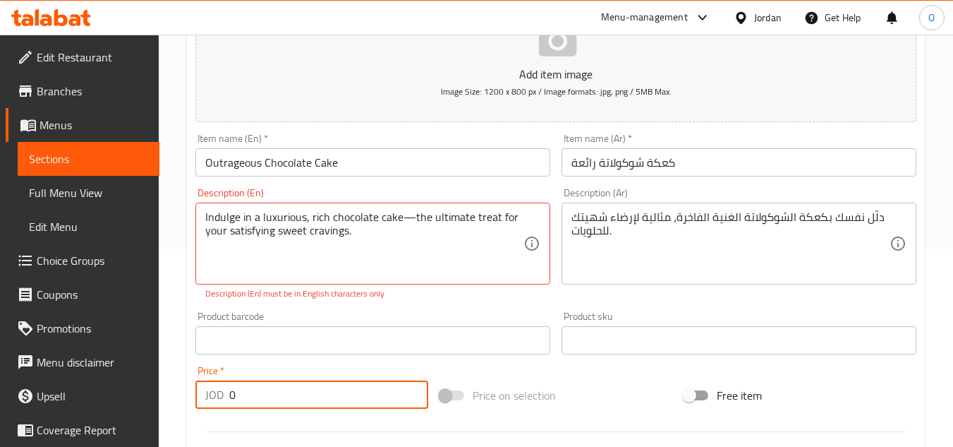
drag, startPoint x: 248, startPoint y: 397, endPoint x: 180, endPoint y: 397, distance: 67.7
click at [183, 398] on div "Home / Restaurants management / Menus / Sections / item / create Desserts secti…" at bounding box center [556, 326] width 794 height 978
paste input "5.95"
type input "5.95"
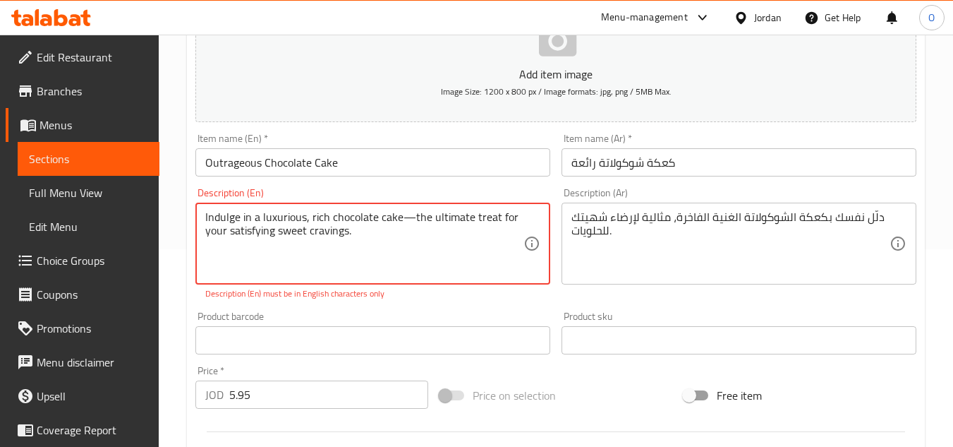
drag, startPoint x: 411, startPoint y: 217, endPoint x: 403, endPoint y: 215, distance: 8.6
click at [403, 215] on textarea "Indulge in a luxurious, rich chocolate cake—the ultimate treat for your satisfy…" at bounding box center [364, 243] width 318 height 67
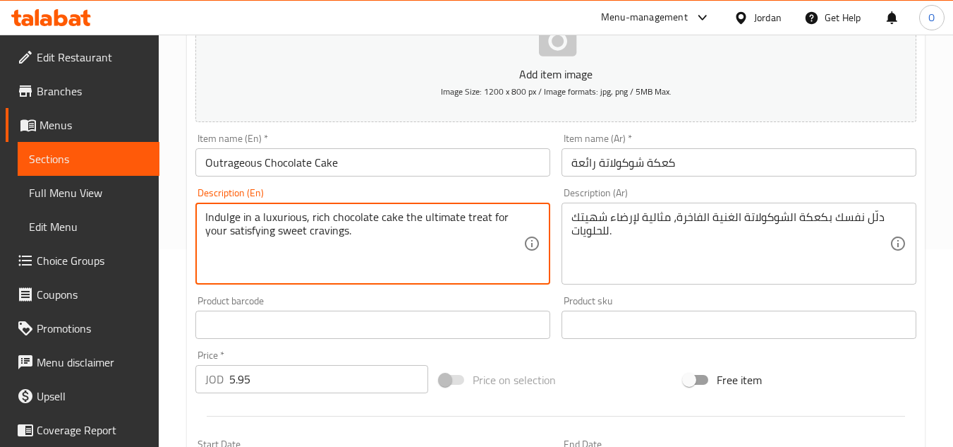
type textarea "Indulge in a luxurious, rich chocolate cake the ultimate treat for your satisfy…"
click at [241, 403] on div at bounding box center [556, 416] width 732 height 35
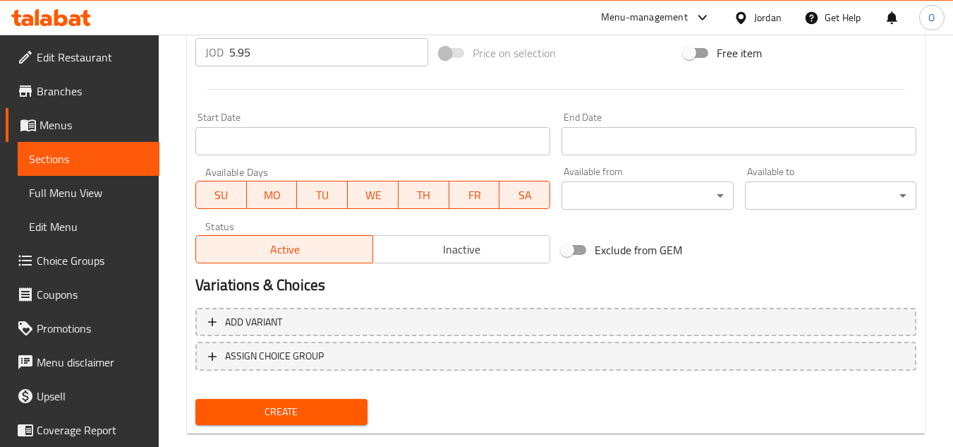
scroll to position [550, 0]
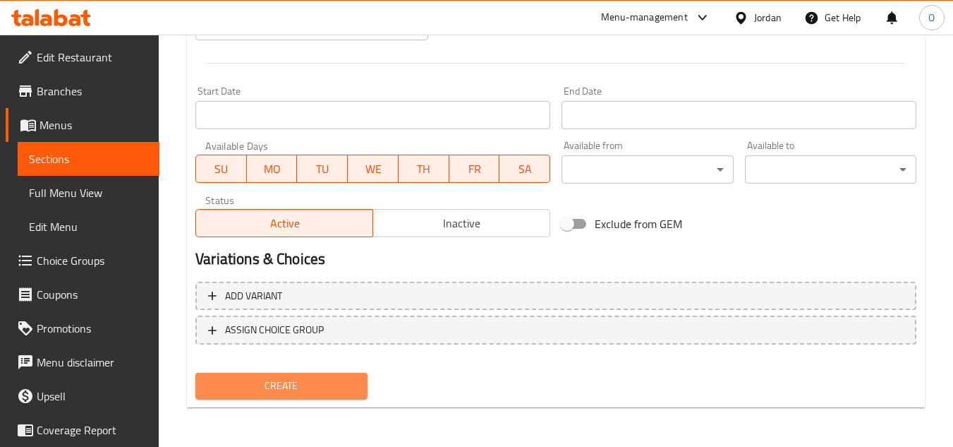
click at [267, 391] on span "Create" at bounding box center [281, 386] width 149 height 18
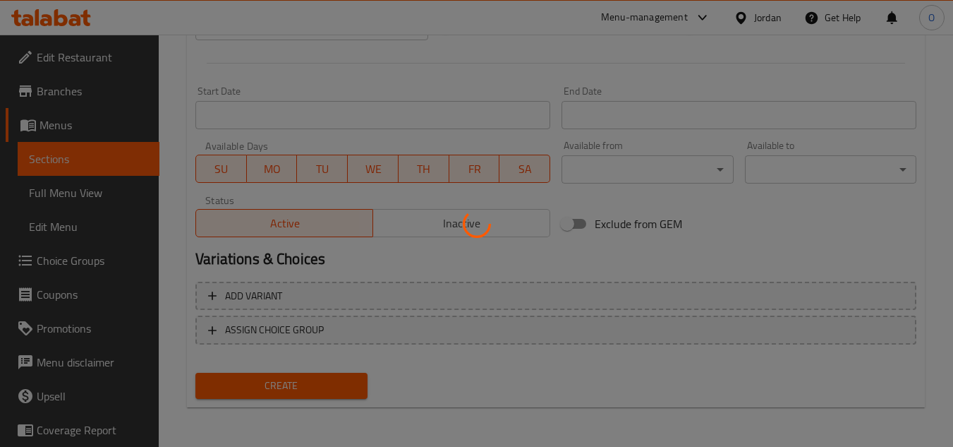
type input "0"
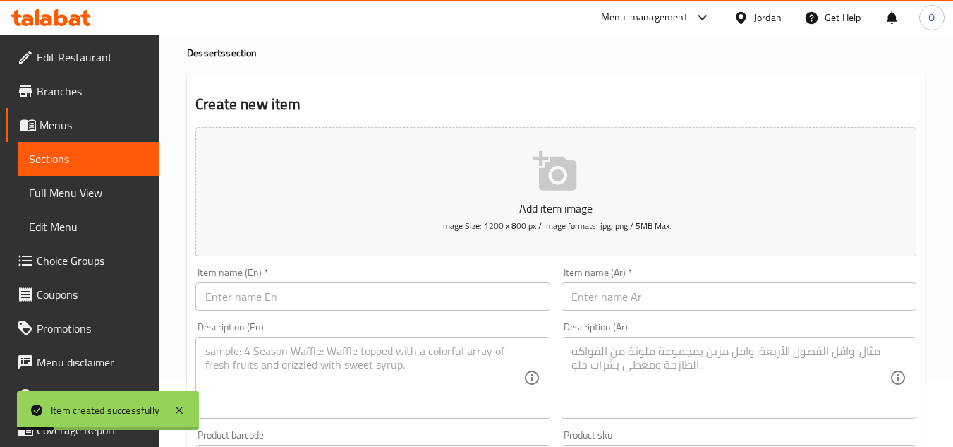
scroll to position [0, 0]
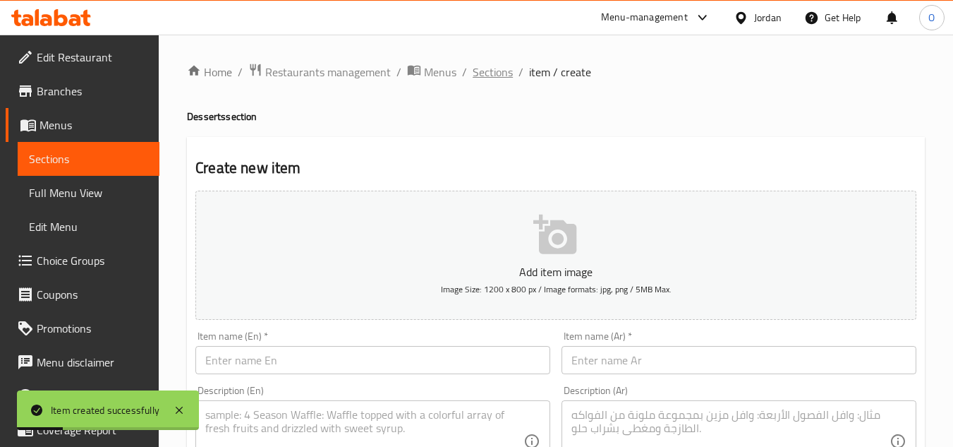
click at [504, 64] on span "Sections" at bounding box center [493, 72] width 40 height 17
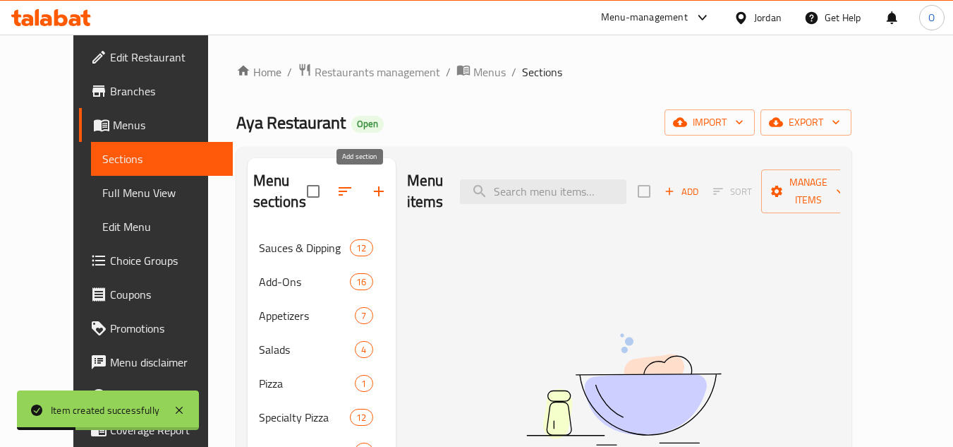
click at [370, 189] on icon "button" at bounding box center [378, 191] width 17 height 17
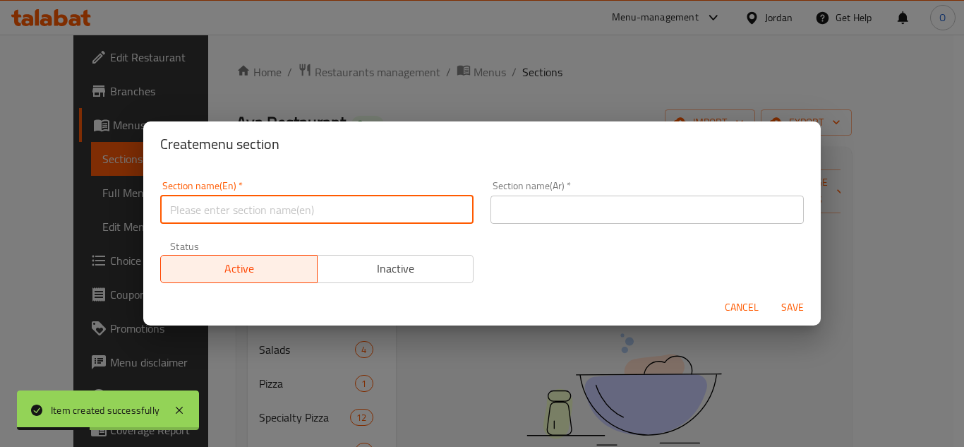
click at [296, 222] on input "text" at bounding box center [316, 209] width 313 height 28
paste input "Juices"
type input "Juices"
click at [598, 218] on input "text" at bounding box center [646, 209] width 313 height 28
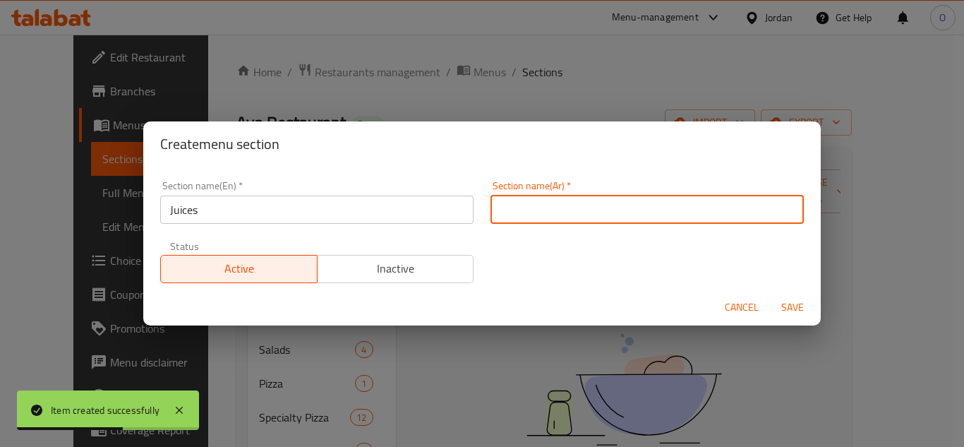
paste input "عصائر"
type input "عصائر"
click at [799, 306] on span "Save" at bounding box center [792, 307] width 34 height 18
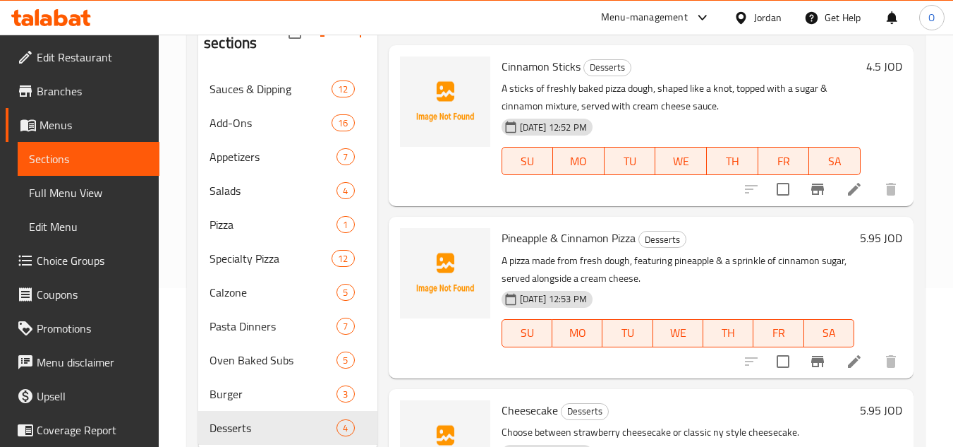
scroll to position [202, 0]
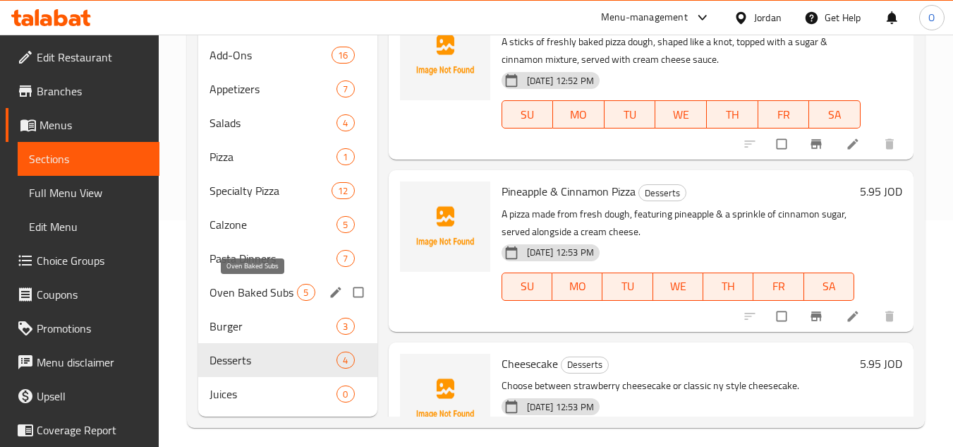
scroll to position [236, 0]
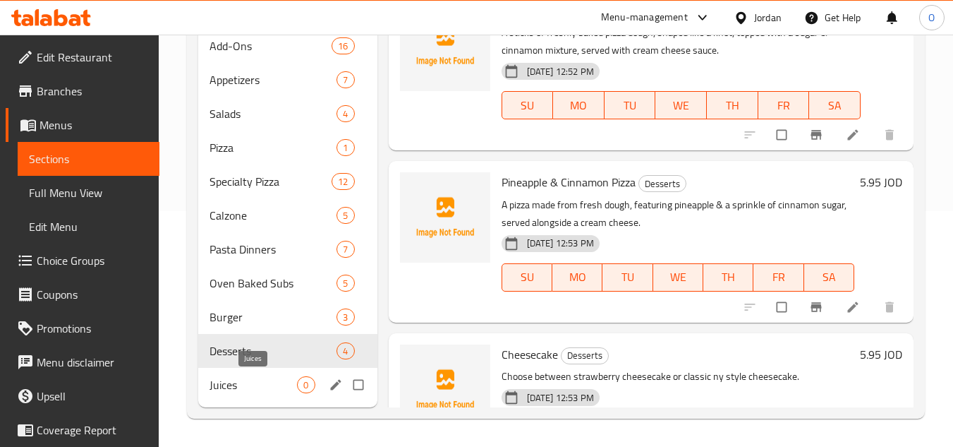
click at [243, 386] on span "Juices" at bounding box center [253, 384] width 87 height 17
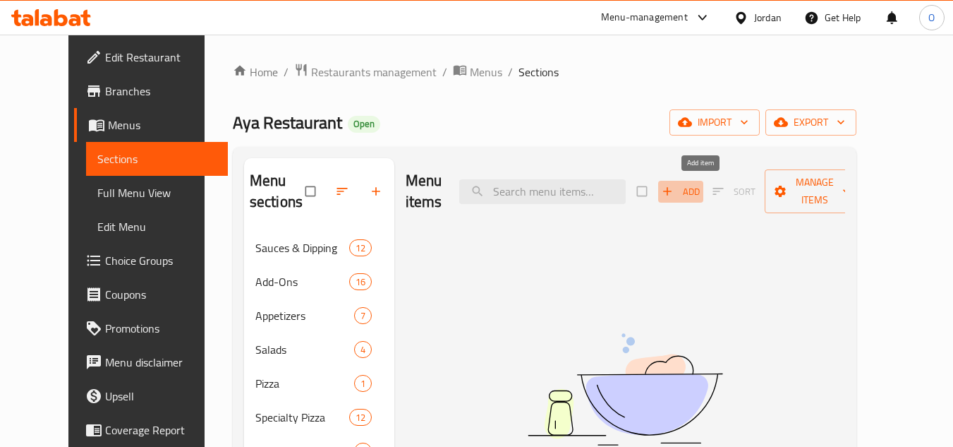
click at [700, 195] on span "Add" at bounding box center [681, 191] width 38 height 16
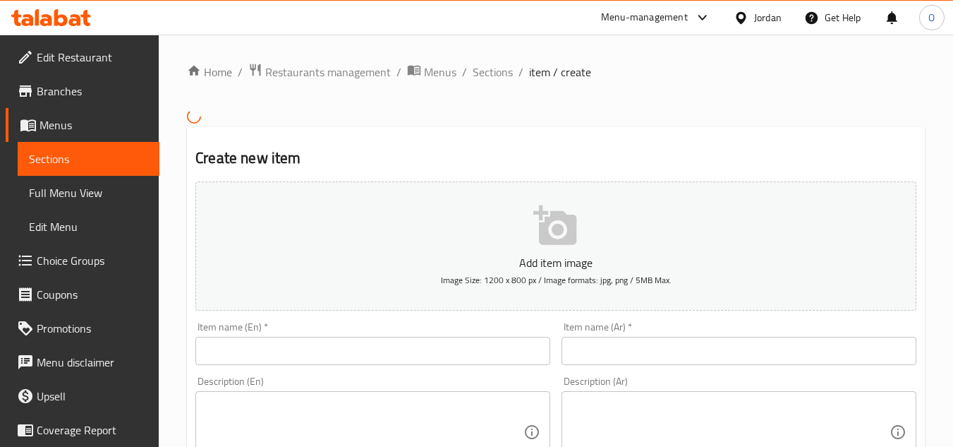
click at [312, 346] on input "text" at bounding box center [372, 351] width 355 height 28
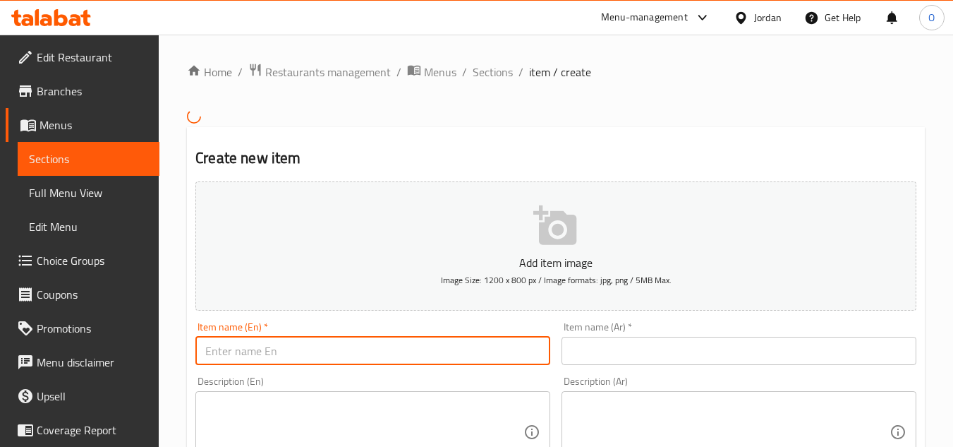
paste input "Orange Juice"
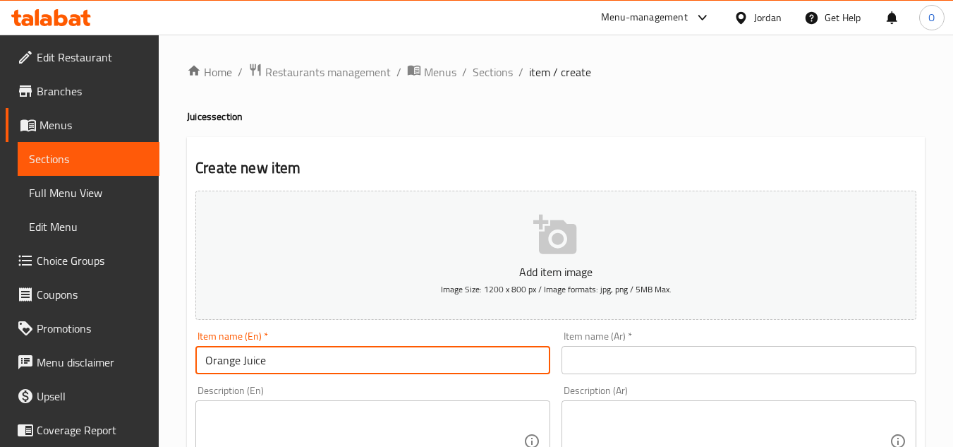
type input "Orange Juice"
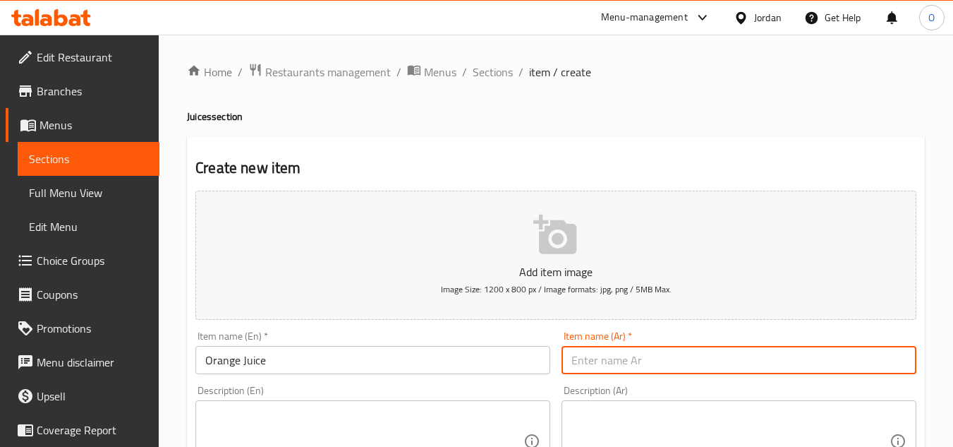
click at [643, 354] on input "text" at bounding box center [739, 360] width 355 height 28
paste input "عصير برتقال"
type input "عصير برتقال"
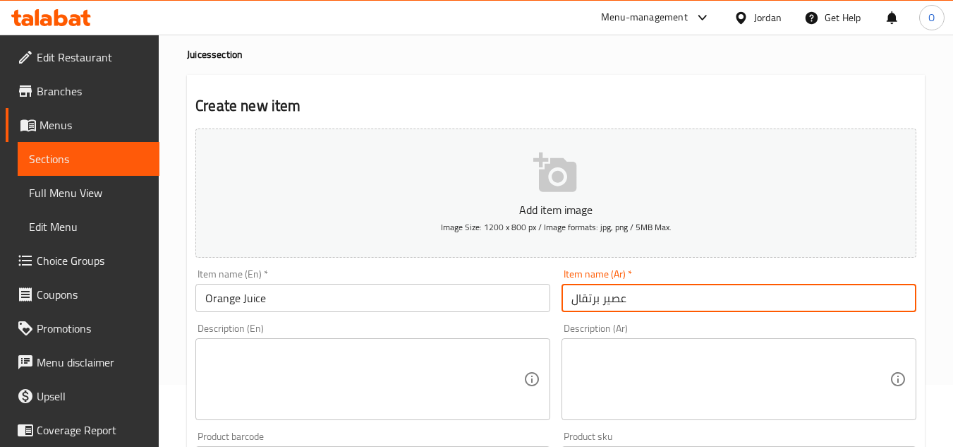
scroll to position [212, 0]
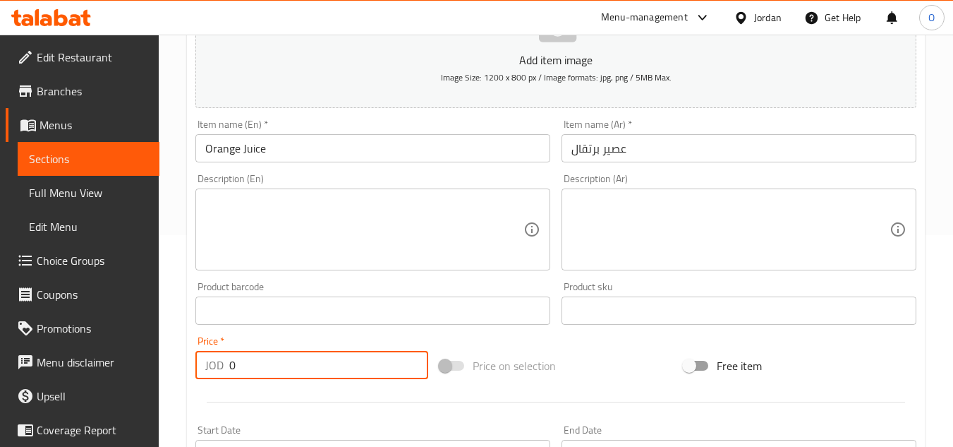
drag, startPoint x: 241, startPoint y: 358, endPoint x: 222, endPoint y: 359, distance: 19.1
click at [222, 359] on div "JOD 0 Price *" at bounding box center [311, 365] width 233 height 28
paste input "3.95"
type input "3.95"
click at [245, 275] on div "Description (En) Description (En)" at bounding box center [373, 222] width 366 height 108
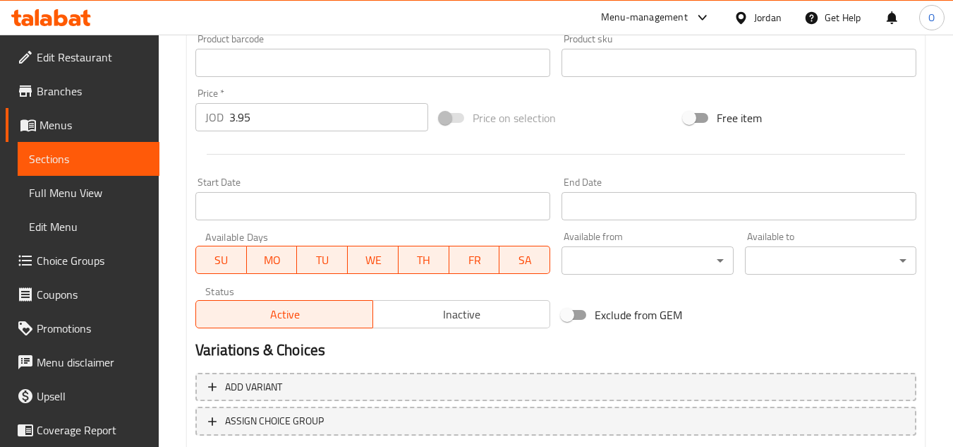
scroll to position [494, 0]
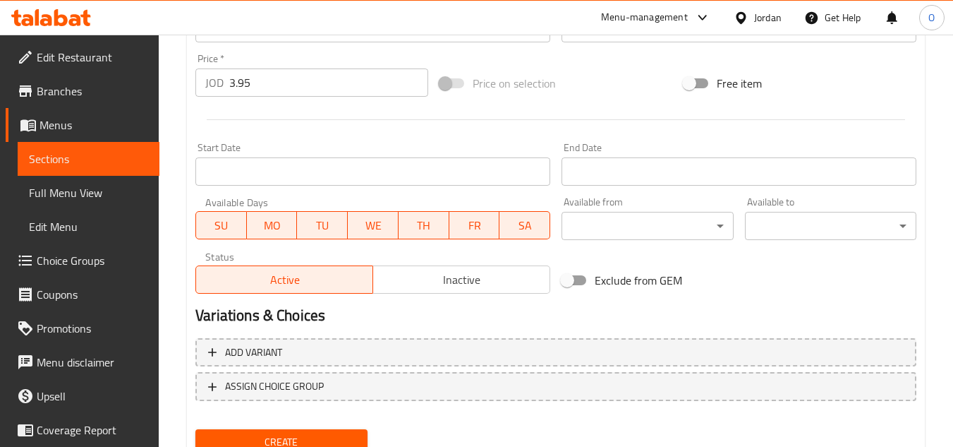
click at [271, 437] on span "Create" at bounding box center [281, 442] width 149 height 18
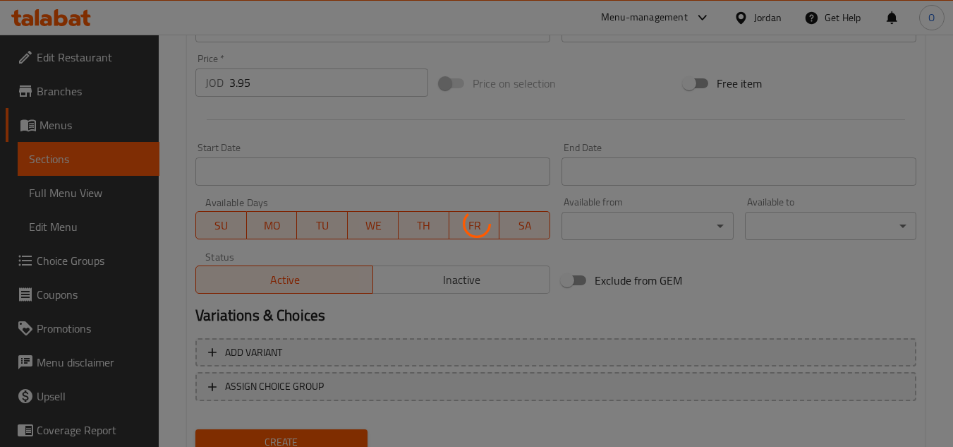
type input "0"
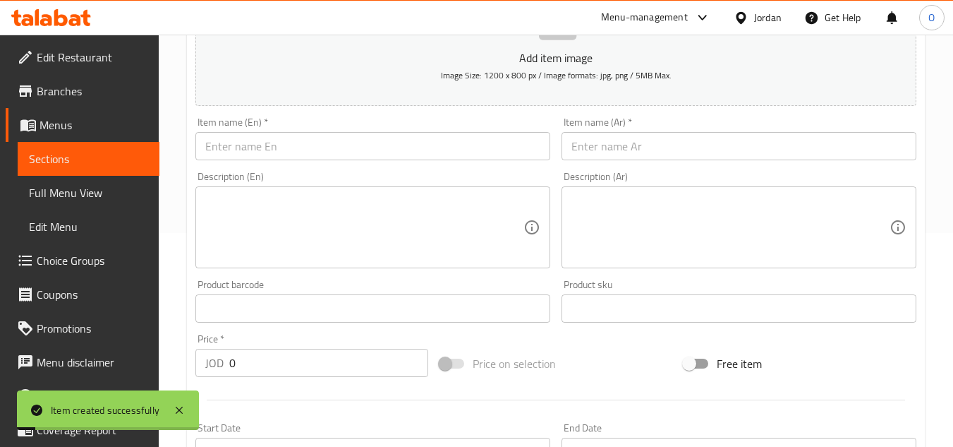
scroll to position [212, 0]
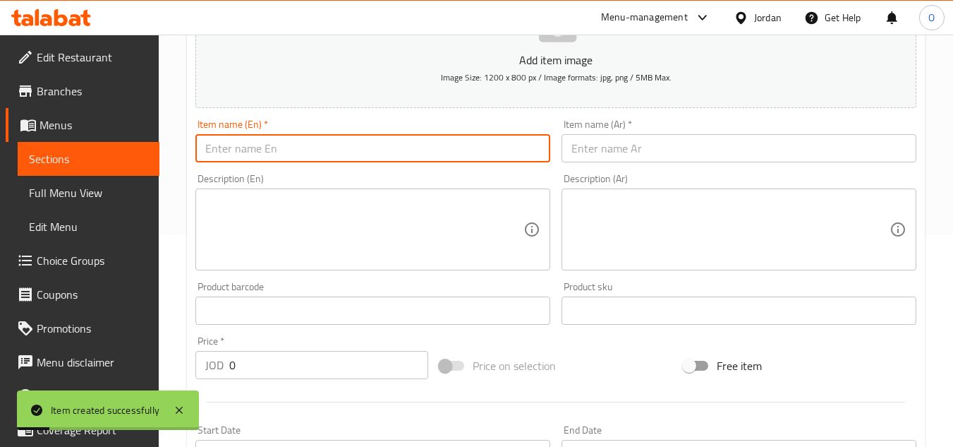
click at [273, 145] on input "text" at bounding box center [372, 148] width 355 height 28
paste input "Lemon Juice"
type input "Lemon Juice"
click at [606, 149] on input "text" at bounding box center [739, 148] width 355 height 28
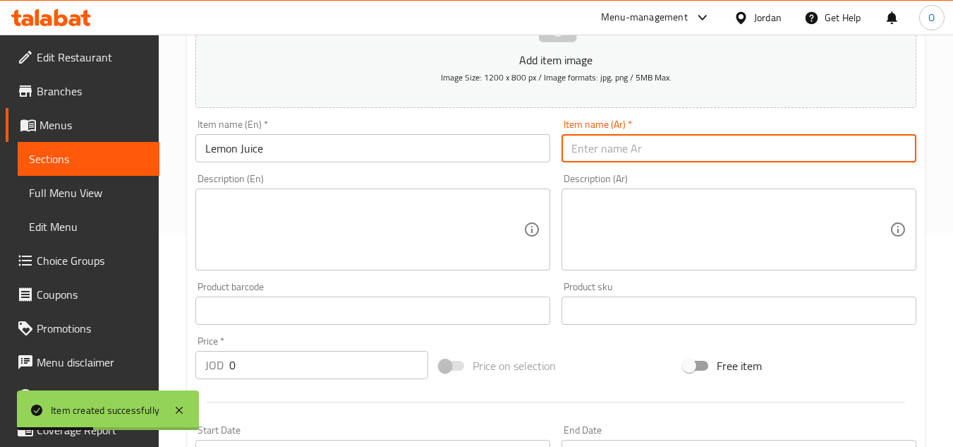
paste input "عصير ليمون"
type input "عصير ليمون"
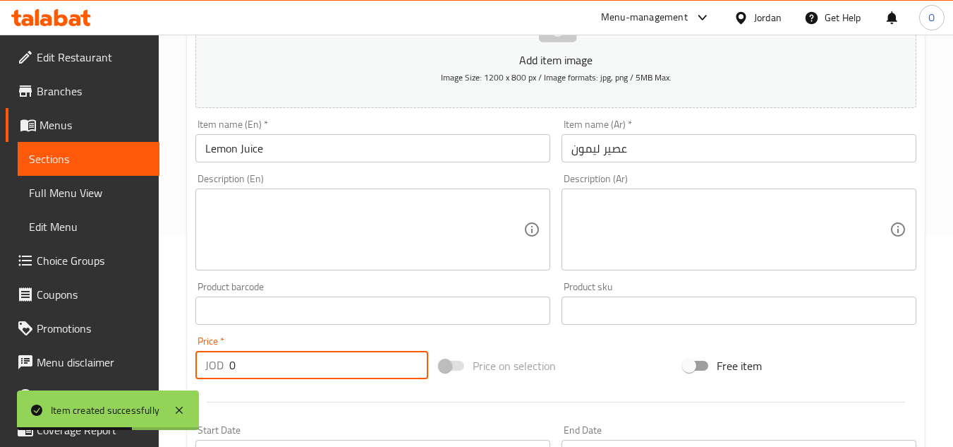
drag, startPoint x: 241, startPoint y: 370, endPoint x: 214, endPoint y: 320, distance: 57.4
click at [190, 367] on div "Price   * JOD 0 Price *" at bounding box center [312, 357] width 244 height 54
paste input "3.95"
type input "3.95"
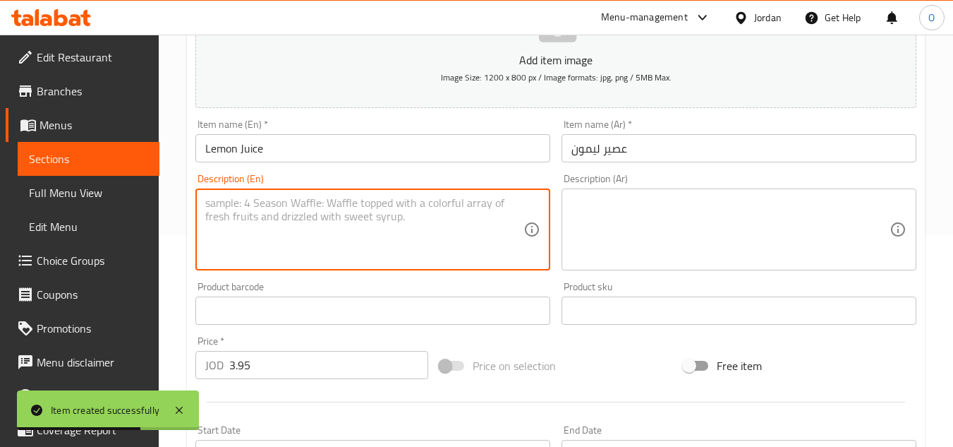
click at [266, 235] on textarea at bounding box center [364, 229] width 318 height 67
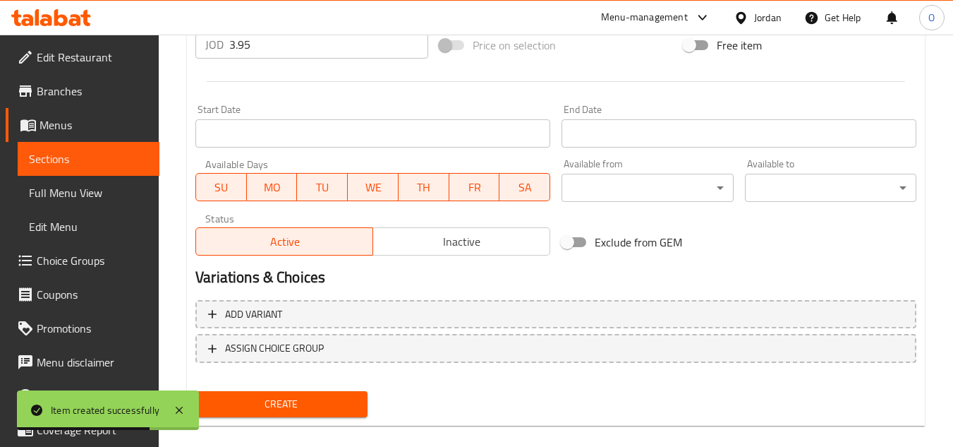
scroll to position [550, 0]
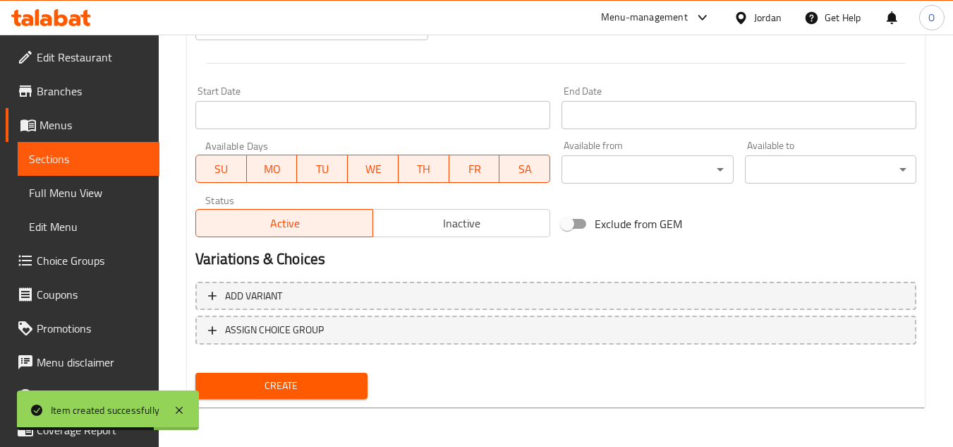
click at [272, 382] on span "Create" at bounding box center [281, 386] width 149 height 18
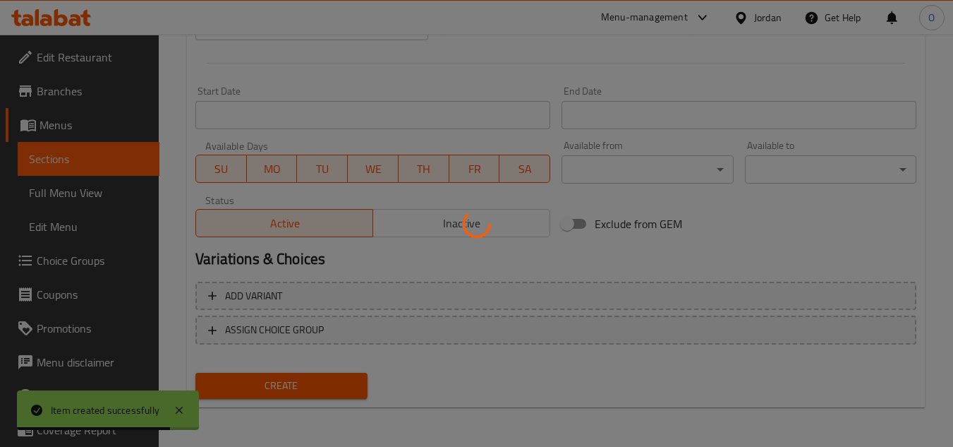
type input "0"
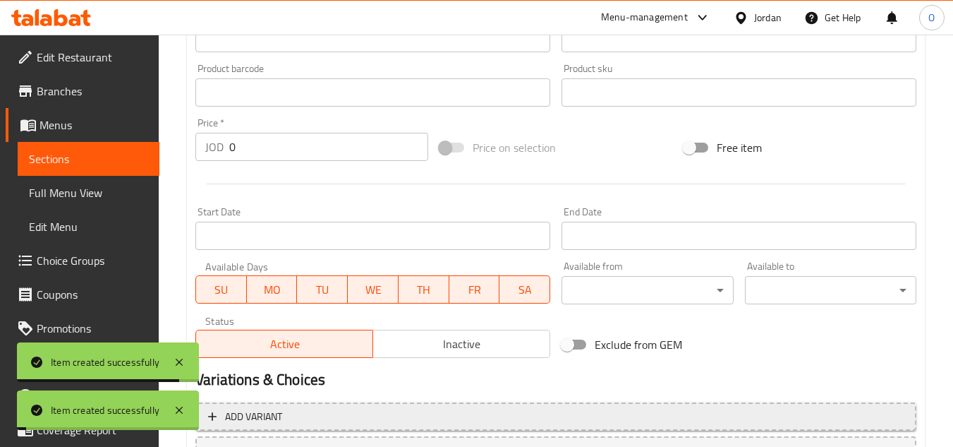
scroll to position [268, 0]
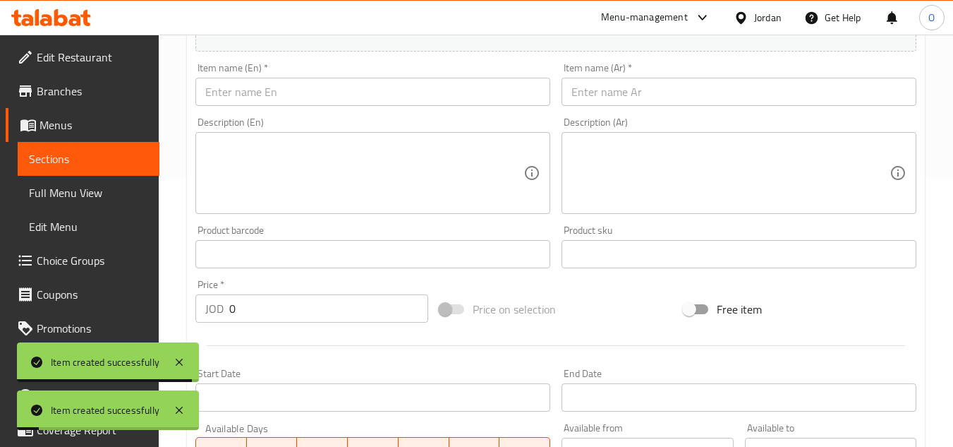
click at [267, 87] on input "text" at bounding box center [372, 92] width 355 height 28
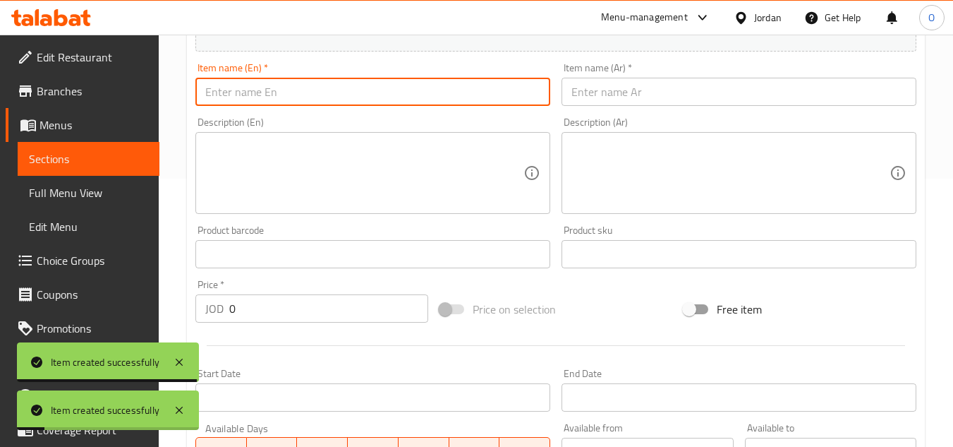
paste input "Lemon And Mint Juice"
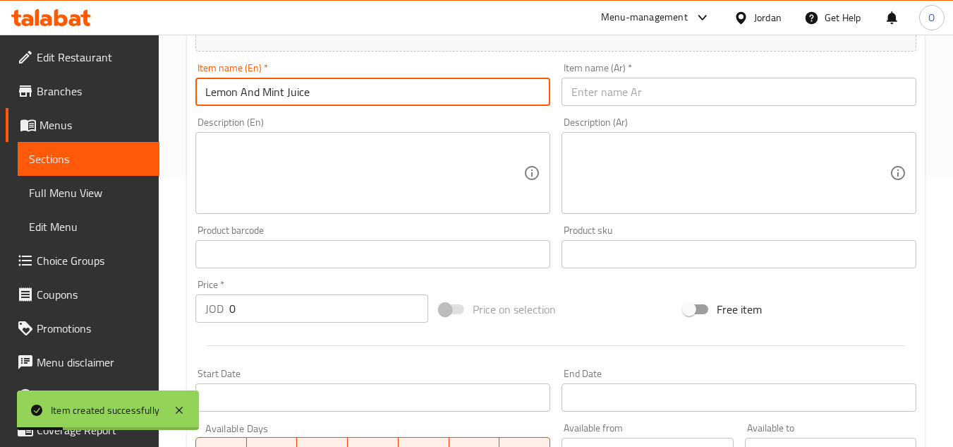
type input "Lemon And Mint Juice"
click at [631, 87] on input "text" at bounding box center [739, 92] width 355 height 28
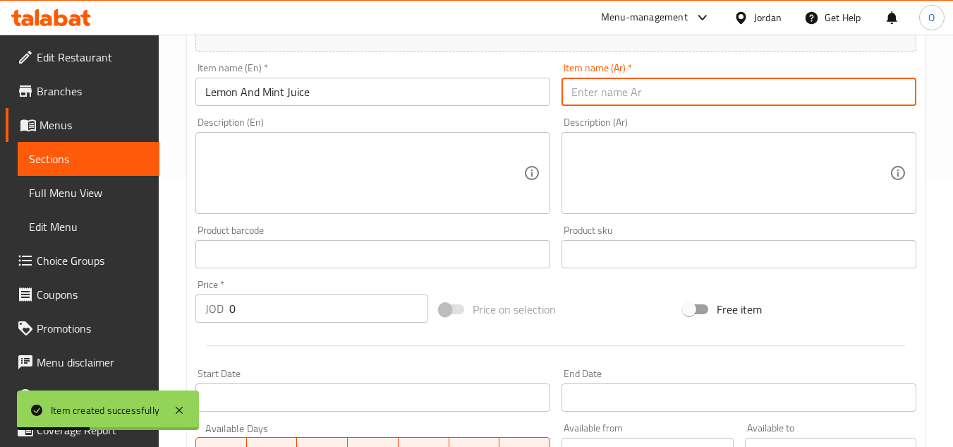
paste input "عصير ليمون ونعنع"
type input "عصير ليمون ونعنع"
drag, startPoint x: 237, startPoint y: 311, endPoint x: 203, endPoint y: 301, distance: 35.5
click at [206, 303] on div "JOD 0 Price *" at bounding box center [311, 308] width 233 height 28
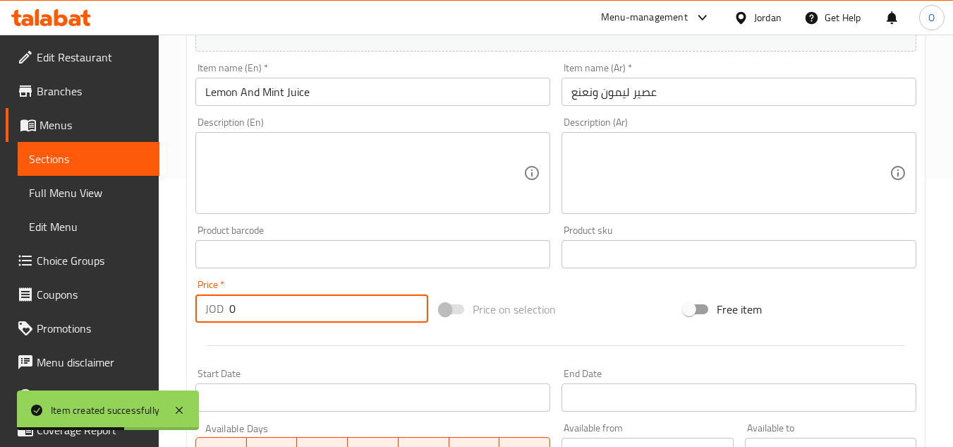
paste input "3.95"
type input "3.95"
click at [284, 146] on textarea at bounding box center [364, 173] width 318 height 67
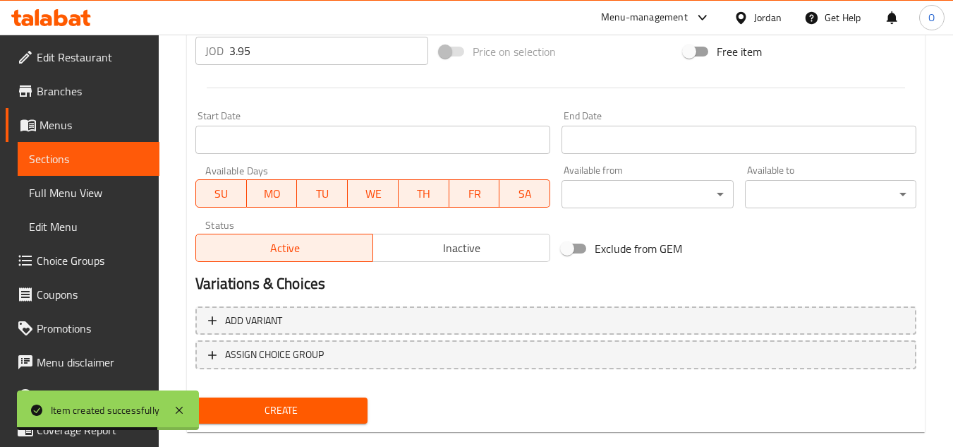
scroll to position [550, 0]
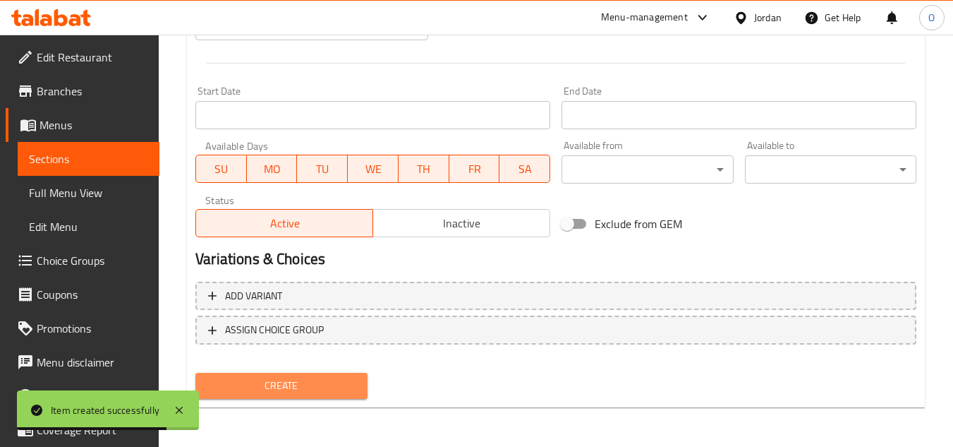
click at [321, 385] on span "Create" at bounding box center [281, 386] width 149 height 18
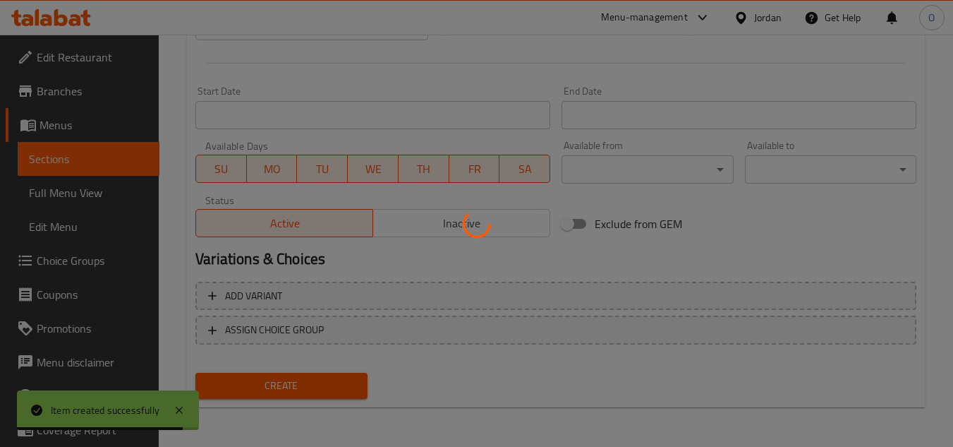
type input "0"
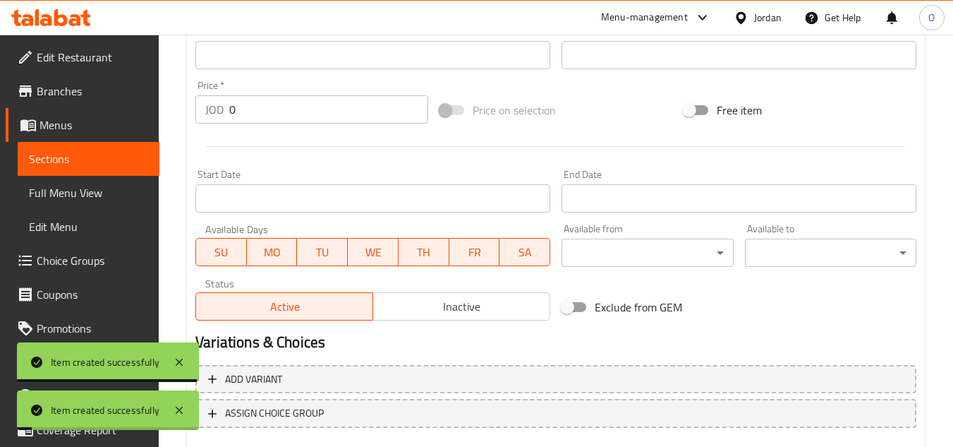
scroll to position [268, 0]
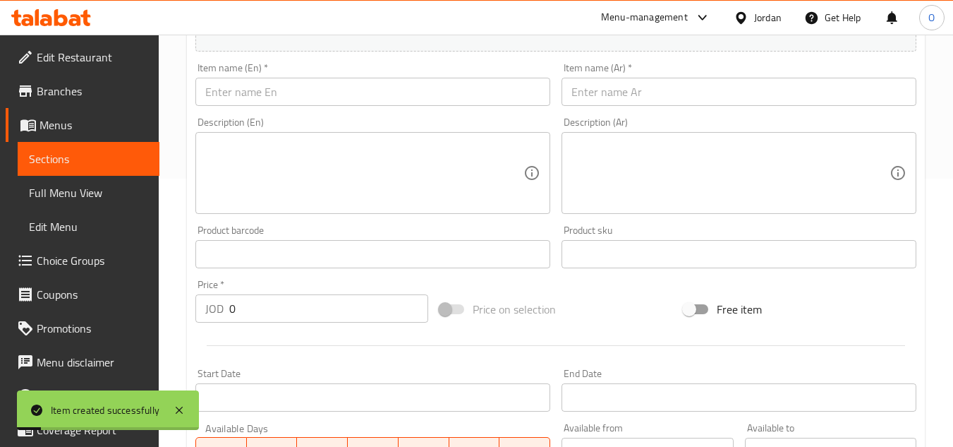
click at [282, 87] on input "text" at bounding box center [372, 92] width 355 height 28
paste input "Mango Juice"
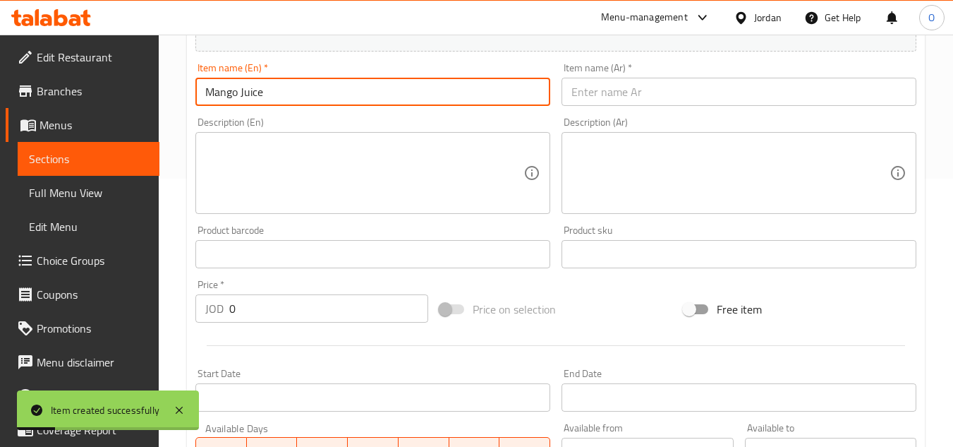
type input "Mango Juice"
click at [619, 82] on input "text" at bounding box center [739, 92] width 355 height 28
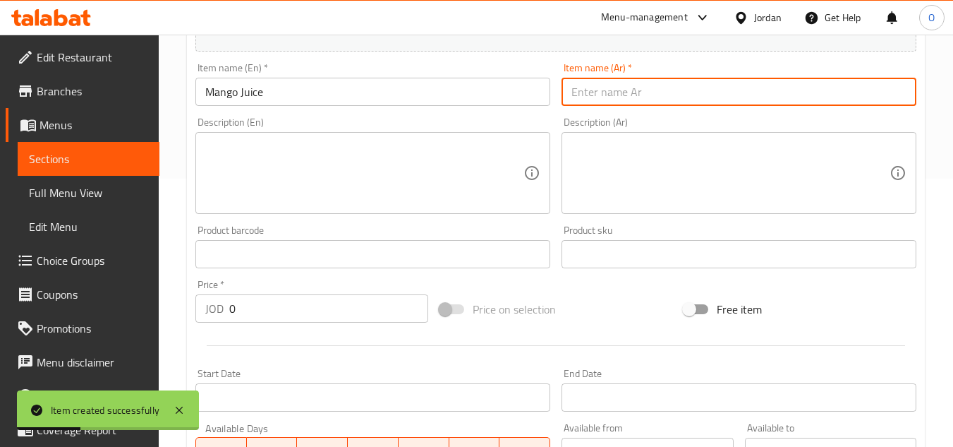
paste input "عصير مانجا فرغلي"
drag, startPoint x: 607, startPoint y: 92, endPoint x: 532, endPoint y: 130, distance: 83.6
click at [532, 130] on div "Add item image Image Size: 1200 x 800 px / Image formats: jpg, png / 5MB Max. I…" at bounding box center [556, 221] width 732 height 608
type input "عصير مانجا"
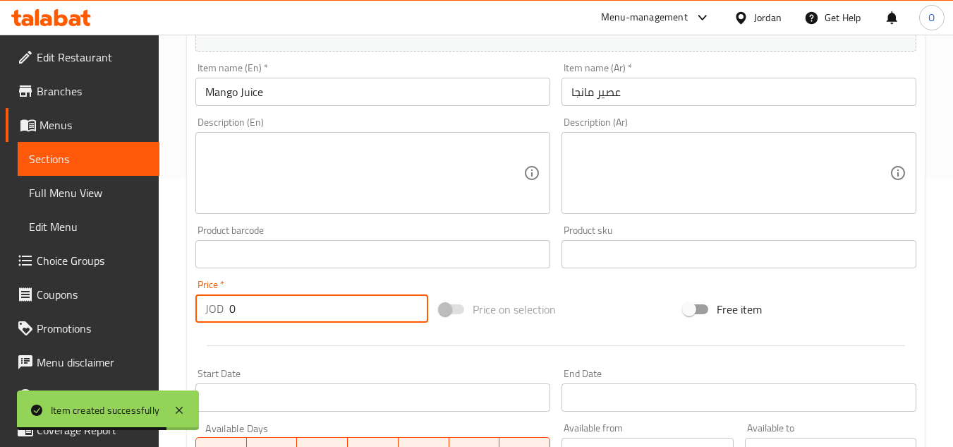
drag, startPoint x: 247, startPoint y: 308, endPoint x: 200, endPoint y: 317, distance: 47.3
click at [200, 317] on div "JOD 0 Price *" at bounding box center [311, 308] width 233 height 28
paste input "3.95"
type input "3.95"
click at [244, 208] on div "Description (En)" at bounding box center [372, 173] width 355 height 82
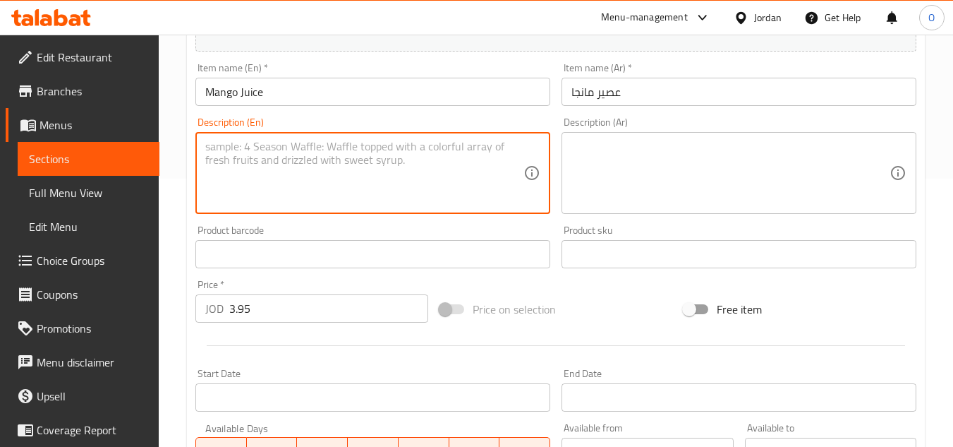
click at [255, 351] on div at bounding box center [556, 345] width 732 height 35
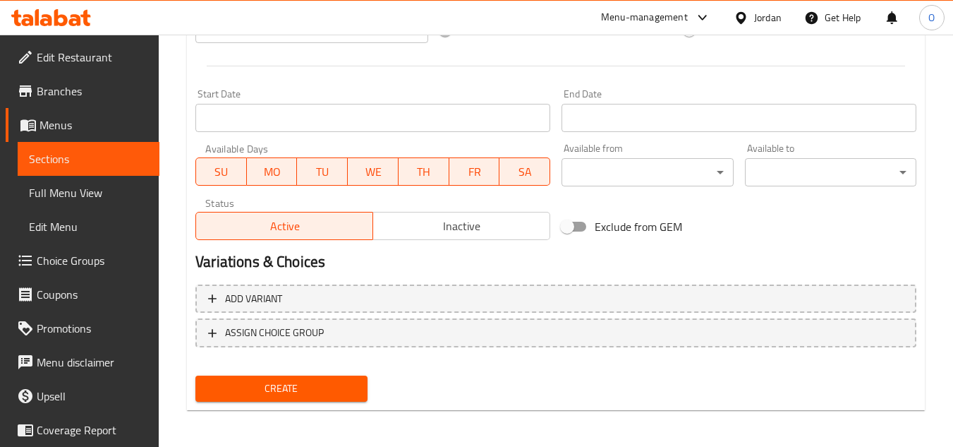
scroll to position [550, 0]
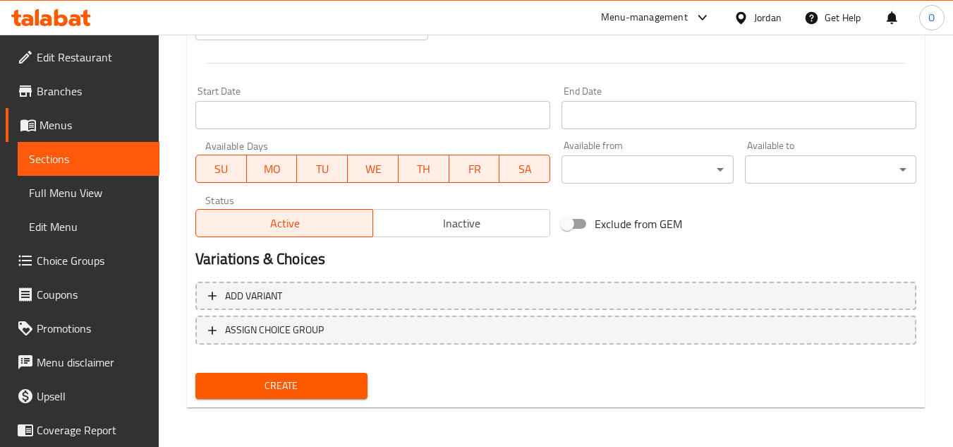
click at [264, 381] on span "Create" at bounding box center [281, 386] width 149 height 18
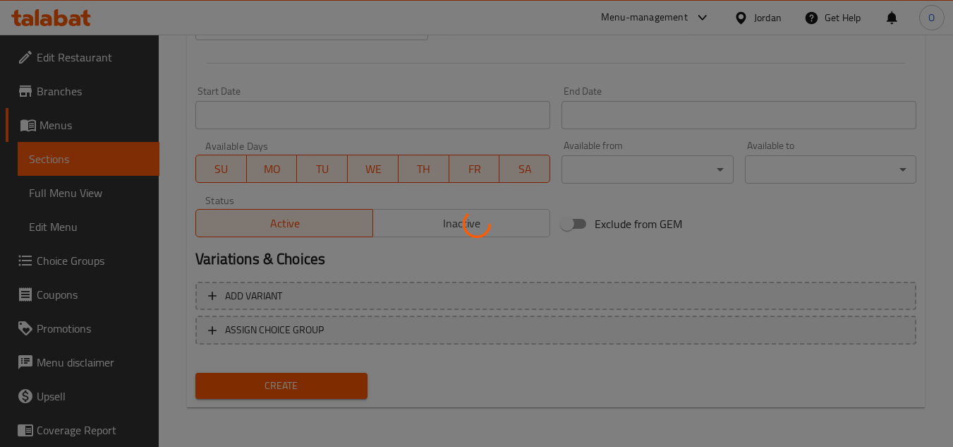
type input "0"
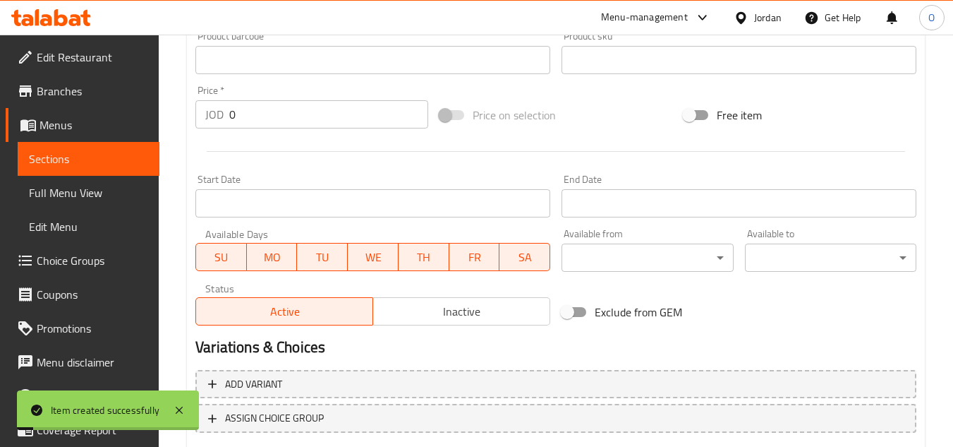
scroll to position [268, 0]
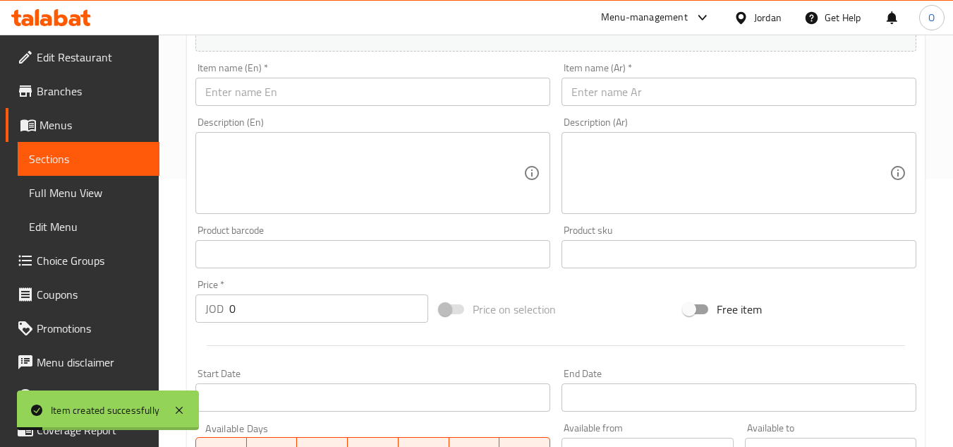
click at [264, 89] on input "text" at bounding box center [372, 92] width 355 height 28
paste input "Strawberry Juice"
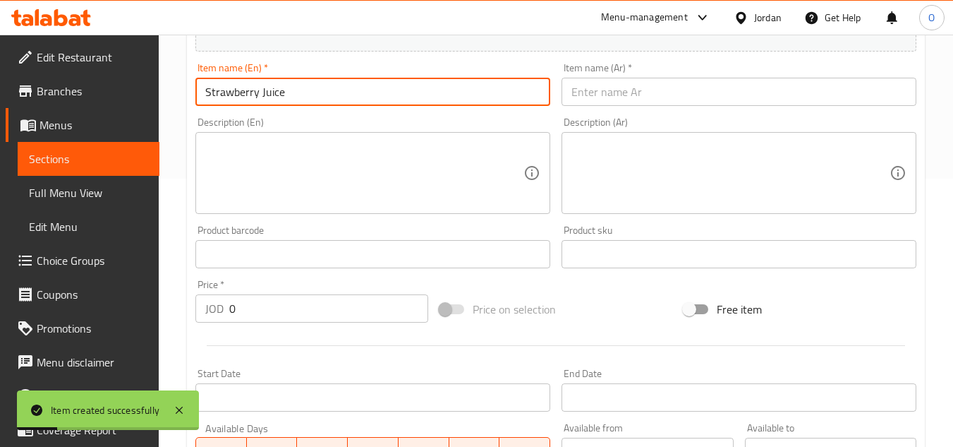
type input "Strawberry Juice"
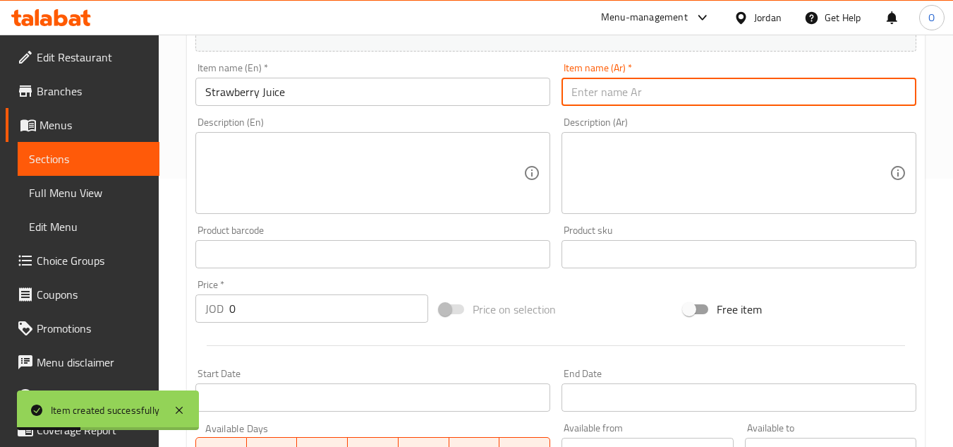
click at [677, 88] on input "text" at bounding box center [739, 92] width 355 height 28
paste input "عصير فراولة"
type input "عصير فراولة"
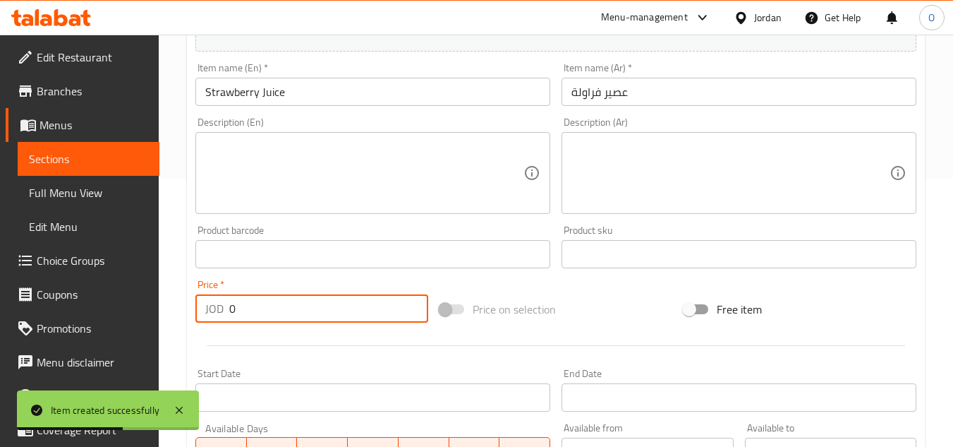
drag, startPoint x: 239, startPoint y: 315, endPoint x: 210, endPoint y: 310, distance: 30.2
click at [210, 310] on div "JOD 0 Price *" at bounding box center [311, 308] width 233 height 28
paste input "3.95"
type input "3.95"
click at [241, 346] on div at bounding box center [556, 345] width 732 height 35
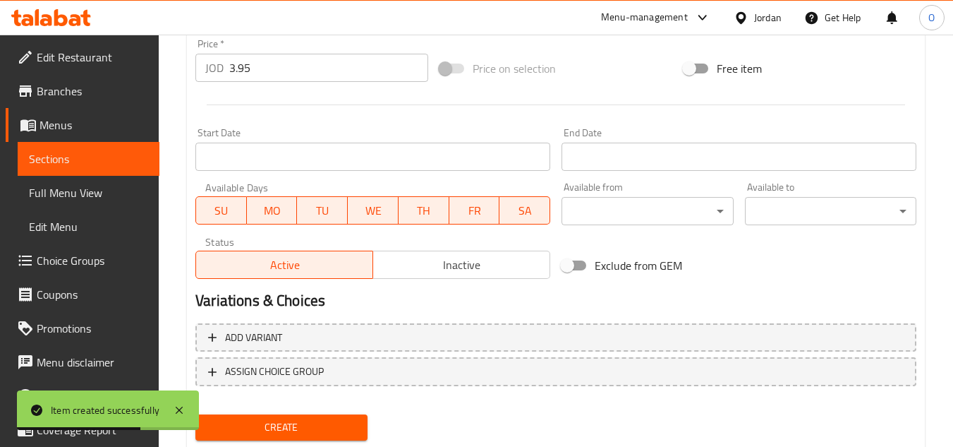
scroll to position [550, 0]
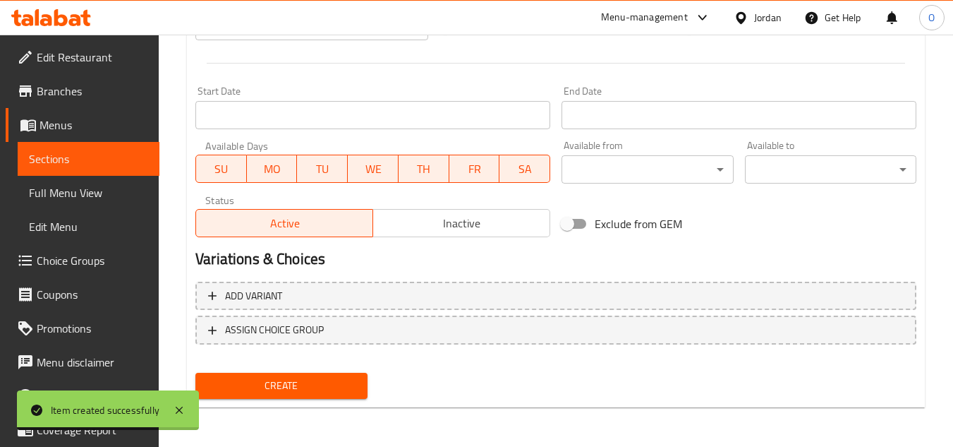
click at [286, 387] on span "Create" at bounding box center [281, 386] width 149 height 18
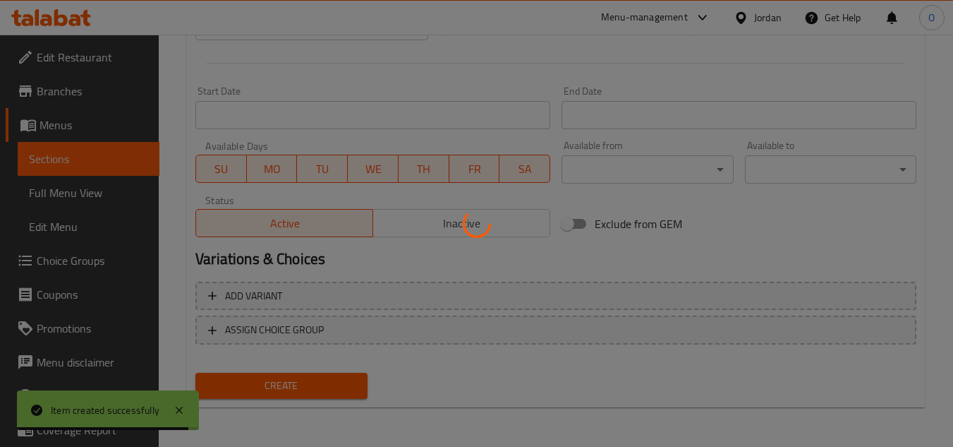
type input "0"
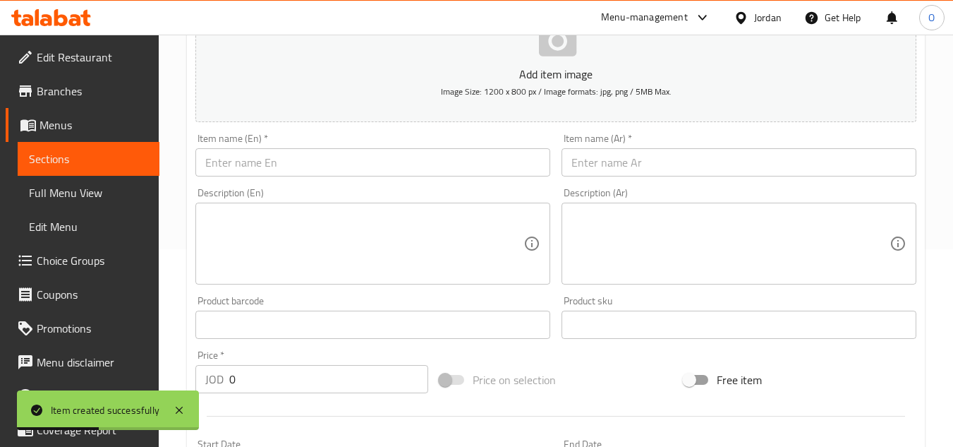
scroll to position [0, 0]
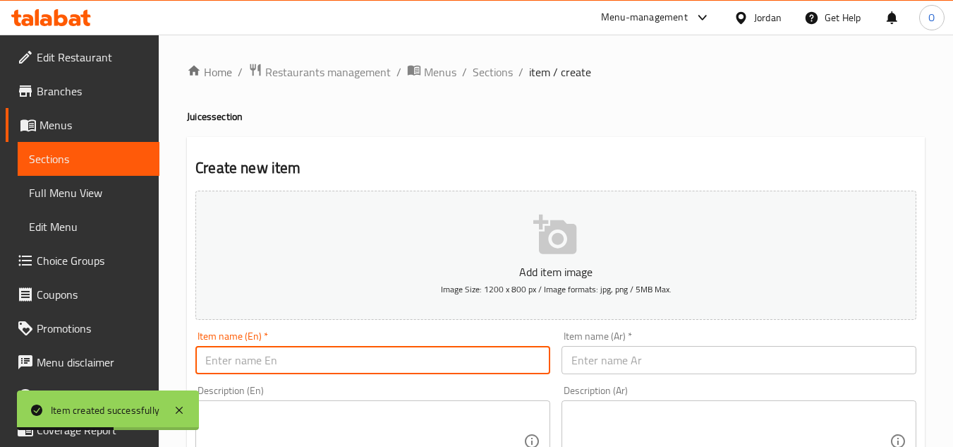
click at [253, 355] on input "text" at bounding box center [372, 360] width 355 height 28
paste input "Guava Juice"
type input "Guava Juice"
click at [636, 364] on input "text" at bounding box center [739, 360] width 355 height 28
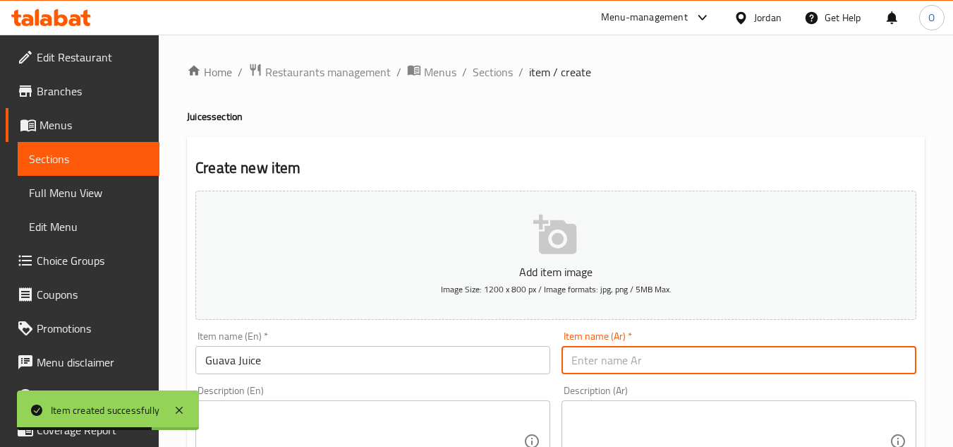
paste input "عصير جوافة"
type input "عصير جوافة"
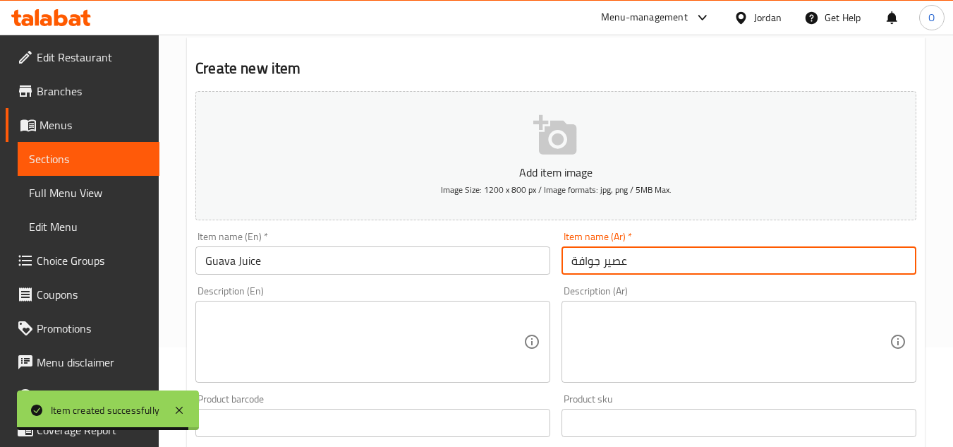
scroll to position [282, 0]
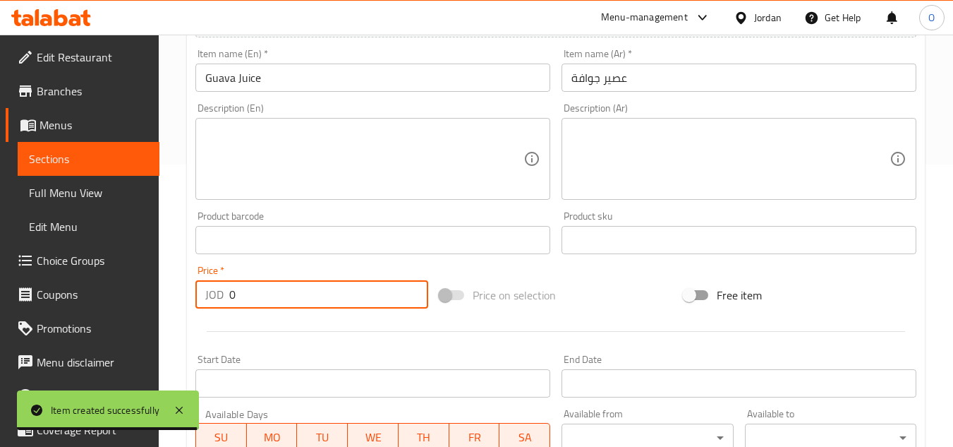
drag, startPoint x: 245, startPoint y: 296, endPoint x: 190, endPoint y: 312, distance: 57.4
click at [190, 312] on div "Price   * JOD 0 Price *" at bounding box center [312, 287] width 244 height 54
paste input "3.95"
type input "3.95"
click at [284, 339] on div at bounding box center [556, 331] width 732 height 35
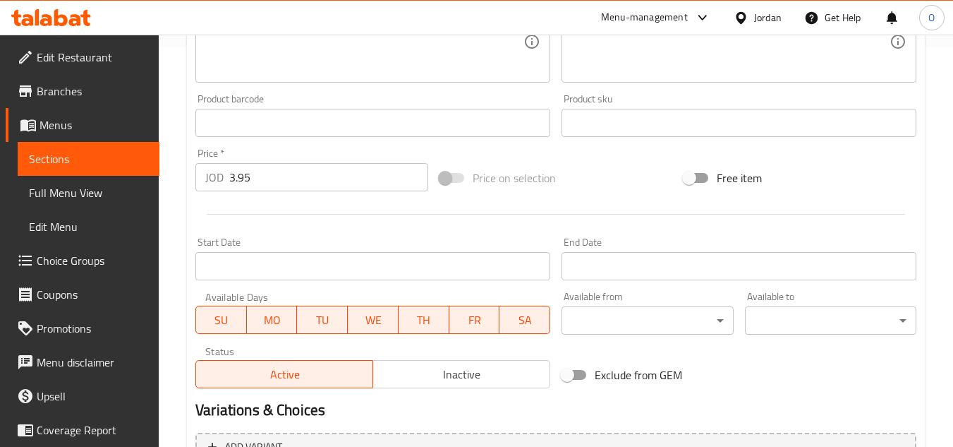
scroll to position [550, 0]
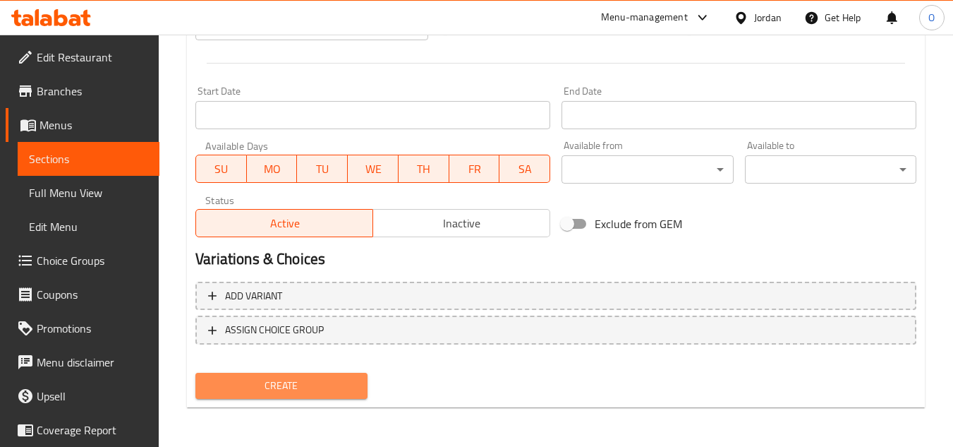
click at [332, 389] on span "Create" at bounding box center [281, 386] width 149 height 18
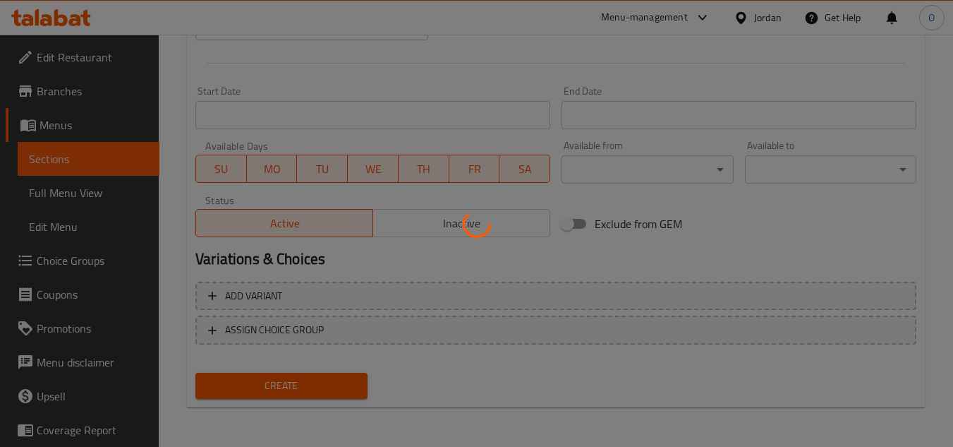
type input "0"
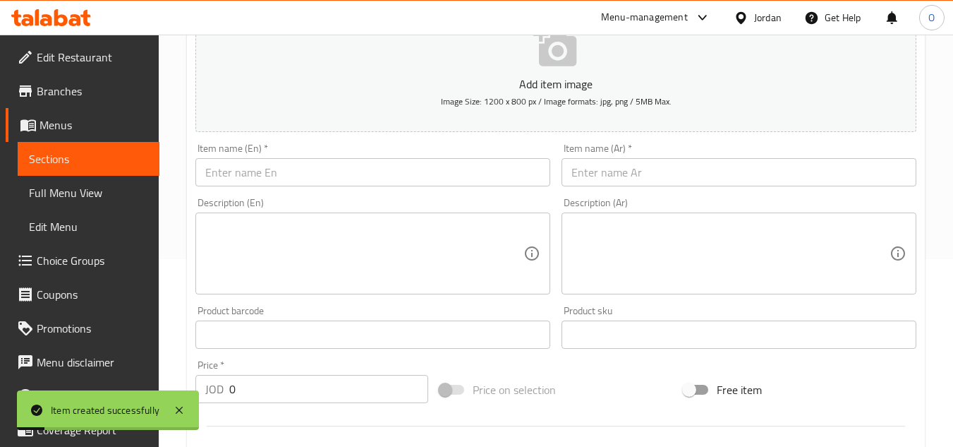
scroll to position [0, 0]
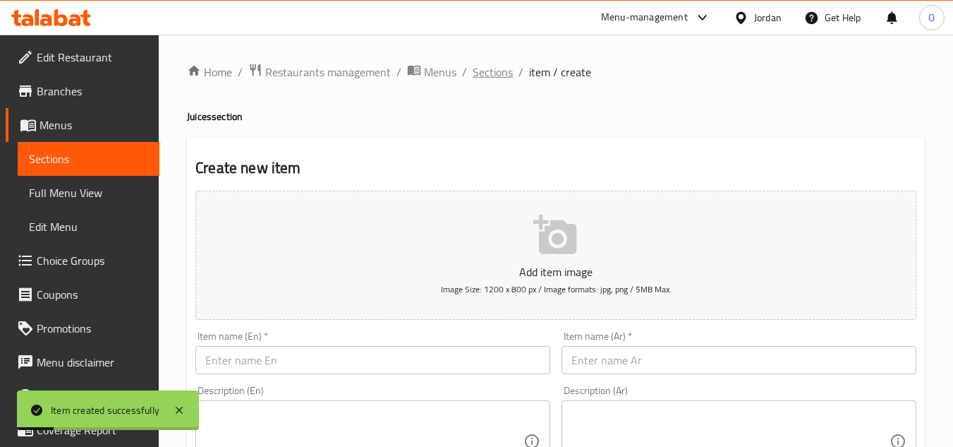
click at [504, 68] on span "Sections" at bounding box center [493, 72] width 40 height 17
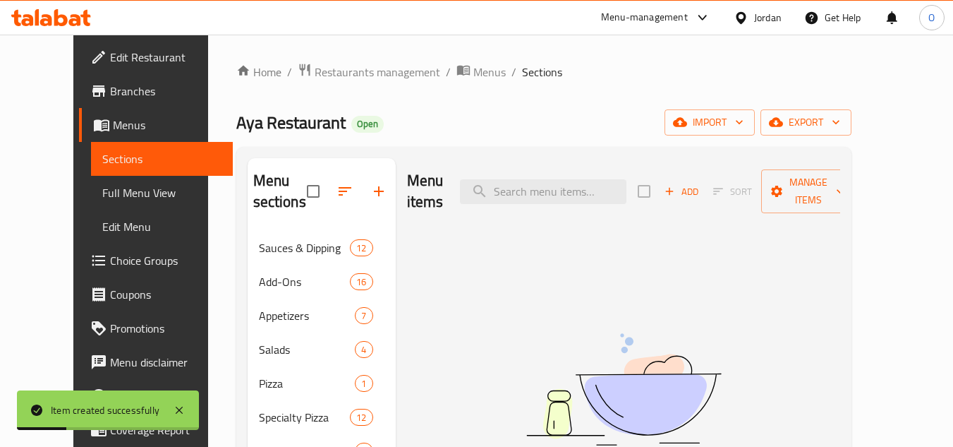
click at [374, 192] on icon "button" at bounding box center [379, 191] width 10 height 10
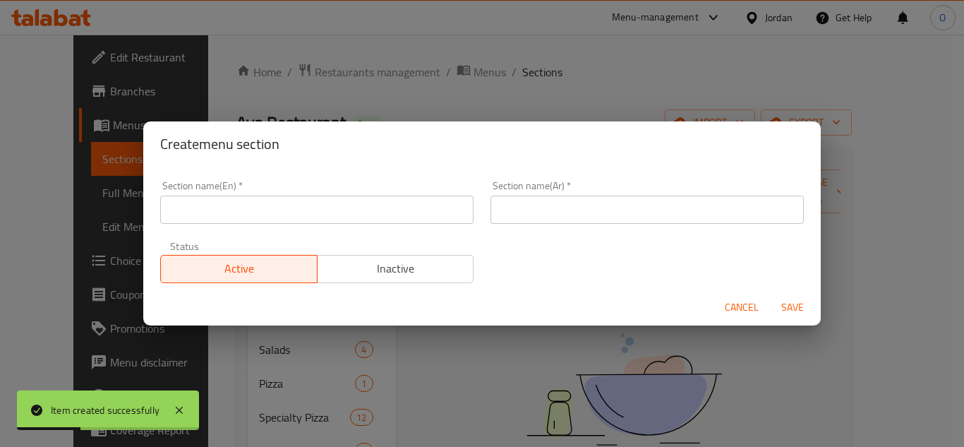
click at [256, 217] on input "text" at bounding box center [316, 209] width 313 height 28
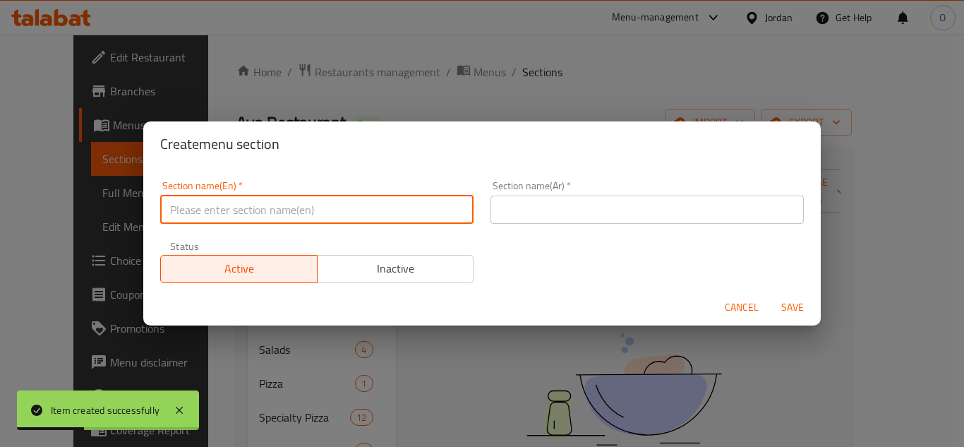
paste input "Soft Drink"
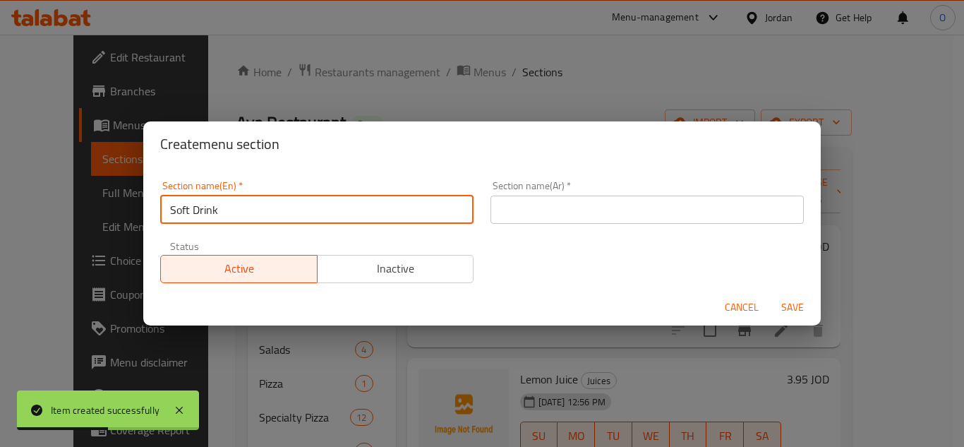
type input "Soft Drink"
click at [651, 222] on input "text" at bounding box center [646, 209] width 313 height 28
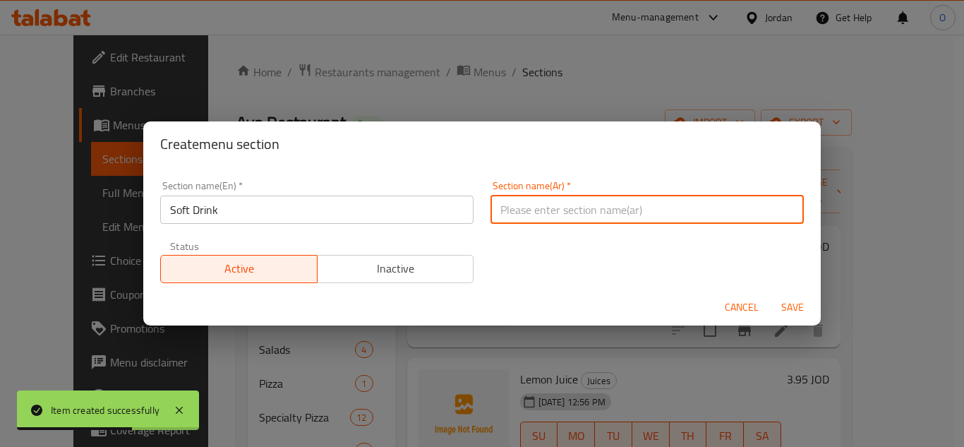
paste input "مشروبات غازية"
type input "مشروبات غازية"
click at [782, 289] on div "Cancel Save" at bounding box center [481, 307] width 677 height 37
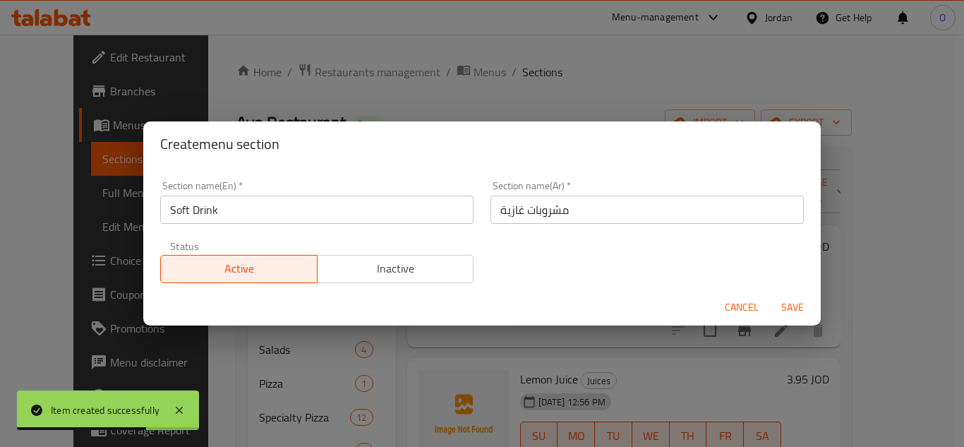
click at [792, 313] on span "Save" at bounding box center [792, 307] width 34 height 18
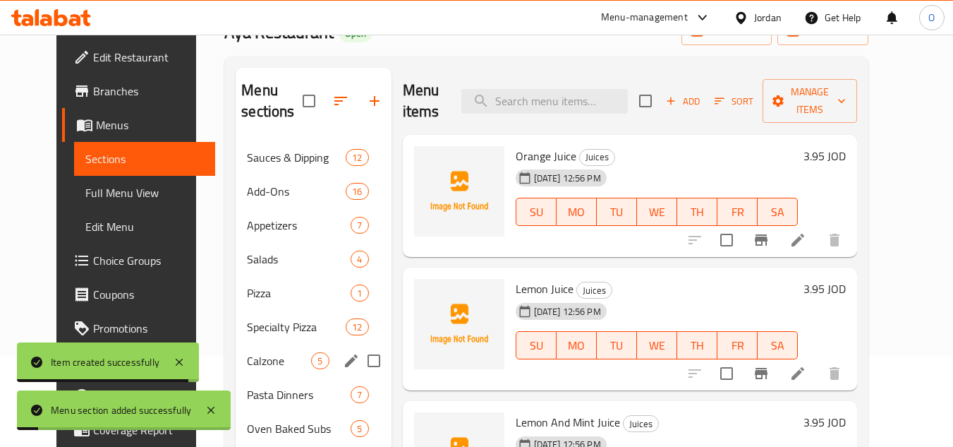
scroll to position [270, 0]
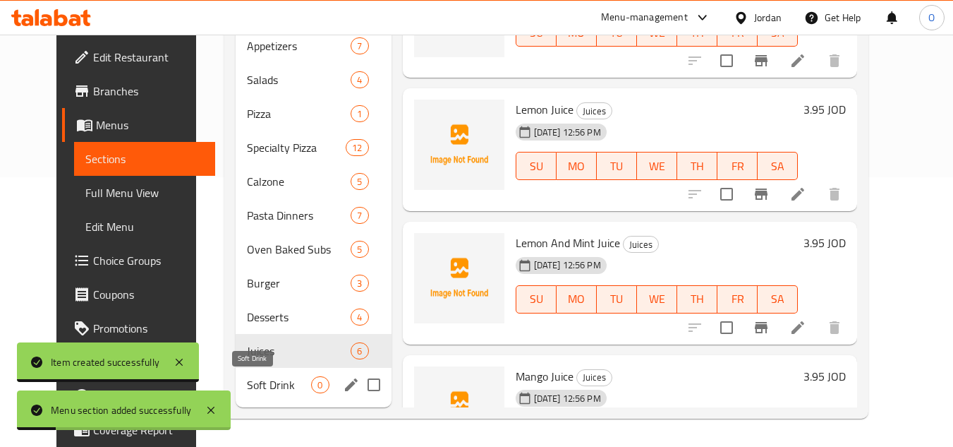
click at [262, 379] on span "Soft Drink" at bounding box center [279, 384] width 64 height 17
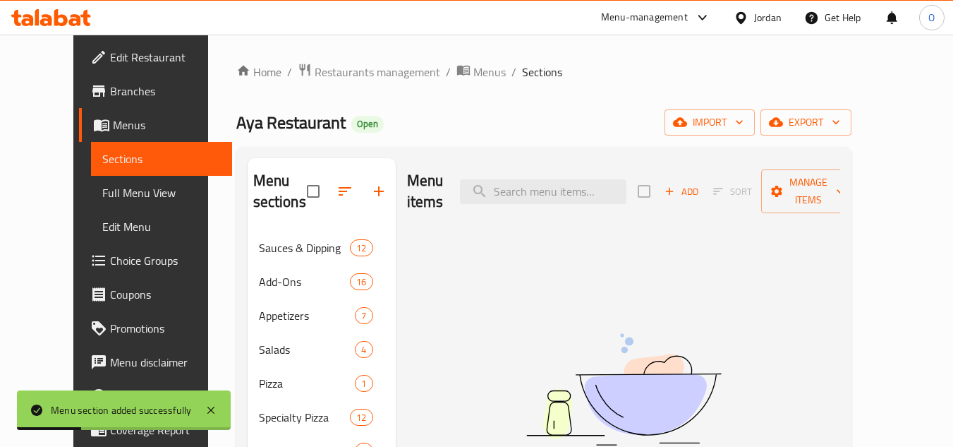
click at [704, 181] on button "Add" at bounding box center [681, 192] width 45 height 22
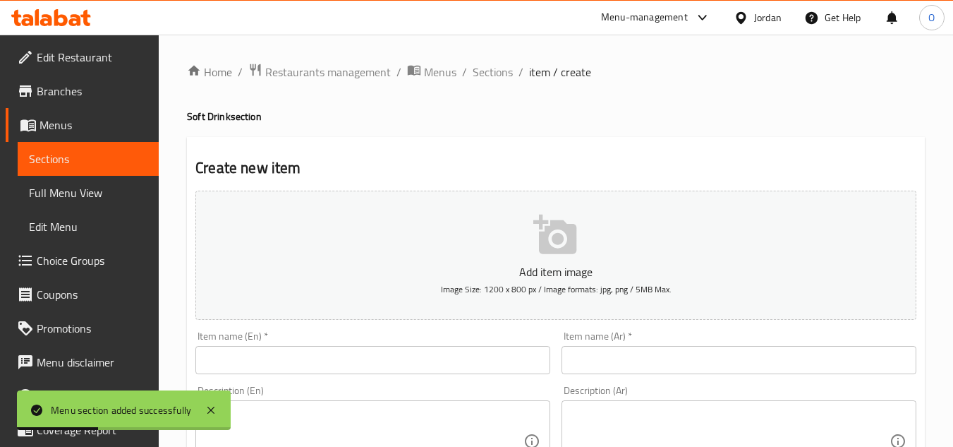
click at [280, 358] on input "text" at bounding box center [372, 360] width 355 height 28
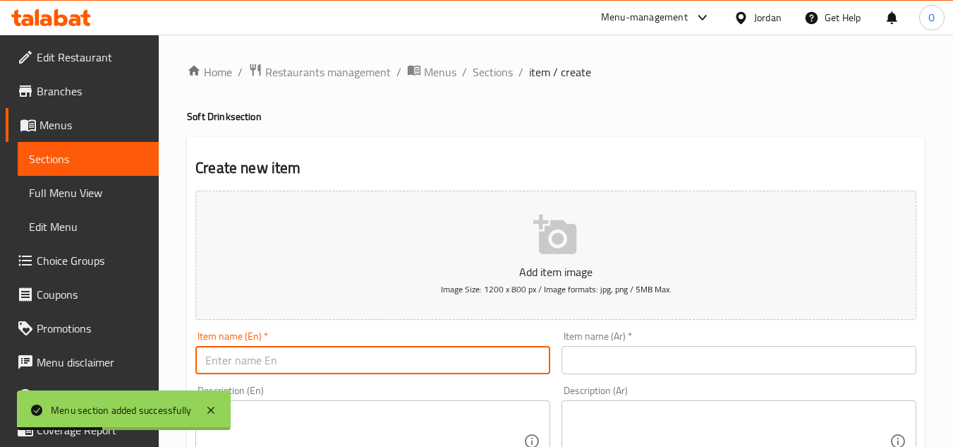
paste input "Water"
type input "Water"
click at [641, 356] on input "text" at bounding box center [739, 360] width 355 height 28
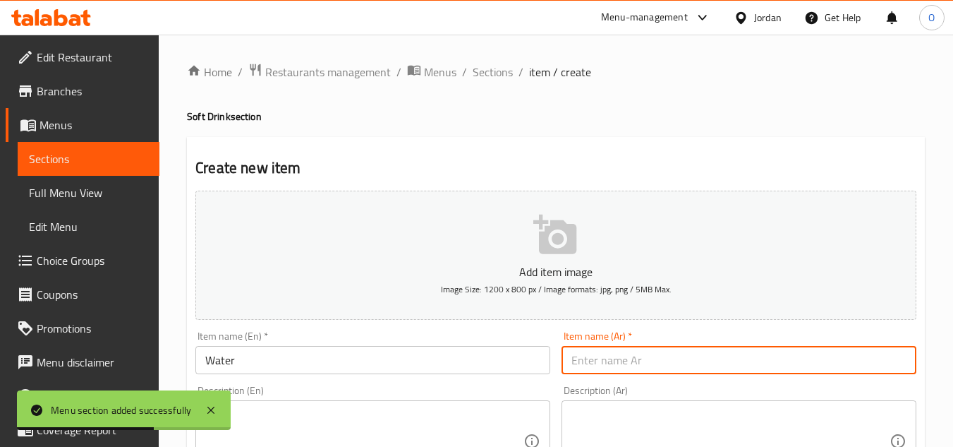
paste input "ماء"
type input "ماء"
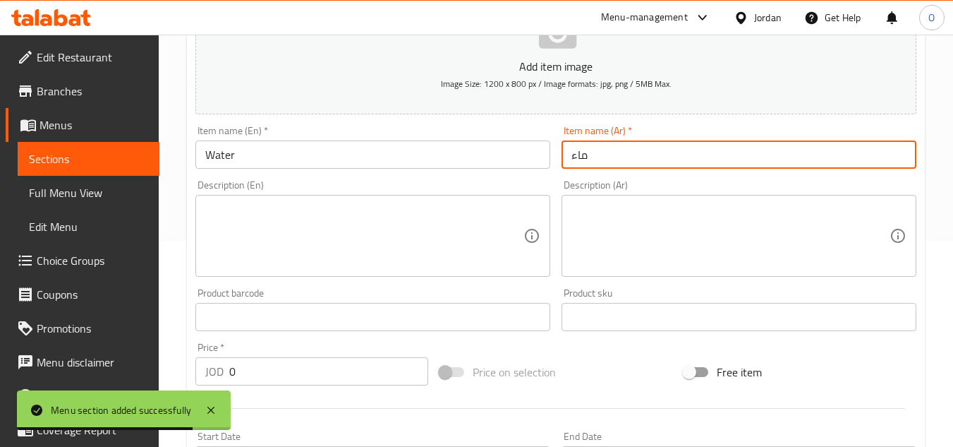
scroll to position [212, 0]
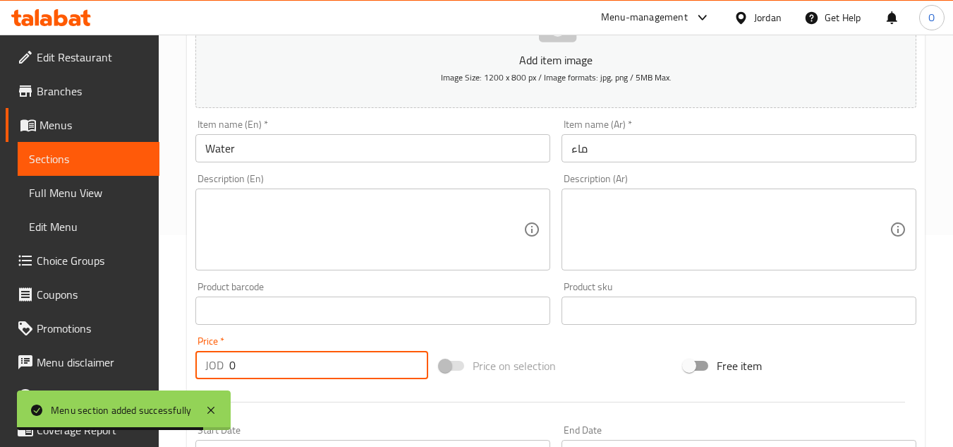
drag, startPoint x: 239, startPoint y: 365, endPoint x: 220, endPoint y: 367, distance: 19.1
click at [226, 370] on div "JOD 0 Price *" at bounding box center [311, 365] width 233 height 28
paste input ".50"
type input "0.50"
click at [257, 257] on textarea at bounding box center [364, 229] width 318 height 67
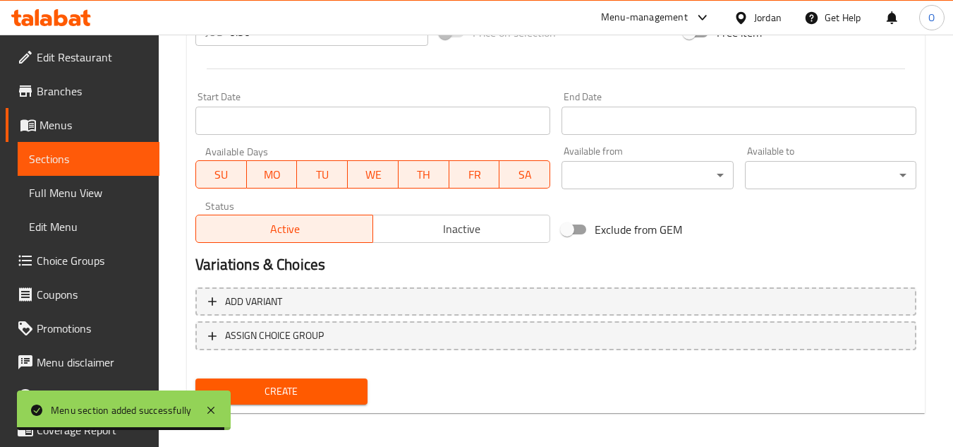
scroll to position [550, 0]
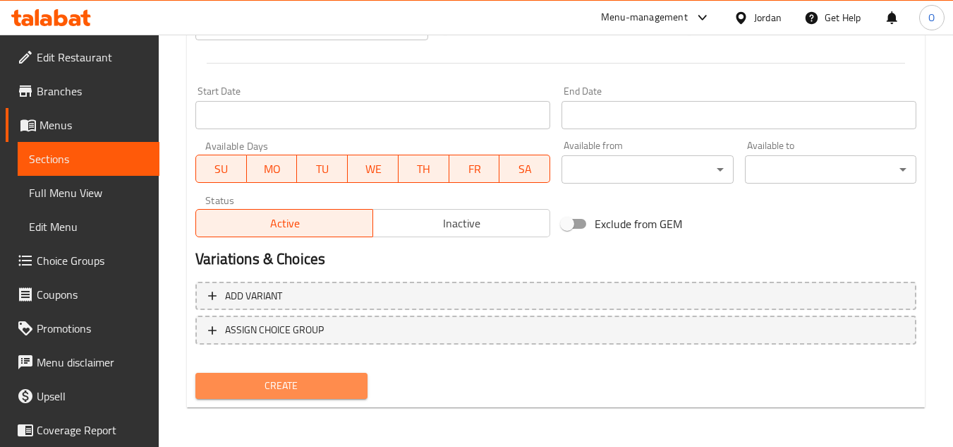
click at [262, 382] on span "Create" at bounding box center [281, 386] width 149 height 18
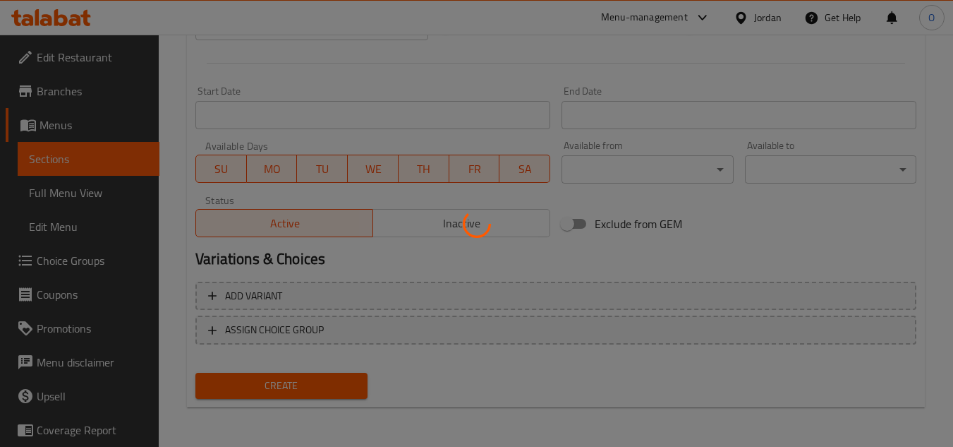
type input "0"
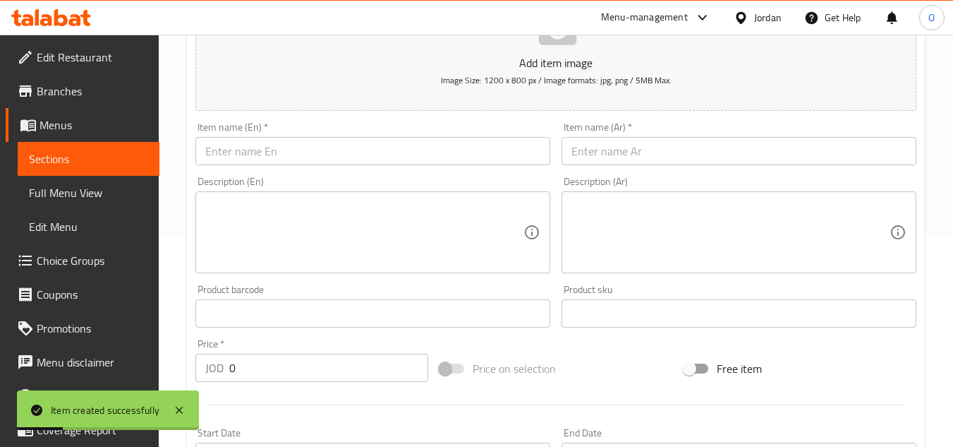
scroll to position [127, 0]
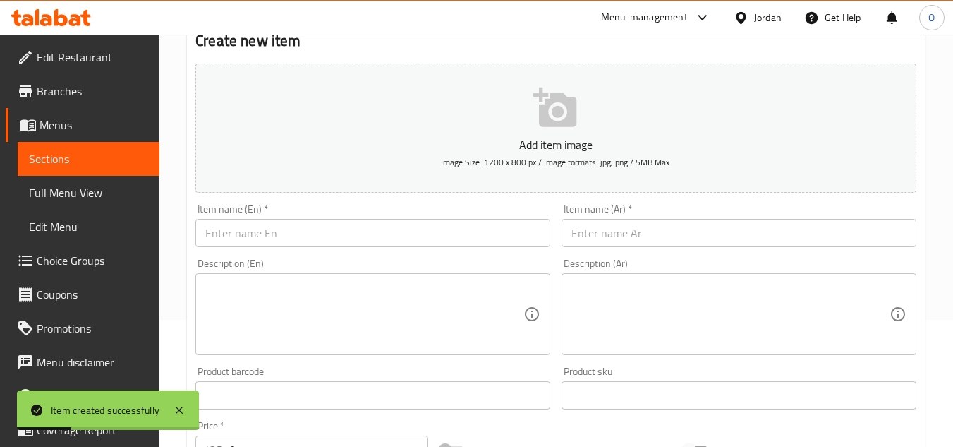
click at [244, 245] on input "text" at bounding box center [372, 233] width 355 height 28
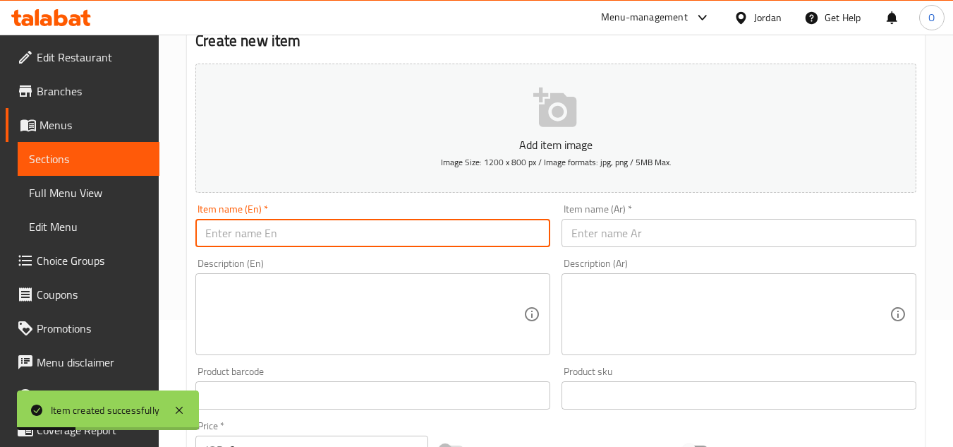
paste input "Matrix Cola"
type input "Matrix Cola"
click at [634, 231] on input "text" at bounding box center [739, 233] width 355 height 28
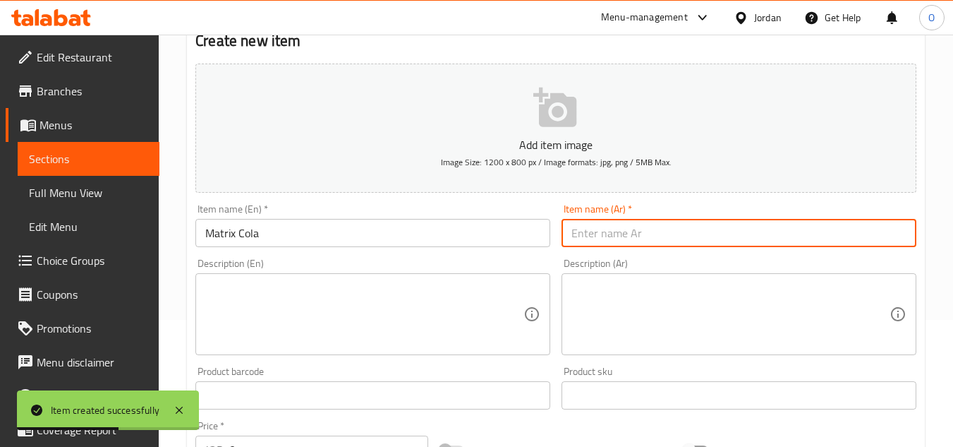
paste input "ماتركس كولا"
type input "ماتركس كولا"
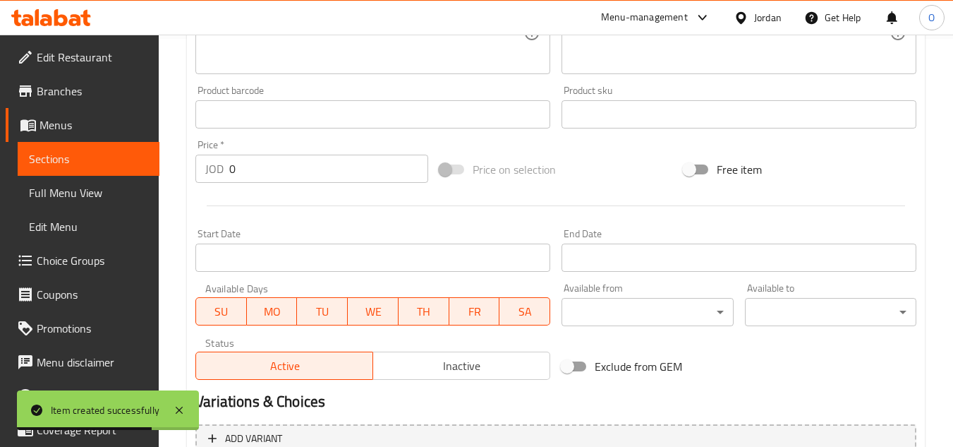
scroll to position [409, 0]
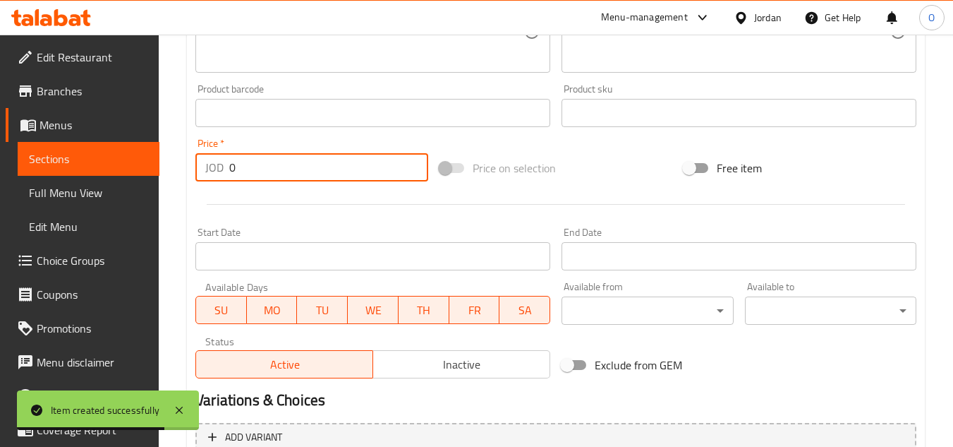
drag, startPoint x: 213, startPoint y: 166, endPoint x: 202, endPoint y: 179, distance: 16.5
click at [202, 165] on div "JOD 0 Price *" at bounding box center [311, 167] width 233 height 28
paste input ".75"
type input "0.75"
click at [214, 209] on div at bounding box center [556, 204] width 732 height 35
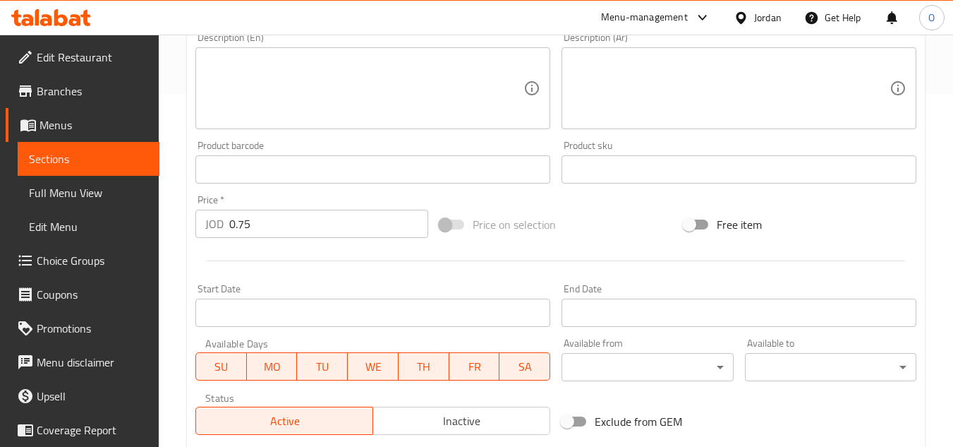
scroll to position [550, 0]
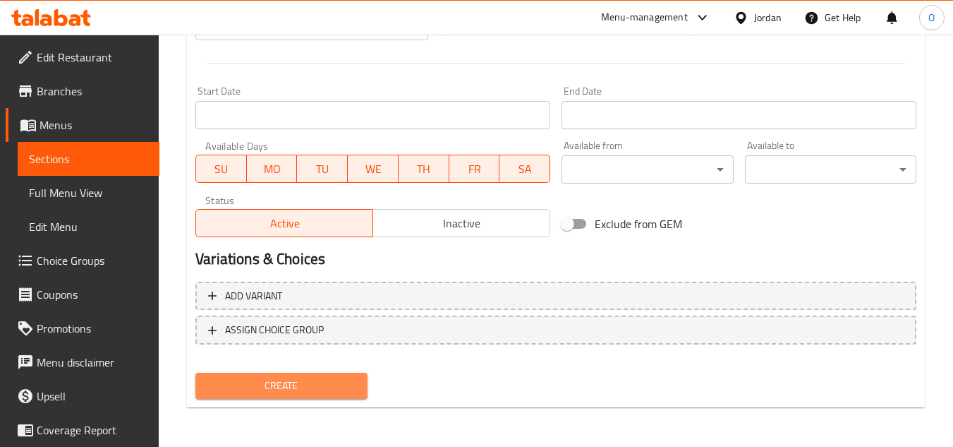
click at [282, 391] on span "Create" at bounding box center [281, 386] width 149 height 18
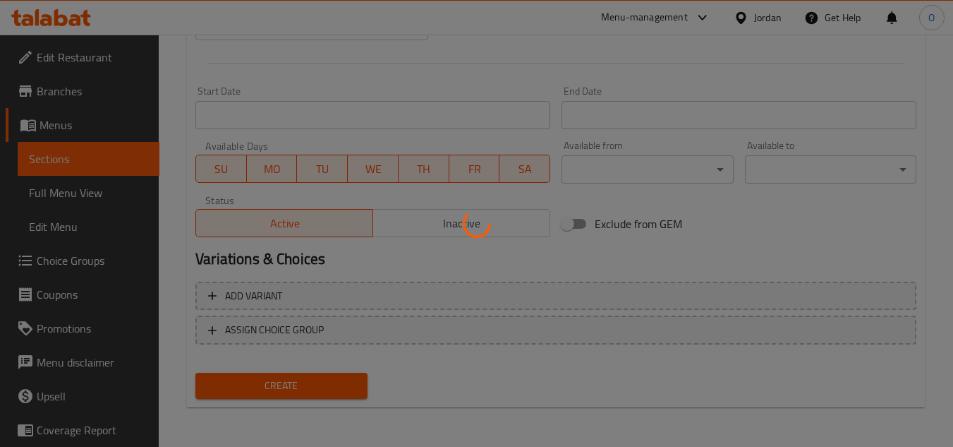
type input "0"
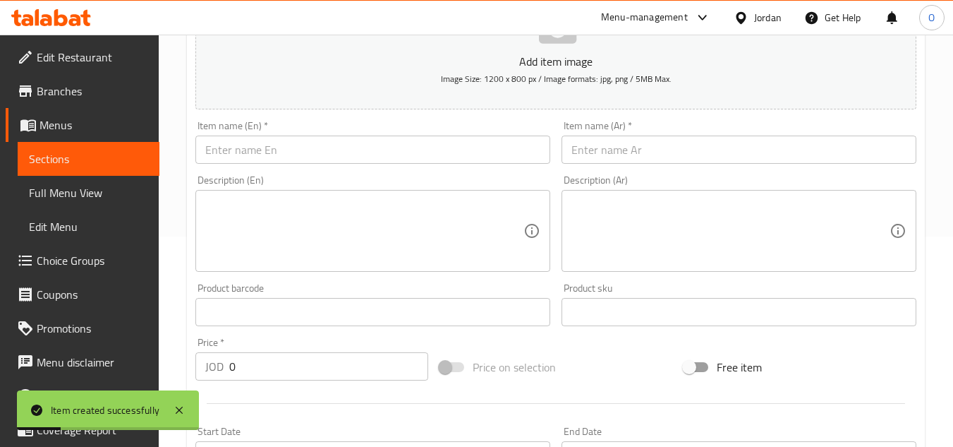
scroll to position [198, 0]
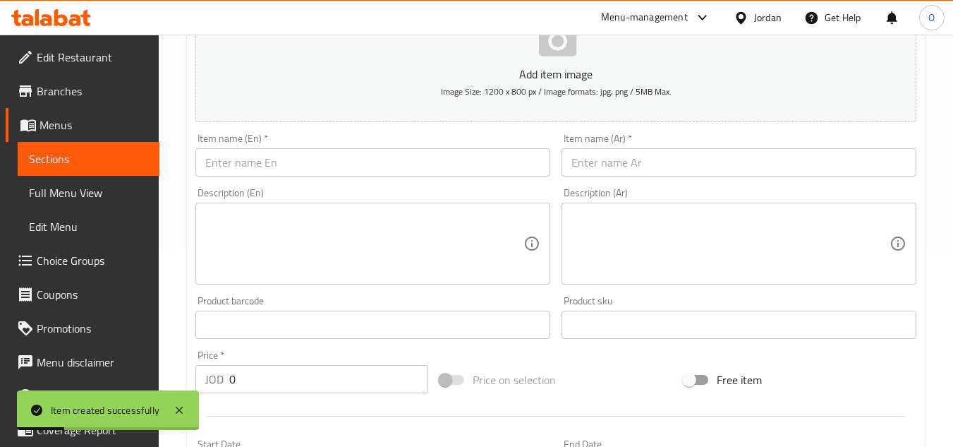
click at [249, 165] on input "text" at bounding box center [372, 162] width 355 height 28
paste input "Matrix Up"
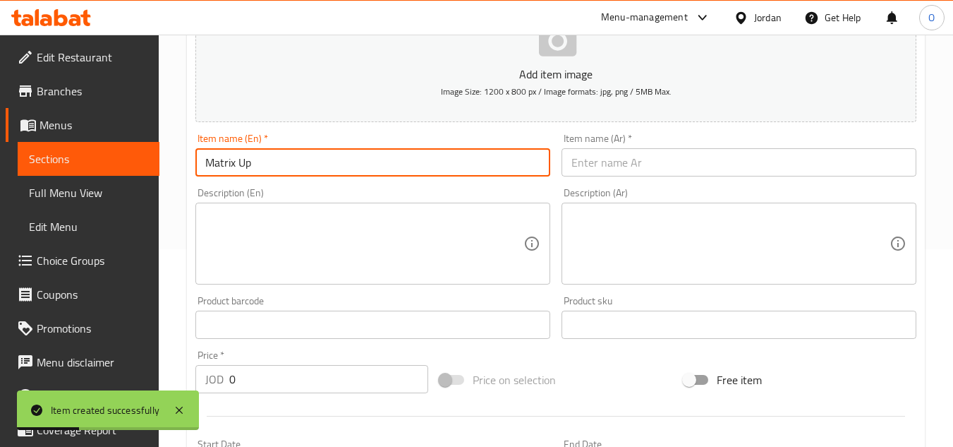
type input "Matrix Up"
click at [732, 156] on input "text" at bounding box center [739, 162] width 355 height 28
paste input "ماتركس اب"
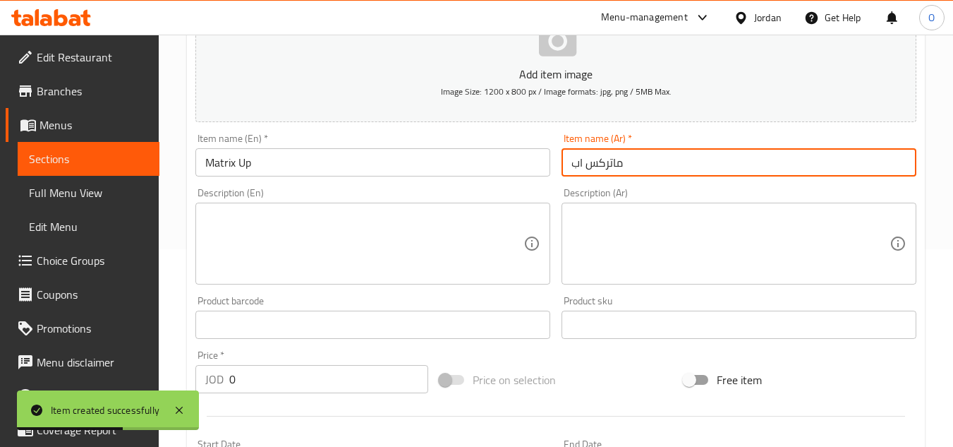
type input "ماتركس اب"
drag, startPoint x: 238, startPoint y: 382, endPoint x: 204, endPoint y: 371, distance: 35.7
click at [210, 373] on div "JOD 0 Price *" at bounding box center [311, 379] width 233 height 28
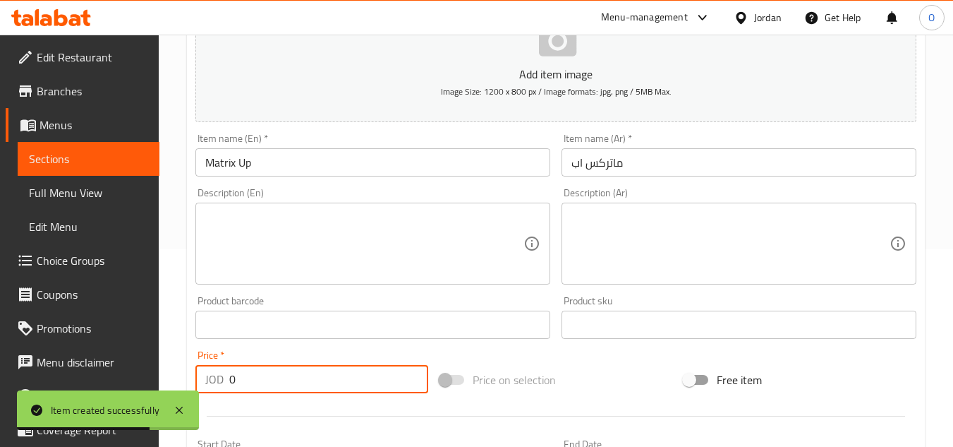
paste input ".75"
type input "0.75"
click at [270, 267] on textarea at bounding box center [364, 243] width 318 height 67
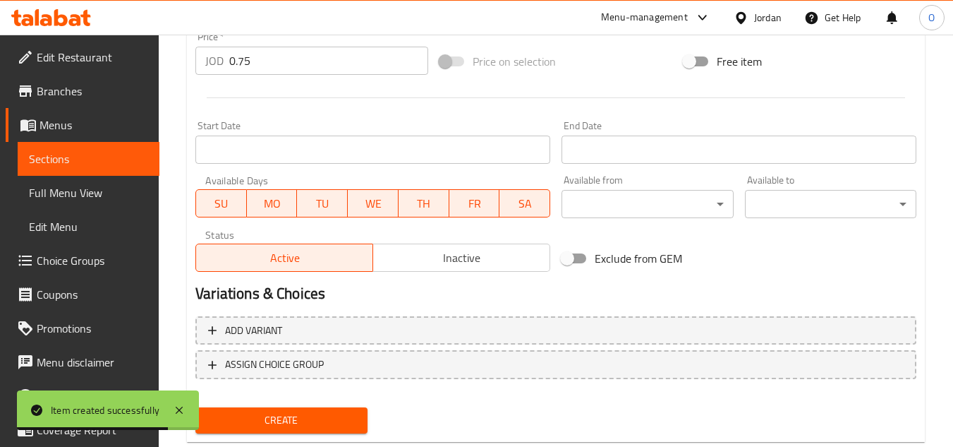
scroll to position [550, 0]
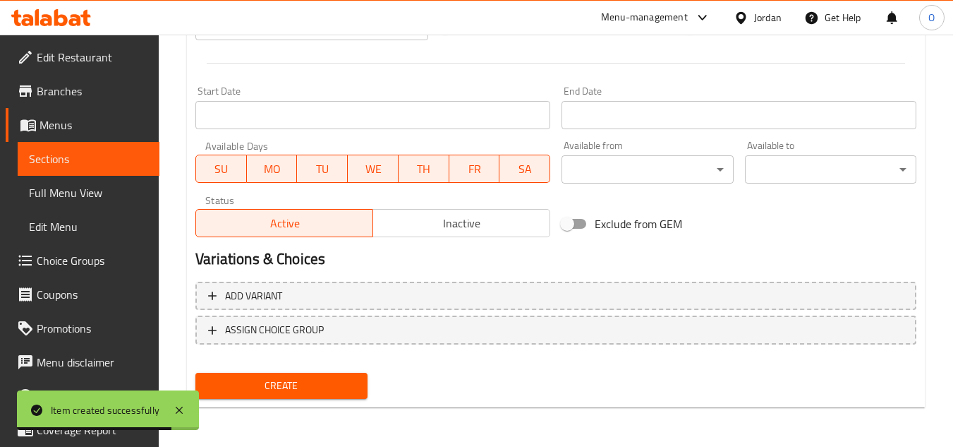
click at [279, 389] on span "Create" at bounding box center [281, 386] width 149 height 18
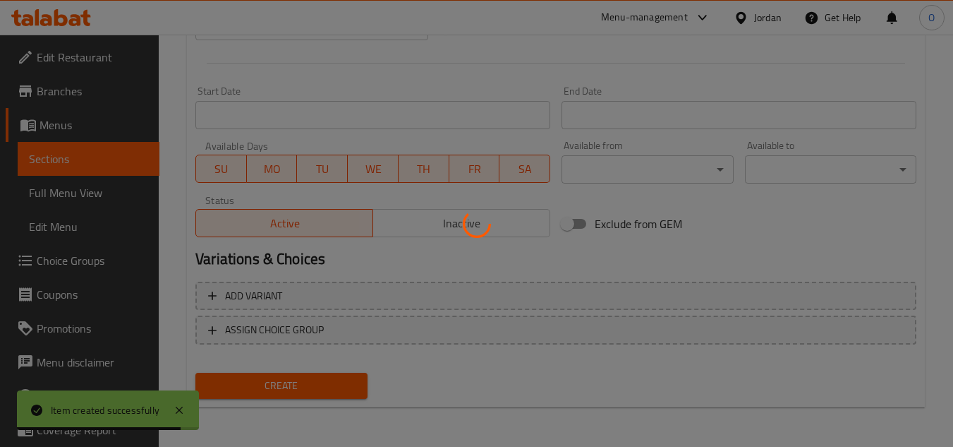
type input "0"
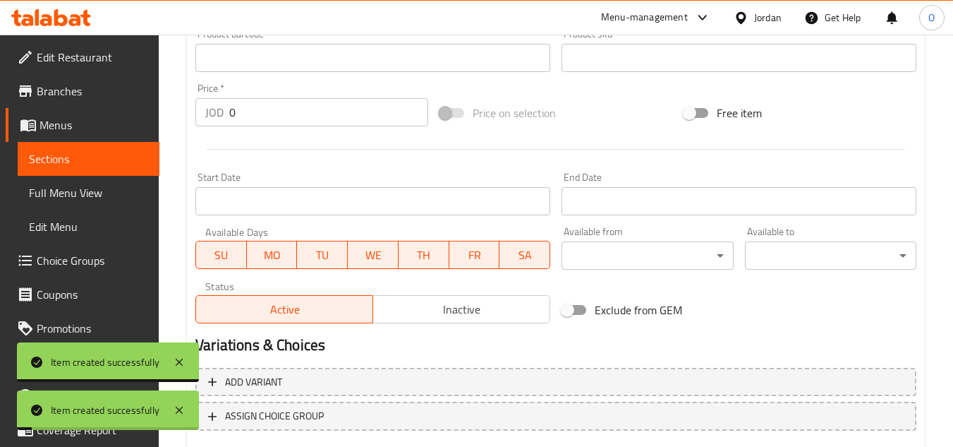
scroll to position [198, 0]
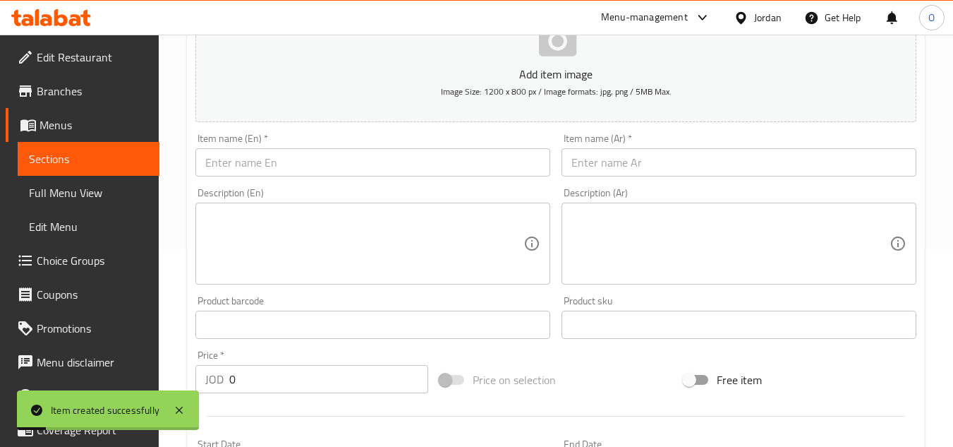
click at [253, 168] on input "text" at bounding box center [372, 162] width 355 height 28
paste input "Matrix Orange"
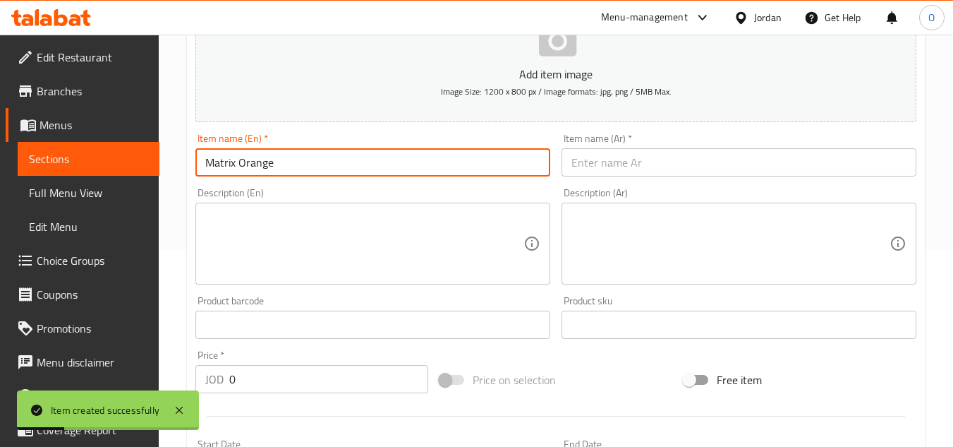
type input "Matrix Orange"
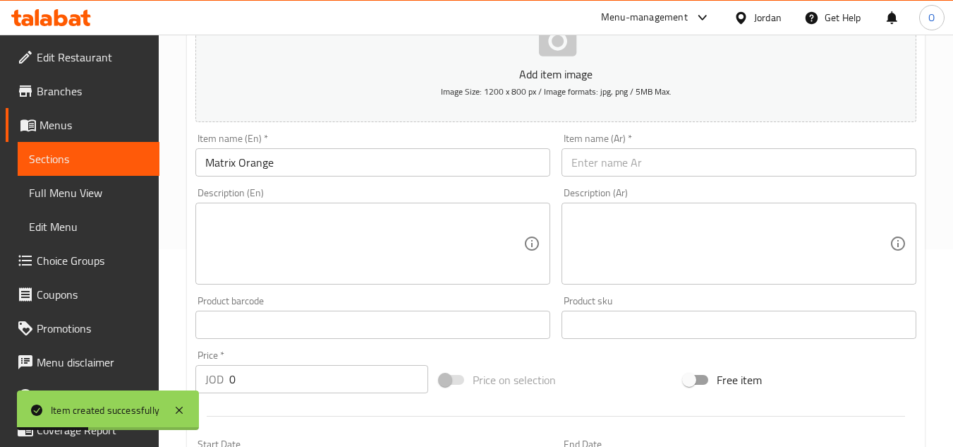
click at [633, 148] on div "Item name (Ar)   * Item name (Ar) *" at bounding box center [739, 154] width 355 height 43
click at [624, 151] on input "text" at bounding box center [739, 162] width 355 height 28
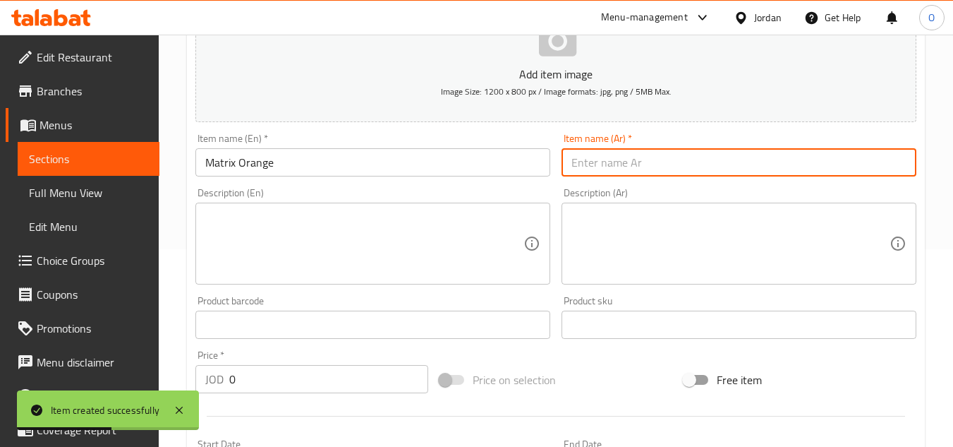
paste input "ماتركس برتقال"
type input "ماتركس برتقال"
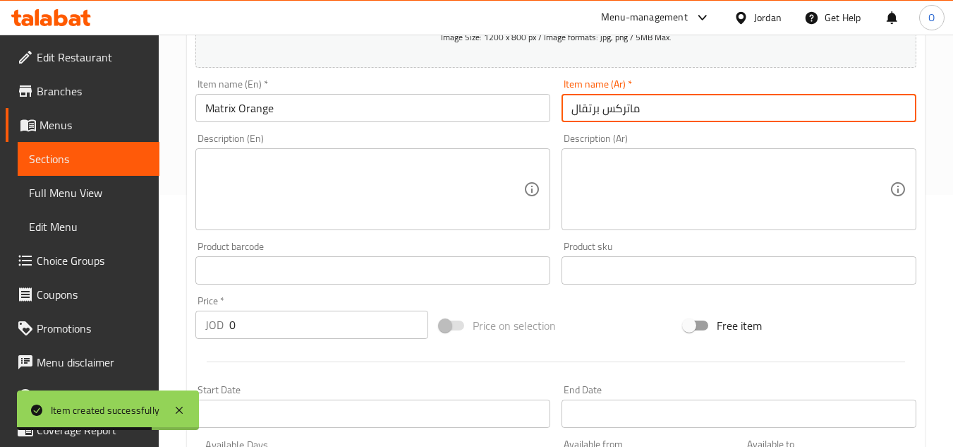
scroll to position [268, 0]
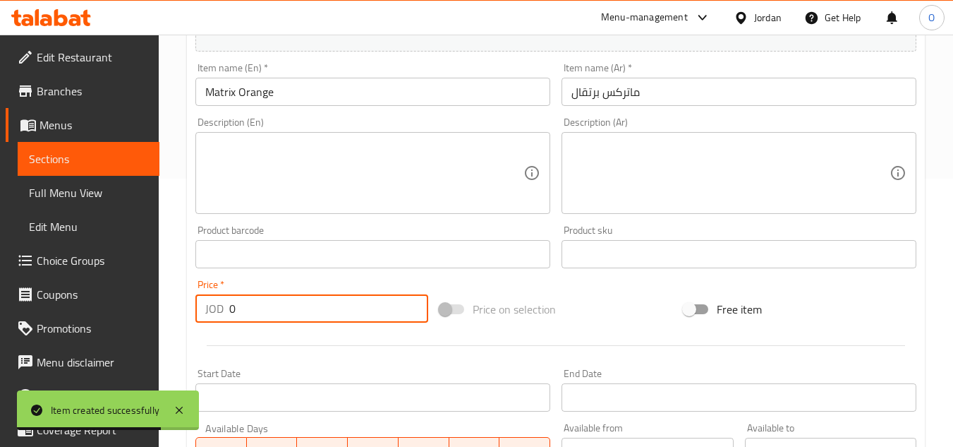
drag, startPoint x: 243, startPoint y: 312, endPoint x: 210, endPoint y: 302, distance: 33.9
click at [218, 304] on div "JOD 0 Price *" at bounding box center [311, 308] width 233 height 28
paste input ".75"
type input "0.75"
click at [268, 195] on textarea at bounding box center [364, 173] width 318 height 67
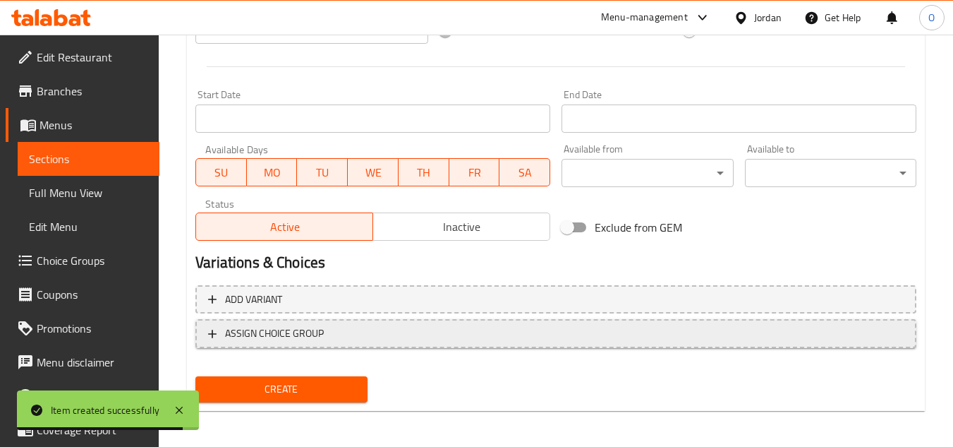
scroll to position [550, 0]
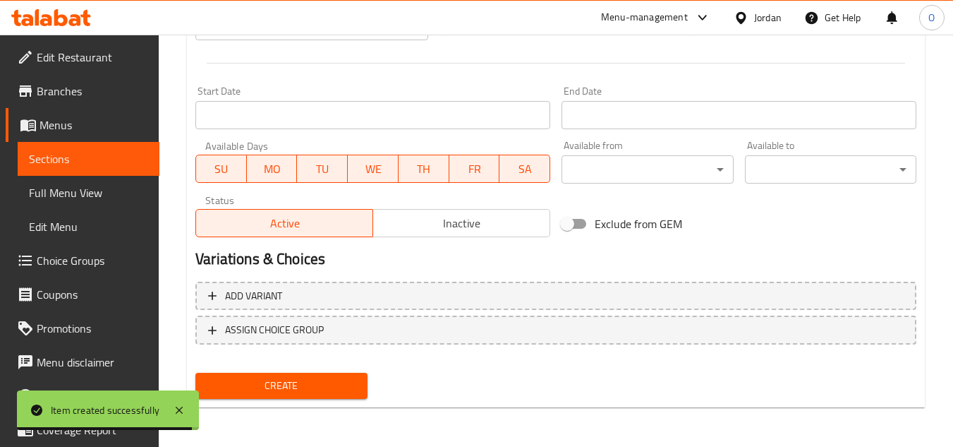
click at [263, 380] on span "Create" at bounding box center [281, 386] width 149 height 18
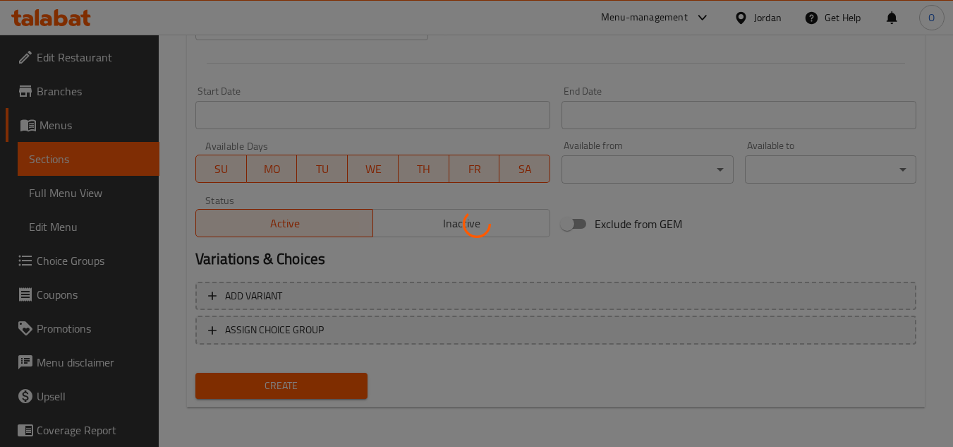
type input "0"
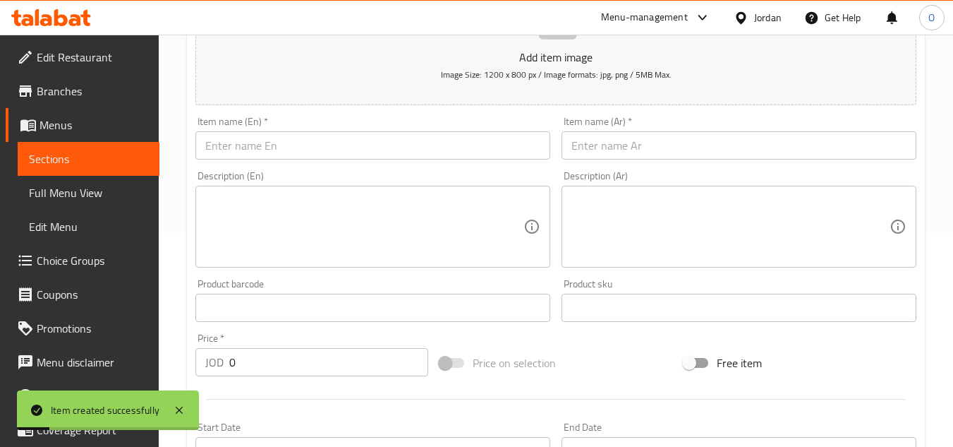
scroll to position [198, 0]
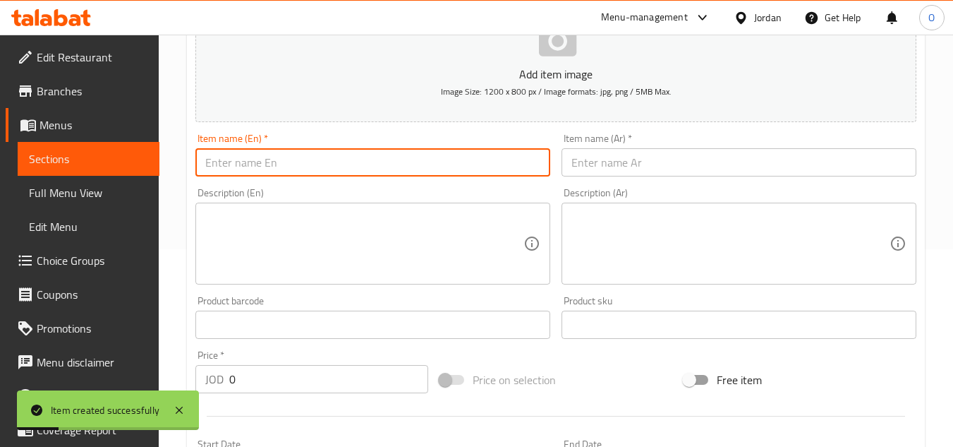
click at [347, 164] on input "text" at bounding box center [372, 162] width 355 height 28
paste input "Matrix Cola Zero"
type input "Matrix Cola Zero"
click at [661, 152] on input "text" at bounding box center [739, 162] width 355 height 28
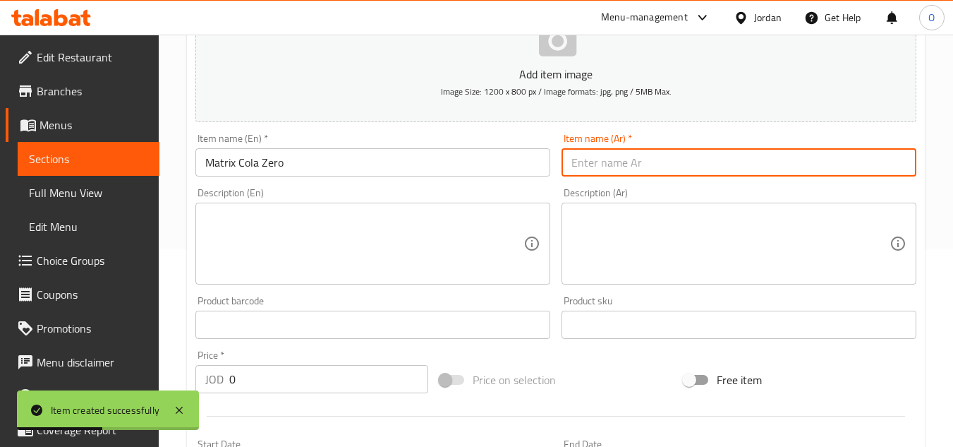
paste input "ماتركس كولا زيرو"
type input "ماتركس كولا زيرو"
drag, startPoint x: 217, startPoint y: 384, endPoint x: 207, endPoint y: 377, distance: 11.2
click at [210, 380] on div "JOD 0 Price *" at bounding box center [311, 379] width 233 height 28
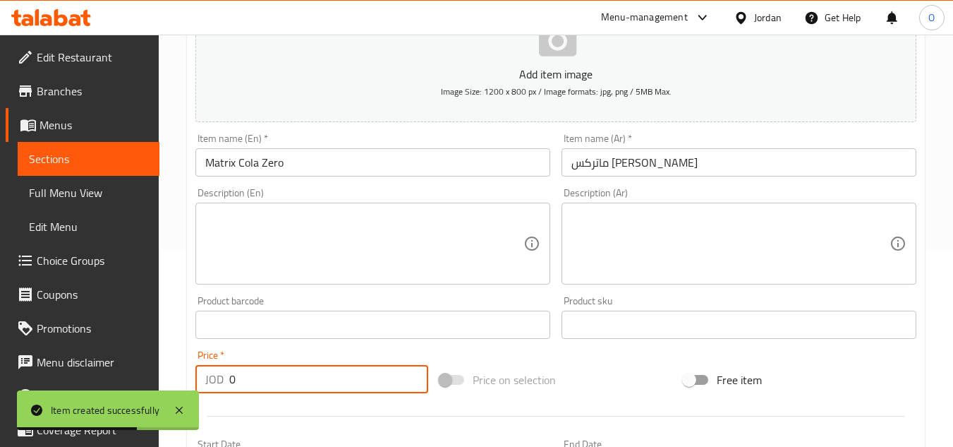
paste input ".75"
type input "0.75"
click at [272, 250] on textarea at bounding box center [364, 243] width 318 height 67
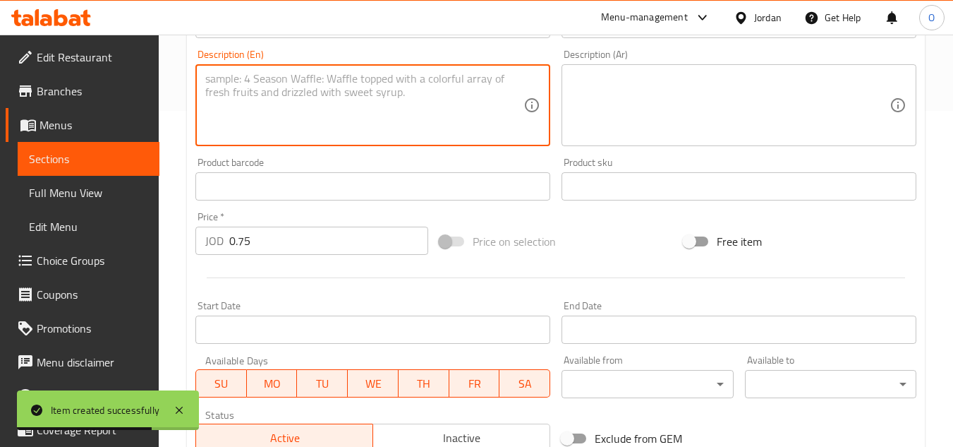
scroll to position [550, 0]
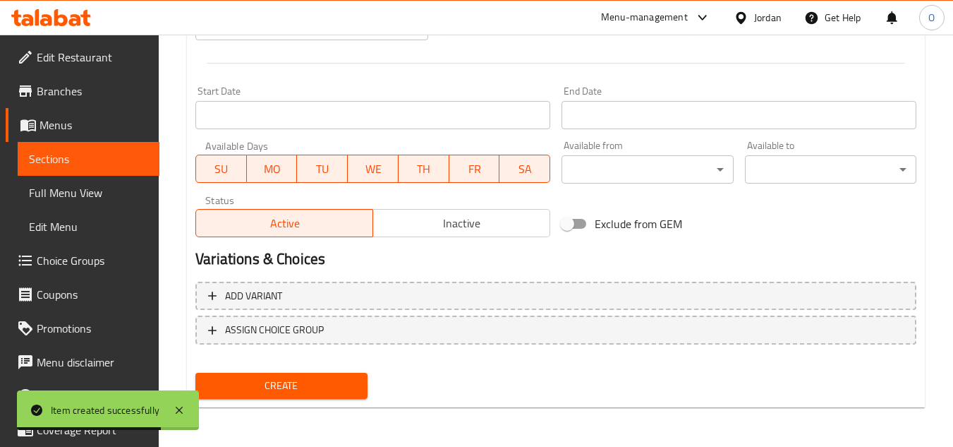
click at [265, 385] on span "Create" at bounding box center [281, 386] width 149 height 18
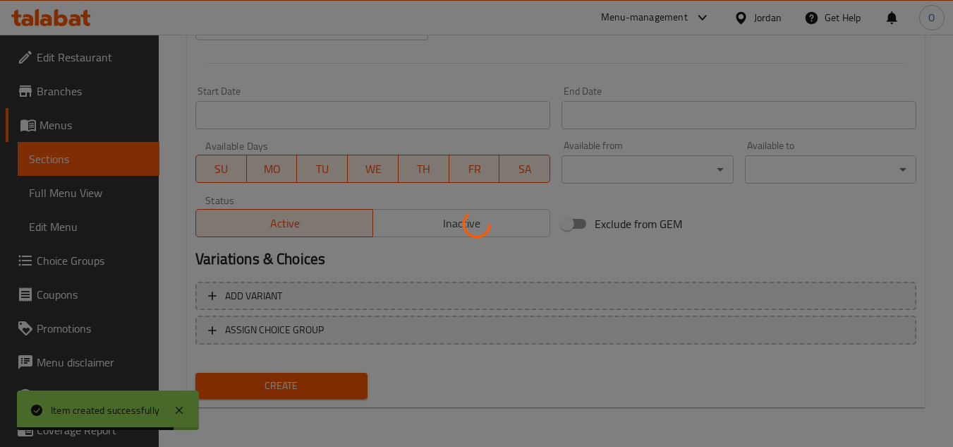
type input "0"
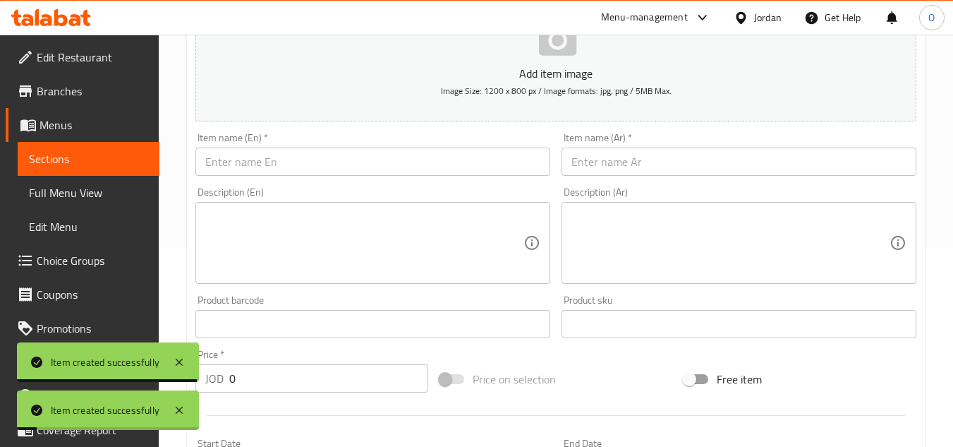
scroll to position [198, 0]
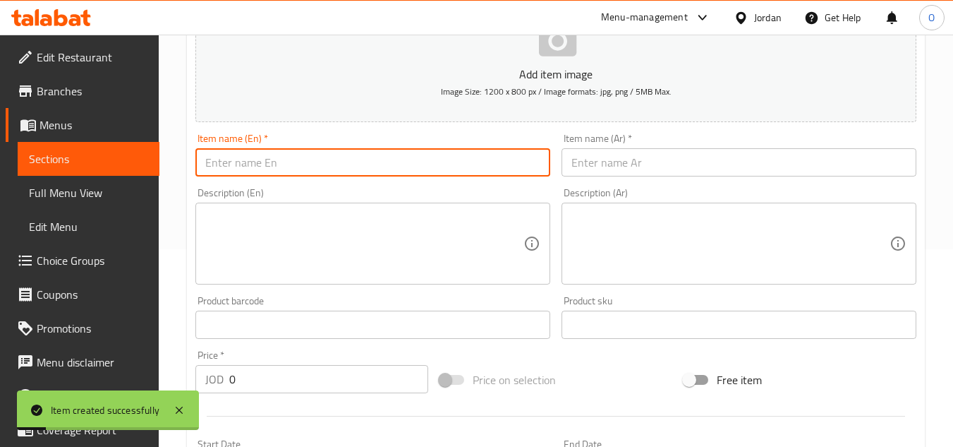
click at [274, 171] on input "text" at bounding box center [372, 162] width 355 height 28
paste input "Matrix Up Zero"
type input "Matrix Up Zero"
click at [639, 161] on input "text" at bounding box center [739, 162] width 355 height 28
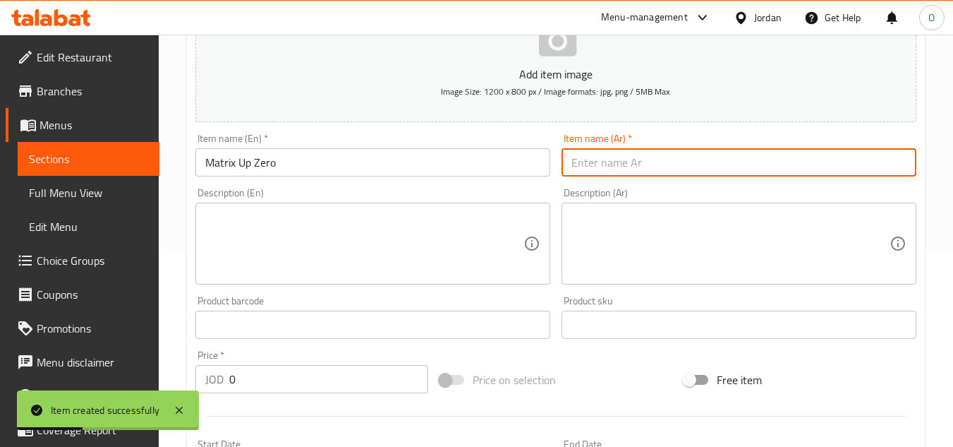
paste input "ماتركس اب زيرو"
type input "ماتركس اب زيرو"
click at [226, 383] on div "JOD 0 Price *" at bounding box center [311, 379] width 233 height 28
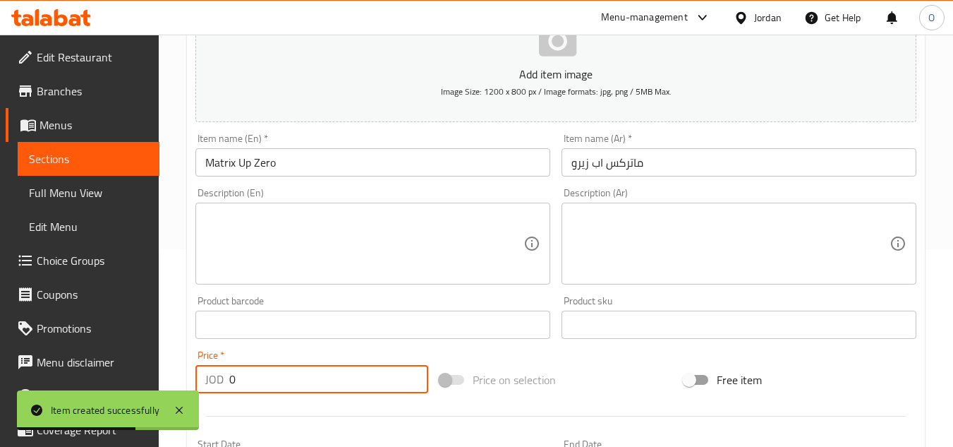
drag, startPoint x: 233, startPoint y: 383, endPoint x: 198, endPoint y: 377, distance: 35.7
click at [217, 383] on div "JOD 0 Price *" at bounding box center [311, 379] width 233 height 28
paste input ".75"
type input "0.75"
click at [255, 285] on div "Description (En) Description (En)" at bounding box center [373, 236] width 366 height 108
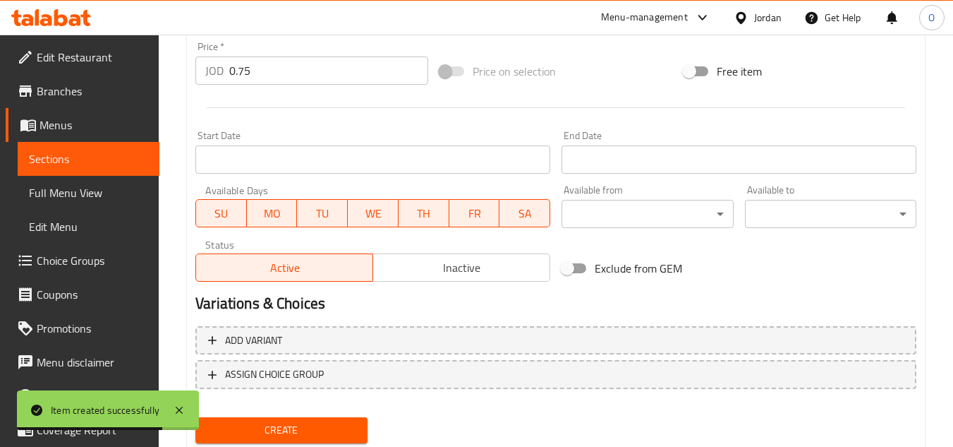
scroll to position [550, 0]
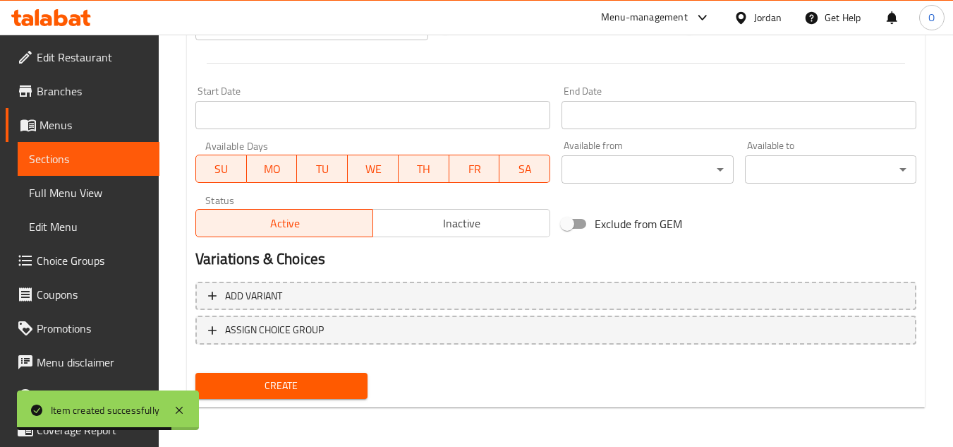
click at [296, 380] on span "Create" at bounding box center [281, 386] width 149 height 18
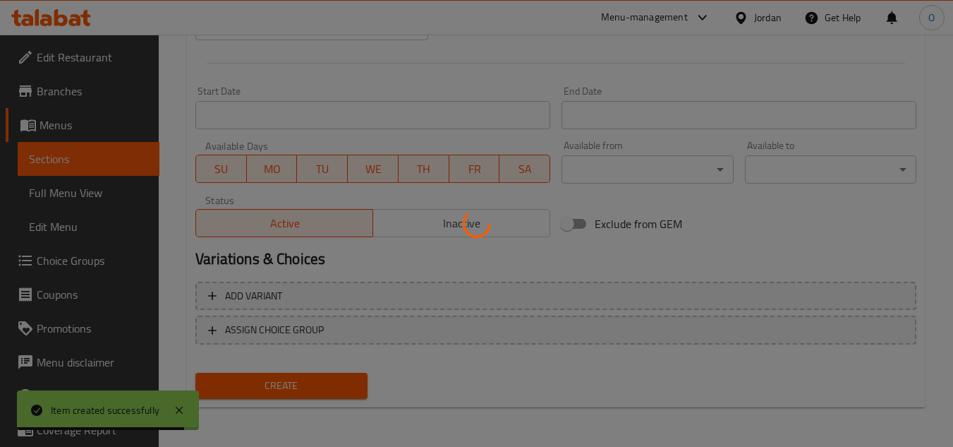
type input "0"
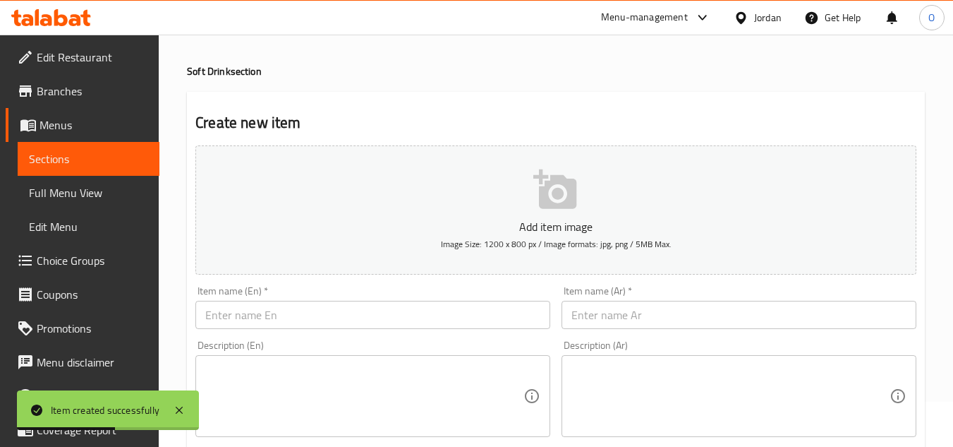
scroll to position [0, 0]
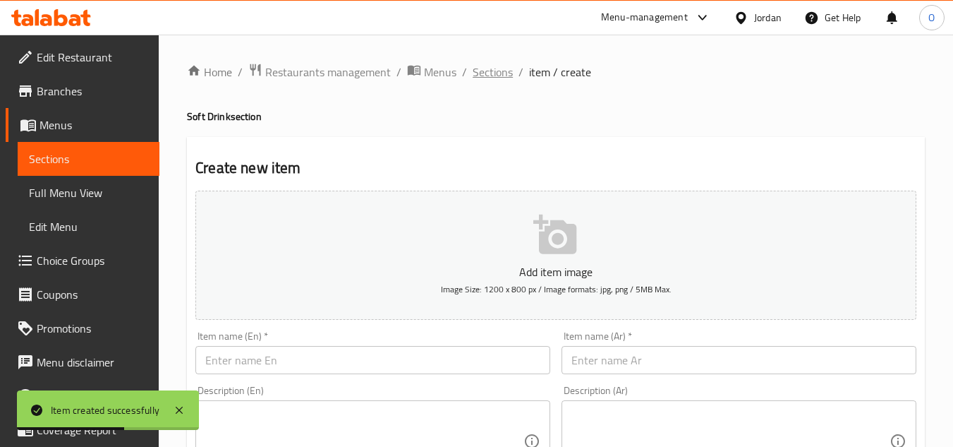
click at [481, 74] on span "Sections" at bounding box center [493, 72] width 40 height 17
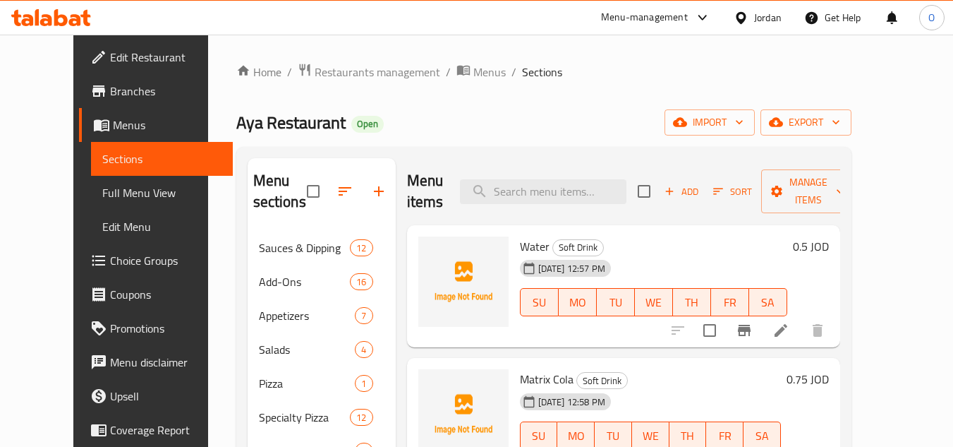
click at [701, 190] on span "Add" at bounding box center [682, 191] width 38 height 16
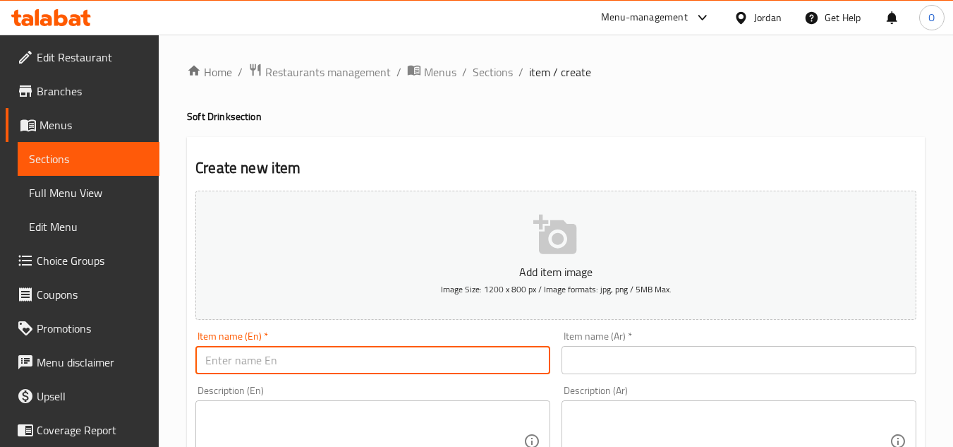
click at [301, 363] on input "text" at bounding box center [372, 360] width 355 height 28
paste input "Matrix Fruit"
type input "Matrix Fruit"
click at [657, 366] on input "text" at bounding box center [739, 360] width 355 height 28
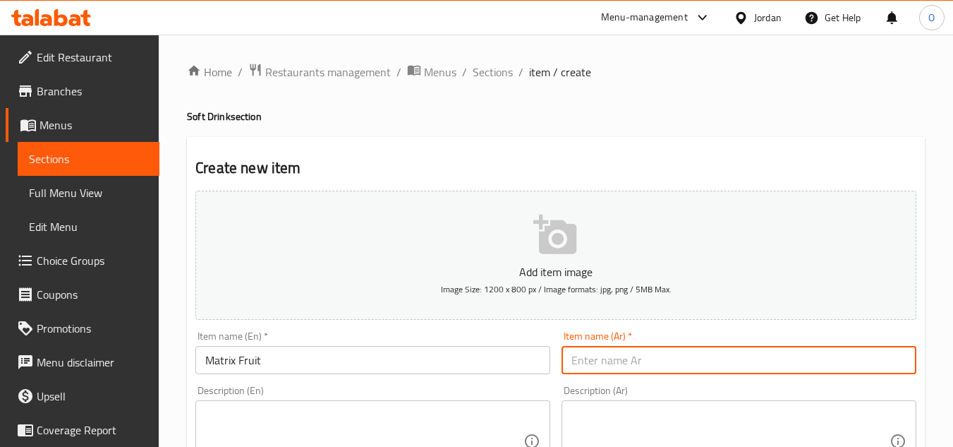
paste input "ماتركس فواكهة"
type input "ماتركس فواكهة"
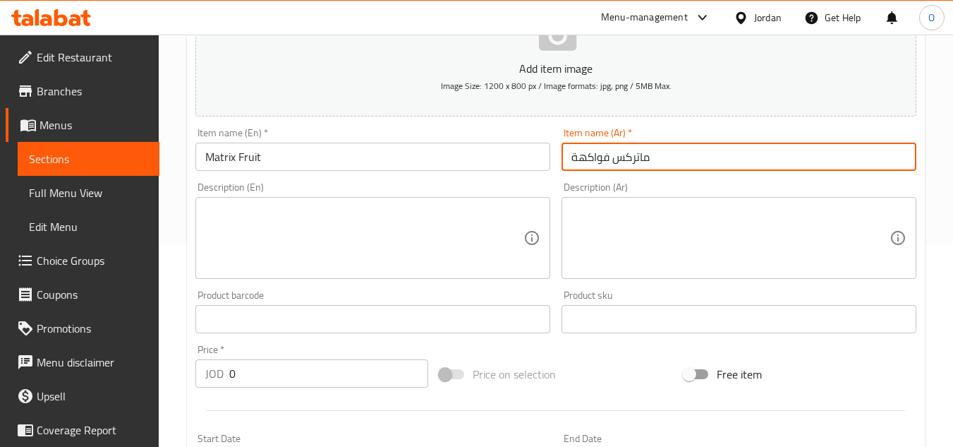
scroll to position [212, 0]
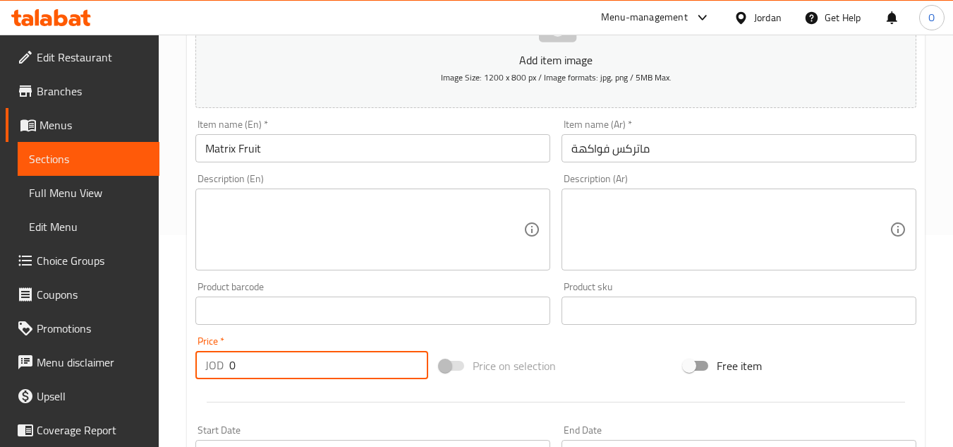
drag, startPoint x: 241, startPoint y: 365, endPoint x: 206, endPoint y: 352, distance: 37.5
click at [223, 363] on div "JOD 0 Price *" at bounding box center [311, 365] width 233 height 28
paste input ".75"
type input "0.75"
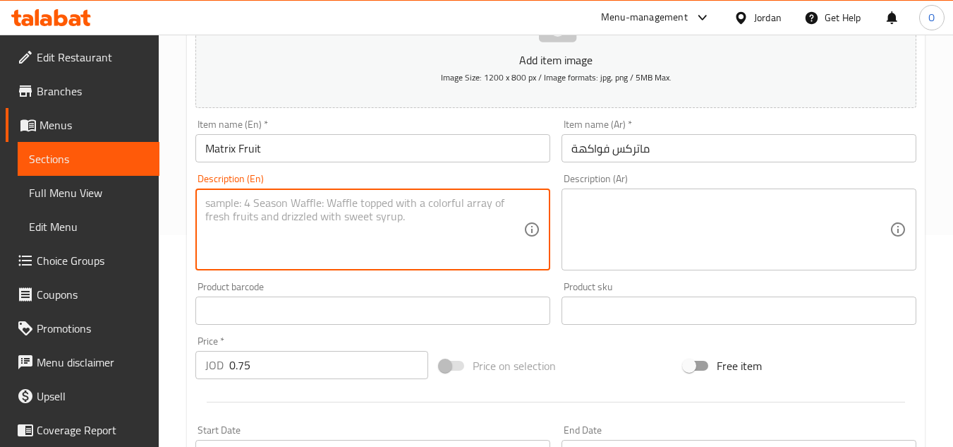
click at [261, 253] on textarea at bounding box center [364, 229] width 318 height 67
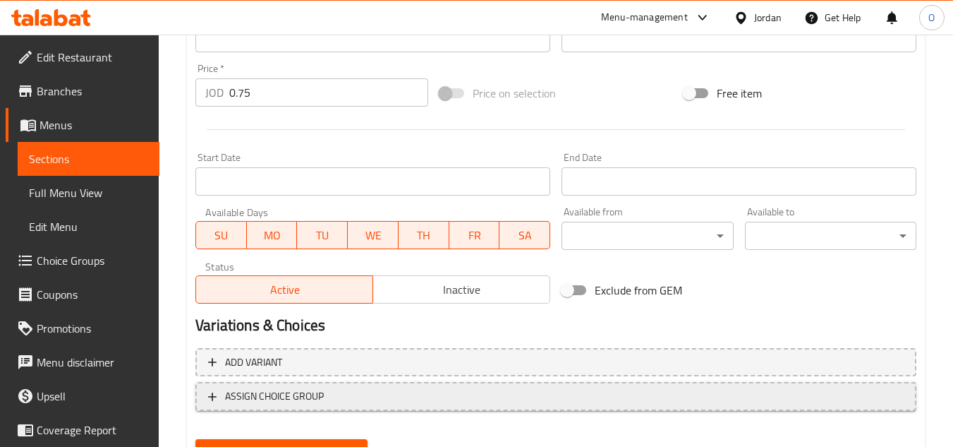
scroll to position [494, 0]
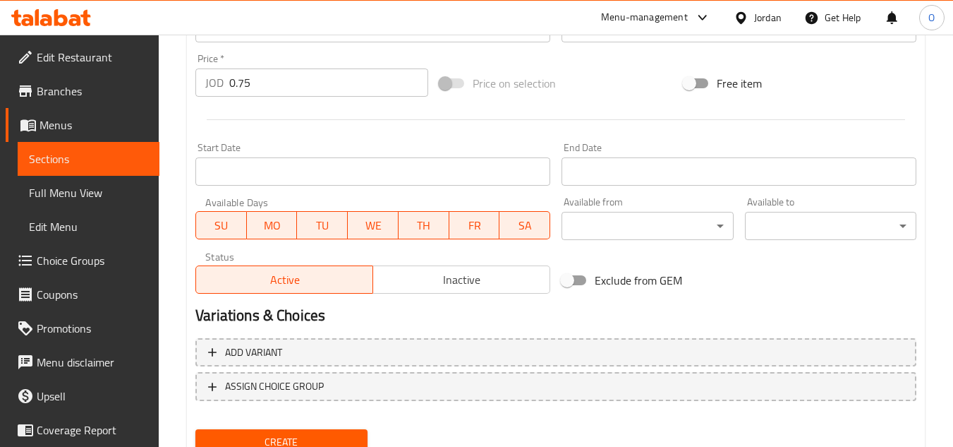
click at [269, 431] on button "Create" at bounding box center [280, 442] width 171 height 26
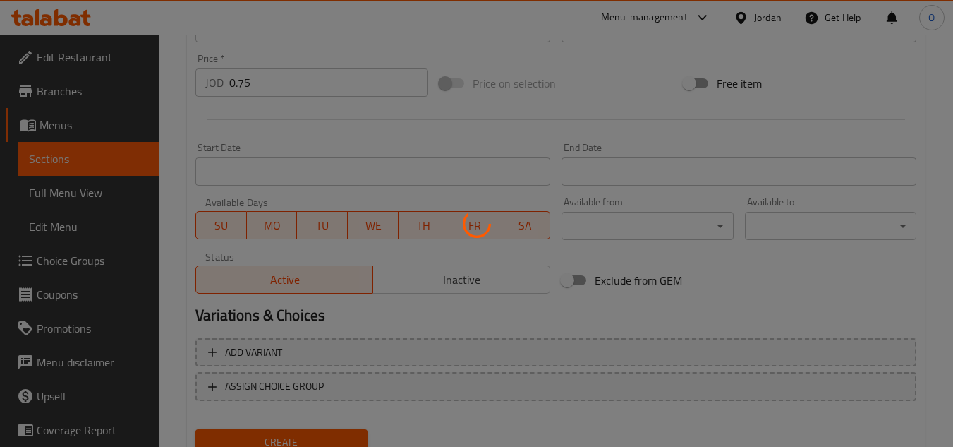
type input "0"
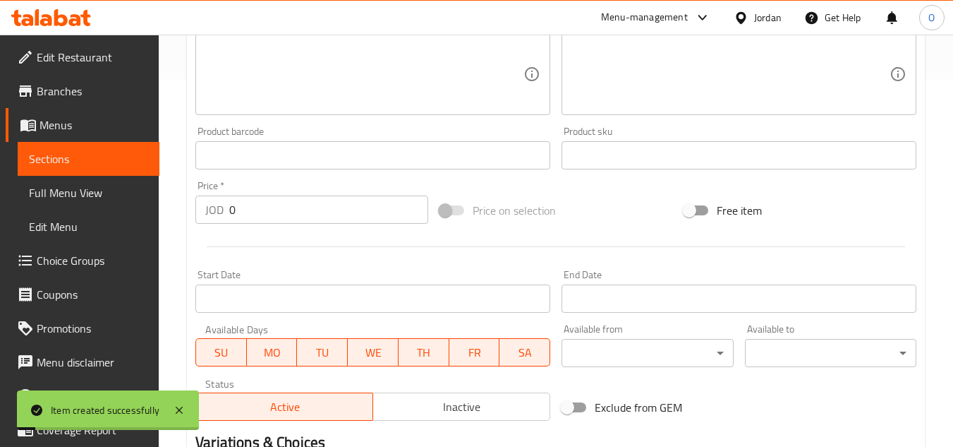
scroll to position [71, 0]
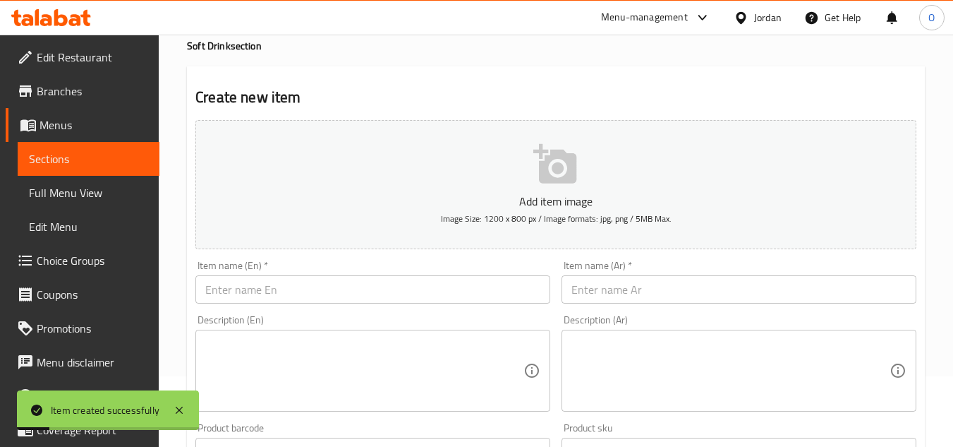
click at [233, 303] on input "text" at bounding box center [372, 289] width 355 height 28
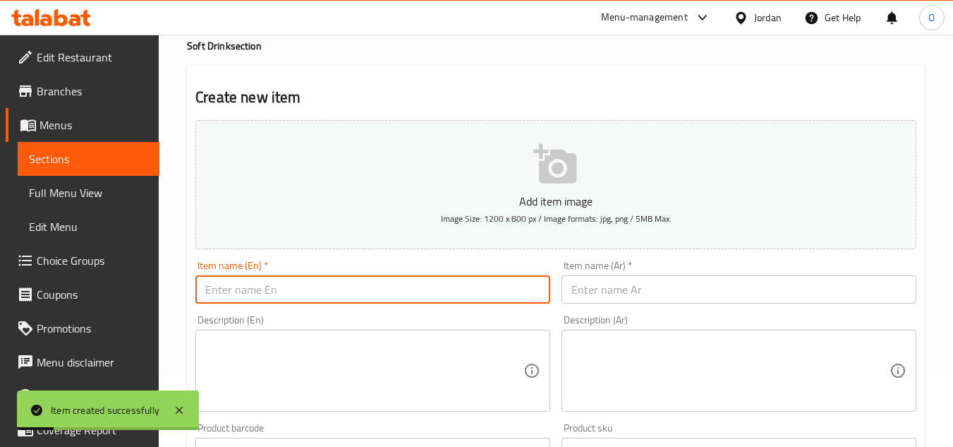
paste input "Perrier Natural Sparkling Water"
type input "Perrier Natural Sparkling Water"
click at [605, 294] on input "text" at bounding box center [739, 289] width 355 height 28
paste input "مياه غازية بريية"
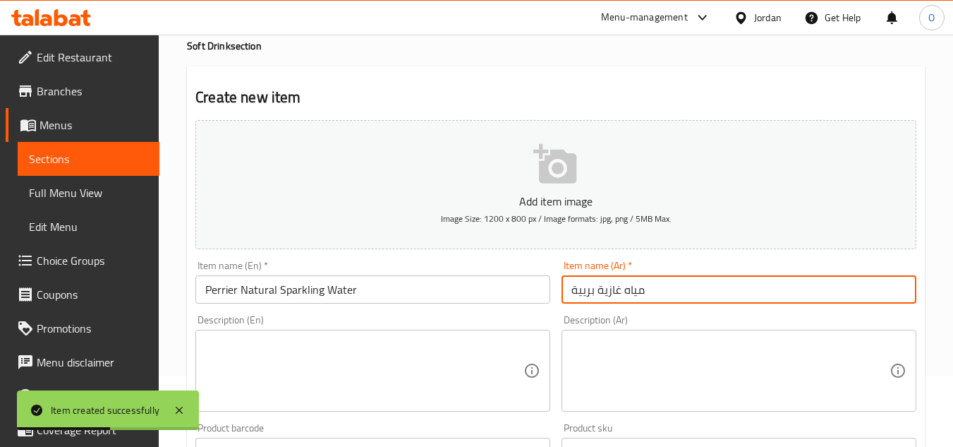
type input "مياه غازية بريية"
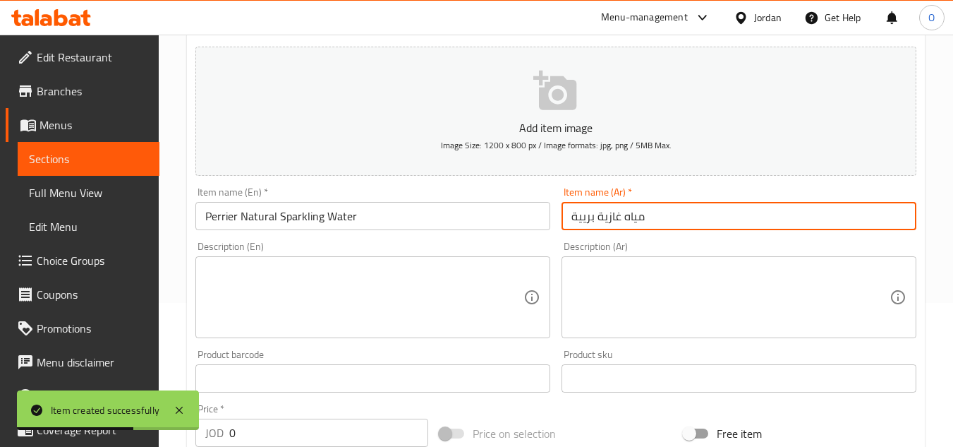
scroll to position [212, 0]
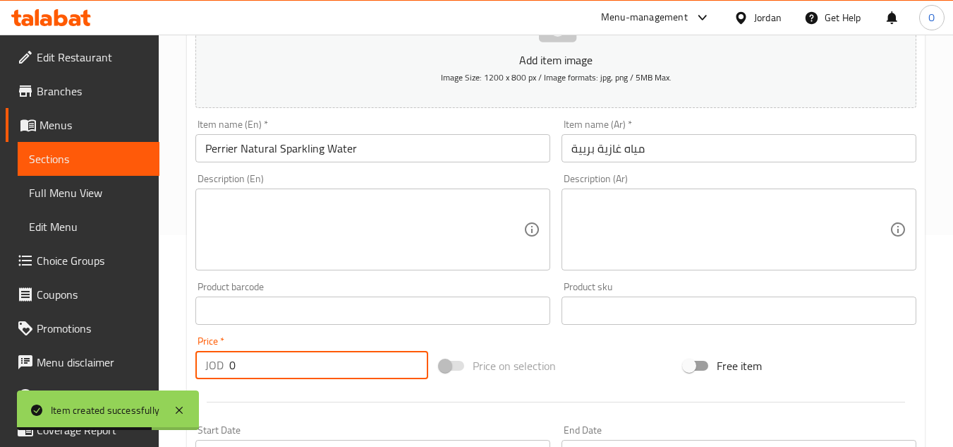
drag, startPoint x: 243, startPoint y: 372, endPoint x: 224, endPoint y: 371, distance: 19.8
click at [224, 371] on div "JOD 0 Price *" at bounding box center [311, 365] width 233 height 28
paste input "2.5"
type input "2.50"
click at [265, 231] on textarea at bounding box center [364, 229] width 318 height 67
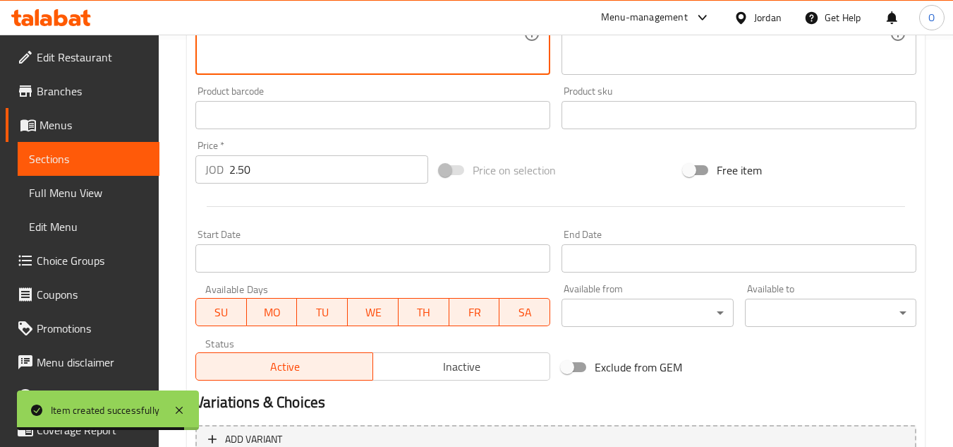
scroll to position [550, 0]
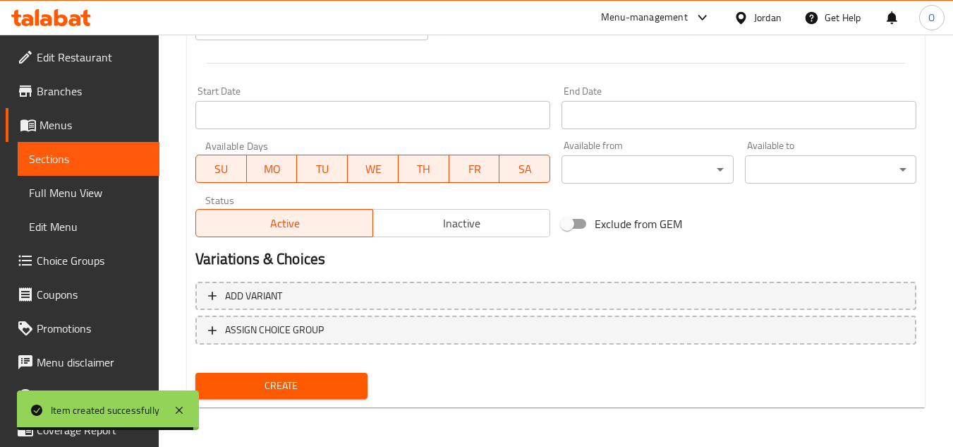
click at [263, 381] on span "Create" at bounding box center [281, 386] width 149 height 18
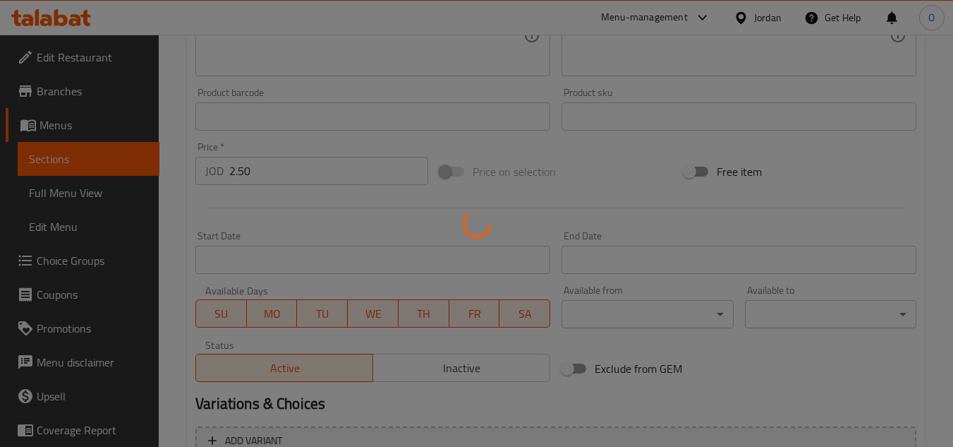
scroll to position [198, 0]
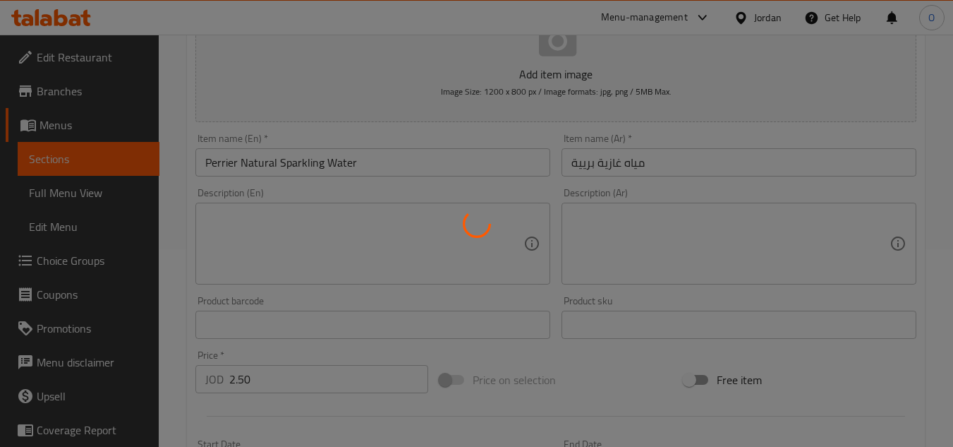
type input "0"
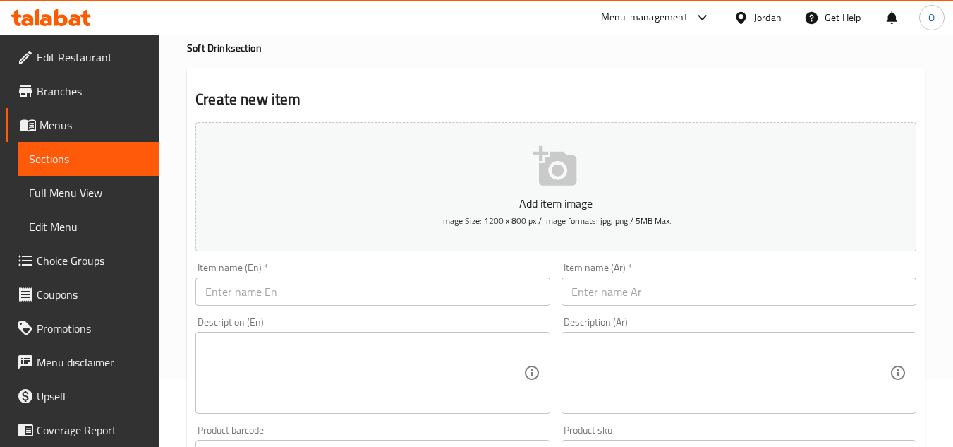
scroll to position [56, 0]
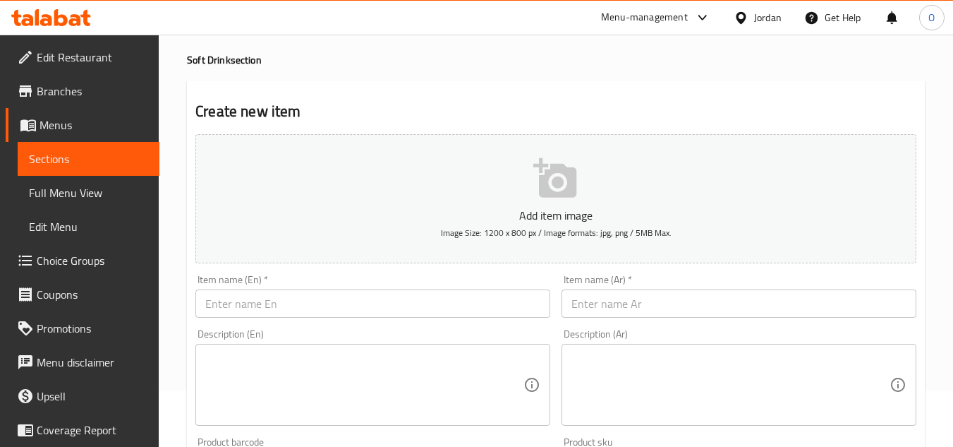
click at [253, 311] on input "text" at bounding box center [372, 303] width 355 height 28
paste input "Boom Boom"
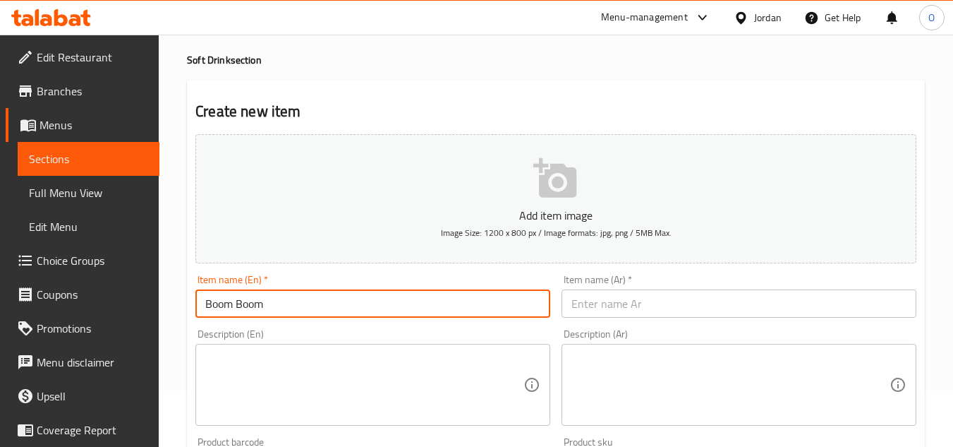
type input "Boom Boom"
click at [636, 310] on input "text" at bounding box center [739, 303] width 355 height 28
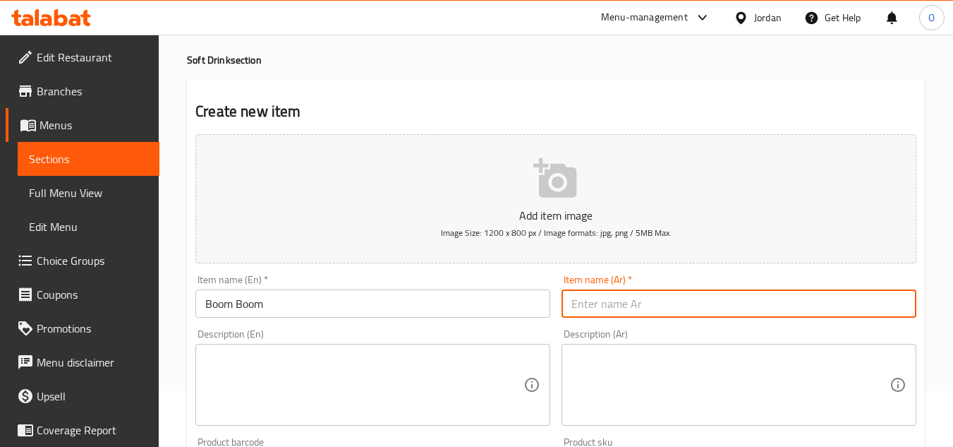
paste input "بوم بوم"
type input "بوم بوم"
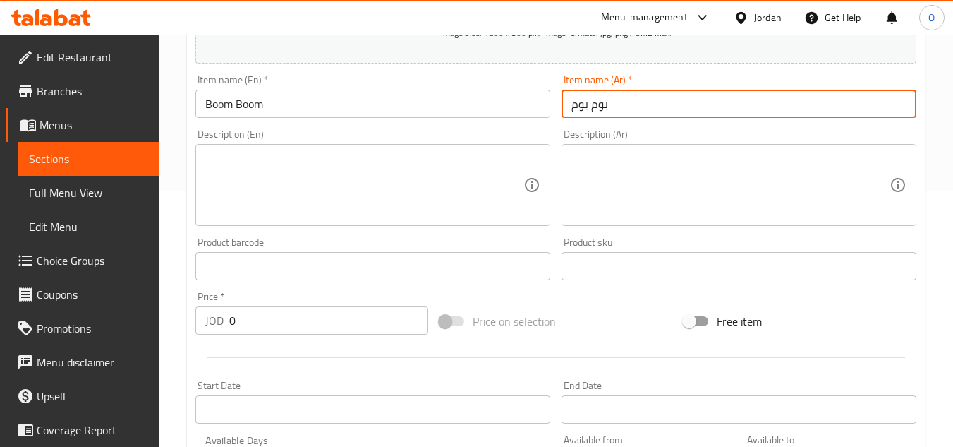
scroll to position [268, 0]
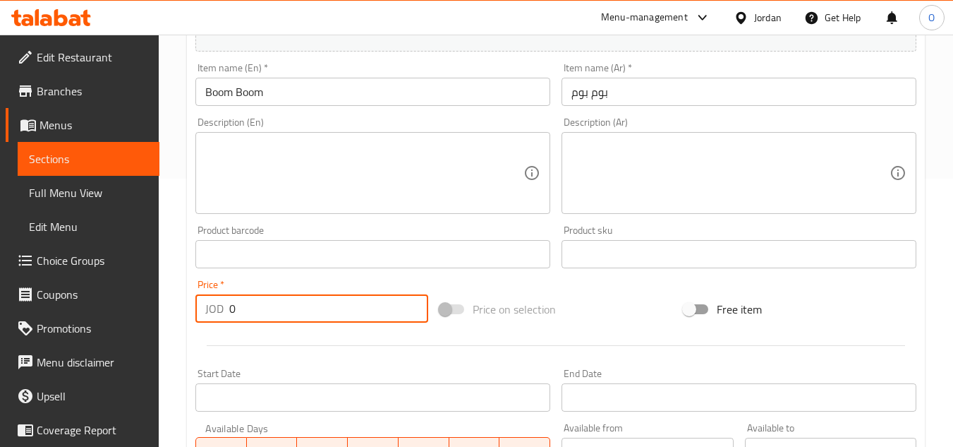
drag, startPoint x: 239, startPoint y: 319, endPoint x: 198, endPoint y: 312, distance: 42.2
click at [198, 312] on div "JOD 0 Price *" at bounding box center [311, 308] width 233 height 28
paste input "2.45"
type input "2.45"
click at [225, 356] on div at bounding box center [556, 345] width 732 height 35
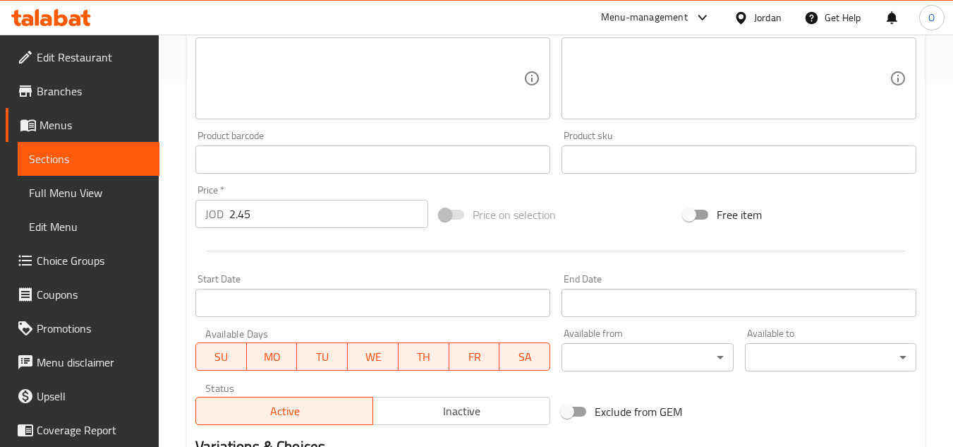
scroll to position [550, 0]
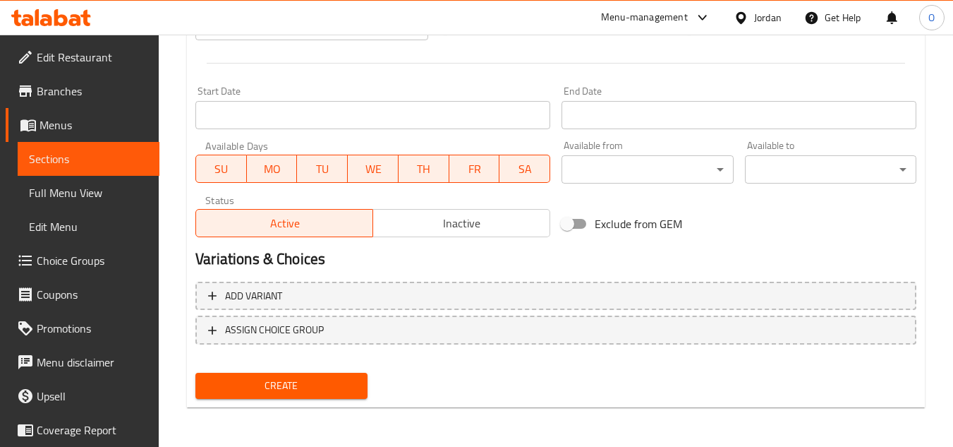
click at [265, 387] on span "Create" at bounding box center [281, 386] width 149 height 18
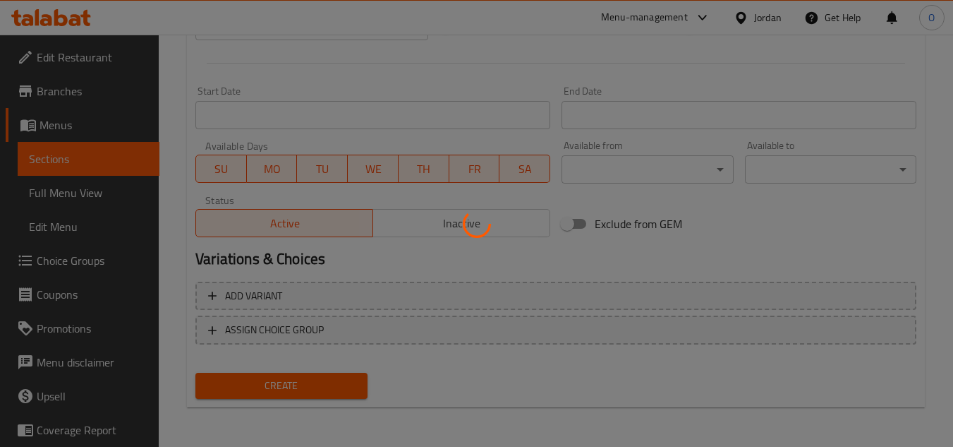
type input "0"
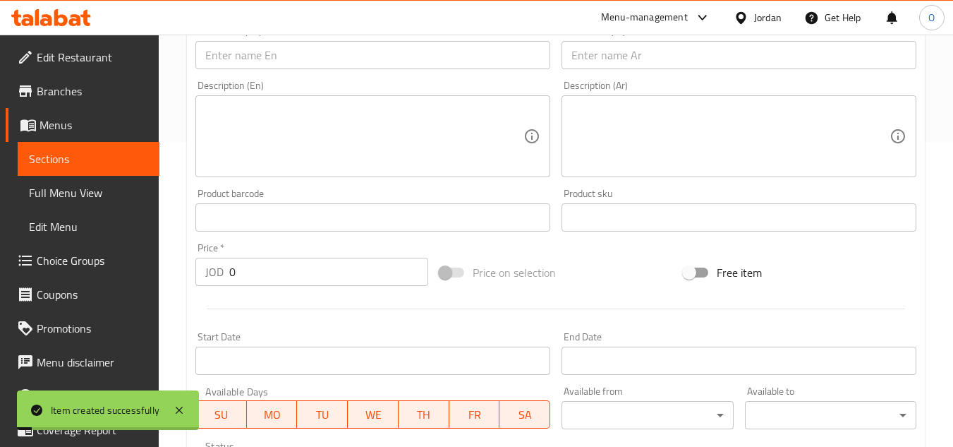
scroll to position [268, 0]
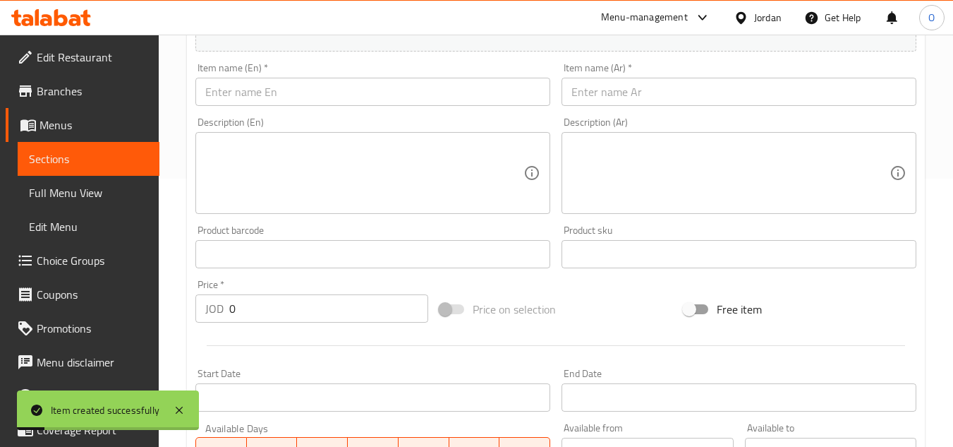
click at [296, 98] on input "text" at bounding box center [372, 92] width 355 height 28
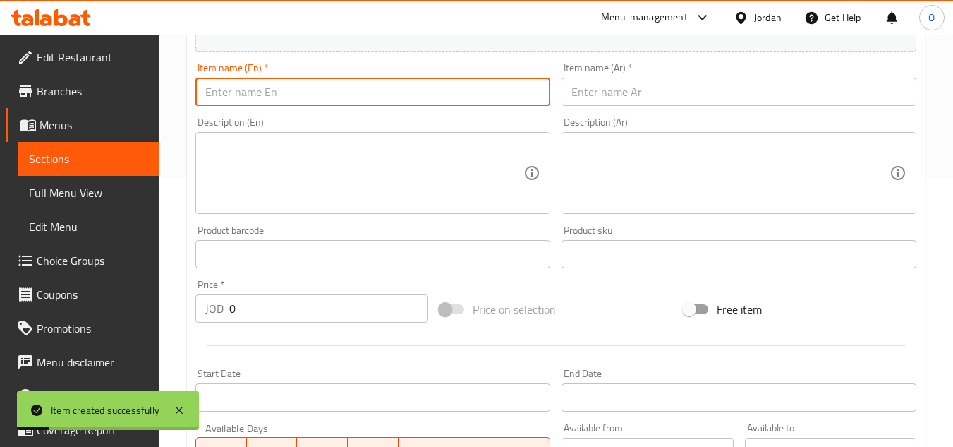
paste input "Red Bull"
type input "Red Bull"
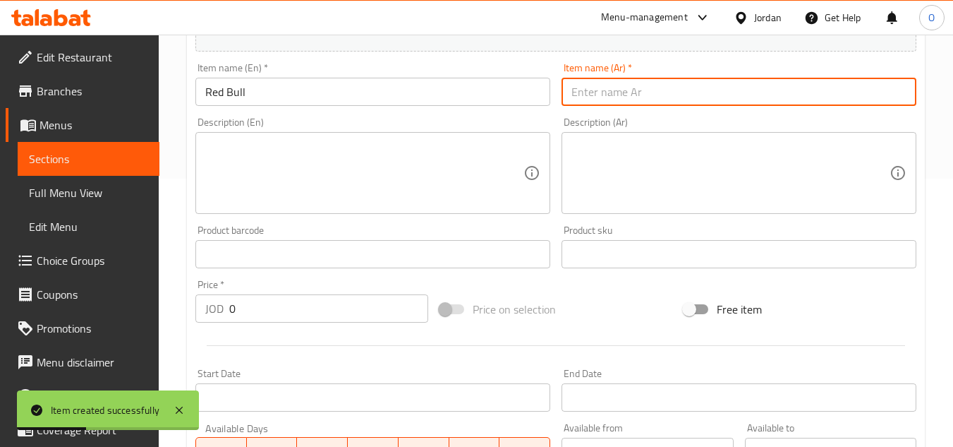
click at [629, 80] on input "text" at bounding box center [739, 92] width 355 height 28
paste input "ريد بول"
type input "ريد بول"
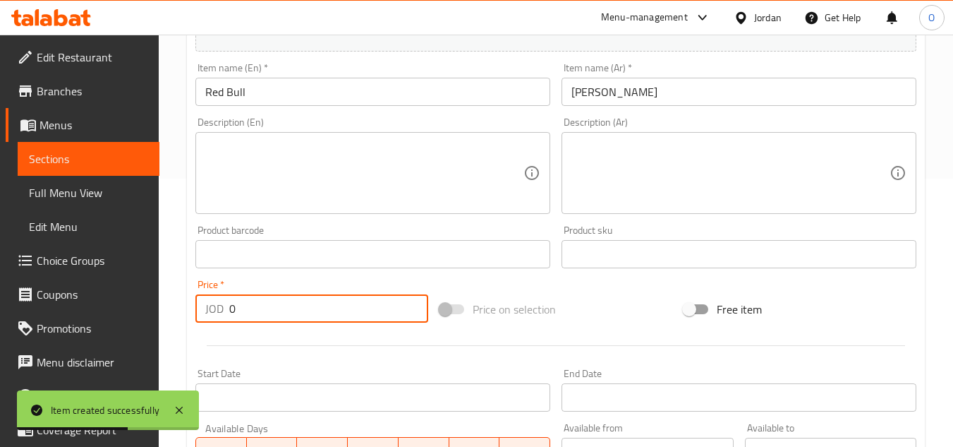
drag, startPoint x: 246, startPoint y: 303, endPoint x: 174, endPoint y: 325, distance: 75.0
click at [174, 325] on div "Home / Restaurants management / Menus / Sections / item / create Soft Drink sec…" at bounding box center [556, 247] width 794 height 962
paste input "2.95"
type input "2.95"
click at [224, 346] on hr at bounding box center [556, 345] width 699 height 1
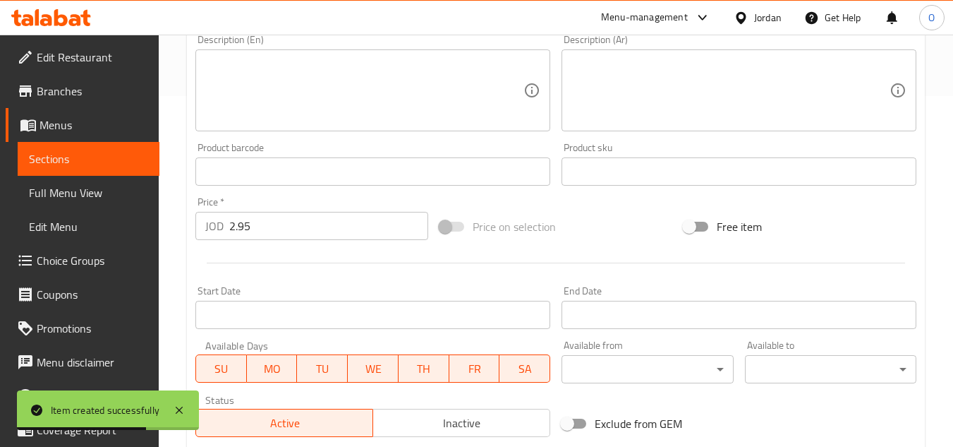
scroll to position [550, 0]
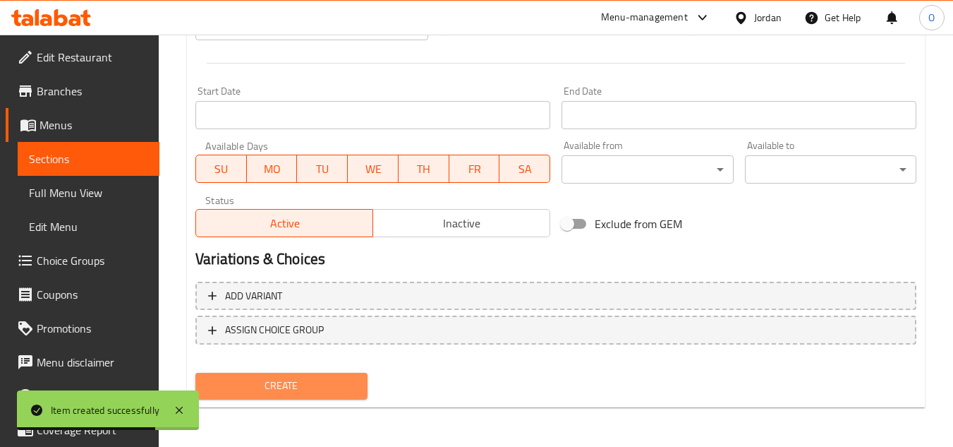
click at [309, 390] on span "Create" at bounding box center [281, 386] width 149 height 18
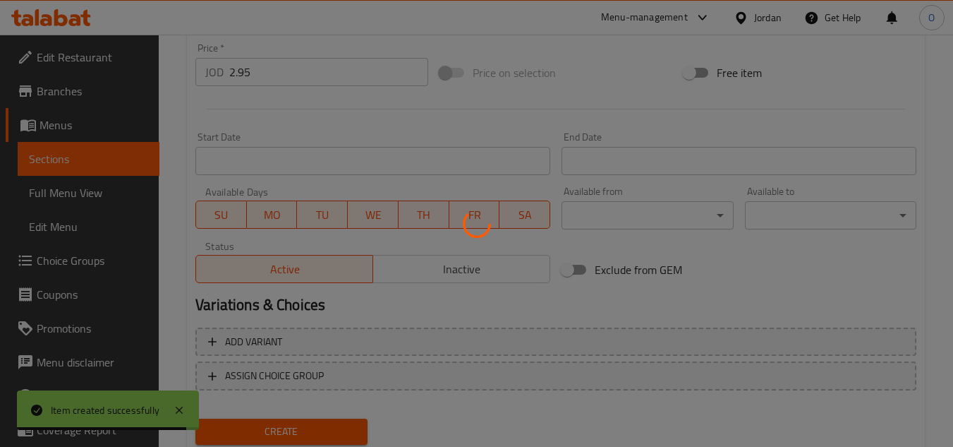
scroll to position [480, 0]
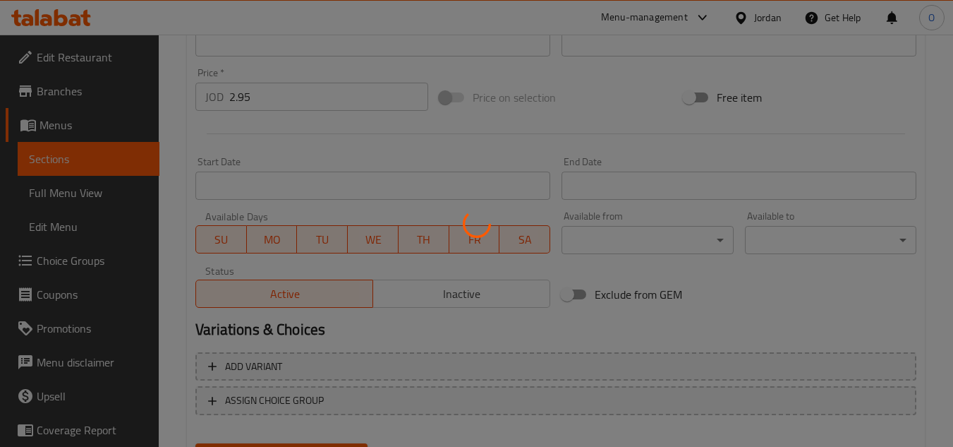
type input "0"
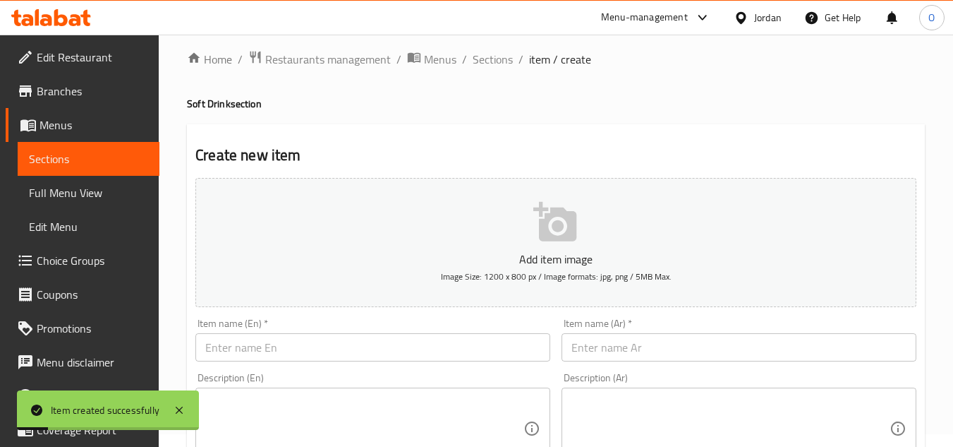
scroll to position [0, 0]
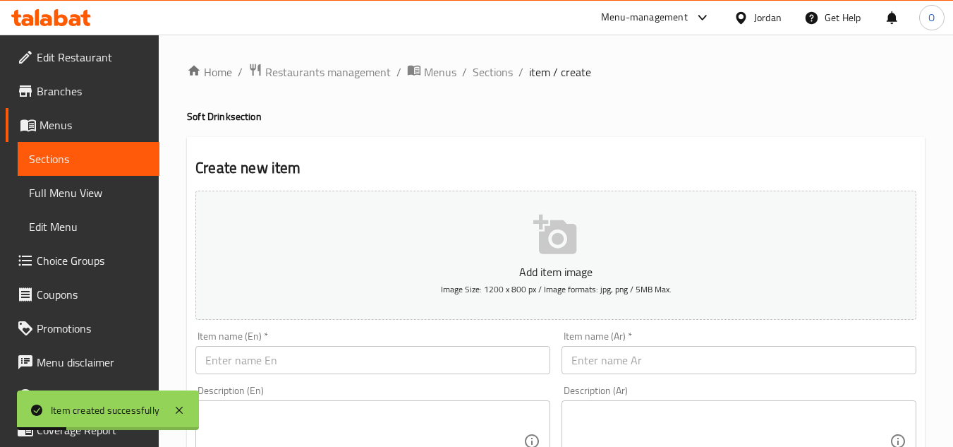
click at [255, 371] on input "text" at bounding box center [372, 360] width 355 height 28
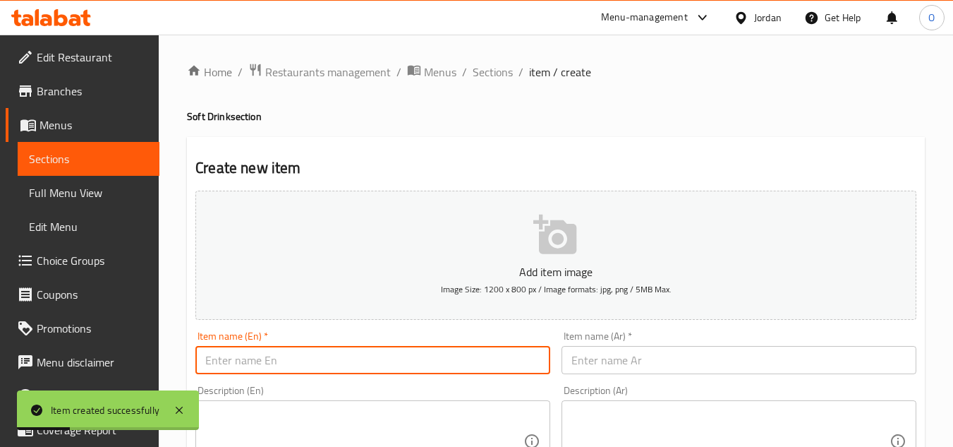
paste input "Red Bull Lite"
type input "Red Bull Lite"
click at [657, 359] on input "text" at bounding box center [739, 360] width 355 height 28
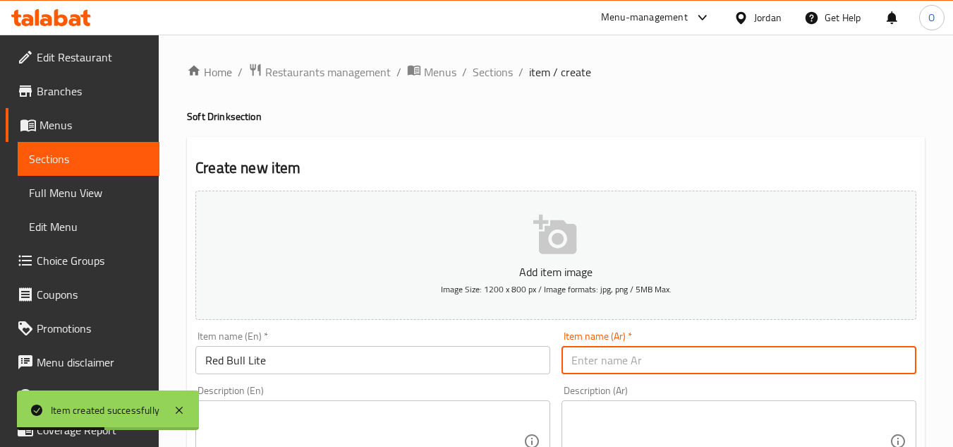
paste input "دايت ريد بول"
type input "دايت ريد بول"
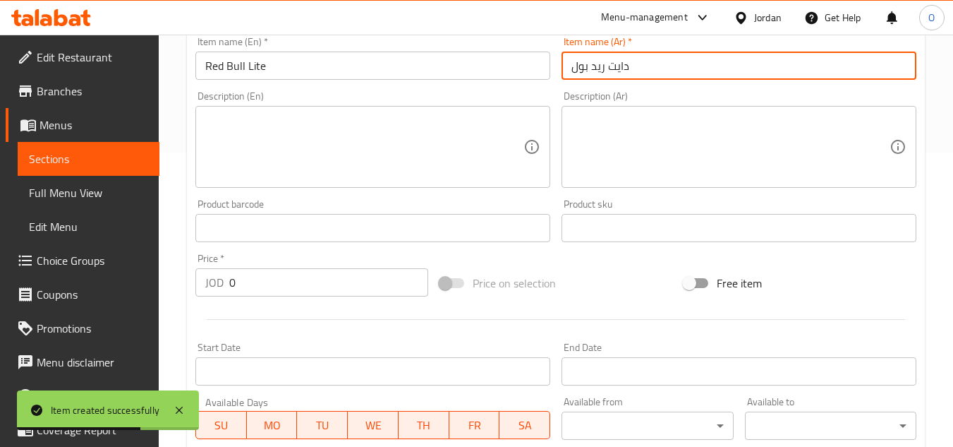
scroll to position [353, 0]
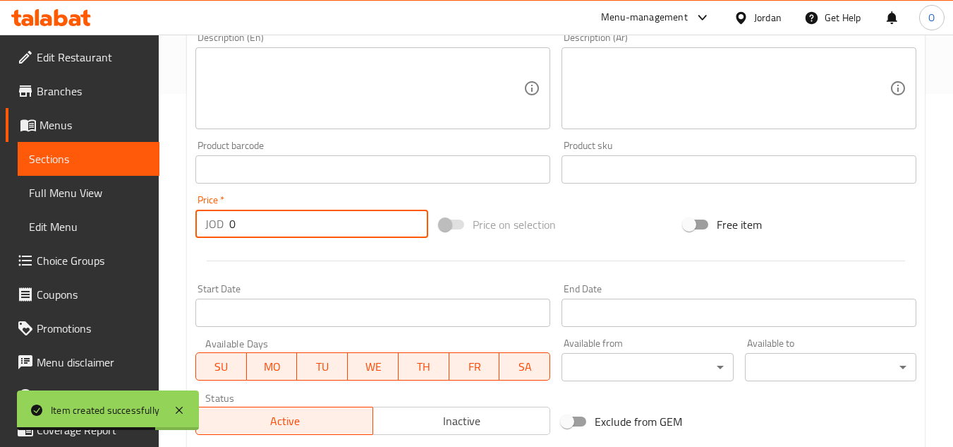
drag, startPoint x: 251, startPoint y: 227, endPoint x: 206, endPoint y: 226, distance: 45.2
click at [209, 226] on div "JOD 0 Price *" at bounding box center [311, 224] width 233 height 28
paste input "2.95"
type input "2.95"
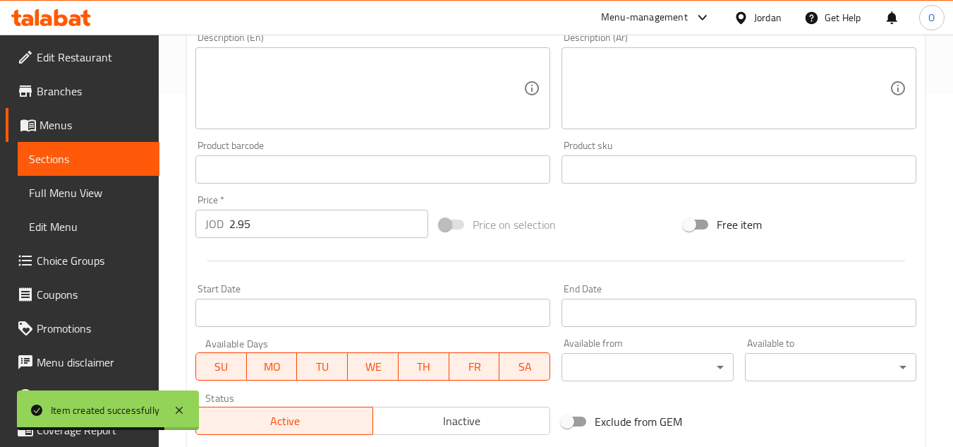
click at [208, 255] on div at bounding box center [556, 260] width 732 height 35
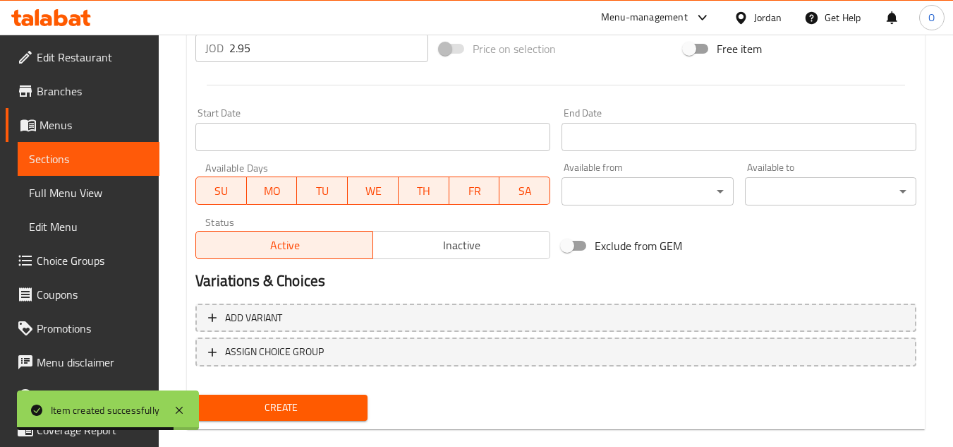
scroll to position [550, 0]
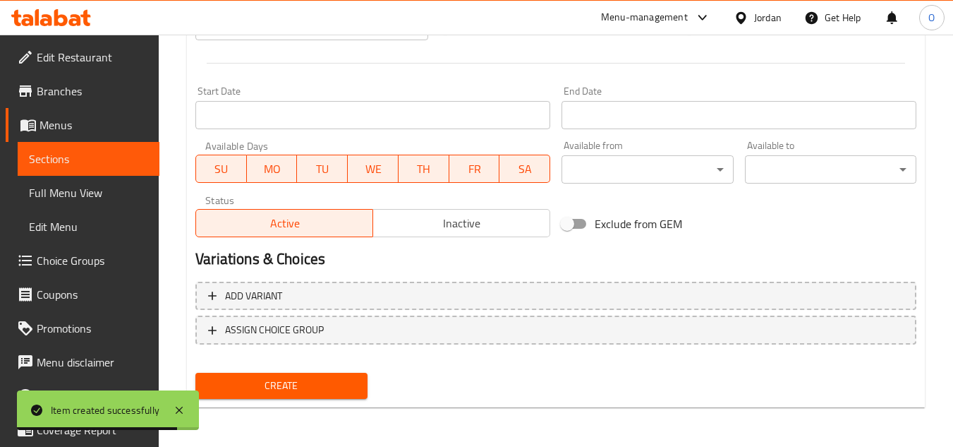
click at [329, 389] on span "Create" at bounding box center [281, 386] width 149 height 18
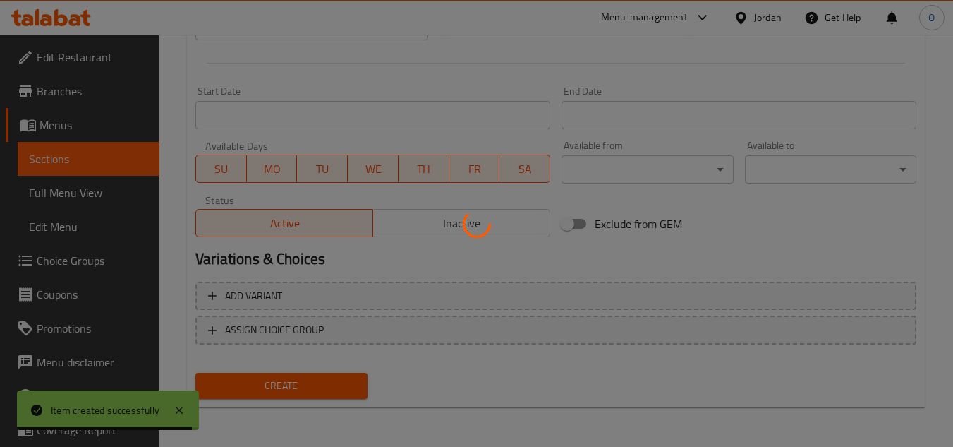
type input "0"
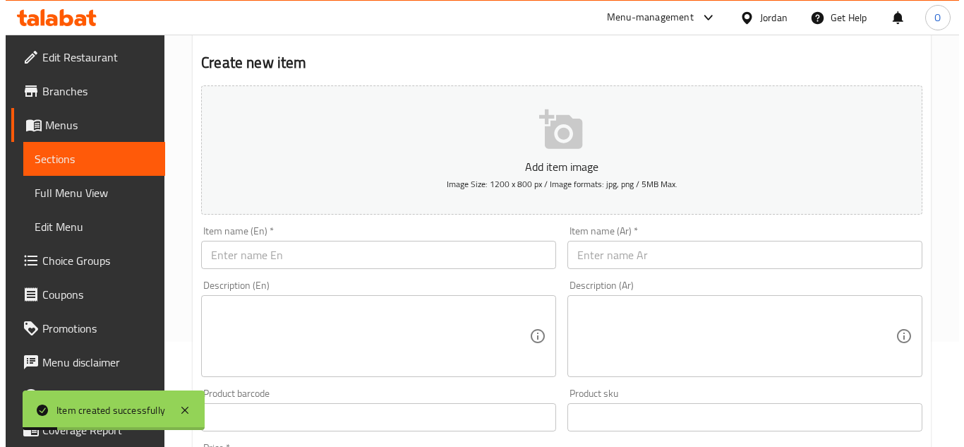
scroll to position [0, 0]
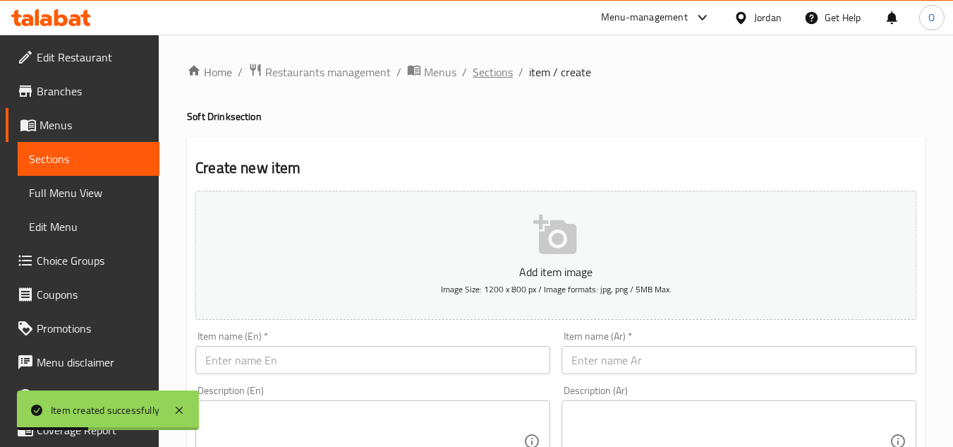
click at [475, 71] on span "Sections" at bounding box center [493, 72] width 40 height 17
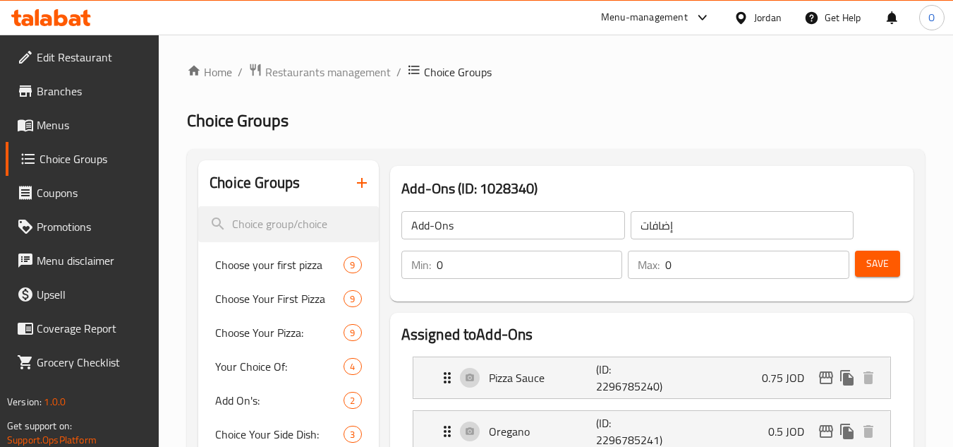
scroll to position [875, 0]
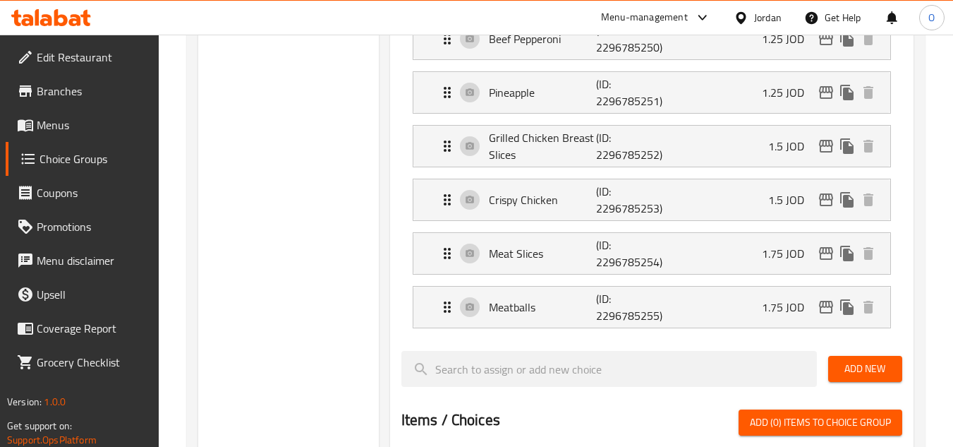
click at [737, 5] on div "Jordan" at bounding box center [757, 18] width 71 height 34
click at [768, 18] on div "Jordan" at bounding box center [768, 18] width 28 height 16
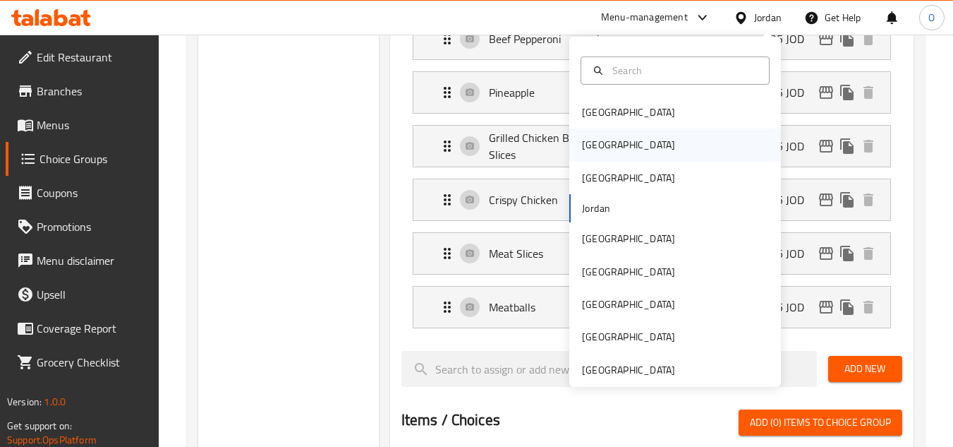
click at [628, 140] on div "[GEOGRAPHIC_DATA]" at bounding box center [675, 144] width 212 height 32
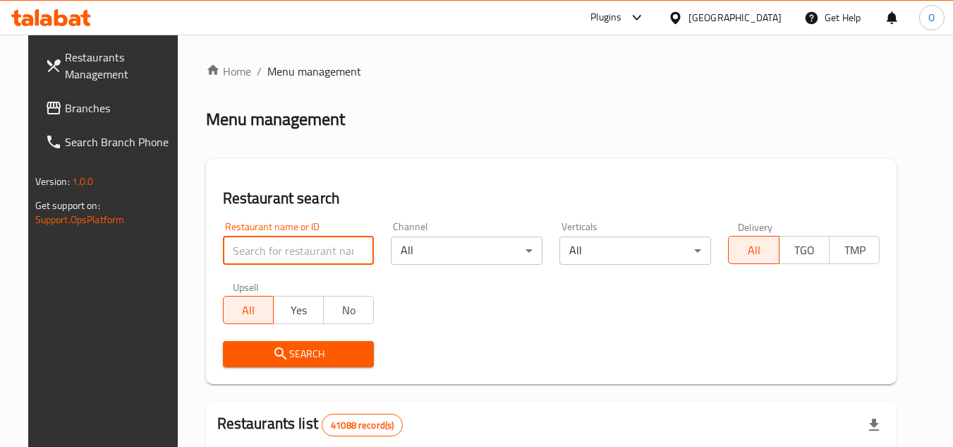
click at [267, 258] on input "search" at bounding box center [299, 250] width 152 height 28
paste input "694500"
type input "694500"
click at [253, 345] on span "Search" at bounding box center [298, 354] width 129 height 18
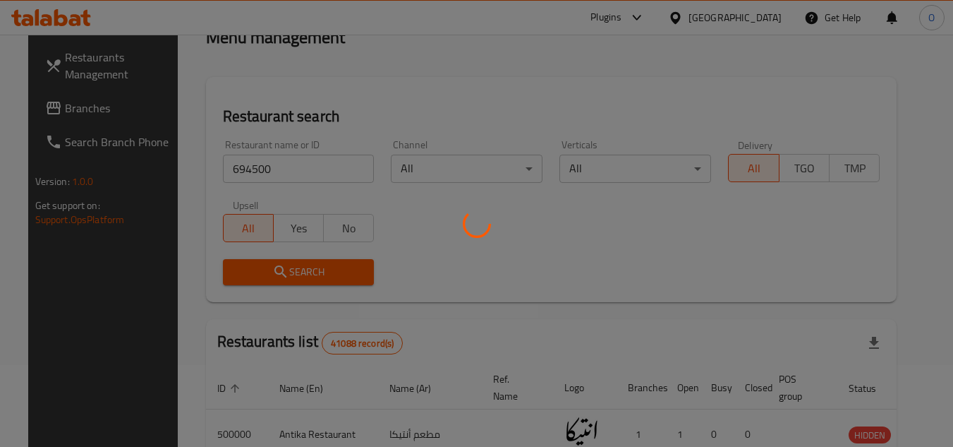
scroll to position [183, 0]
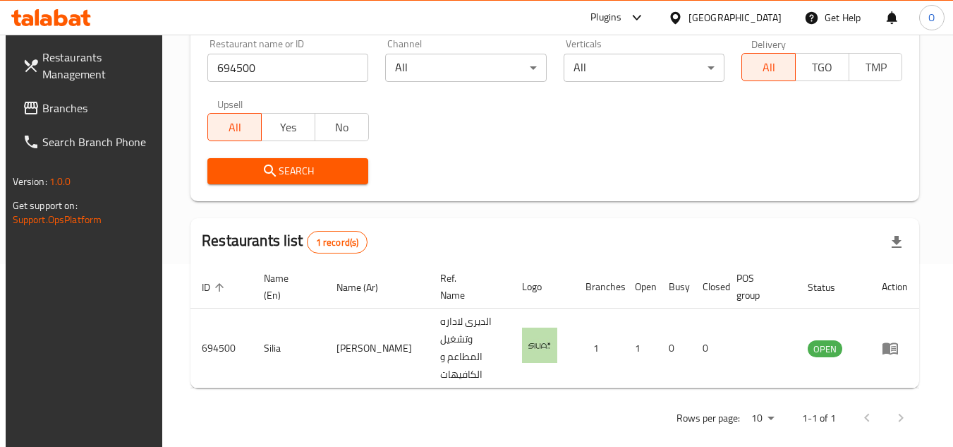
click at [646, 14] on icon at bounding box center [637, 17] width 17 height 17
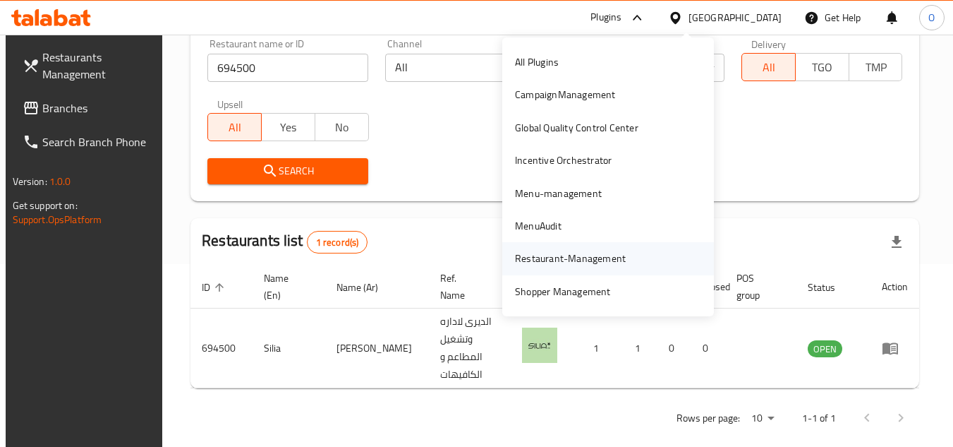
click at [548, 263] on div "Restaurant-Management" at bounding box center [570, 258] width 111 height 16
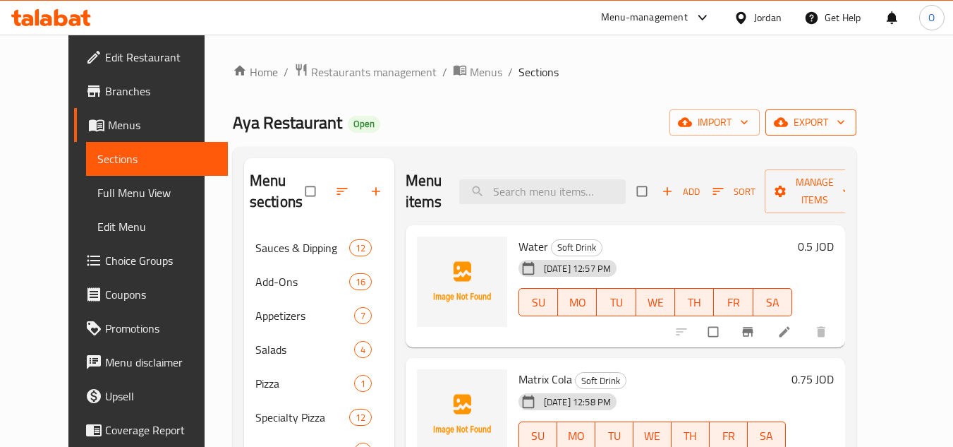
click at [845, 123] on span "export" at bounding box center [811, 123] width 68 height 18
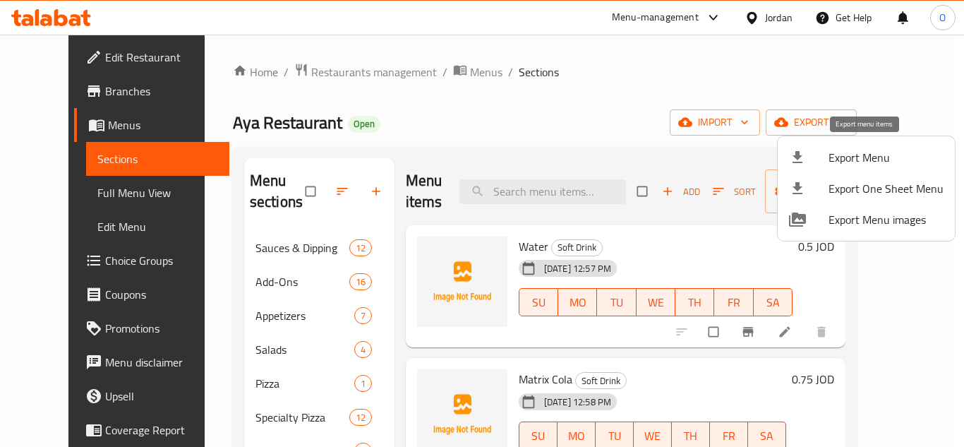
click at [850, 166] on span "Export Menu" at bounding box center [885, 157] width 115 height 17
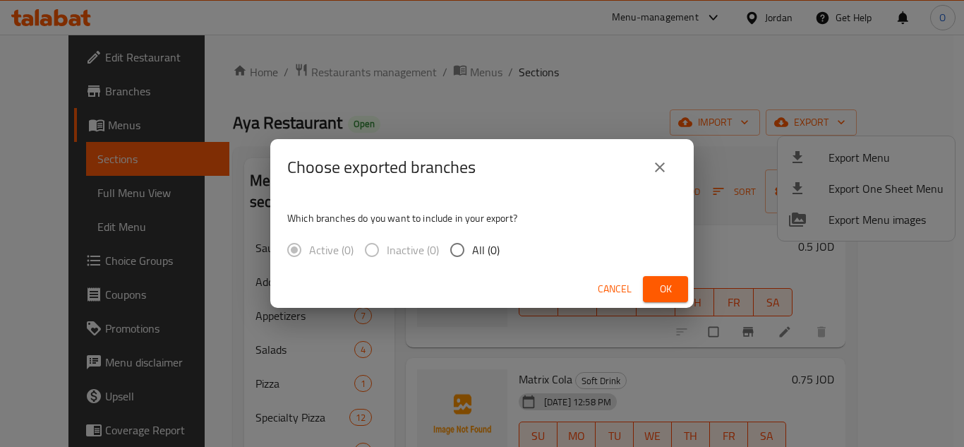
click at [657, 294] on span "Ok" at bounding box center [665, 289] width 23 height 18
click at [682, 294] on button "Ok" at bounding box center [665, 289] width 45 height 26
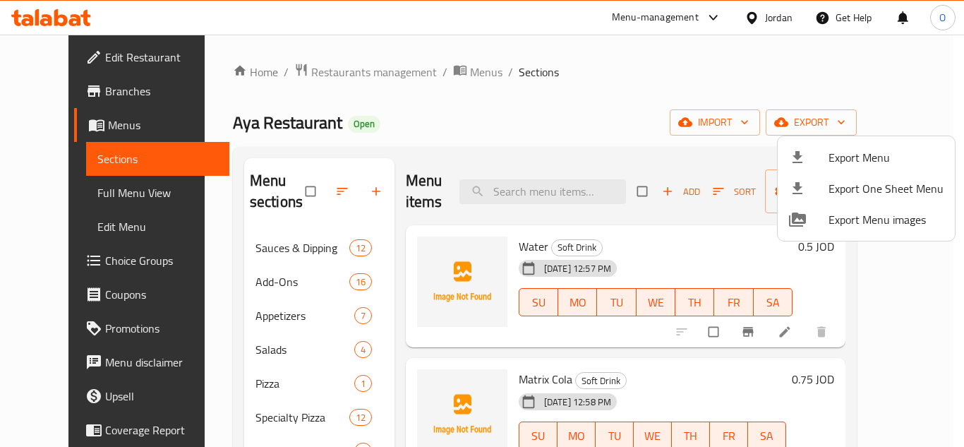
click at [756, 18] on div at bounding box center [482, 223] width 964 height 447
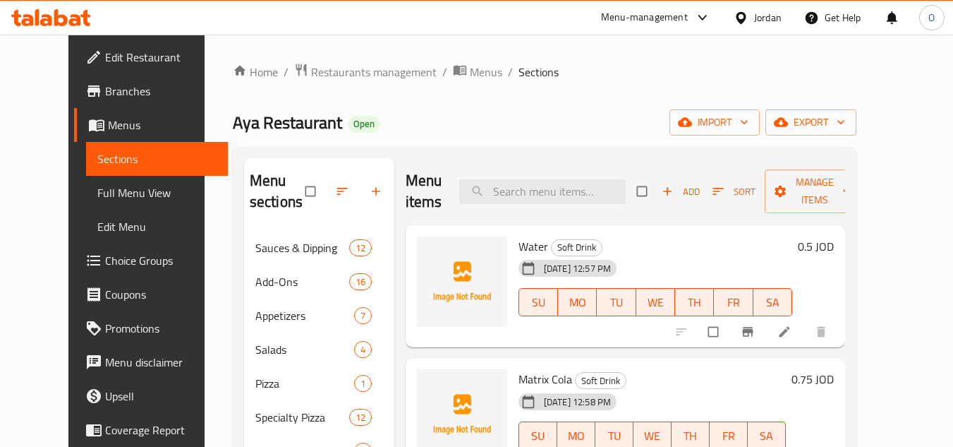
click at [756, 18] on div "Jordan" at bounding box center [768, 18] width 28 height 16
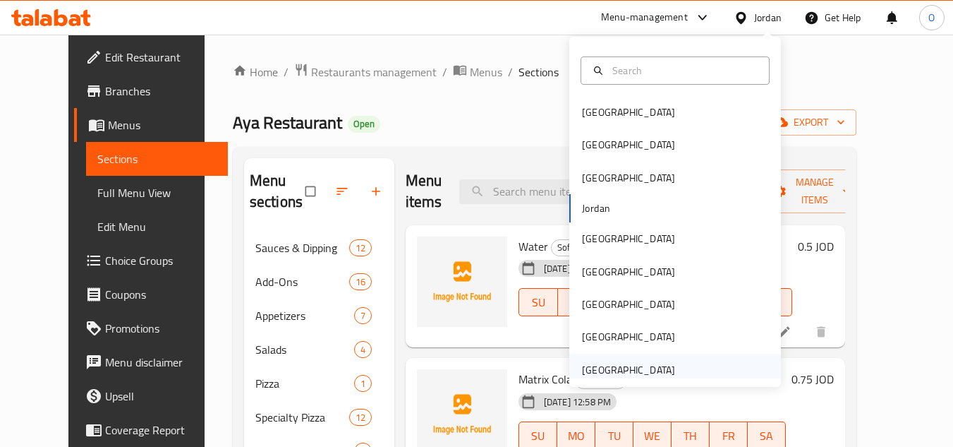
click at [608, 375] on div "[GEOGRAPHIC_DATA]" at bounding box center [628, 370] width 93 height 16
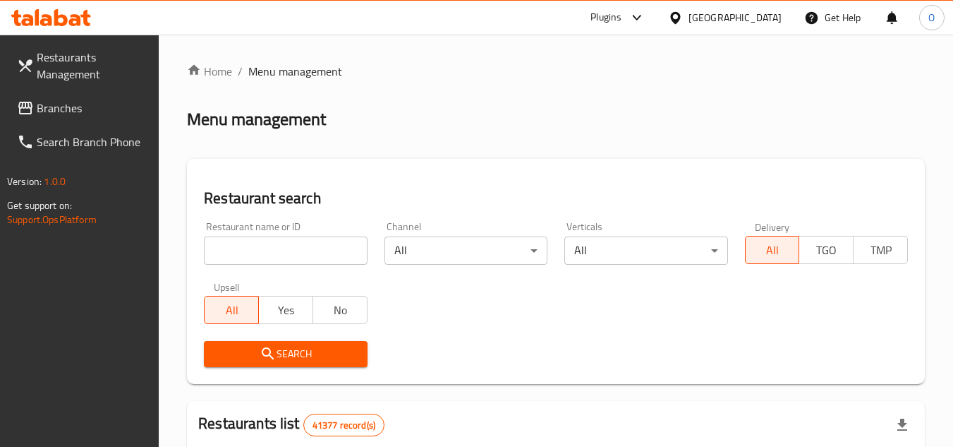
click at [237, 246] on input "search" at bounding box center [285, 250] width 163 height 28
click at [45, 107] on span "Branches" at bounding box center [92, 107] width 111 height 17
